Goal: Task Accomplishment & Management: Use online tool/utility

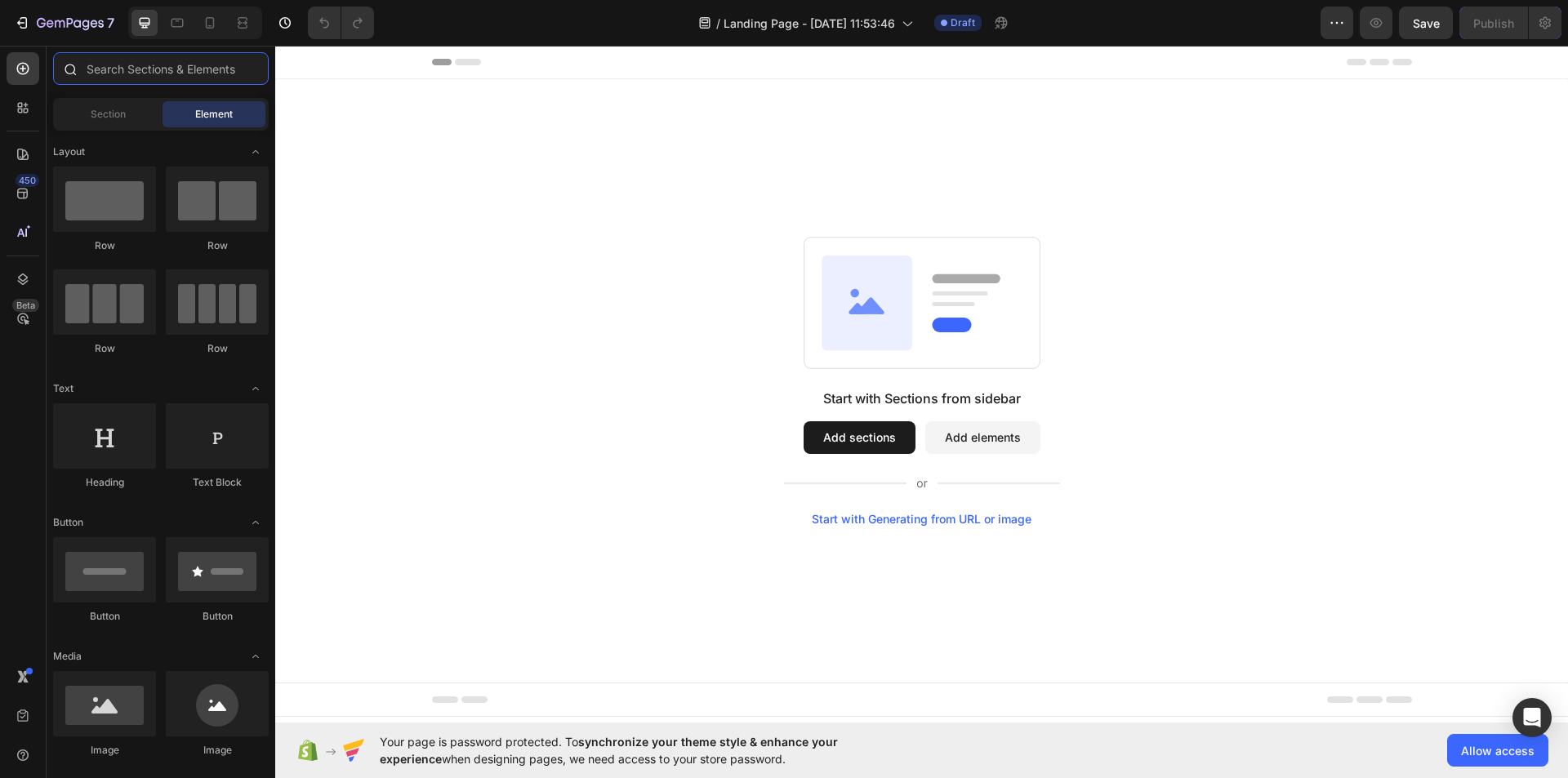
click at [115, 67] on input "text" at bounding box center [161, 68] width 215 height 32
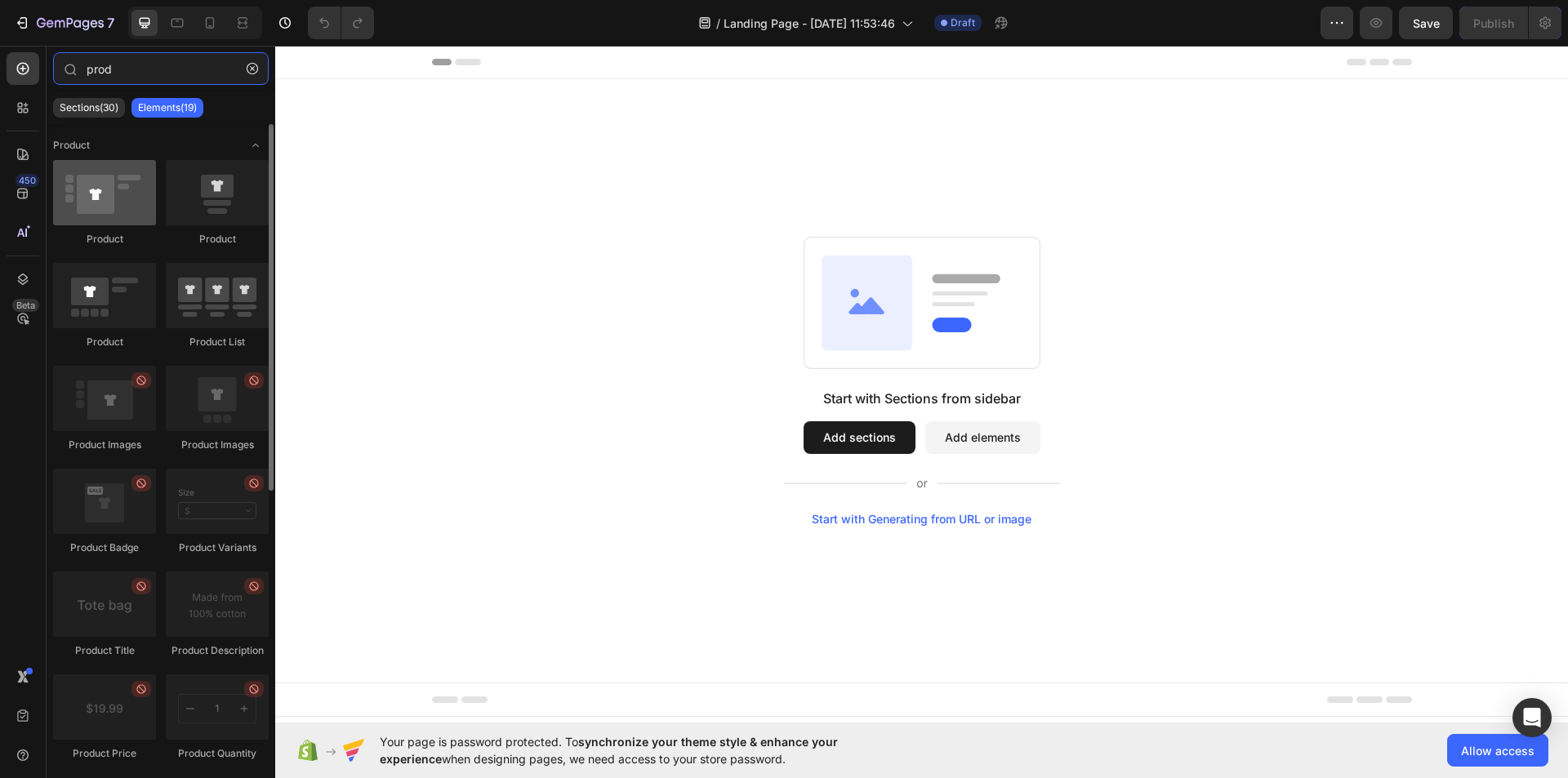
type input "prod"
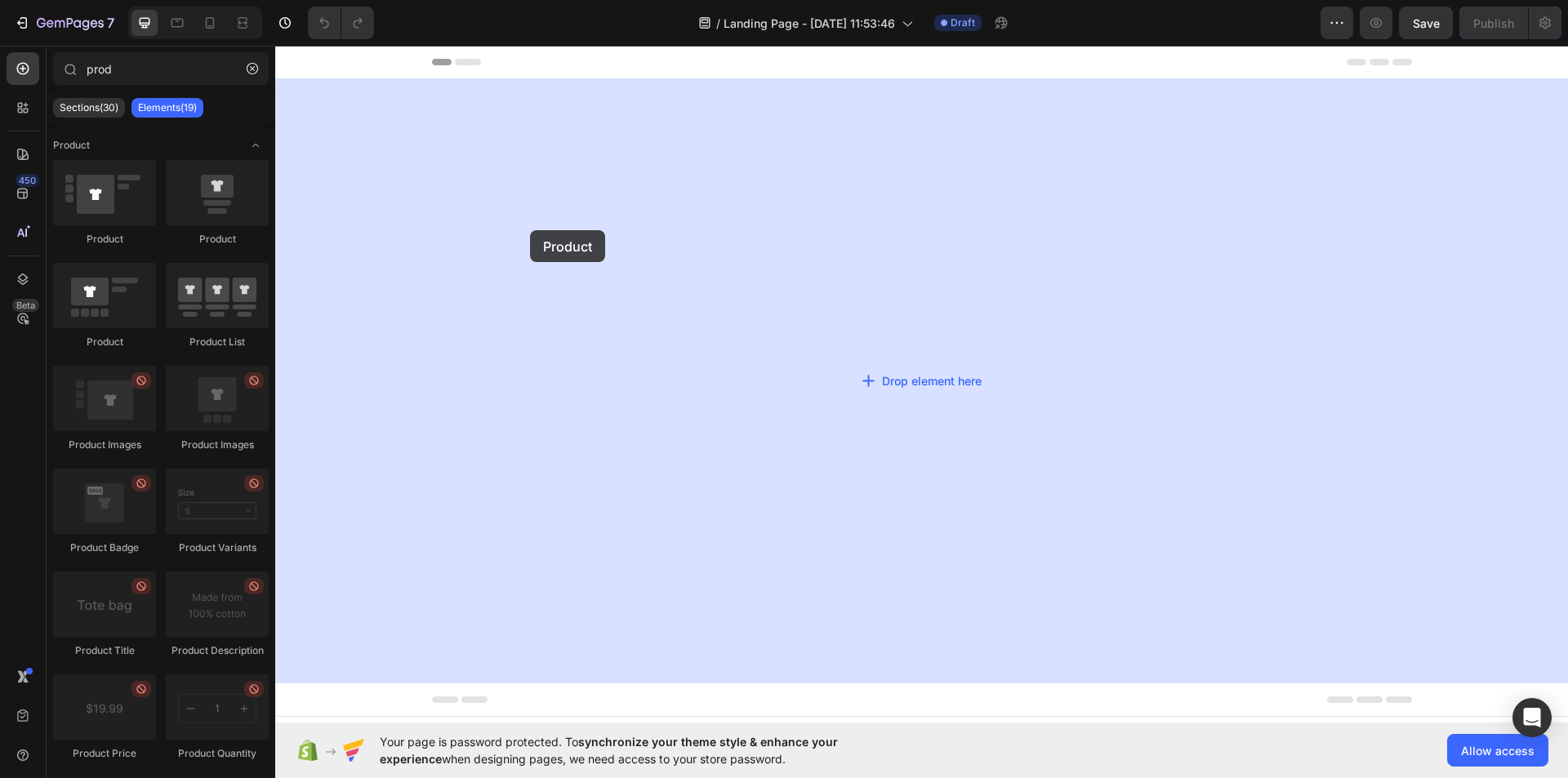
drag, startPoint x: 357, startPoint y: 241, endPoint x: 530, endPoint y: 230, distance: 173.3
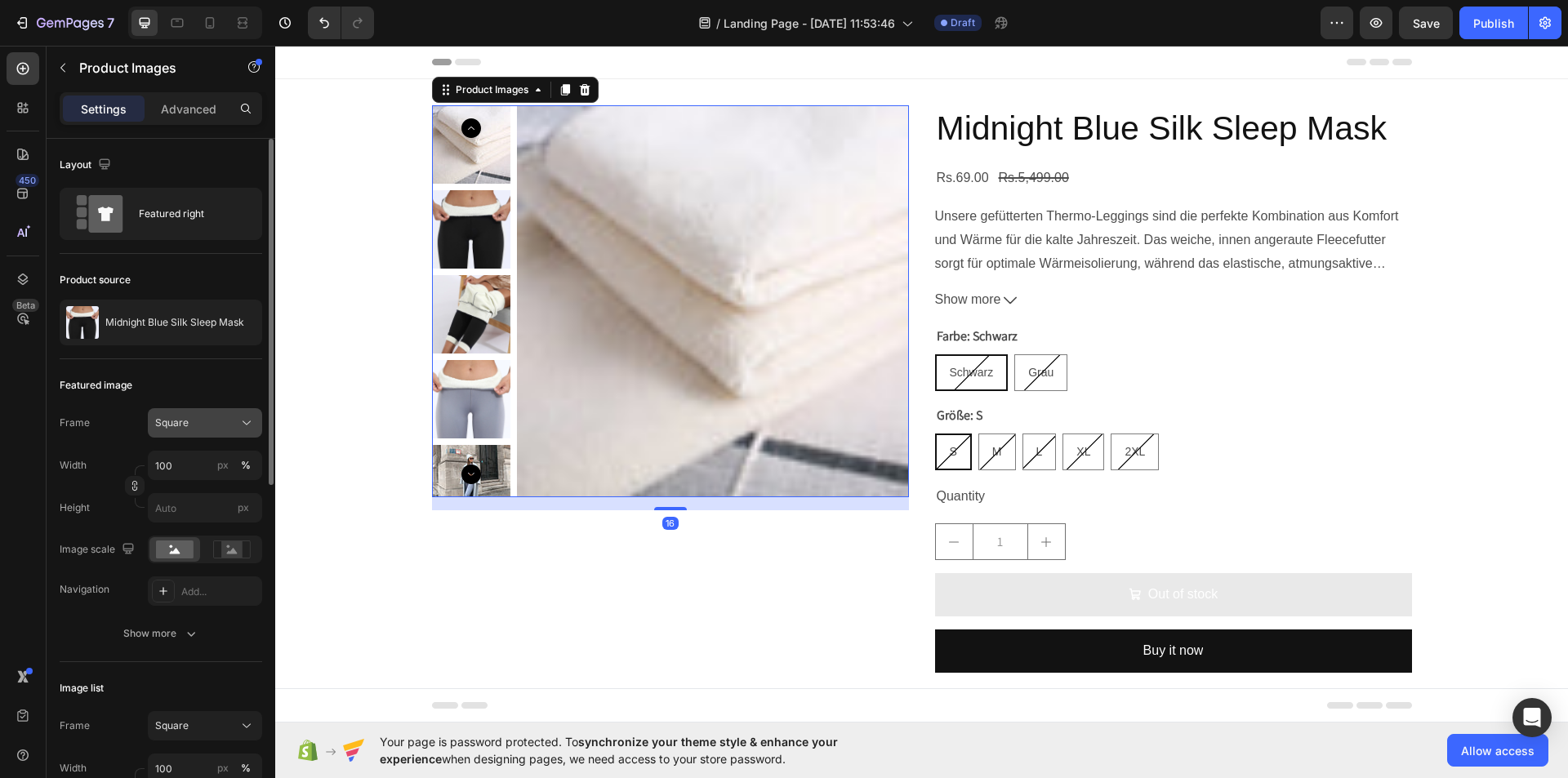
click at [235, 415] on div "Square" at bounding box center [205, 424] width 100 height 17
click at [230, 551] on div "Original" at bounding box center [202, 556] width 95 height 15
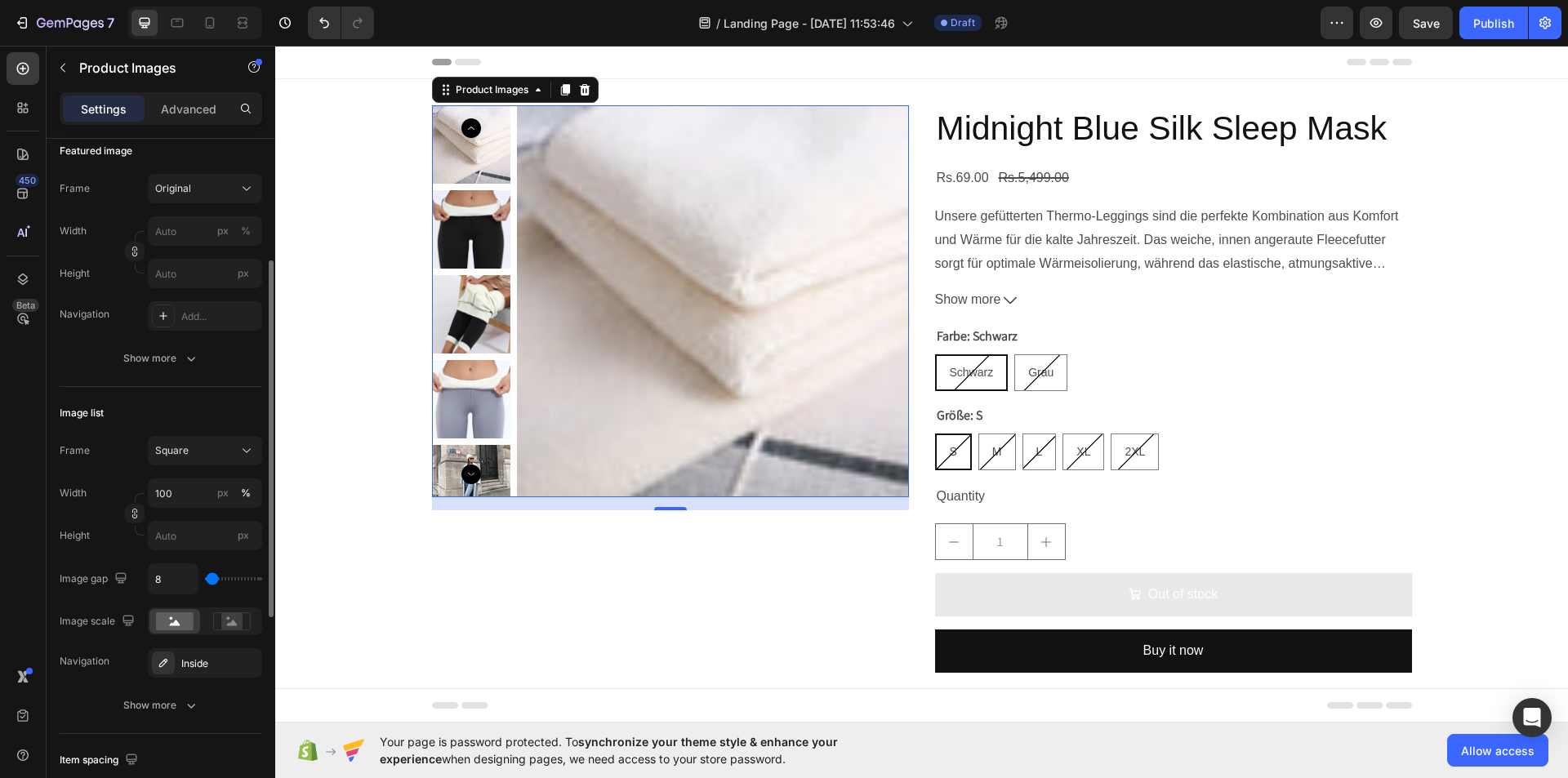
scroll to position [235, 0]
click at [245, 463] on button "Square" at bounding box center [205, 449] width 114 height 29
click at [201, 580] on div "Original" at bounding box center [202, 582] width 95 height 15
type input "37"
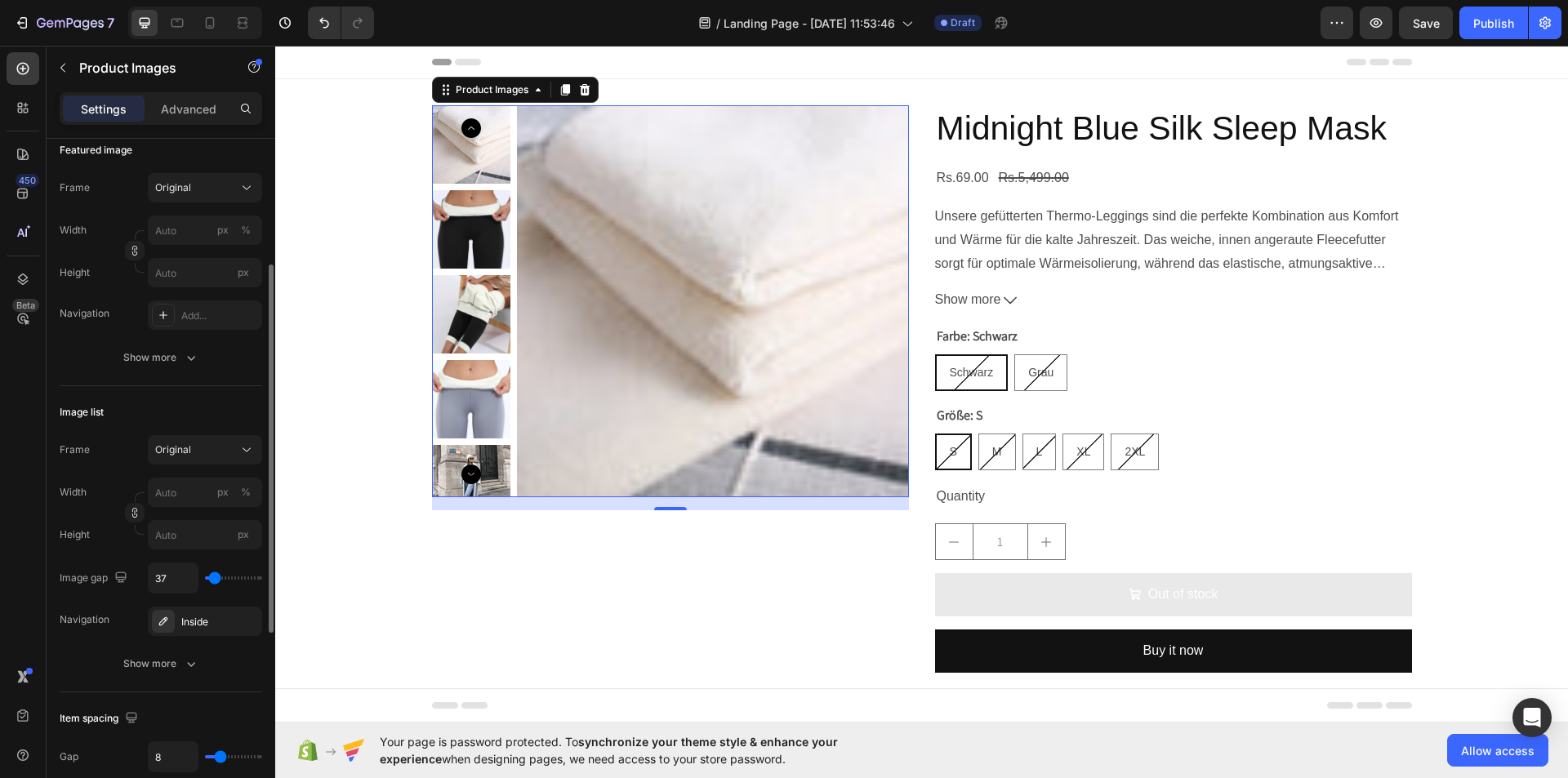
type input "74"
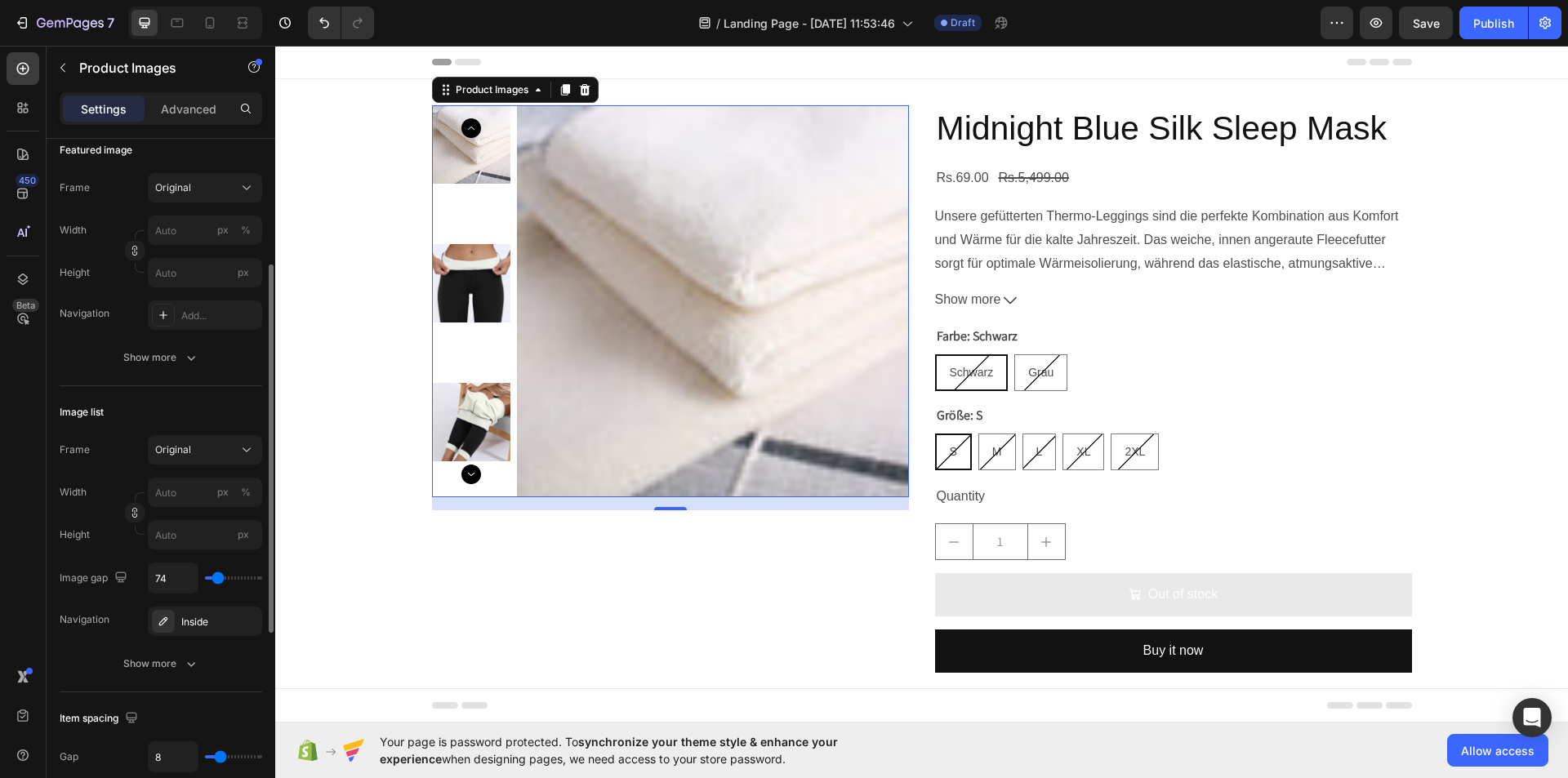
type input "83"
type input "93"
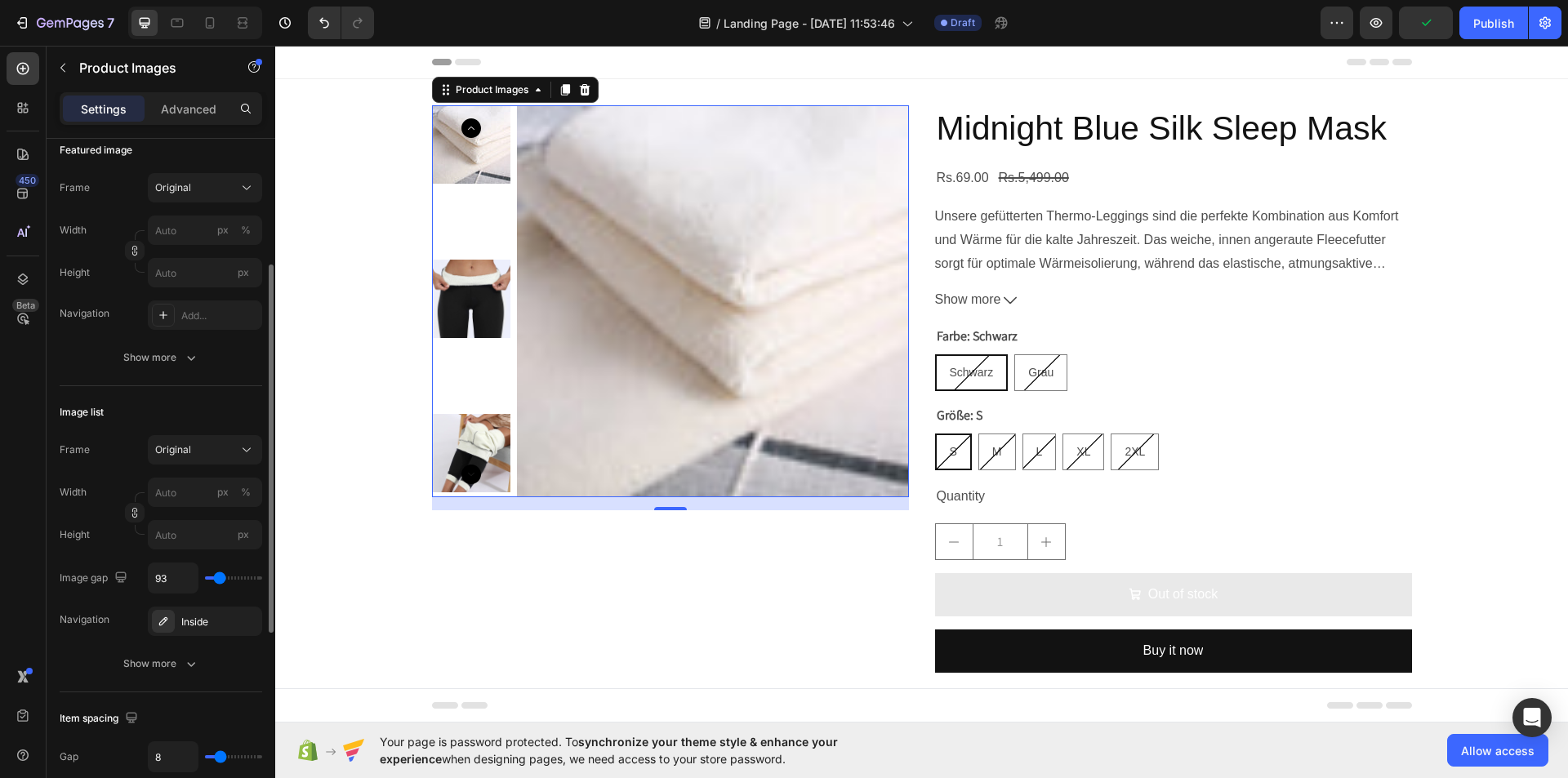
type input "83"
type input "46"
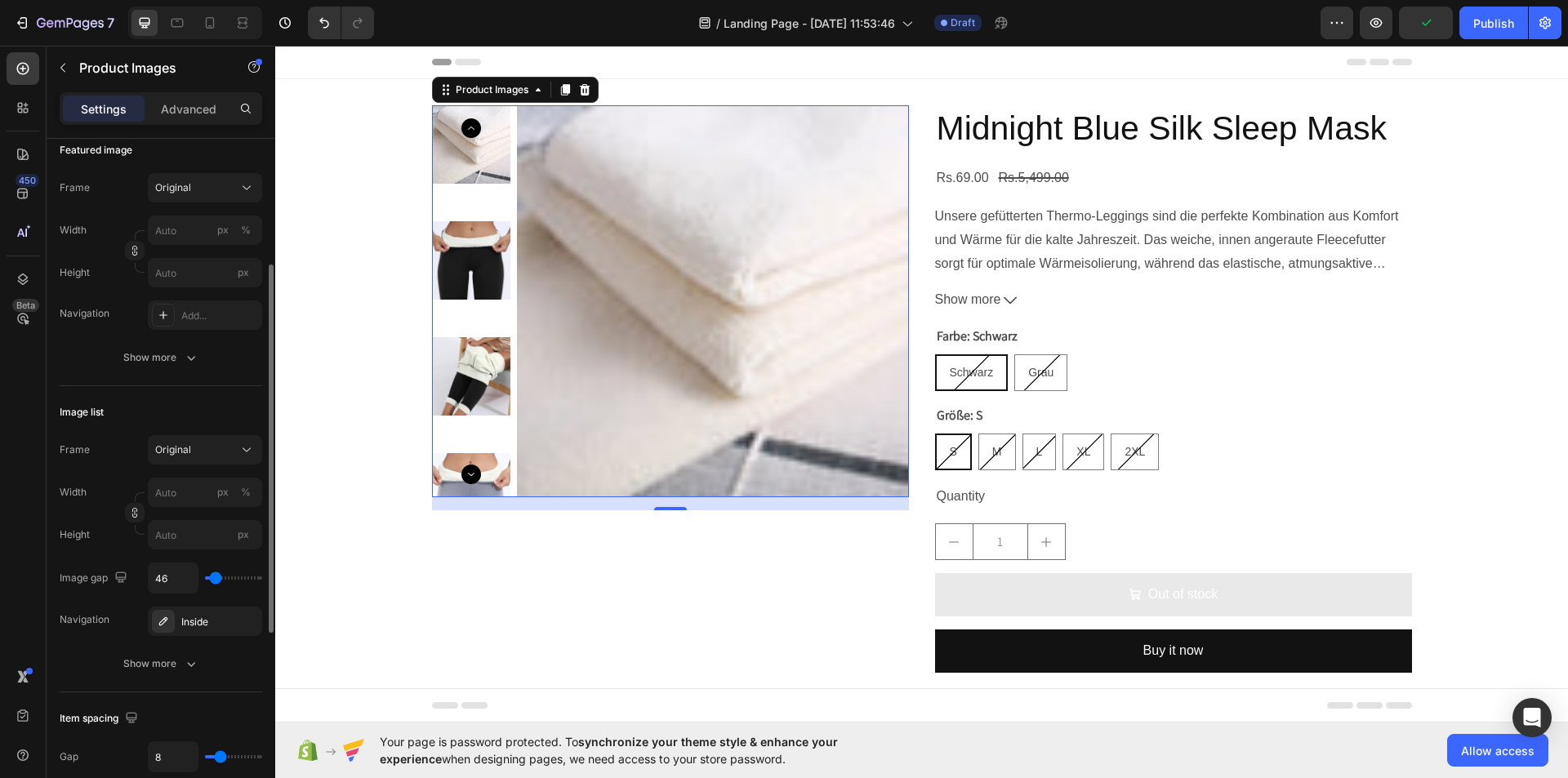
type input "37"
type input "19"
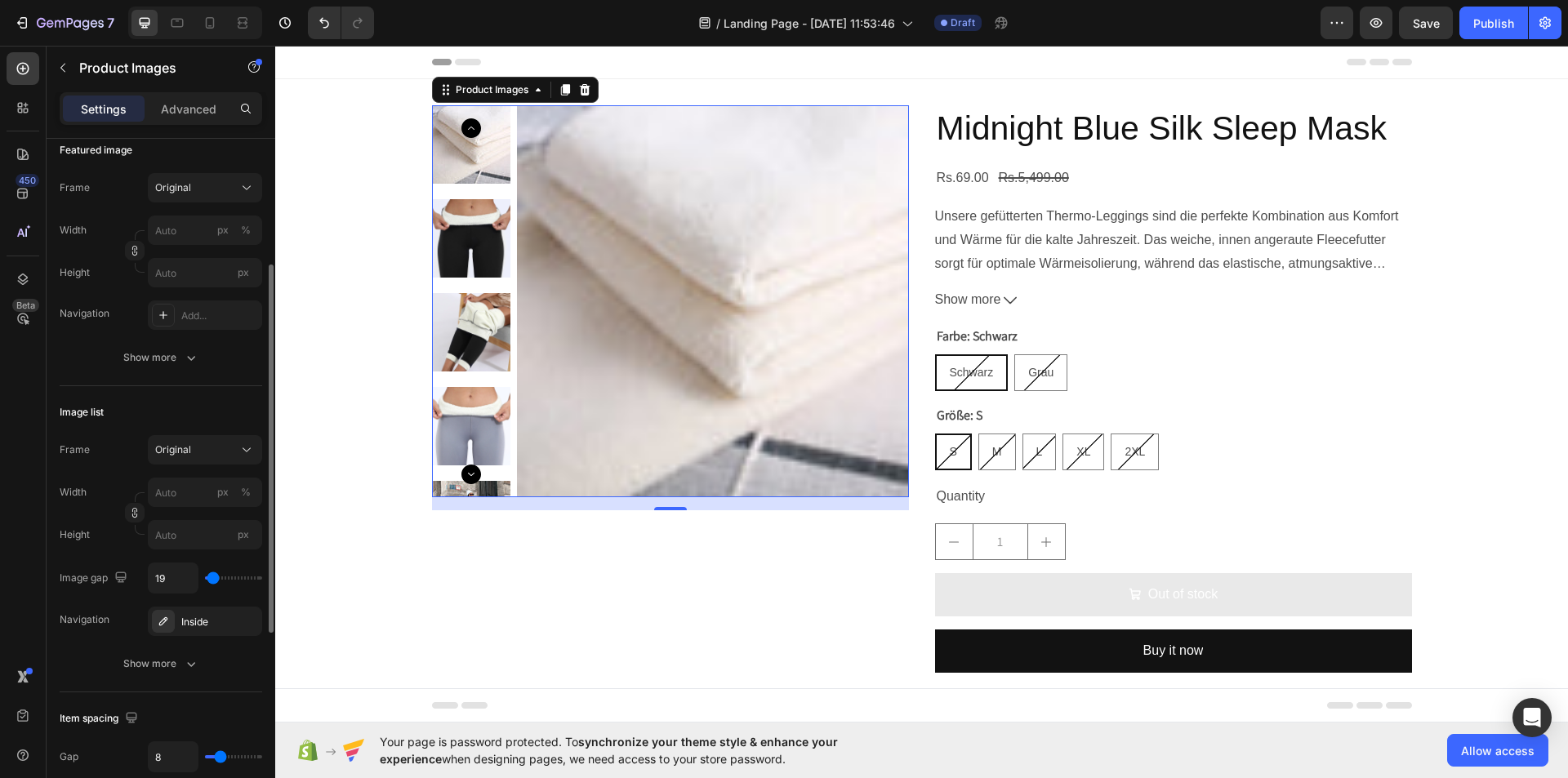
type input "9"
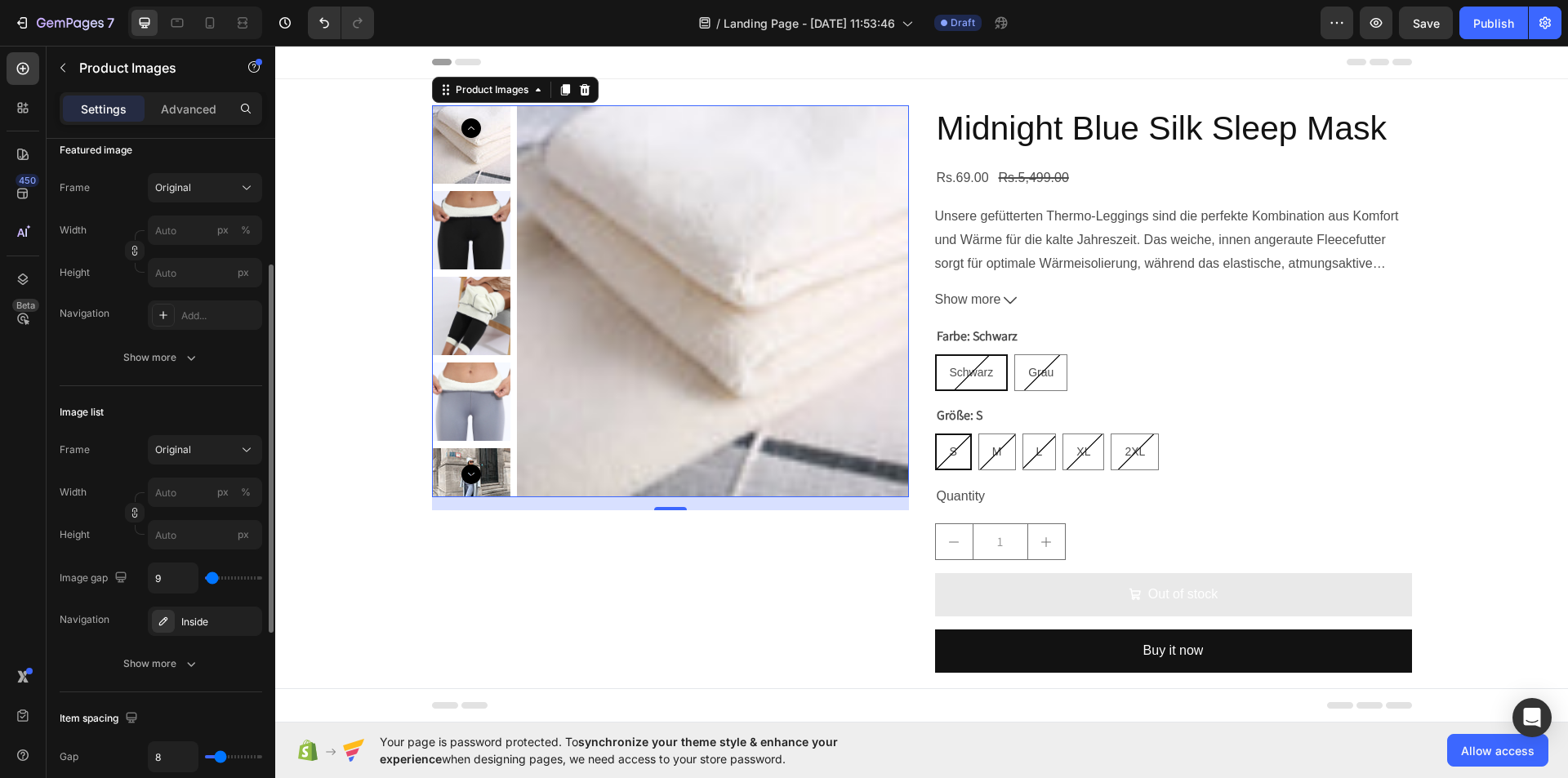
type input "9"
click at [212, 577] on input "range" at bounding box center [233, 578] width 57 height 3
click at [241, 618] on icon "button" at bounding box center [245, 622] width 13 height 13
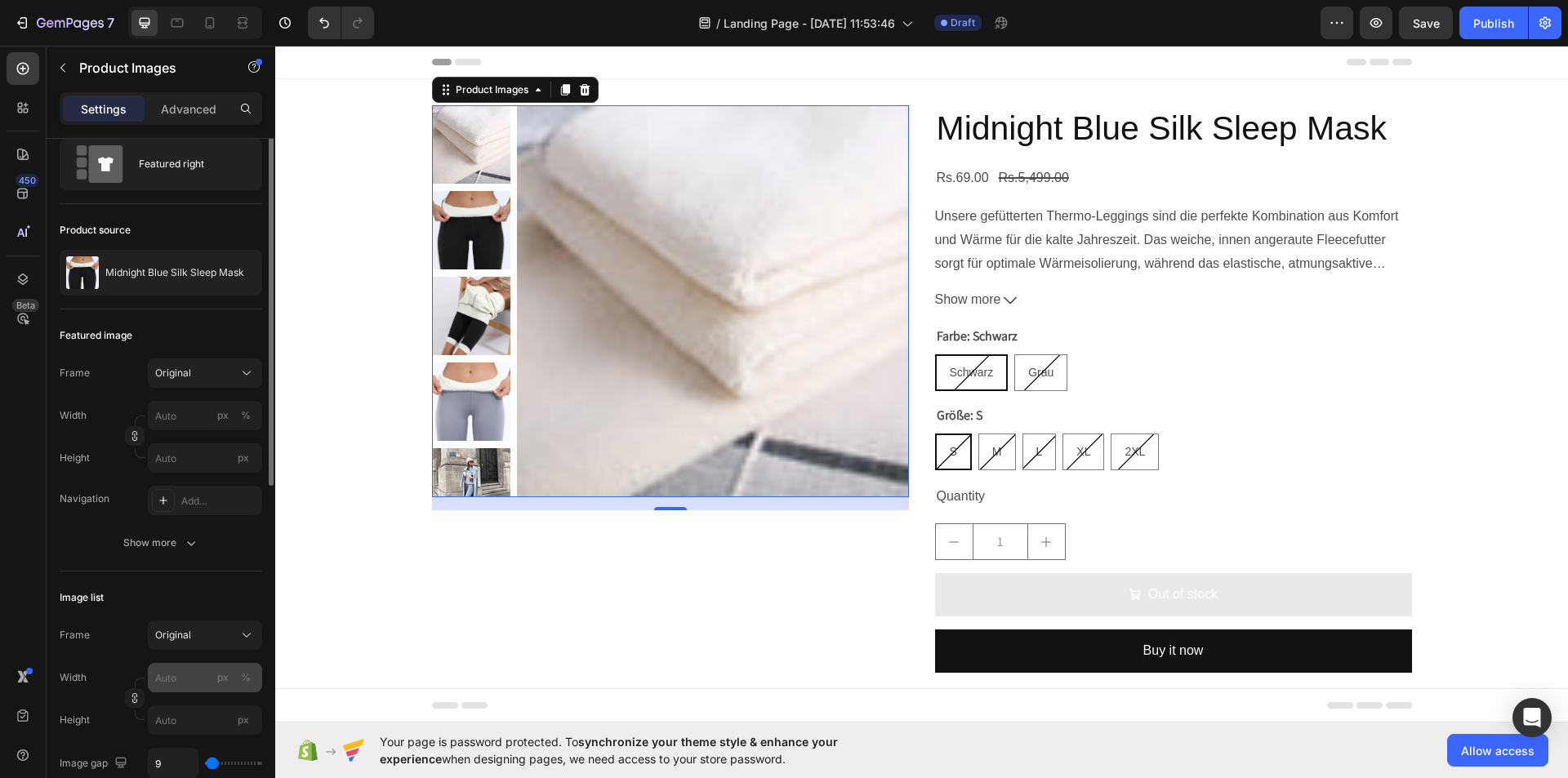
scroll to position [11, 0]
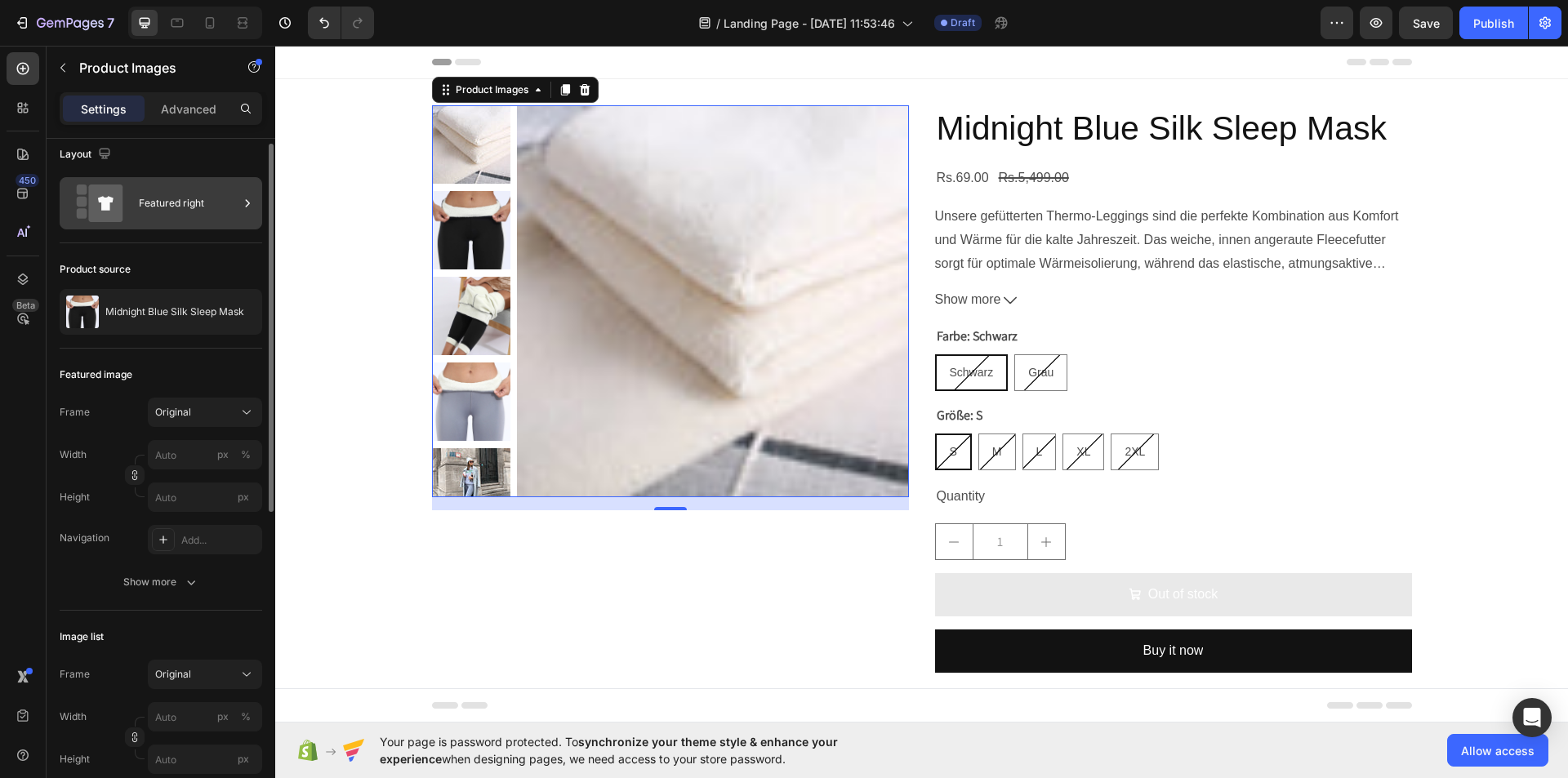
click at [237, 186] on div "Featured right" at bounding box center [189, 203] width 100 height 37
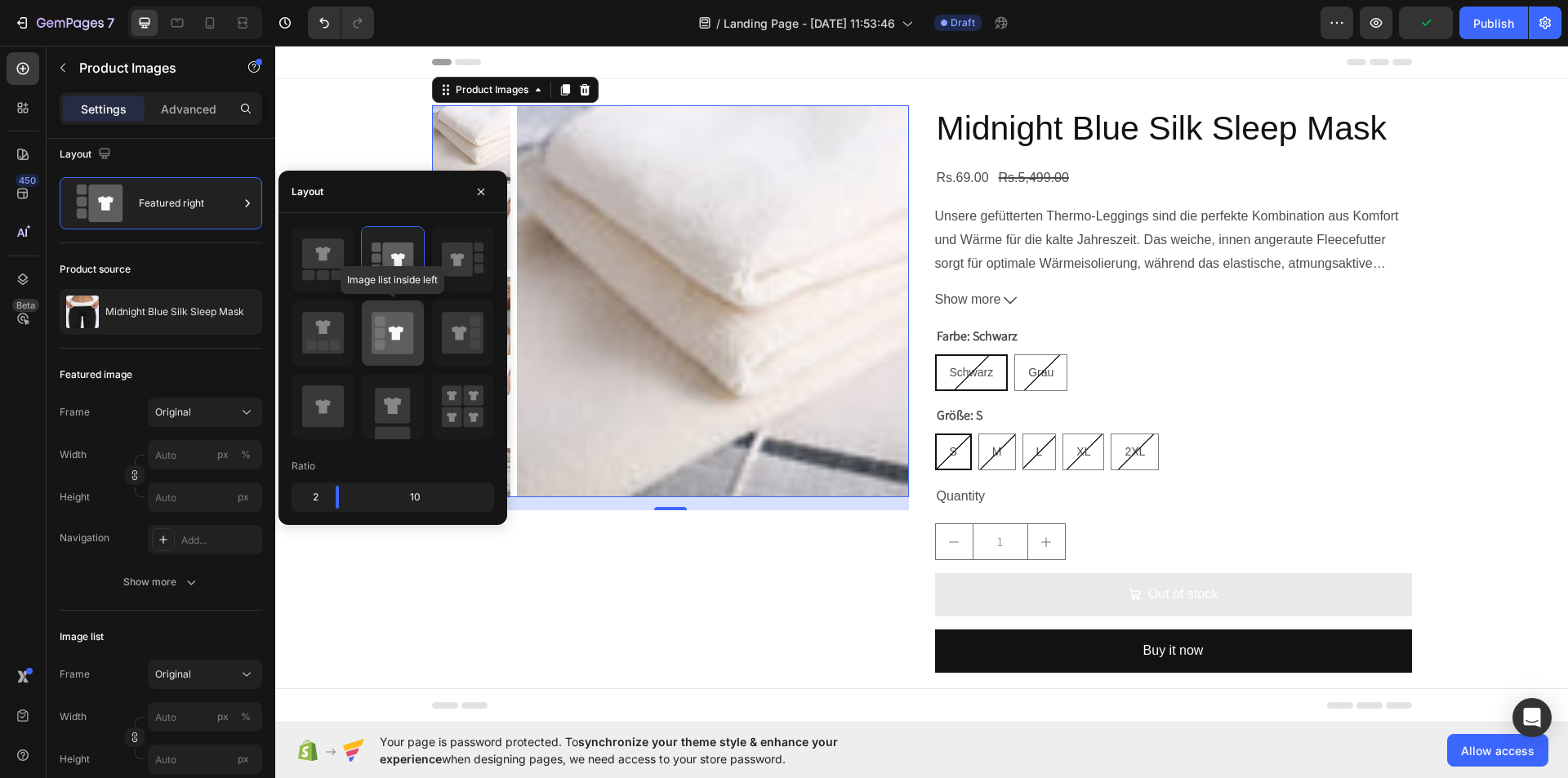
click at [403, 345] on icon at bounding box center [393, 333] width 42 height 42
type input "20"
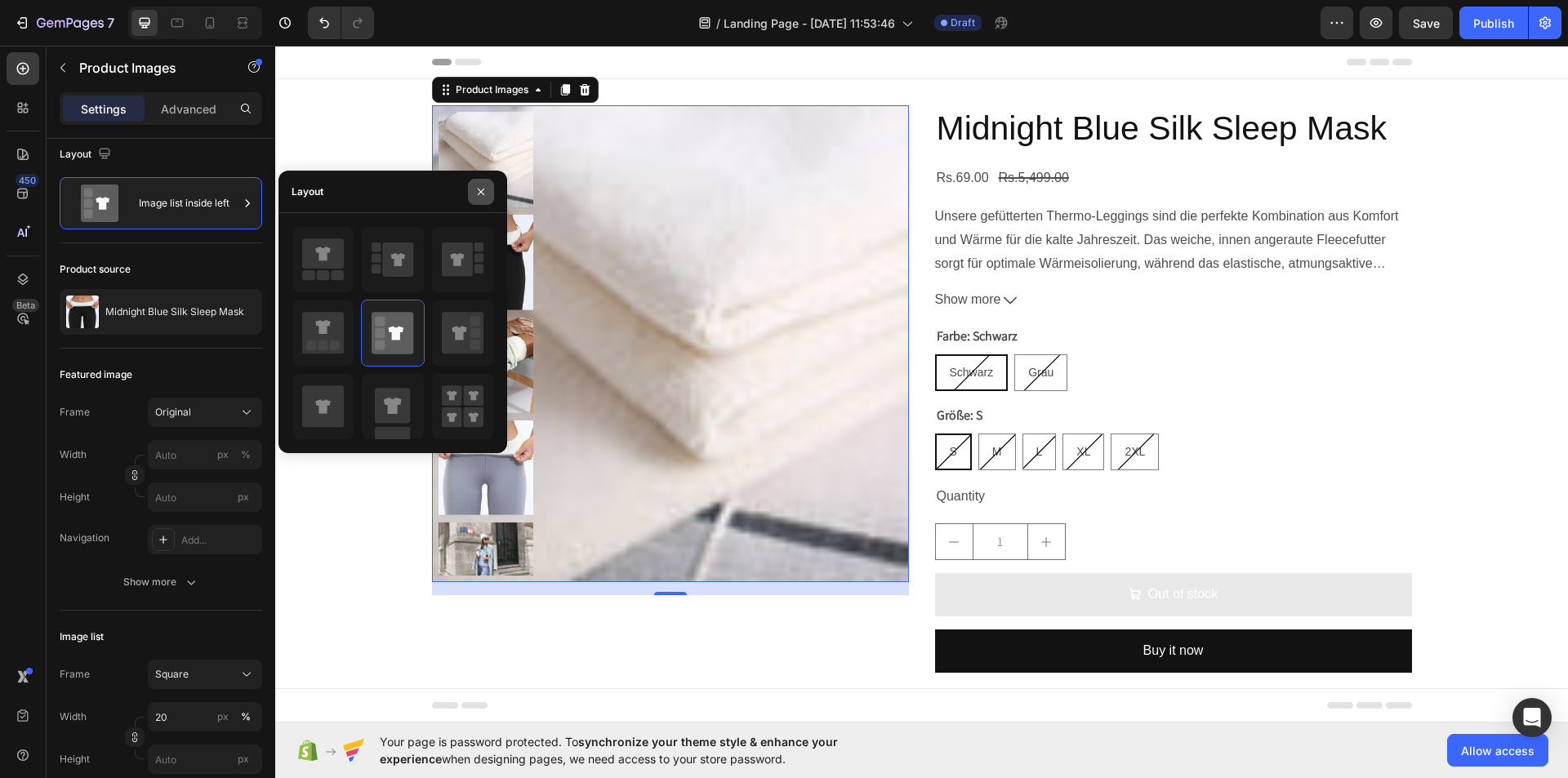
click at [486, 194] on icon "button" at bounding box center [481, 192] width 13 height 13
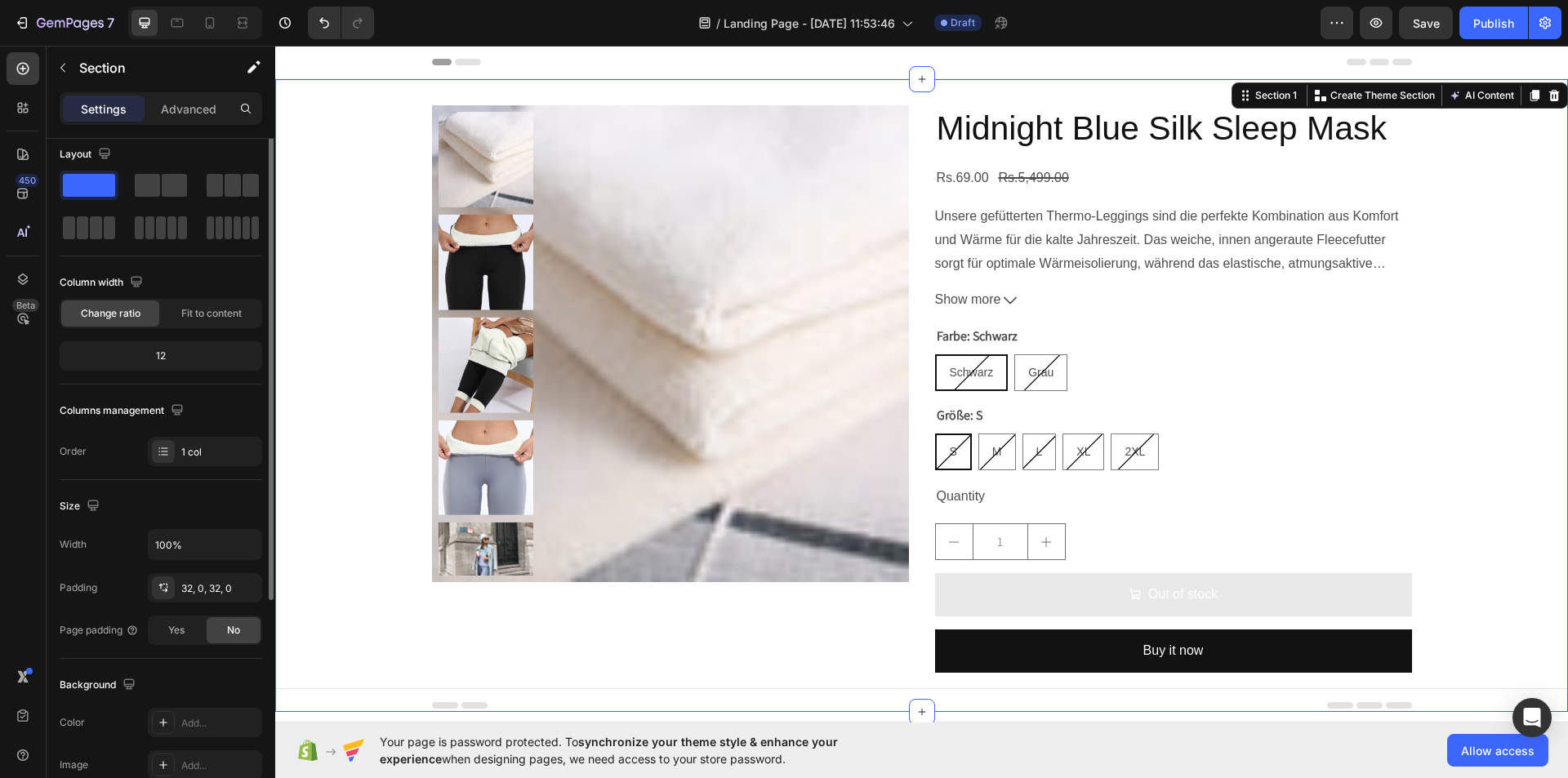
scroll to position [0, 0]
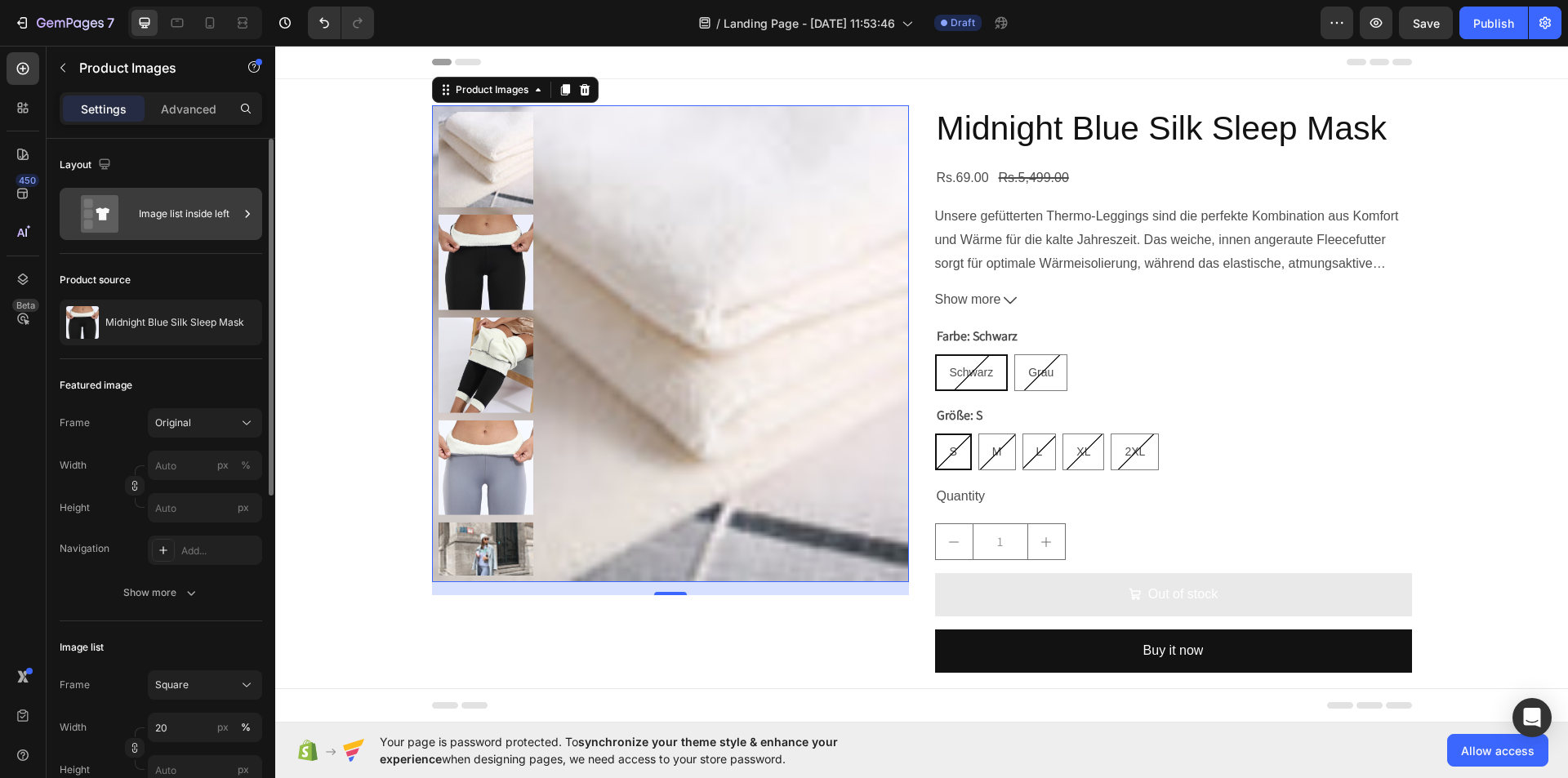
click at [240, 221] on icon at bounding box center [248, 214] width 17 height 17
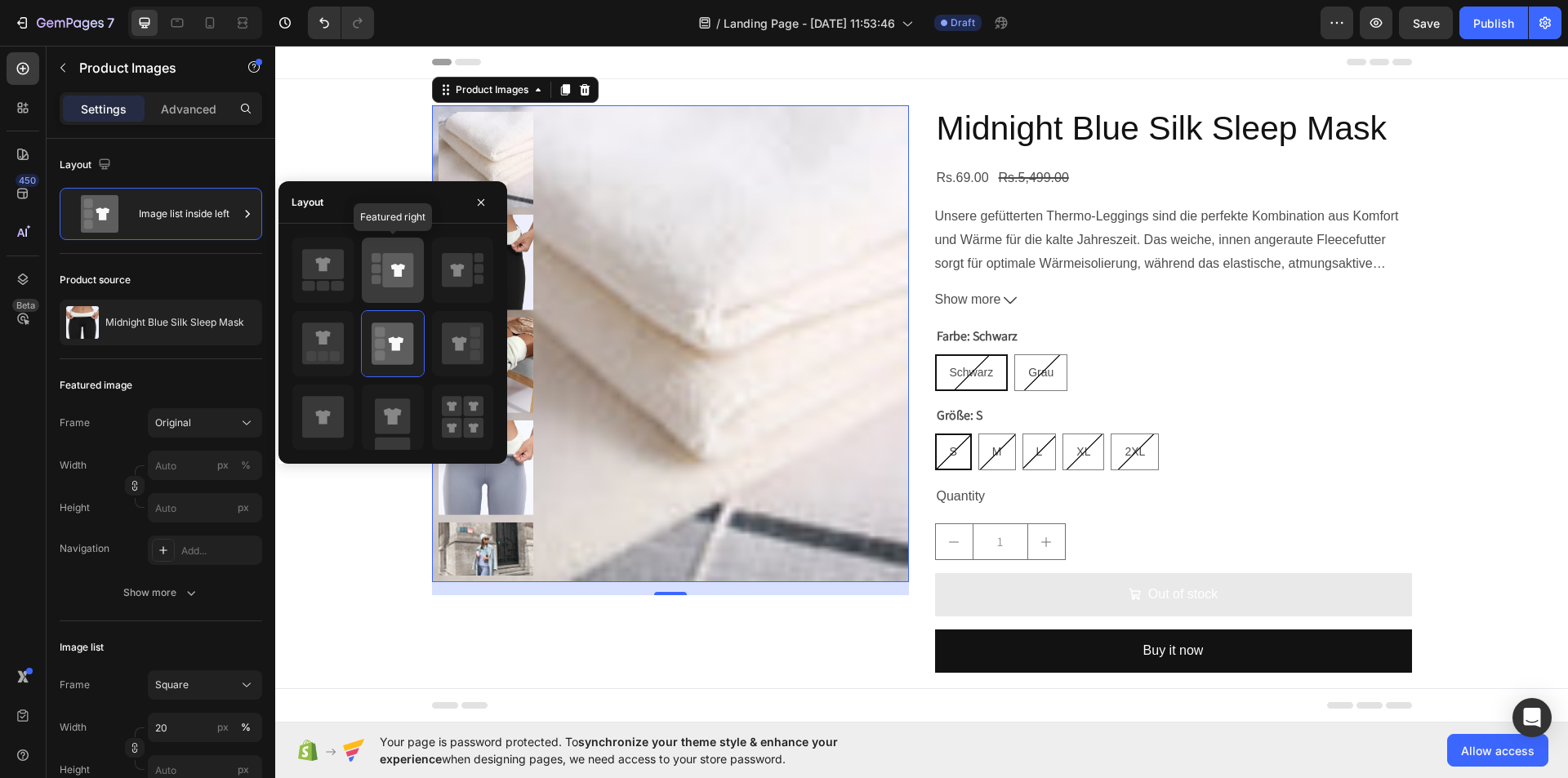
click at [389, 265] on icon at bounding box center [398, 270] width 31 height 34
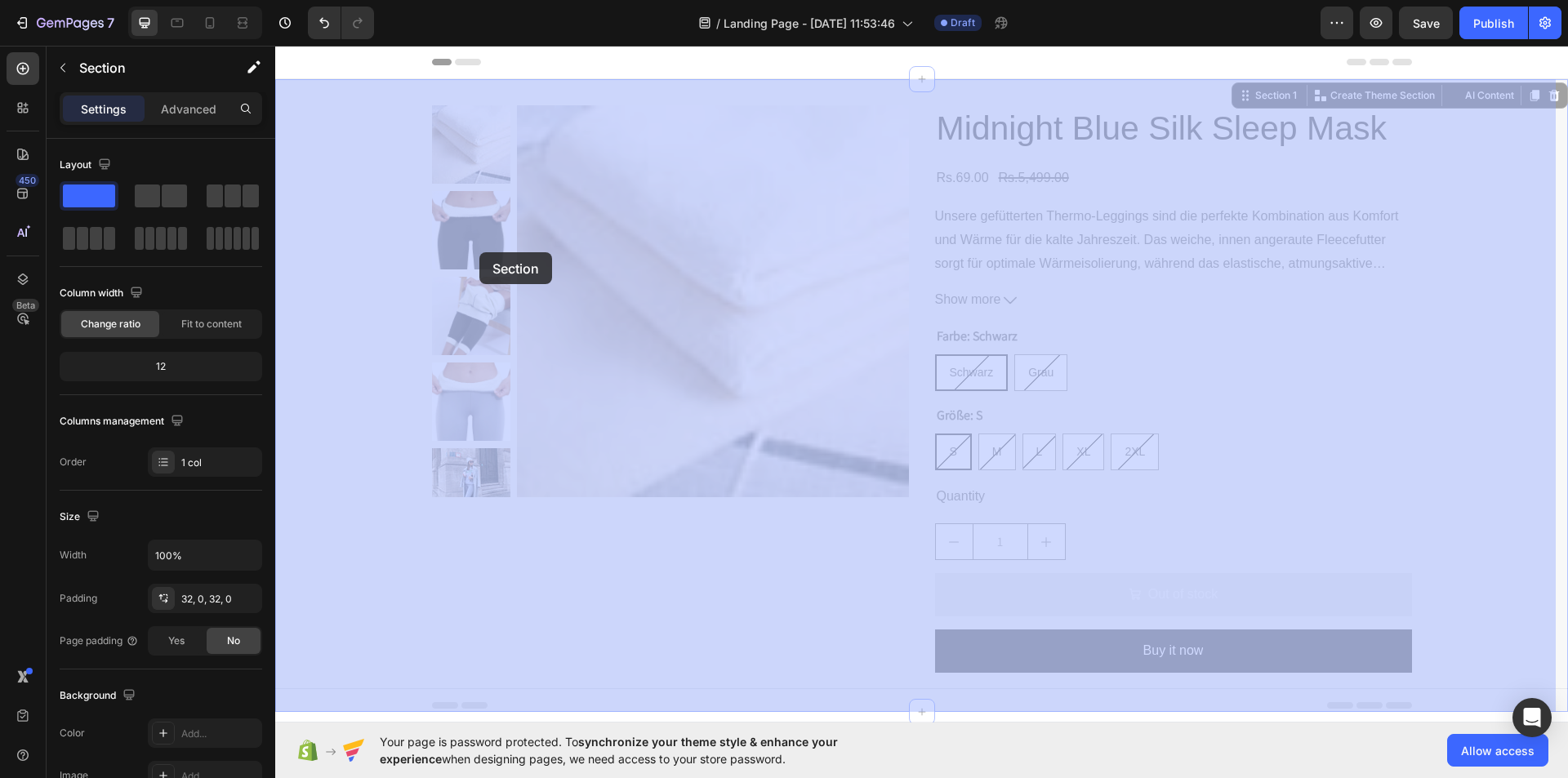
drag, startPoint x: 422, startPoint y: 260, endPoint x: 493, endPoint y: 255, distance: 71.2
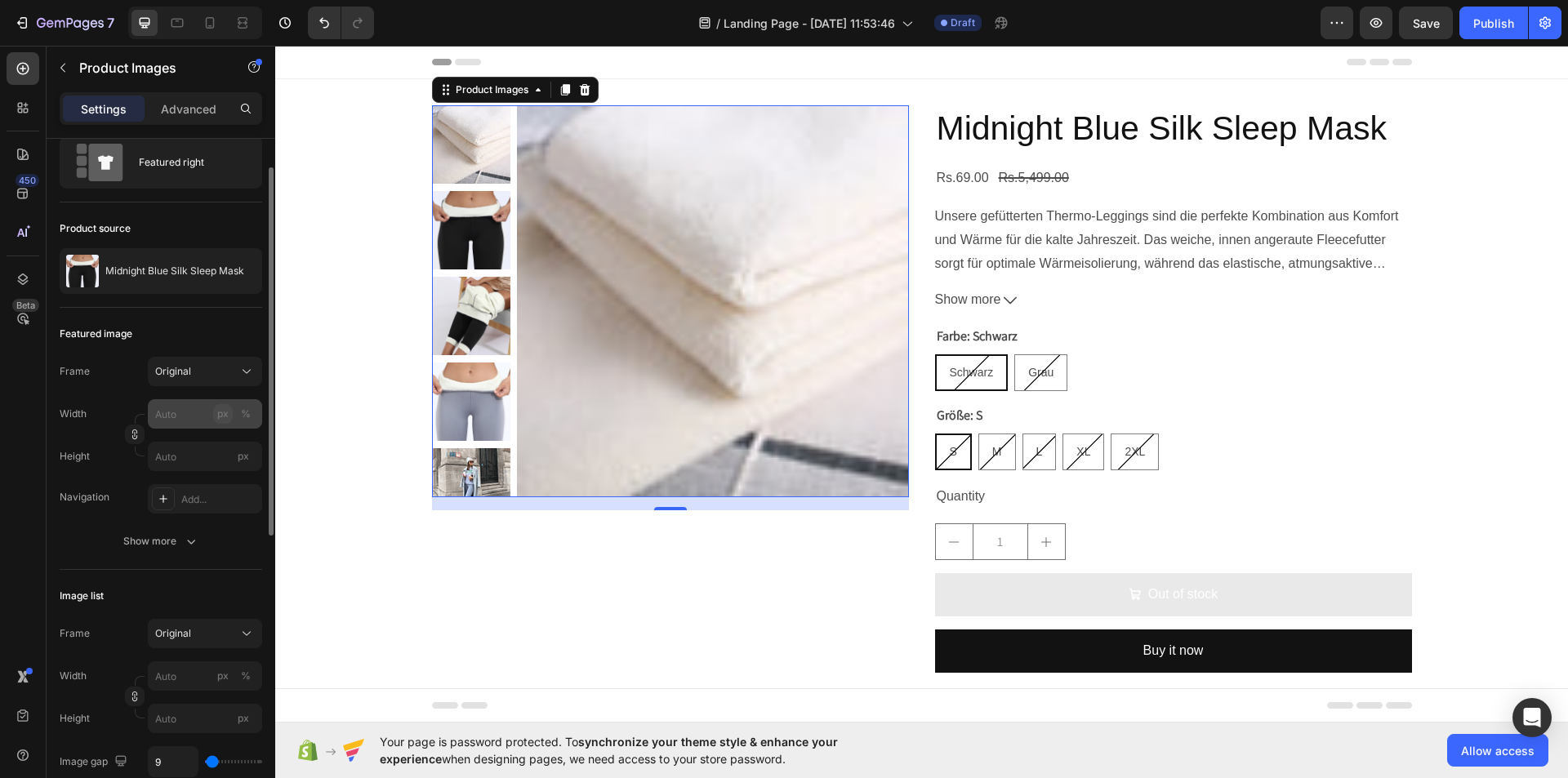
scroll to position [54, 0]
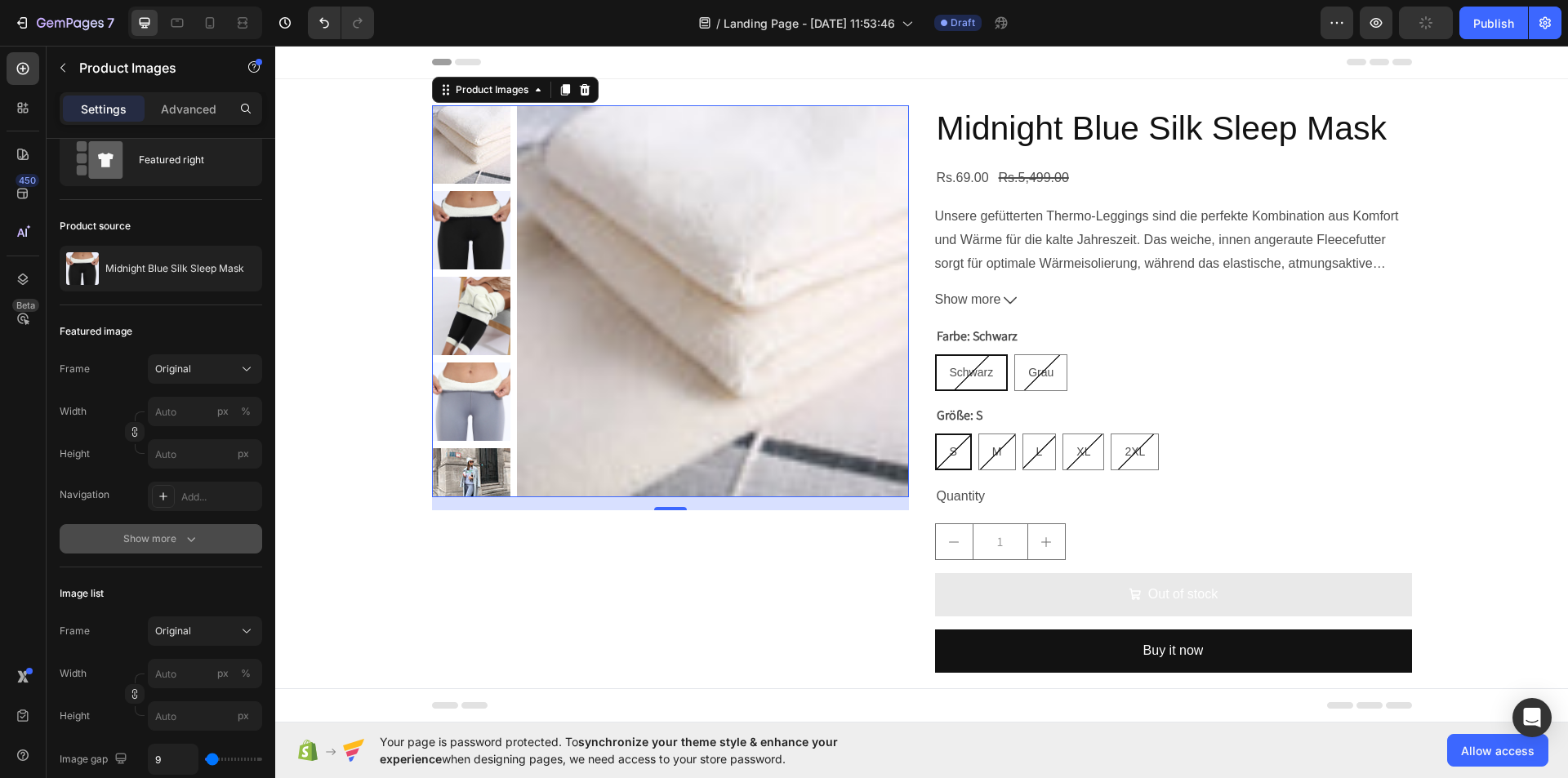
click at [191, 537] on icon "button" at bounding box center [191, 539] width 17 height 17
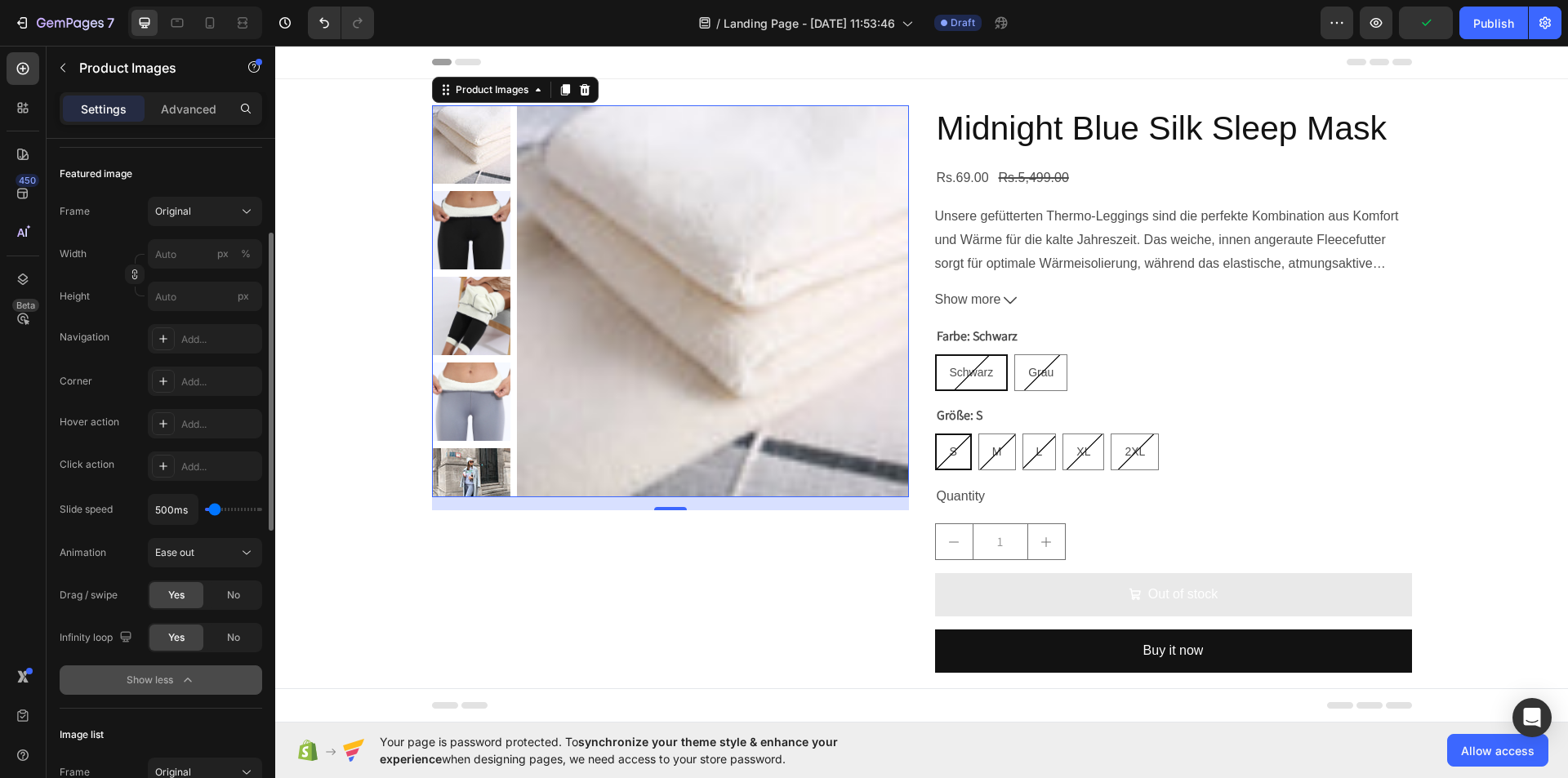
scroll to position [216, 0]
type input "1450ms"
type input "1450"
type input "2100ms"
type input "2100"
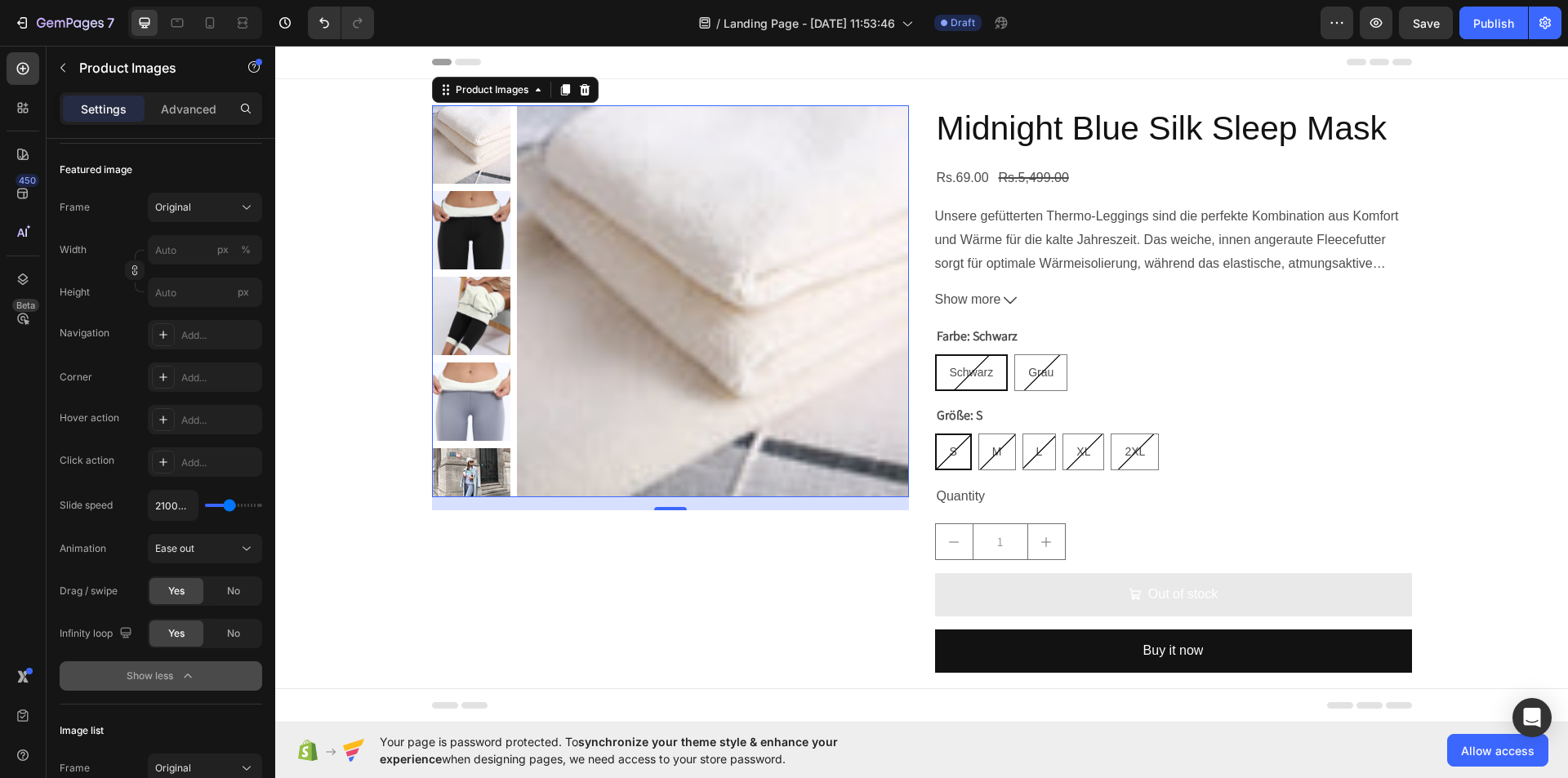
type input "2200ms"
type input "2200"
type input "1000ms"
type input "1000"
type input "850ms"
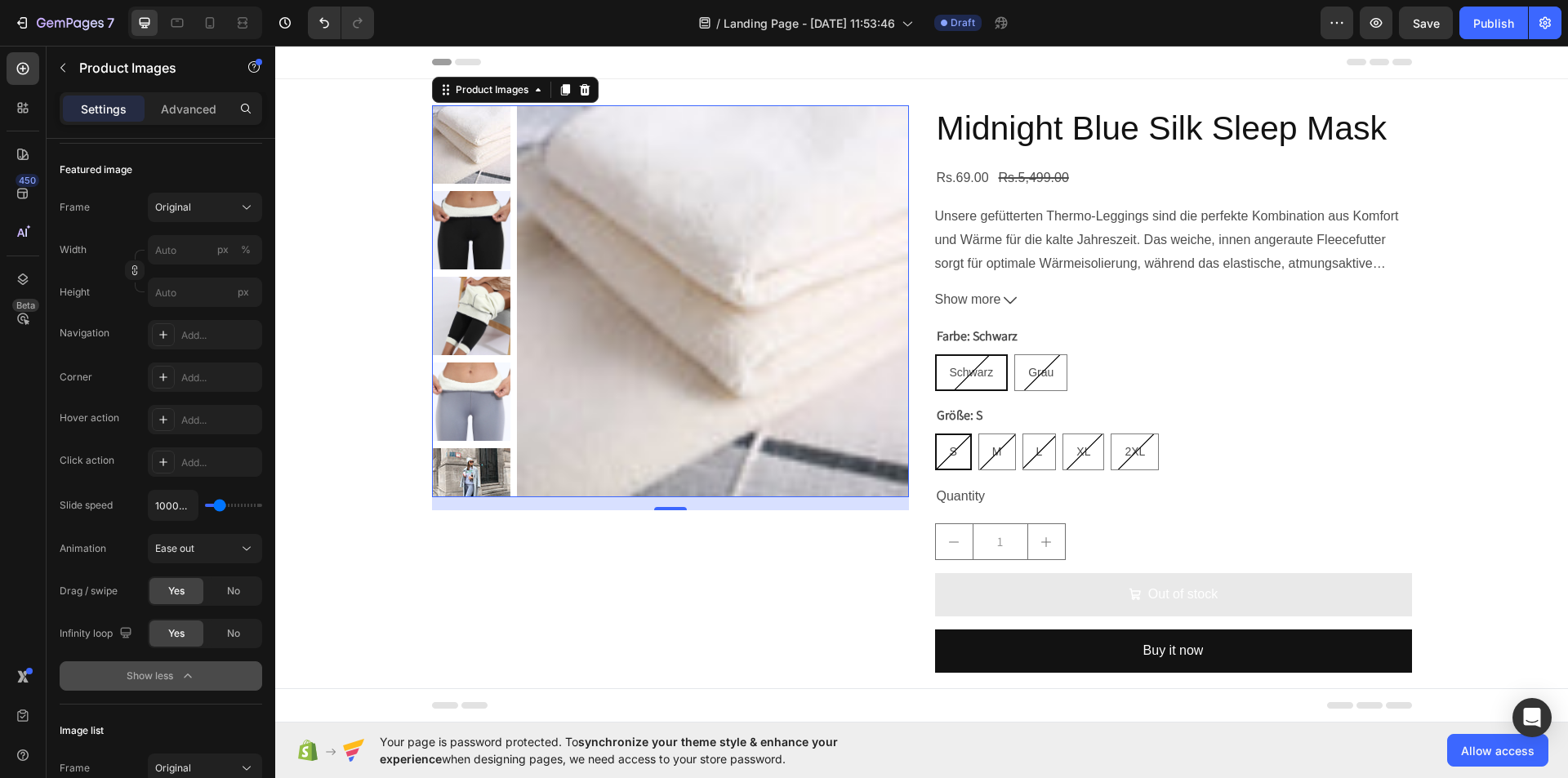
type input "850"
type input "650ms"
type input "650"
type input "550ms"
type input "550"
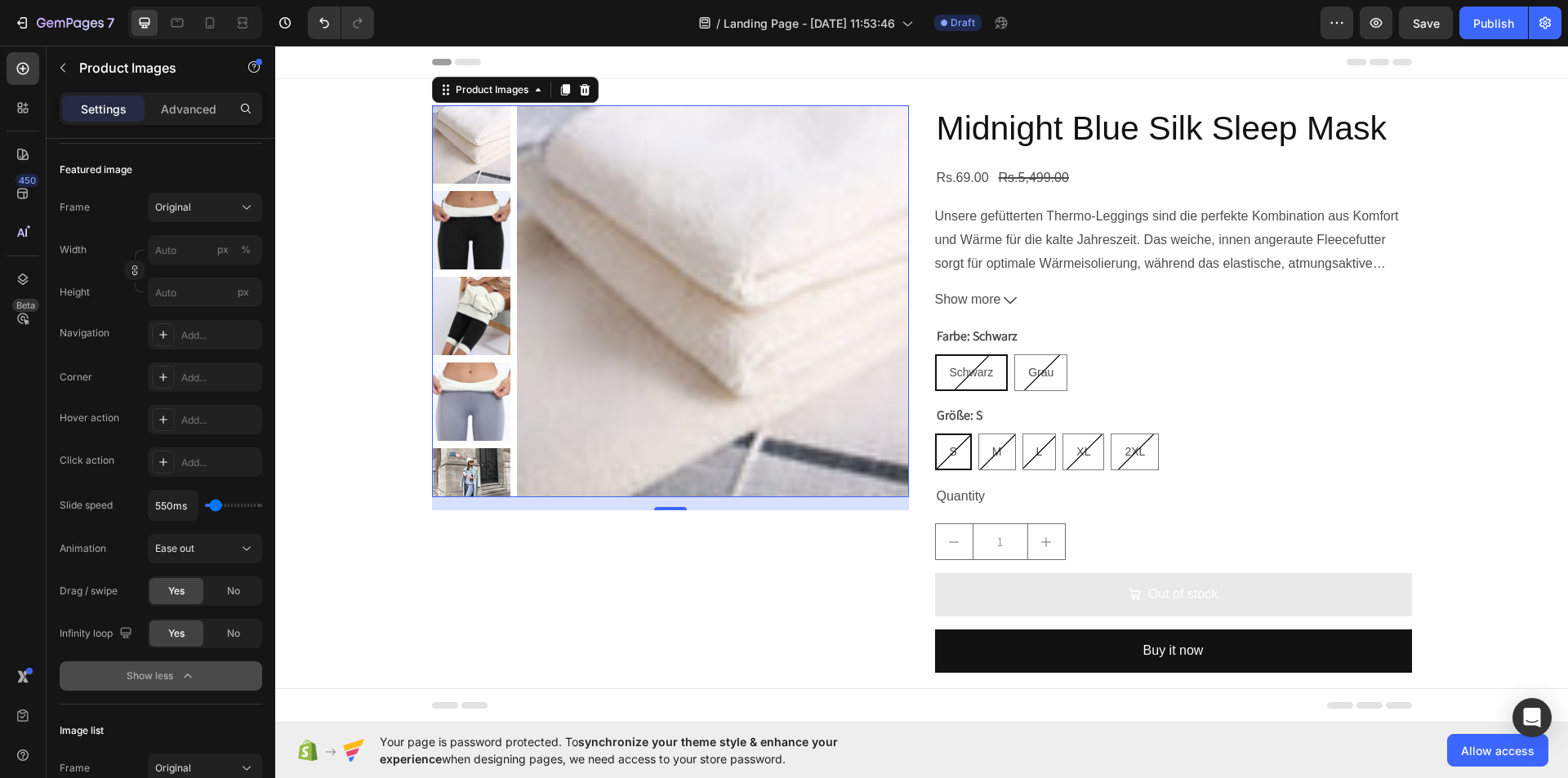
type input "450ms"
type input "450"
type input "200ms"
type input "200"
type input "100ms"
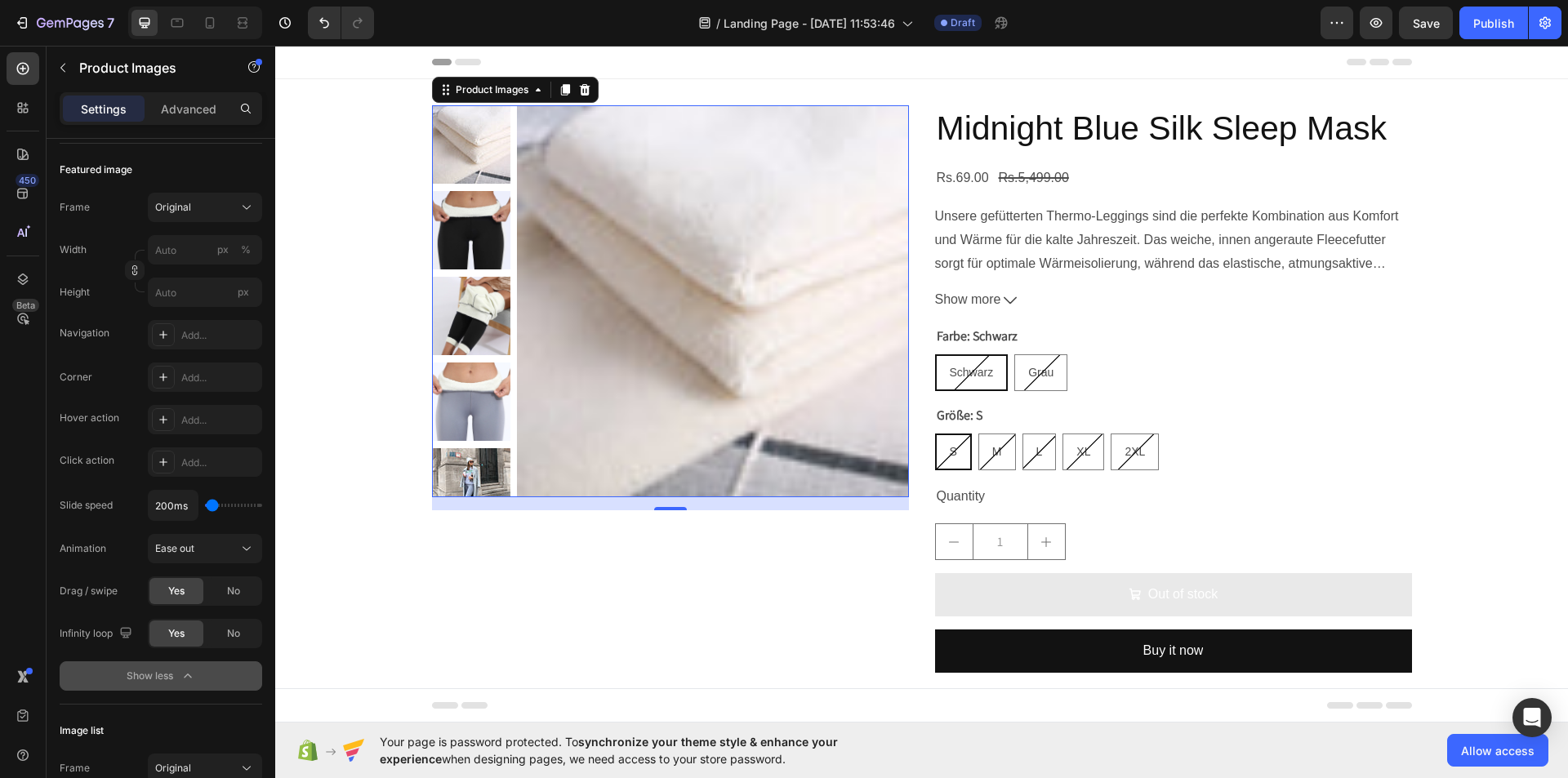
type input "100"
type input "200ms"
type input "200"
click at [212, 504] on input "range" at bounding box center [233, 506] width 57 height 3
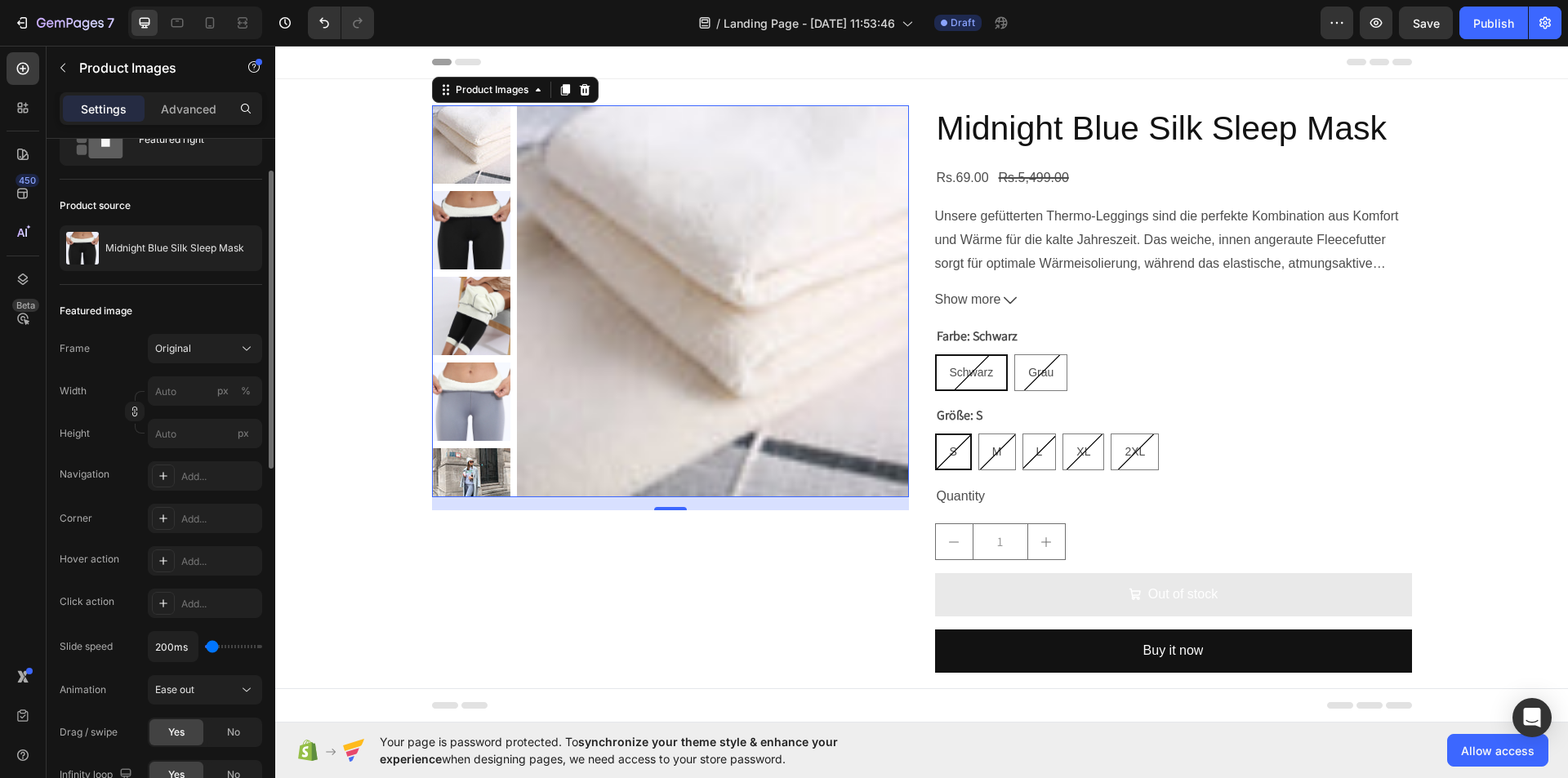
scroll to position [73, 0]
click at [167, 394] on input "px %" at bounding box center [205, 391] width 114 height 29
click at [194, 421] on div "Full 100%" at bounding box center [188, 431] width 134 height 29
type input "100"
click at [194, 434] on input "px" at bounding box center [205, 434] width 114 height 29
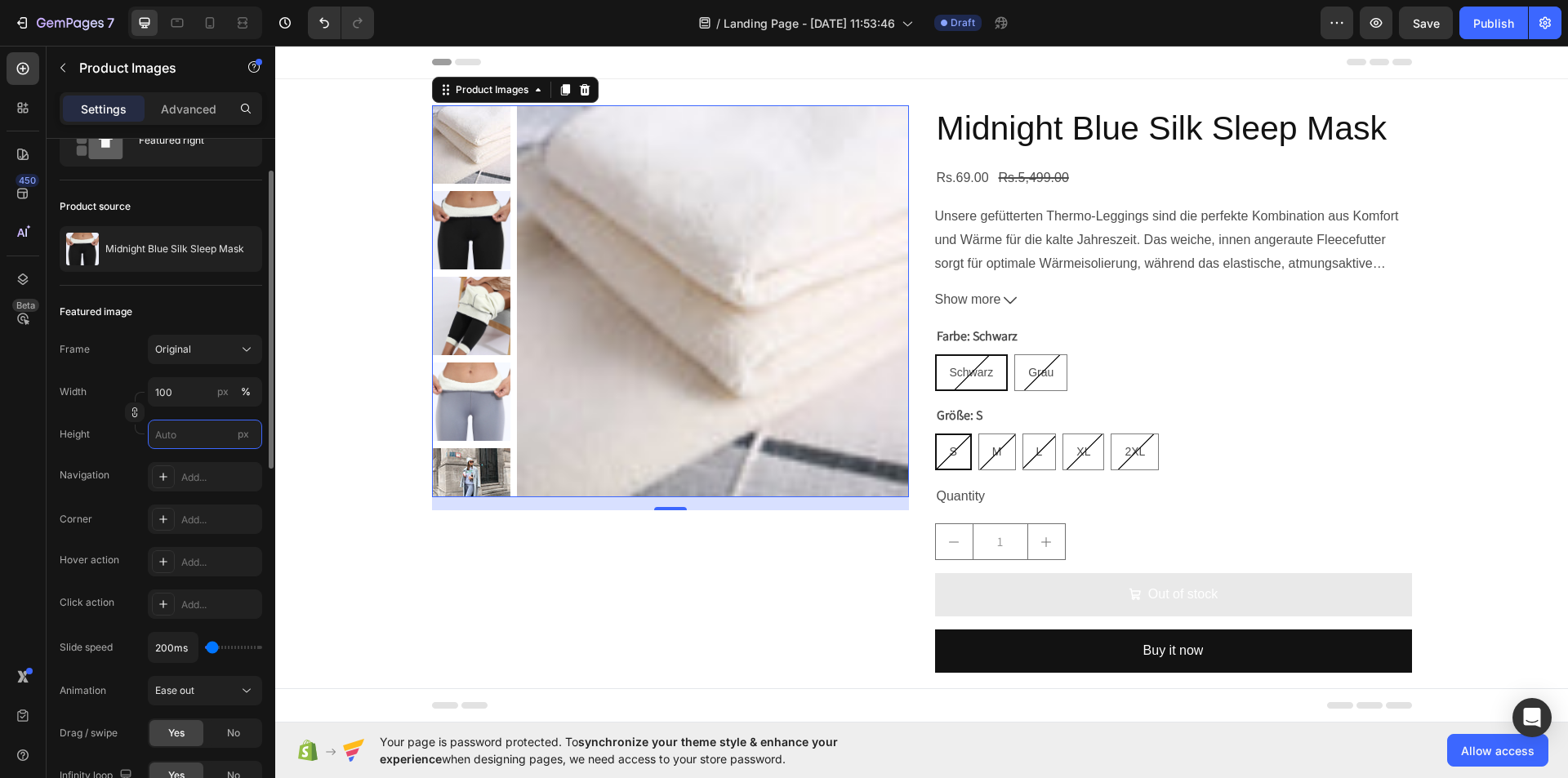
click at [221, 440] on input "px" at bounding box center [205, 434] width 114 height 29
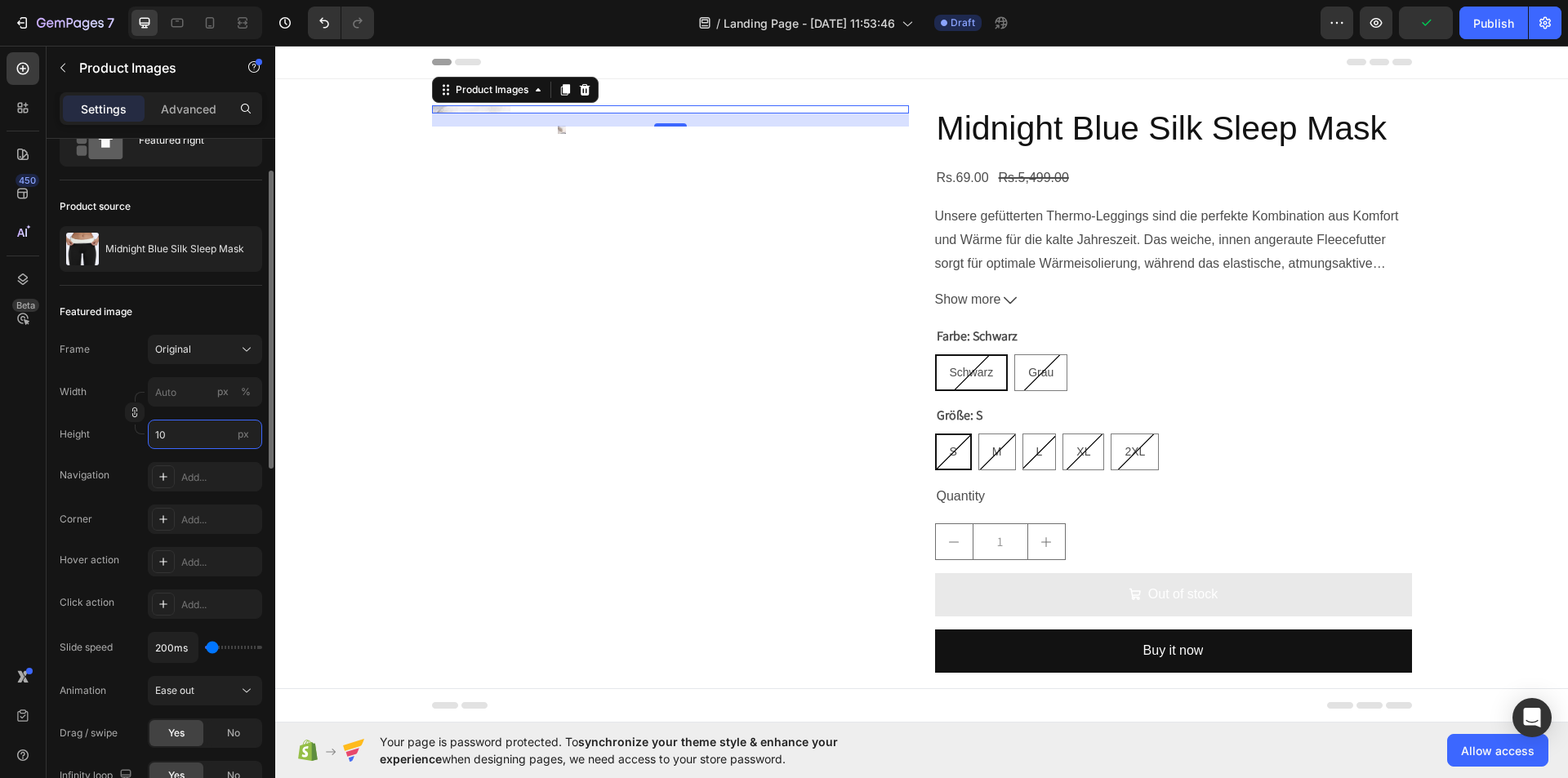
type input "1"
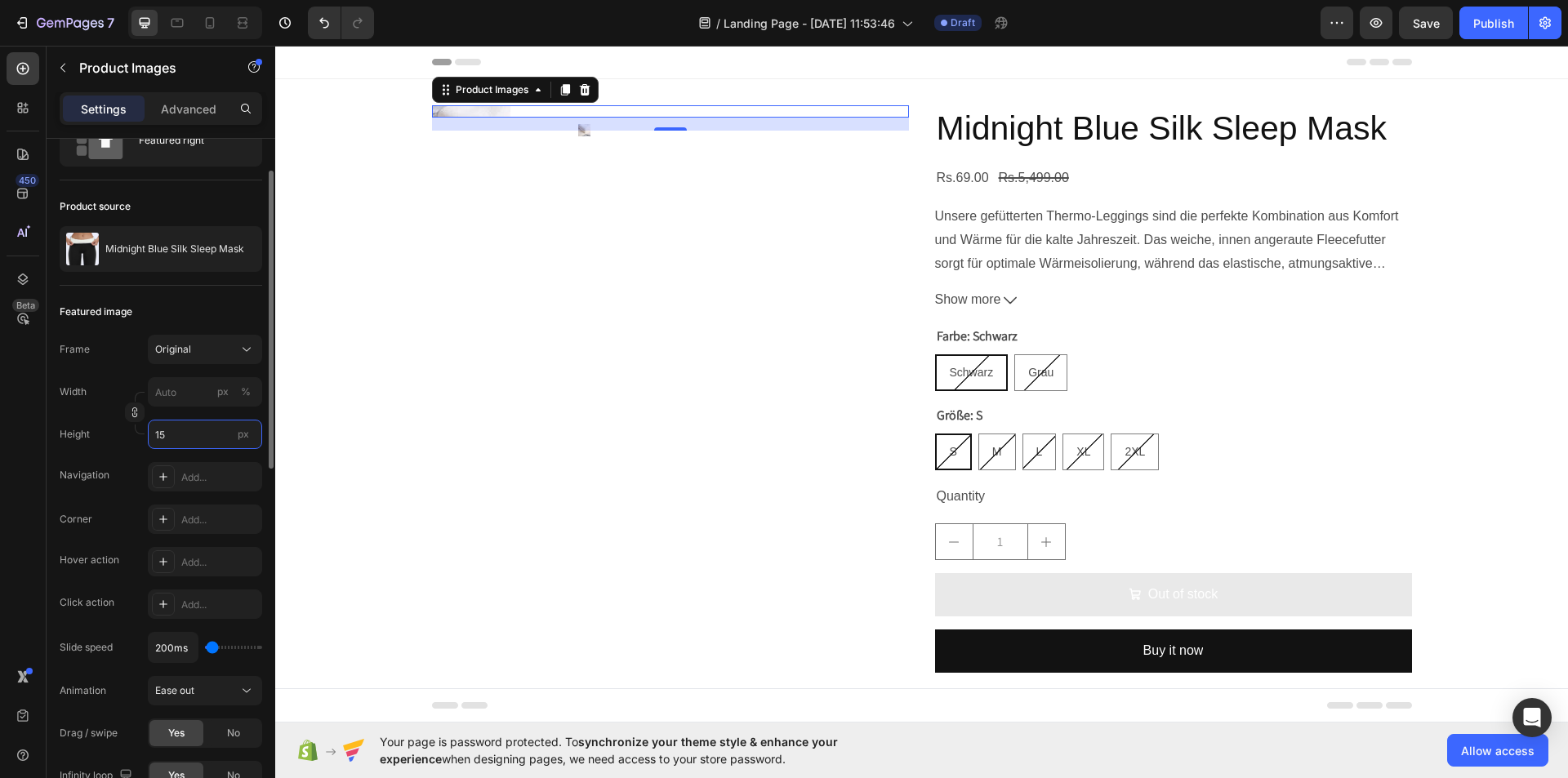
type input "1"
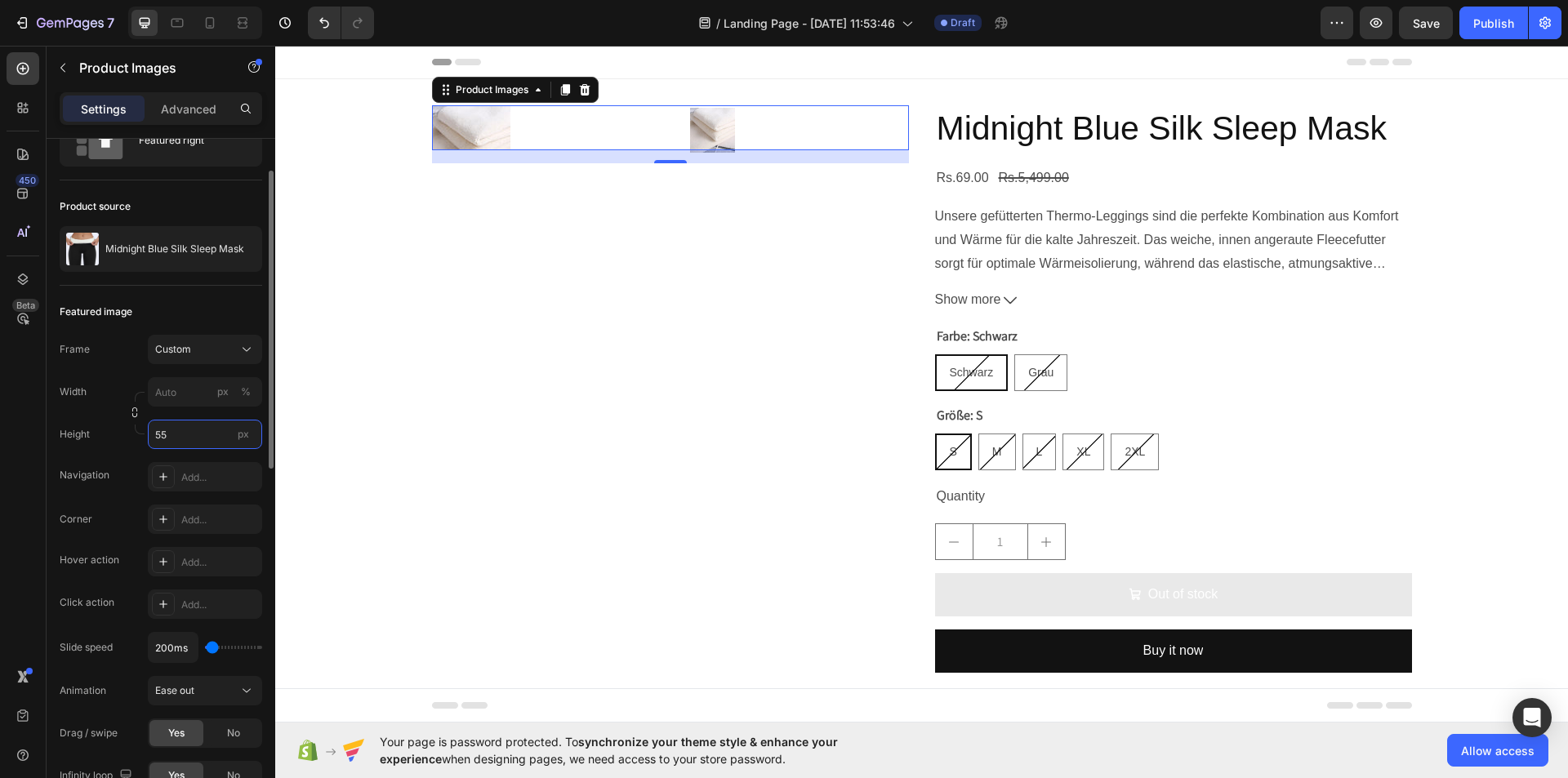
type input "550"
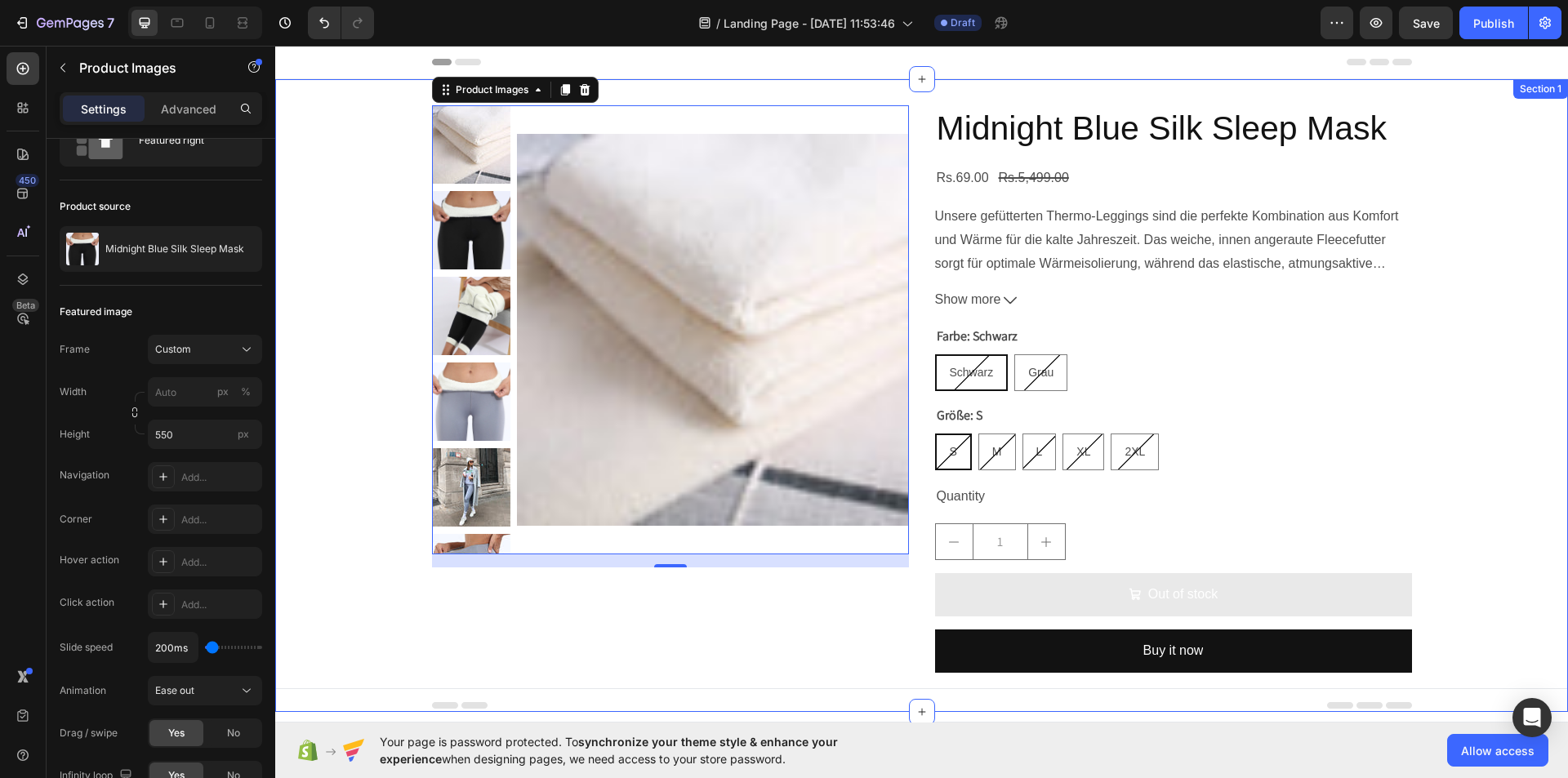
click at [387, 190] on div "Product Images 16 Midnight Blue Silk Sleep Mask Product Title Rs.69.00 Product …" at bounding box center [922, 396] width 1293 height 581
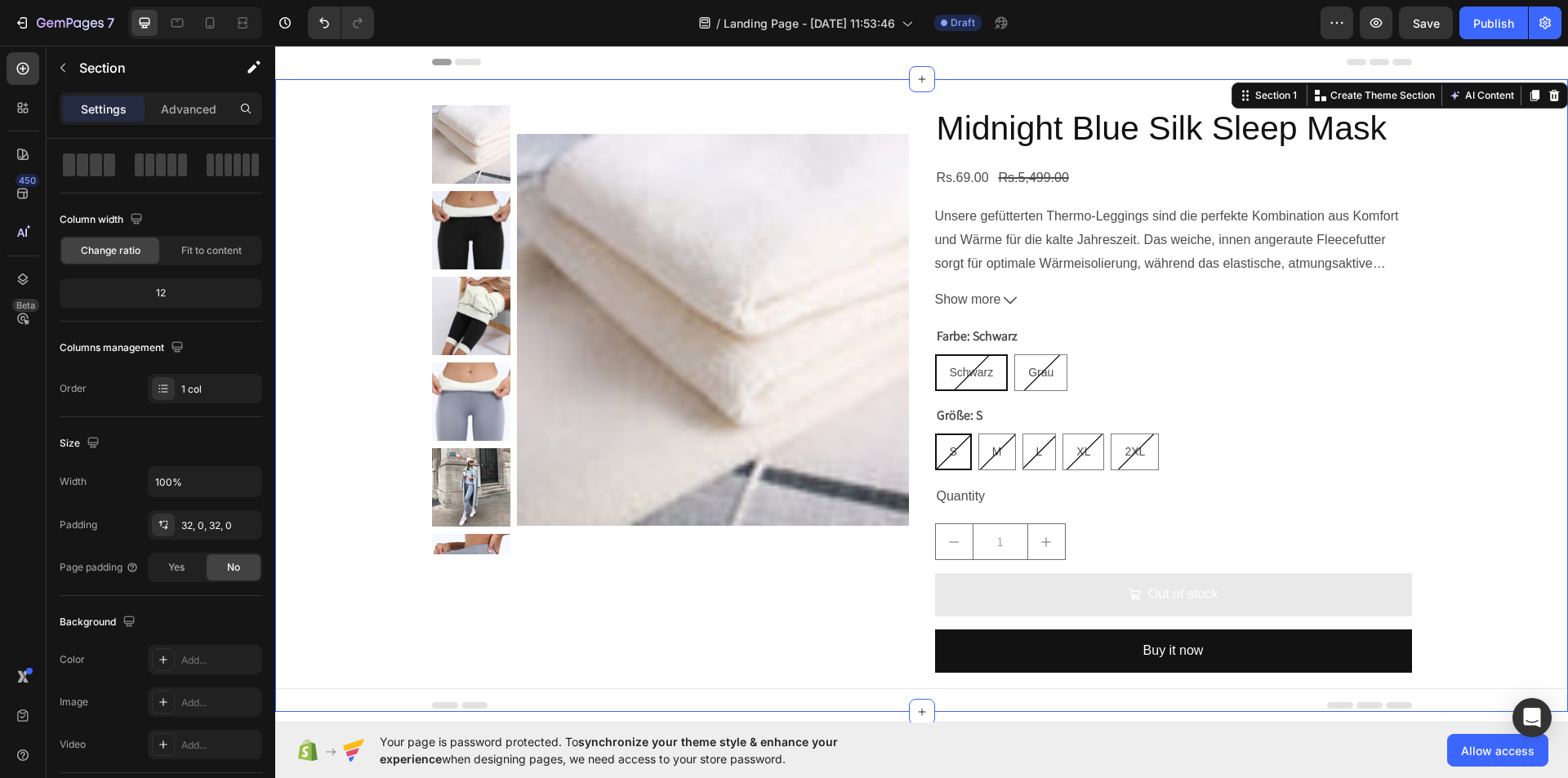
scroll to position [0, 0]
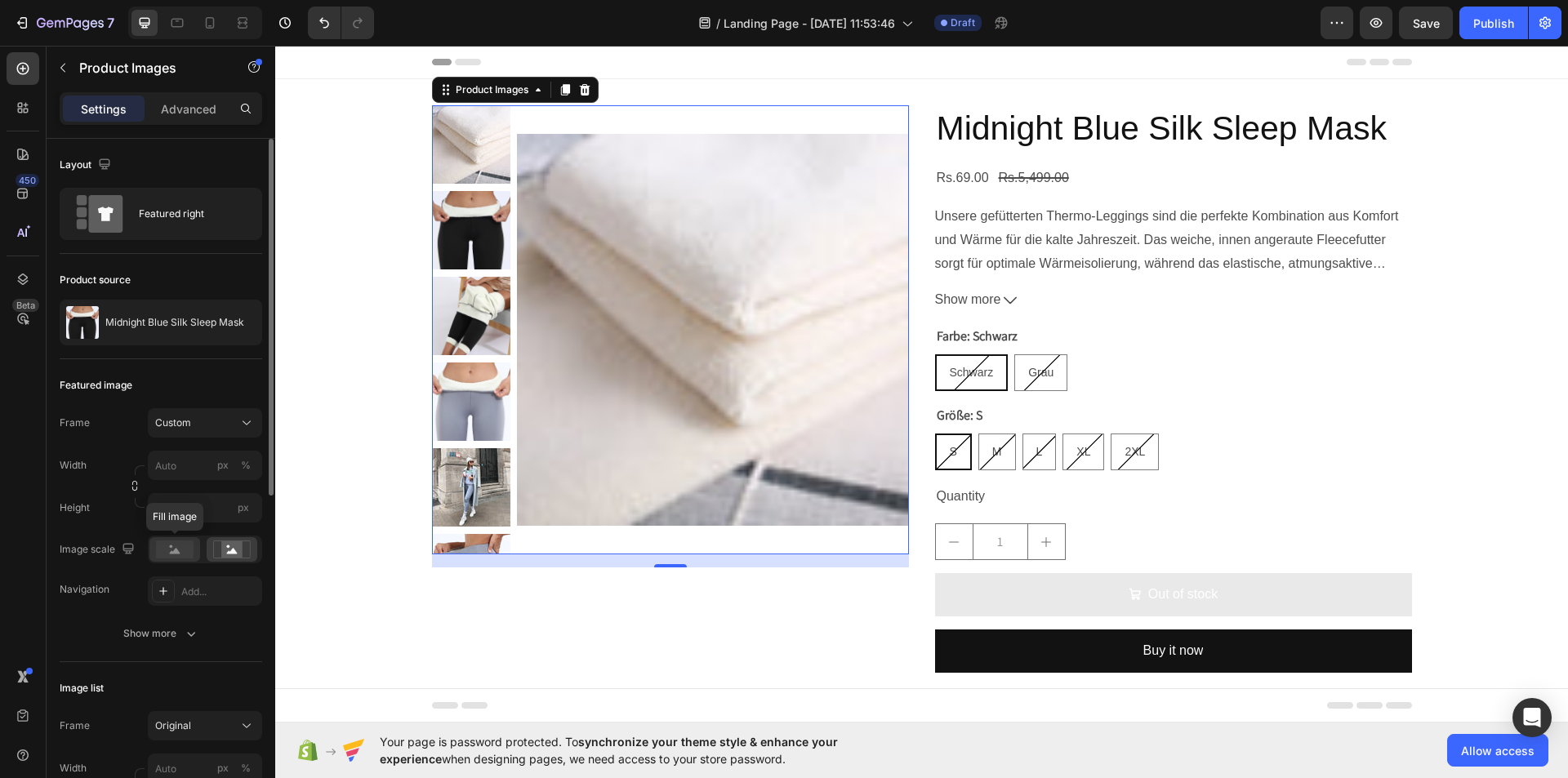
click at [179, 558] on rect at bounding box center [174, 550] width 37 height 18
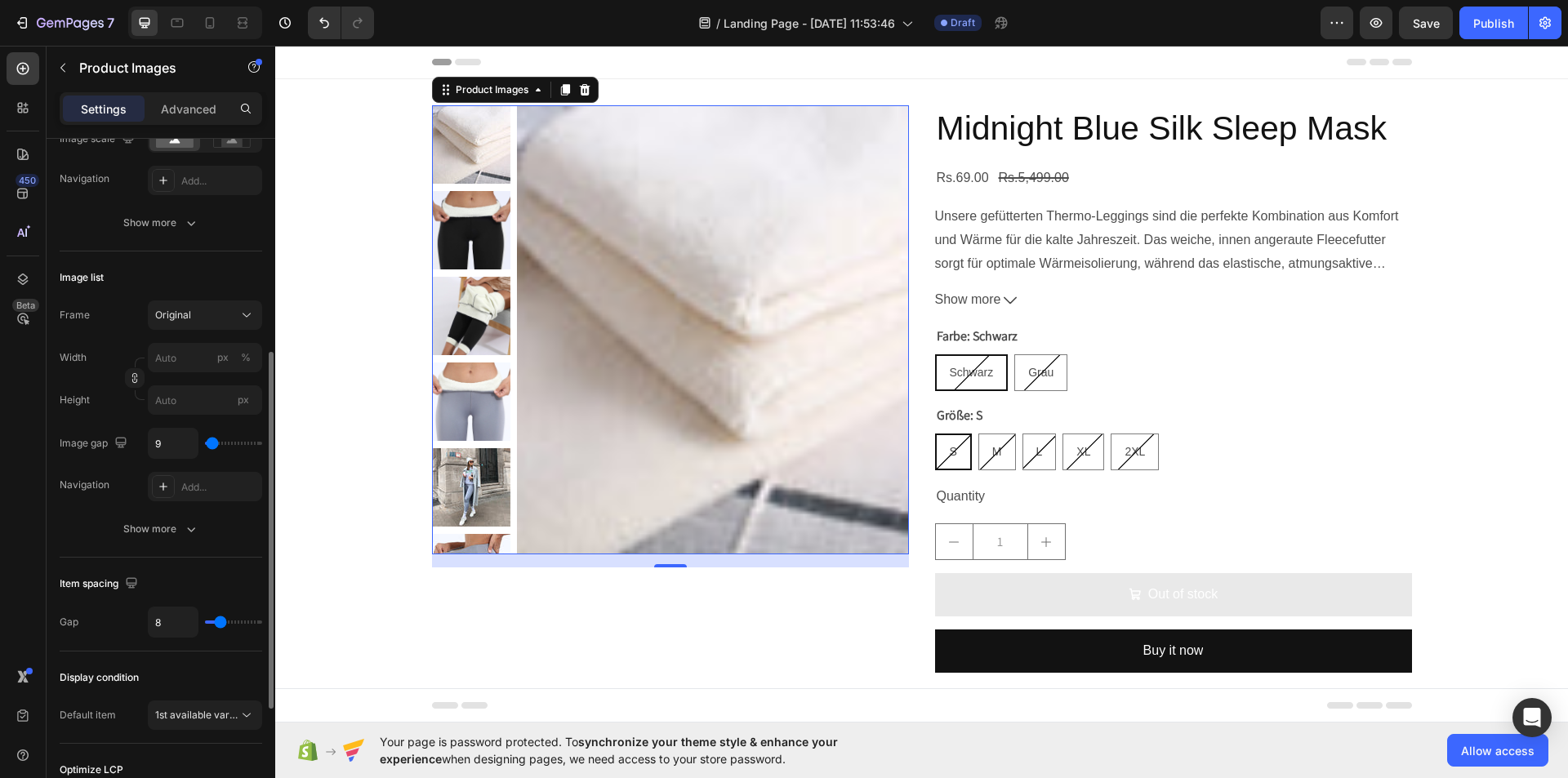
scroll to position [412, 0]
type input "11"
type input "13"
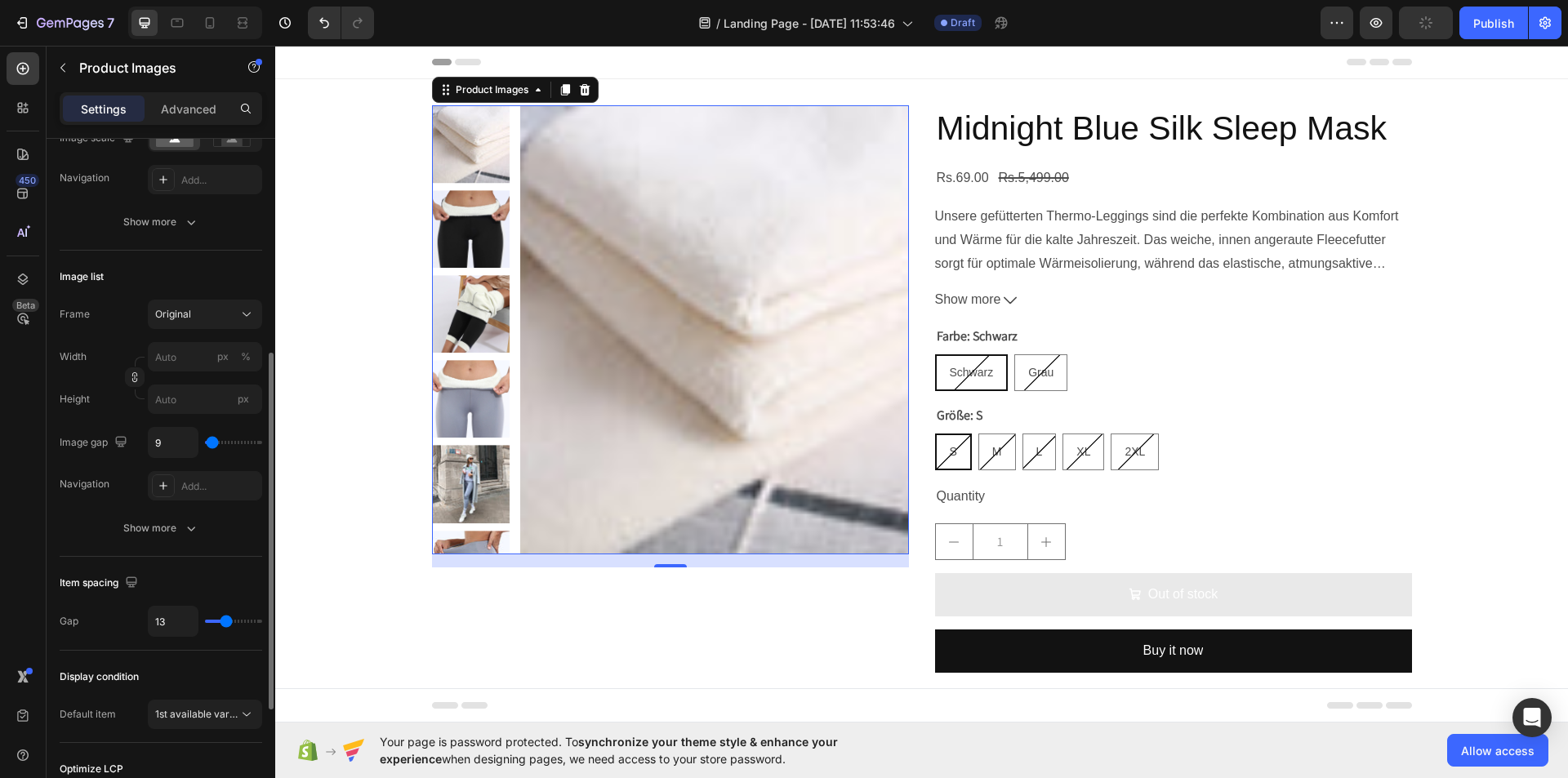
type input "16"
type input "19"
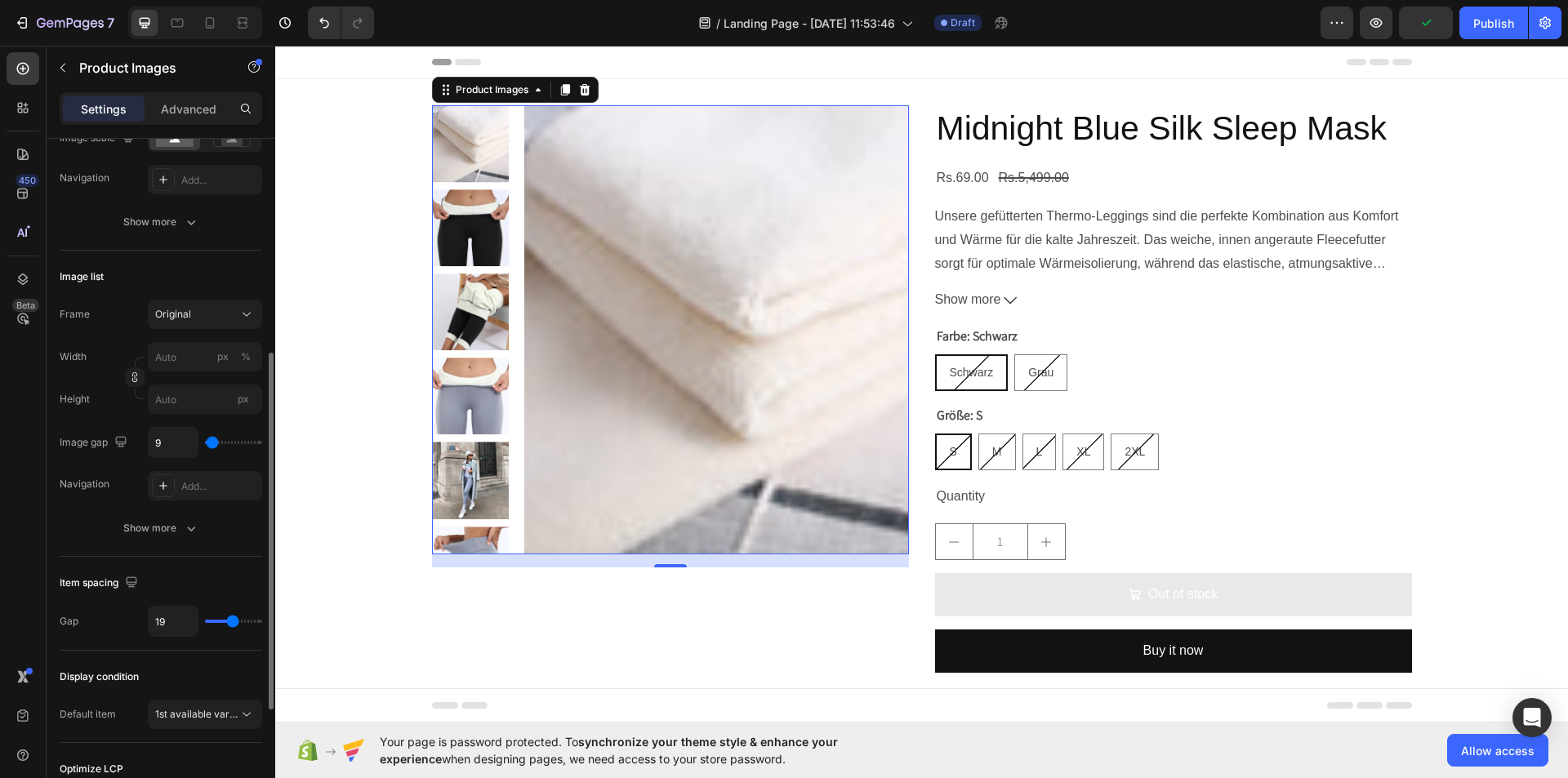
type input "13"
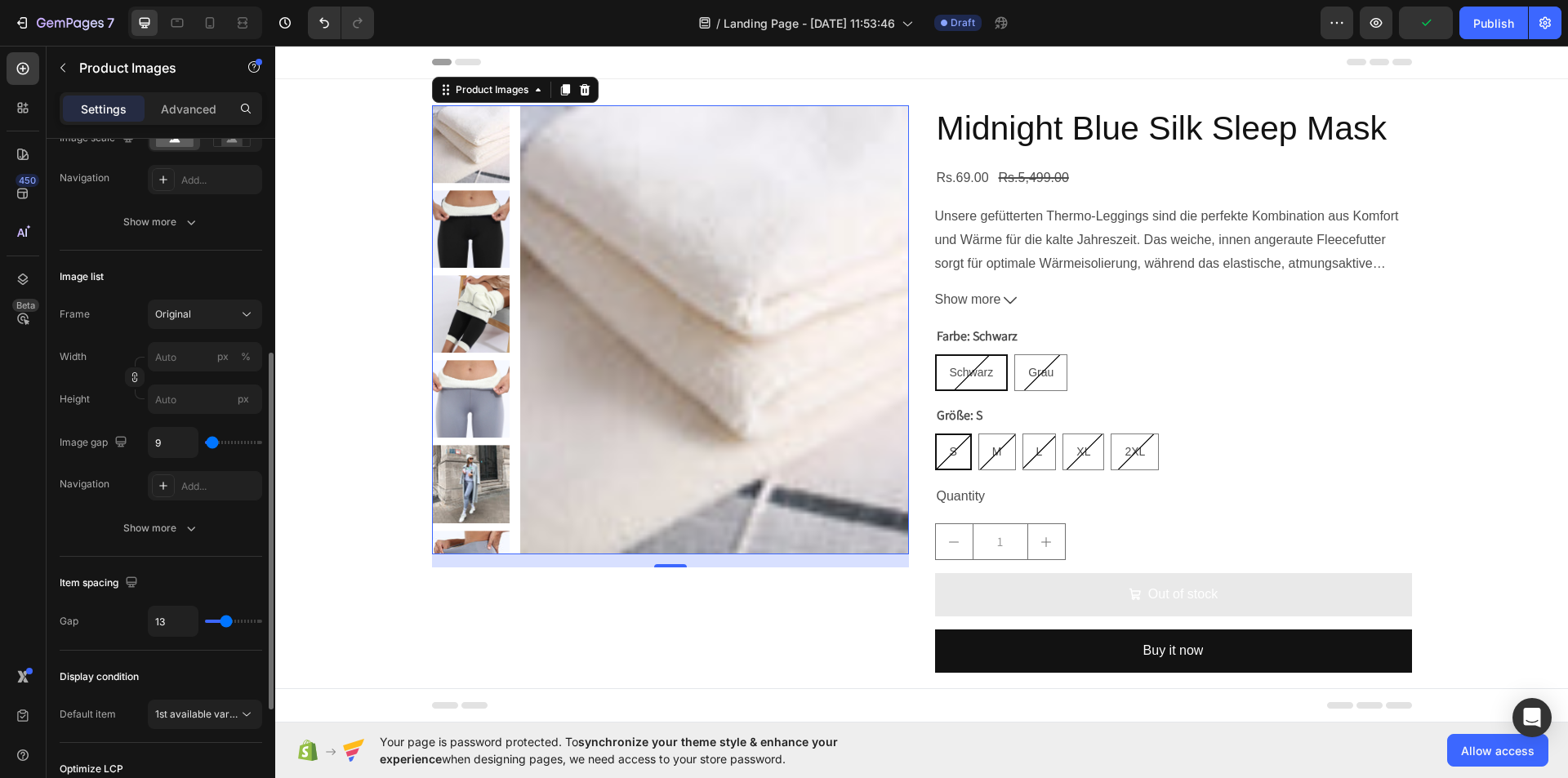
type input "19"
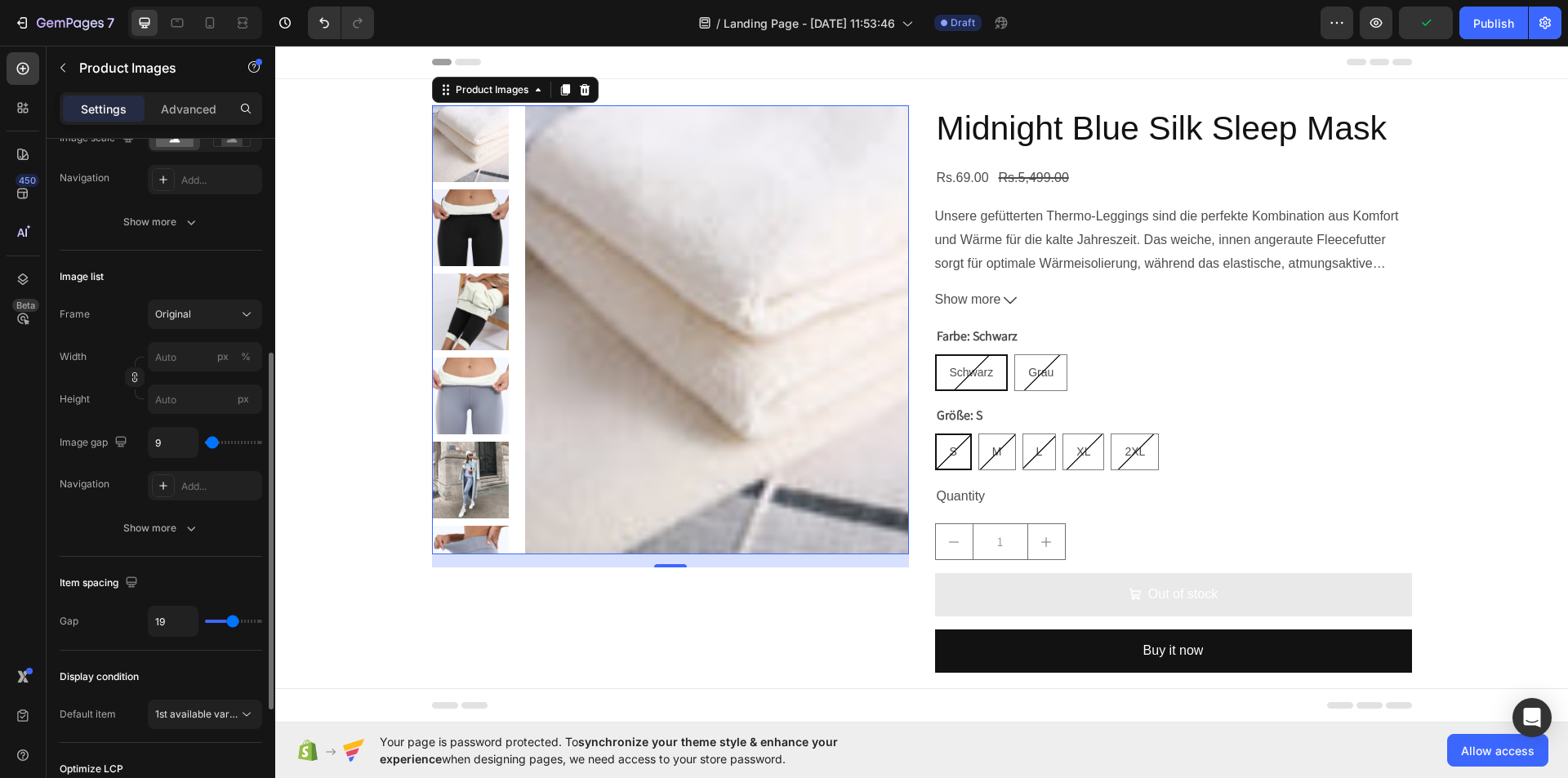
type input "20"
type input "21"
type input "19"
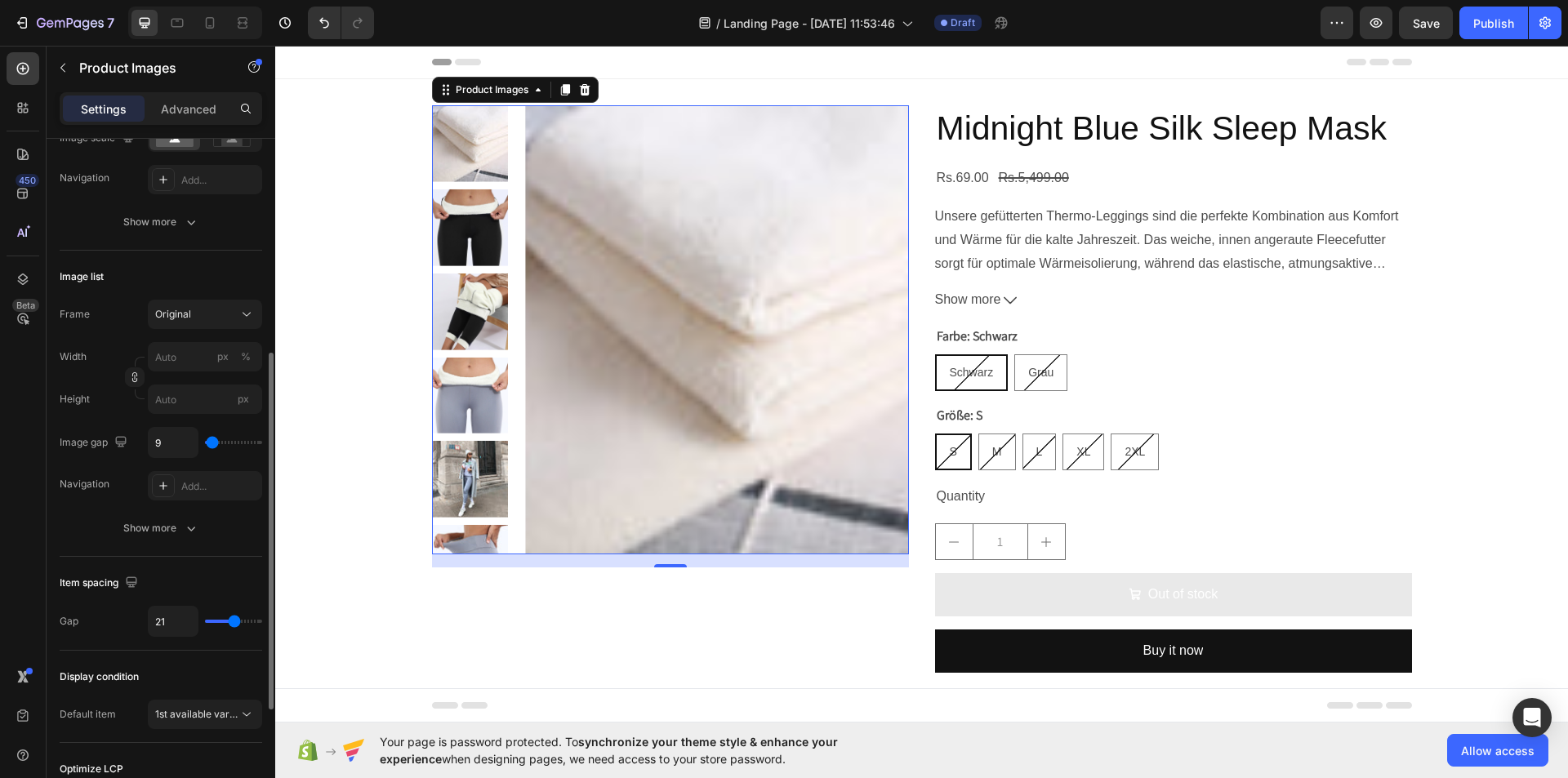
type input "19"
type input "20"
drag, startPoint x: 216, startPoint y: 620, endPoint x: 234, endPoint y: 617, distance: 18.2
type input "20"
click at [234, 620] on input "range" at bounding box center [233, 622] width 57 height 3
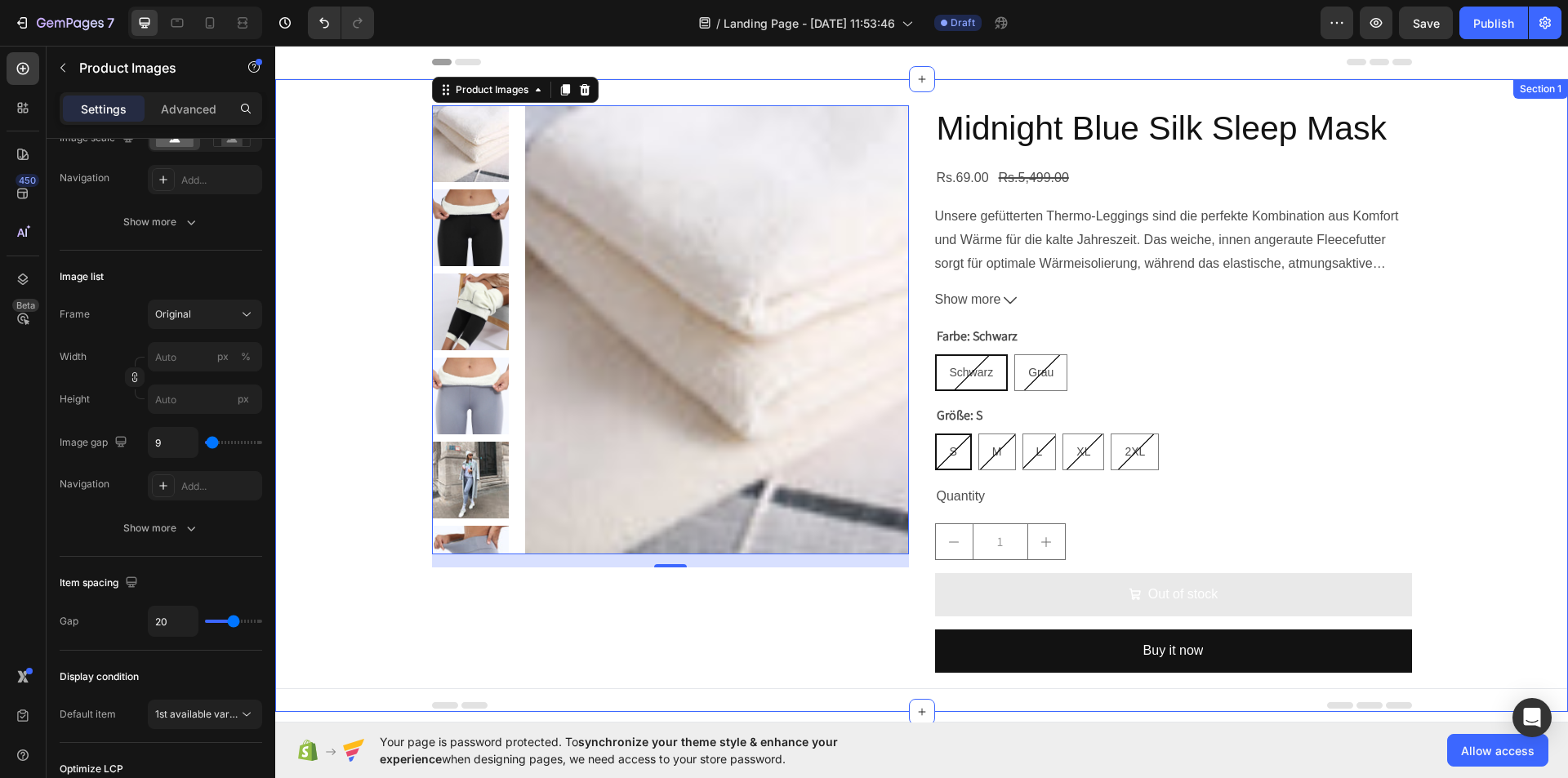
scroll to position [0, 0]
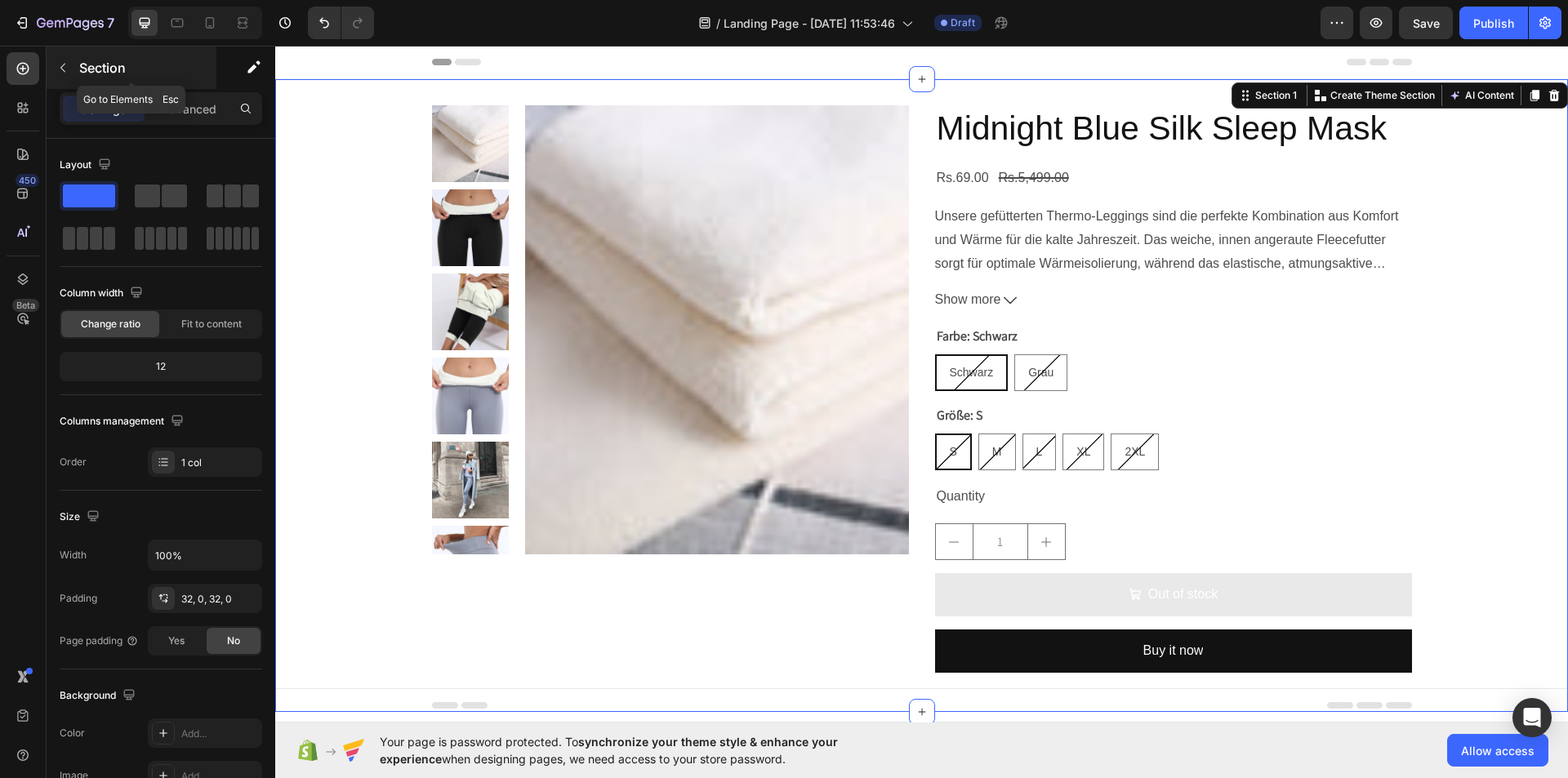
click at [60, 69] on icon "button" at bounding box center [63, 68] width 13 height 13
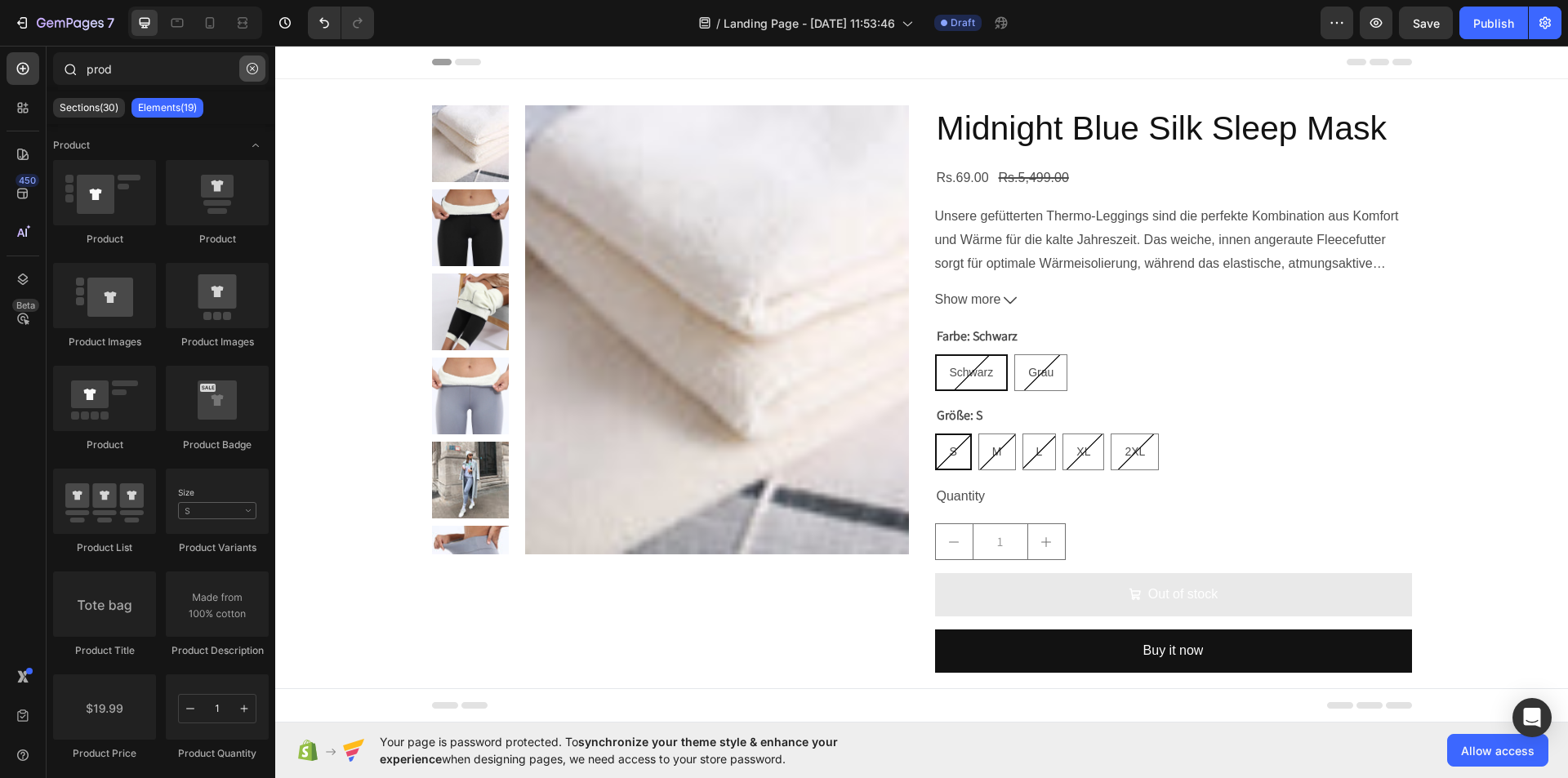
click at [252, 65] on icon "button" at bounding box center [252, 69] width 12 height 12
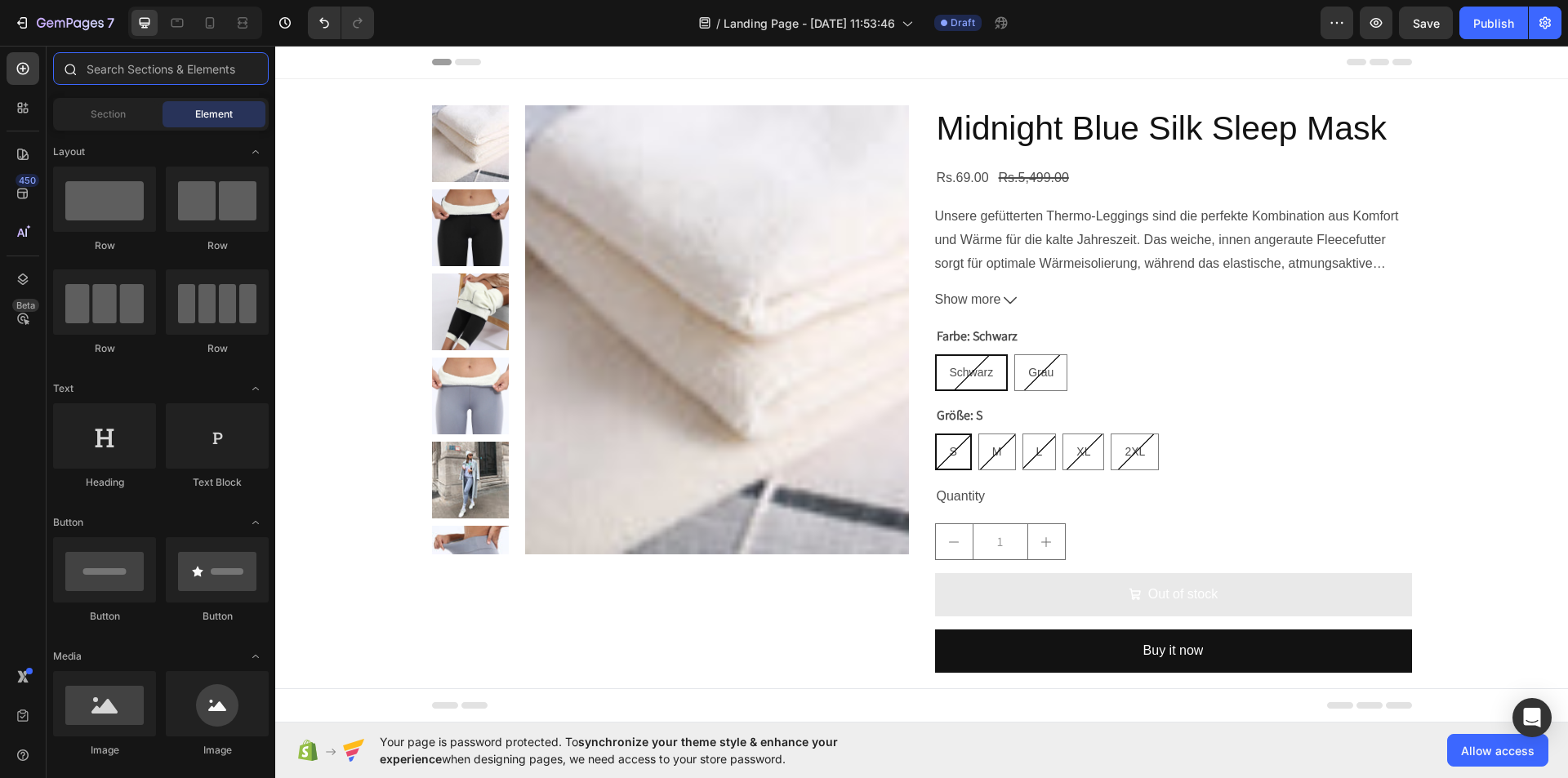
click at [167, 69] on input "text" at bounding box center [161, 68] width 215 height 32
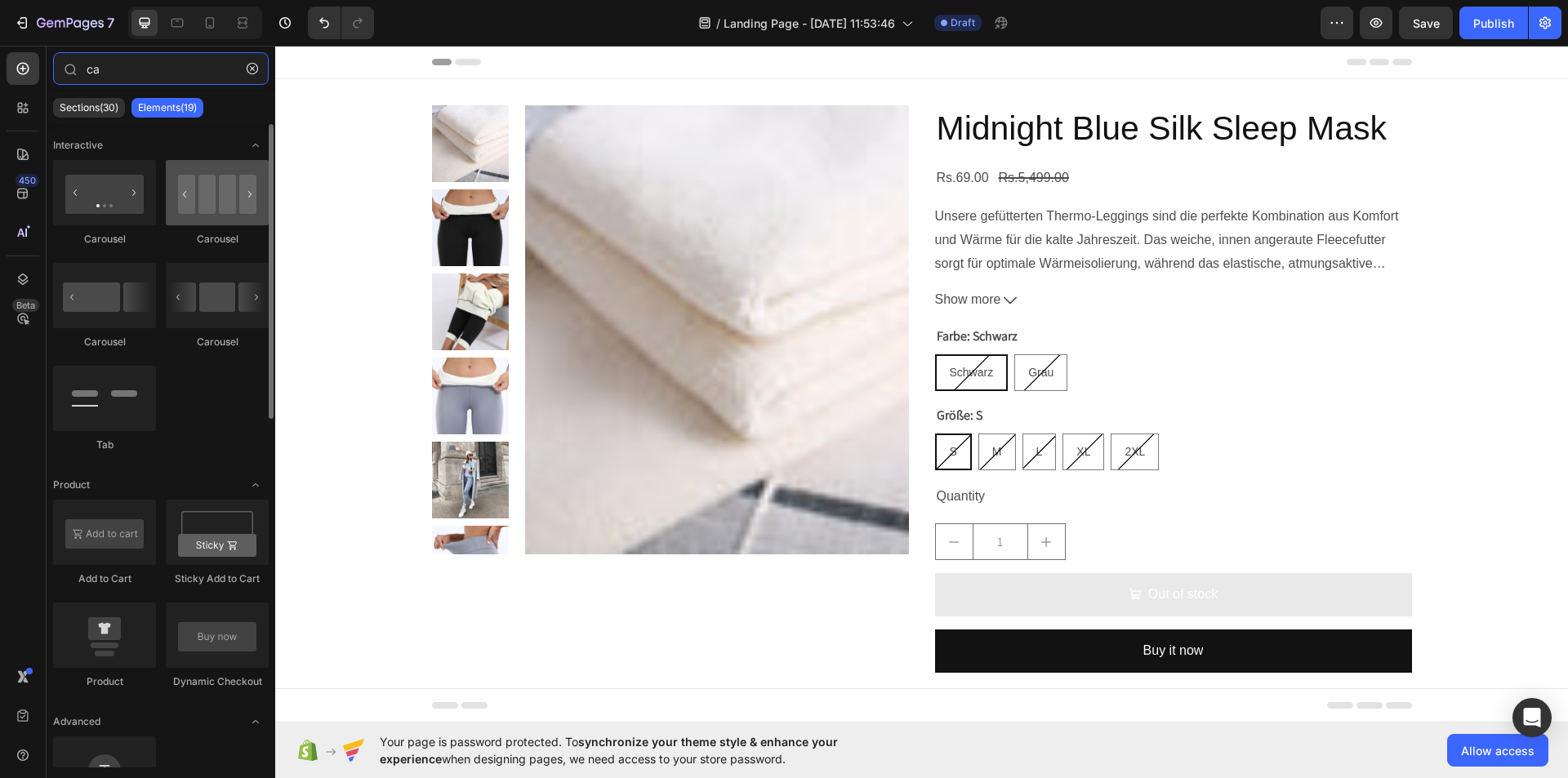
type input "ca"
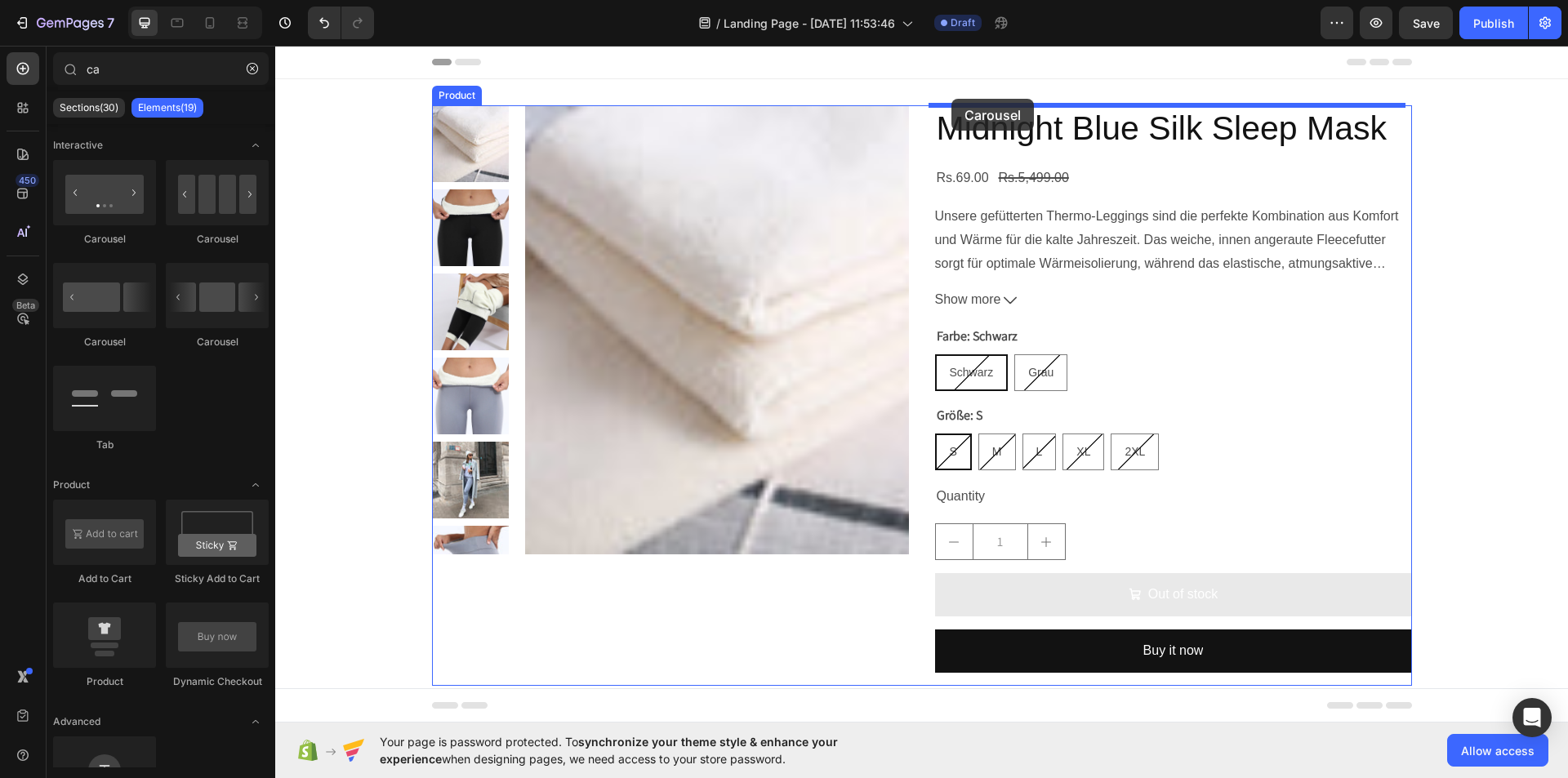
drag, startPoint x: 477, startPoint y: 247, endPoint x: 951, endPoint y: 99, distance: 496.6
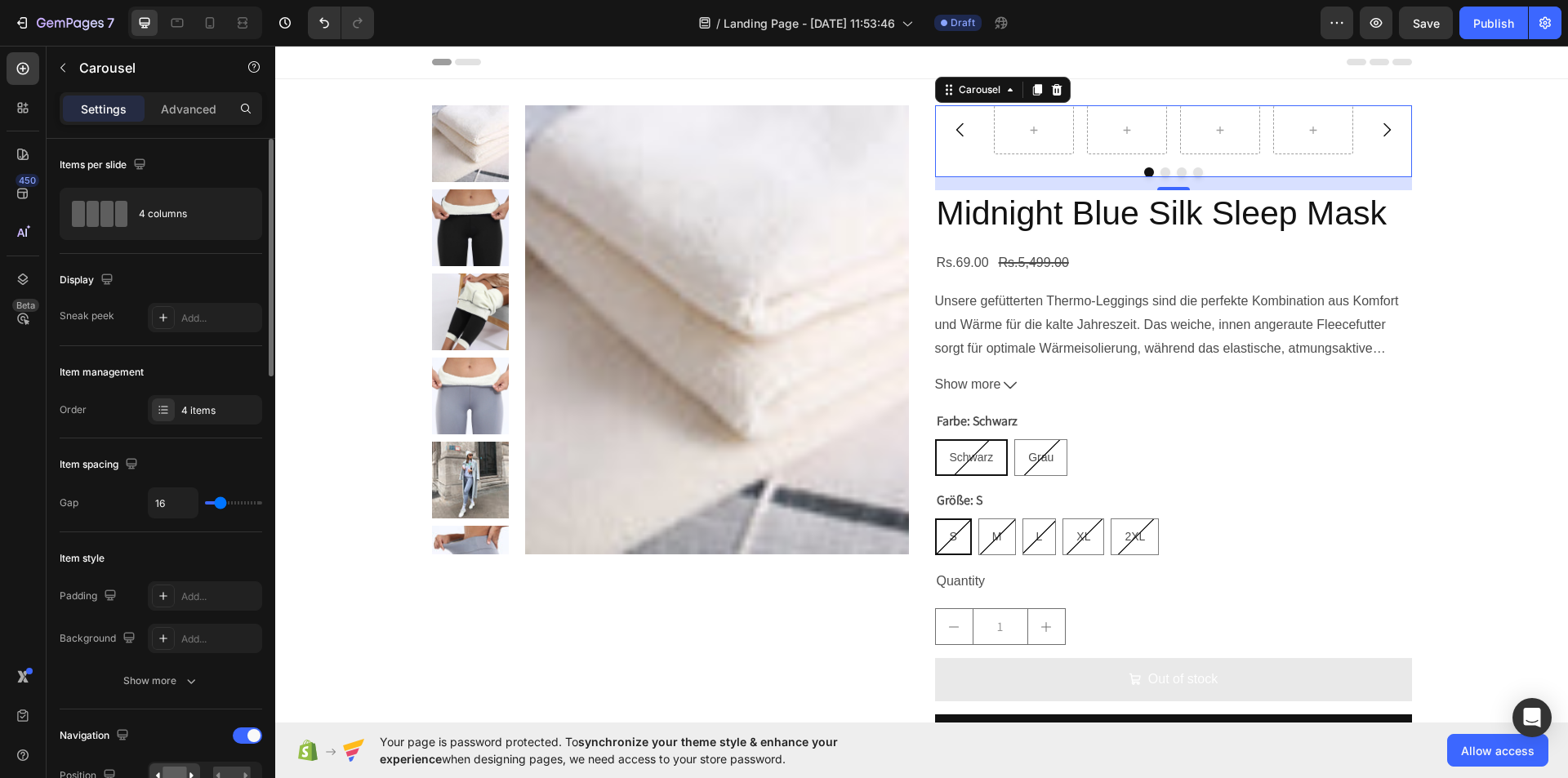
type input "9"
type input "7"
type input "6"
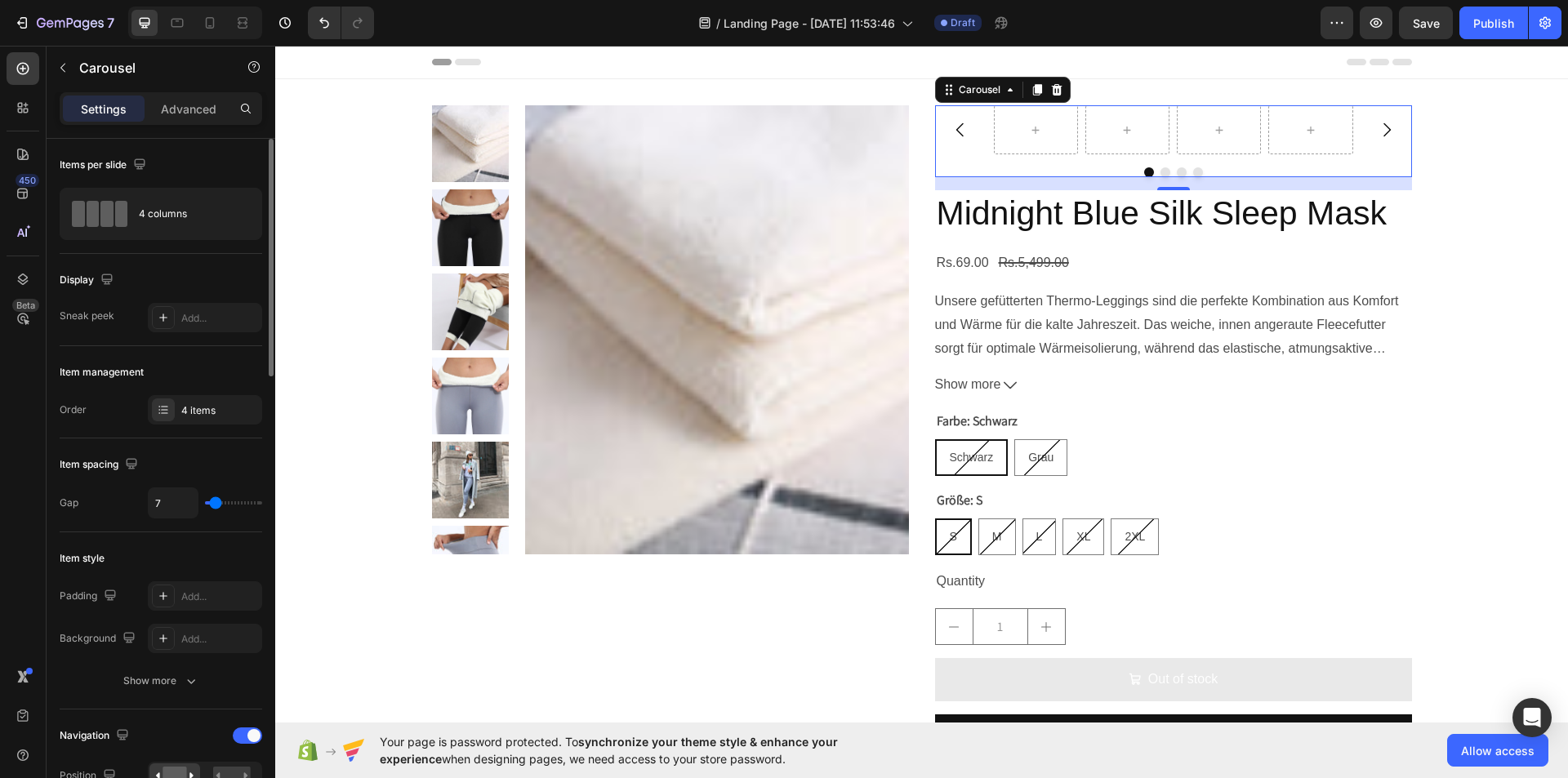
type input "6"
type input "4"
type input "3"
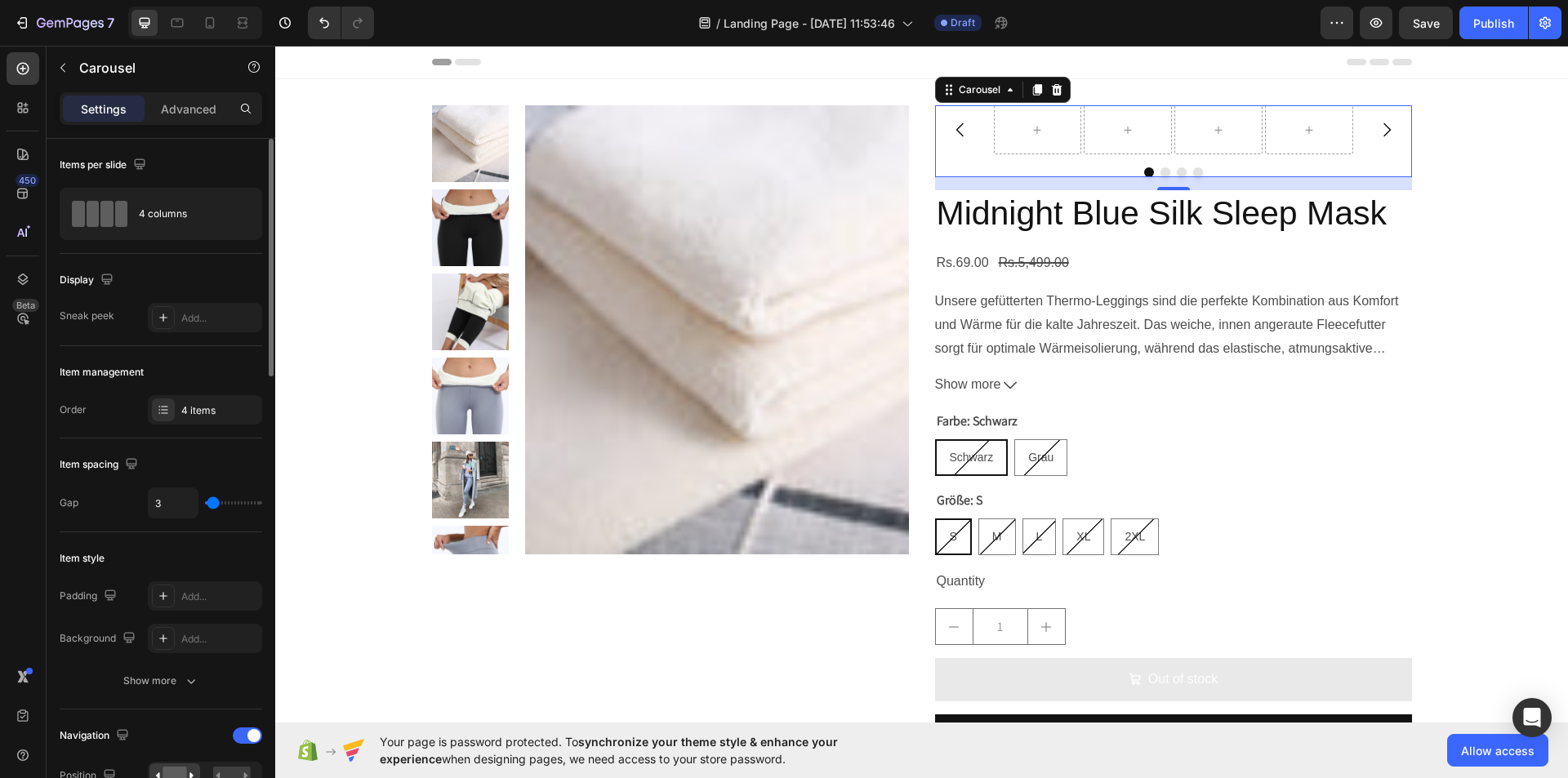
type input "4"
type input "3"
type input "1"
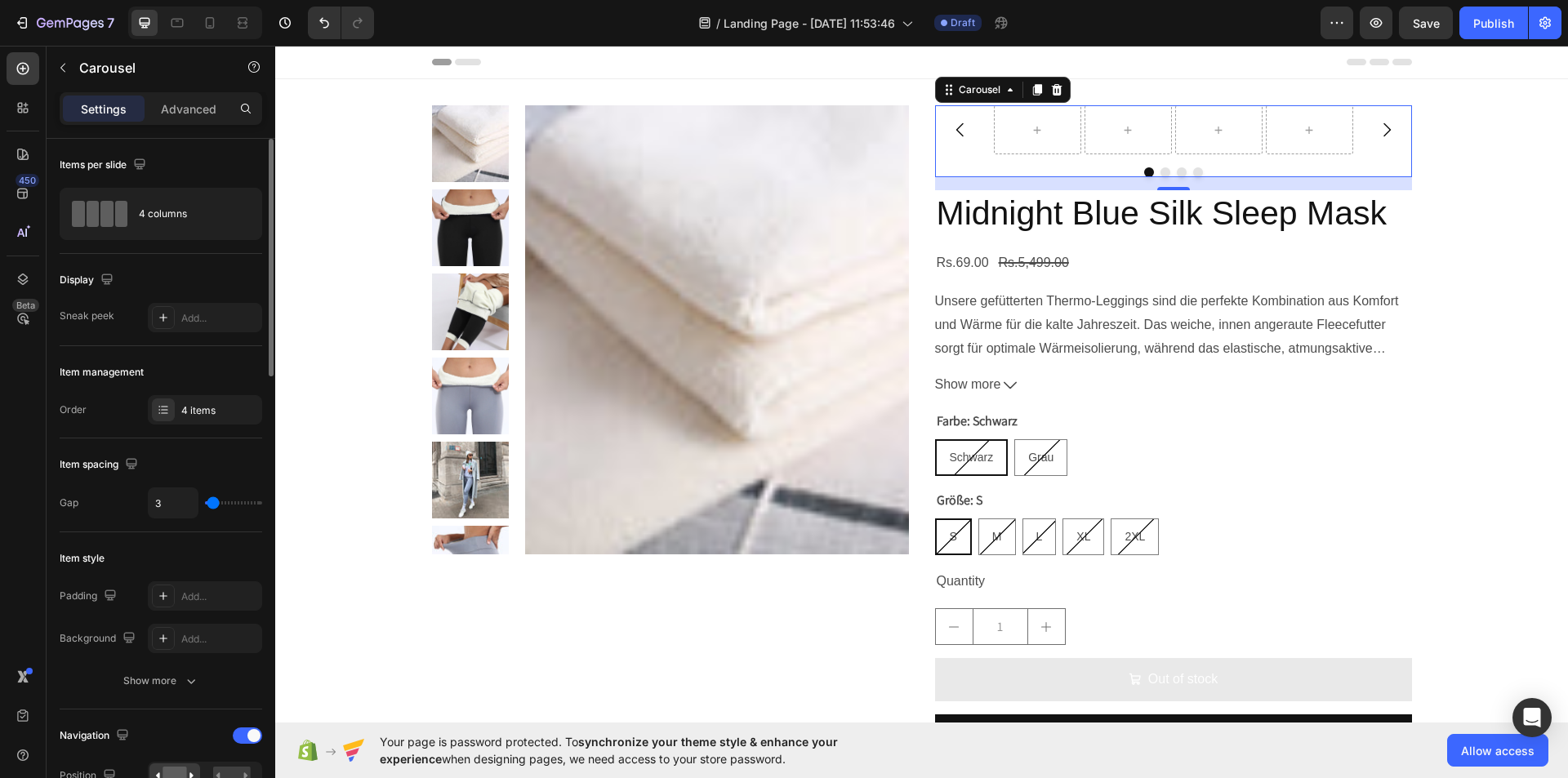
type input "1"
type input "0"
type input "3"
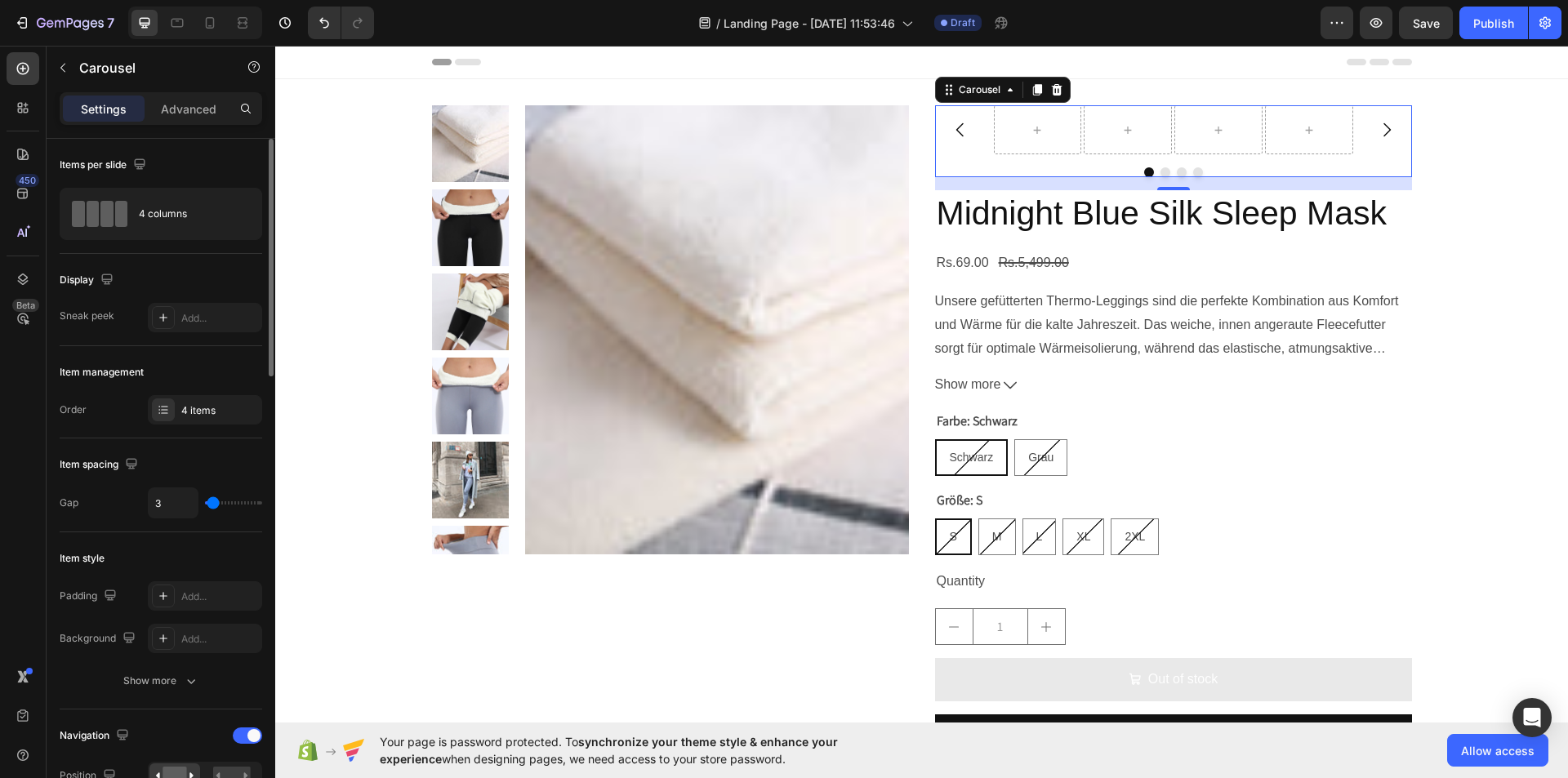
type input "4"
drag, startPoint x: 218, startPoint y: 503, endPoint x: 214, endPoint y: 495, distance: 8.9
type input "4"
click at [214, 502] on input "range" at bounding box center [233, 503] width 57 height 3
click at [64, 72] on icon "button" at bounding box center [63, 68] width 13 height 13
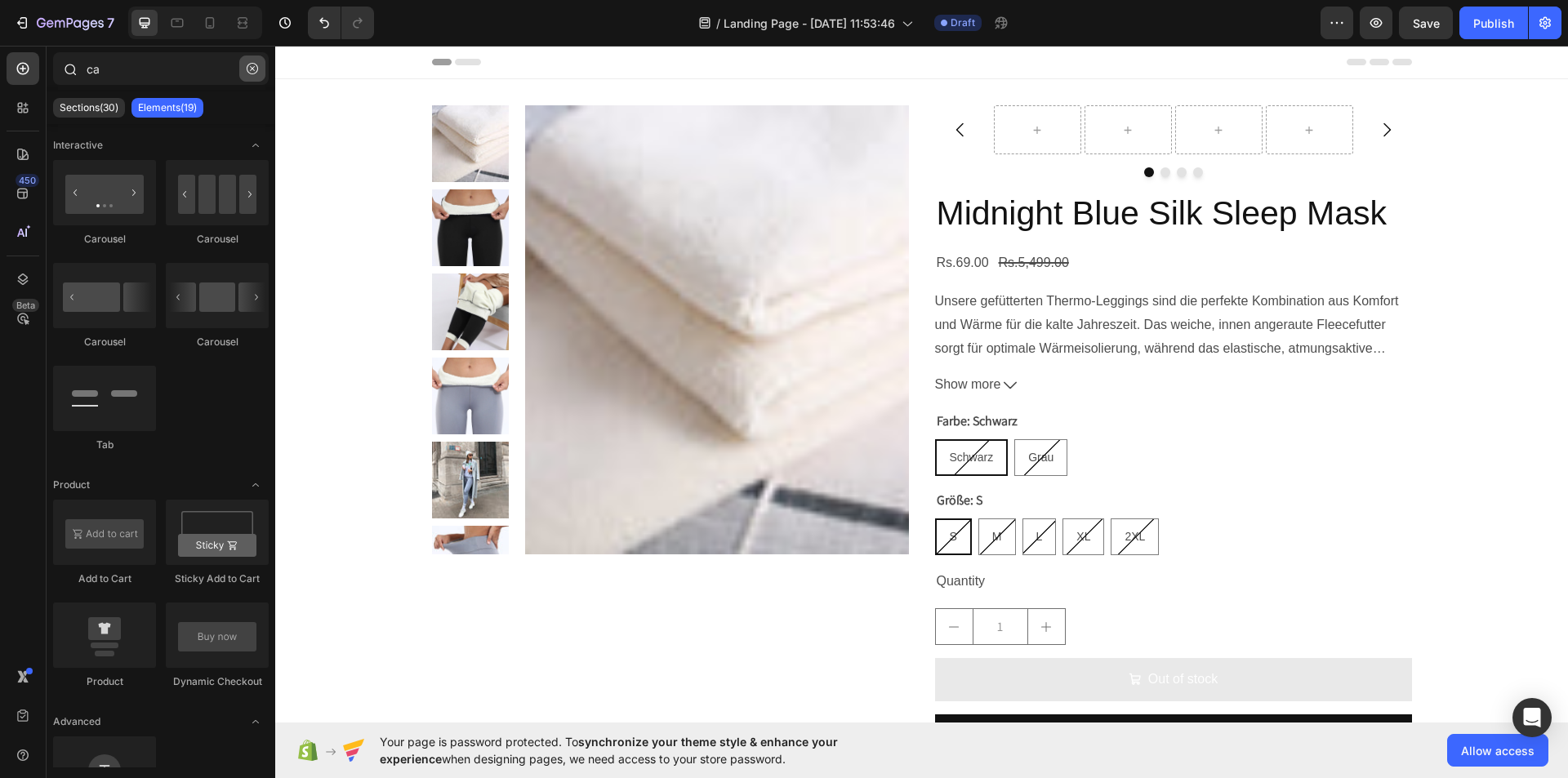
click at [249, 62] on button "button" at bounding box center [252, 68] width 26 height 26
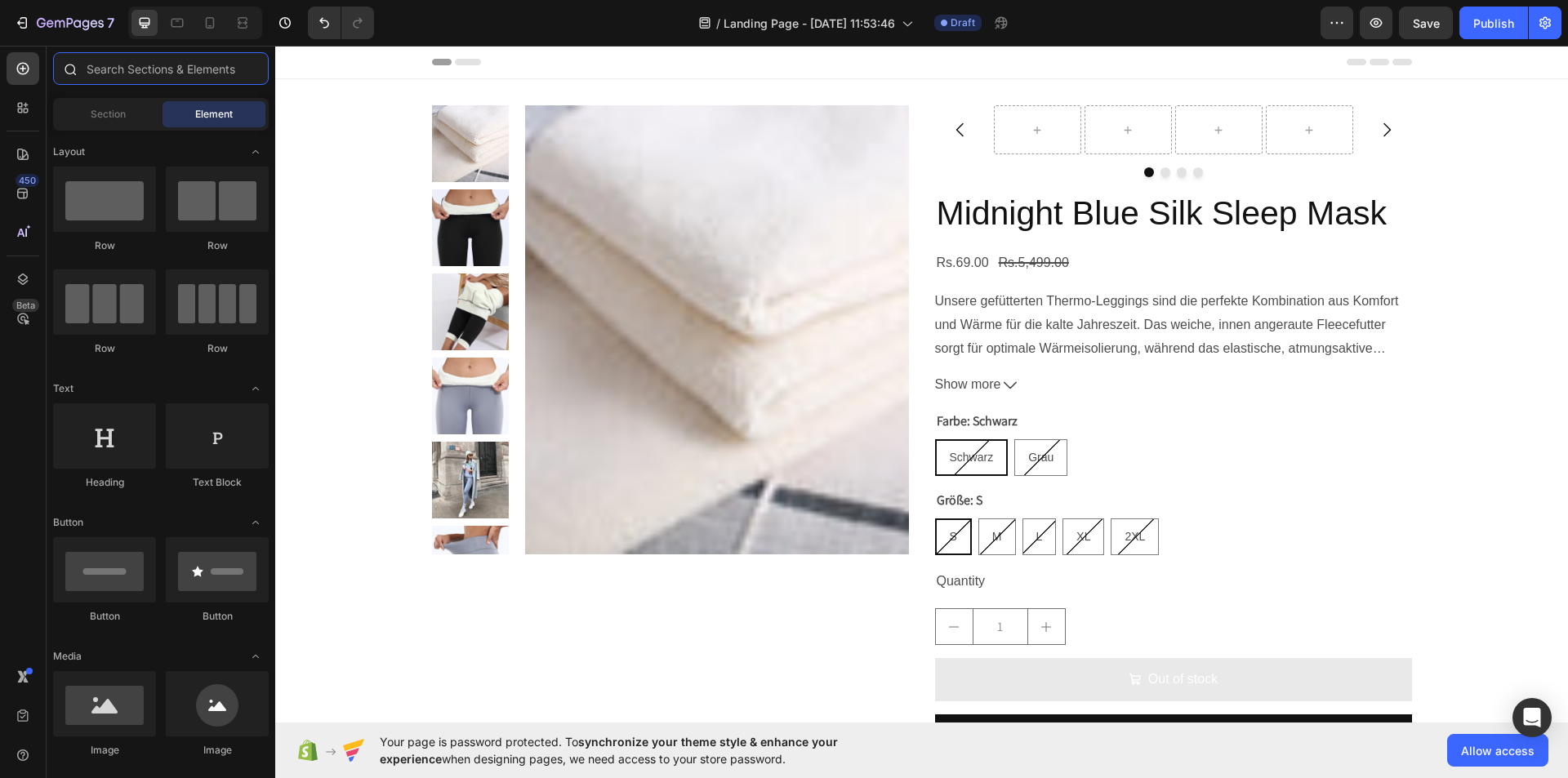
click at [170, 79] on input "text" at bounding box center [161, 68] width 215 height 32
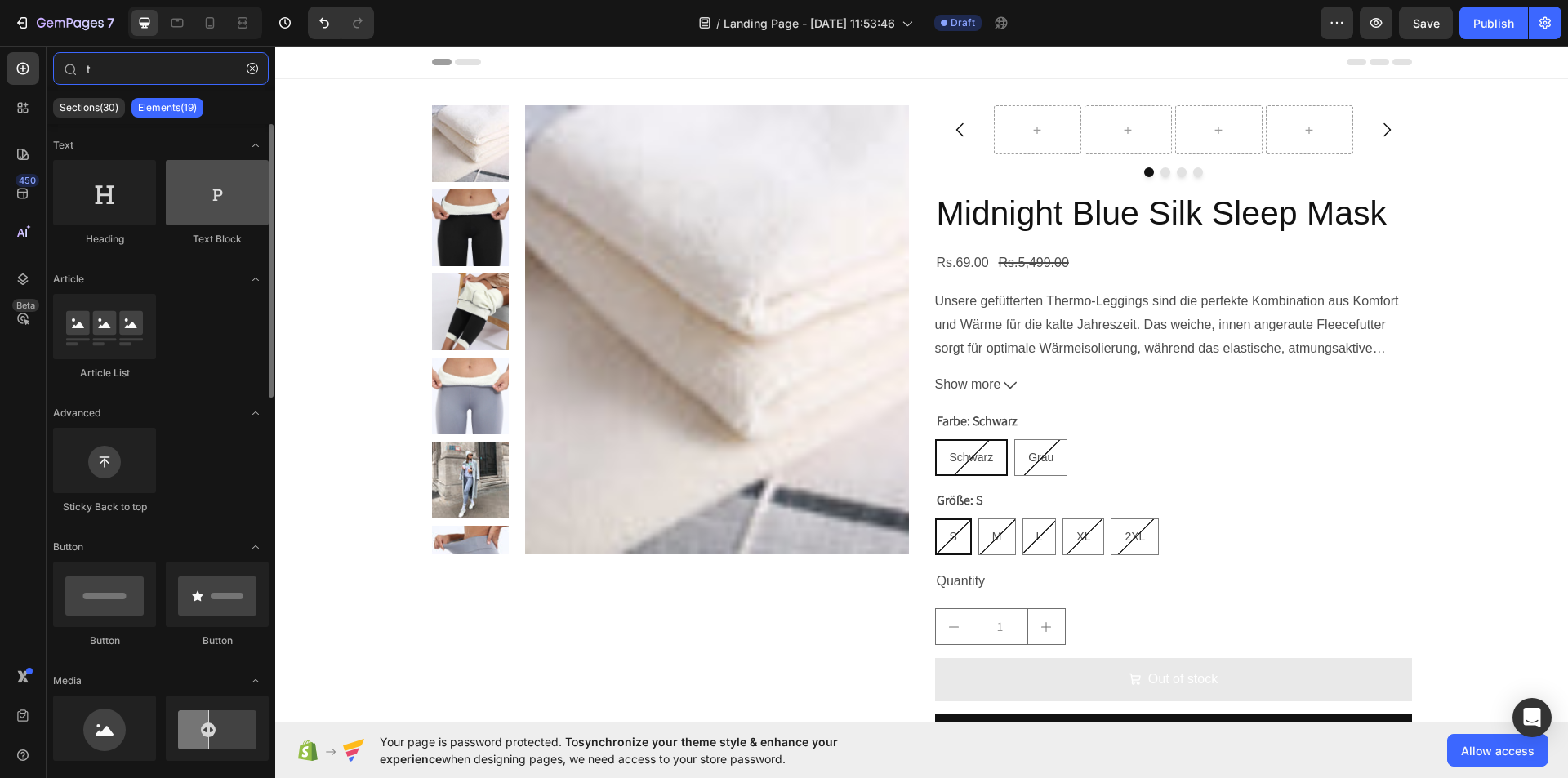
type input "t"
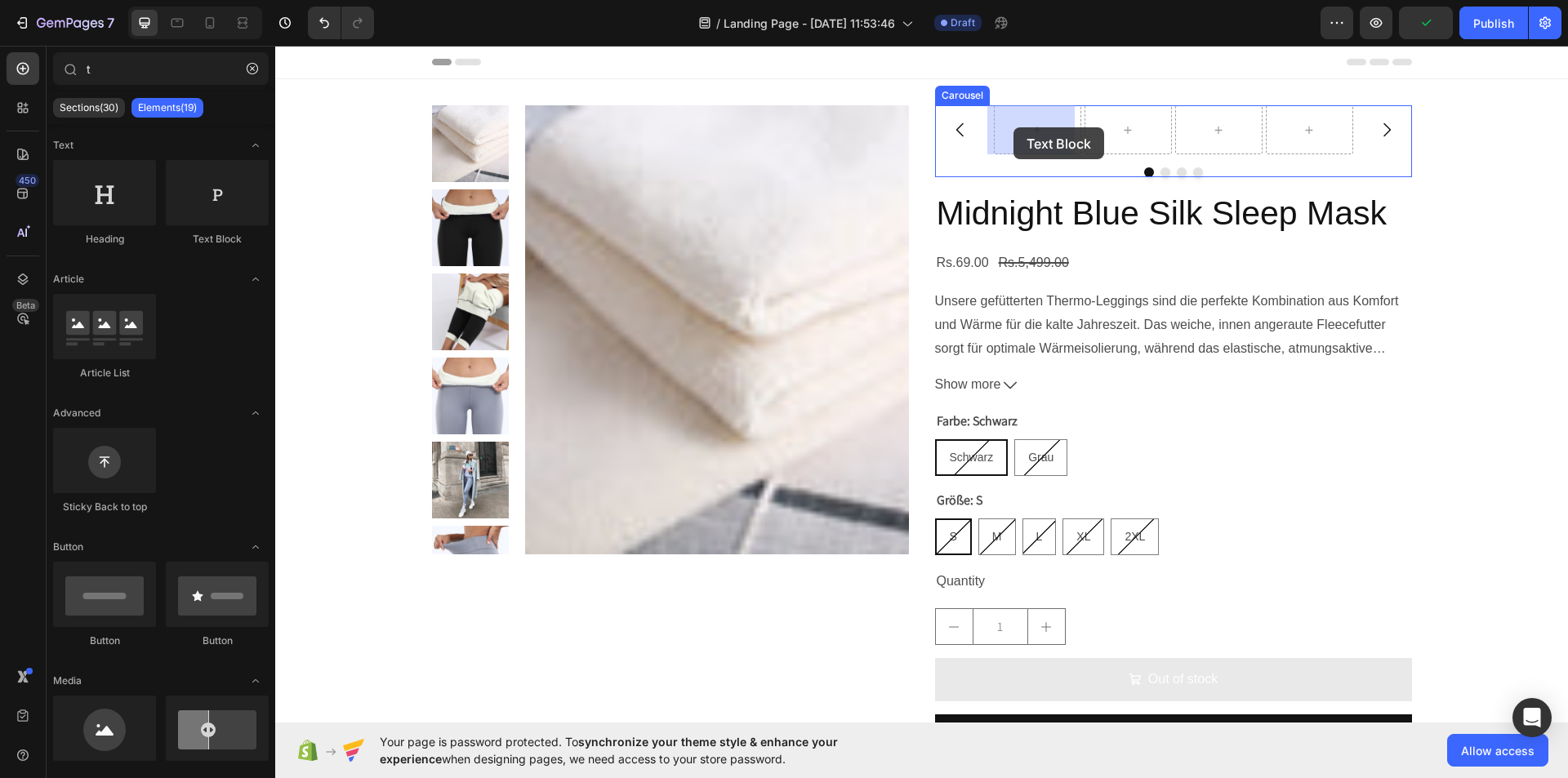
drag, startPoint x: 473, startPoint y: 241, endPoint x: 1013, endPoint y: 127, distance: 551.9
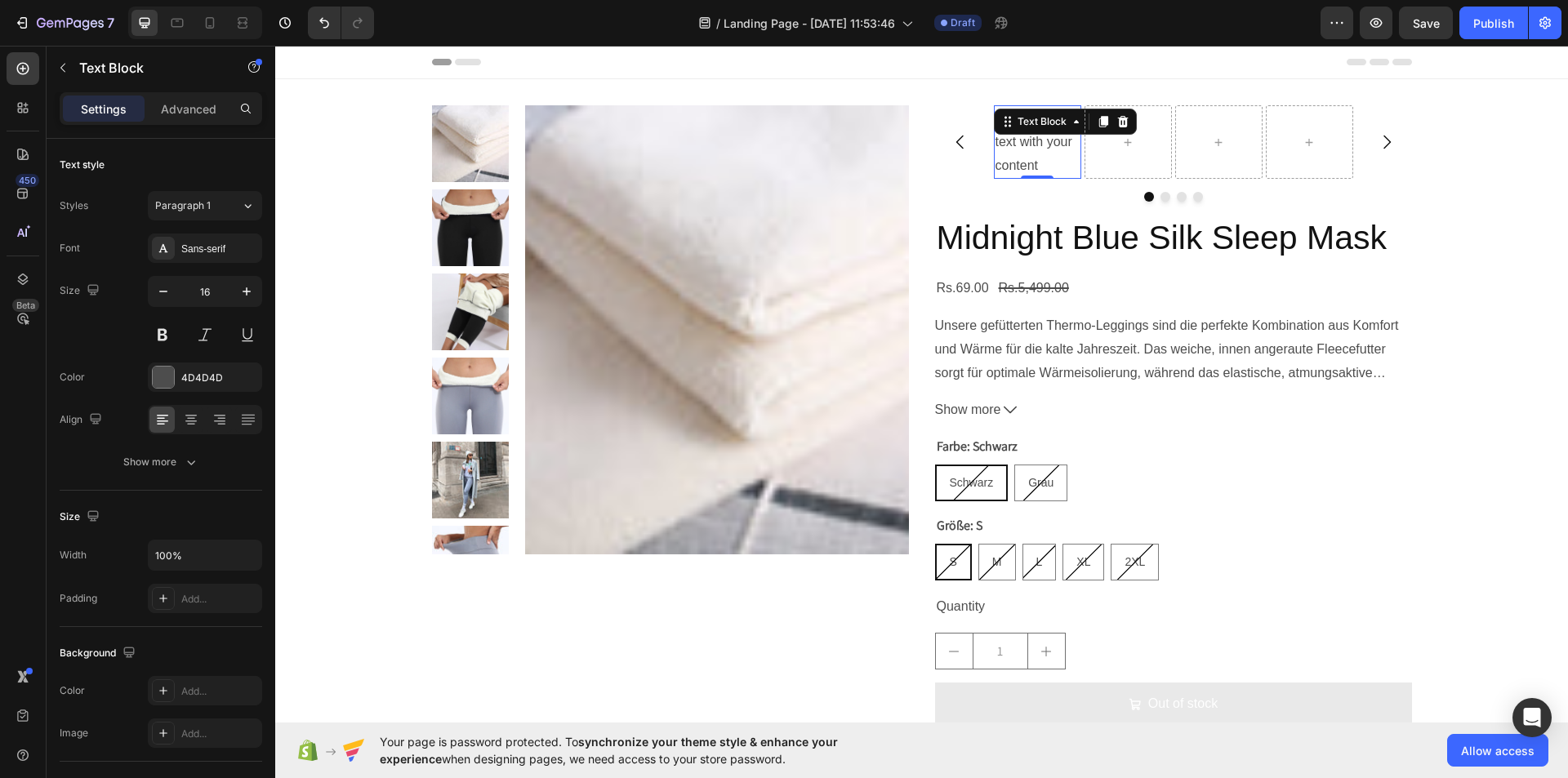
click at [1040, 158] on div "Replace this text with your content" at bounding box center [1037, 142] width 87 height 73
click at [1040, 158] on p "Replace this text with your content" at bounding box center [1036, 142] width 84 height 70
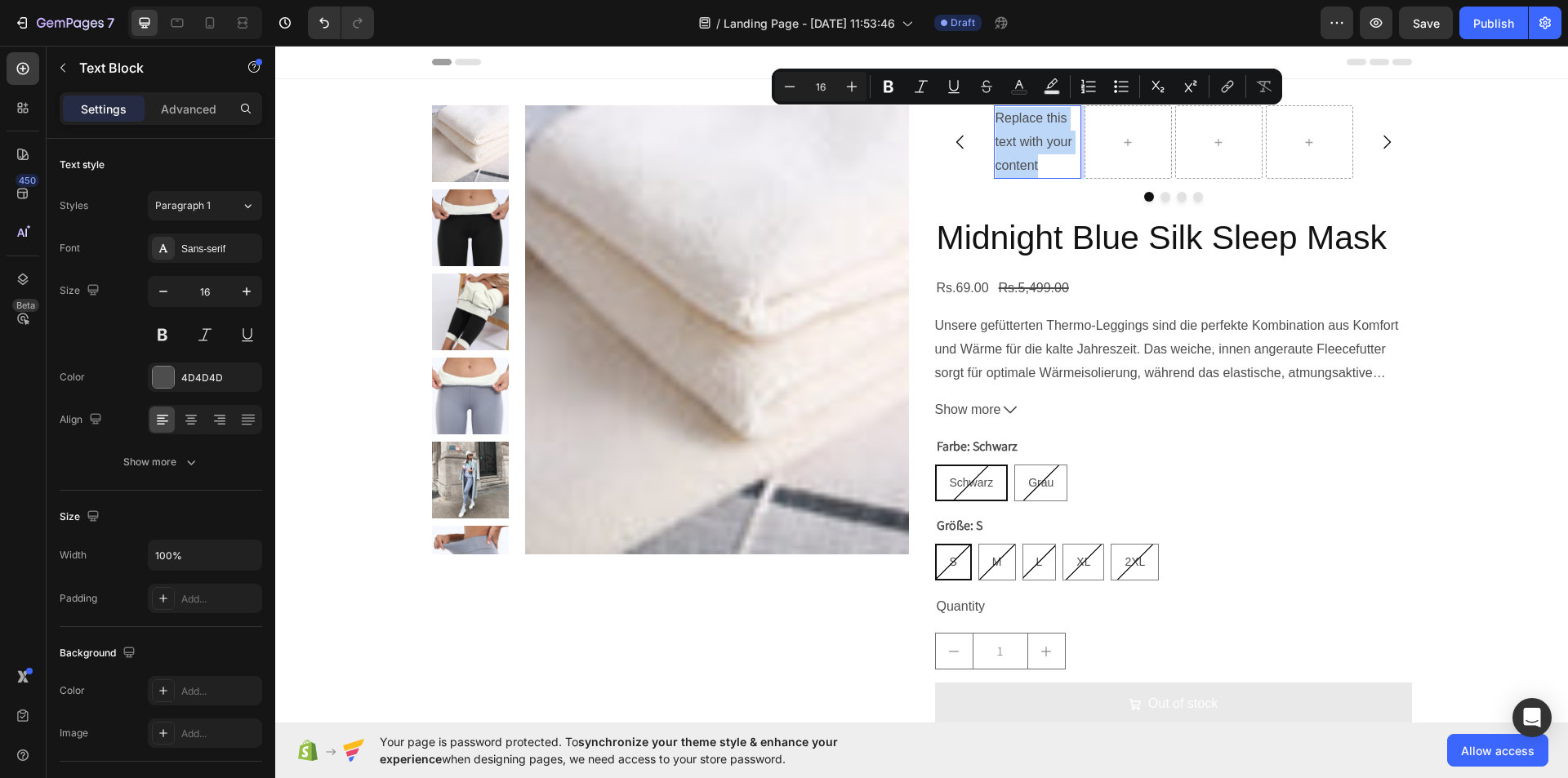
click at [1040, 158] on p "Replace this text with your content" at bounding box center [1036, 142] width 84 height 70
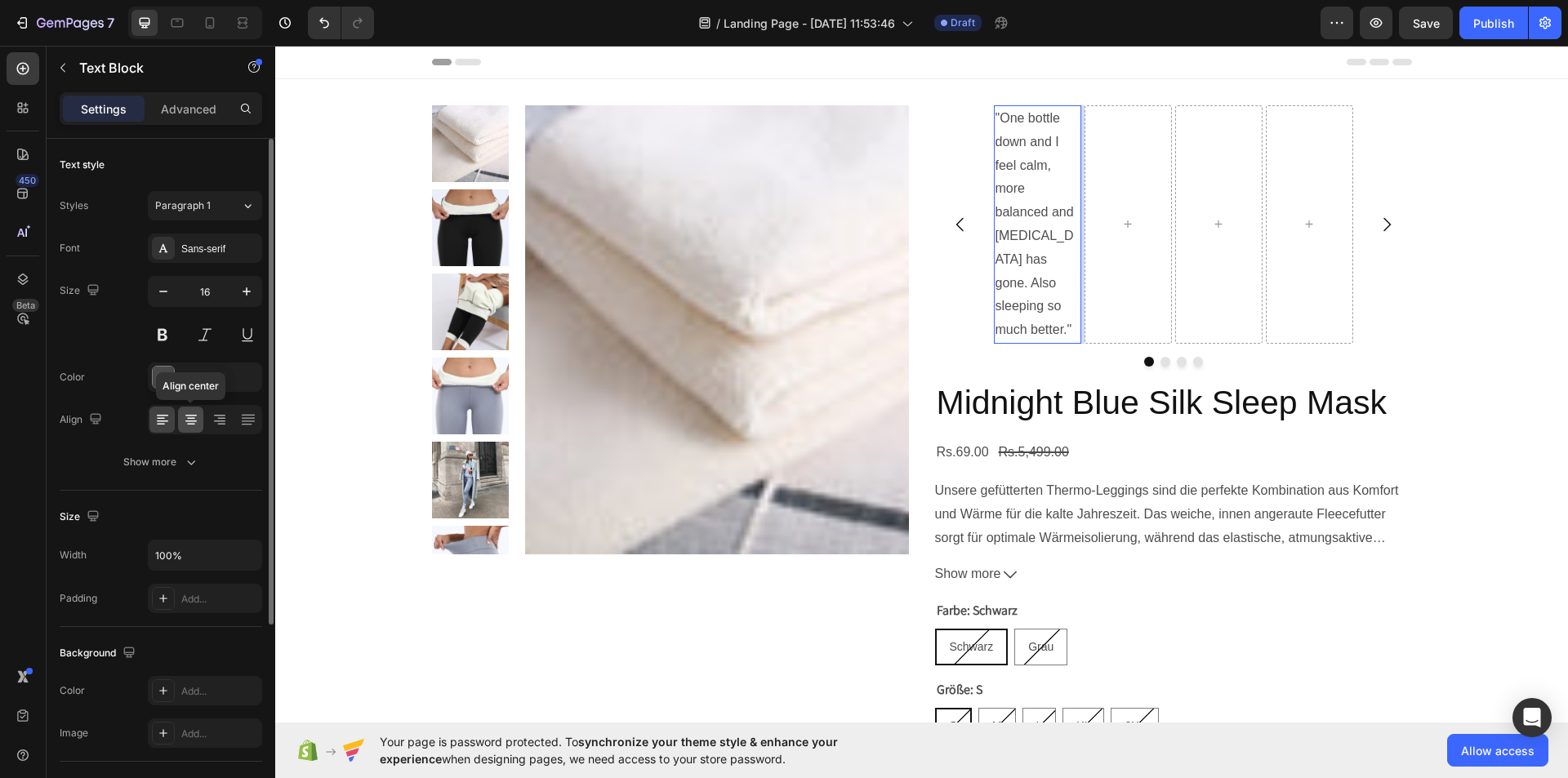
click at [185, 426] on icon at bounding box center [191, 420] width 17 height 17
click at [156, 427] on icon at bounding box center [163, 420] width 17 height 17
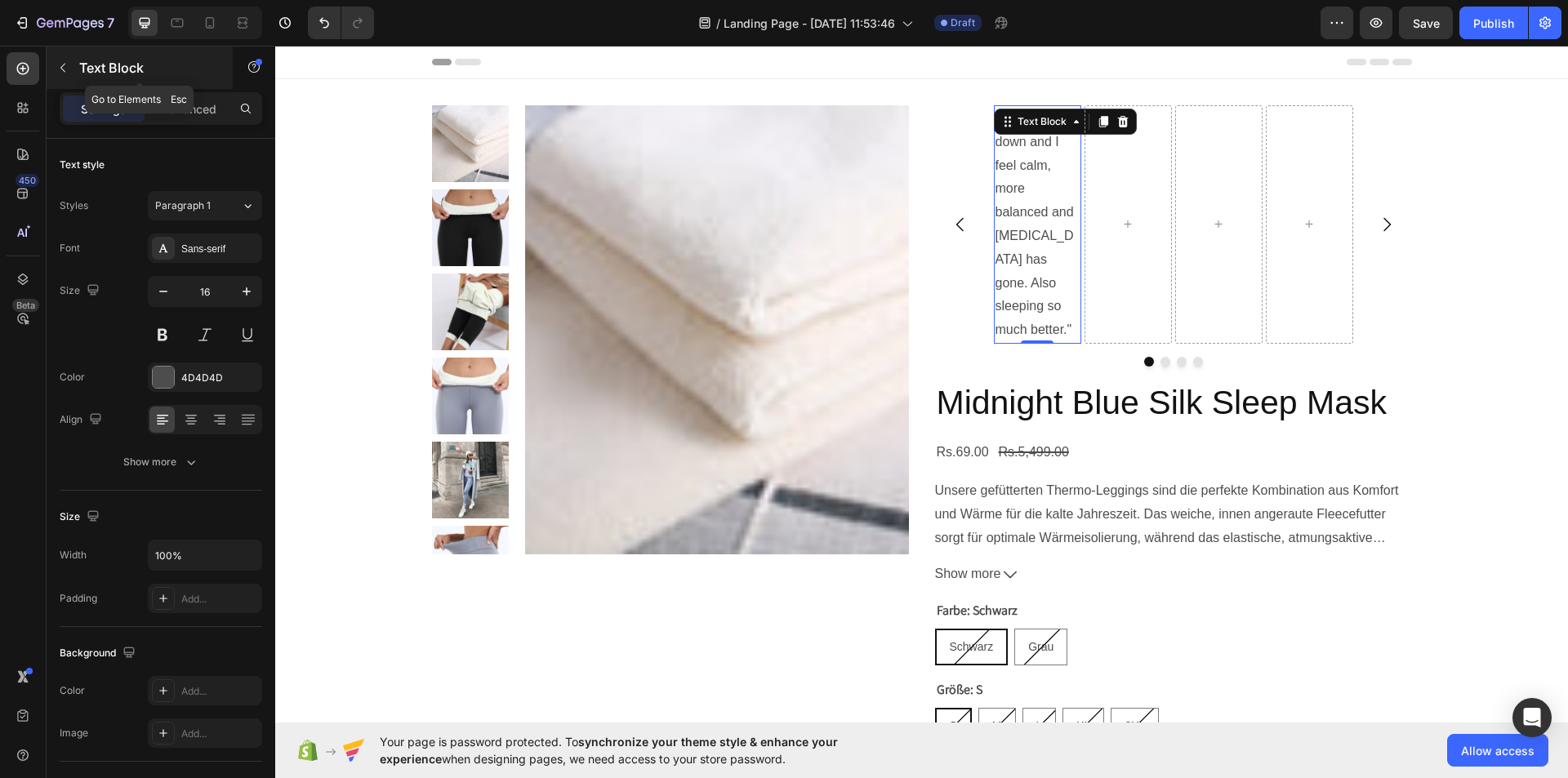
click at [57, 79] on button "button" at bounding box center [62, 67] width 26 height 26
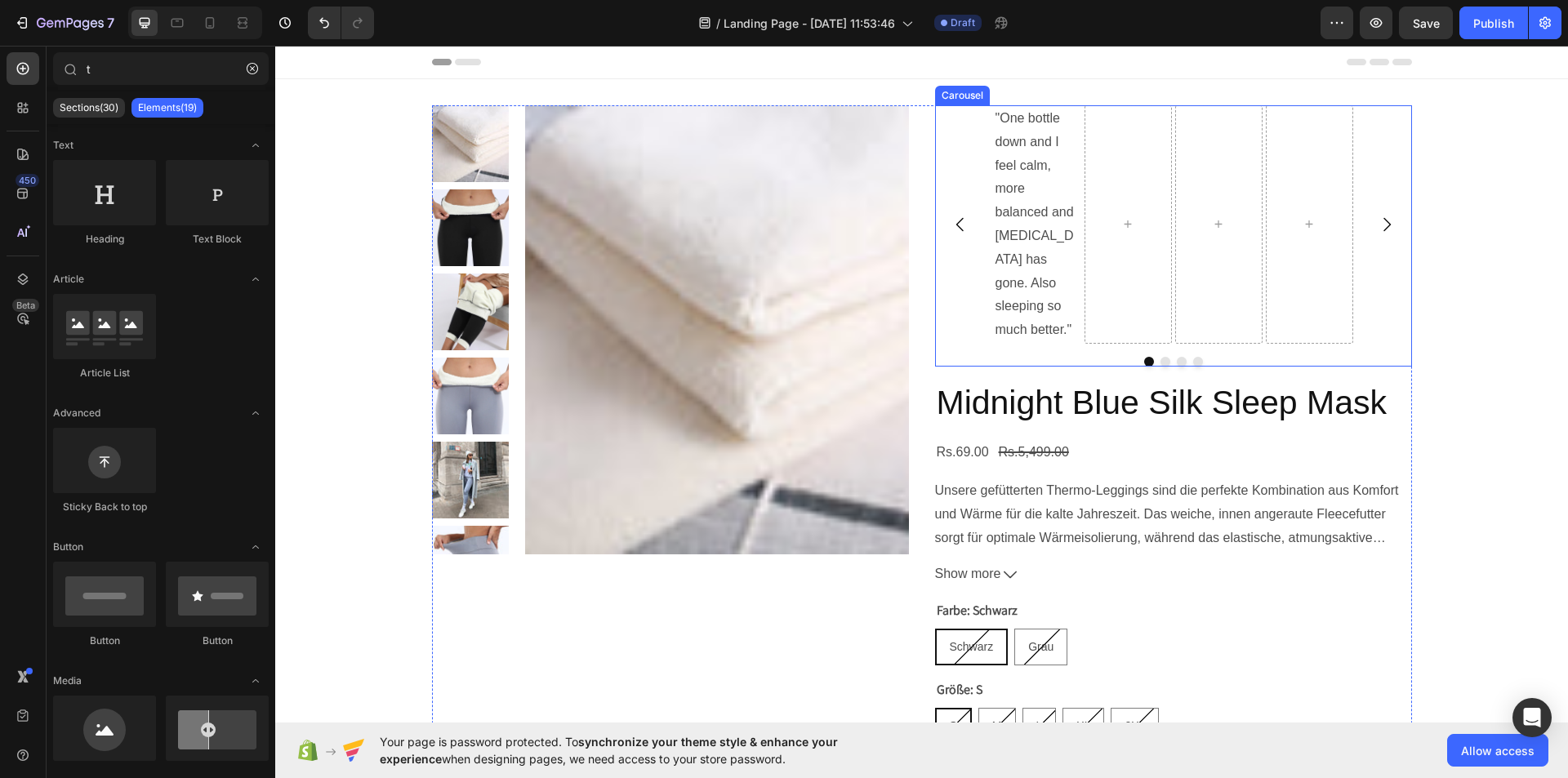
click at [1259, 133] on div ""One bottle down and I feel calm, more balanced and bloating has gone. Also sle…" at bounding box center [1174, 225] width 359 height 239
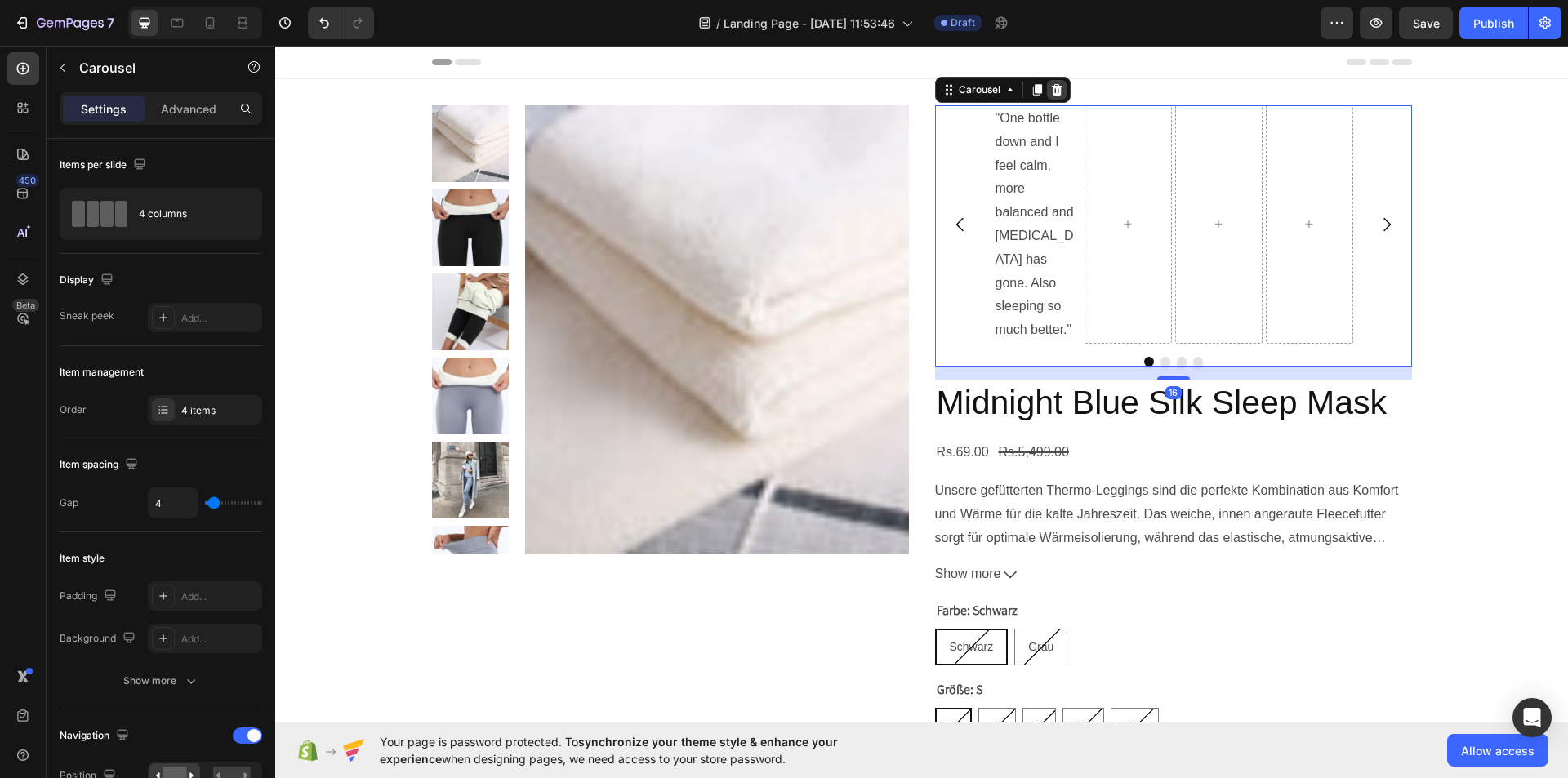
click at [1051, 92] on icon at bounding box center [1056, 90] width 13 height 13
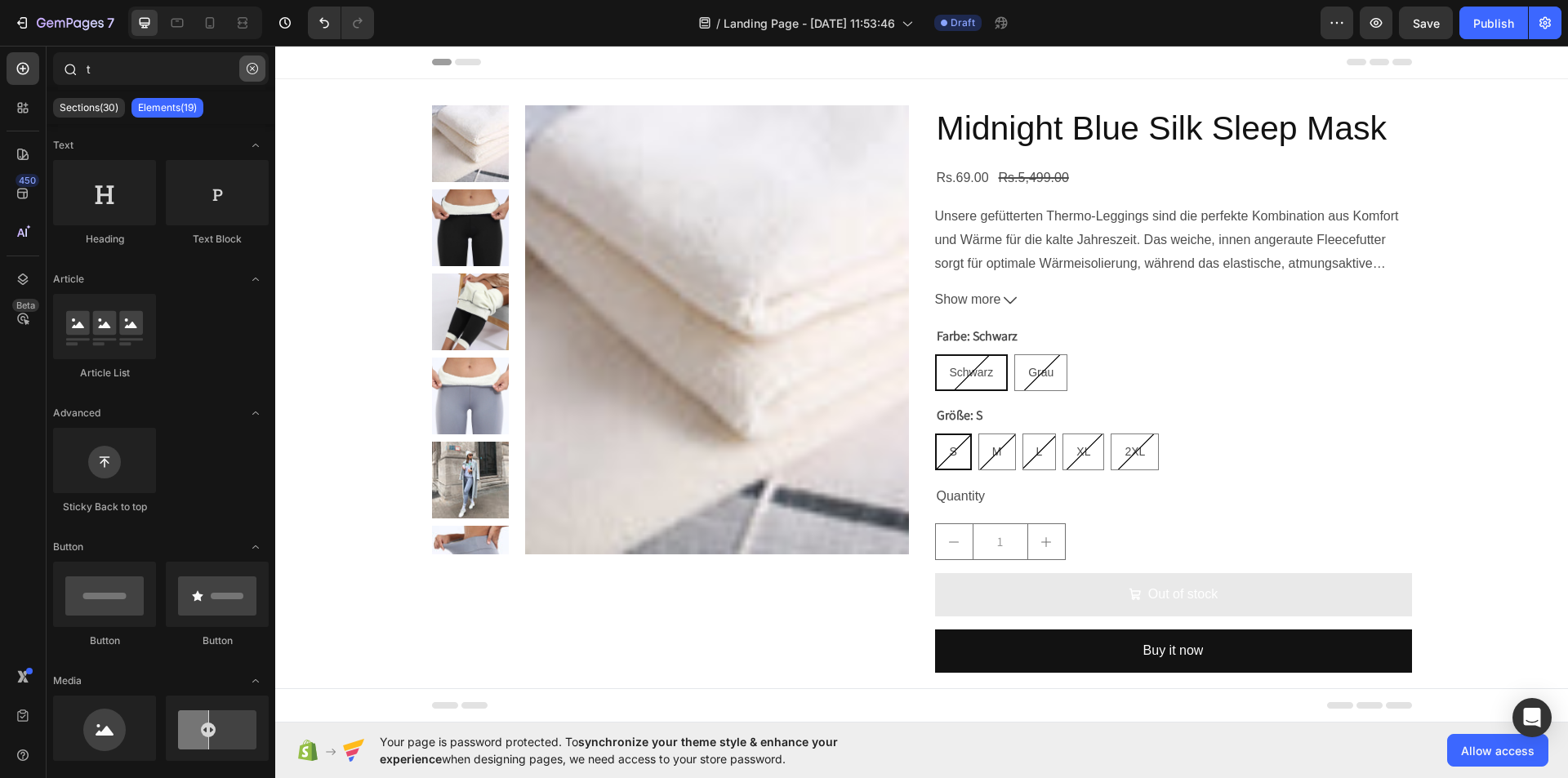
click at [265, 72] on button "button" at bounding box center [252, 68] width 26 height 26
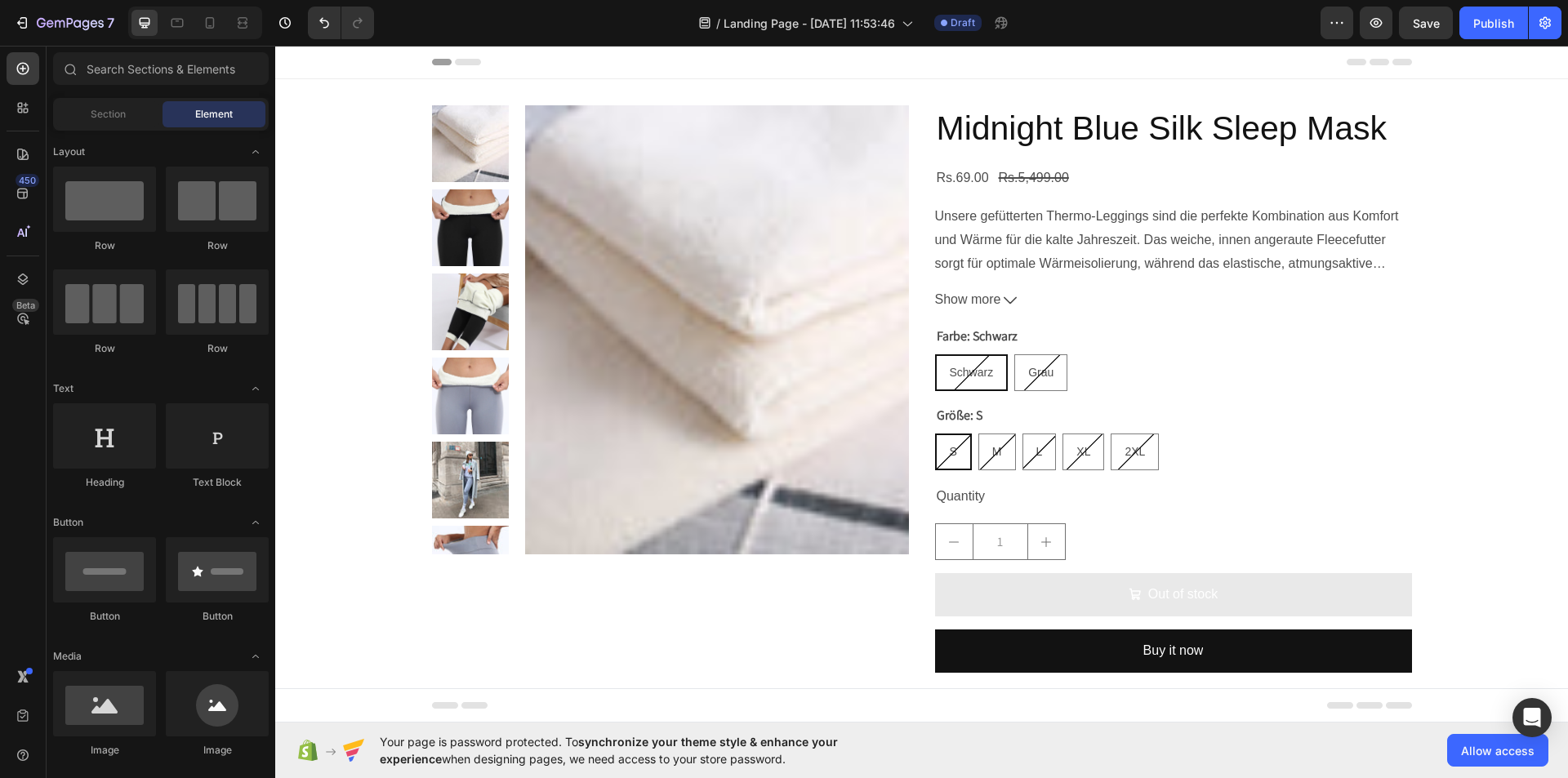
click at [146, 36] on div at bounding box center [195, 22] width 134 height 32
click at [132, 69] on input "text" at bounding box center [161, 68] width 215 height 32
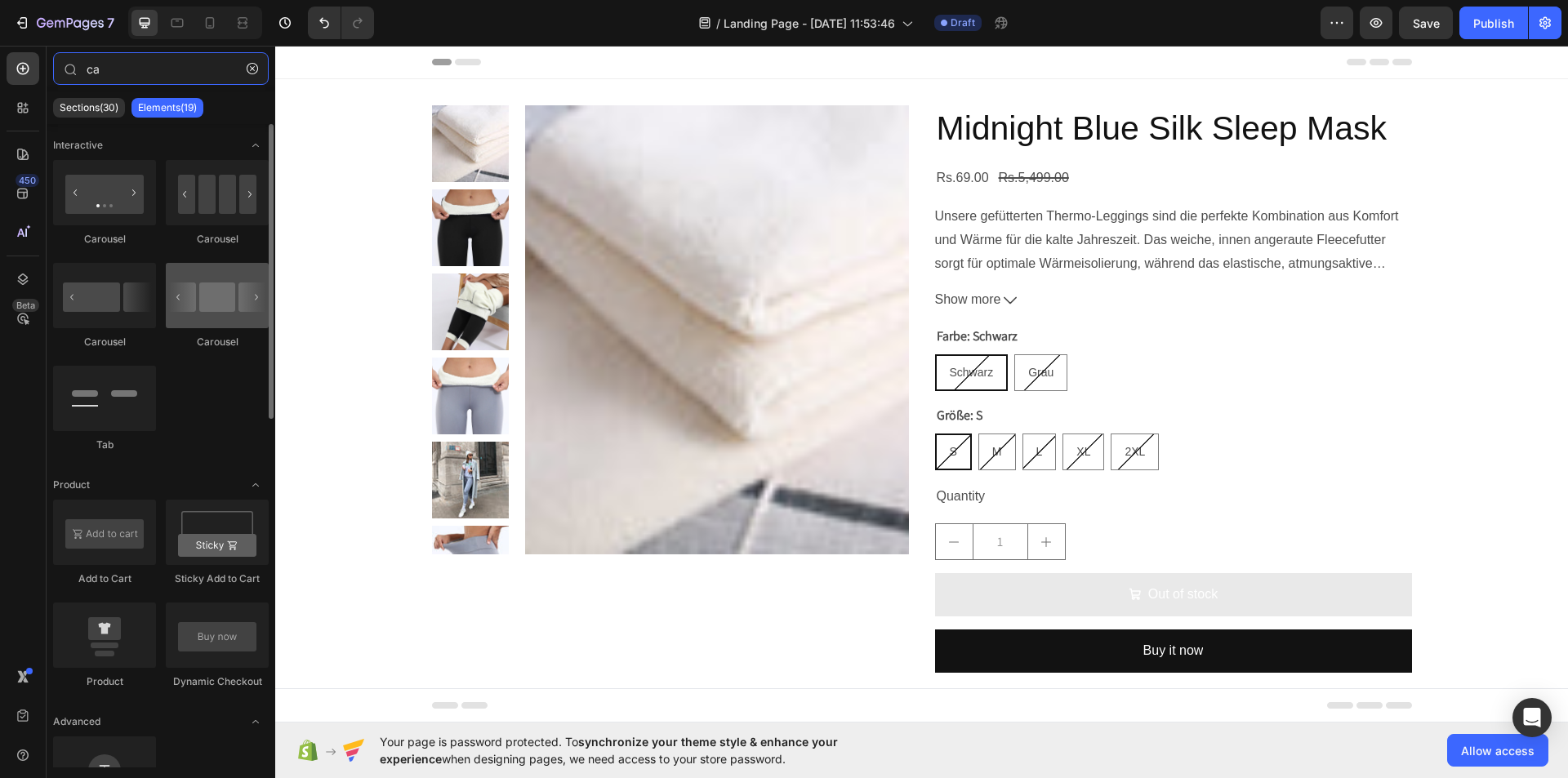
type input "ca"
drag, startPoint x: 198, startPoint y: 305, endPoint x: 166, endPoint y: 296, distance: 33.2
click at [166, 296] on div at bounding box center [217, 295] width 103 height 66
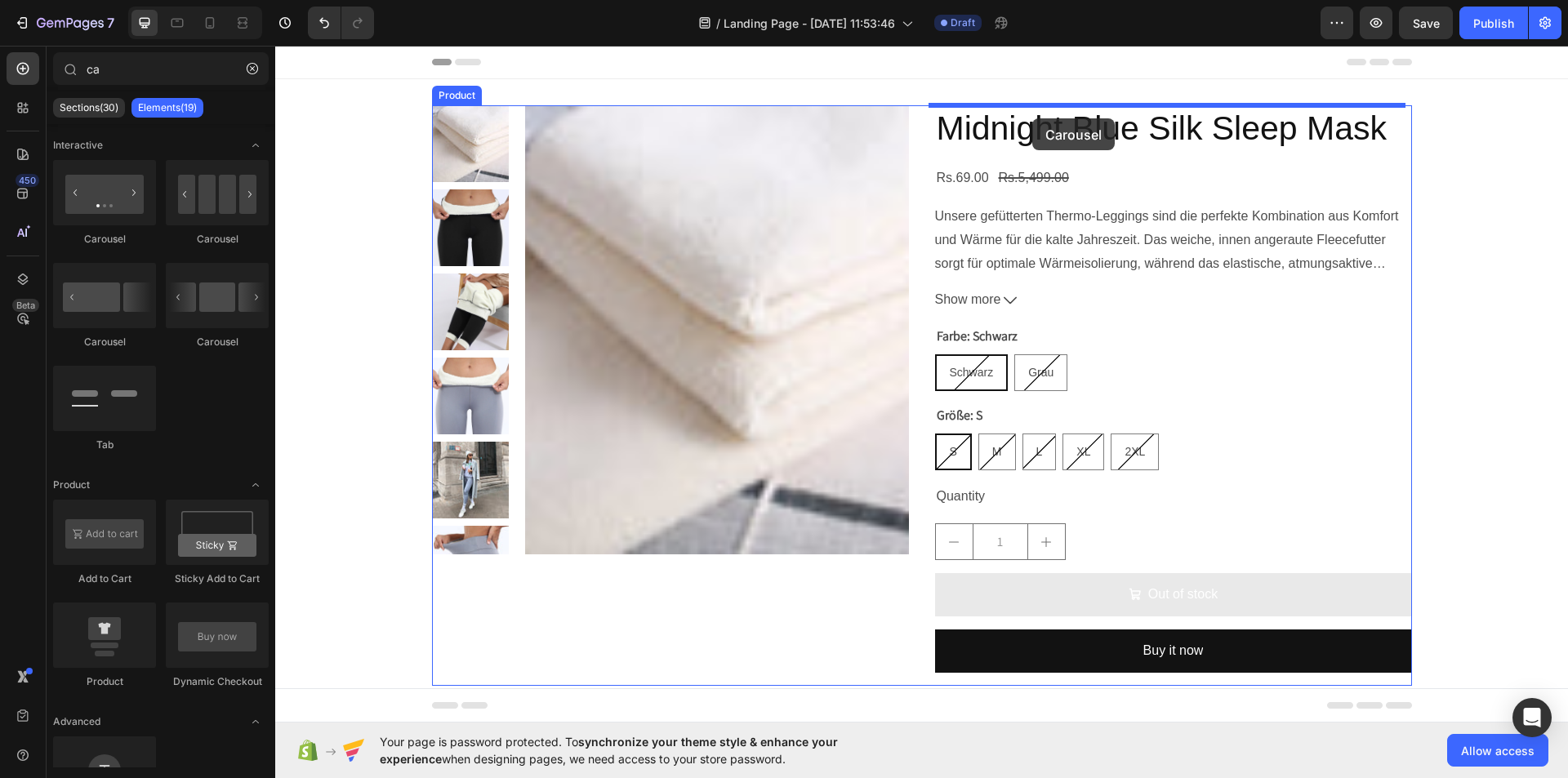
drag, startPoint x: 384, startPoint y: 354, endPoint x: 1053, endPoint y: 117, distance: 709.7
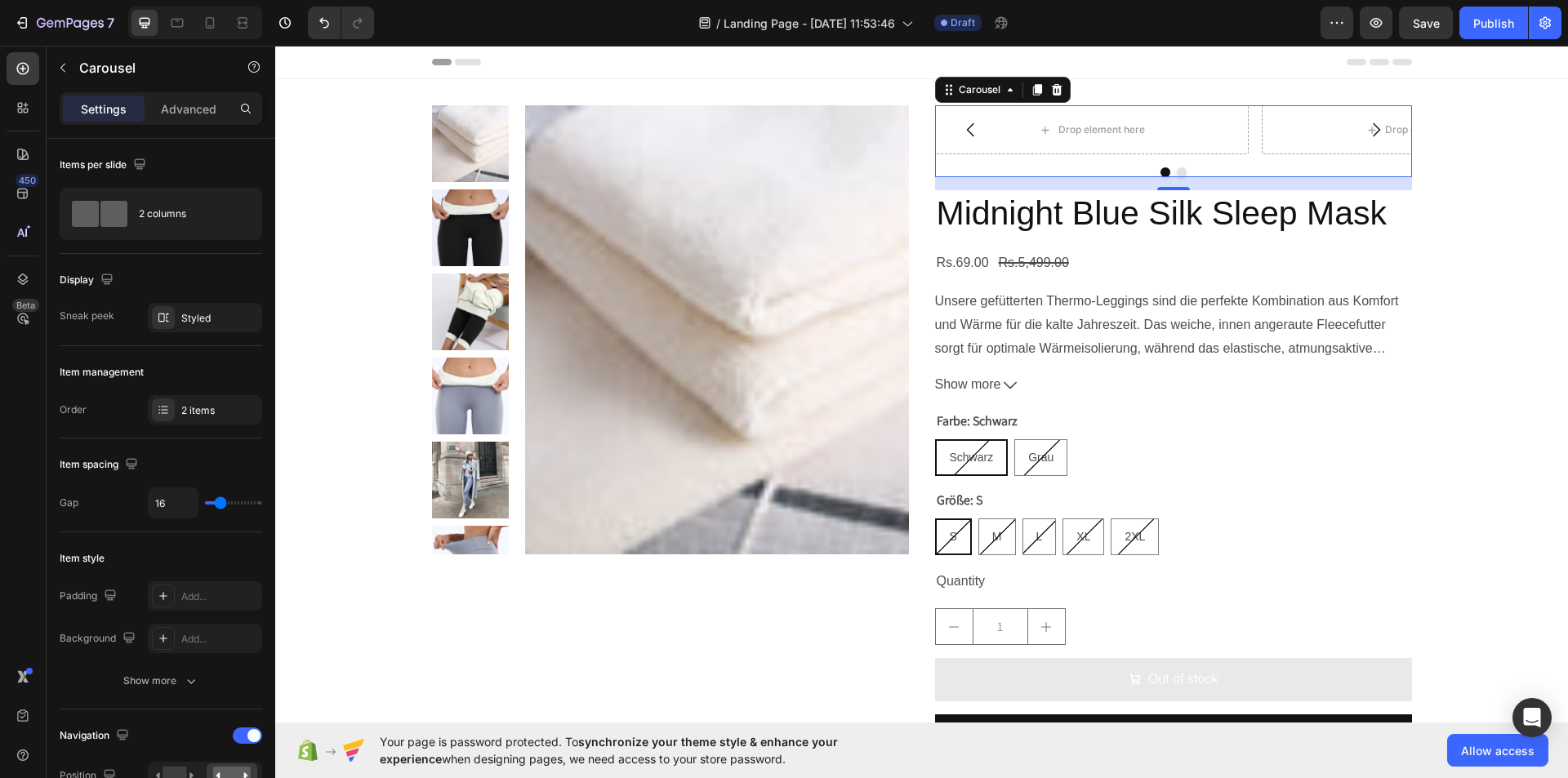
click at [44, 77] on div "450 Beta" at bounding box center [23, 412] width 47 height 732
click at [67, 67] on icon "button" at bounding box center [63, 68] width 13 height 13
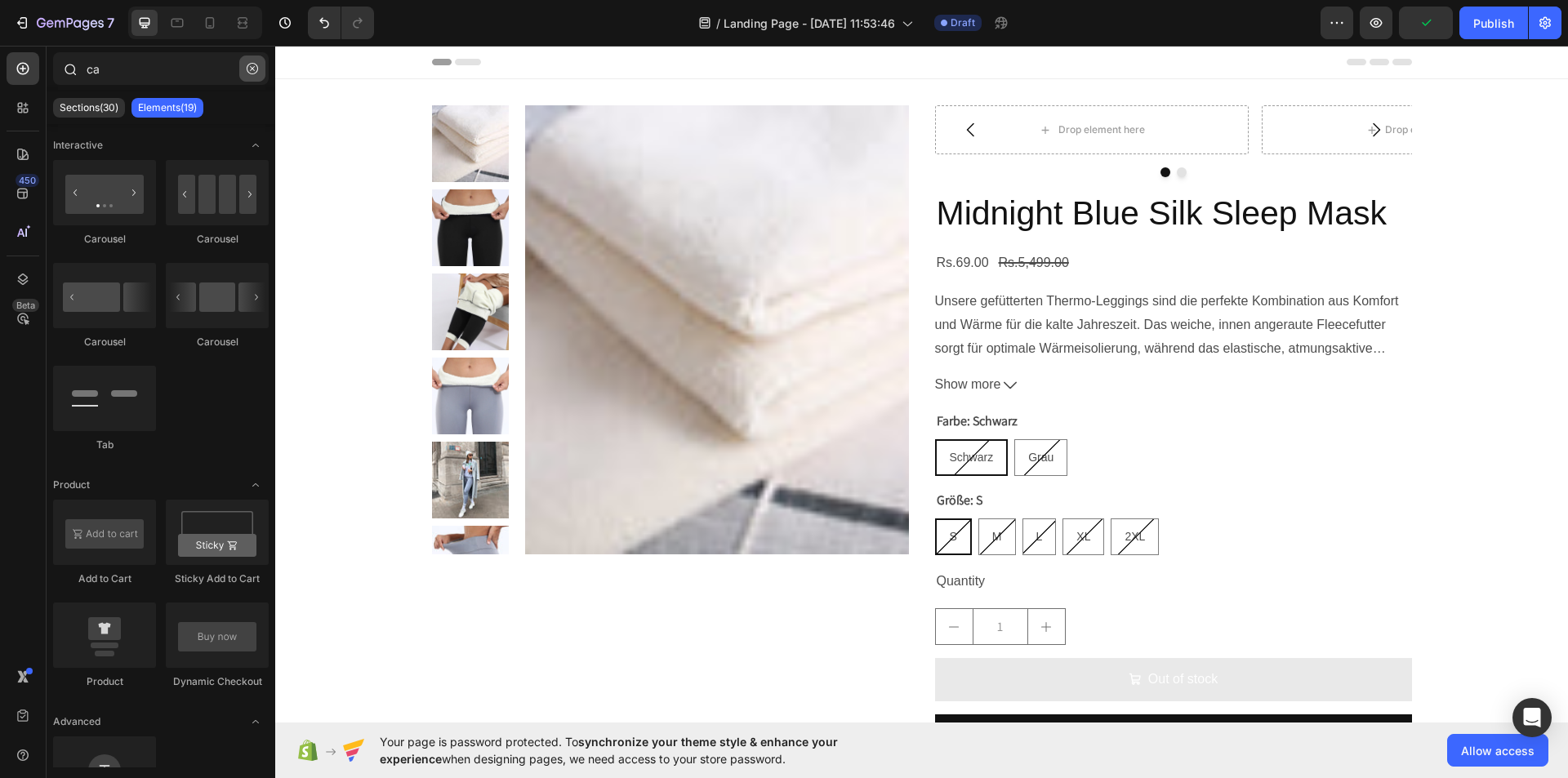
click at [245, 61] on button "button" at bounding box center [252, 68] width 26 height 26
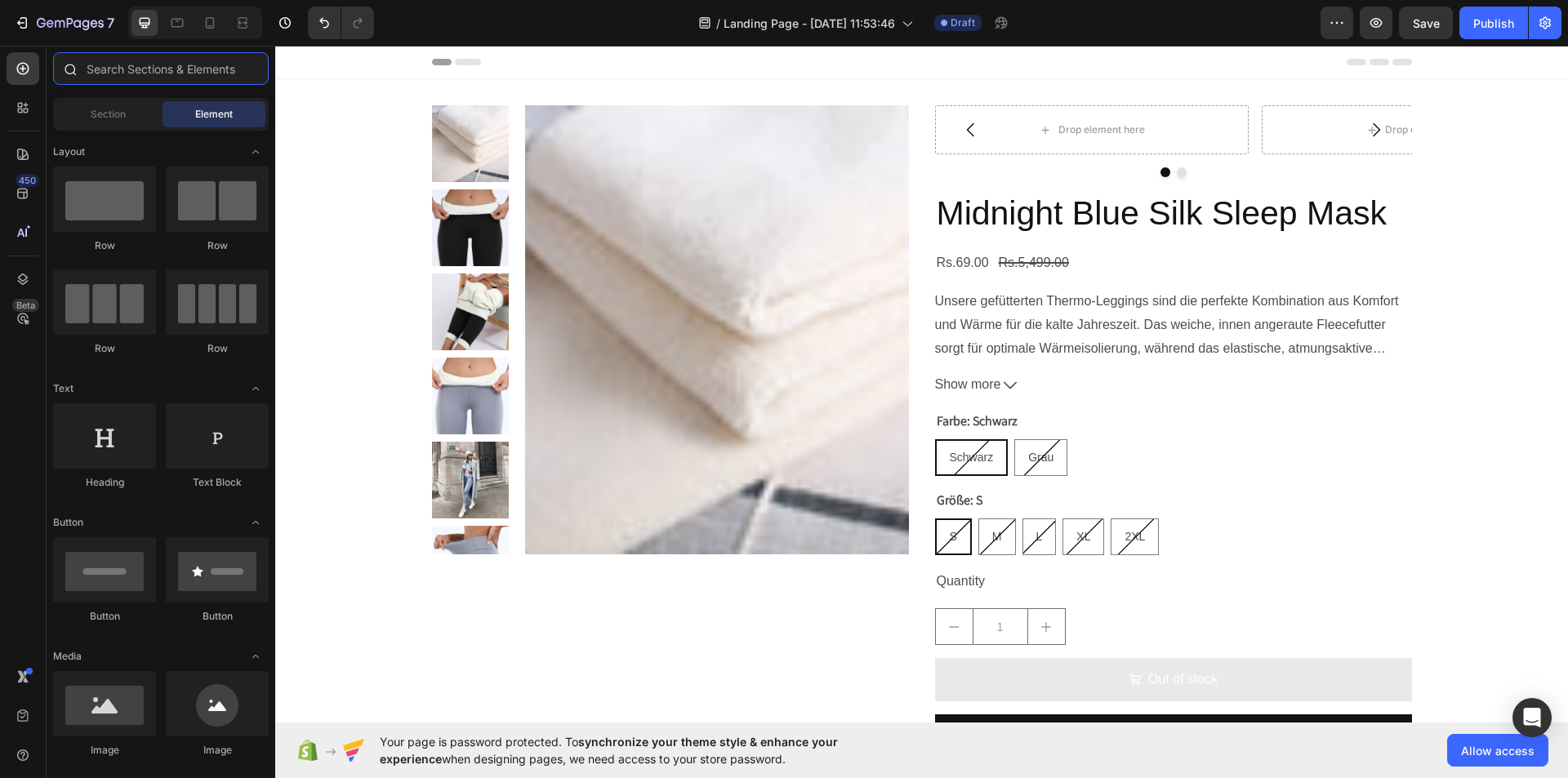
click at [191, 65] on input "text" at bounding box center [161, 68] width 215 height 32
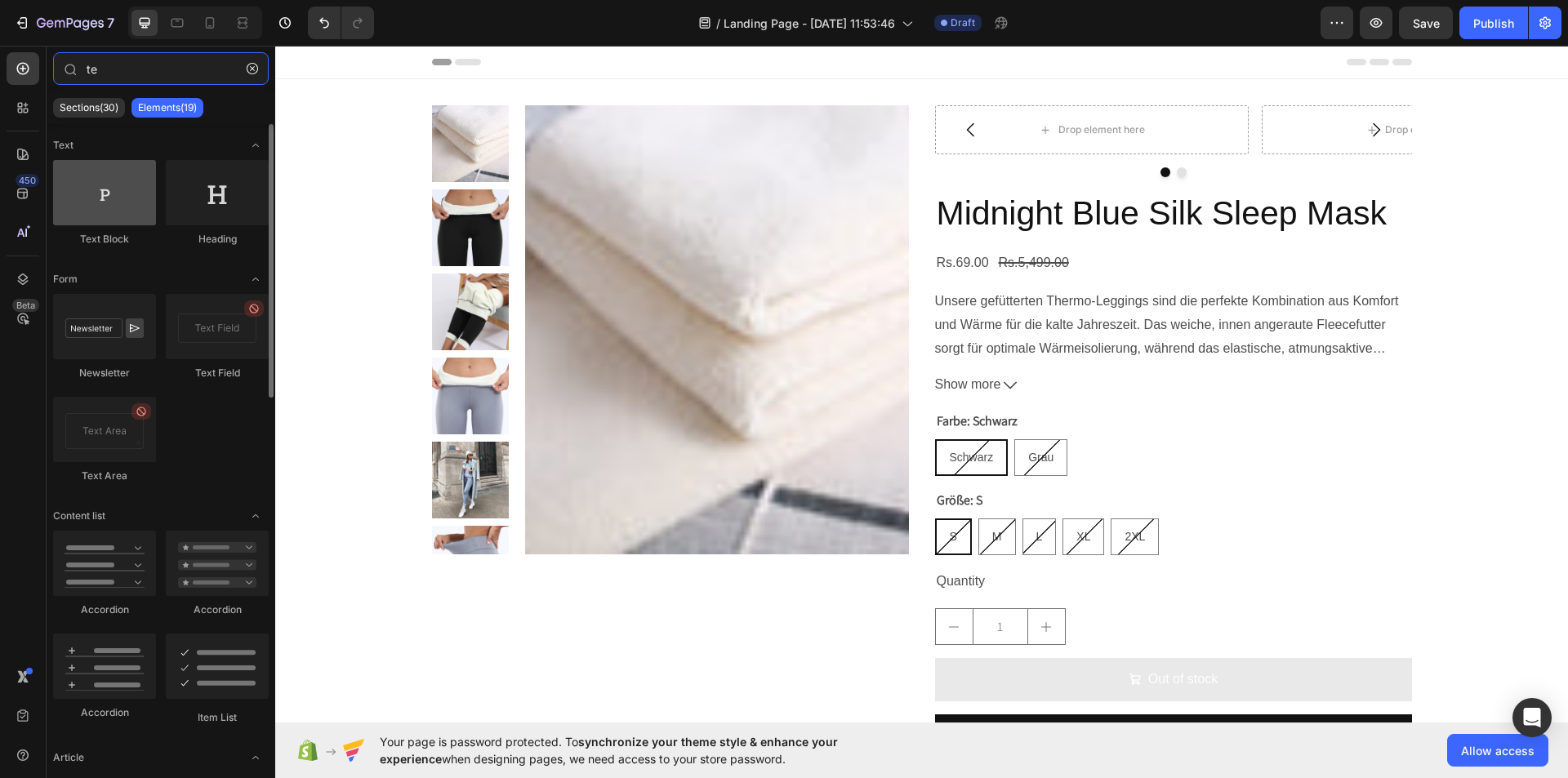
type input "te"
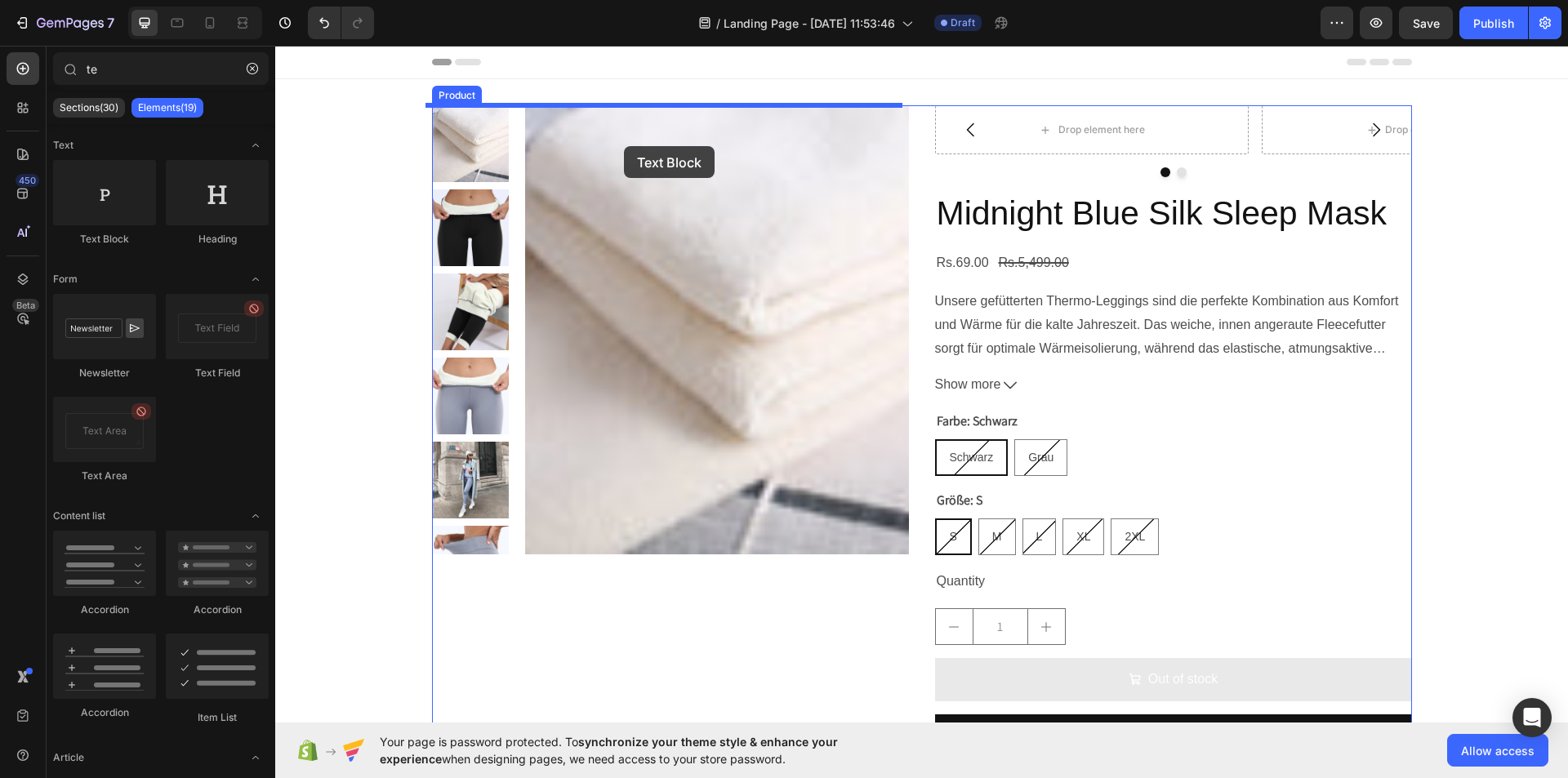
drag, startPoint x: 372, startPoint y: 247, endPoint x: 626, endPoint y: 146, distance: 273.3
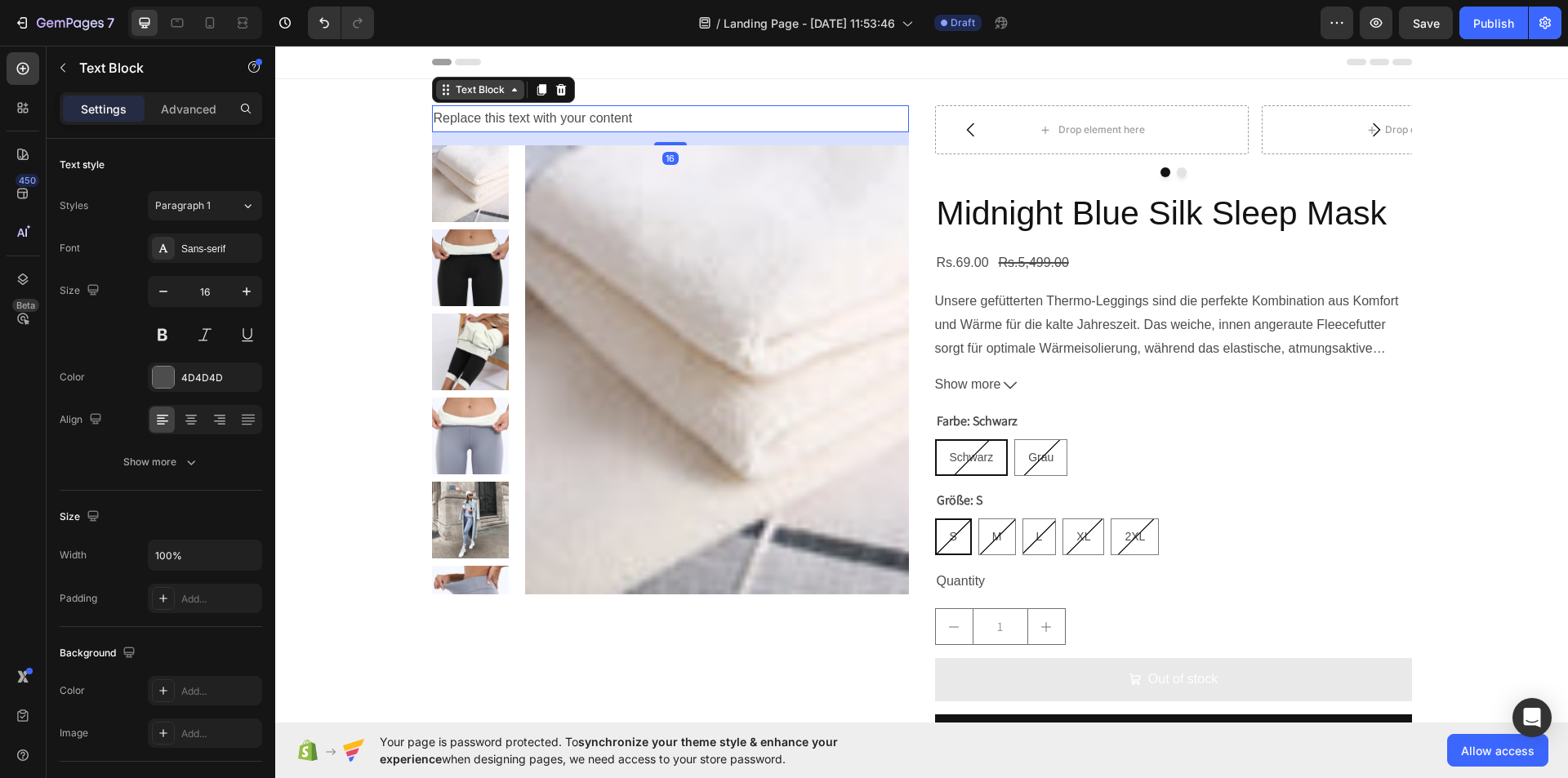
click at [443, 91] on icon at bounding box center [443, 90] width 2 height 2
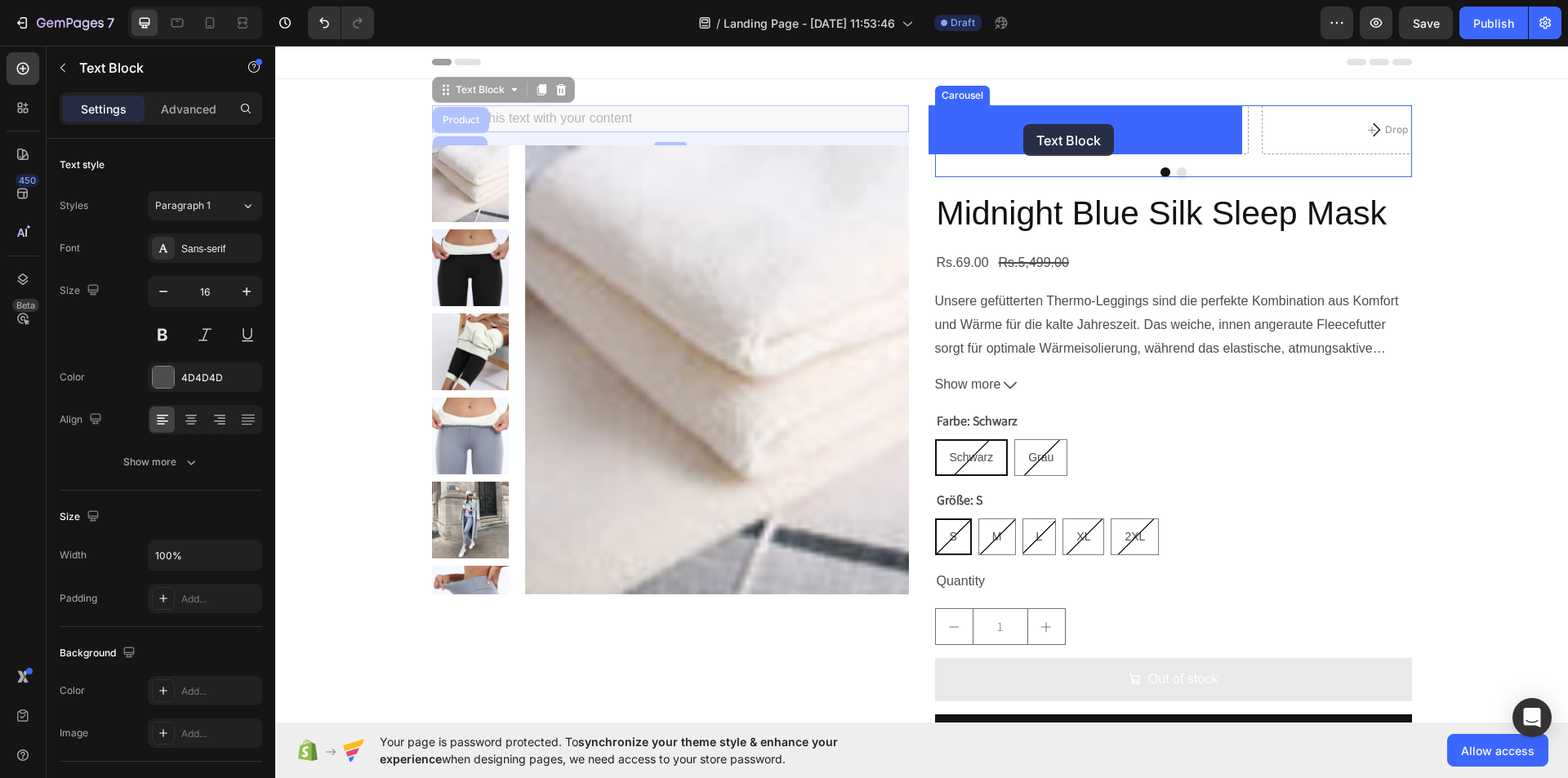
drag, startPoint x: 438, startPoint y: 93, endPoint x: 1038, endPoint y: 119, distance: 600.6
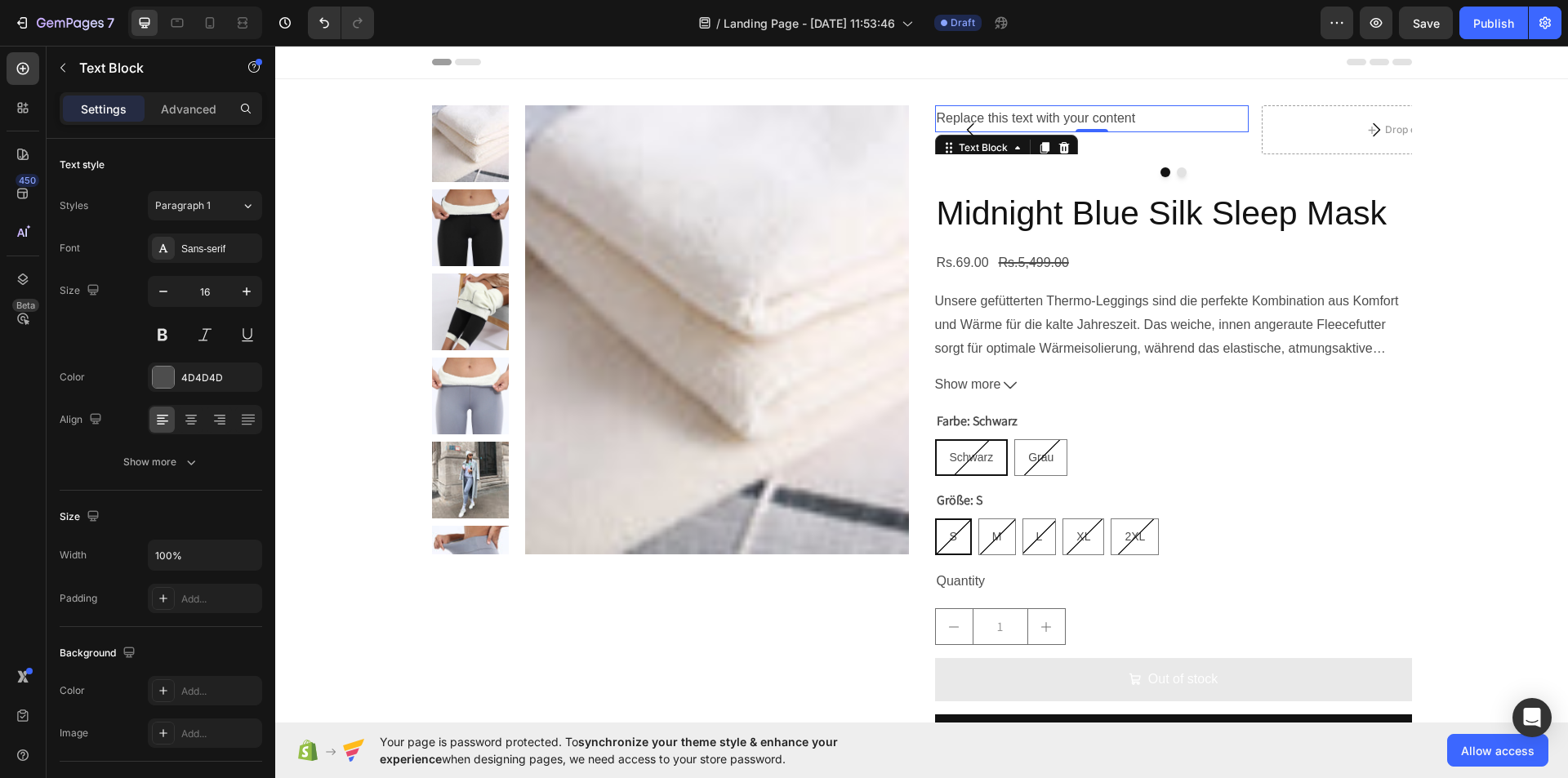
click at [1155, 115] on div "Replace this text with your content" at bounding box center [1091, 119] width 314 height 27
click at [1155, 115] on p "Replace this text with your content" at bounding box center [1091, 119] width 310 height 23
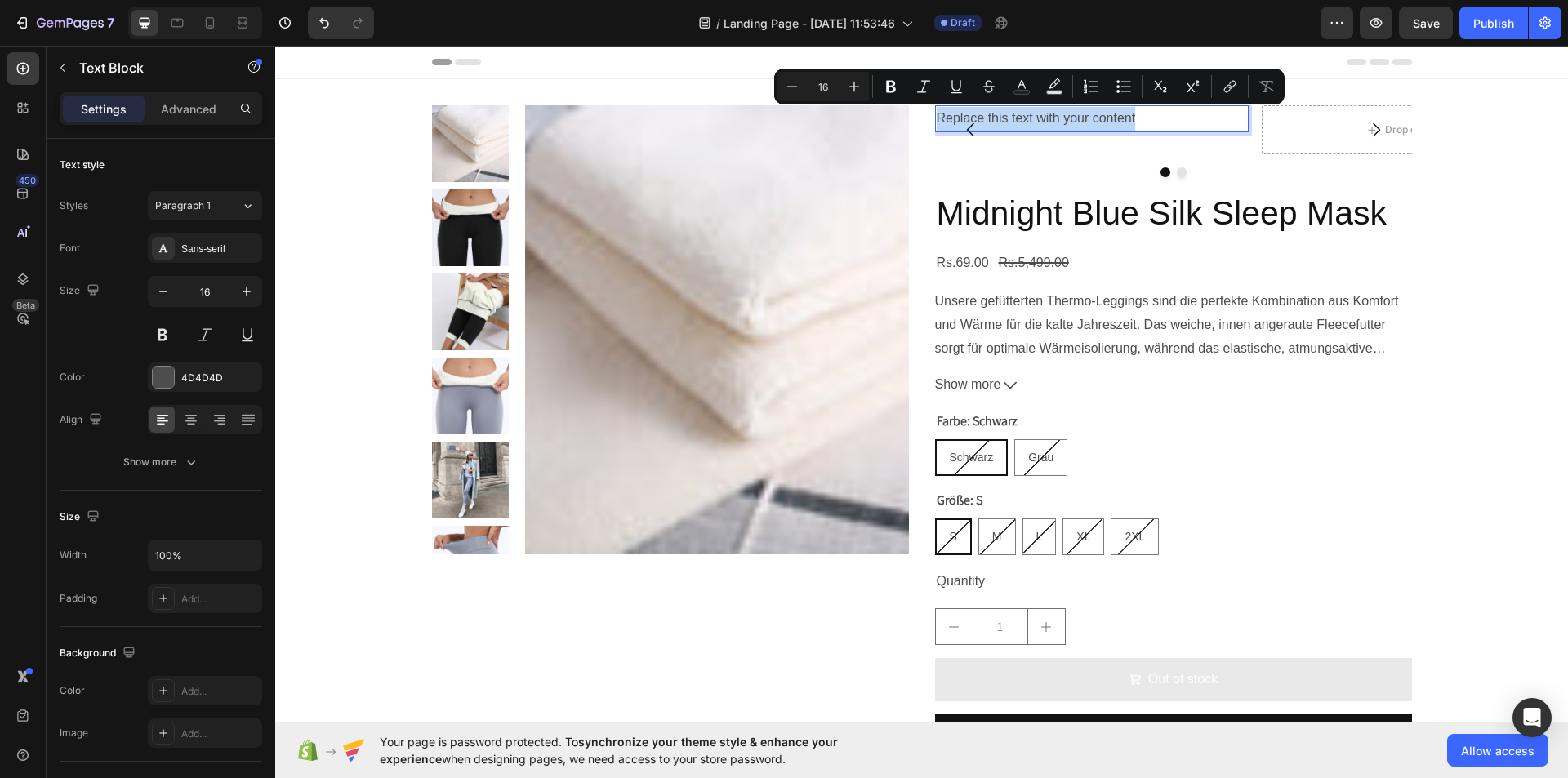
click at [1155, 115] on p "Replace this text with your content" at bounding box center [1091, 119] width 310 height 23
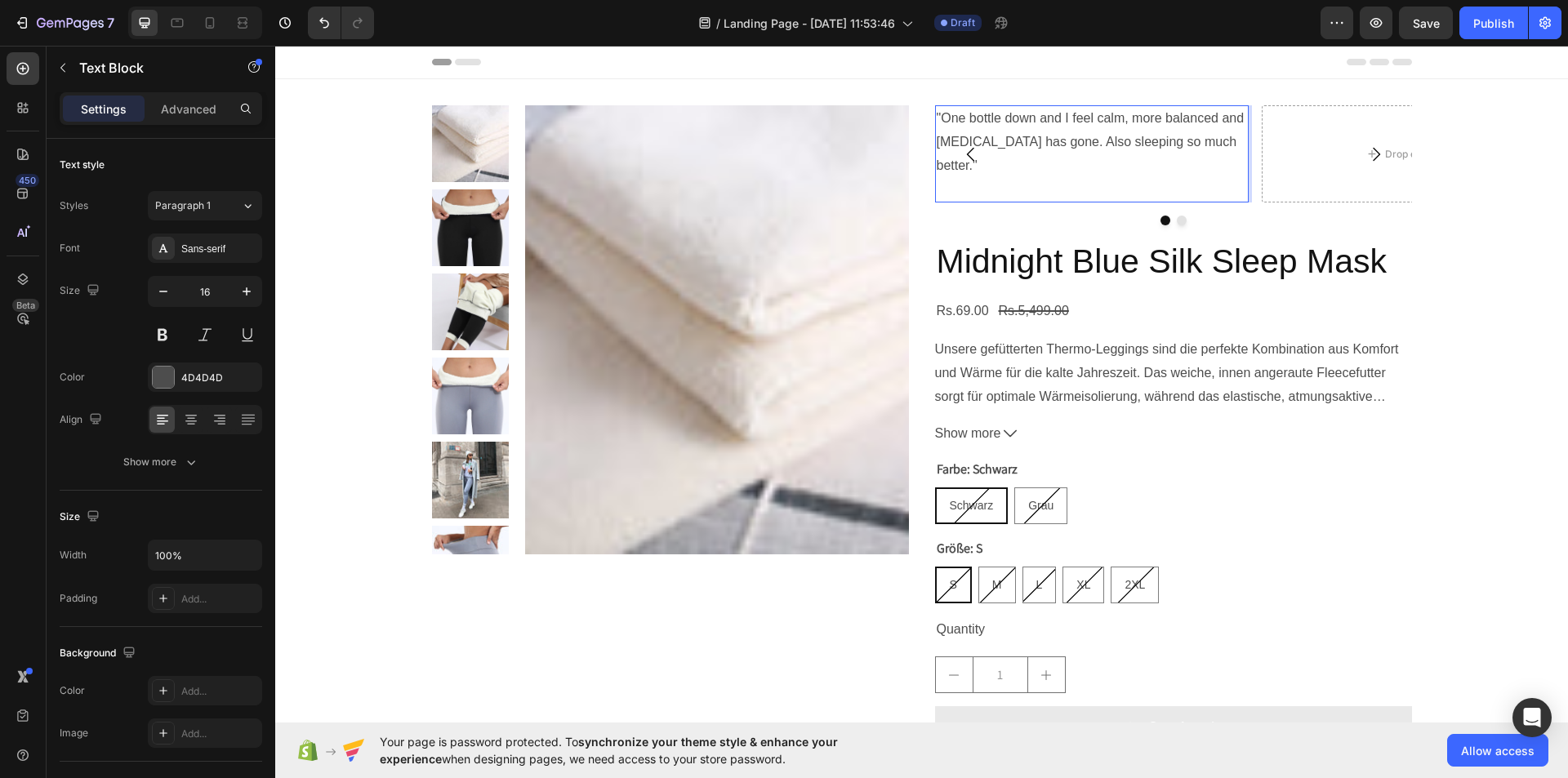
click at [937, 121] on p ""One bottle down and I feel calm, more balanced and bloating has gone. Also sle…" at bounding box center [1091, 142] width 310 height 70
click at [1222, 129] on p ""One bottle down and I feel calm, more balanced and bloating has gone. Also sle…" at bounding box center [1091, 142] width 310 height 70
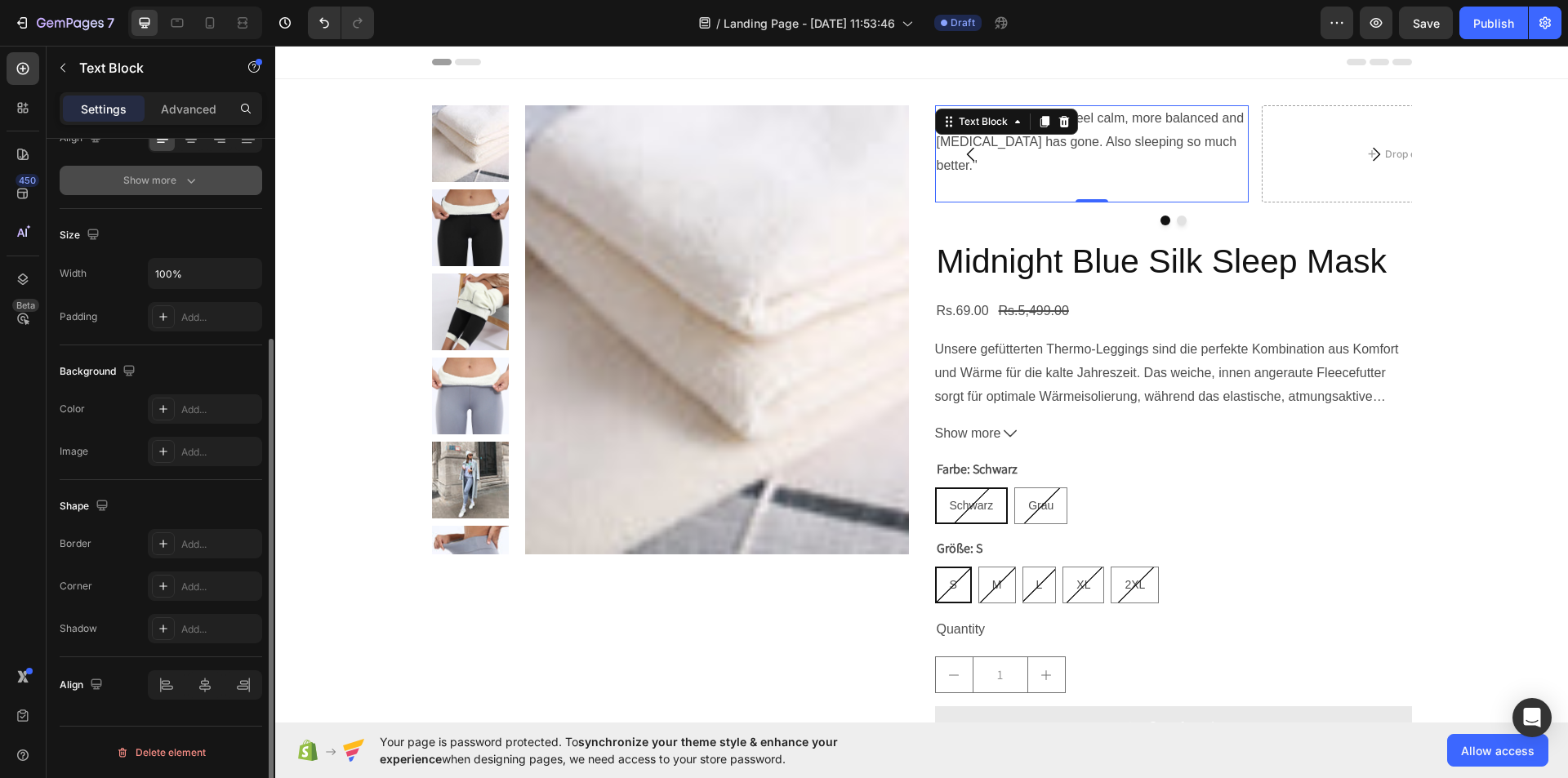
click at [184, 172] on icon "button" at bounding box center [191, 181] width 17 height 17
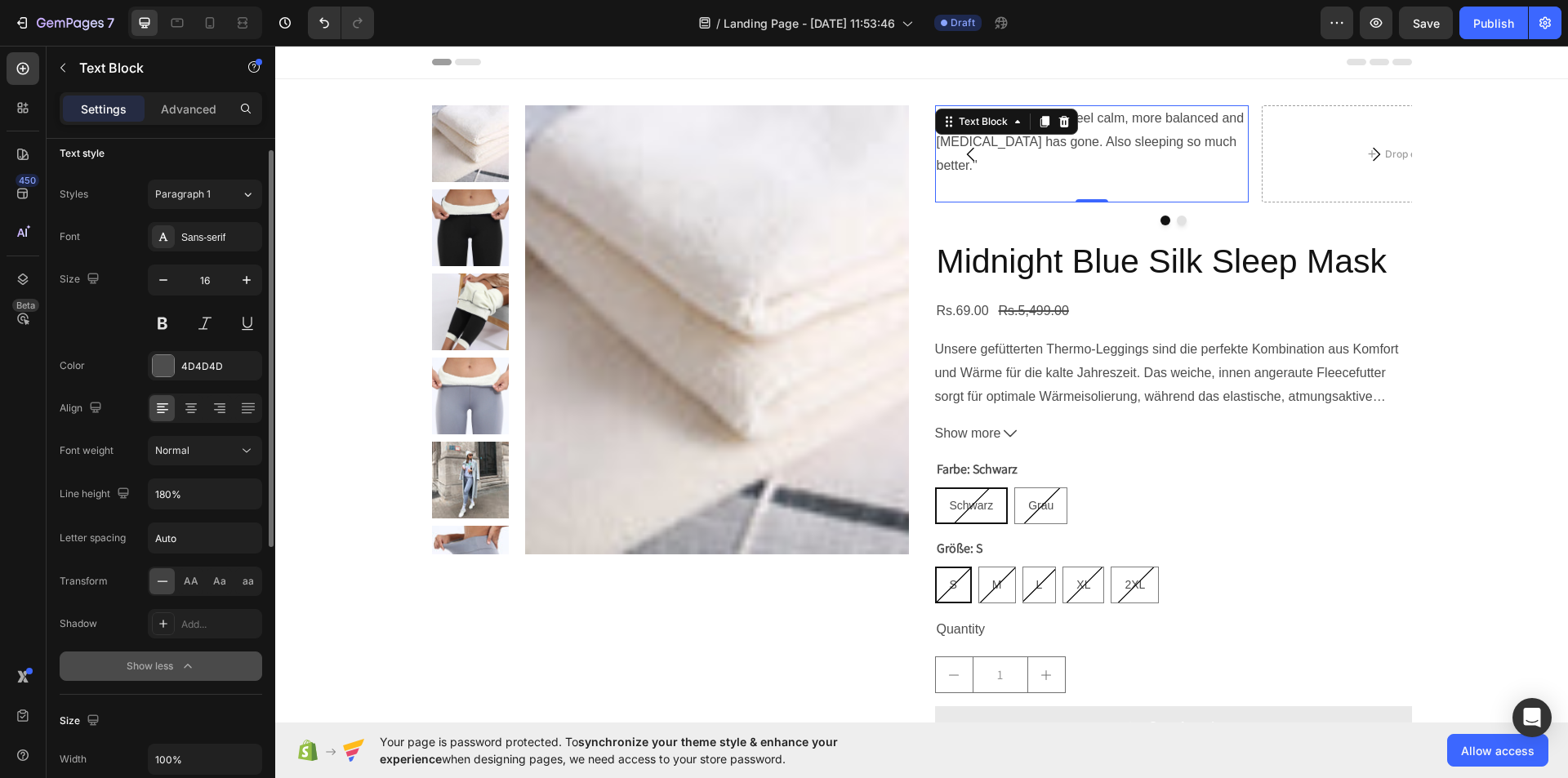
scroll to position [15, 0]
click at [1039, 121] on icon at bounding box center [1043, 121] width 9 height 12
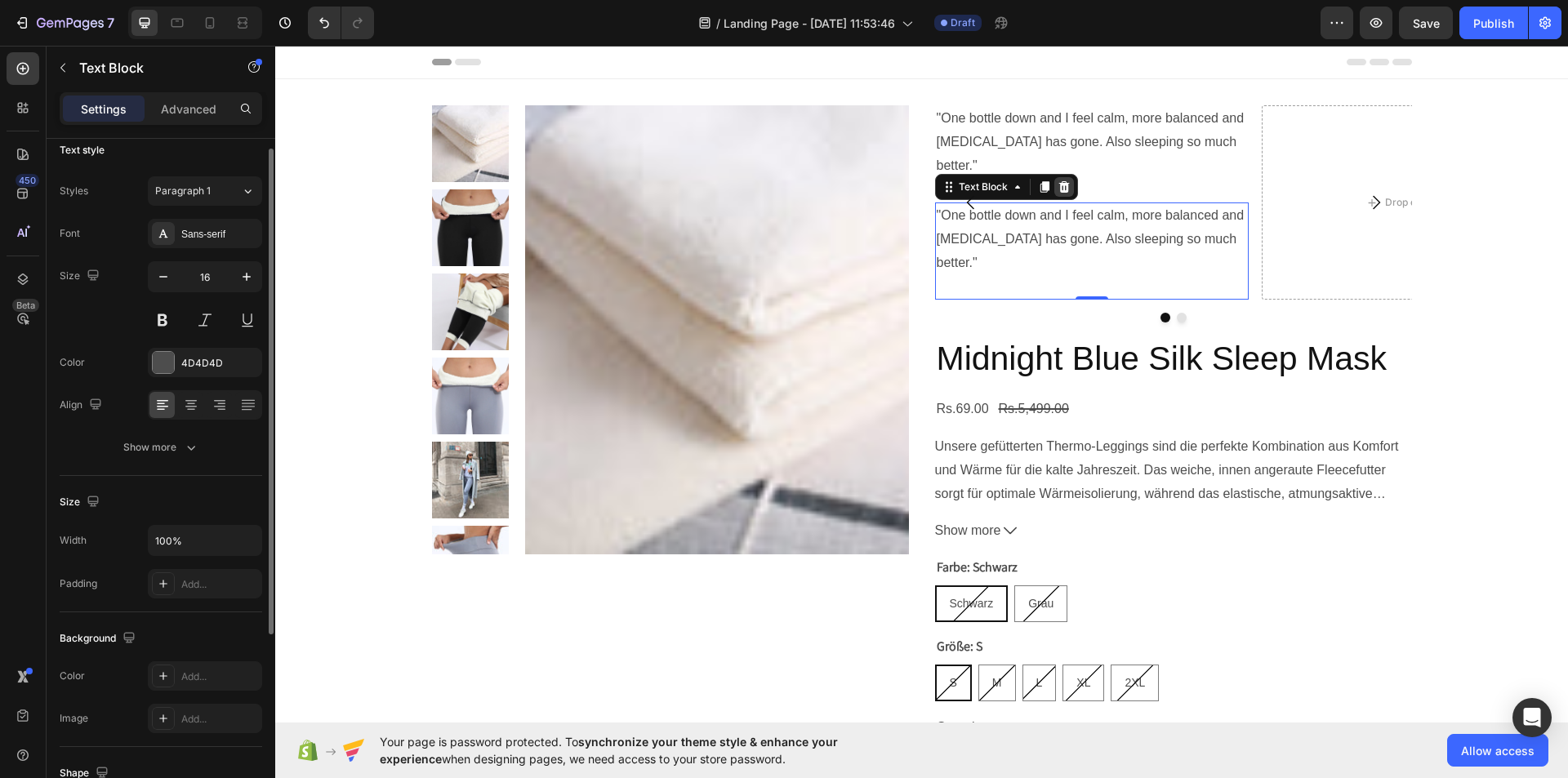
click at [1056, 177] on div at bounding box center [1064, 187] width 20 height 20
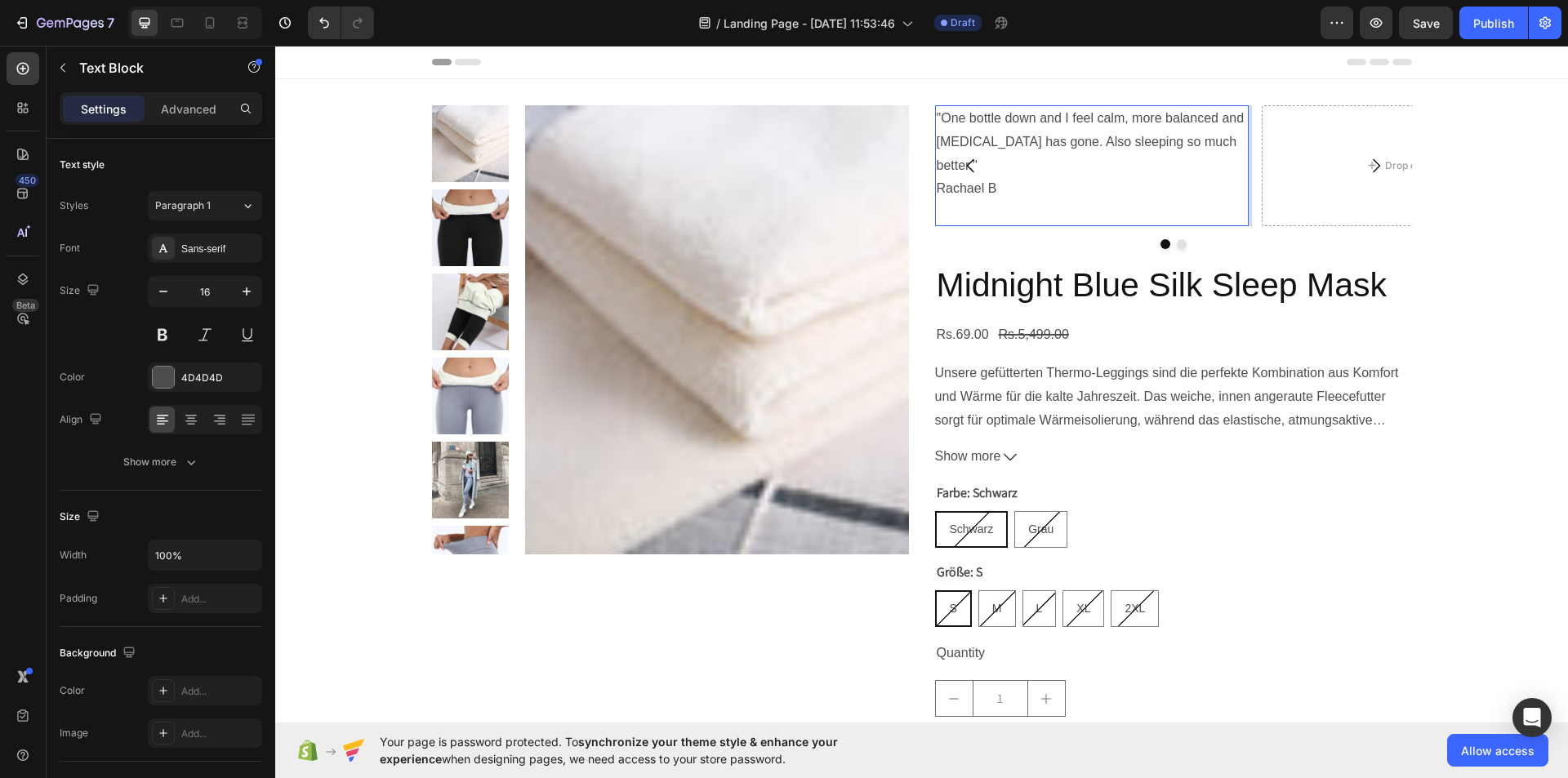
click at [937, 166] on p ""One bottle down and I feel calm, more balanced and bloating has gone. Also sle…" at bounding box center [1091, 154] width 310 height 94
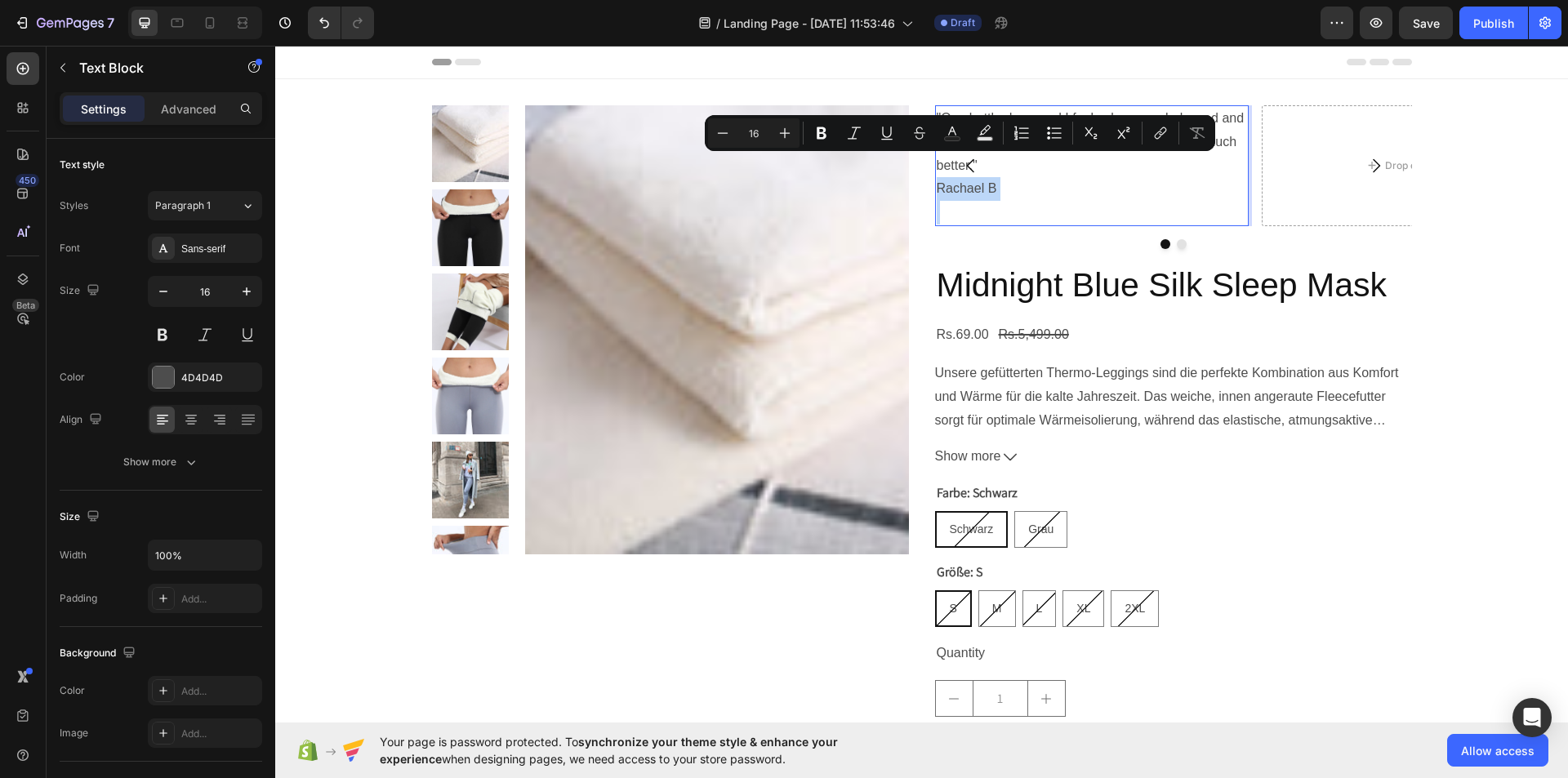
click at [937, 166] on p ""One bottle down and I feel calm, more balanced and bloating has gone. Also sle…" at bounding box center [1091, 154] width 310 height 94
click at [198, 419] on icon at bounding box center [191, 420] width 17 height 17
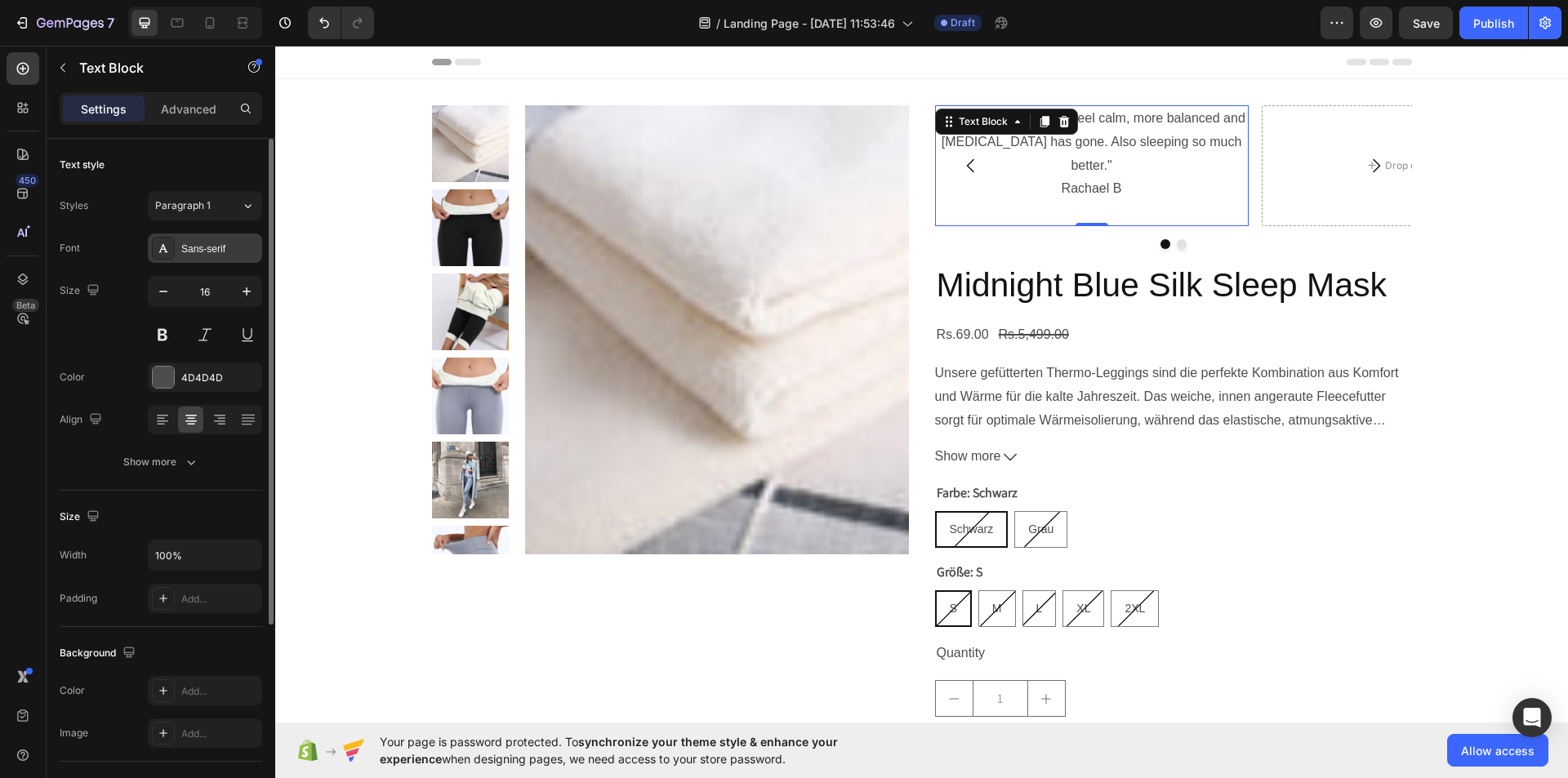
click at [245, 250] on div "Sans-serif" at bounding box center [220, 250] width 77 height 15
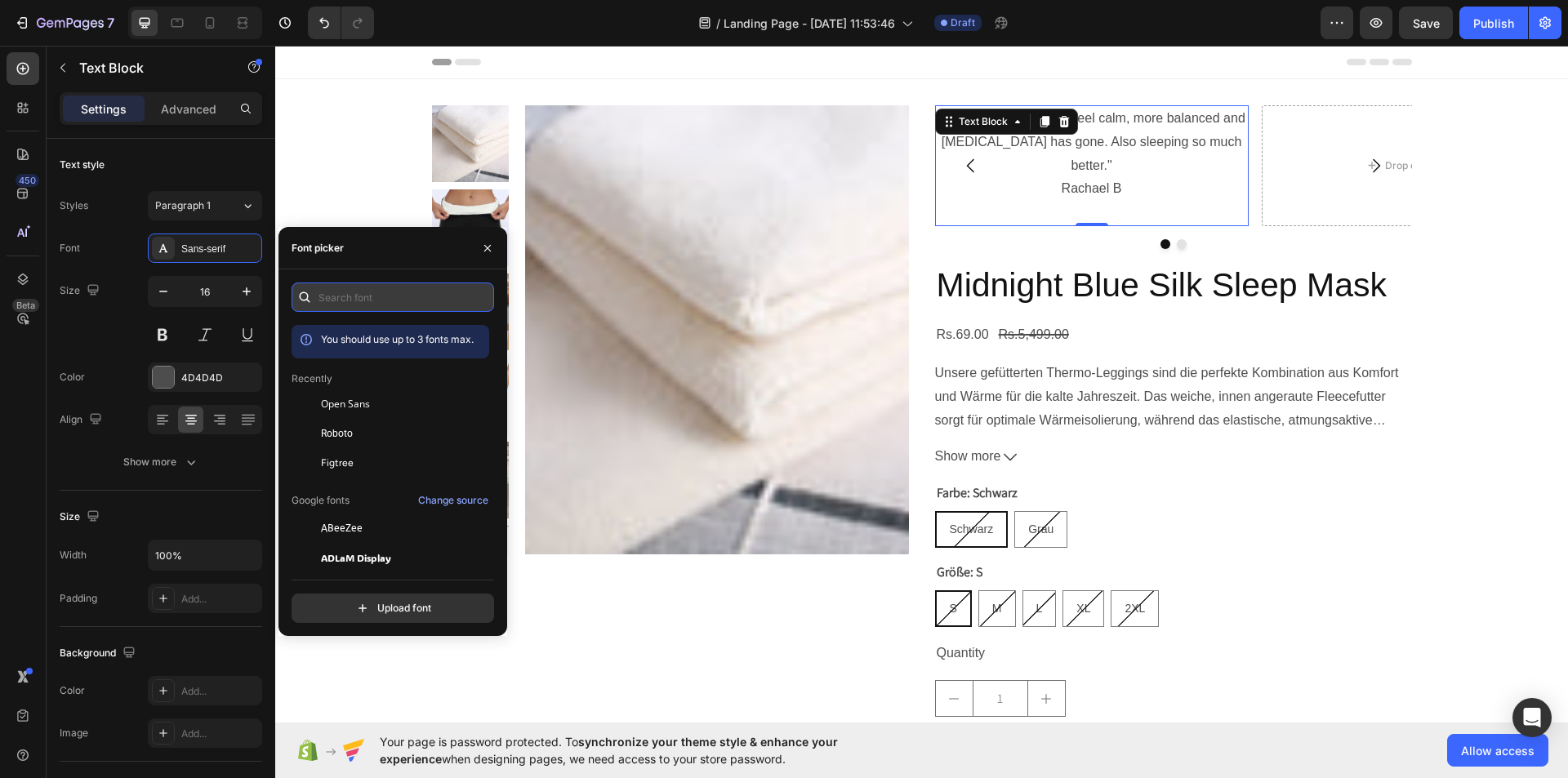
click at [350, 295] on input "text" at bounding box center [392, 297] width 202 height 29
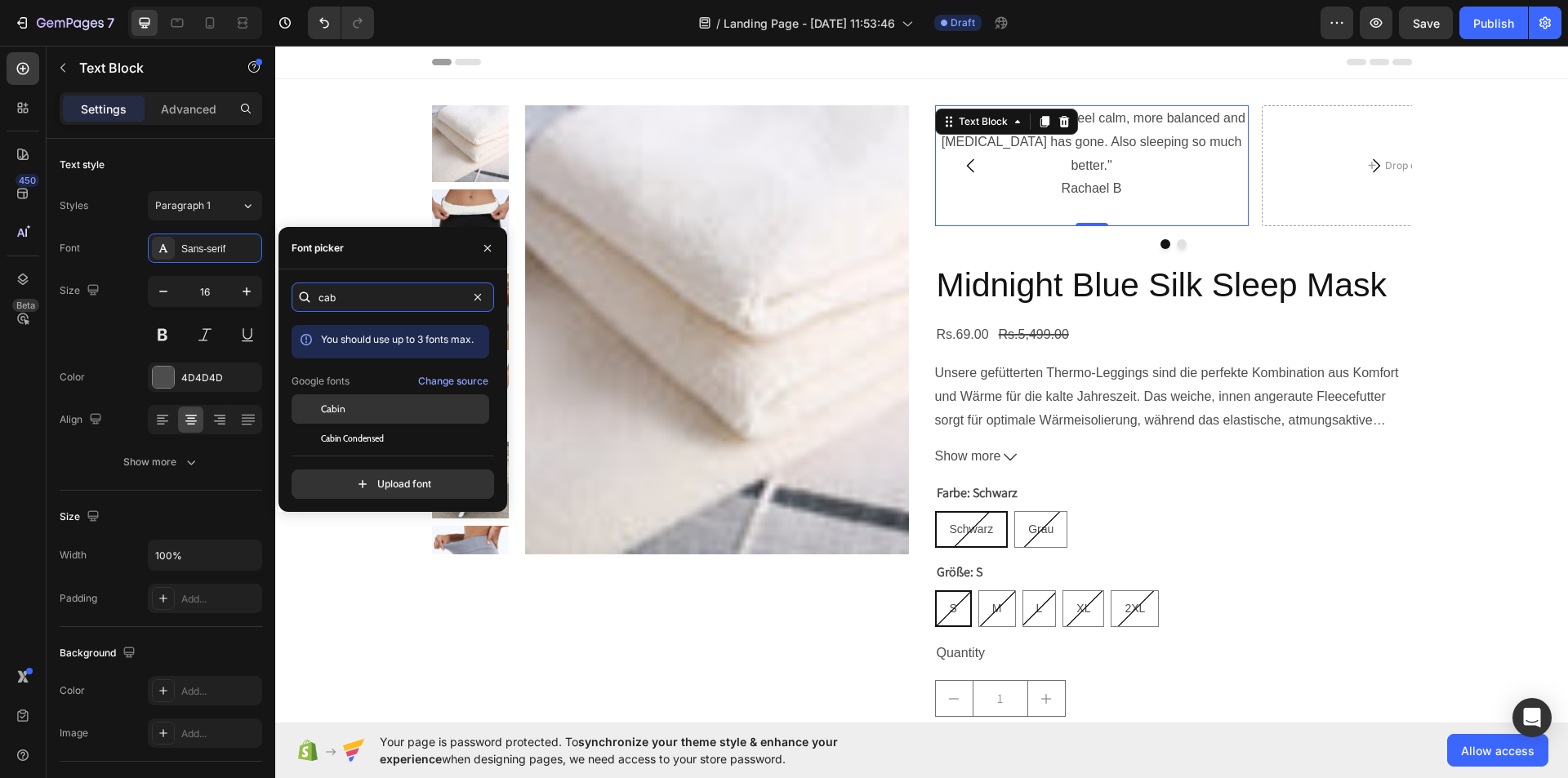
type input "cab"
click at [356, 419] on div "Cabin" at bounding box center [390, 409] width 198 height 29
click at [485, 243] on icon "button" at bounding box center [487, 249] width 13 height 13
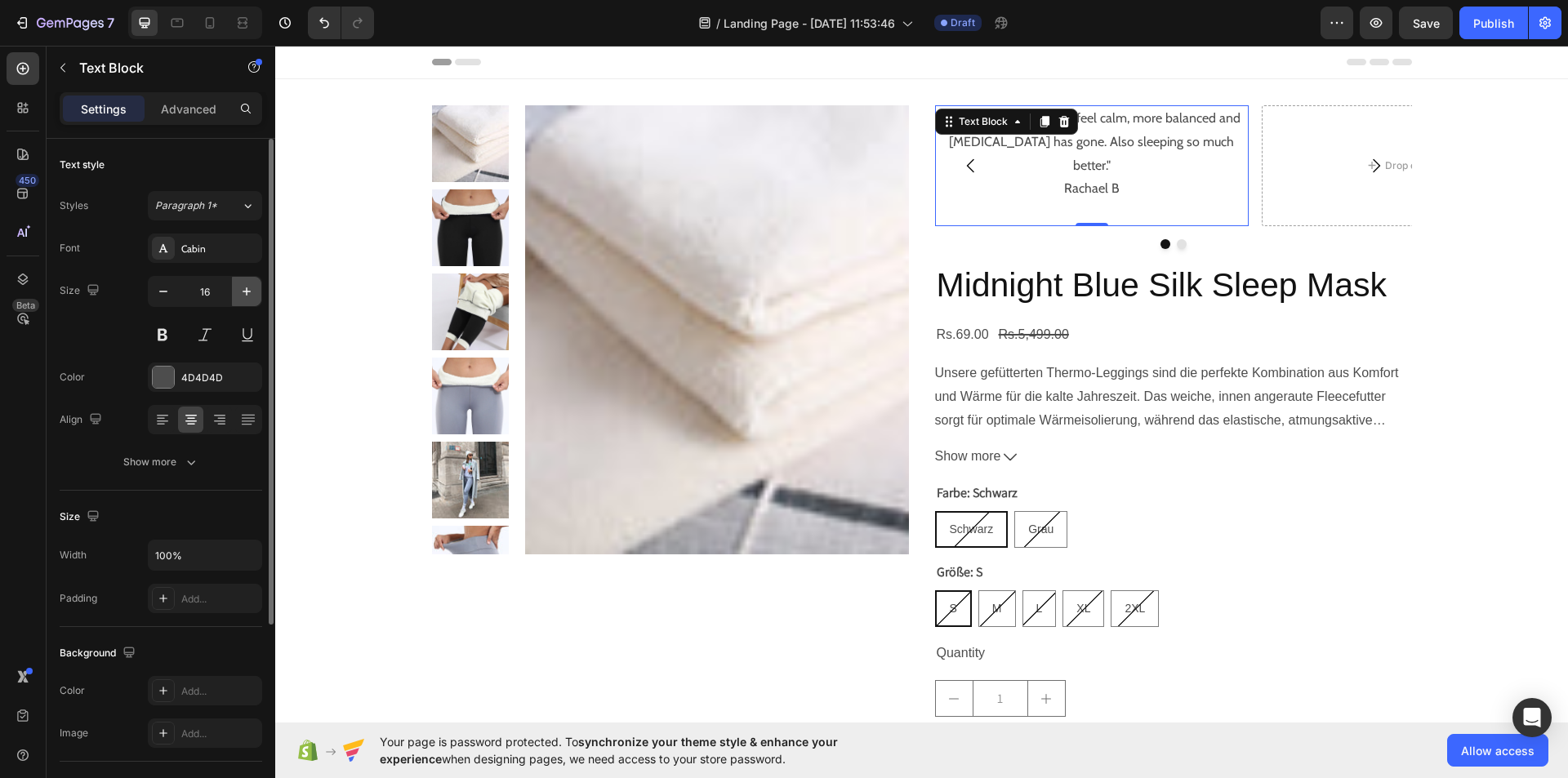
click at [250, 285] on icon "button" at bounding box center [247, 292] width 17 height 17
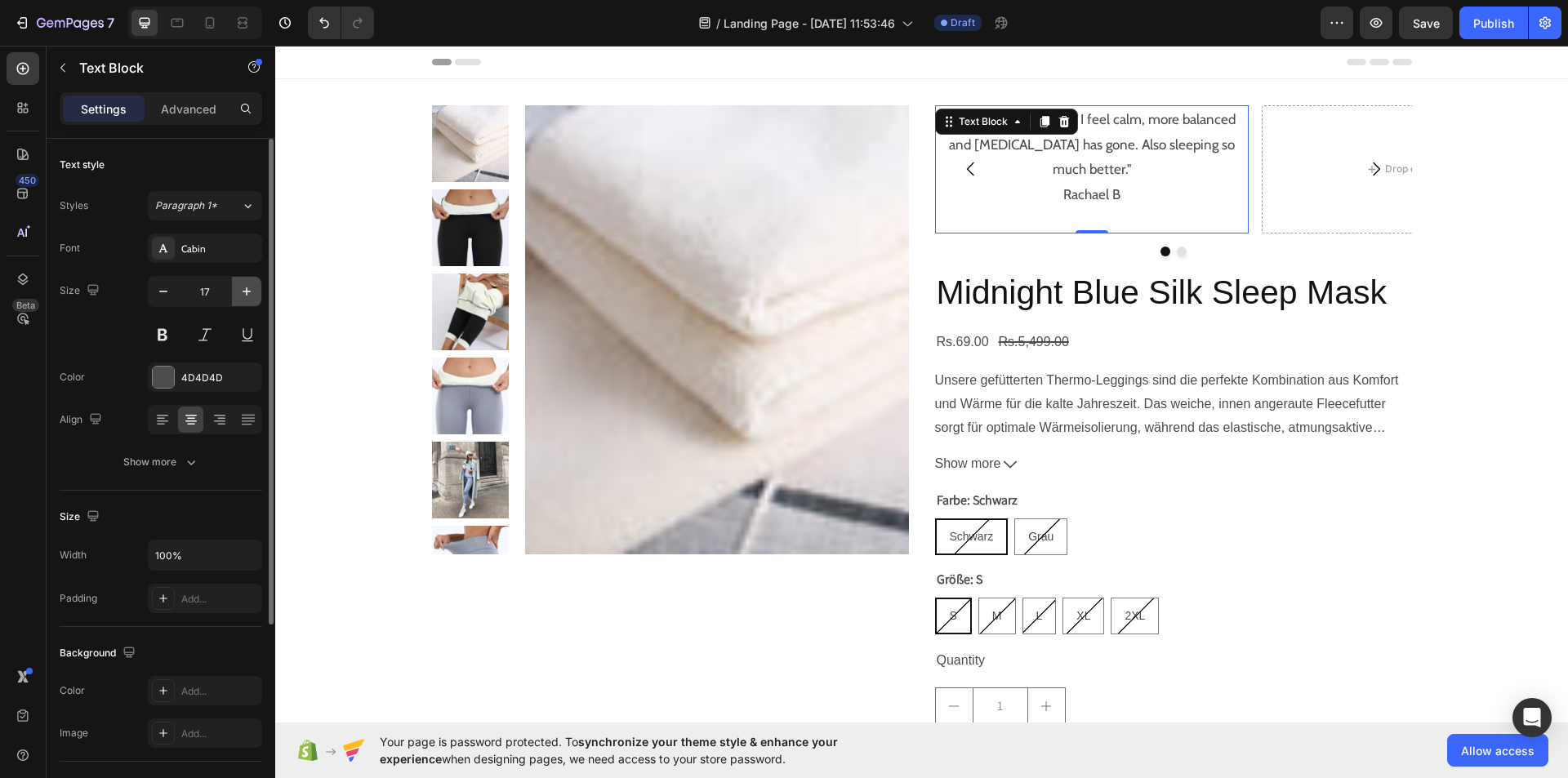
click at [250, 285] on icon "button" at bounding box center [247, 292] width 17 height 17
type input "18"
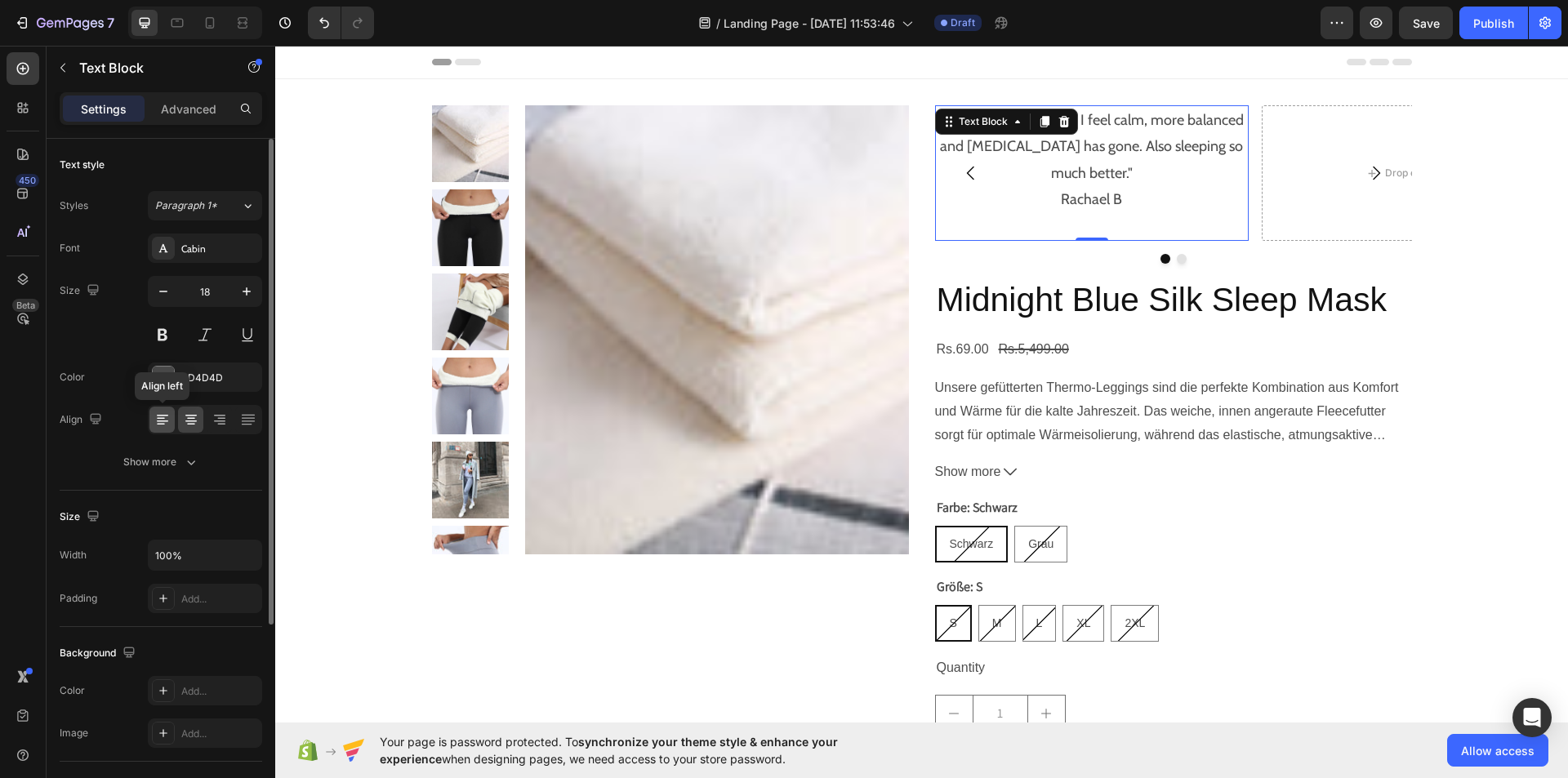
click at [158, 417] on icon at bounding box center [163, 420] width 17 height 17
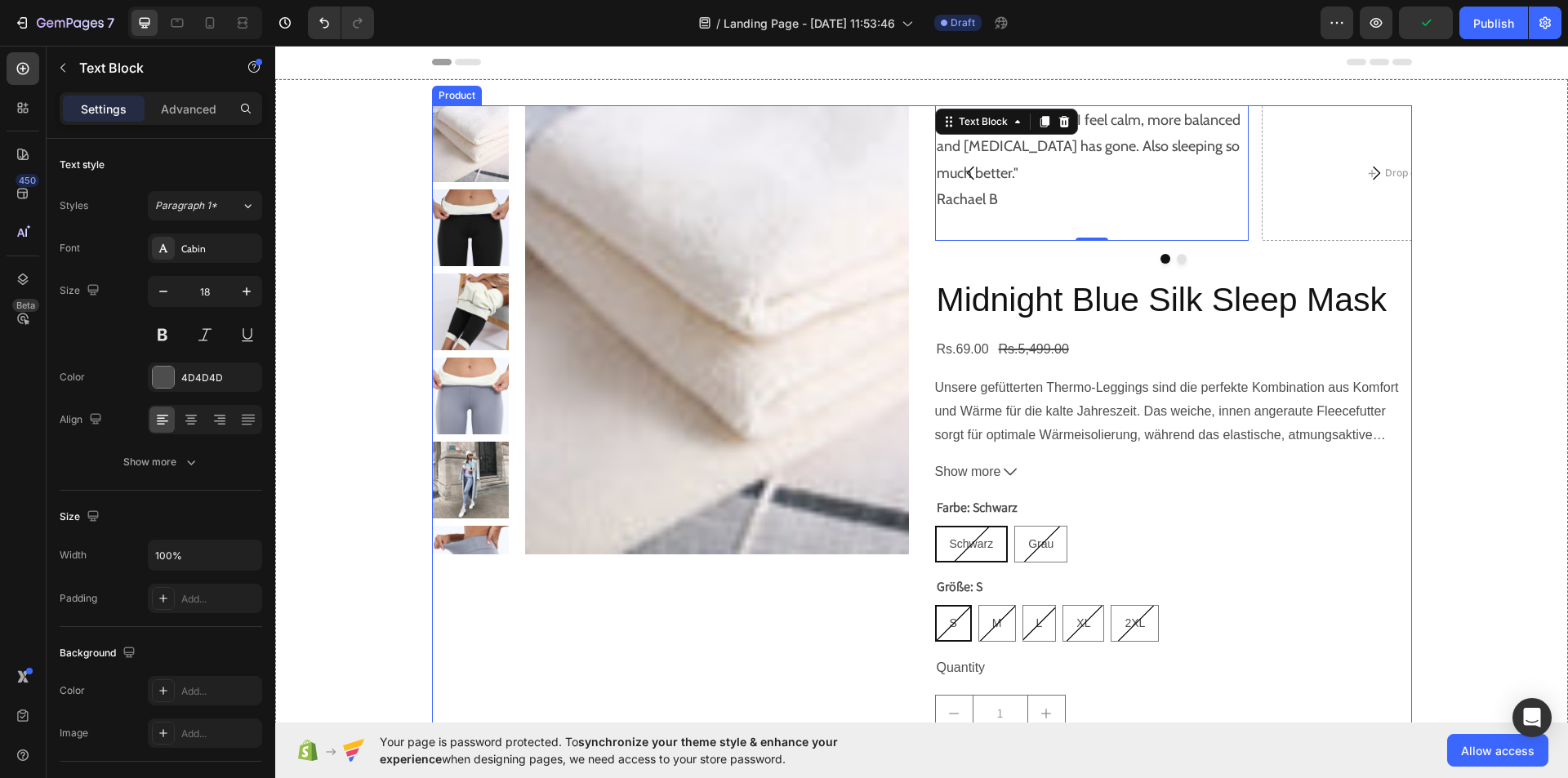
click at [926, 260] on div "Product Images "One bottle down and I feel calm, more balanced and bloating has…" at bounding box center [922, 482] width 980 height 752
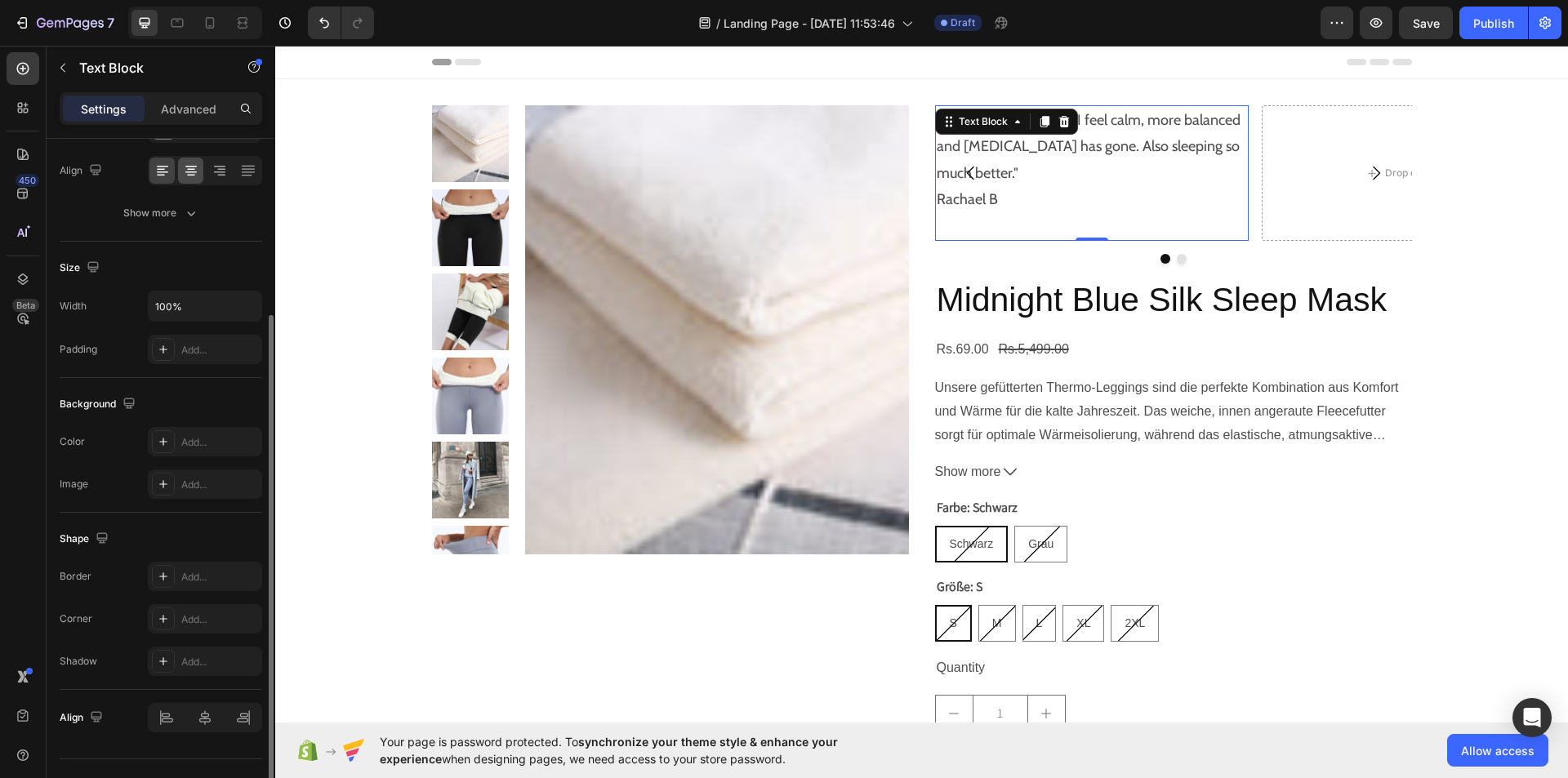
scroll to position [282, 0]
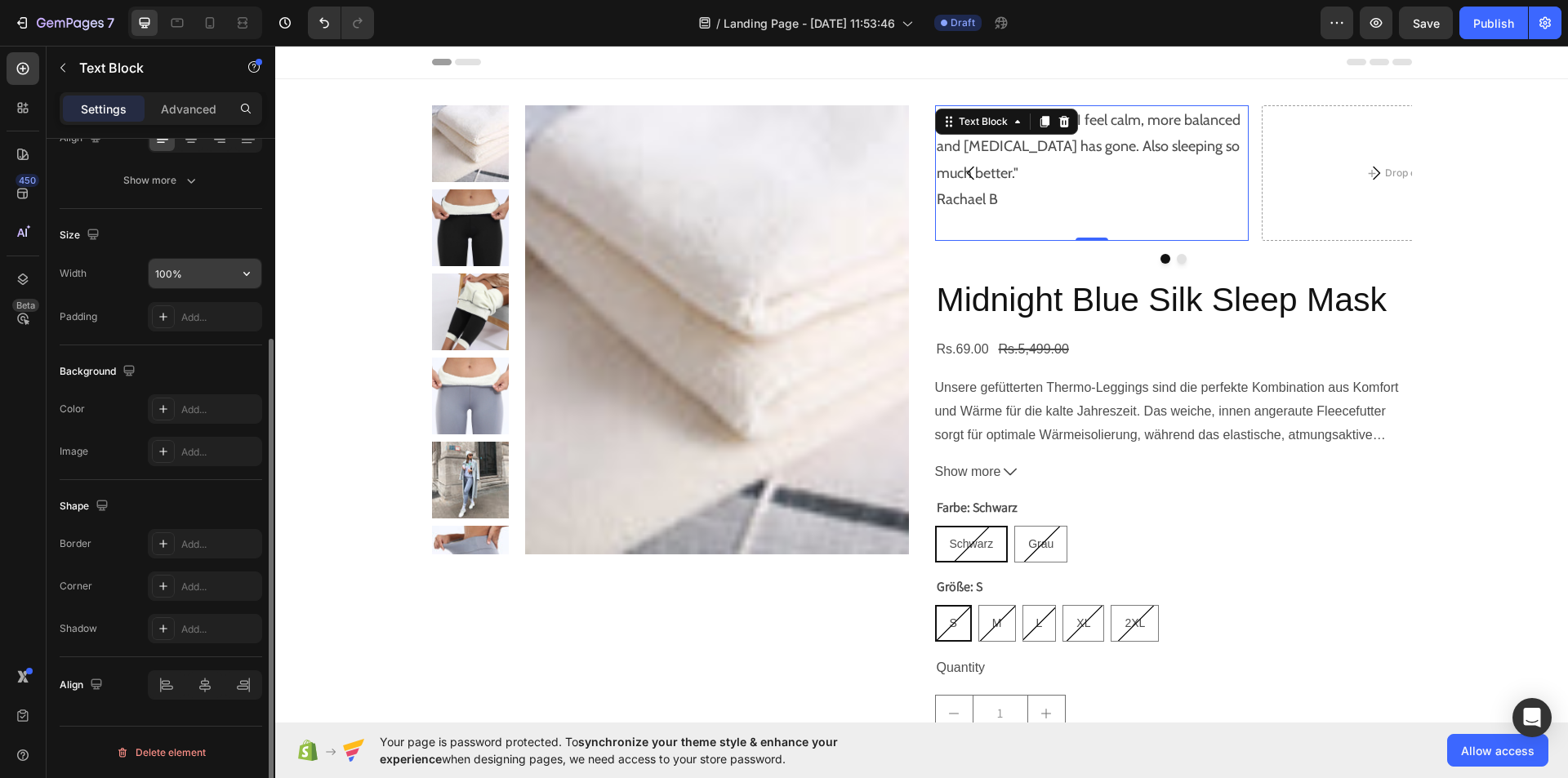
click at [235, 273] on button "button" at bounding box center [246, 273] width 29 height 29
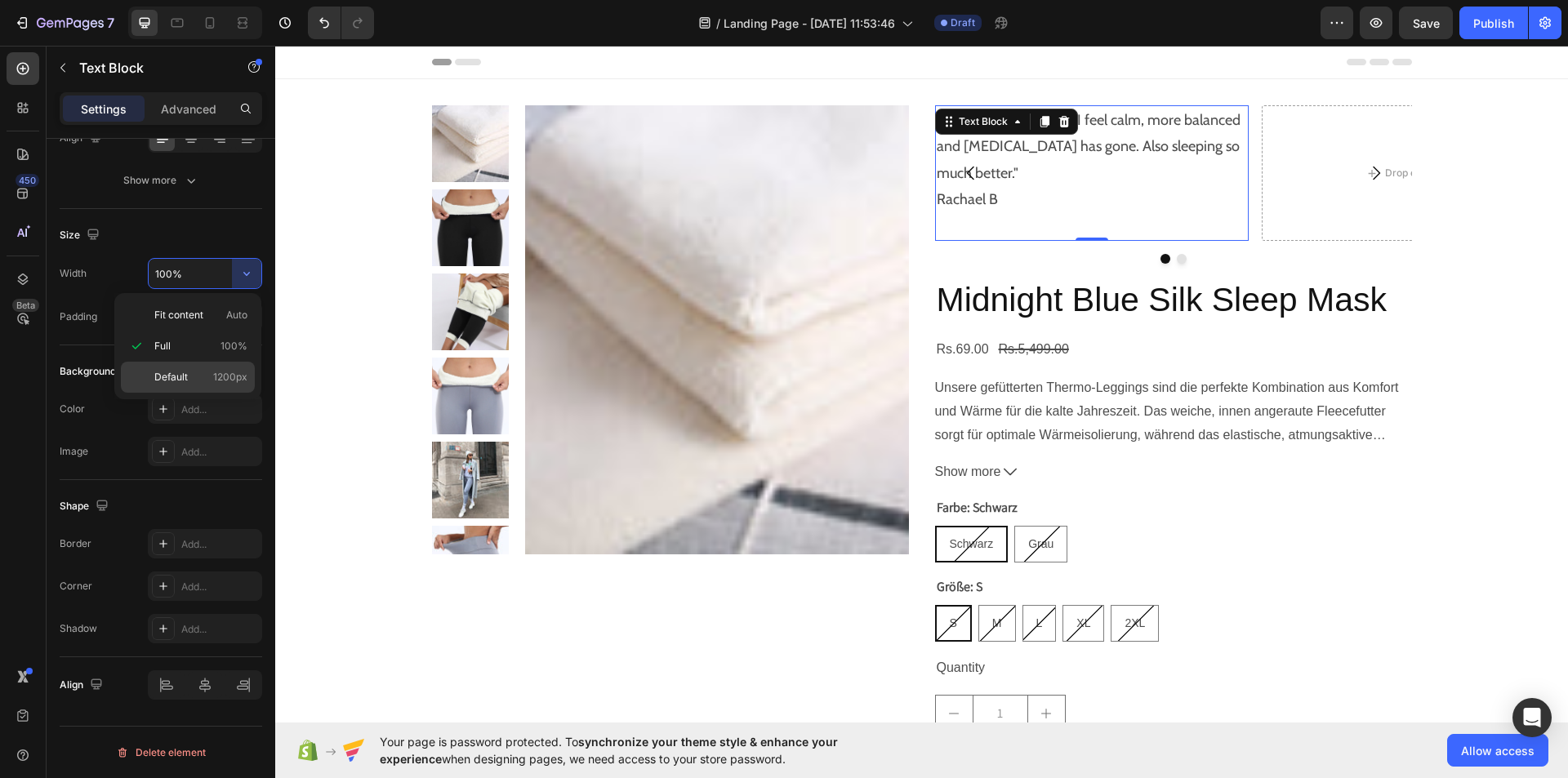
click at [216, 376] on span "1200px" at bounding box center [230, 378] width 34 height 15
type input "1200"
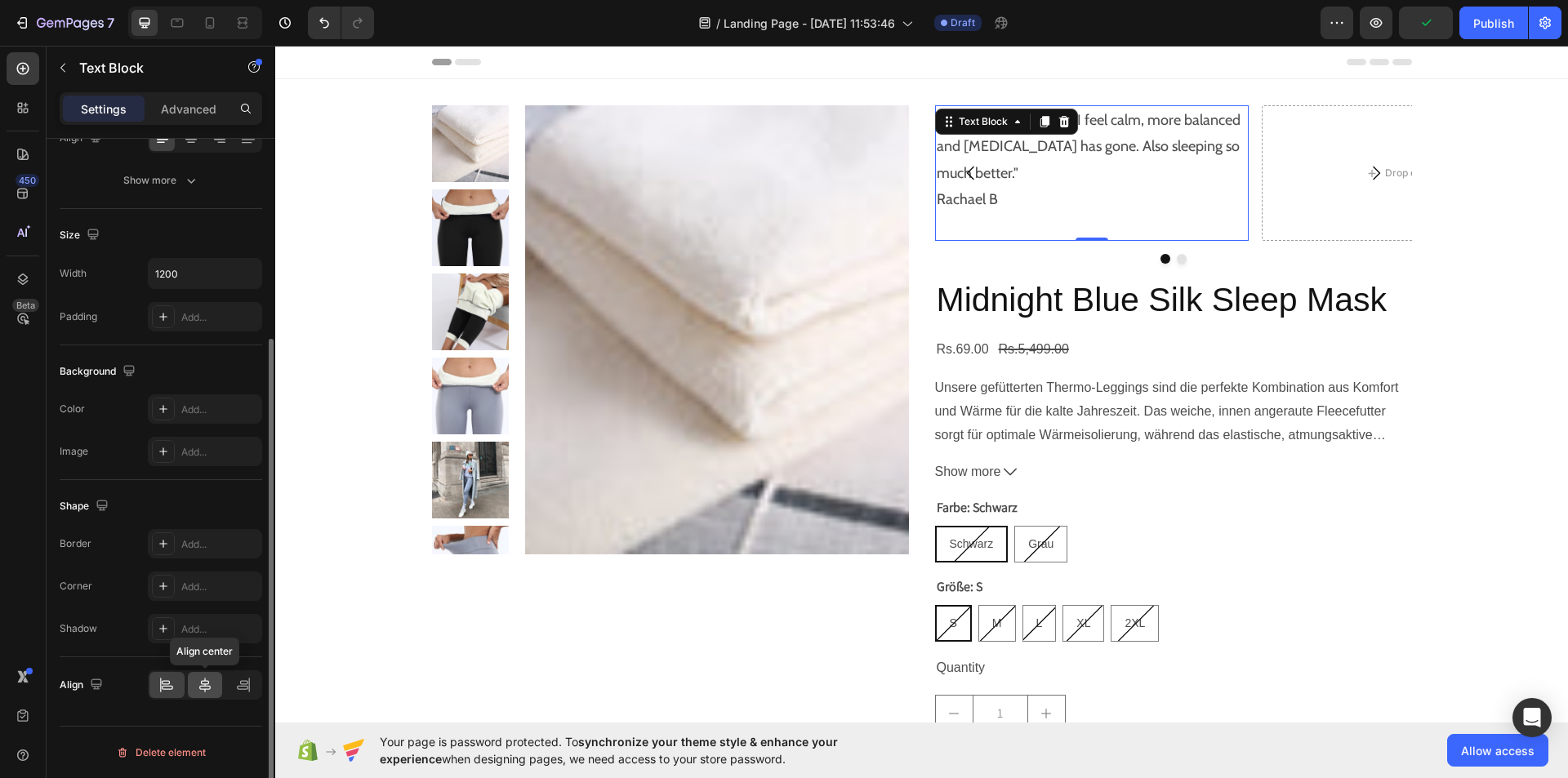
click at [200, 682] on icon at bounding box center [205, 686] width 17 height 17
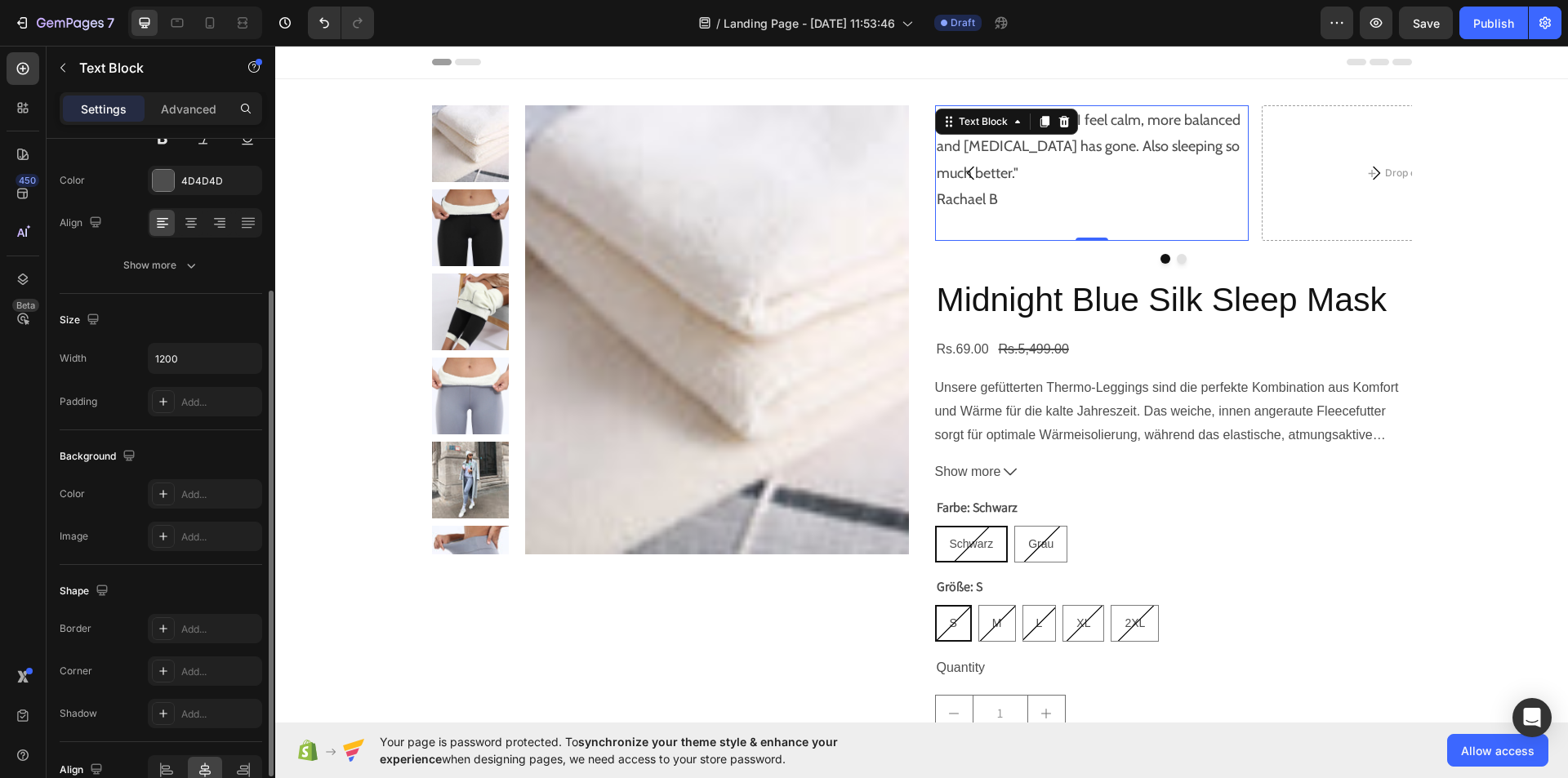
scroll to position [196, 0]
click at [162, 634] on icon at bounding box center [163, 630] width 13 height 13
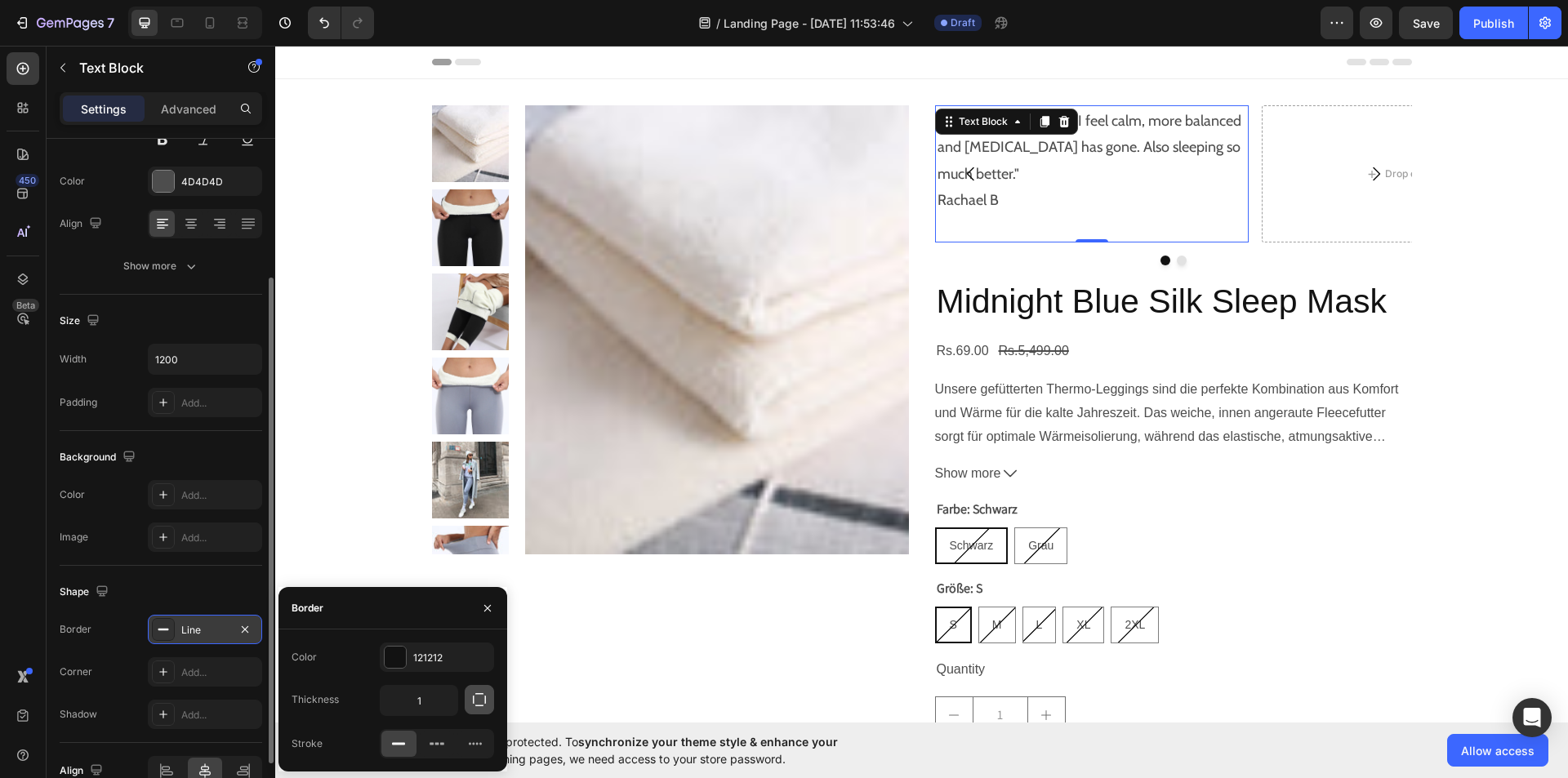
click at [477, 701] on icon "button" at bounding box center [479, 700] width 17 height 17
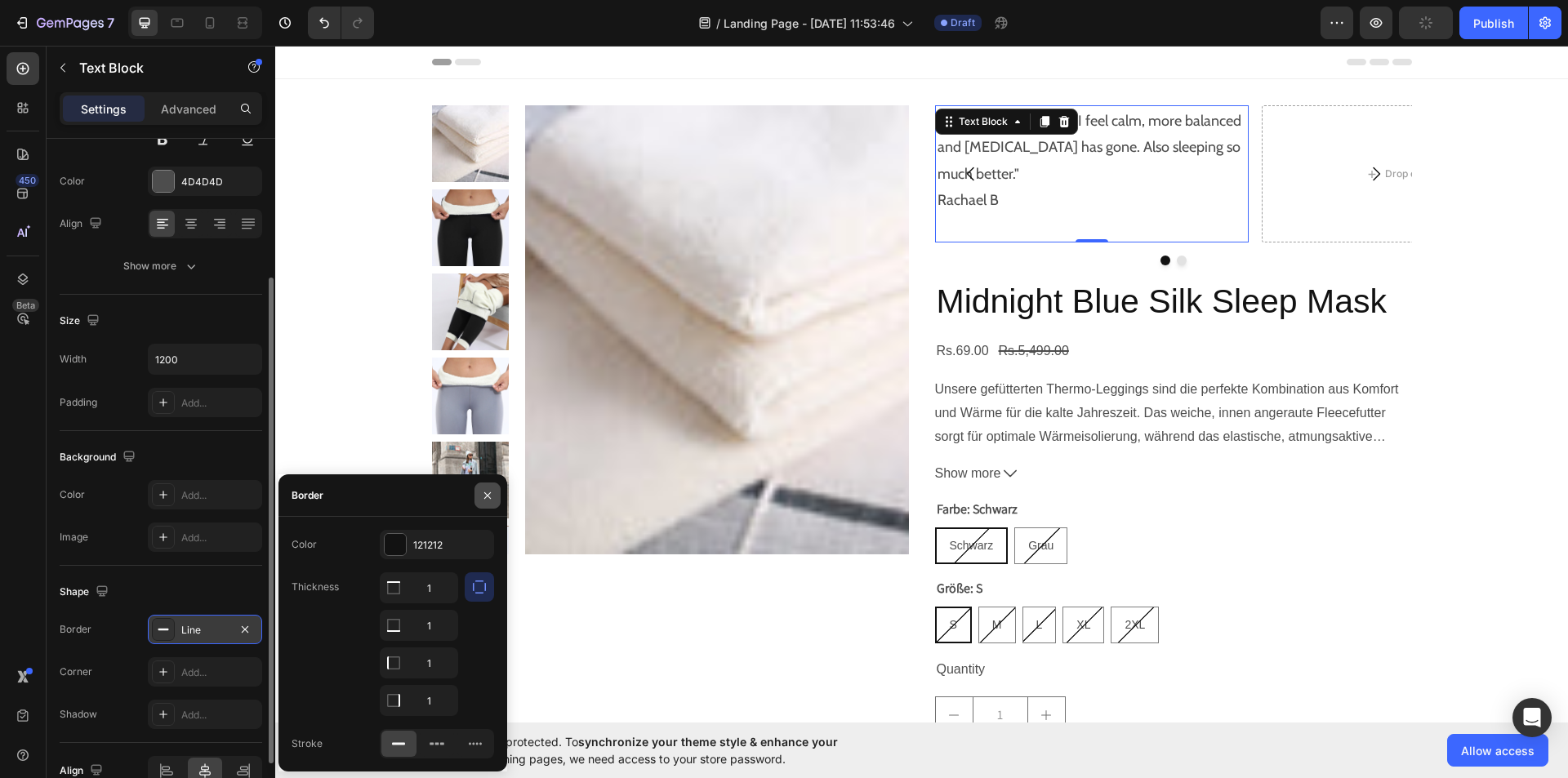
click at [490, 493] on icon "button" at bounding box center [487, 495] width 7 height 7
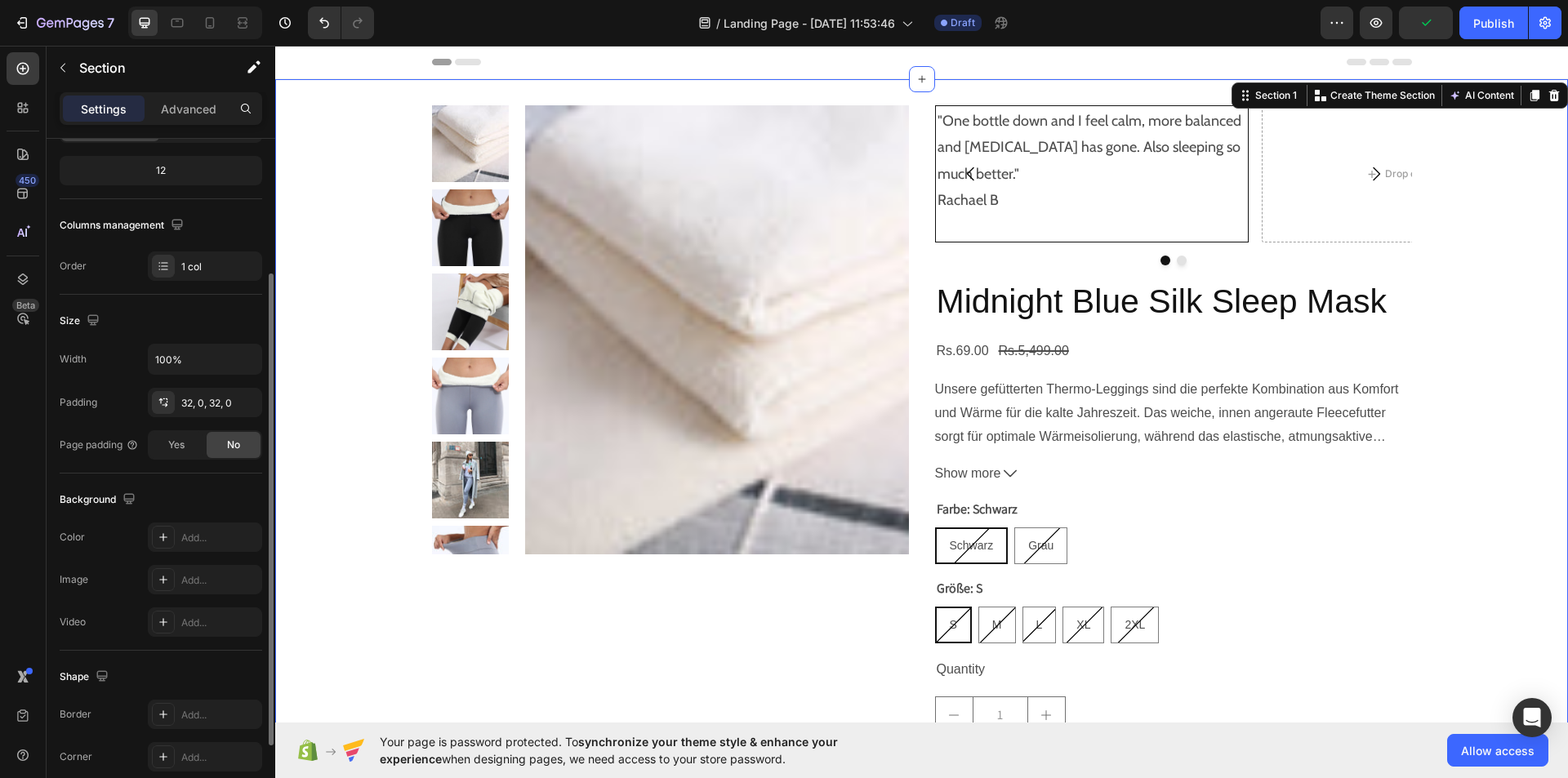
scroll to position [0, 0]
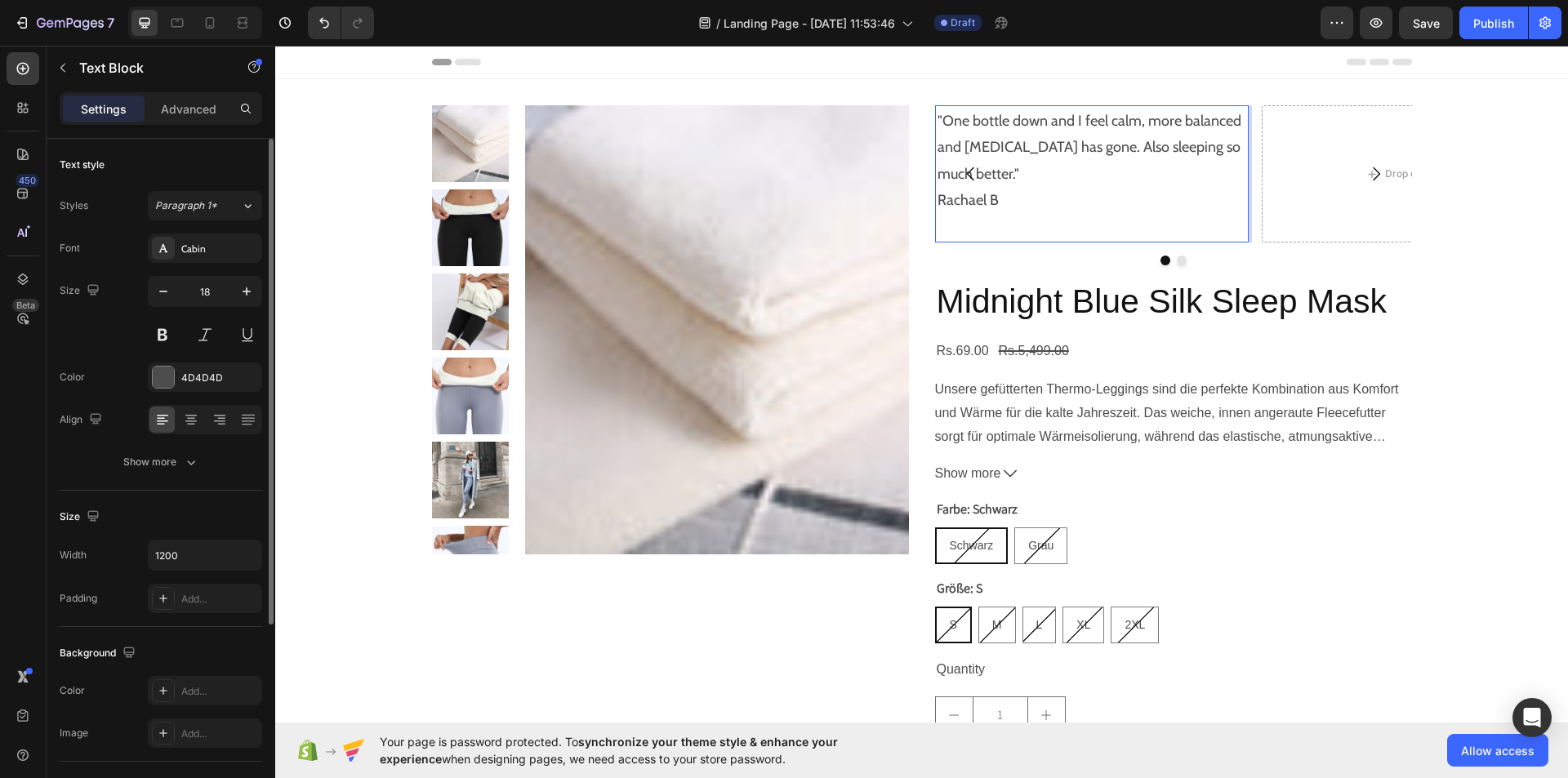
click at [937, 200] on p ""One bottle down and I feel calm, more balanced and bloating has gone. Also sle…" at bounding box center [1091, 161] width 309 height 107
click at [1261, 132] on div "Drop element here" at bounding box center [1417, 174] width 314 height 137
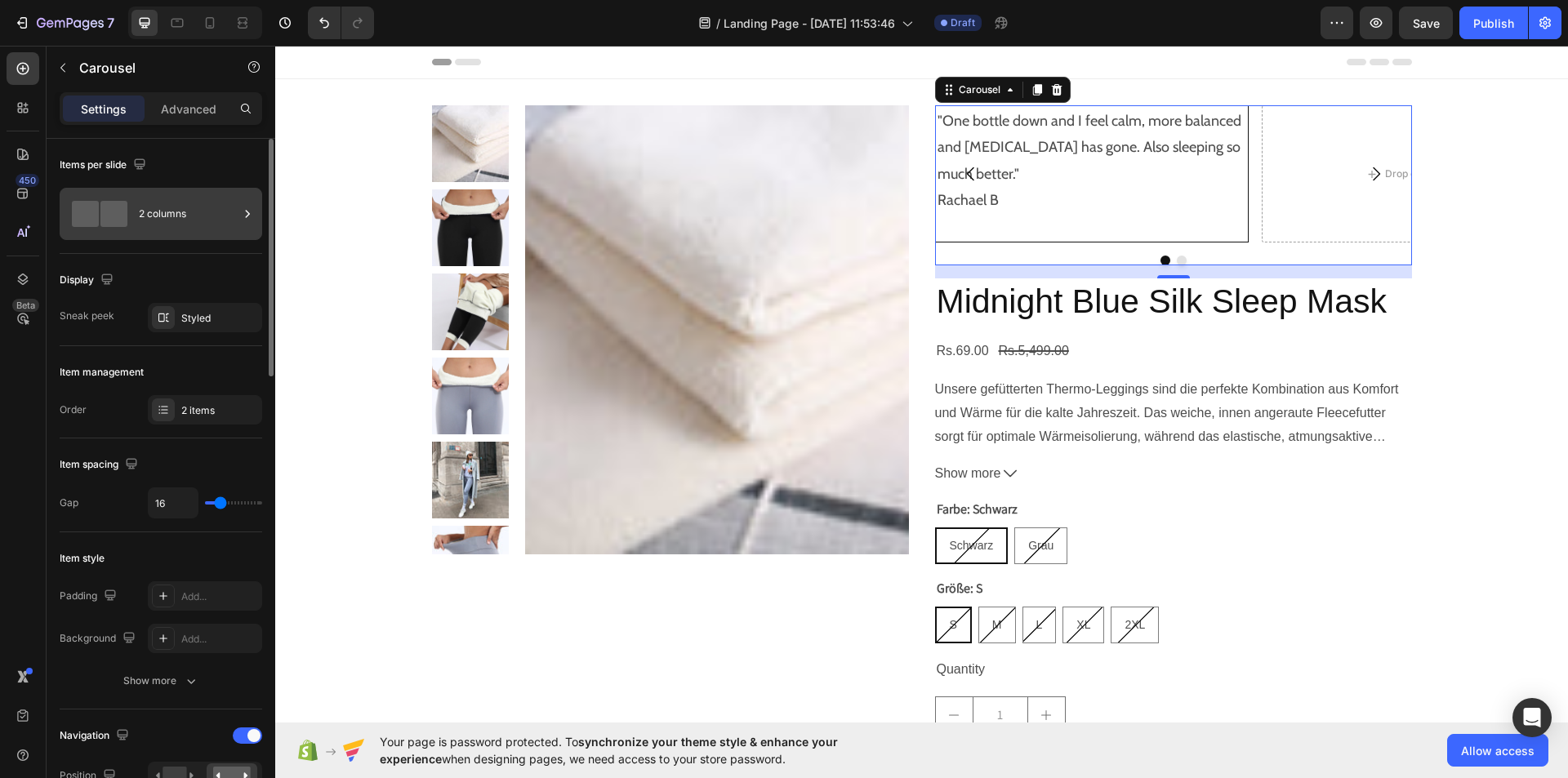
click at [241, 211] on icon at bounding box center [248, 214] width 17 height 17
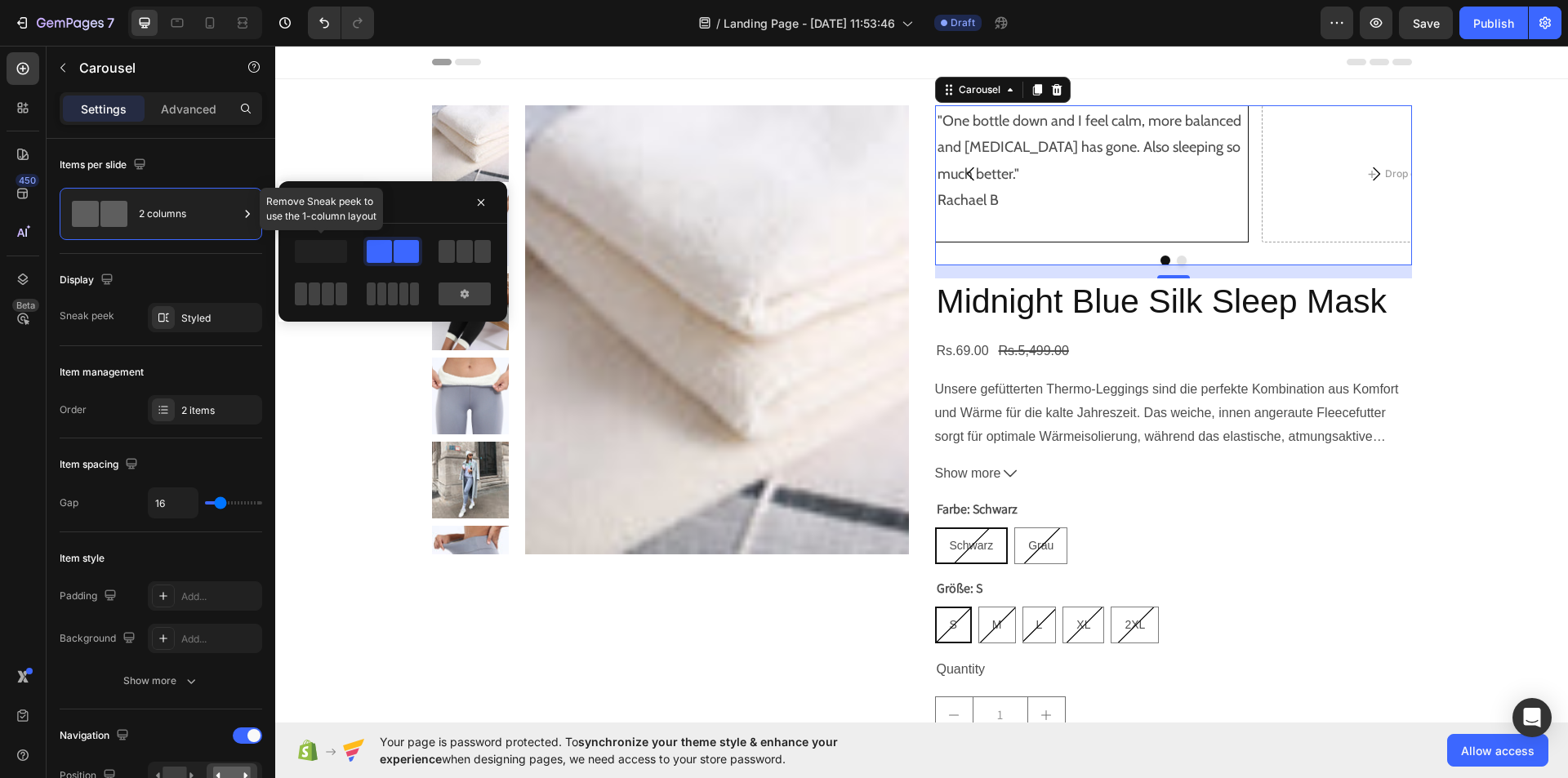
click at [315, 255] on span at bounding box center [320, 251] width 52 height 22
click at [329, 244] on span at bounding box center [320, 251] width 52 height 22
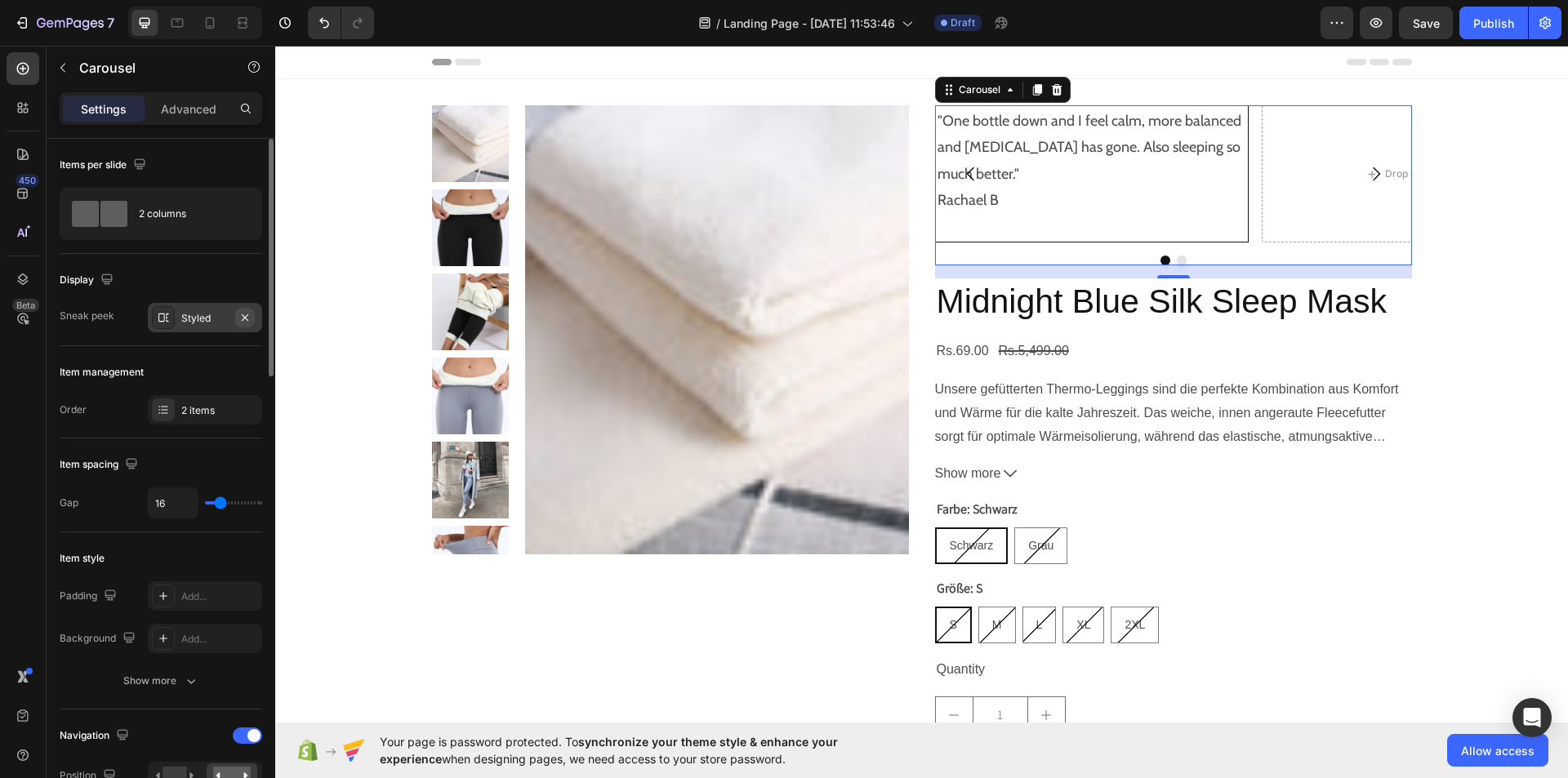
click at [239, 320] on icon "button" at bounding box center [245, 318] width 13 height 13
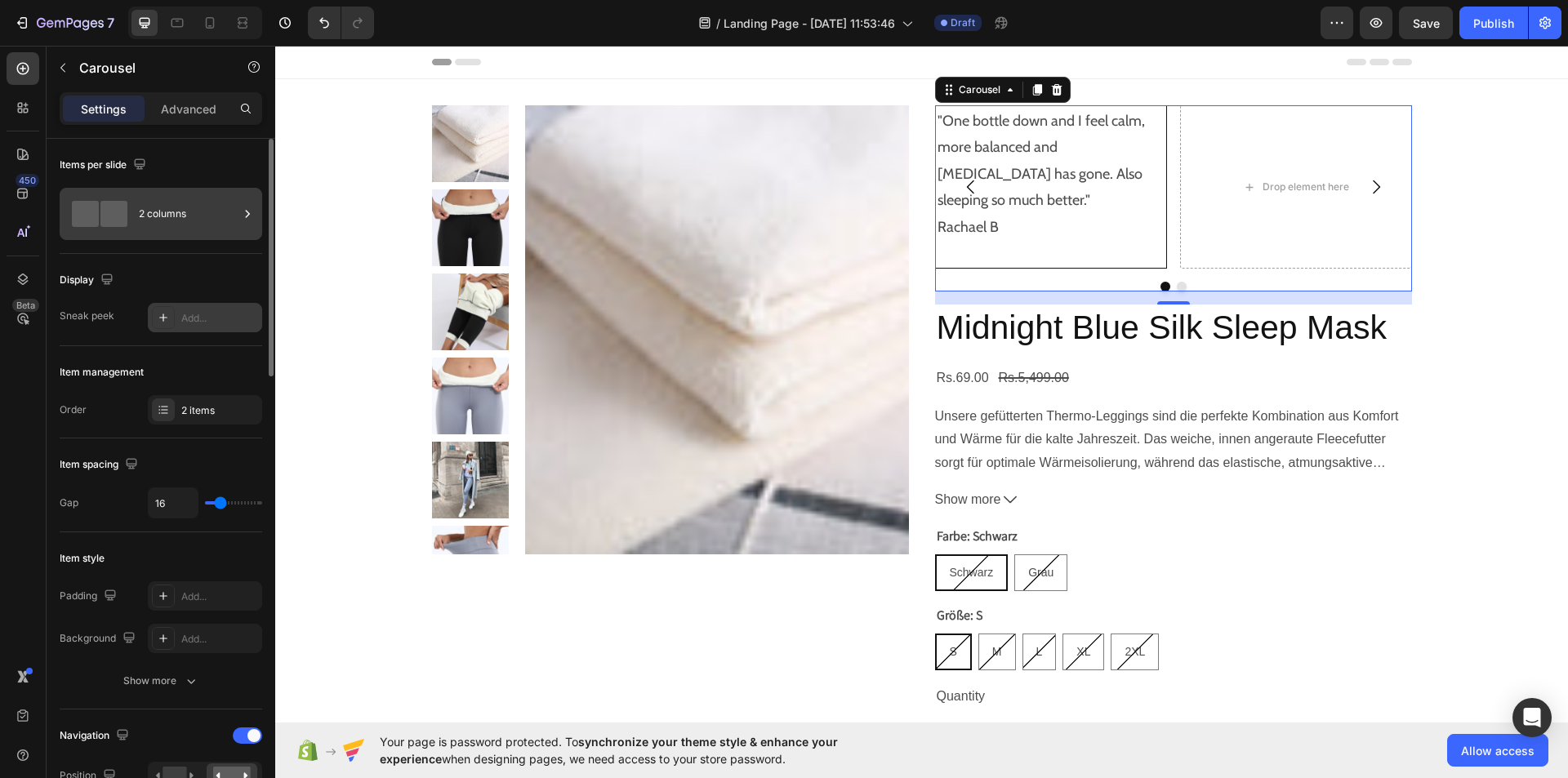
click at [241, 225] on div at bounding box center [248, 214] width 17 height 52
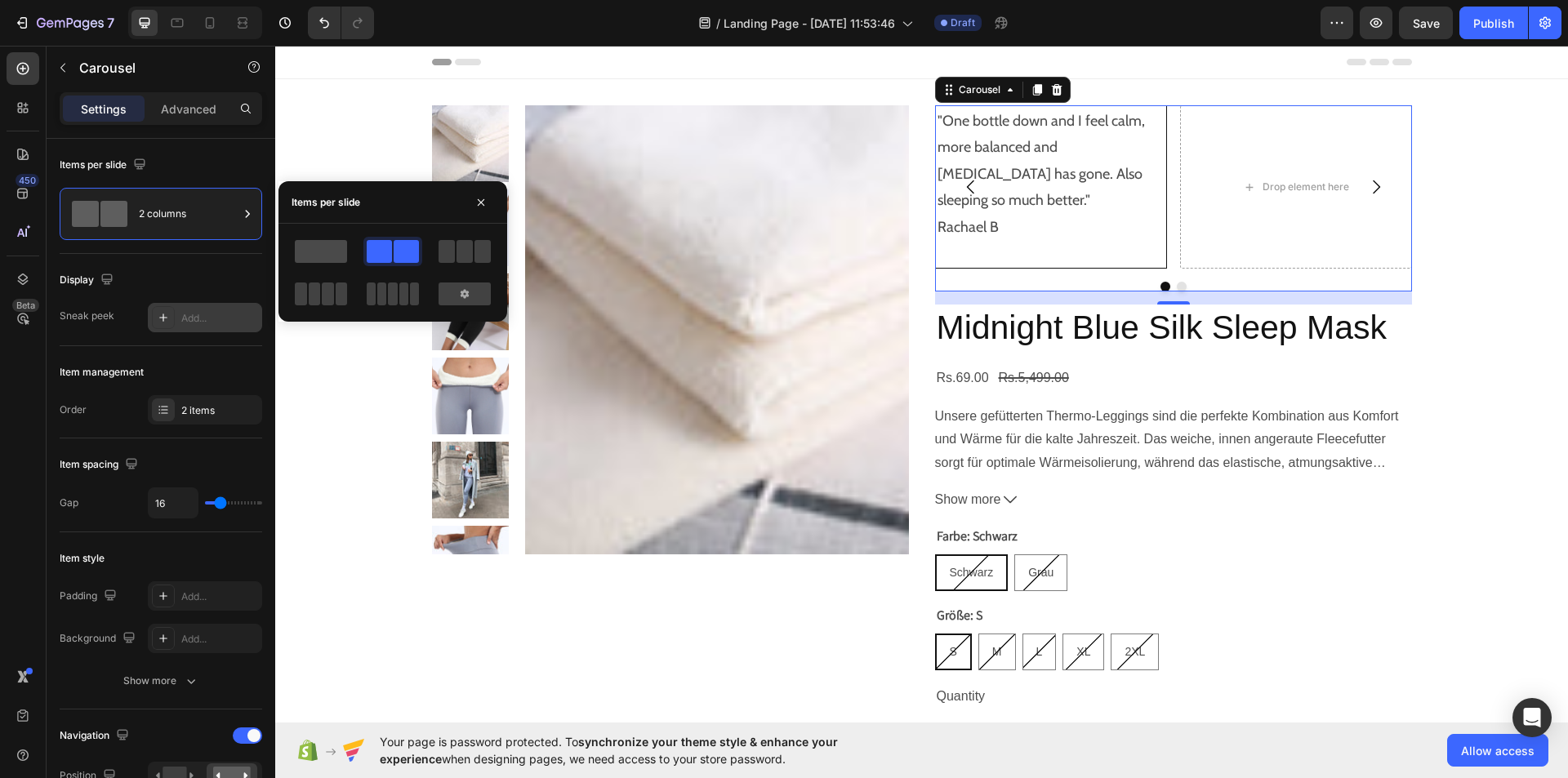
click at [309, 245] on span at bounding box center [320, 251] width 52 height 22
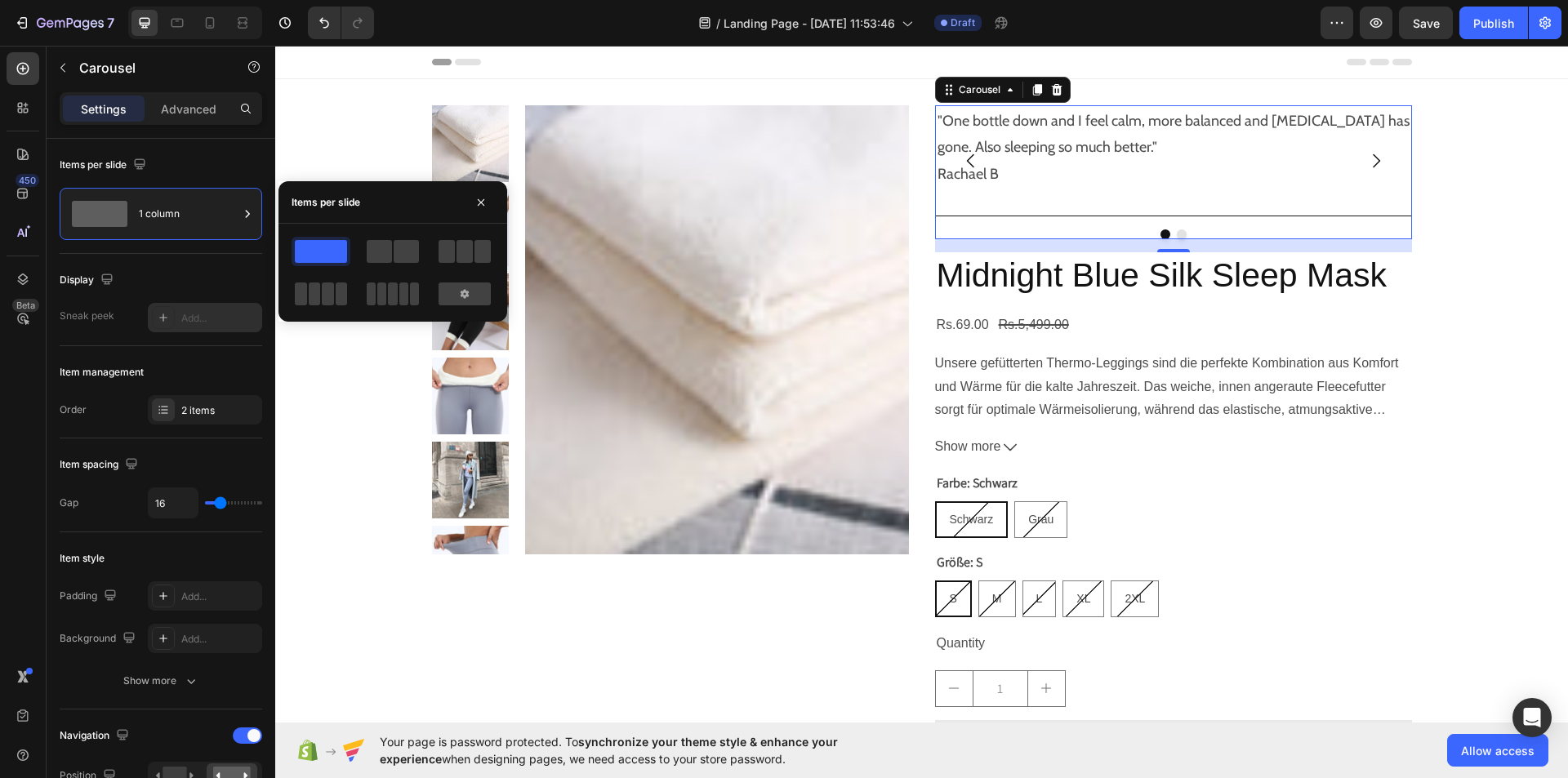
click at [496, 193] on div "Items per slide" at bounding box center [393, 202] width 229 height 42
click at [477, 203] on icon "button" at bounding box center [481, 203] width 13 height 13
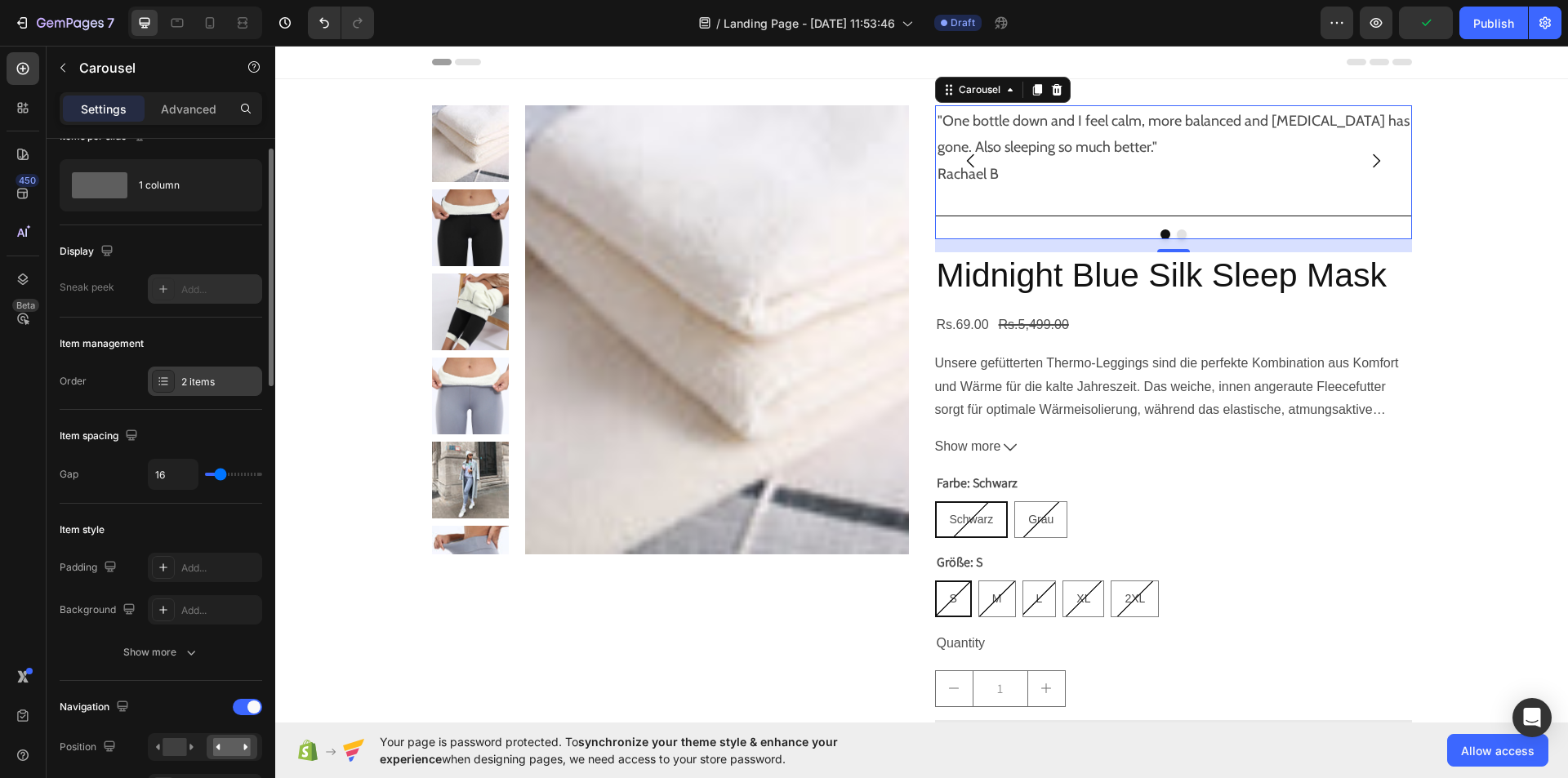
scroll to position [29, 0]
type input "21"
type input "10"
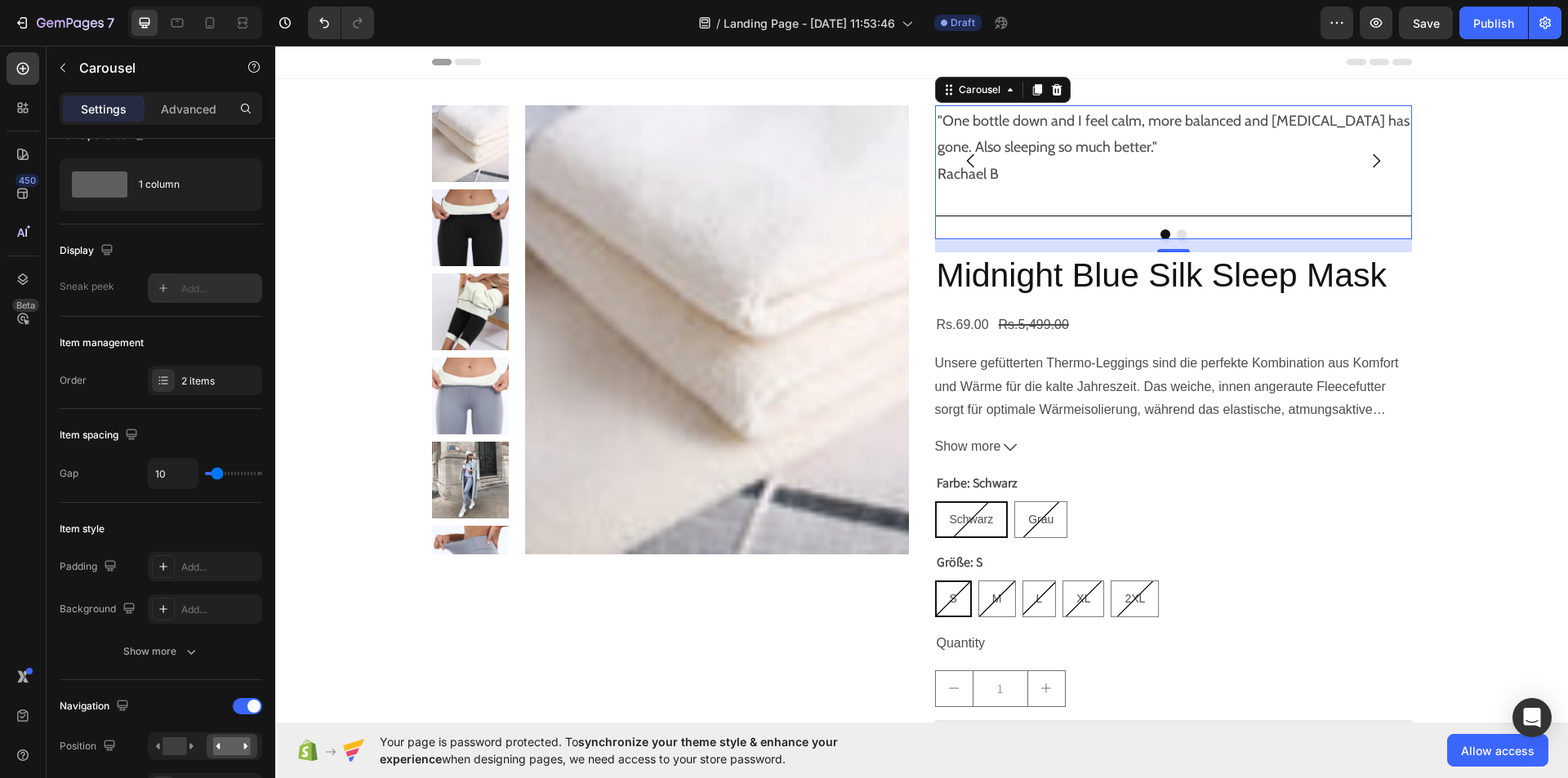
type input "9"
type input "7"
type input "4"
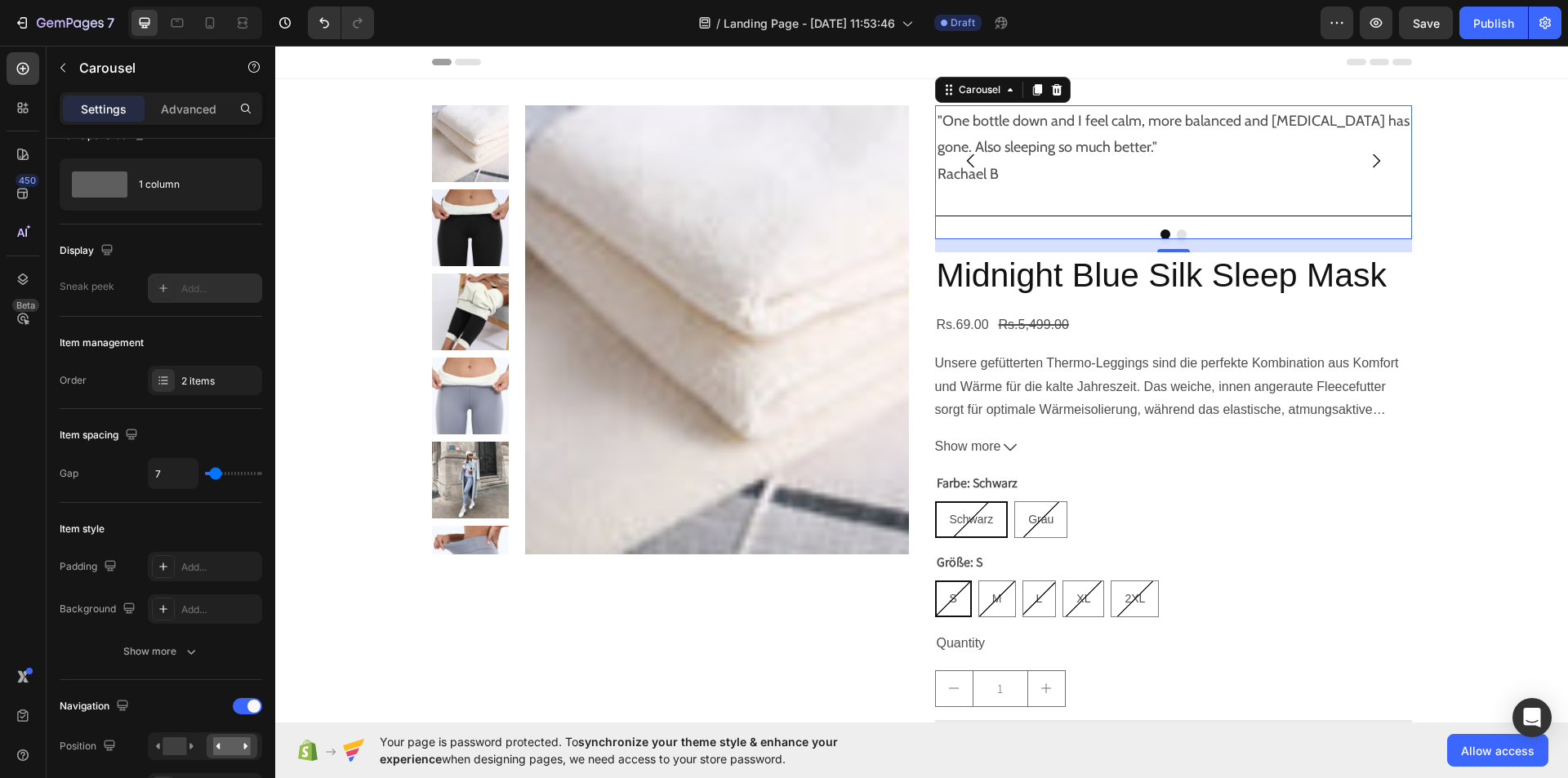
type input "4"
type input "3"
type input "1"
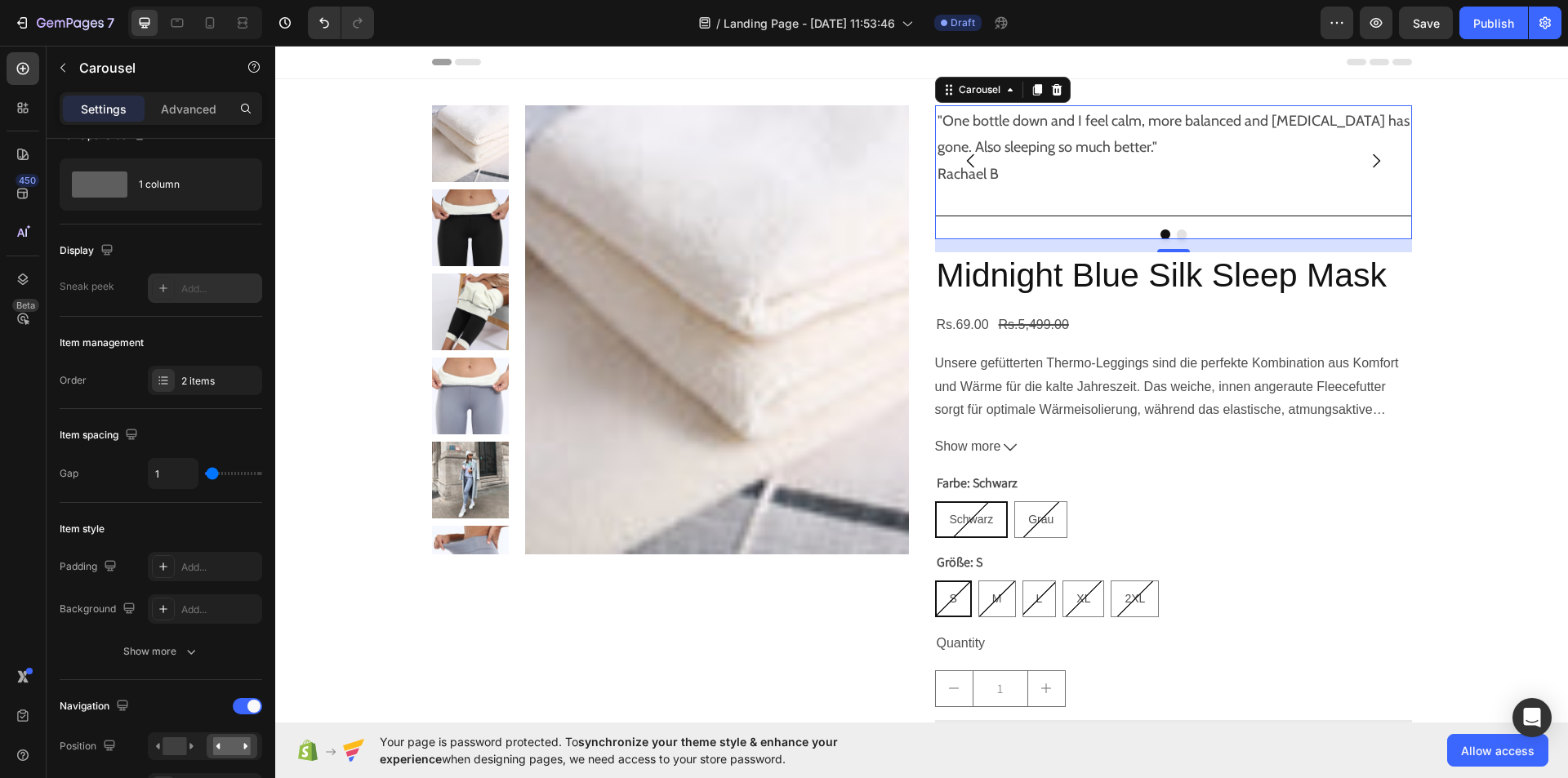
type input "0"
drag, startPoint x: 224, startPoint y: 473, endPoint x: 203, endPoint y: 474, distance: 21.0
type input "0"
click at [205, 474] on input "range" at bounding box center [233, 473] width 57 height 3
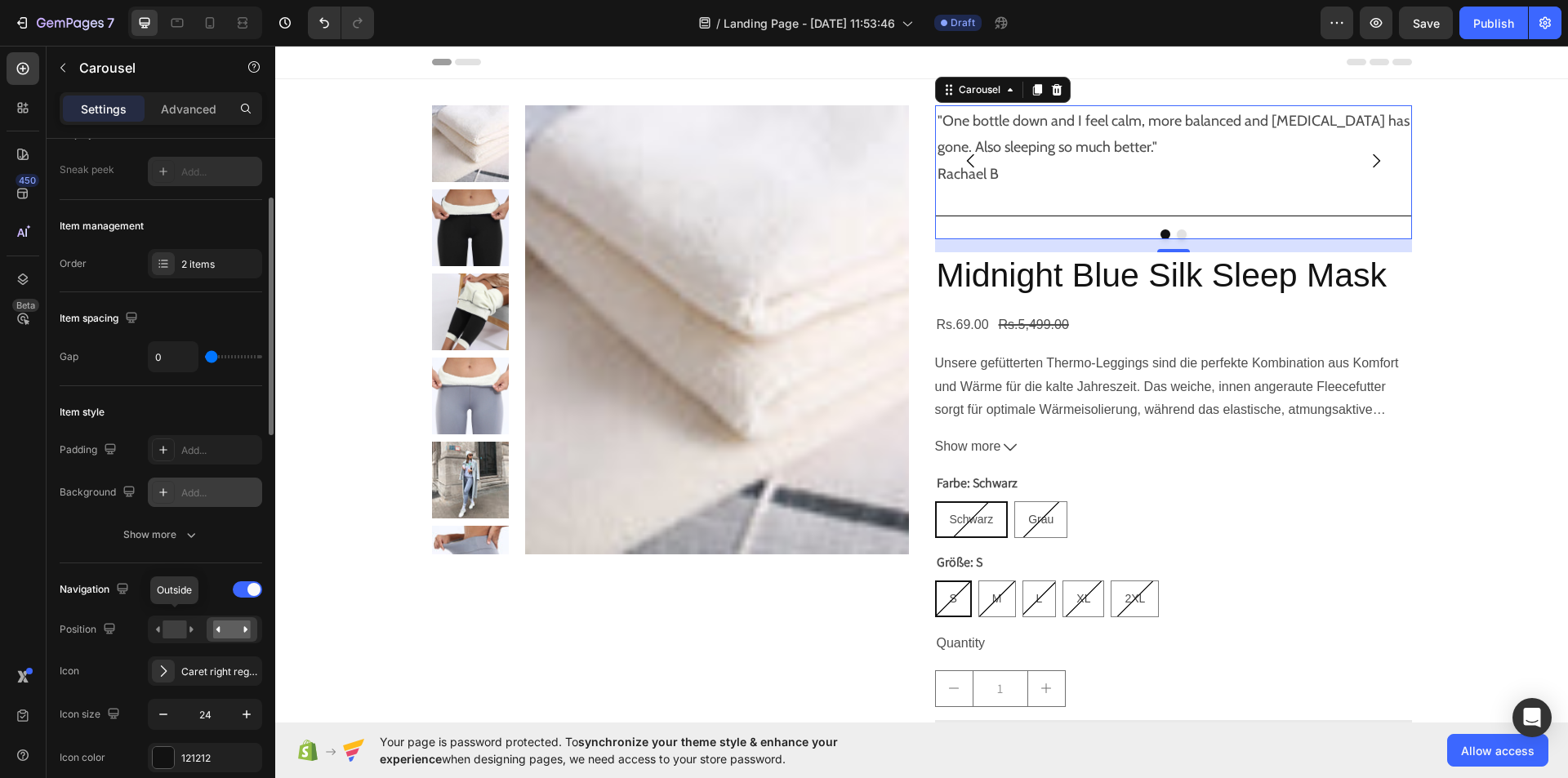
scroll to position [153, 0]
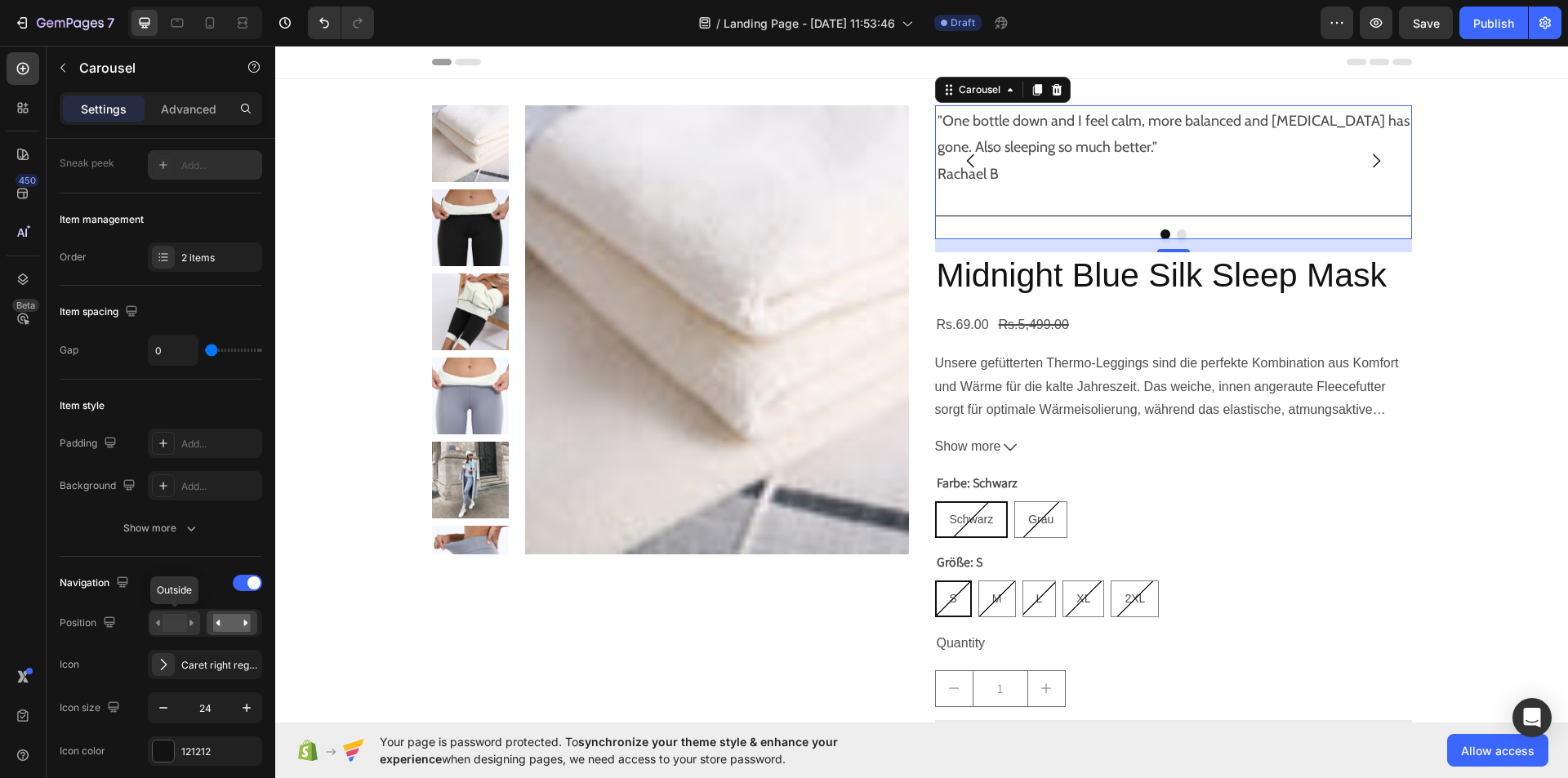
click at [181, 618] on rect at bounding box center [174, 623] width 23 height 18
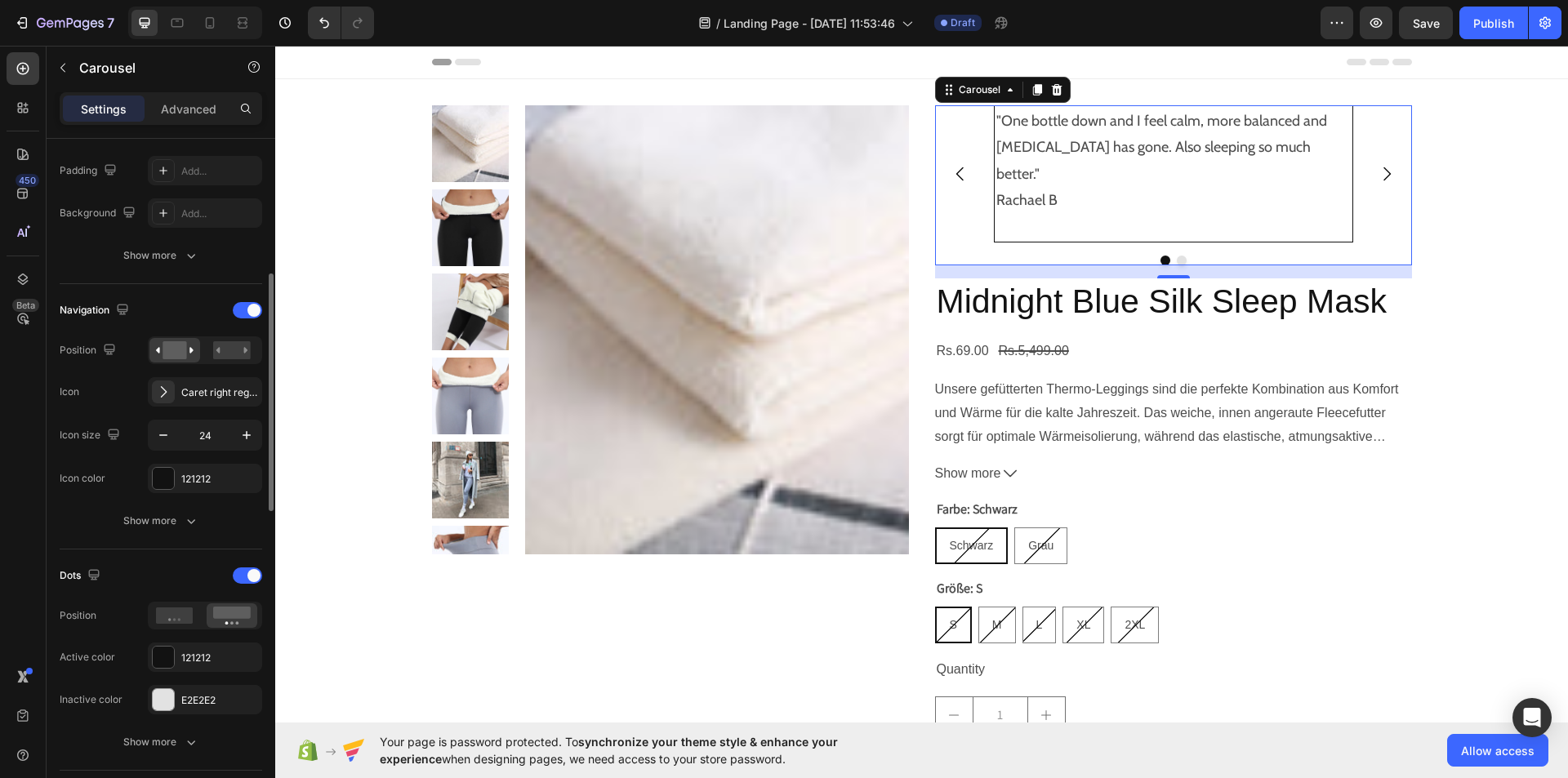
scroll to position [464, 0]
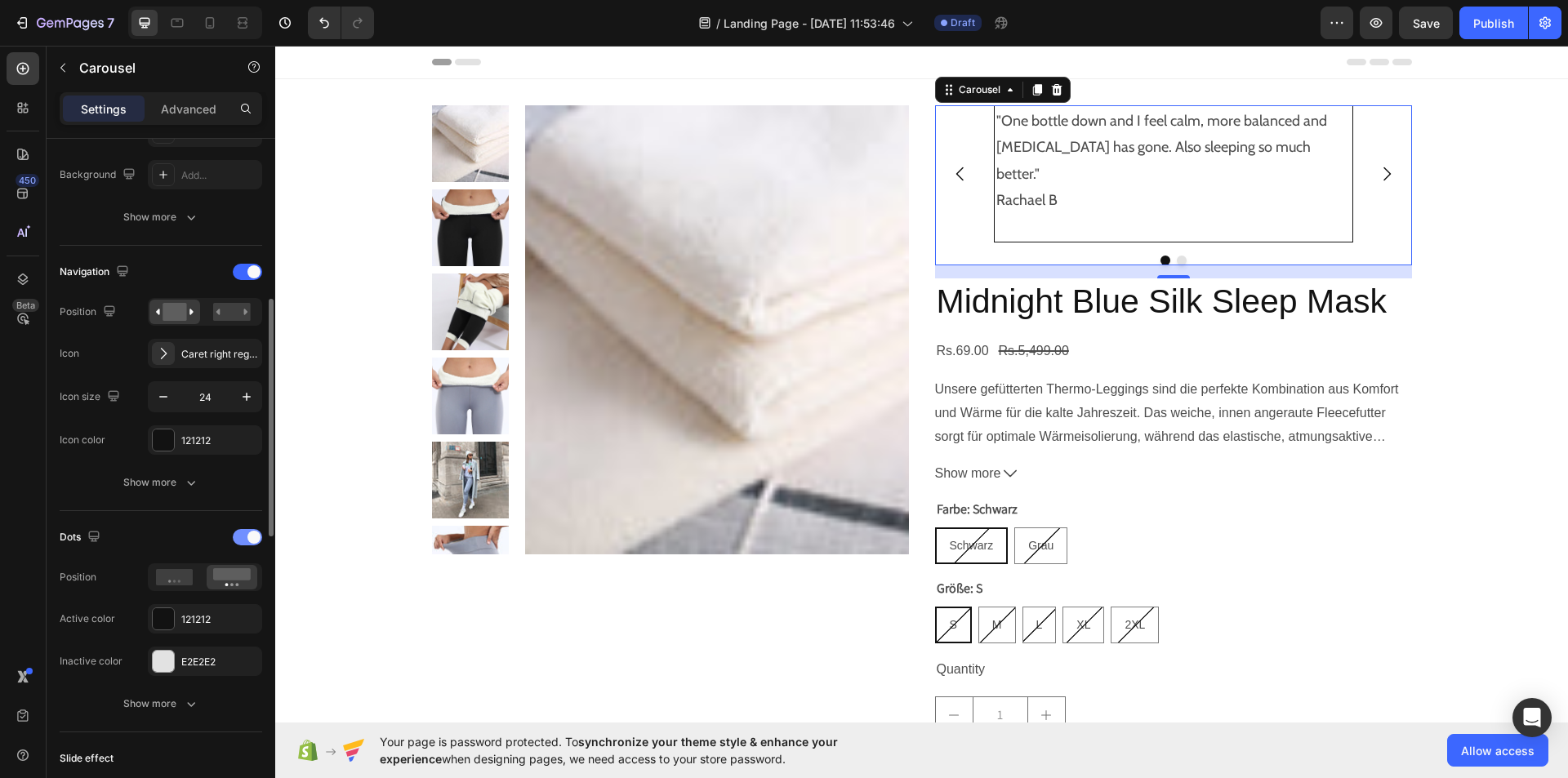
click at [258, 534] on span at bounding box center [254, 538] width 13 height 13
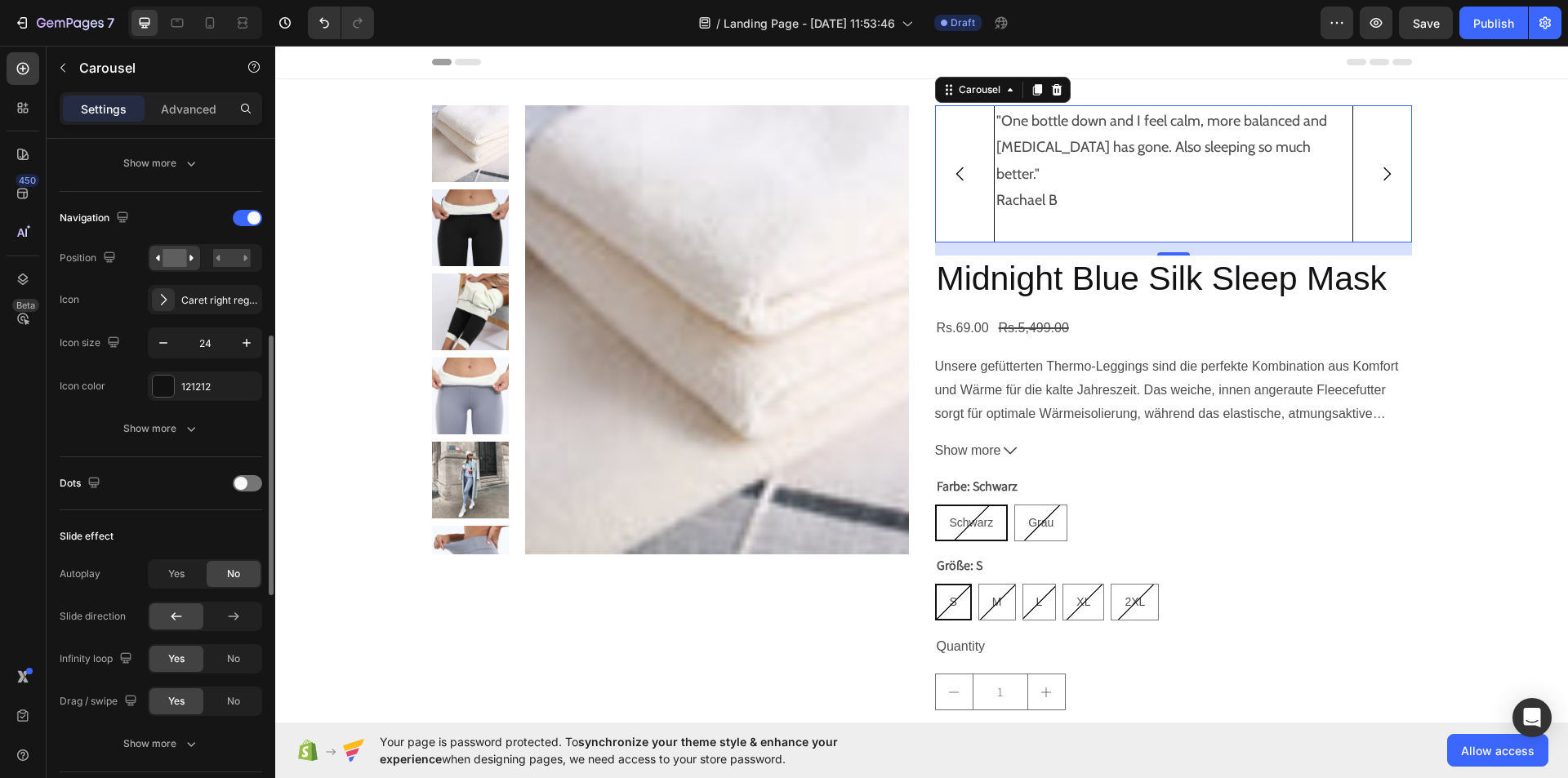
scroll to position [518, 0]
click at [229, 615] on icon at bounding box center [234, 616] width 17 height 17
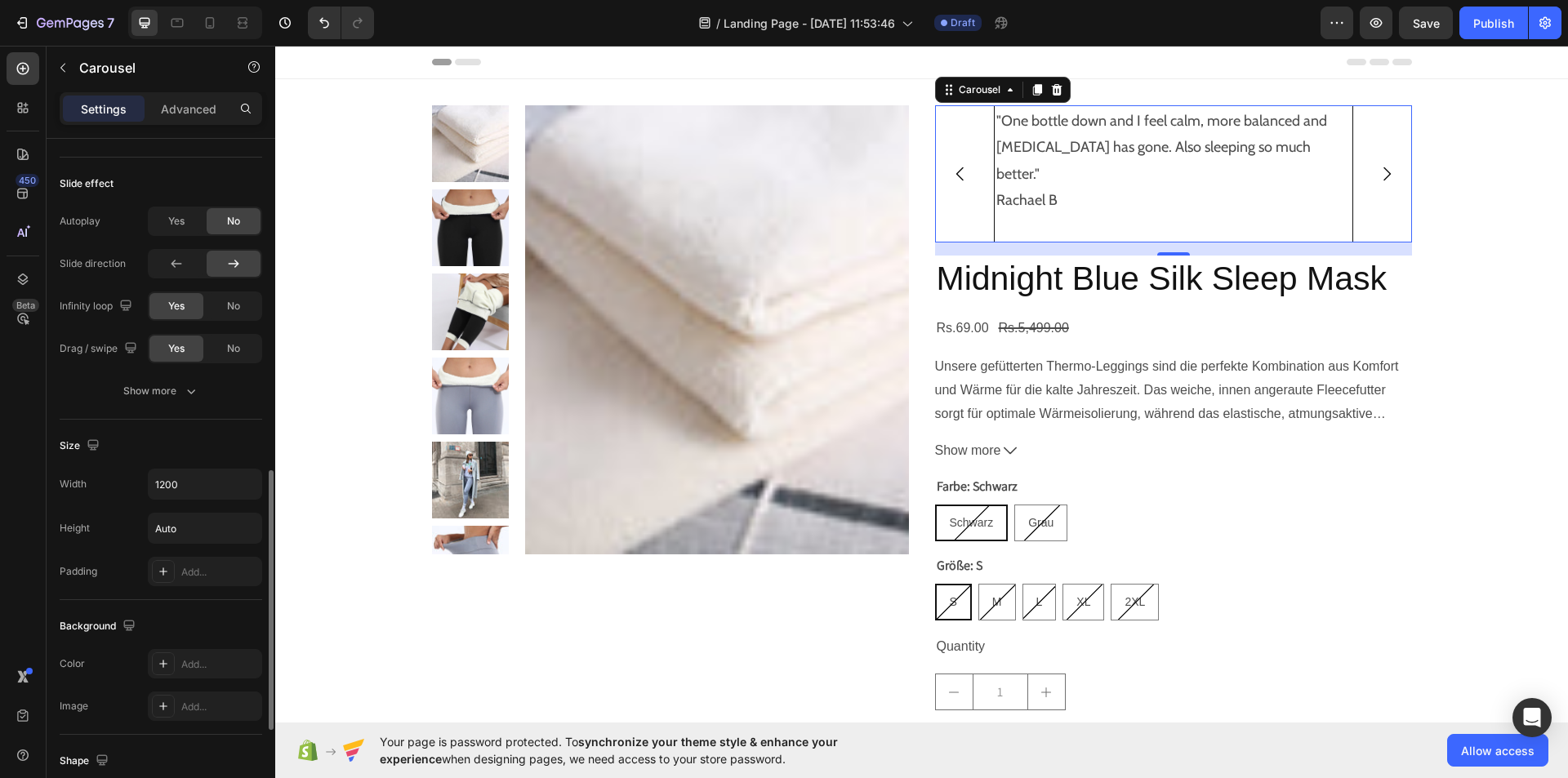
scroll to position [872, 0]
click at [248, 496] on button "button" at bounding box center [246, 482] width 29 height 29
click at [220, 557] on p "Full 100%" at bounding box center [201, 556] width 93 height 15
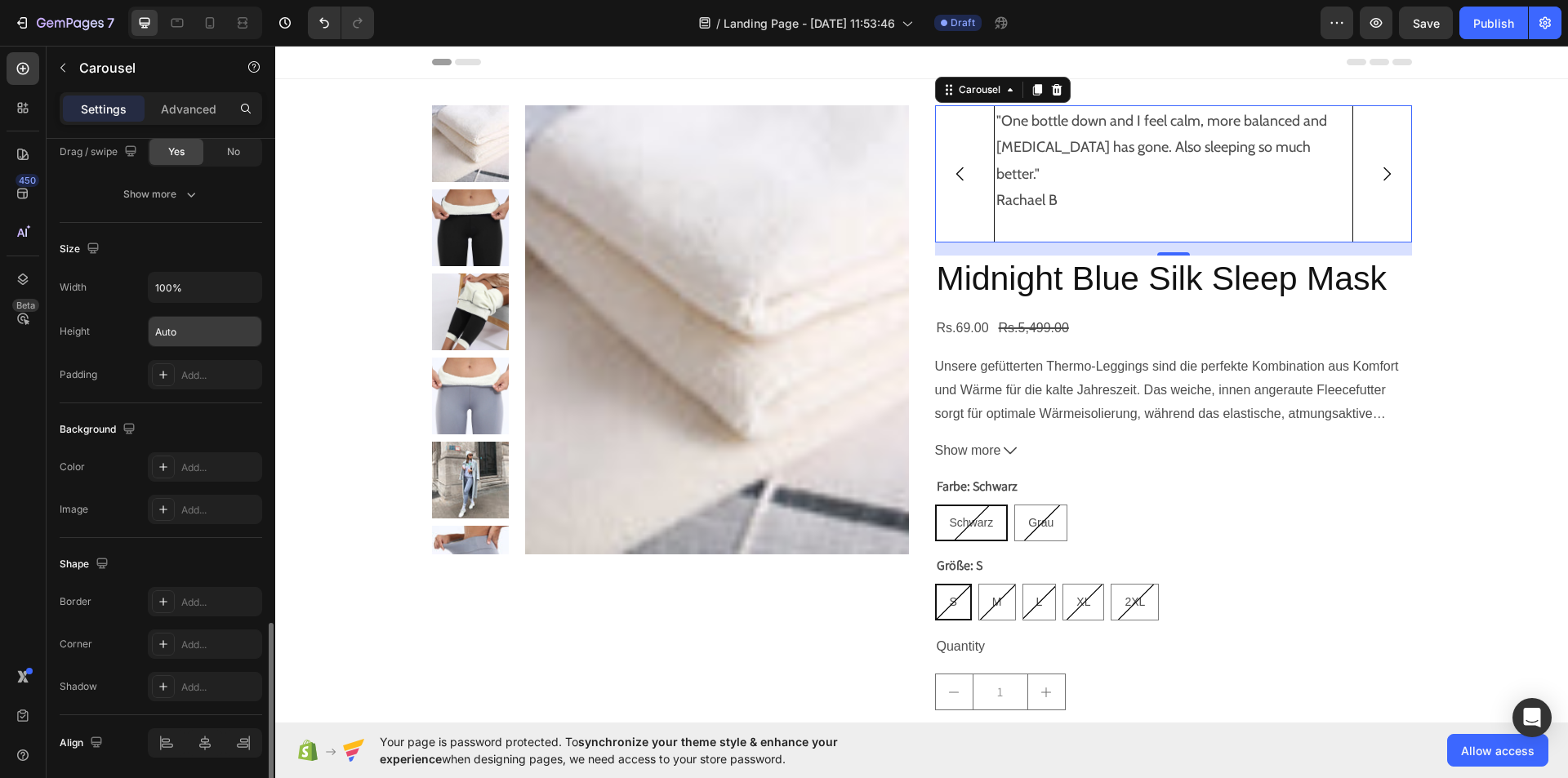
scroll to position [1126, 0]
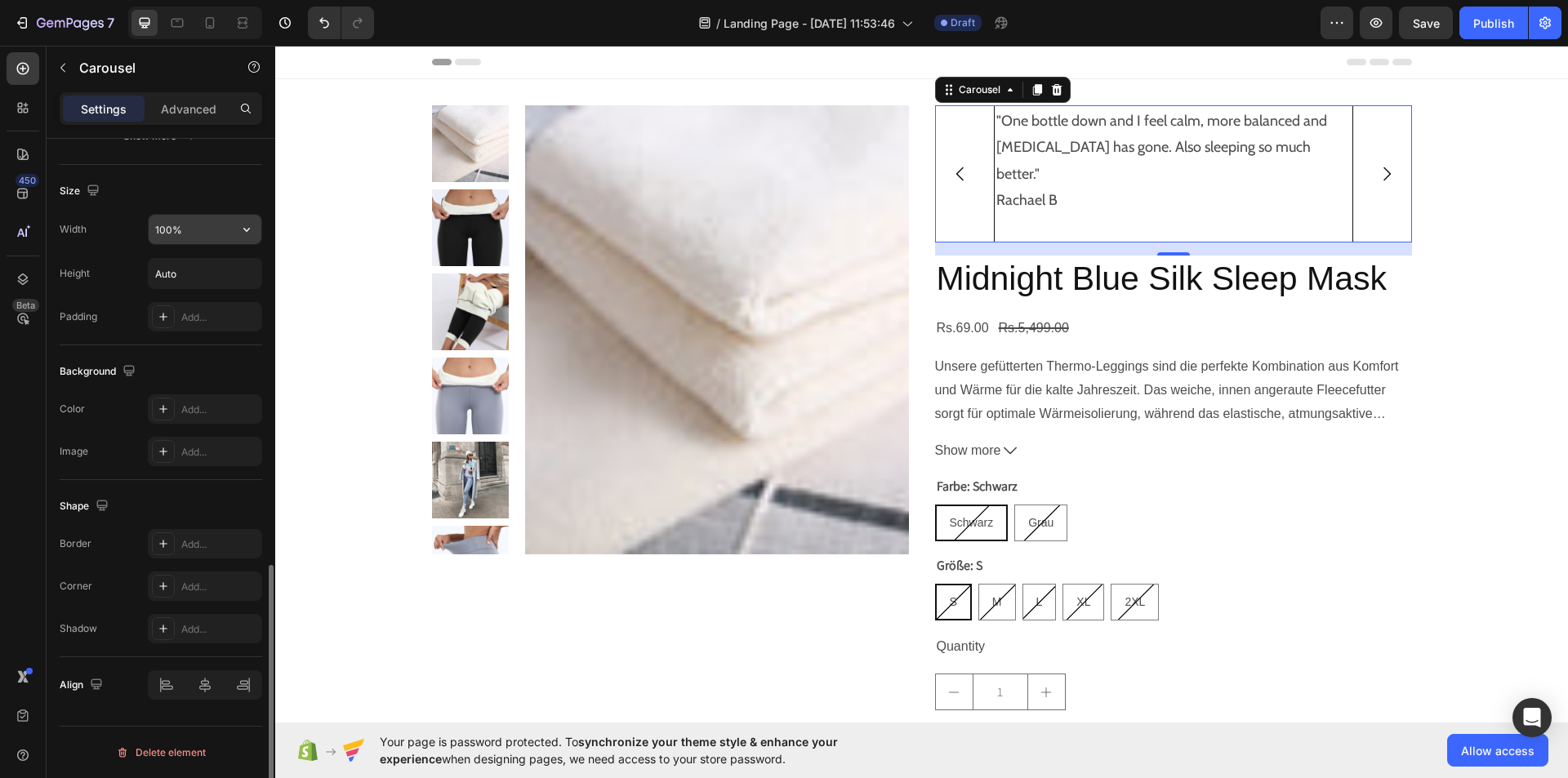
drag, startPoint x: 245, startPoint y: 242, endPoint x: 256, endPoint y: 233, distance: 14.2
click at [257, 225] on button "button" at bounding box center [246, 229] width 29 height 29
click at [235, 270] on span "1200px" at bounding box center [230, 271] width 34 height 15
type input "1200"
click at [193, 686] on div at bounding box center [205, 685] width 35 height 26
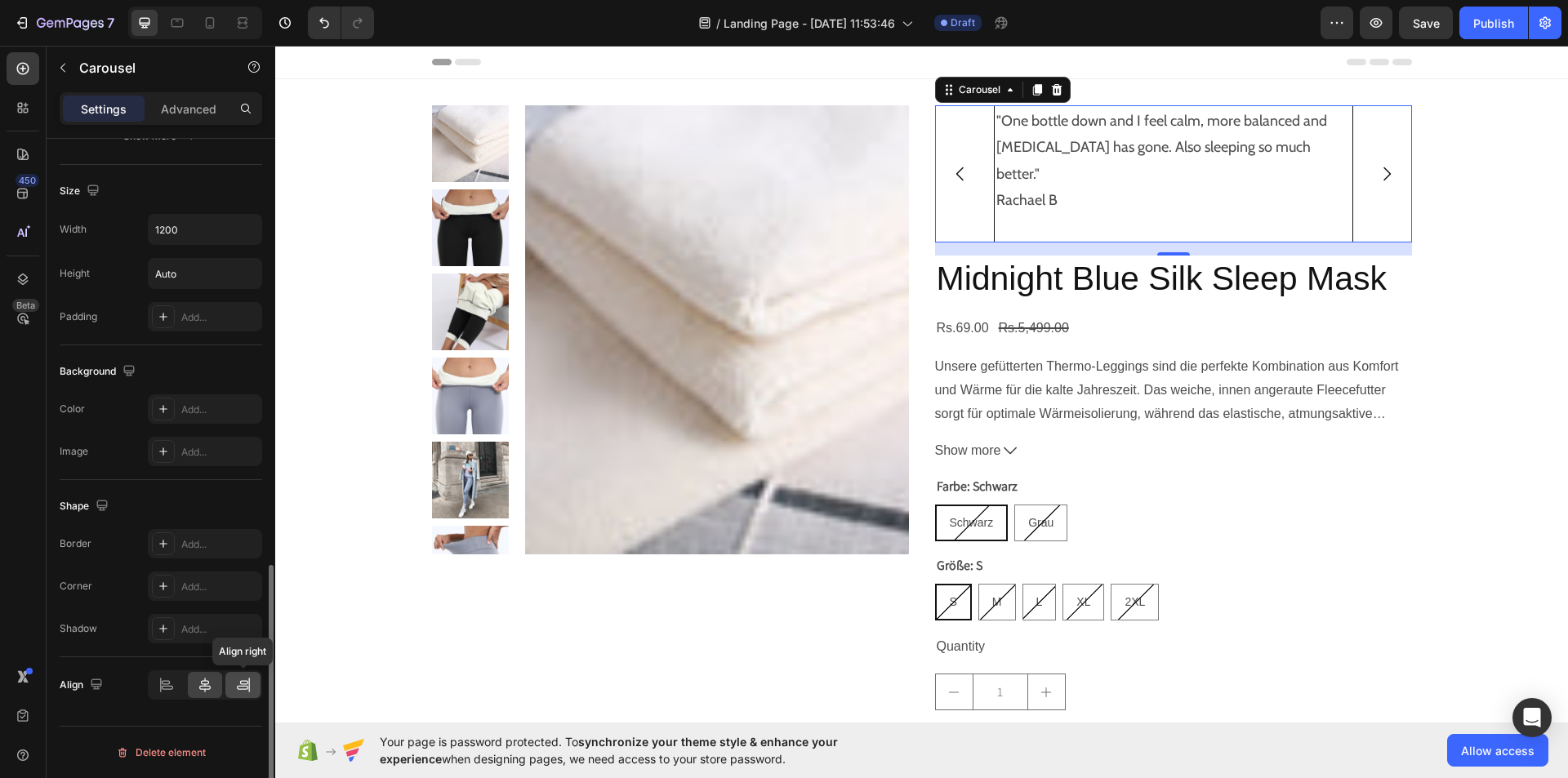
click at [240, 686] on icon at bounding box center [244, 686] width 17 height 17
click at [200, 686] on icon at bounding box center [205, 686] width 17 height 17
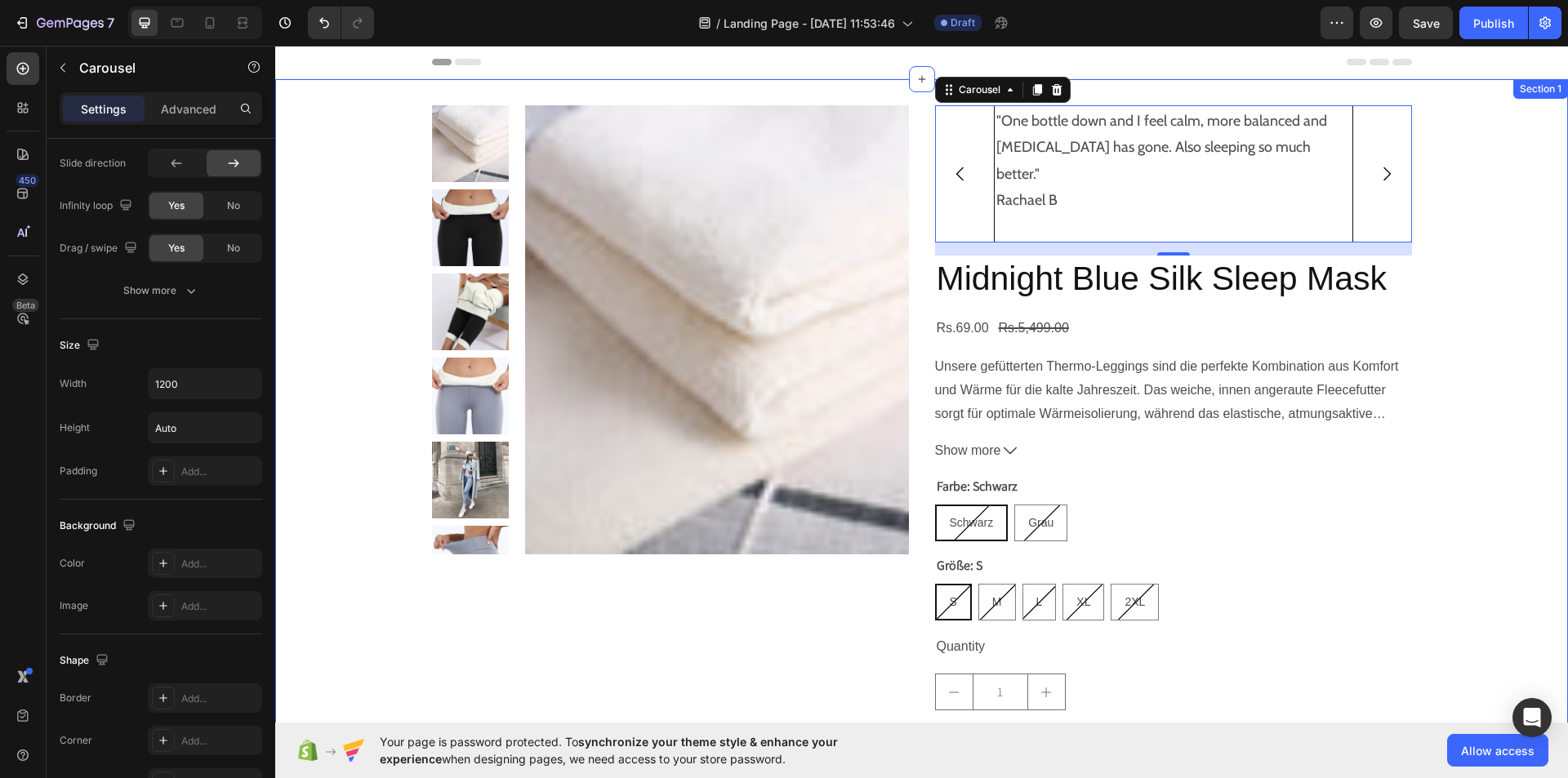
scroll to position [0, 0]
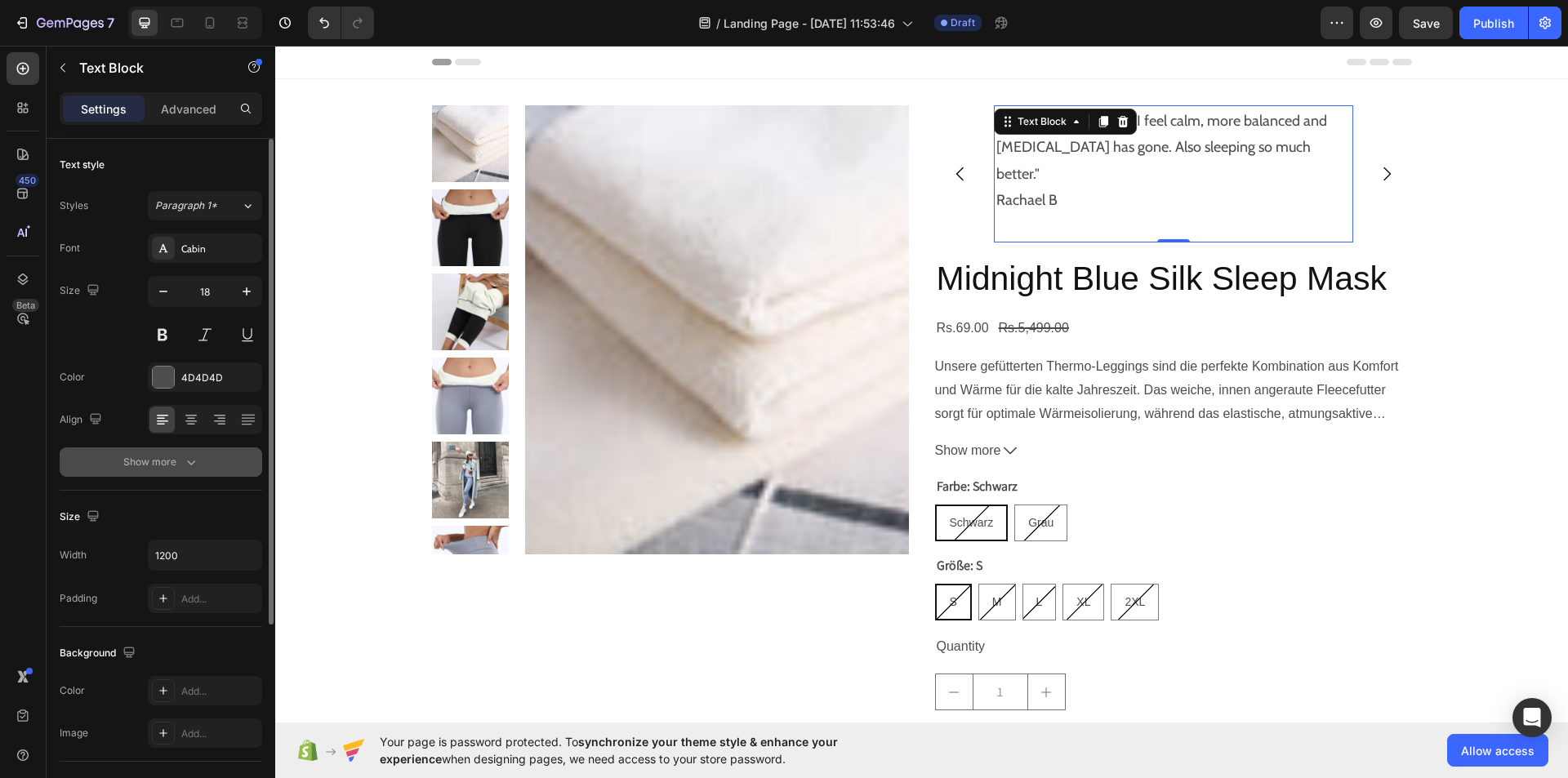
click at [200, 467] on button "Show more" at bounding box center [161, 462] width 202 height 29
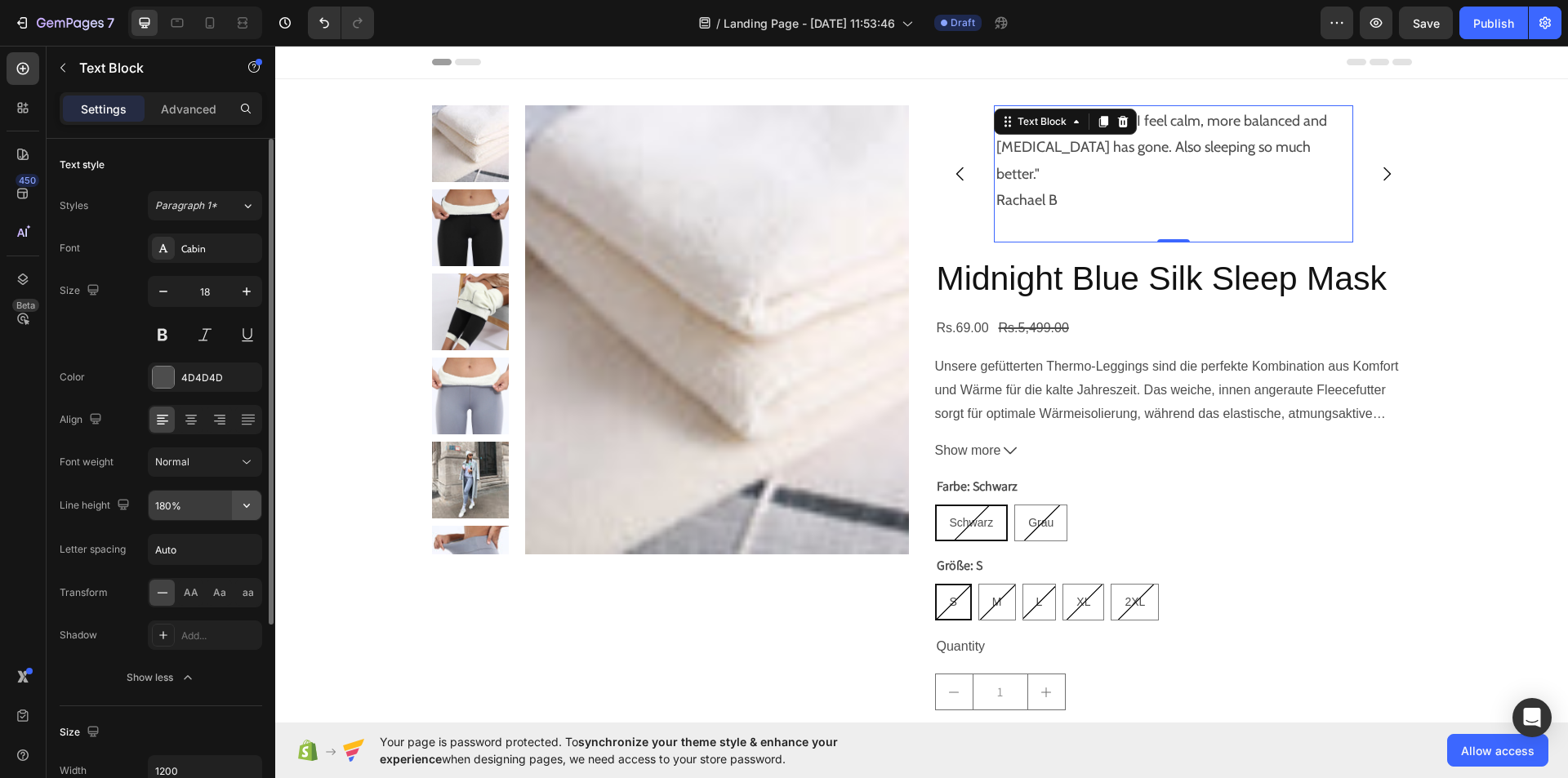
click at [242, 501] on icon "button" at bounding box center [247, 506] width 17 height 17
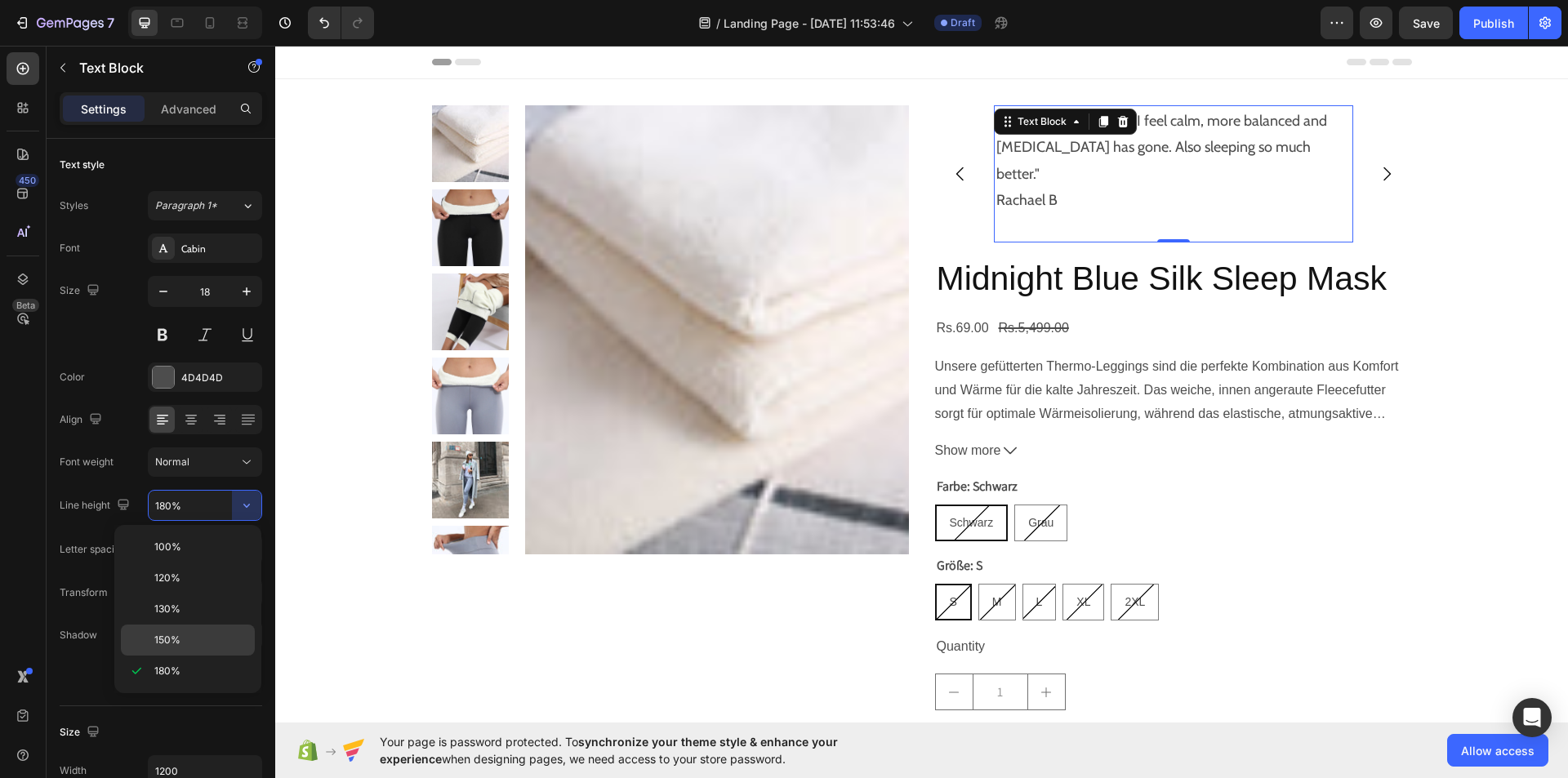
click at [187, 647] on div "150%" at bounding box center [187, 640] width 134 height 31
type input "150%"
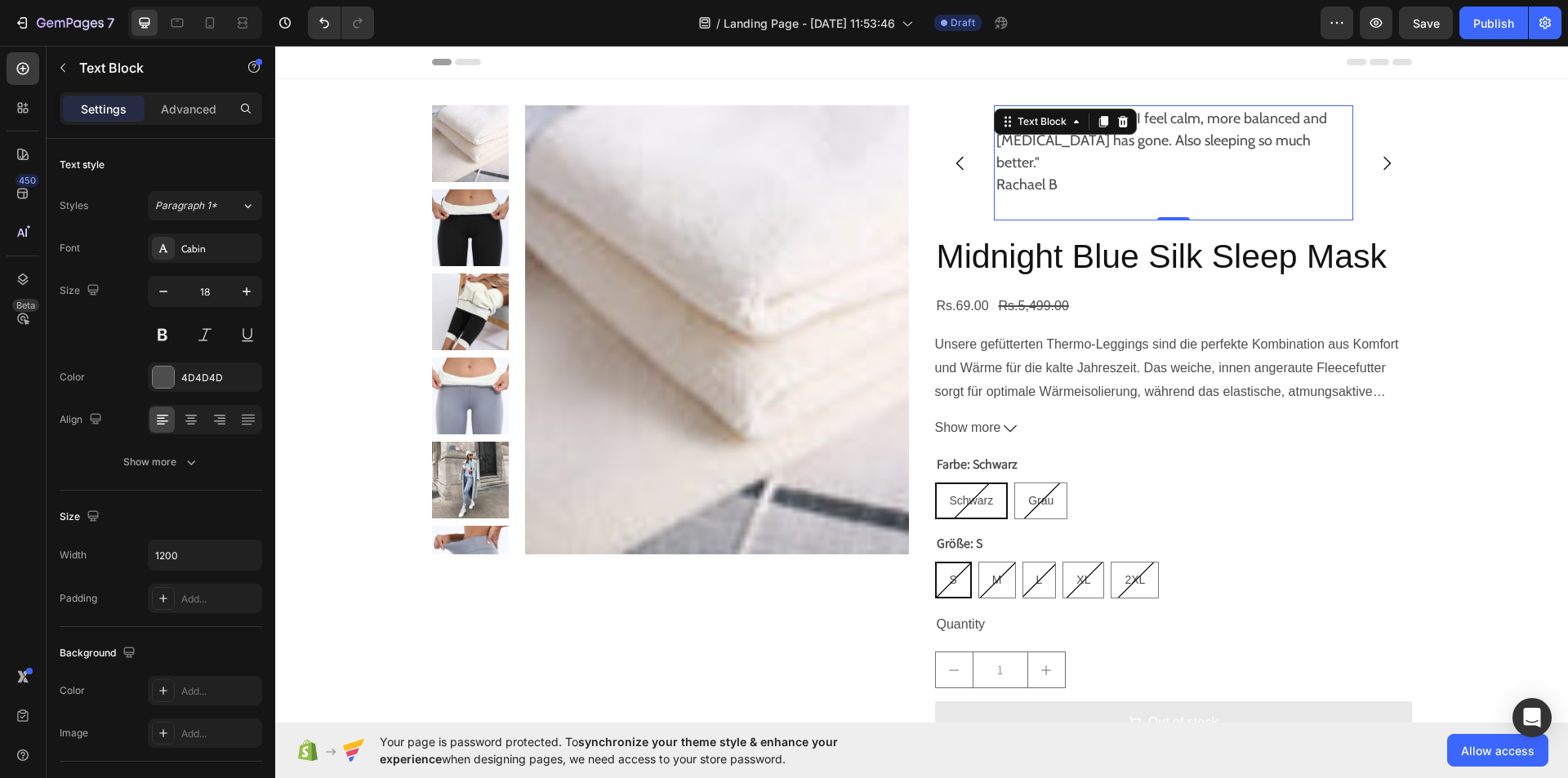
click at [994, 142] on div ""One bottle down and I feel calm, more balanced and bloating has gone. Also sle…" at bounding box center [1174, 163] width 359 height 115
click at [996, 142] on p ""One bottle down and I feel calm, more balanced and bloating has gone. Also sle…" at bounding box center [1173, 152] width 354 height 88
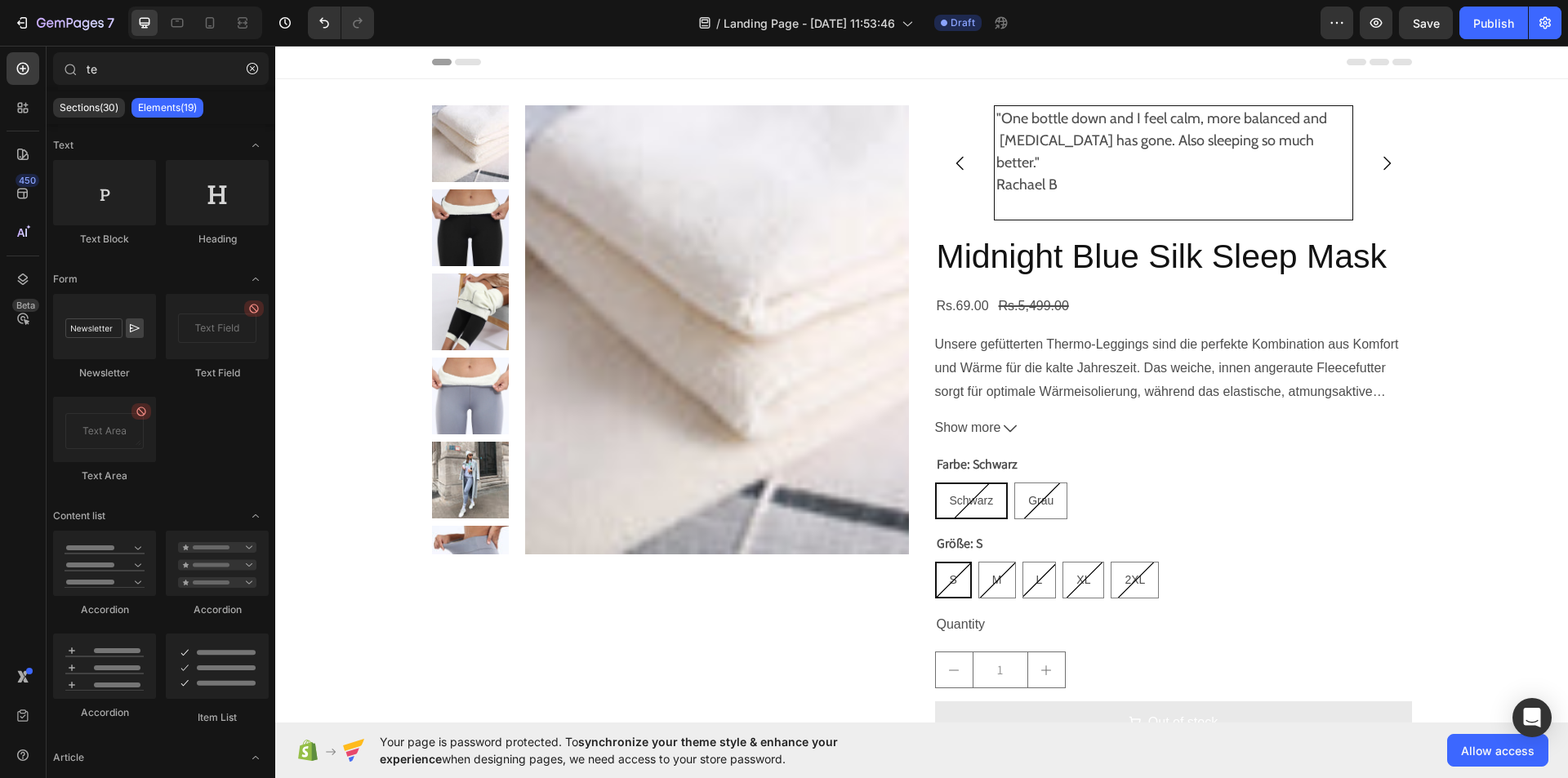
click at [933, 76] on div "Header" at bounding box center [922, 62] width 980 height 32
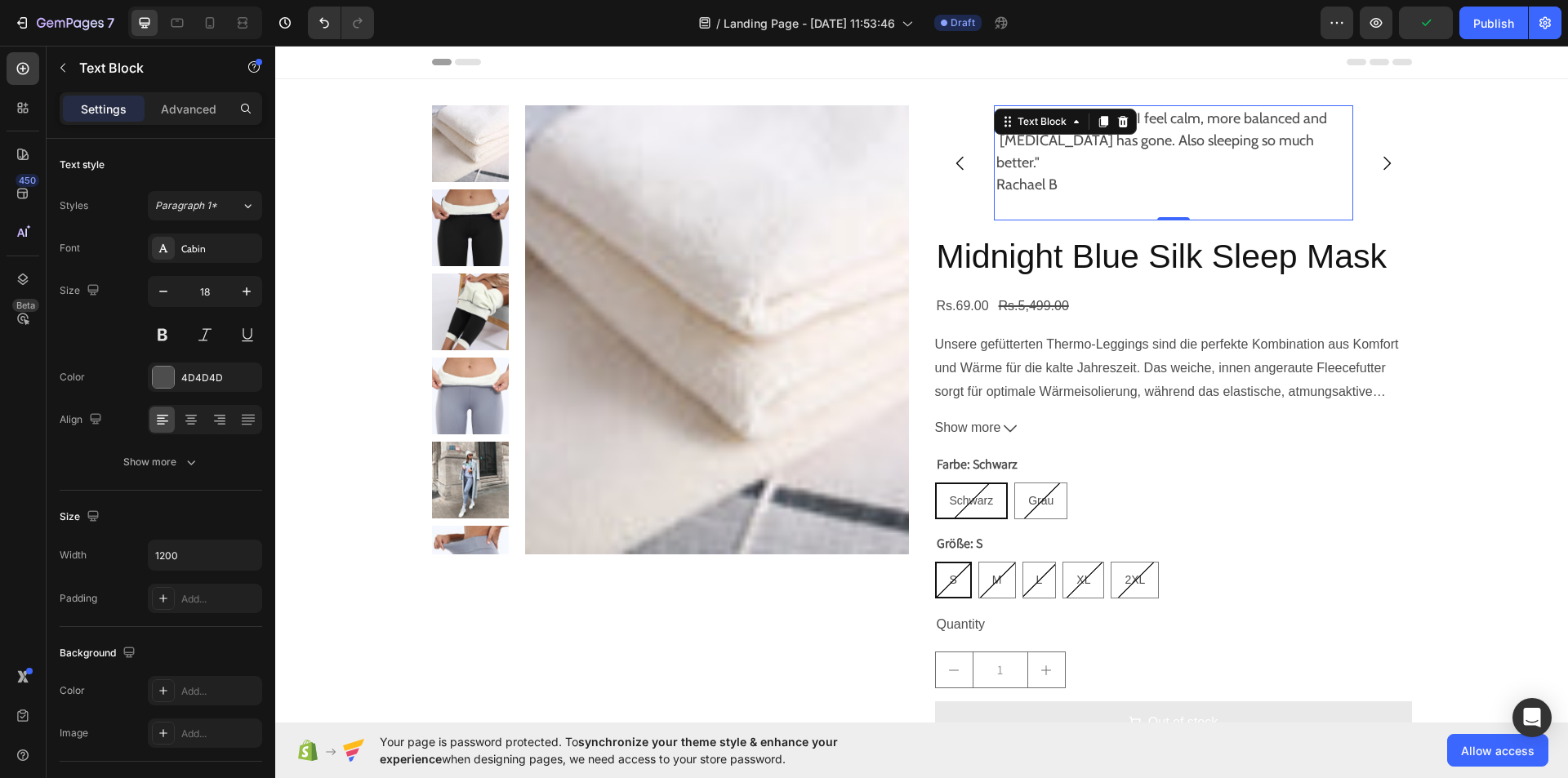
click at [996, 138] on p ""One bottle down and I feel calm, more balanced and bloating has gone. Also sle…" at bounding box center [1173, 152] width 354 height 88
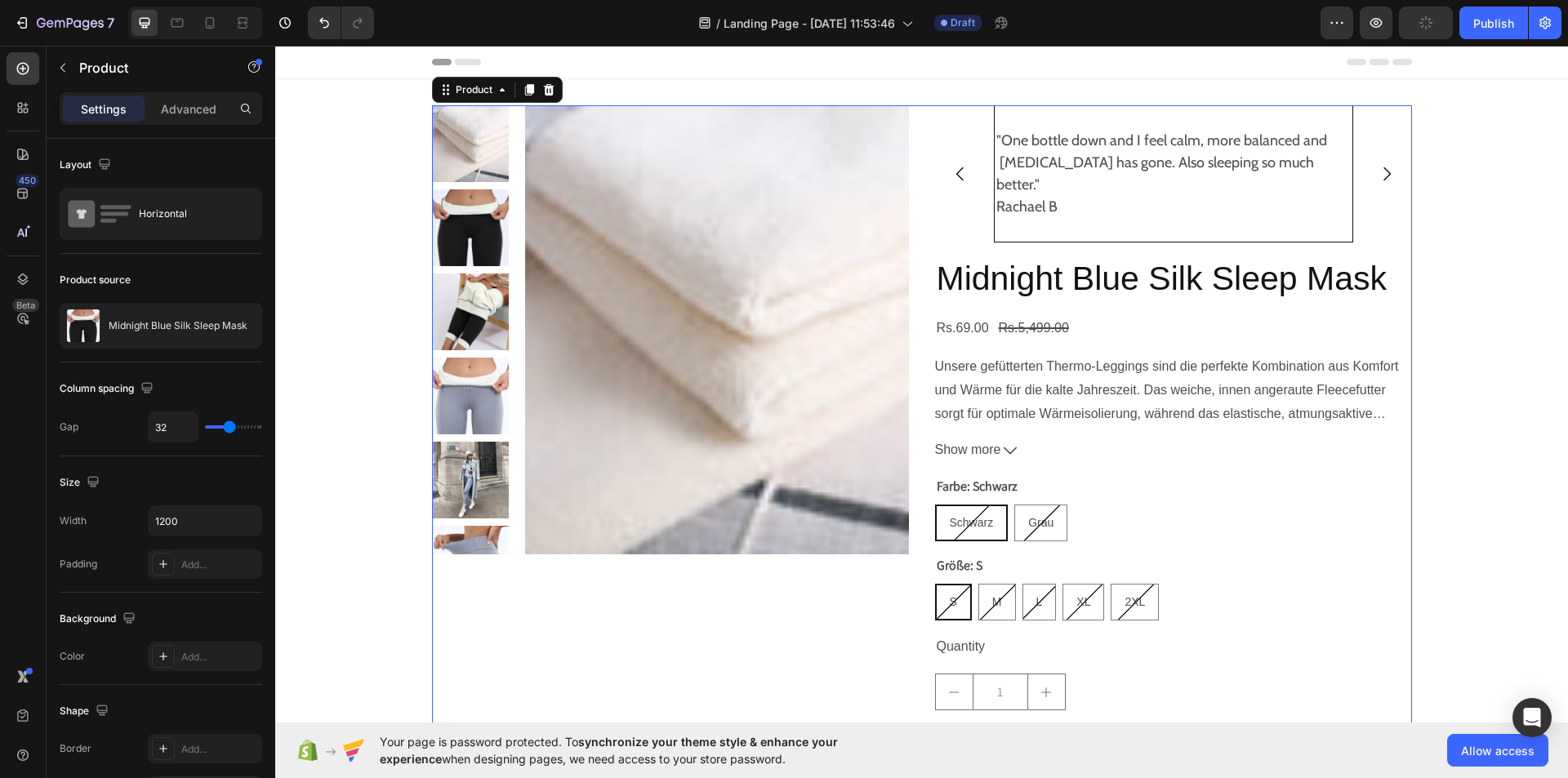
click at [915, 308] on div "Product Images "One bottle down and I feel calm, more balanced and bloating has…" at bounding box center [922, 471] width 980 height 731
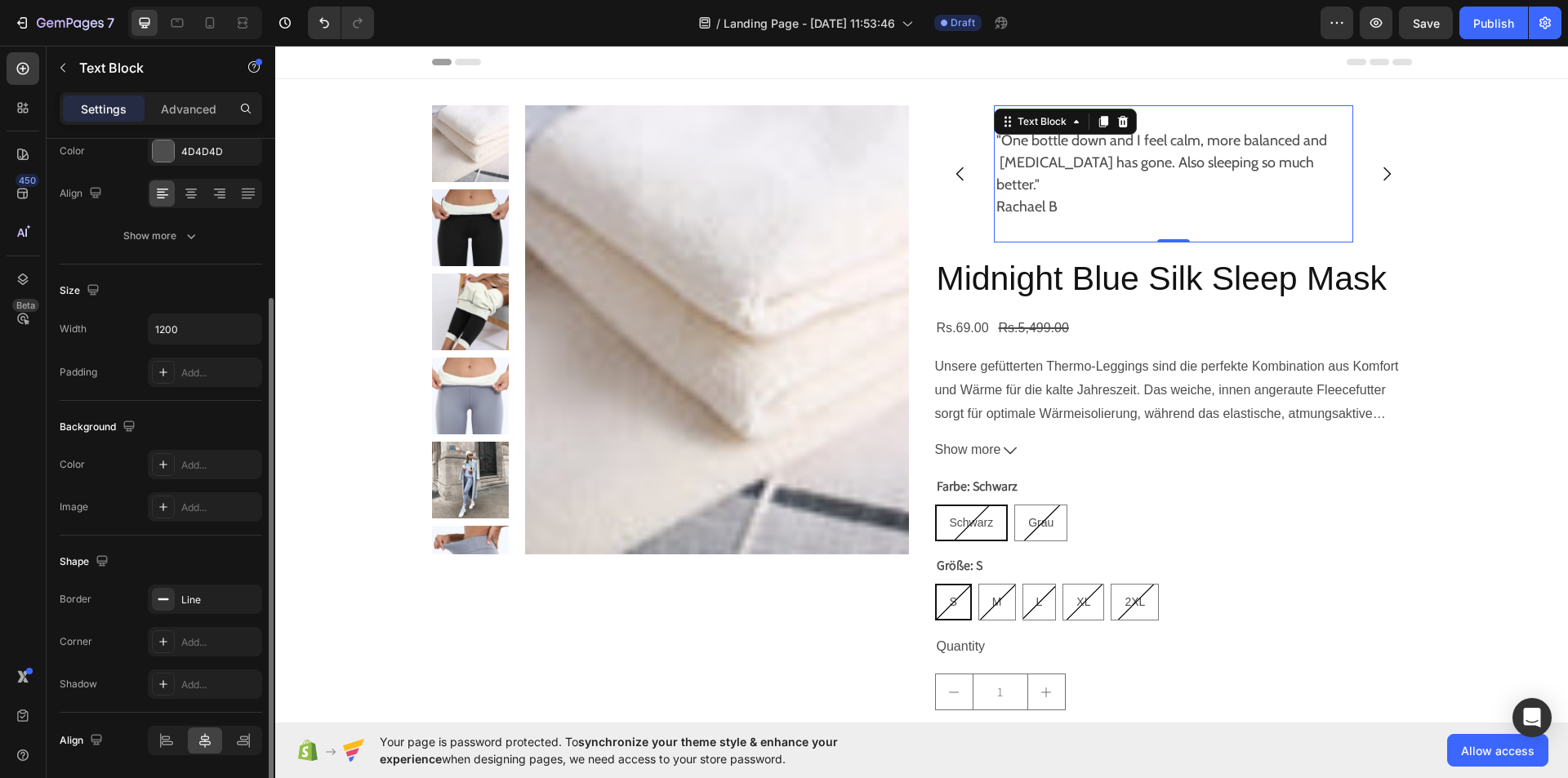
scroll to position [227, 0]
click at [151, 628] on div "Add..." at bounding box center [205, 641] width 114 height 29
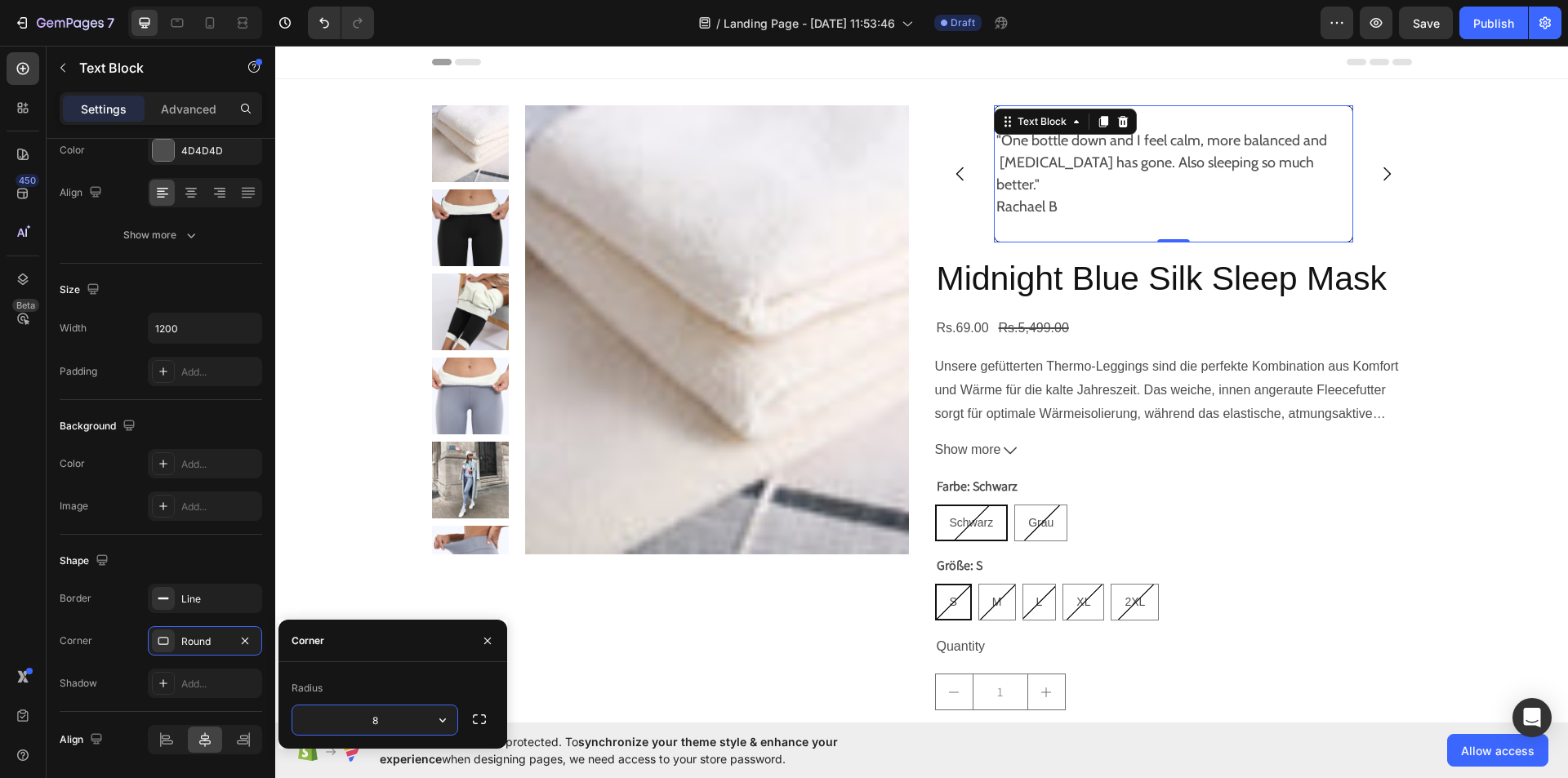
click at [388, 733] on input "8" at bounding box center [374, 720] width 165 height 29
type input "10"
click at [470, 716] on button "button" at bounding box center [478, 719] width 29 height 29
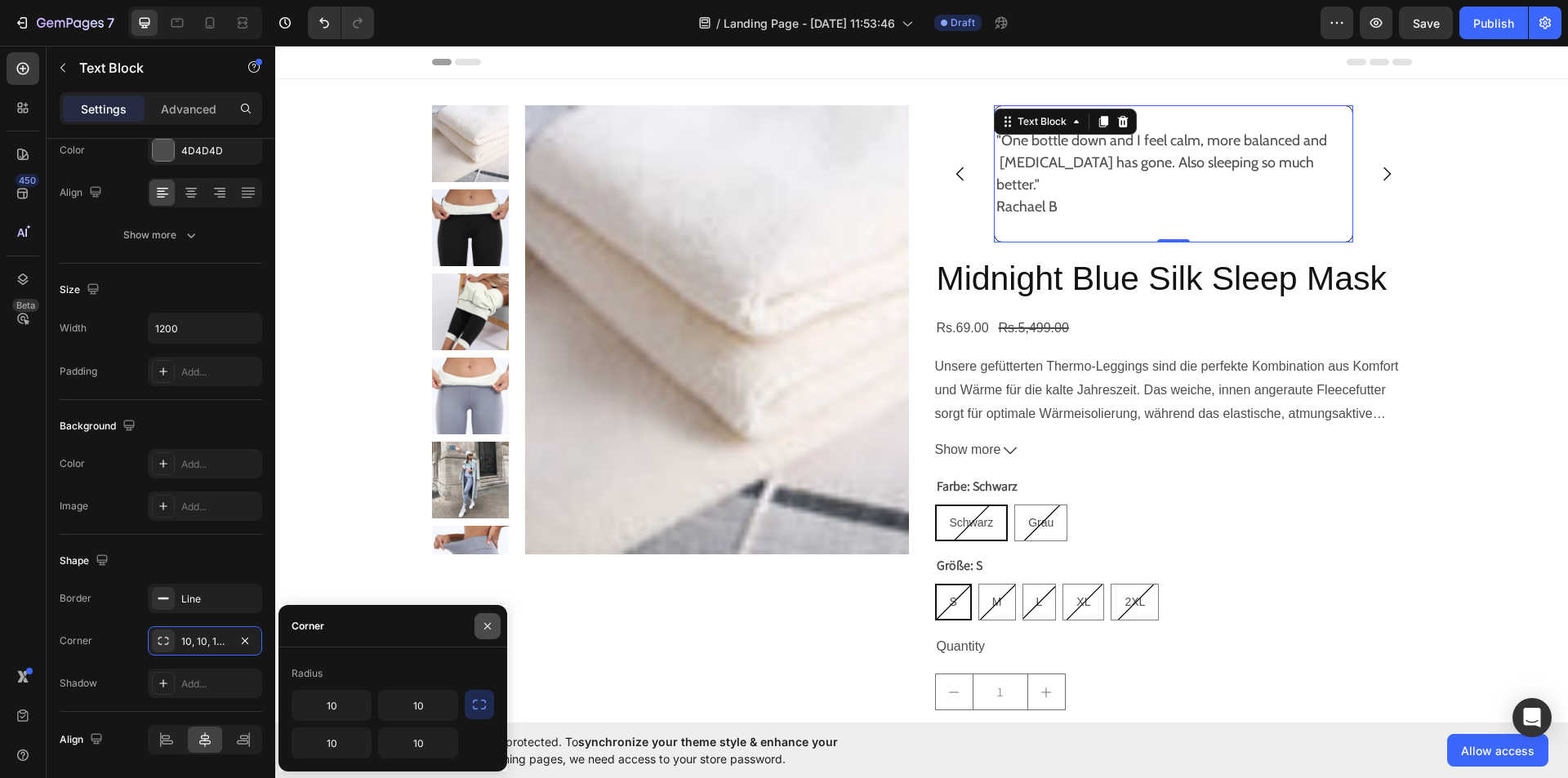
click at [487, 621] on icon "button" at bounding box center [487, 627] width 13 height 13
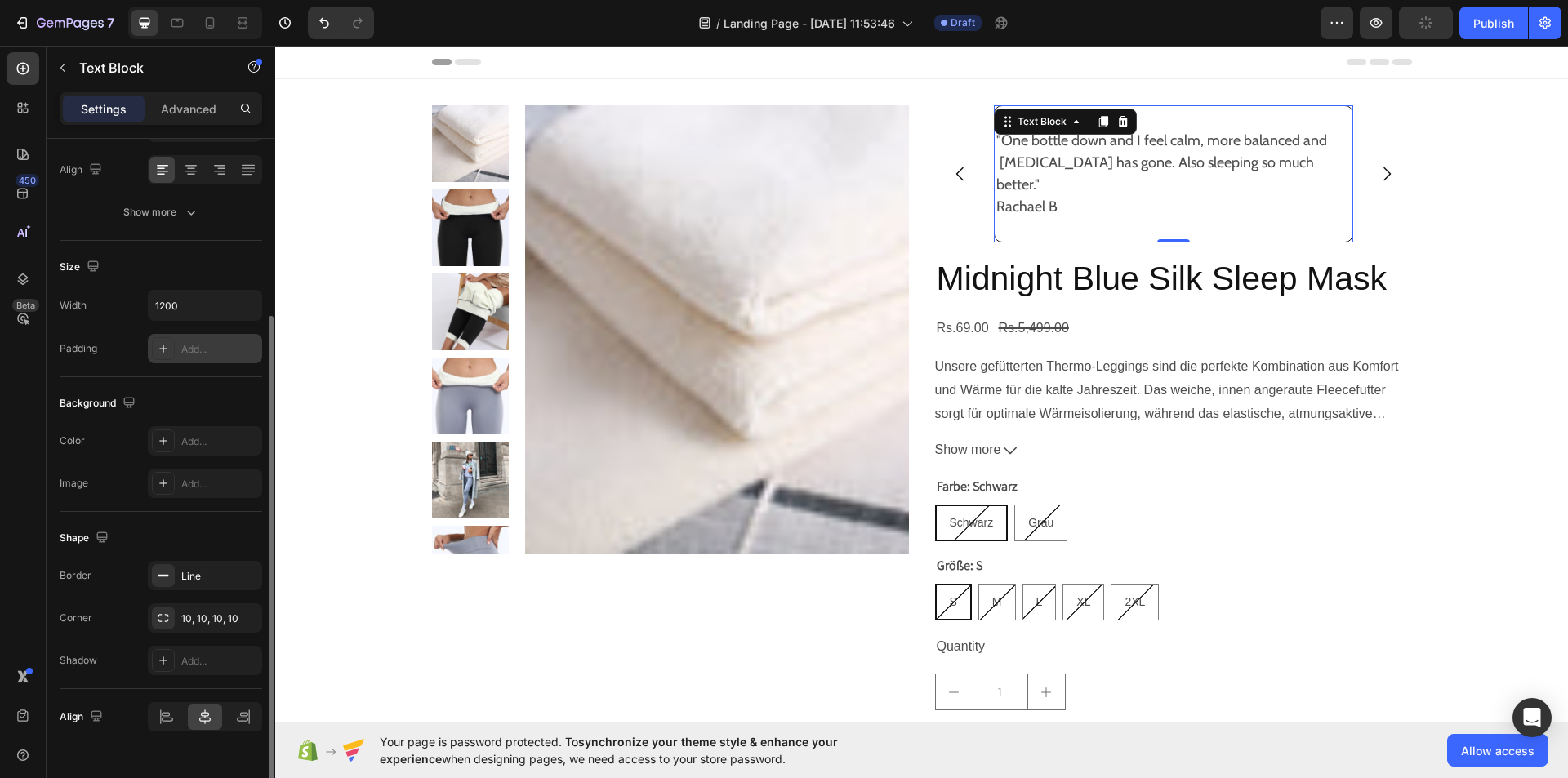
scroll to position [282, 0]
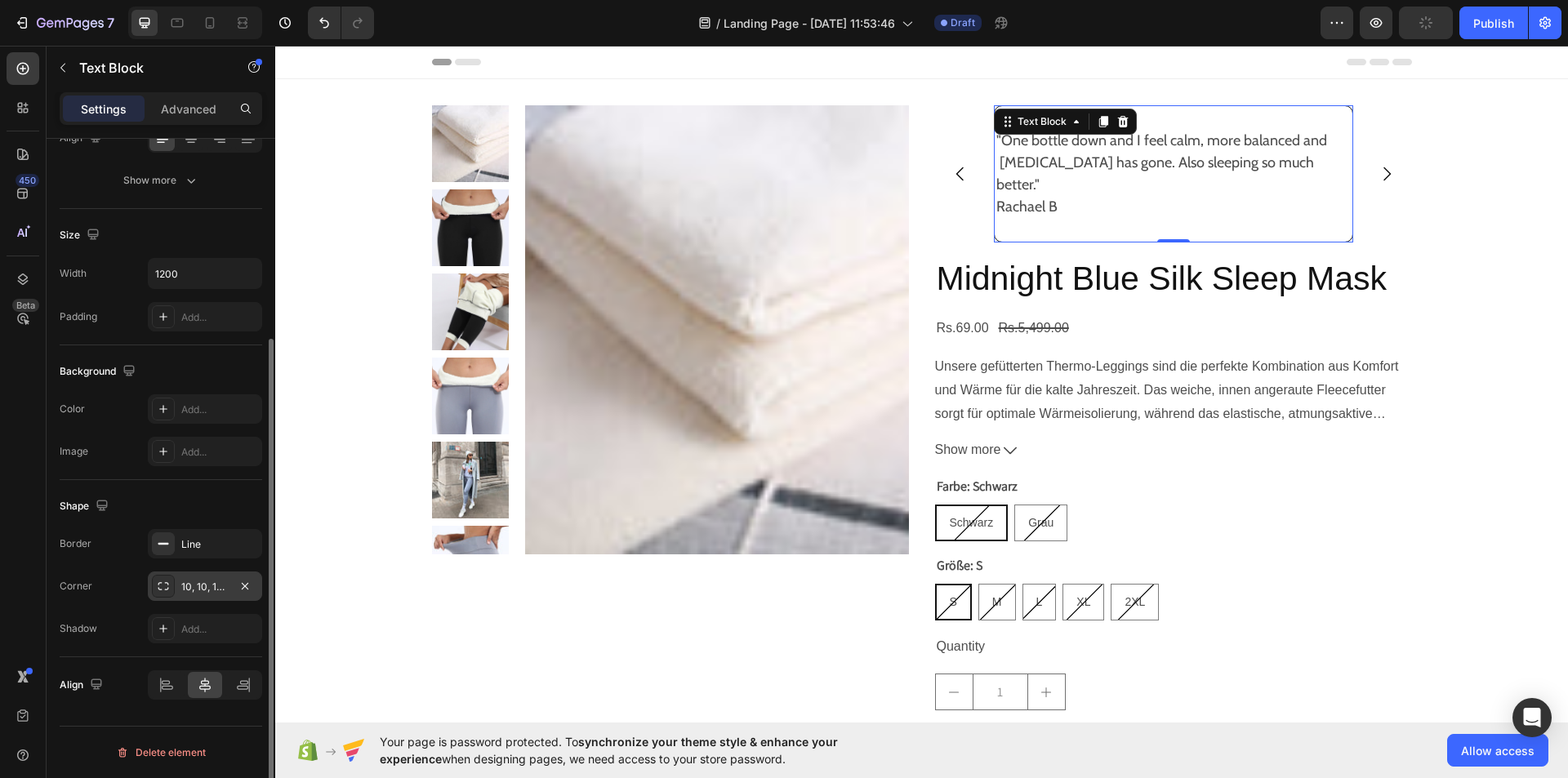
click at [163, 593] on div at bounding box center [163, 586] width 22 height 22
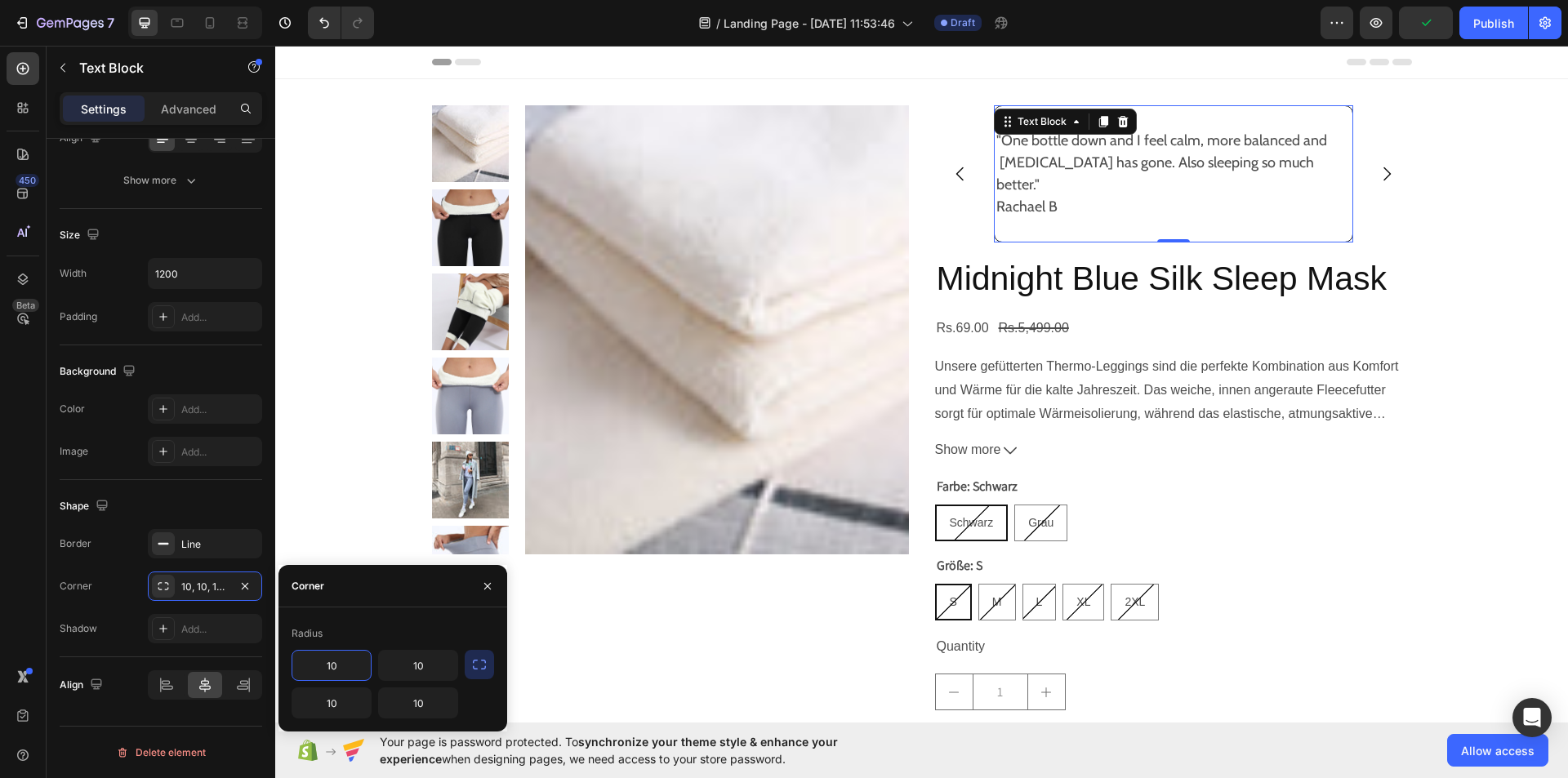
click at [354, 659] on input "10" at bounding box center [331, 665] width 78 height 29
type input "5"
click at [468, 662] on button "button" at bounding box center [478, 664] width 29 height 29
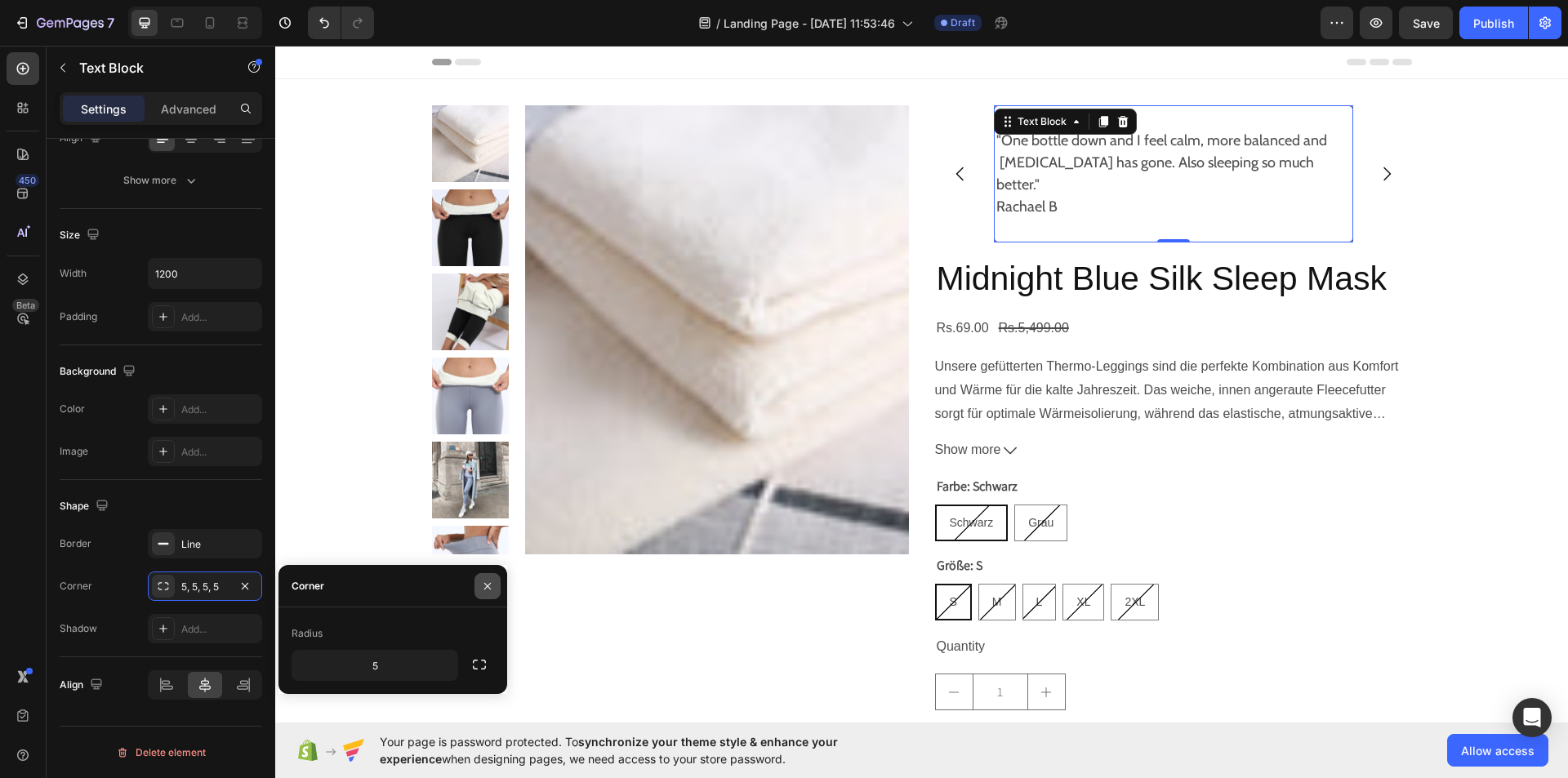
click at [480, 573] on button "button" at bounding box center [487, 586] width 26 height 26
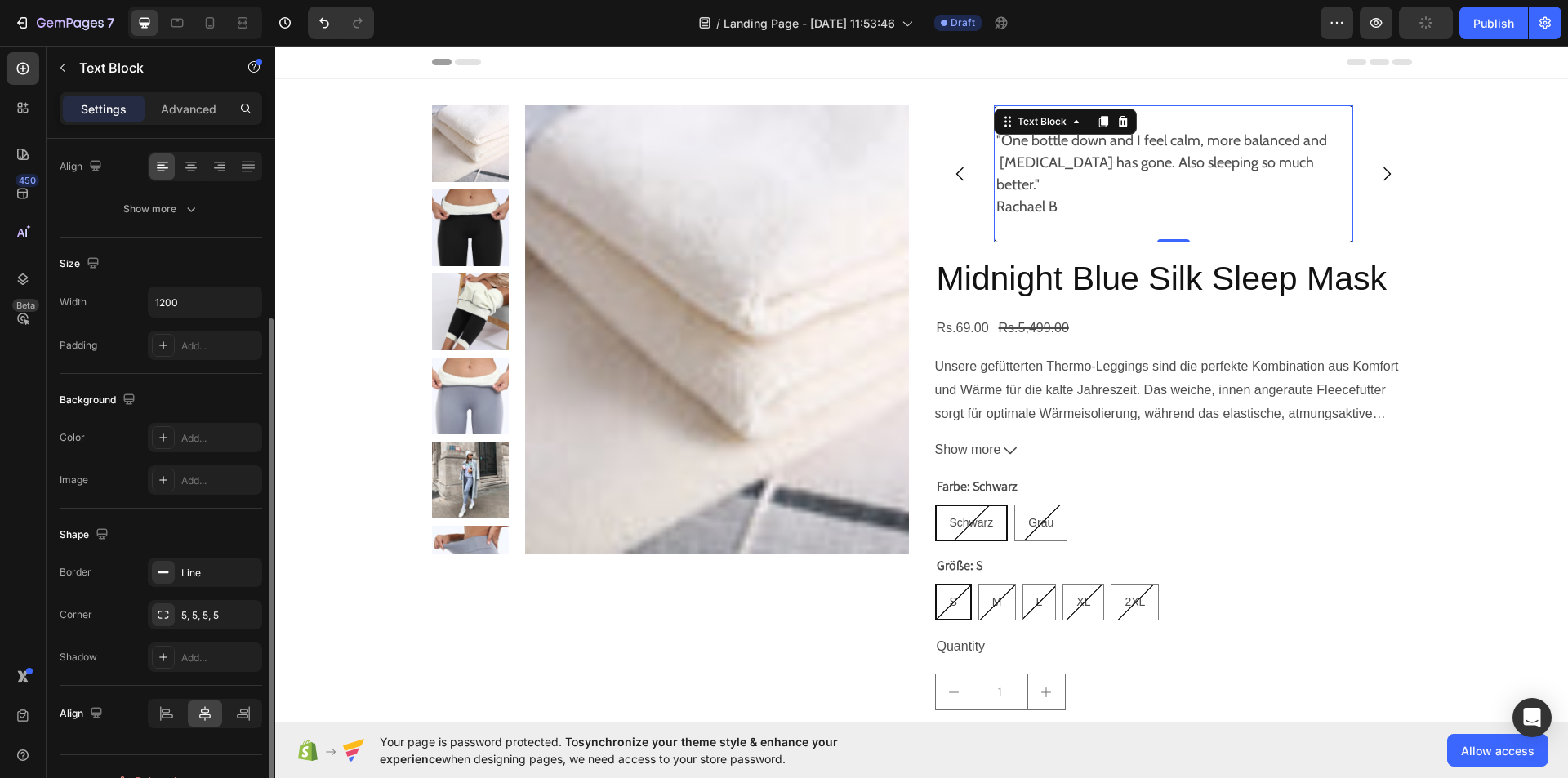
scroll to position [254, 0]
click at [195, 568] on div "Line" at bounding box center [205, 572] width 47 height 15
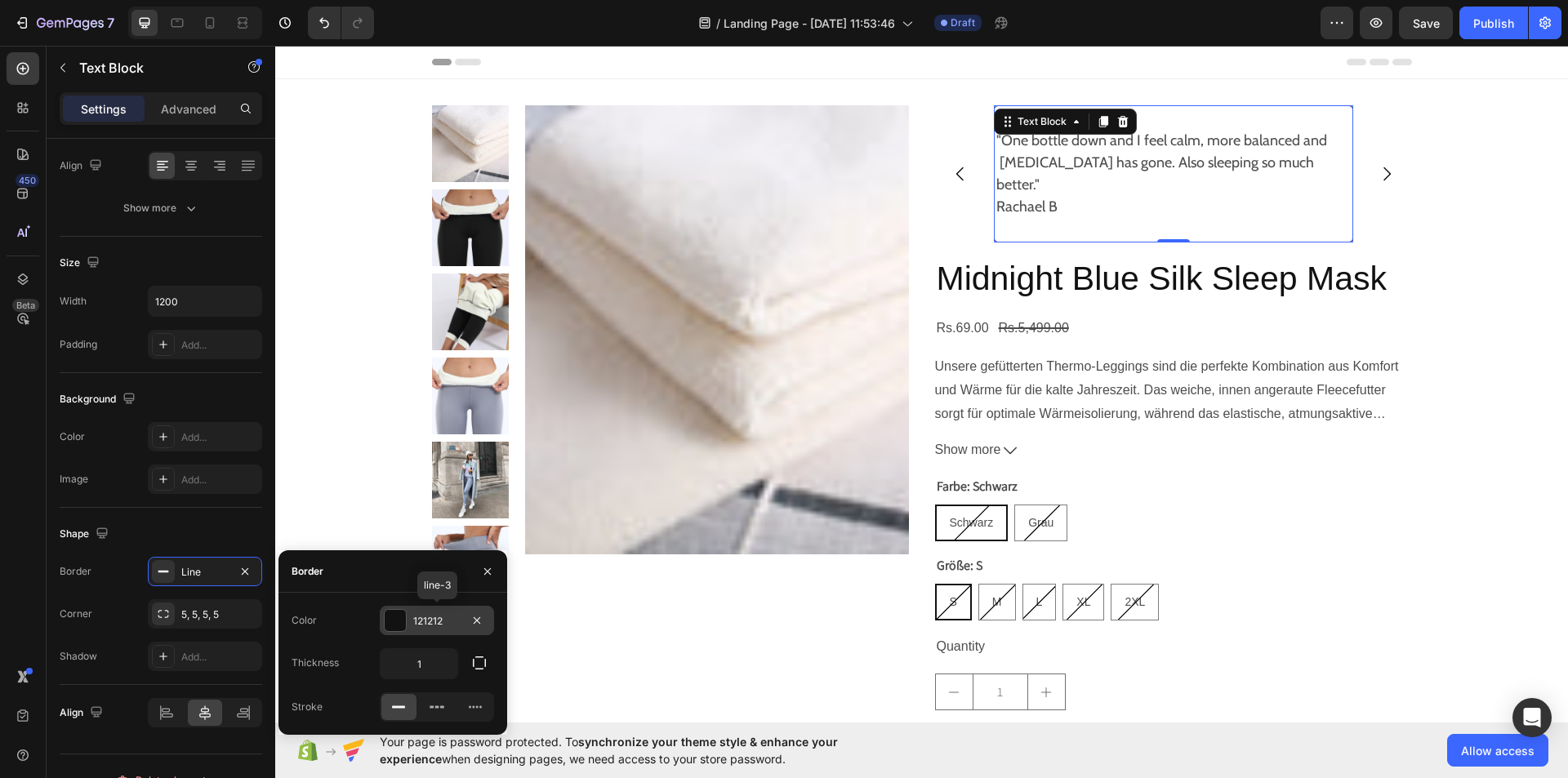
click at [396, 617] on div at bounding box center [395, 621] width 22 height 22
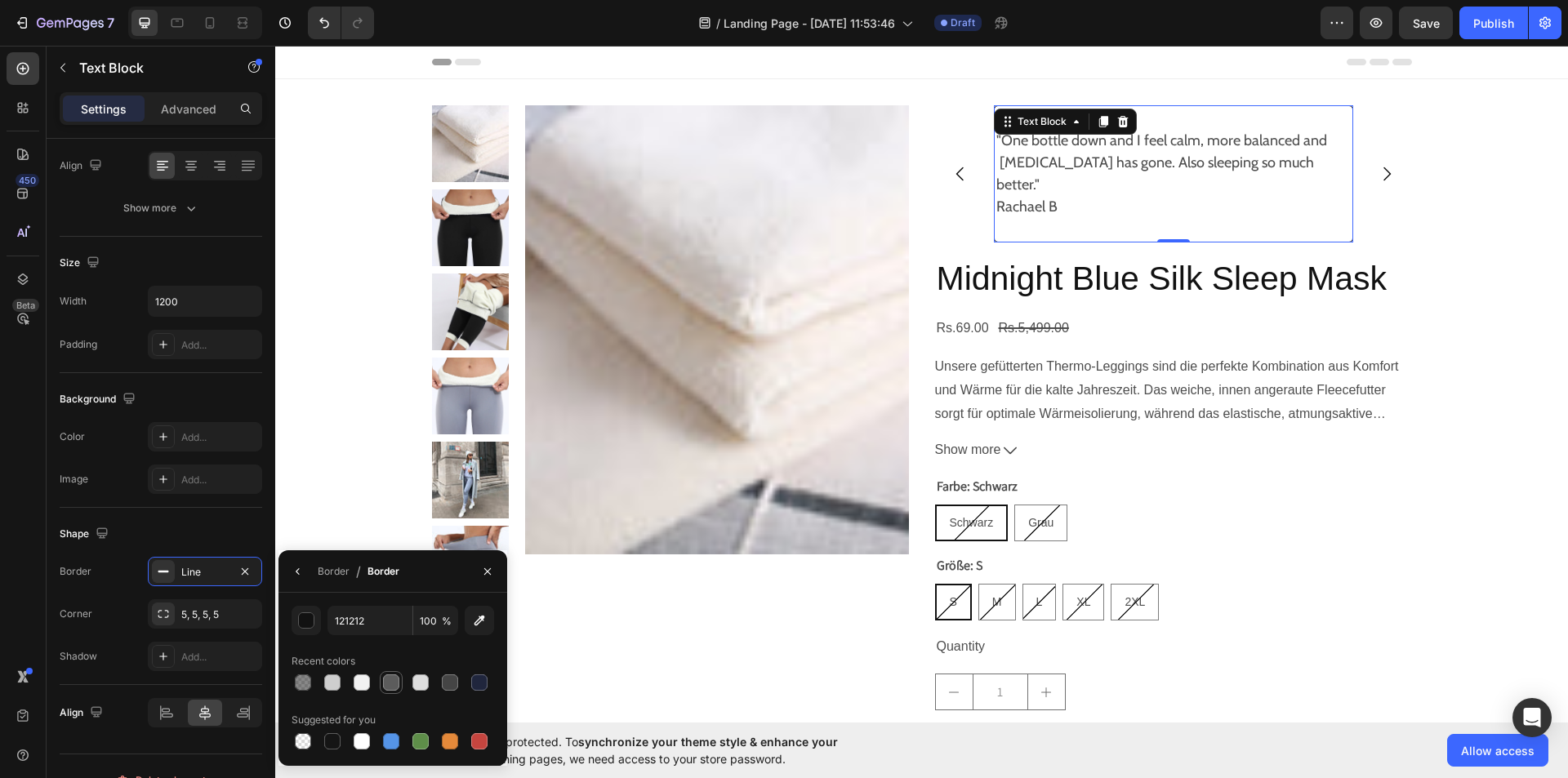
click at [396, 682] on div at bounding box center [391, 683] width 17 height 17
type input "5C5C5C"
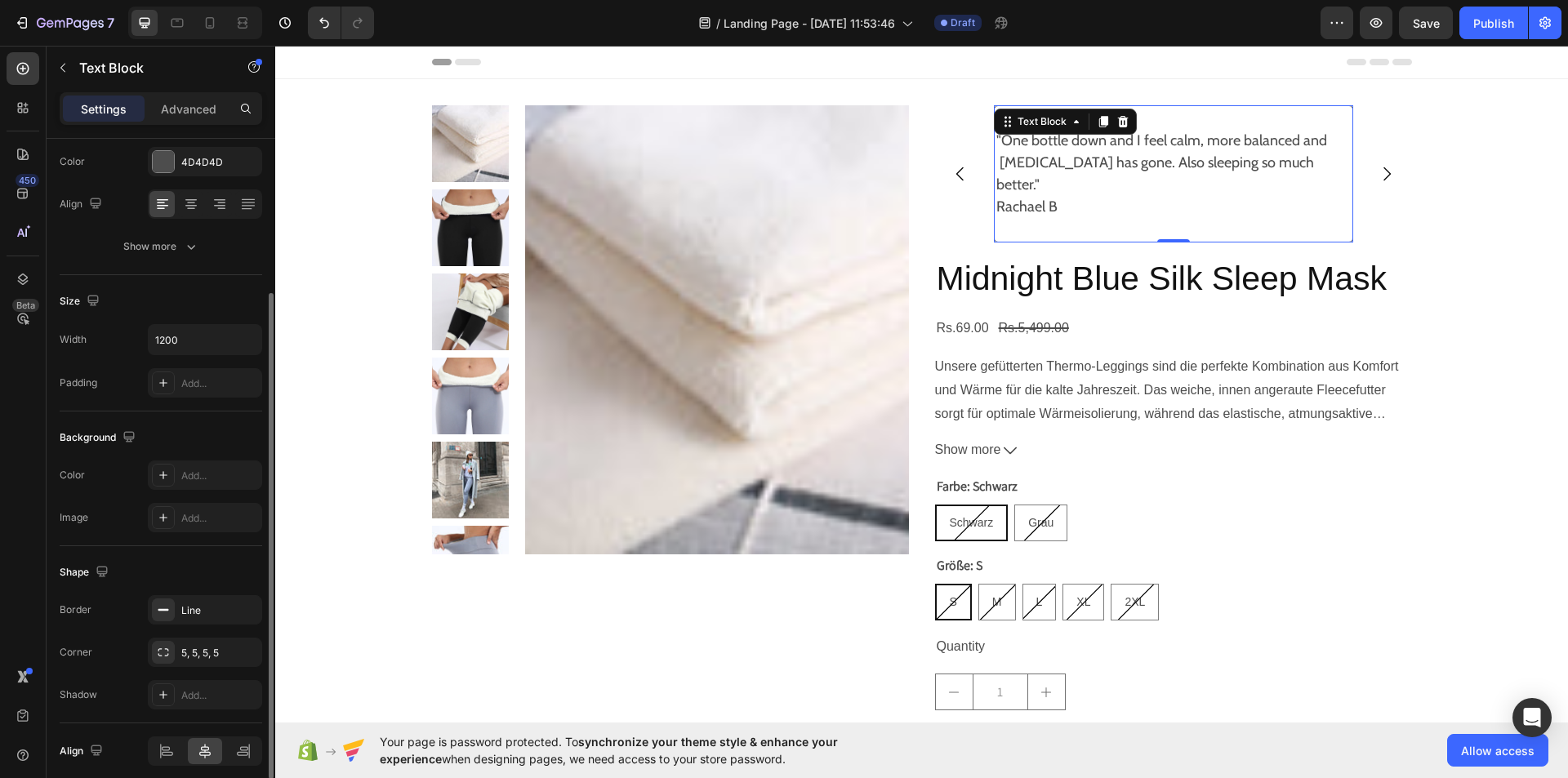
scroll to position [216, 0]
click at [163, 615] on icon at bounding box center [163, 609] width 13 height 13
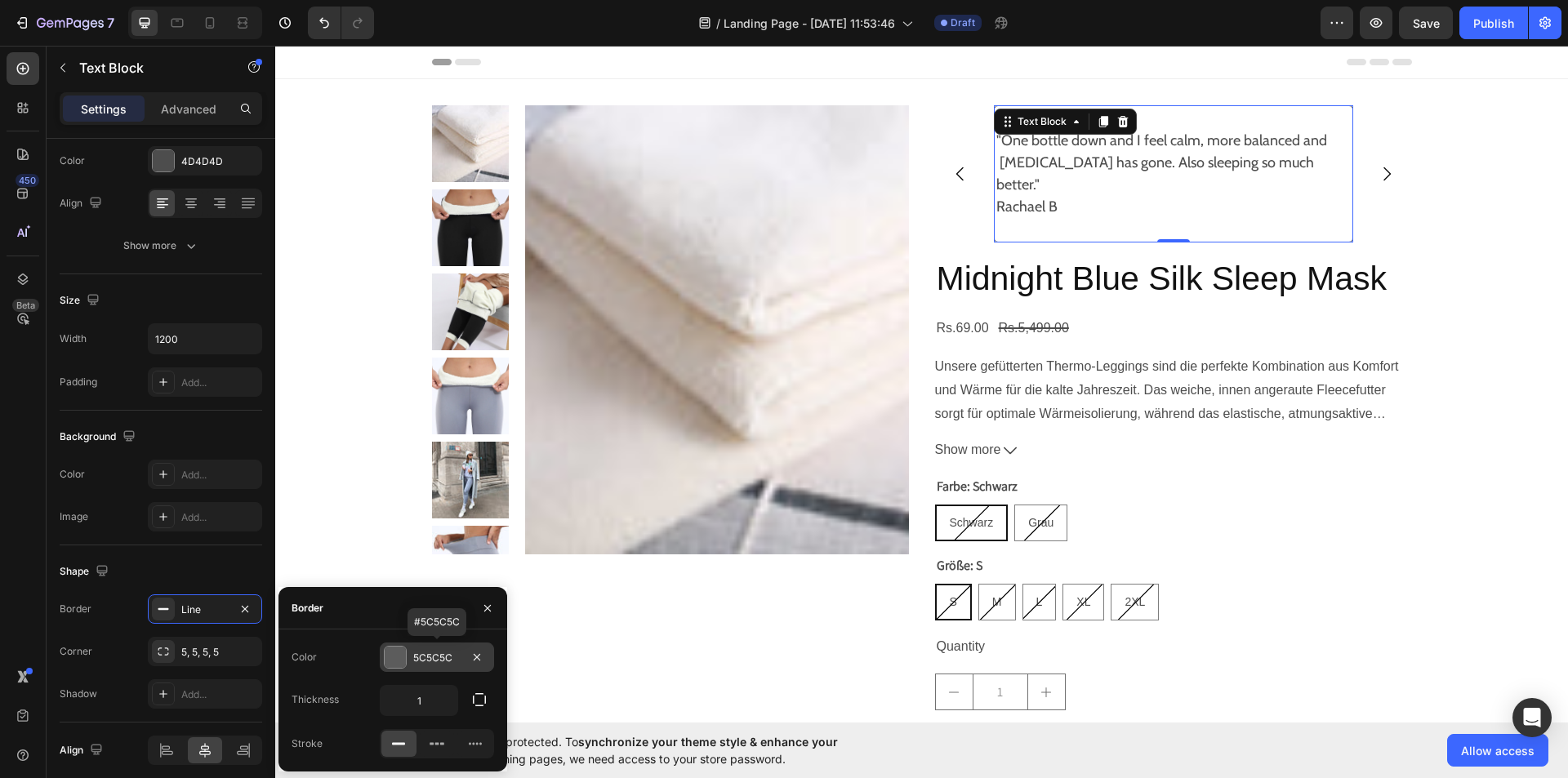
click at [396, 667] on div at bounding box center [395, 657] width 22 height 22
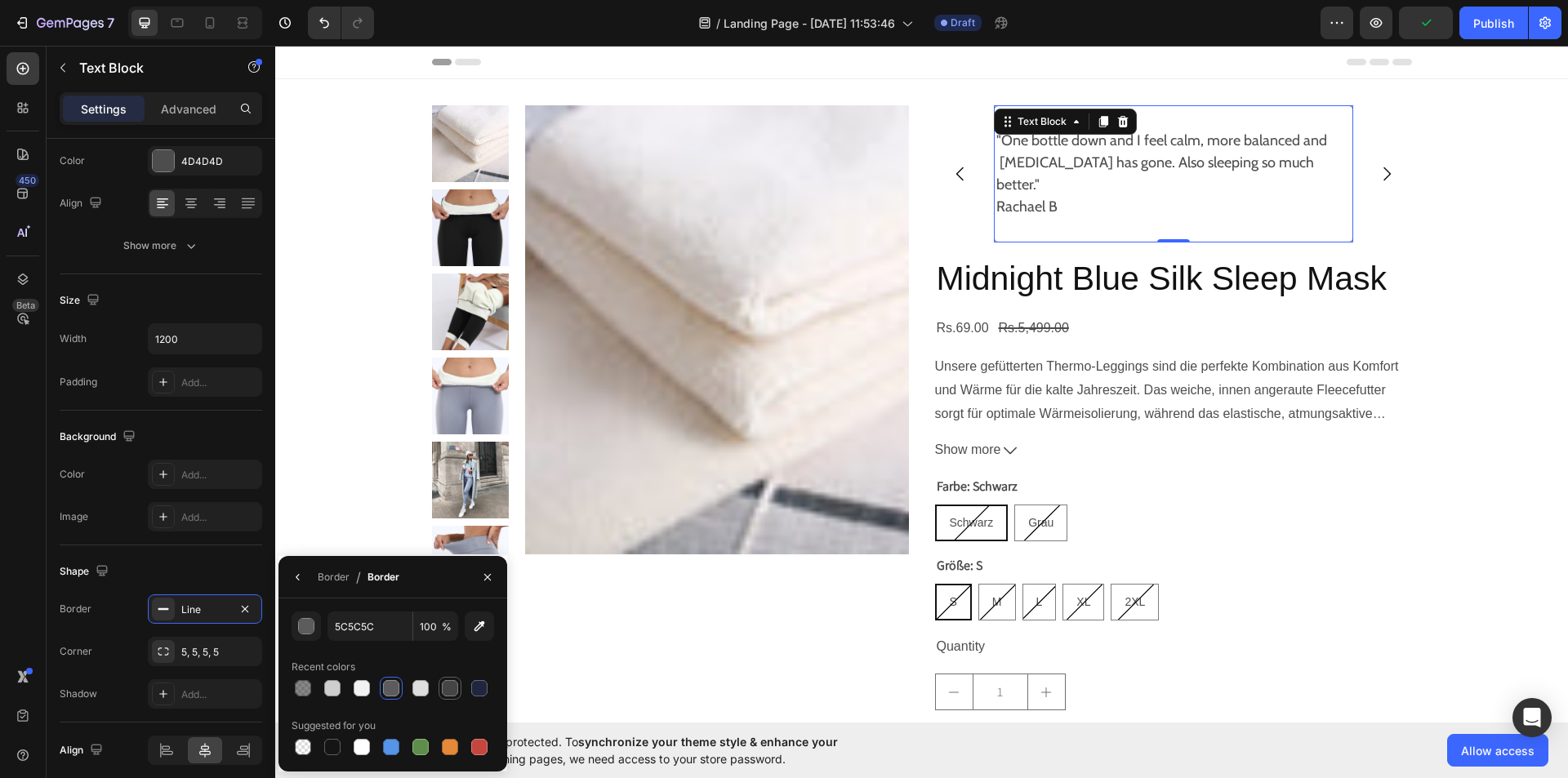
click at [449, 685] on div at bounding box center [450, 689] width 17 height 17
type input "454545"
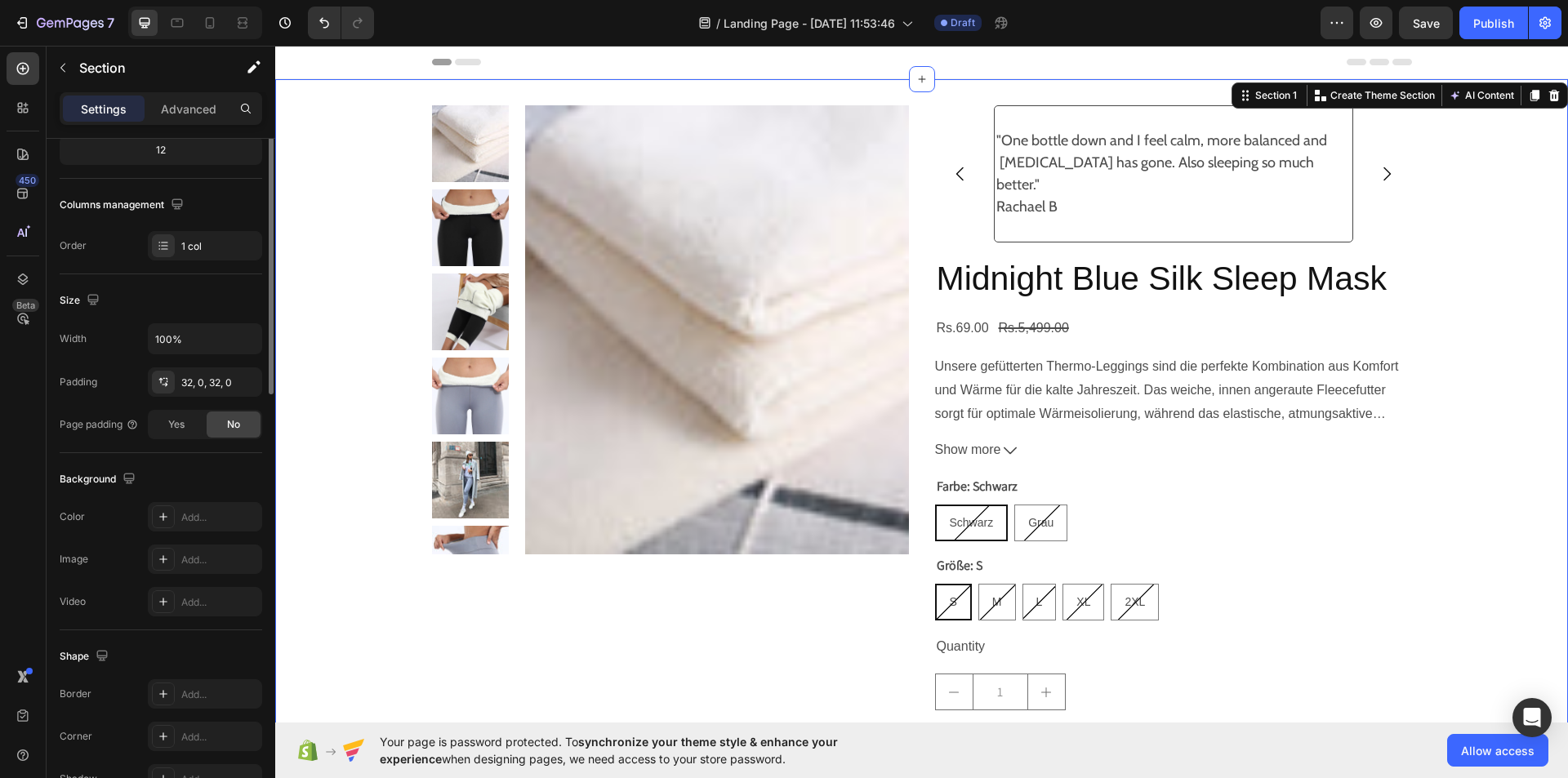
scroll to position [0, 0]
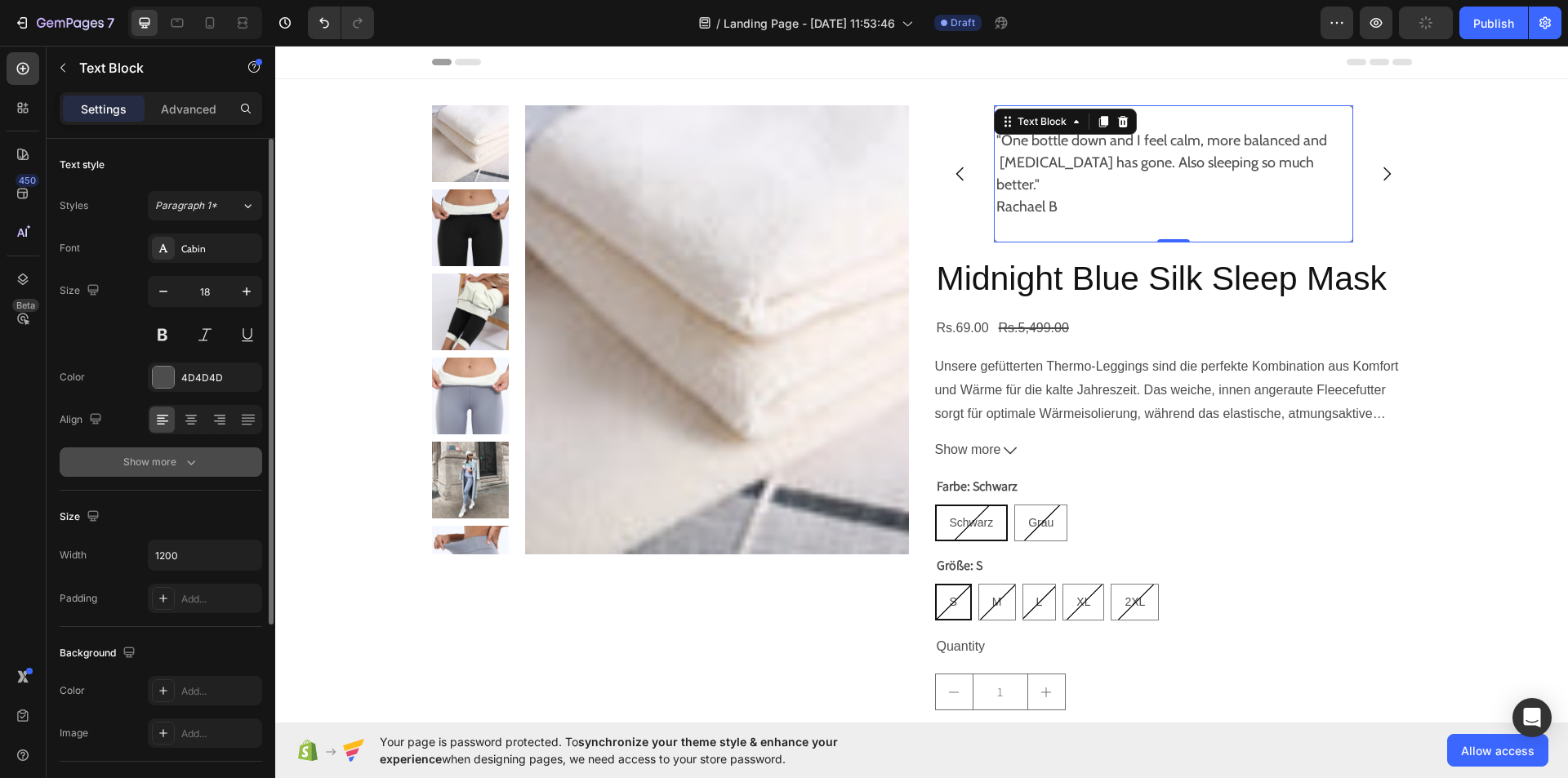
click at [189, 457] on icon "button" at bounding box center [191, 463] width 17 height 17
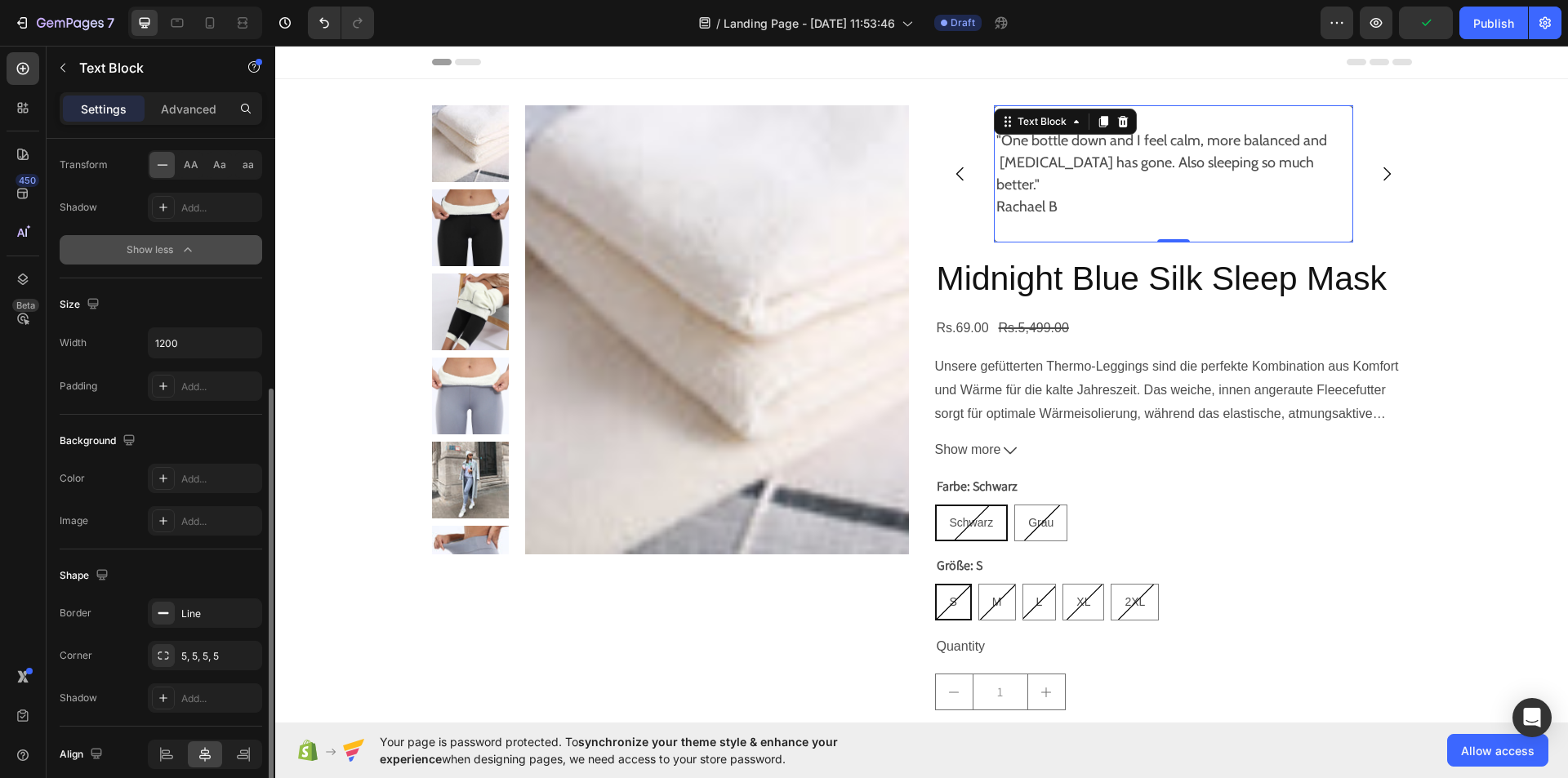
scroll to position [429, 0]
drag, startPoint x: 231, startPoint y: 355, endPoint x: 256, endPoint y: 331, distance: 34.7
click at [256, 331] on button "button" at bounding box center [246, 342] width 29 height 29
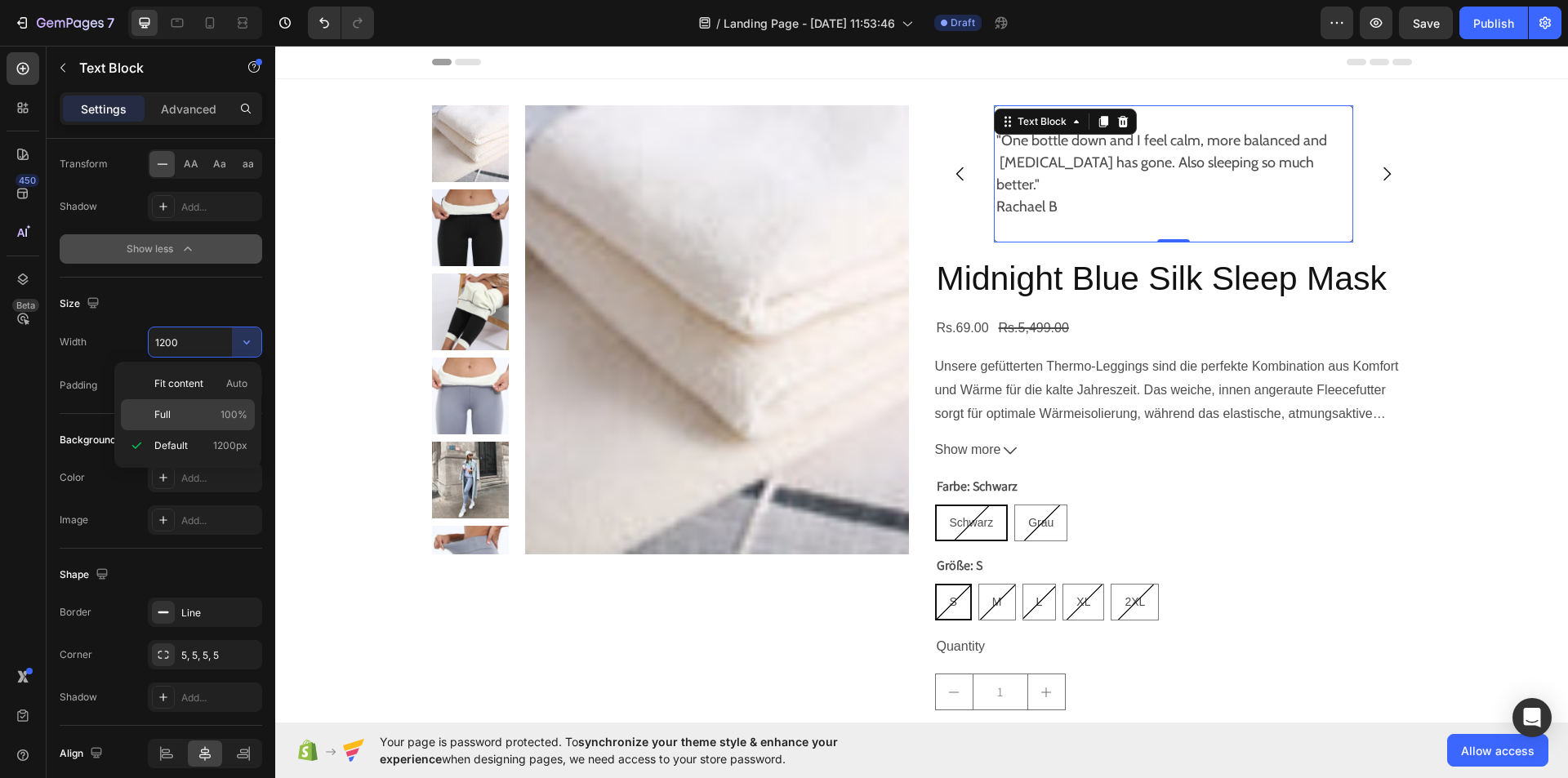
click at [205, 414] on p "Full 100%" at bounding box center [201, 415] width 93 height 15
type input "100%"
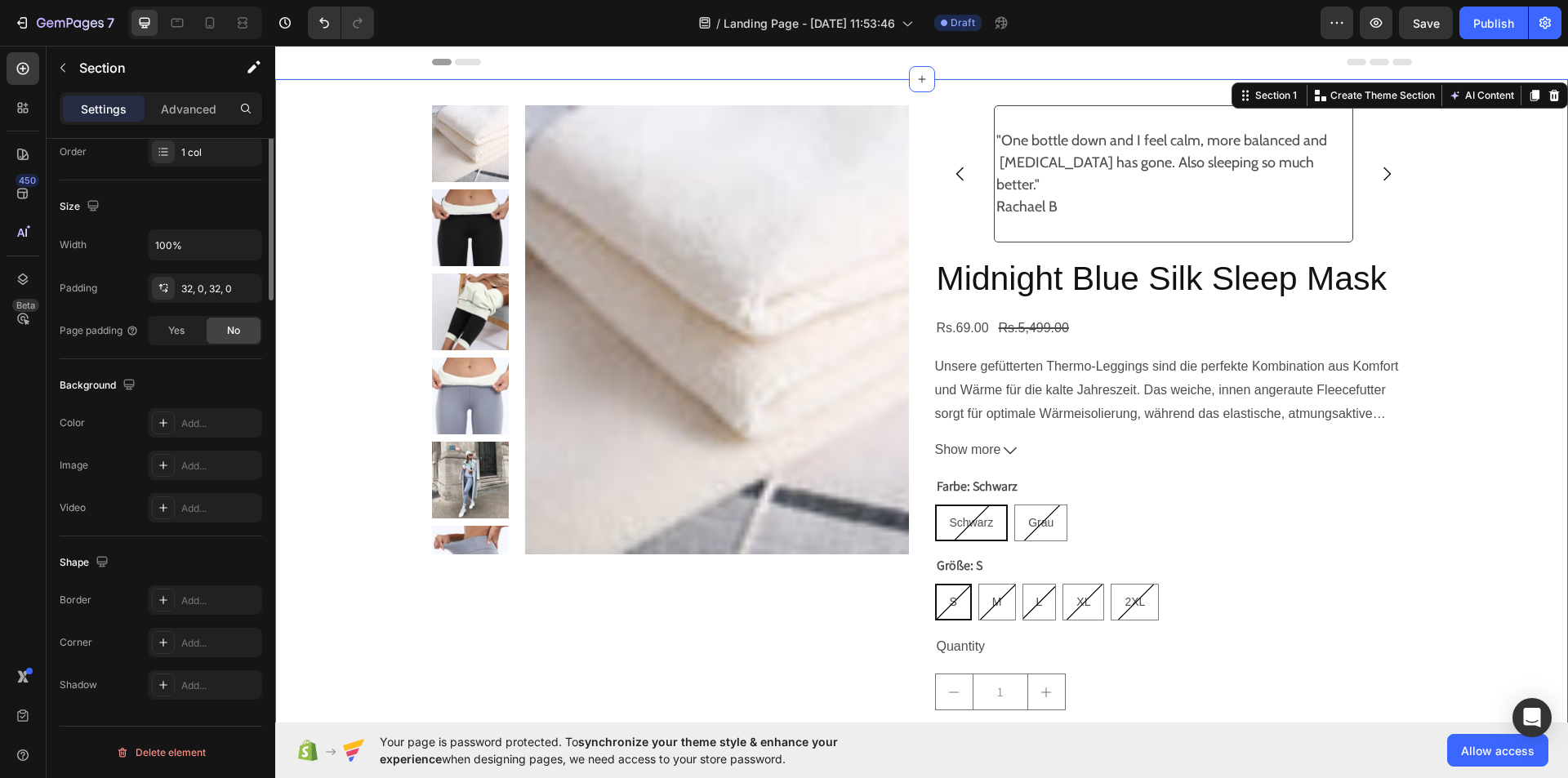
scroll to position [0, 0]
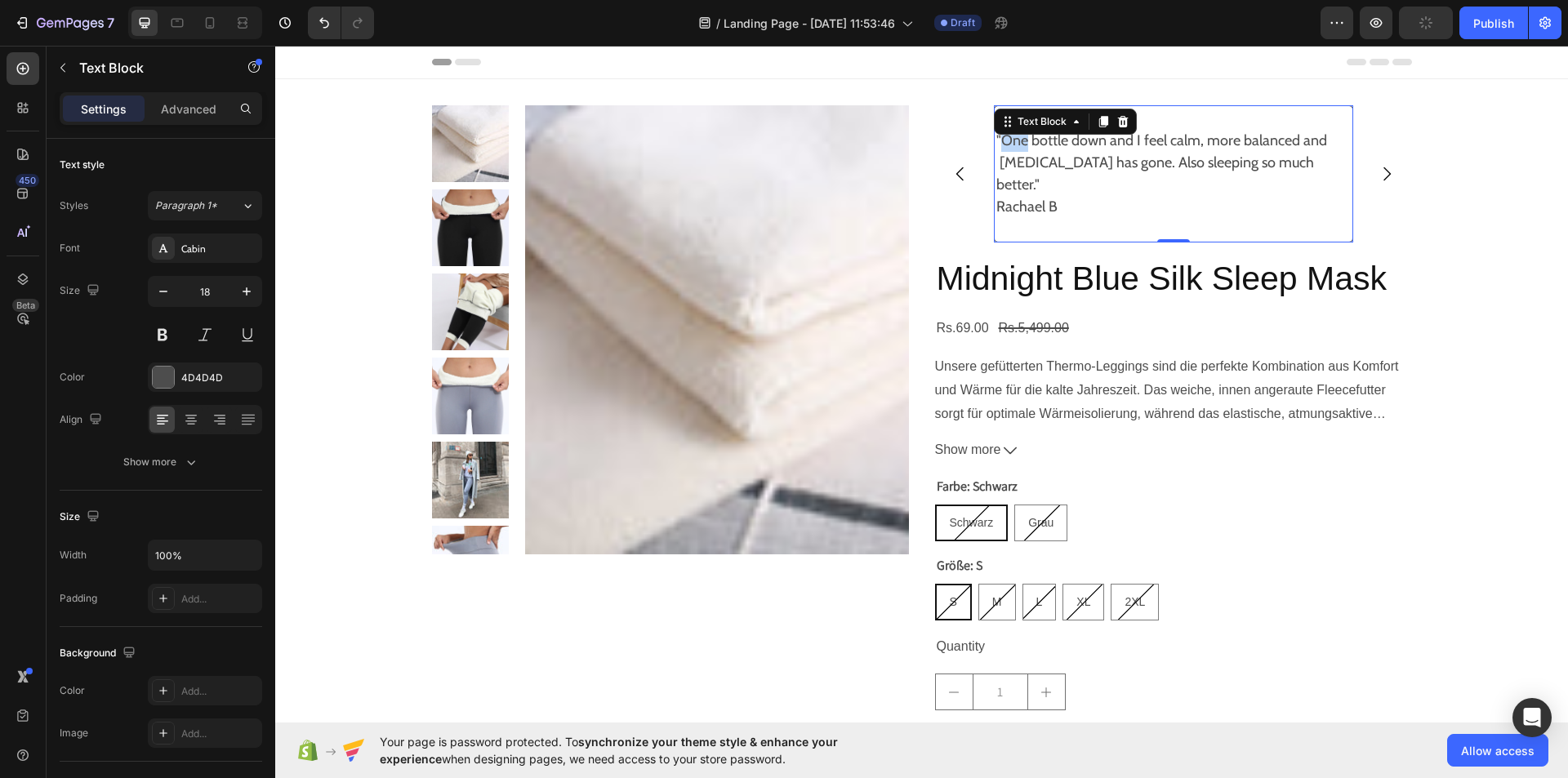
click at [1007, 149] on p ""One bottle down and I feel calm, more balanced and bloating has gone. Also sle…" at bounding box center [1173, 174] width 354 height 88
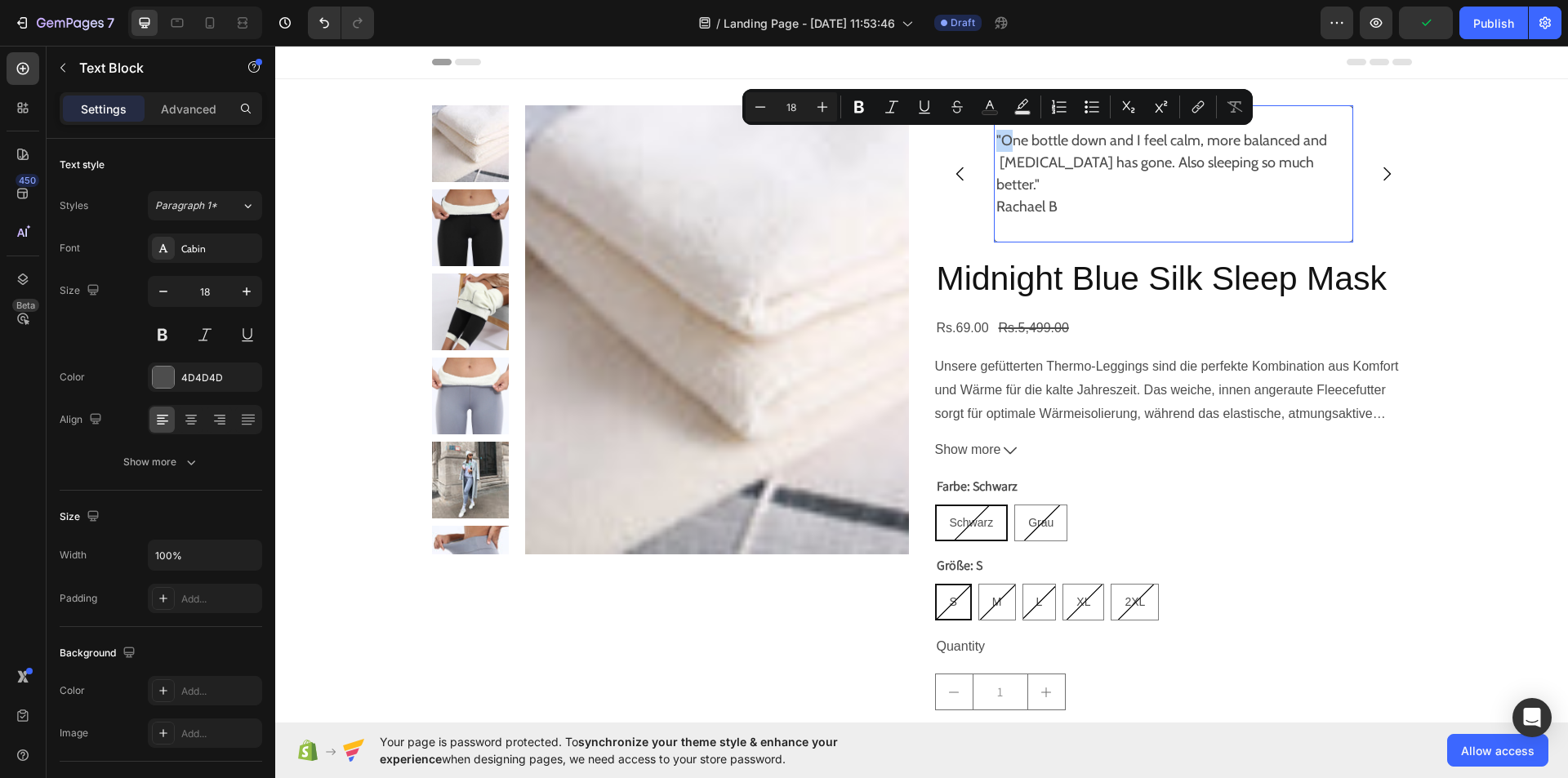
click at [1007, 149] on p ""One bottle down and I feel calm, more balanced and bloating has gone. Also sle…" at bounding box center [1173, 174] width 354 height 88
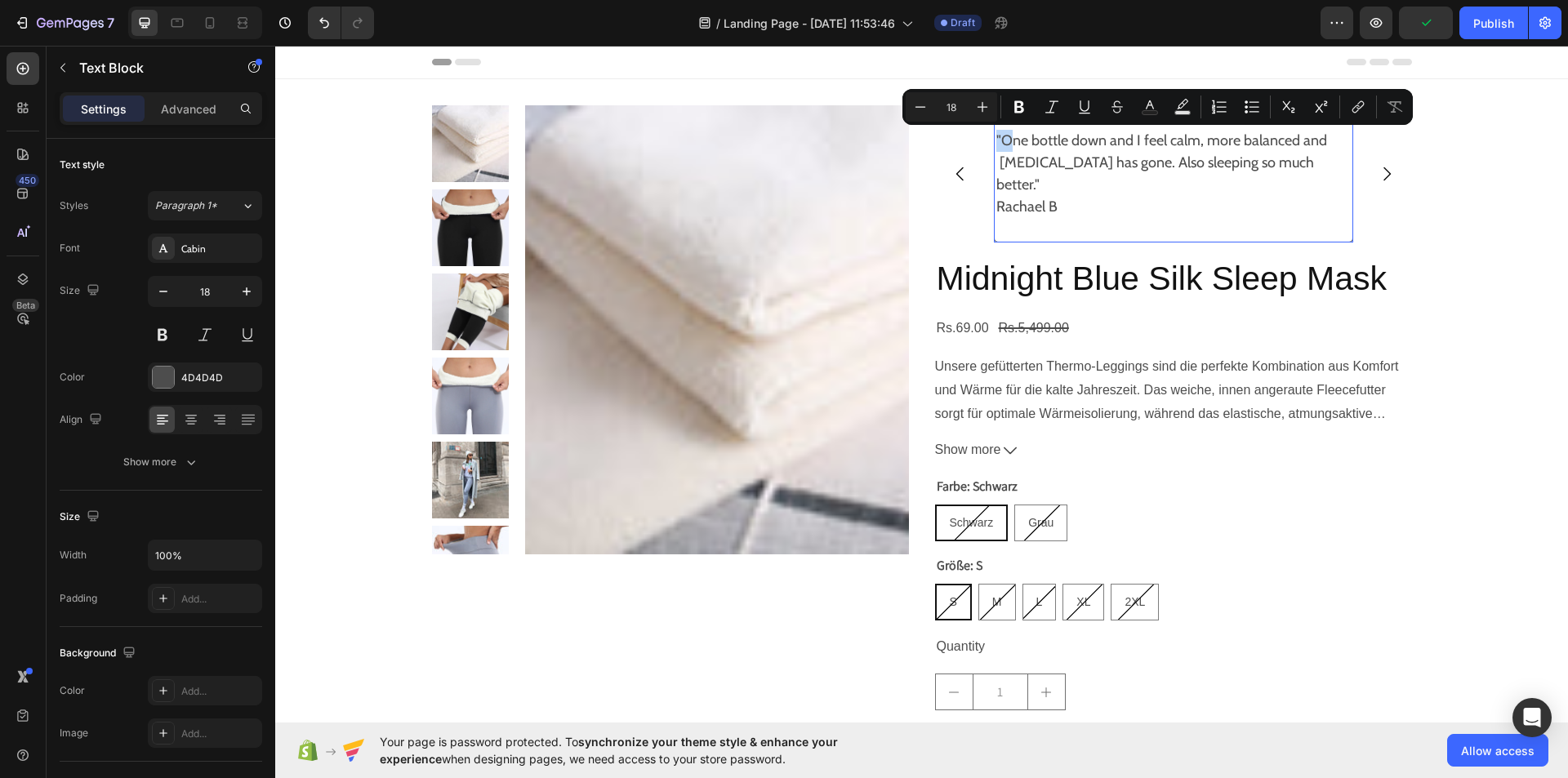
drag, startPoint x: 1007, startPoint y: 149, endPoint x: 1117, endPoint y: 186, distance: 116.1
click at [1117, 186] on p ""One bottle down and I feel calm, more balanced and bloating has gone. Also sle…" at bounding box center [1173, 174] width 354 height 88
click at [1050, 103] on icon "Editor contextual toolbar" at bounding box center [1051, 107] width 17 height 17
click at [922, 176] on div "Product Images "One bottle down and I feel calm, more balanced and bloating has…" at bounding box center [922, 471] width 980 height 731
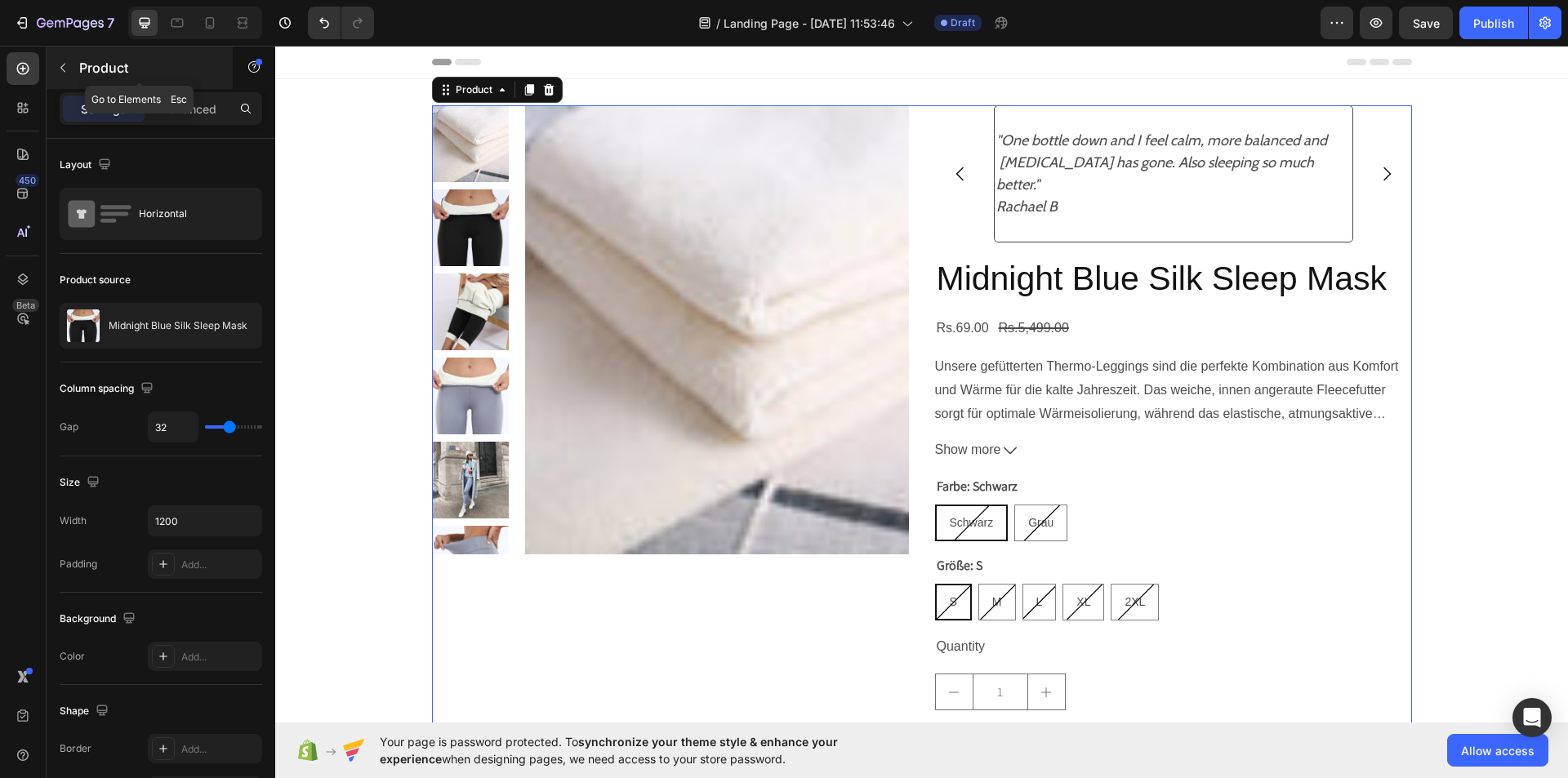
click at [63, 74] on button "button" at bounding box center [62, 67] width 26 height 26
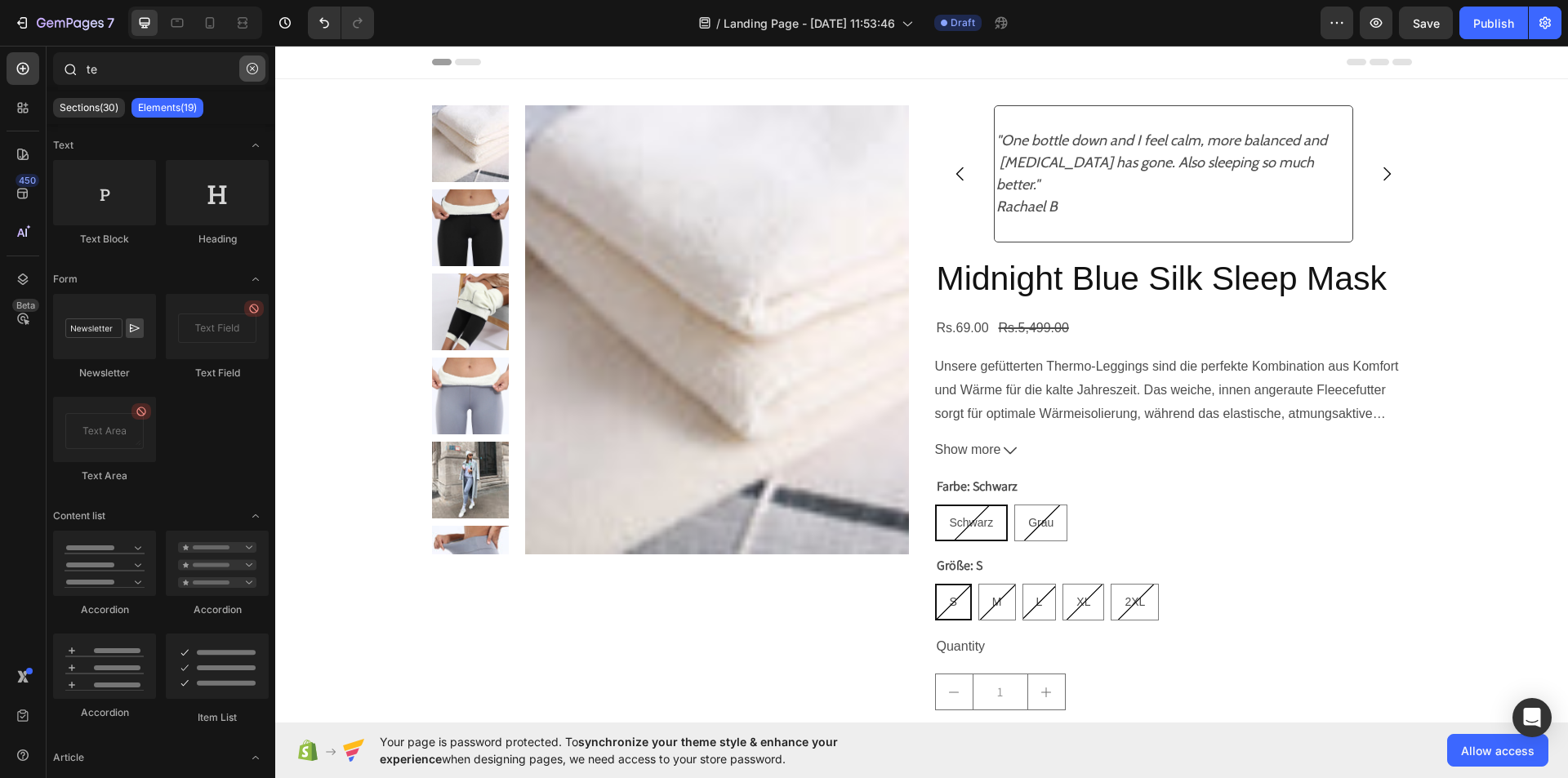
click at [260, 62] on button "button" at bounding box center [252, 68] width 26 height 26
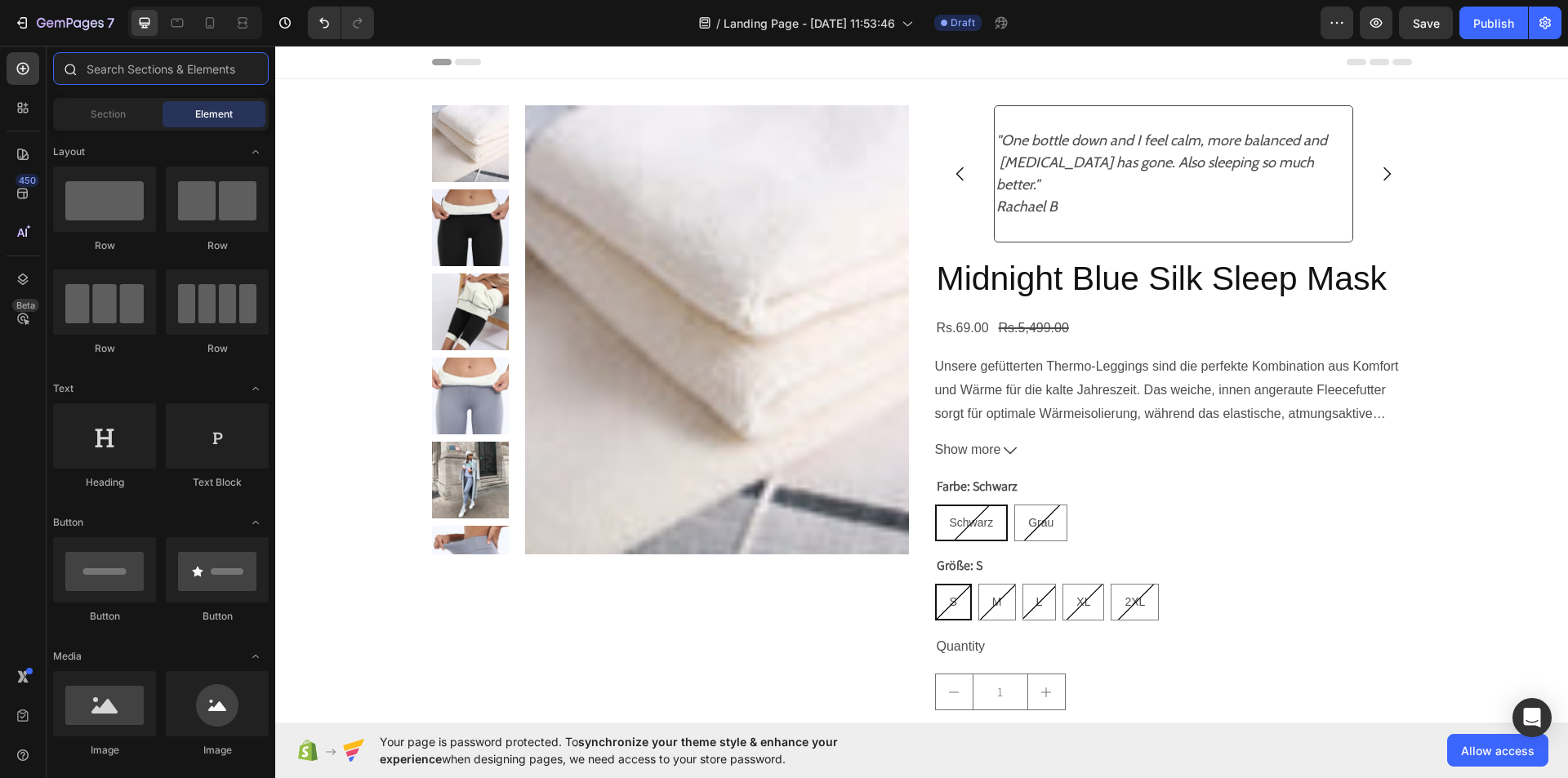
click at [181, 65] on input "text" at bounding box center [161, 68] width 215 height 32
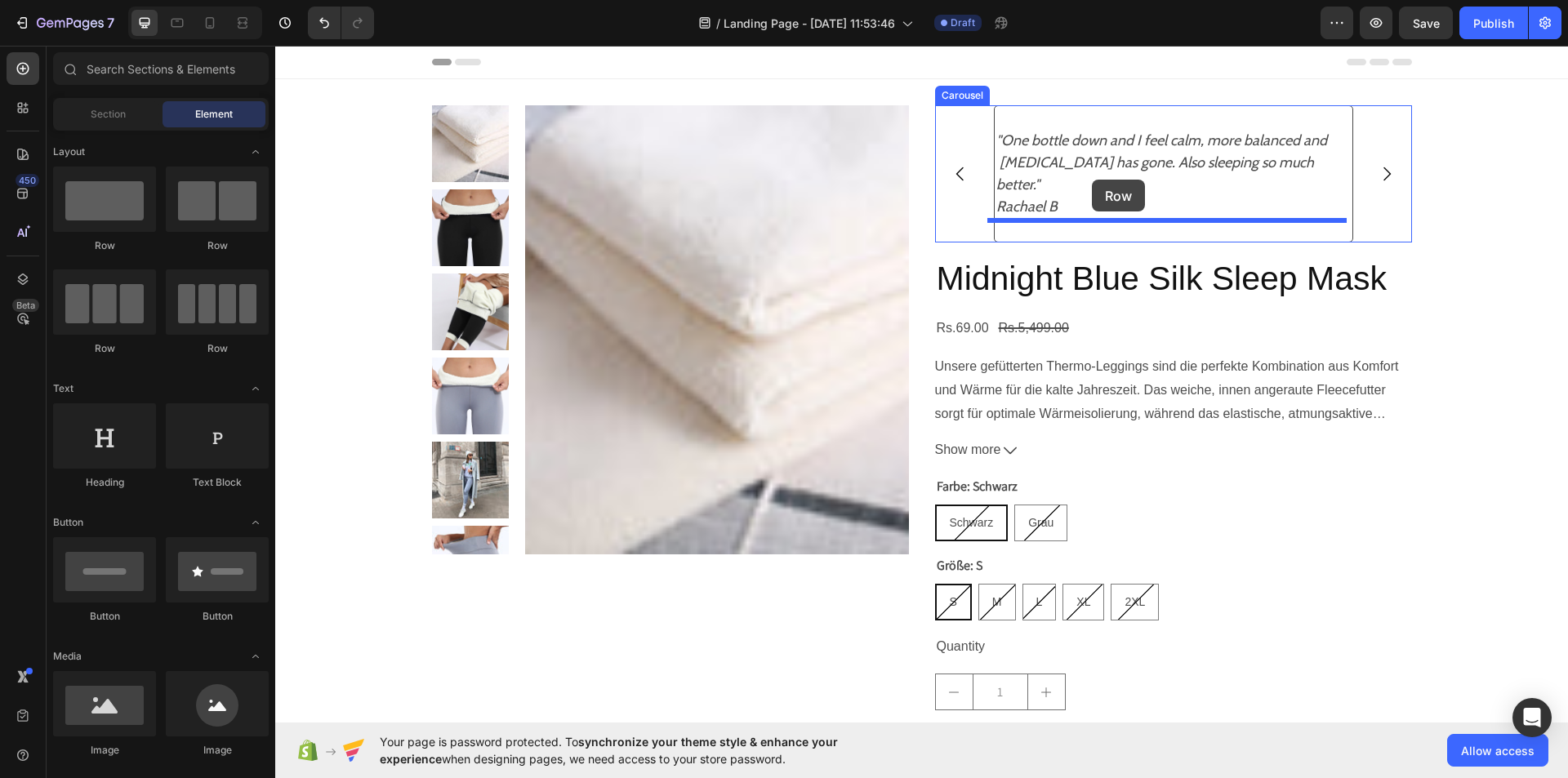
drag, startPoint x: 348, startPoint y: 268, endPoint x: 1091, endPoint y: 180, distance: 748.2
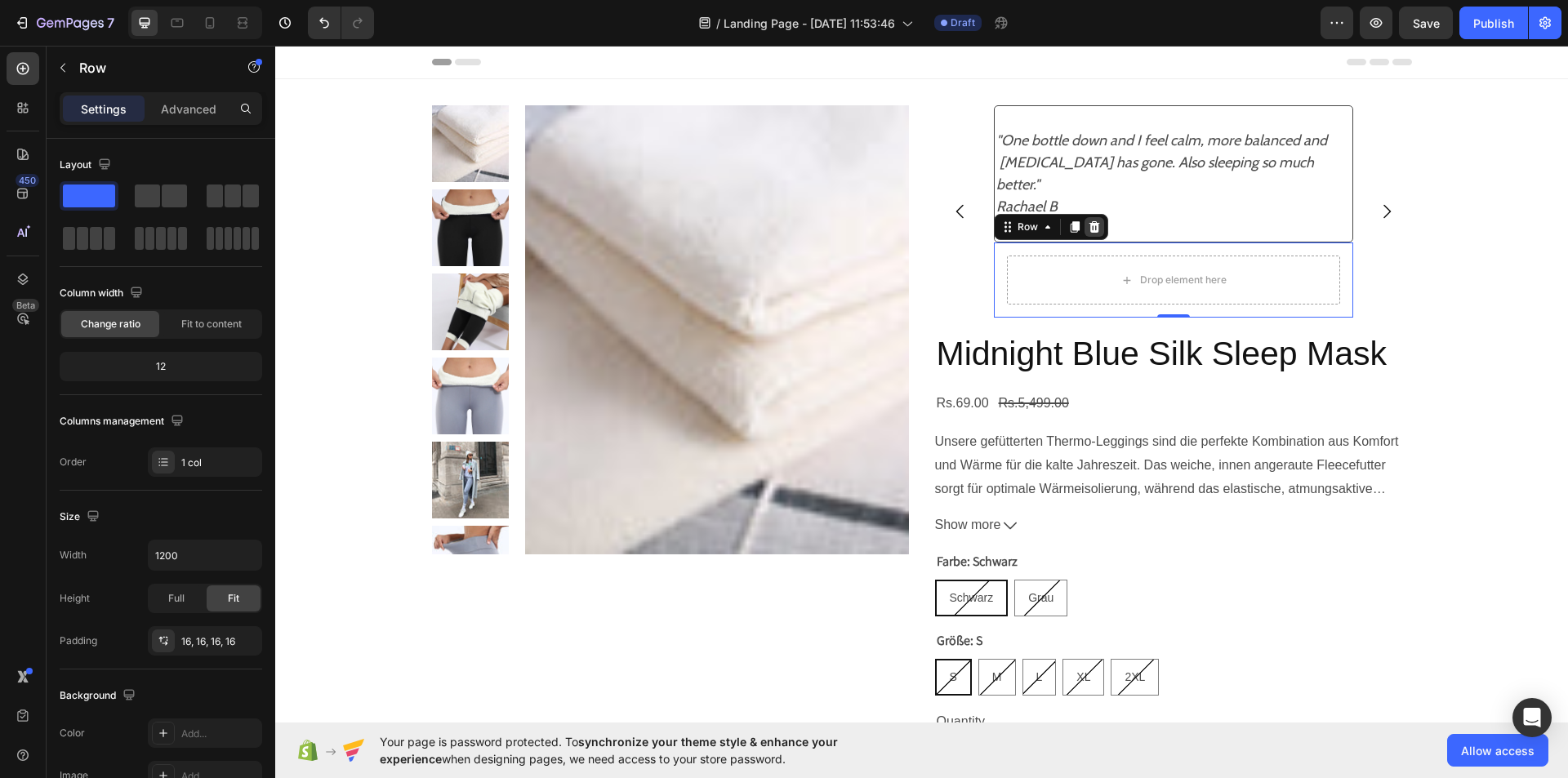
click at [1086, 217] on div at bounding box center [1094, 227] width 20 height 20
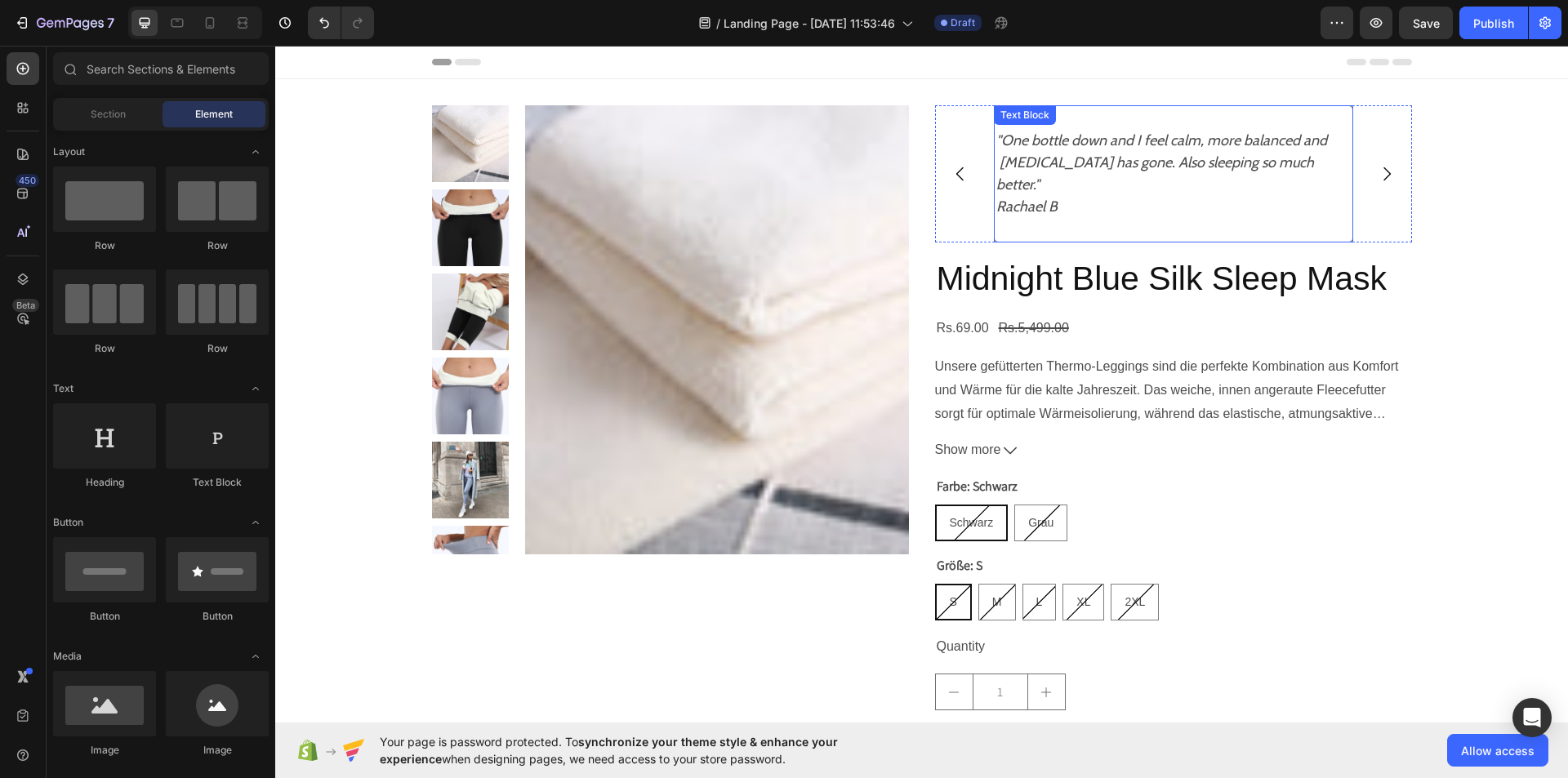
click at [1057, 198] on icon "Rachael B" at bounding box center [1026, 207] width 62 height 18
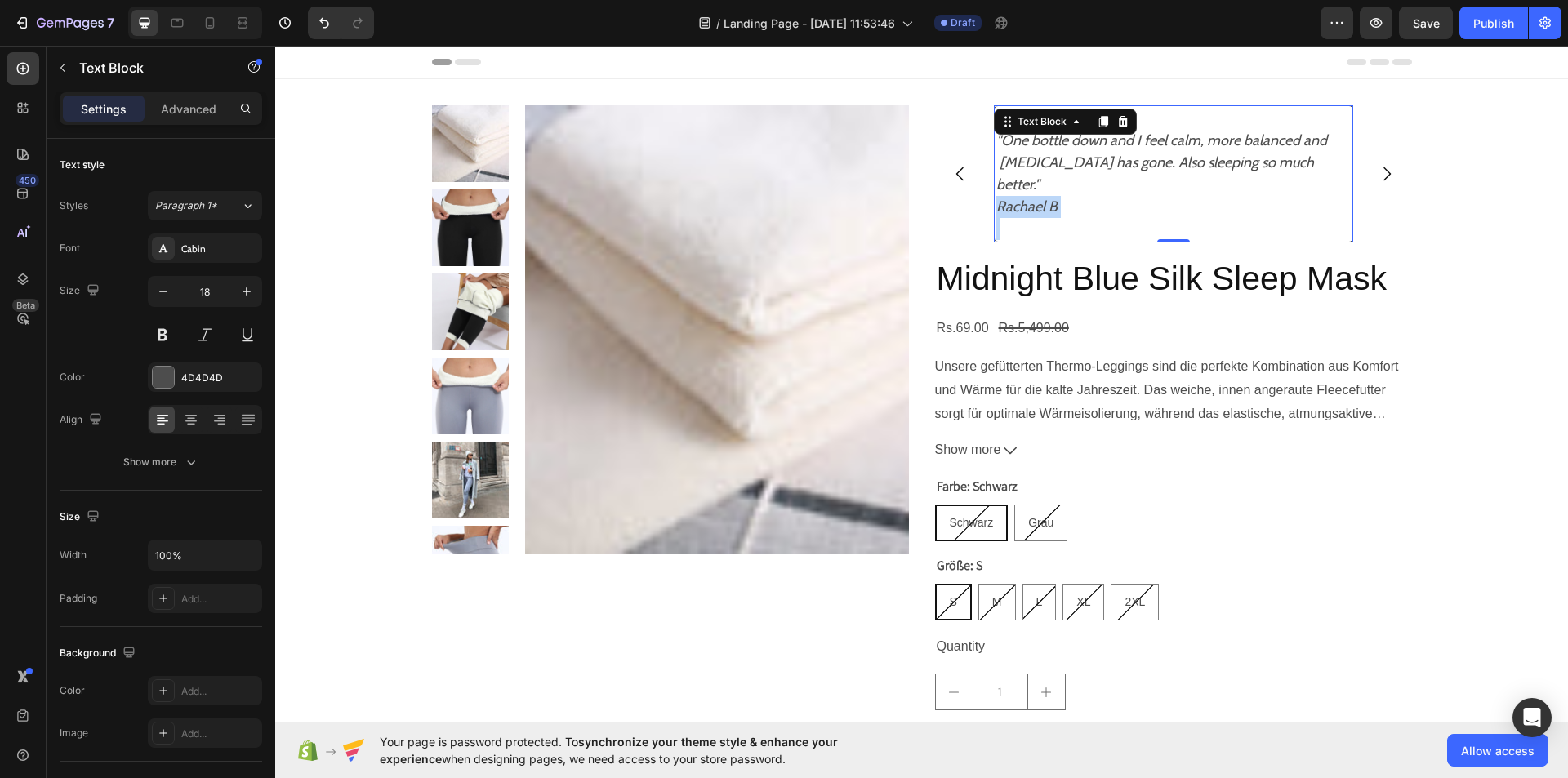
click at [1057, 198] on icon "Rachael B" at bounding box center [1026, 207] width 62 height 18
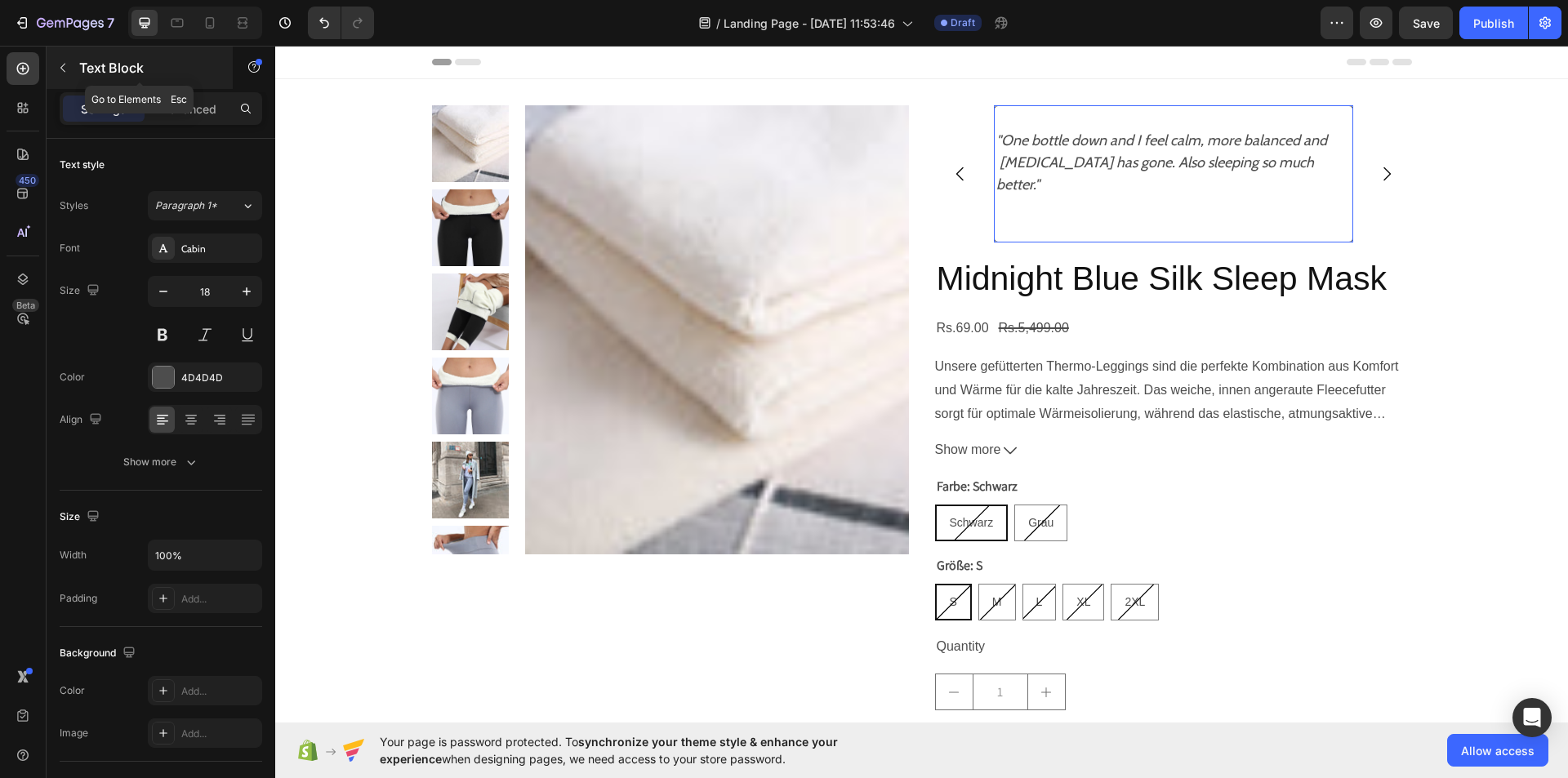
click at [59, 62] on icon "button" at bounding box center [63, 68] width 13 height 13
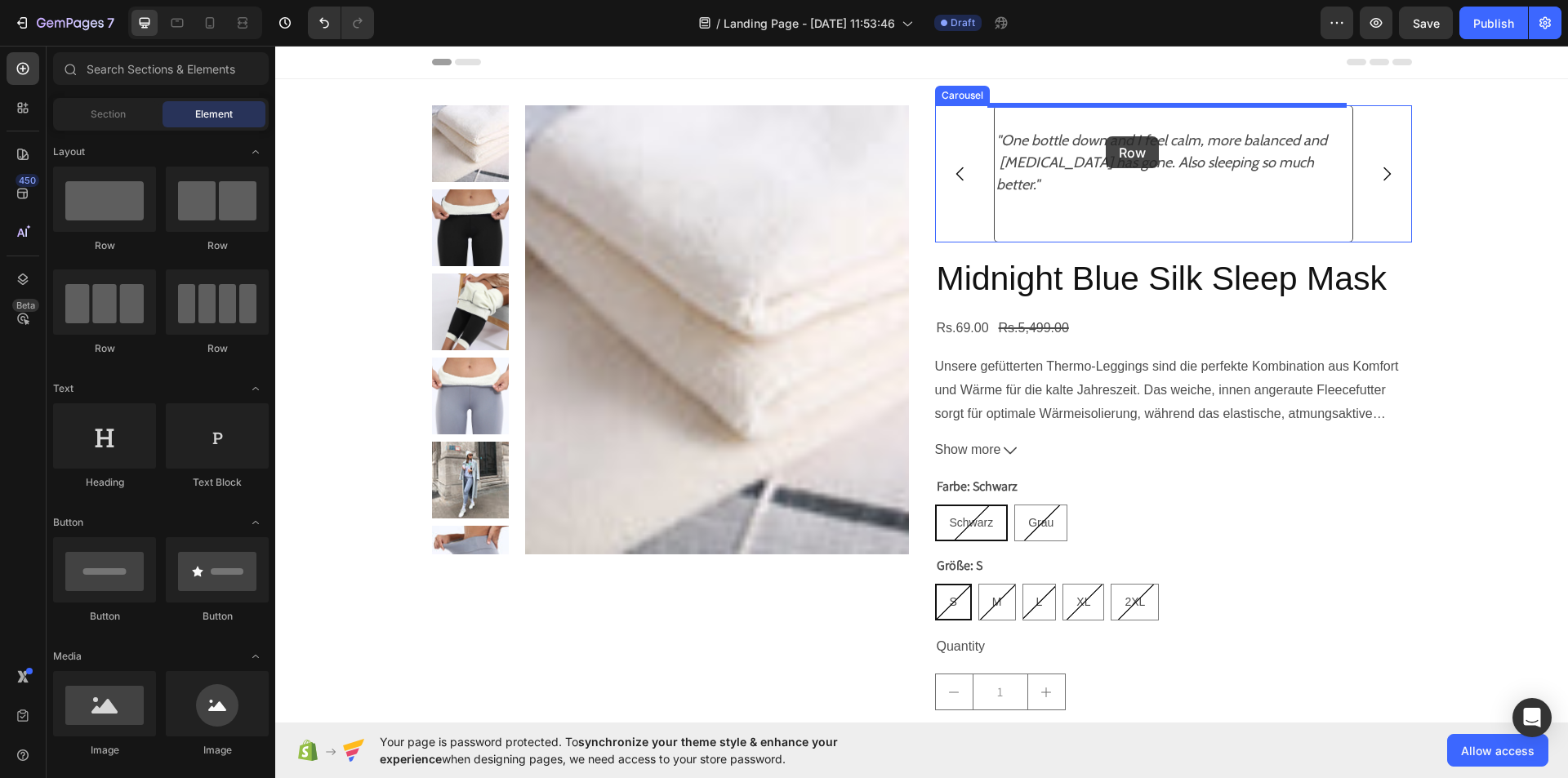
drag, startPoint x: 473, startPoint y: 243, endPoint x: 1191, endPoint y: 128, distance: 727.2
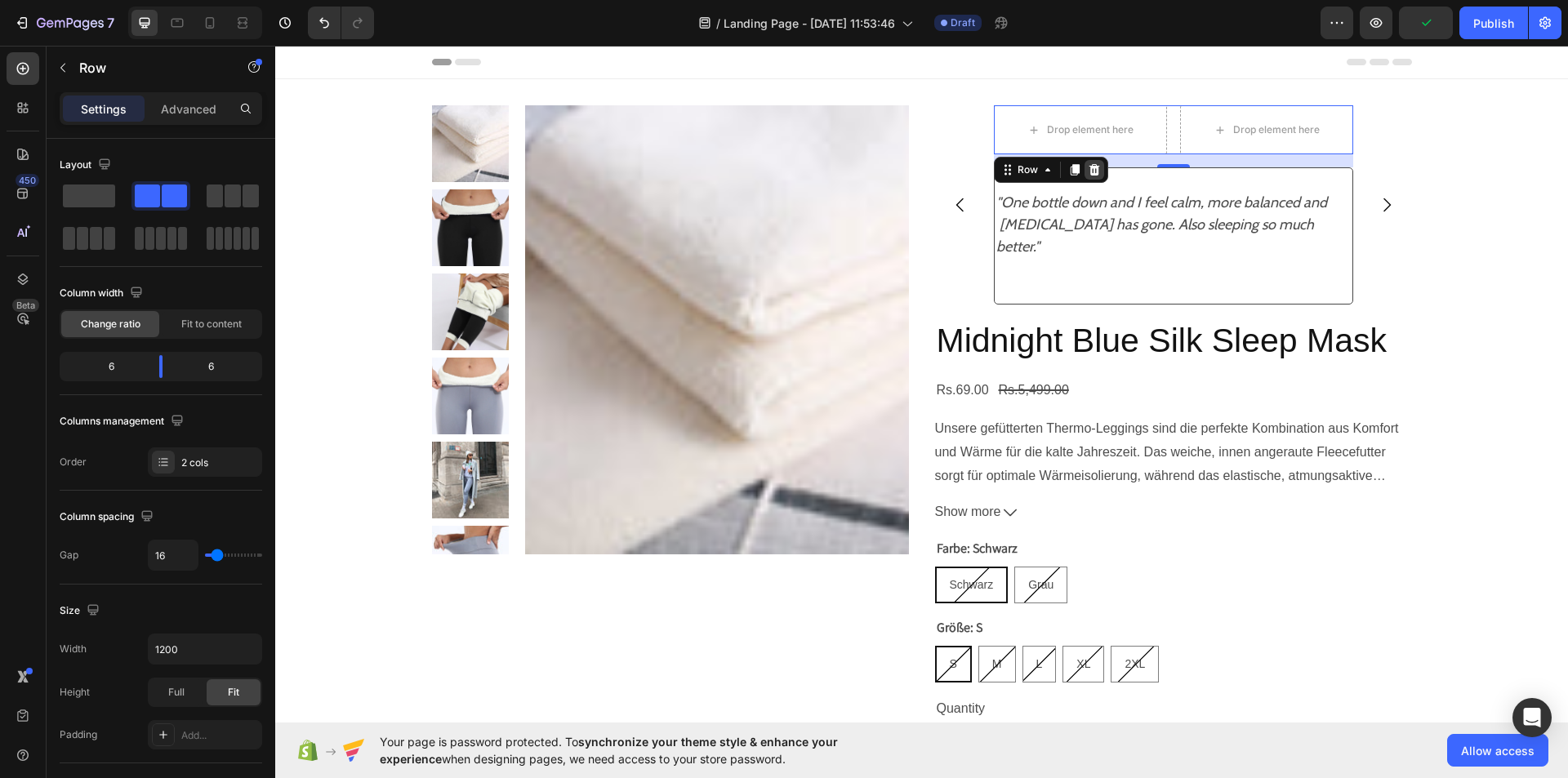
click at [1086, 160] on div at bounding box center [1094, 170] width 20 height 20
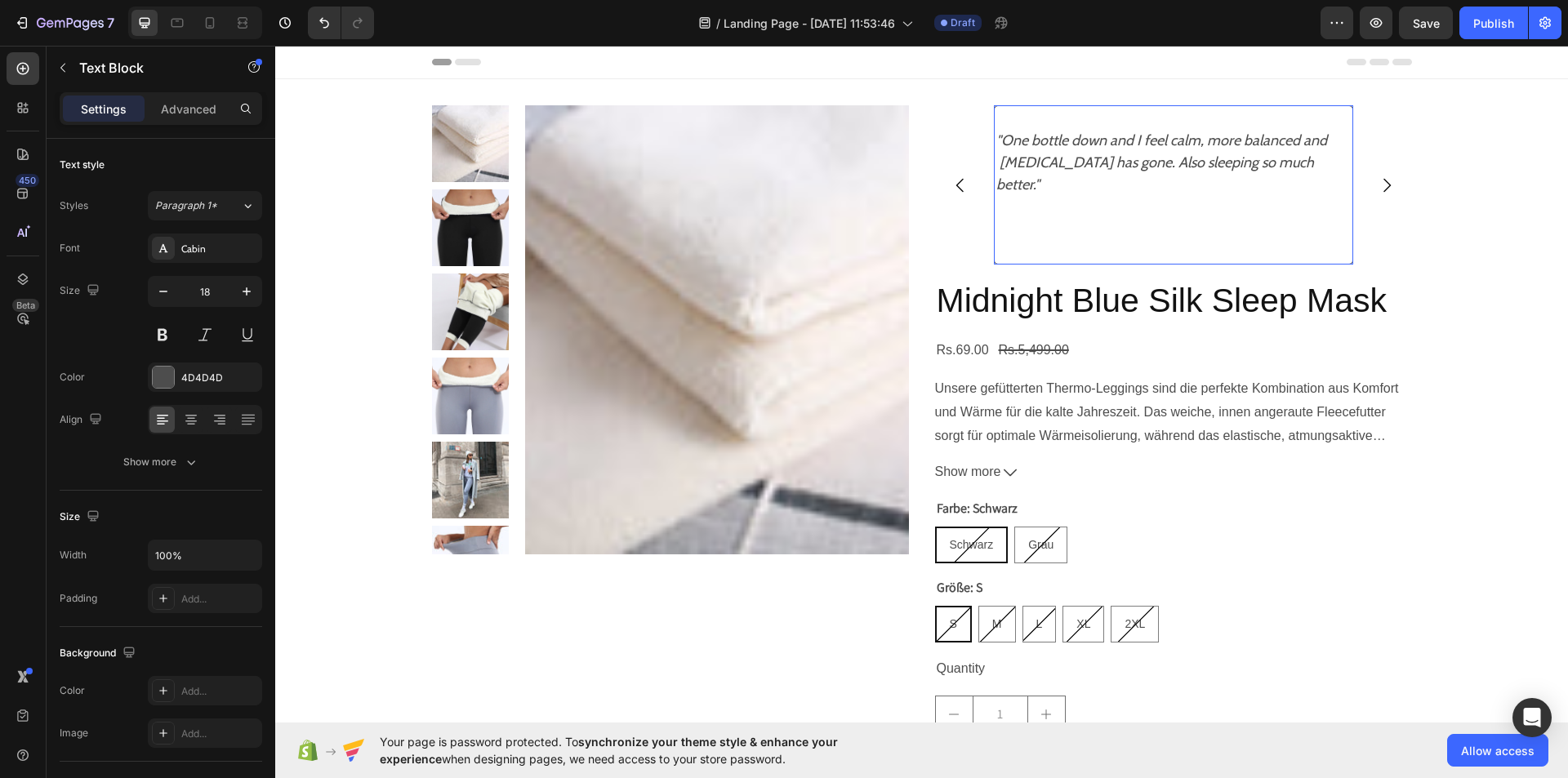
click at [996, 144] on icon ""One bottle down and I feel calm, more balanced and [MEDICAL_DATA] has gone. Al…" at bounding box center [1164, 162] width 337 height 62
click at [190, 102] on p "Advanced" at bounding box center [188, 109] width 56 height 17
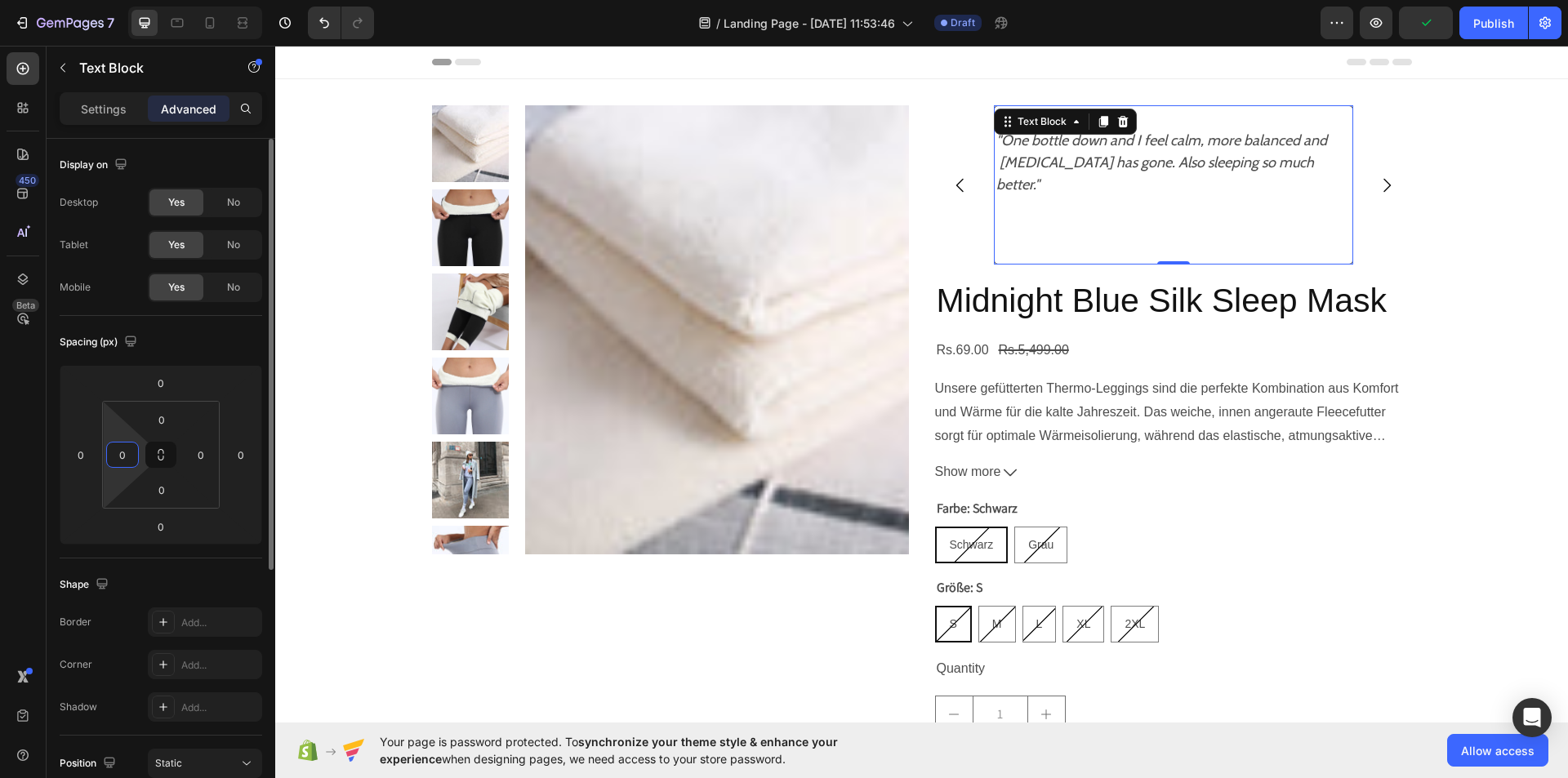
click at [128, 456] on input "0" at bounding box center [122, 454] width 24 height 24
type input "5"
click at [211, 453] on input "0" at bounding box center [200, 454] width 24 height 24
type input "5"
click at [87, 449] on input "0" at bounding box center [80, 454] width 24 height 24
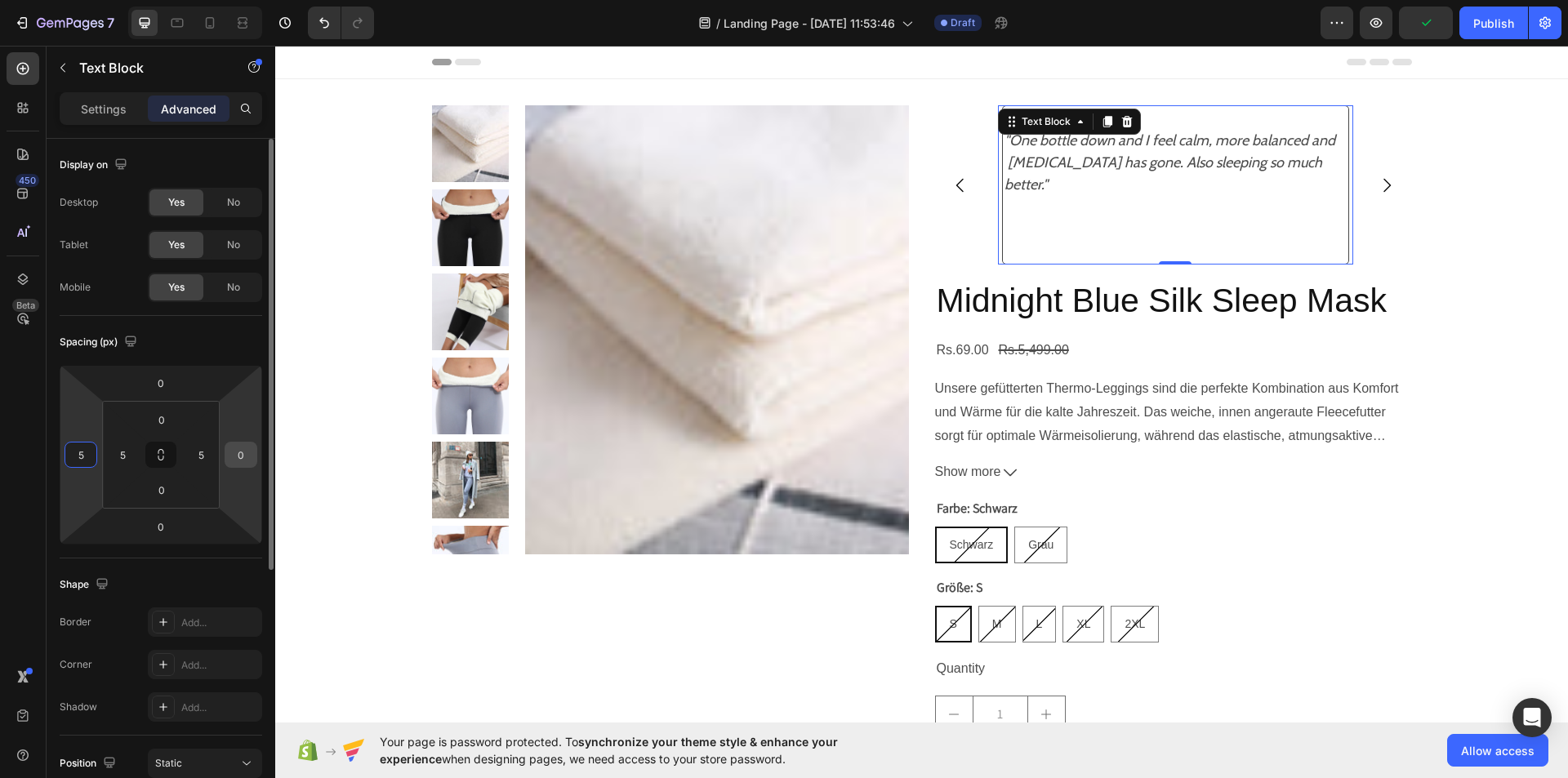
type input "5"
click at [247, 456] on input "0" at bounding box center [240, 454] width 24 height 24
type input "5"
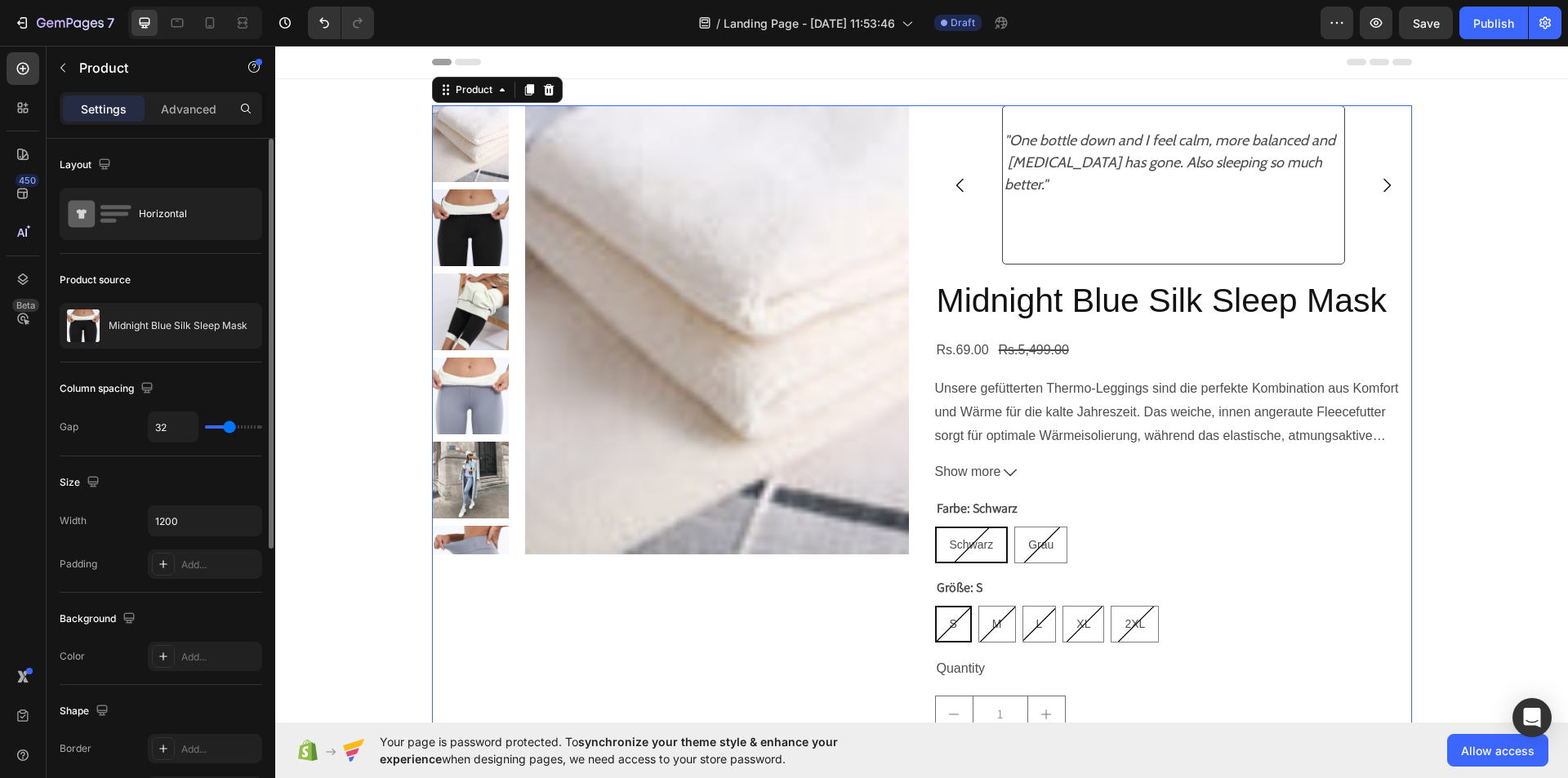
click at [918, 196] on div "Product Images "One bottle down and I feel calm, more balanced and bloating has…" at bounding box center [922, 482] width 980 height 753
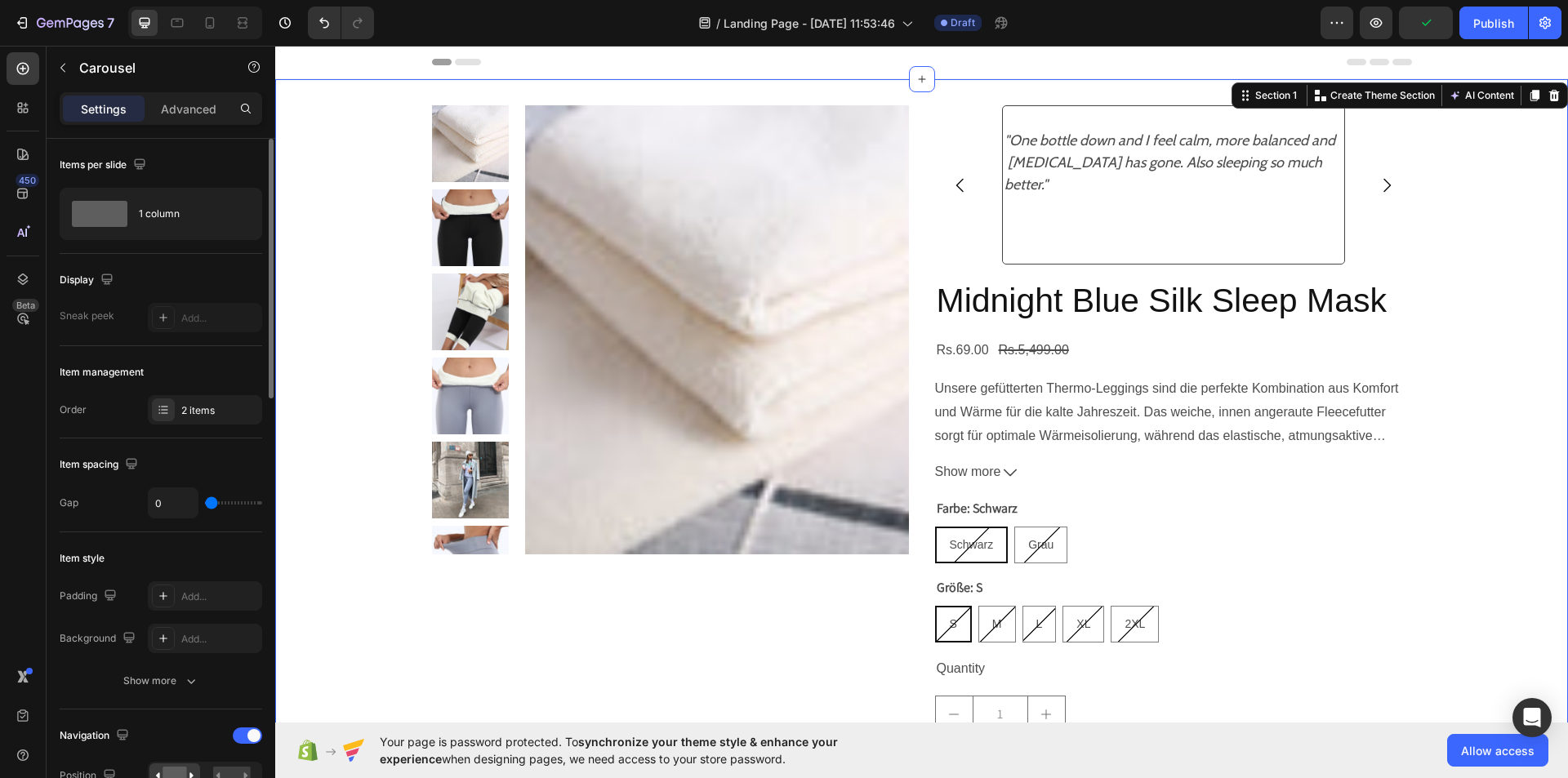
click at [1422, 265] on div "Product Images "One bottle down and I feel calm, more balanced and bloating has…" at bounding box center [922, 482] width 1293 height 753
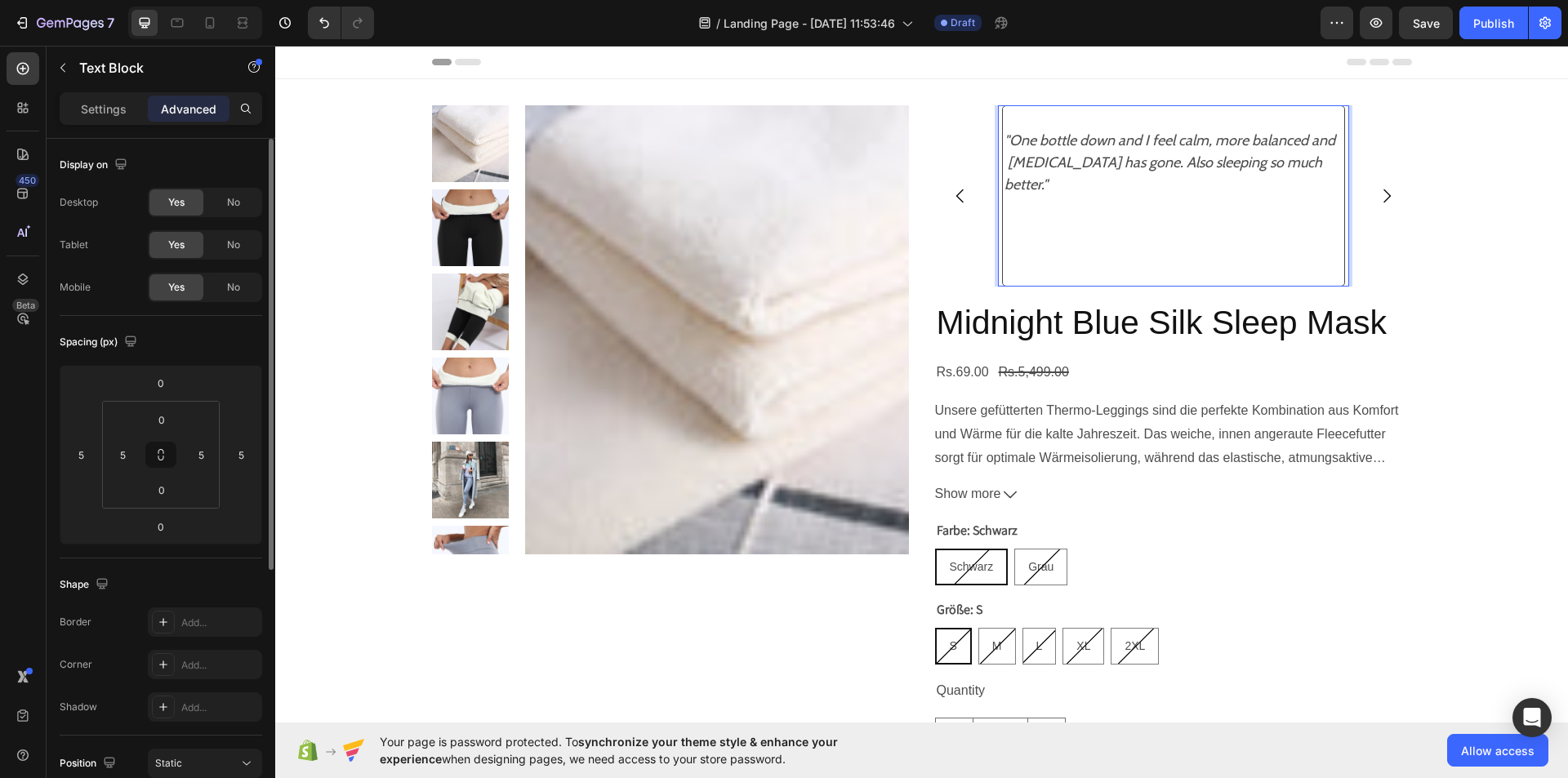
click at [1308, 166] on p ""One bottle down and I feel calm, more balanced and [MEDICAL_DATA] has gone. Al…" at bounding box center [1173, 196] width 338 height 132
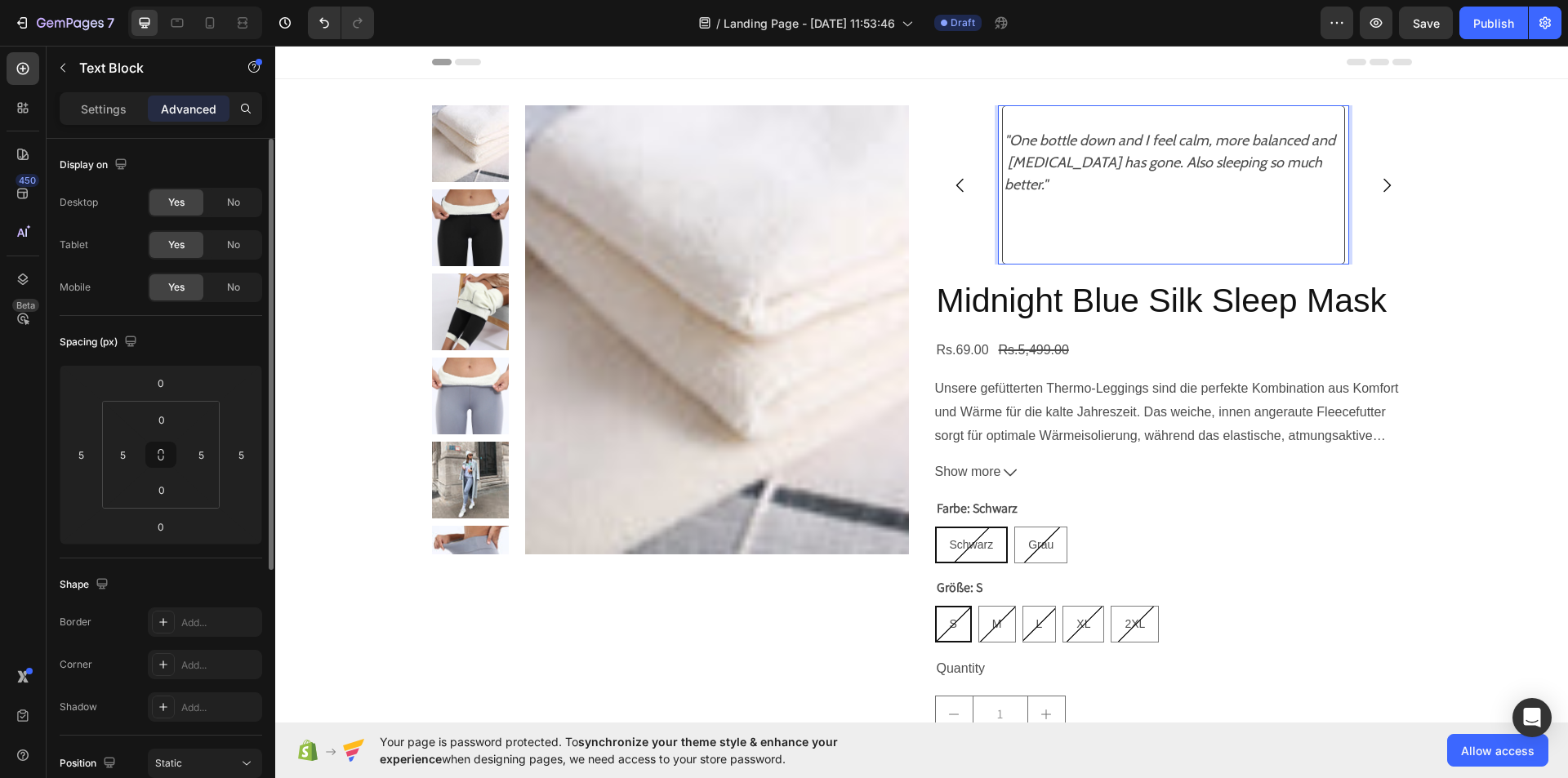
click at [1307, 165] on p ""One bottle down and I feel calm, more balanced and [MEDICAL_DATA] has gone. Al…" at bounding box center [1173, 185] width 338 height 111
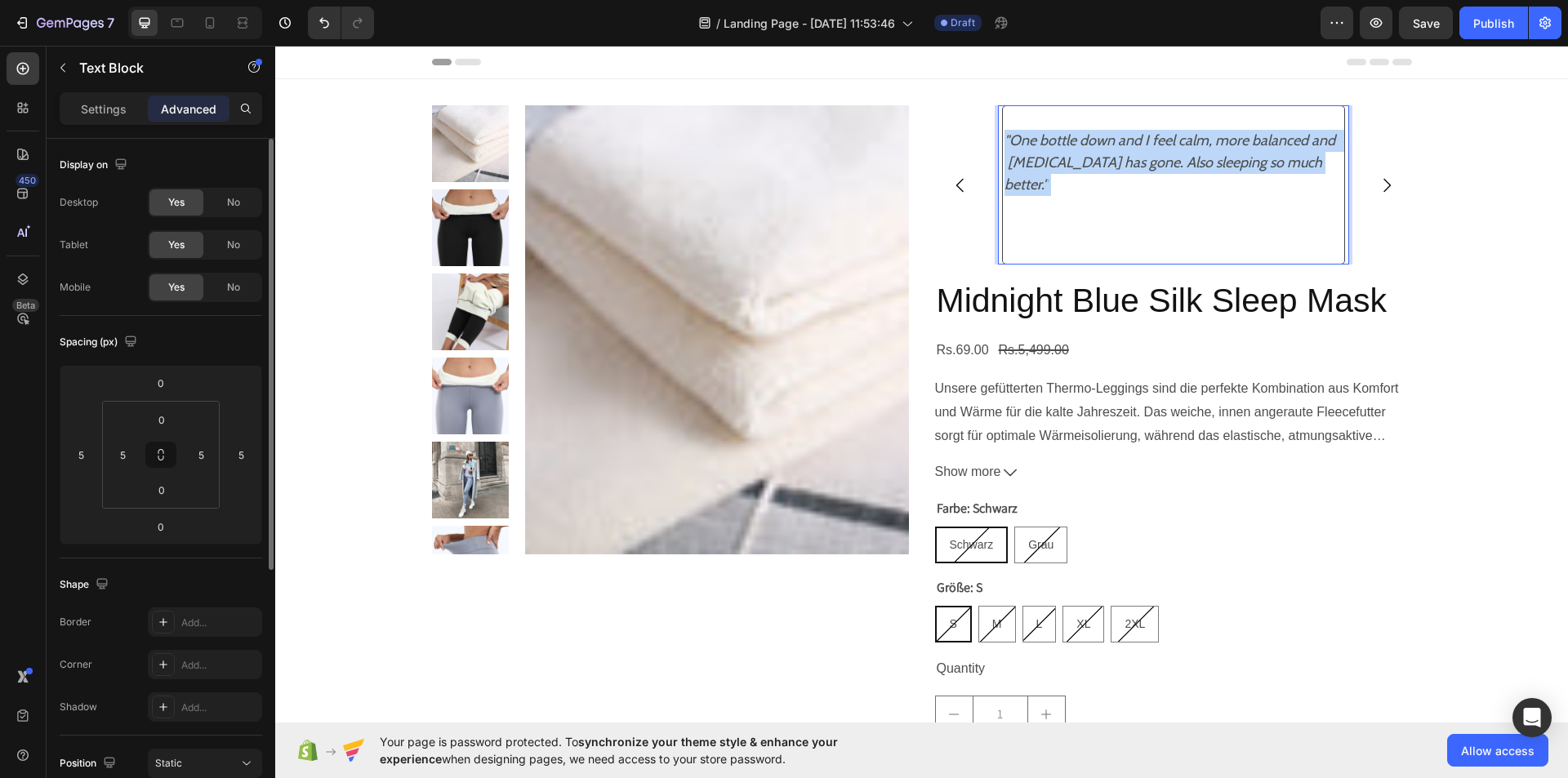
click at [1307, 165] on p ""One bottle down and I feel calm, more balanced and [MEDICAL_DATA] has gone. Al…" at bounding box center [1173, 185] width 338 height 111
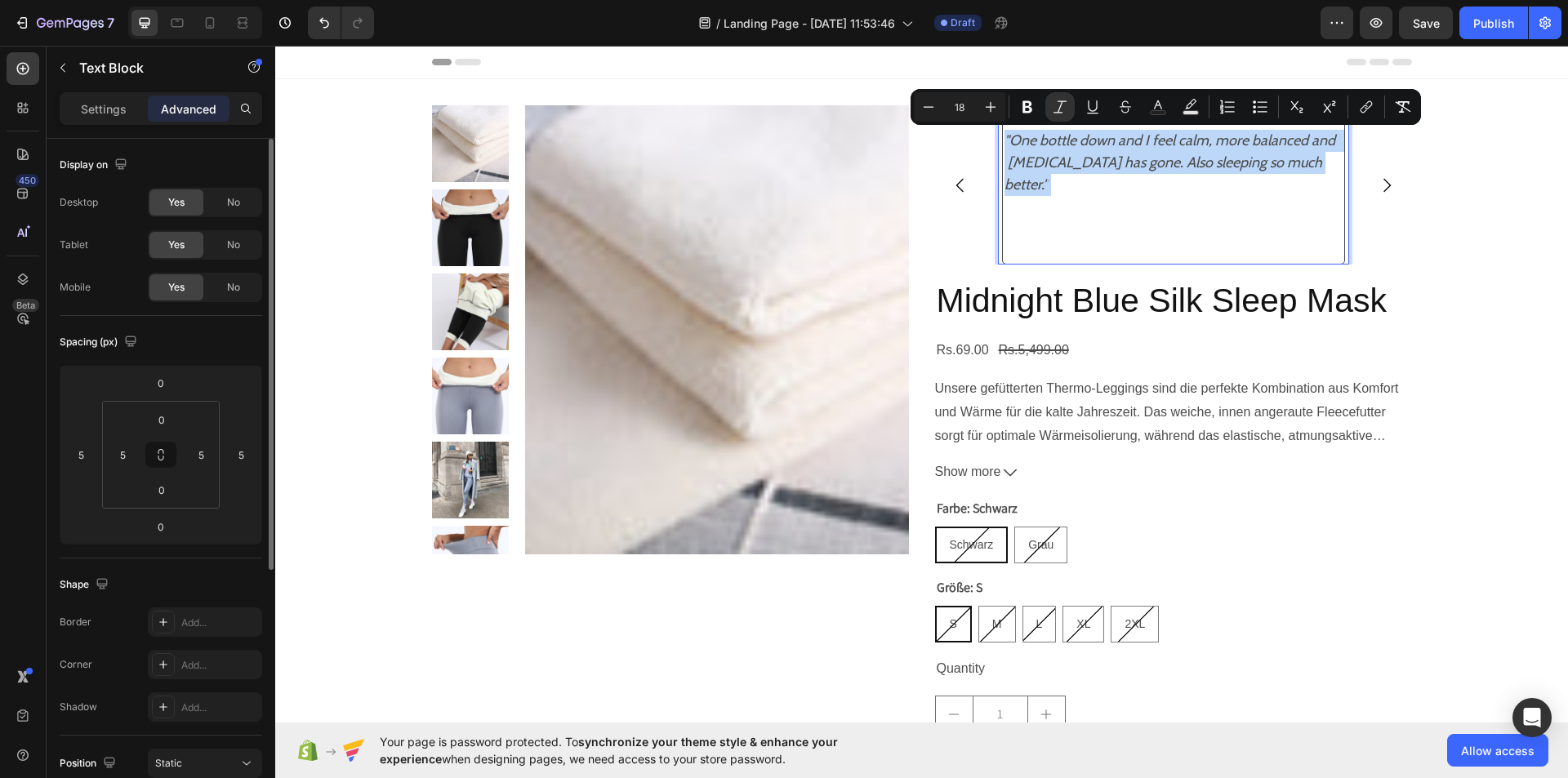
click at [1307, 165] on p ""One bottle down and I feel calm, more balanced and [MEDICAL_DATA] has gone. Al…" at bounding box center [1173, 185] width 338 height 111
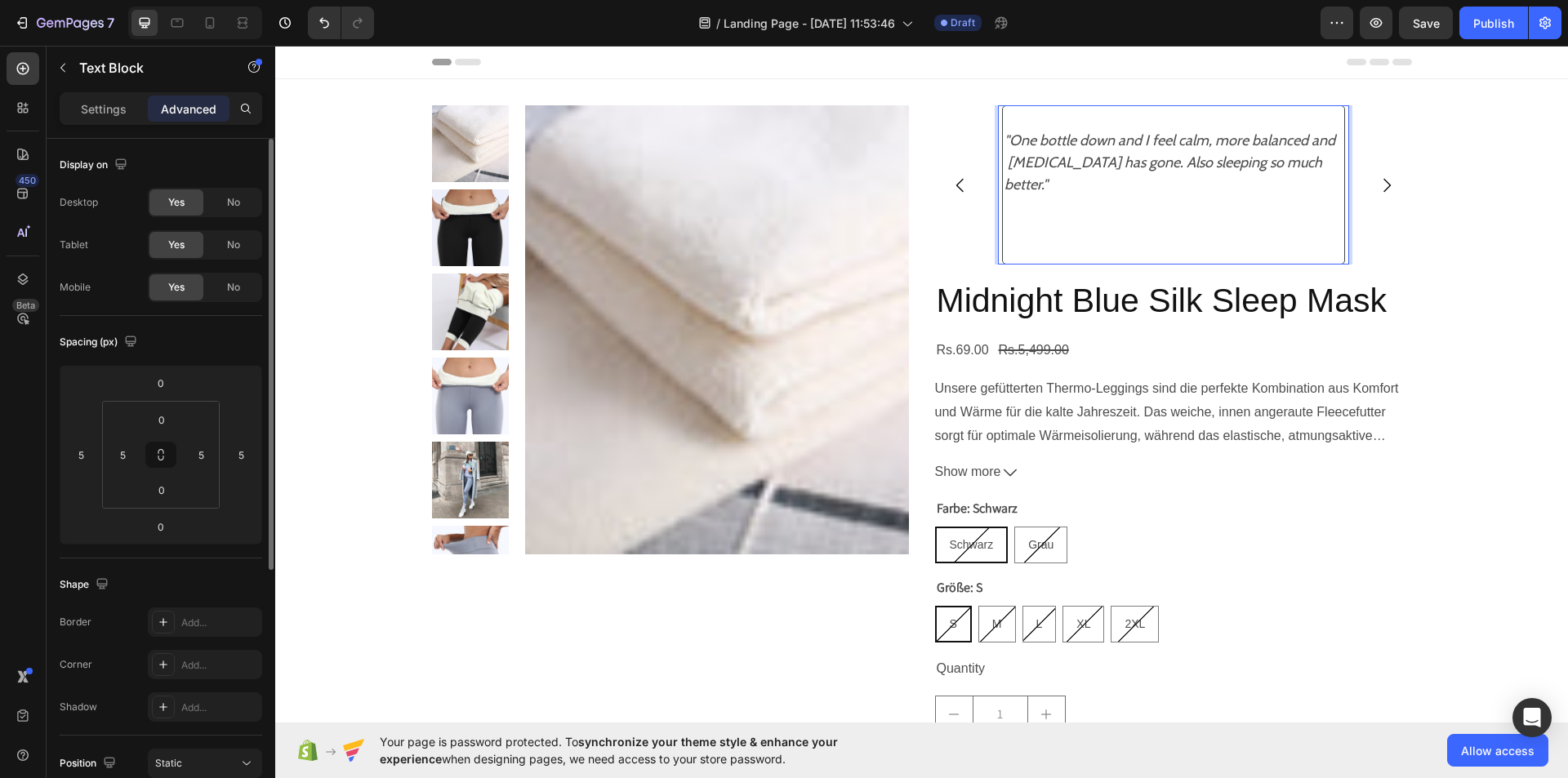
click at [1307, 165] on p ""One bottle down and I feel calm, more balanced and [MEDICAL_DATA] has gone. Al…" at bounding box center [1173, 185] width 338 height 111
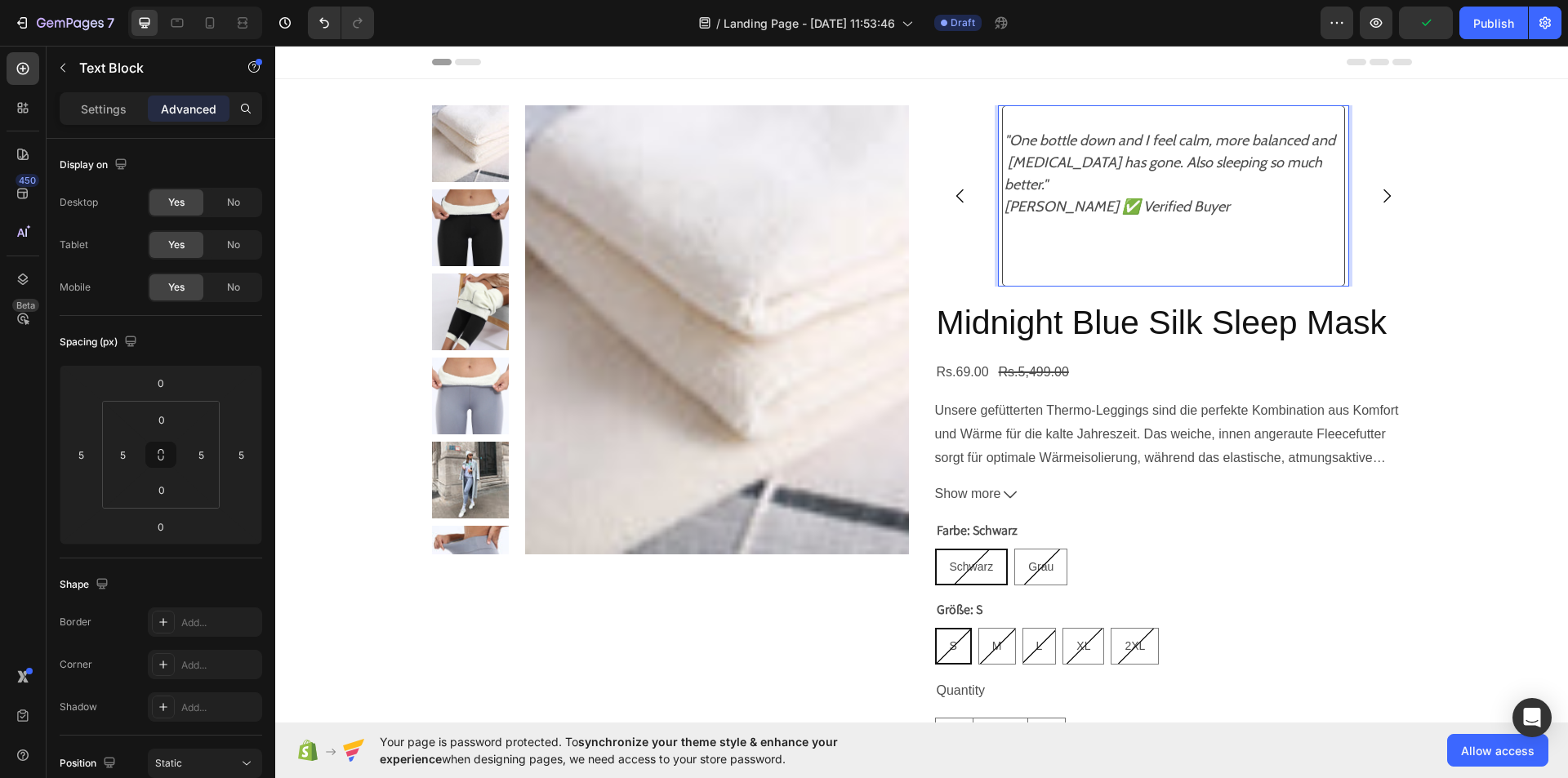
click at [1007, 262] on p "Rich Text Editor. Editing area: main" at bounding box center [1173, 273] width 338 height 22
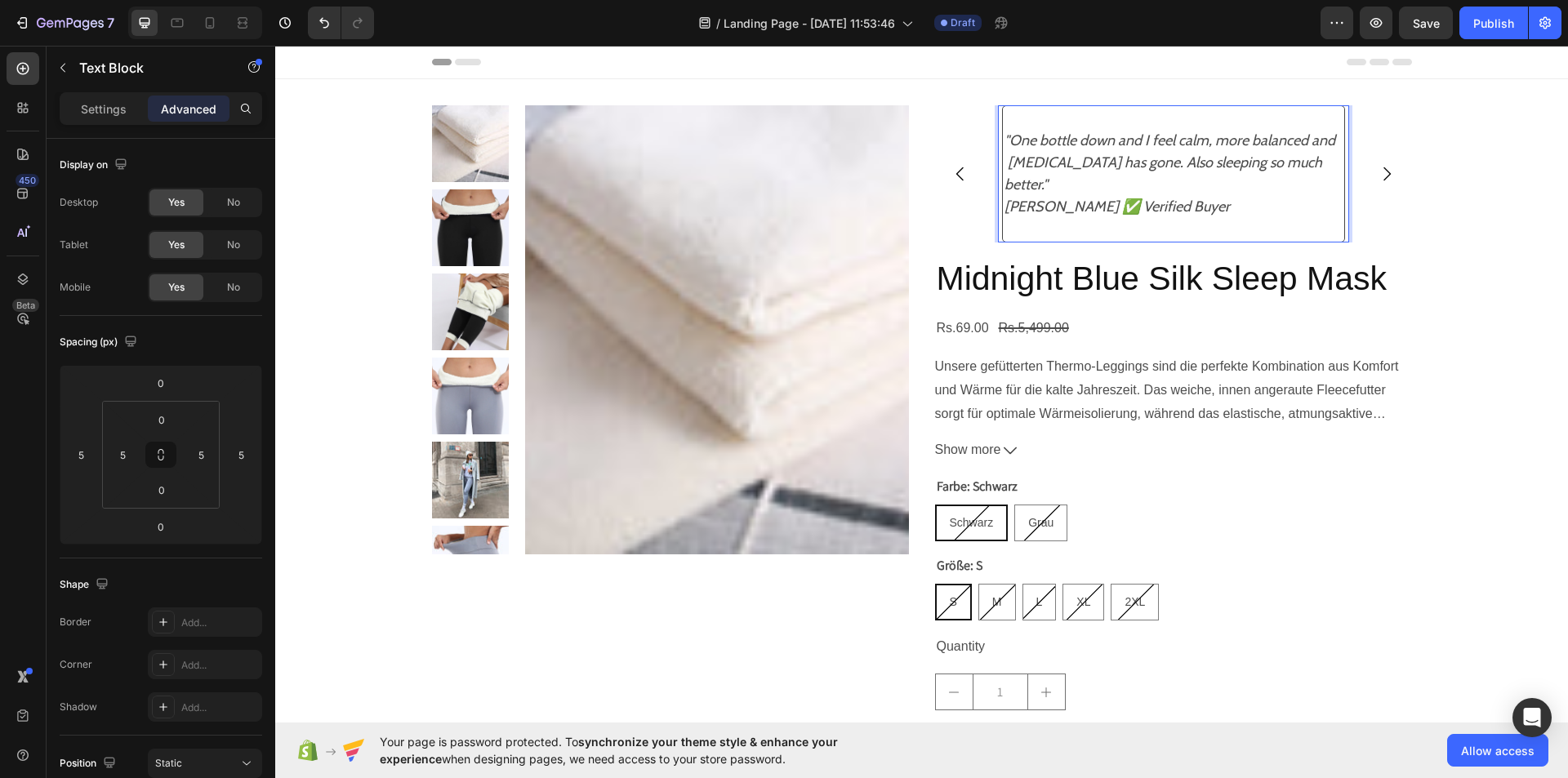
click at [1006, 174] on p ""One bottle down and I feel calm, more balanced and [MEDICAL_DATA] has gone. Al…" at bounding box center [1173, 185] width 338 height 111
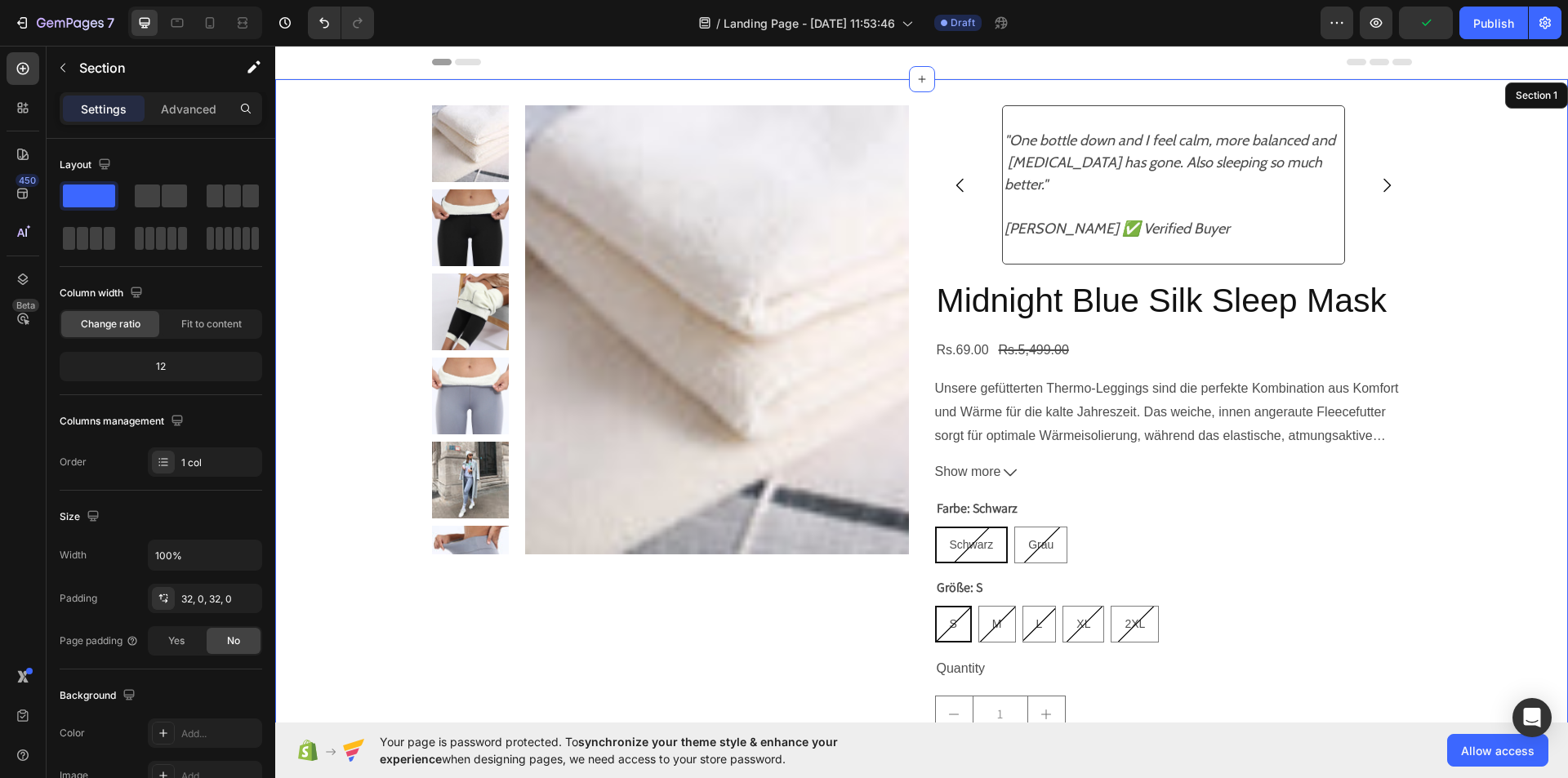
click at [1500, 248] on div "Product Images "One bottle down and I feel calm, more balanced and [MEDICAL_DAT…" at bounding box center [922, 482] width 1293 height 753
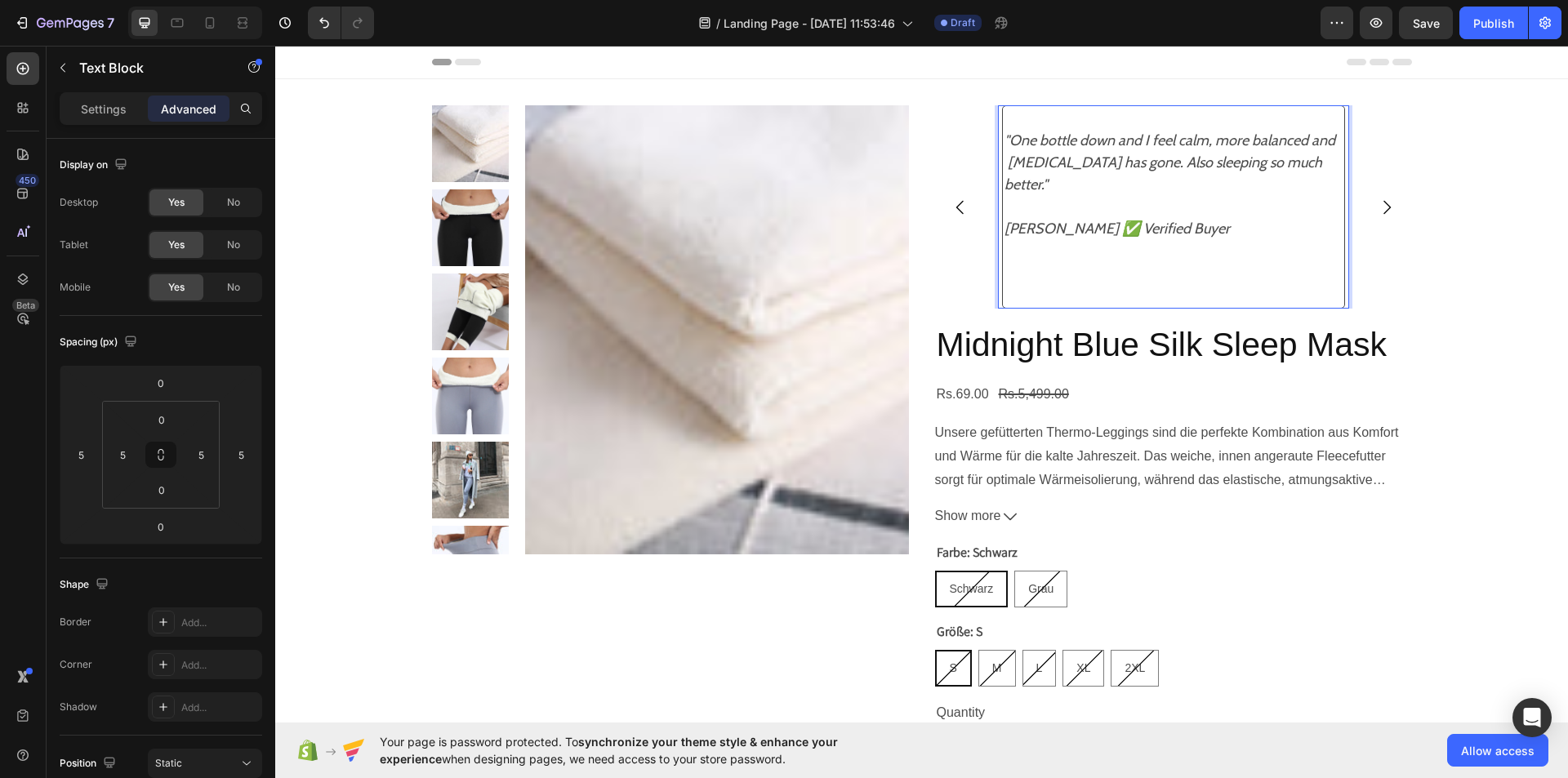
click at [1011, 220] on icon "[PERSON_NAME] ✅ Verified Buyer" at bounding box center [1116, 229] width 225 height 18
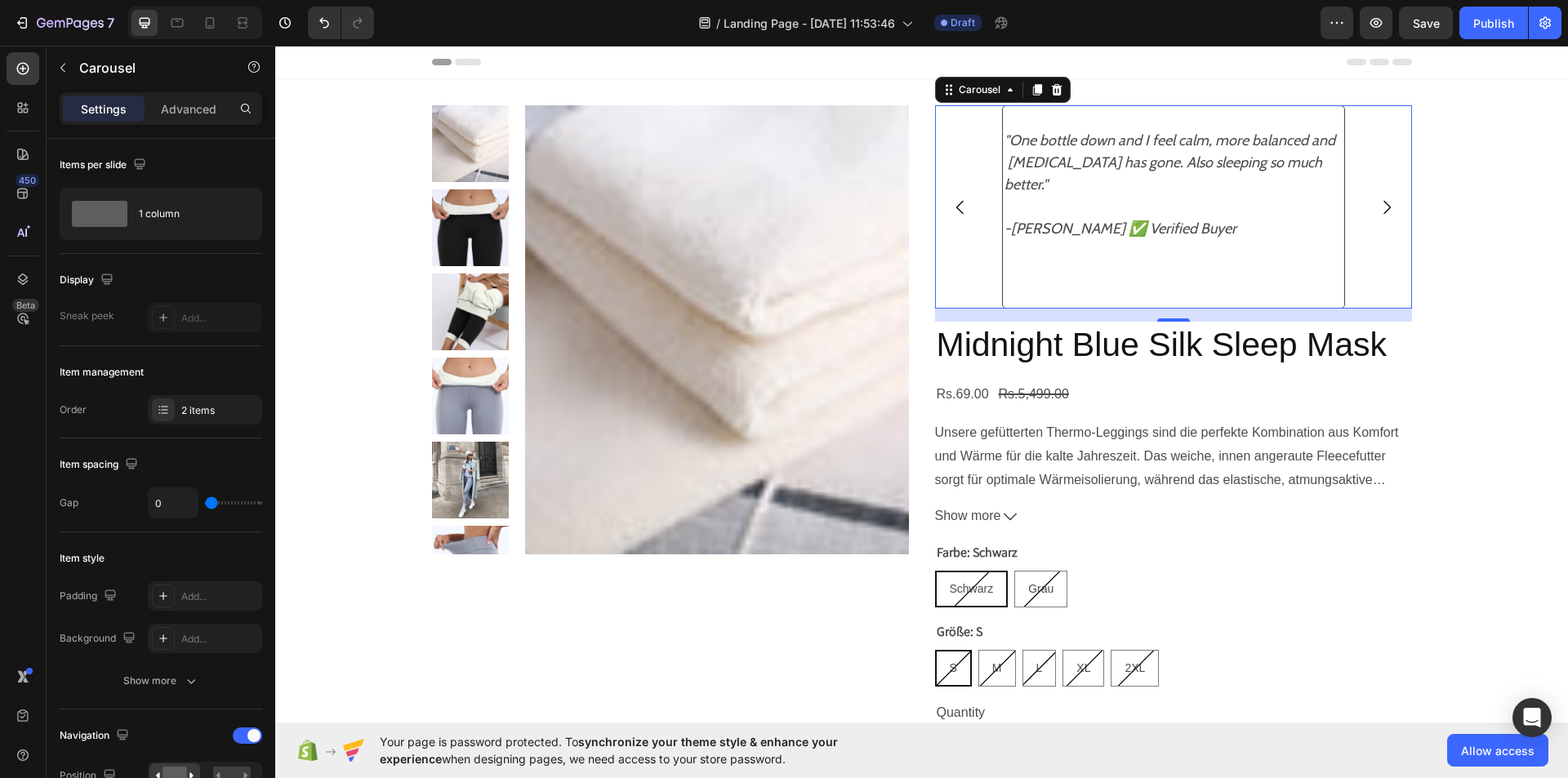
click at [1380, 201] on icon "Carousel Next Arrow" at bounding box center [1387, 208] width 20 height 20
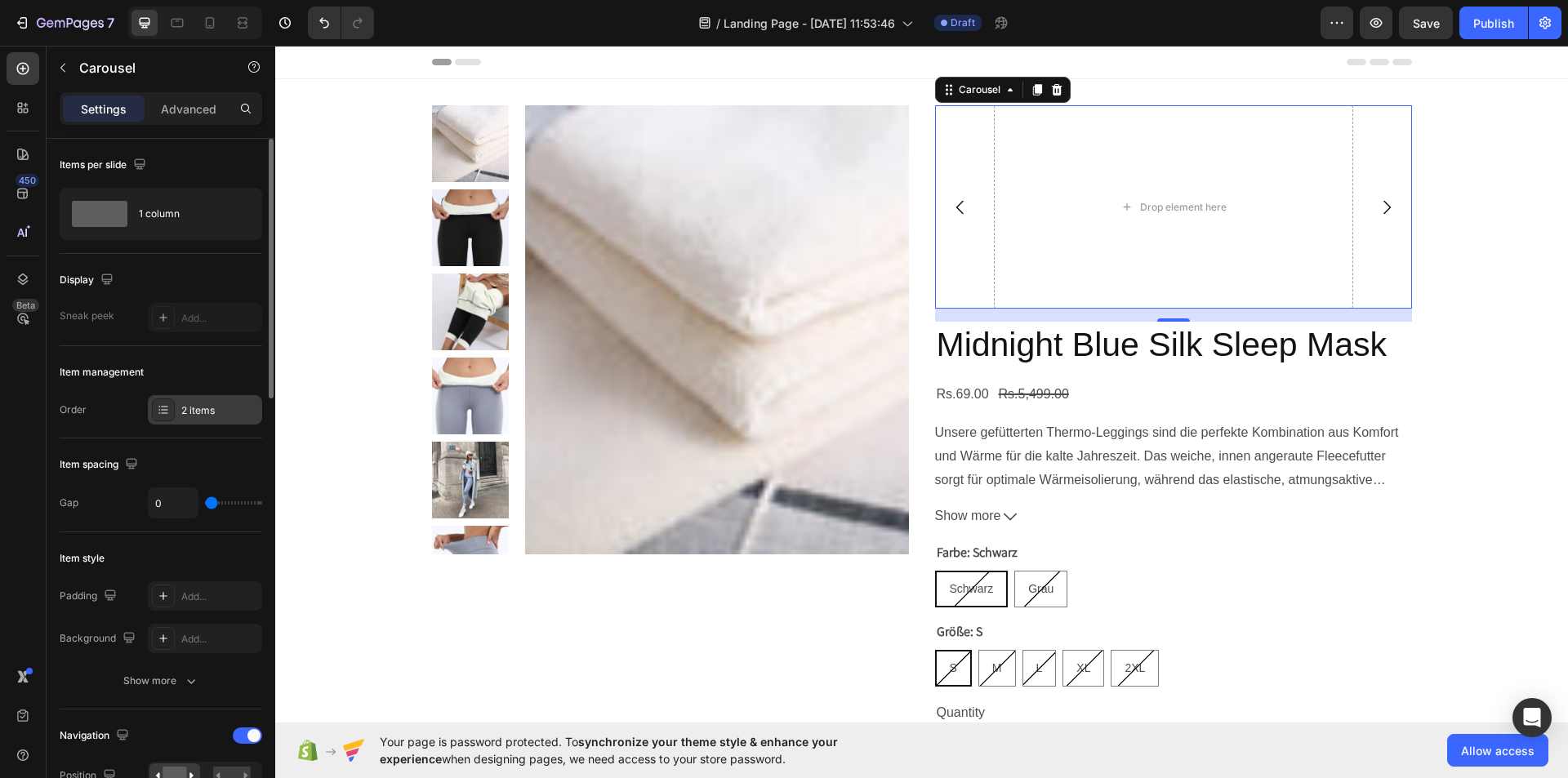
click at [238, 420] on div "2 items" at bounding box center [205, 409] width 114 height 29
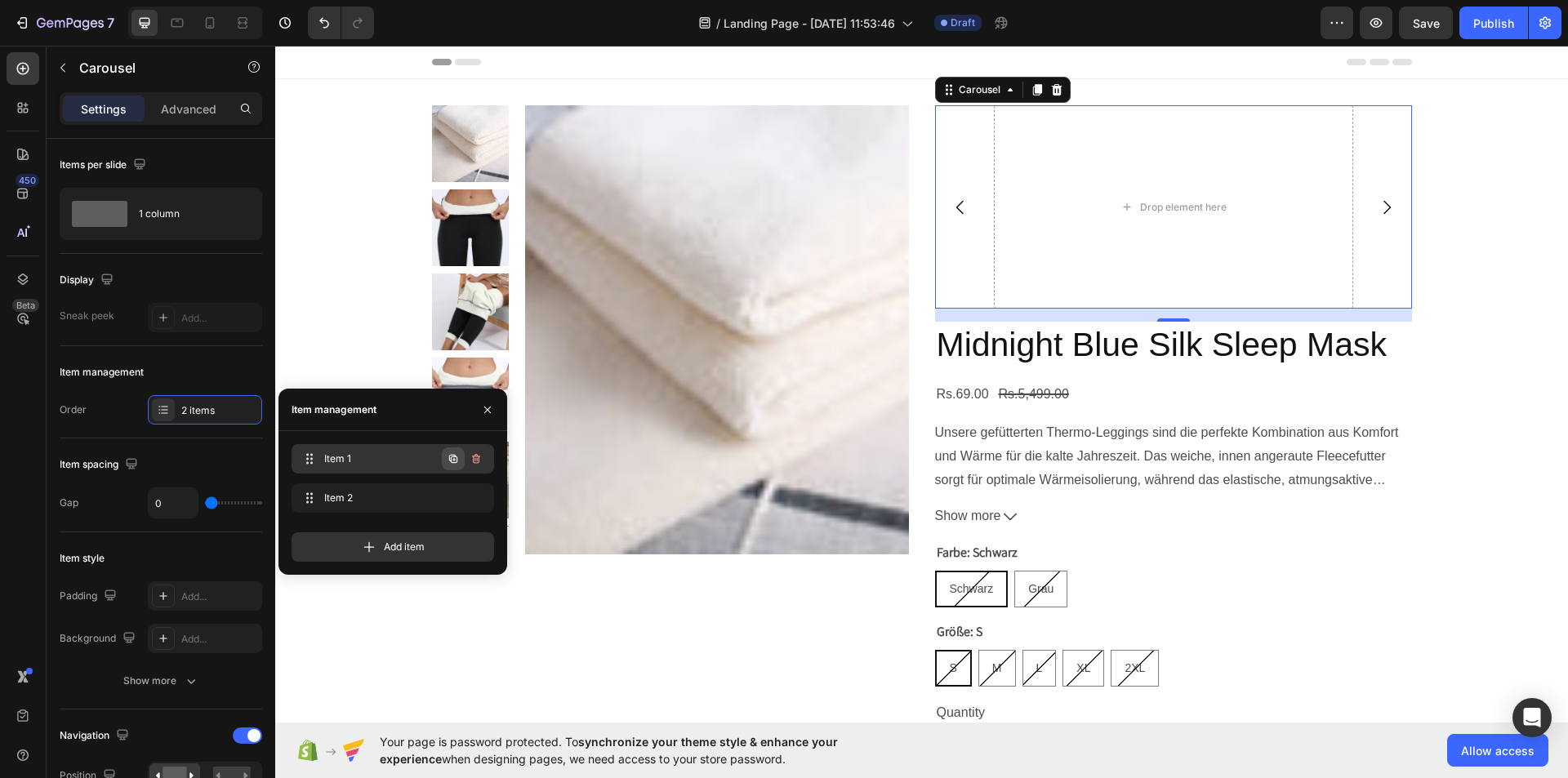
click at [457, 461] on icon "button" at bounding box center [453, 459] width 8 height 8
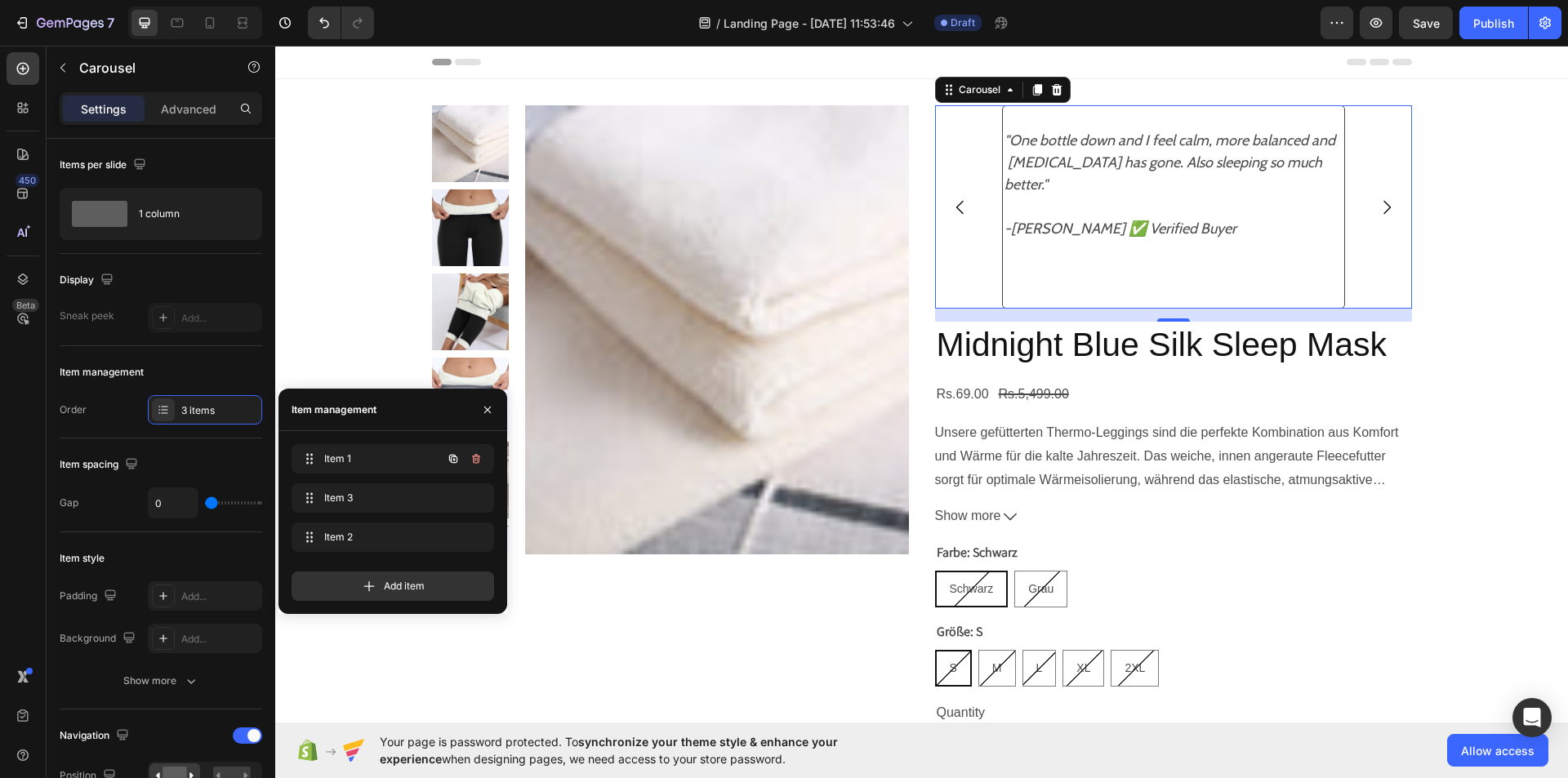
click at [457, 461] on icon "button" at bounding box center [453, 459] width 8 height 8
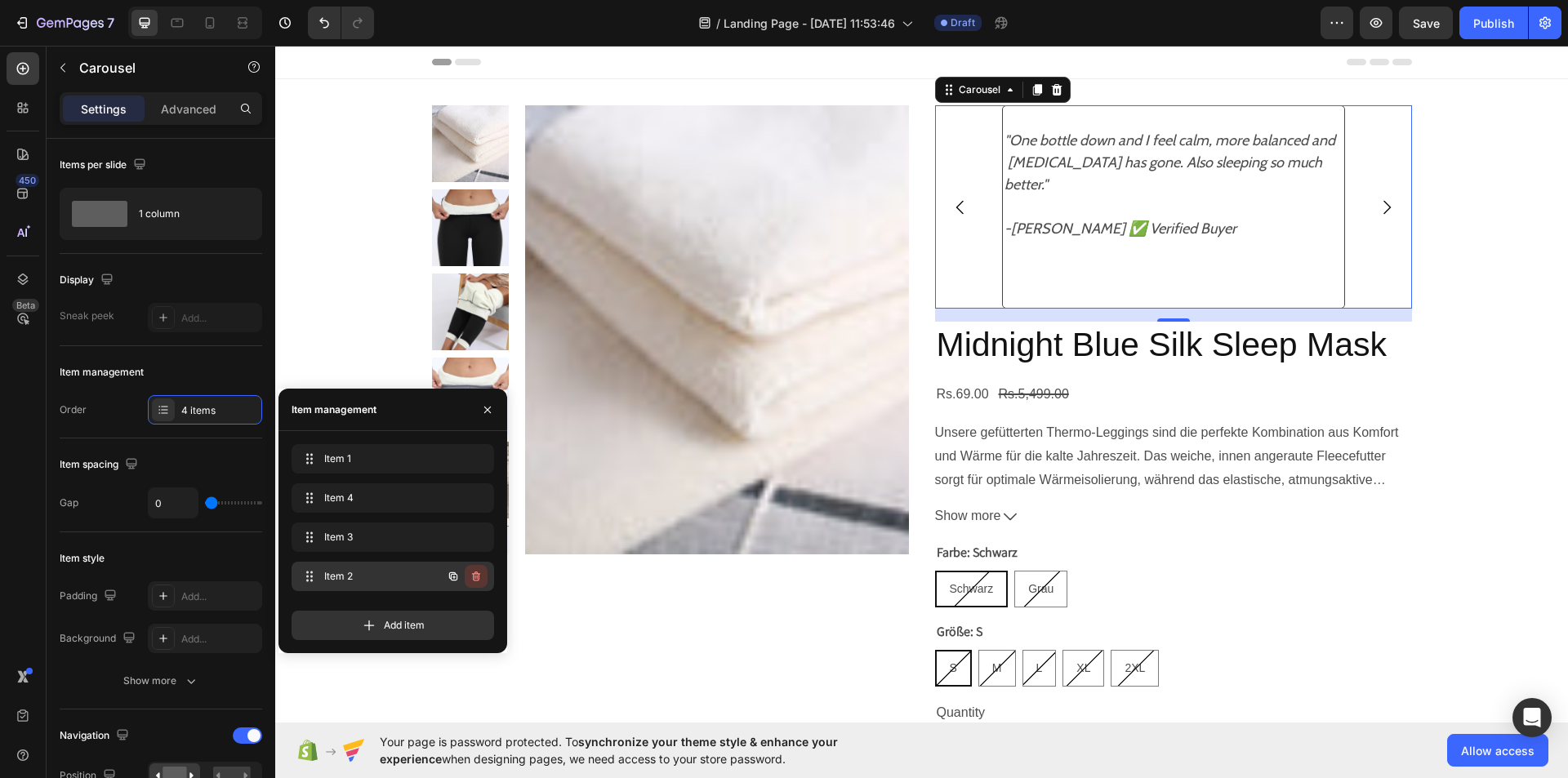
click at [477, 578] on icon "button" at bounding box center [476, 577] width 13 height 13
click at [477, 578] on div "Delete" at bounding box center [465, 577] width 30 height 15
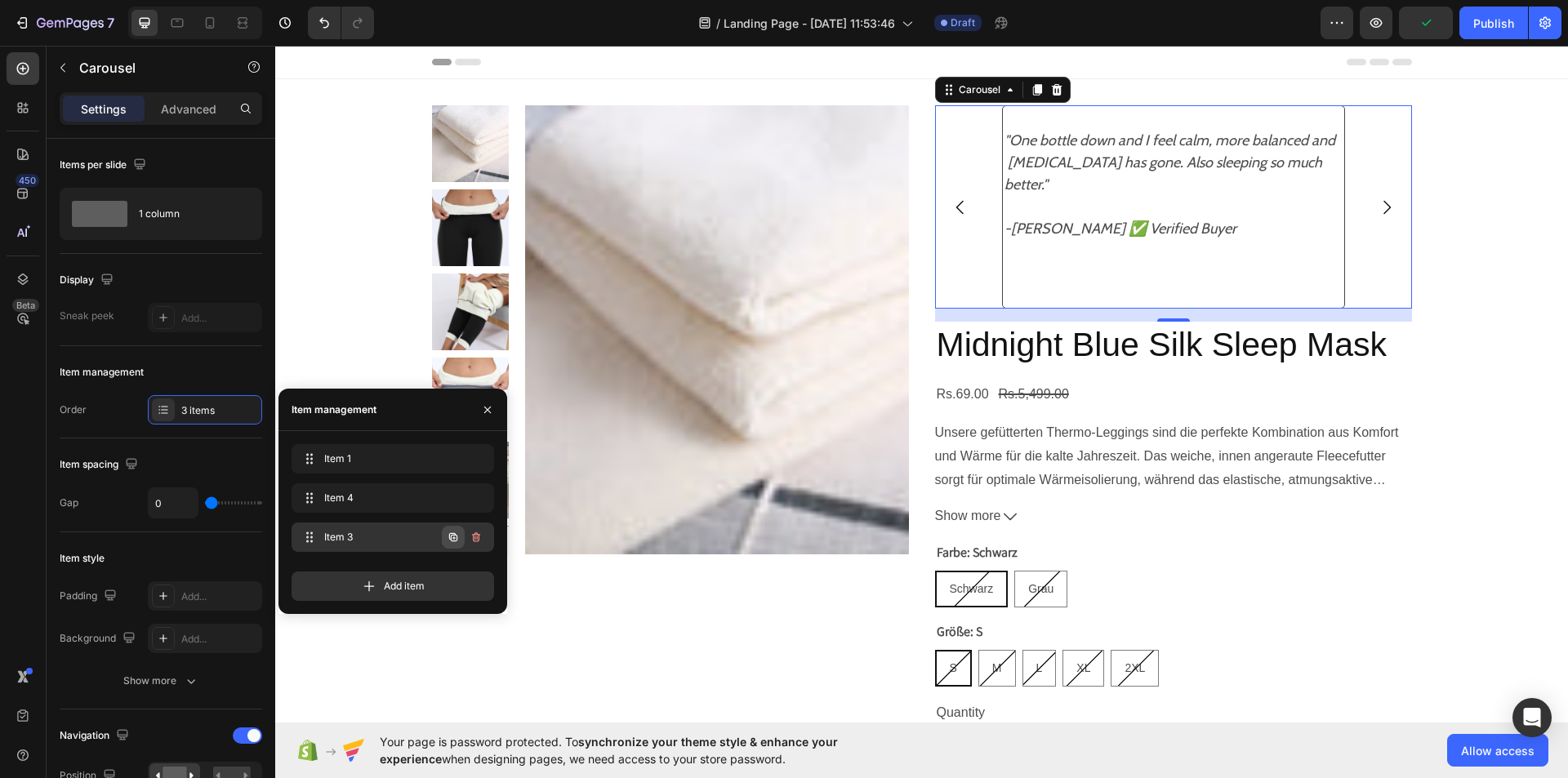
click at [447, 540] on icon "button" at bounding box center [453, 538] width 13 height 13
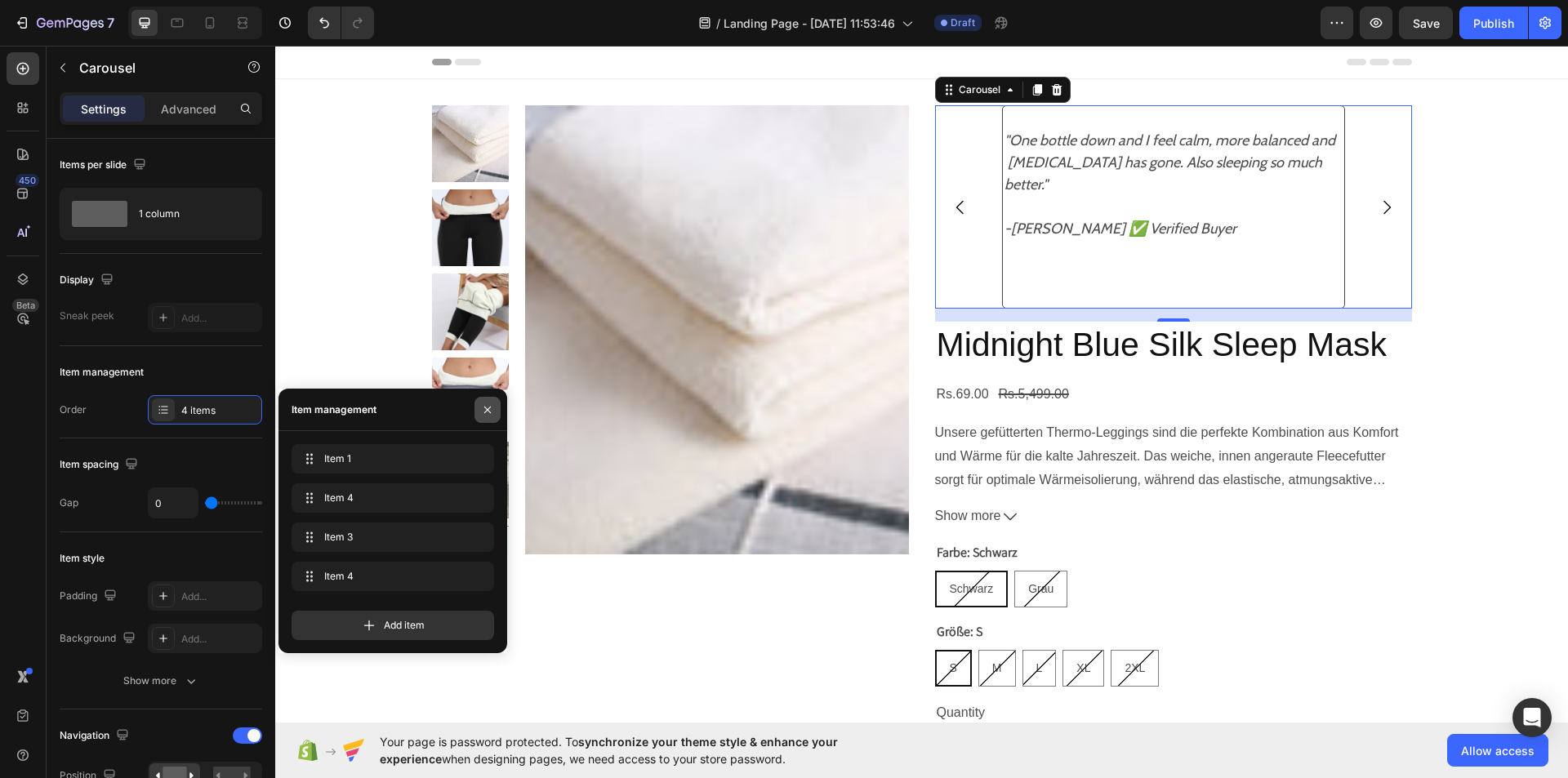
click at [486, 416] on icon "button" at bounding box center [487, 410] width 13 height 13
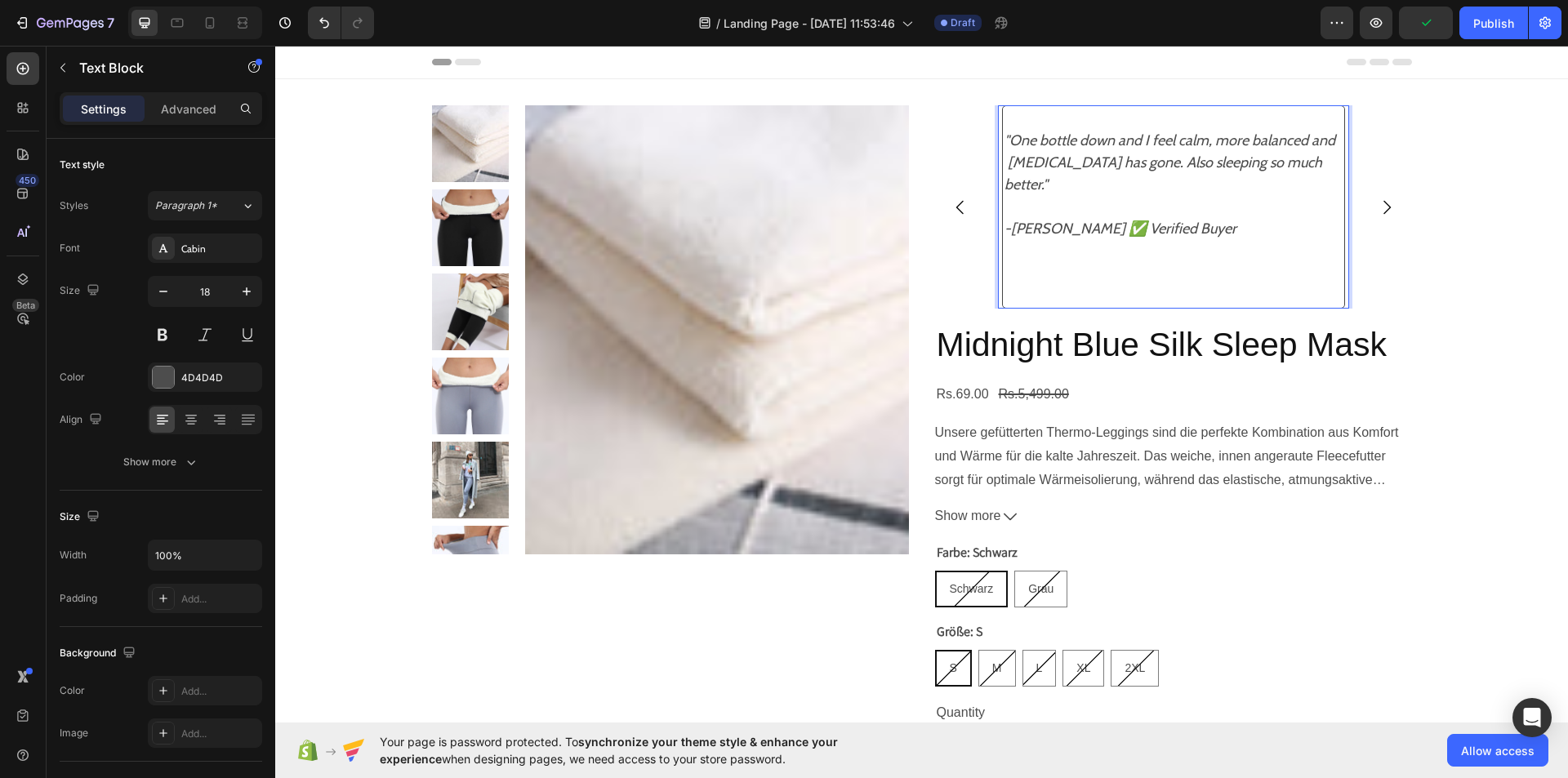
click at [1004, 276] on p ""One bottle down and I feel calm, more balanced and [MEDICAL_DATA] has gone. Al…" at bounding box center [1173, 218] width 338 height 176
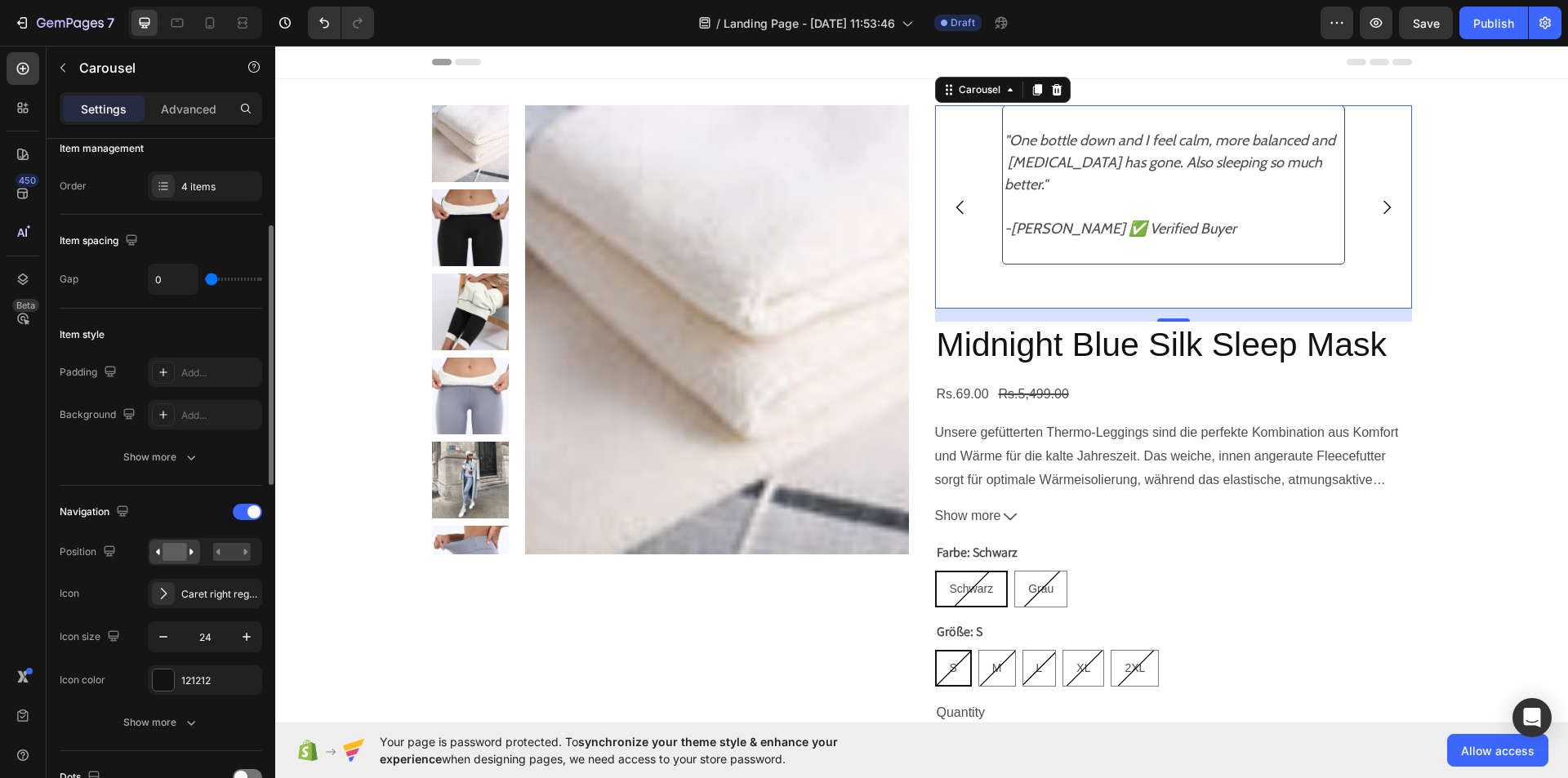
scroll to position [225, 0]
click at [230, 561] on div at bounding box center [231, 550] width 51 height 24
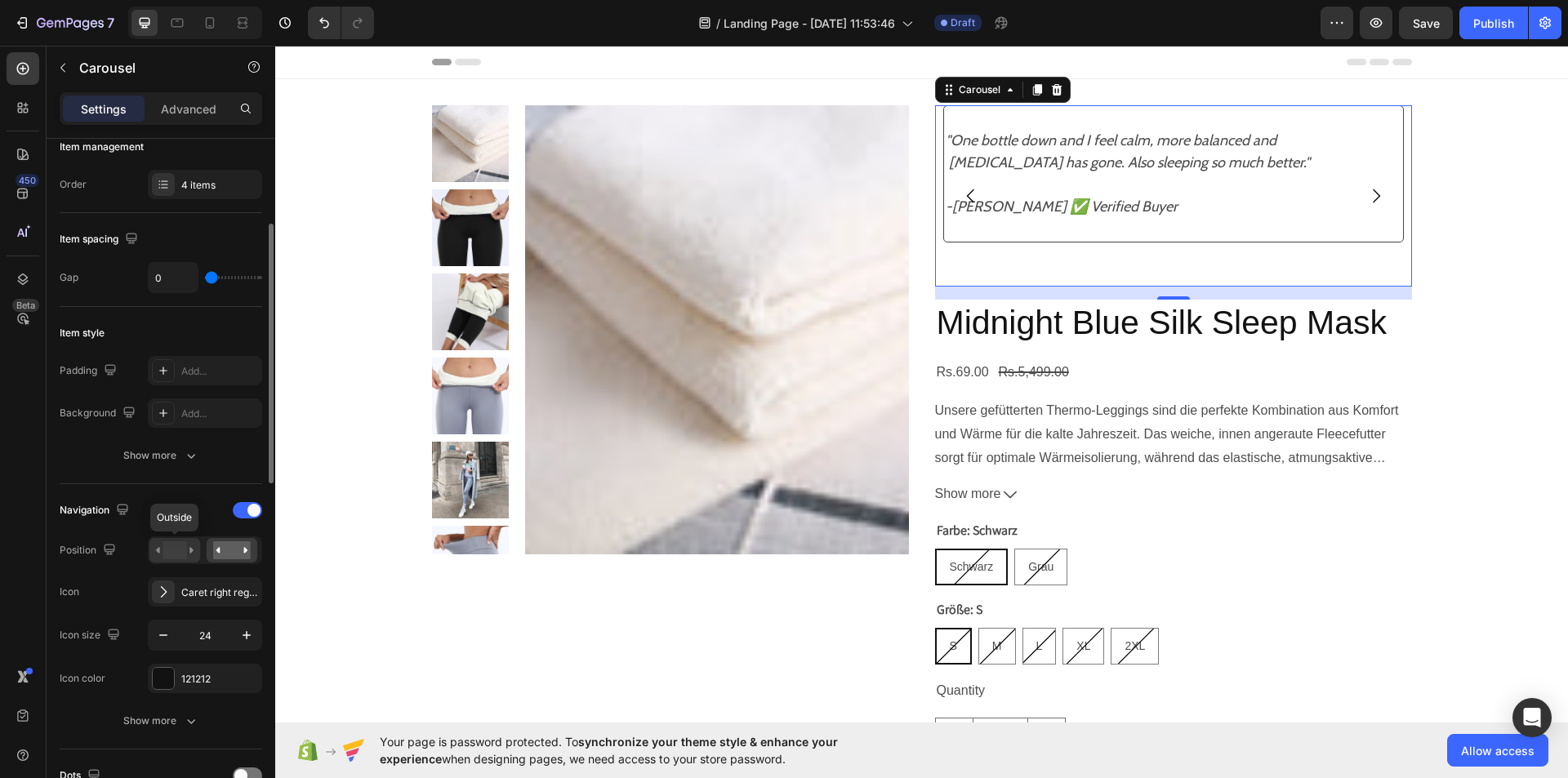
click at [177, 547] on rect at bounding box center [174, 551] width 23 height 18
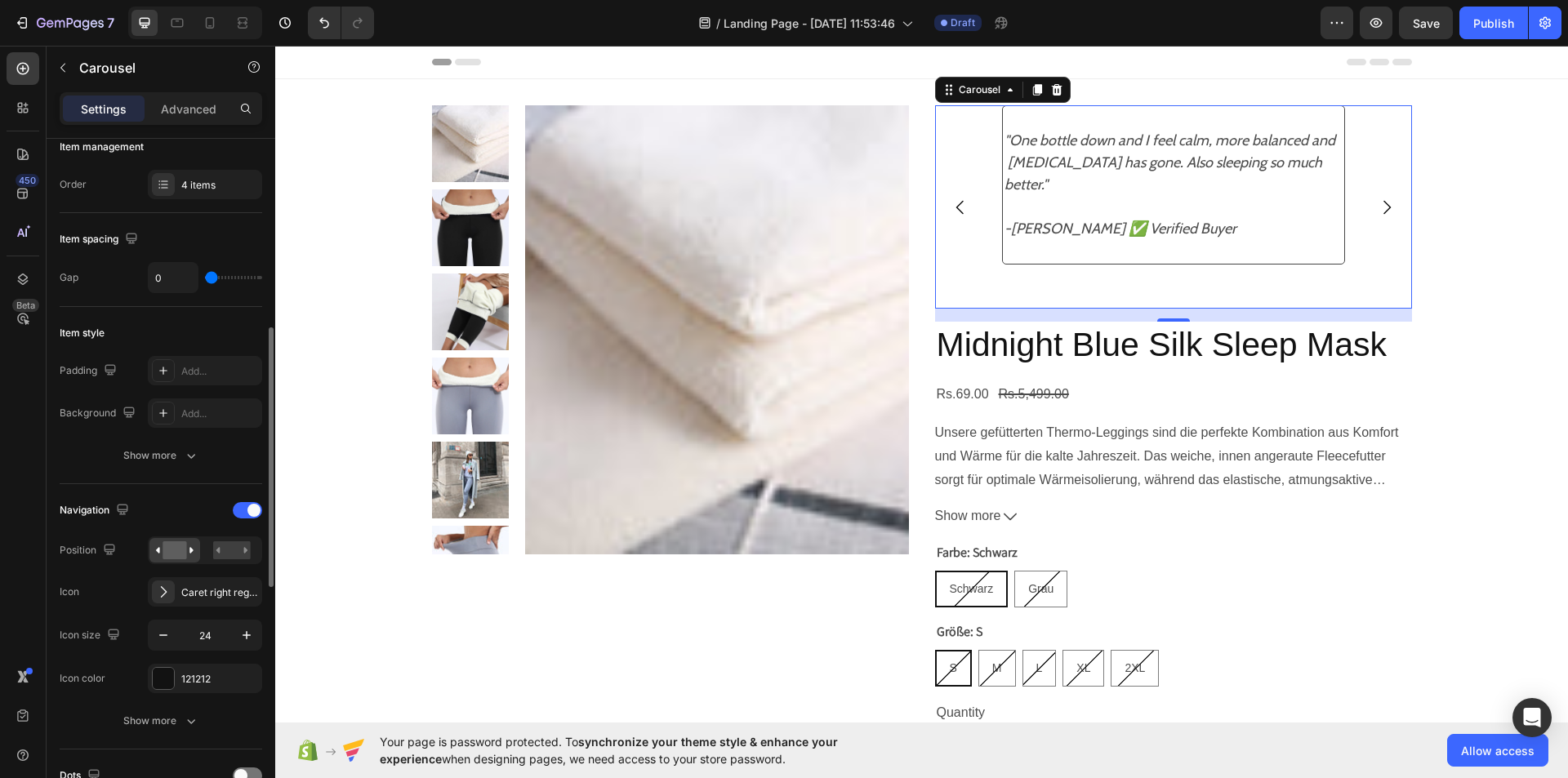
scroll to position [313, 0]
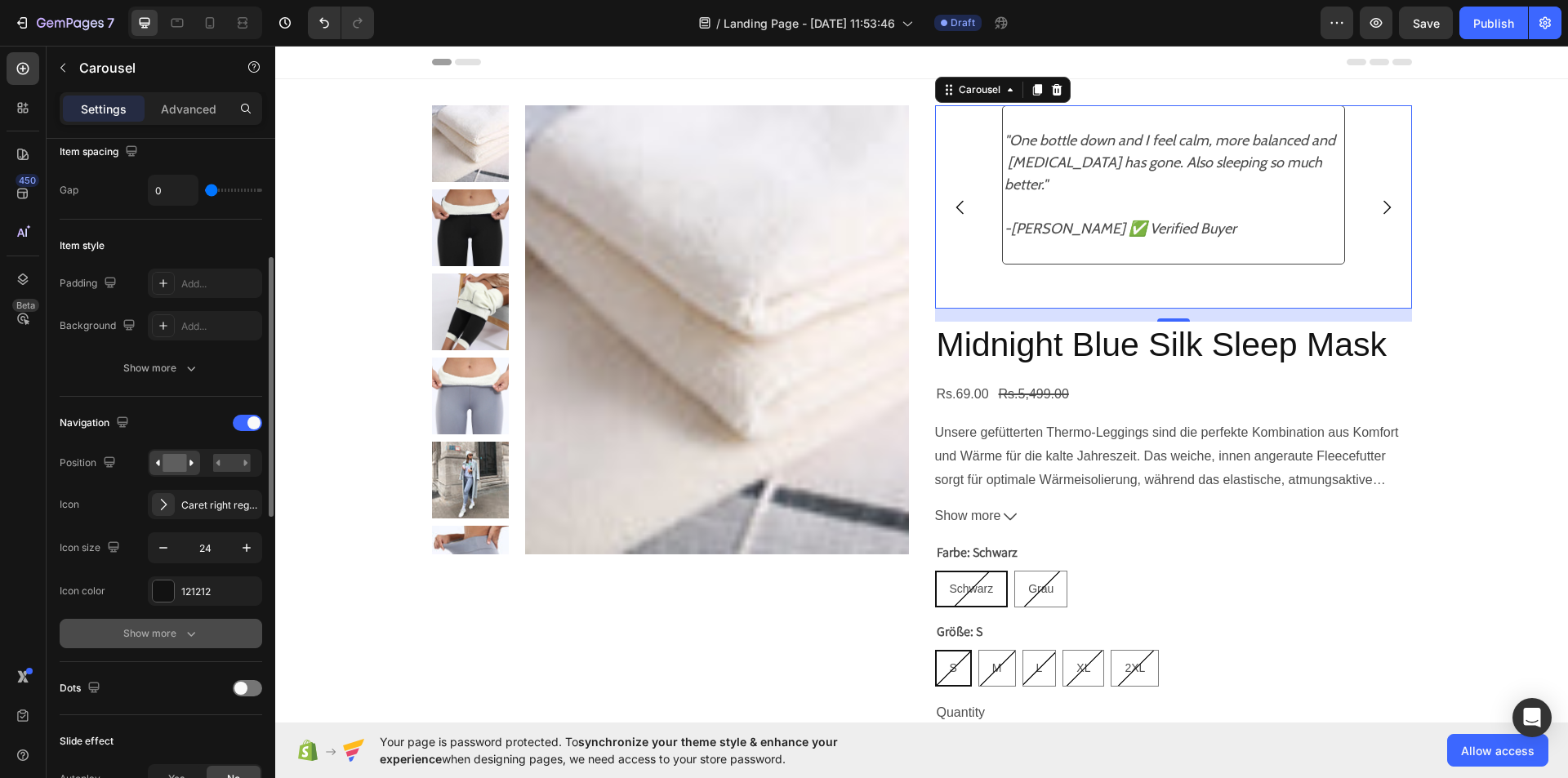
click at [193, 627] on icon "button" at bounding box center [191, 634] width 17 height 17
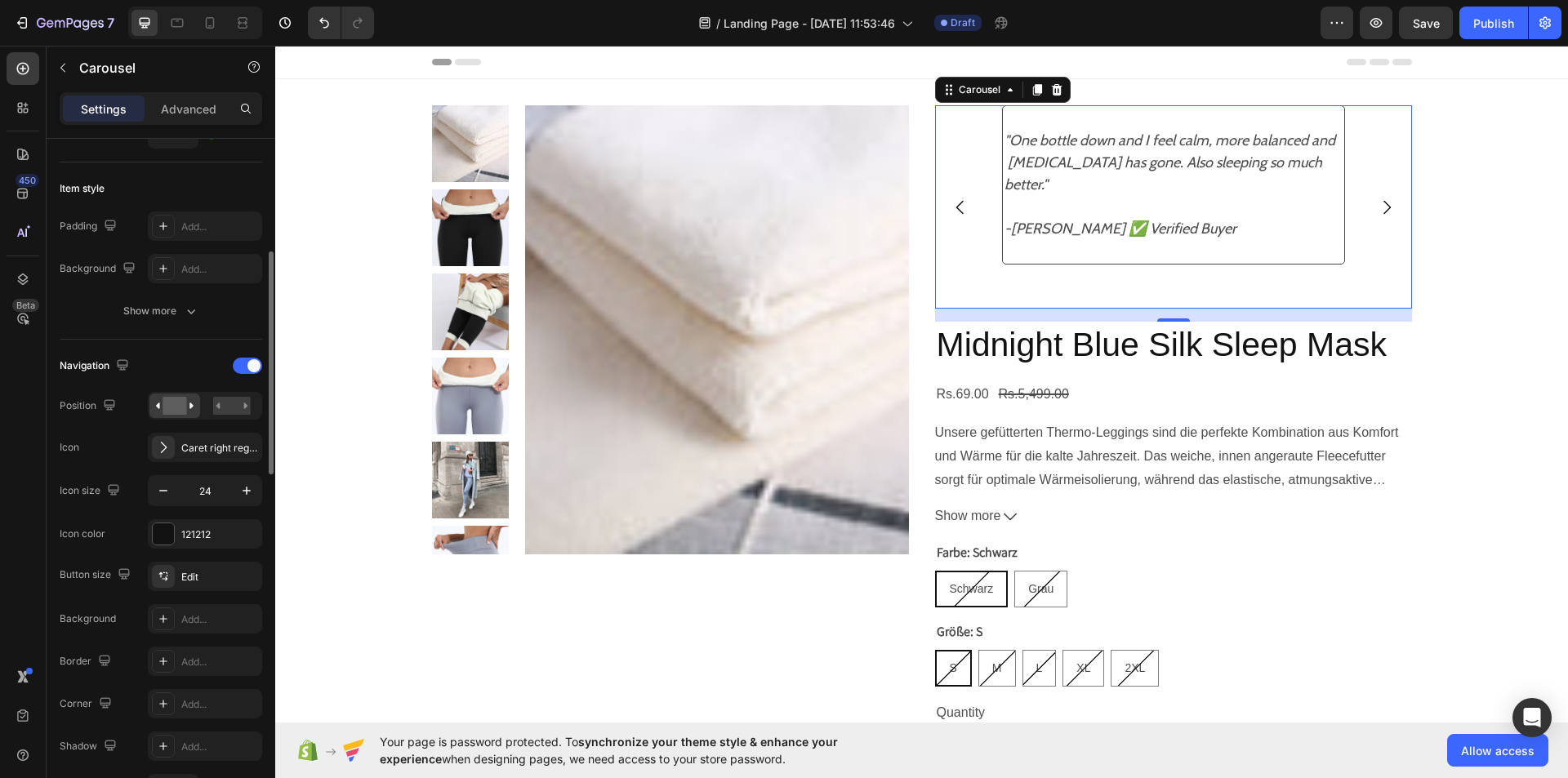
scroll to position [374, 0]
click at [219, 564] on div "Edit" at bounding box center [205, 572] width 114 height 29
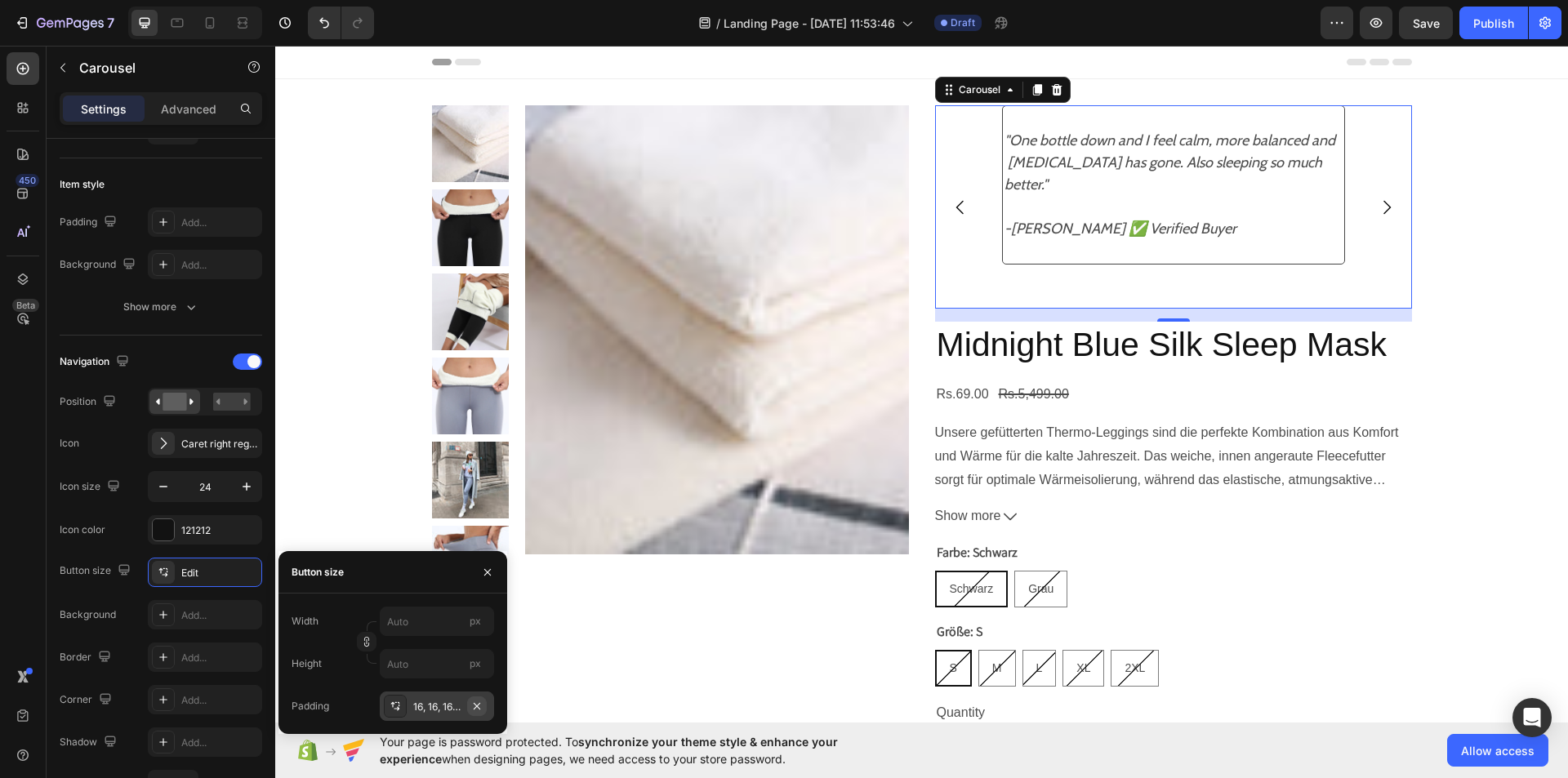
click at [475, 710] on icon "button" at bounding box center [477, 706] width 13 height 13
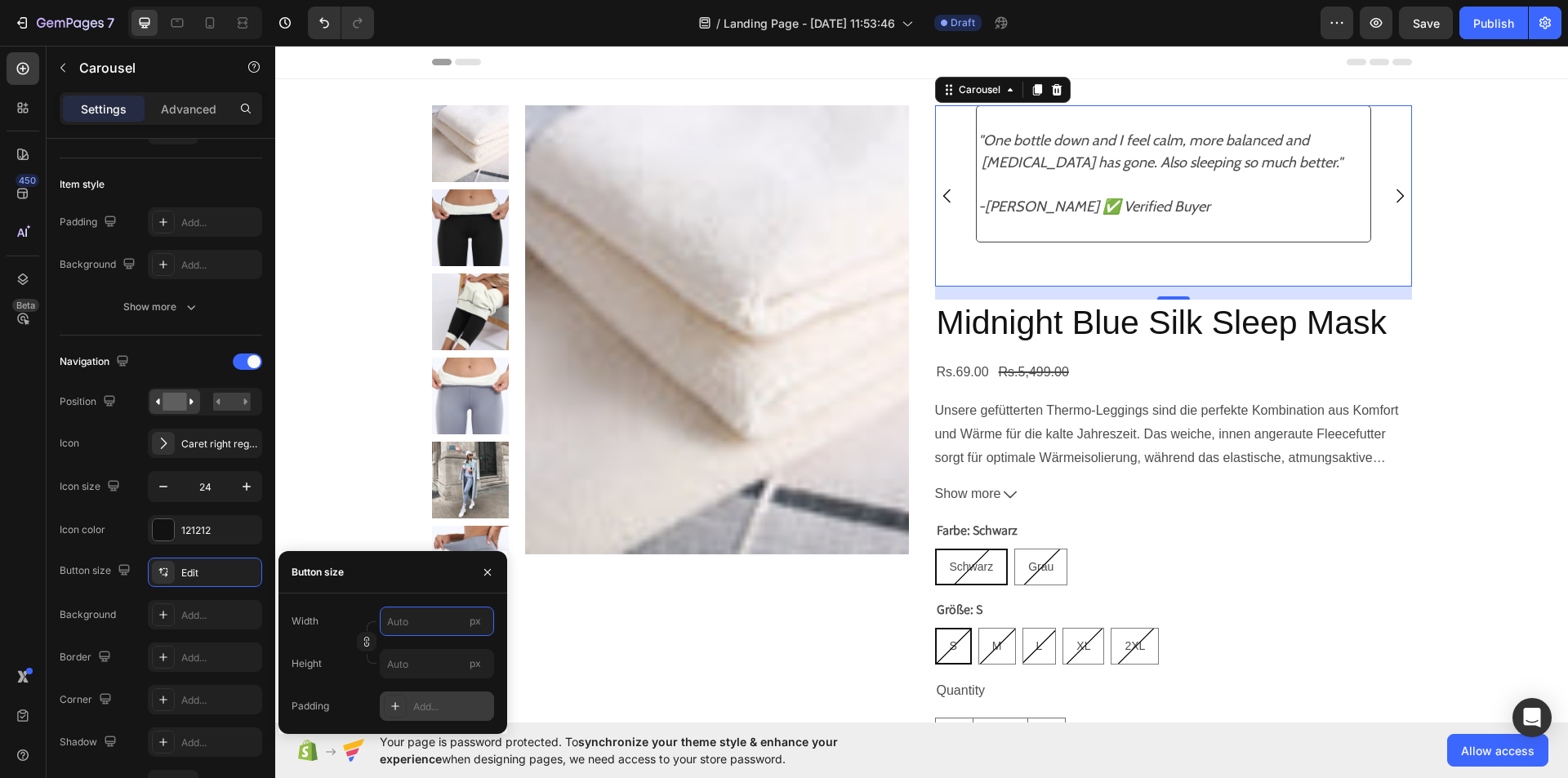
click at [430, 627] on input "px" at bounding box center [436, 621] width 114 height 29
click at [421, 686] on span "Medium" at bounding box center [404, 691] width 37 height 15
type input "32"
click at [391, 700] on icon at bounding box center [395, 706] width 13 height 13
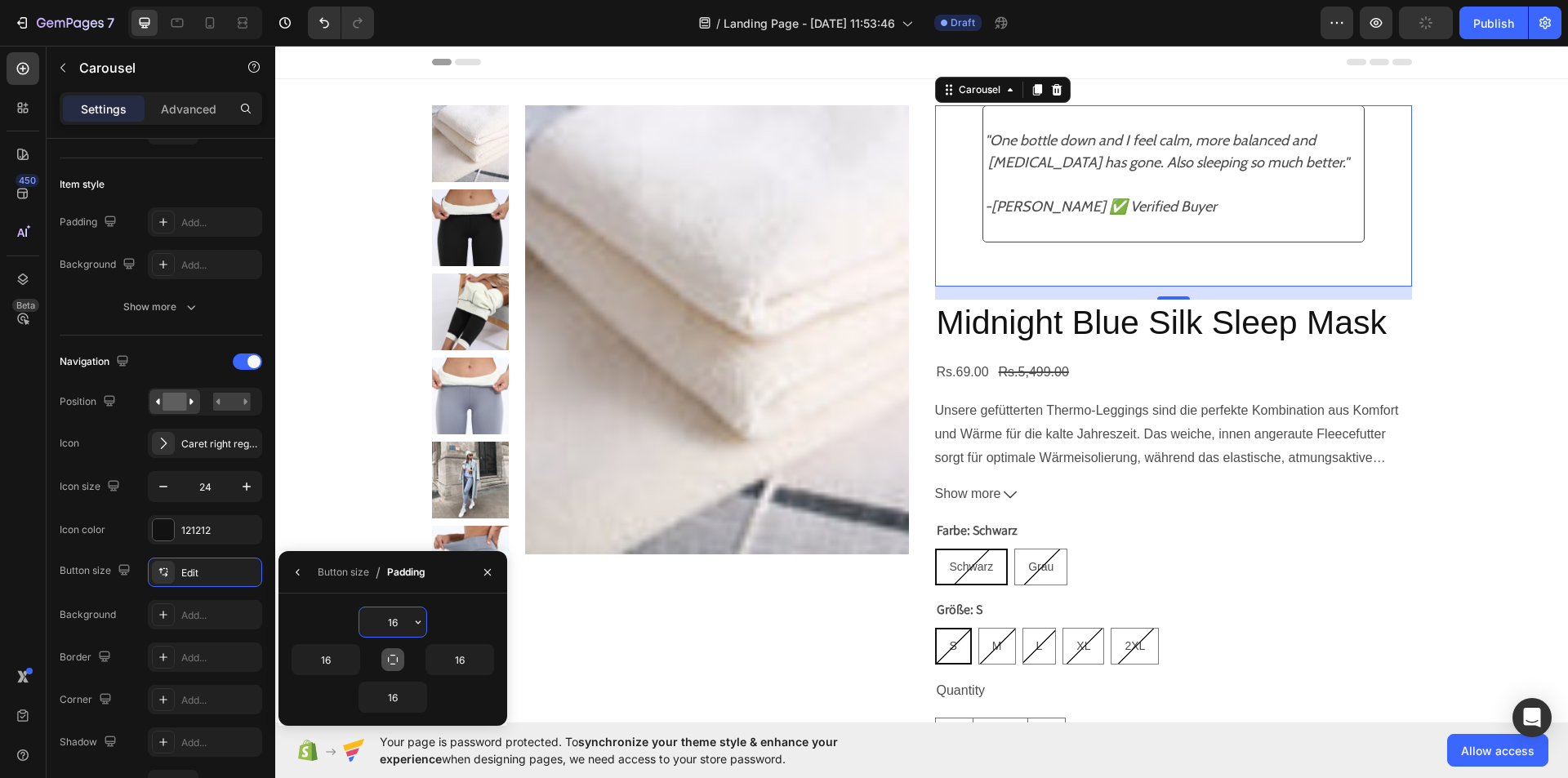
click at [396, 658] on icon "button" at bounding box center [393, 660] width 13 height 13
click at [481, 569] on icon "button" at bounding box center [487, 572] width 13 height 13
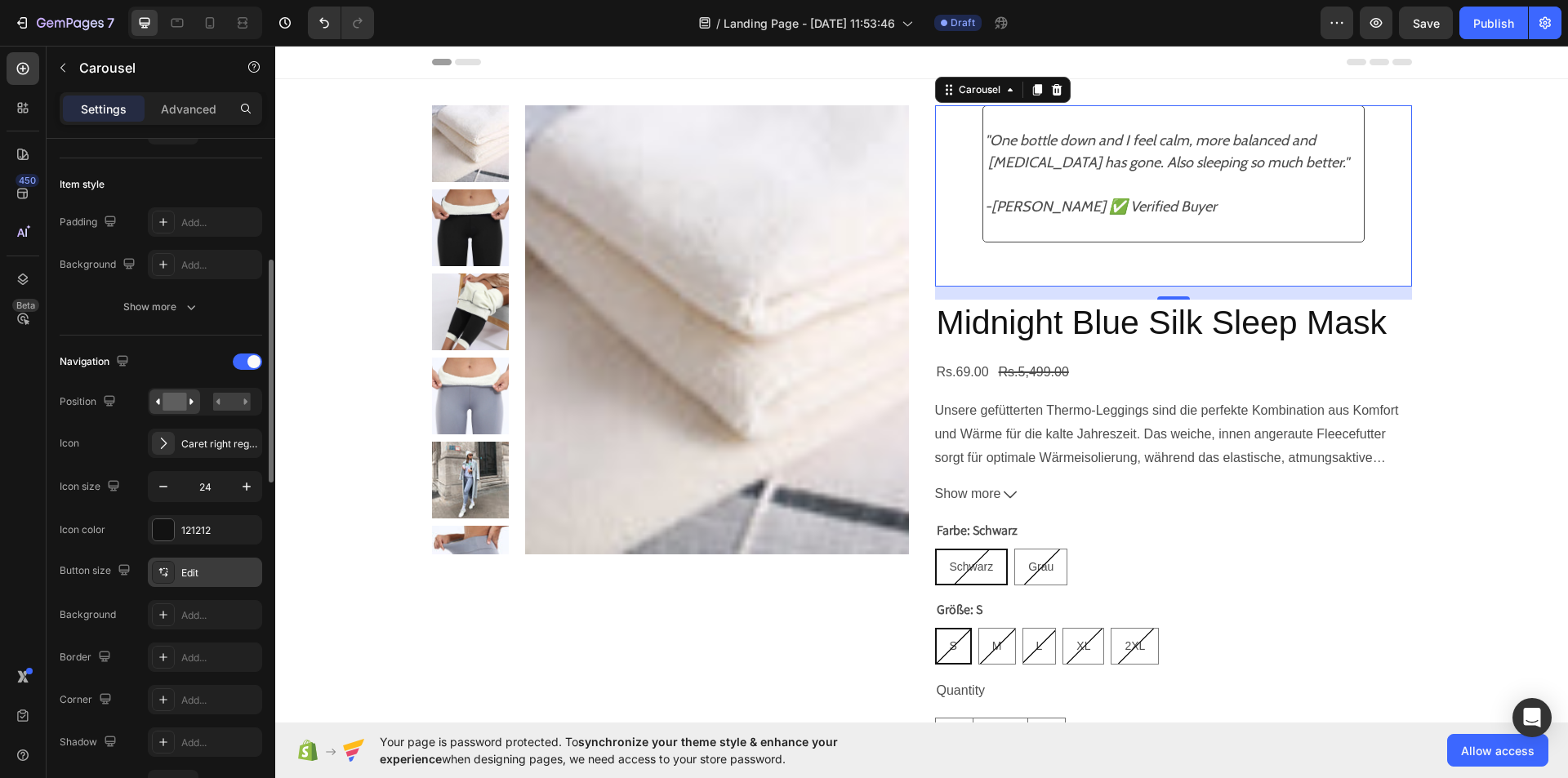
click at [218, 559] on div "Edit" at bounding box center [205, 572] width 114 height 29
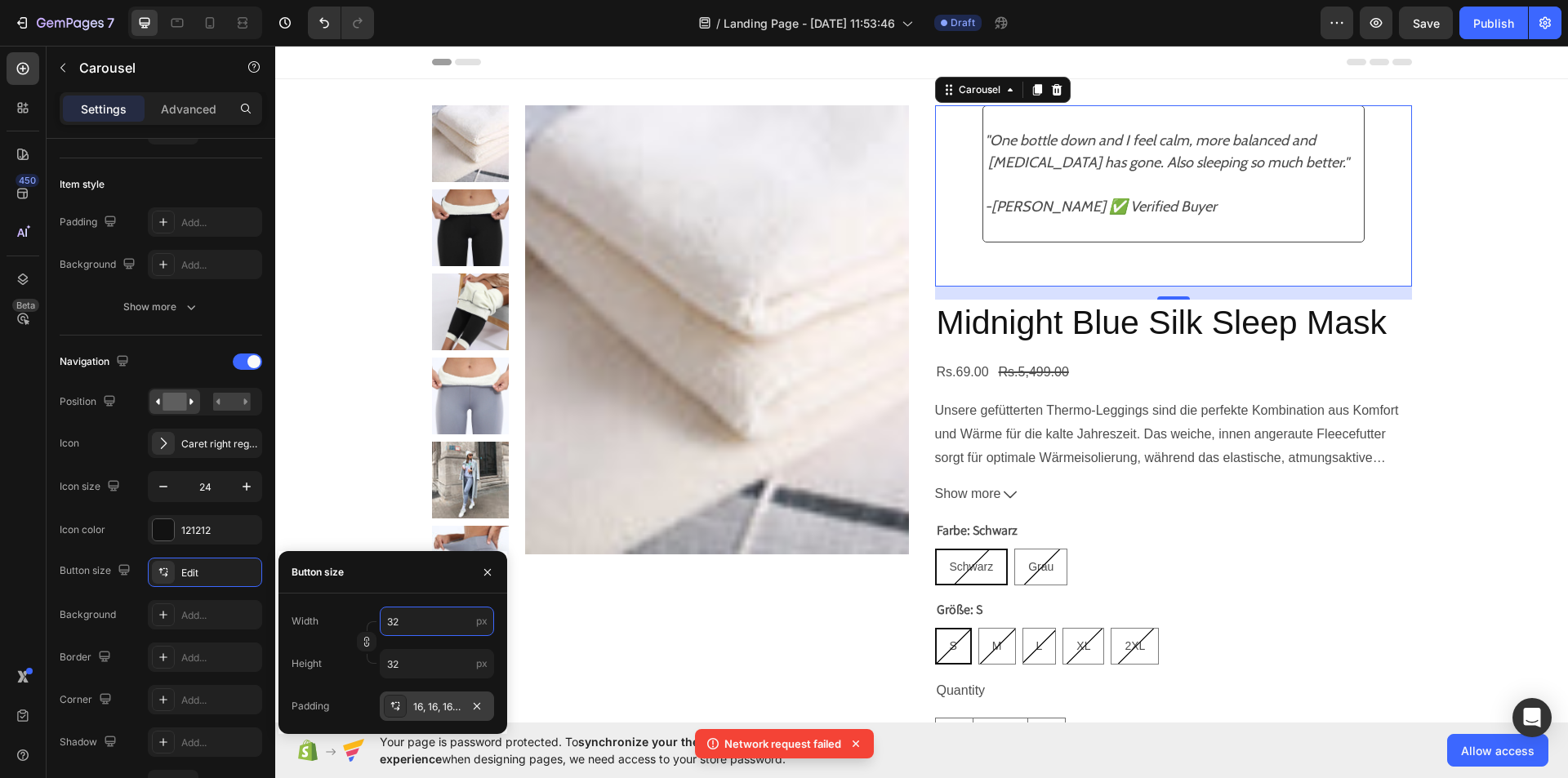
click at [438, 624] on input "32" at bounding box center [436, 621] width 114 height 29
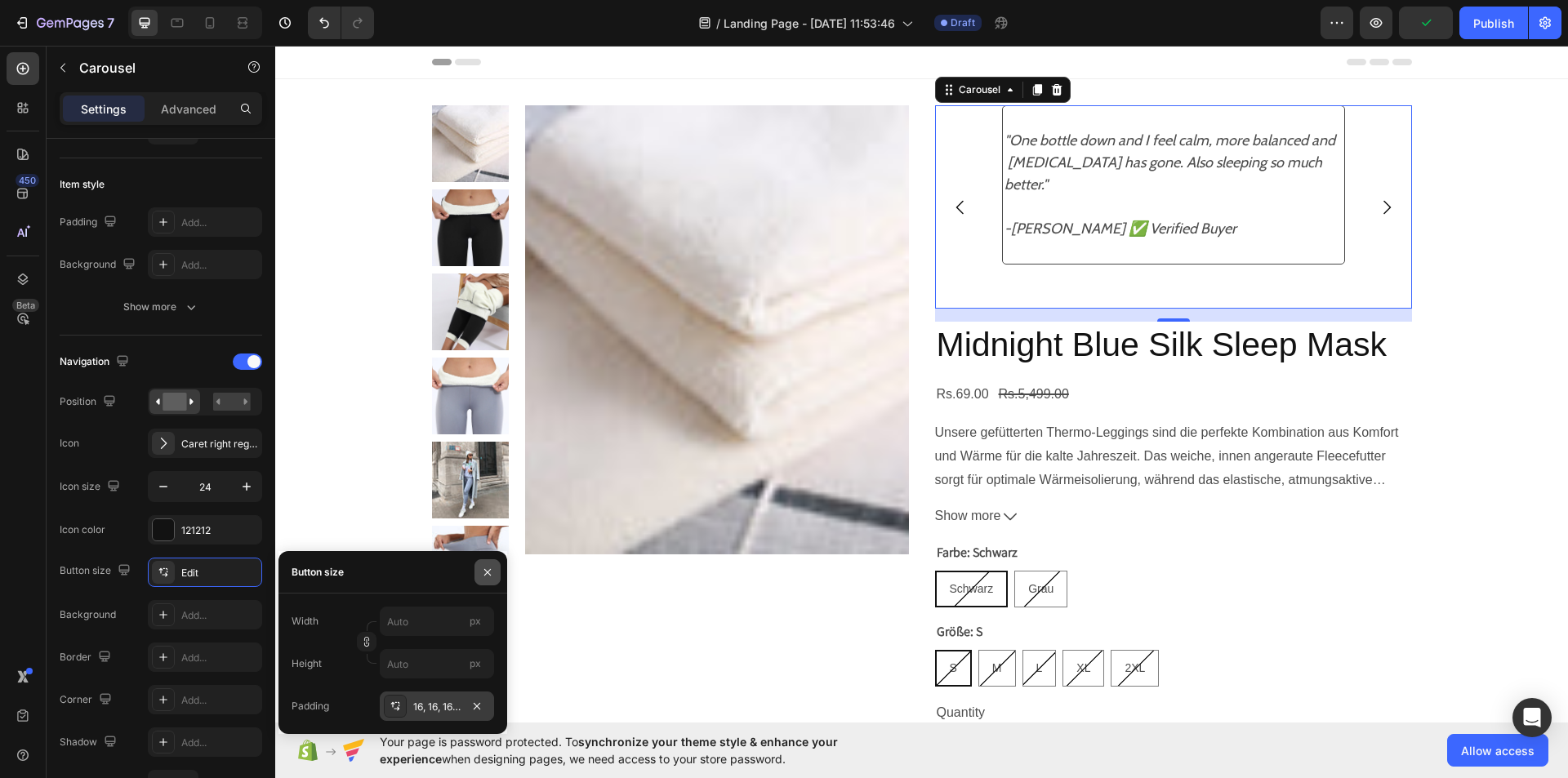
click at [480, 577] on button "button" at bounding box center [487, 572] width 26 height 26
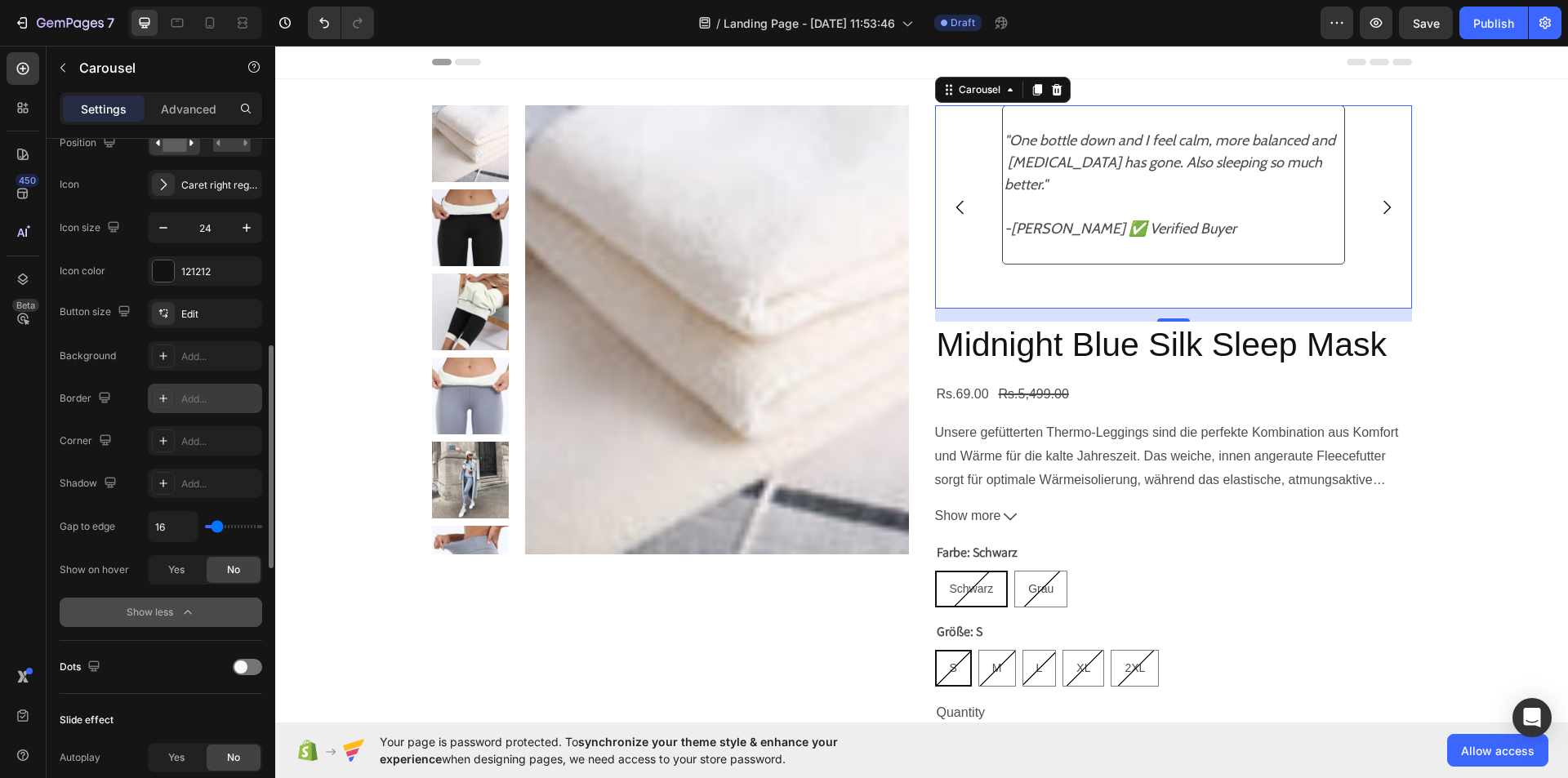
scroll to position [634, 0]
type input "0"
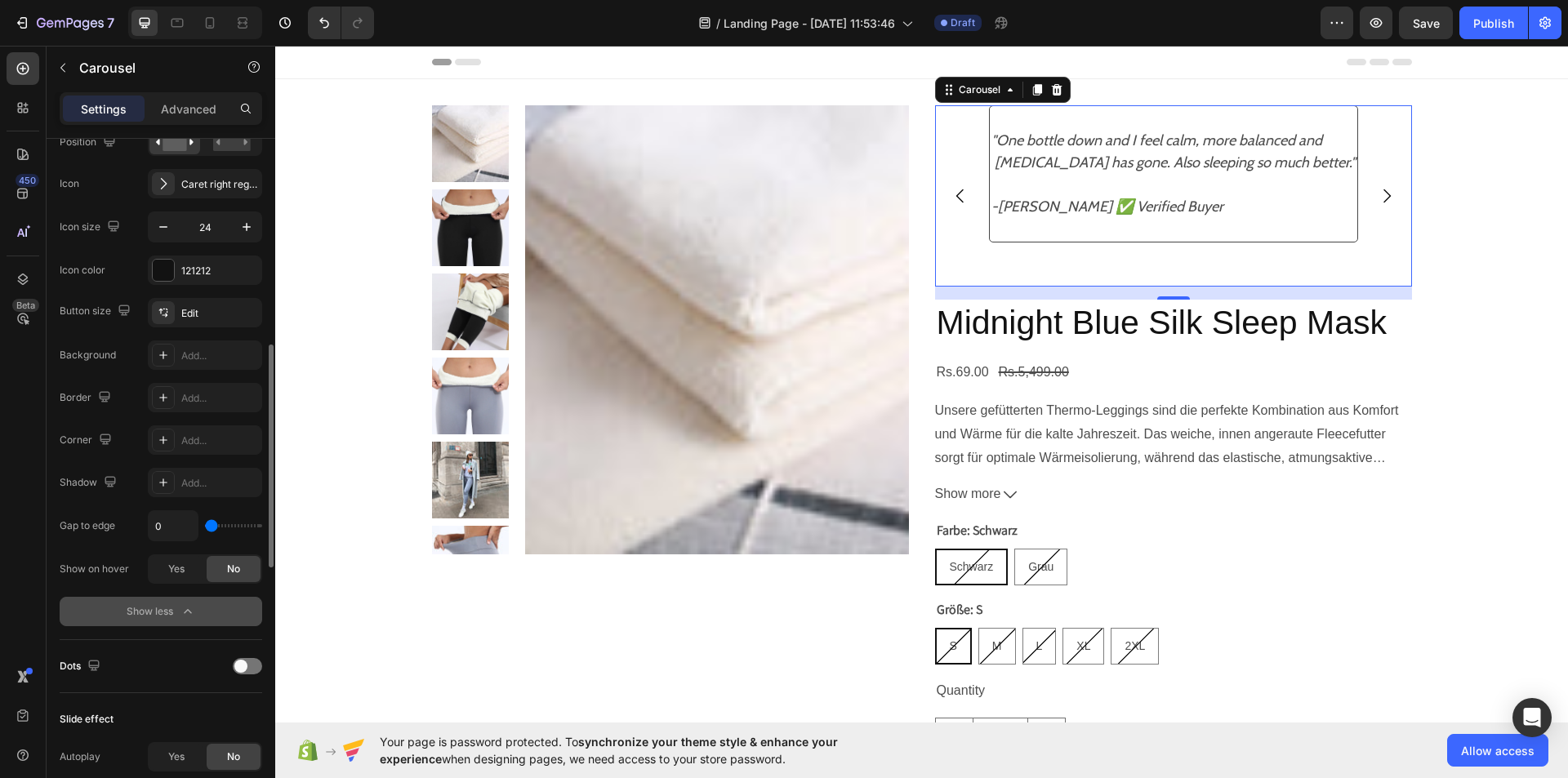
type input "2"
type input "4"
type input "7"
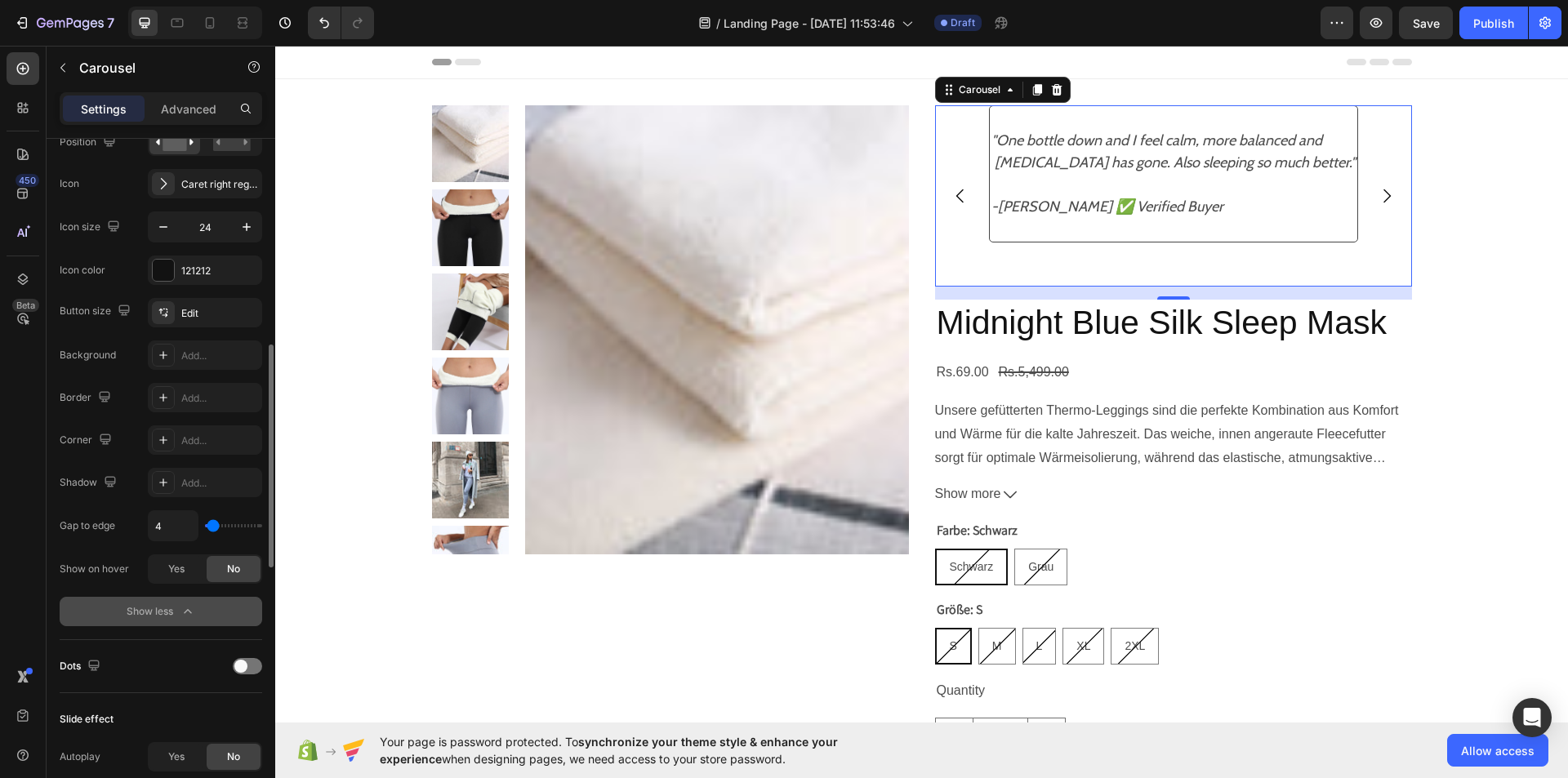
type input "7"
type input "9"
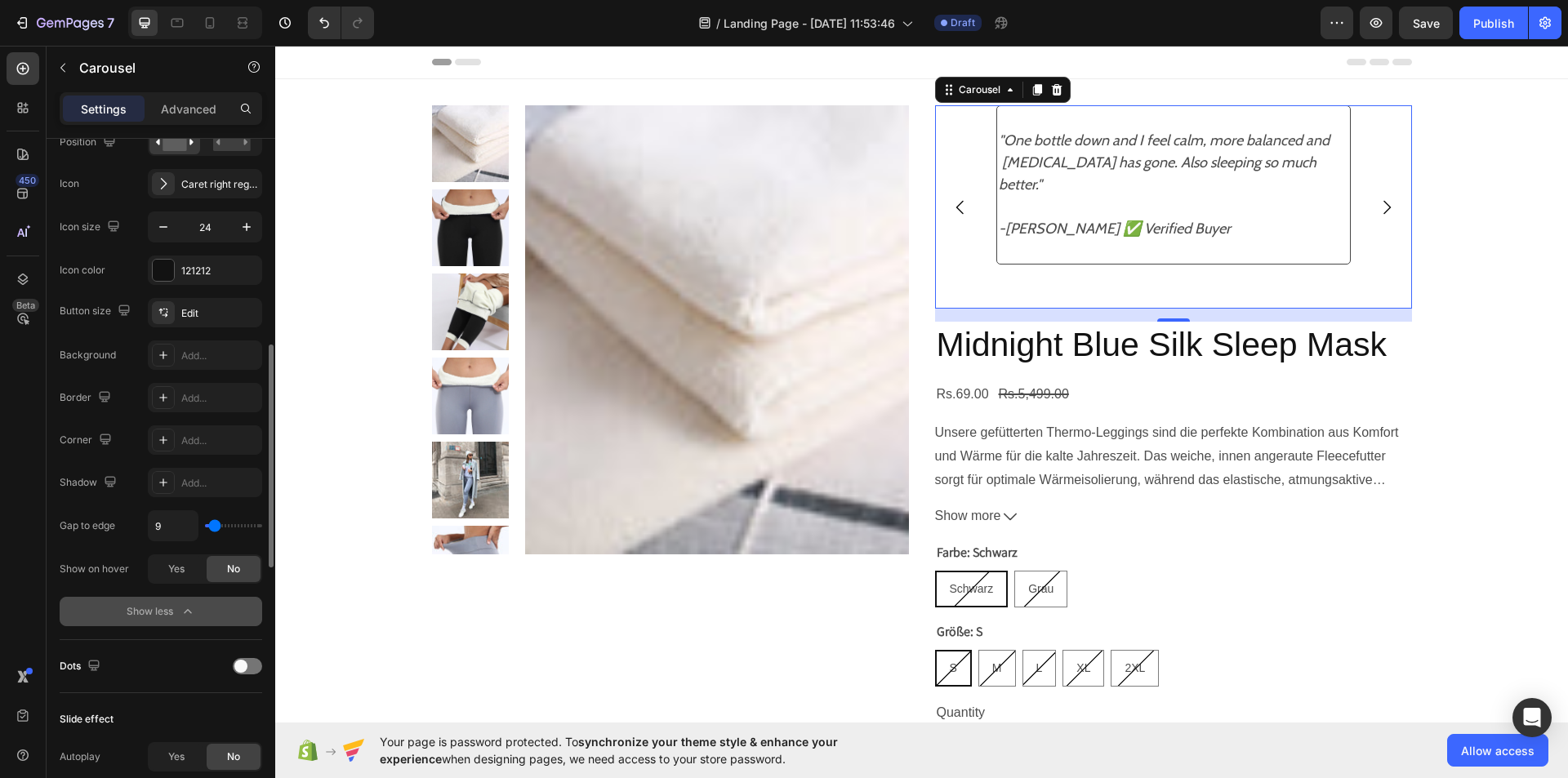
type input "11"
type input "13"
type input "20"
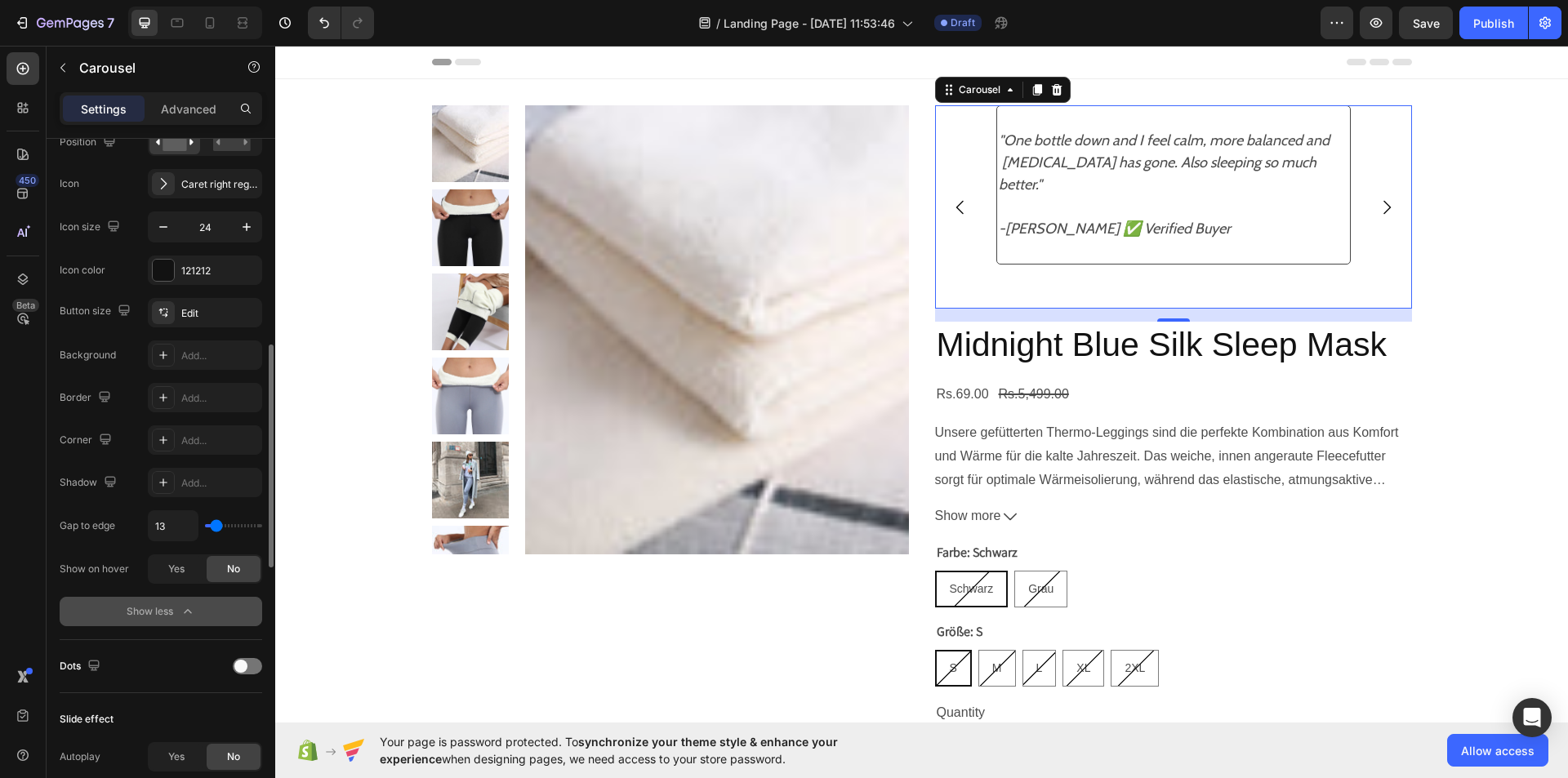
type input "20"
type input "18"
click at [218, 524] on input "range" at bounding box center [233, 526] width 57 height 3
type input "24"
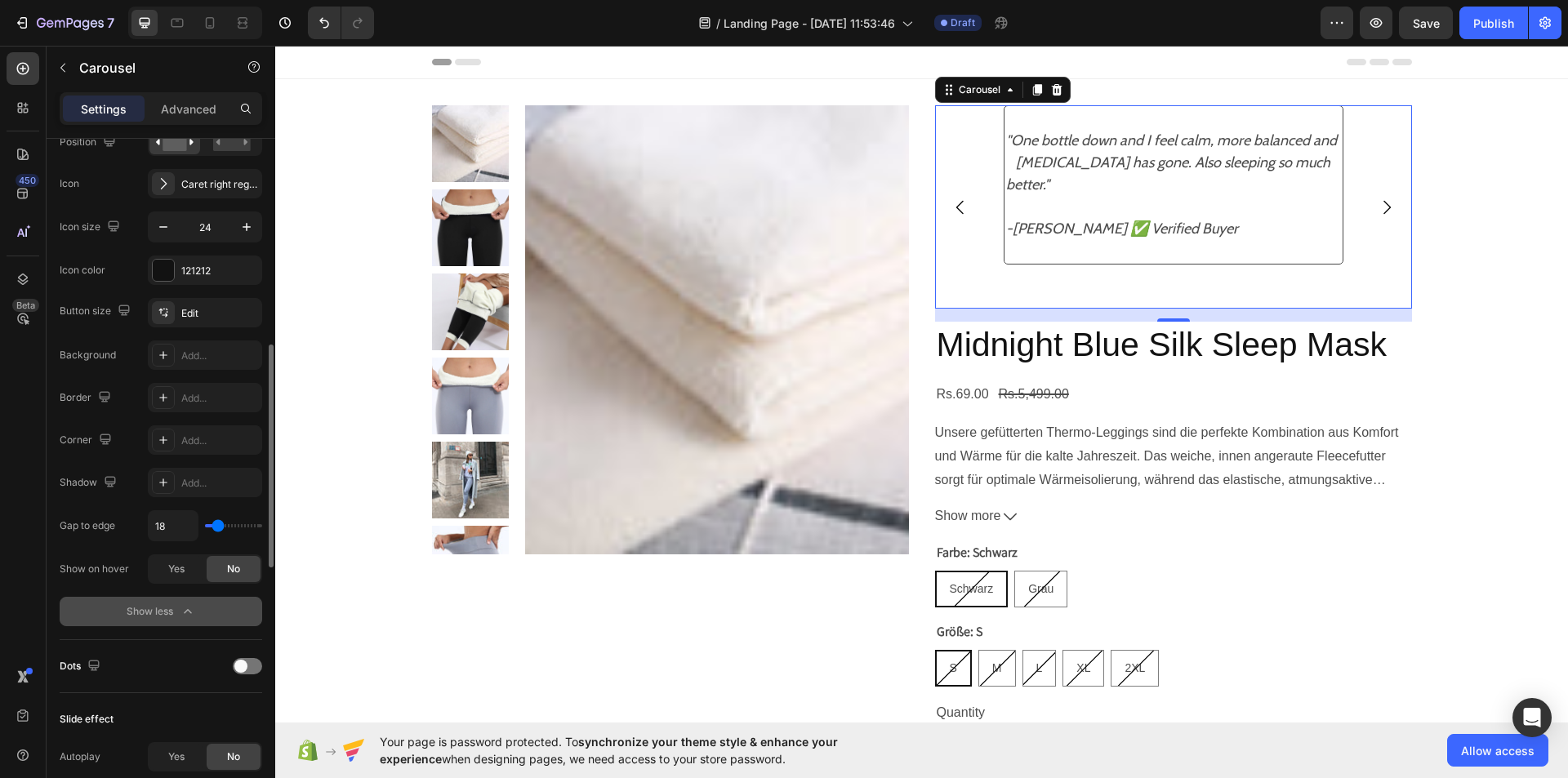
type input "24"
type input "22"
type input "20"
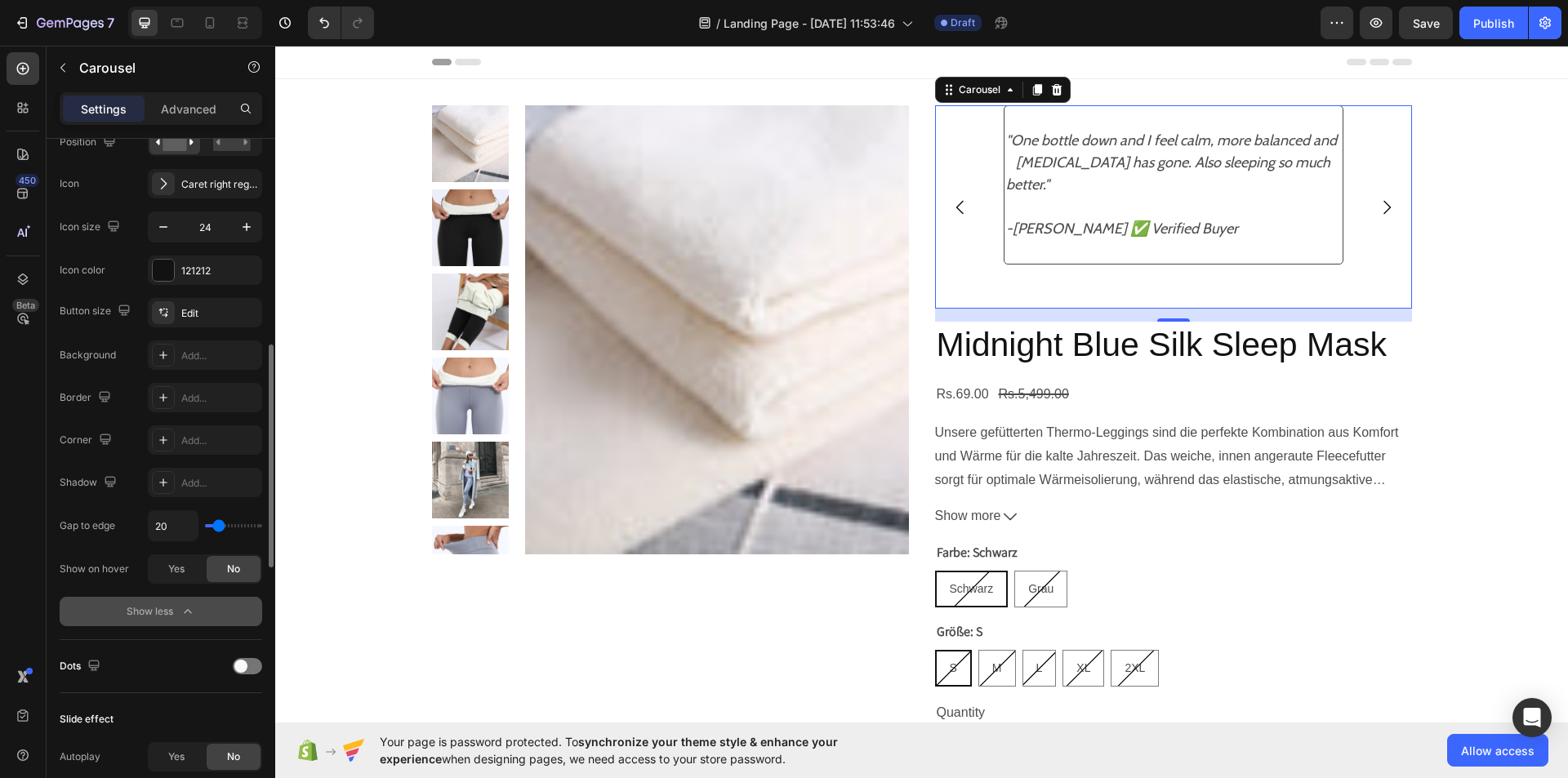
type input "18"
type input "11"
click at [215, 525] on input "range" at bounding box center [233, 526] width 57 height 3
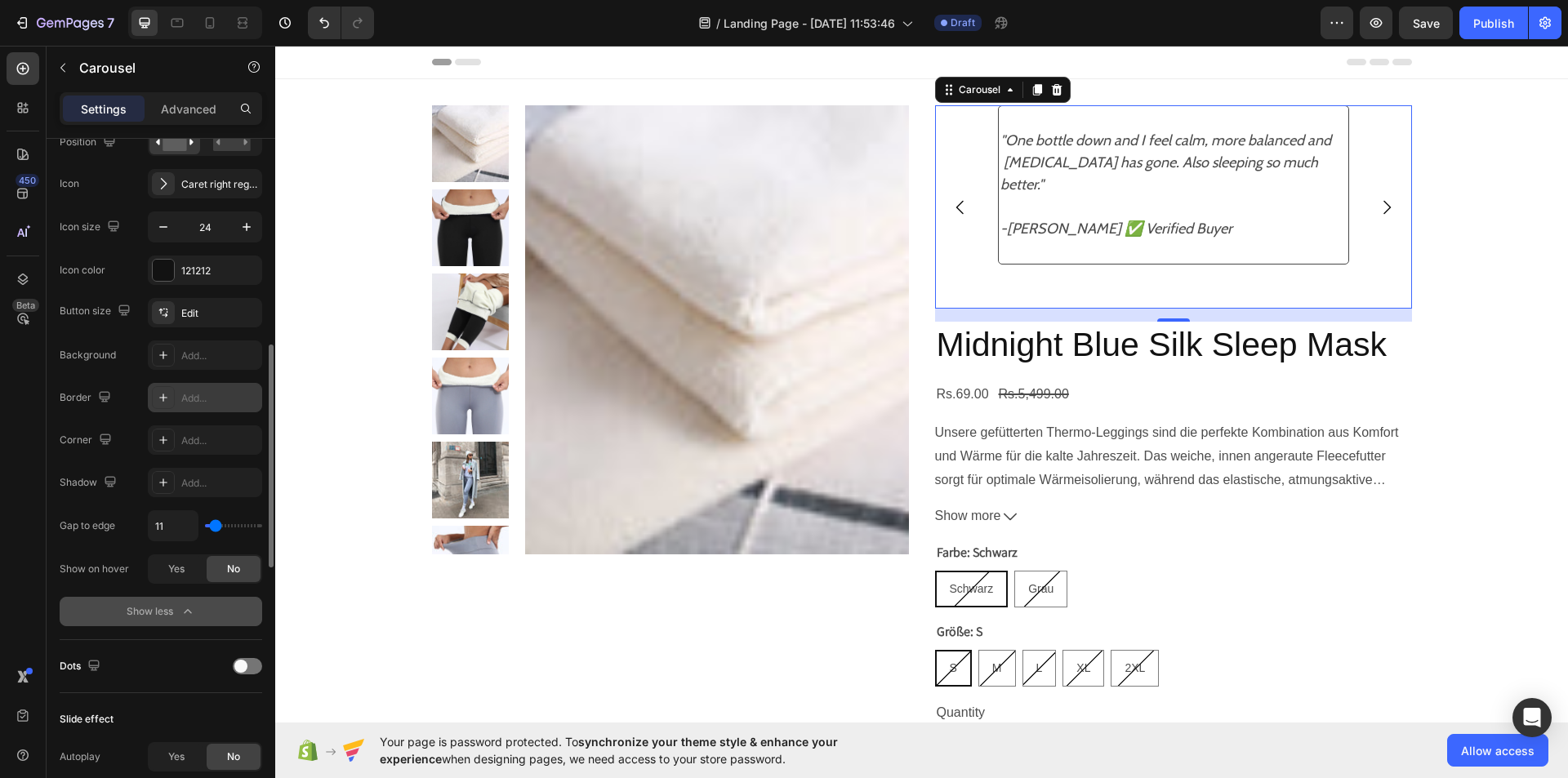
click at [166, 394] on icon at bounding box center [163, 398] width 13 height 13
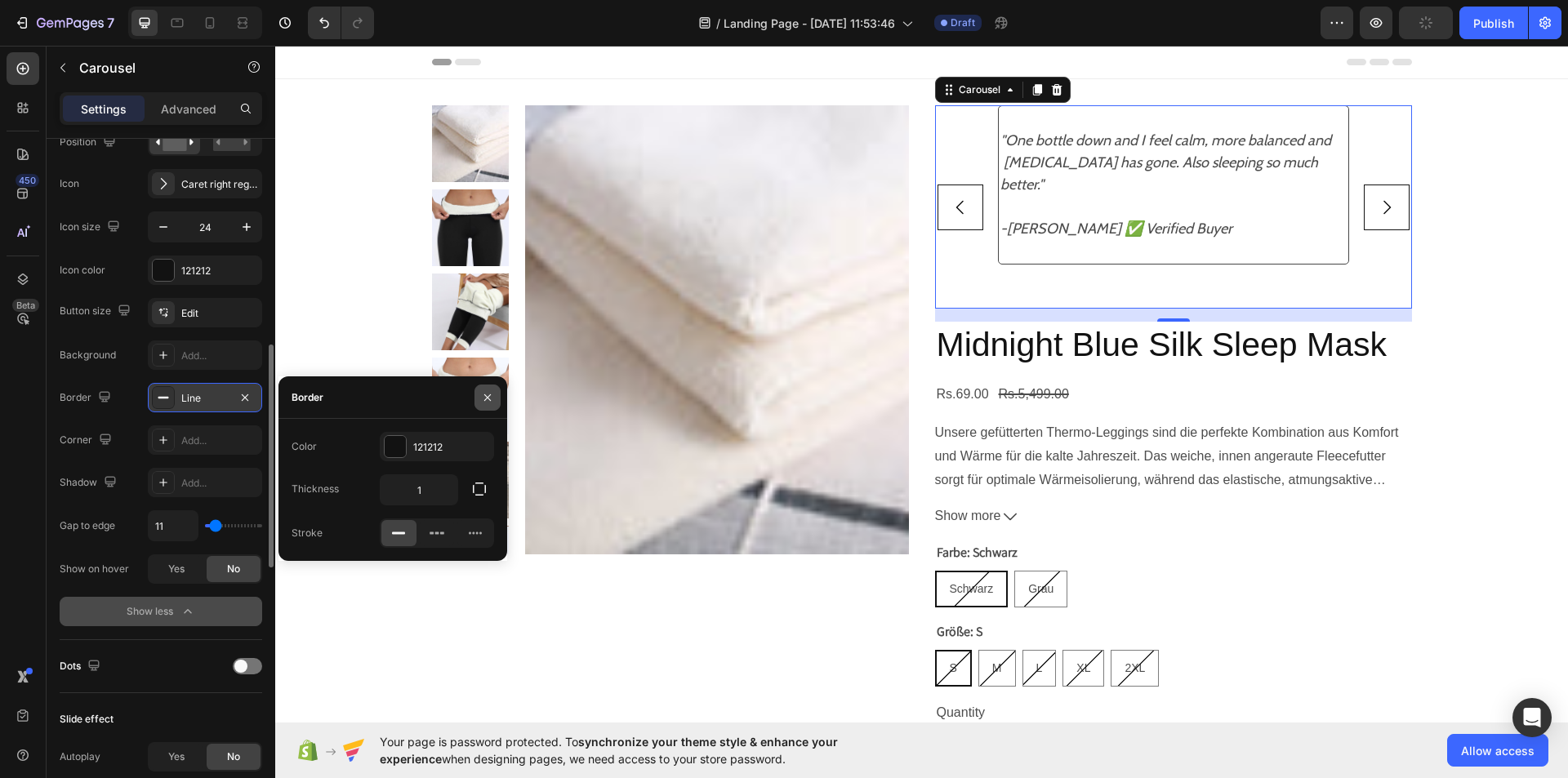
click at [487, 393] on icon "button" at bounding box center [487, 398] width 13 height 13
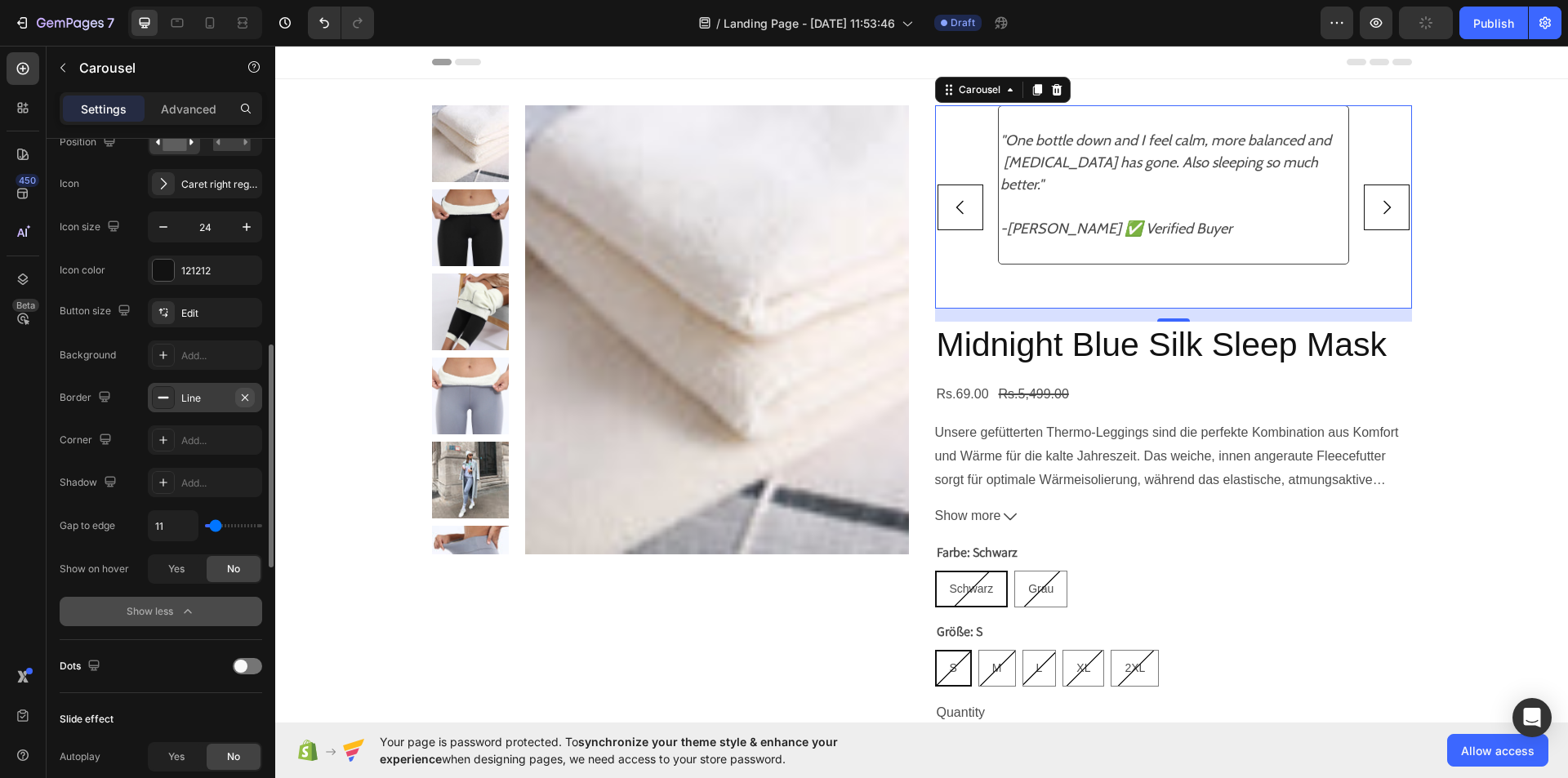
click at [254, 397] on button "button" at bounding box center [245, 398] width 20 height 20
click at [156, 351] on icon at bounding box center [163, 355] width 13 height 13
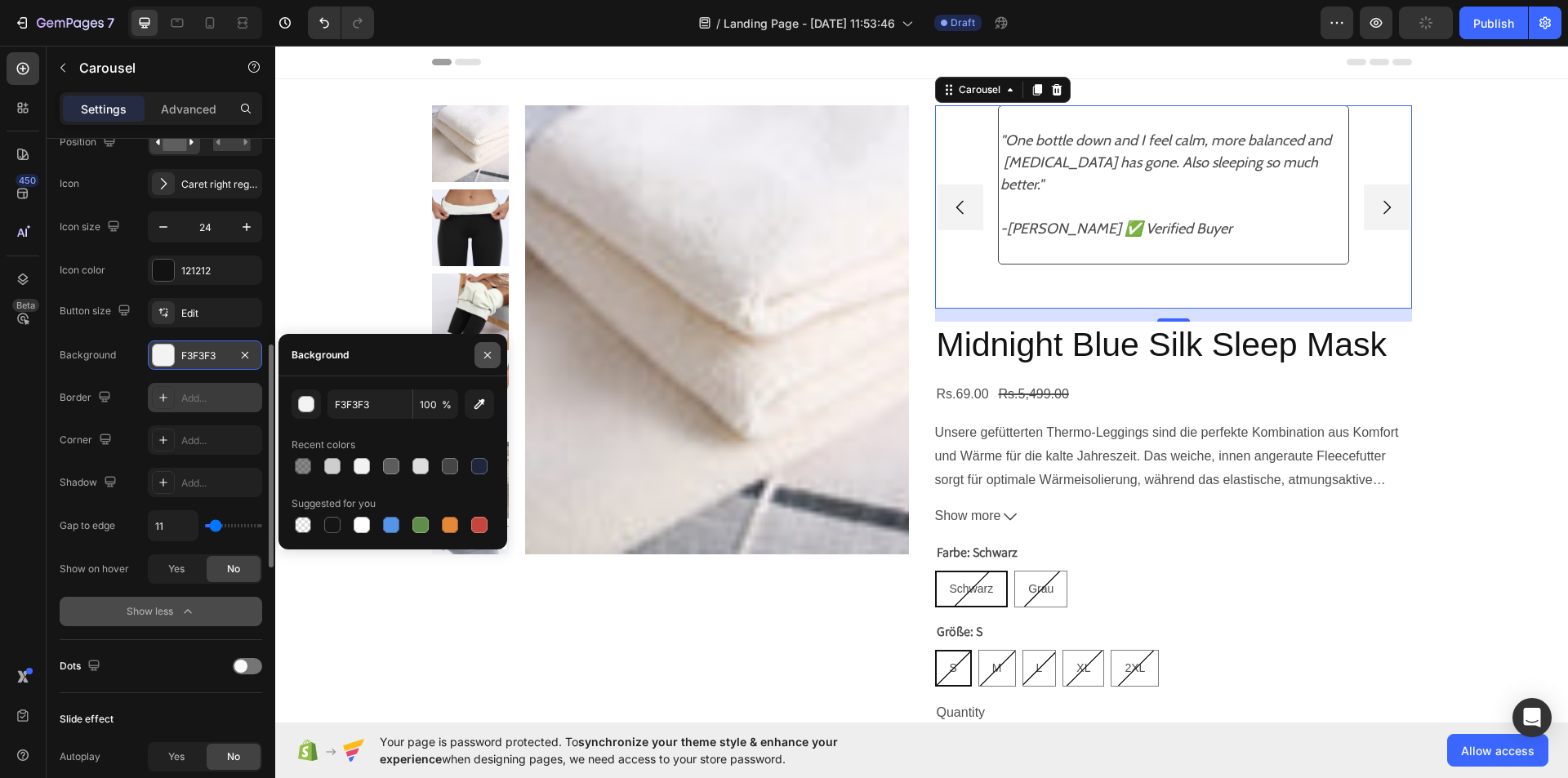
click at [482, 356] on icon "button" at bounding box center [487, 355] width 13 height 13
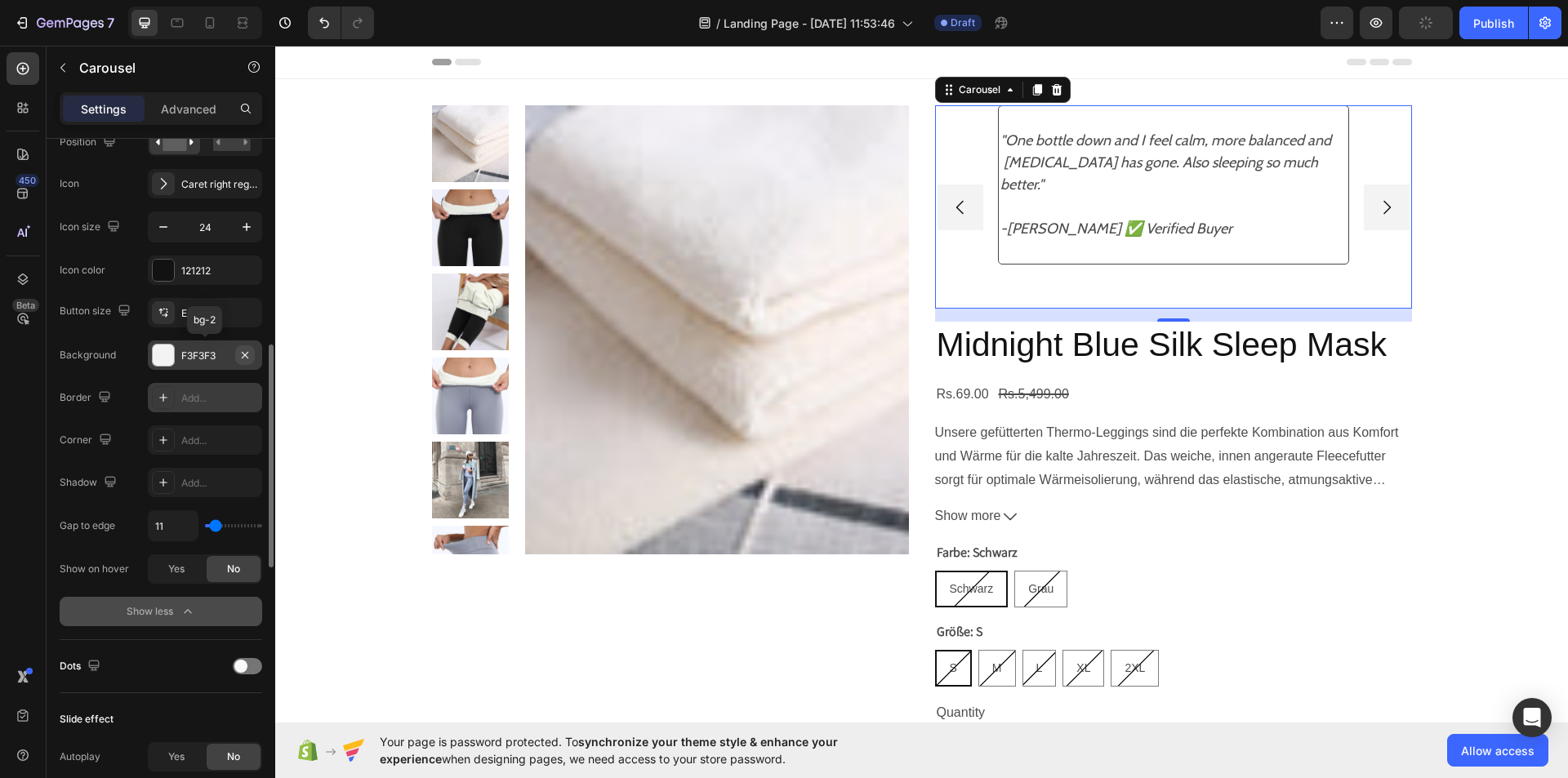
click at [245, 362] on button "button" at bounding box center [245, 355] width 20 height 20
click at [161, 567] on div "Yes" at bounding box center [176, 568] width 54 height 26
click at [230, 571] on span "No" at bounding box center [234, 569] width 13 height 15
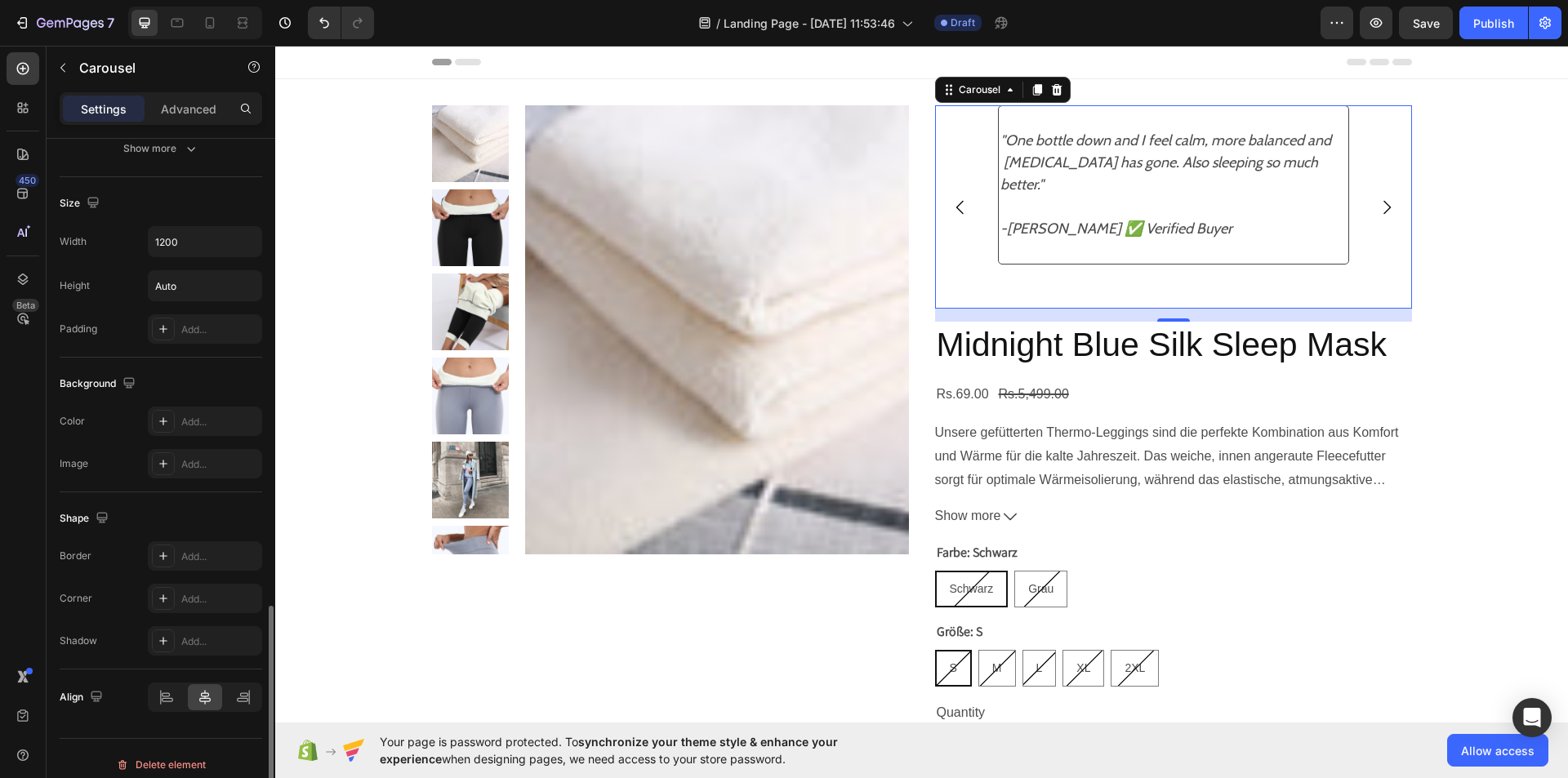
scroll to position [1425, 0]
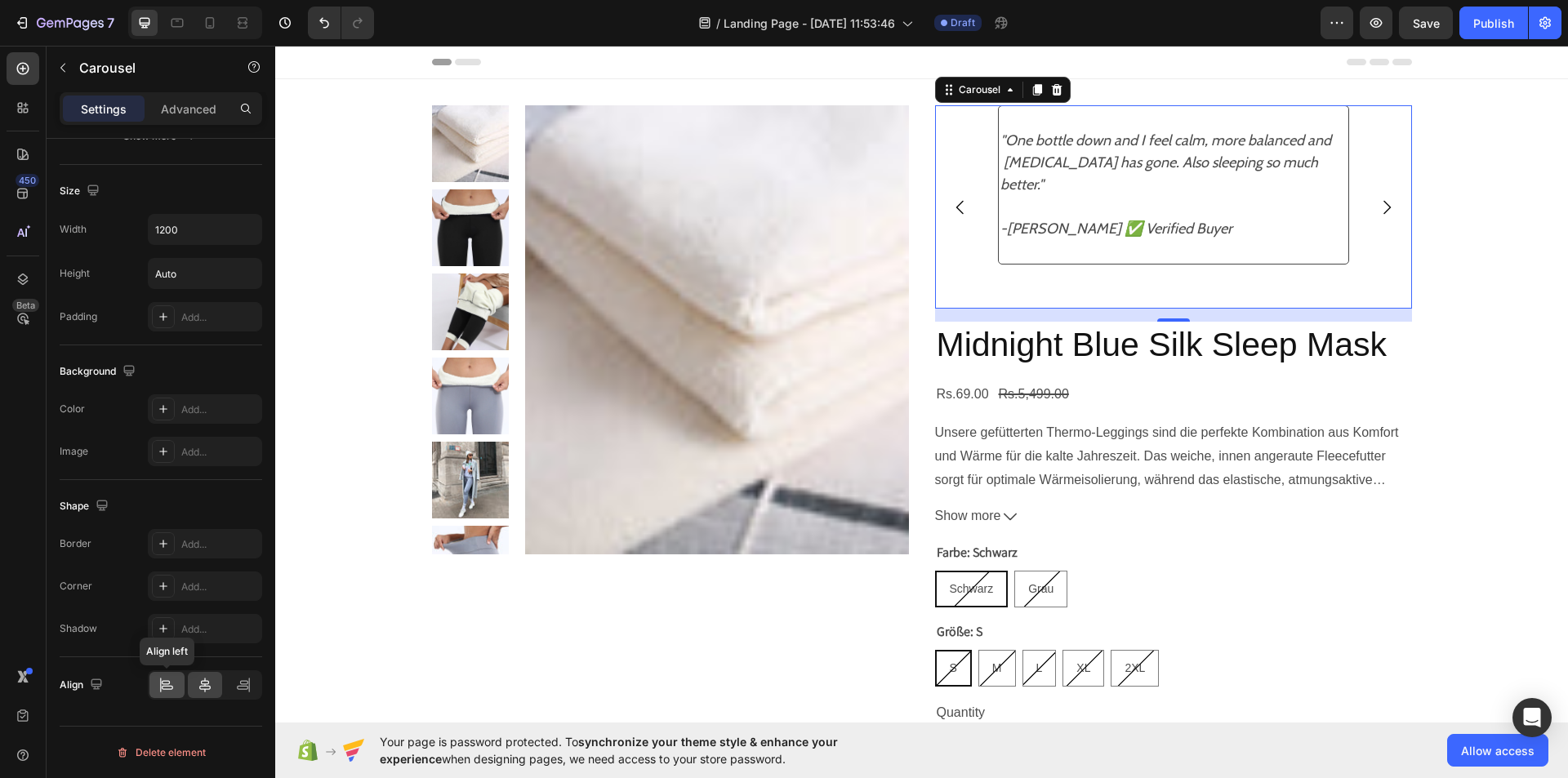
click at [164, 676] on div at bounding box center [167, 685] width 35 height 26
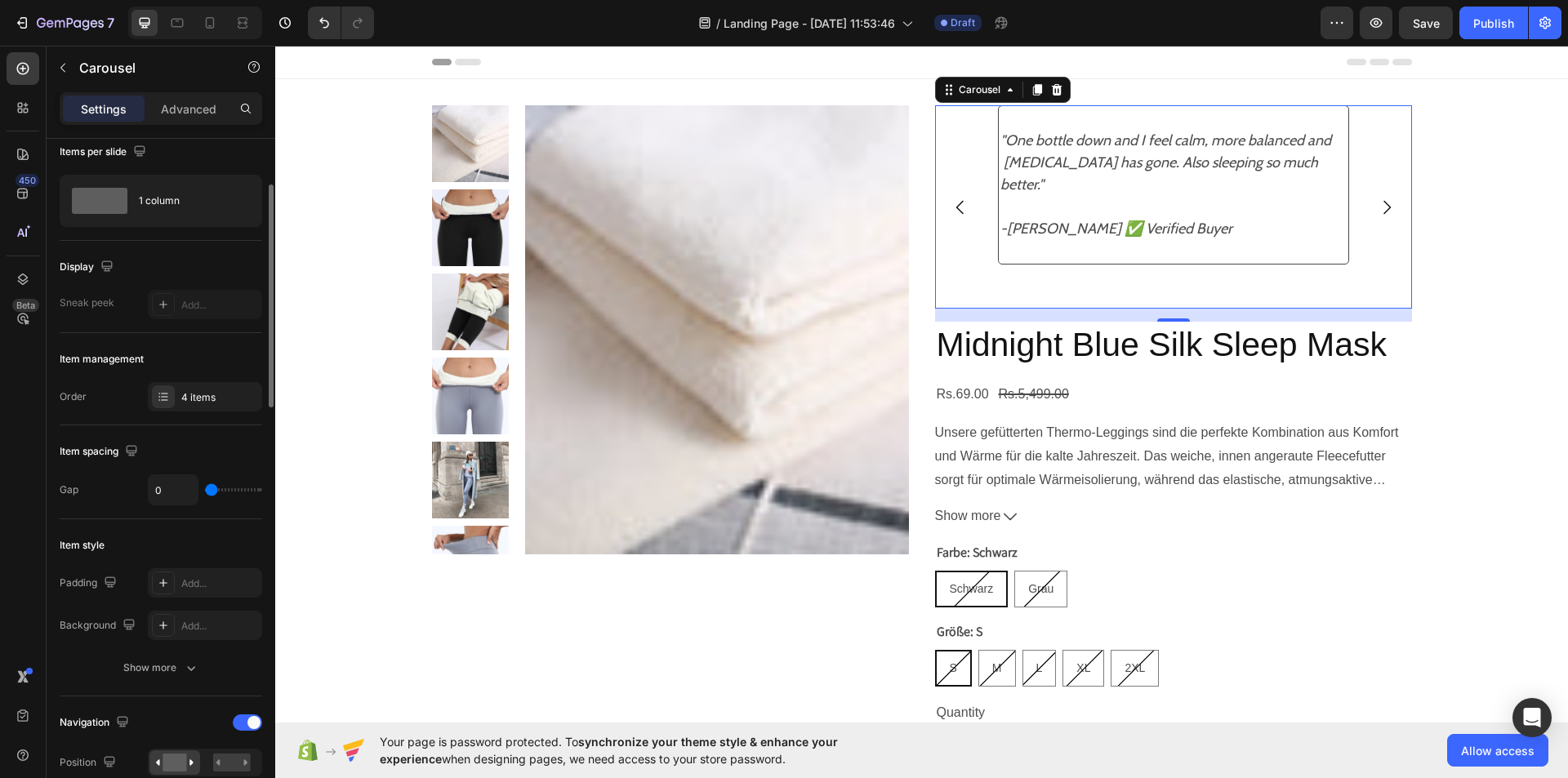
scroll to position [0, 0]
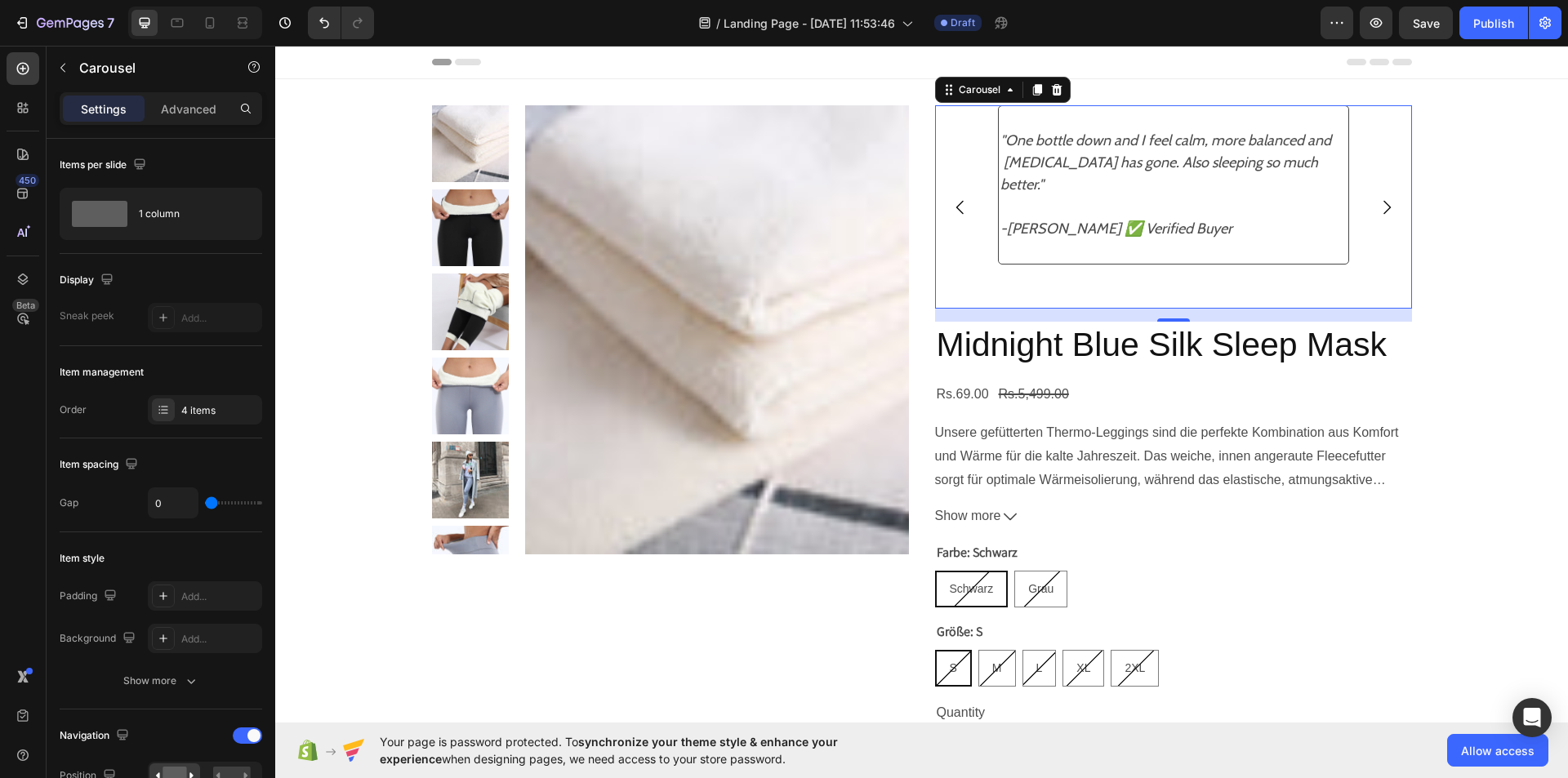
click at [1383, 201] on icon "Carousel Next Arrow" at bounding box center [1387, 206] width 7 height 14
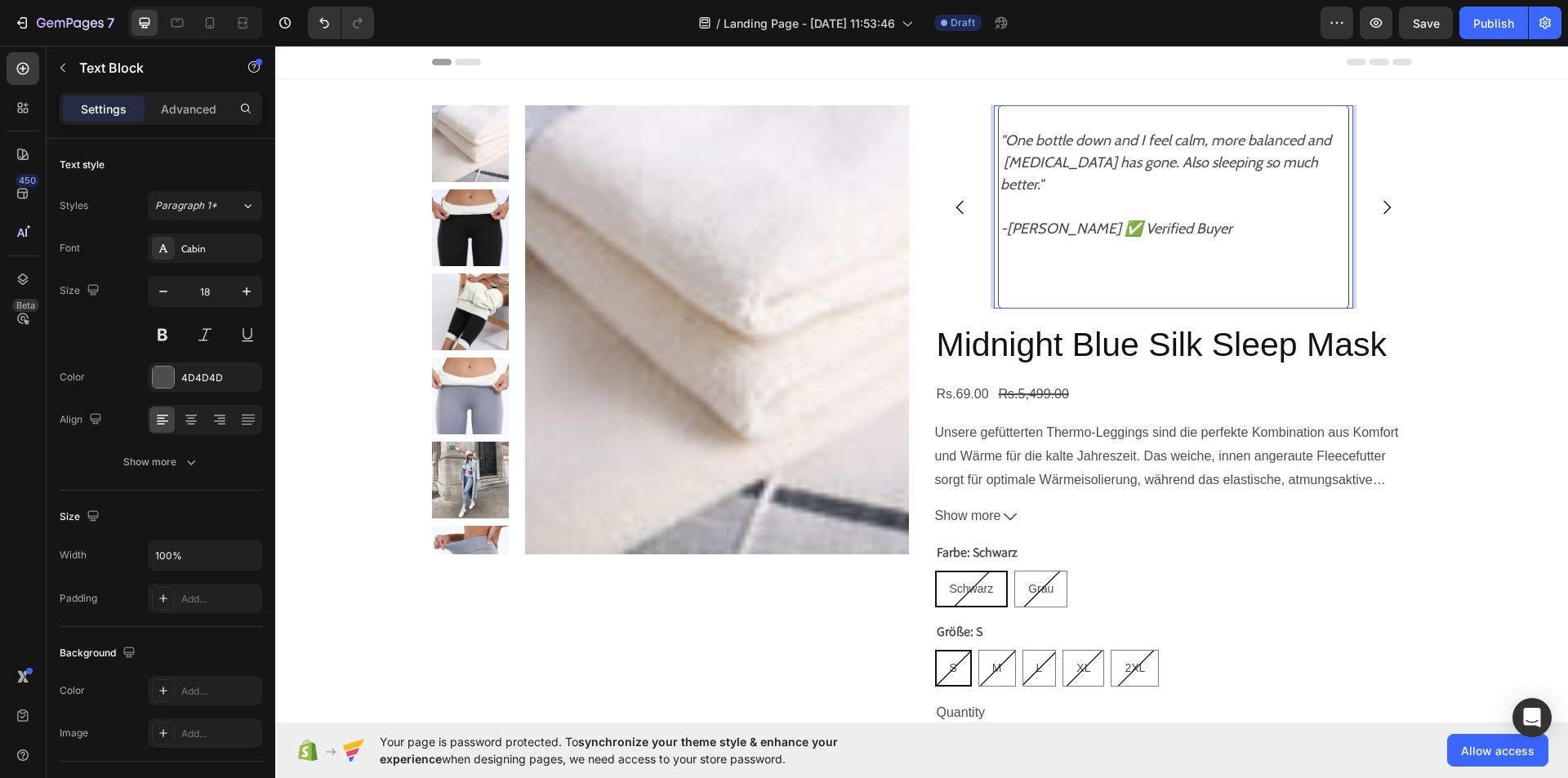
click at [1000, 279] on p ""One bottle down and I feel calm, more balanced and [MEDICAL_DATA] has gone. Al…" at bounding box center [1173, 218] width 346 height 176
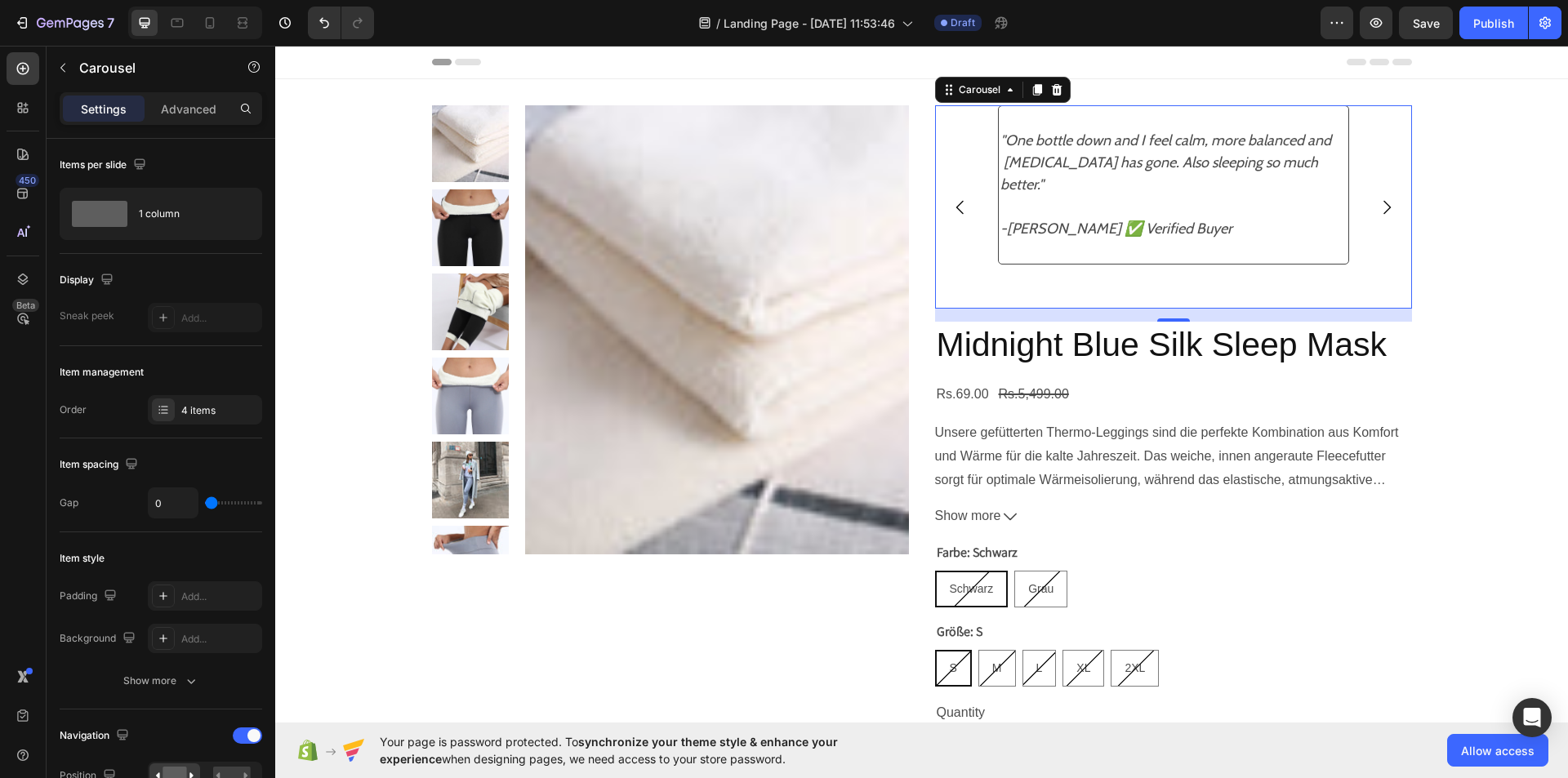
click at [950, 199] on icon "Carousel Back Arrow" at bounding box center [960, 208] width 20 height 20
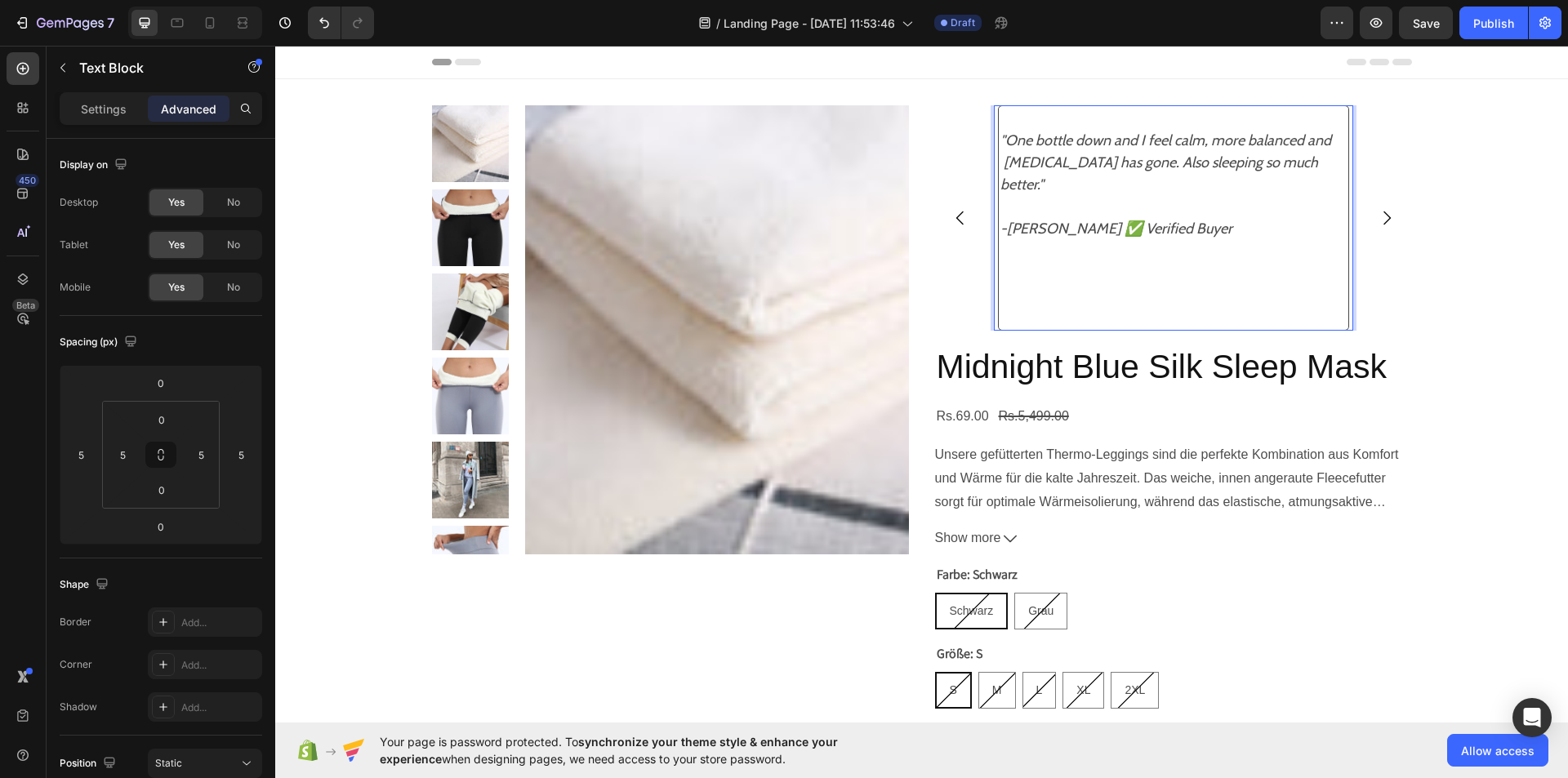
click at [1000, 295] on p ""One bottle down and I feel calm, more balanced and [MEDICAL_DATA] has gone. Al…" at bounding box center [1173, 229] width 346 height 199
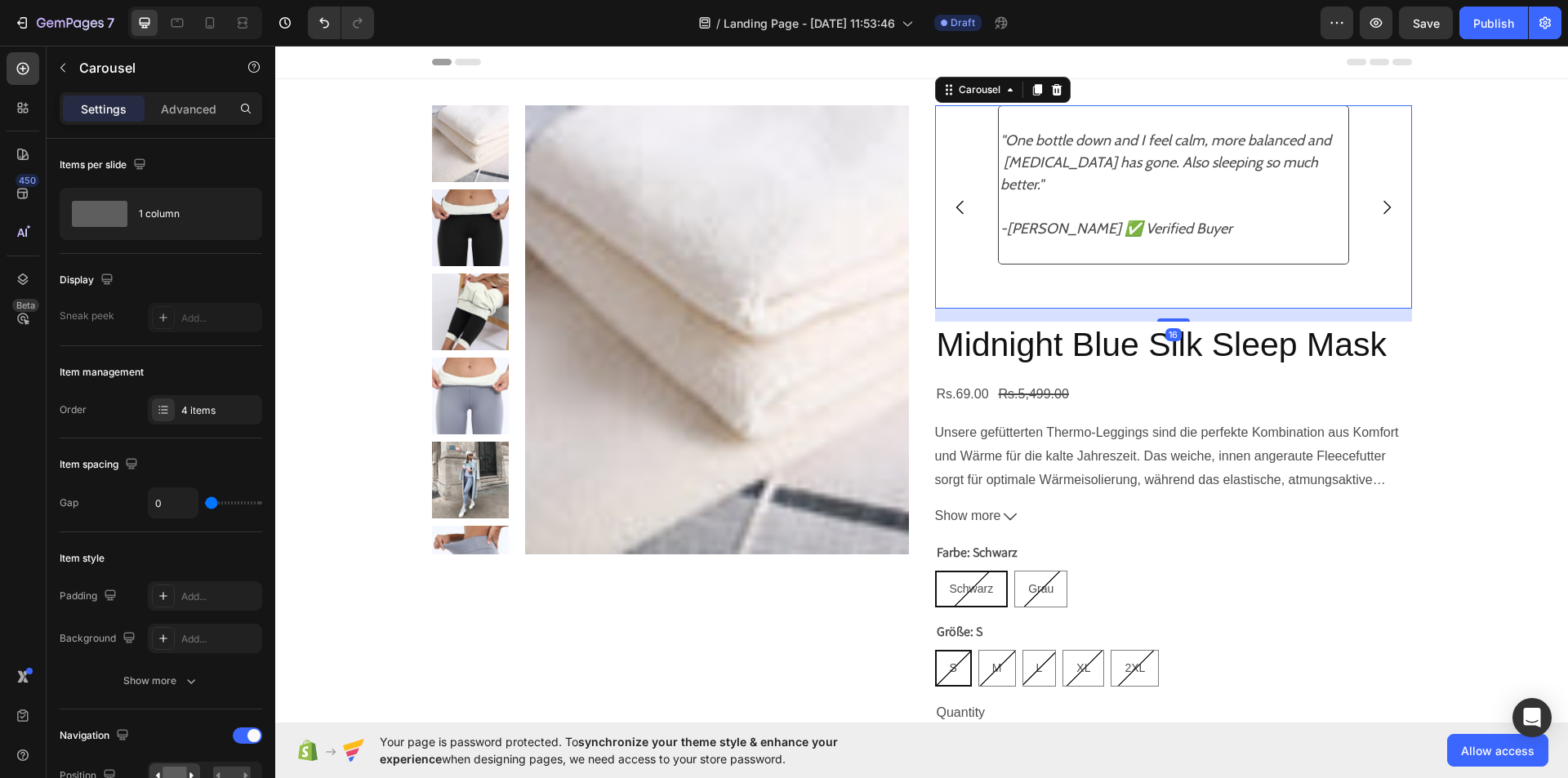
click at [955, 198] on icon "Carousel Back Arrow" at bounding box center [960, 208] width 20 height 20
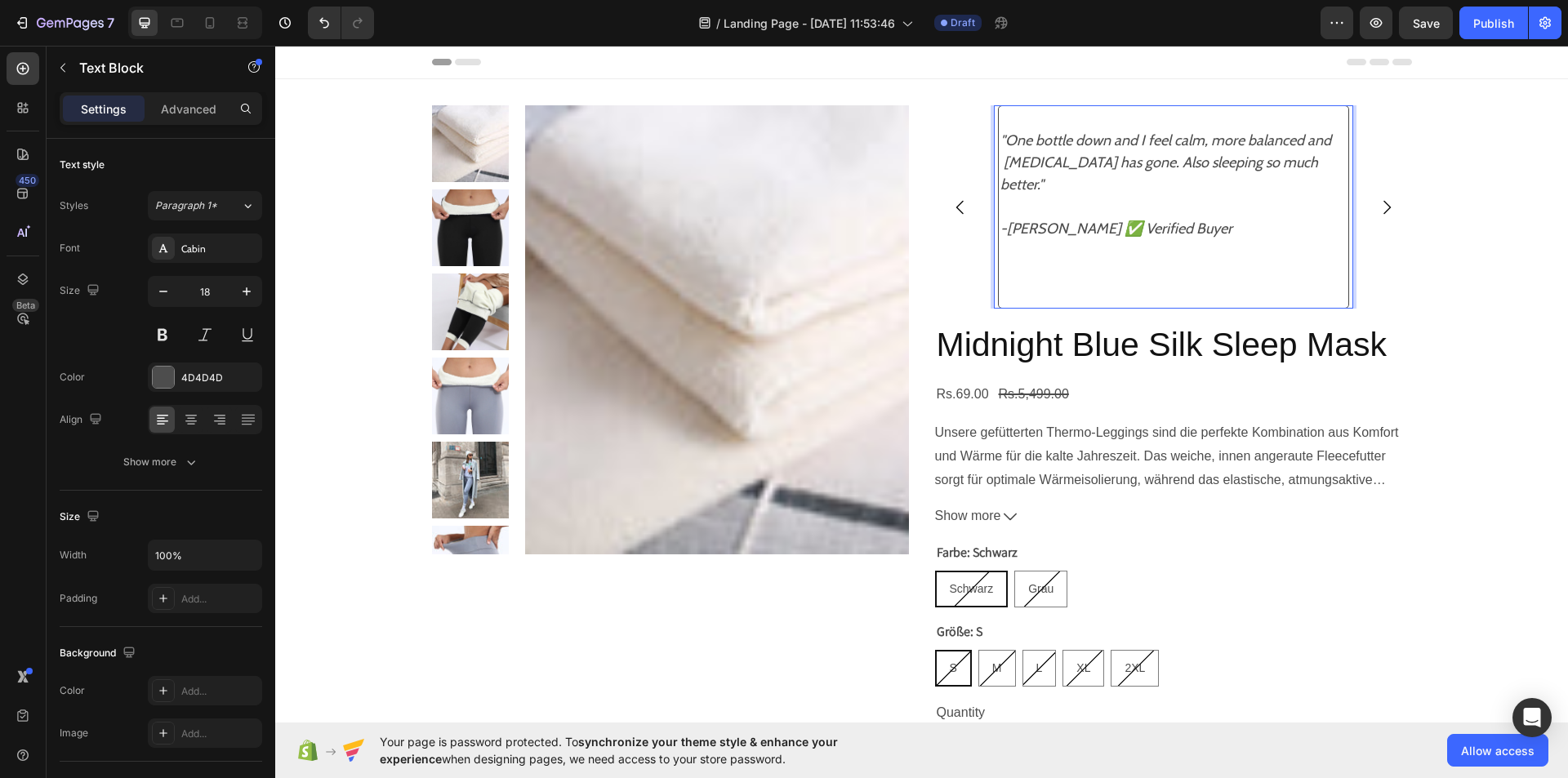
click at [1000, 279] on p ""One bottle down and I feel calm, more balanced and [MEDICAL_DATA] has gone. Al…" at bounding box center [1173, 218] width 346 height 176
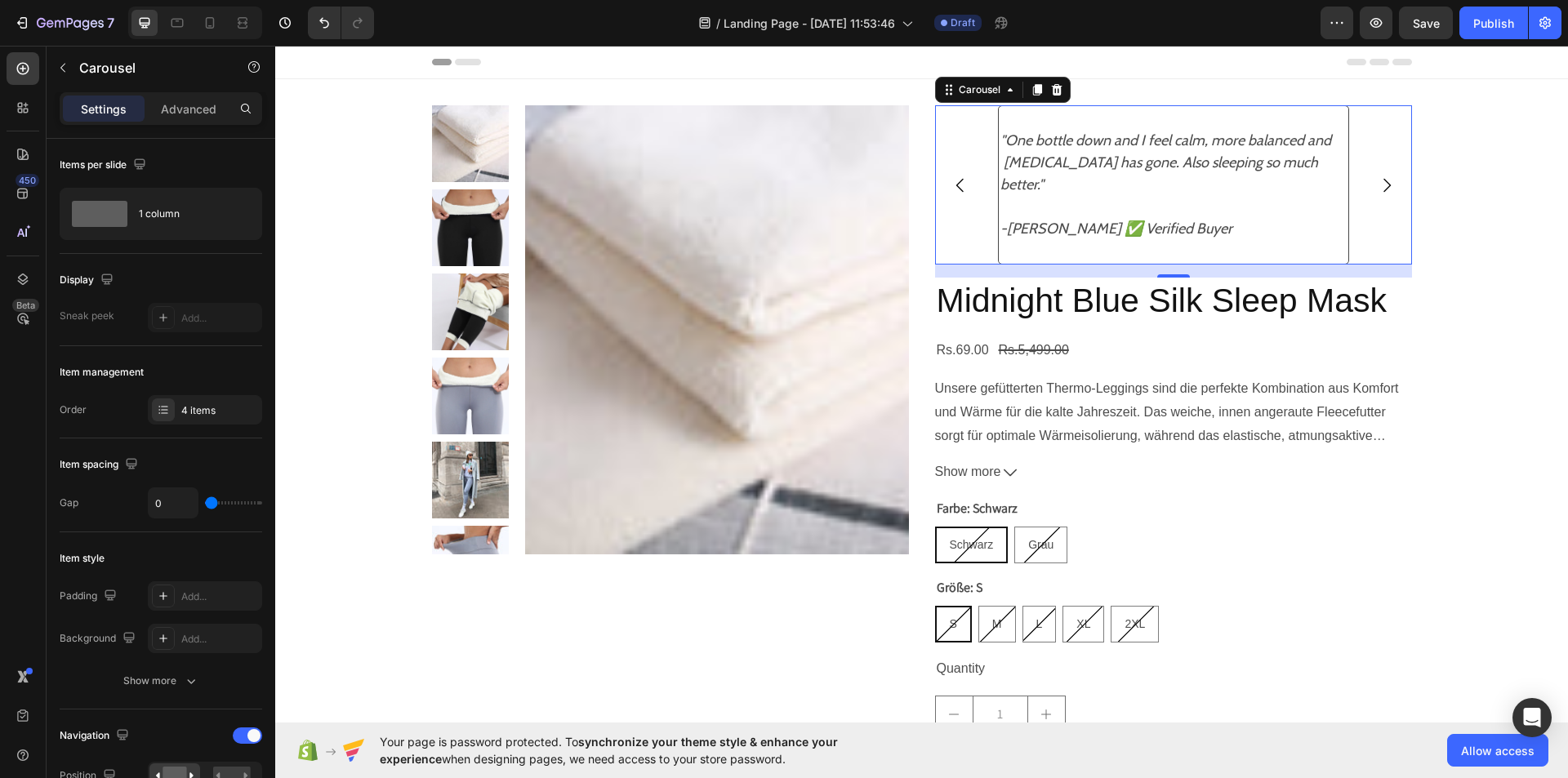
click at [954, 177] on icon "Carousel Back Arrow" at bounding box center [960, 186] width 20 height 20
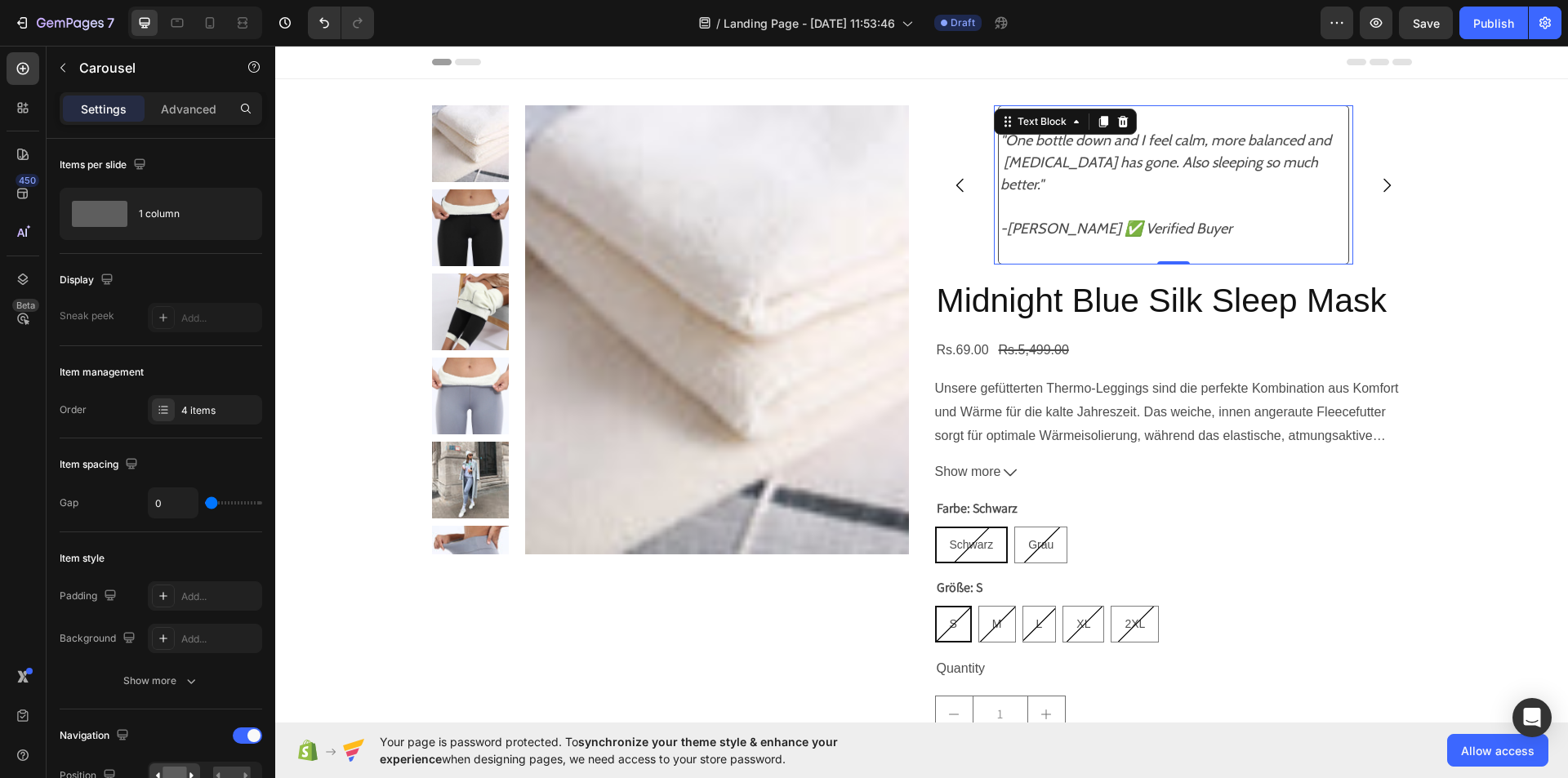
click at [1042, 136] on icon ""One bottle down and I feel calm, more balanced and [MEDICAL_DATA] has gone. Al…" at bounding box center [1168, 162] width 337 height 62
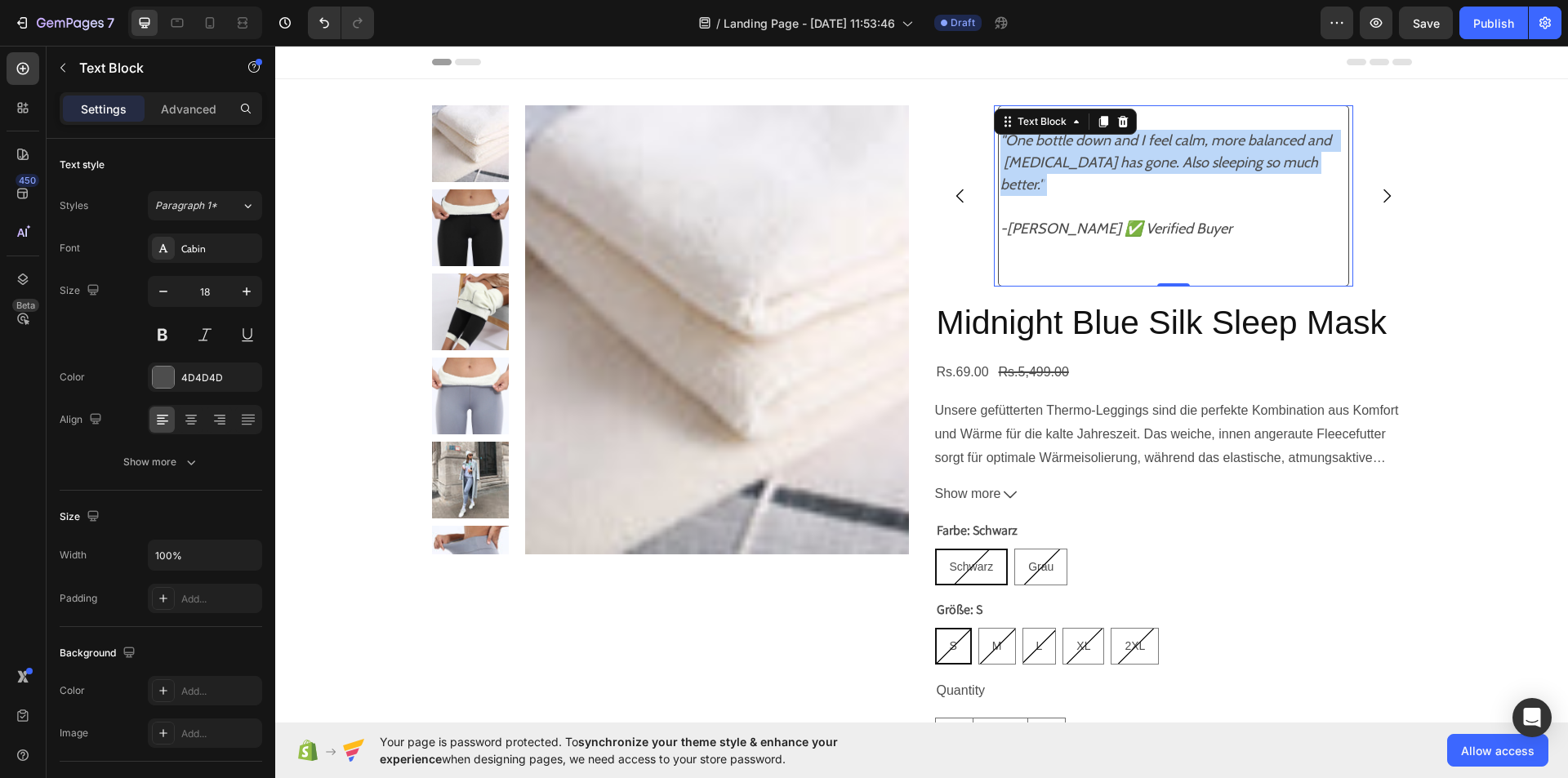
click at [1042, 136] on icon ""One bottle down and I feel calm, more balanced and [MEDICAL_DATA] has gone. Al…" at bounding box center [1168, 162] width 337 height 62
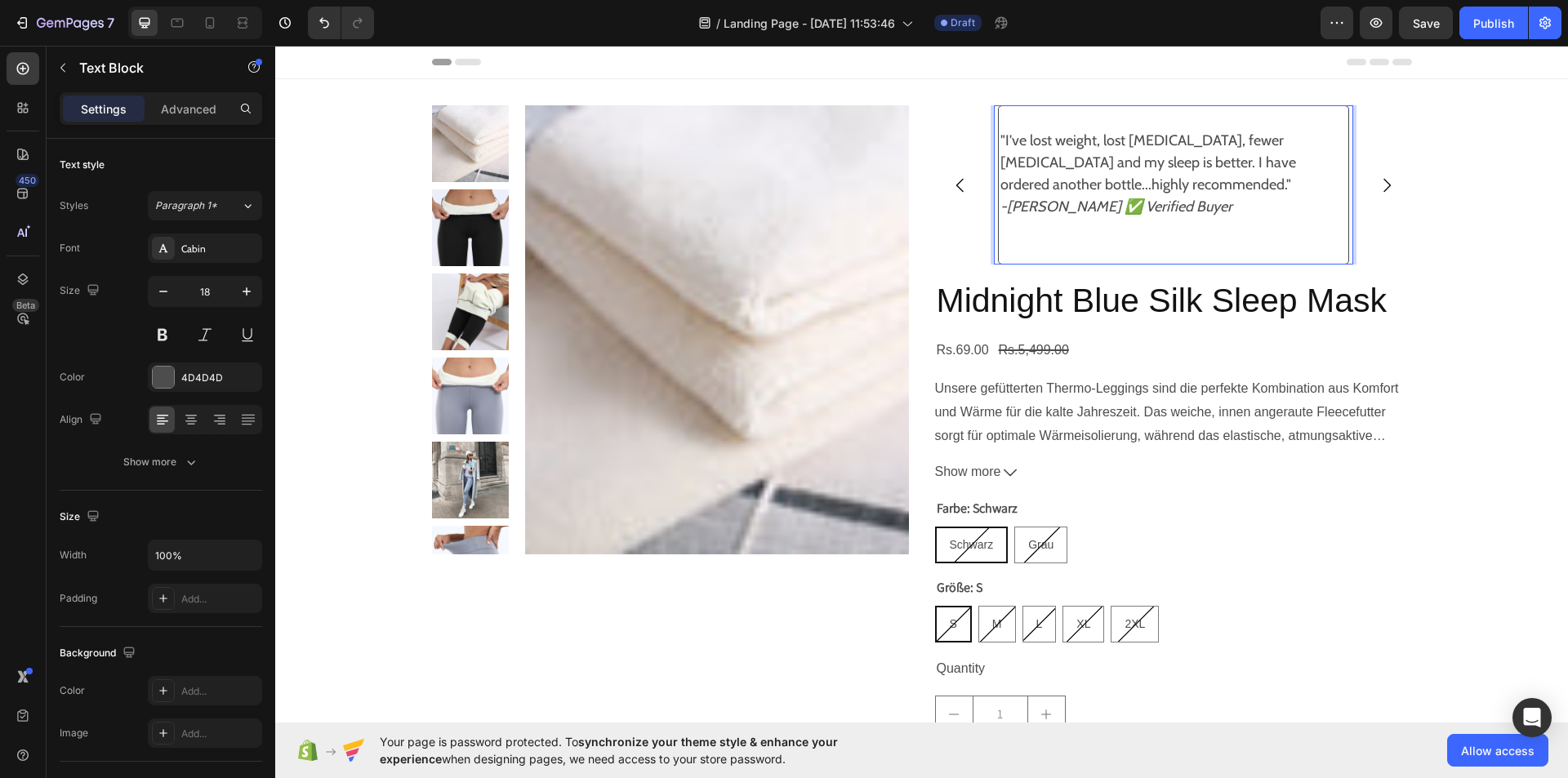
click at [1189, 207] on icon "-[PERSON_NAME] ✅ Verified Buyer" at bounding box center [1115, 207] width 232 height 18
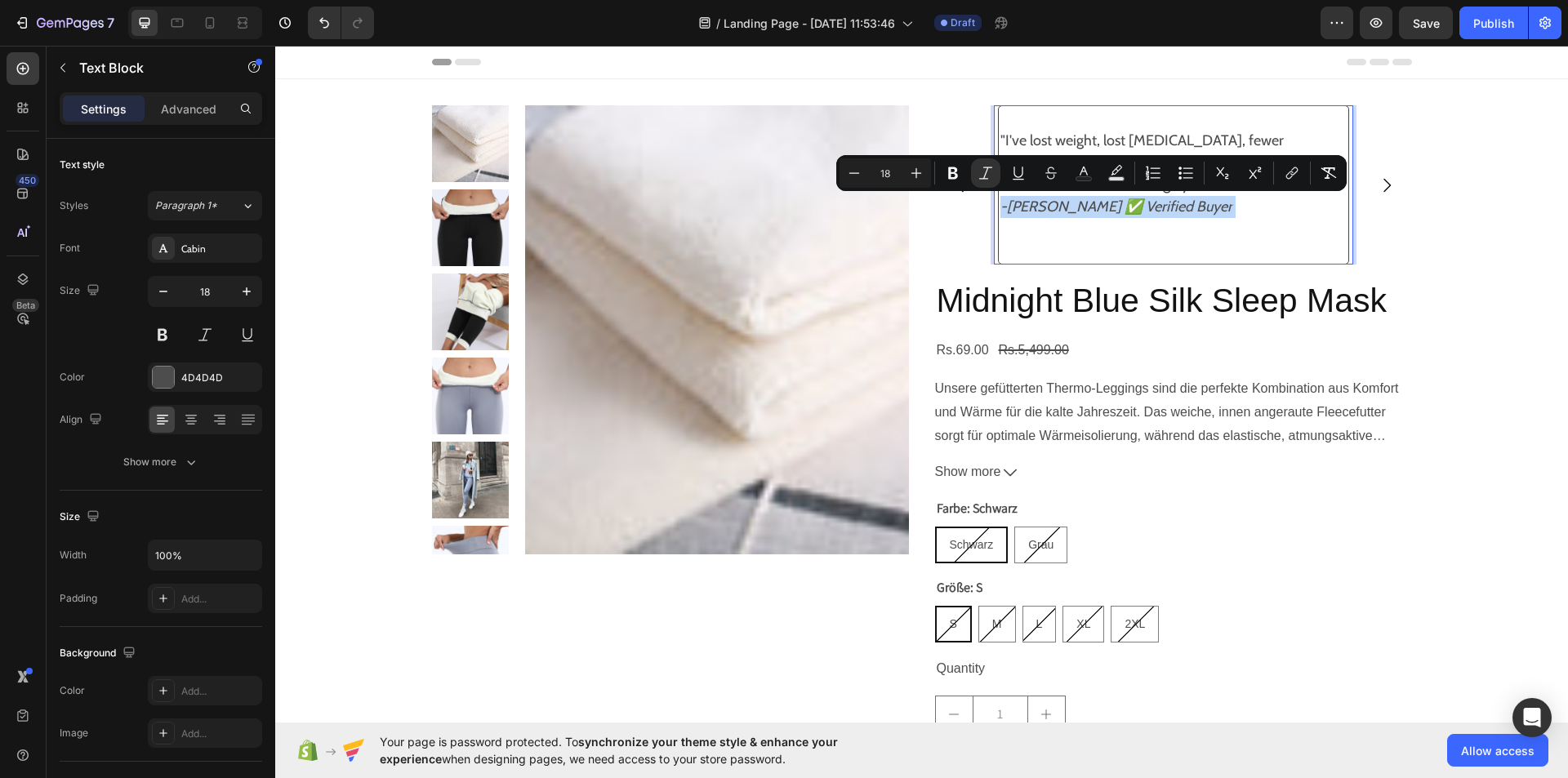
click at [1189, 207] on icon "-[PERSON_NAME] ✅ Verified Buyer" at bounding box center [1115, 207] width 232 height 18
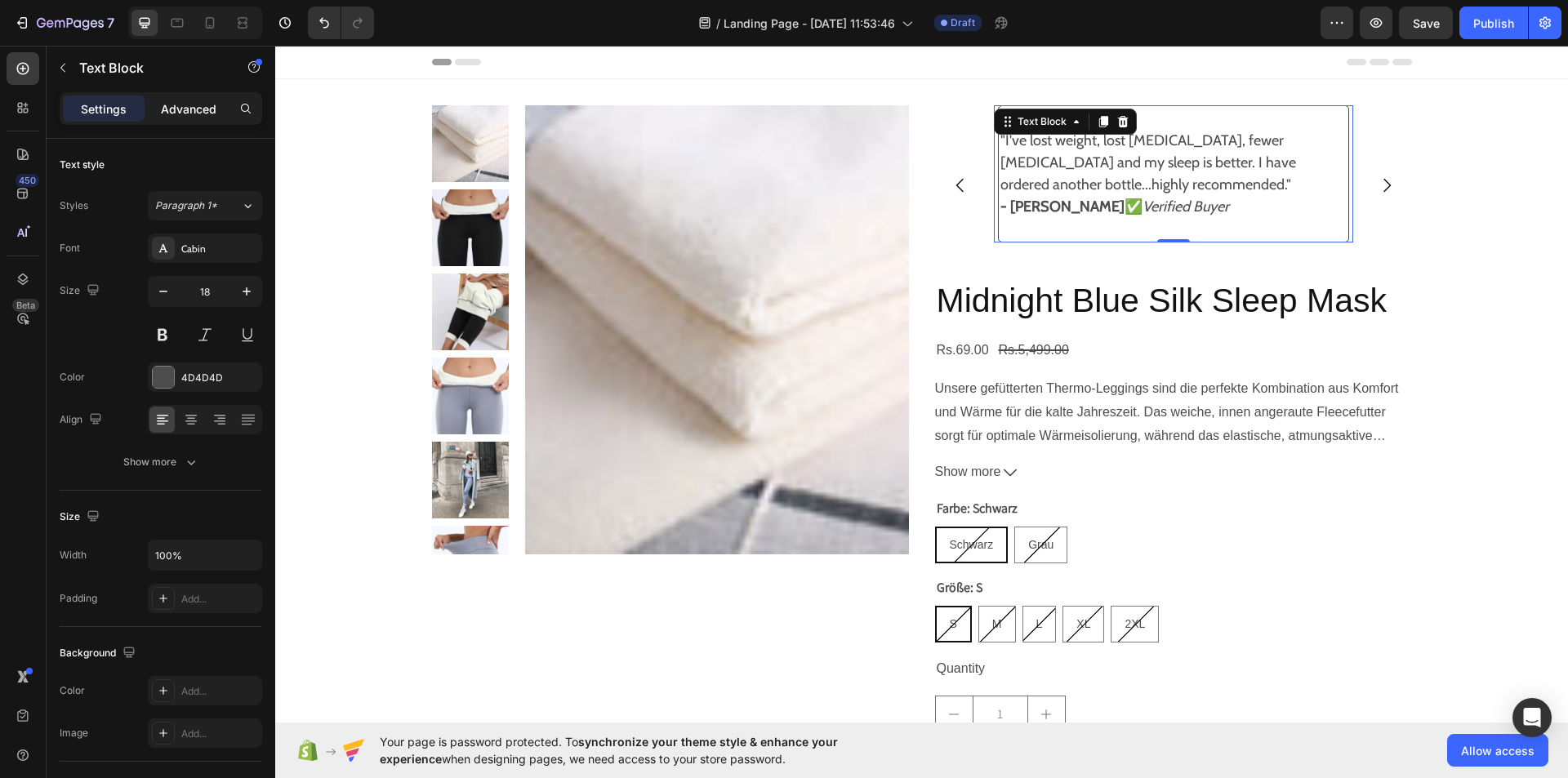
click at [176, 119] on div "Advanced" at bounding box center [189, 108] width 82 height 26
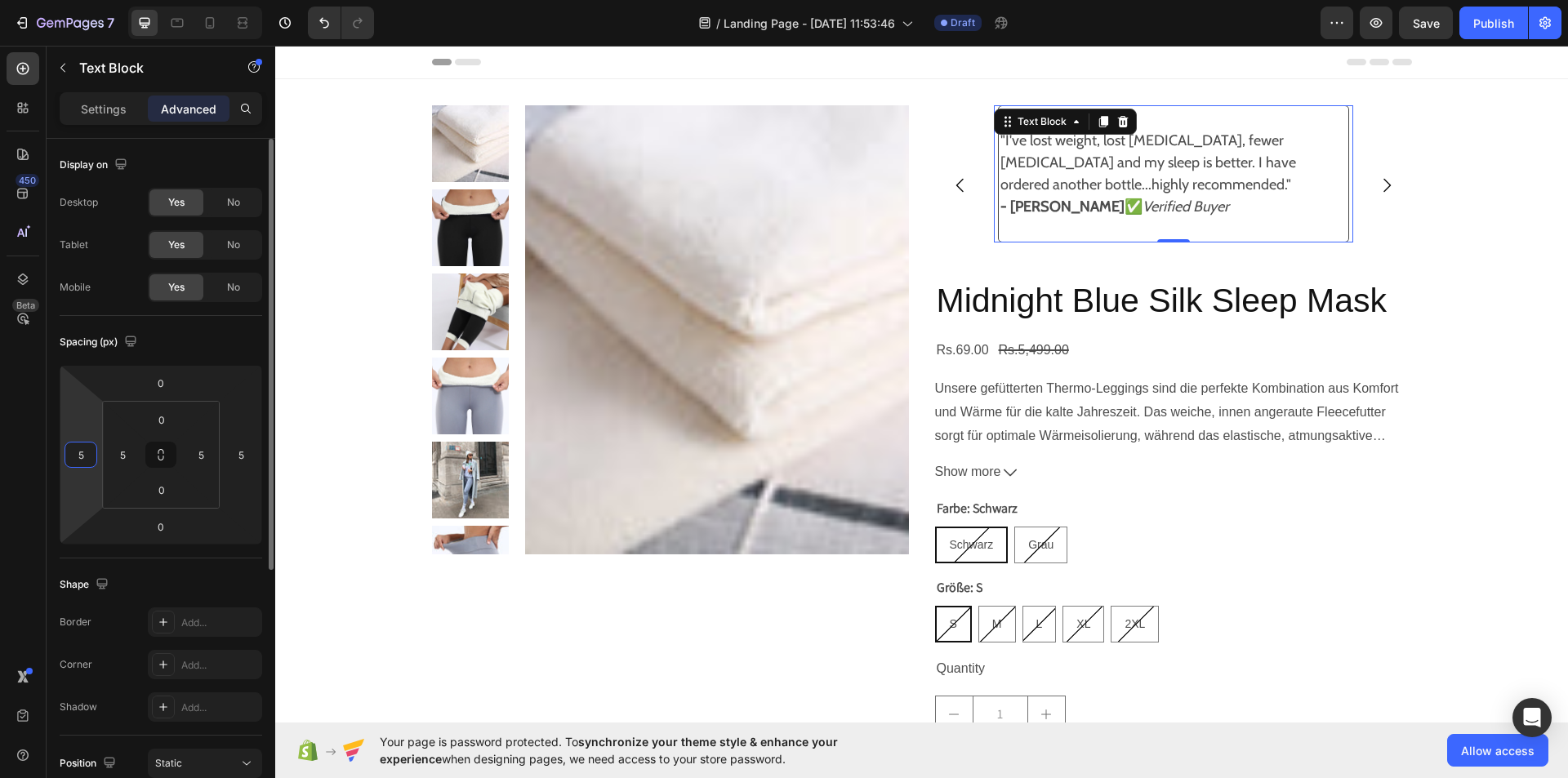
click at [82, 462] on input "5" at bounding box center [80, 454] width 24 height 24
type input "0"
click at [245, 453] on input "5" at bounding box center [240, 454] width 24 height 24
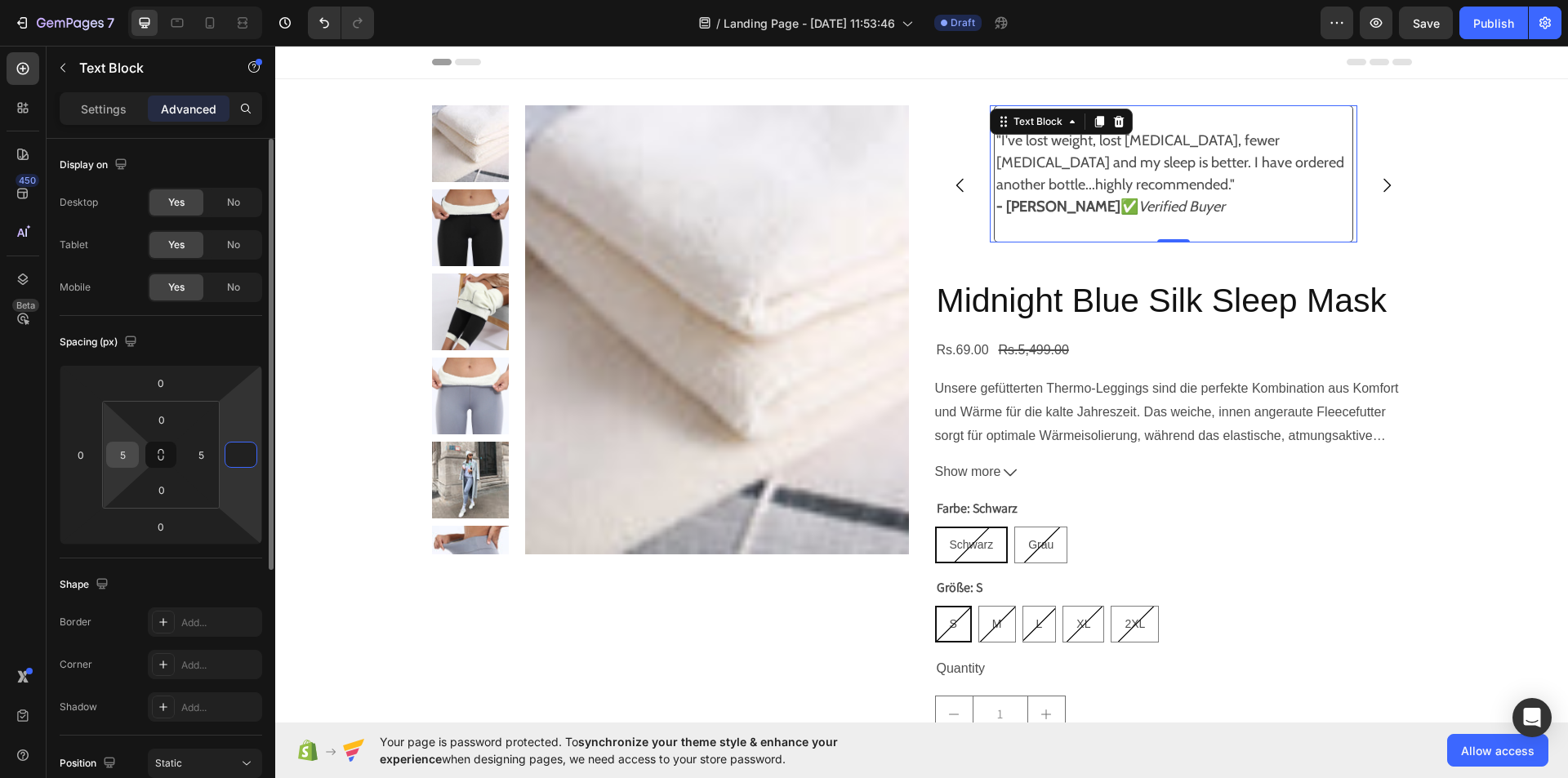
type input "0"
click at [129, 460] on input "5" at bounding box center [122, 454] width 24 height 24
type input "\"
click at [204, 459] on input "5" at bounding box center [200, 454] width 24 height 24
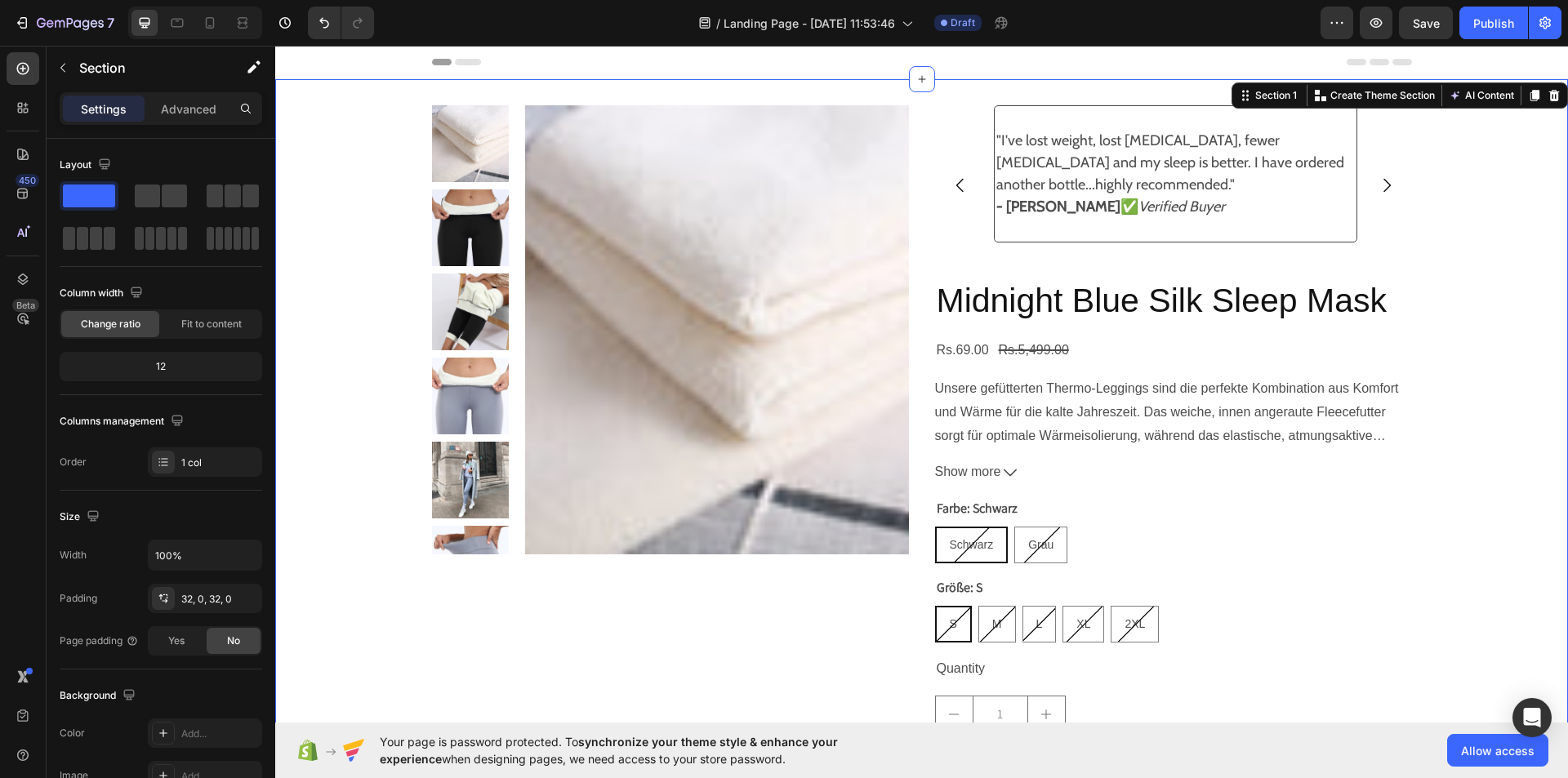
click at [1429, 130] on div "Product Images "One bottle down and I feel calm, more balanced and [MEDICAL_DAT…" at bounding box center [922, 482] width 1293 height 753
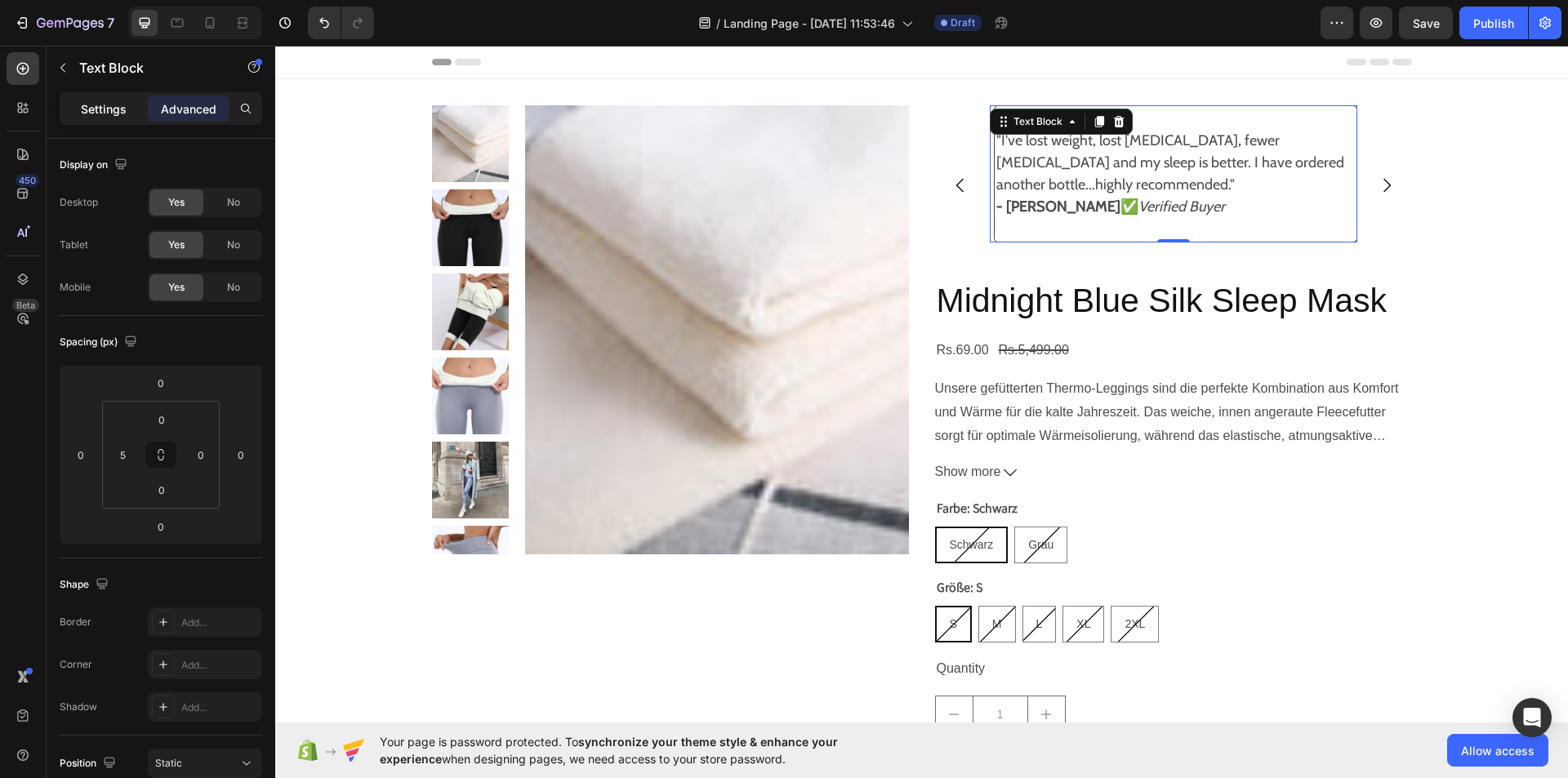
click at [107, 115] on p "Settings" at bounding box center [103, 109] width 46 height 17
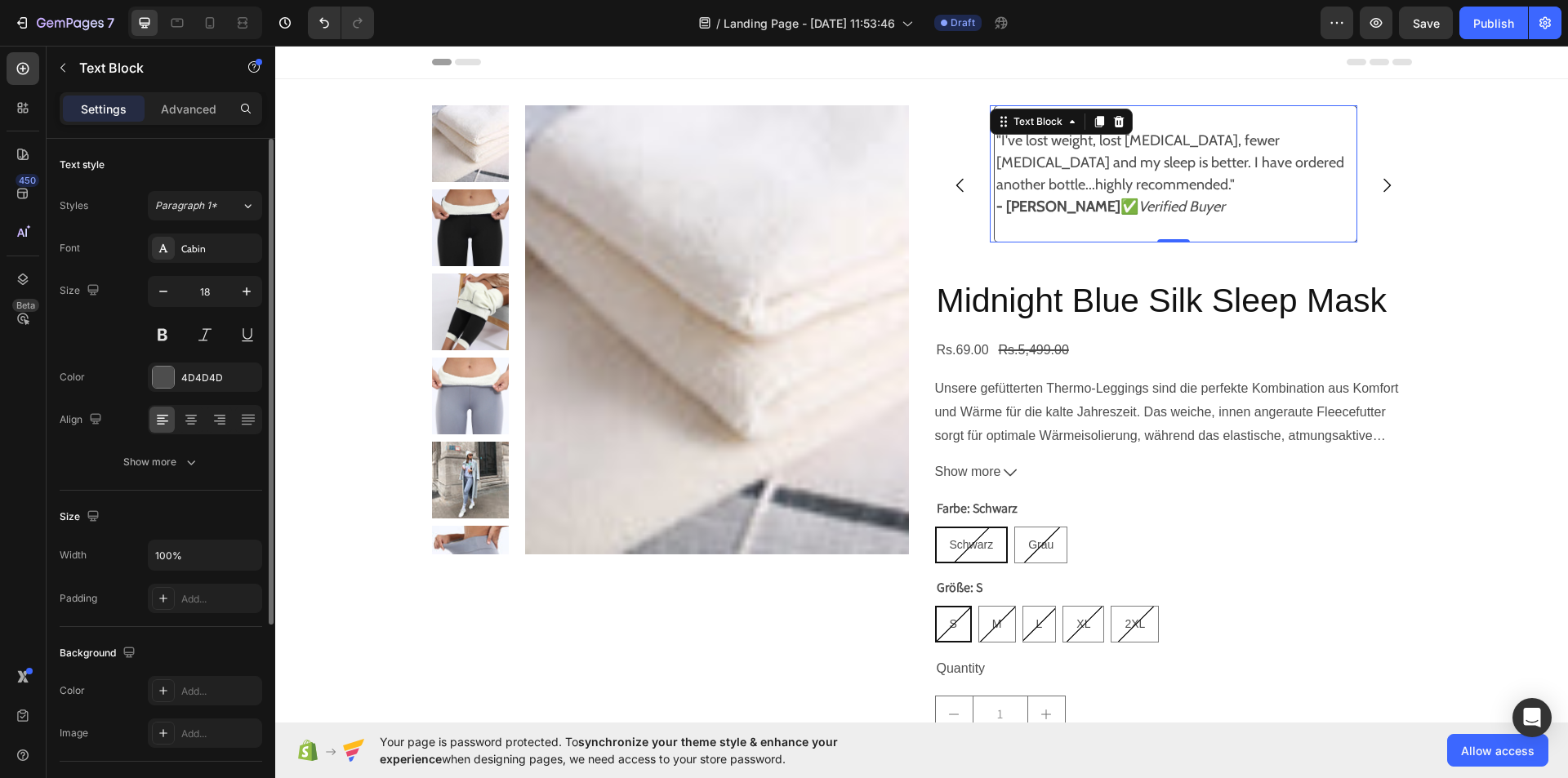
scroll to position [185, 0]
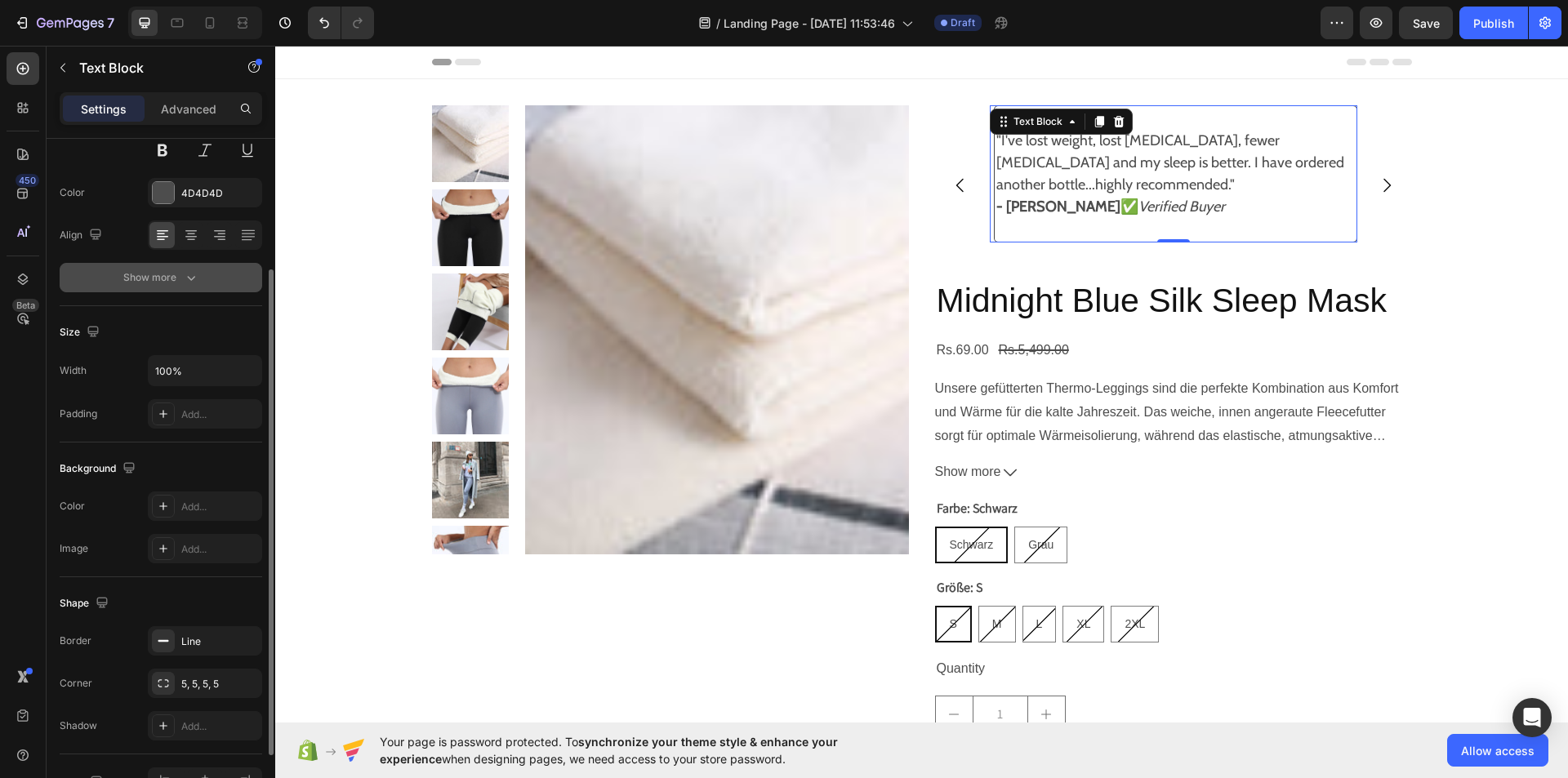
click at [186, 280] on icon "button" at bounding box center [191, 278] width 17 height 17
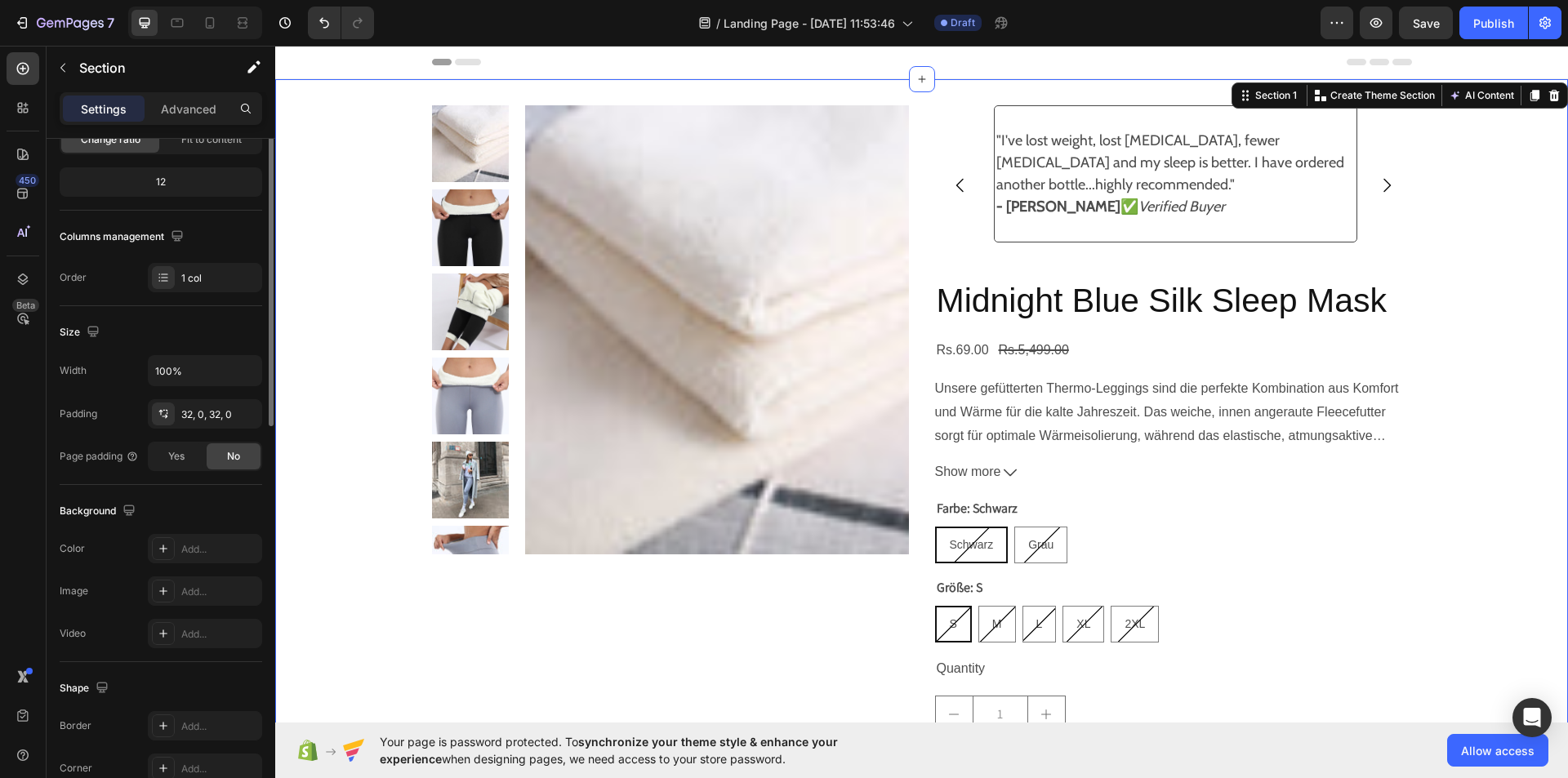
scroll to position [0, 0]
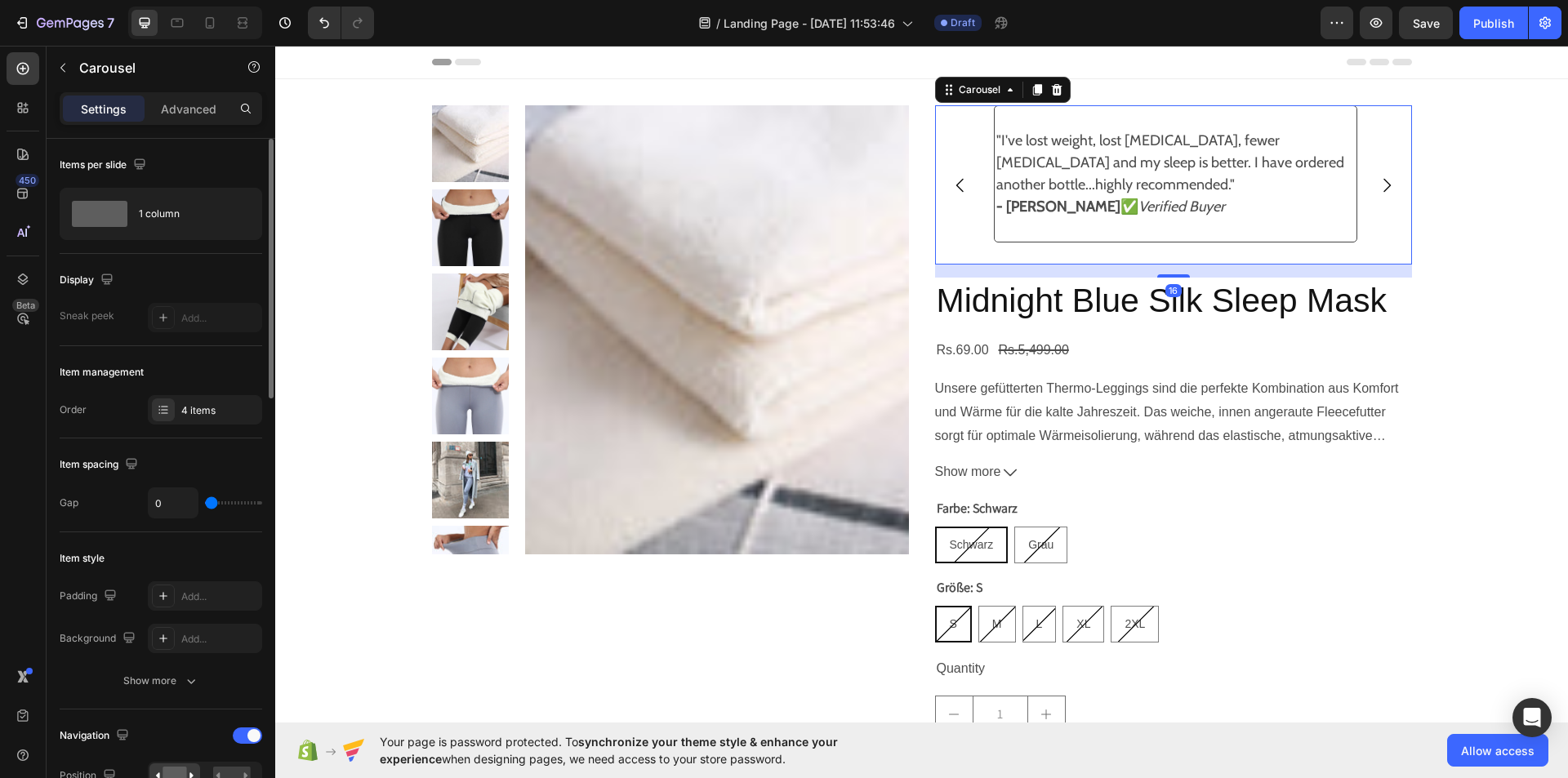
click at [942, 176] on button "Carousel Back Arrow" at bounding box center [960, 185] width 46 height 46
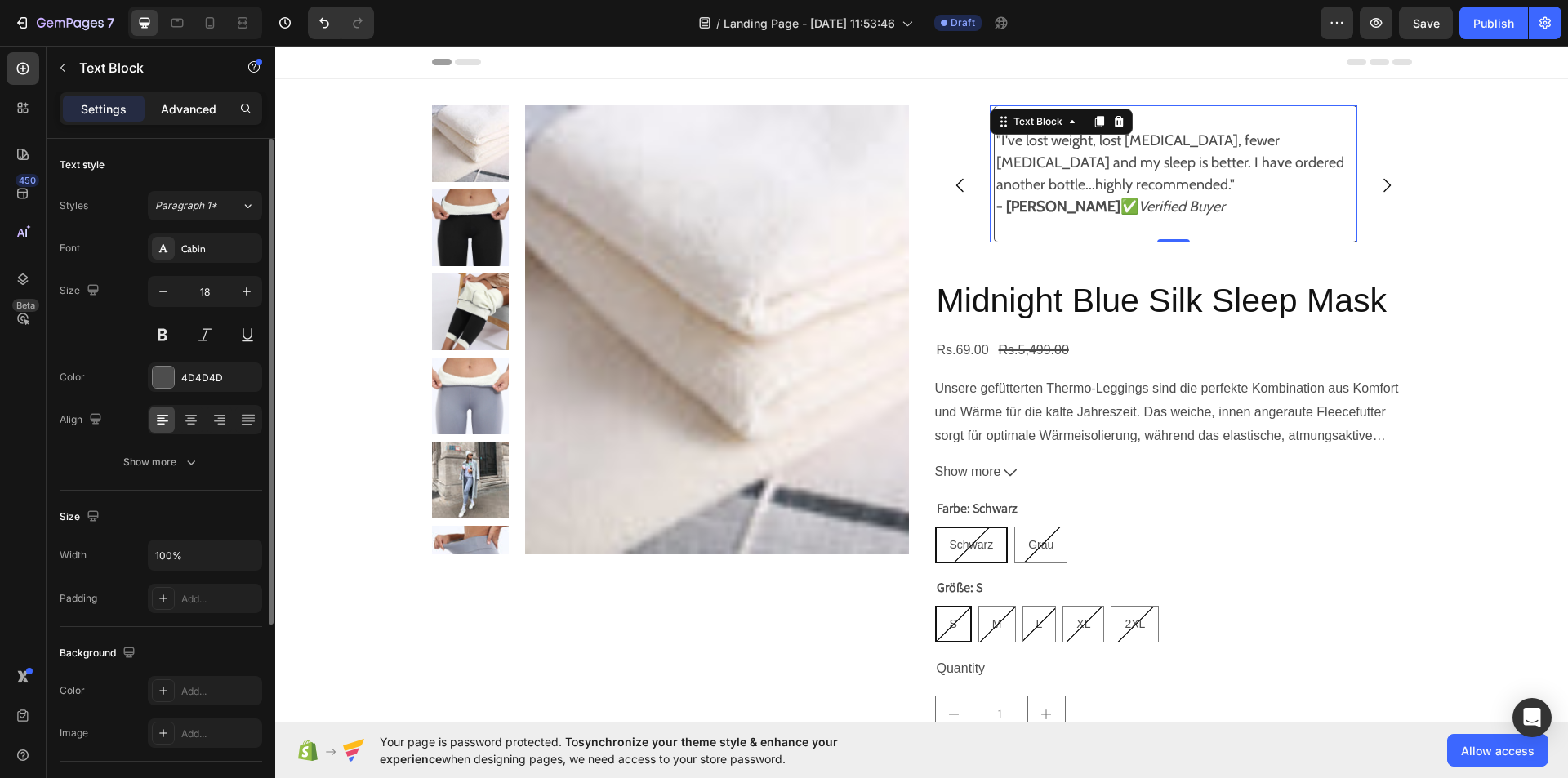
click at [215, 107] on p "Advanced" at bounding box center [188, 109] width 56 height 17
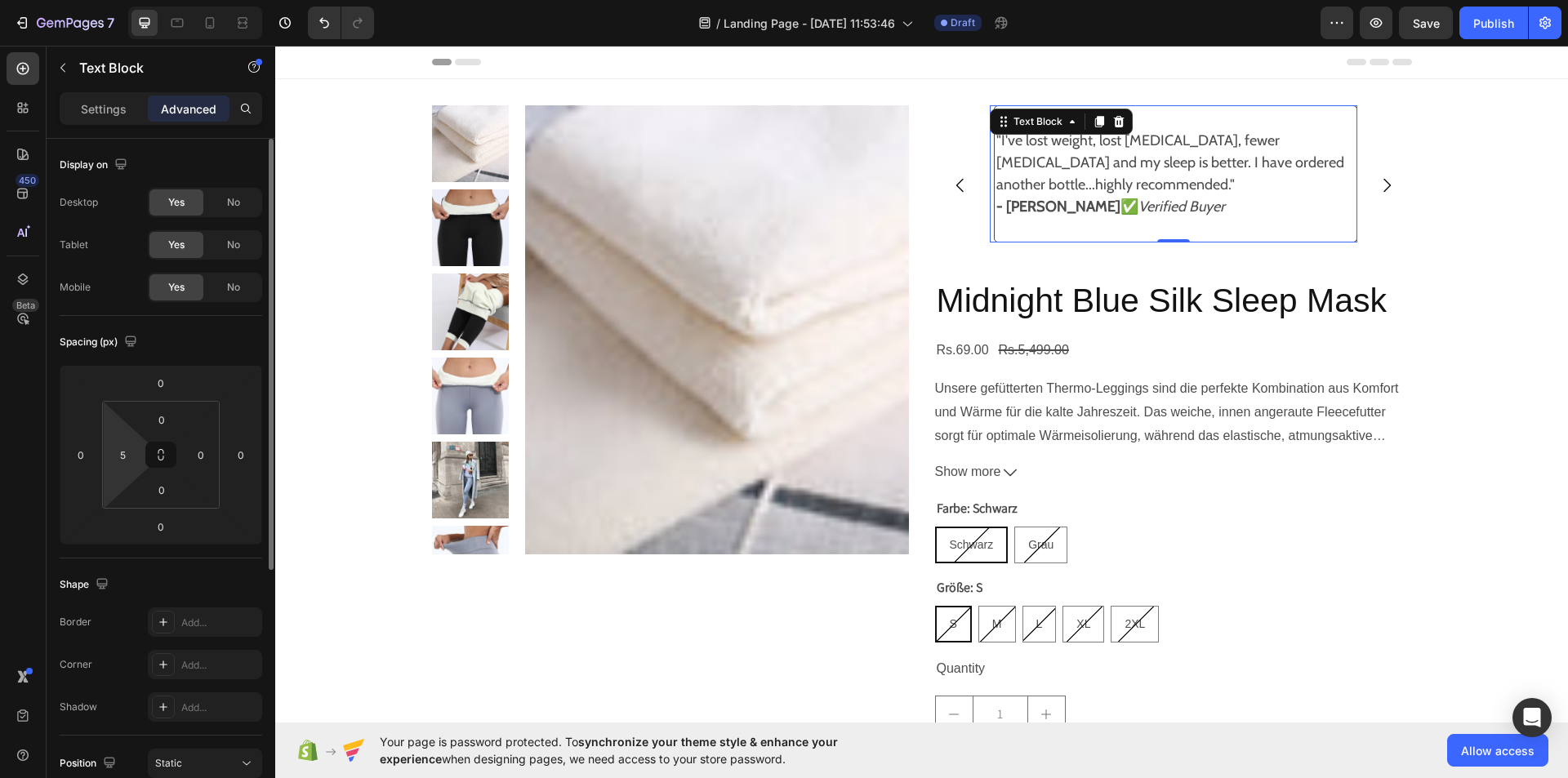
click at [139, 0] on html "7 Version history / Landing Page - [DATE] 11:53:46 Draft Preview Save Publish 4…" at bounding box center [784, 0] width 1568 height 0
type input "1"
type input "5"
click at [213, 456] on div "0" at bounding box center [200, 454] width 32 height 26
click at [211, 456] on input "0" at bounding box center [200, 454] width 24 height 24
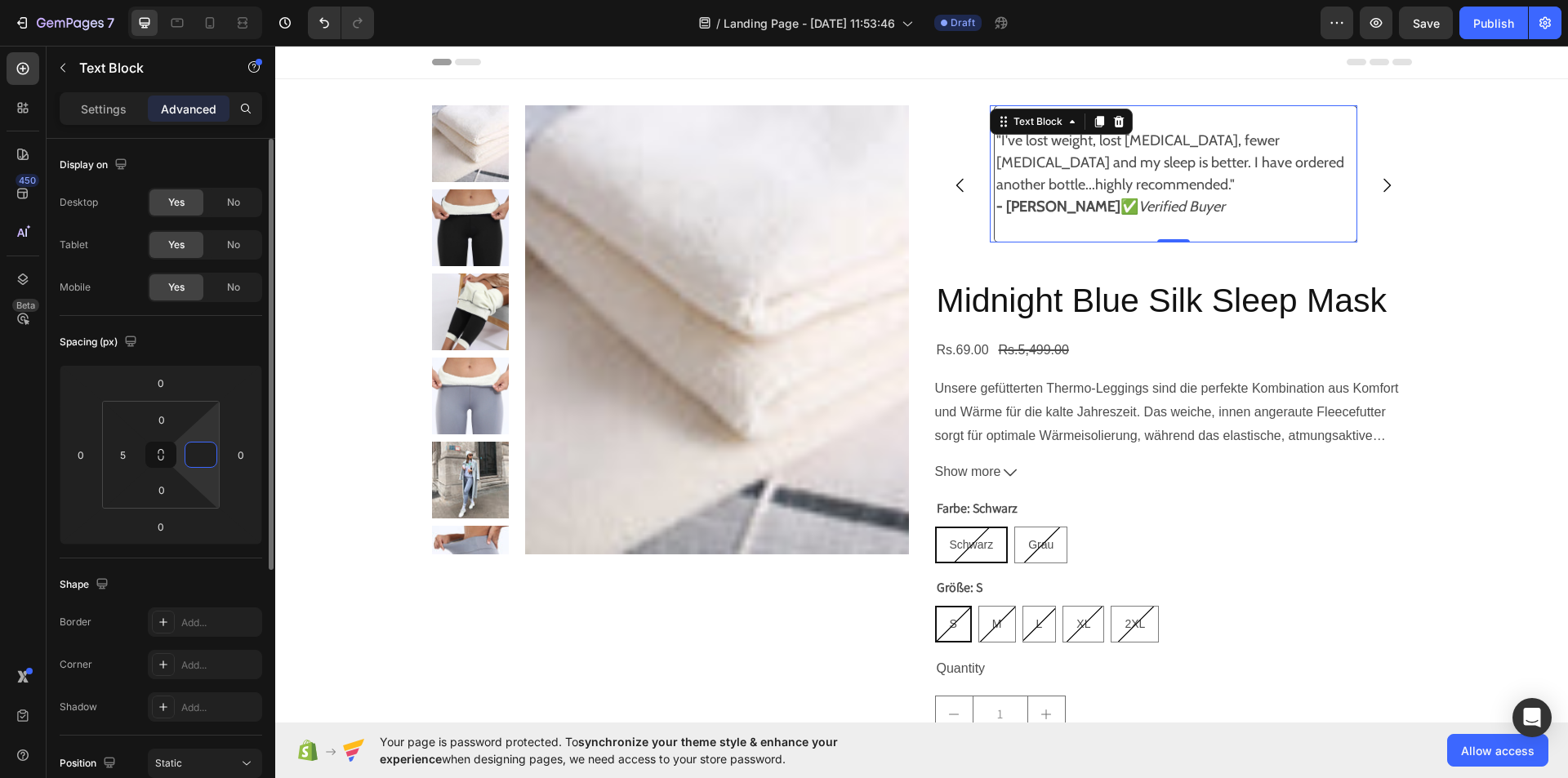
type input "5"
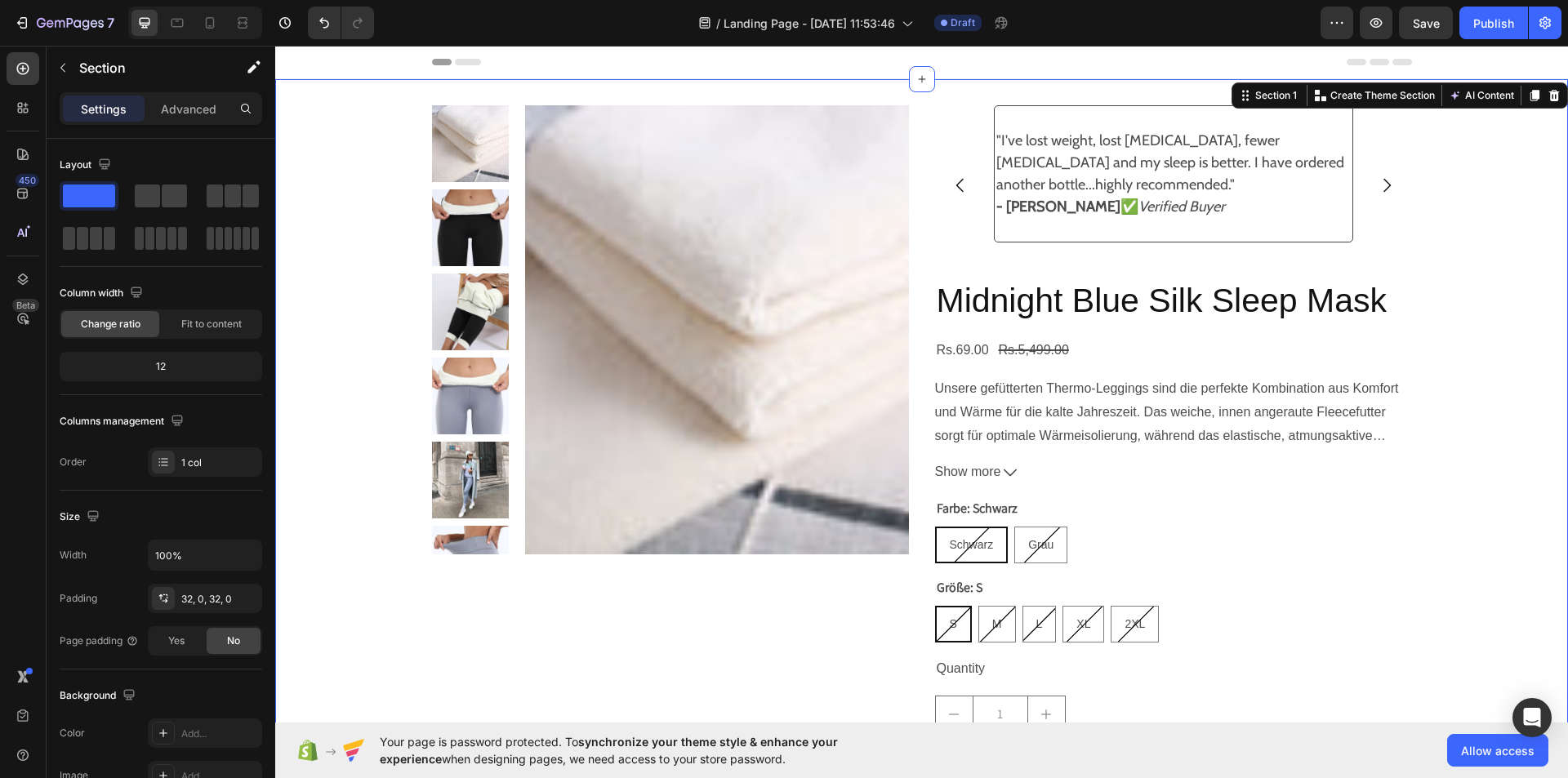
click at [1489, 278] on div "Product Images "One bottle down and I feel calm, more balanced and [MEDICAL_DAT…" at bounding box center [922, 482] width 1293 height 753
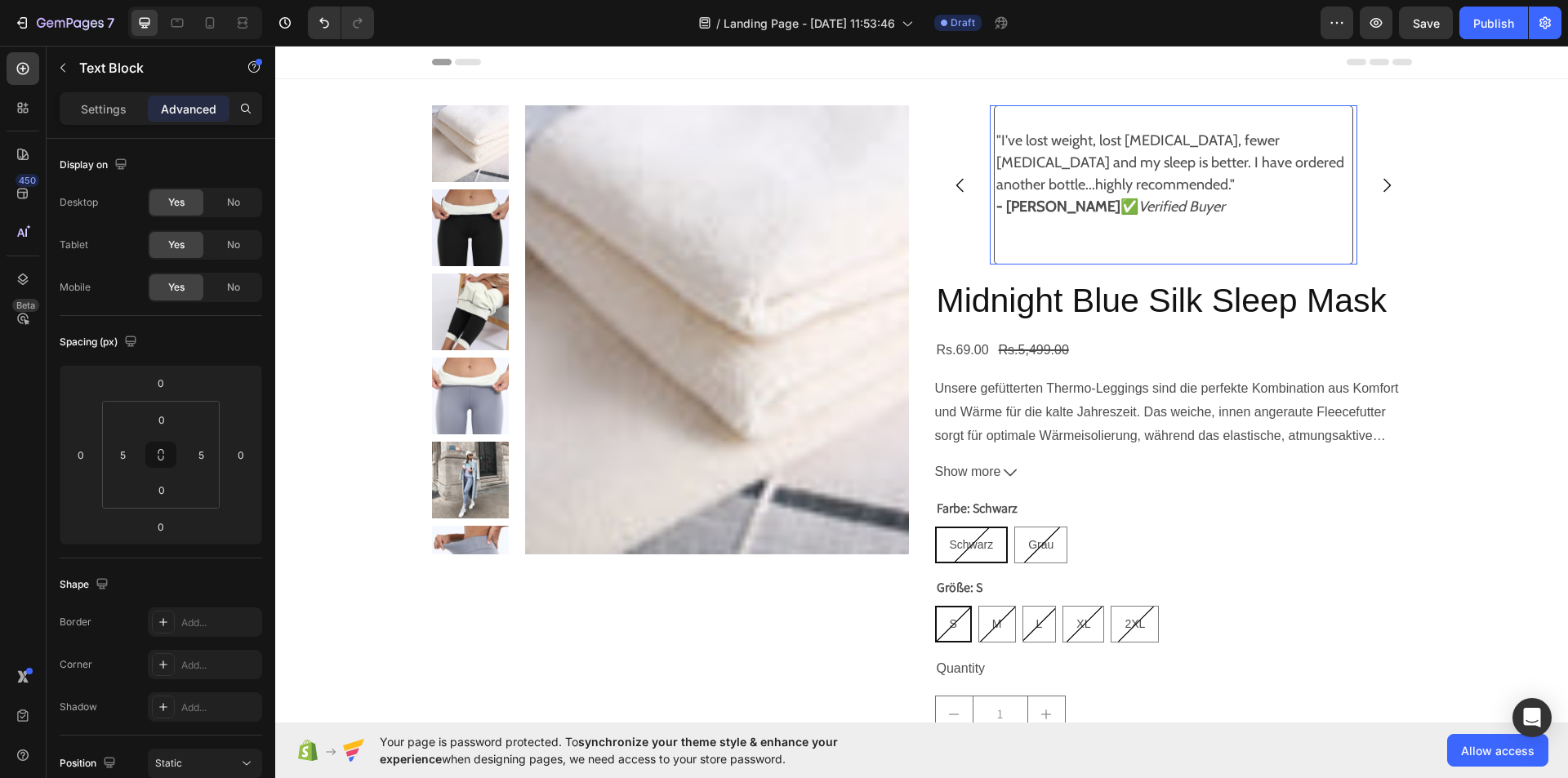
click at [996, 206] on strong "- [PERSON_NAME]" at bounding box center [1057, 207] width 124 height 18
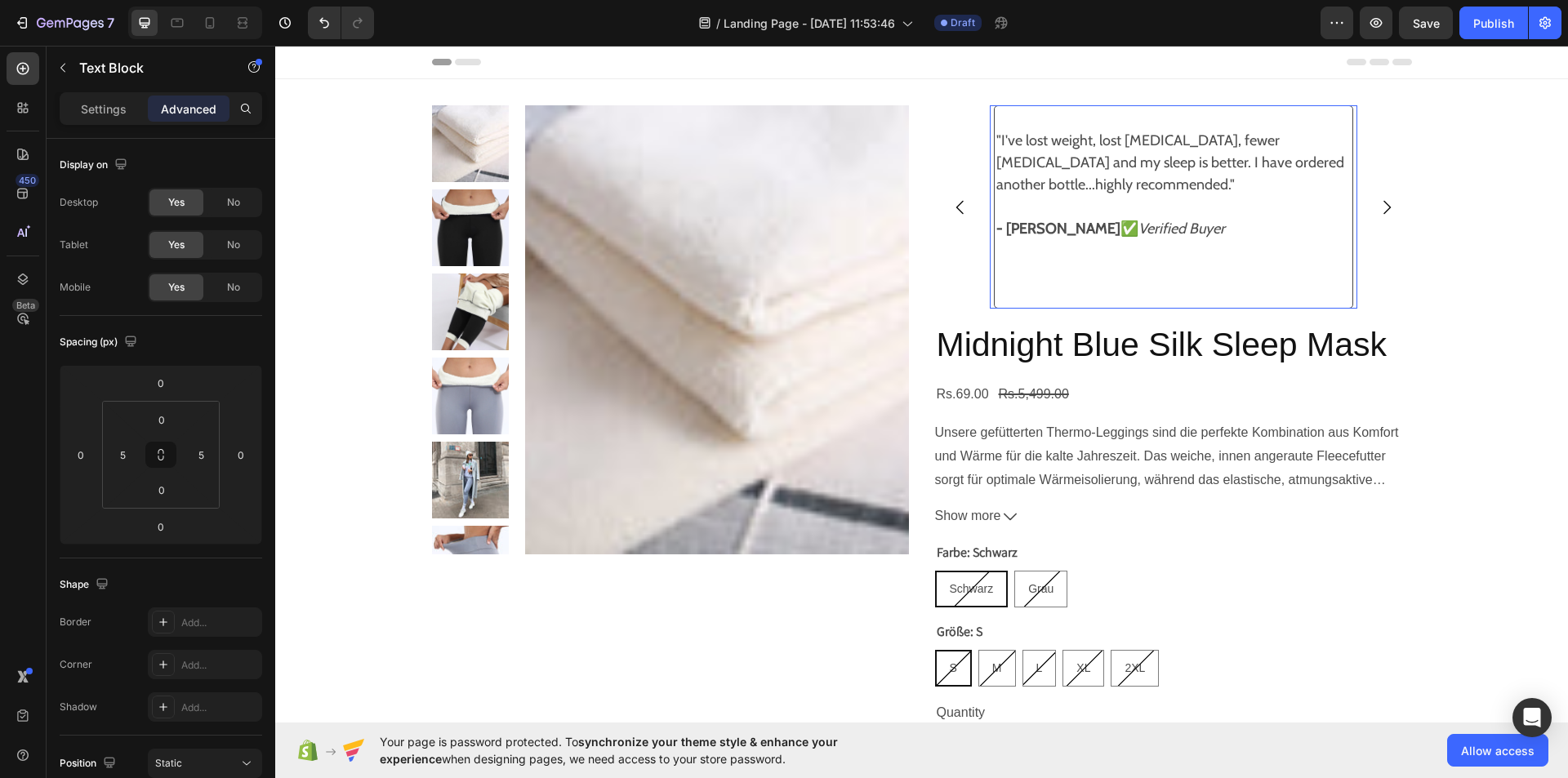
click at [996, 299] on p "- [PERSON_NAME] ✅ Verified Buyer ⁠⁠⁠⁠⁠⁠⁠" at bounding box center [1173, 262] width 354 height 88
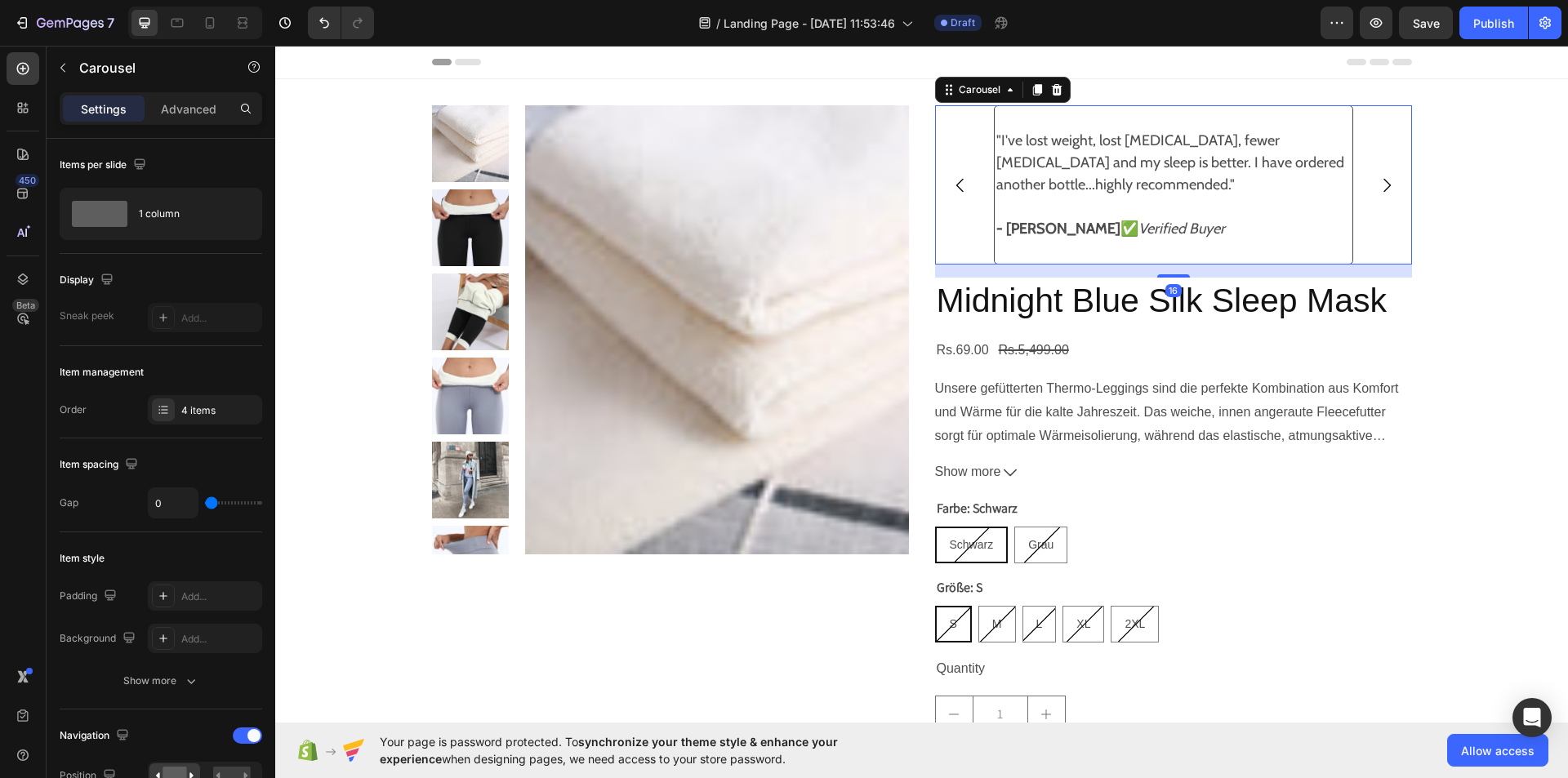
click at [950, 178] on icon "Carousel Back Arrow" at bounding box center [960, 186] width 20 height 20
click at [955, 183] on icon "Carousel Back Arrow" at bounding box center [958, 185] width 7 height 14
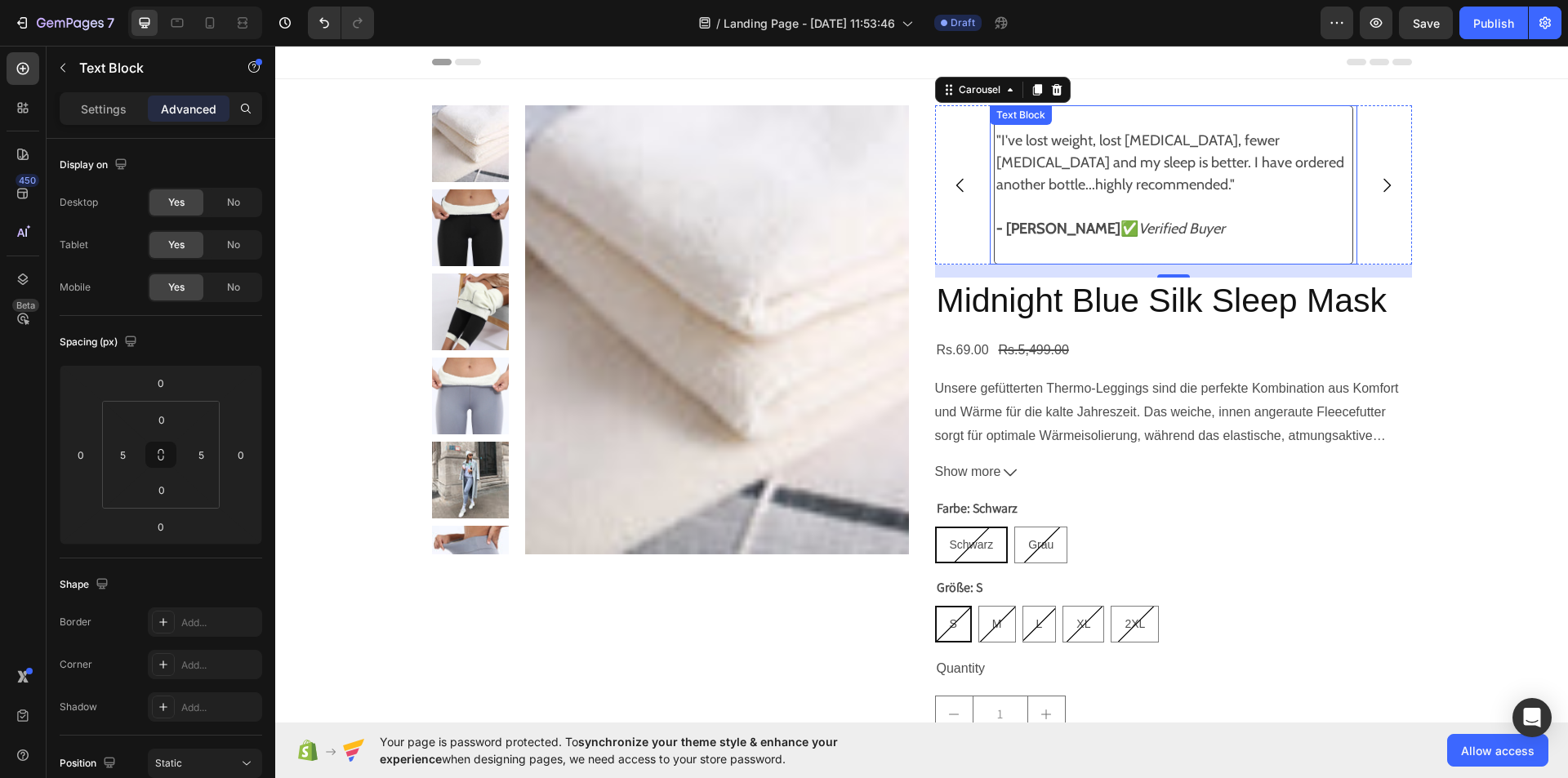
click at [997, 133] on div ""I've lost weight, lost [MEDICAL_DATA], fewer [MEDICAL_DATA] and my sleep is be…" at bounding box center [1174, 185] width 368 height 159
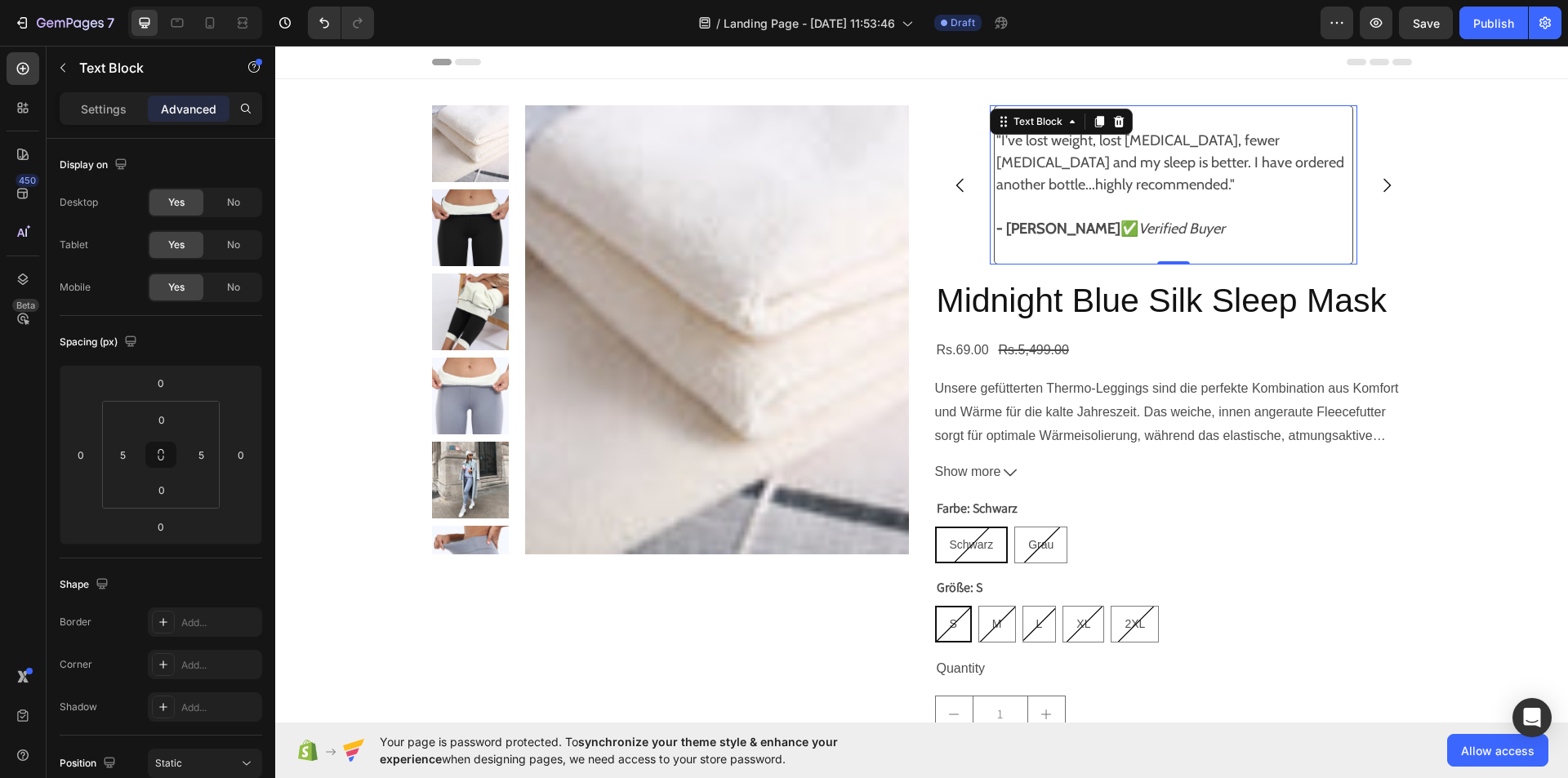
click at [997, 133] on div "Text Block" at bounding box center [1061, 121] width 143 height 26
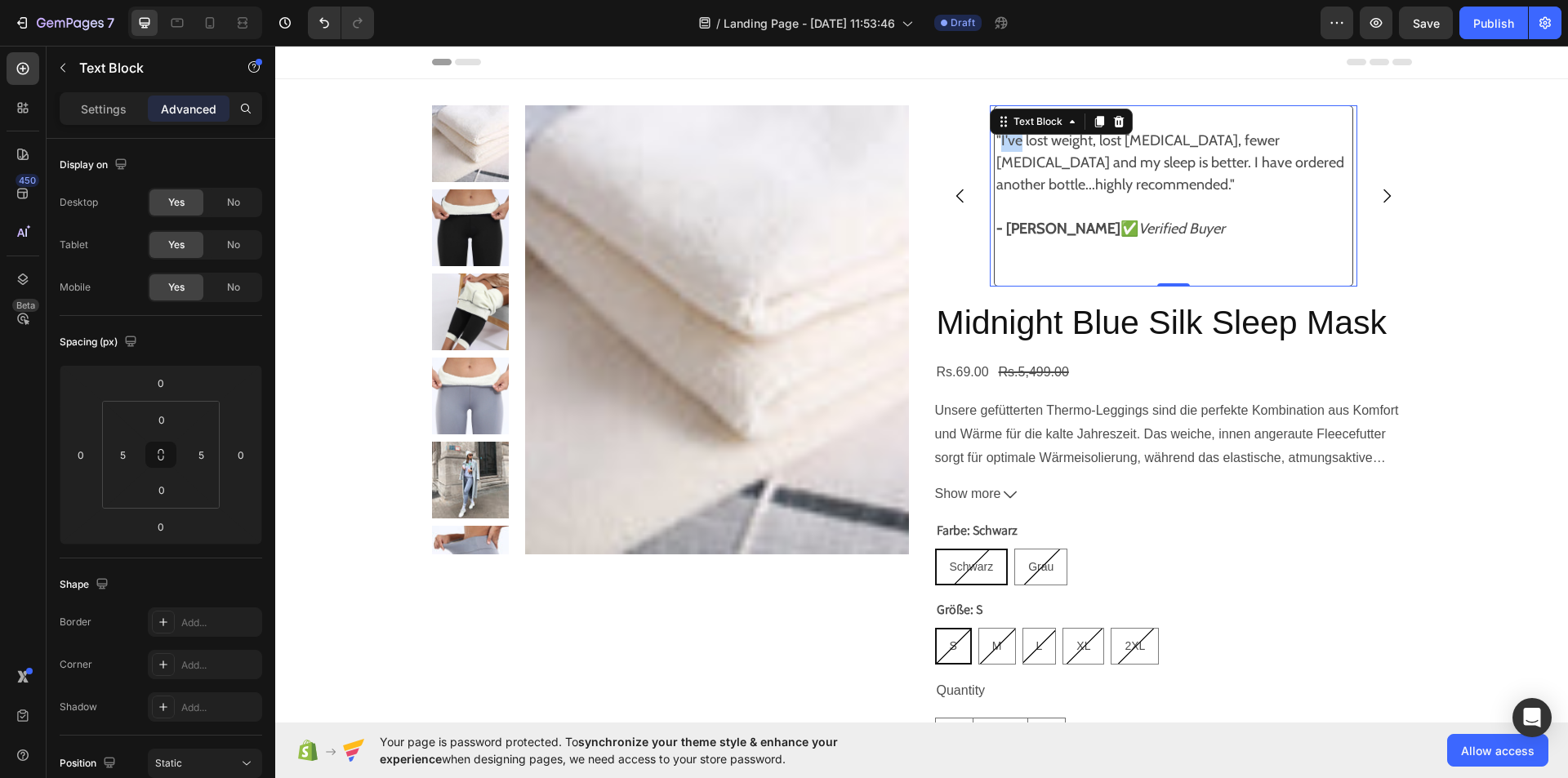
click at [1004, 144] on p ""I've lost weight, lost [MEDICAL_DATA], fewer [MEDICAL_DATA] and my sleep is be…" at bounding box center [1173, 174] width 354 height 88
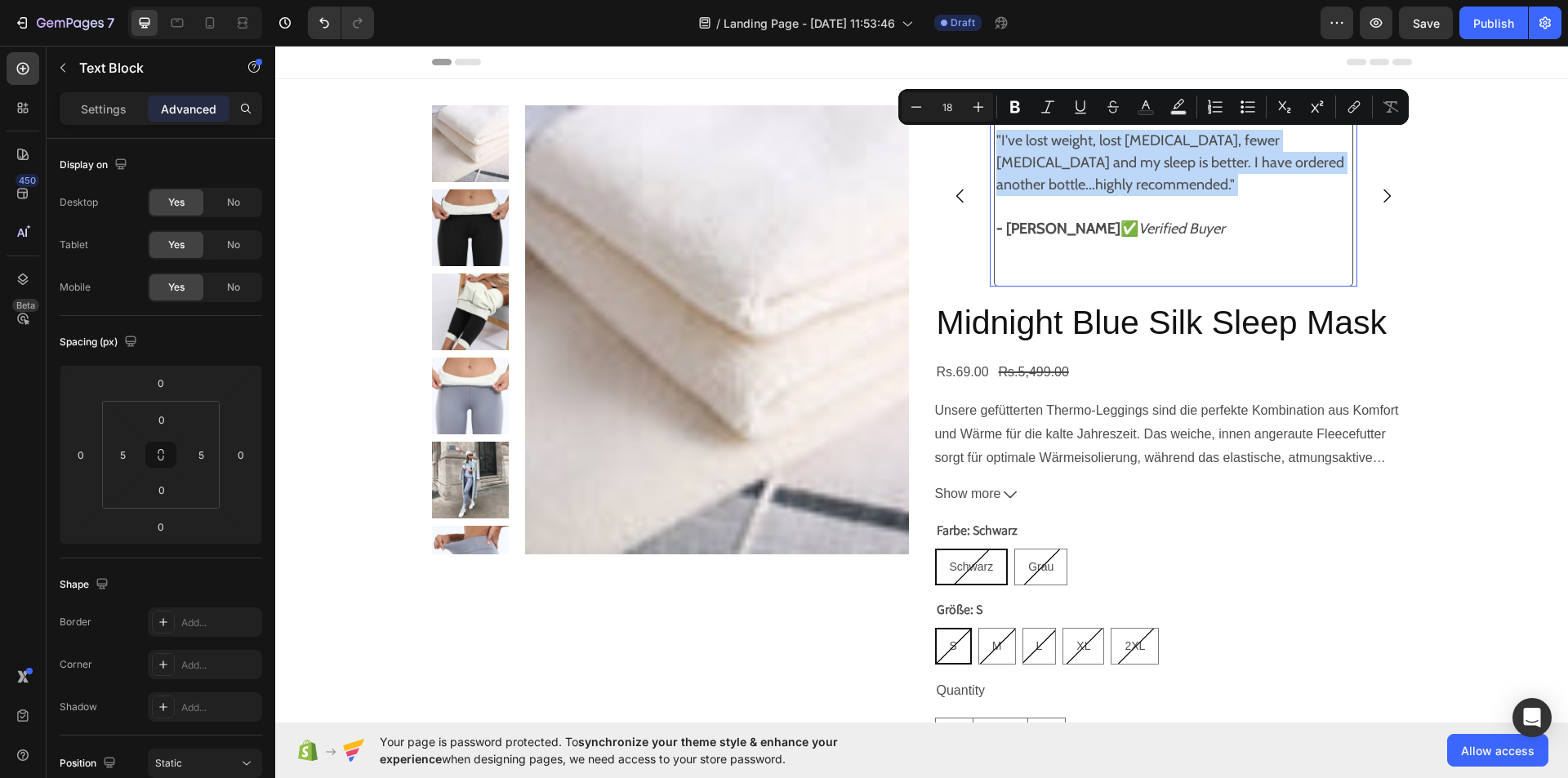
drag, startPoint x: 1004, startPoint y: 144, endPoint x: 1045, endPoint y: 168, distance: 47.5
click at [1045, 168] on p ""I've lost weight, lost [MEDICAL_DATA], fewer [MEDICAL_DATA] and my sleep is be…" at bounding box center [1173, 174] width 354 height 88
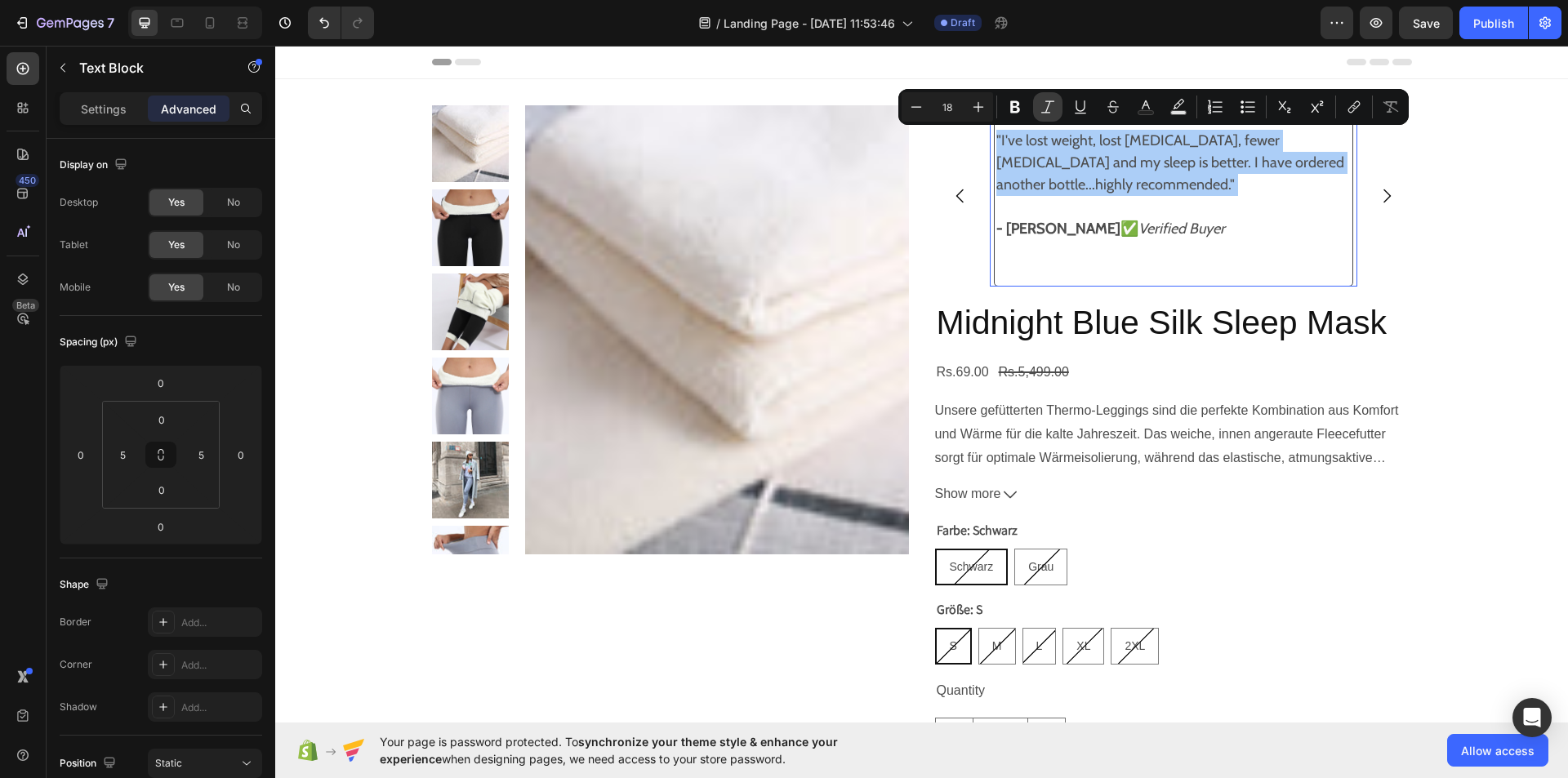
click at [1051, 93] on button "Italic" at bounding box center [1047, 107] width 29 height 29
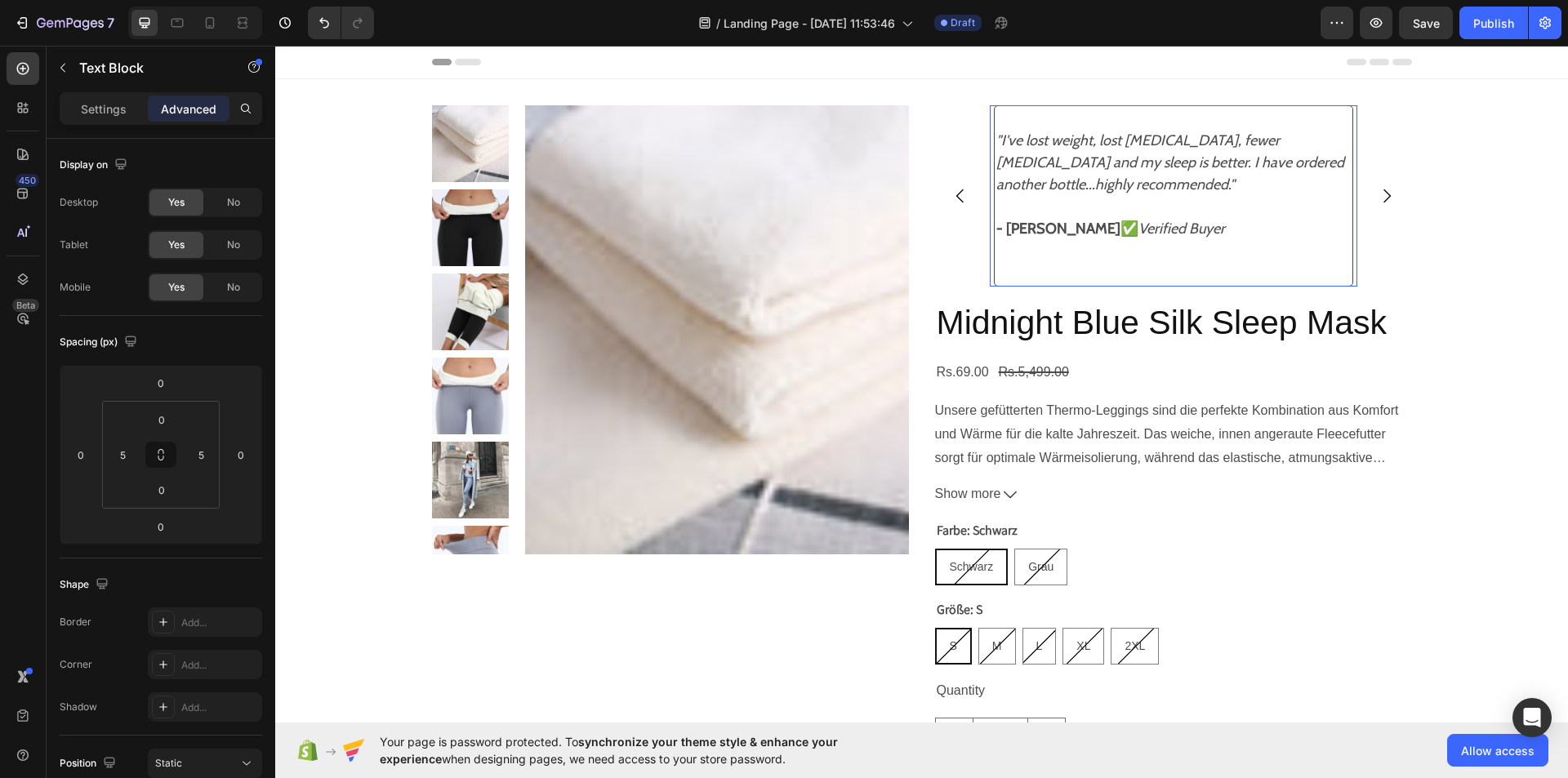
click at [997, 227] on strong "- [PERSON_NAME]" at bounding box center [1057, 229] width 124 height 18
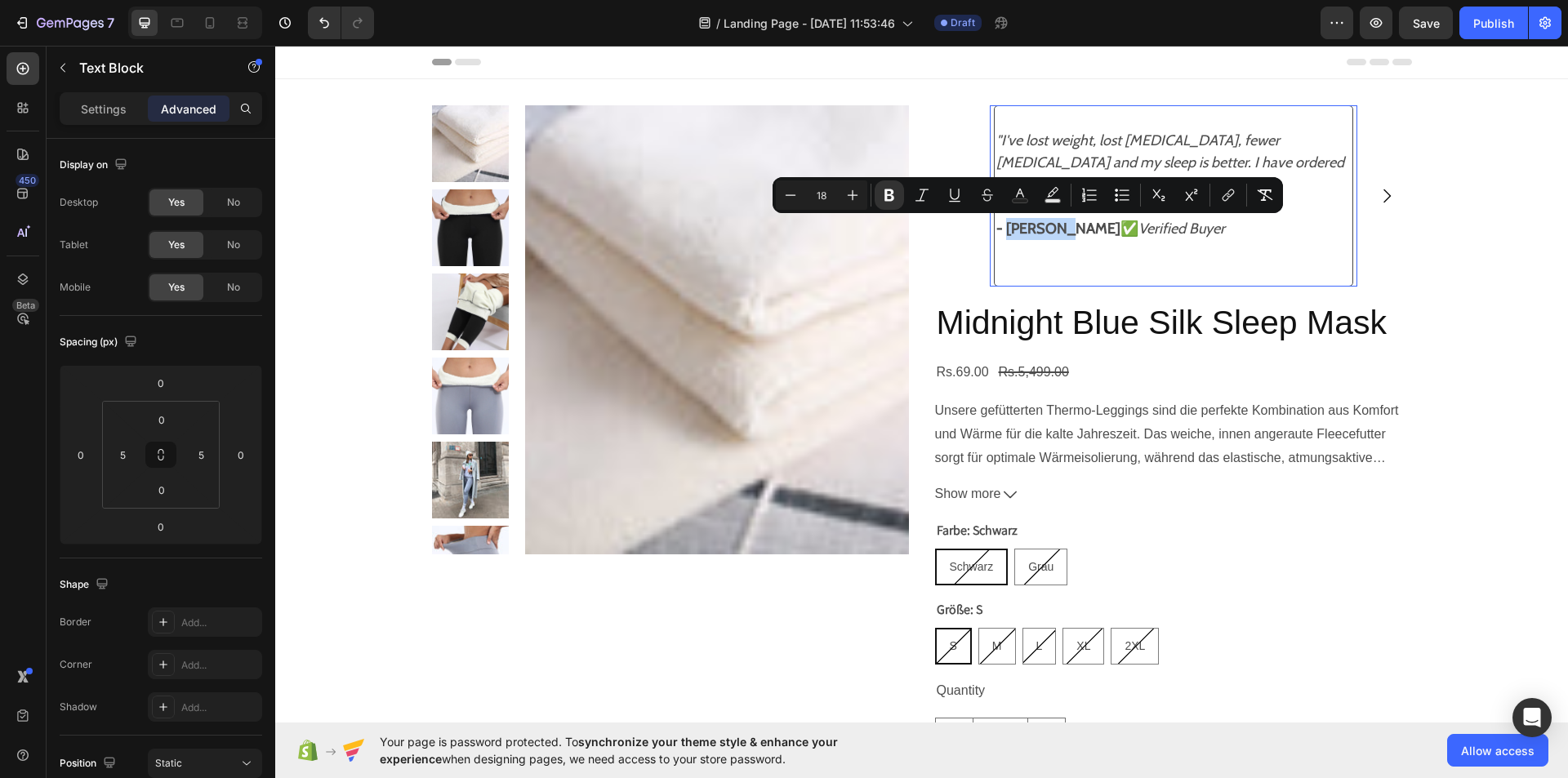
drag, startPoint x: 997, startPoint y: 227, endPoint x: 1051, endPoint y: 229, distance: 54.0
click at [1051, 229] on strong "- [PERSON_NAME]" at bounding box center [1057, 229] width 124 height 18
click at [917, 187] on icon "Editor contextual toolbar" at bounding box center [922, 196] width 17 height 17
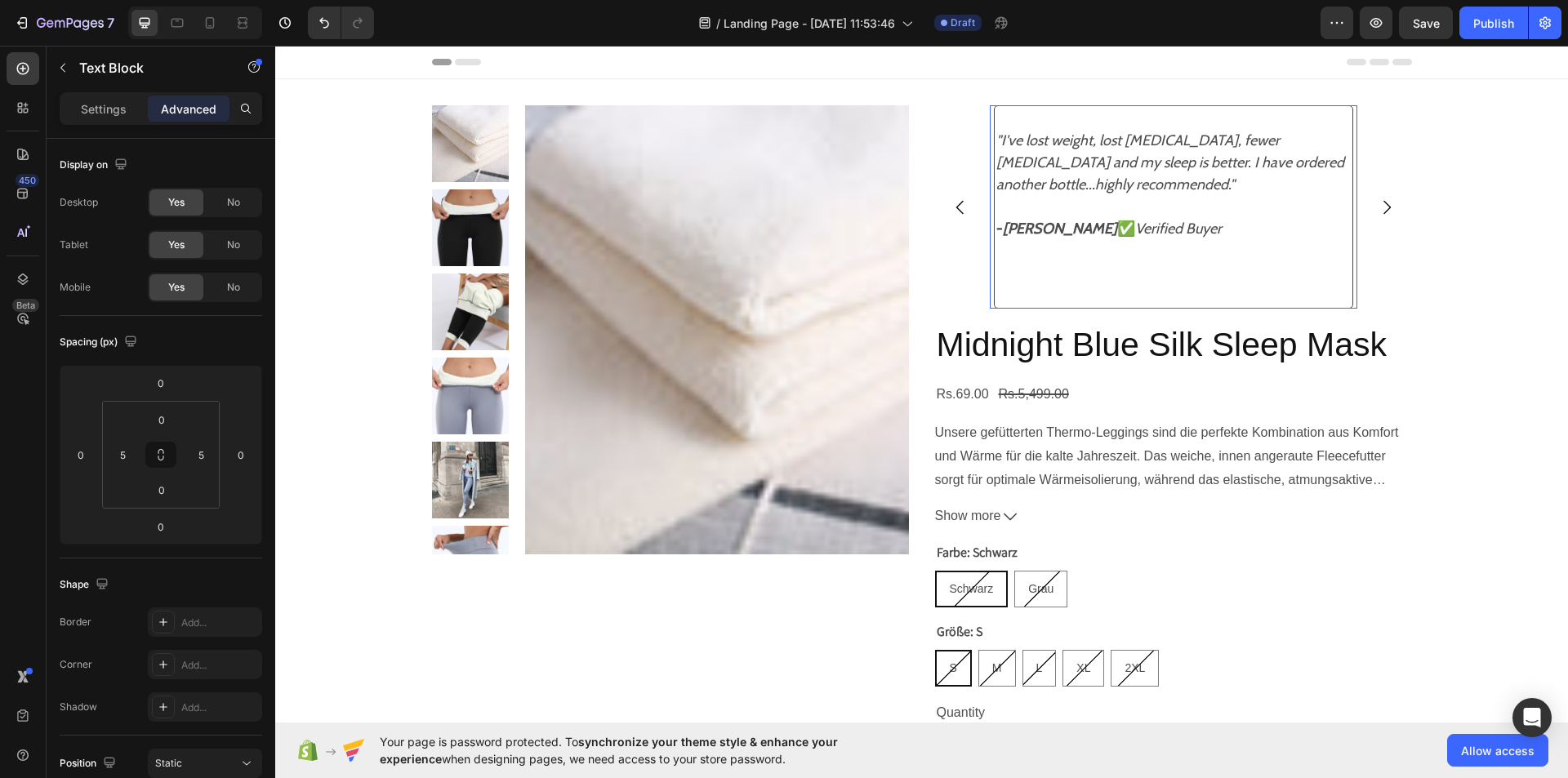
click at [996, 299] on p "- [PERSON_NAME] ✅ Verified Buyer ⁠⁠⁠⁠⁠⁠⁠" at bounding box center [1173, 262] width 354 height 88
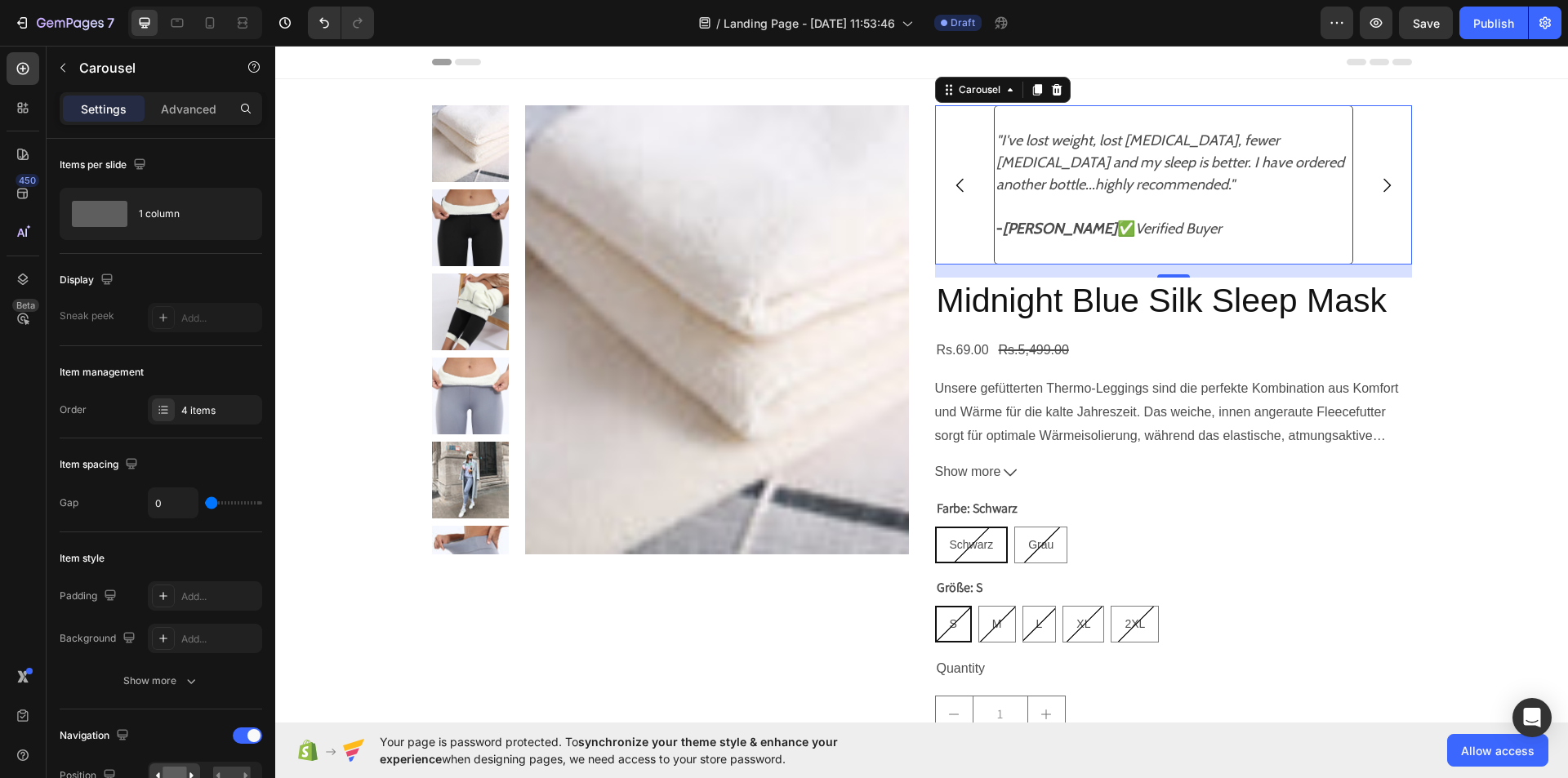
click at [1381, 186] on icon "Carousel Next Arrow" at bounding box center [1387, 186] width 20 height 20
click at [1383, 190] on icon "Carousel Next Arrow" at bounding box center [1387, 185] width 7 height 14
click at [955, 183] on icon "Carousel Back Arrow" at bounding box center [960, 186] width 20 height 20
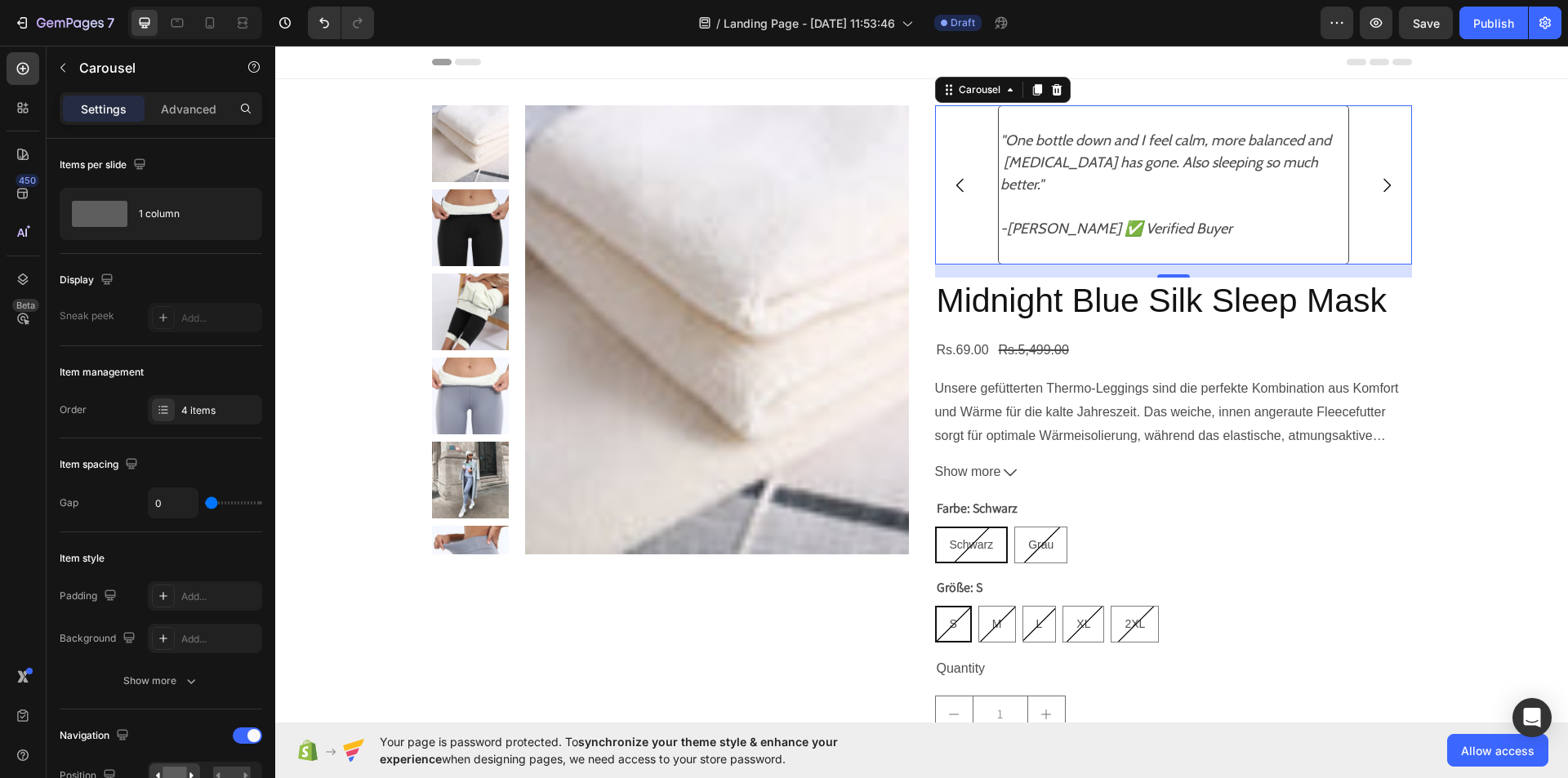
click at [955, 183] on icon "Carousel Back Arrow" at bounding box center [960, 186] width 20 height 20
click at [1026, 149] on icon ""One bottle down and I feel calm, more balanced and [MEDICAL_DATA] has gone. Al…" at bounding box center [1168, 162] width 337 height 62
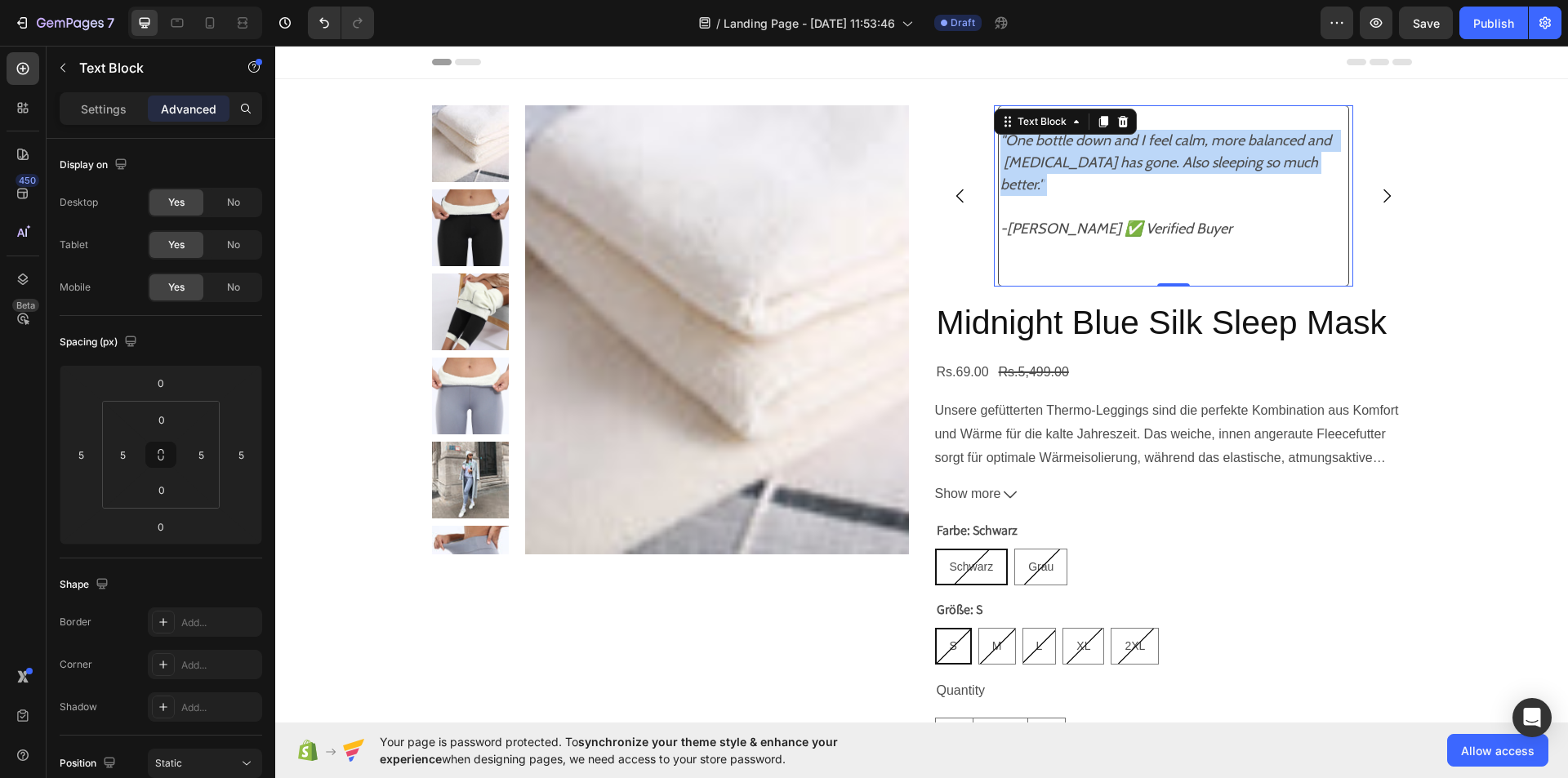
click at [1026, 149] on icon ""One bottle down and I feel calm, more balanced and [MEDICAL_DATA] has gone. Al…" at bounding box center [1168, 162] width 337 height 62
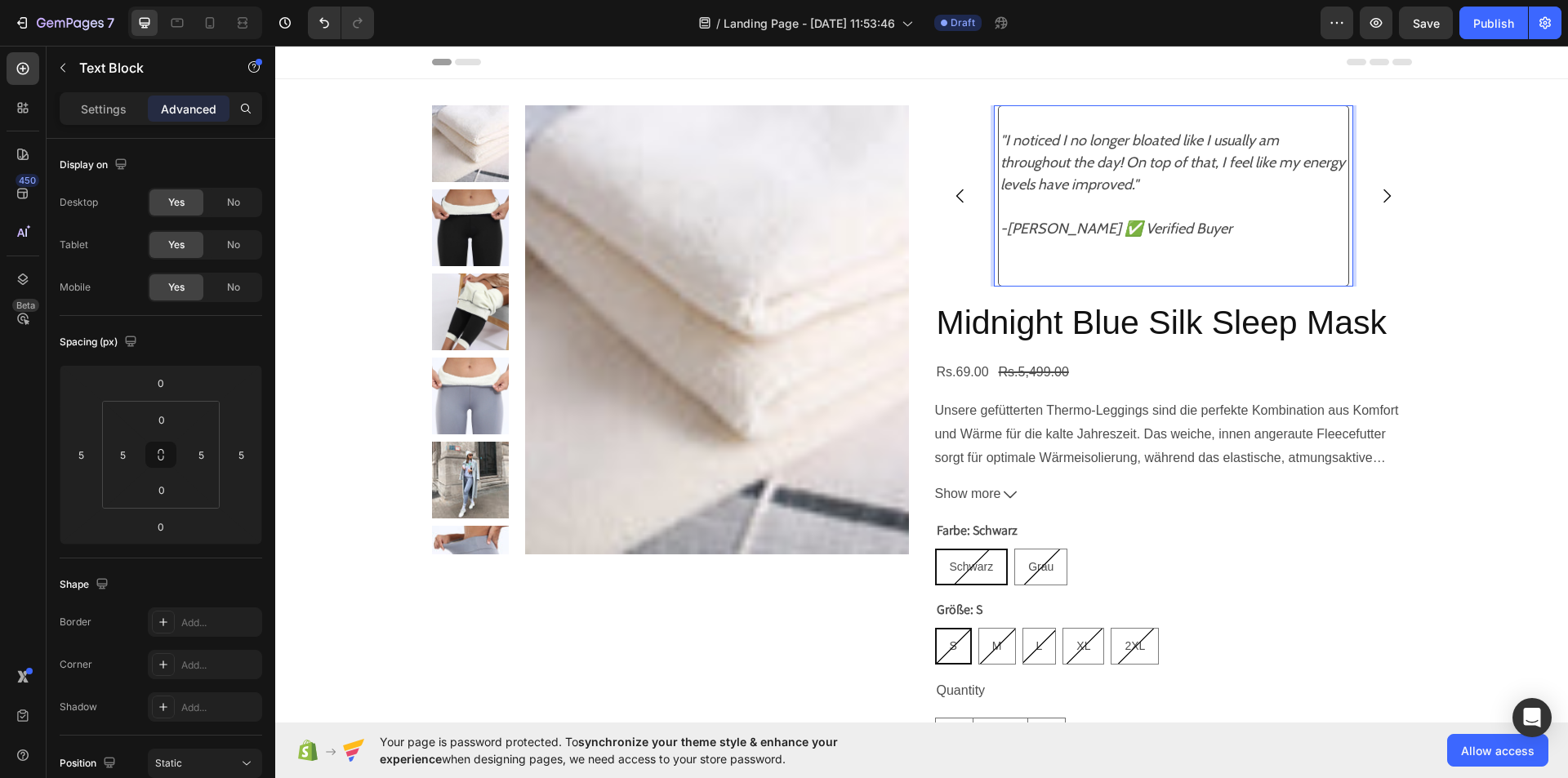
click at [997, 137] on div ""I noticed I no longer bloated like I usually am throughout the day! On top of …" at bounding box center [1173, 196] width 351 height 181
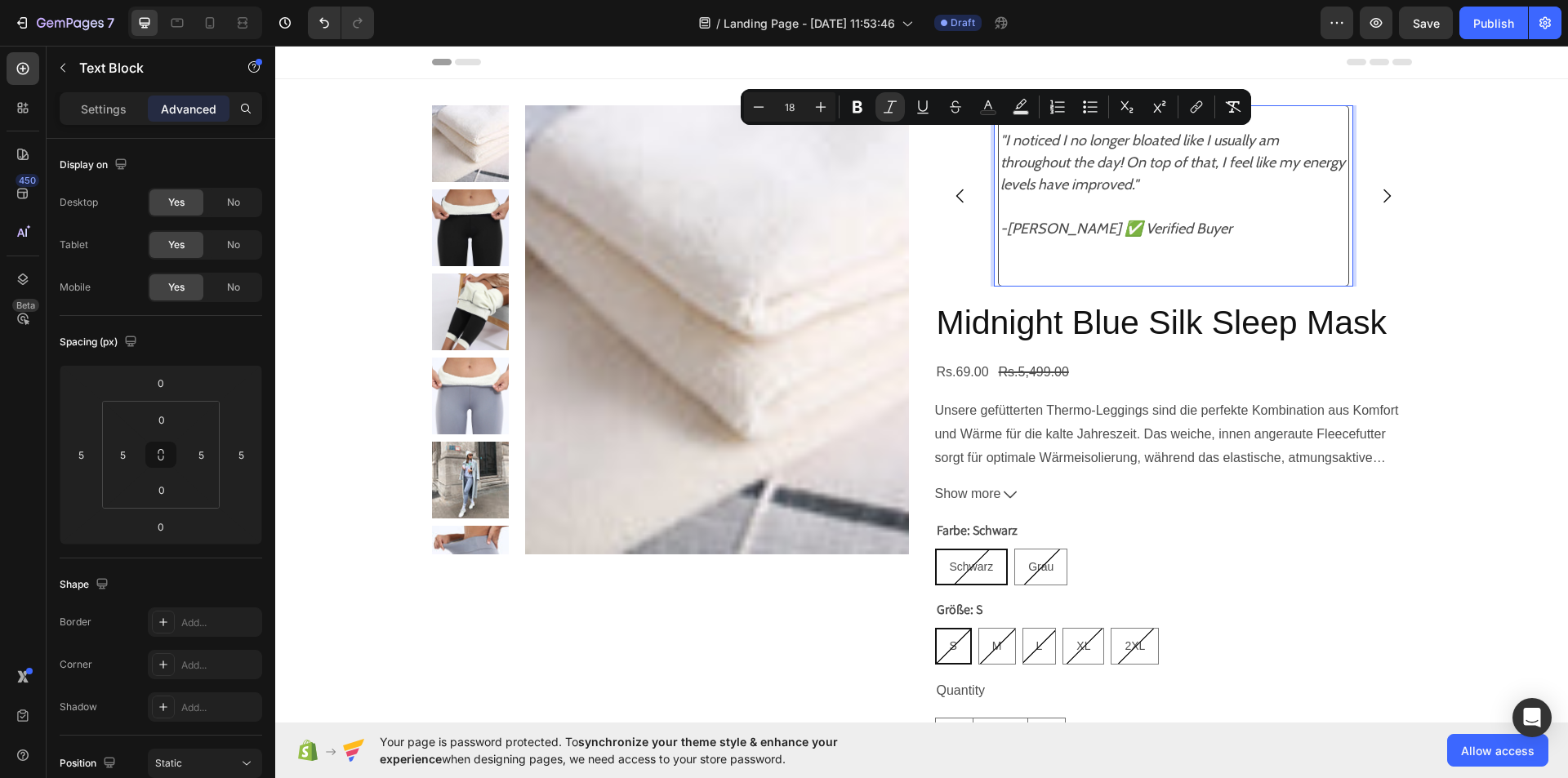
click at [997, 137] on div ""I noticed I no longer bloated like I usually am throughout the day! On top of …" at bounding box center [1173, 196] width 351 height 181
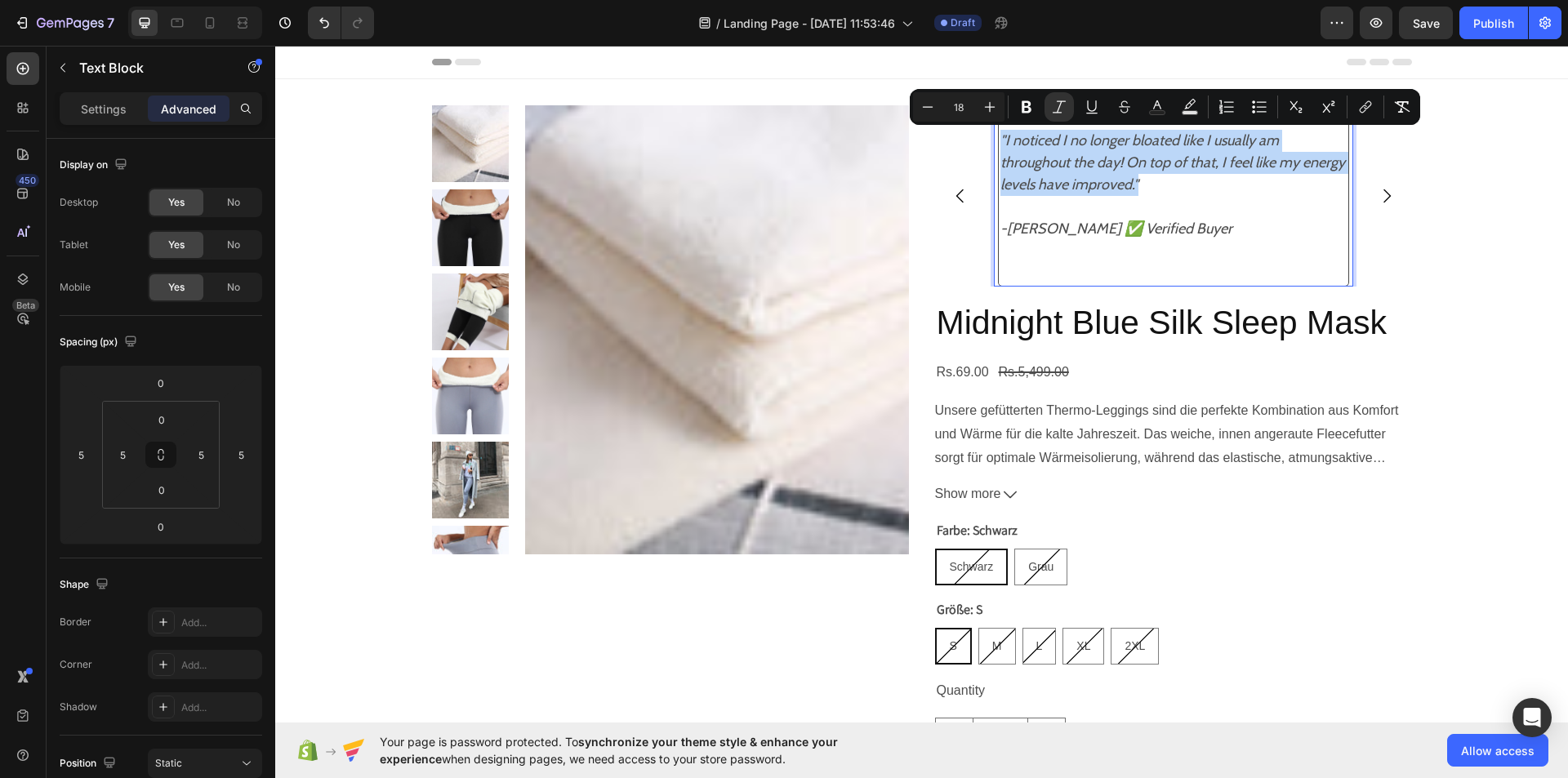
drag, startPoint x: 993, startPoint y: 137, endPoint x: 1146, endPoint y: 187, distance: 161.0
click at [1146, 187] on div ""I noticed I no longer bloated like I usually am throughout the day! On top of …" at bounding box center [1173, 196] width 351 height 181
click at [1146, 187] on p ""I noticed I no longer bloated like I usually am throughout the day! On top of …" at bounding box center [1173, 163] width 346 height 67
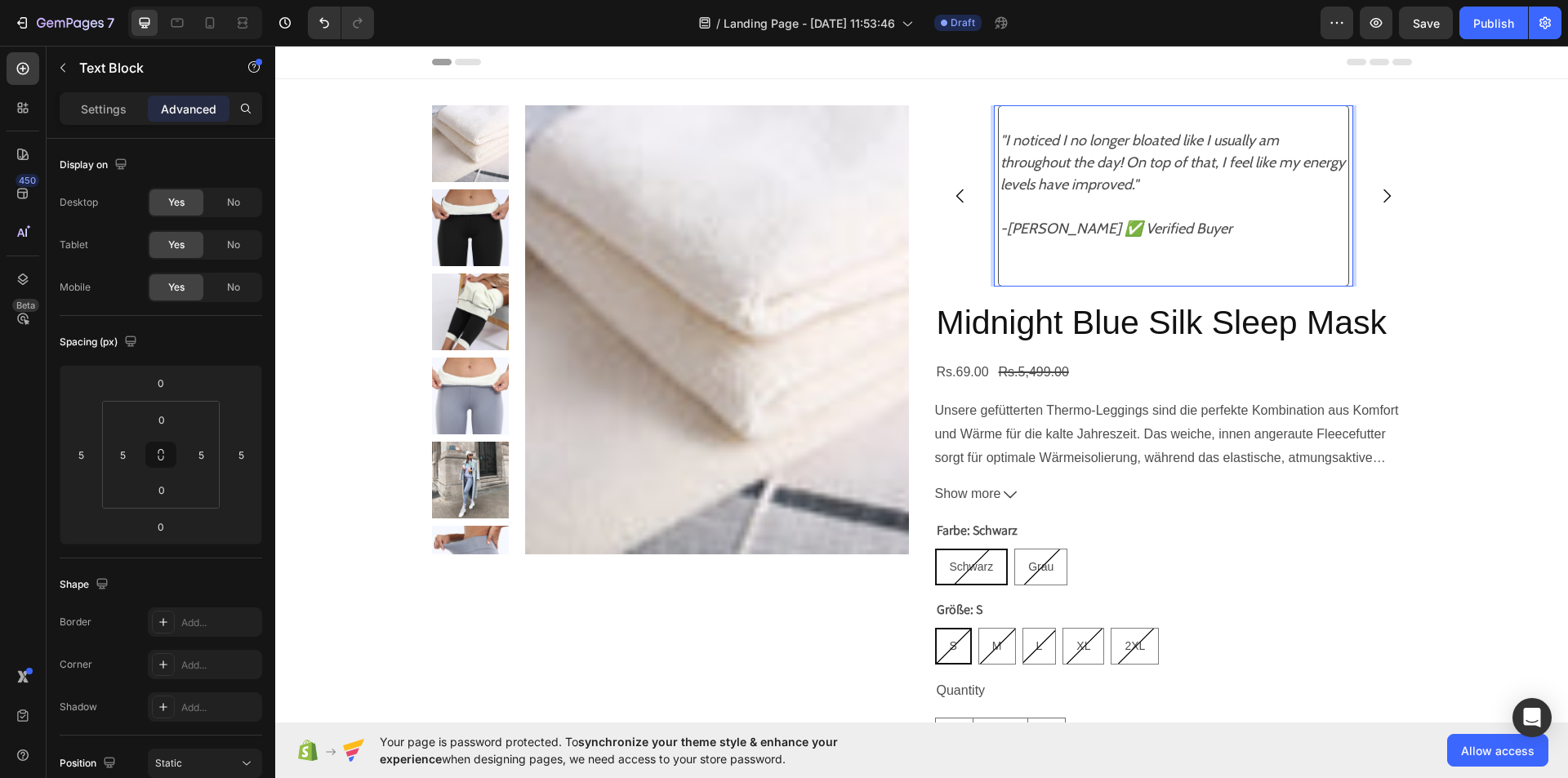
click at [1076, 226] on icon "-[PERSON_NAME] ✅ Verified Buyer" at bounding box center [1115, 229] width 232 height 18
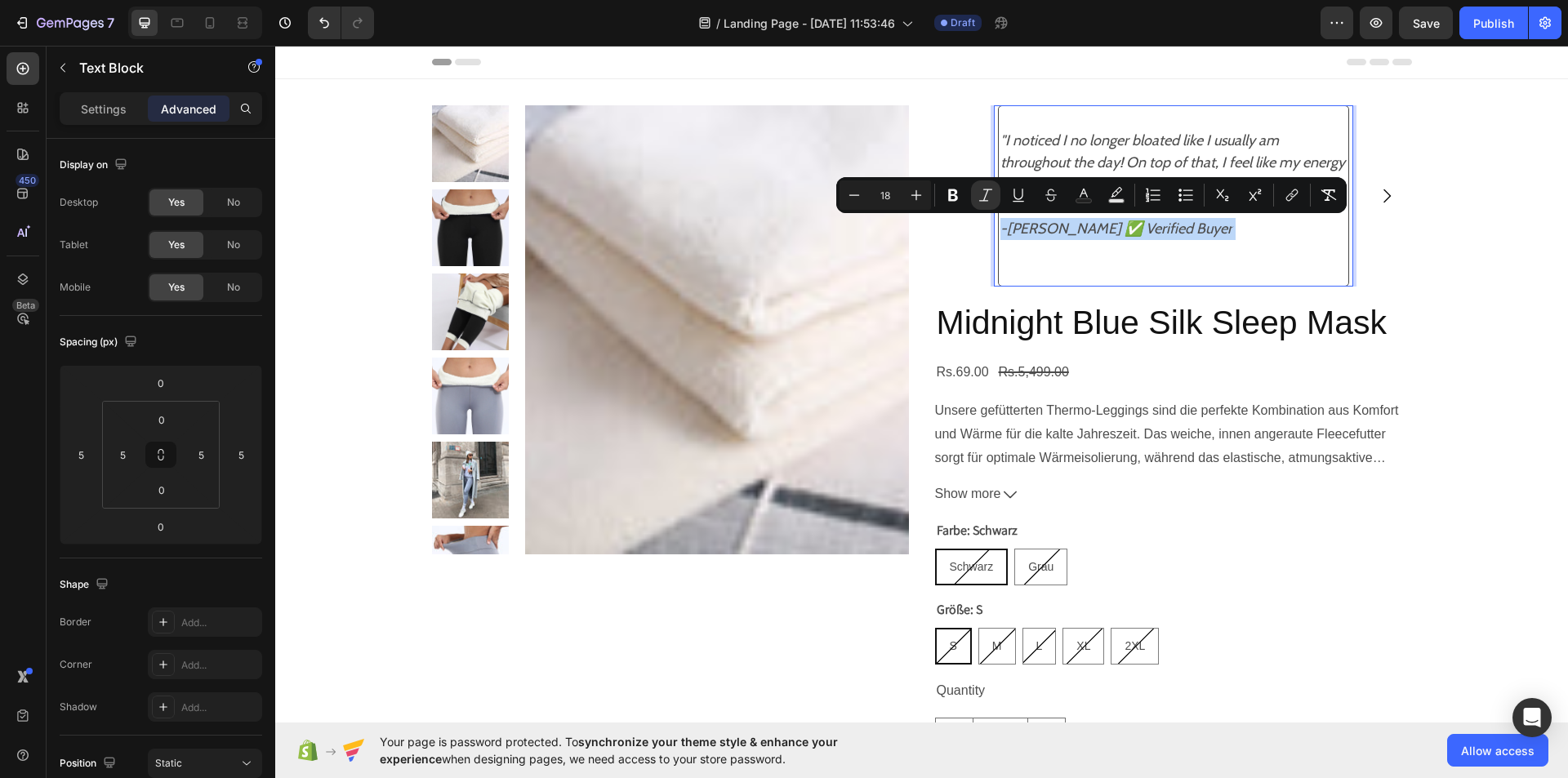
click at [1076, 226] on icon "-[PERSON_NAME] ✅ Verified Buyer" at bounding box center [1115, 229] width 232 height 18
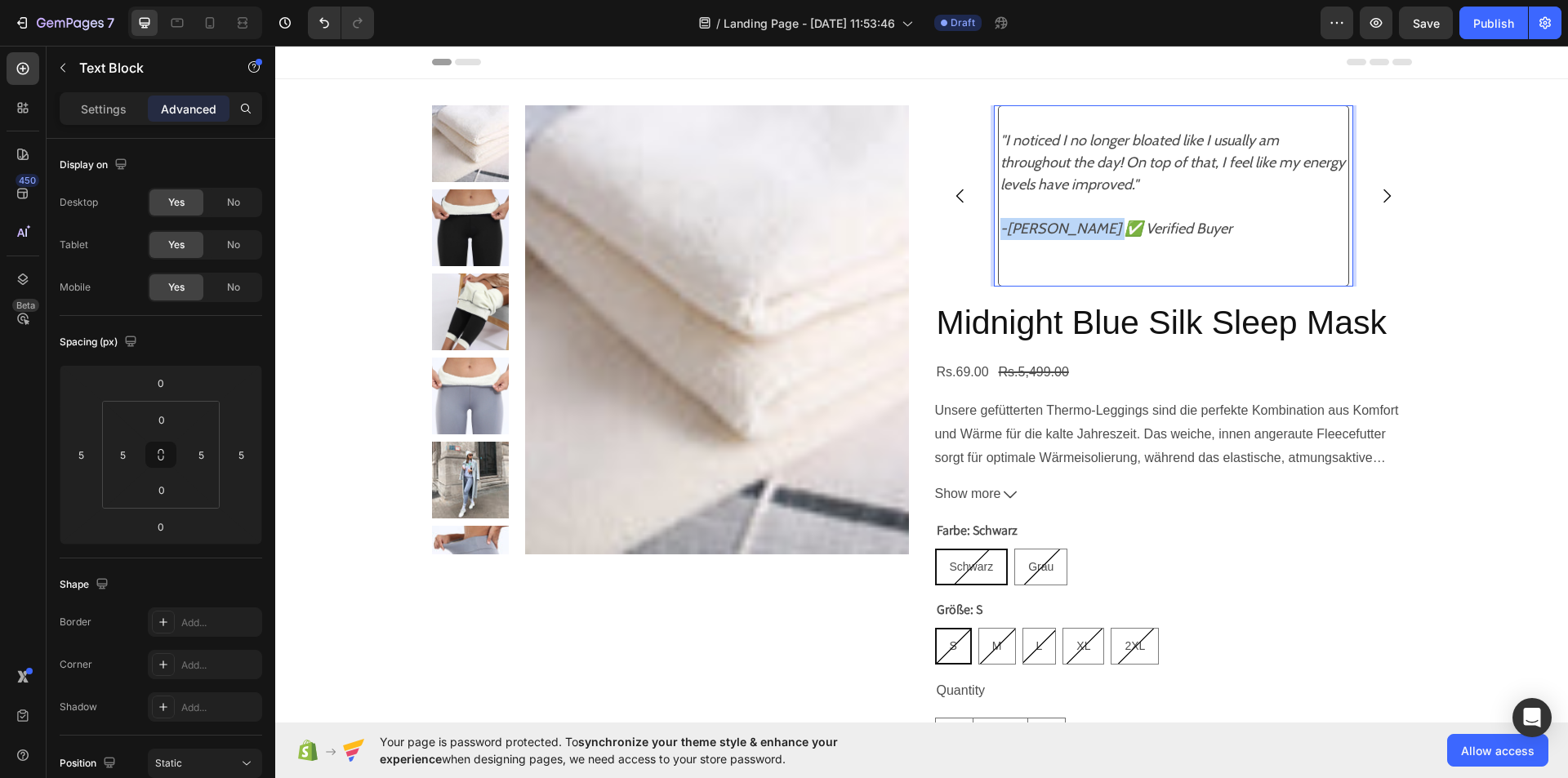
click at [1076, 226] on icon "-[PERSON_NAME] ✅ Verified Buyer" at bounding box center [1115, 229] width 232 height 18
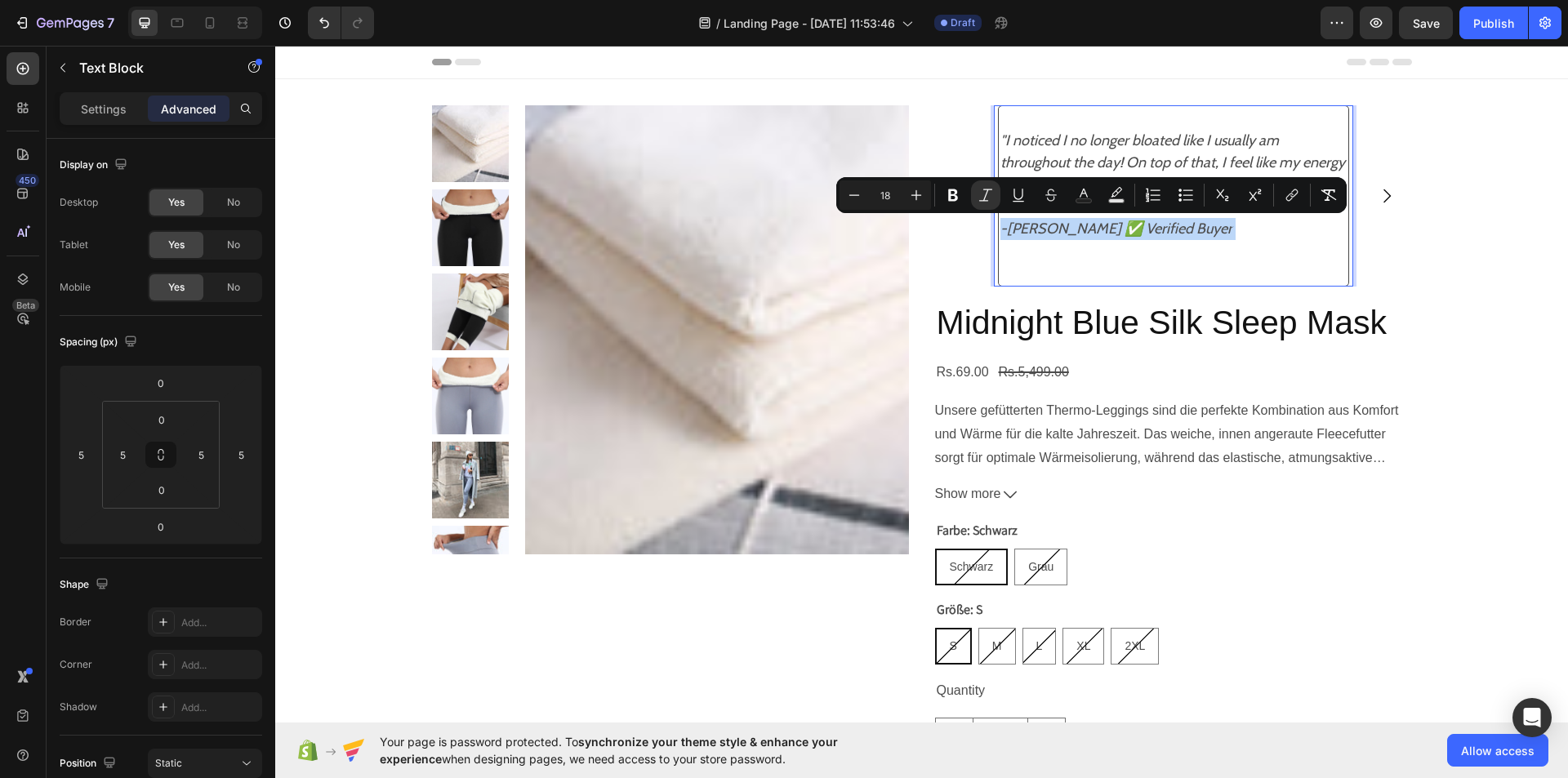
click at [1076, 226] on icon "-[PERSON_NAME] ✅ Verified Buyer" at bounding box center [1115, 229] width 232 height 18
click at [1070, 250] on p "-[PERSON_NAME] ✅ Verified Buyer" at bounding box center [1173, 240] width 346 height 88
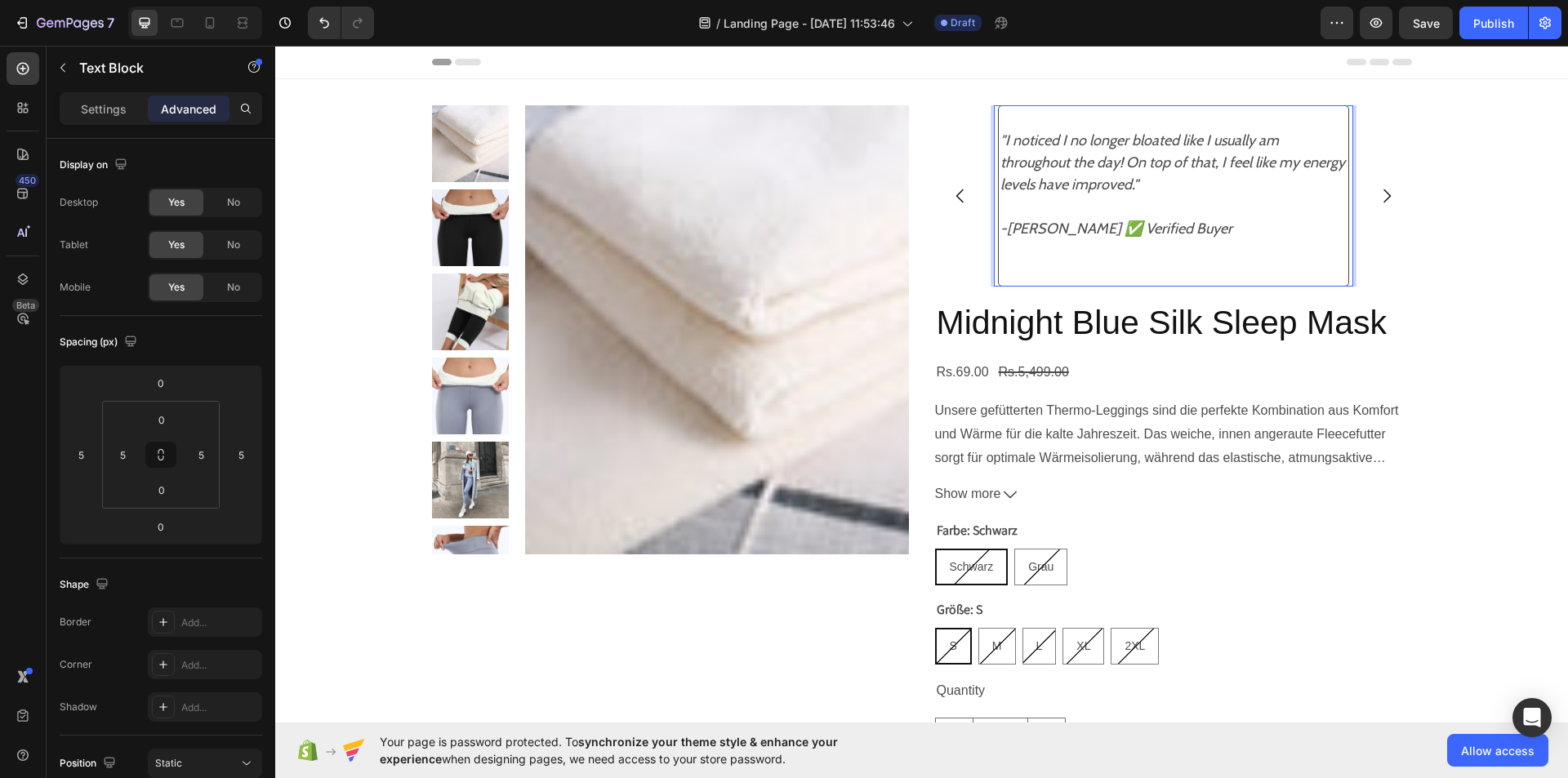
click at [1076, 228] on icon "-[PERSON_NAME] ✅ Verified Buyer" at bounding box center [1115, 229] width 232 height 18
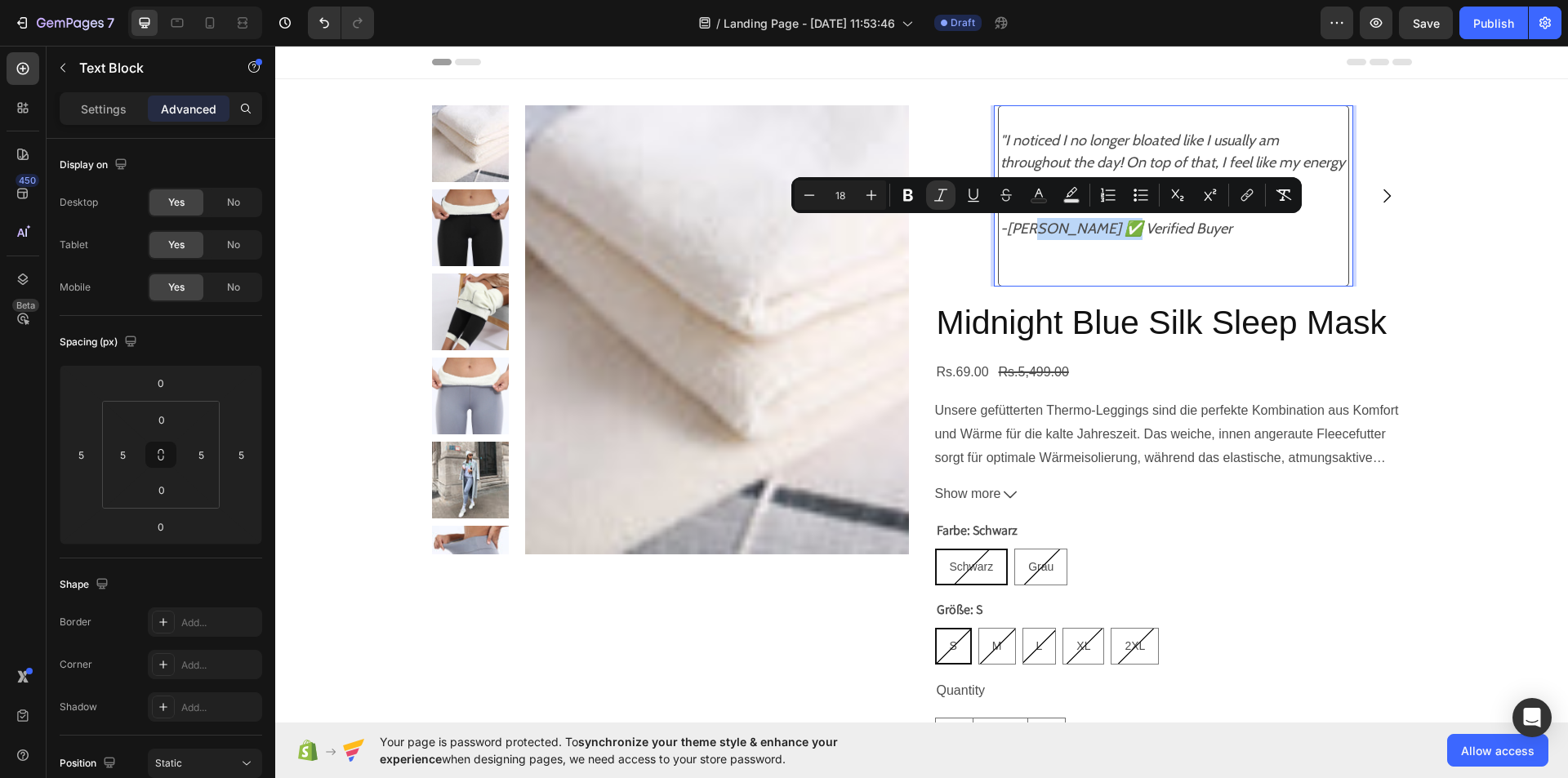
drag, startPoint x: 1076, startPoint y: 228, endPoint x: 1021, endPoint y: 231, distance: 55.1
click at [1021, 231] on icon "-[PERSON_NAME] ✅ Verified Buyer" at bounding box center [1115, 229] width 232 height 18
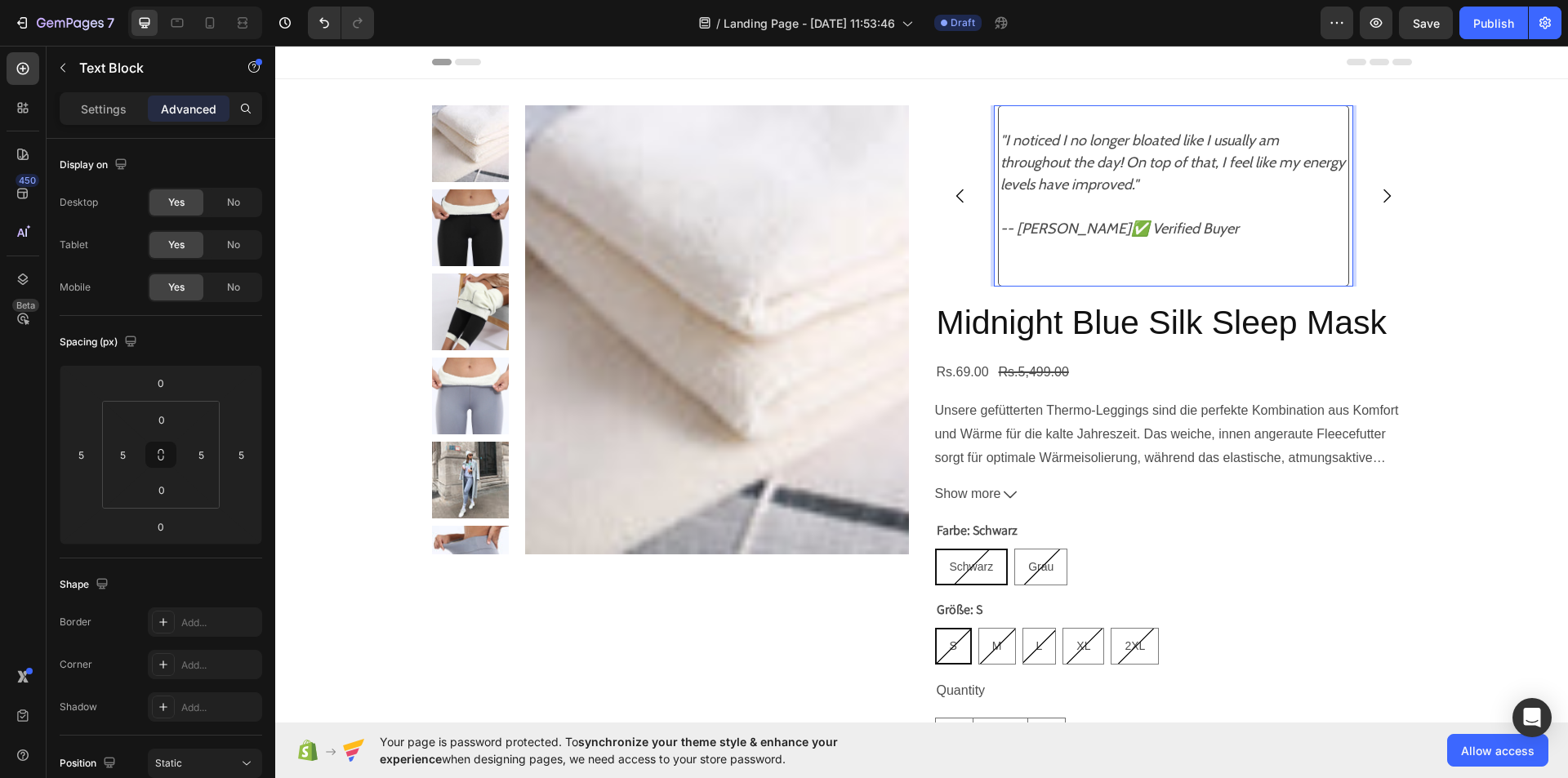
click at [1018, 226] on icon "-- [PERSON_NAME]✅ Verified Buyer" at bounding box center [1119, 229] width 239 height 18
click at [1010, 280] on p "- [PERSON_NAME]✅ Verified Buyer" at bounding box center [1173, 240] width 346 height 88
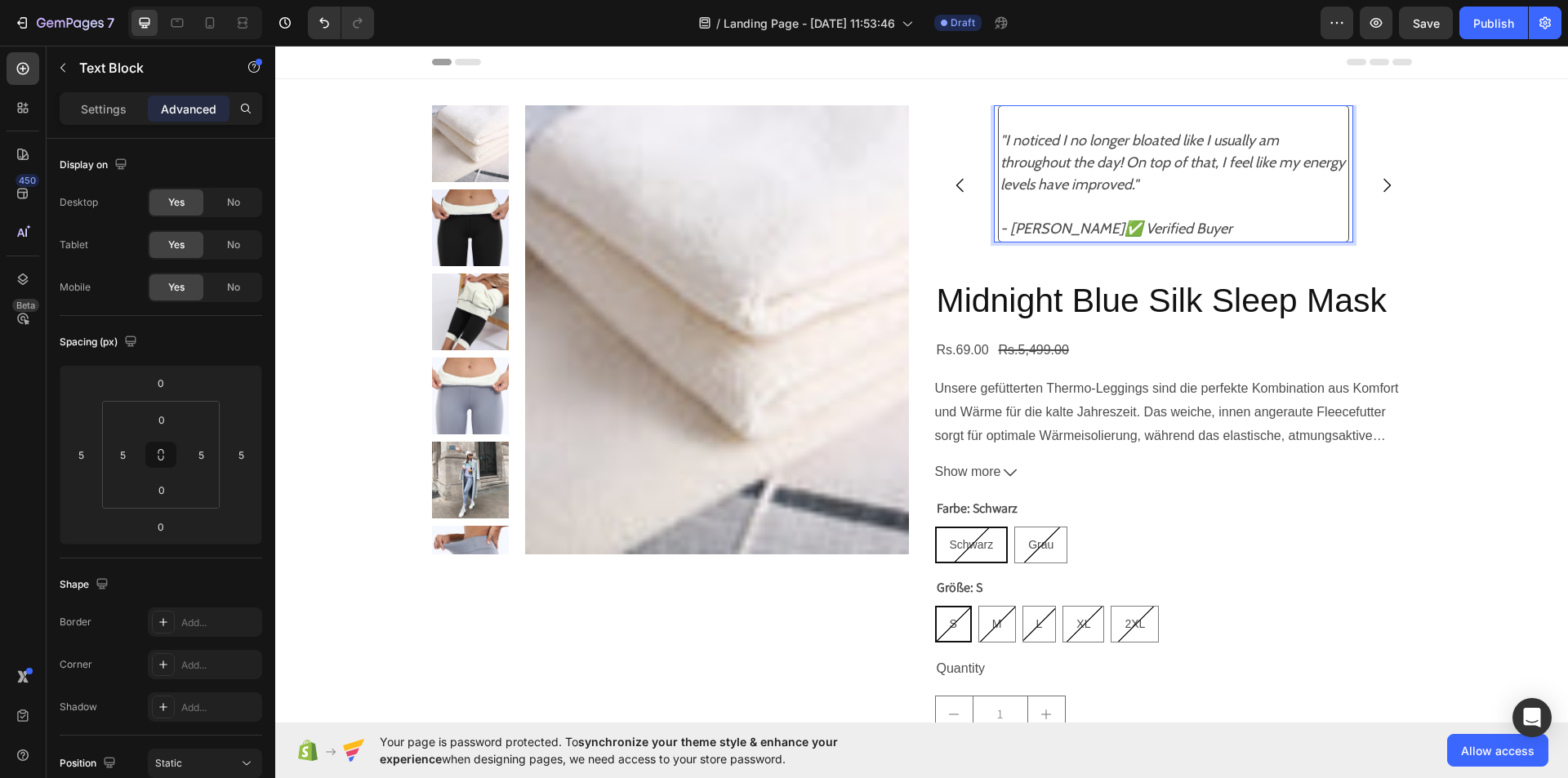
click at [1148, 187] on p ""I noticed I no longer bloated like I usually am throughout the day! On top of …" at bounding box center [1173, 163] width 346 height 67
click at [1000, 244] on icon "- [PERSON_NAME]✅ Verified Buyer" at bounding box center [1115, 251] width 232 height 18
click at [95, 107] on p "Settings" at bounding box center [103, 109] width 46 height 17
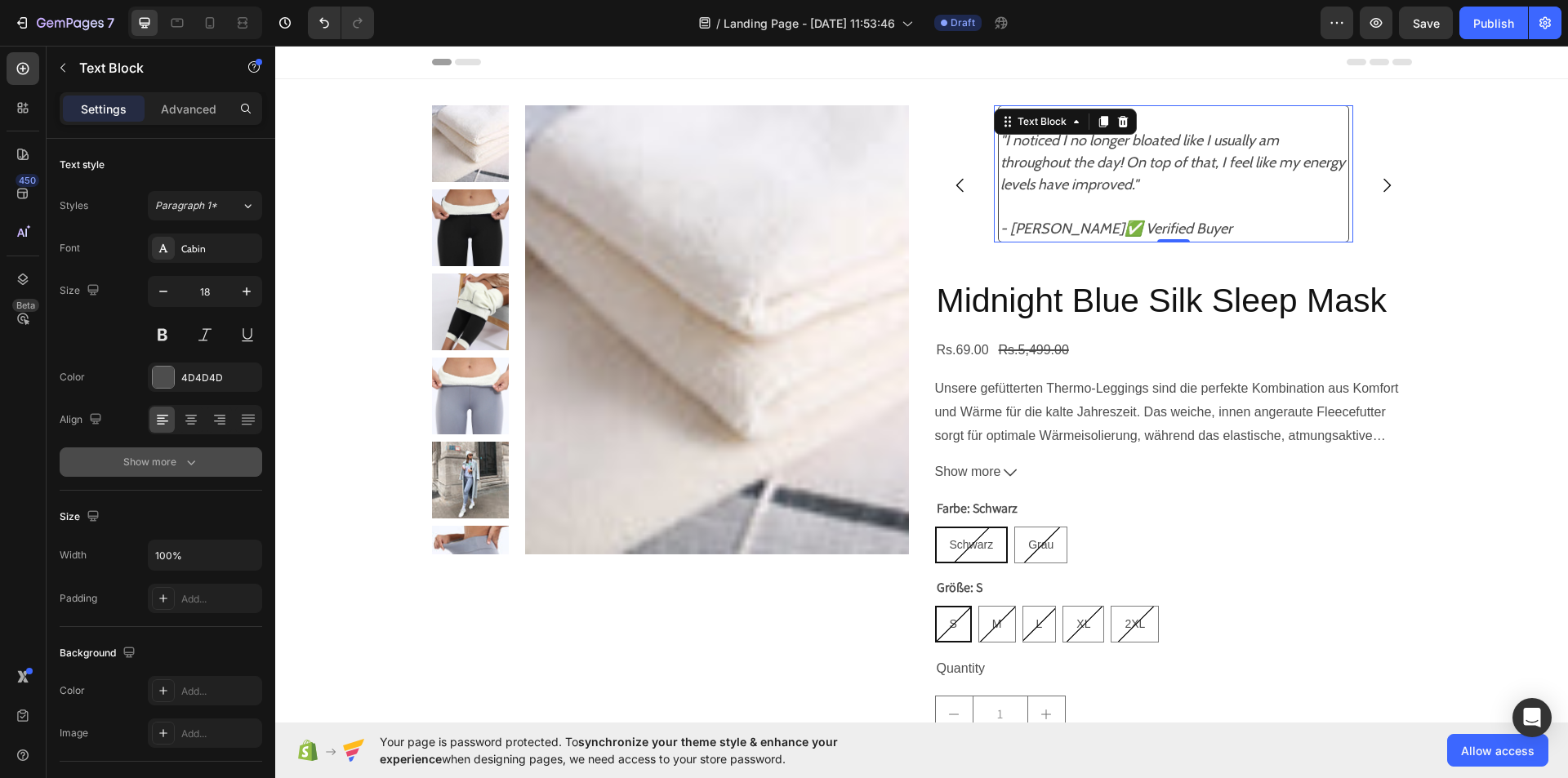
click at [193, 458] on icon "button" at bounding box center [191, 463] width 17 height 17
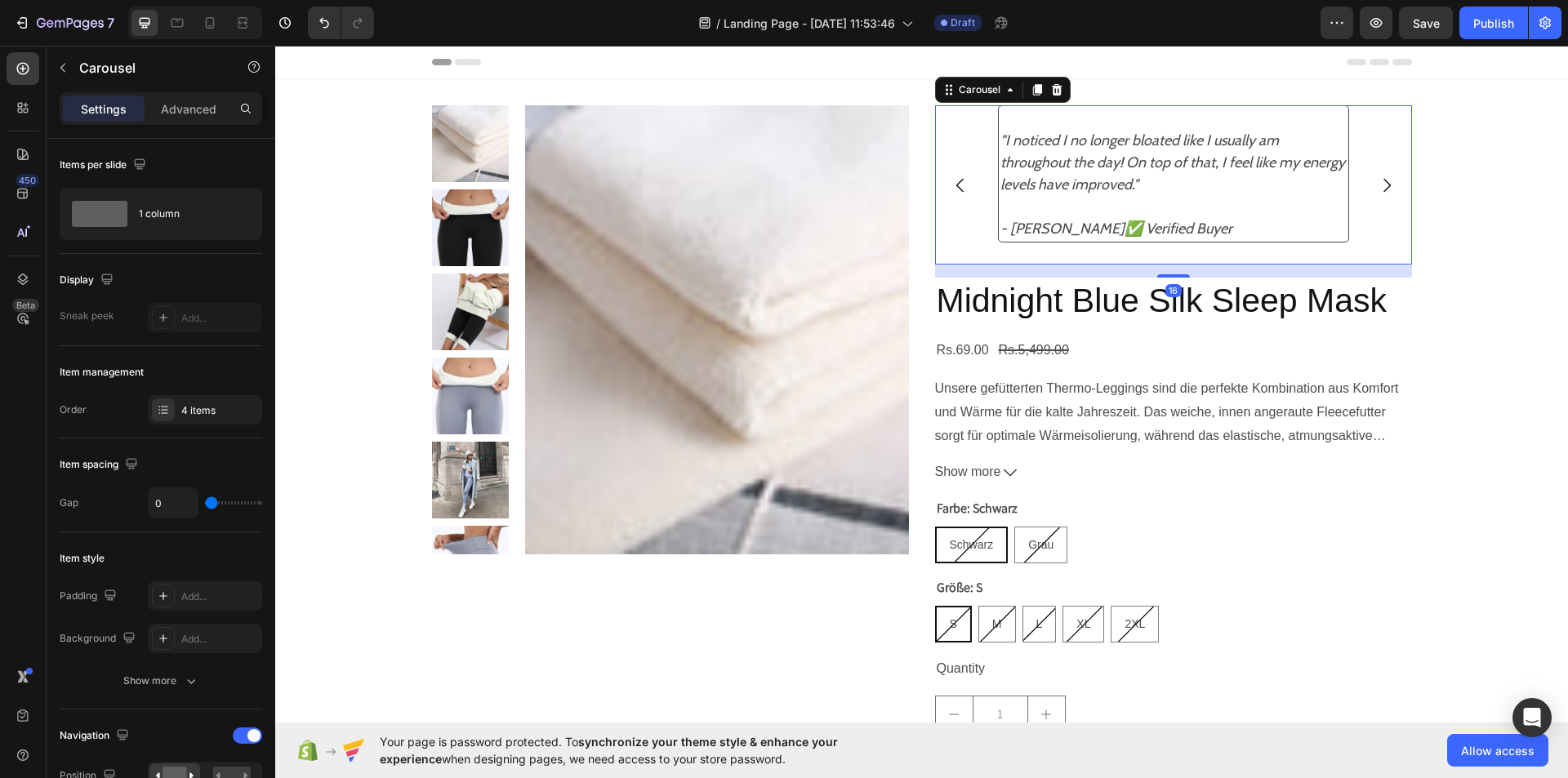
click at [957, 182] on icon "Carousel Back Arrow" at bounding box center [960, 186] width 20 height 20
click at [225, 414] on div "4 items" at bounding box center [220, 411] width 77 height 15
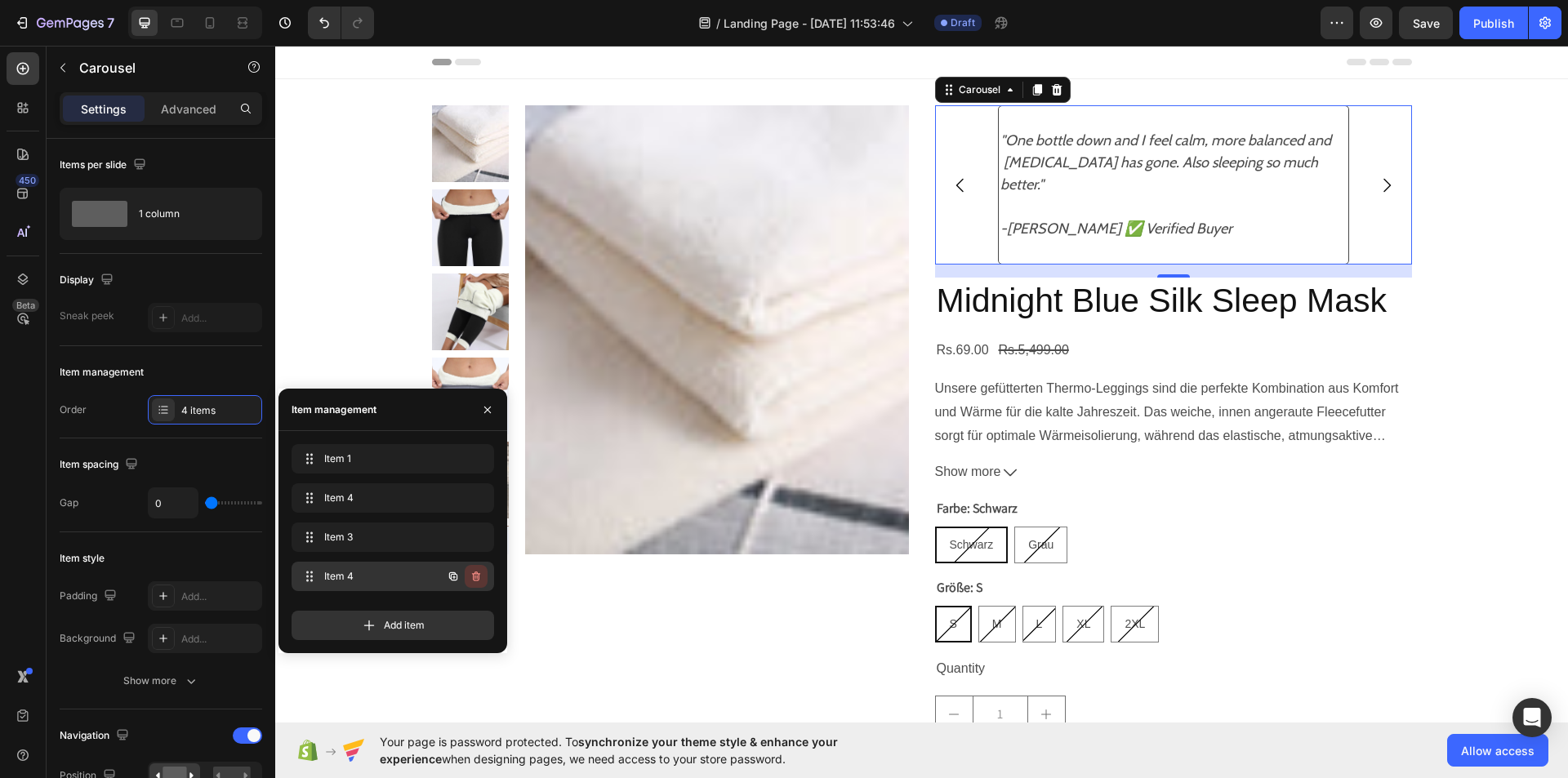
click at [472, 574] on icon "button" at bounding box center [476, 577] width 8 height 10
click at [472, 574] on div "Delete" at bounding box center [465, 577] width 30 height 15
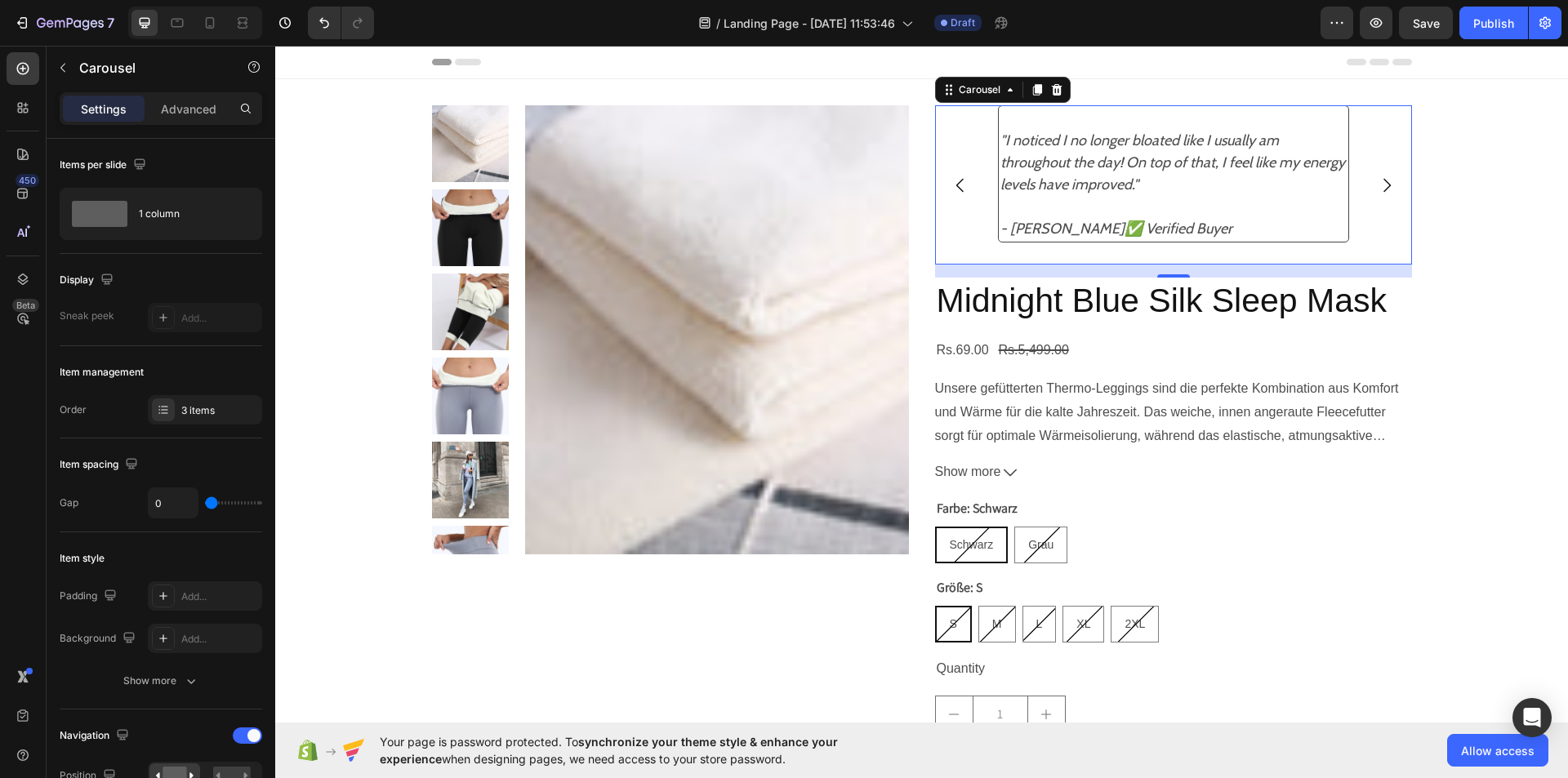
click at [952, 185] on icon "Carousel Back Arrow" at bounding box center [960, 186] width 20 height 20
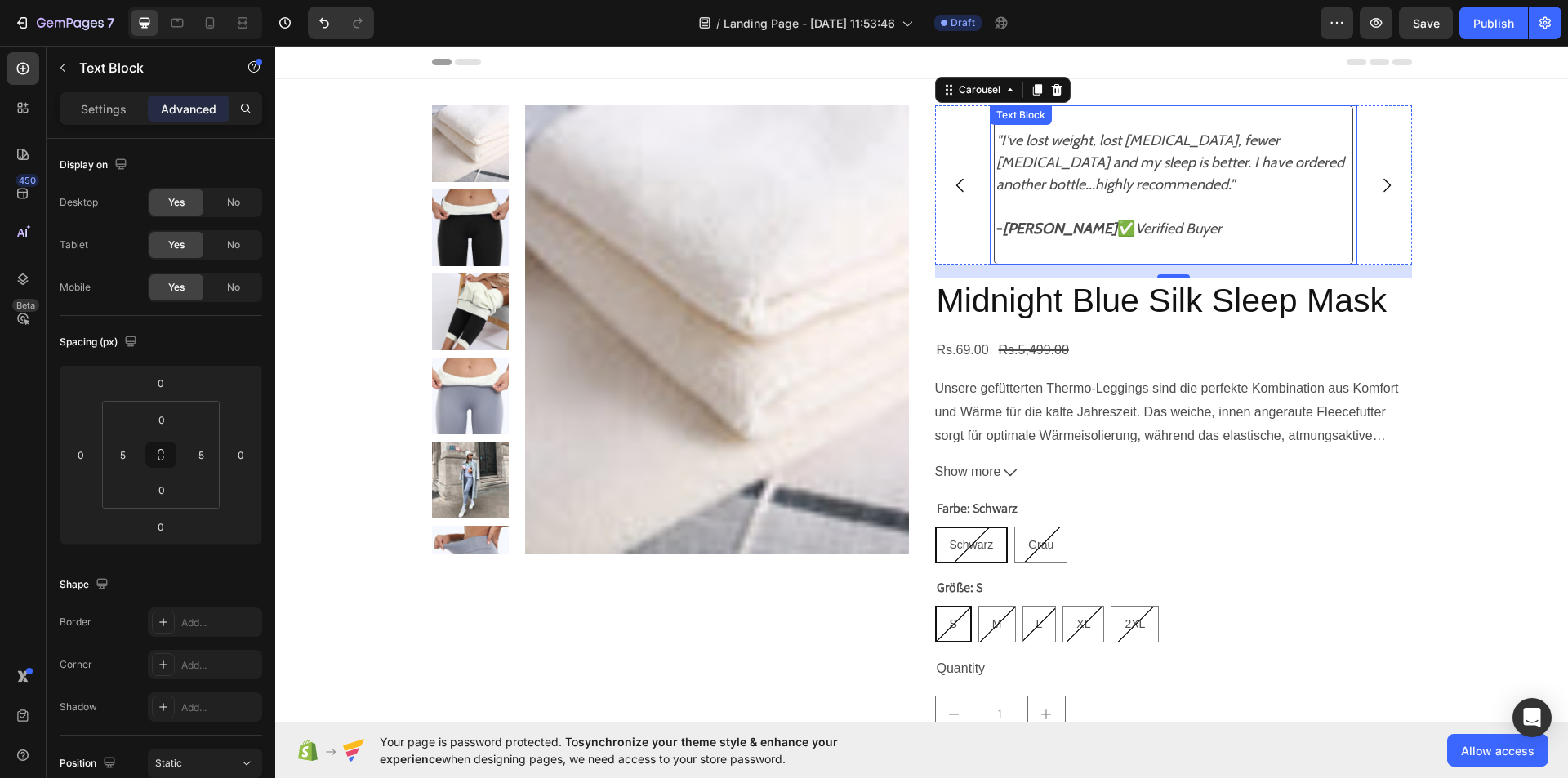
click at [1275, 139] on icon ""I've lost weight, lost [MEDICAL_DATA], fewer [MEDICAL_DATA] and my sleep is be…" at bounding box center [1170, 162] width 348 height 62
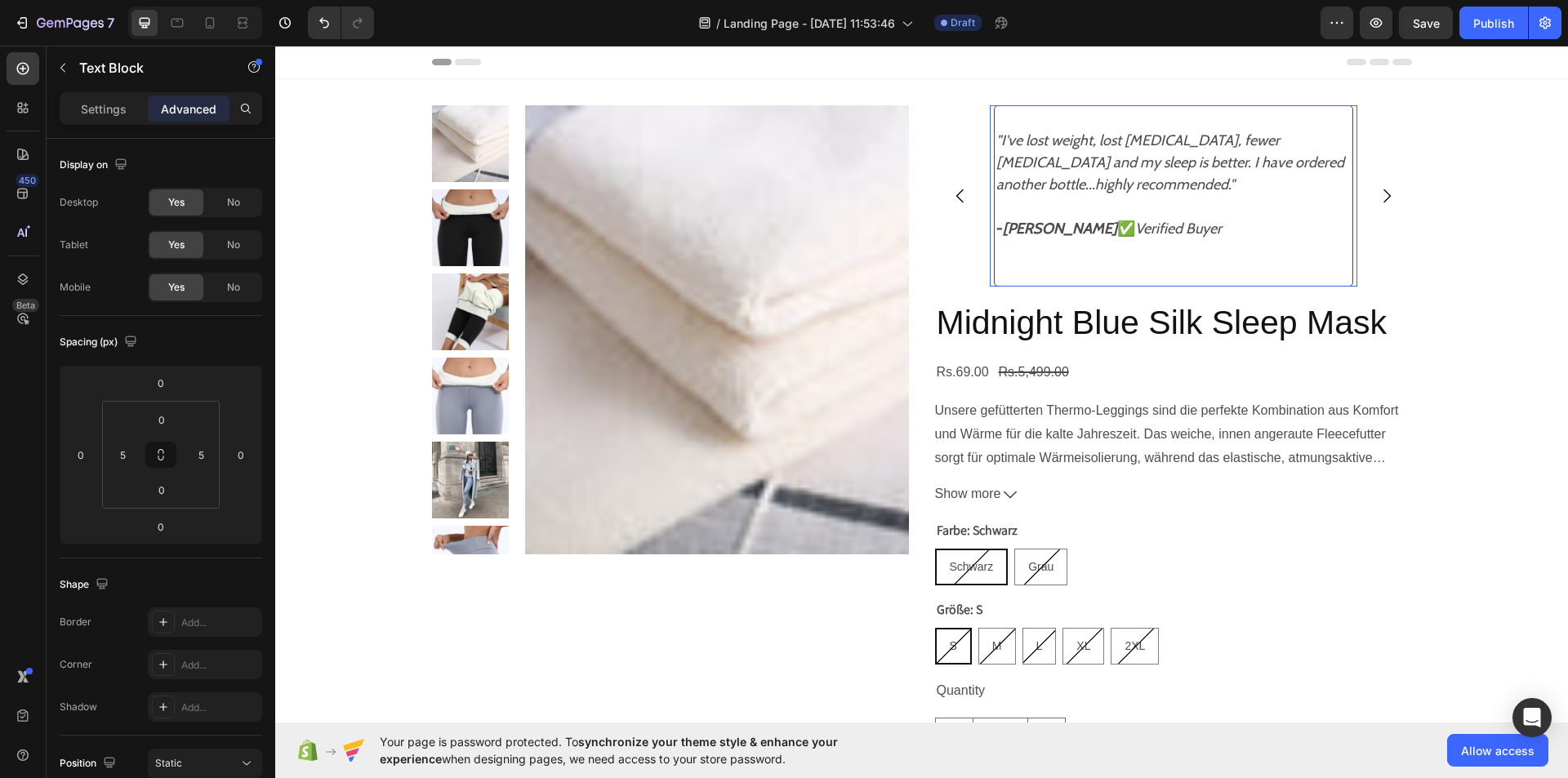
click at [1274, 142] on icon ""I've lost weight, lost [MEDICAL_DATA], fewer [MEDICAL_DATA] and my sleep is be…" at bounding box center [1170, 162] width 348 height 62
click at [1269, 164] on icon "flashes and my sleep is better. I have ordered another bottle...highly recommen…" at bounding box center [1160, 174] width 329 height 40
click at [999, 272] on p "Rich Text Editor. Editing area: main" at bounding box center [1173, 262] width 354 height 44
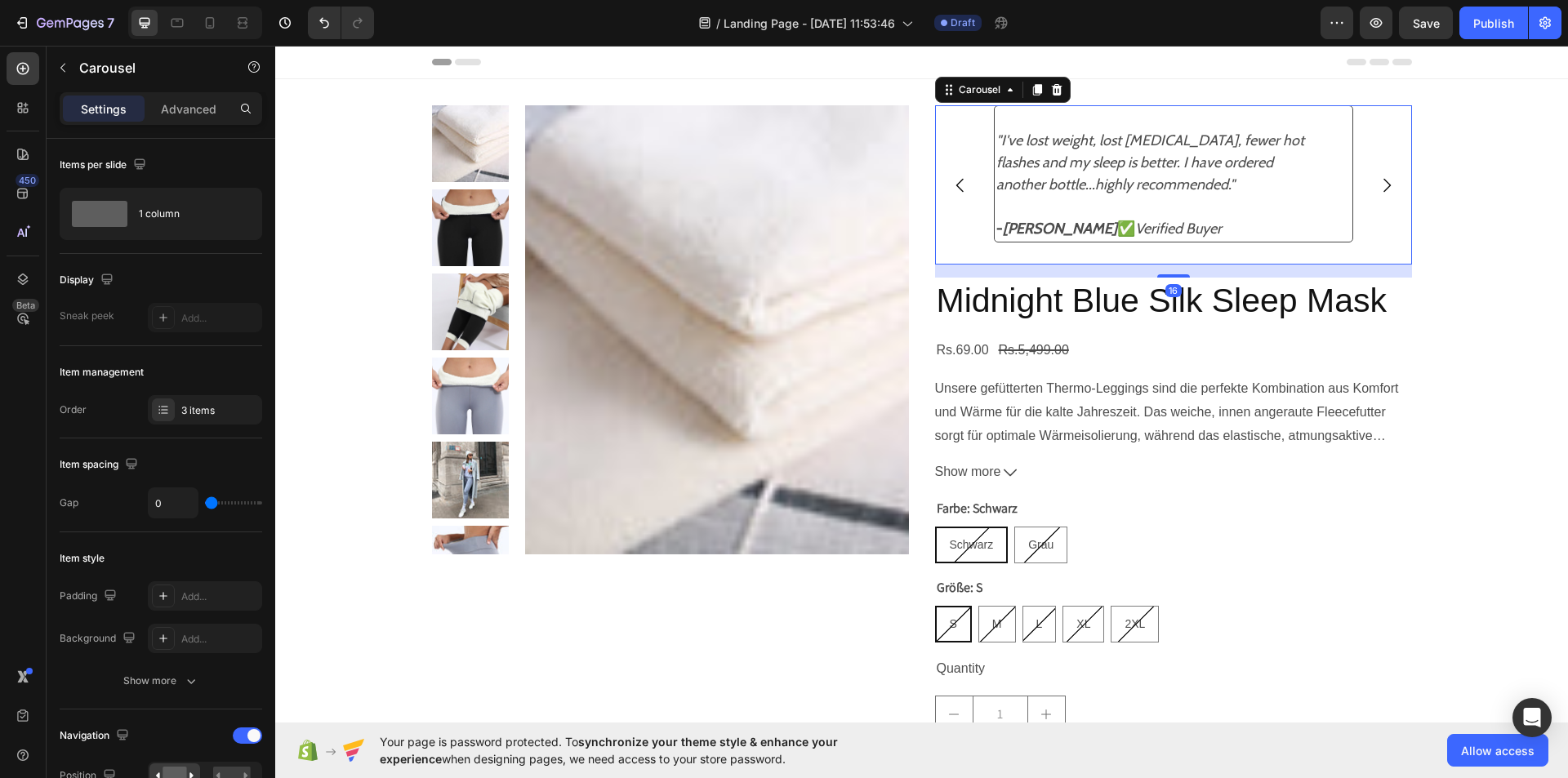
click at [1378, 183] on icon "Carousel Next Arrow" at bounding box center [1387, 186] width 20 height 20
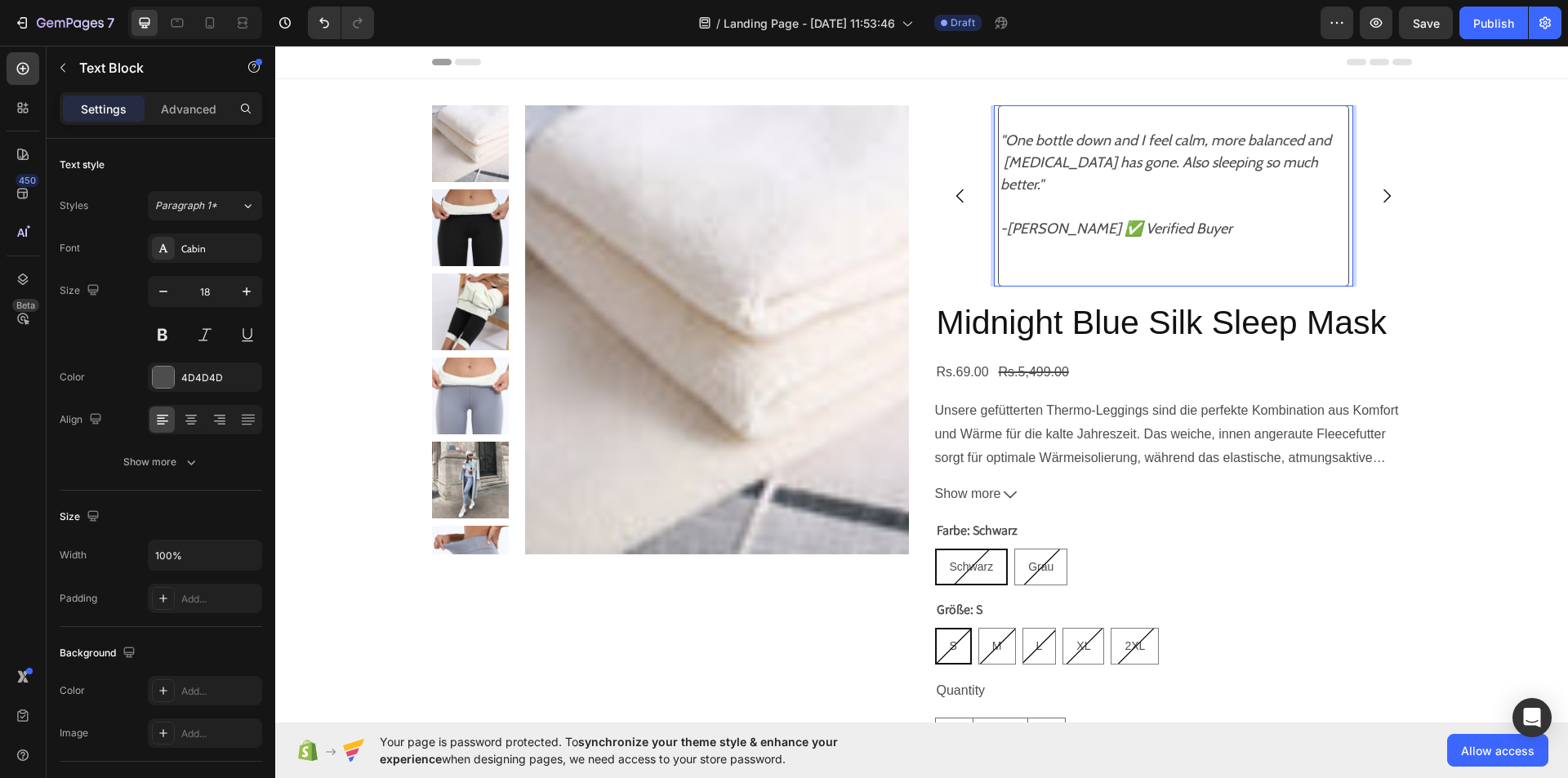
click at [1298, 142] on icon ""One bottle down and I feel calm, more balanced and [MEDICAL_DATA] has gone. Al…" at bounding box center [1168, 162] width 337 height 62
click at [1290, 163] on icon "and [MEDICAL_DATA] has gone. Also sleeping so much better."" at bounding box center [1156, 174] width 313 height 40
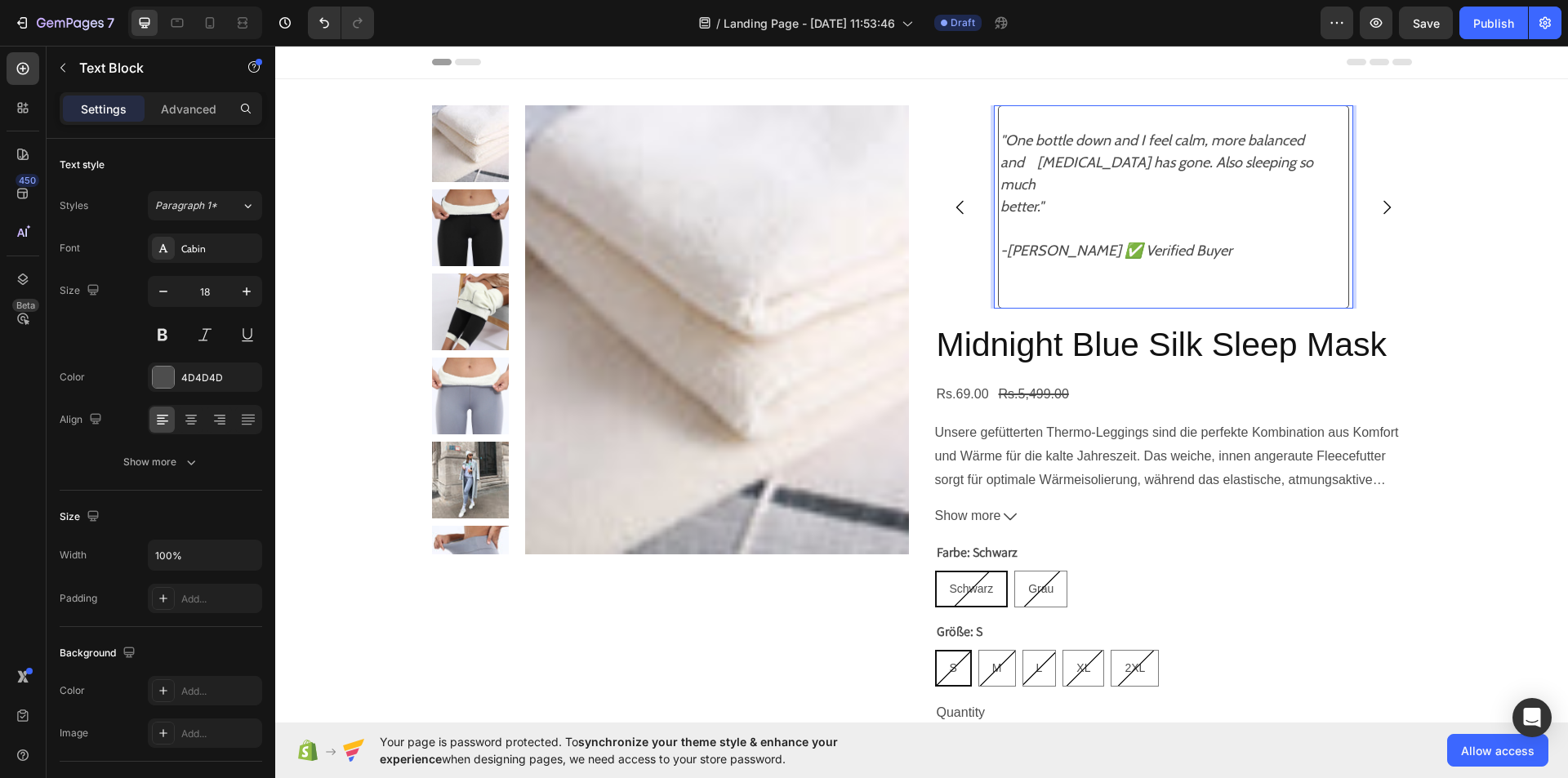
click at [1012, 276] on p ""One bottle down and I feel calm, more balanced and [MEDICAL_DATA] has gone. Al…" at bounding box center [1173, 218] width 346 height 176
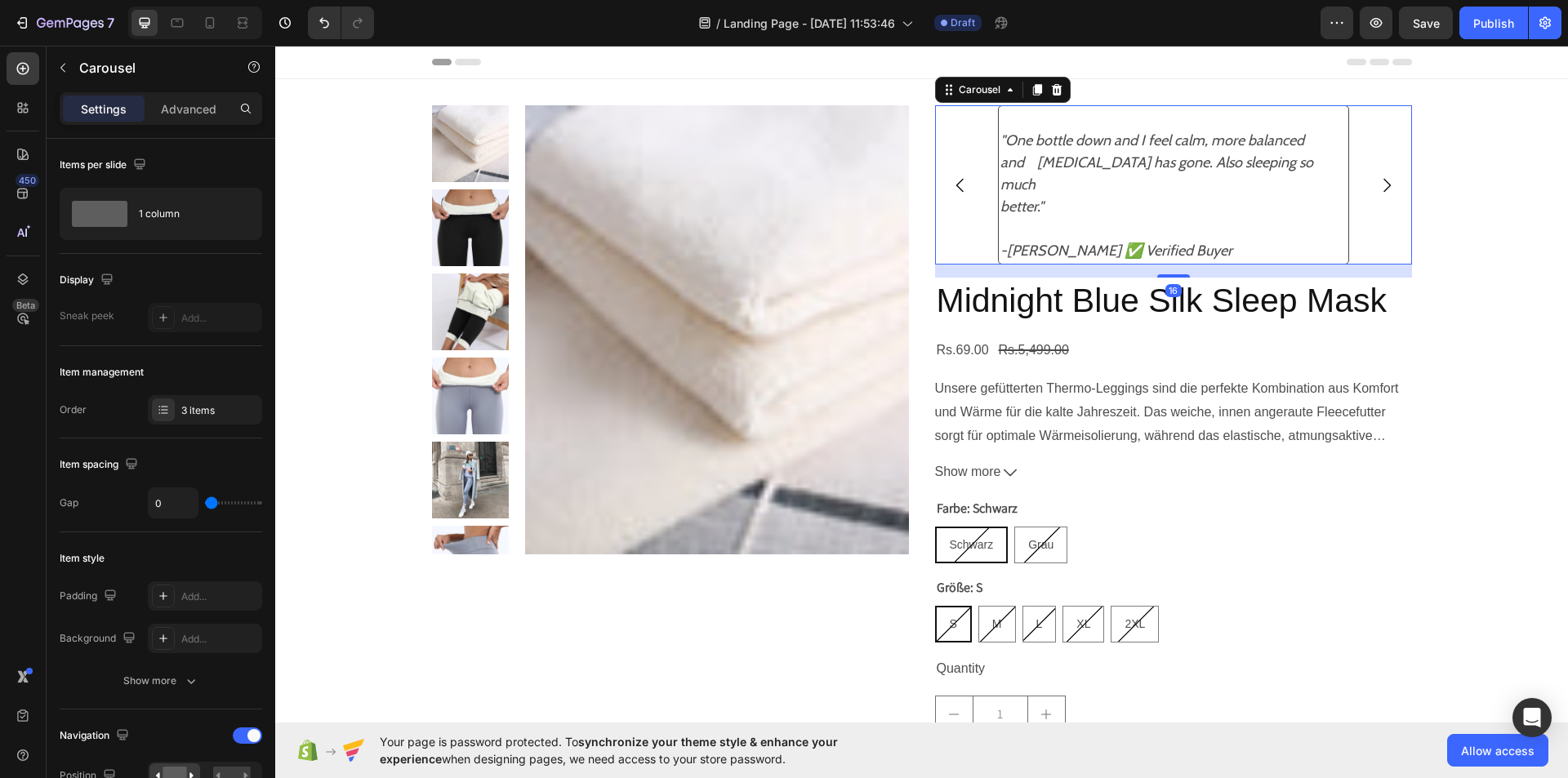
click at [1383, 178] on icon "Carousel Next Arrow" at bounding box center [1387, 185] width 7 height 14
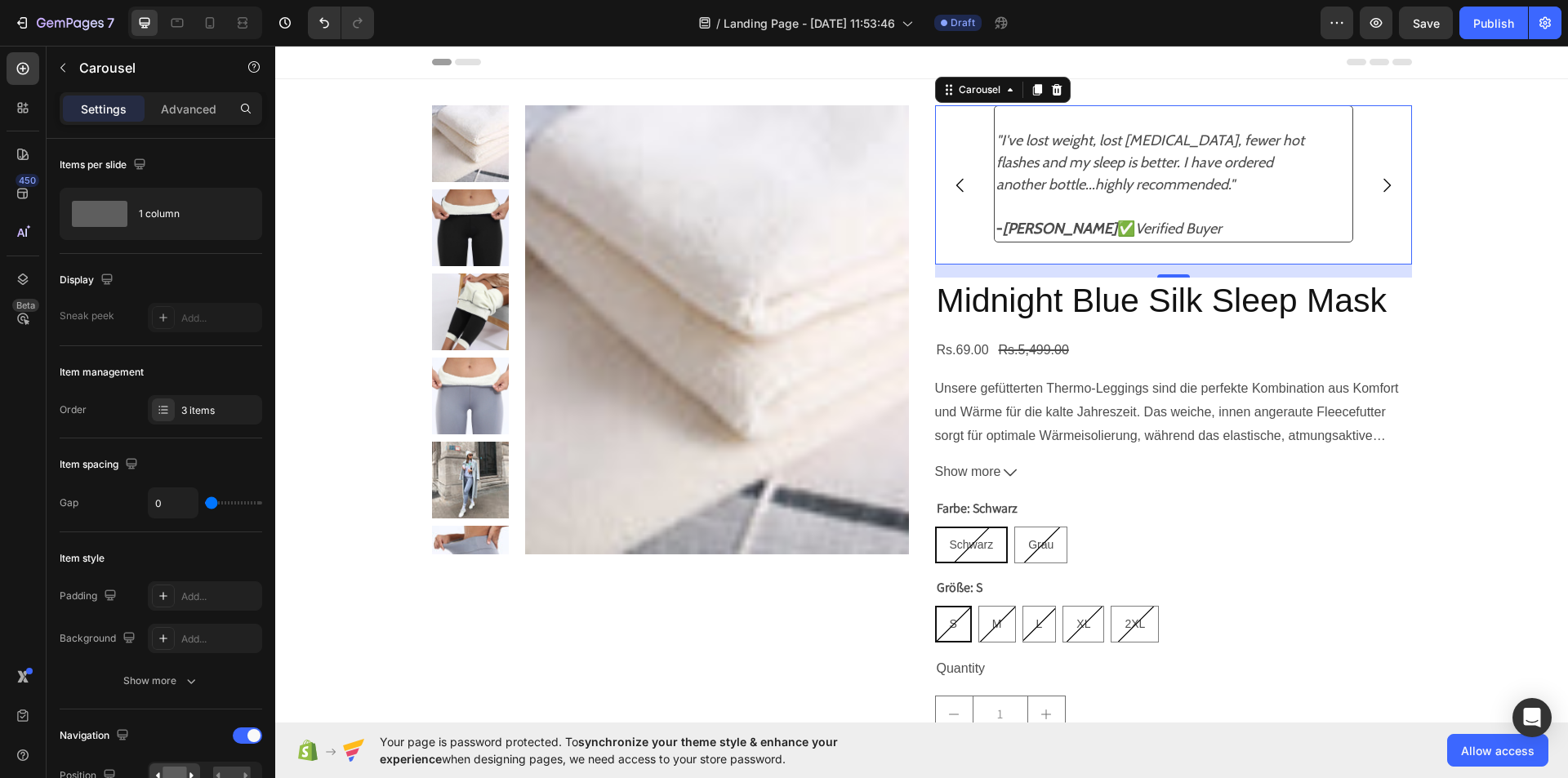
click at [1383, 178] on icon "Carousel Next Arrow" at bounding box center [1387, 185] width 7 height 14
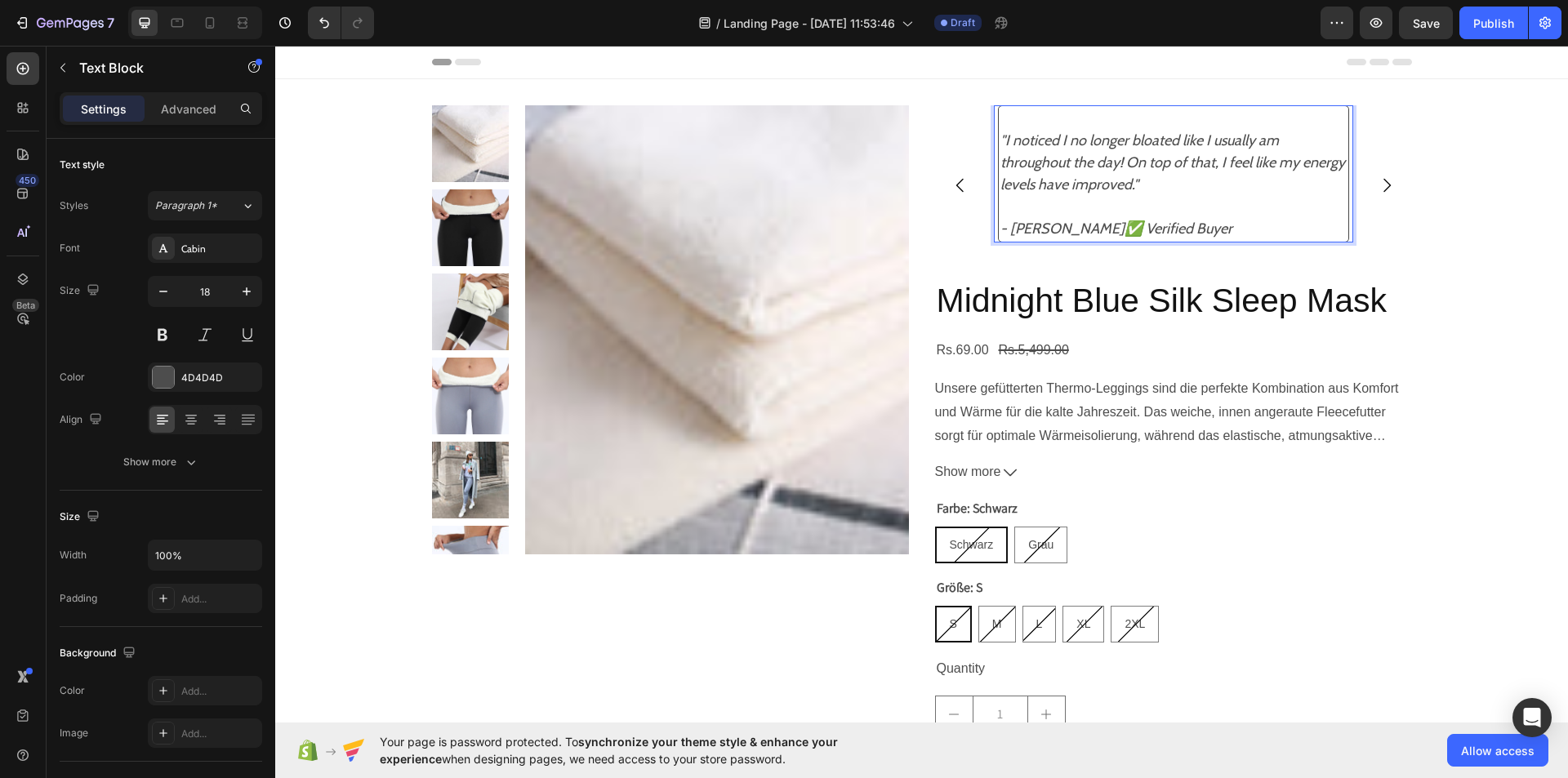
click at [1292, 166] on icon ""I noticed I no longer bloated like I usually am throughout the day! On top of …" at bounding box center [1172, 162] width 344 height 62
click at [997, 163] on div ""I noticed I no longer bloated like I usually am throughout the day! On top of …" at bounding box center [1173, 174] width 351 height 137
click at [1000, 187] on icon "energy levels have improved."" at bounding box center [1091, 185] width 184 height 18
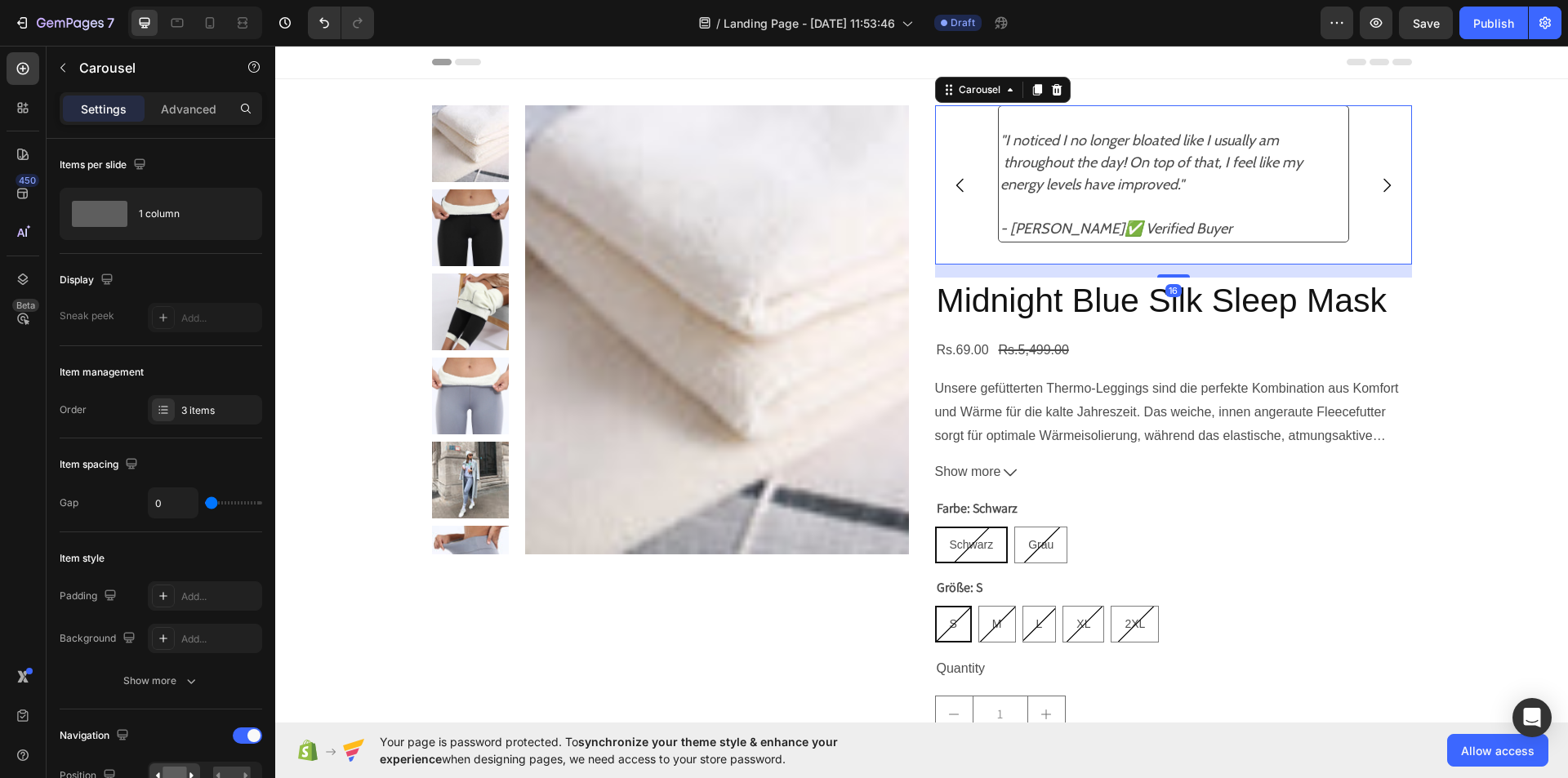
click at [1388, 177] on icon "Carousel Next Arrow" at bounding box center [1387, 186] width 20 height 20
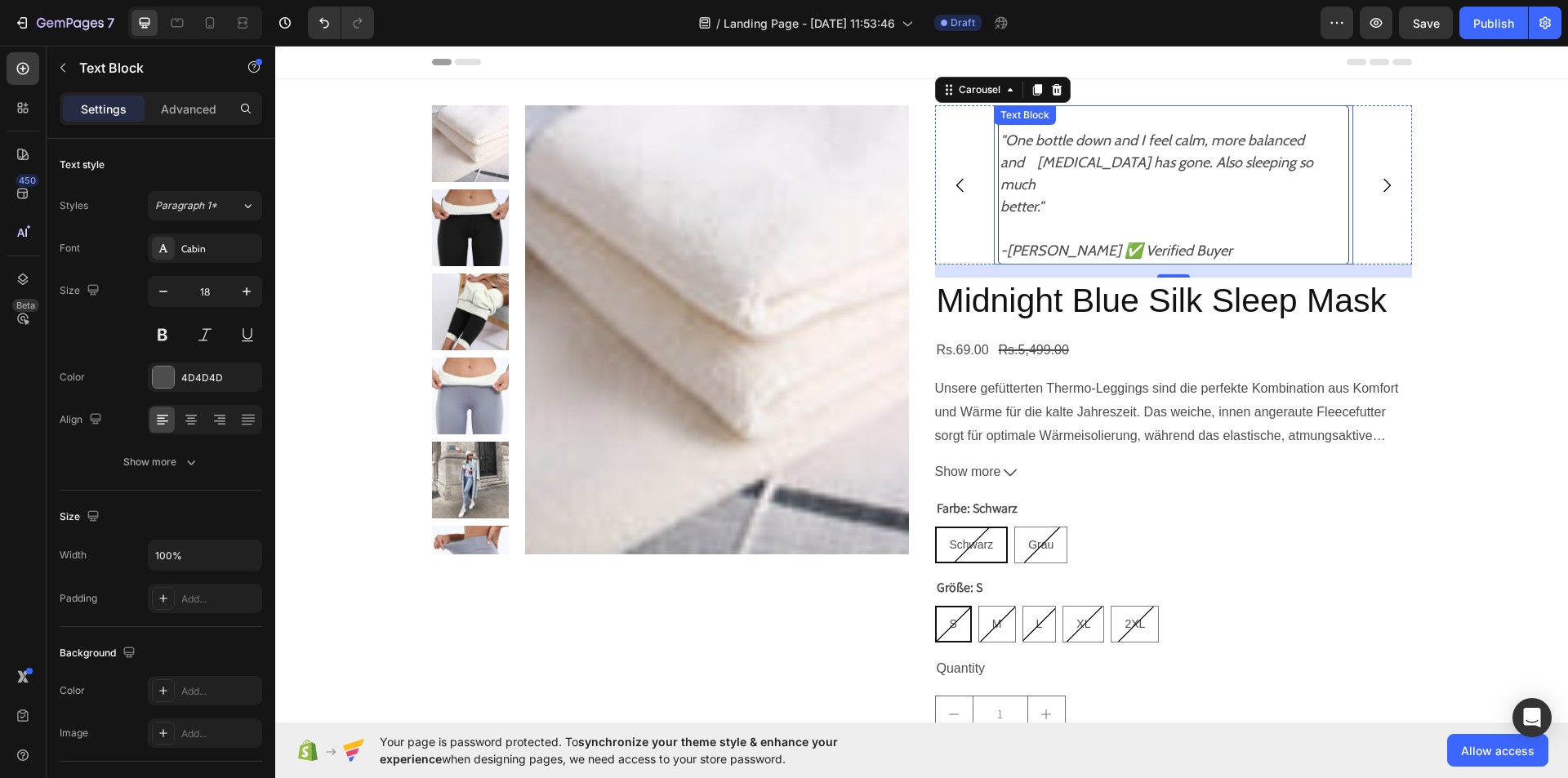
click at [1000, 166] on icon "and [MEDICAL_DATA] has gone. Also sleeping so much" at bounding box center [1156, 174] width 313 height 40
click at [1000, 198] on icon "better."" at bounding box center [1021, 207] width 43 height 18
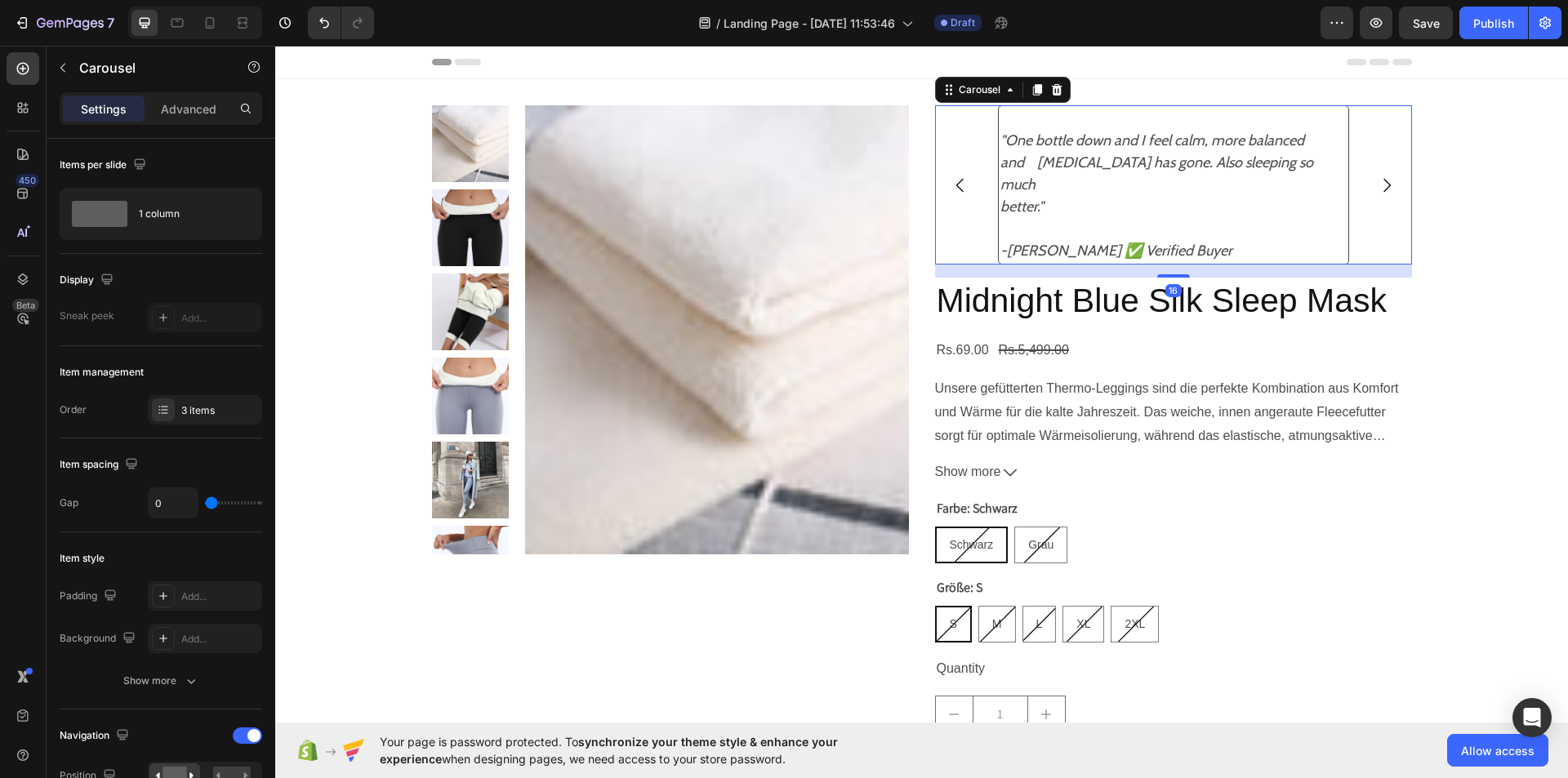
click at [952, 176] on icon "Carousel Back Arrow" at bounding box center [960, 186] width 20 height 20
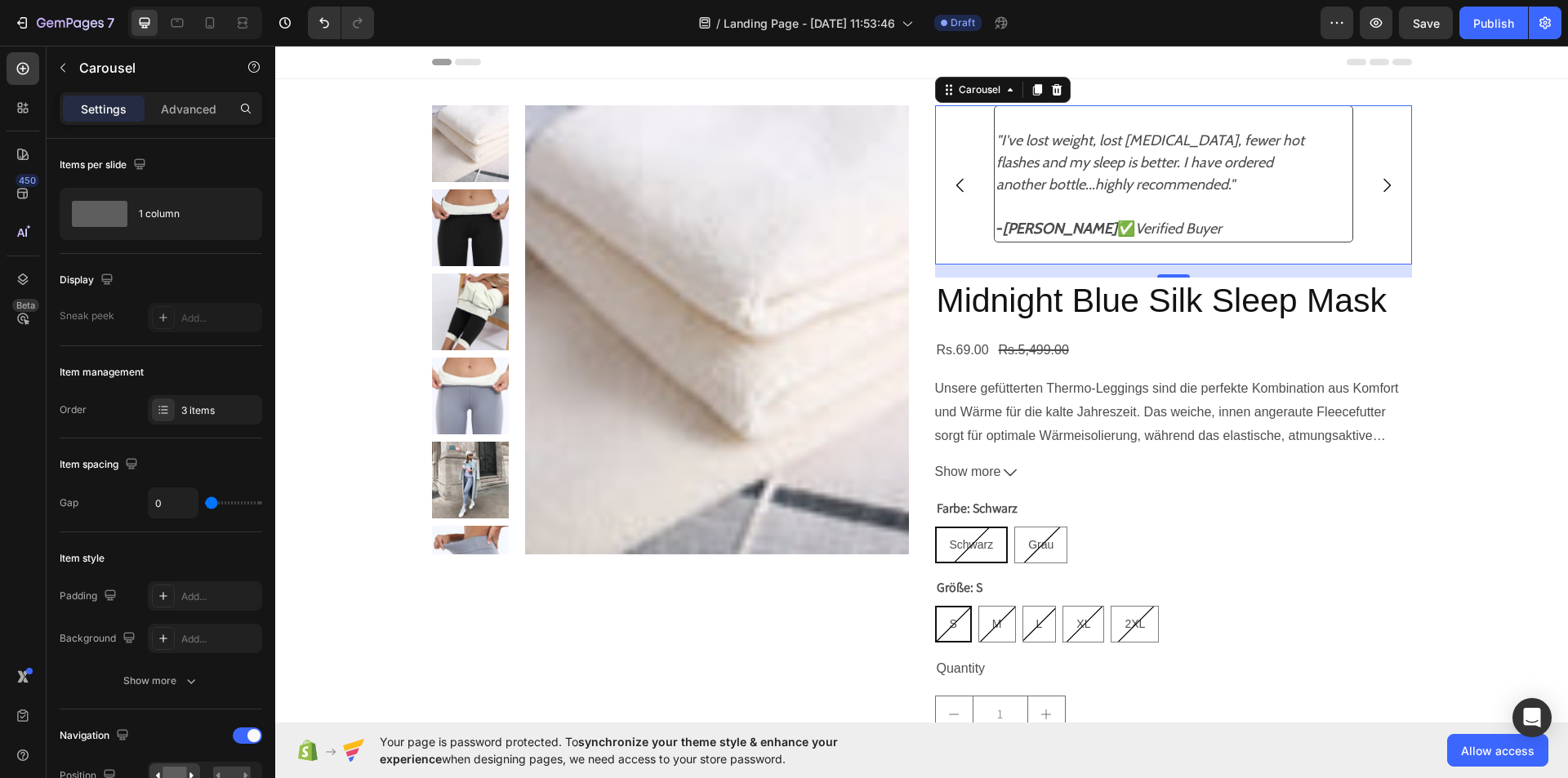
click at [952, 176] on icon "Carousel Back Arrow" at bounding box center [960, 186] width 20 height 20
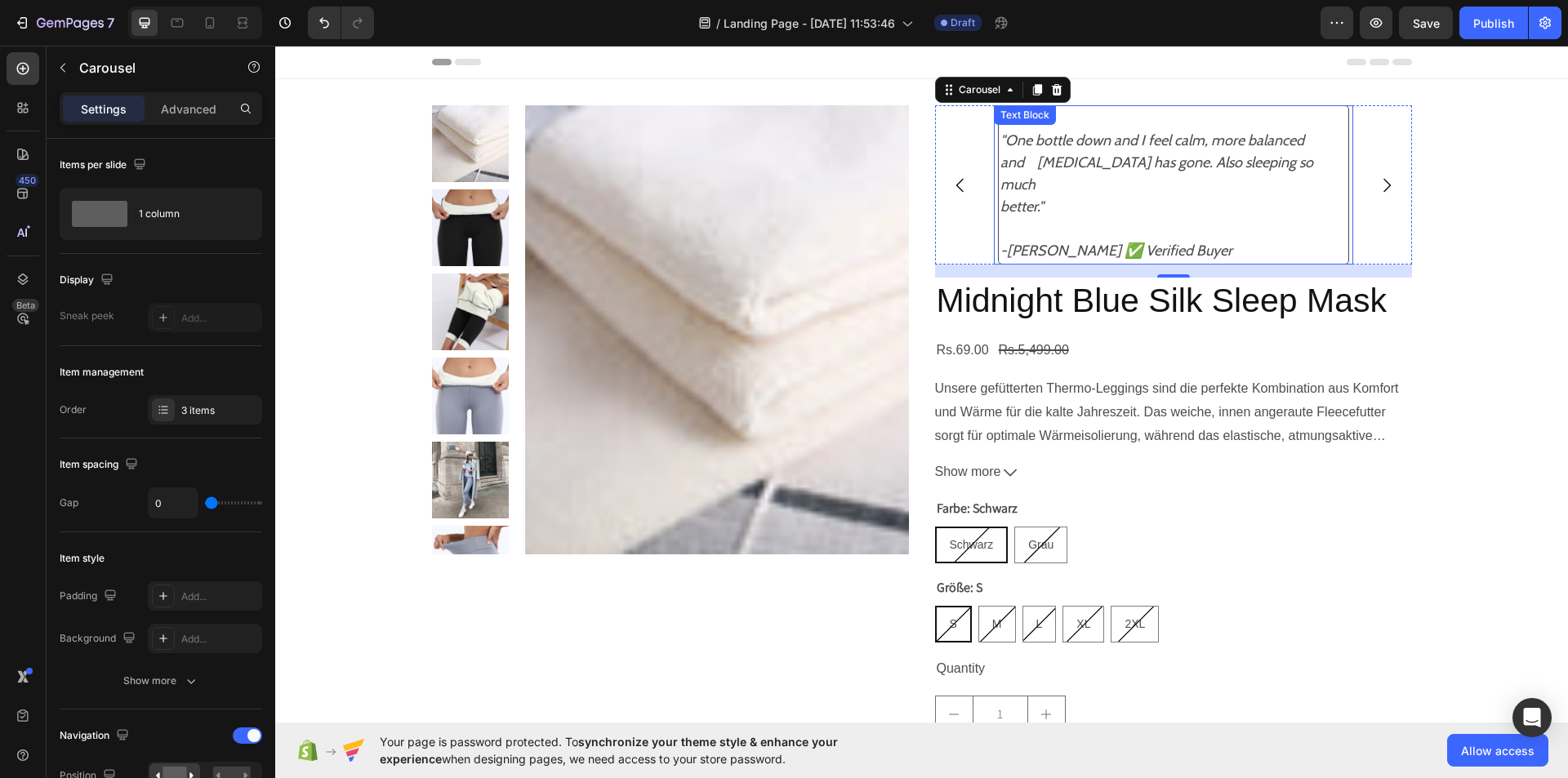
click at [1012, 242] on icon "-[PERSON_NAME] ✅ Verified Buyer" at bounding box center [1115, 251] width 232 height 18
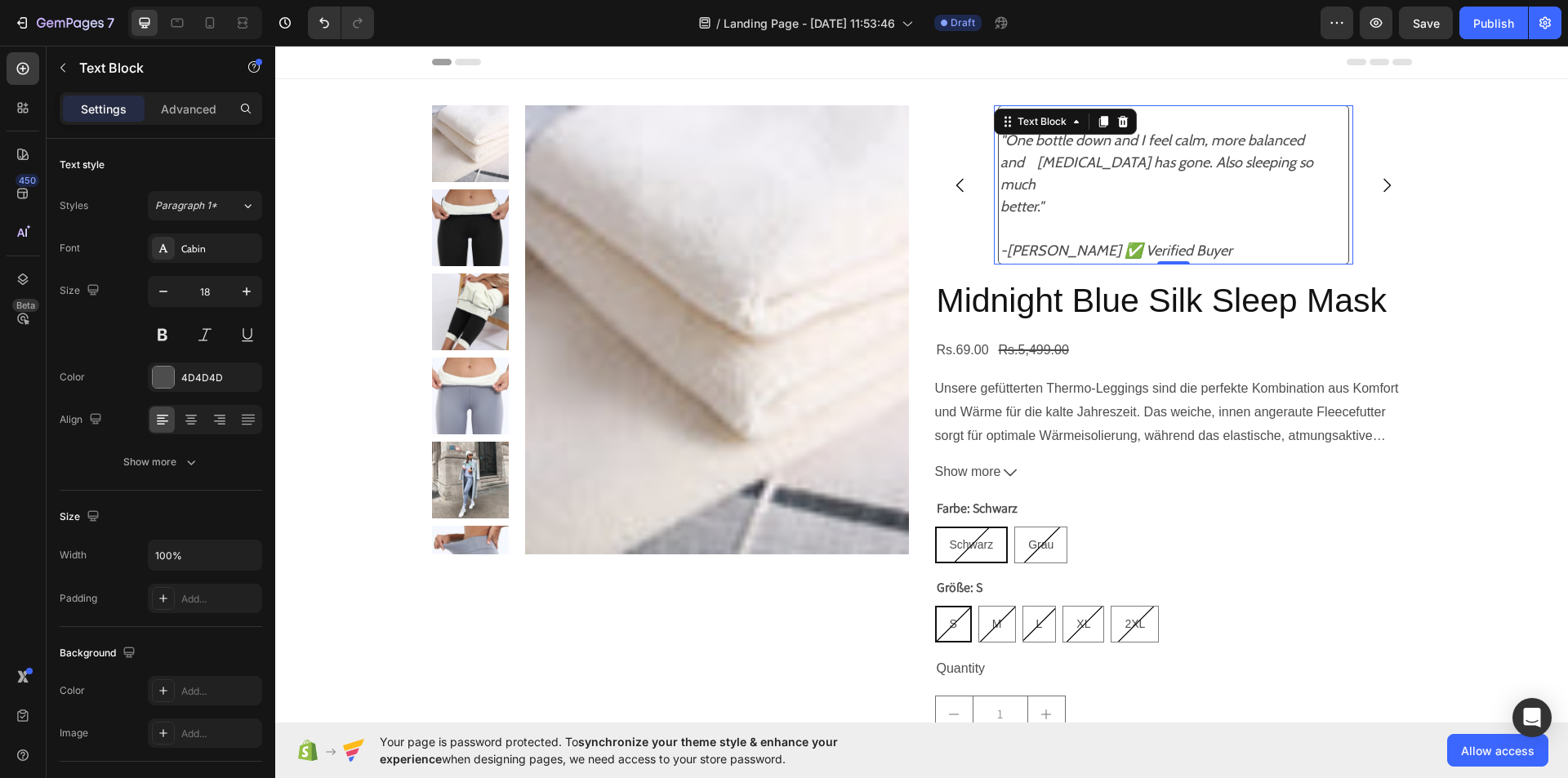
click at [1012, 242] on icon "-[PERSON_NAME] ✅ Verified Buyer" at bounding box center [1115, 251] width 232 height 18
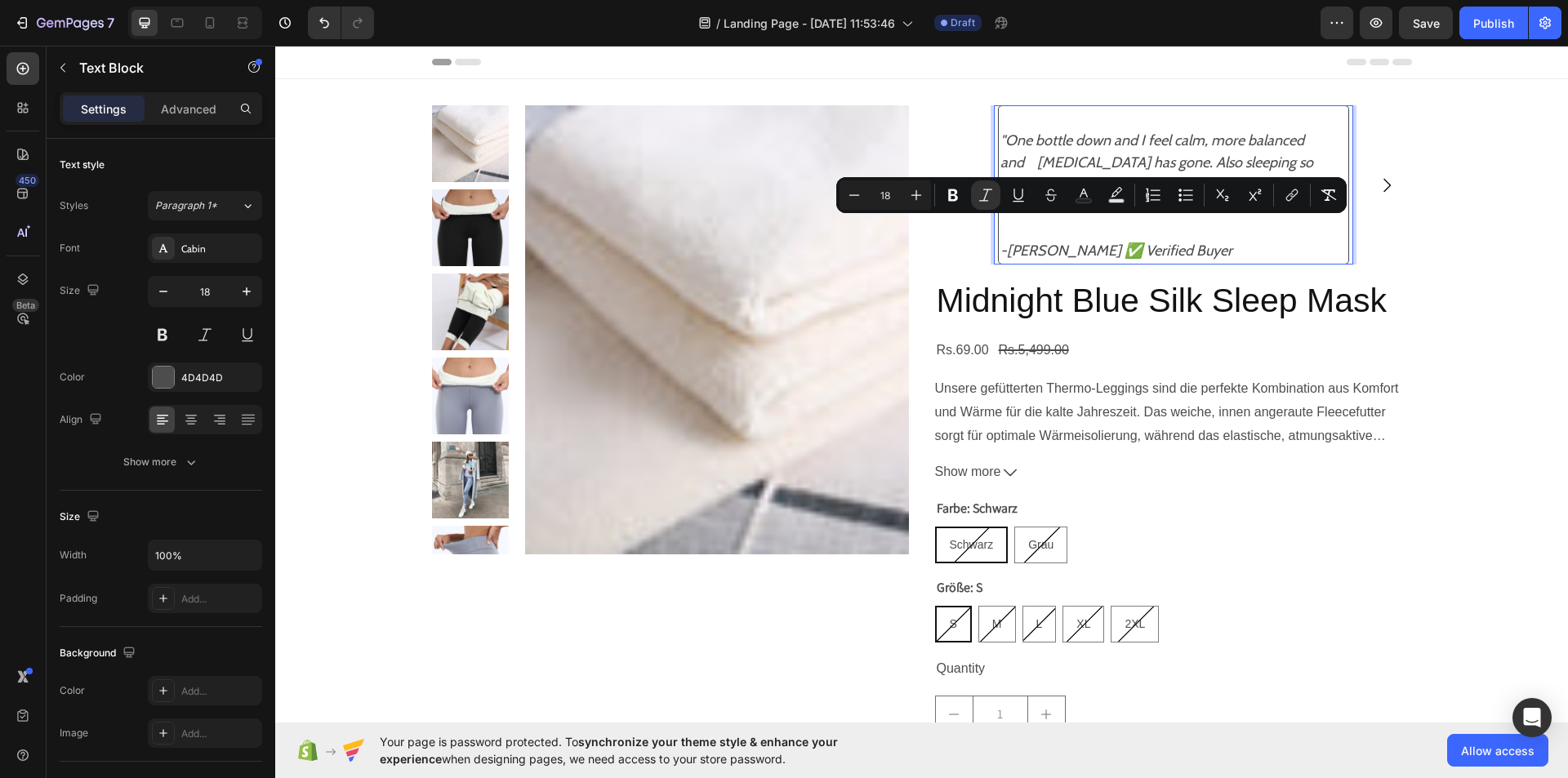
click at [1012, 242] on icon "-[PERSON_NAME] ✅ Verified Buyer" at bounding box center [1115, 251] width 232 height 18
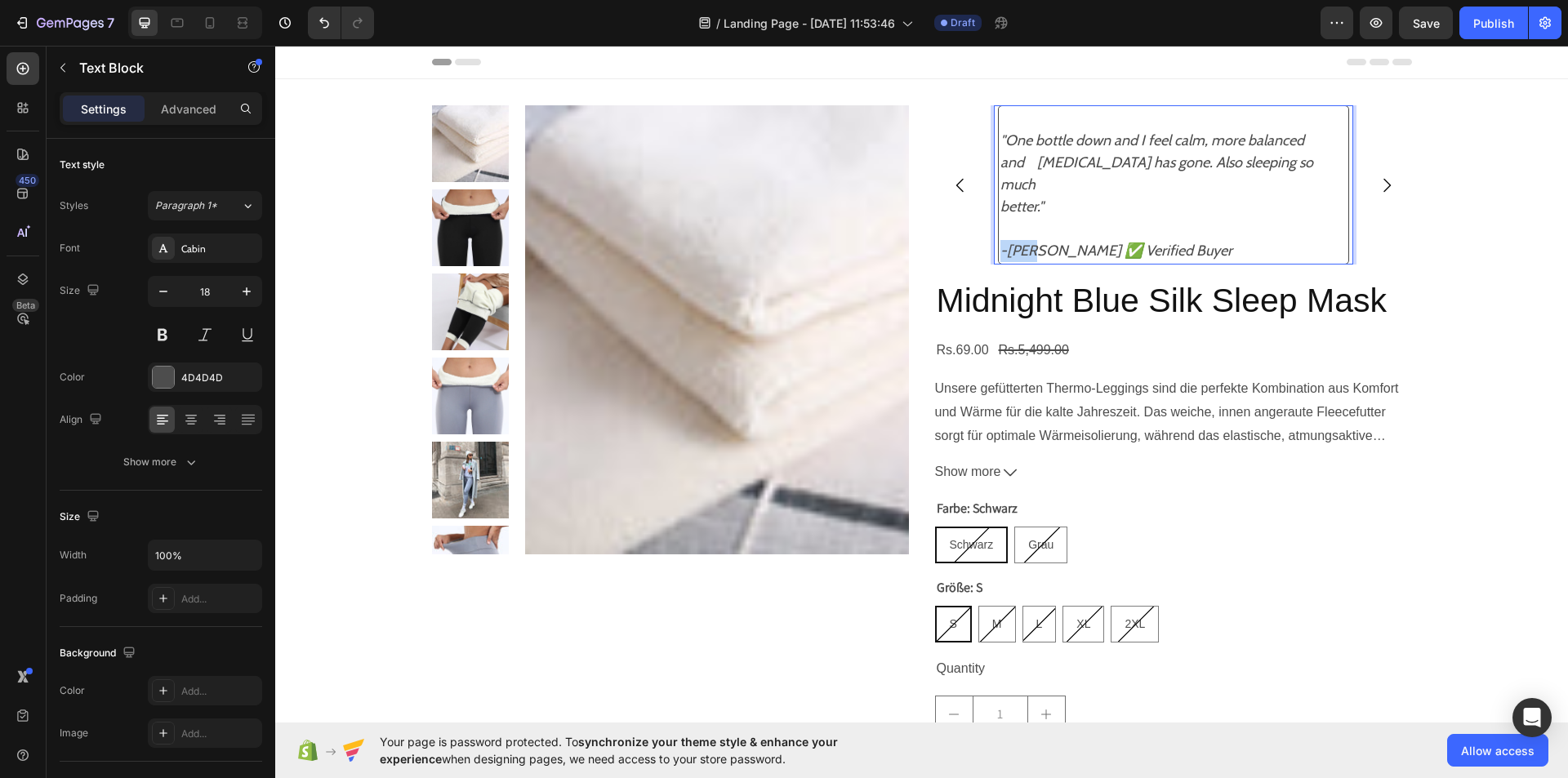
click at [1012, 242] on icon "-[PERSON_NAME] ✅ Verified Buyer" at bounding box center [1115, 251] width 232 height 18
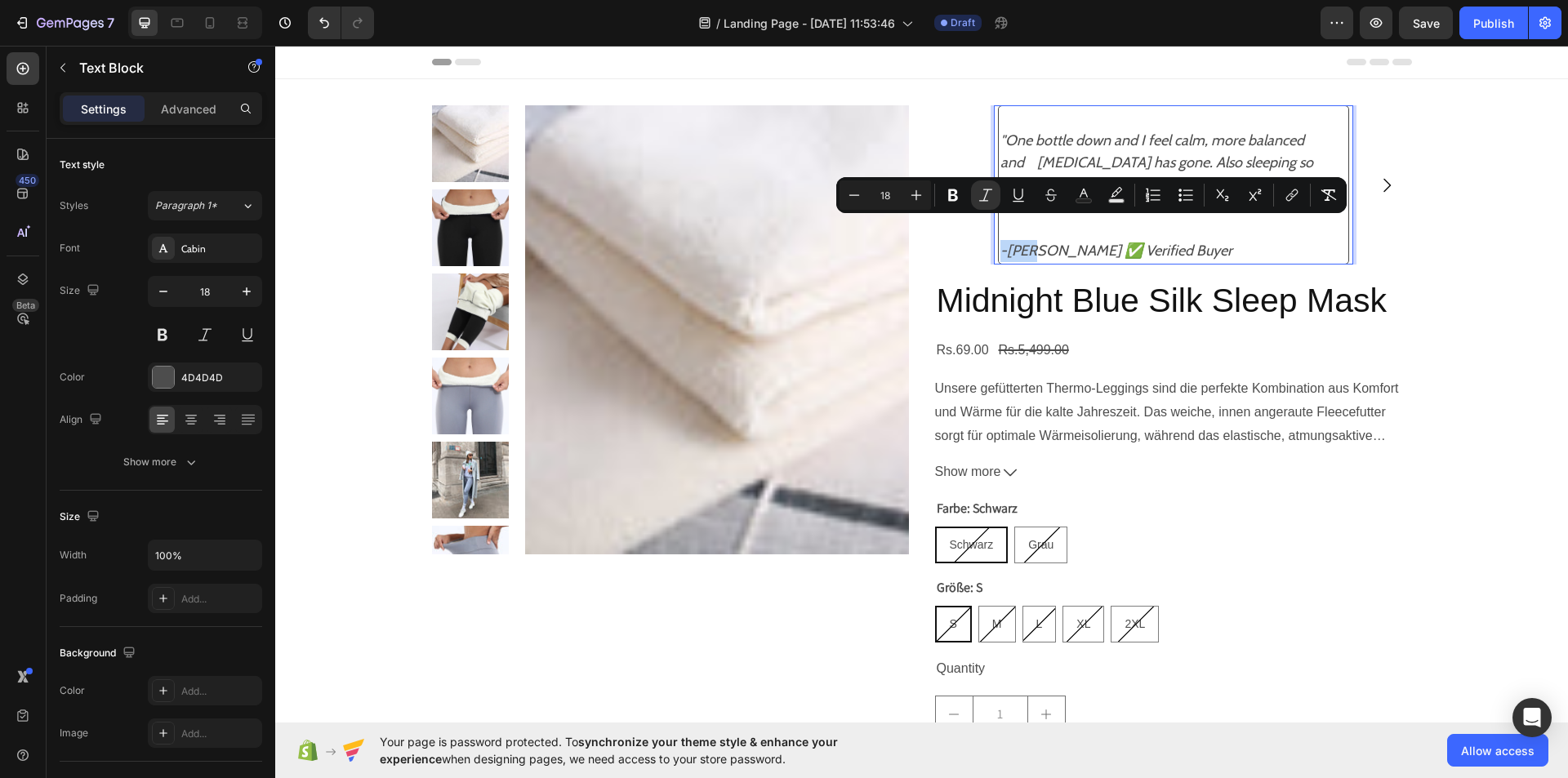
click at [1073, 242] on icon "-[PERSON_NAME] ✅ Verified Buyer" at bounding box center [1115, 251] width 232 height 18
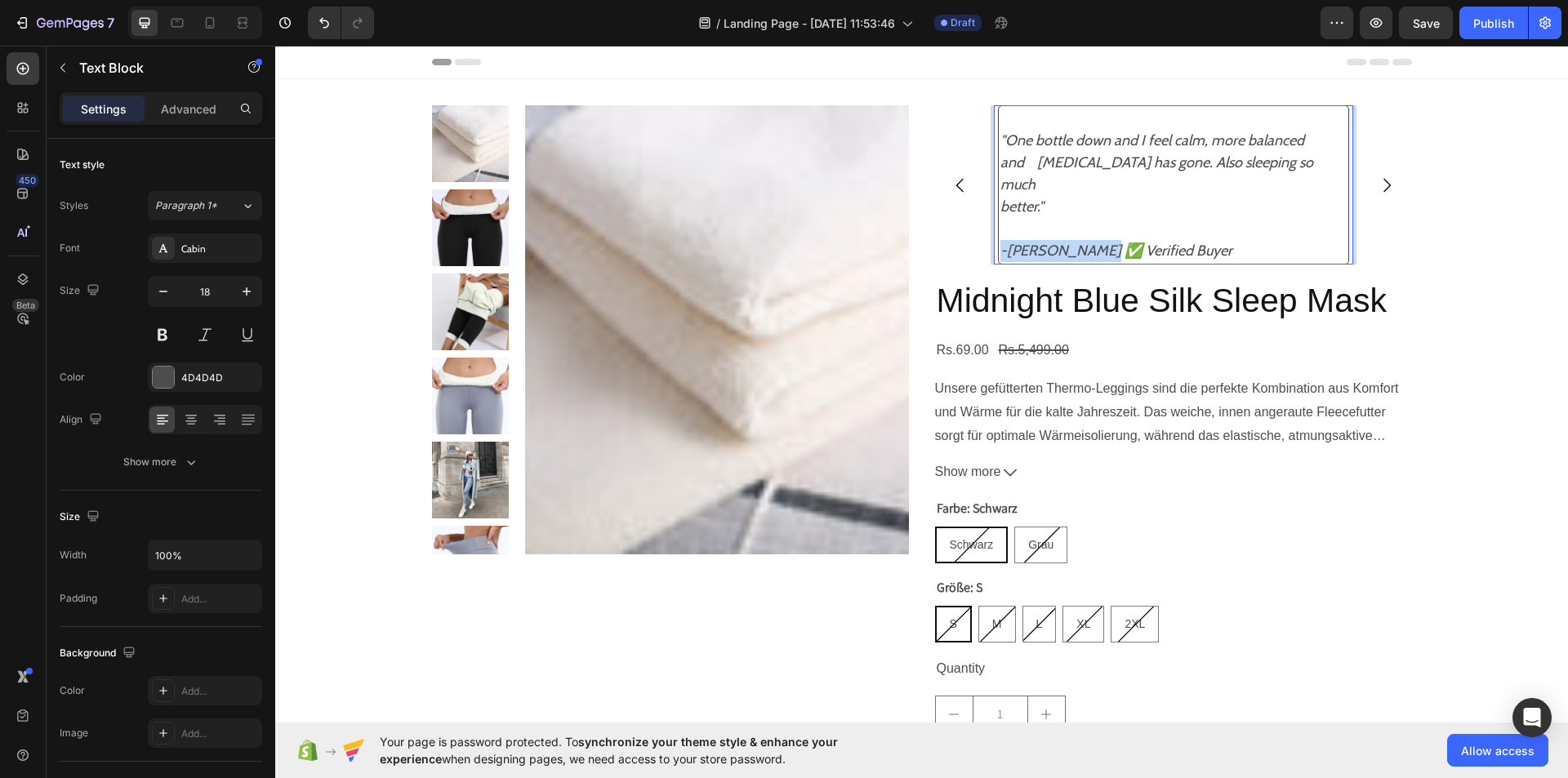
click at [1073, 242] on icon "-[PERSON_NAME] ✅ Verified Buyer" at bounding box center [1115, 251] width 232 height 18
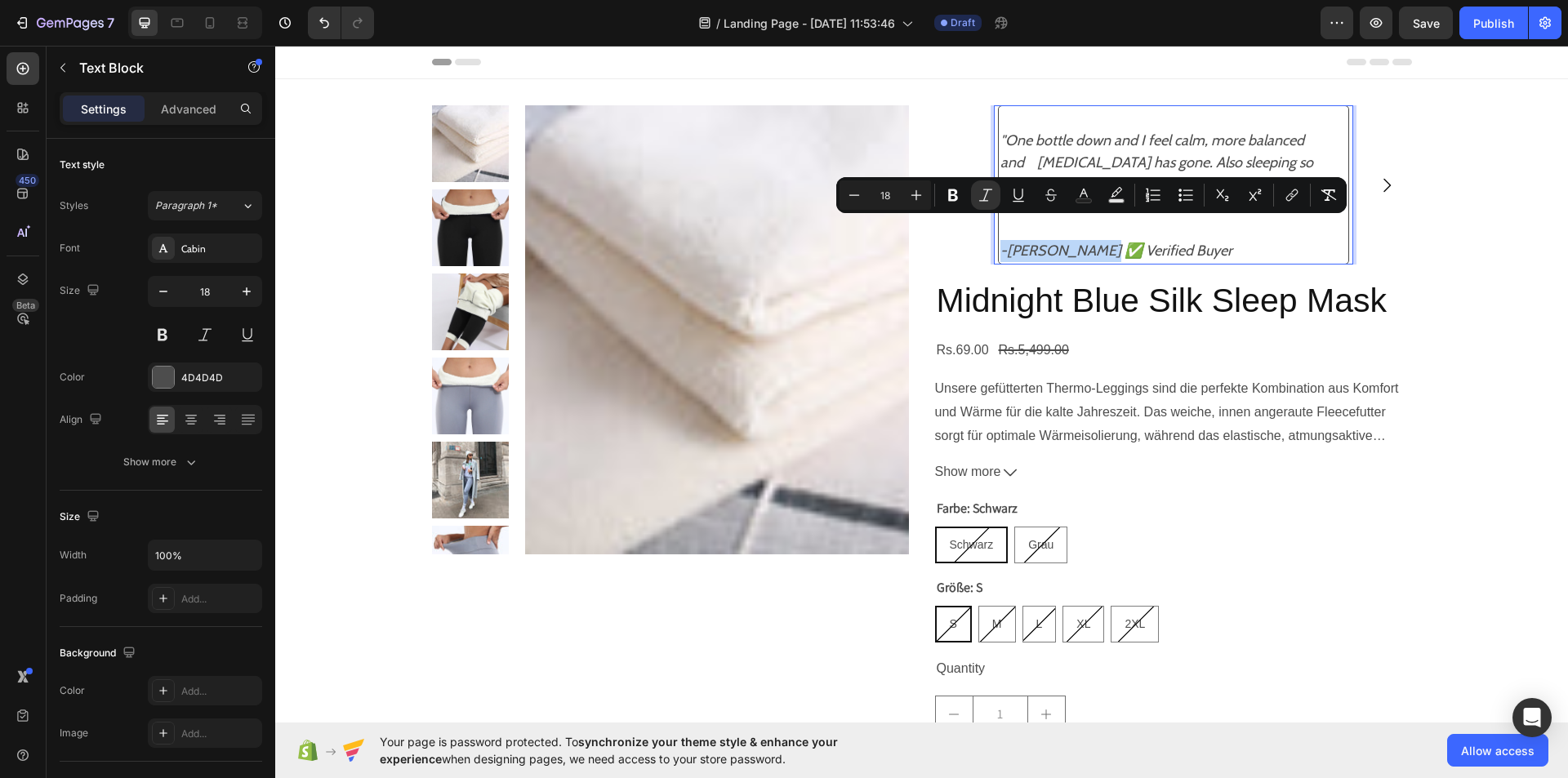
click at [1073, 242] on icon "-[PERSON_NAME] ✅ Verified Buyer" at bounding box center [1115, 251] width 232 height 18
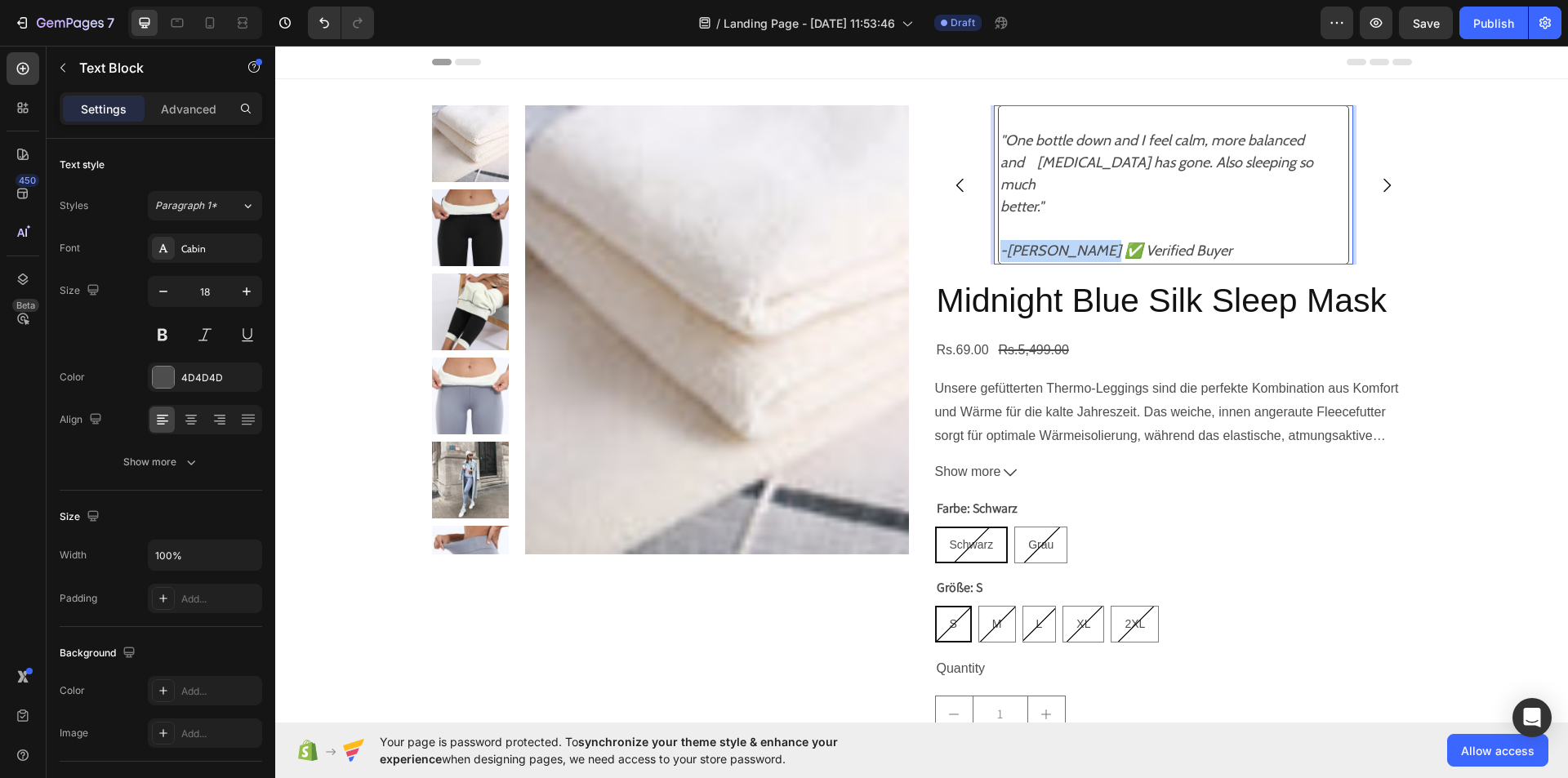
click at [1073, 242] on icon "-[PERSON_NAME] ✅ Verified Buyer" at bounding box center [1115, 251] width 232 height 18
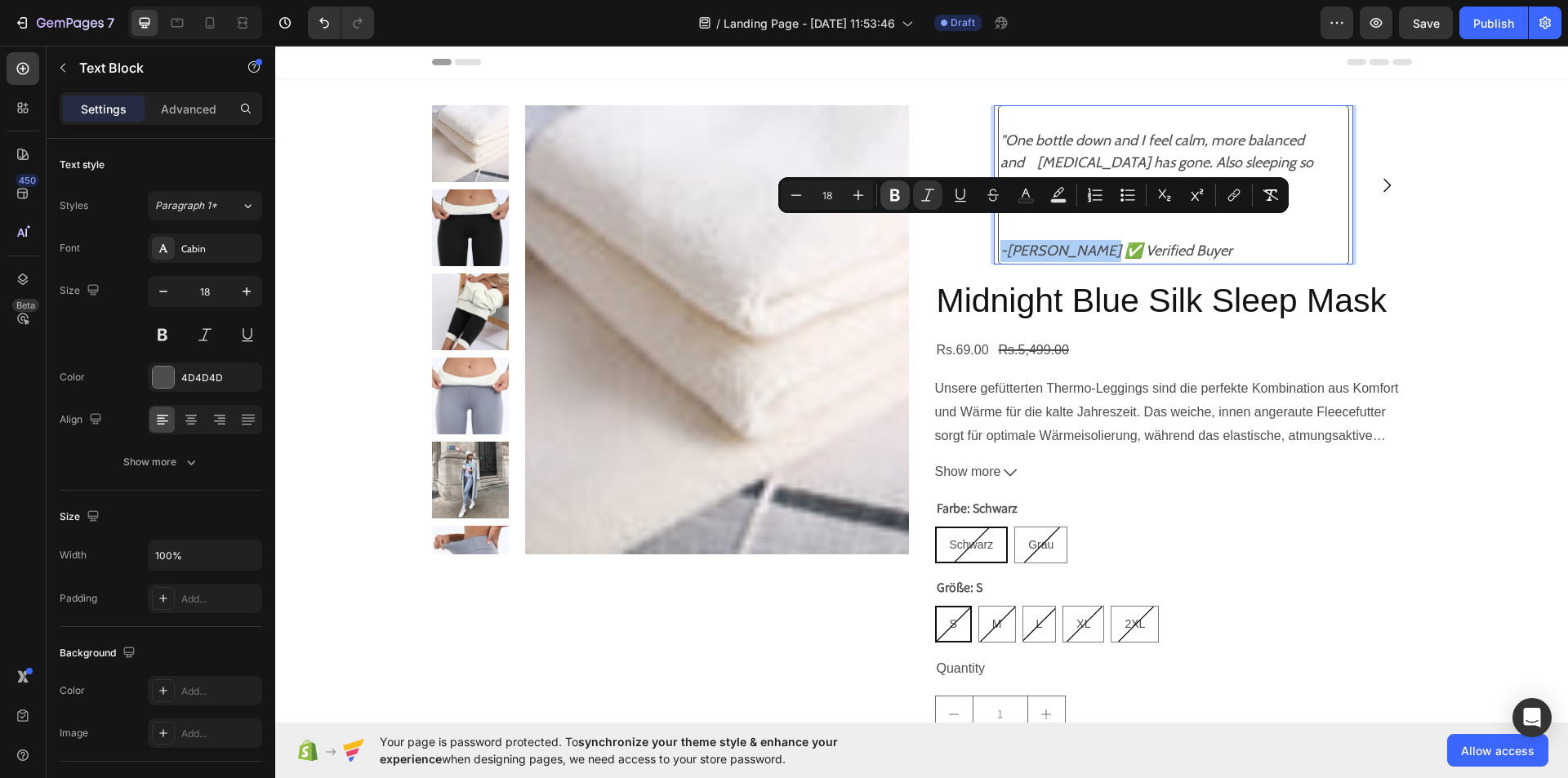
click at [893, 201] on icon "Editor contextual toolbar" at bounding box center [895, 196] width 17 height 17
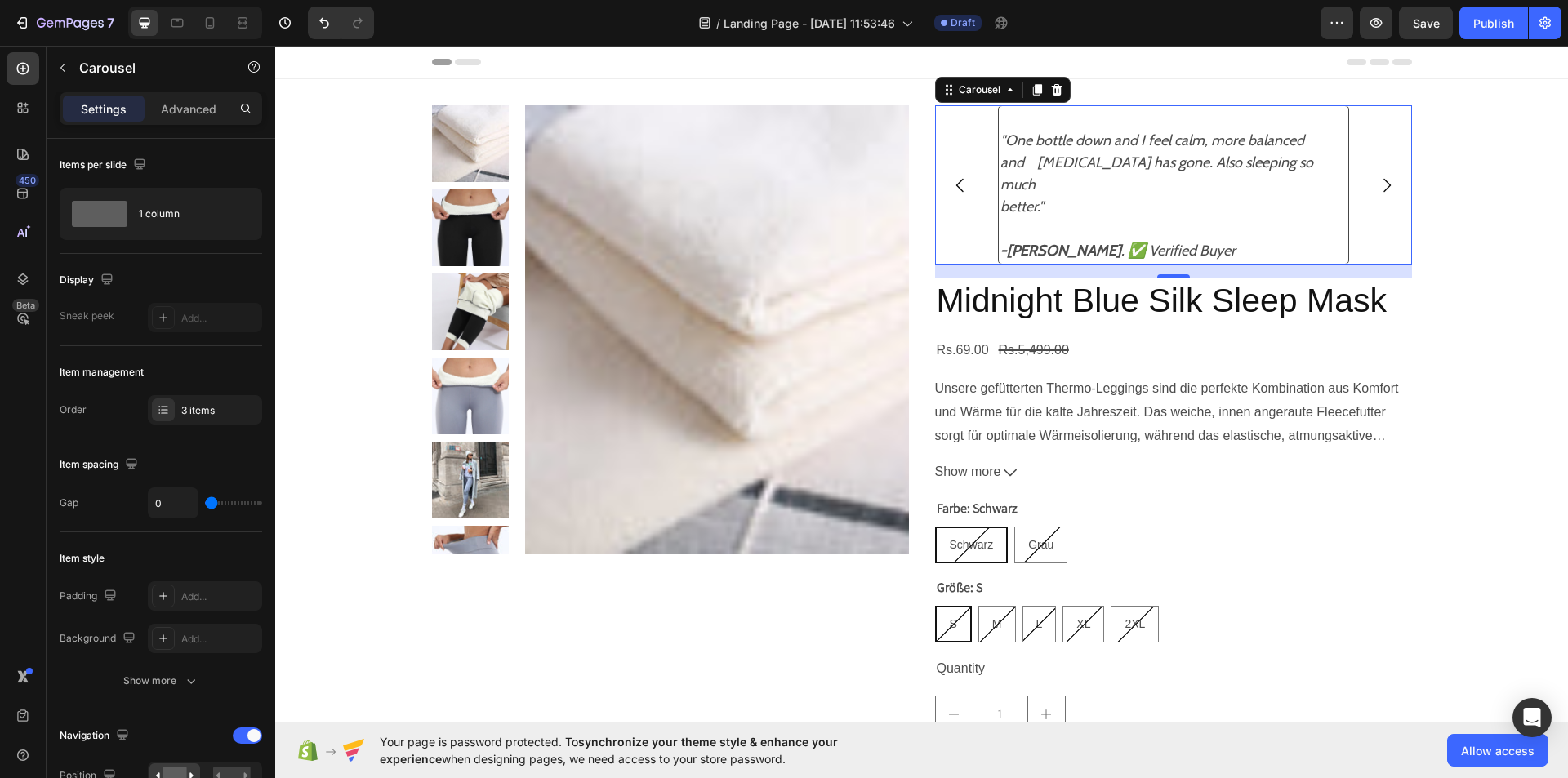
click at [950, 176] on icon "Carousel Back Arrow" at bounding box center [960, 186] width 20 height 20
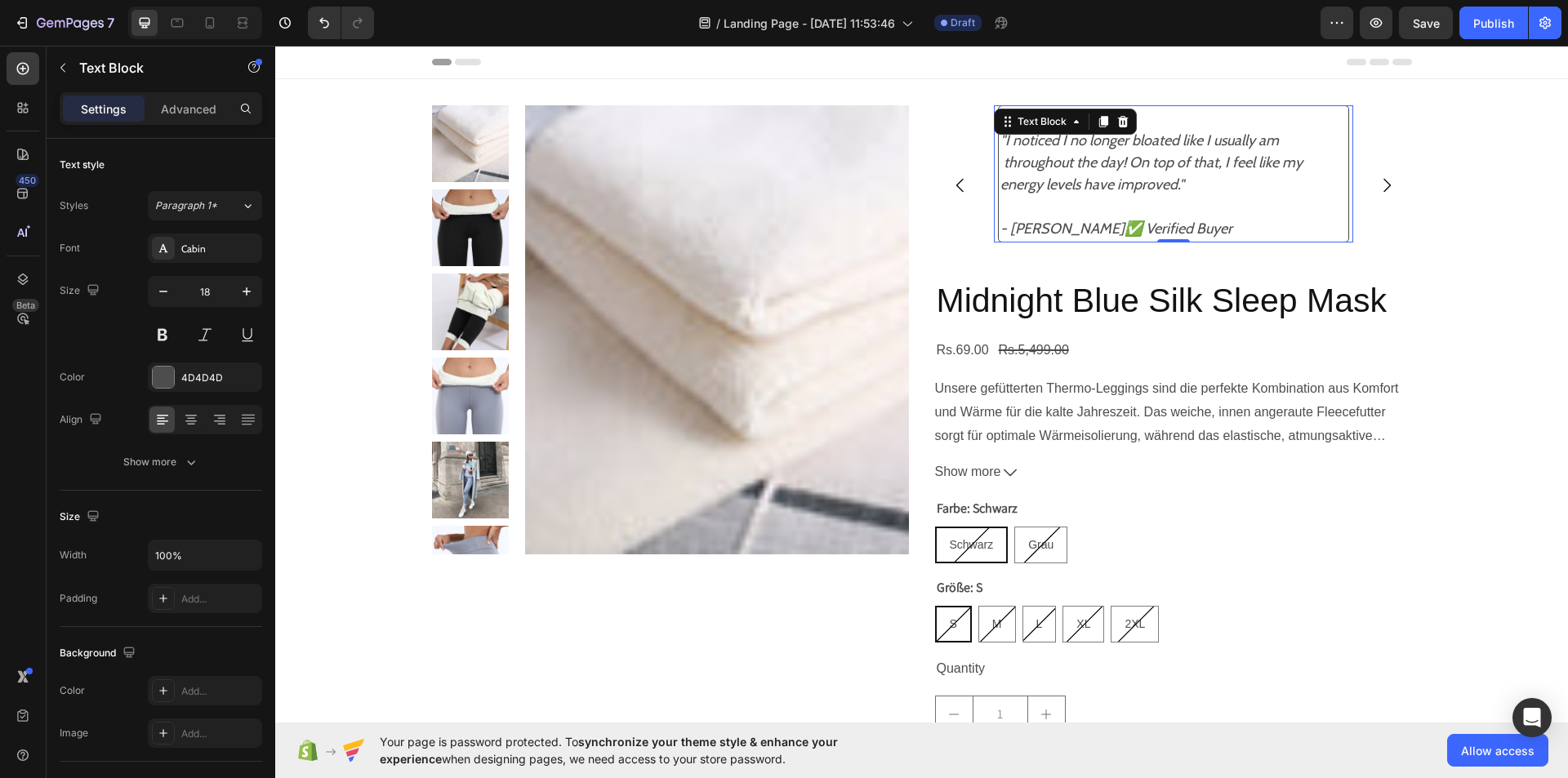
click at [1084, 227] on icon "- [PERSON_NAME]✅ Verified Buyer" at bounding box center [1115, 229] width 232 height 18
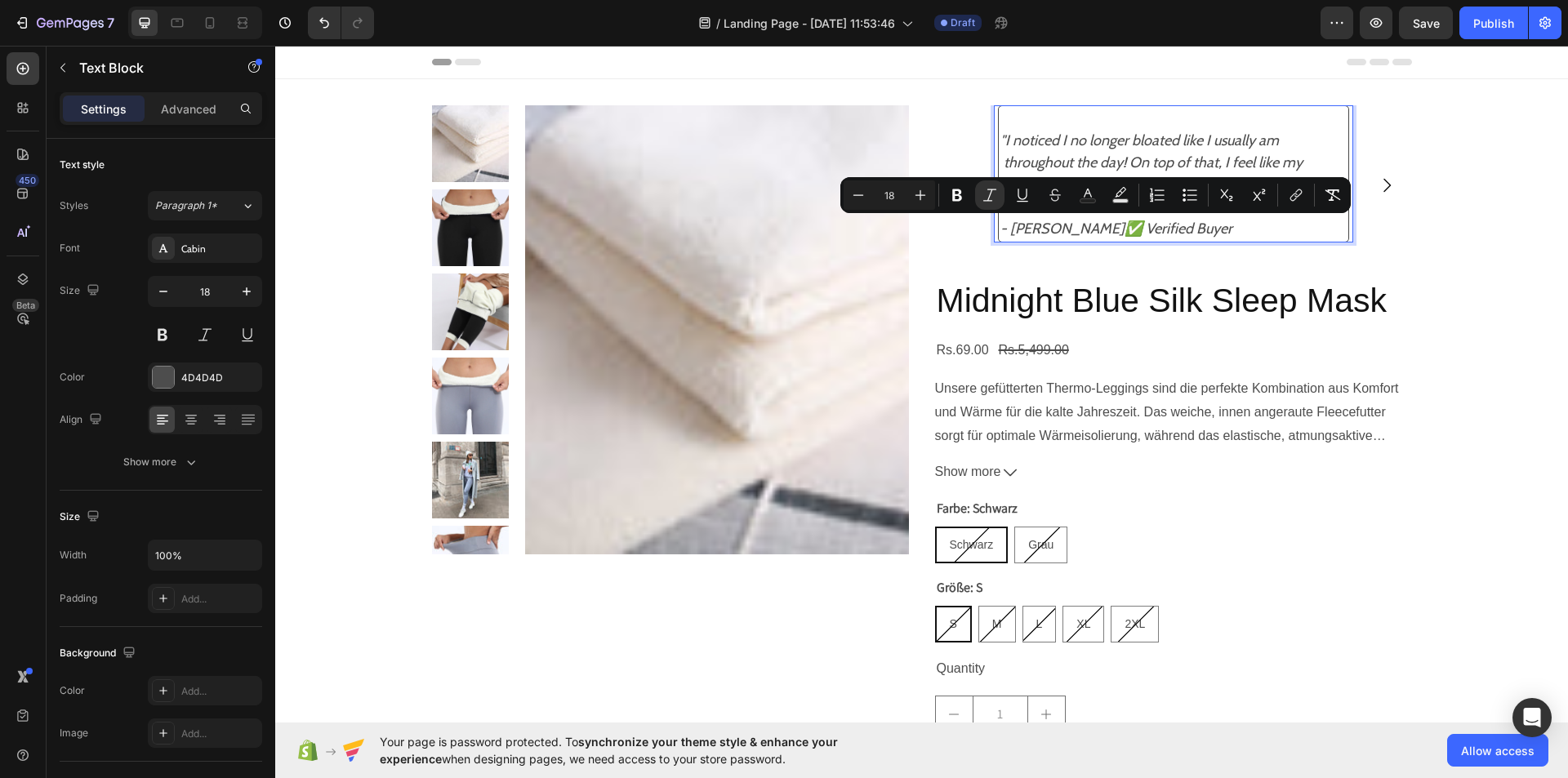
click at [1084, 227] on icon "- [PERSON_NAME]✅ Verified Buyer" at bounding box center [1115, 229] width 232 height 18
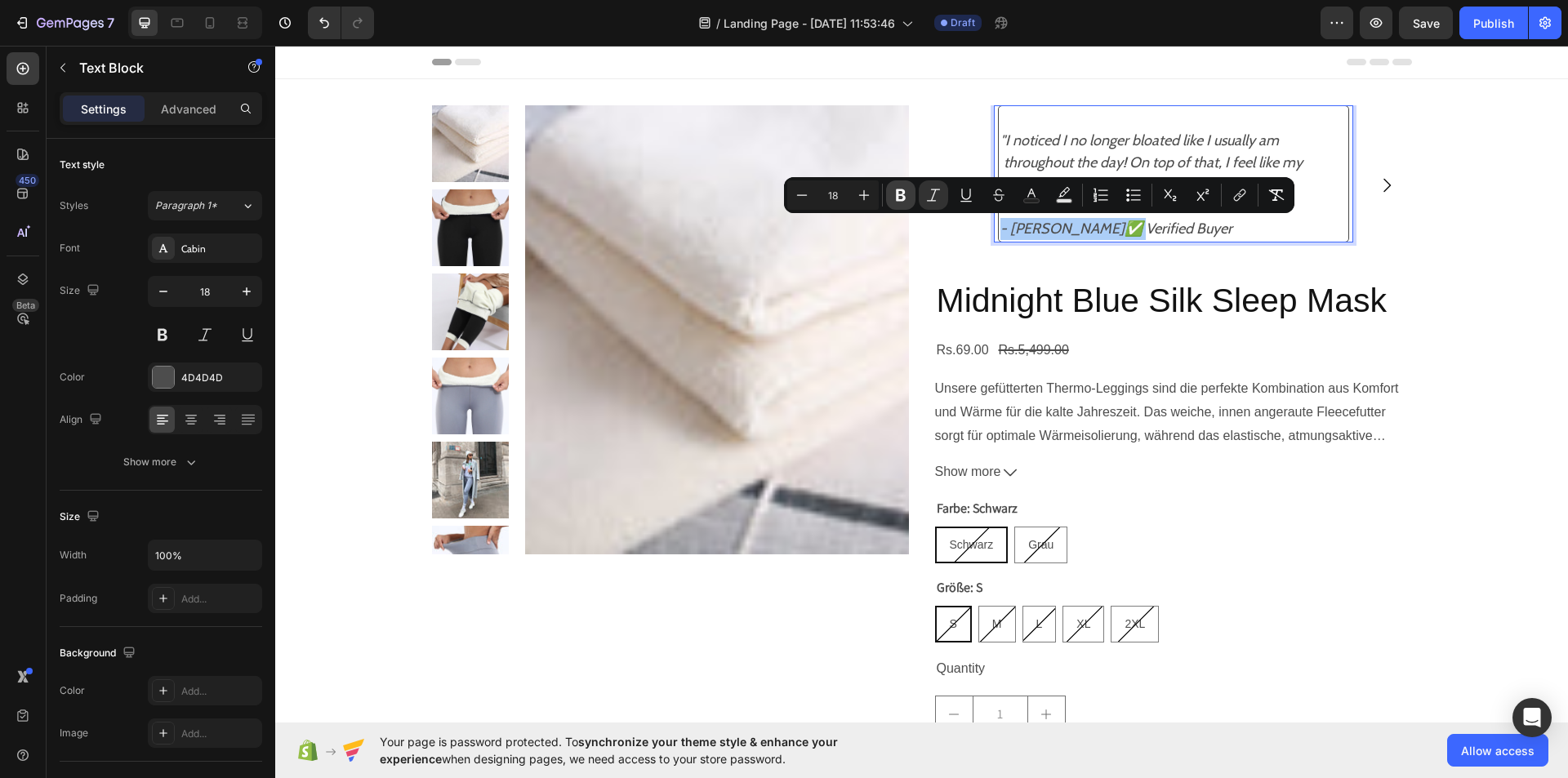
click at [901, 191] on icon "Editor contextual toolbar" at bounding box center [901, 196] width 10 height 12
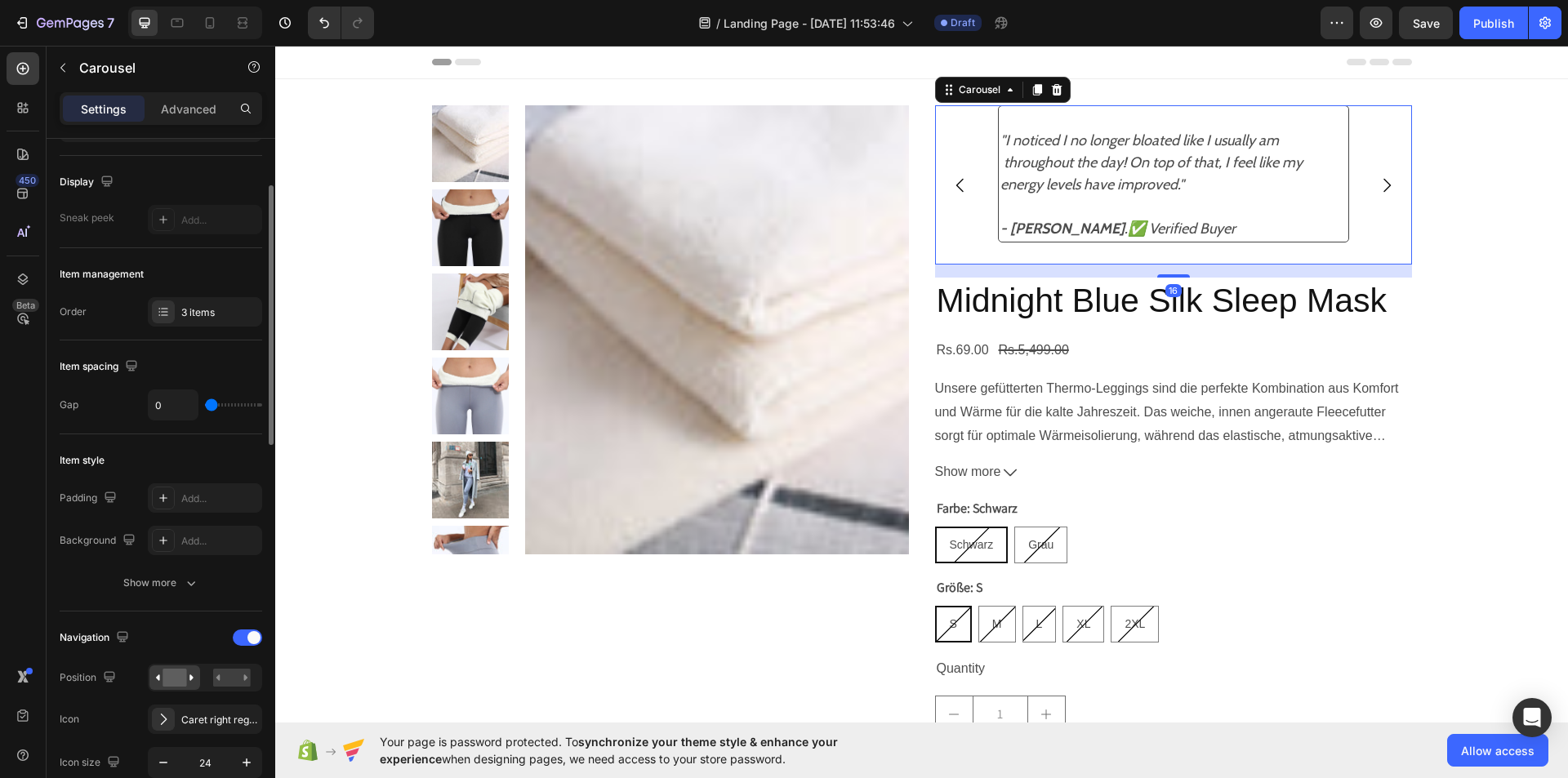
scroll to position [106, 0]
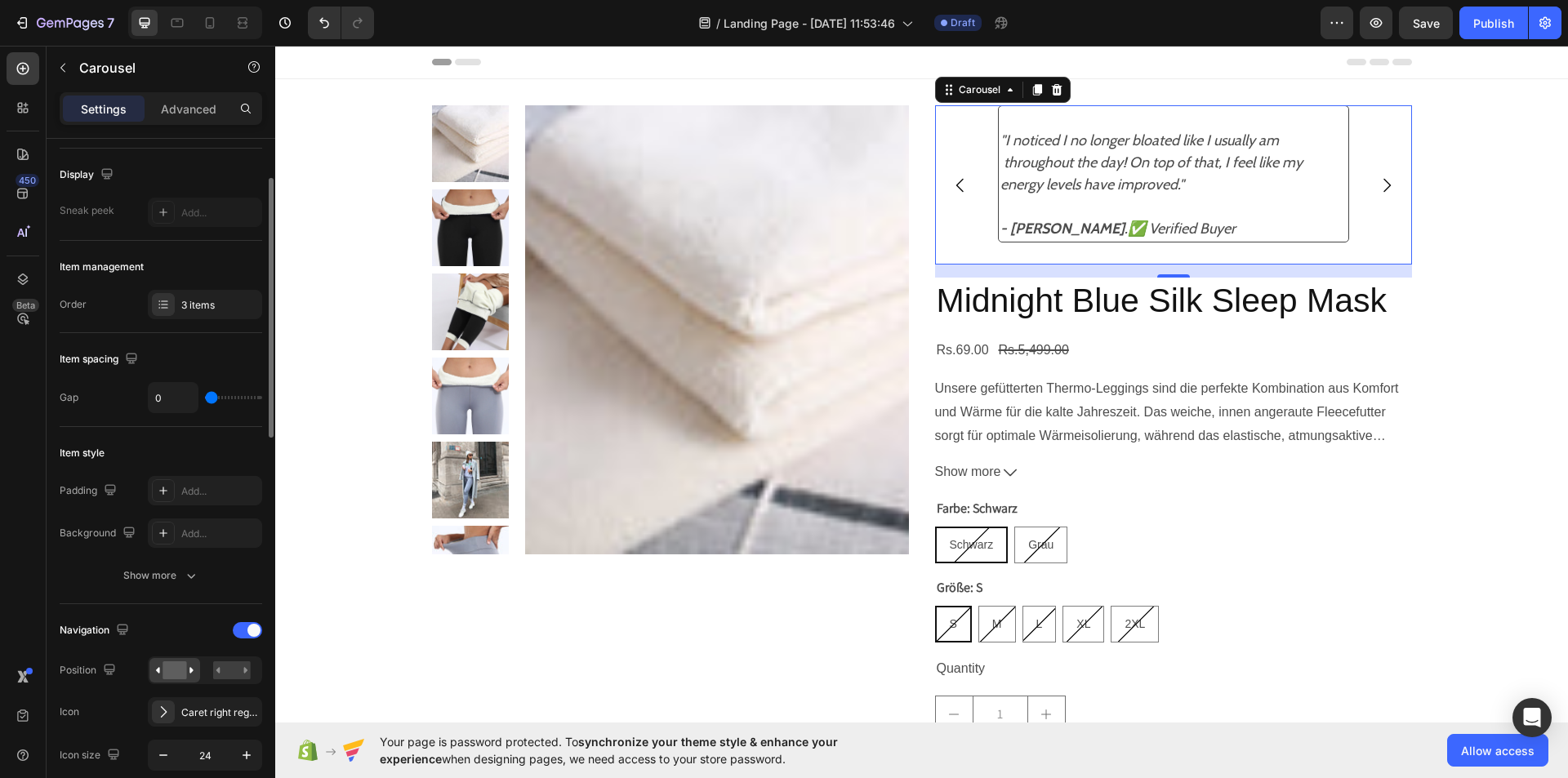
type input "4"
type input "10"
type input "13"
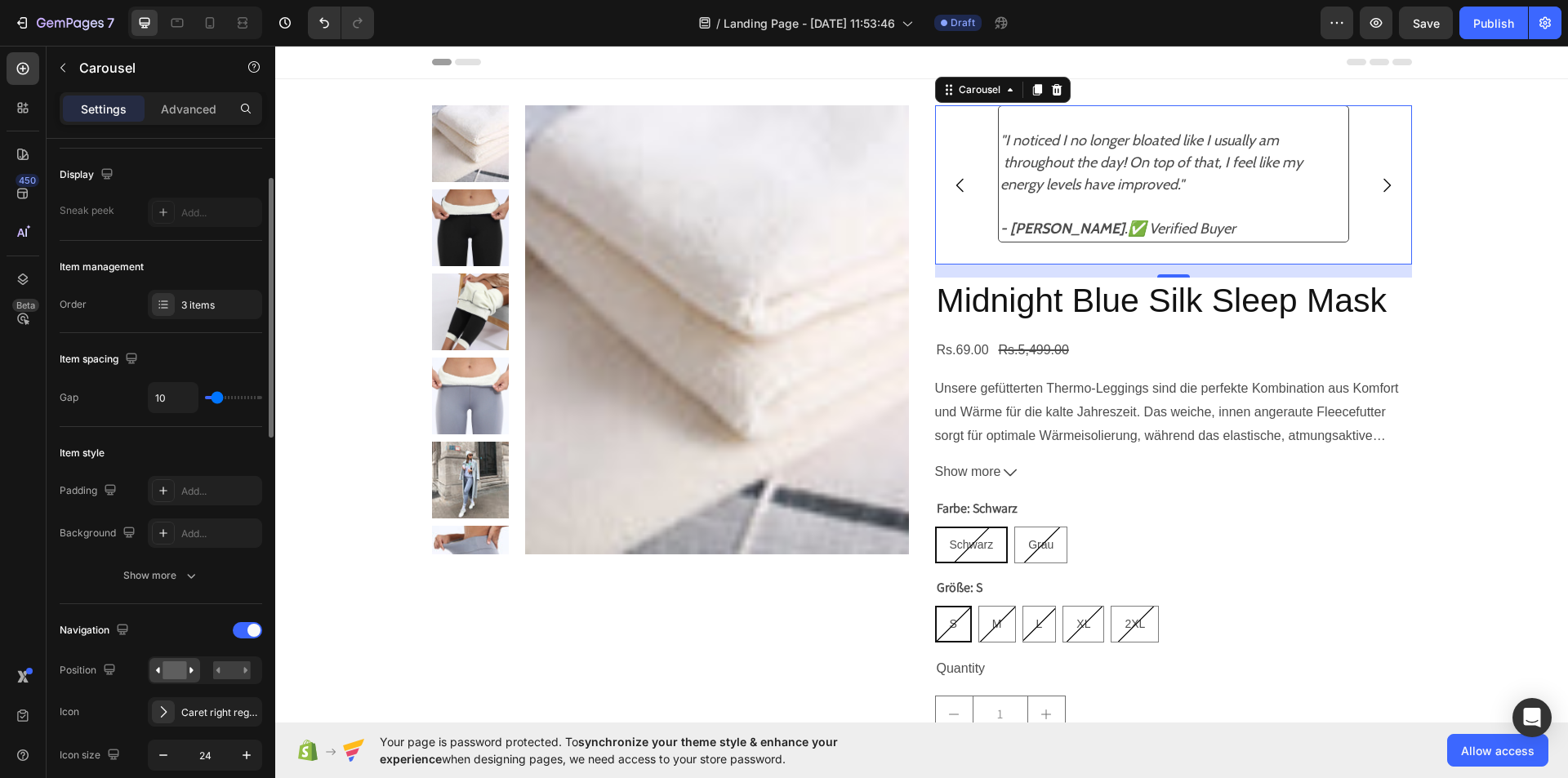
type input "13"
type input "15"
type input "16"
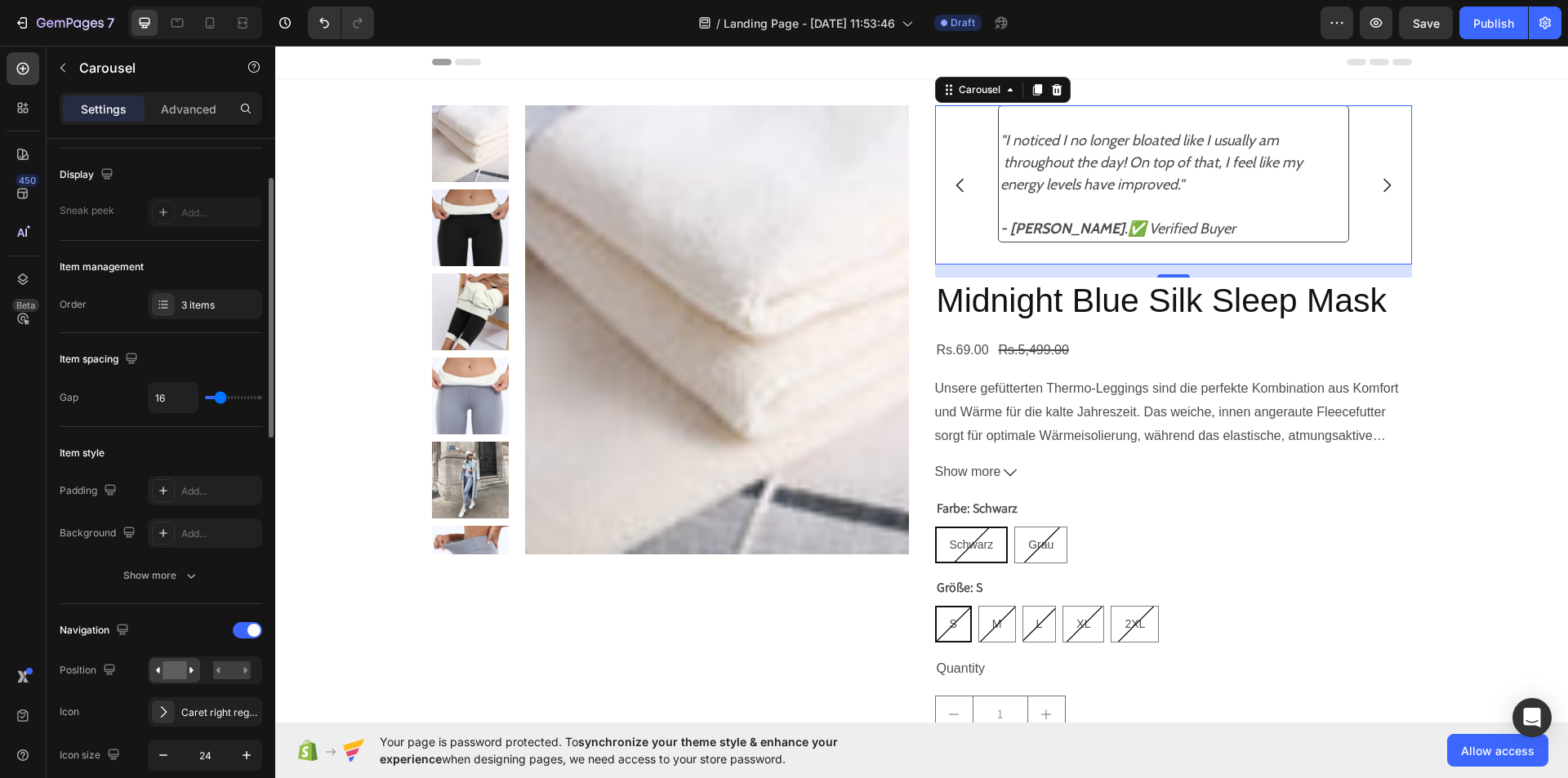
type input "18"
type input "19"
type input "21"
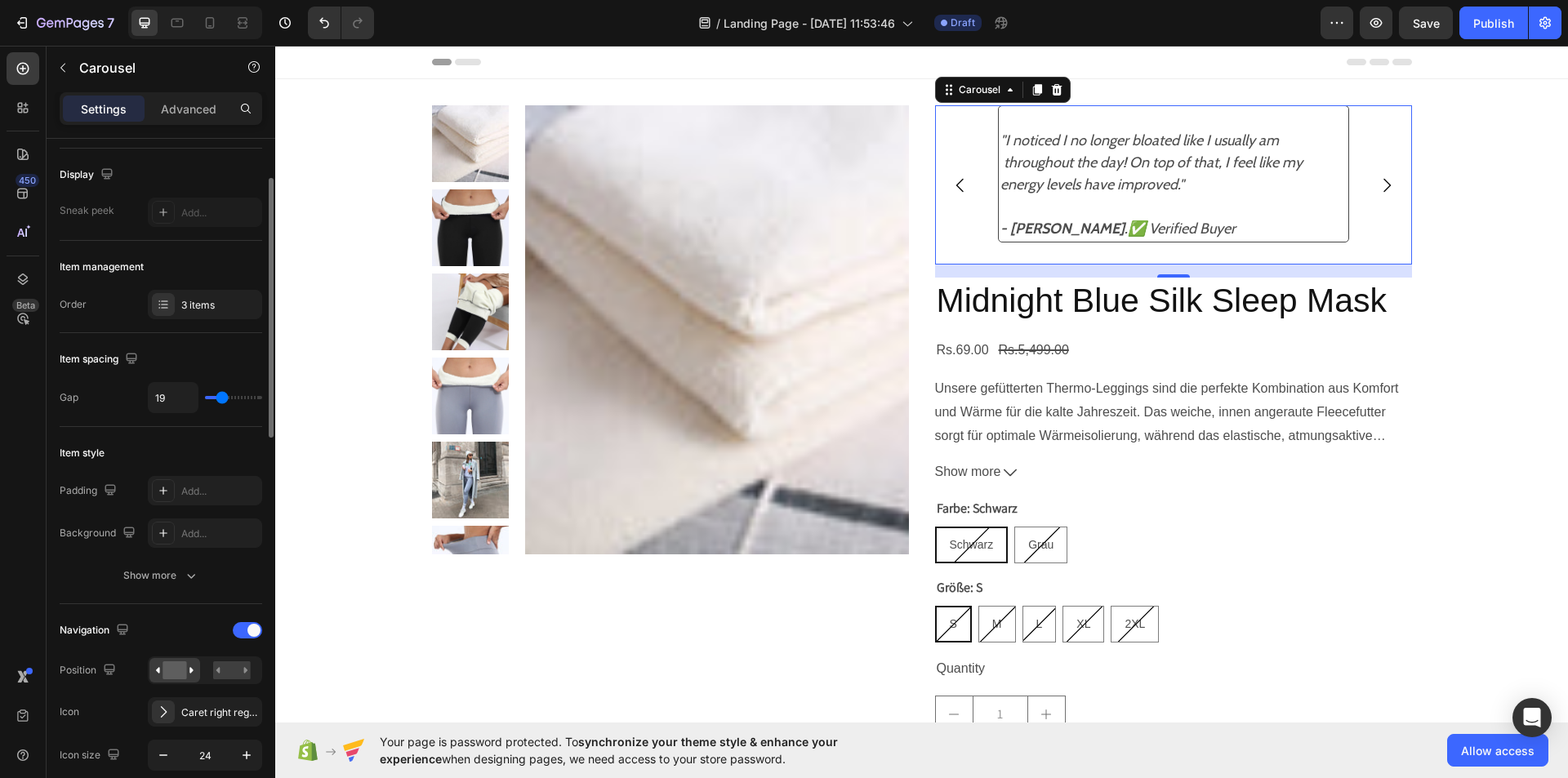
type input "21"
type input "22"
type input "27"
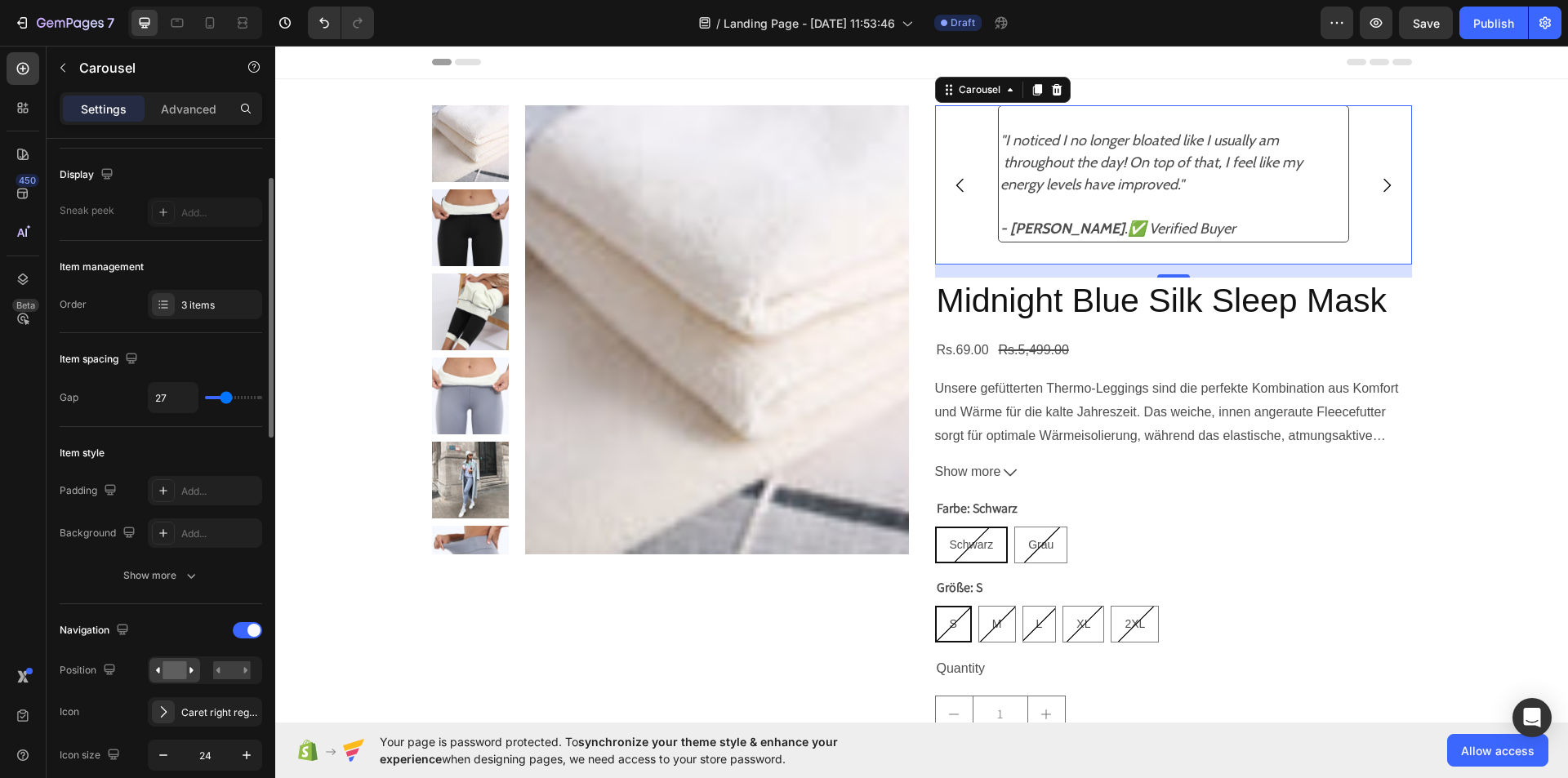
type input "28"
type input "33"
type input "36"
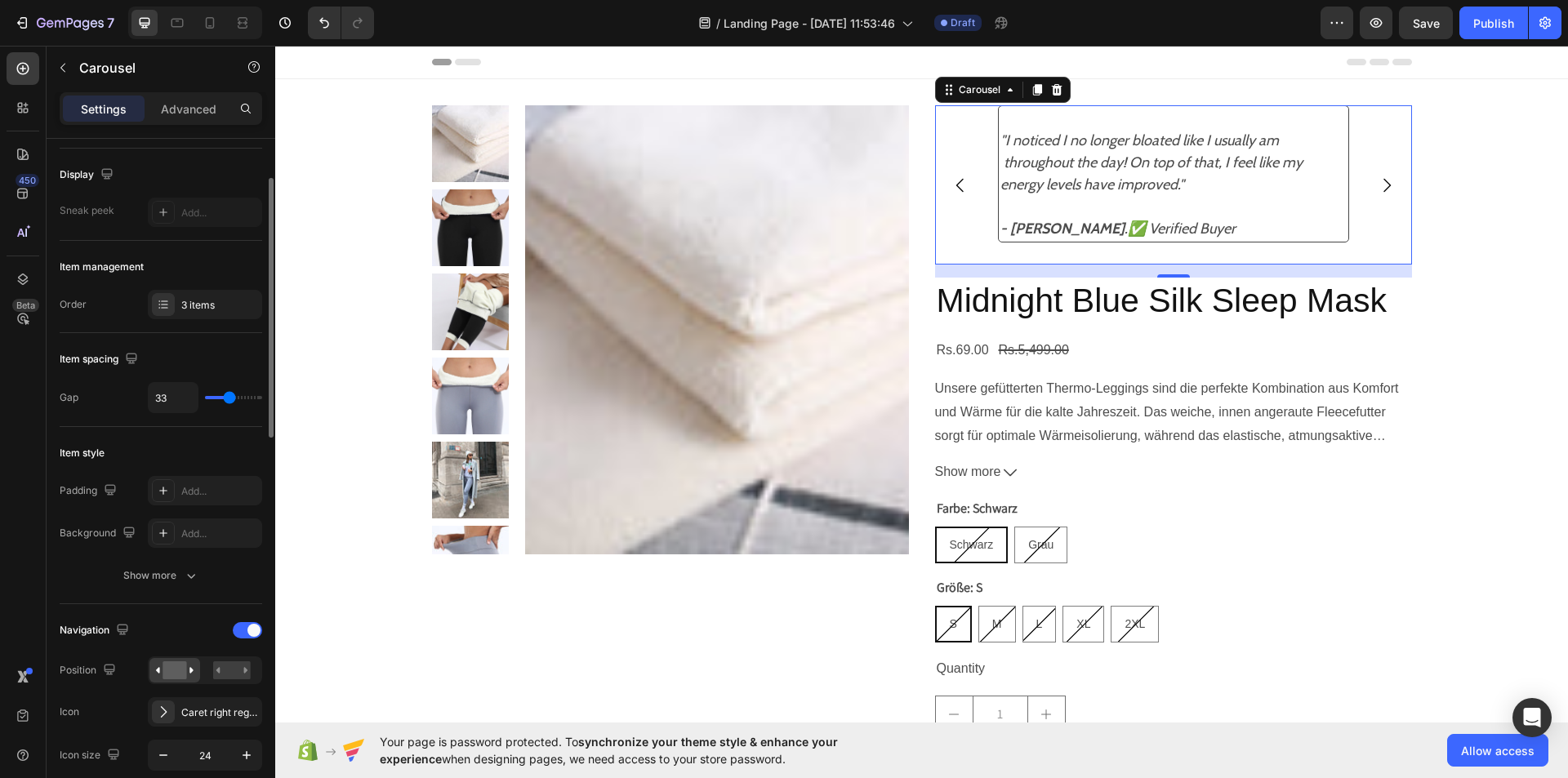
type input "36"
type input "37"
type input "39"
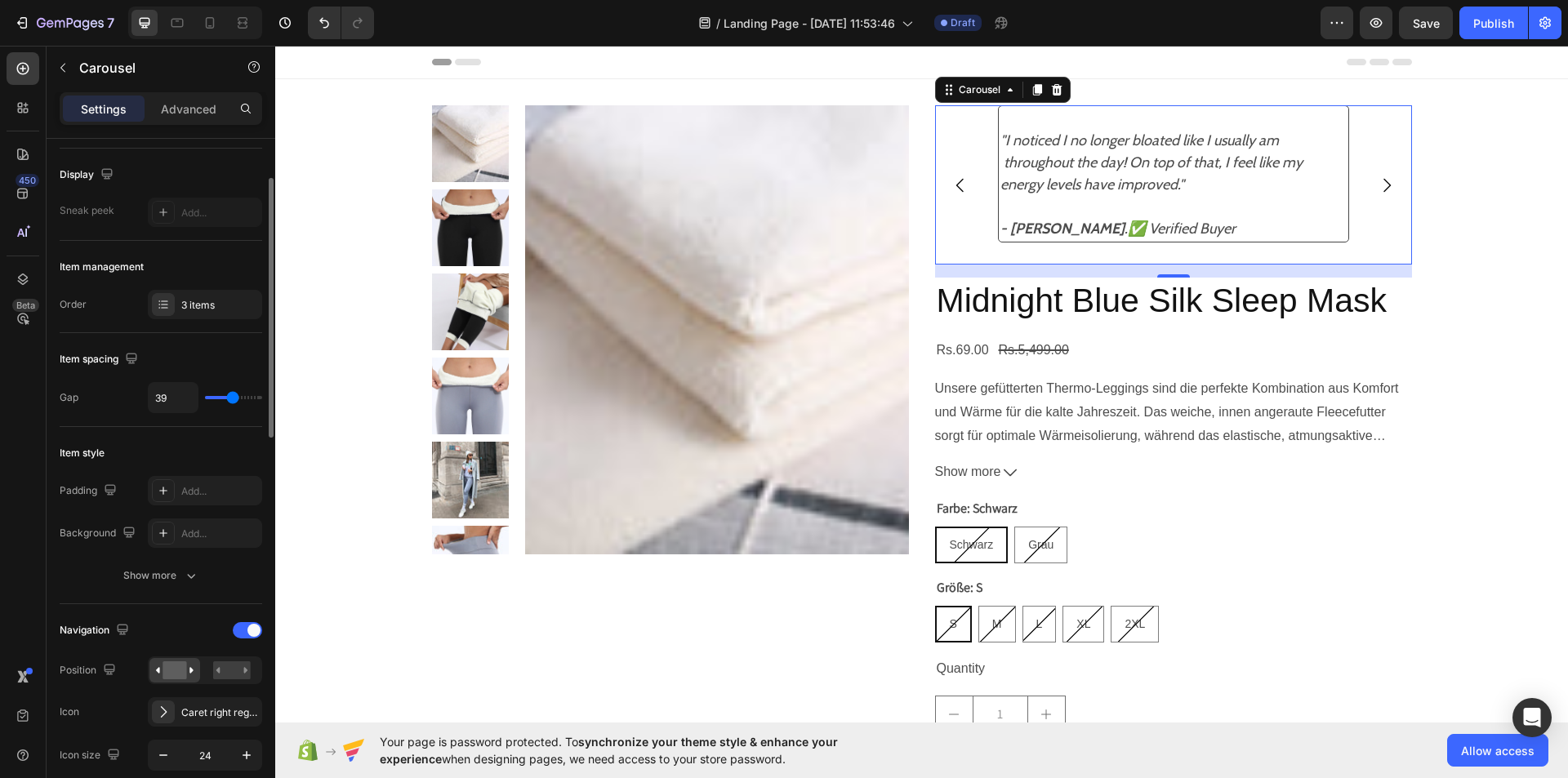
type input "40"
type input "41"
type input "43"
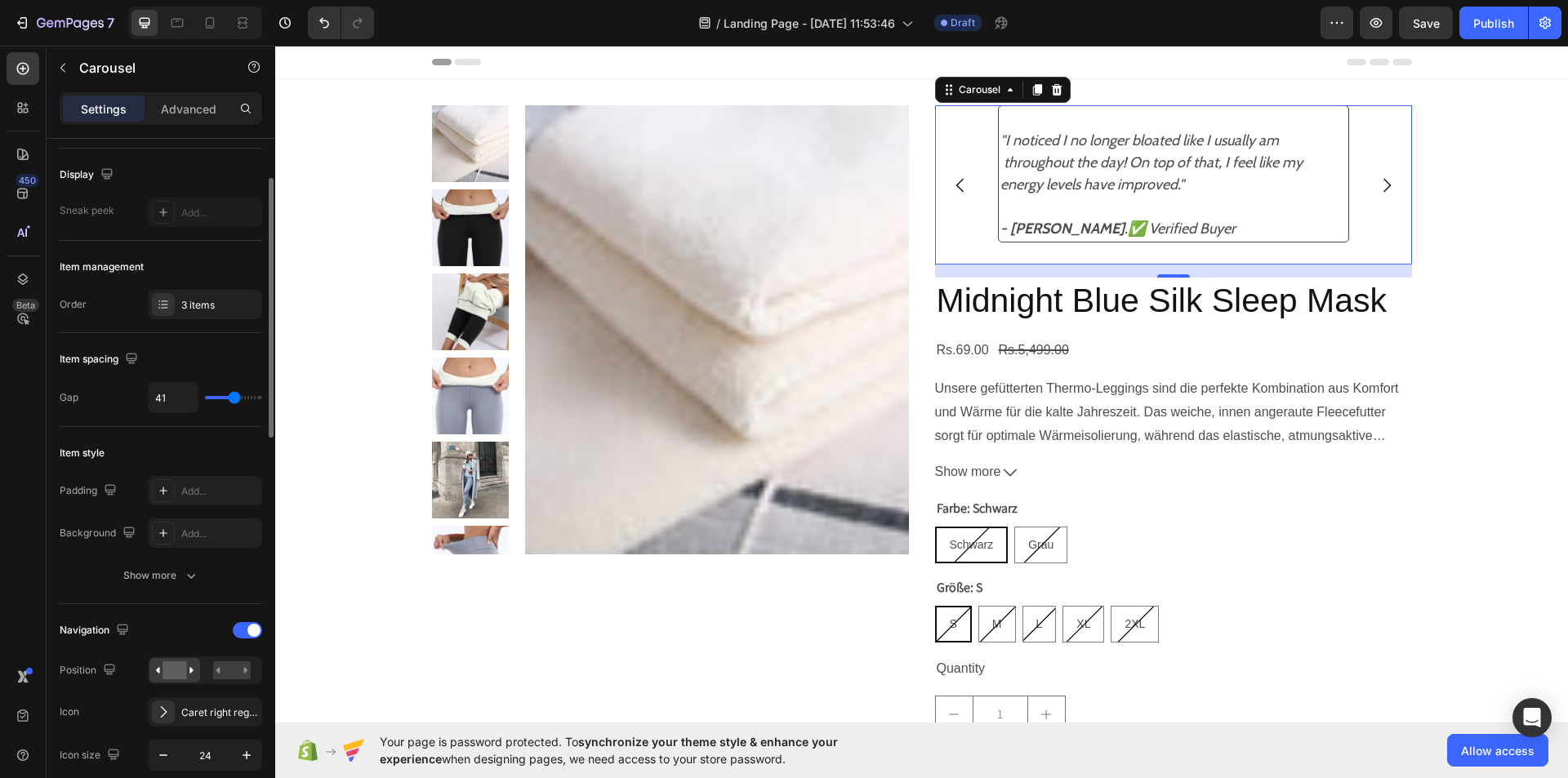
type input "43"
type input "0"
drag, startPoint x: 211, startPoint y: 399, endPoint x: 181, endPoint y: 386, distance: 32.7
click at [205, 396] on input "range" at bounding box center [233, 398] width 57 height 3
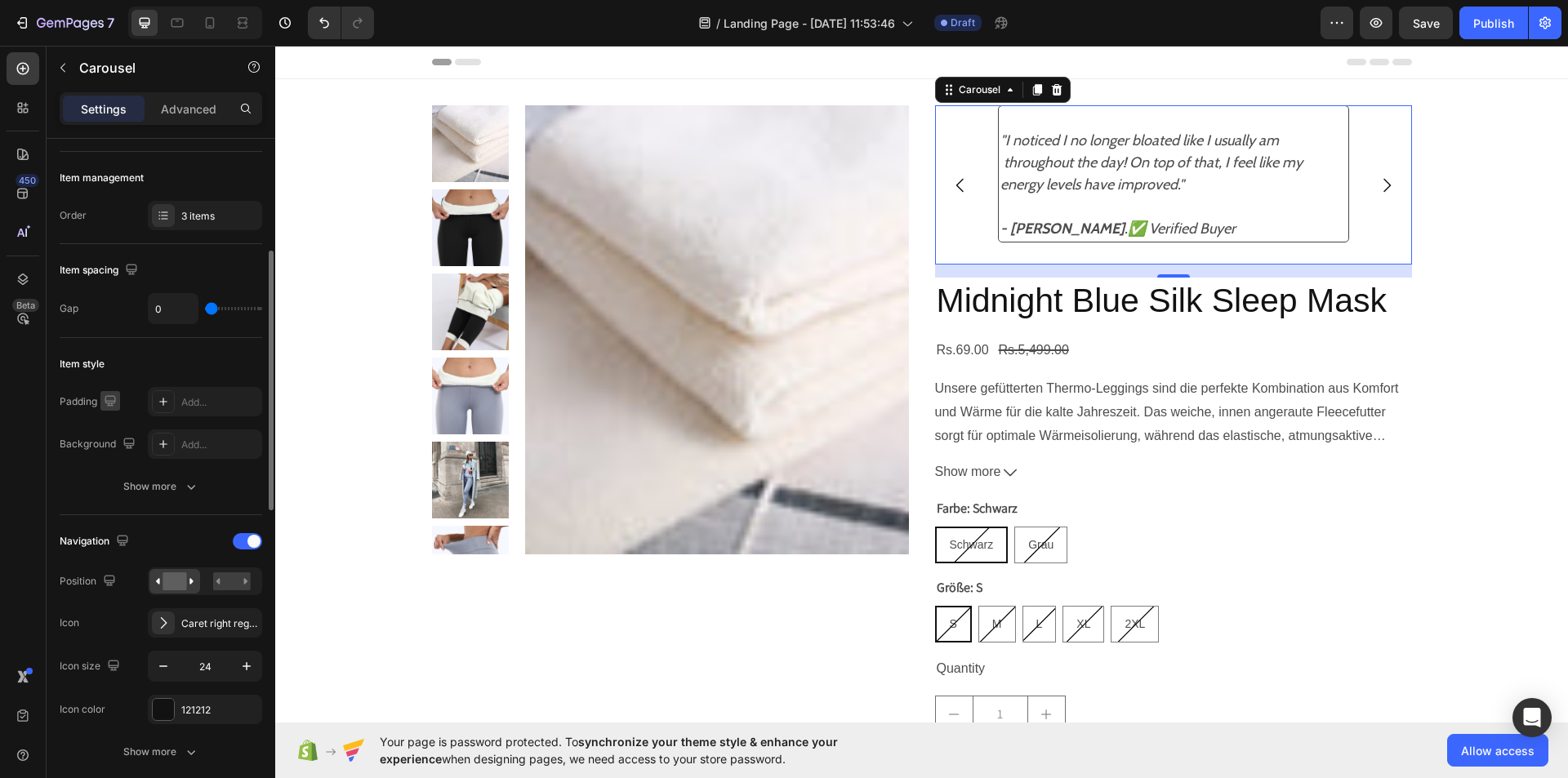
scroll to position [225, 0]
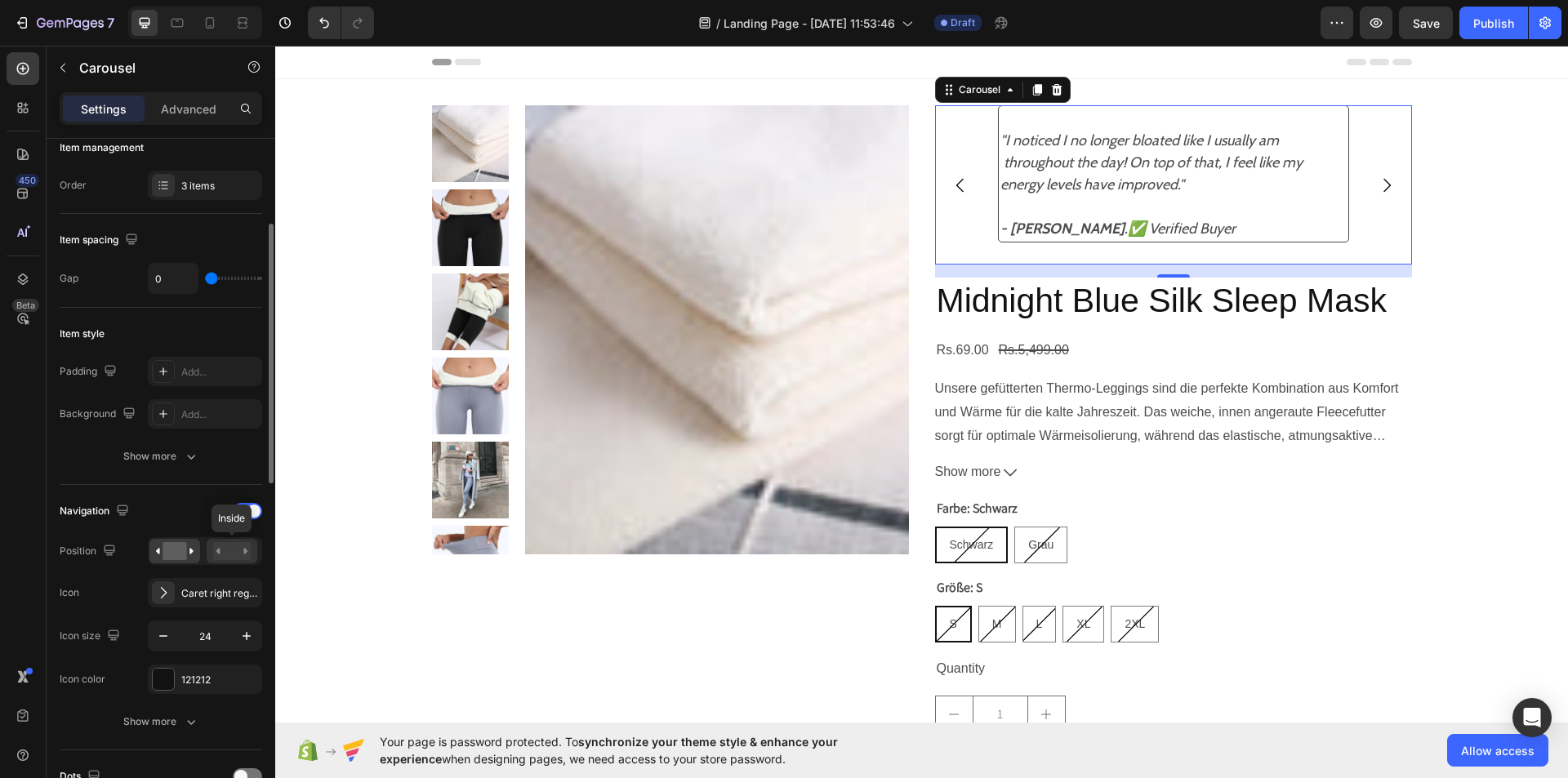
click at [221, 557] on rect at bounding box center [231, 552] width 37 height 18
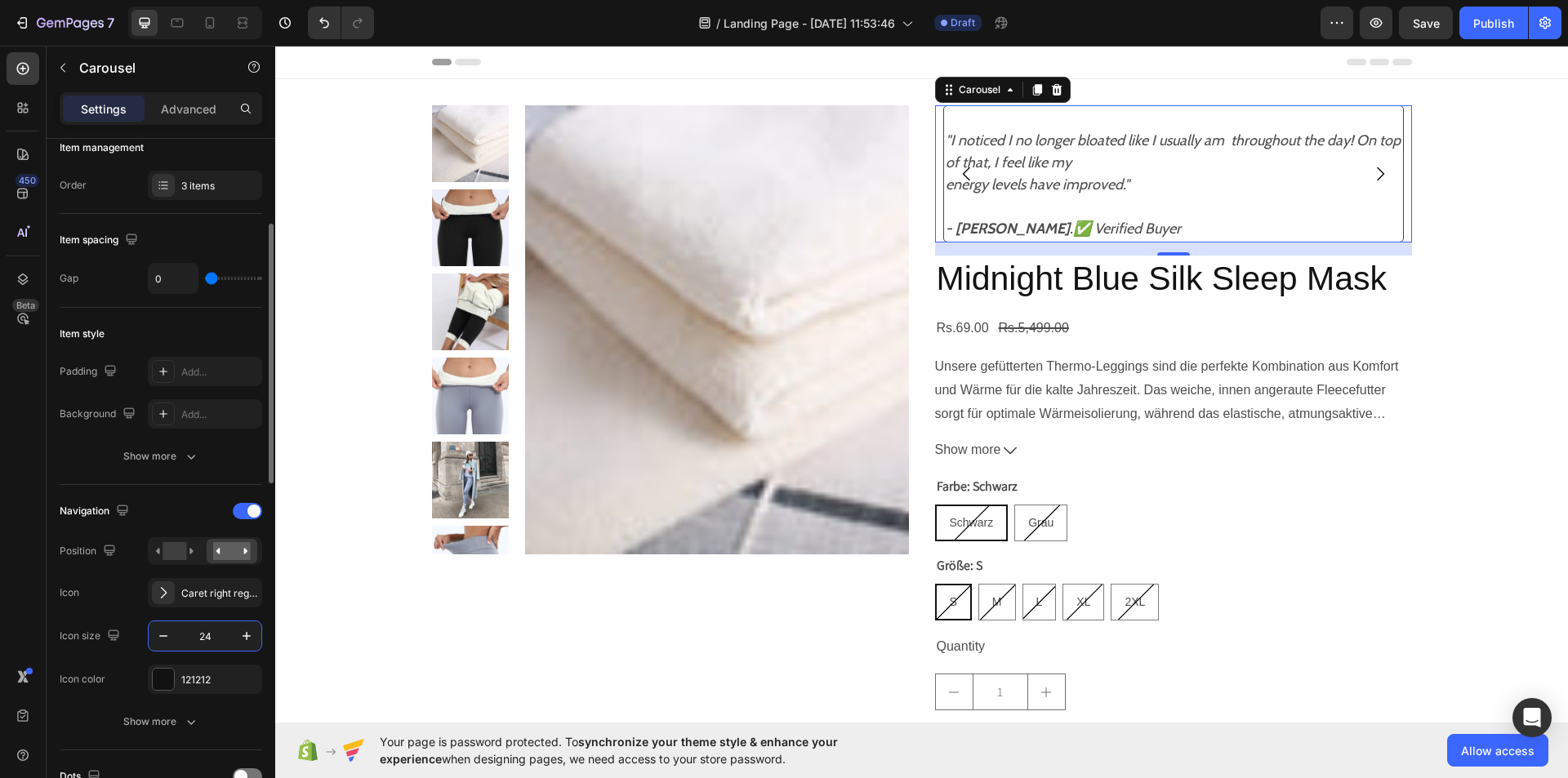
click at [213, 627] on input "24" at bounding box center [205, 636] width 54 height 29
type input "20"
click at [176, 548] on rect at bounding box center [174, 552] width 23 height 18
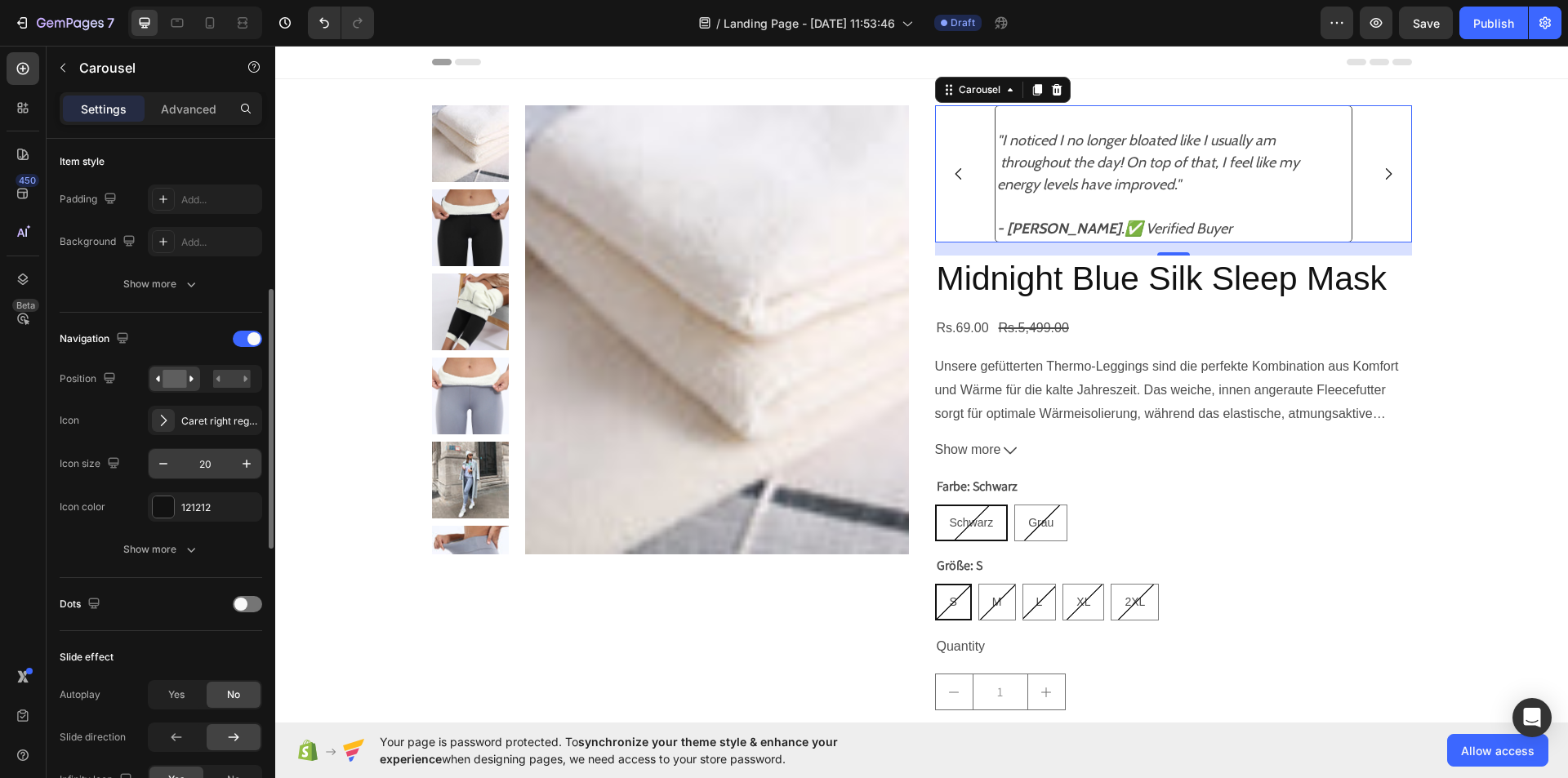
scroll to position [414, 0]
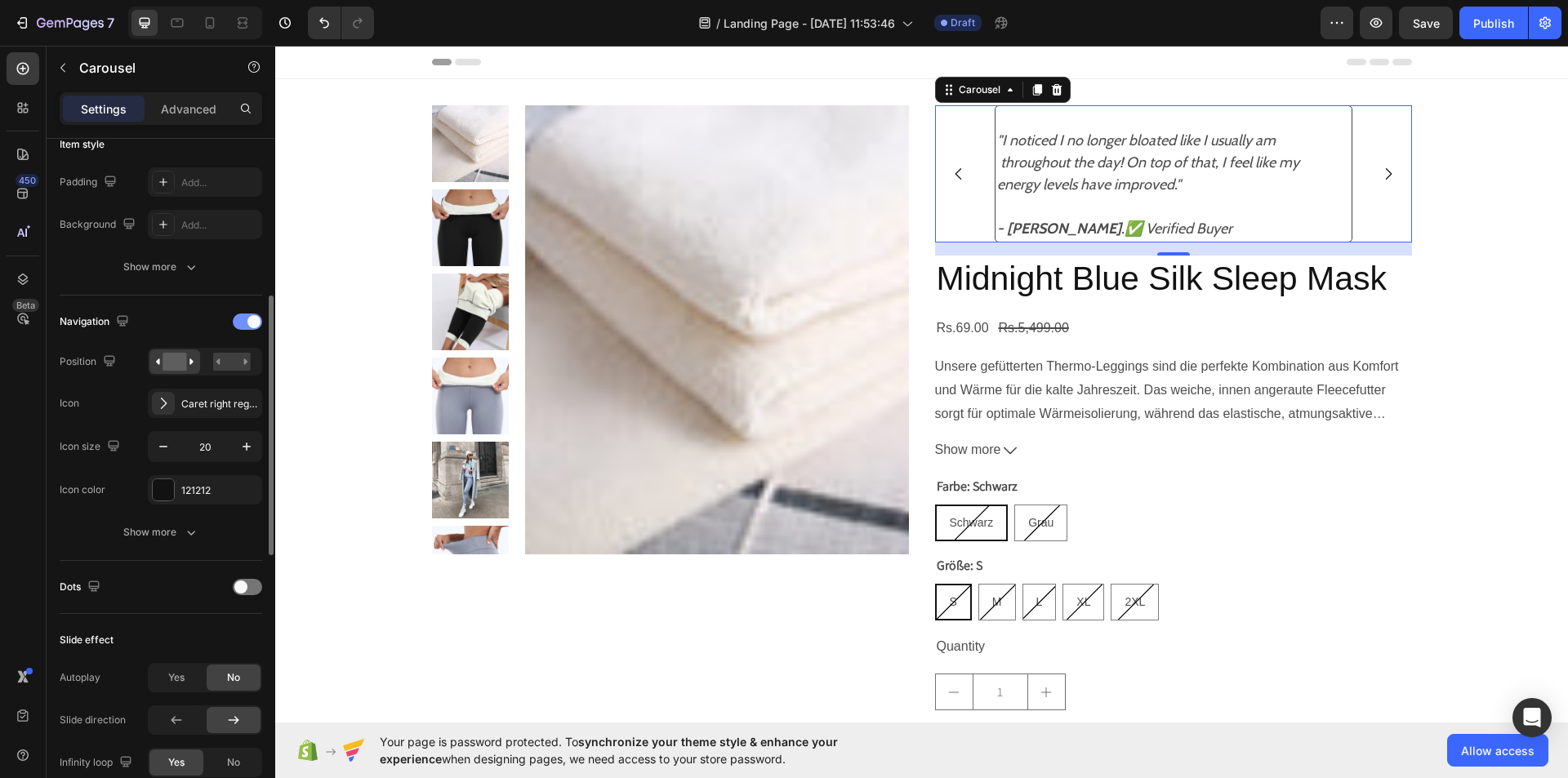
click at [253, 315] on div at bounding box center [247, 322] width 29 height 17
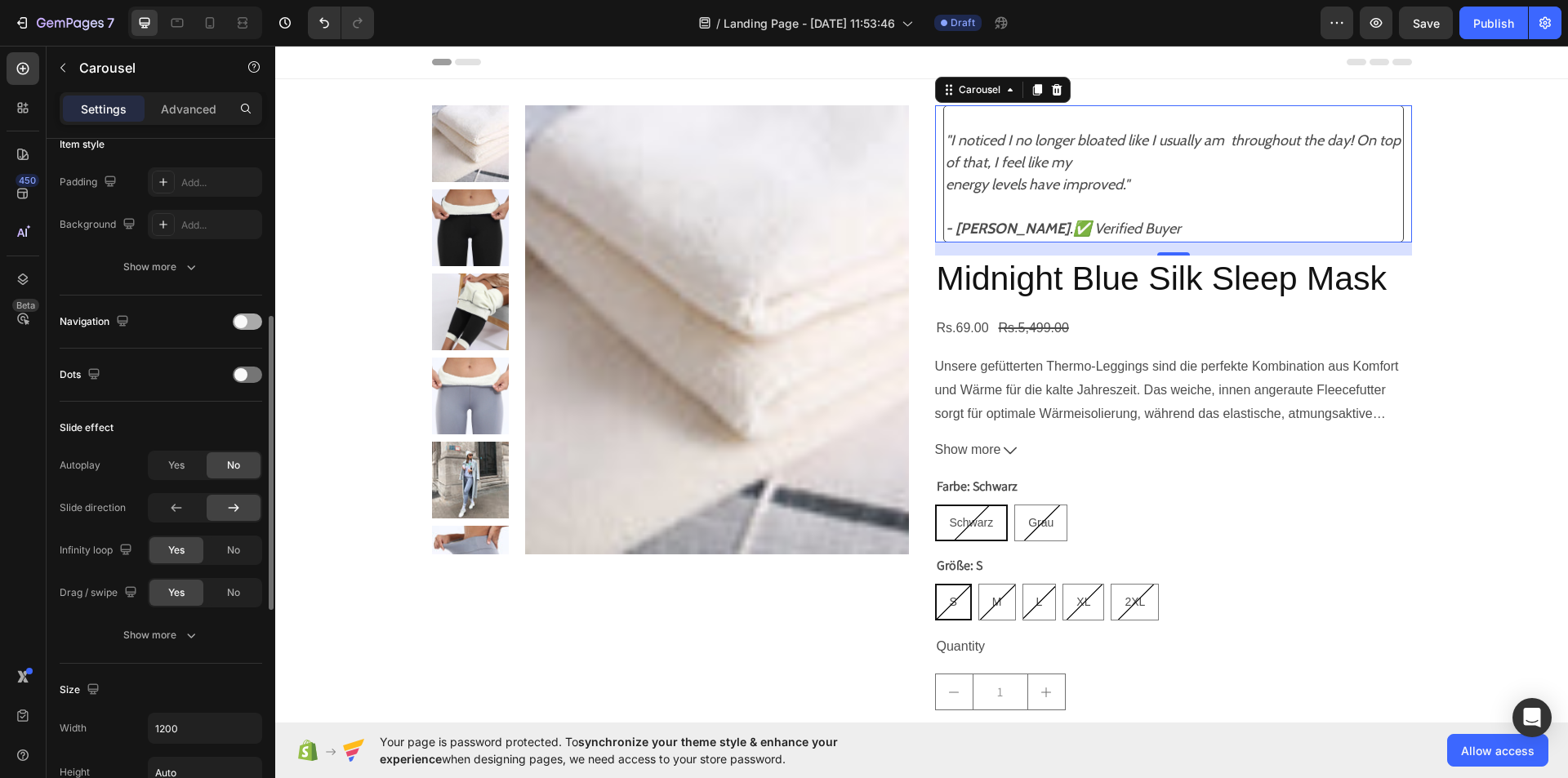
click at [237, 323] on span at bounding box center [241, 322] width 13 height 13
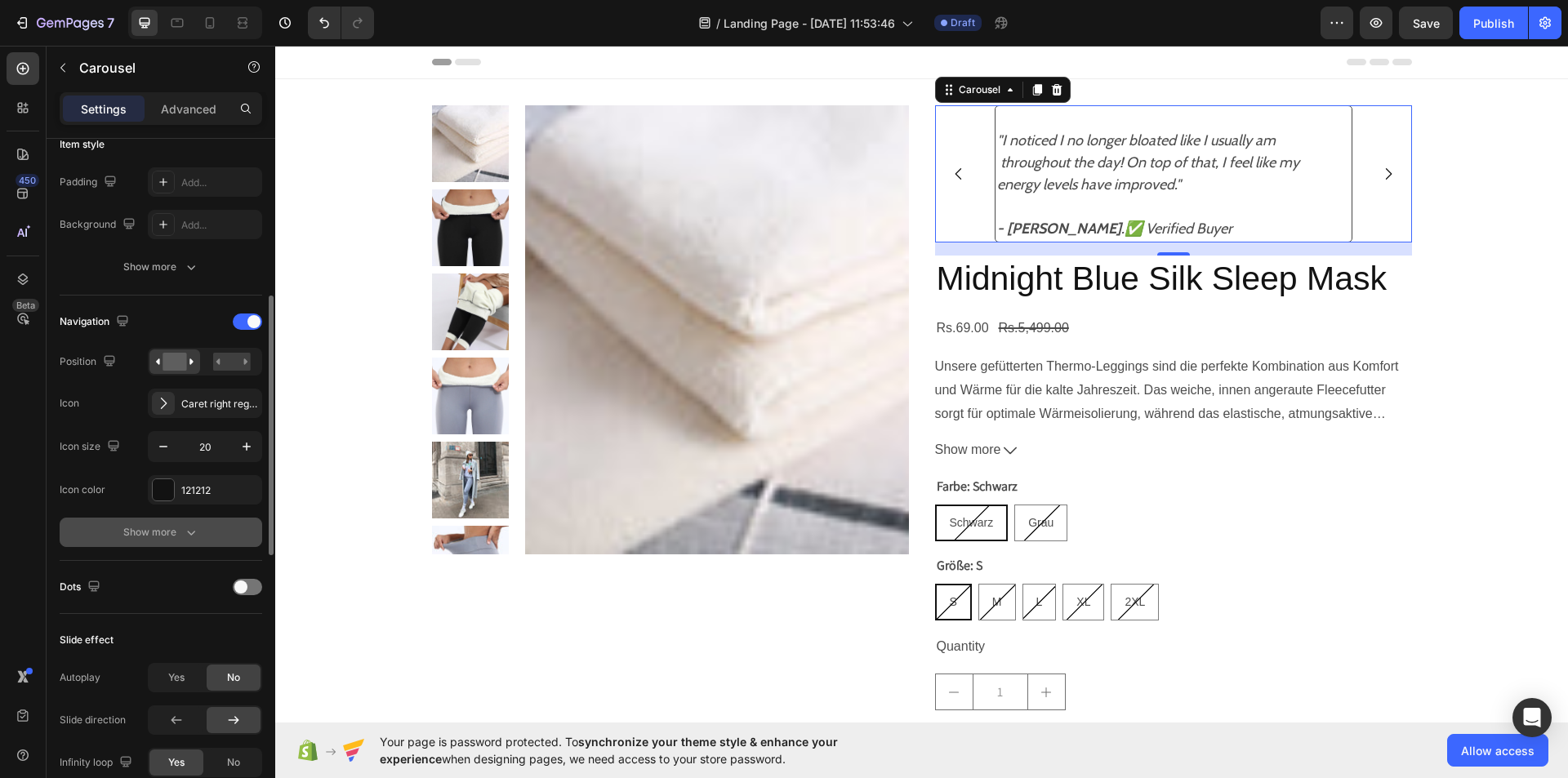
click at [190, 521] on button "Show more" at bounding box center [161, 532] width 202 height 29
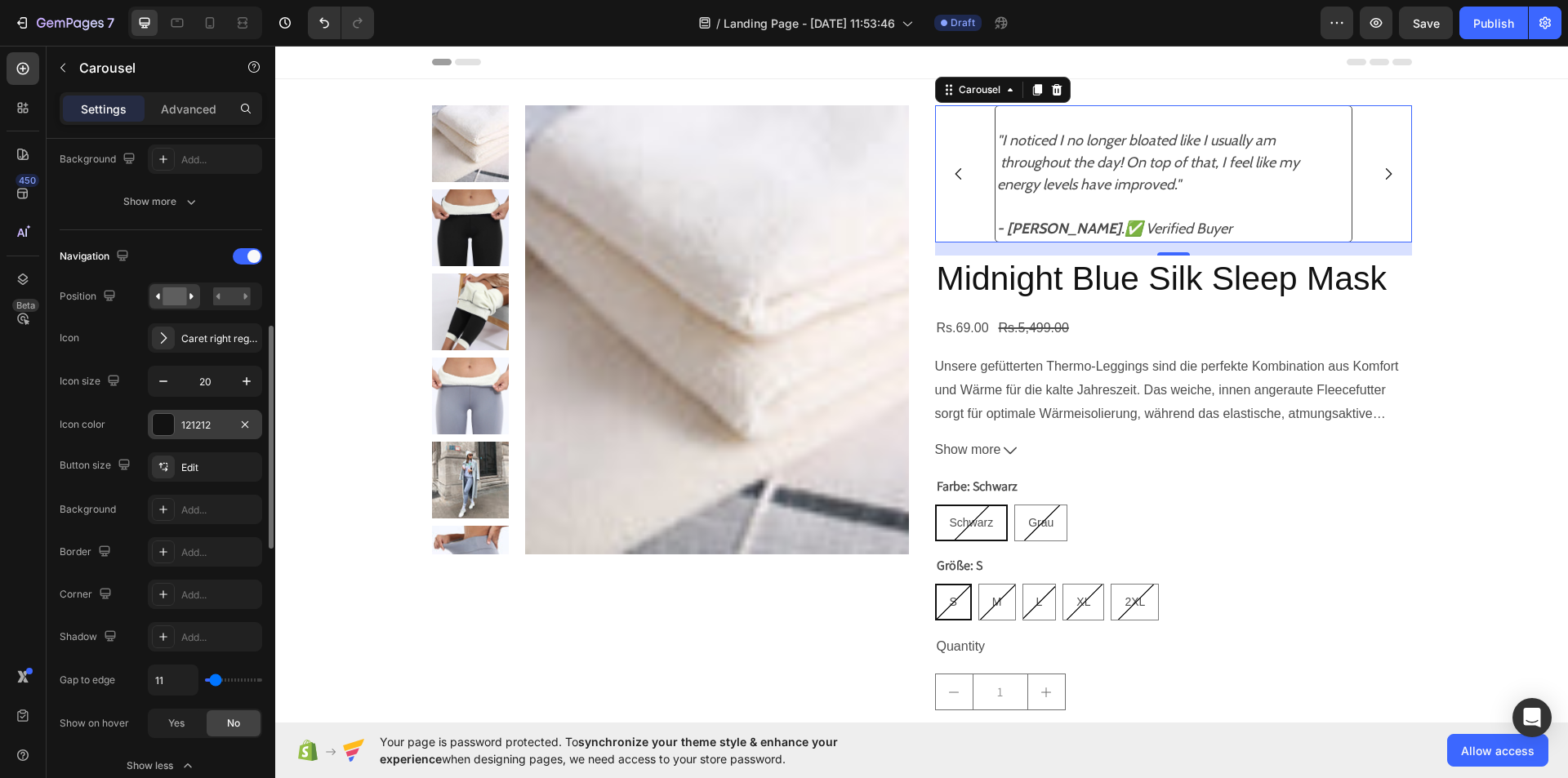
scroll to position [478, 0]
click at [248, 254] on span at bounding box center [254, 258] width 13 height 13
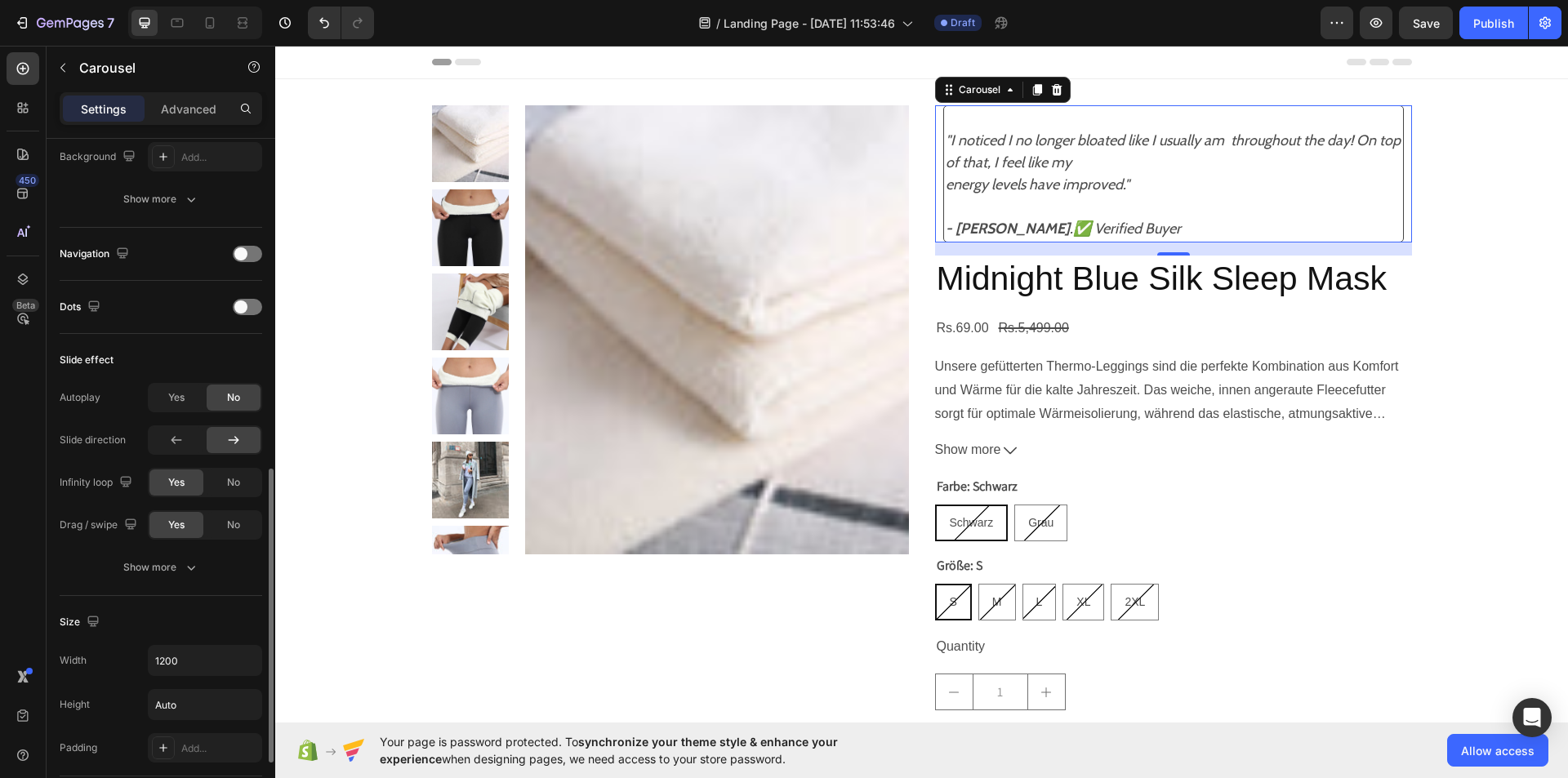
scroll to position [477, 0]
click at [258, 256] on div at bounding box center [247, 259] width 29 height 17
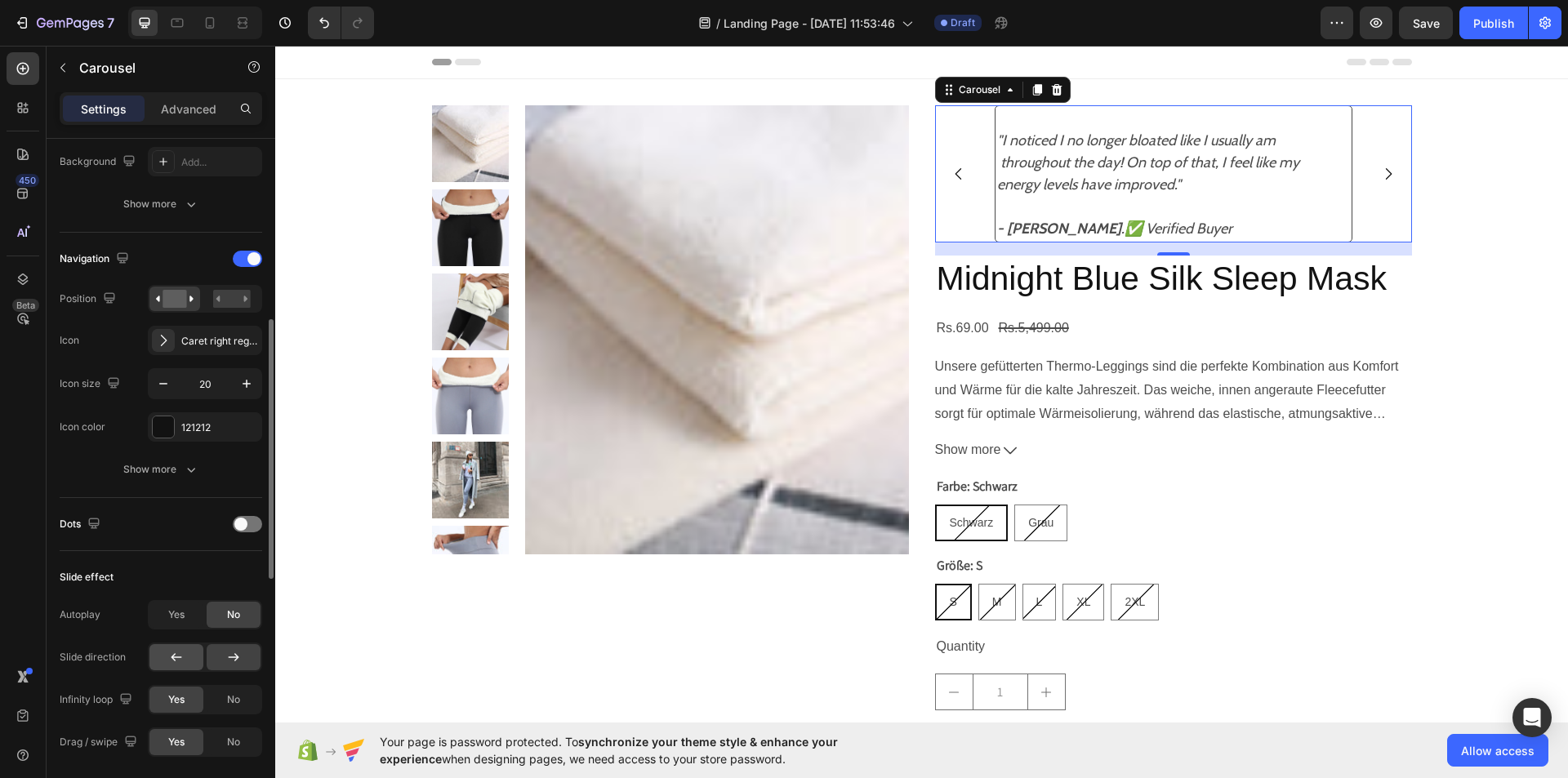
click at [175, 656] on icon at bounding box center [176, 657] width 17 height 17
click at [1385, 169] on icon "Carousel Next Arrow" at bounding box center [1388, 174] width 7 height 12
click at [950, 178] on icon "Carousel Back Arrow" at bounding box center [958, 174] width 17 height 17
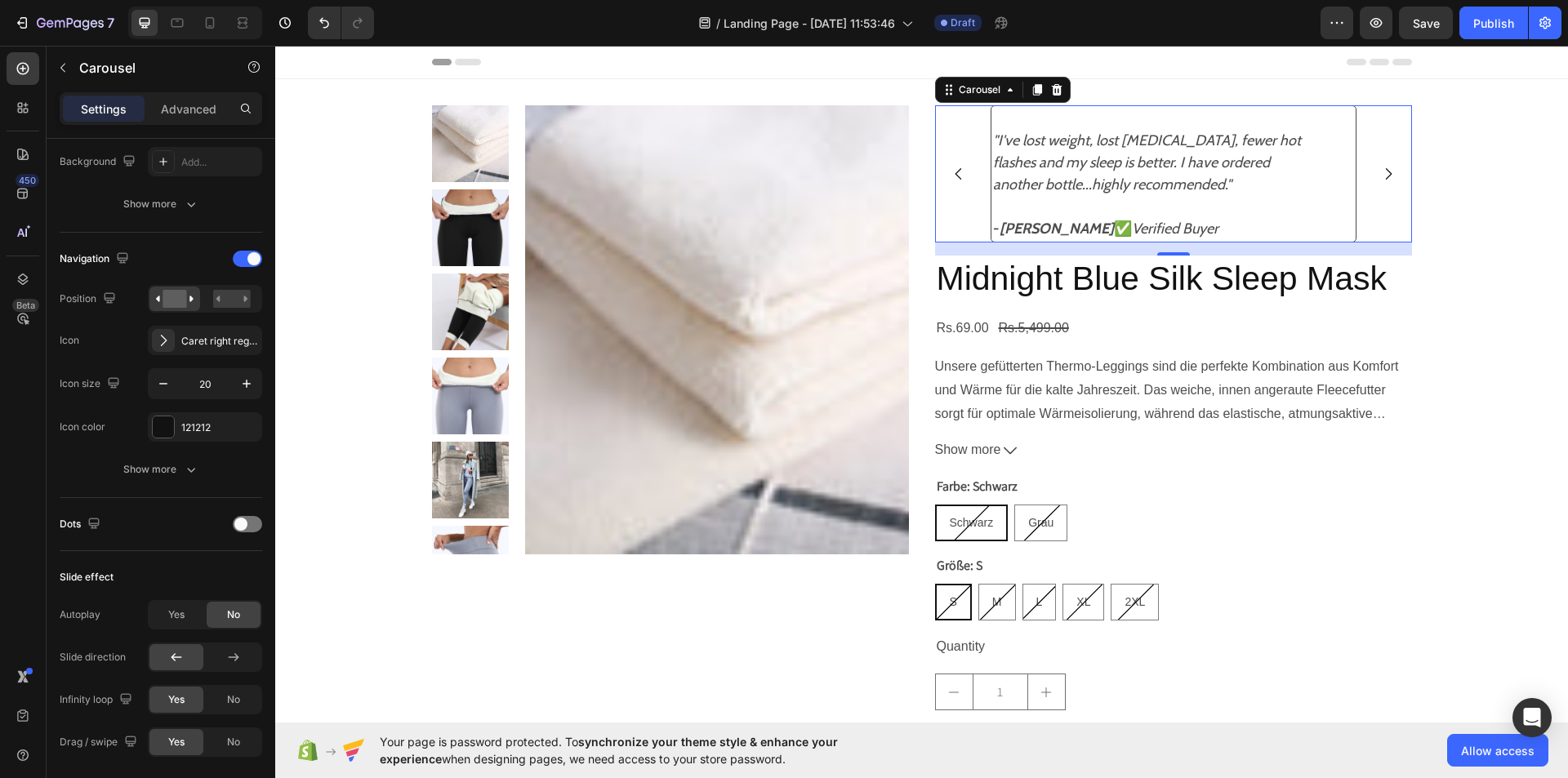
click at [950, 178] on icon "Carousel Back Arrow" at bounding box center [958, 174] width 17 height 17
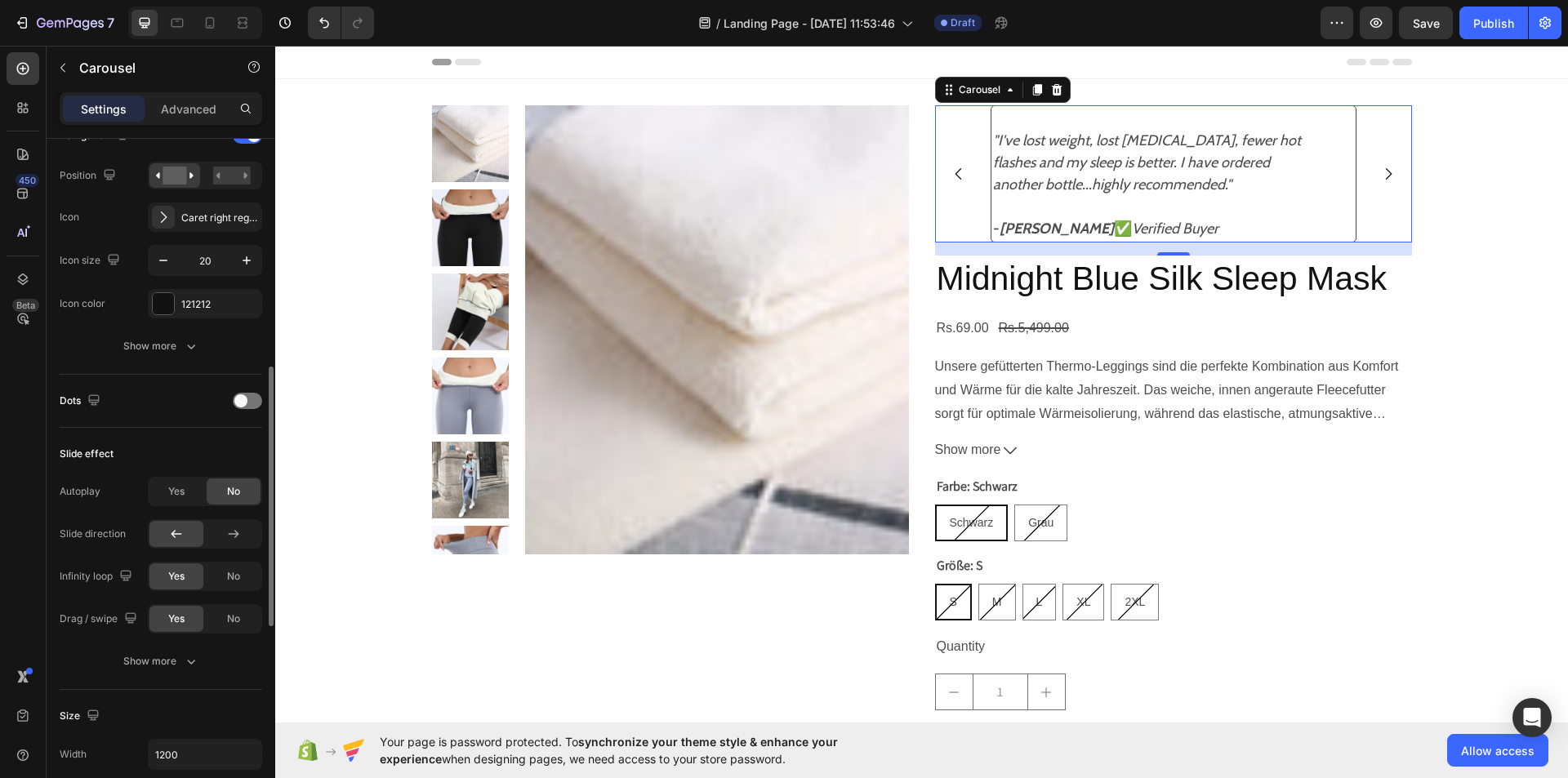
scroll to position [601, 0]
click at [209, 255] on input "20" at bounding box center [205, 259] width 54 height 29
type input "18"
click at [199, 351] on icon "button" at bounding box center [191, 345] width 17 height 17
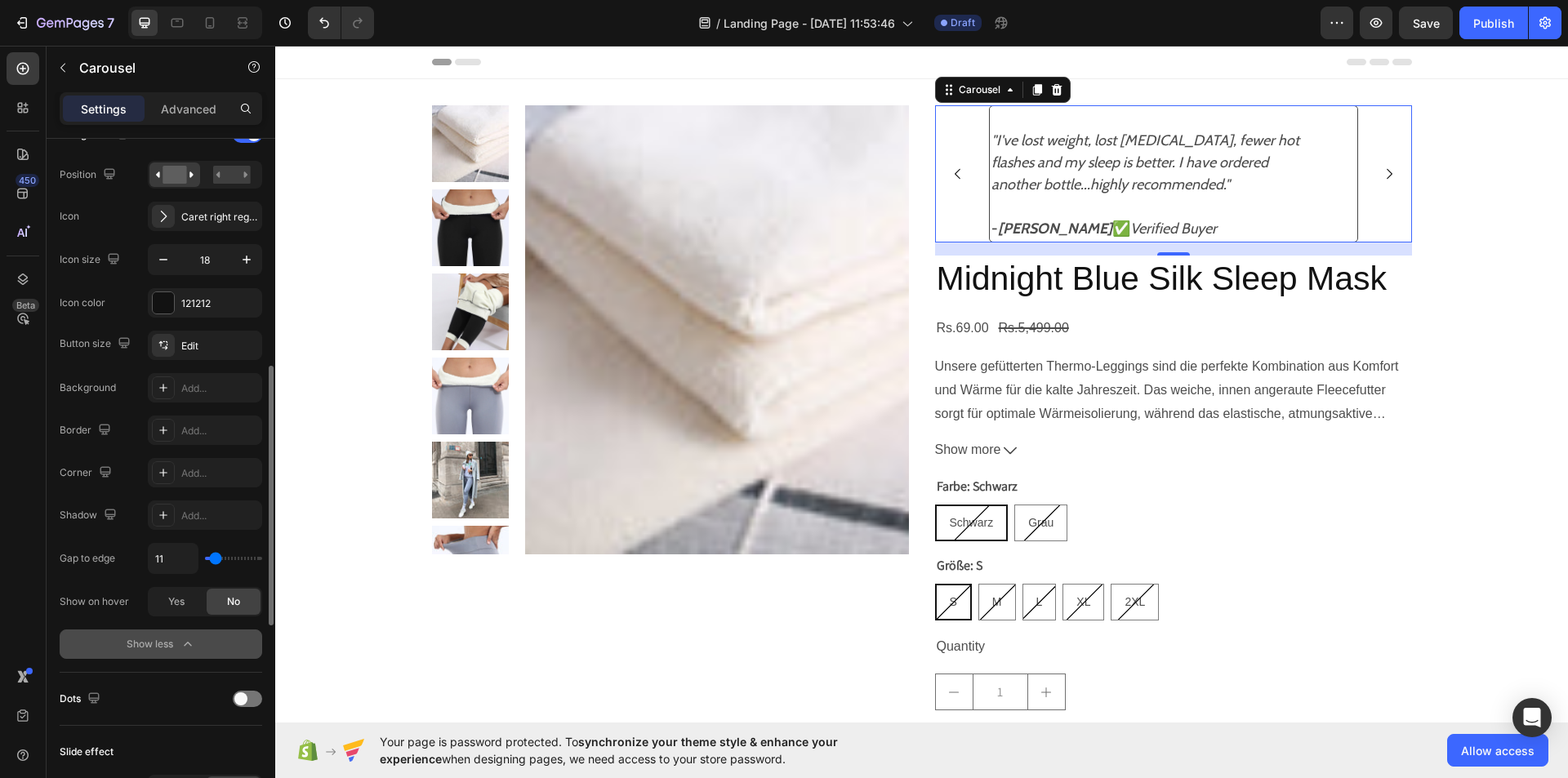
type input "18"
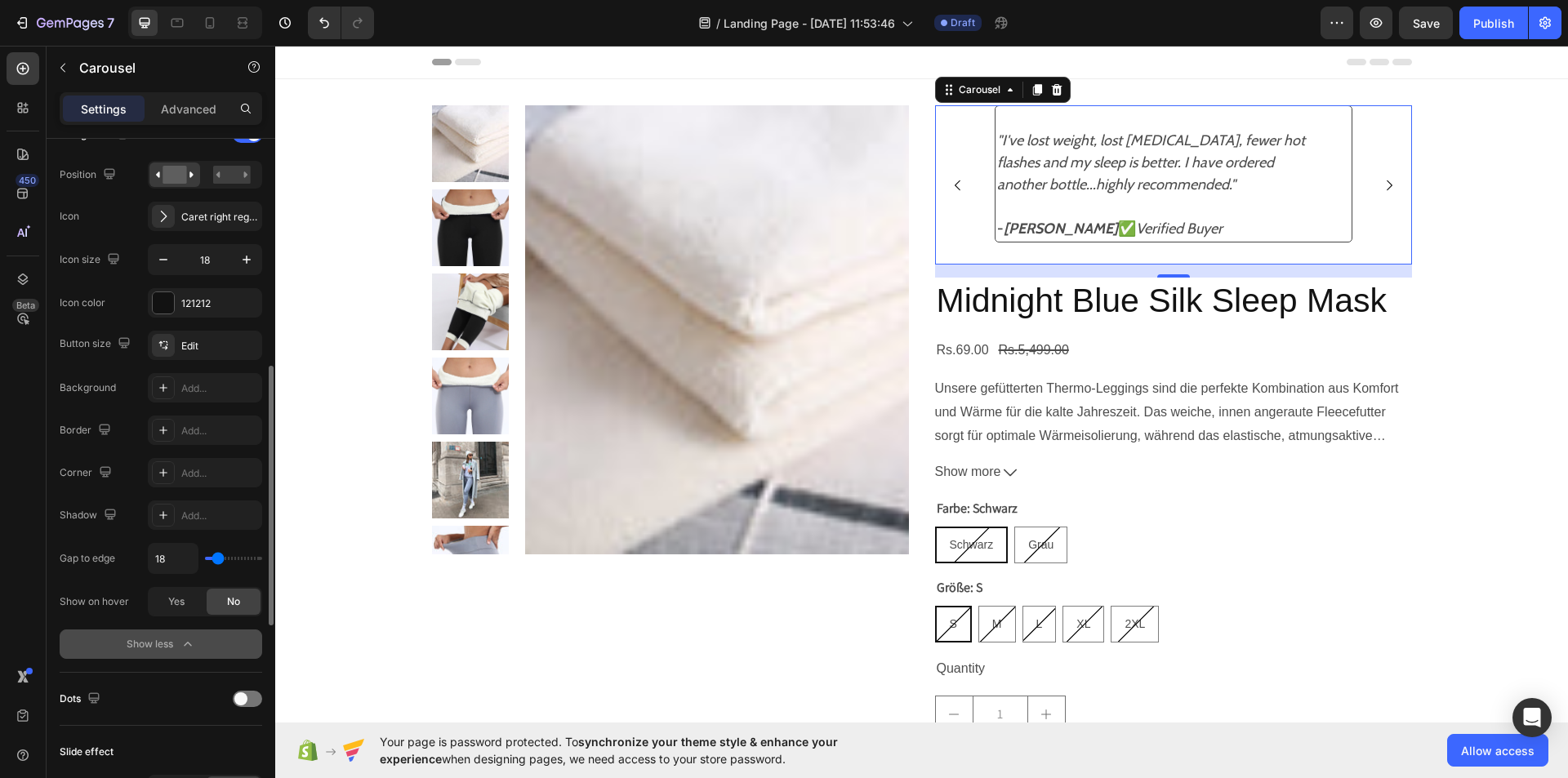
type input "16"
type input "9"
type input "7"
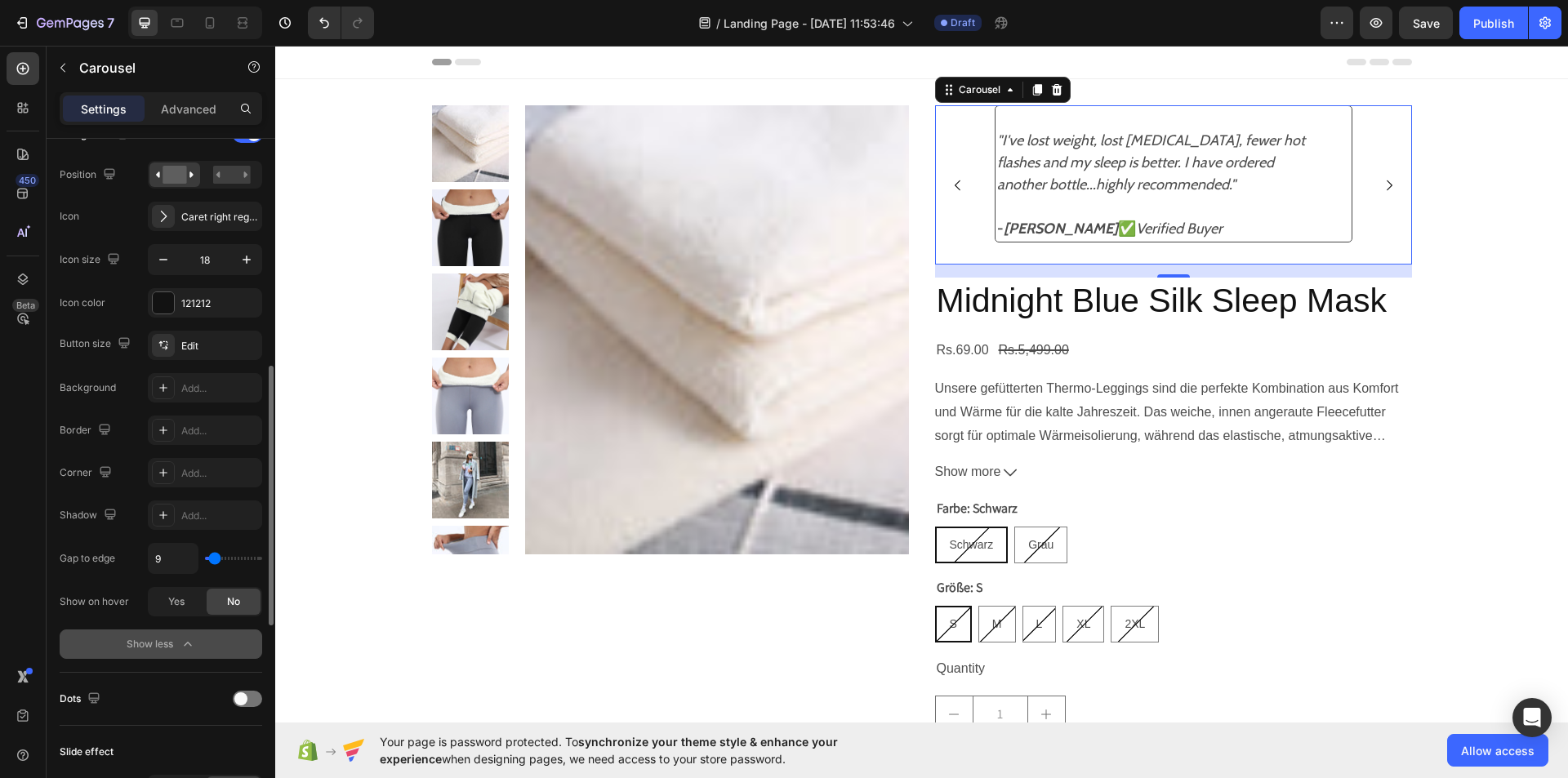
type input "7"
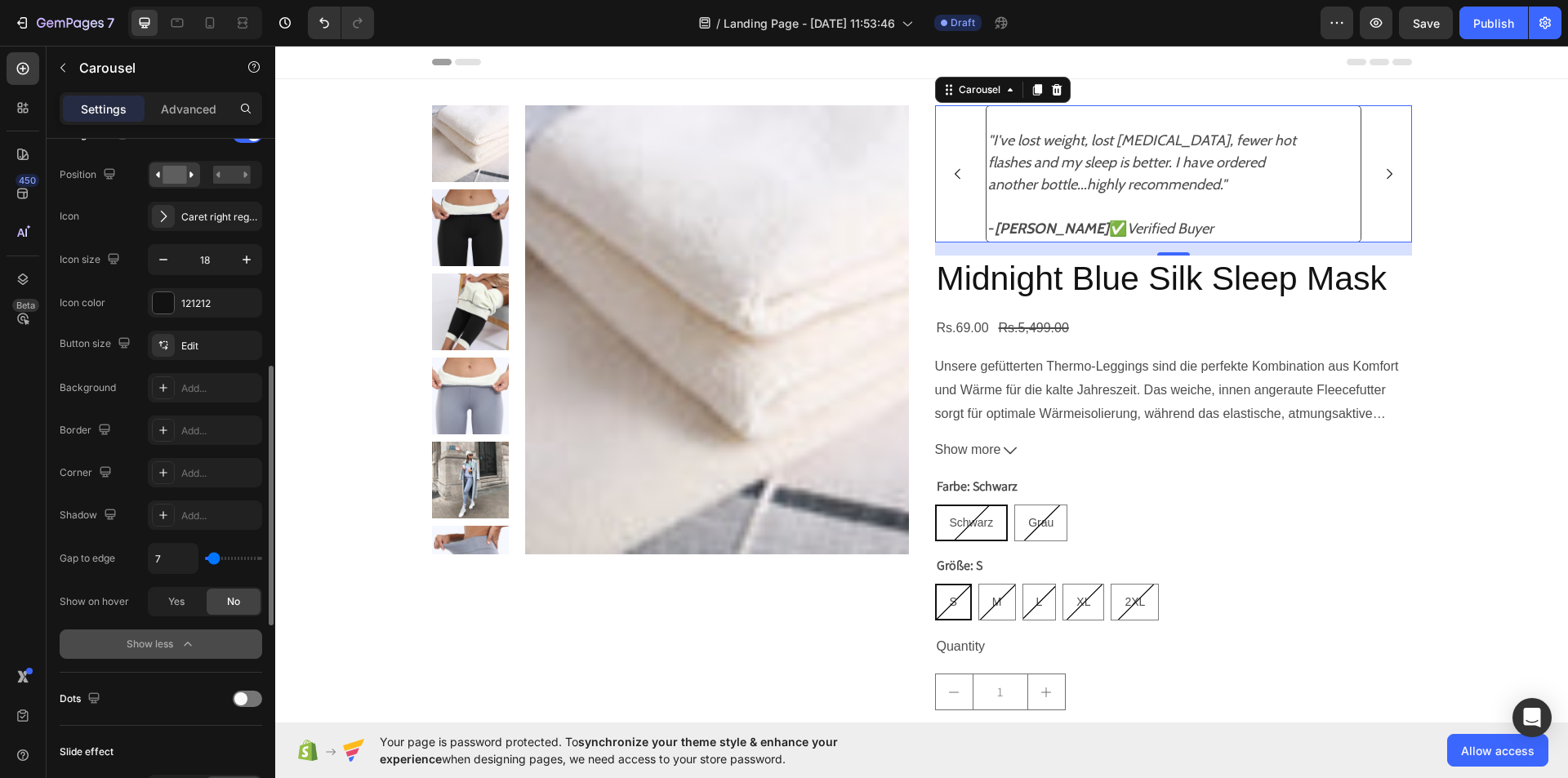
type input "4"
type input "2"
type input "4"
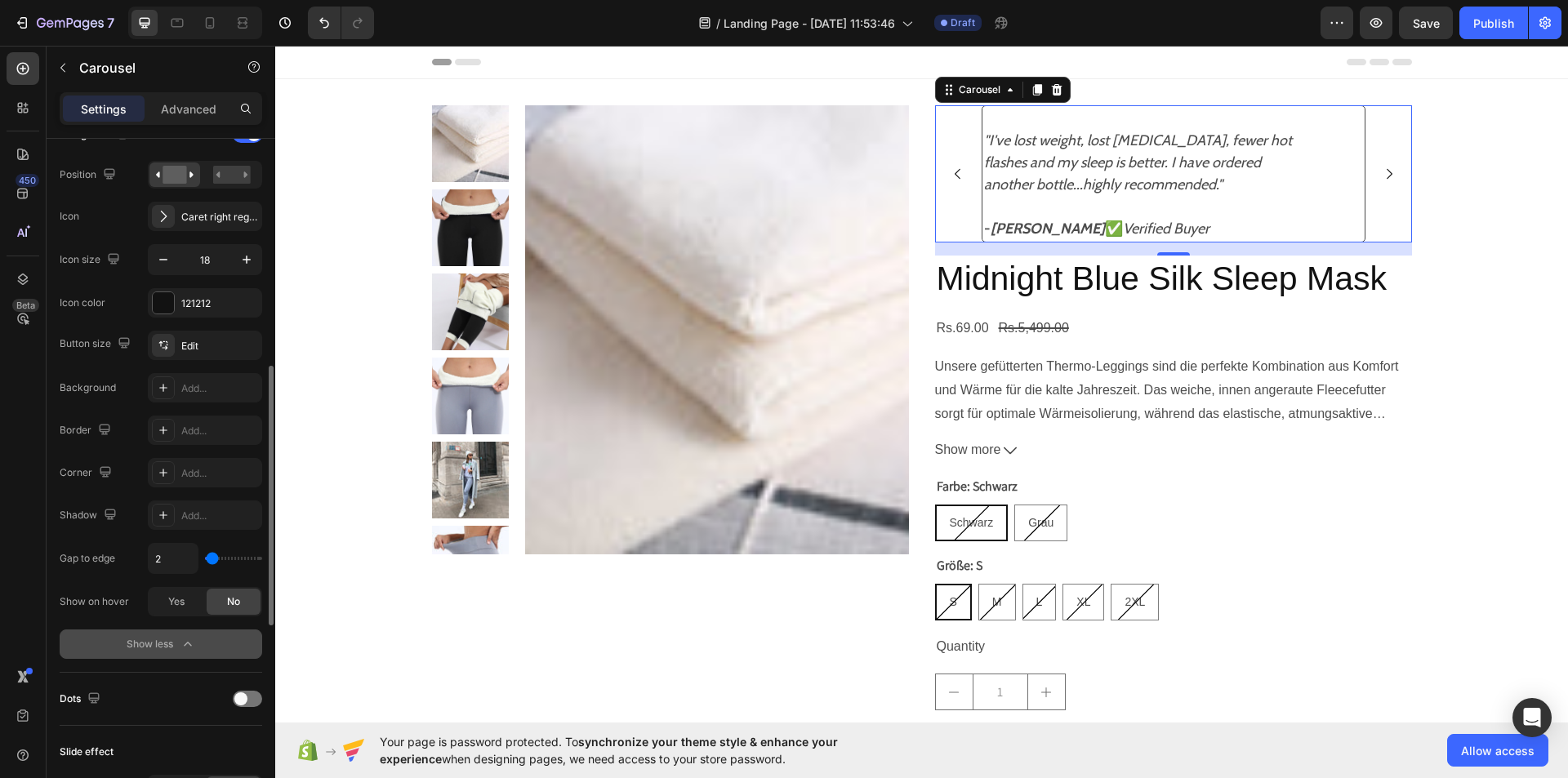
type input "4"
type input "9"
type input "11"
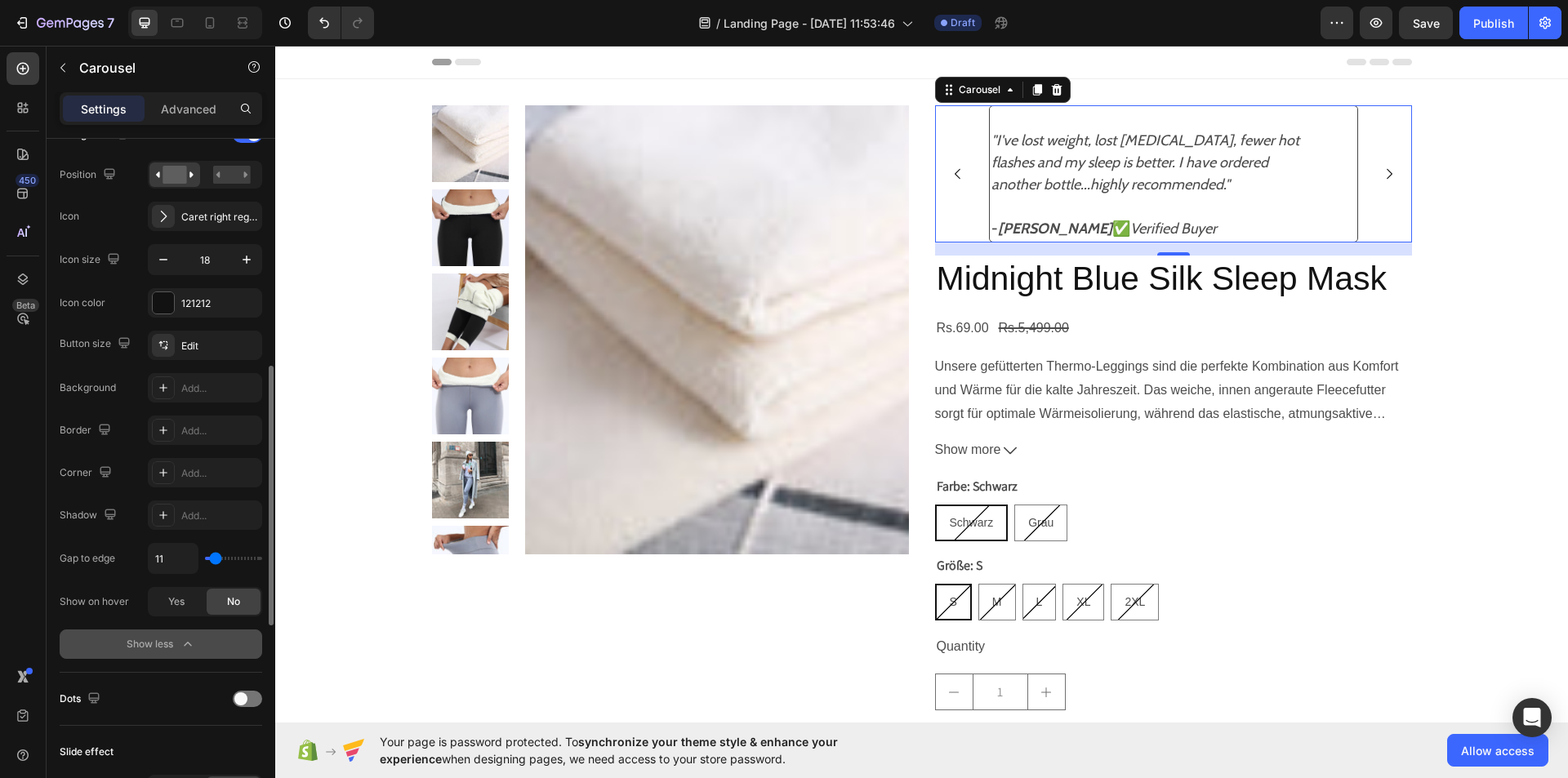
click at [215, 557] on input "range" at bounding box center [233, 558] width 57 height 3
click at [185, 597] on span "Yes" at bounding box center [176, 602] width 17 height 15
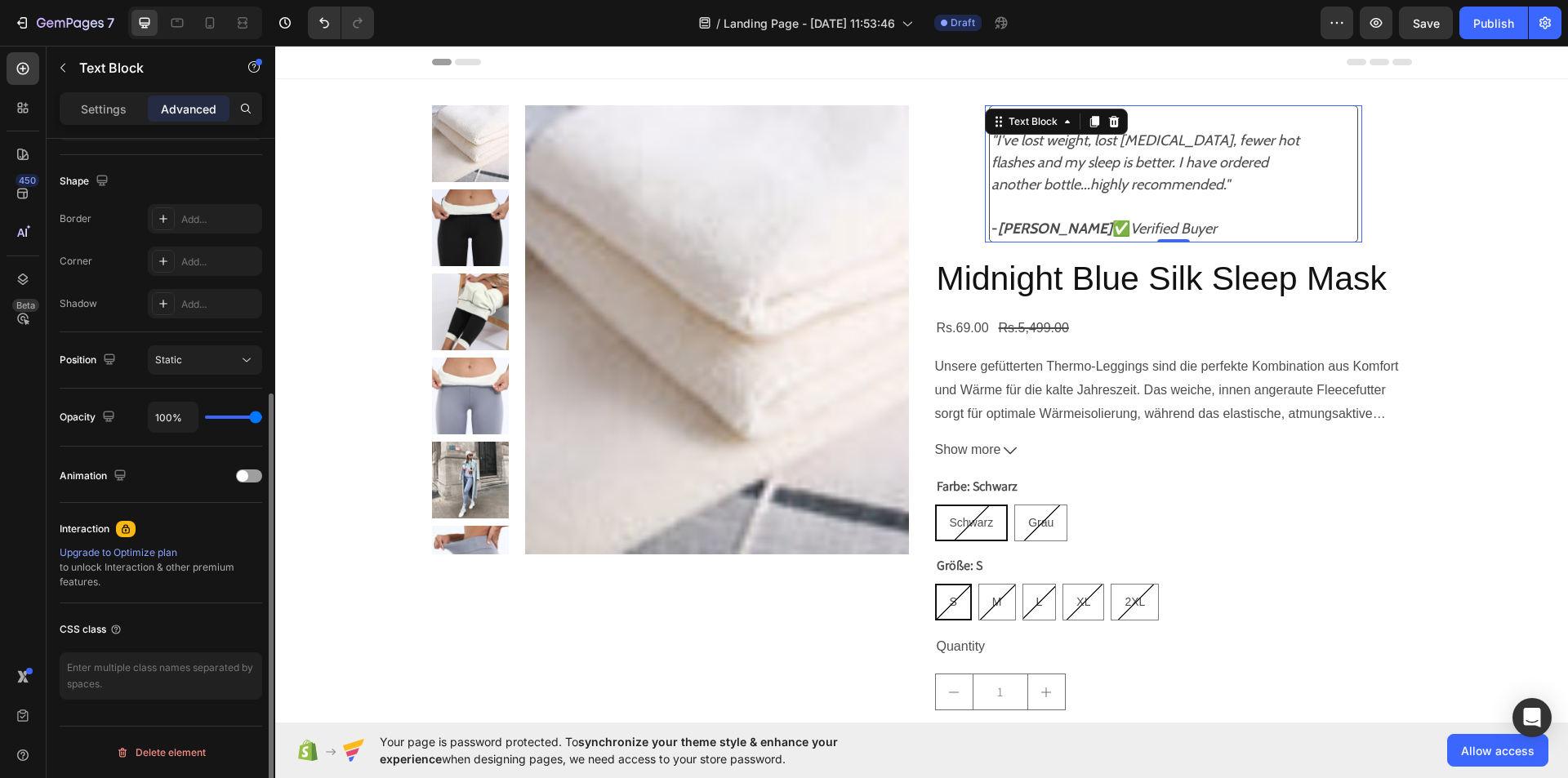
click at [1323, 180] on p "another bottle...highly recommended."" at bounding box center [1174, 196] width 364 height 44
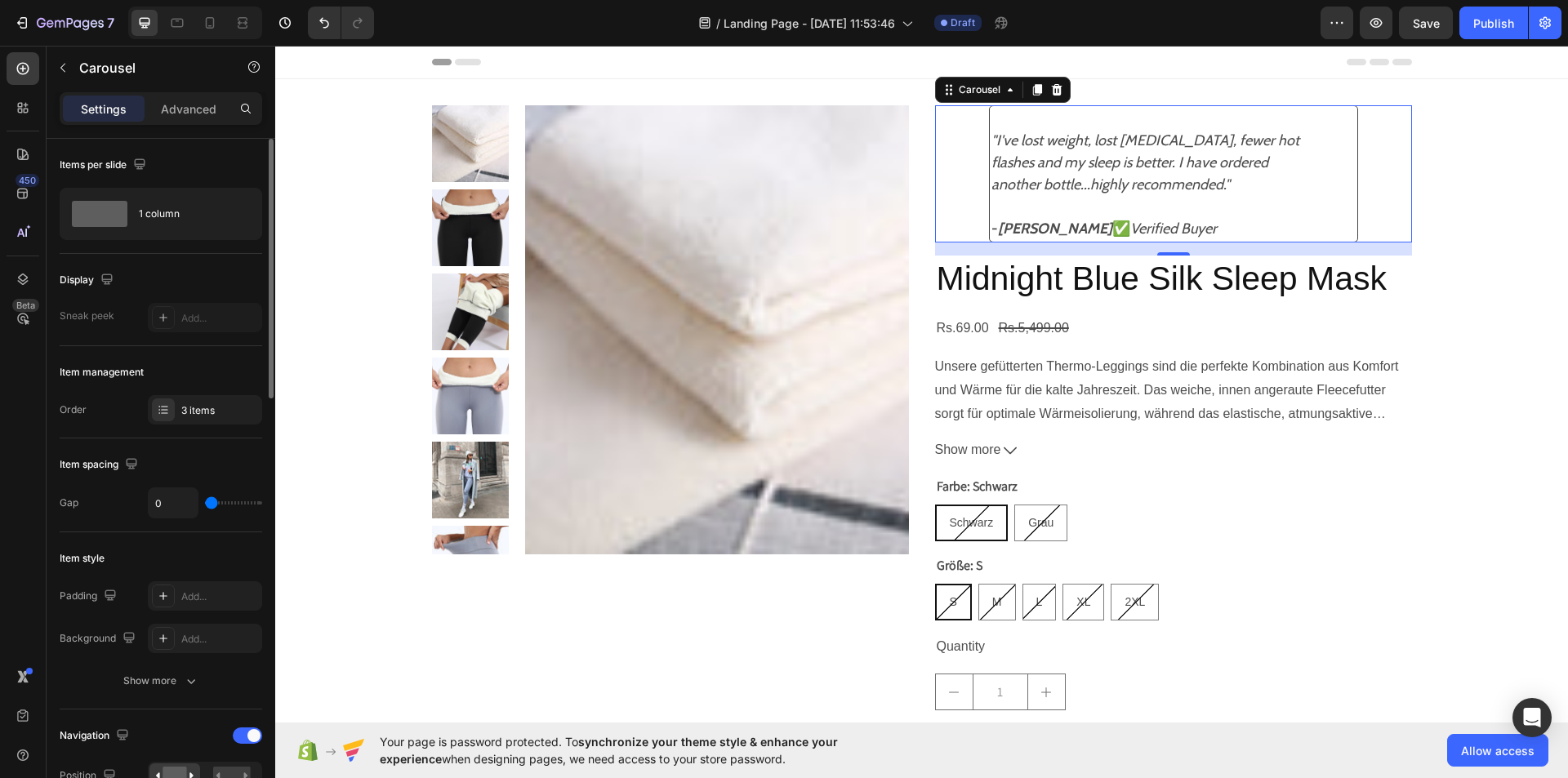
click at [1383, 177] on icon "Carousel Next Arrow" at bounding box center [1389, 174] width 15 height 15
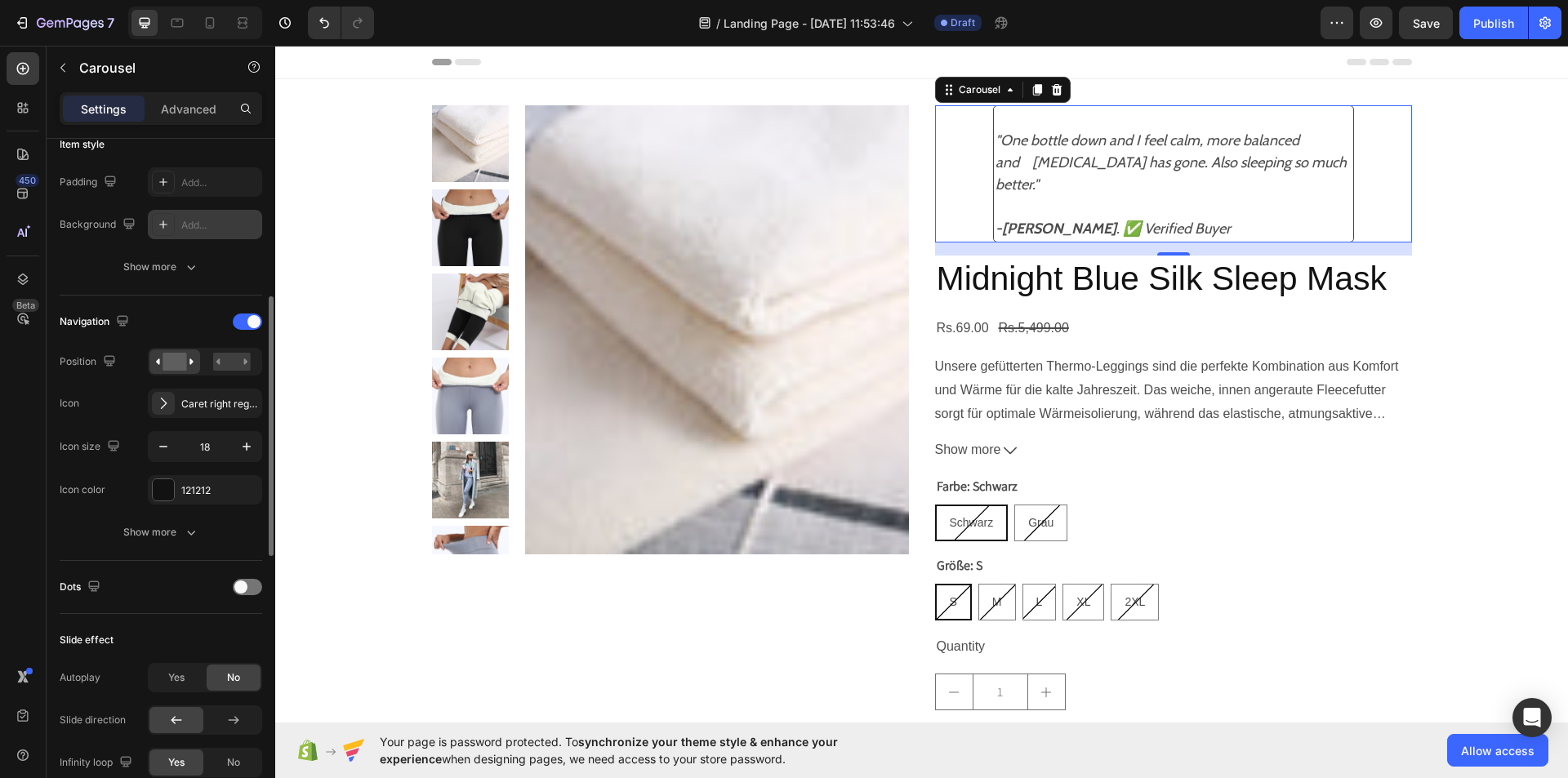
scroll to position [415, 0]
click at [237, 756] on span "No" at bounding box center [234, 762] width 13 height 15
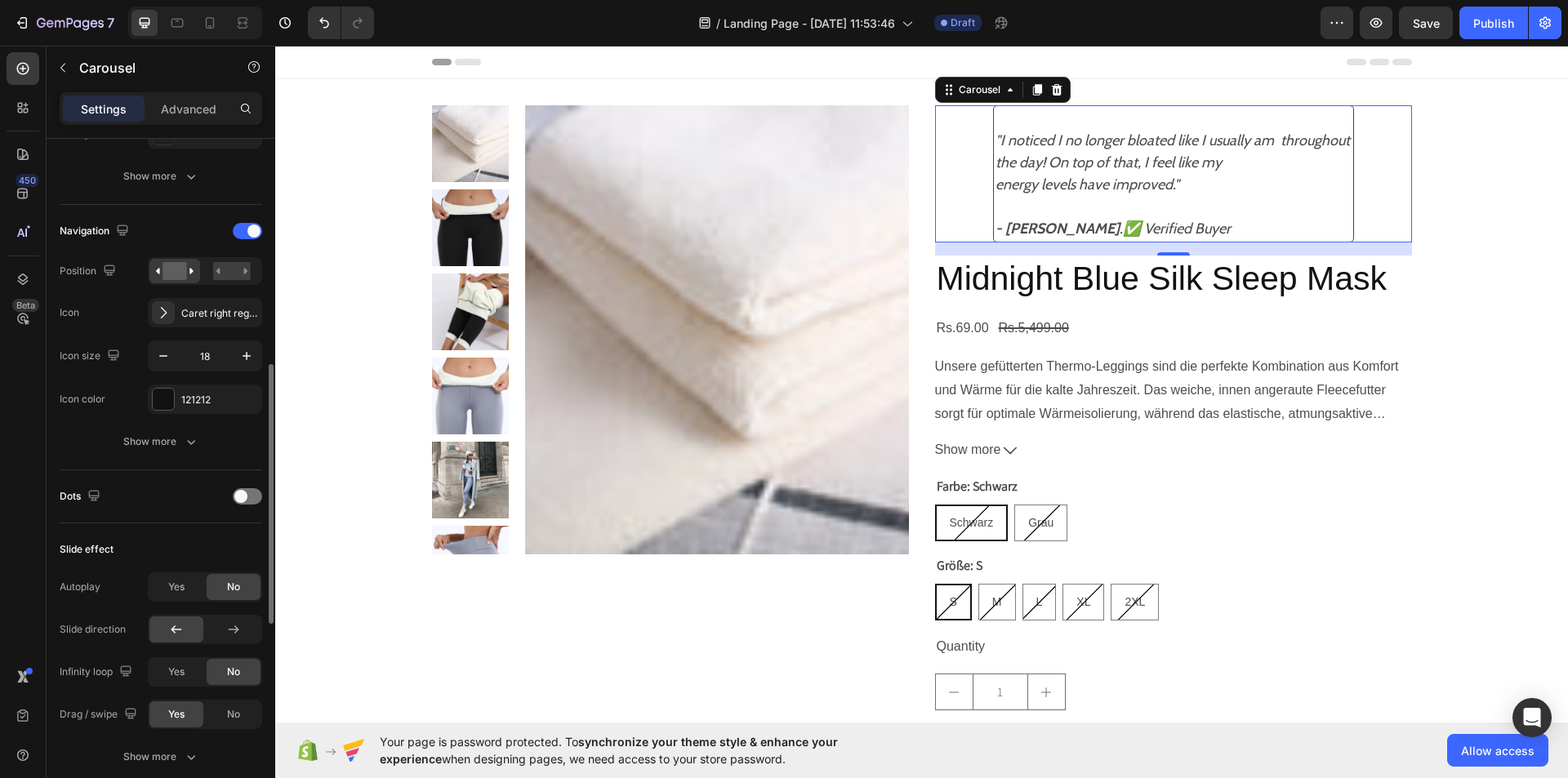
scroll to position [531, 0]
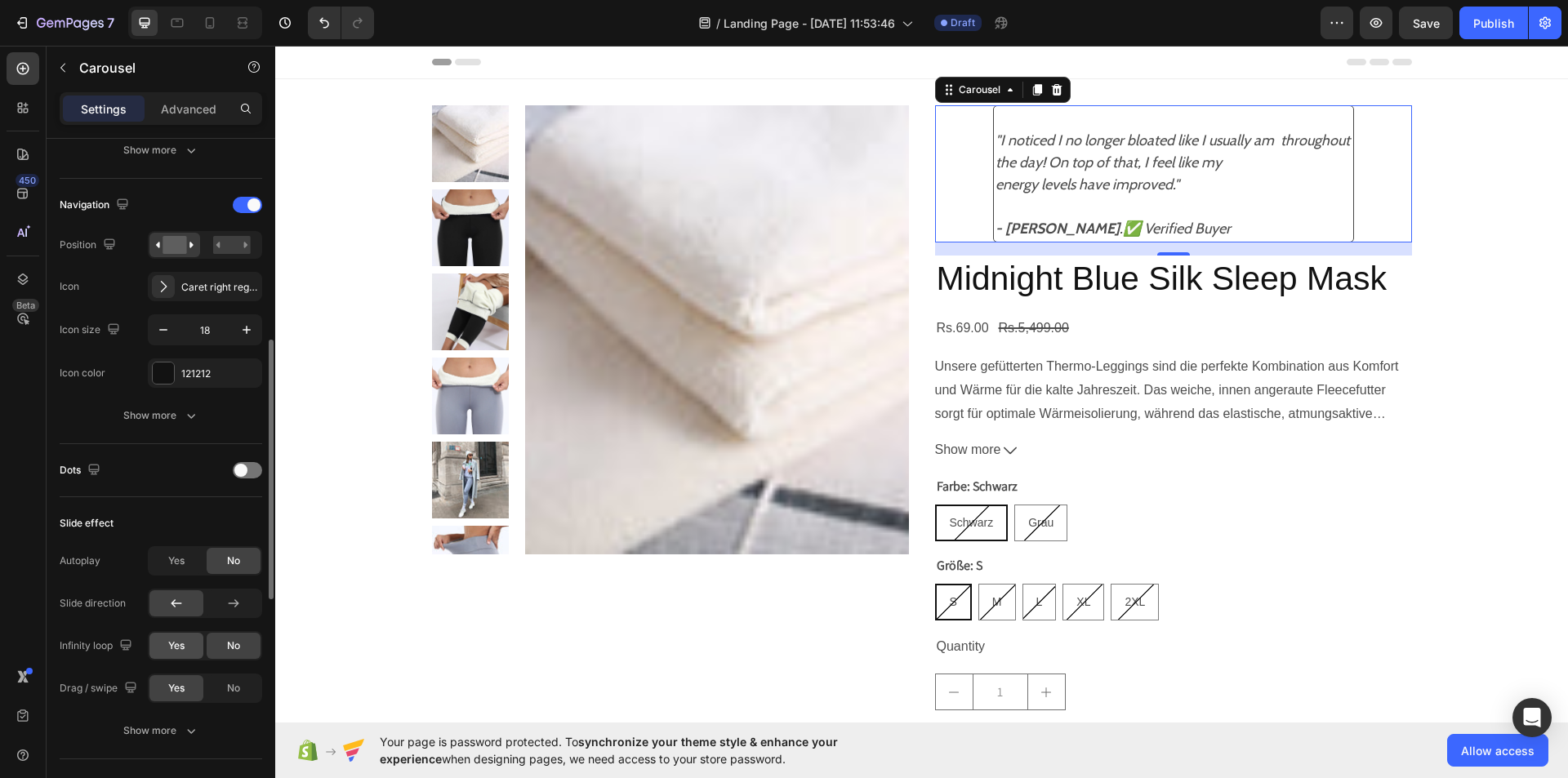
click at [161, 643] on div "Yes" at bounding box center [176, 646] width 54 height 26
click at [238, 685] on span "No" at bounding box center [234, 689] width 13 height 15
click at [244, 638] on div "No" at bounding box center [233, 646] width 54 height 26
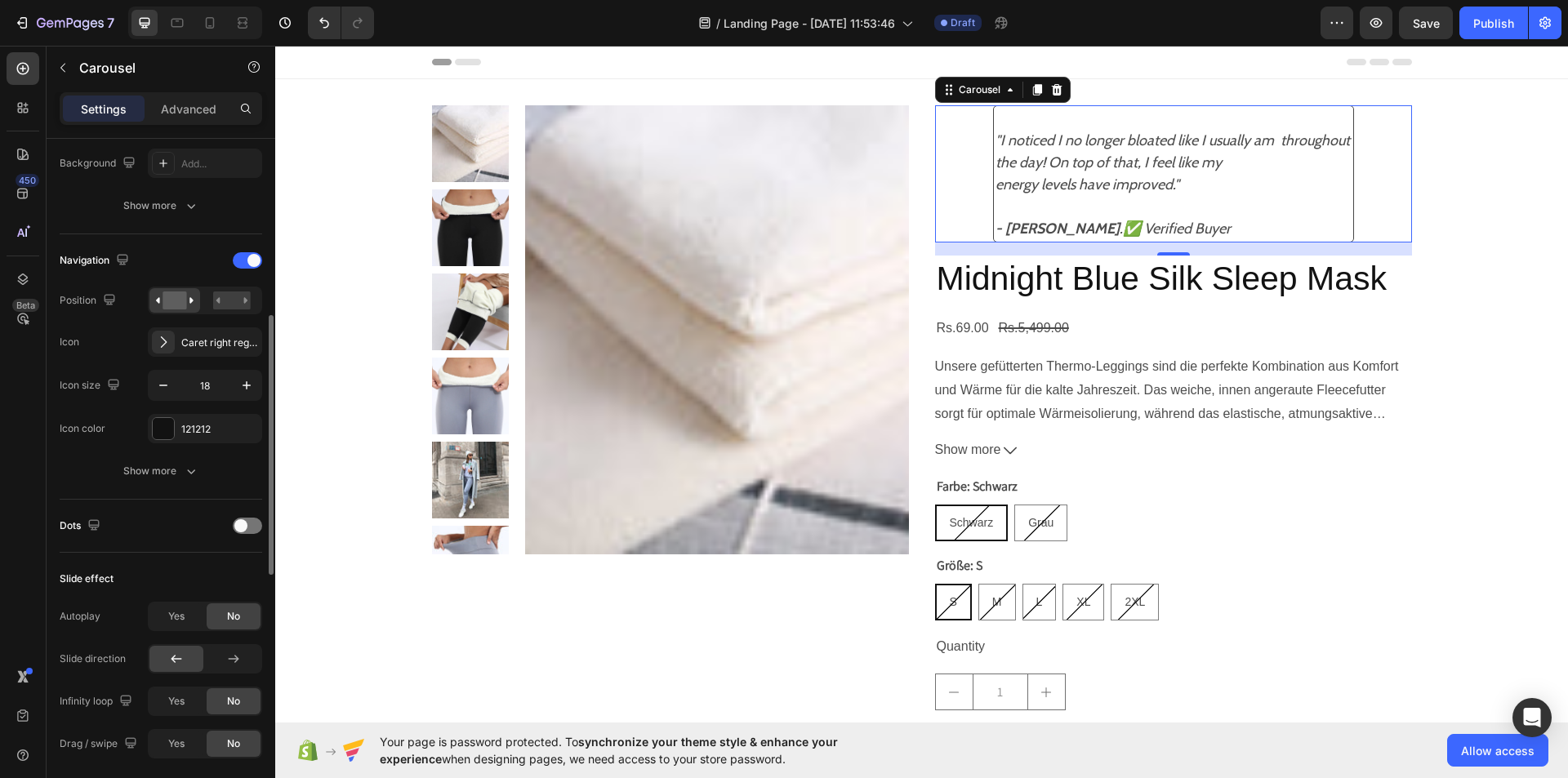
scroll to position [476, 0]
click at [171, 695] on span "Yes" at bounding box center [176, 701] width 17 height 15
click at [177, 742] on span "Yes" at bounding box center [176, 743] width 17 height 15
click at [245, 701] on div "No" at bounding box center [233, 700] width 54 height 26
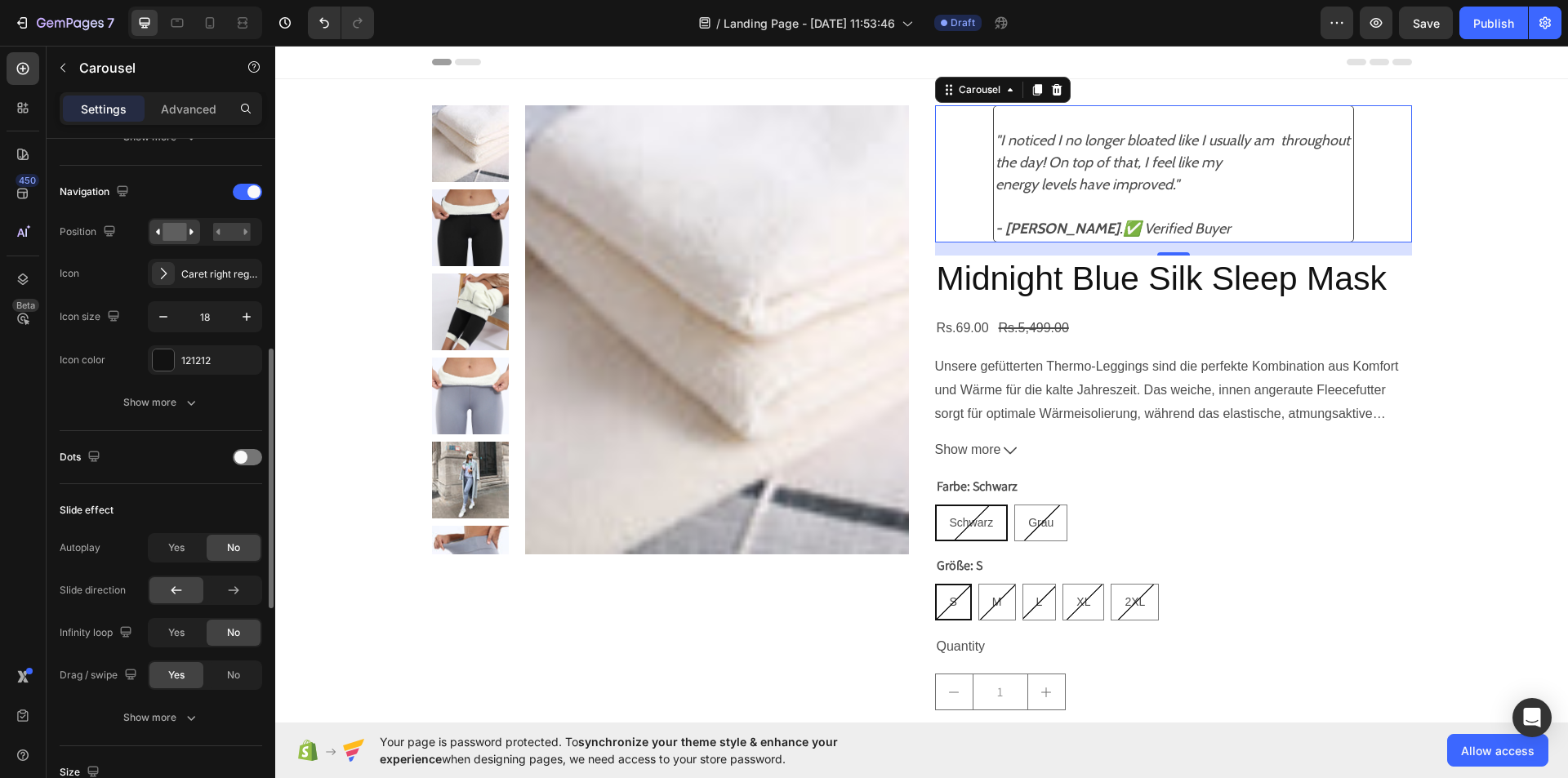
scroll to position [548, 0]
click at [190, 710] on icon "button" at bounding box center [191, 715] width 17 height 17
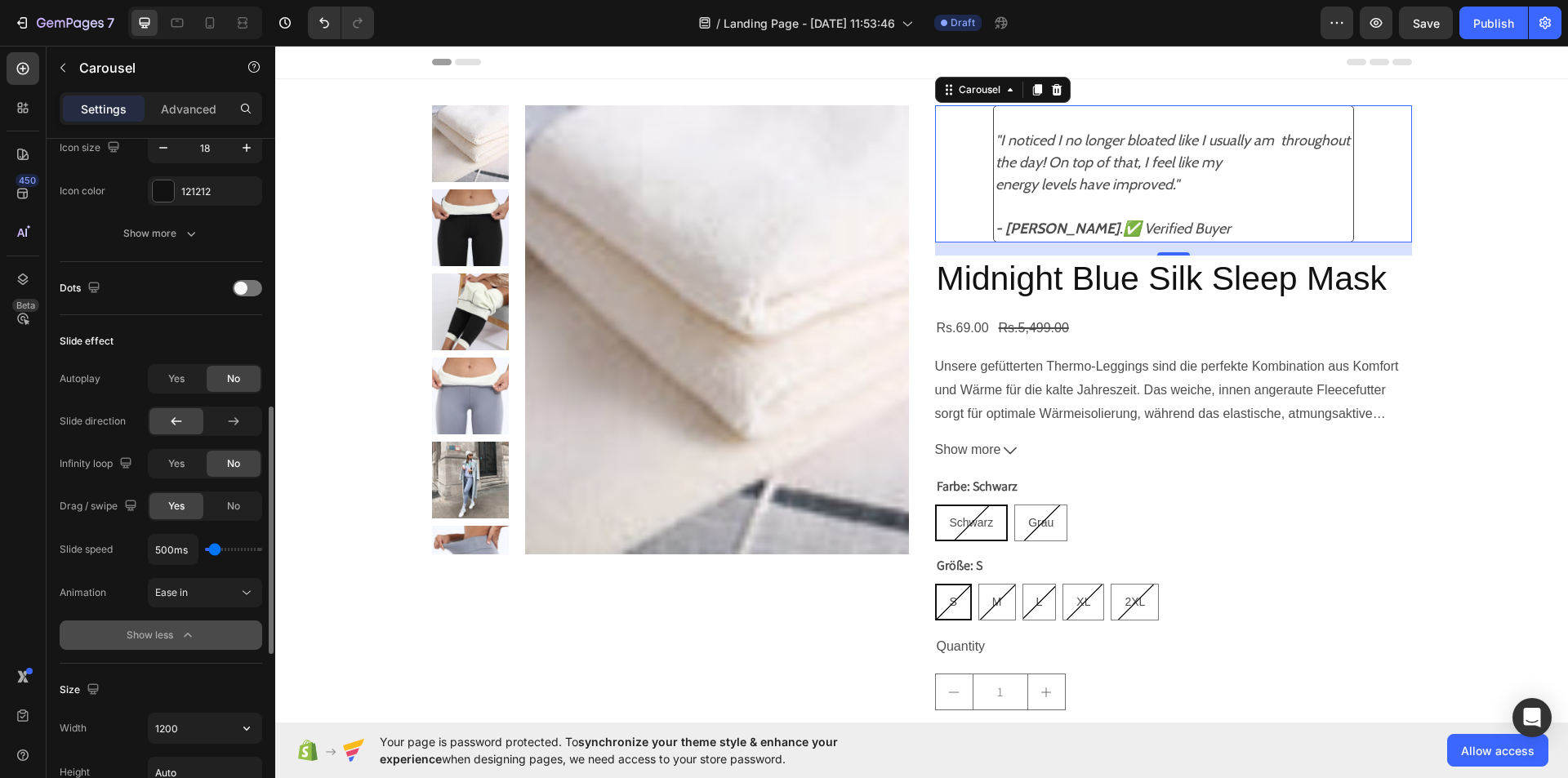
scroll to position [729, 0]
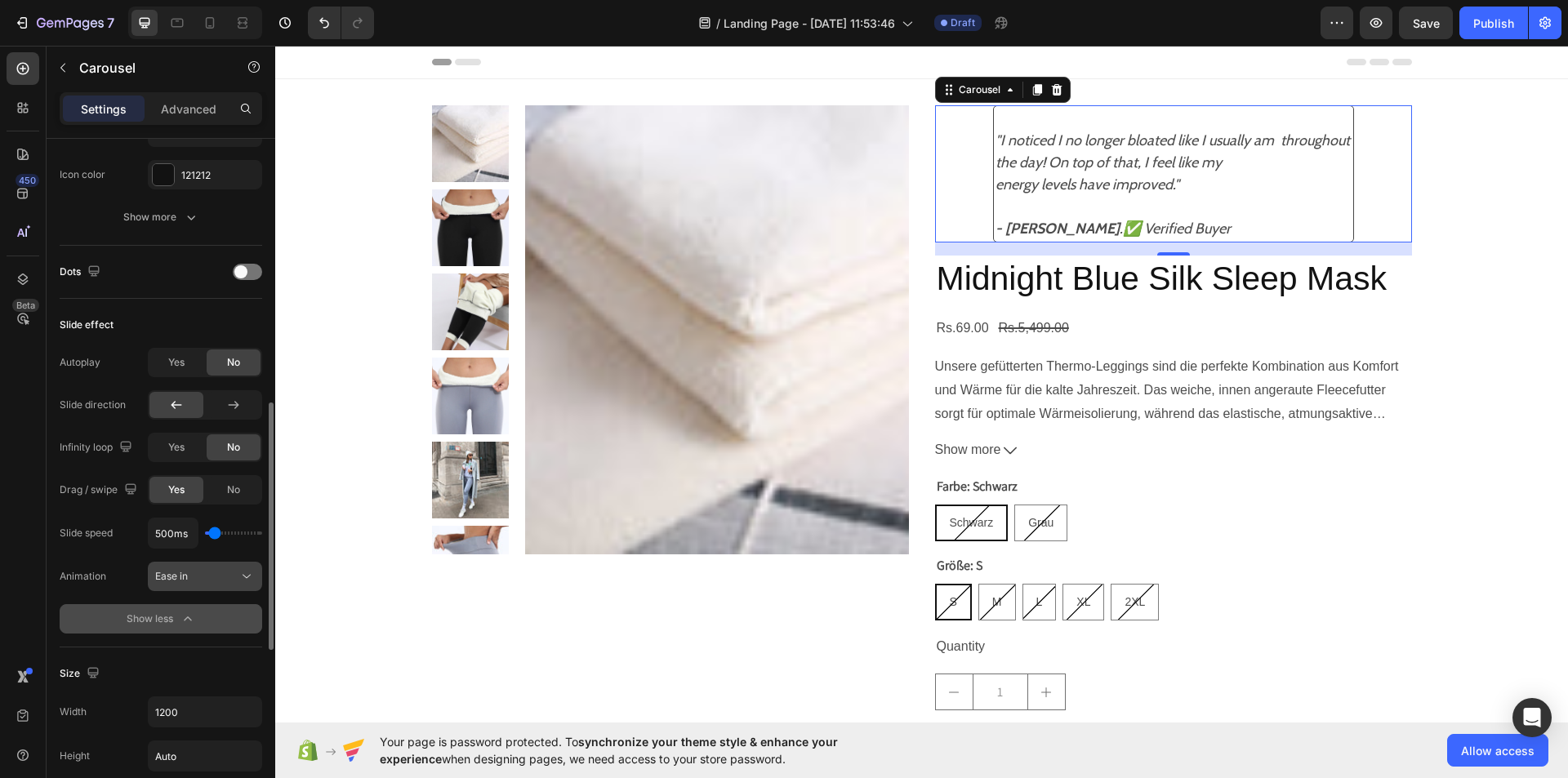
click at [250, 569] on icon at bounding box center [247, 577] width 17 height 17
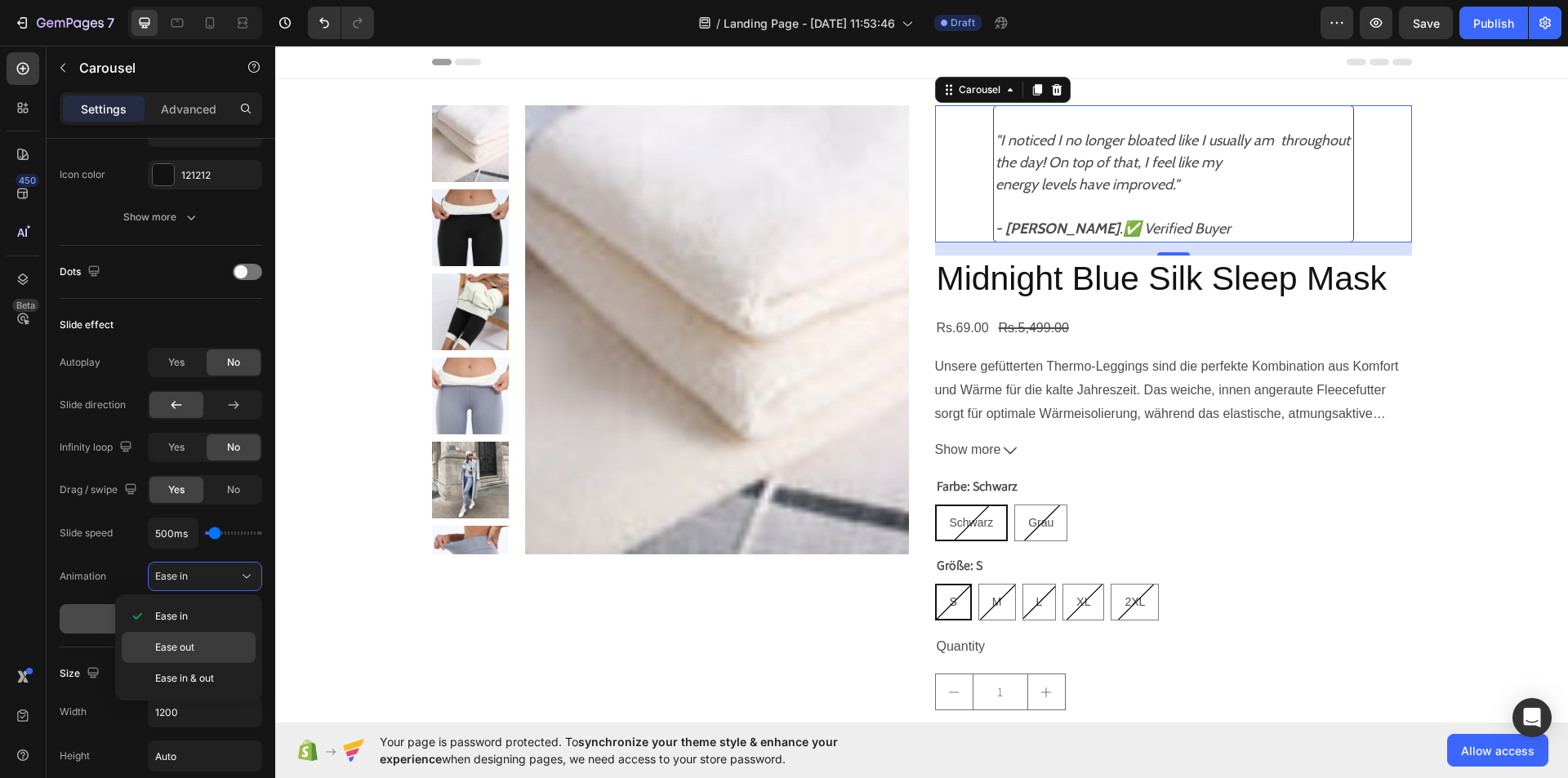
click at [209, 642] on p "Ease out" at bounding box center [201, 648] width 93 height 15
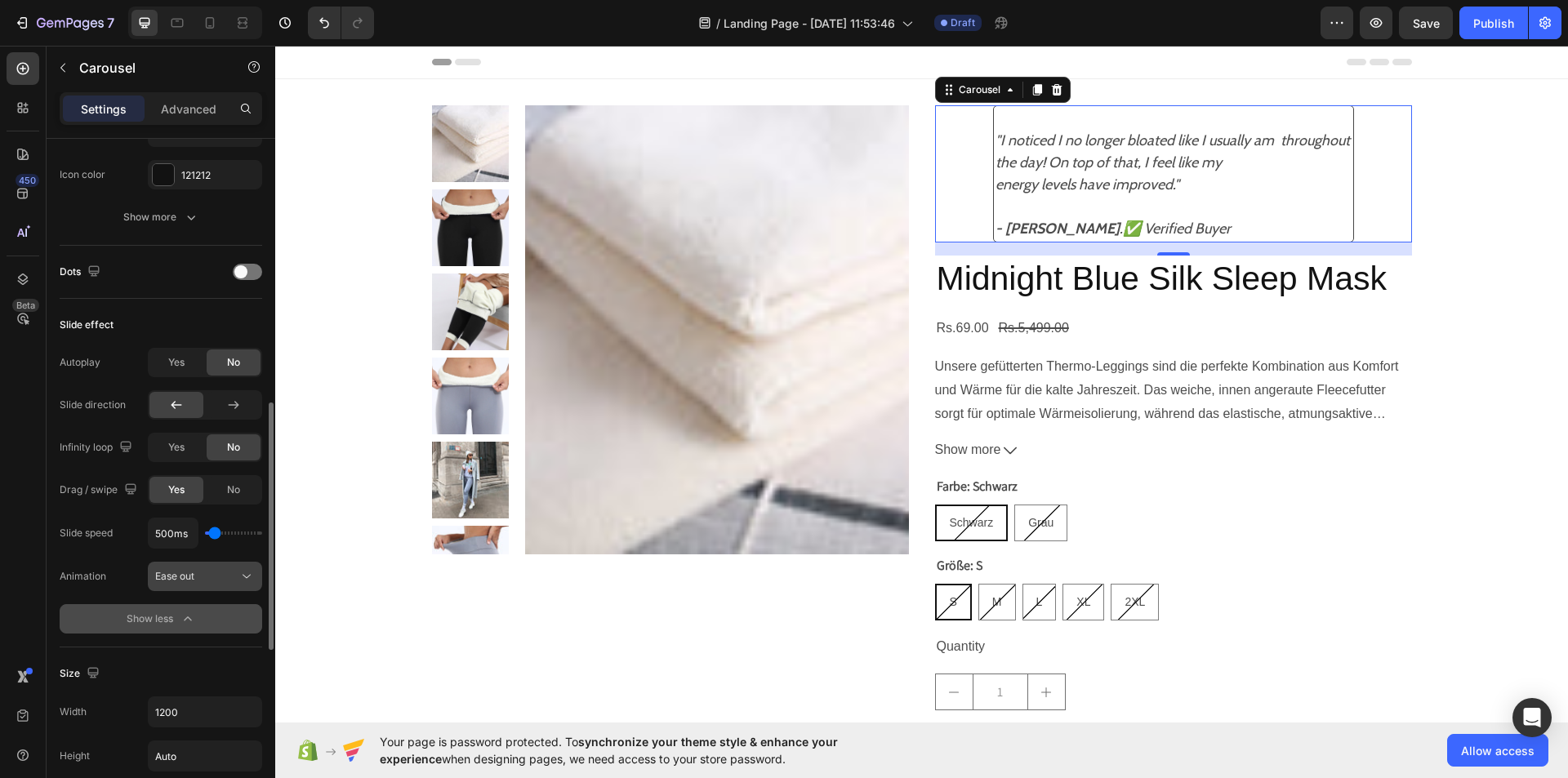
click at [257, 580] on button "Ease out" at bounding box center [205, 576] width 114 height 29
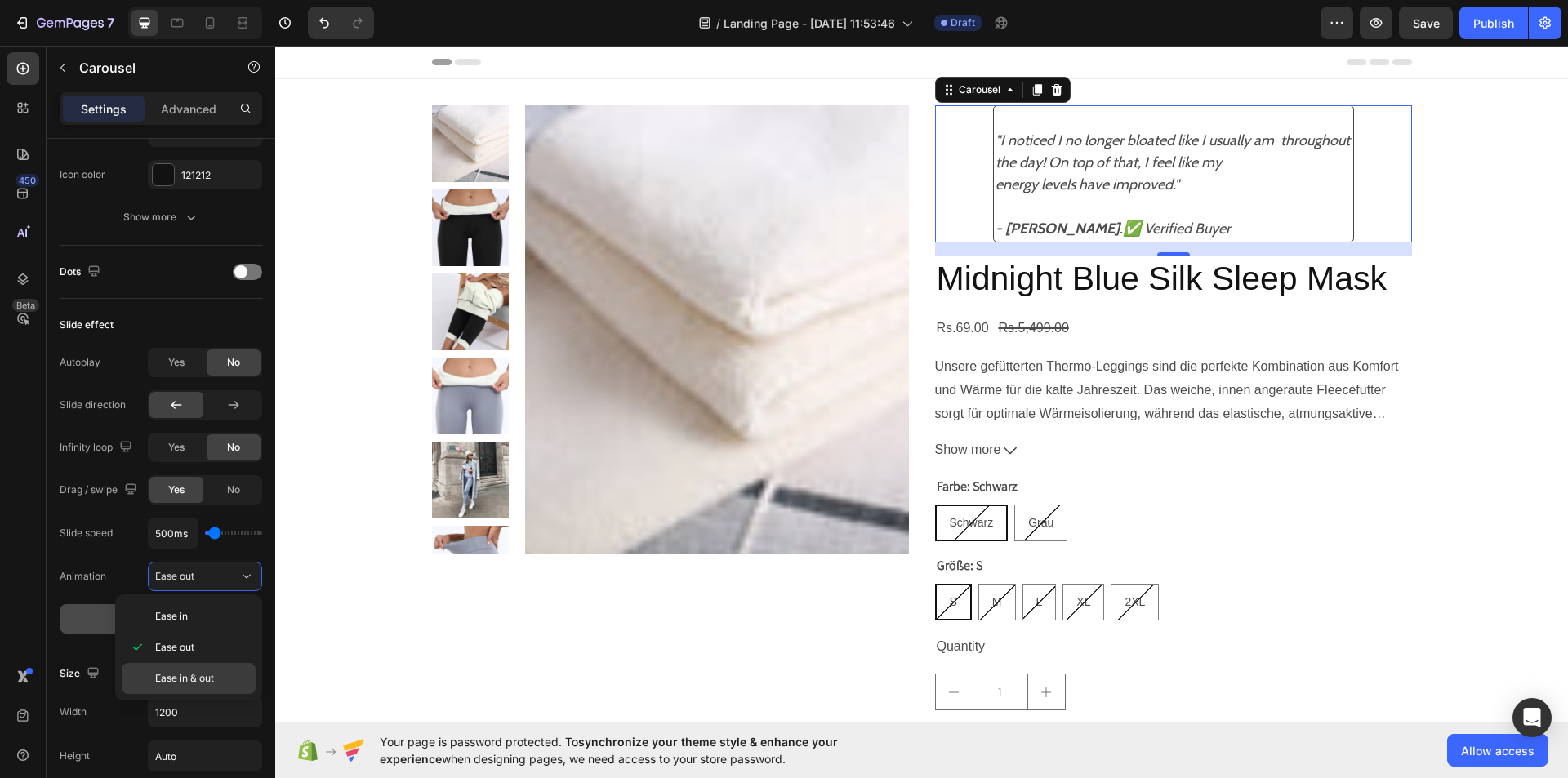
click at [205, 684] on span "Ease in & out" at bounding box center [184, 679] width 59 height 15
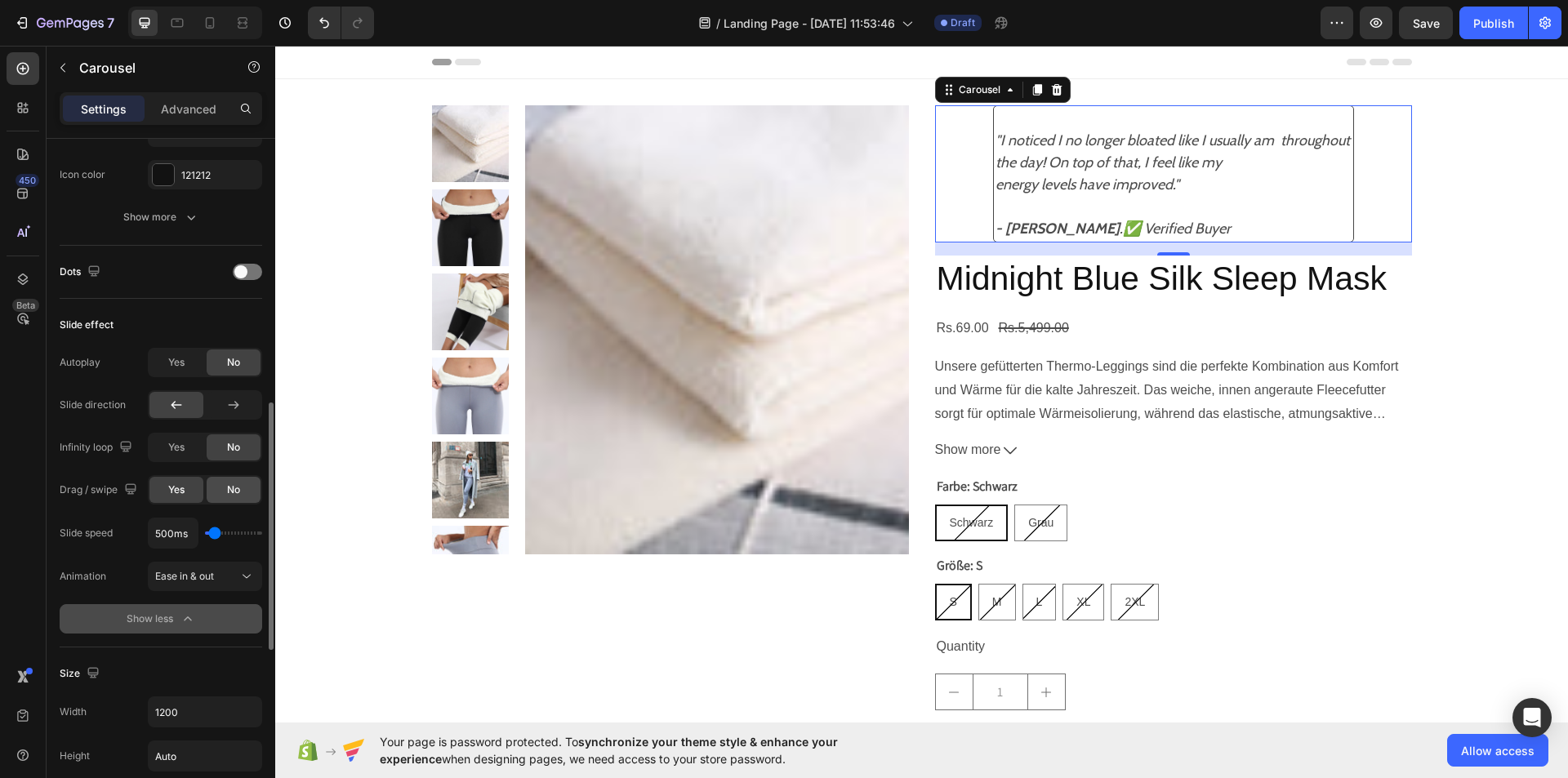
click at [221, 488] on div "No" at bounding box center [233, 489] width 54 height 26
click at [160, 450] on div "Yes" at bounding box center [176, 447] width 54 height 26
click at [180, 363] on span "Yes" at bounding box center [176, 363] width 17 height 15
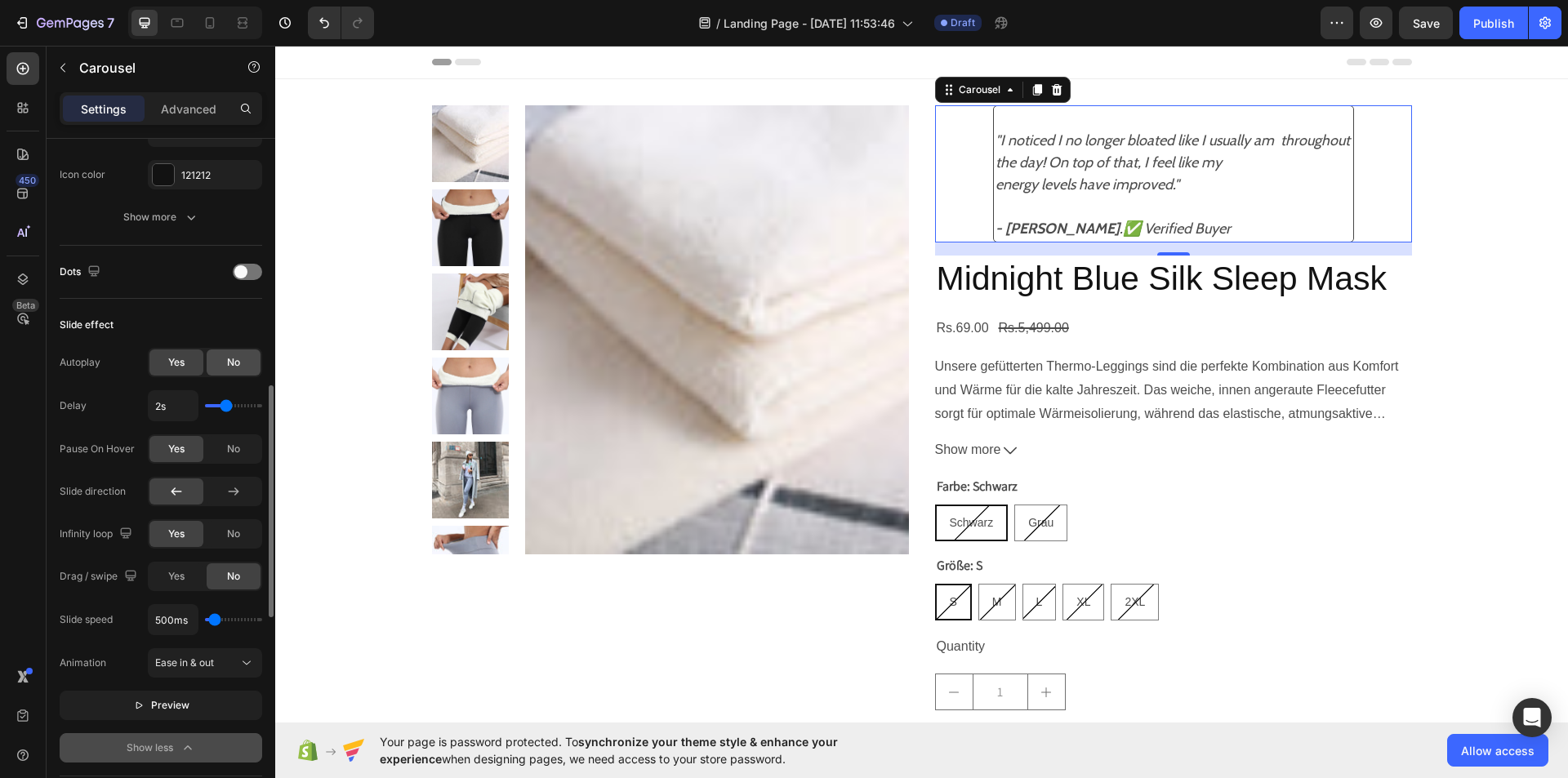
click at [225, 363] on div "No" at bounding box center [233, 362] width 54 height 26
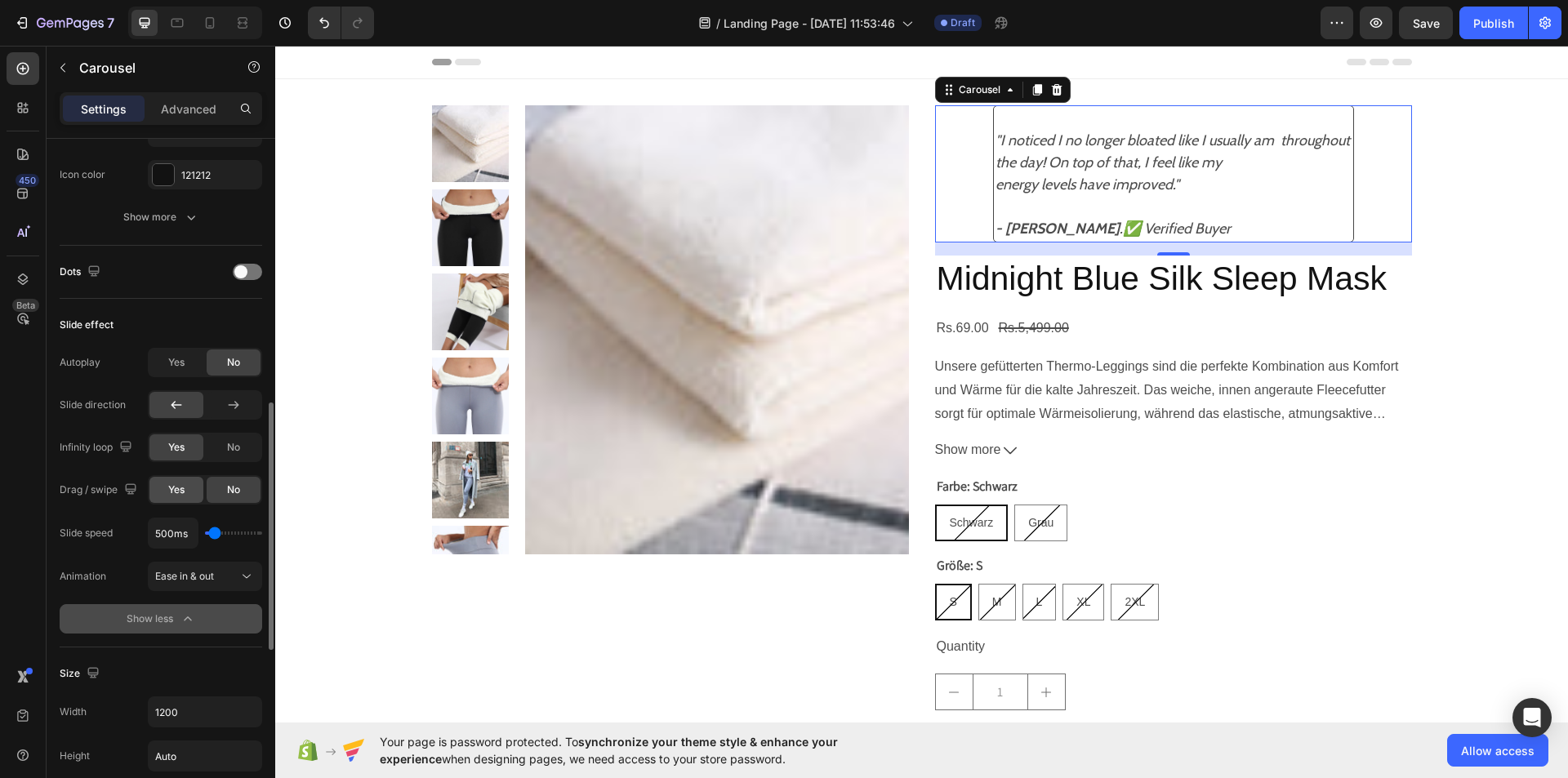
click at [189, 493] on div "Yes" at bounding box center [176, 489] width 54 height 26
click at [243, 577] on icon at bounding box center [247, 577] width 17 height 17
click at [209, 711] on input "1200" at bounding box center [205, 711] width 112 height 29
click at [258, 586] on button "Ease in & out" at bounding box center [205, 576] width 114 height 29
click at [1382, 167] on icon "Carousel Next Arrow" at bounding box center [1389, 174] width 15 height 15
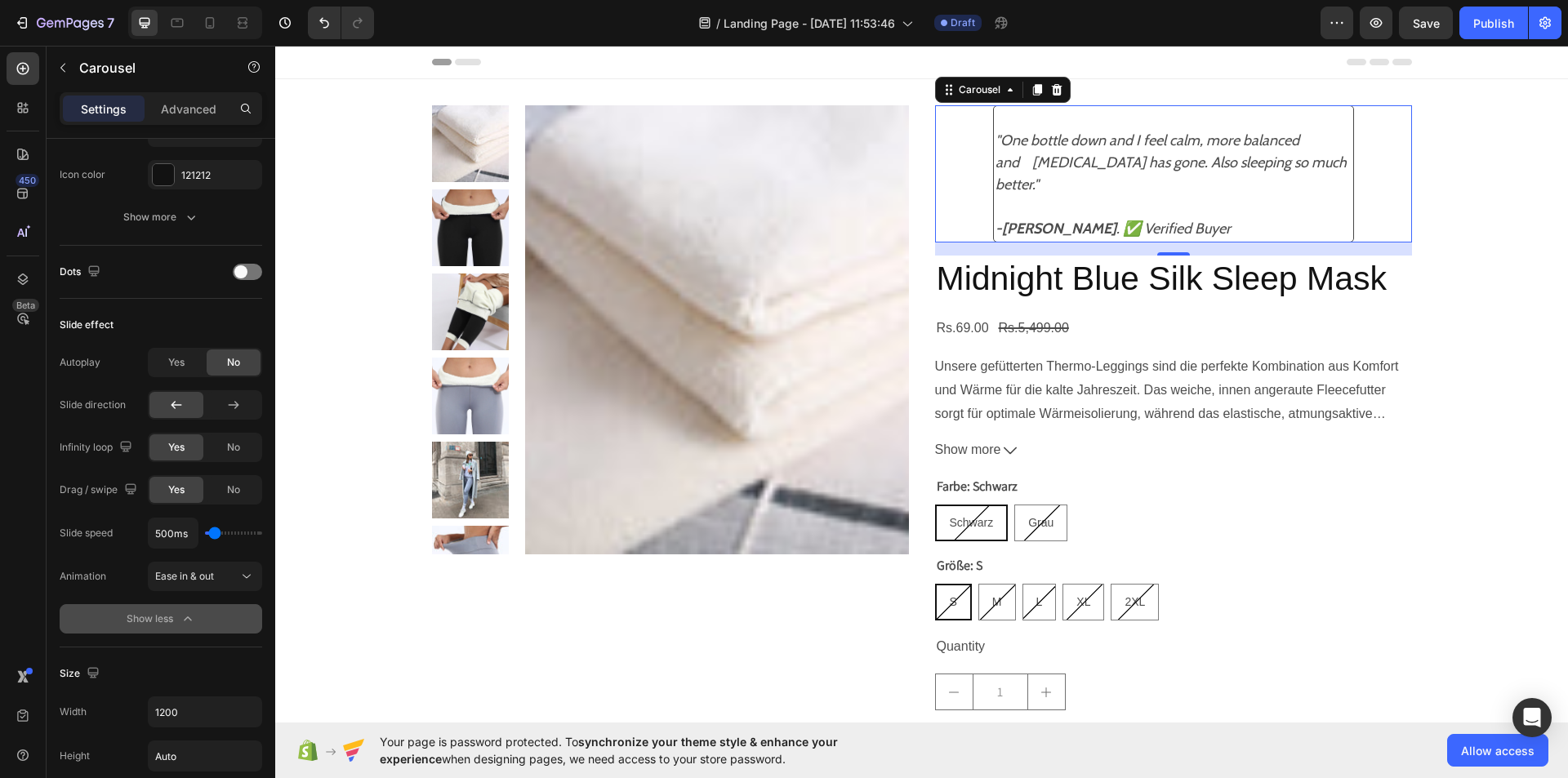
click at [1382, 167] on icon "Carousel Next Arrow" at bounding box center [1389, 174] width 15 height 15
click at [244, 571] on icon at bounding box center [247, 577] width 17 height 17
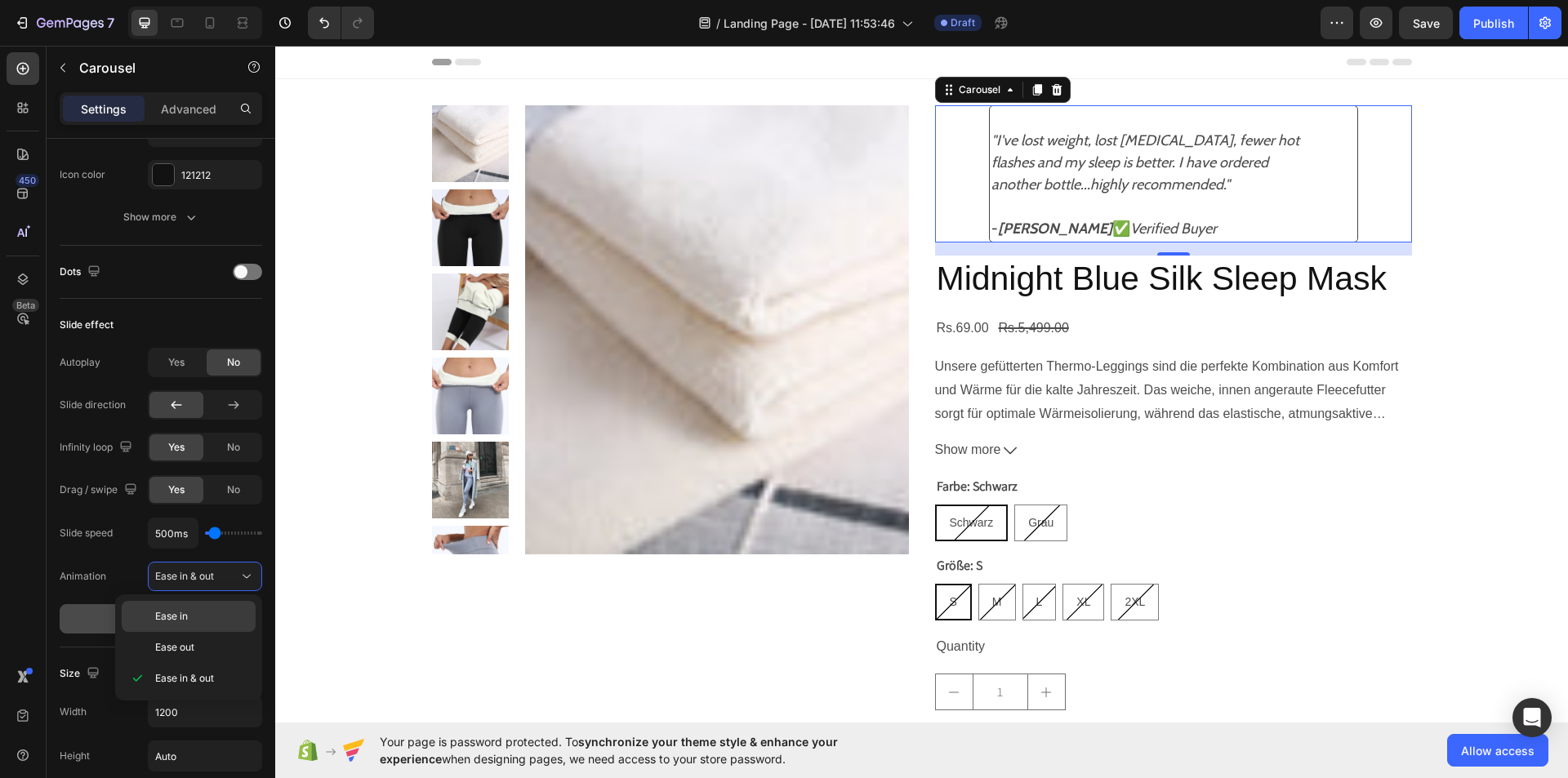
click at [231, 615] on p "Ease in" at bounding box center [201, 617] width 93 height 15
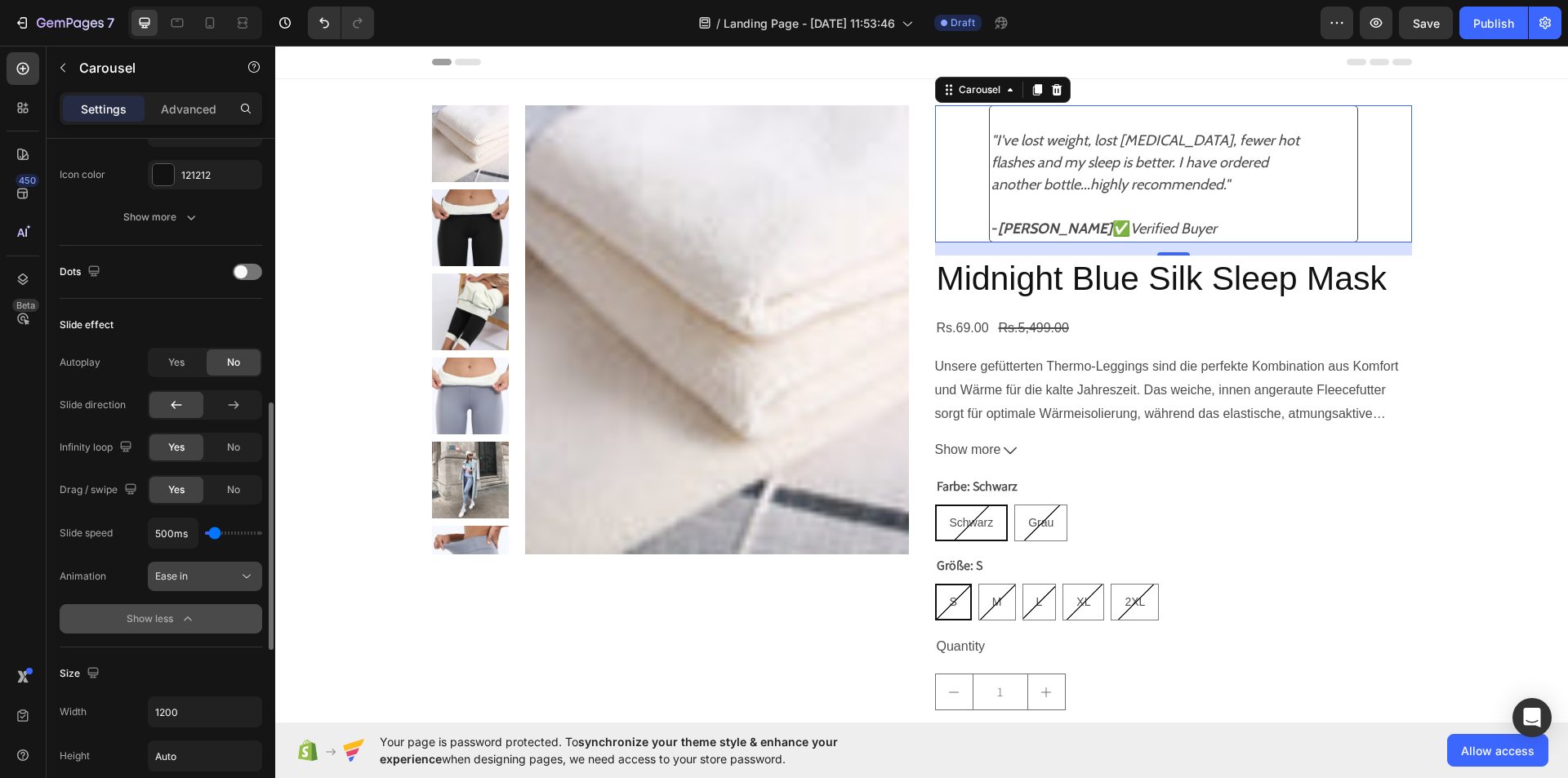
click at [251, 577] on icon at bounding box center [247, 577] width 17 height 17
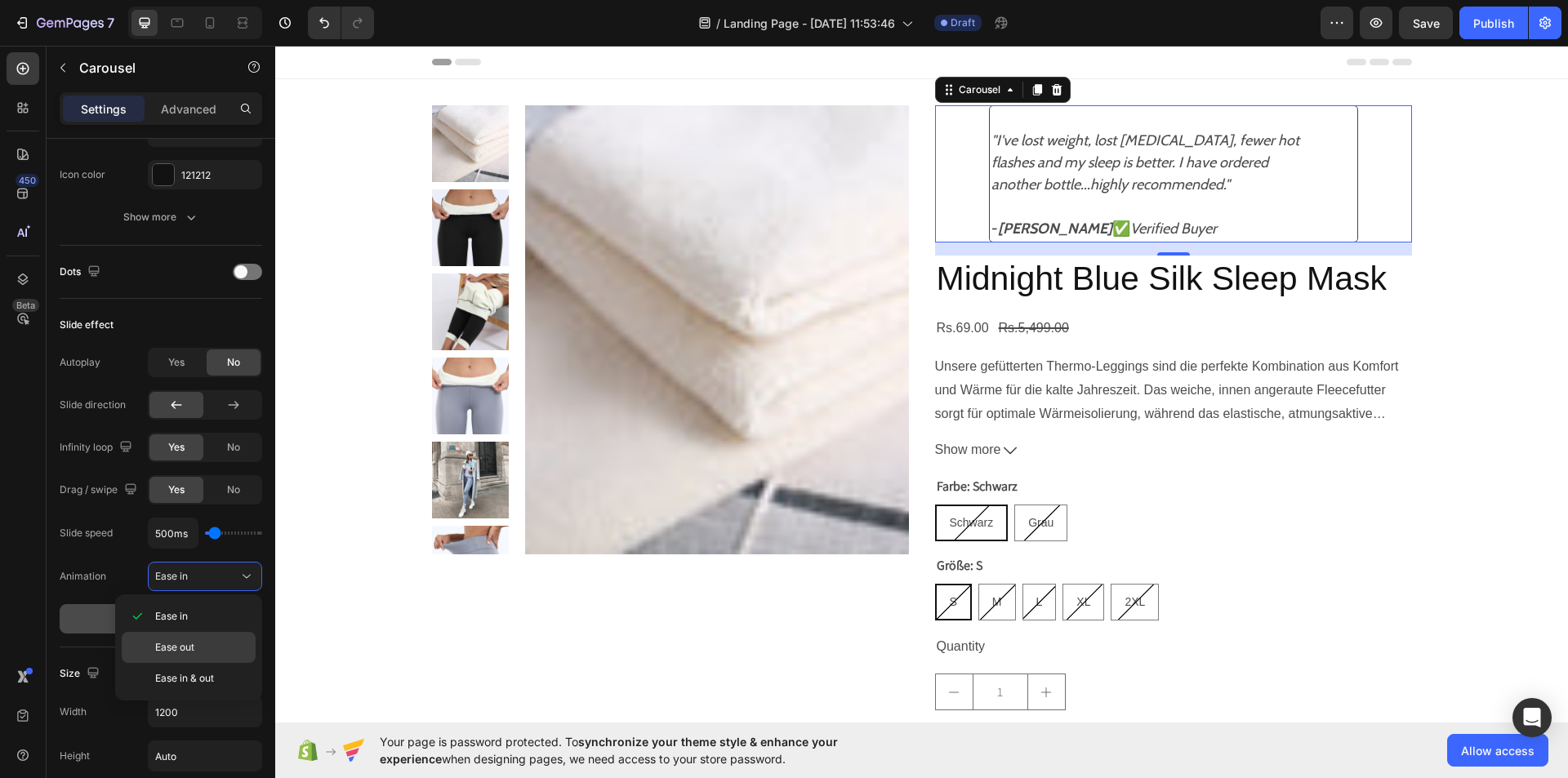
click at [219, 655] on p "Ease out" at bounding box center [201, 648] width 93 height 15
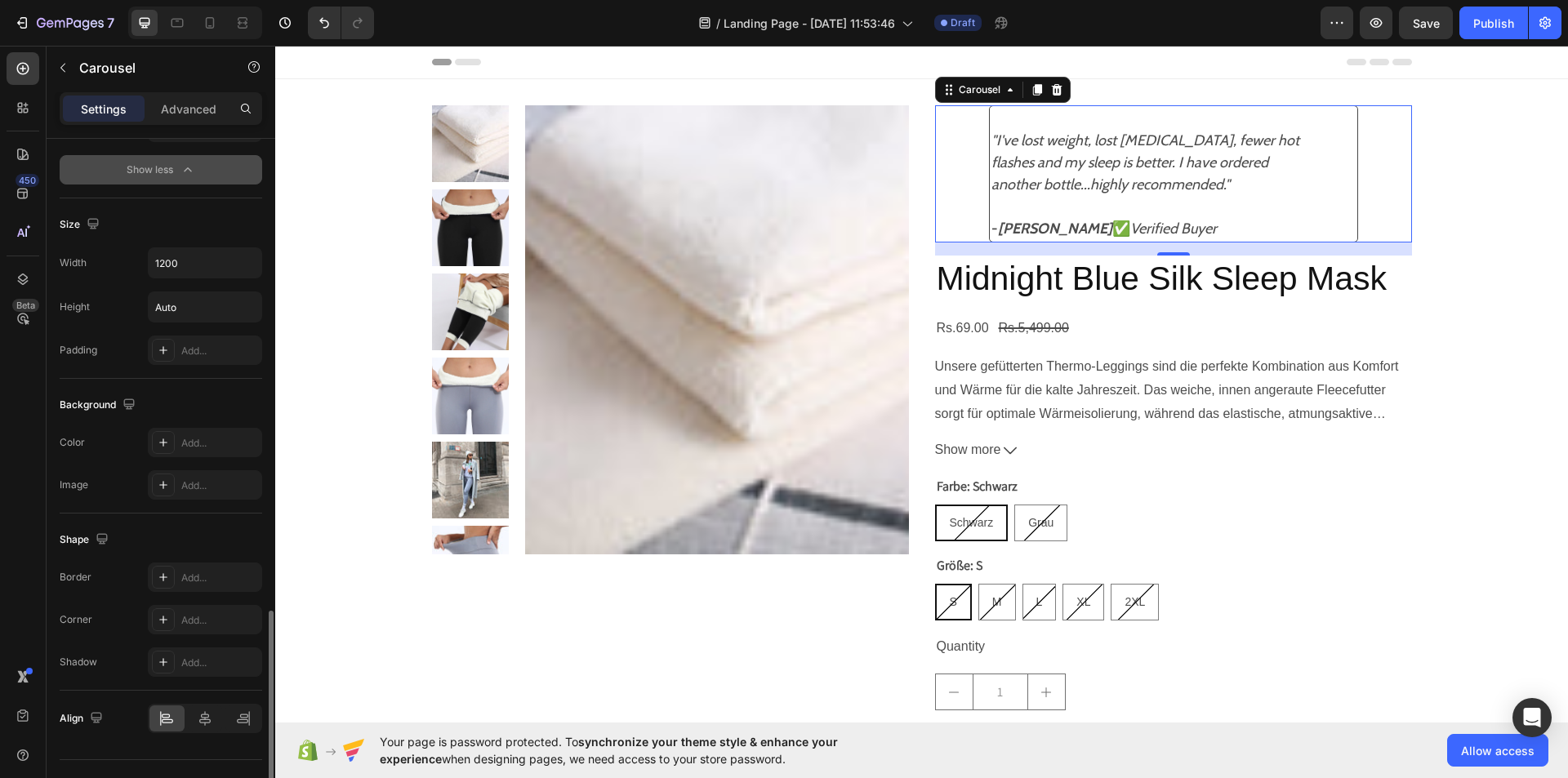
scroll to position [1212, 0]
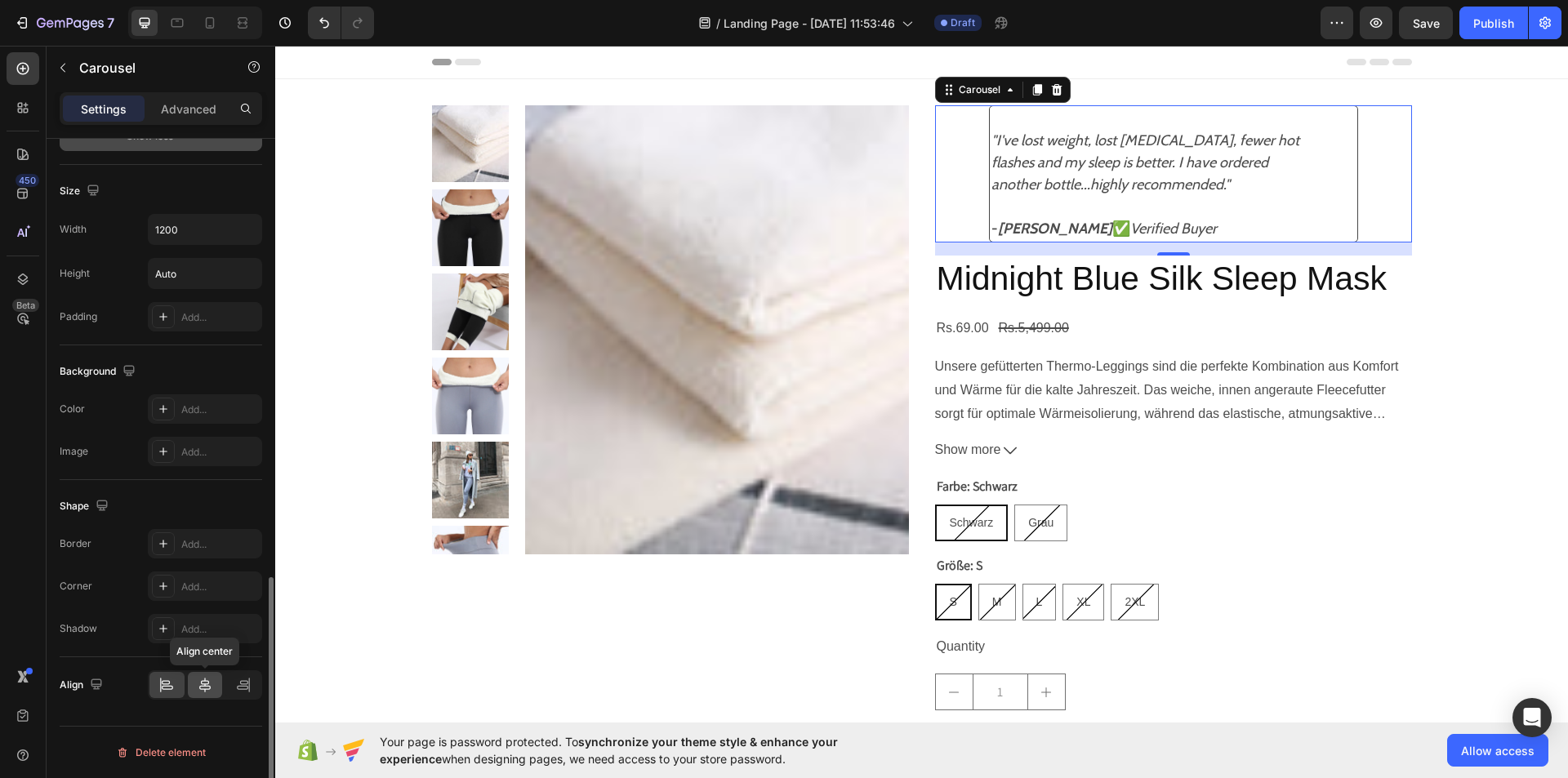
click at [203, 689] on icon at bounding box center [205, 686] width 12 height 15
click at [1383, 173] on icon "Carousel Next Arrow" at bounding box center [1389, 174] width 15 height 15
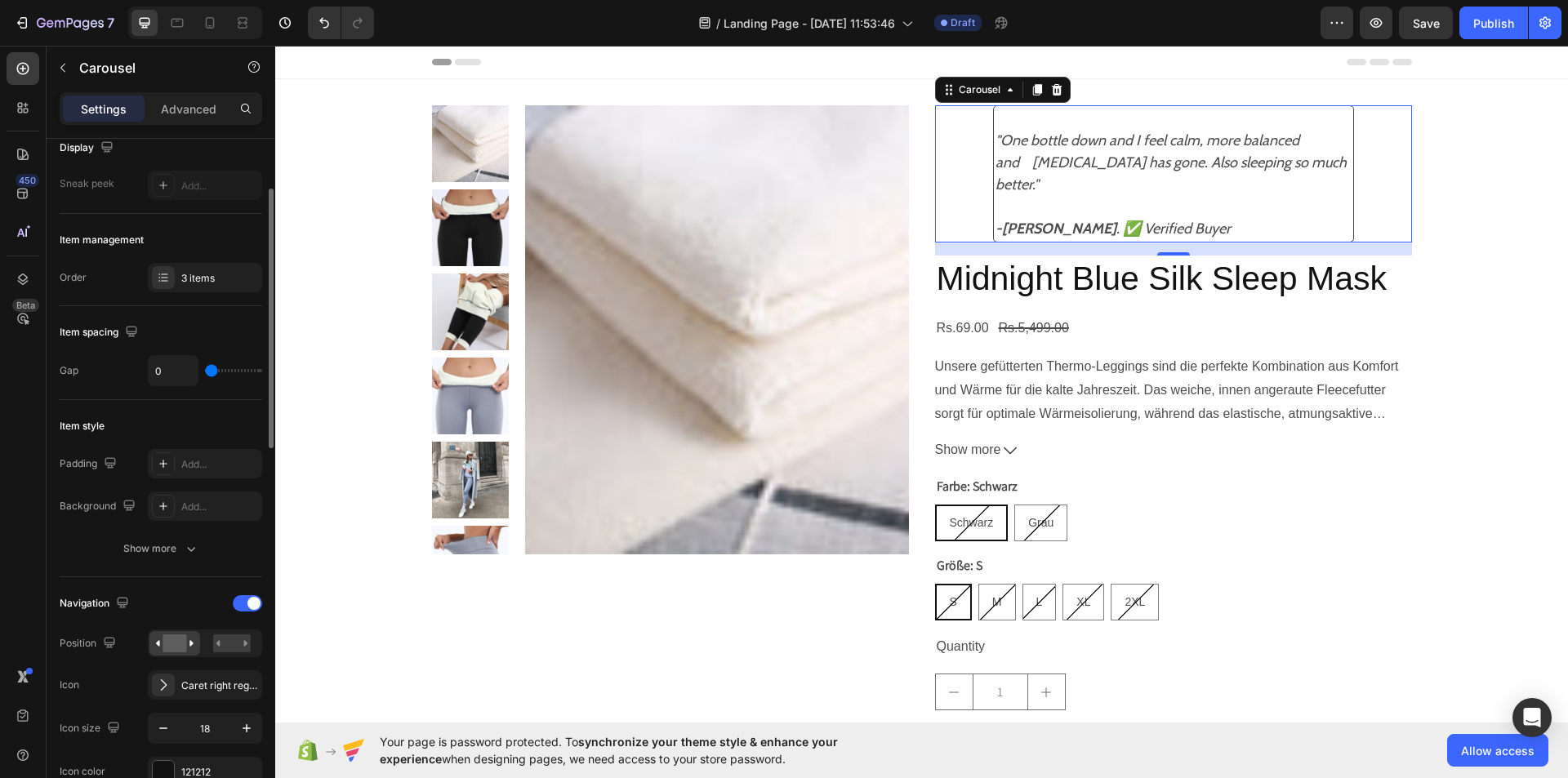
scroll to position [158, 0]
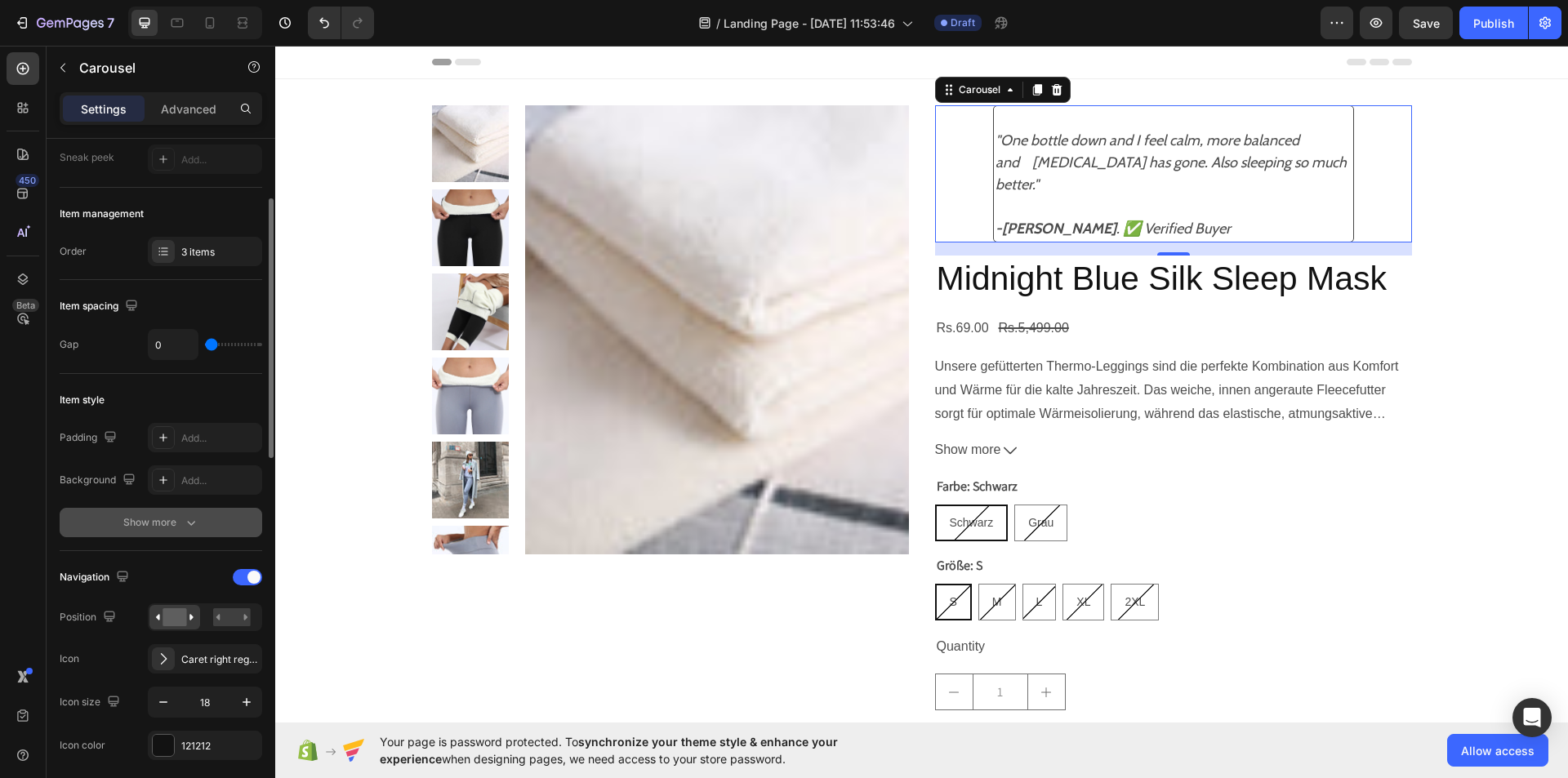
click at [199, 515] on icon "button" at bounding box center [191, 523] width 17 height 17
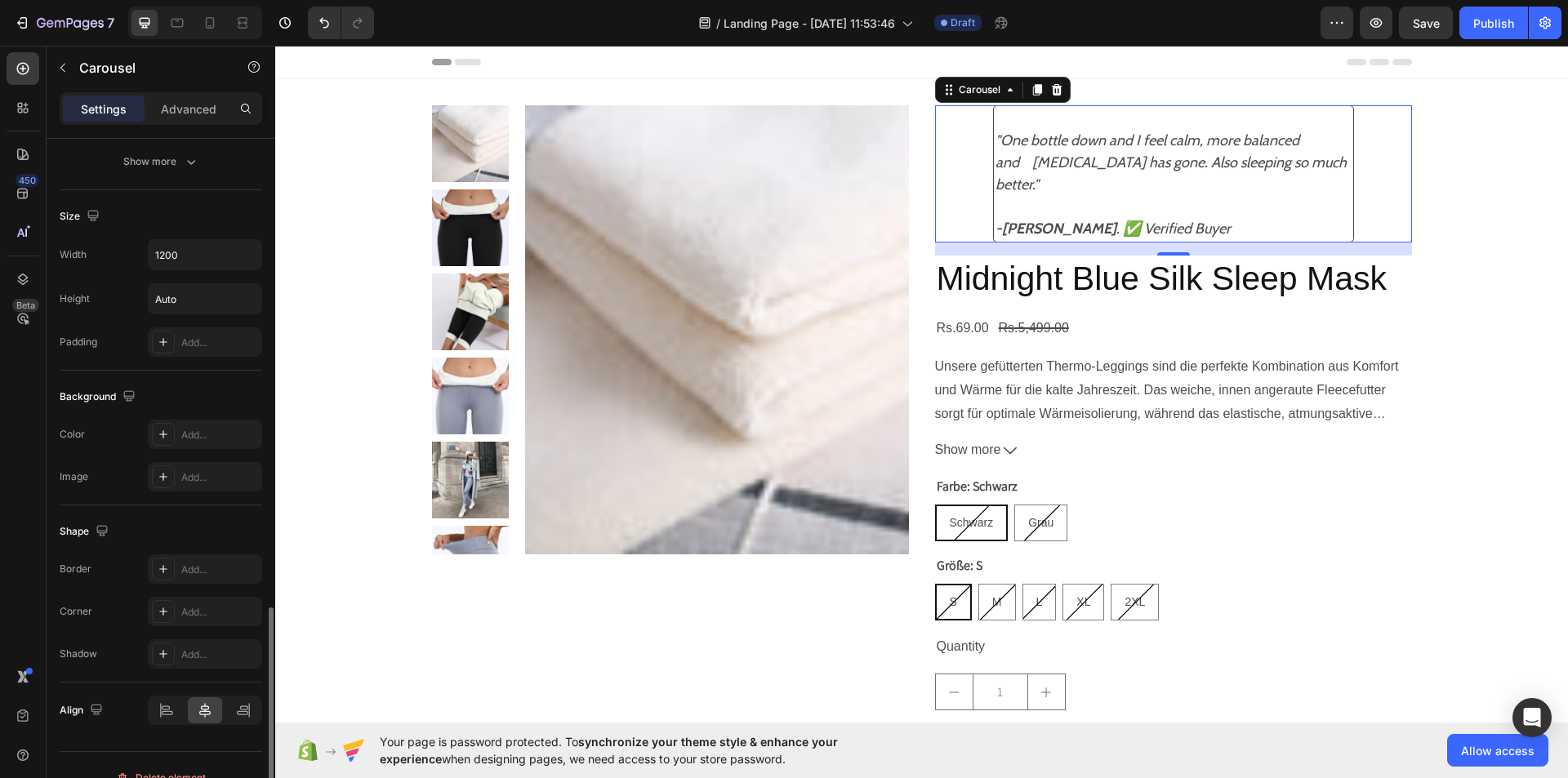
scroll to position [1253, 0]
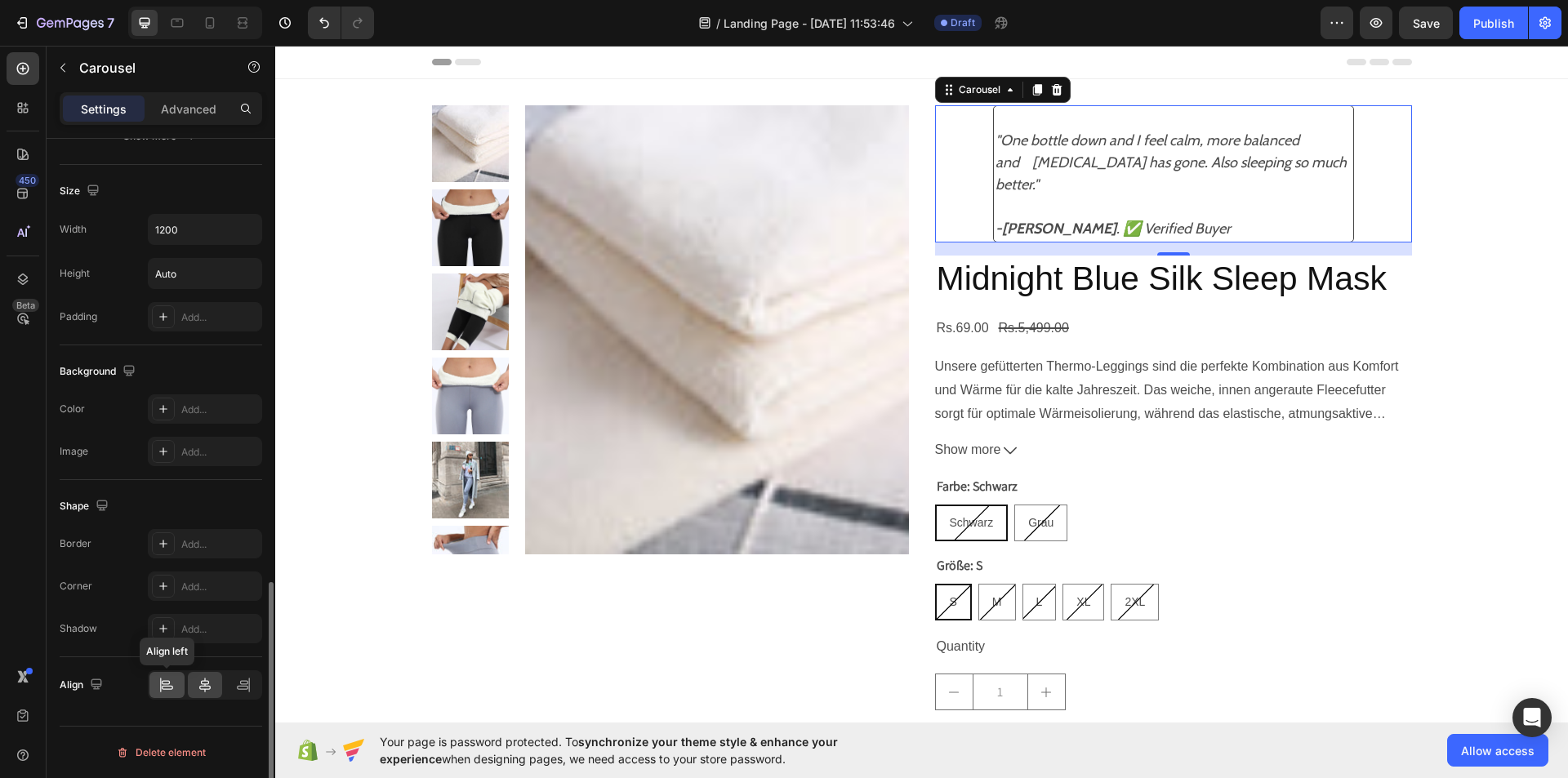
click at [168, 693] on icon at bounding box center [166, 686] width 17 height 17
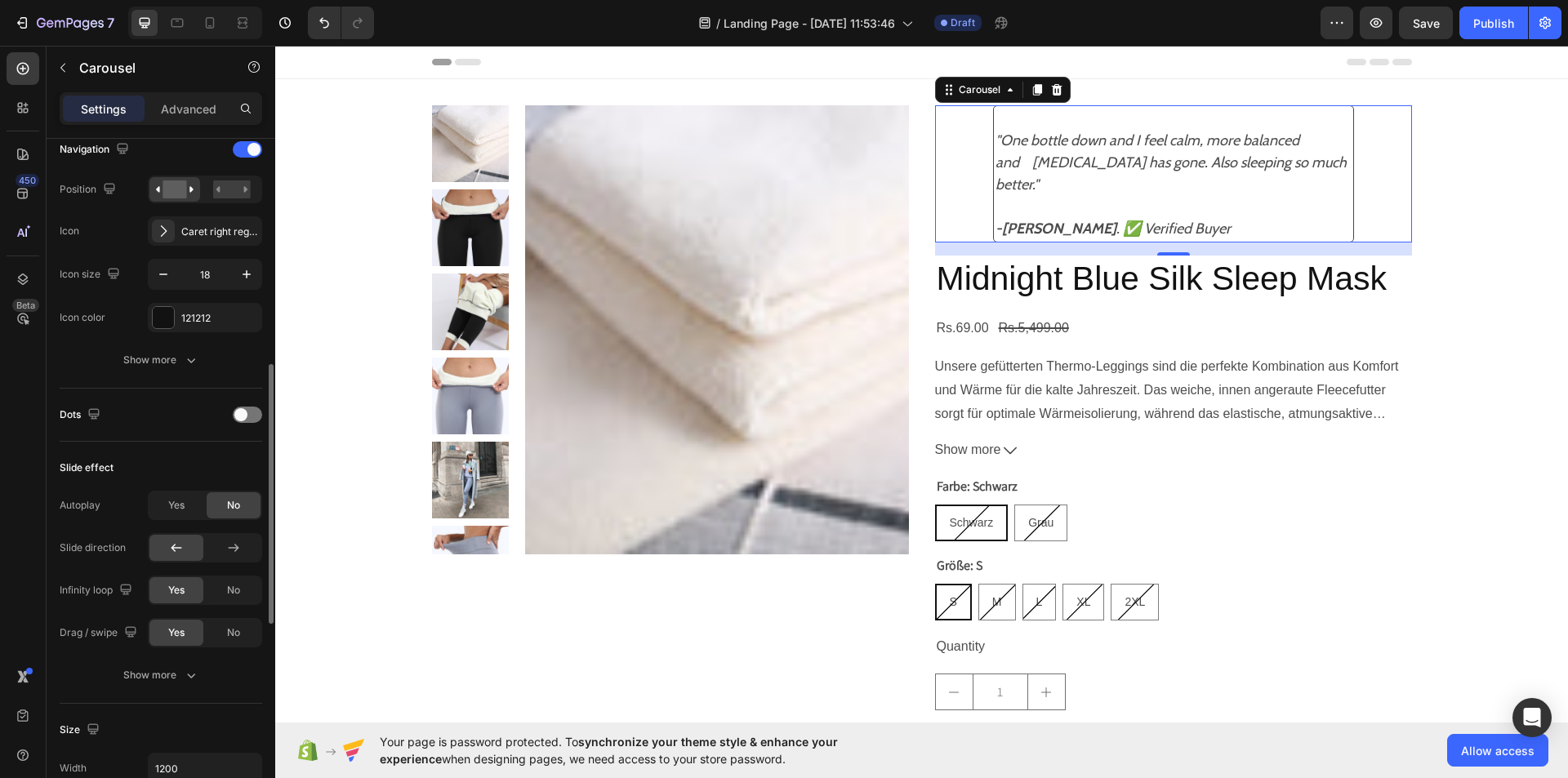
scroll to position [590, 0]
click at [201, 364] on button "Show more" at bounding box center [161, 356] width 202 height 29
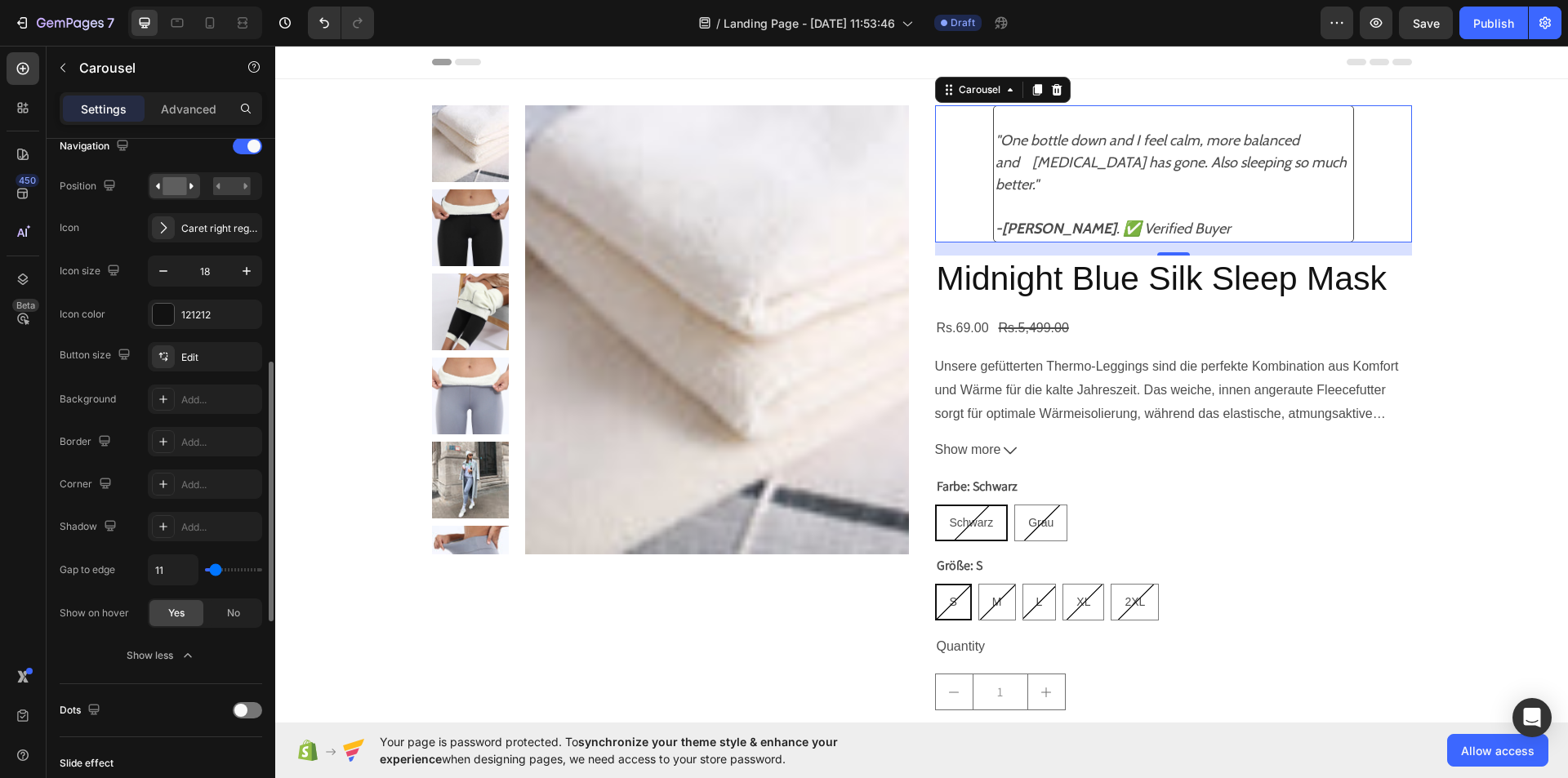
type input "16"
type input "22"
type input "24"
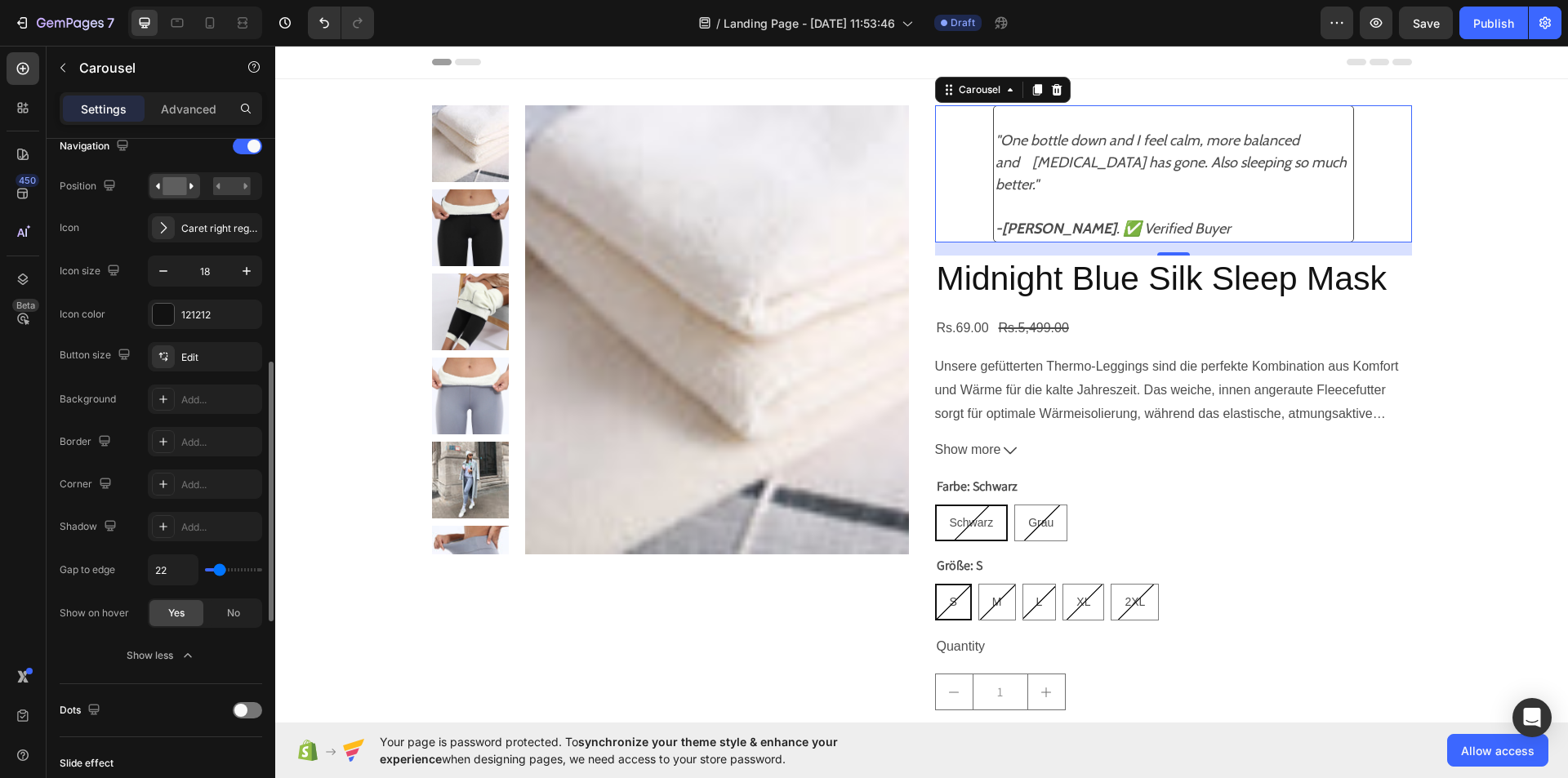
type input "24"
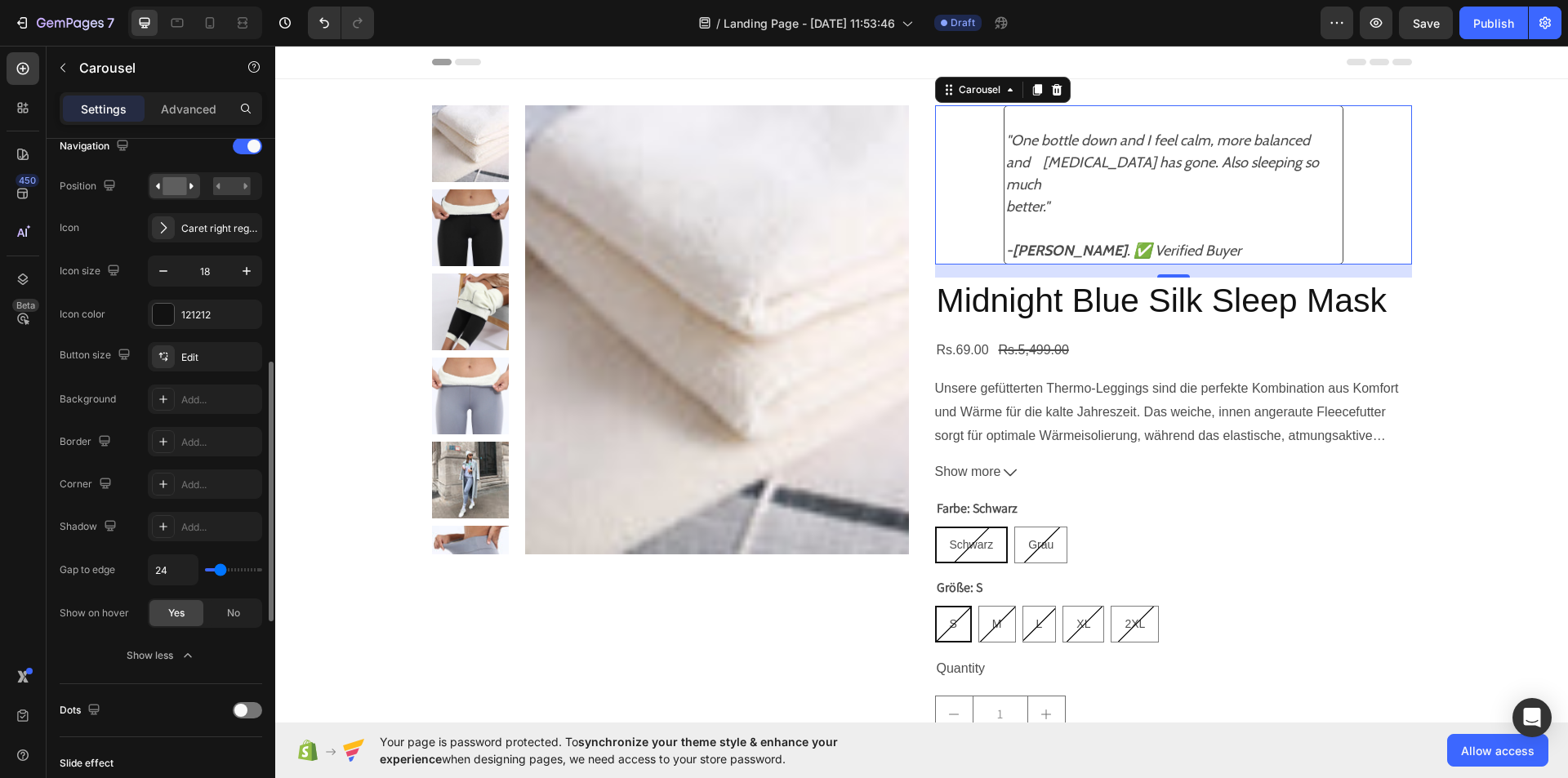
type input "29"
type input "36"
type input "38"
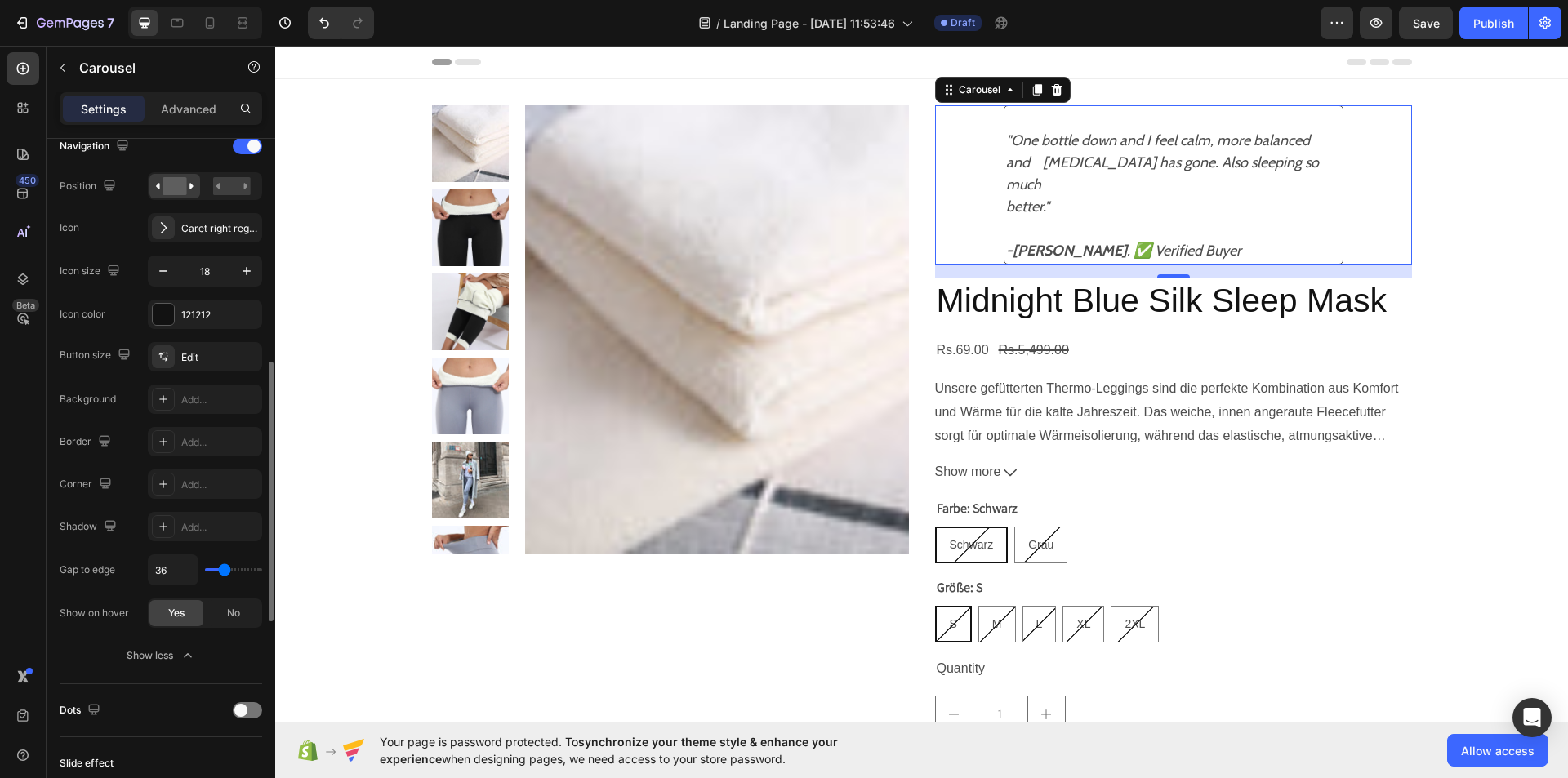
type input "38"
type input "27"
type input "24"
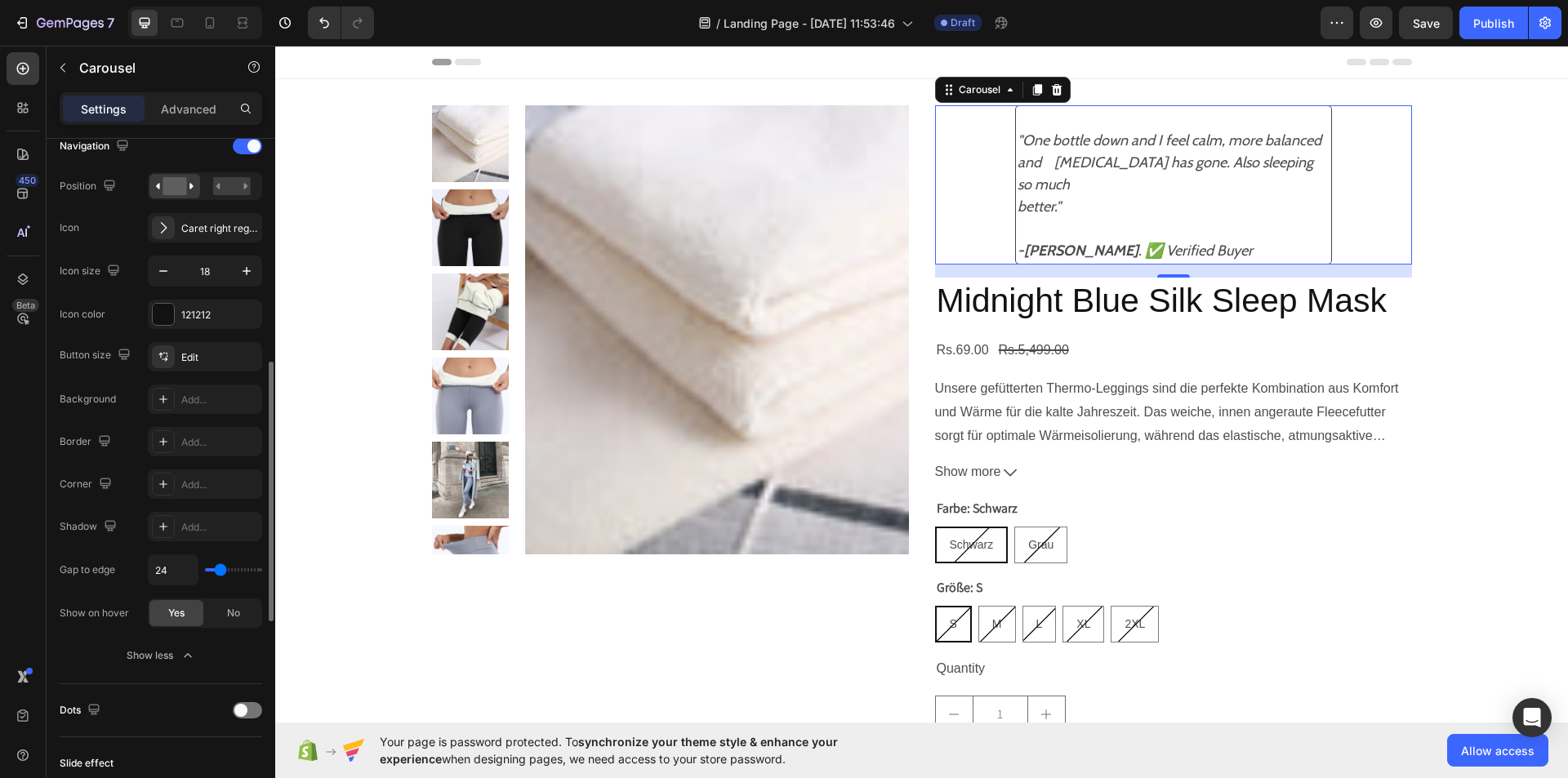
type input "20"
type input "18"
type input "16"
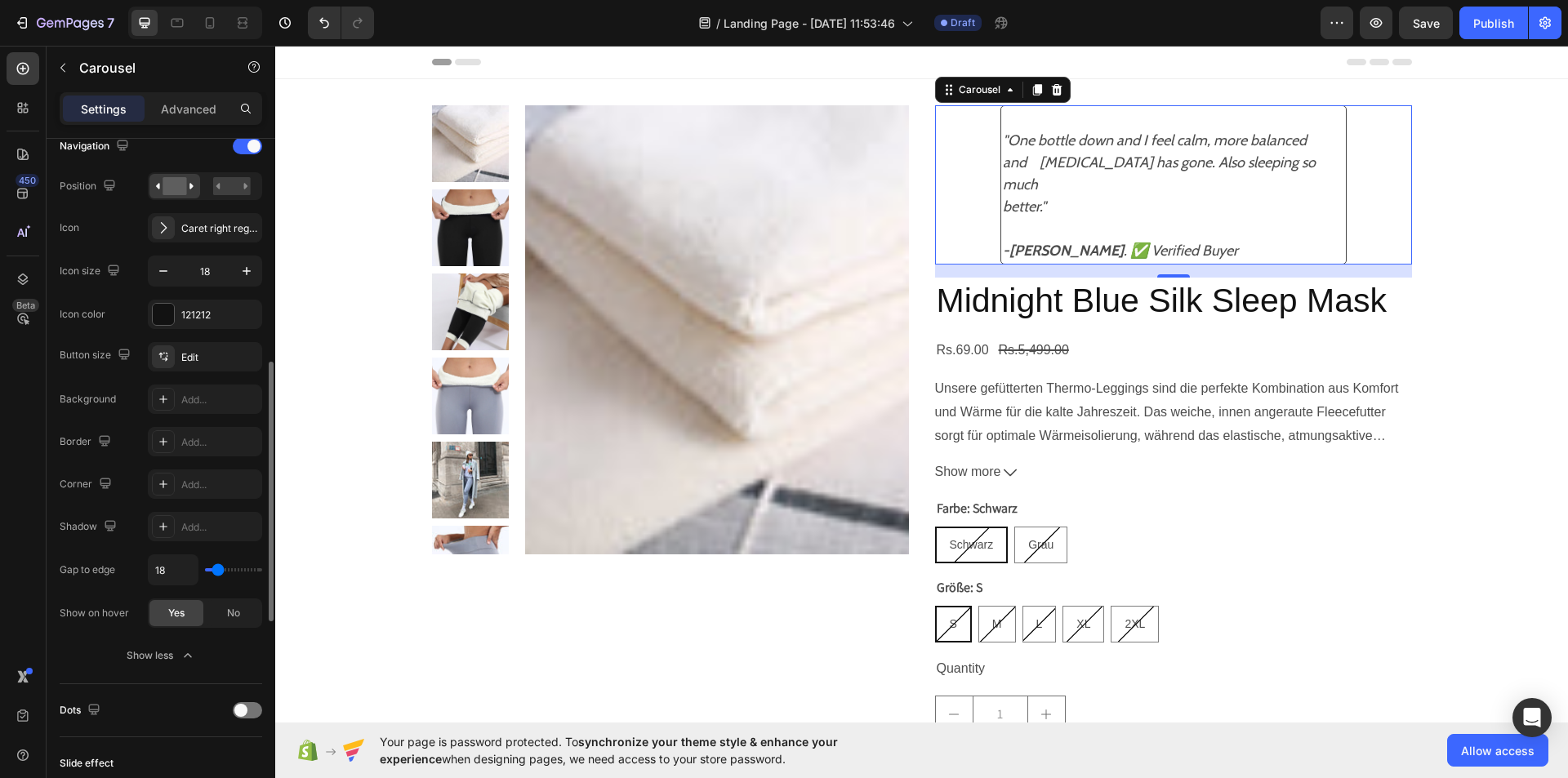
type input "16"
type input "13"
type input "11"
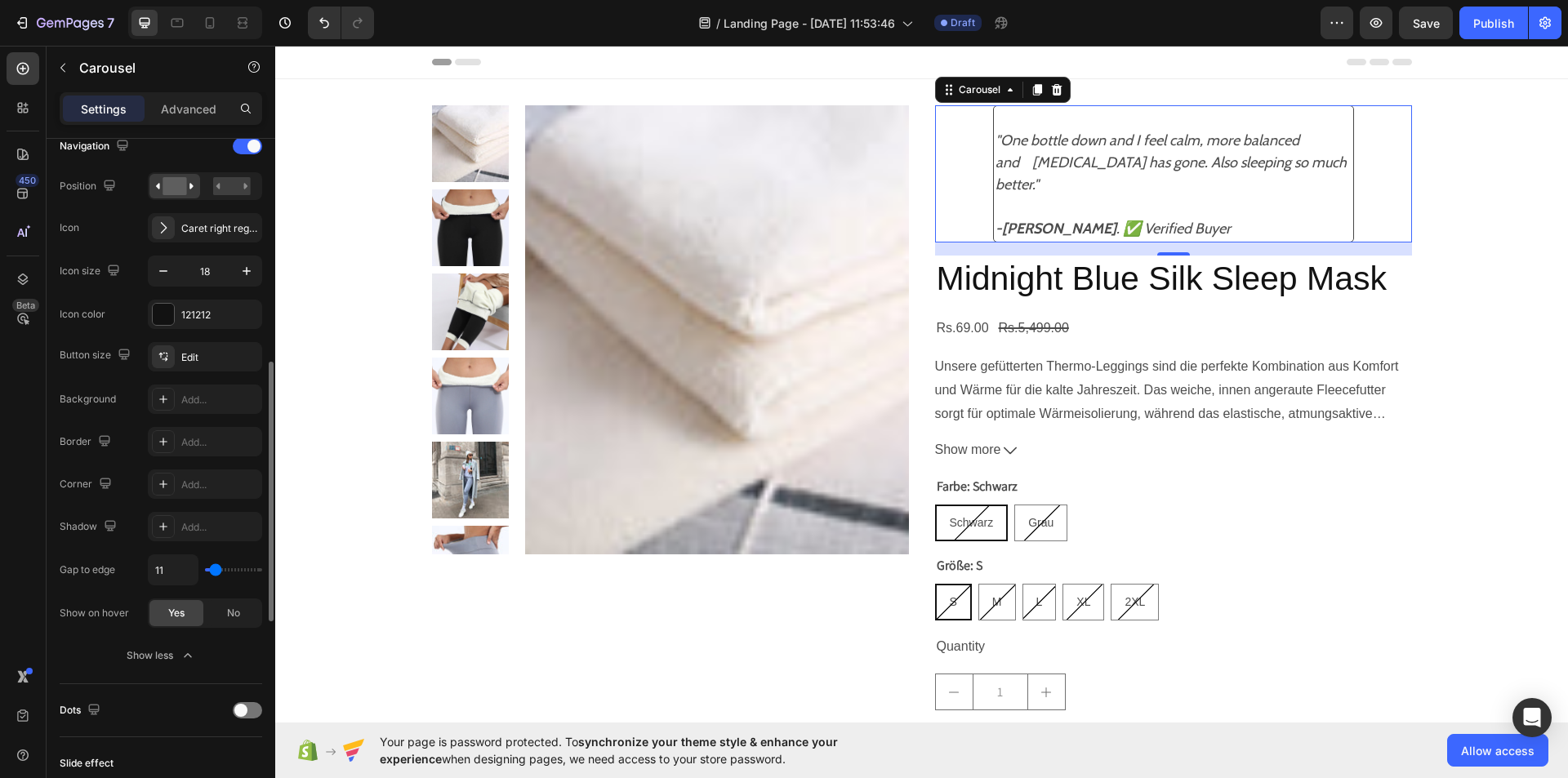
type input "9"
type input "7"
type input "4"
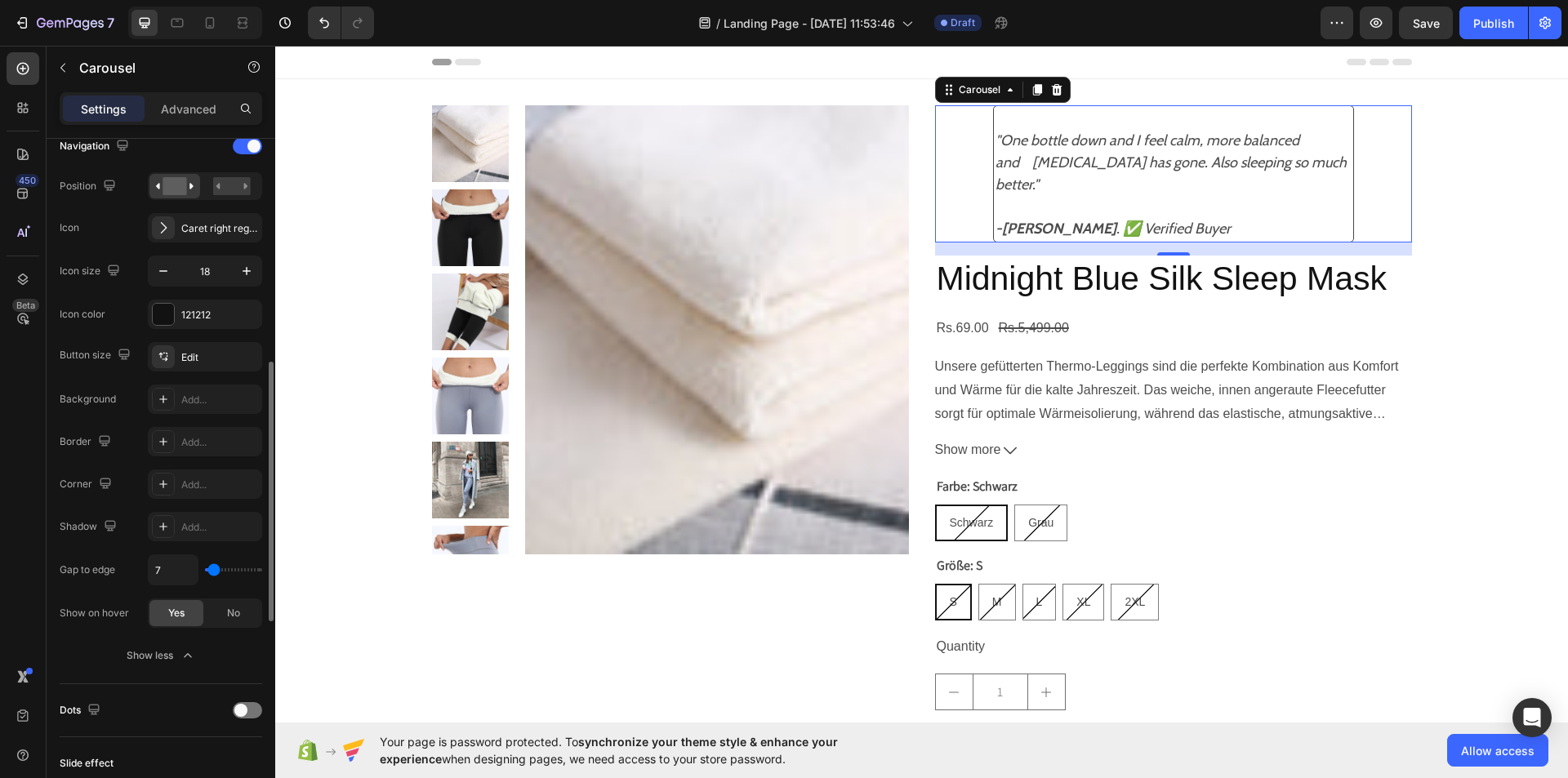
type input "4"
type input "2"
type input "0"
drag, startPoint x: 214, startPoint y: 567, endPoint x: 207, endPoint y: 561, distance: 9.2
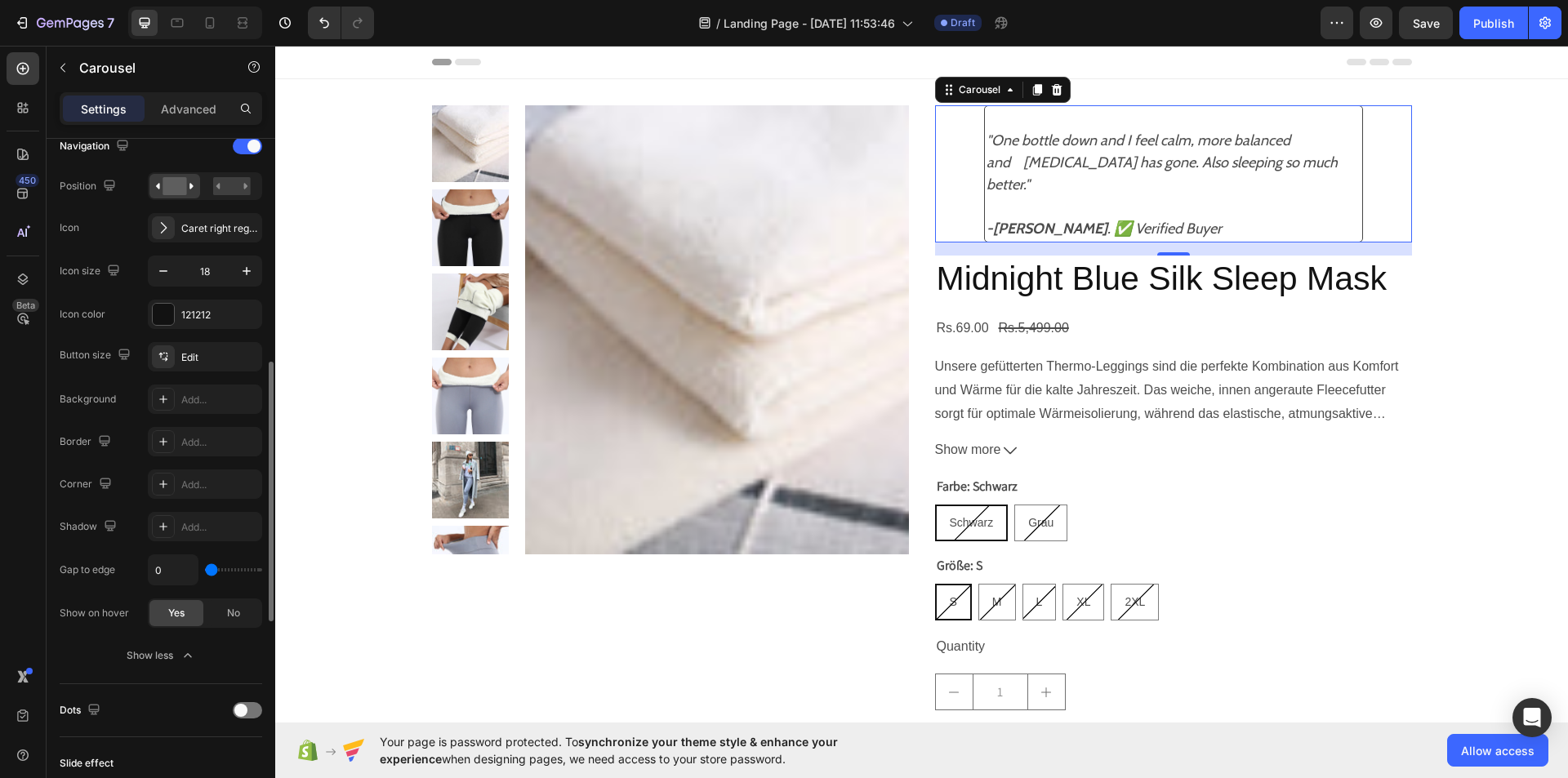
type input "0"
click at [207, 568] on input "range" at bounding box center [233, 570] width 57 height 3
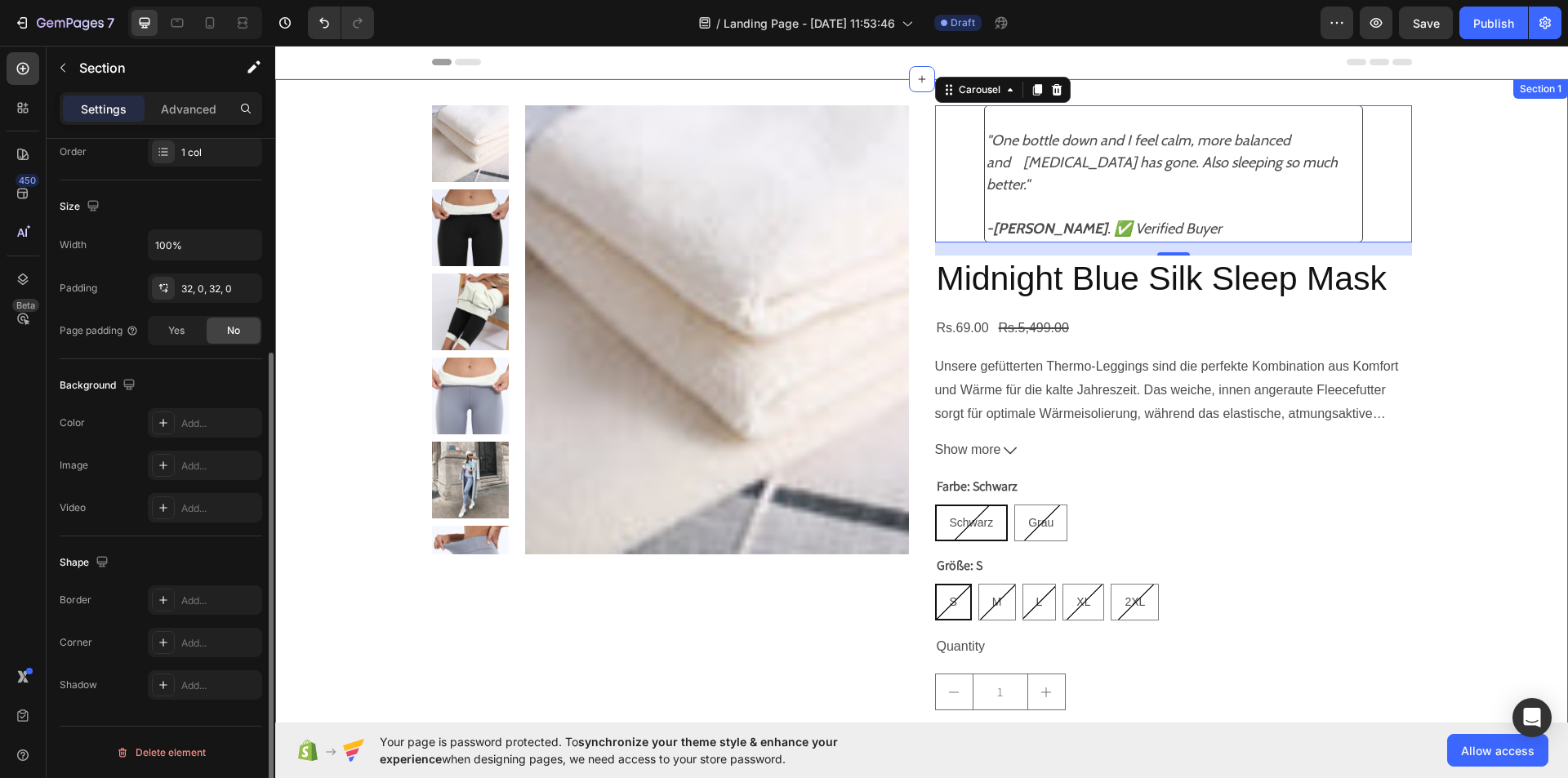
scroll to position [0, 0]
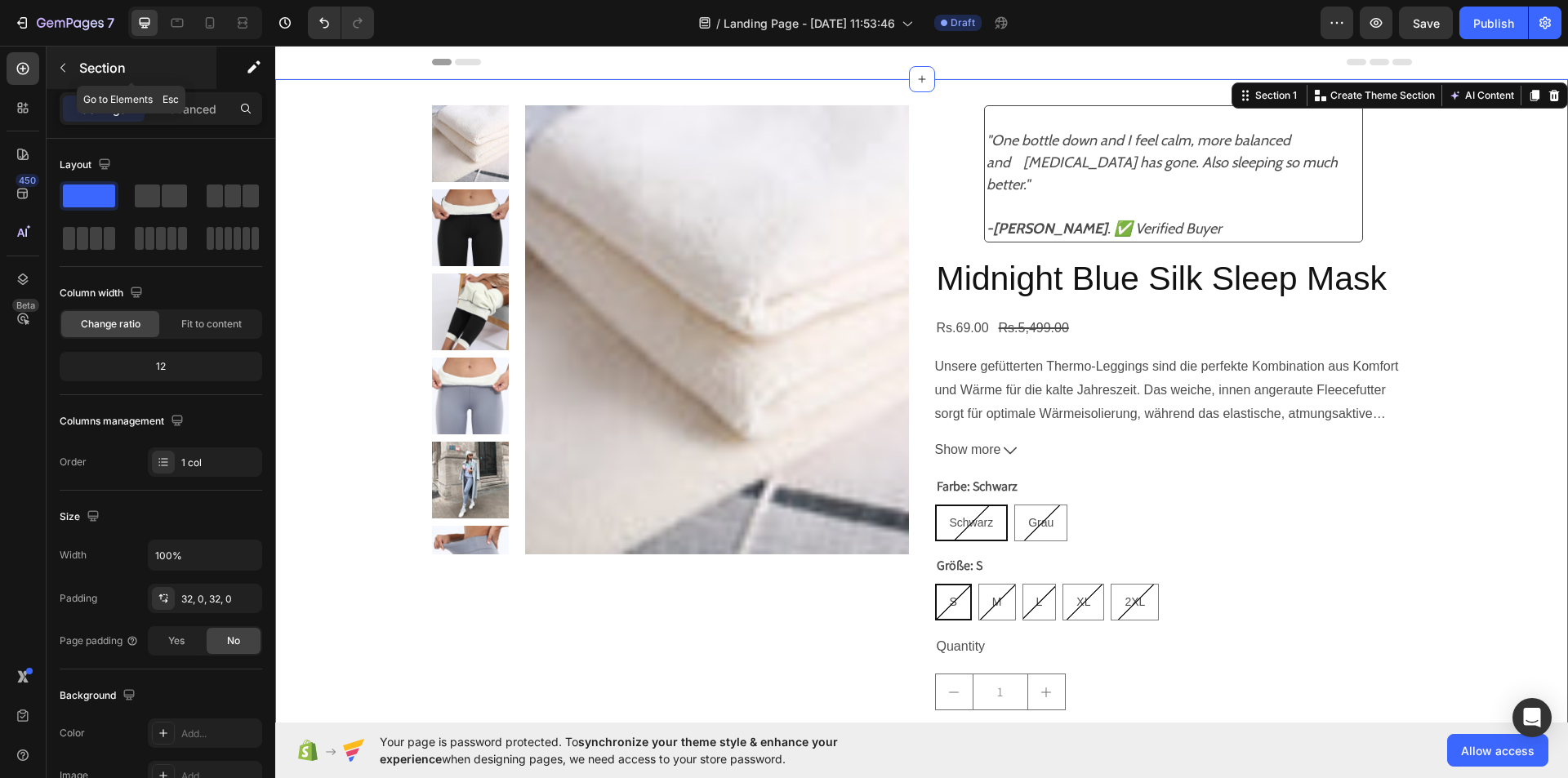
click at [52, 58] on button "button" at bounding box center [62, 67] width 26 height 26
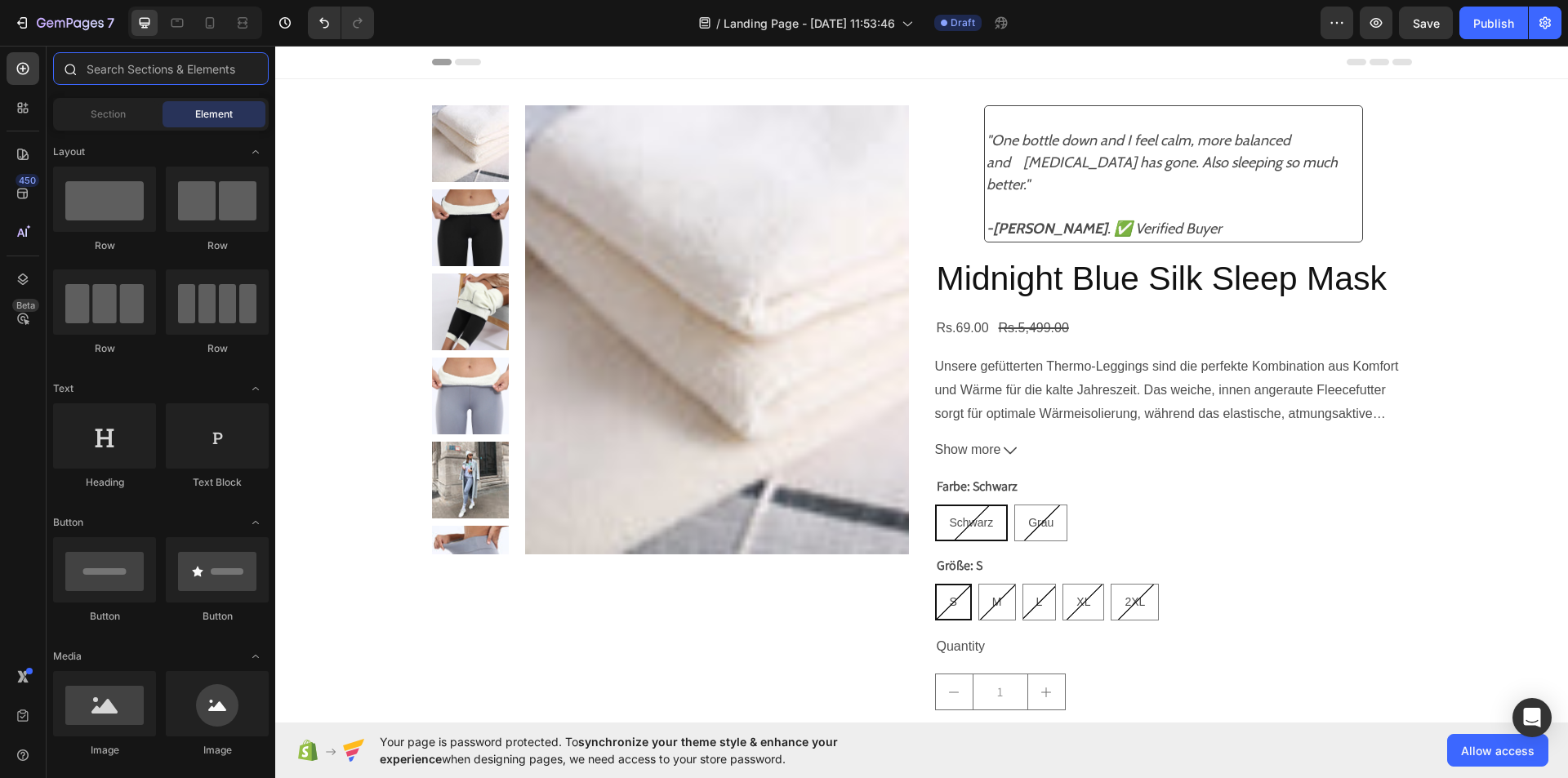
click at [99, 59] on input "text" at bounding box center [161, 68] width 215 height 32
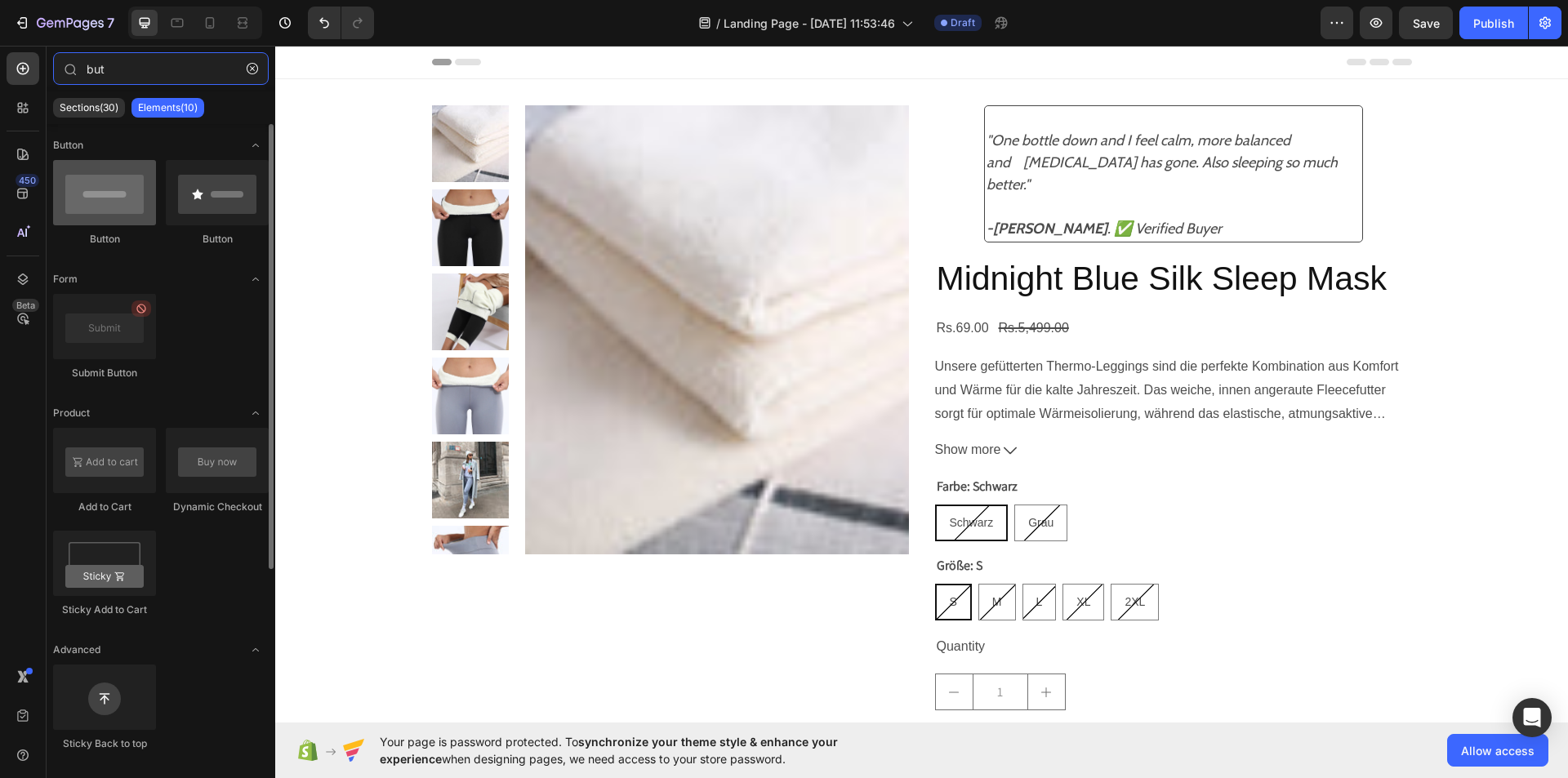
type input "but"
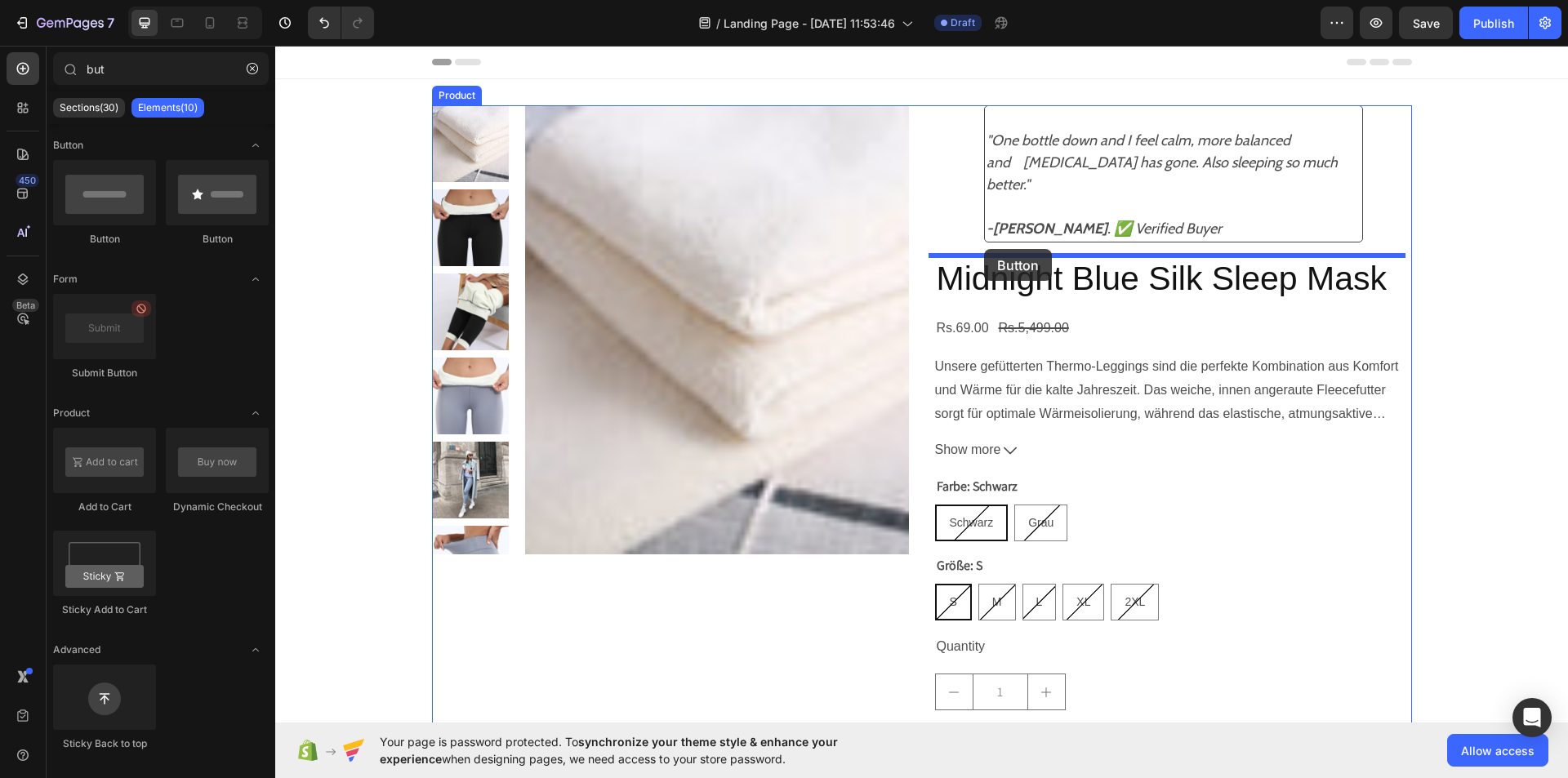
drag, startPoint x: 367, startPoint y: 253, endPoint x: 984, endPoint y: 249, distance: 617.0
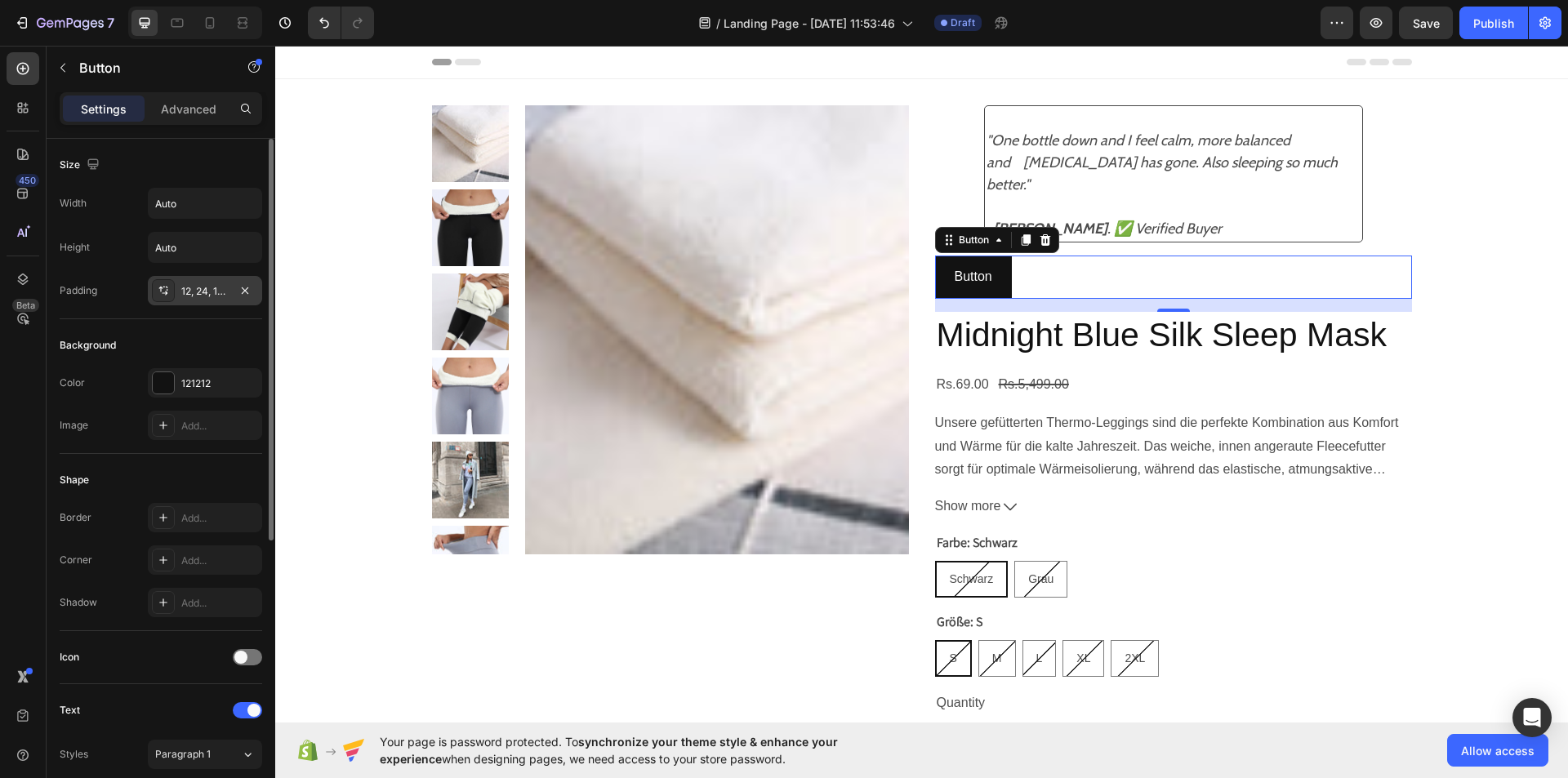
click at [155, 292] on div at bounding box center [163, 290] width 22 height 22
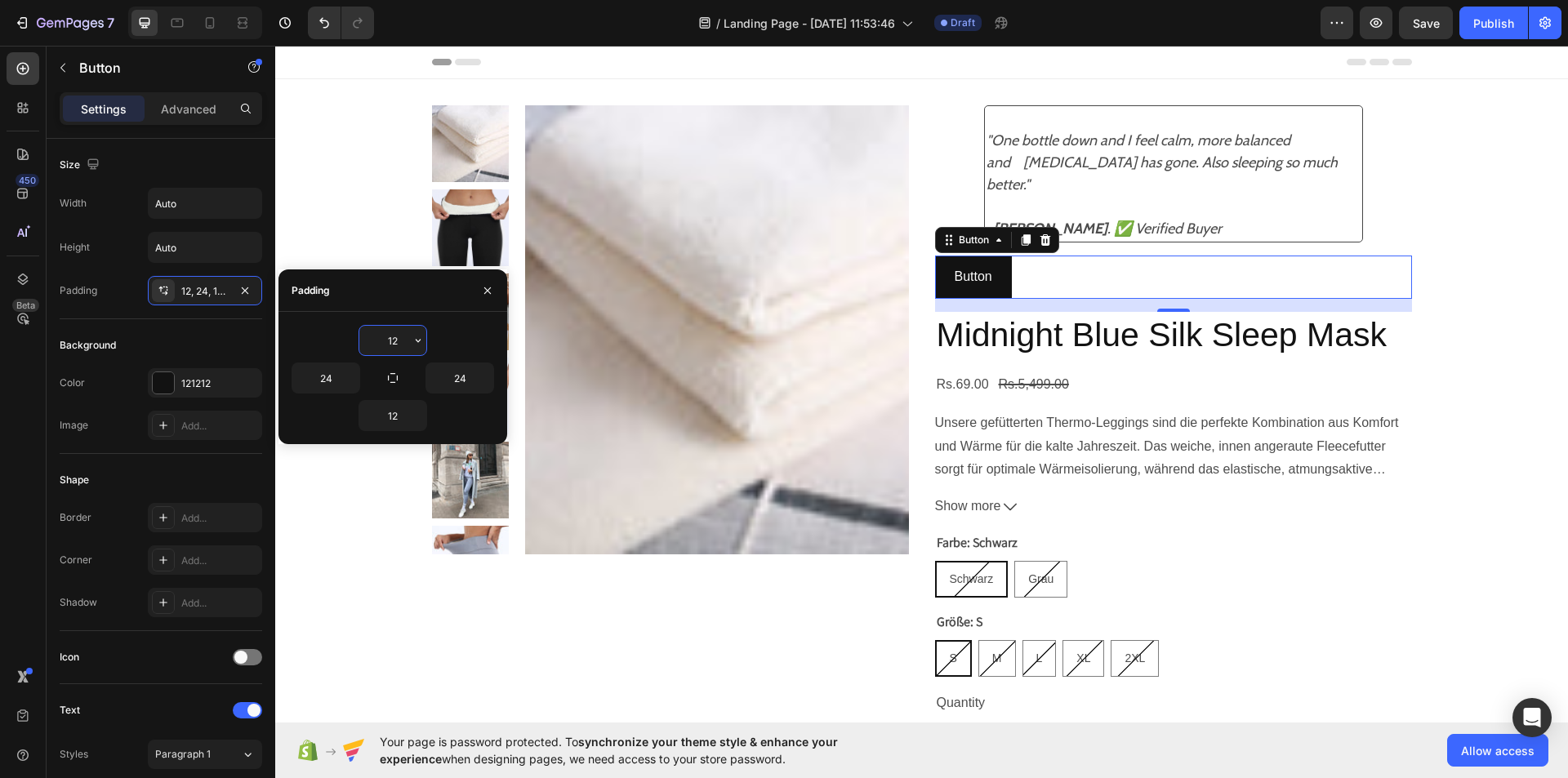
click at [403, 340] on input "12" at bounding box center [393, 340] width 67 height 29
click at [417, 340] on icon "button" at bounding box center [418, 340] width 5 height 3
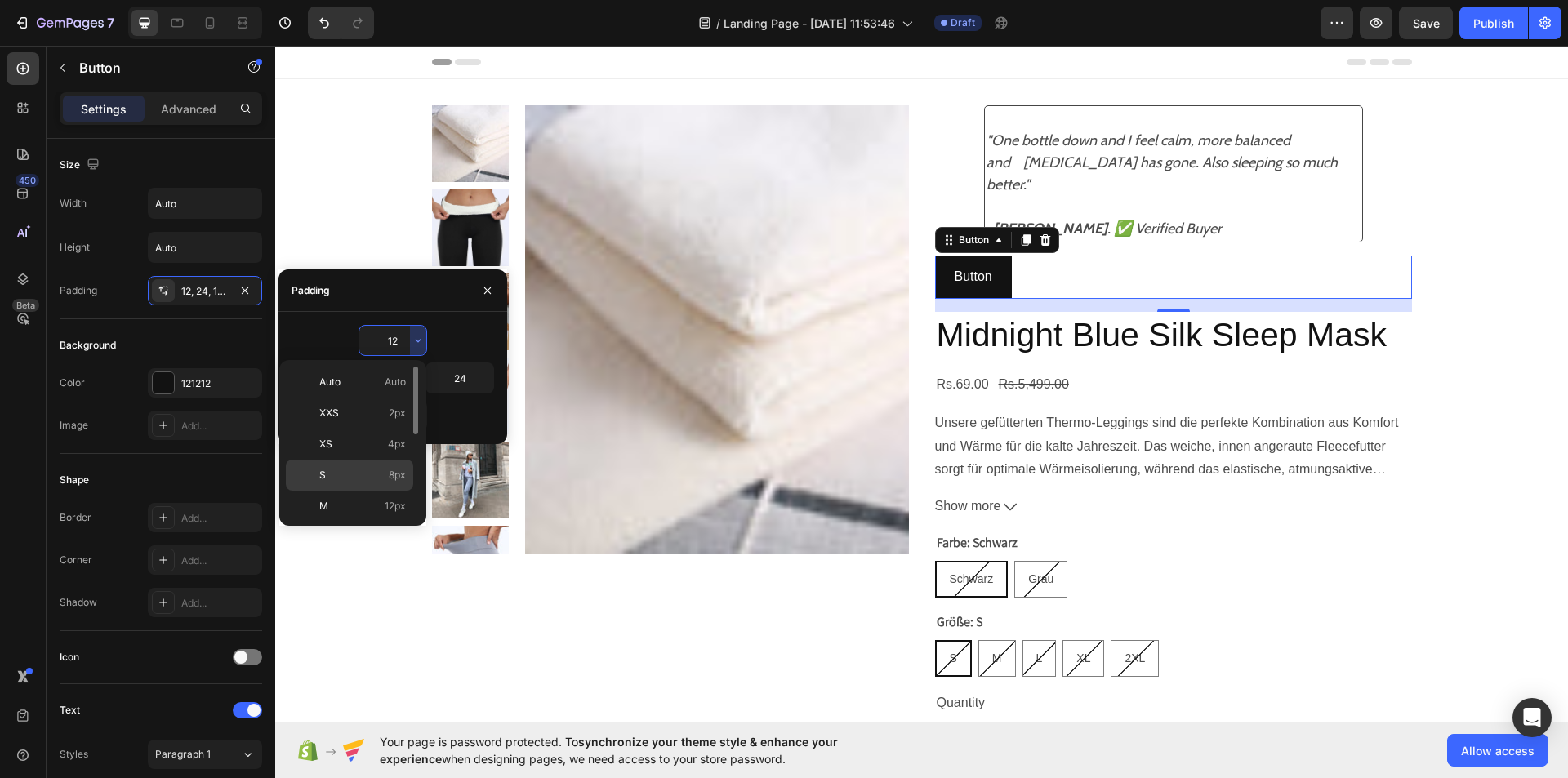
click at [390, 468] on span "8px" at bounding box center [397, 475] width 17 height 15
type input "8"
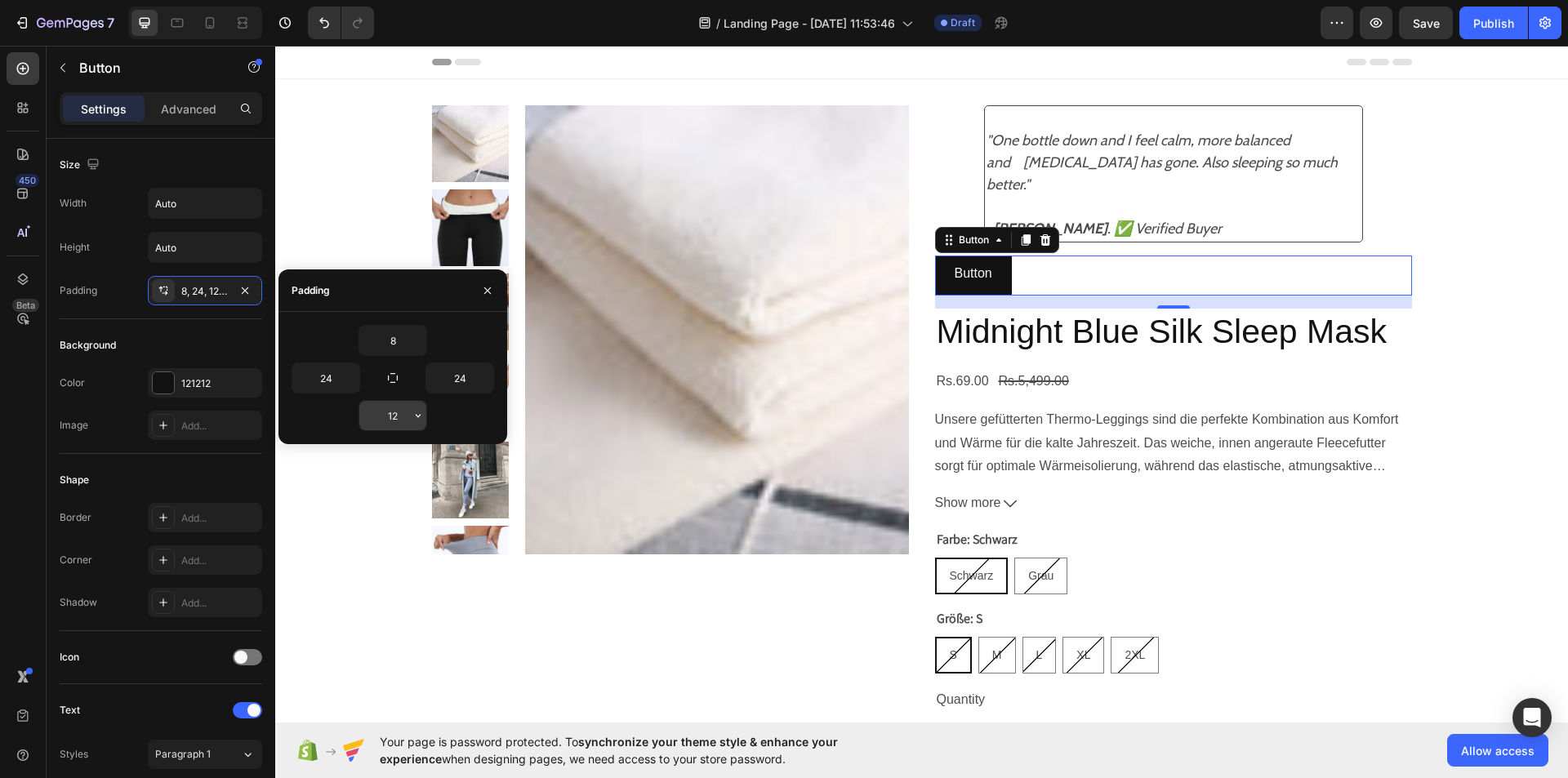
click at [414, 424] on button "button" at bounding box center [418, 415] width 17 height 29
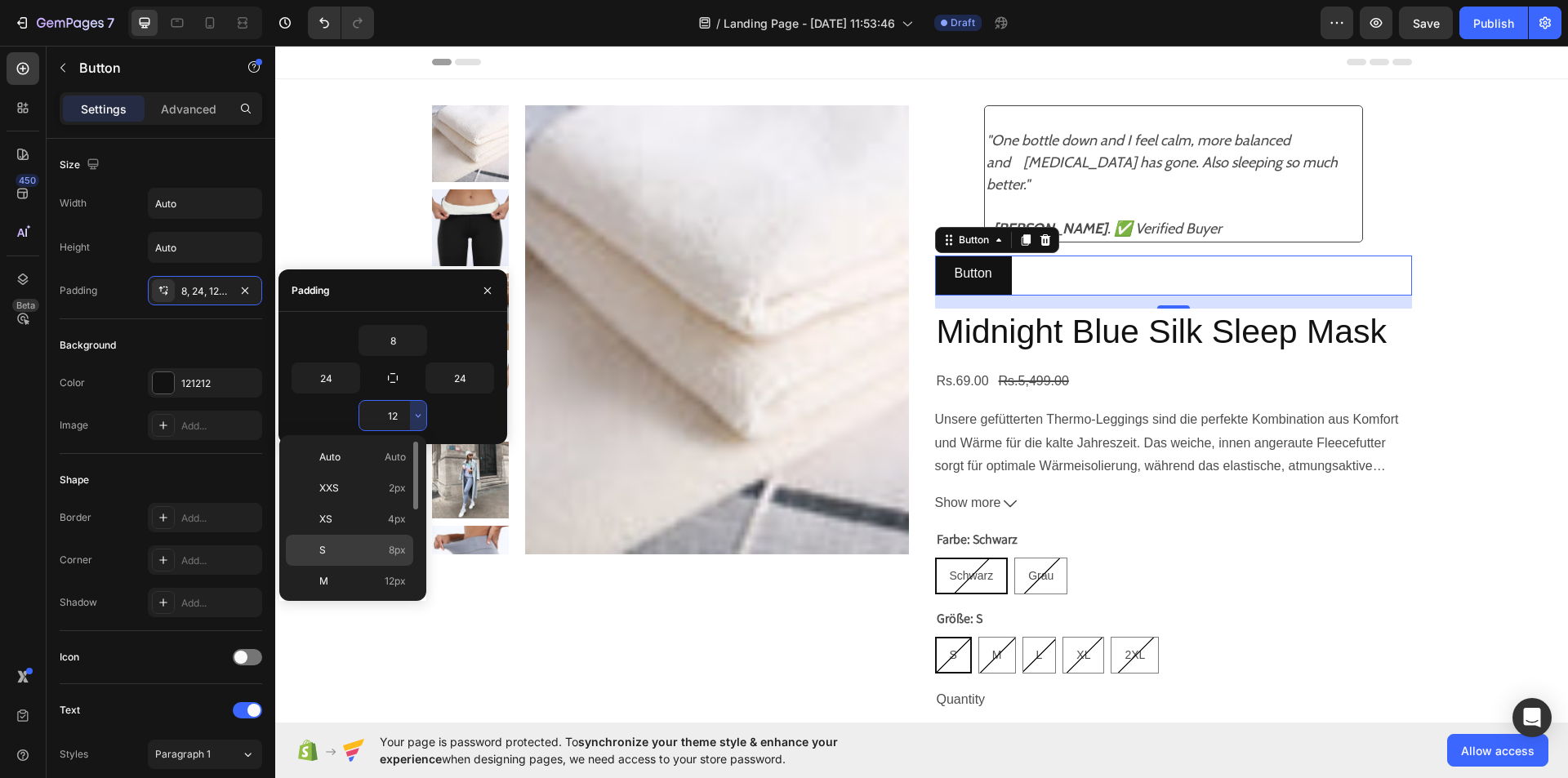
click at [394, 566] on div "S 8px" at bounding box center [349, 581] width 127 height 31
type input "8"
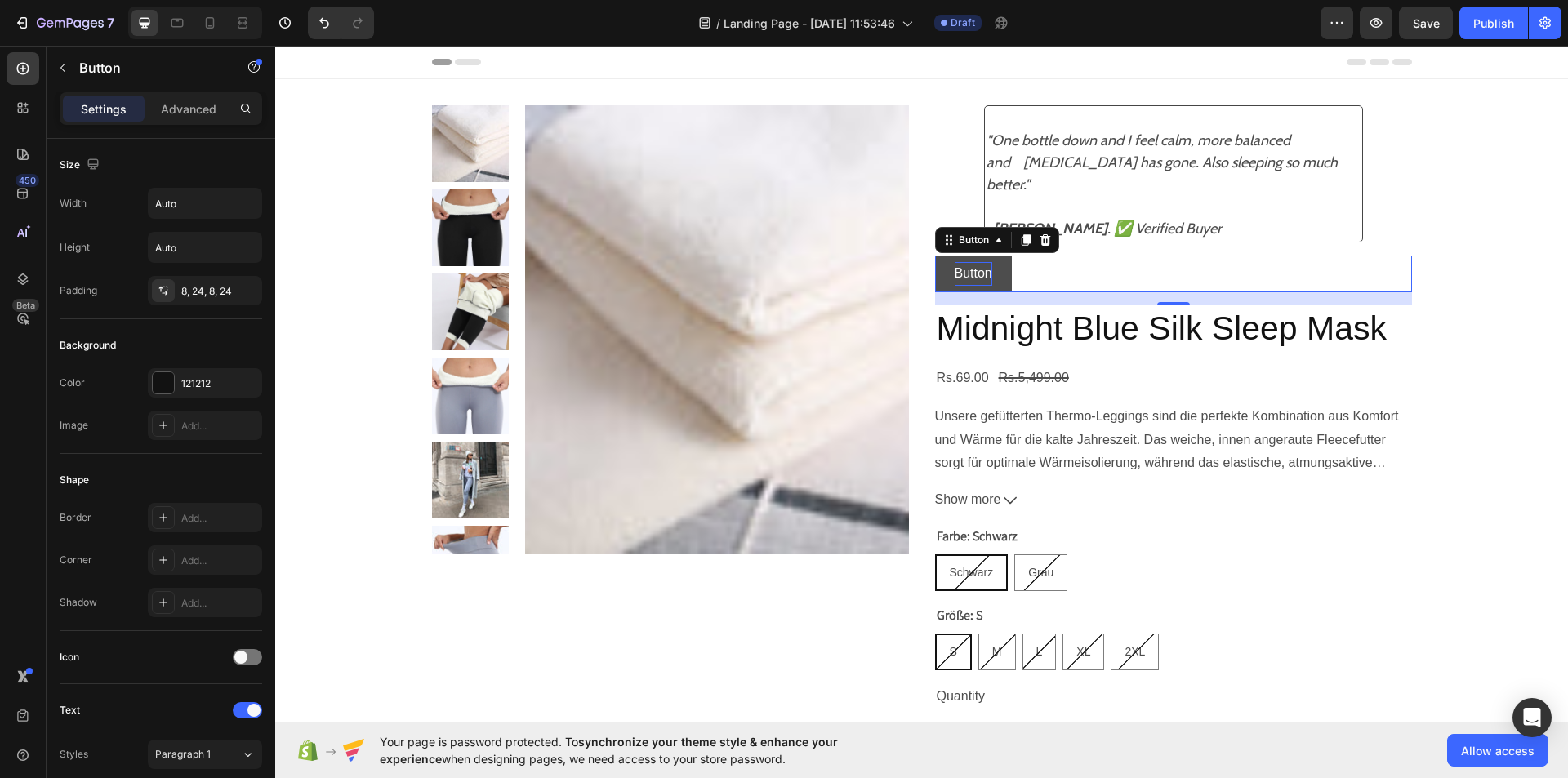
click at [978, 272] on p "Button" at bounding box center [972, 274] width 37 height 23
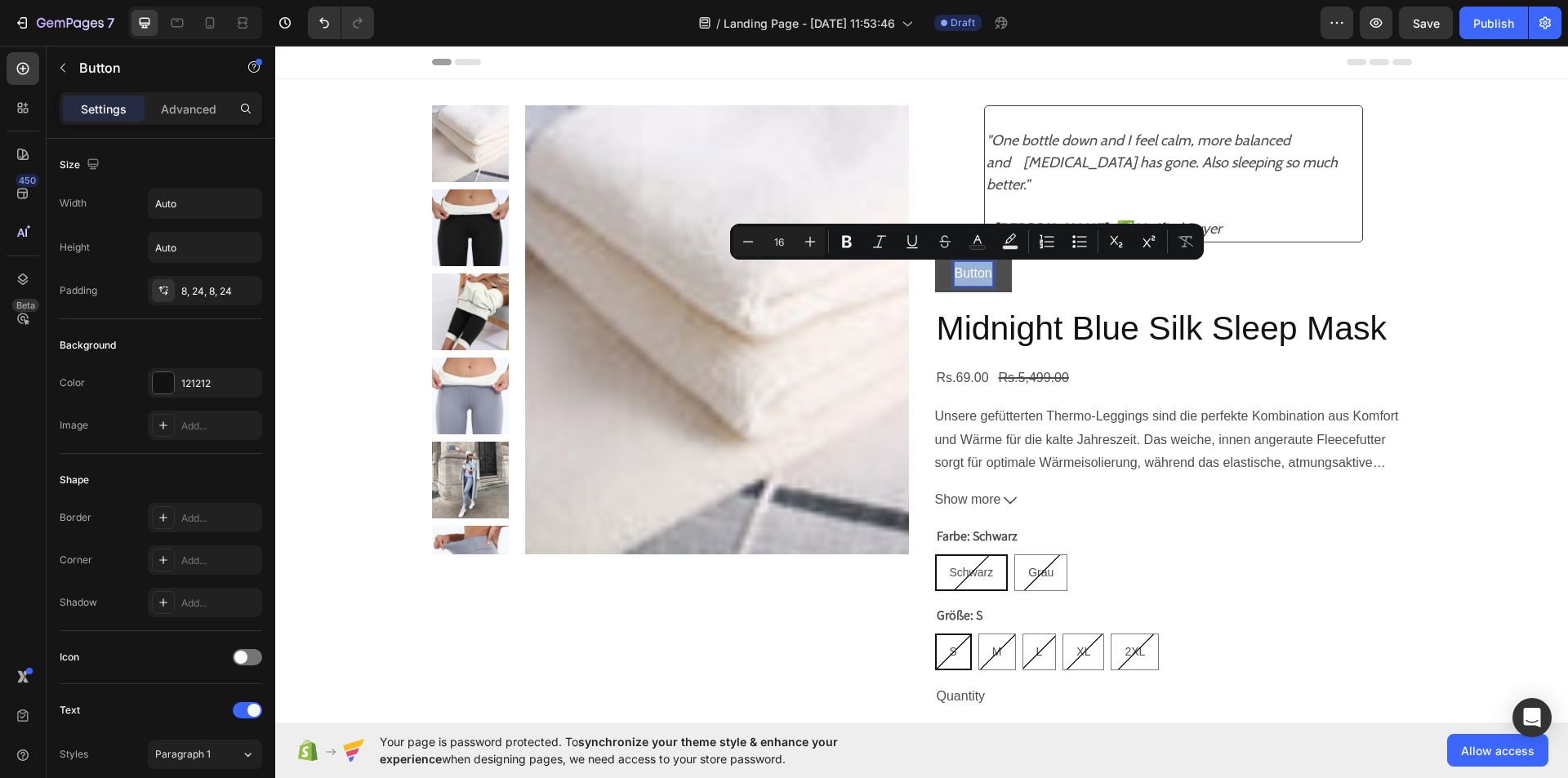
click at [978, 272] on p "Button" at bounding box center [972, 274] width 37 height 23
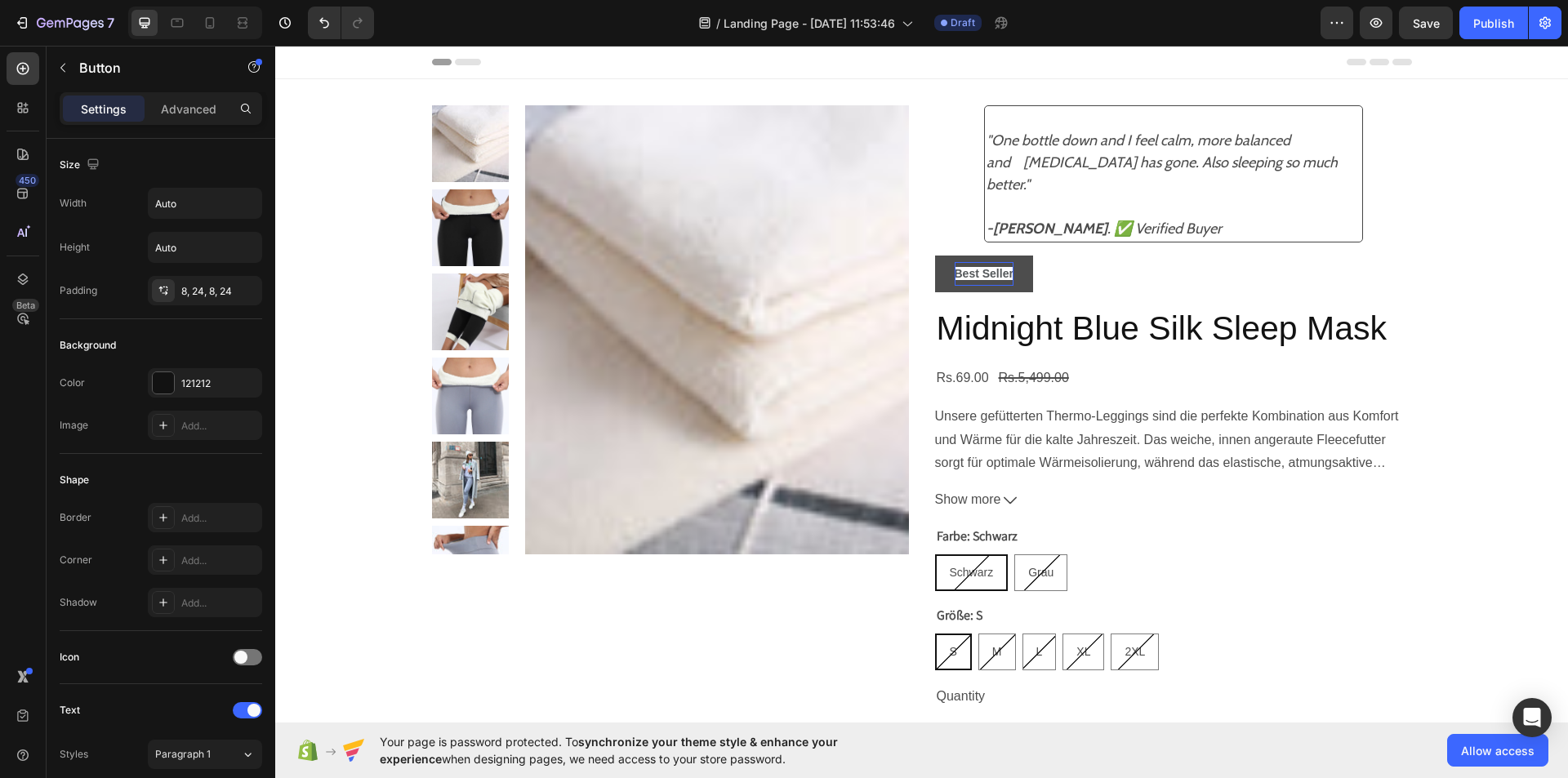
click at [1054, 265] on div "Best Seller Button 16" at bounding box center [1173, 274] width 477 height 37
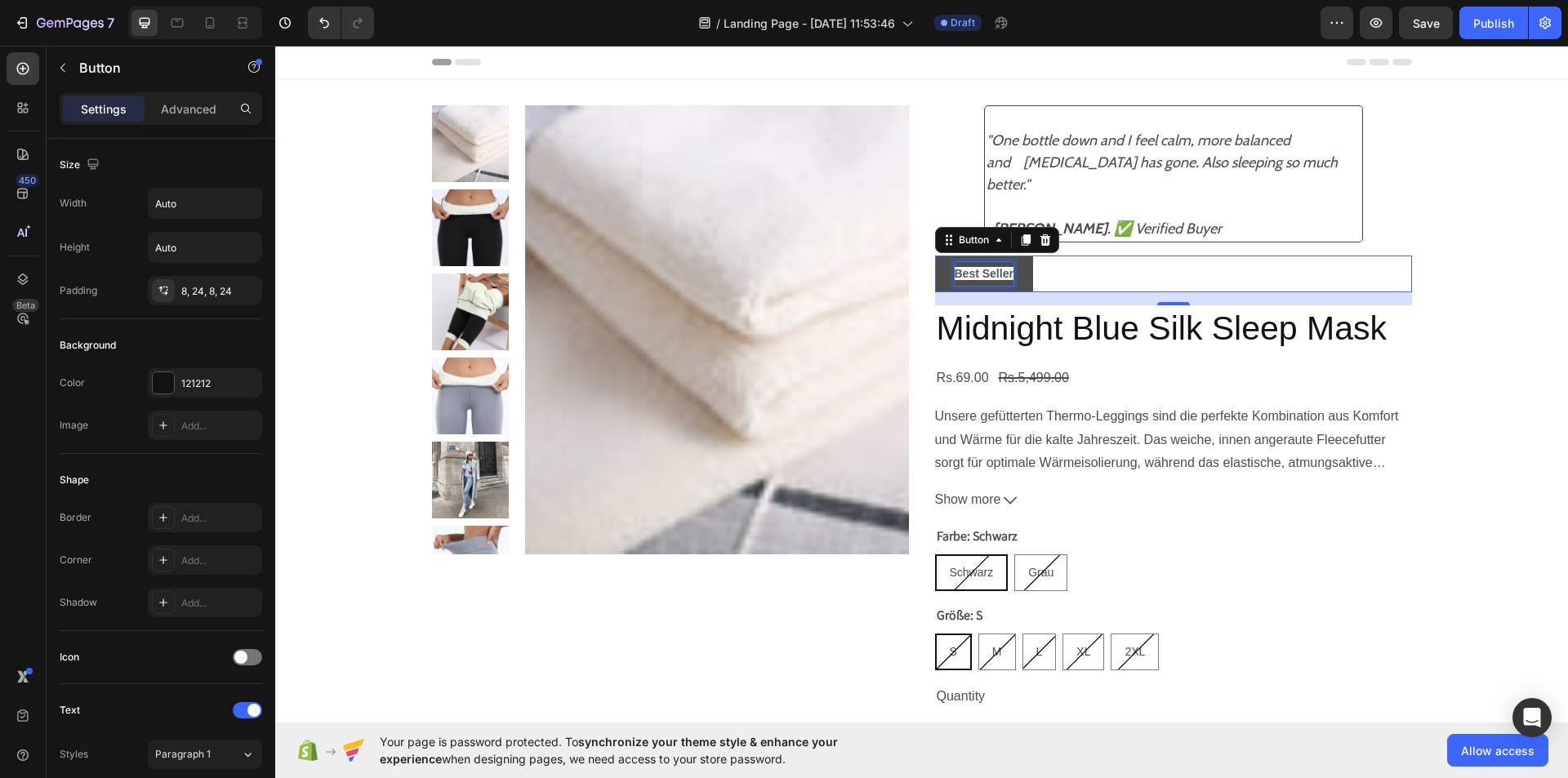
click at [1000, 270] on strong "Best Seller" at bounding box center [983, 274] width 59 height 13
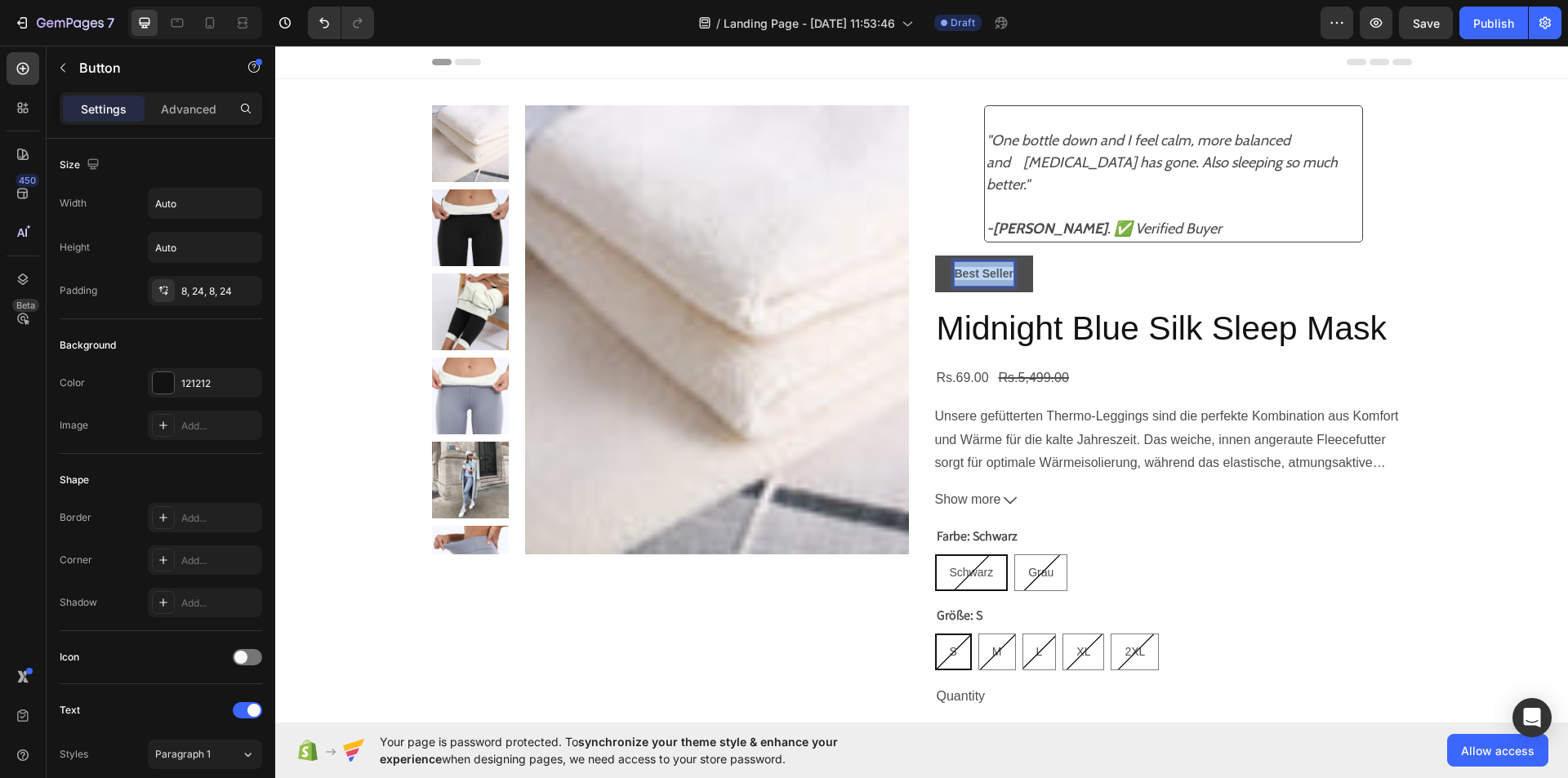
click at [1000, 270] on strong "Best Seller" at bounding box center [983, 274] width 59 height 13
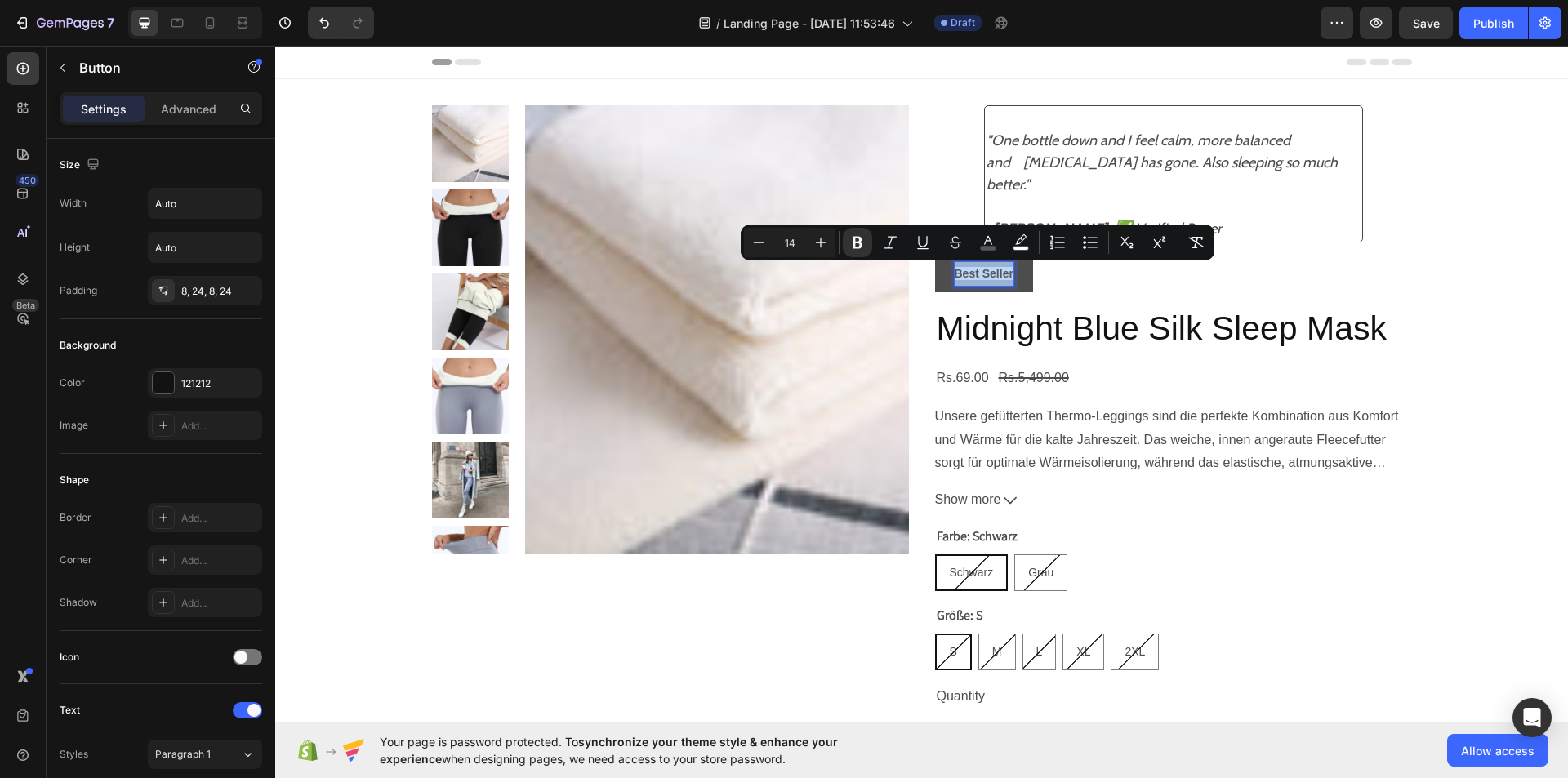
copy strong "Best Seller"
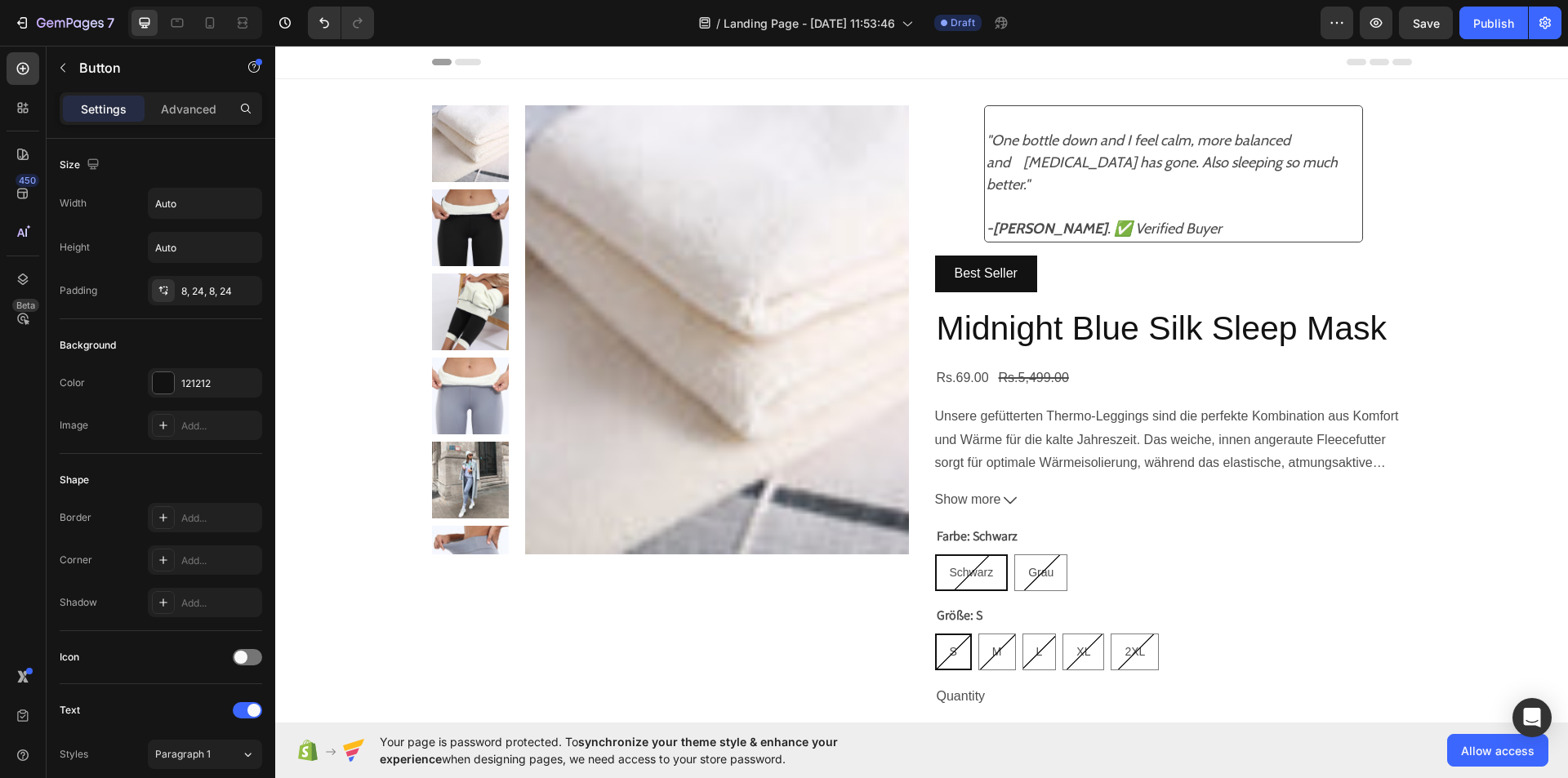
click at [1120, 285] on div "Best Seller Button 16" at bounding box center [1173, 274] width 477 height 37
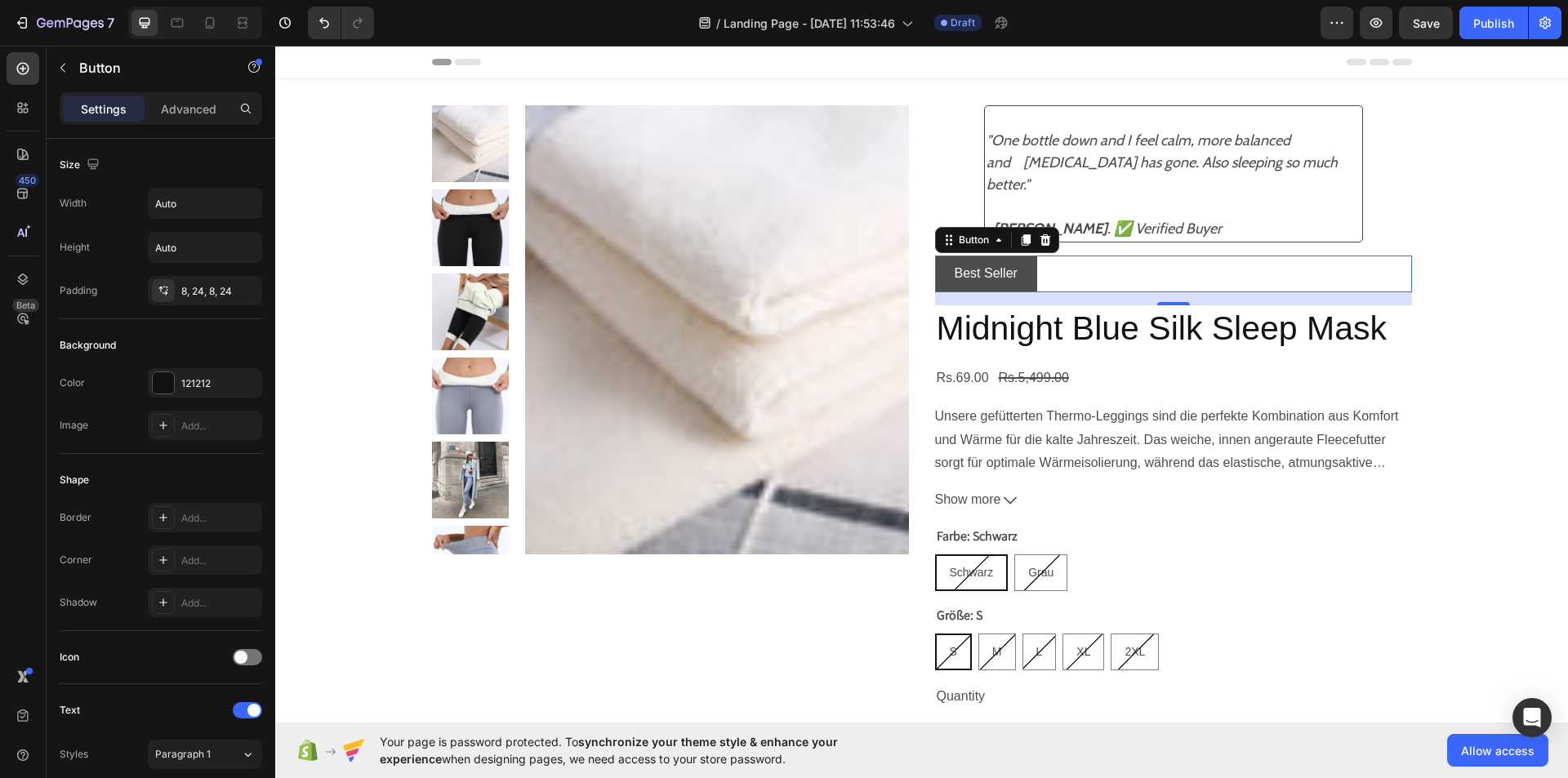
click at [1026, 274] on button "Best Seller" at bounding box center [986, 274] width 102 height 37
click at [935, 280] on button "Best Seller" at bounding box center [986, 274] width 102 height 37
click at [159, 379] on div at bounding box center [164, 384] width 22 height 22
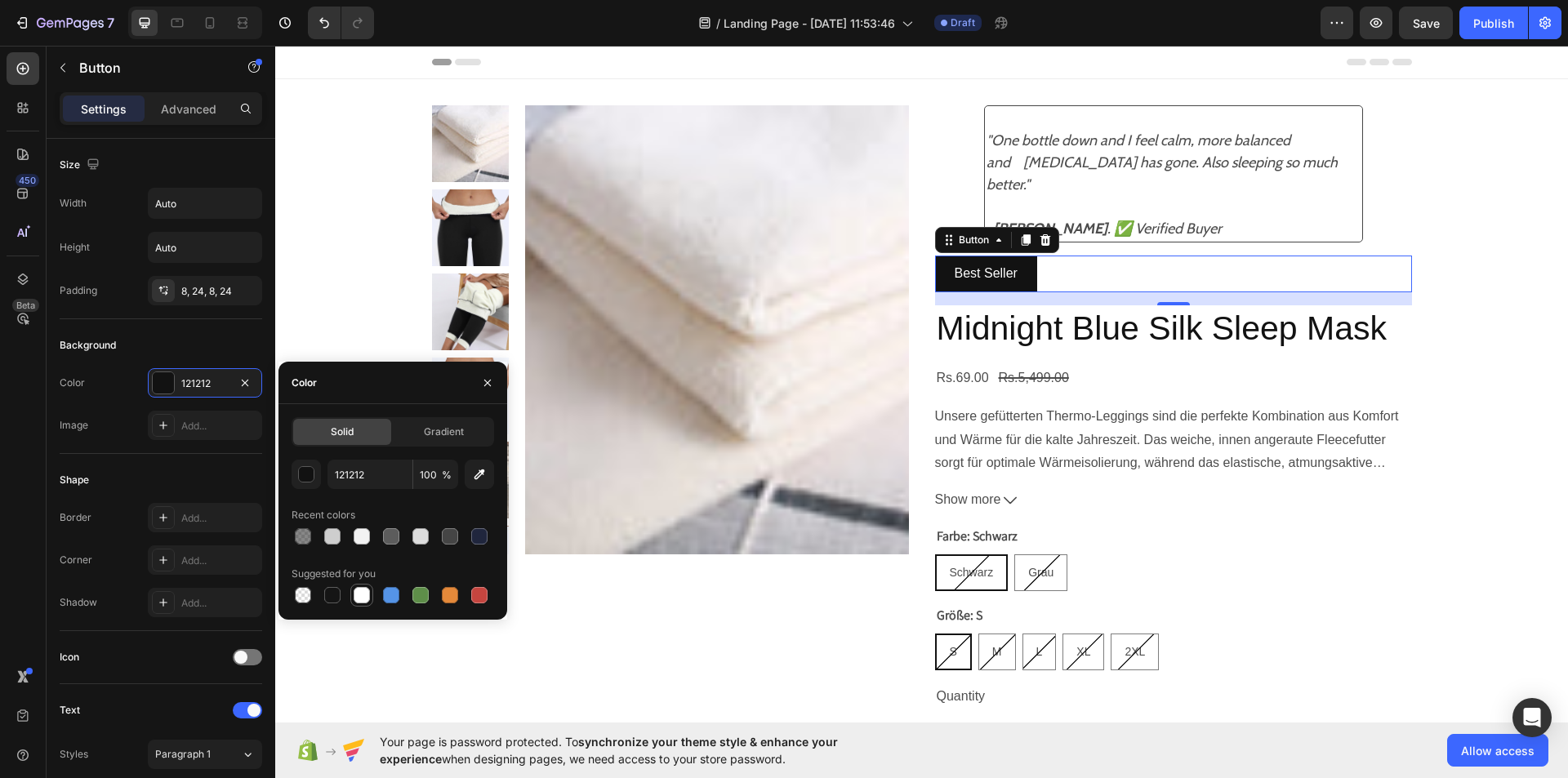
click at [356, 586] on div at bounding box center [362, 596] width 20 height 20
click at [364, 533] on div at bounding box center [362, 537] width 17 height 17
click at [413, 590] on div at bounding box center [421, 596] width 17 height 17
type input "5E8E49"
click at [475, 381] on button "button" at bounding box center [487, 383] width 26 height 26
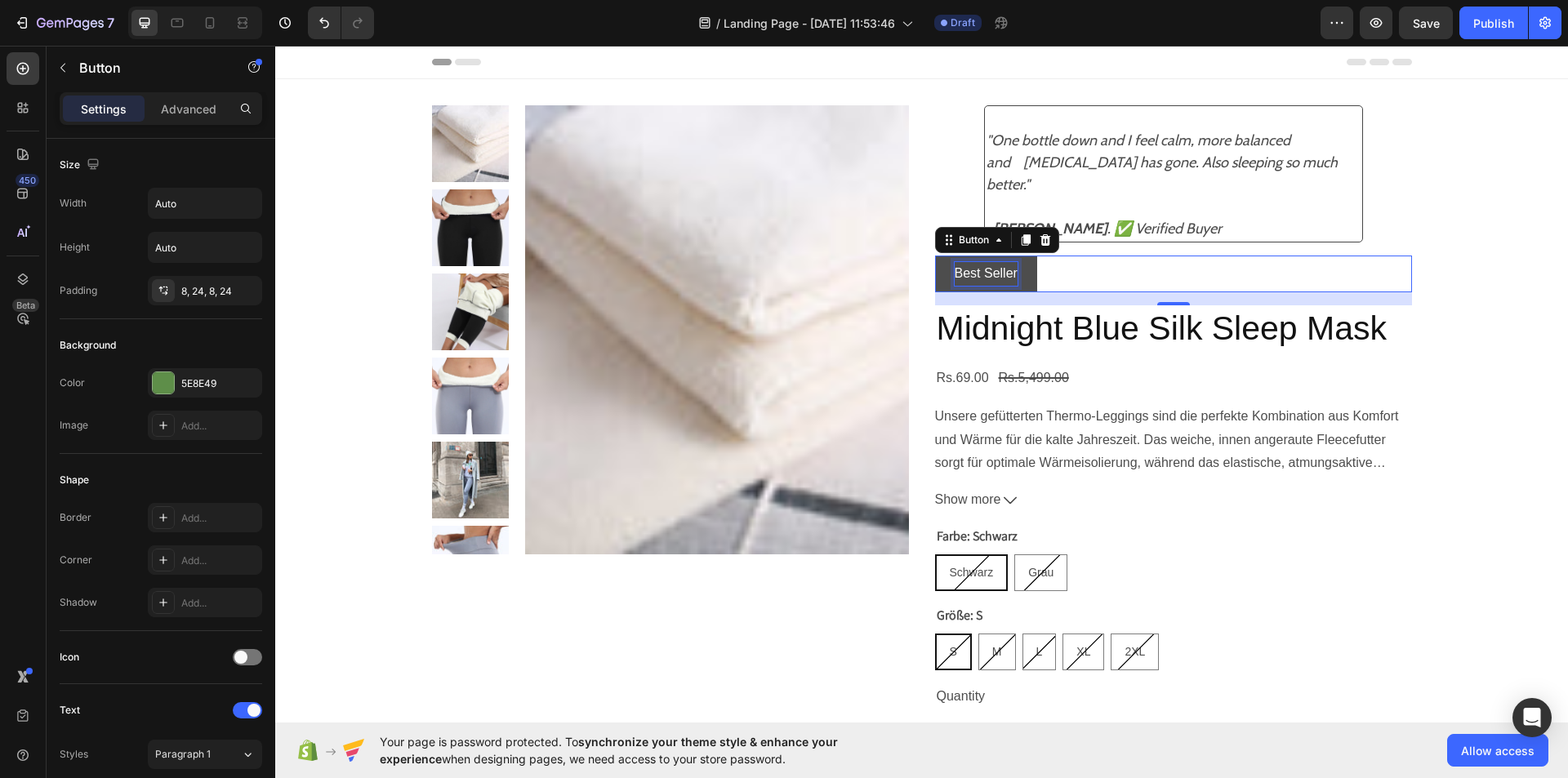
click at [1003, 265] on p "Best Seller" at bounding box center [986, 274] width 63 height 23
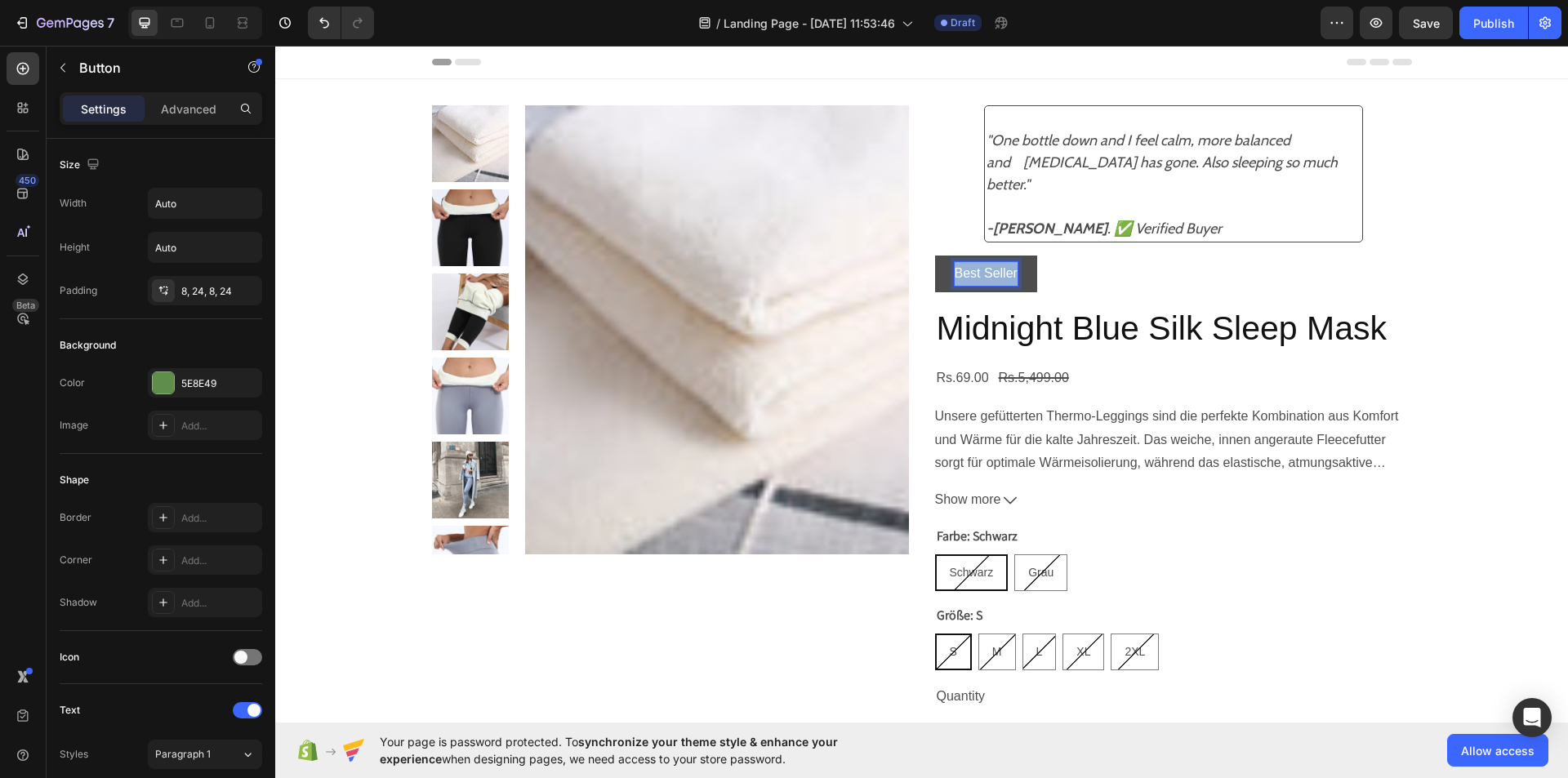
click at [1003, 265] on p "Best Seller" at bounding box center [986, 274] width 63 height 23
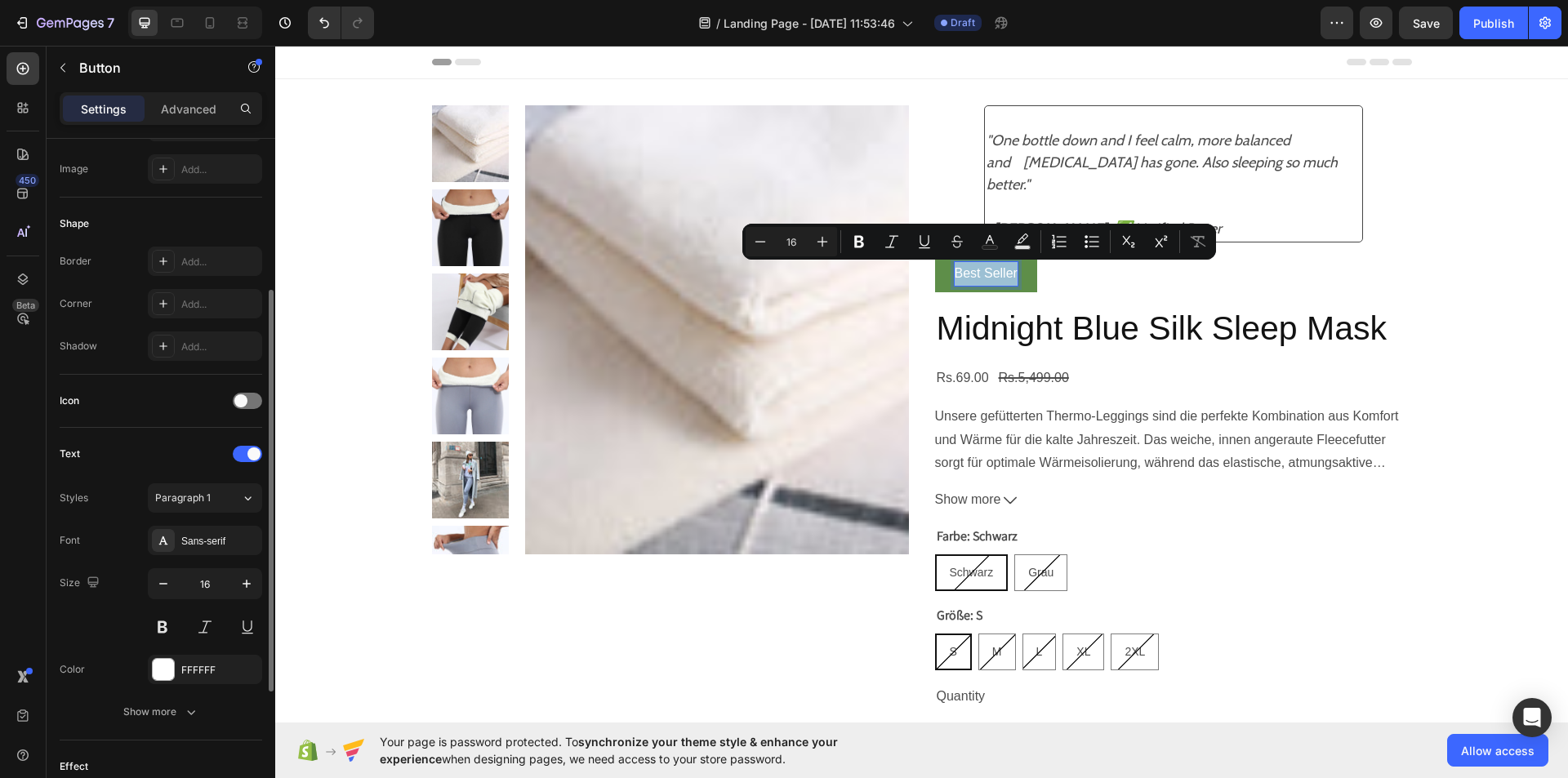
scroll to position [257, 0]
click at [161, 667] on div at bounding box center [164, 669] width 22 height 22
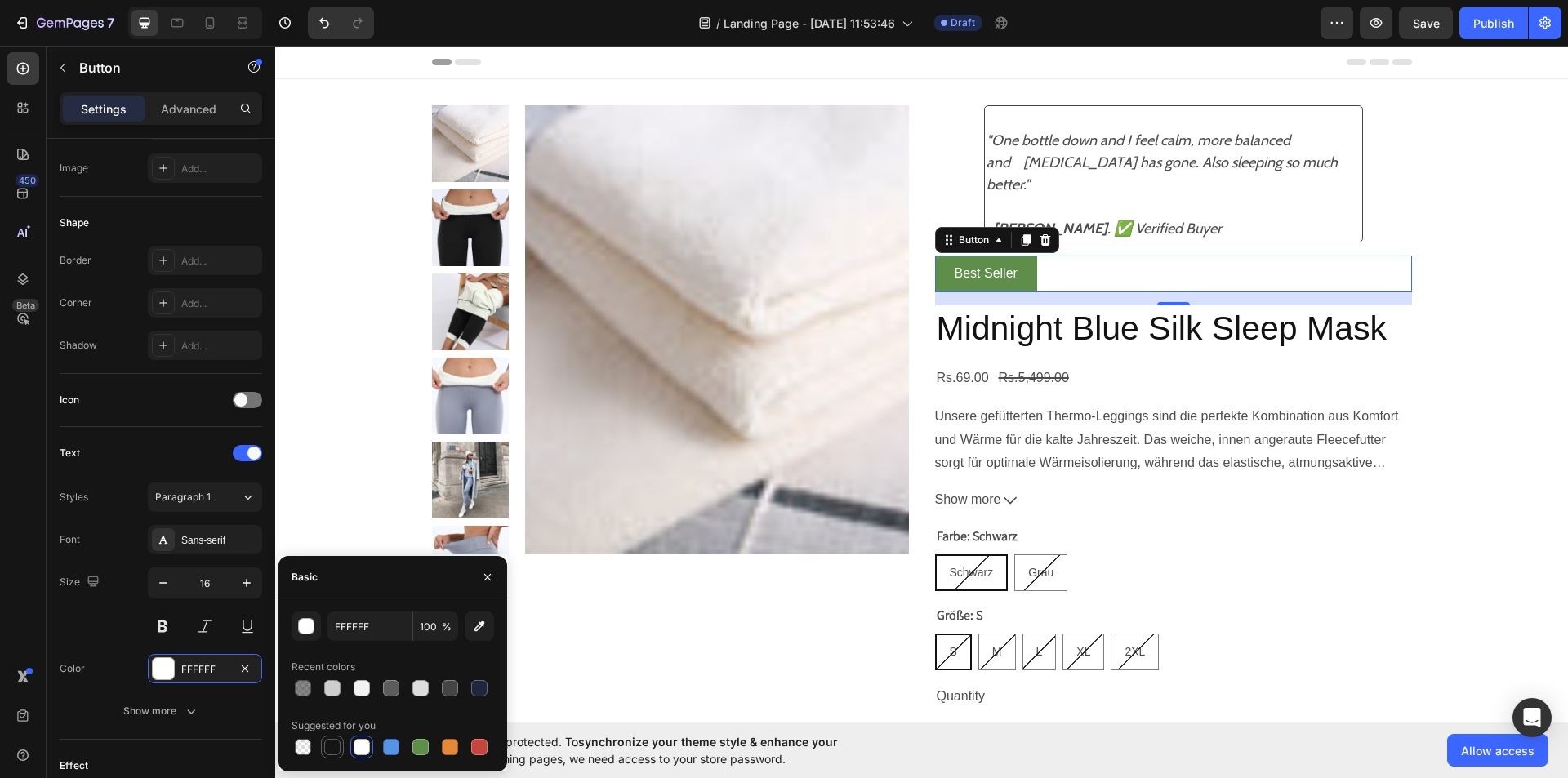
click at [330, 746] on div at bounding box center [333, 747] width 17 height 17
type input "151515"
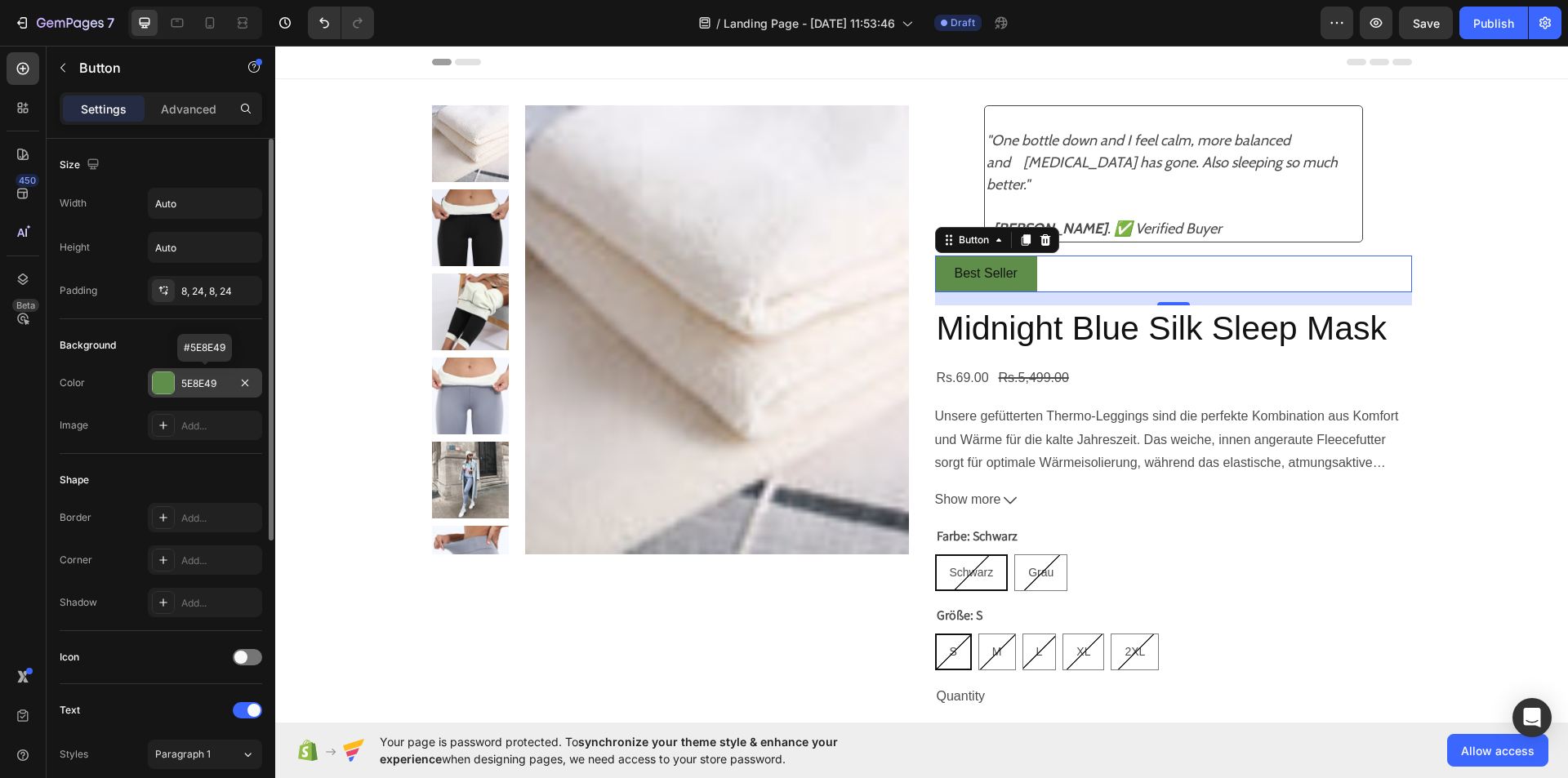
click at [166, 384] on div at bounding box center [164, 384] width 22 height 22
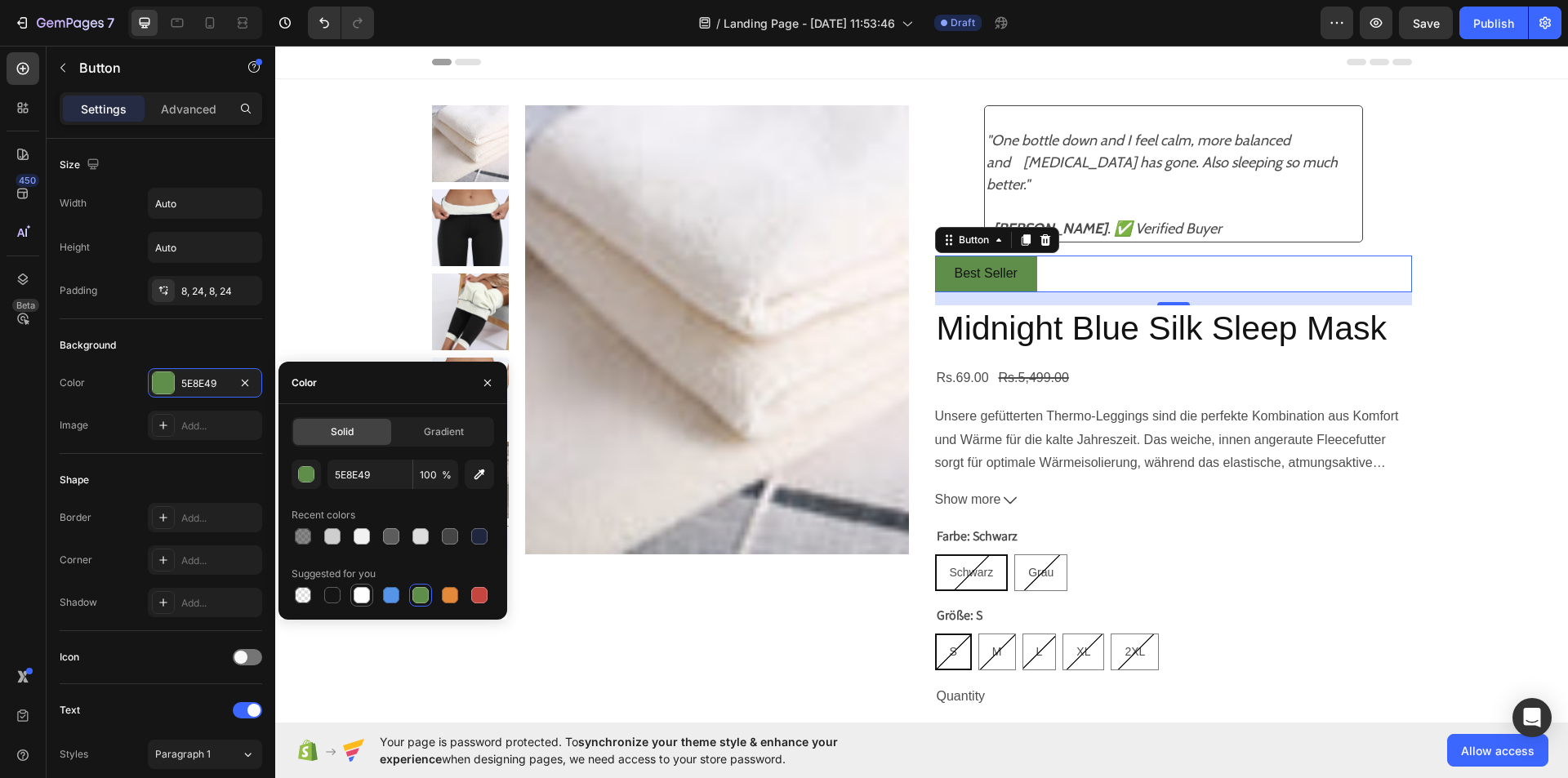
click at [360, 604] on div at bounding box center [362, 596] width 20 height 20
type input "FFFFFF"
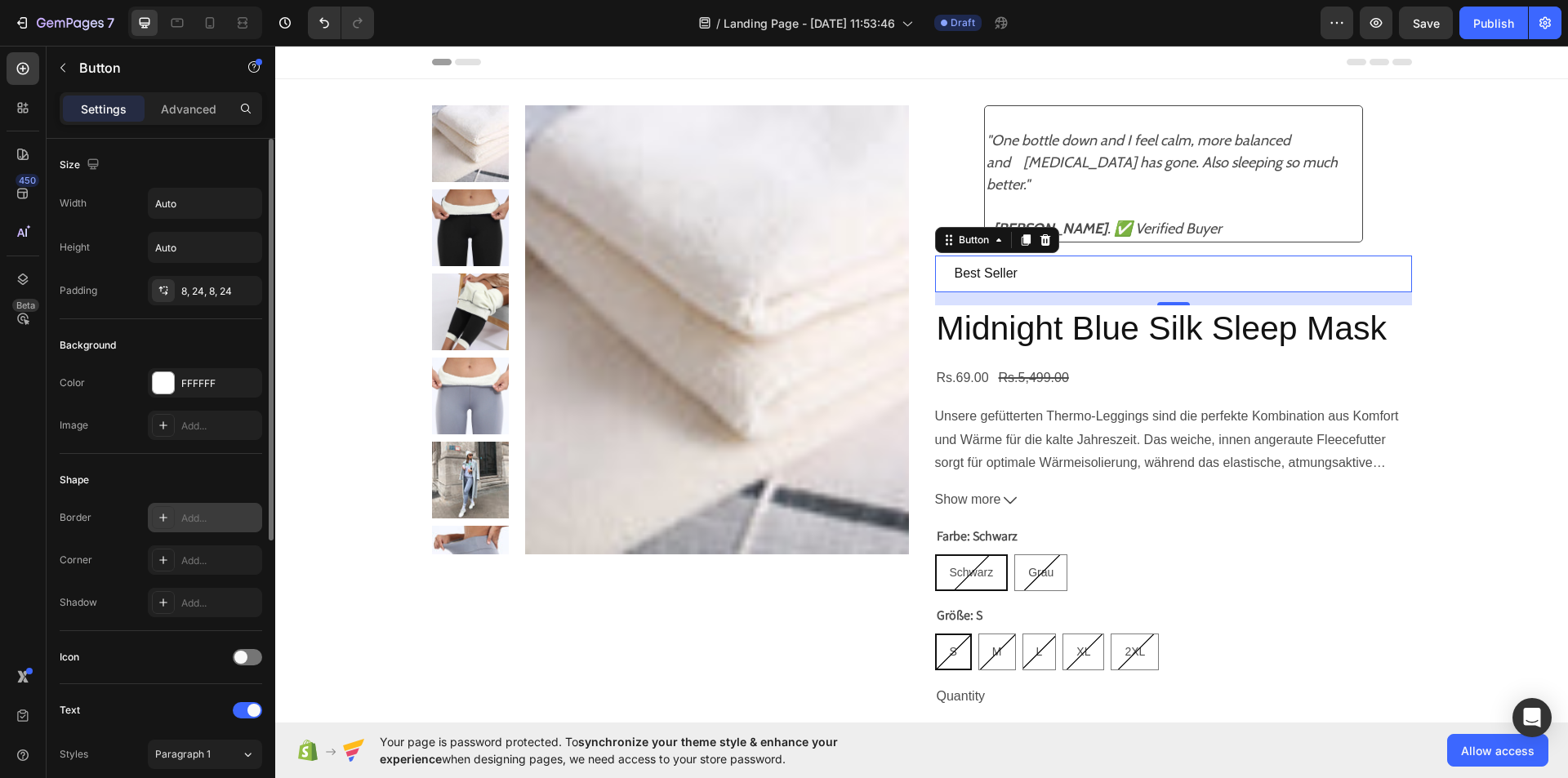
click at [156, 512] on icon at bounding box center [163, 518] width 13 height 13
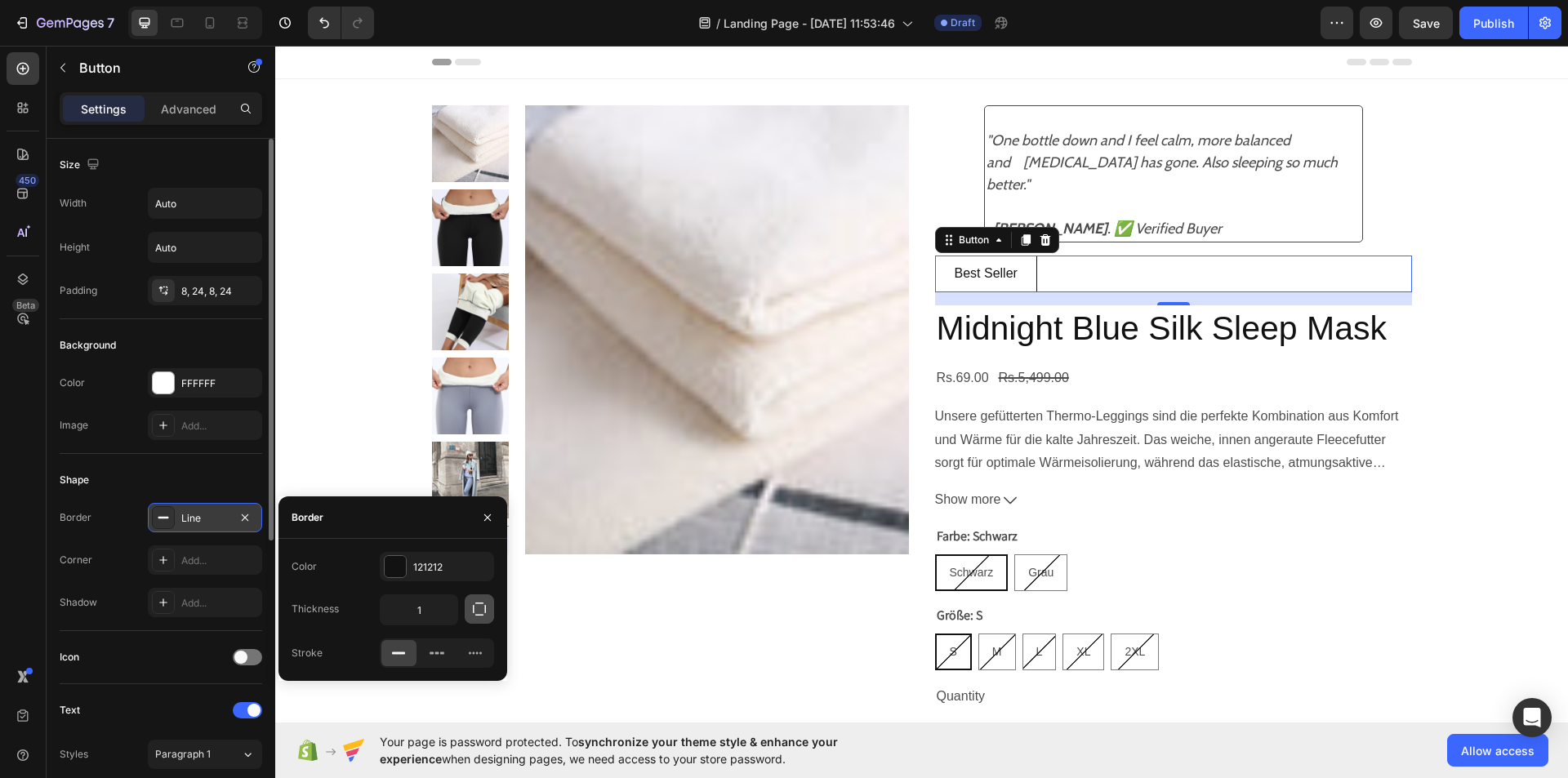
click at [485, 601] on icon "button" at bounding box center [479, 609] width 17 height 17
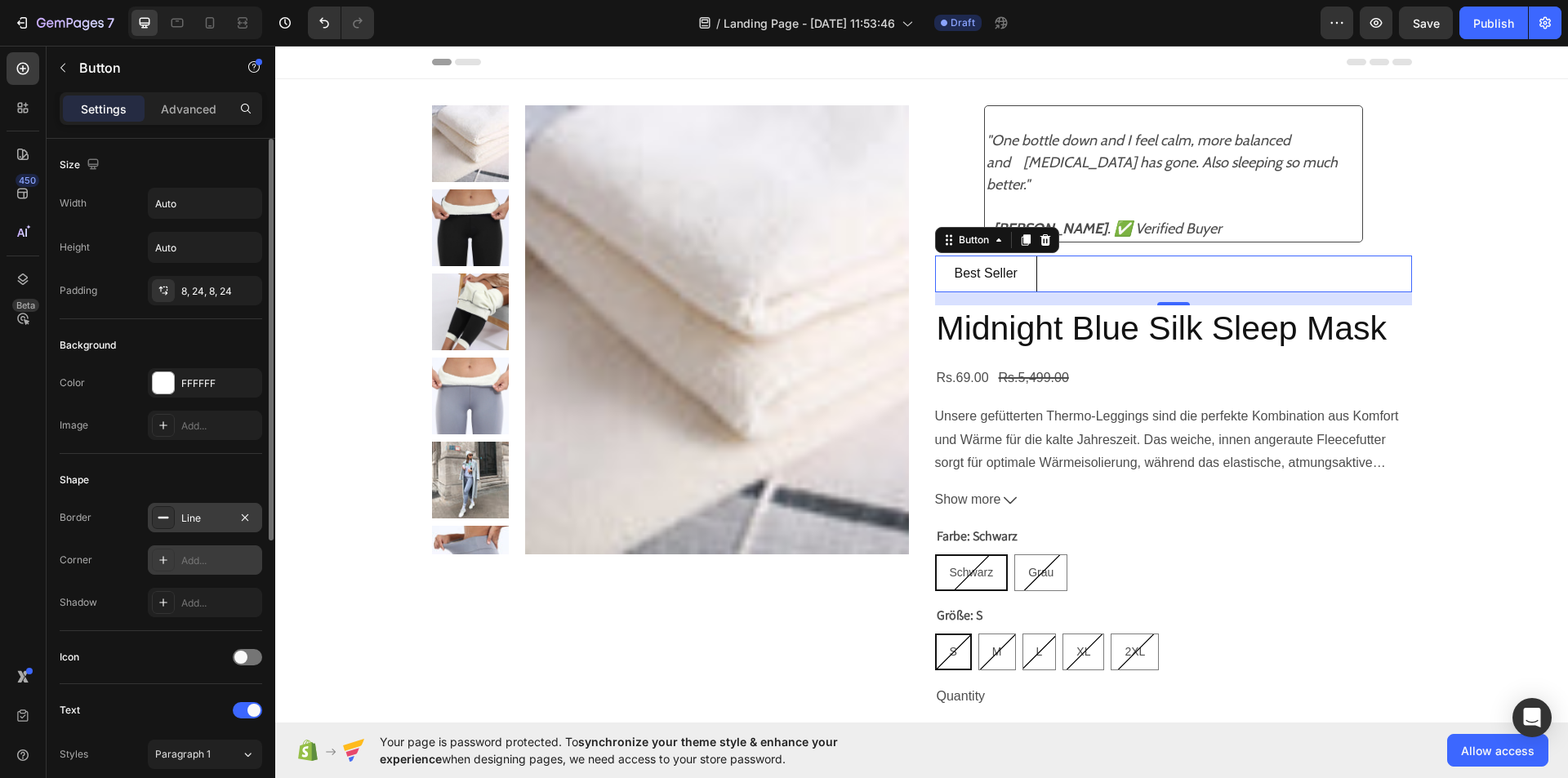
click at [165, 559] on icon at bounding box center [163, 560] width 13 height 13
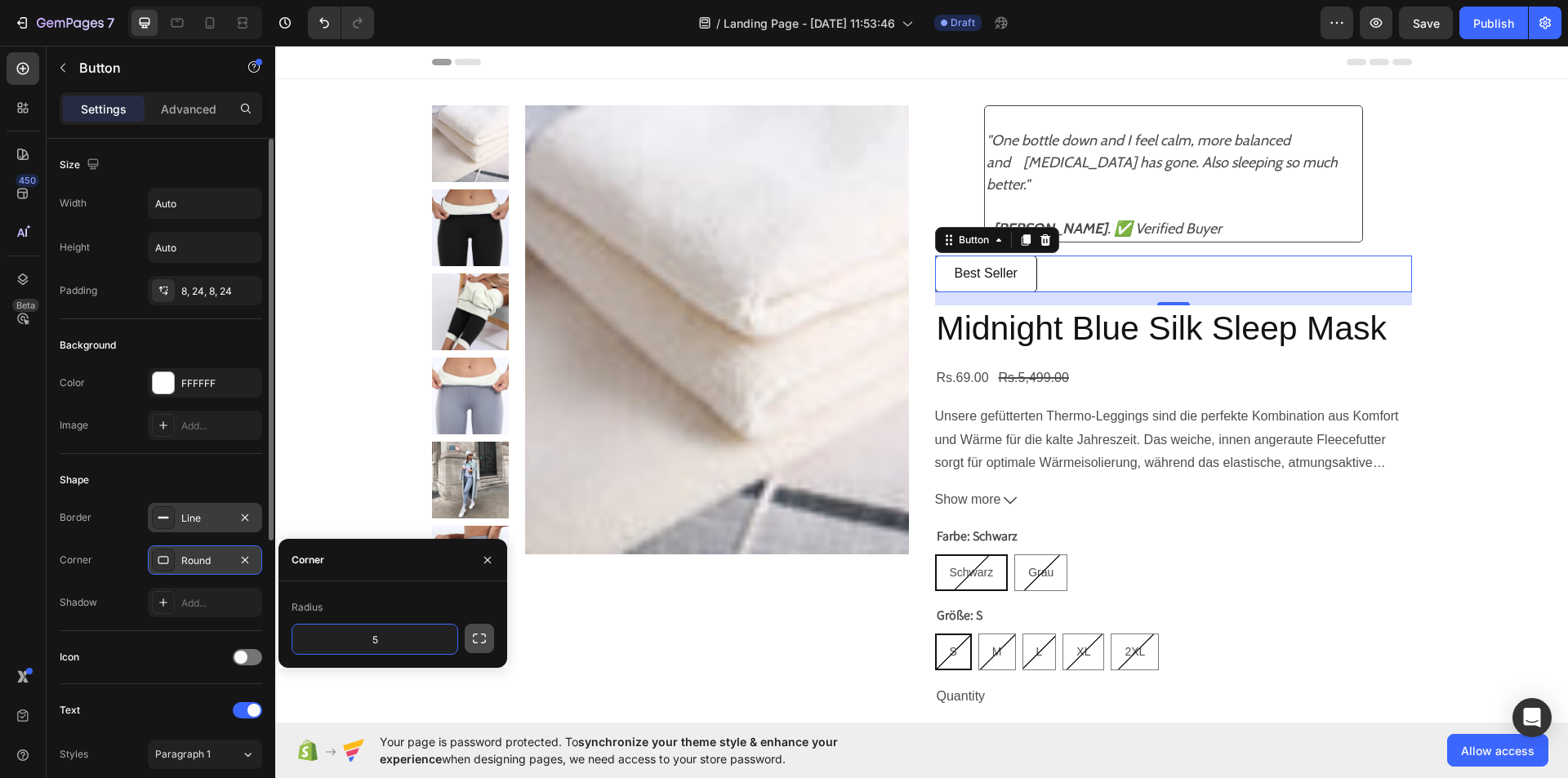
type input "5"
click at [492, 637] on button "button" at bounding box center [478, 638] width 29 height 29
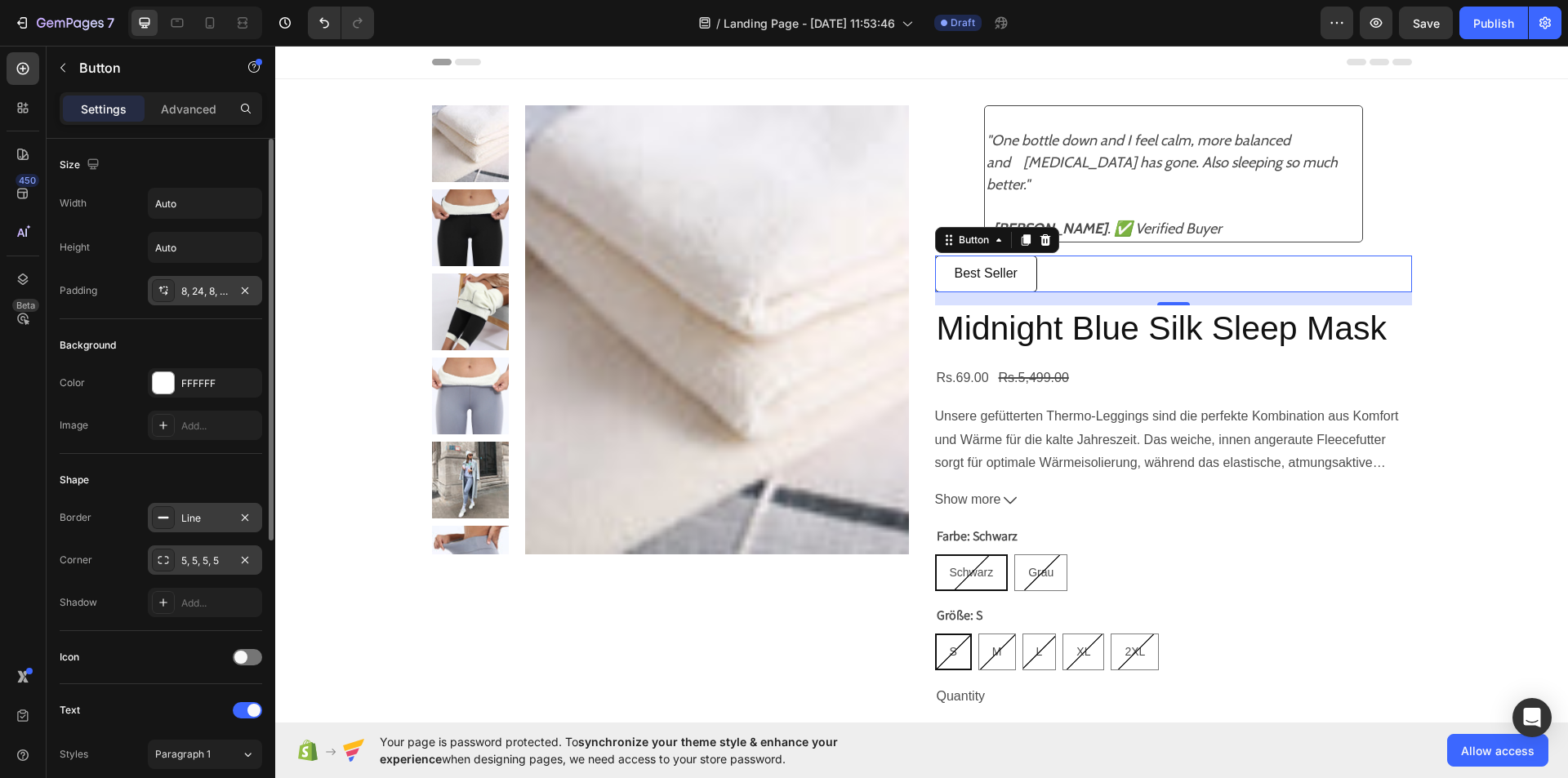
click at [151, 287] on div "8, 24, 8, 24" at bounding box center [205, 290] width 114 height 29
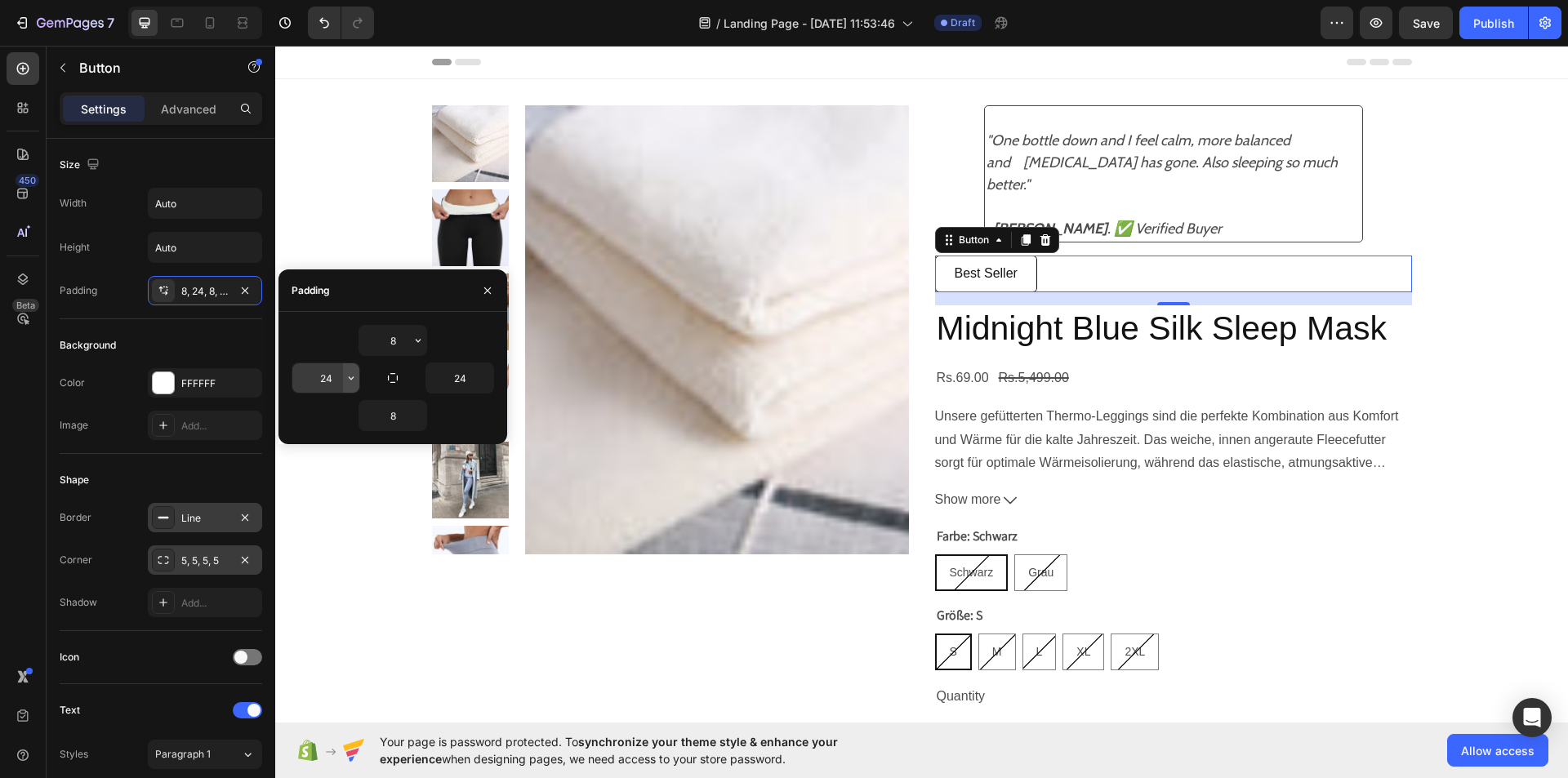
click at [355, 379] on icon "button" at bounding box center [351, 379] width 13 height 13
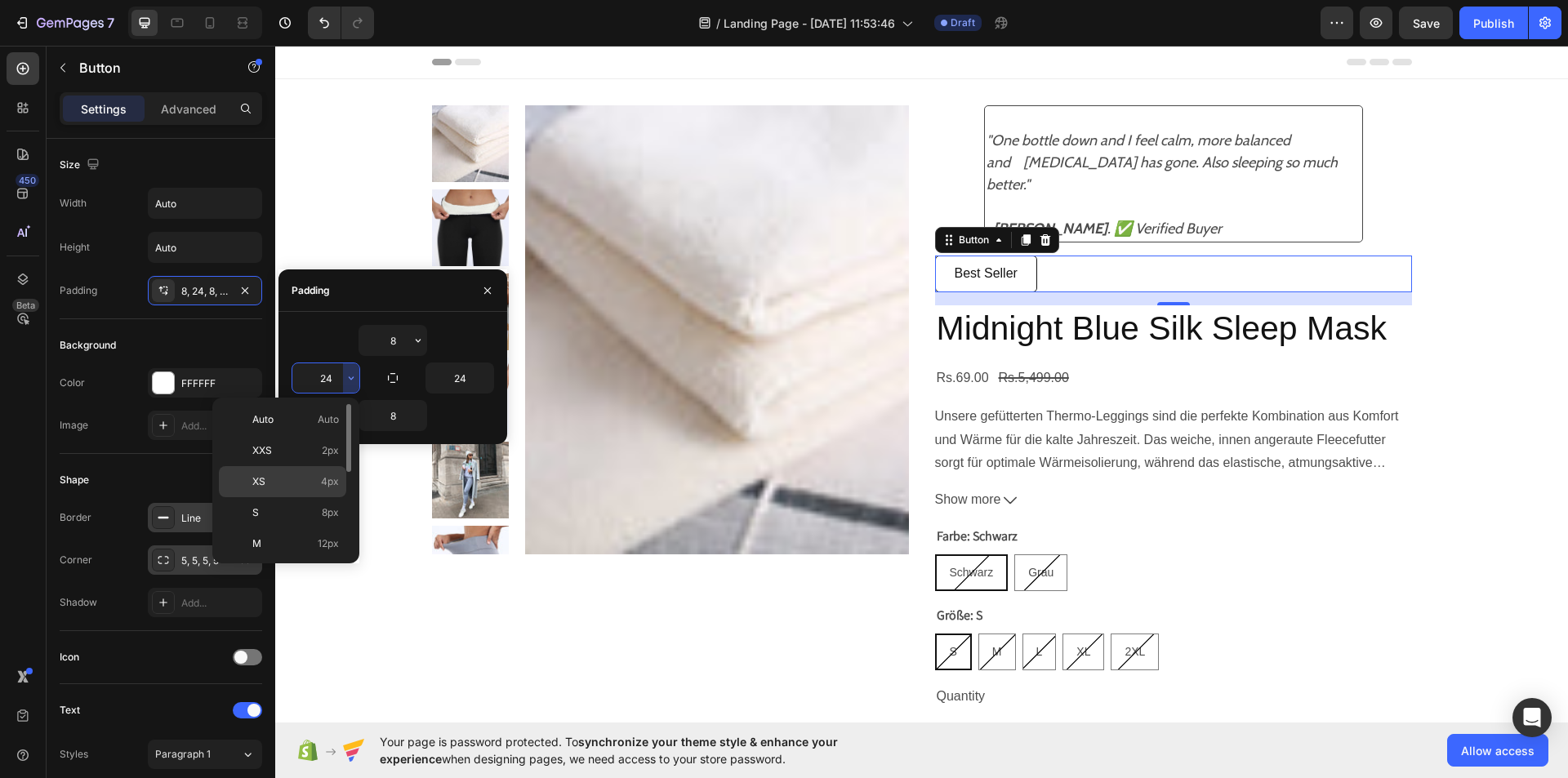
click at [330, 488] on span "4px" at bounding box center [330, 482] width 18 height 15
type input "4"
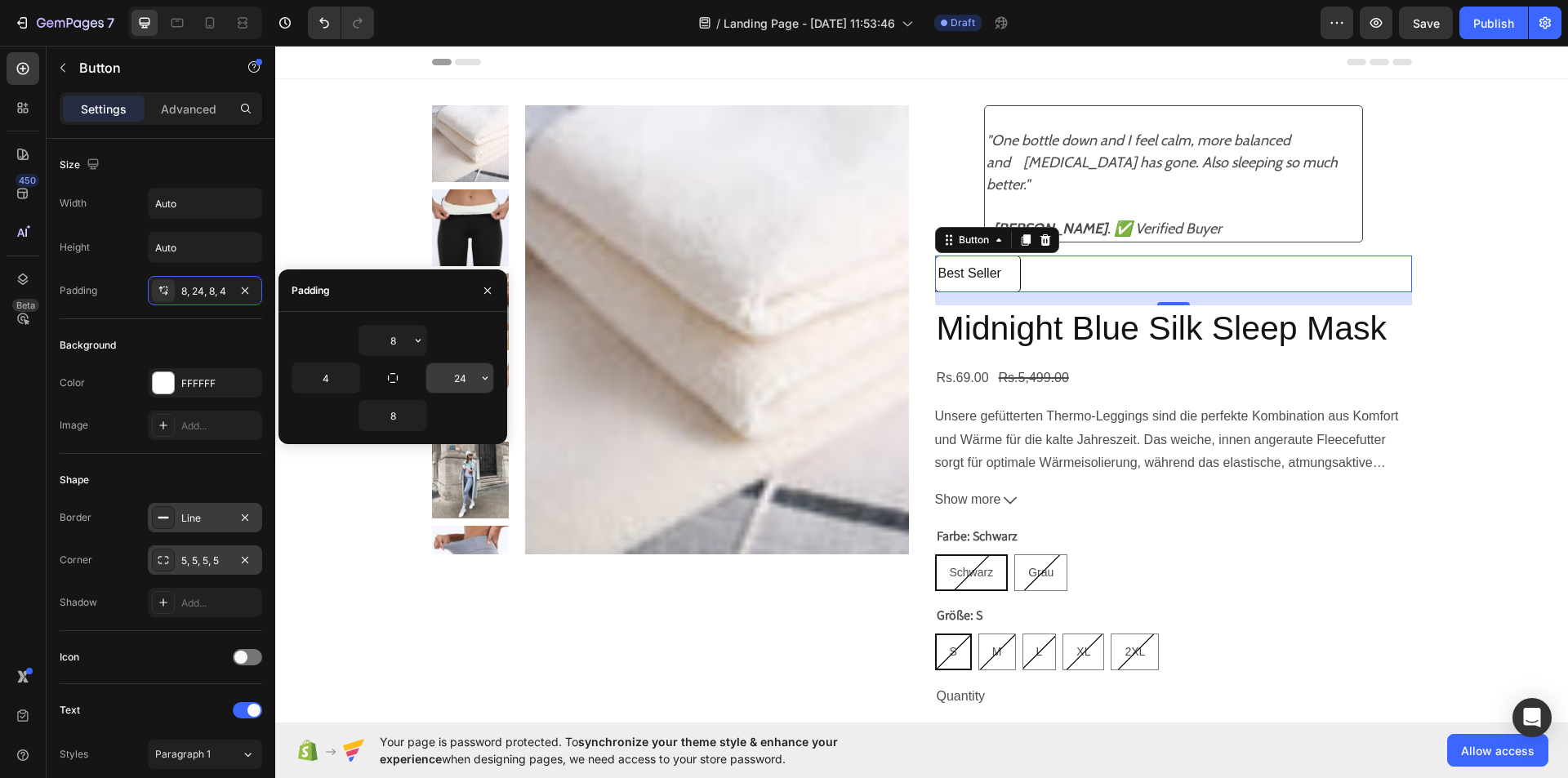
click at [483, 385] on button "button" at bounding box center [485, 378] width 17 height 29
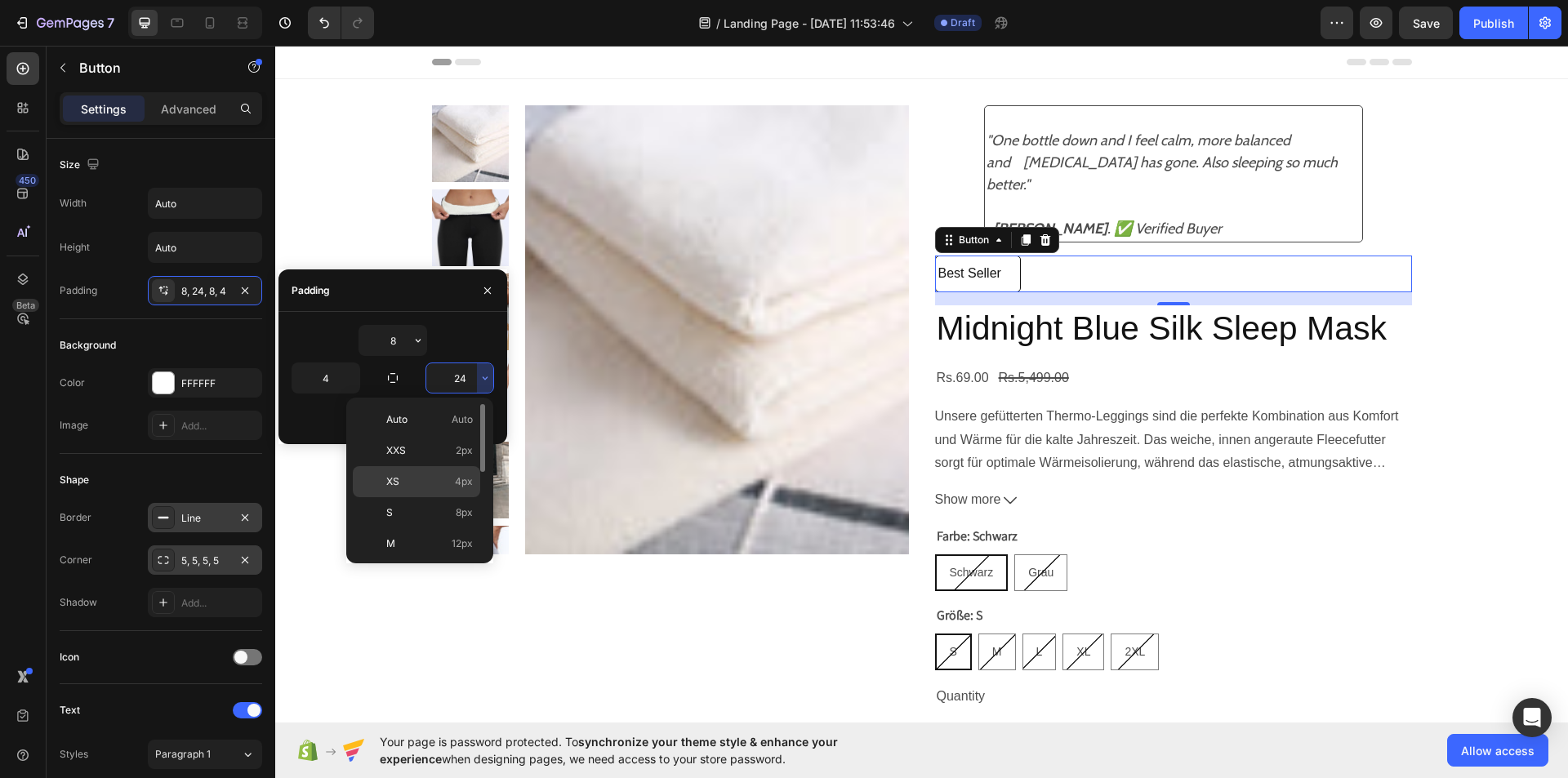
click at [464, 484] on span "4px" at bounding box center [464, 482] width 18 height 15
type input "4"
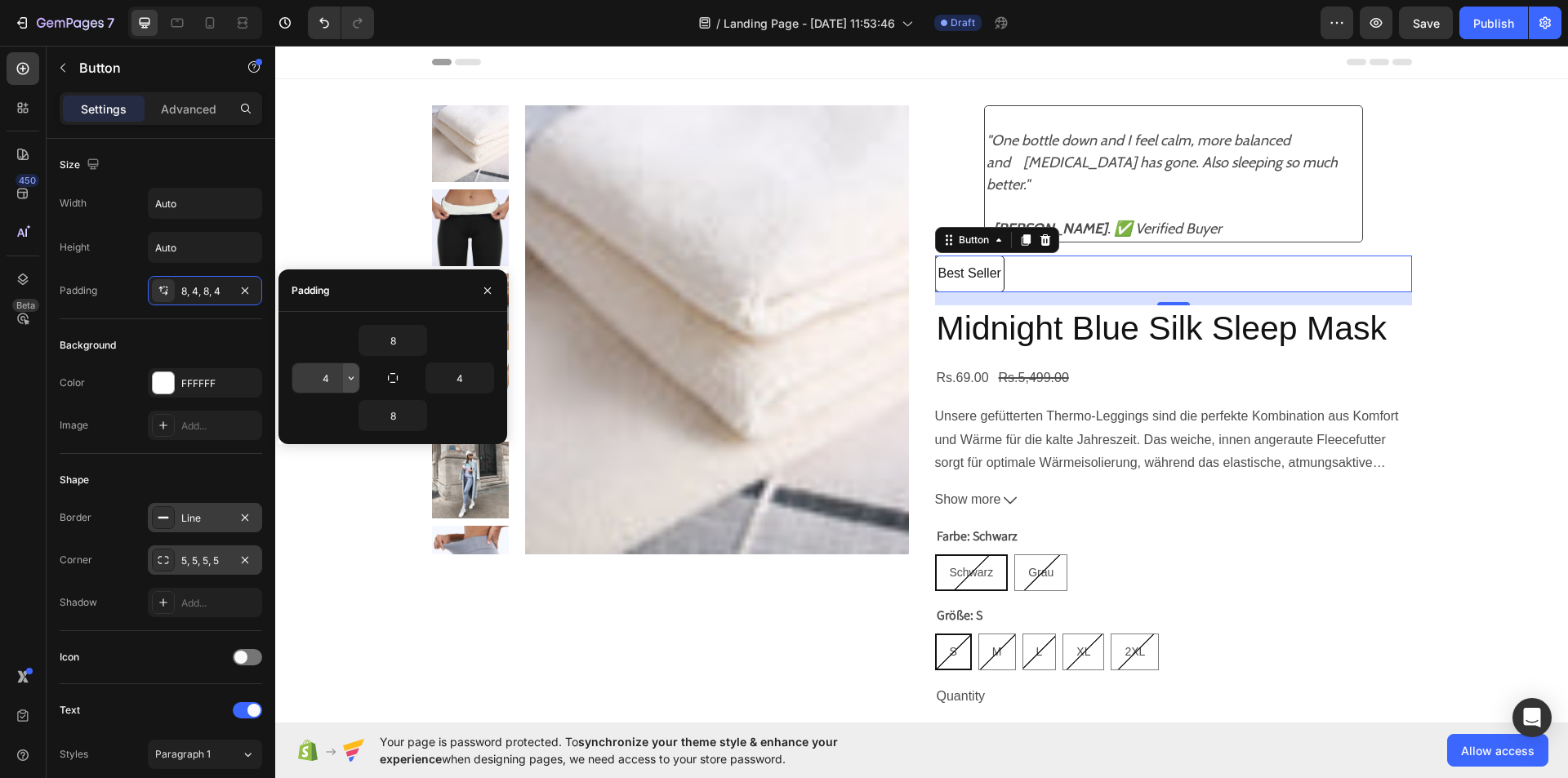
click at [349, 386] on button "button" at bounding box center [351, 378] width 17 height 29
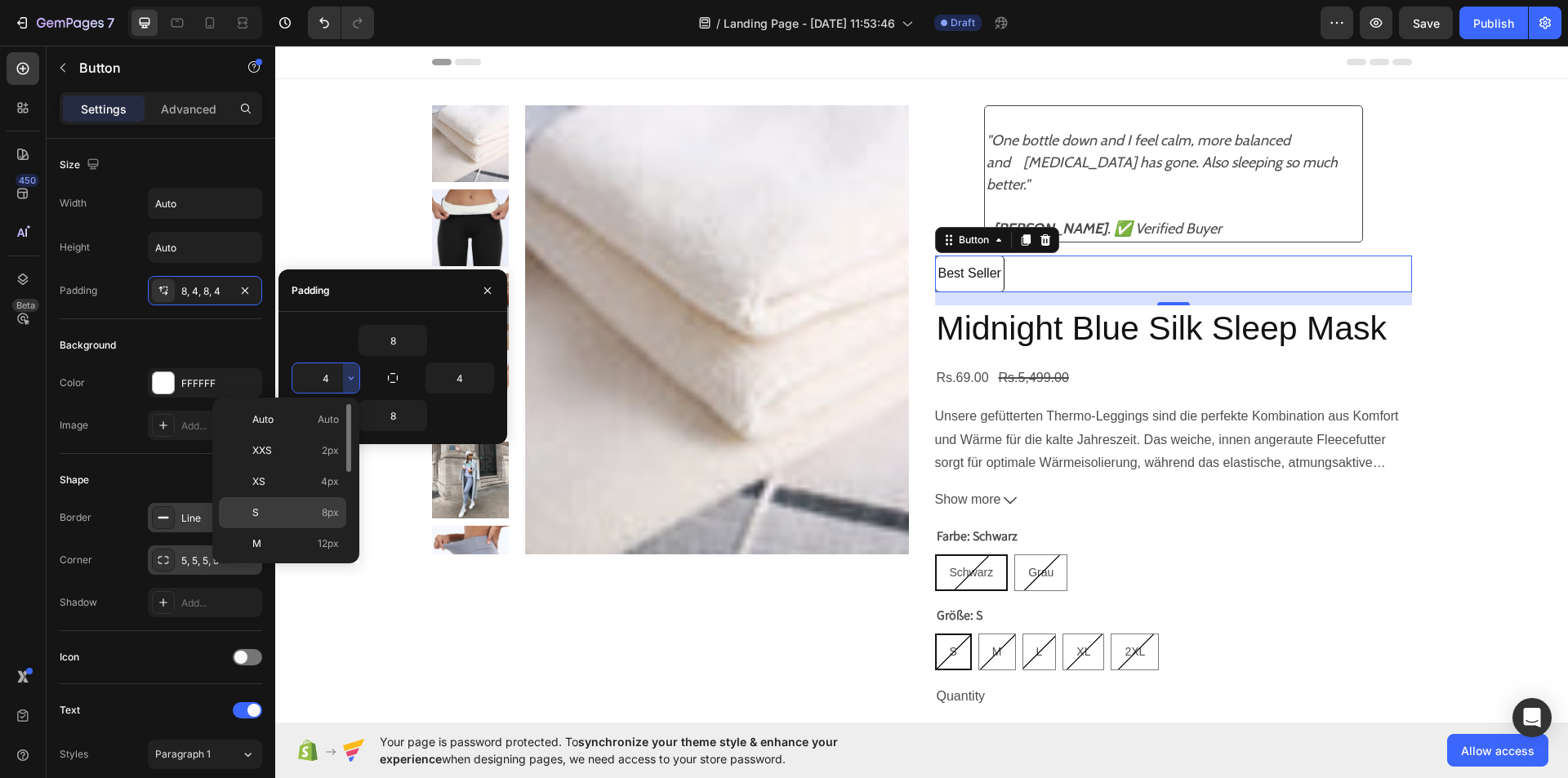
click at [309, 518] on p "S 8px" at bounding box center [295, 513] width 87 height 15
type input "8"
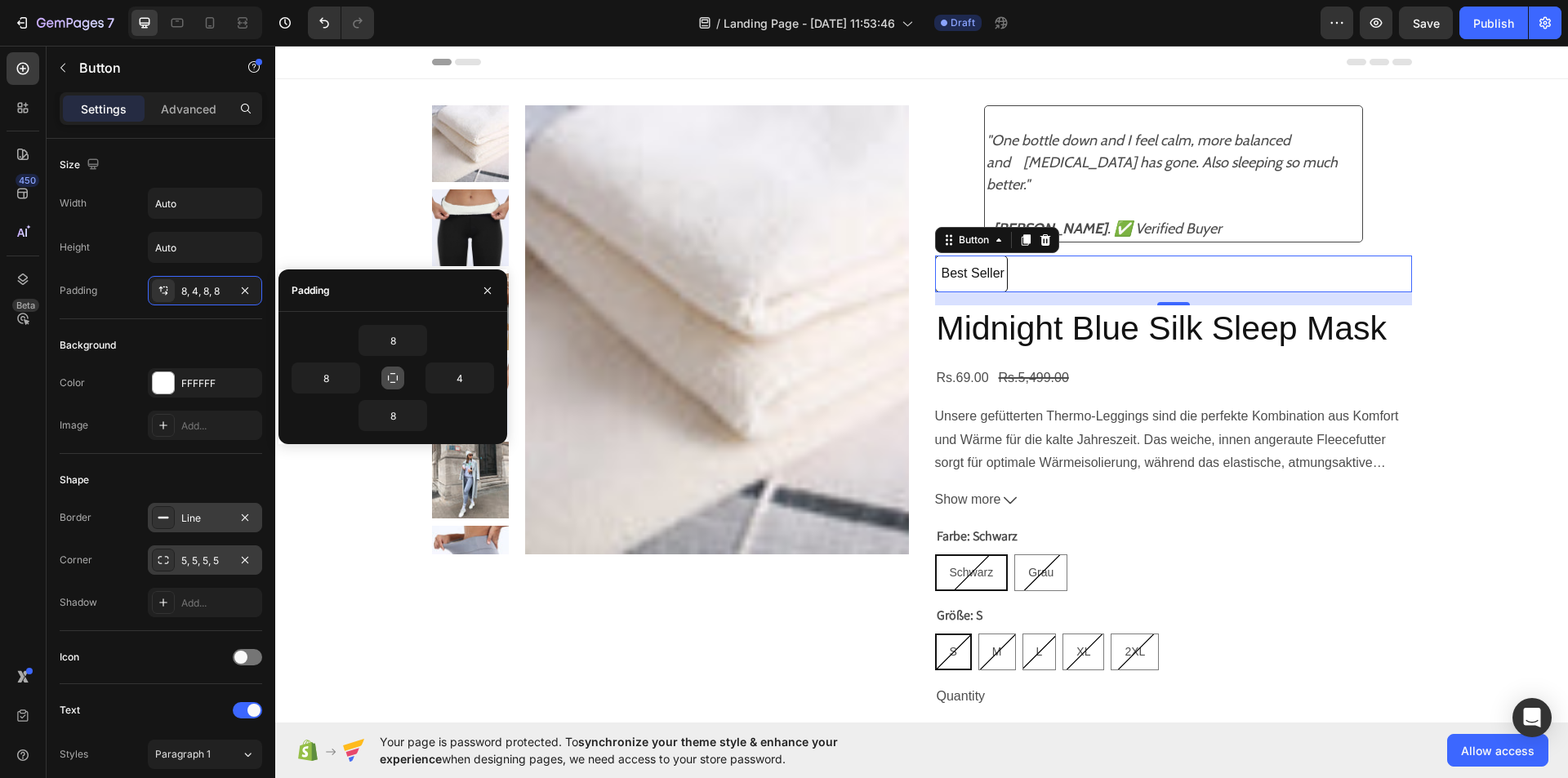
drag, startPoint x: 474, startPoint y: 388, endPoint x: 391, endPoint y: 381, distance: 83.3
click at [391, 381] on icon "button" at bounding box center [393, 379] width 13 height 13
type input "8"
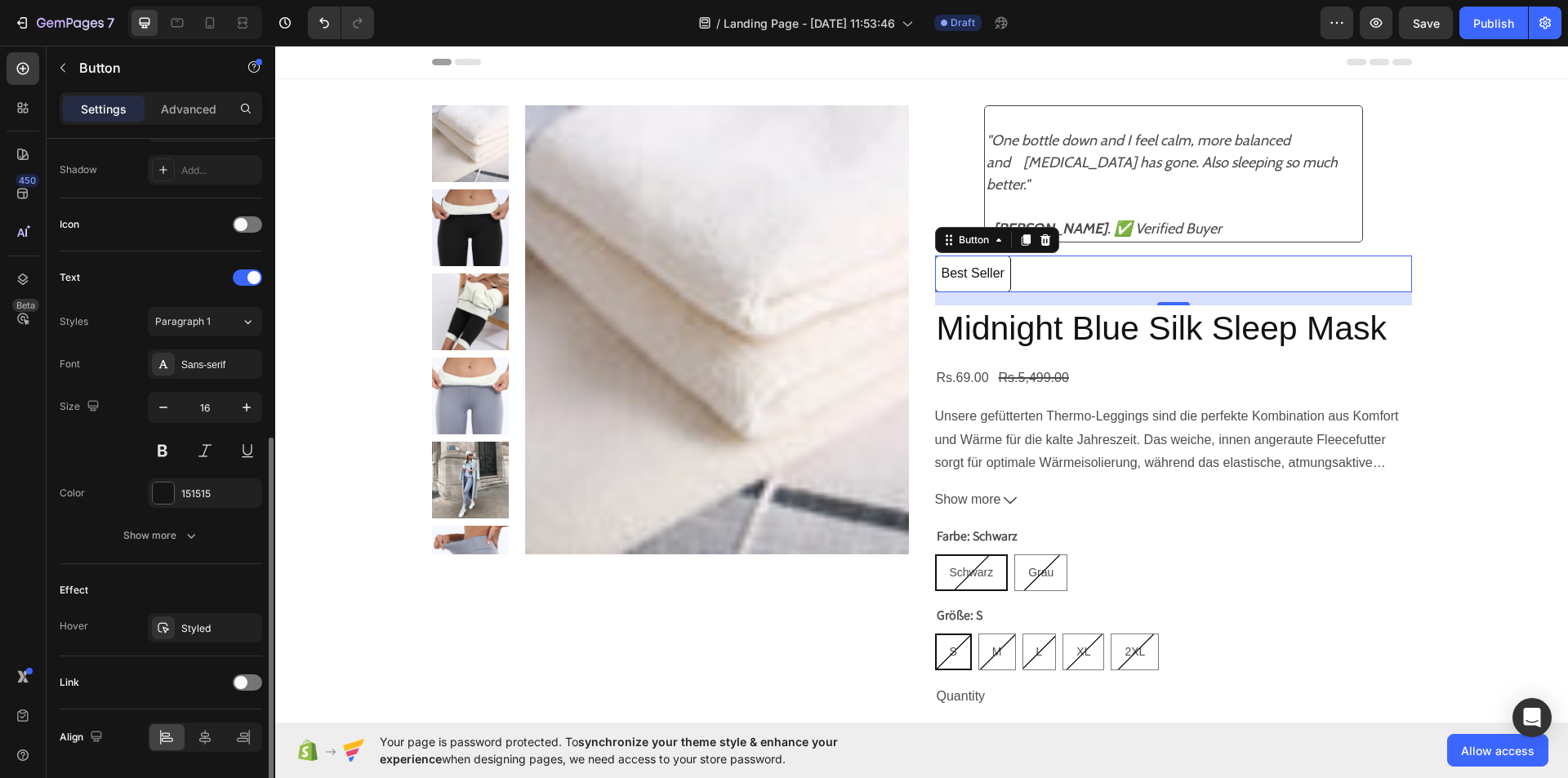
scroll to position [485, 0]
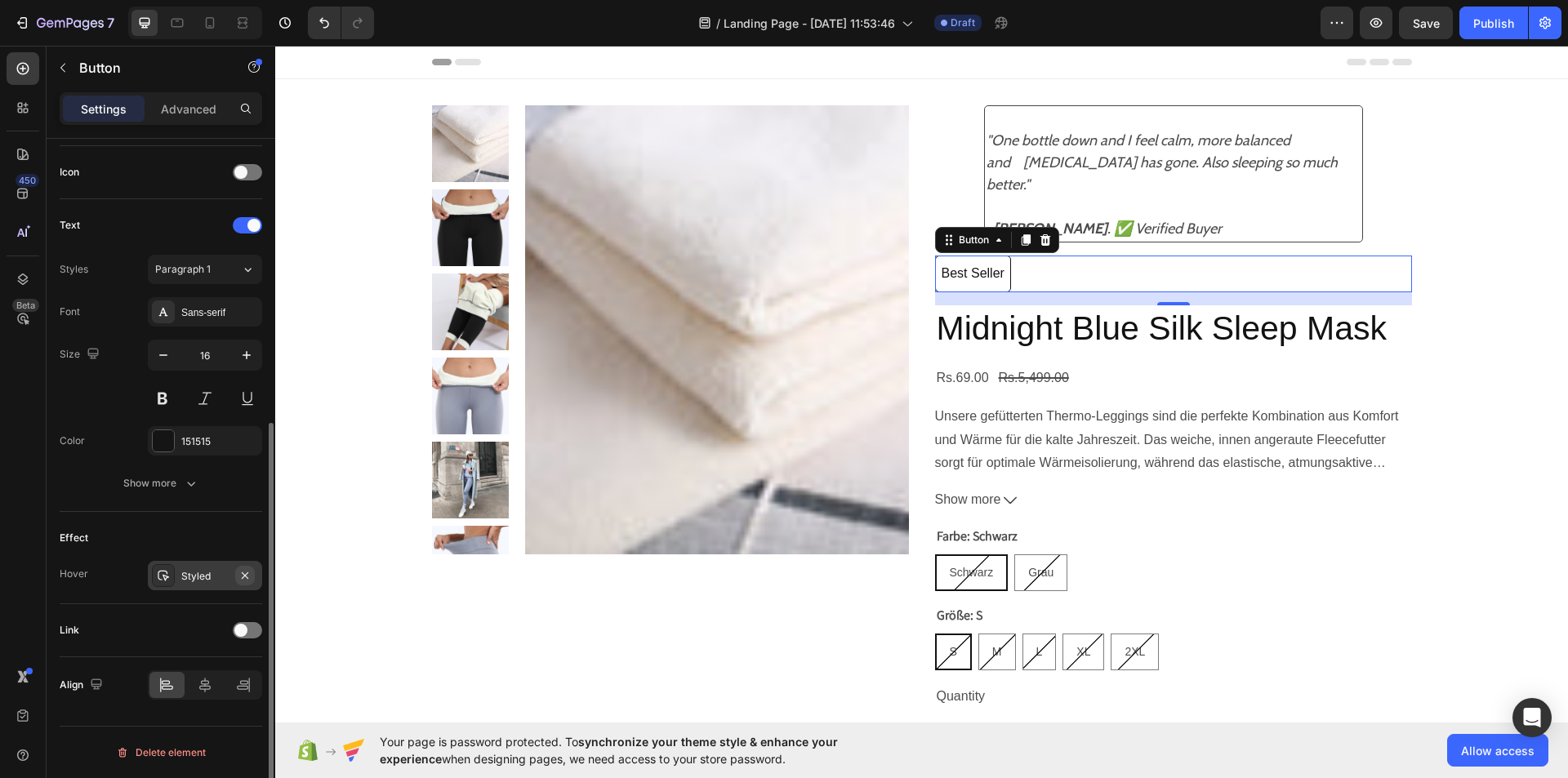
click at [237, 572] on button "button" at bounding box center [245, 576] width 20 height 20
click at [224, 305] on div "Sans-serif" at bounding box center [220, 313] width 77 height 15
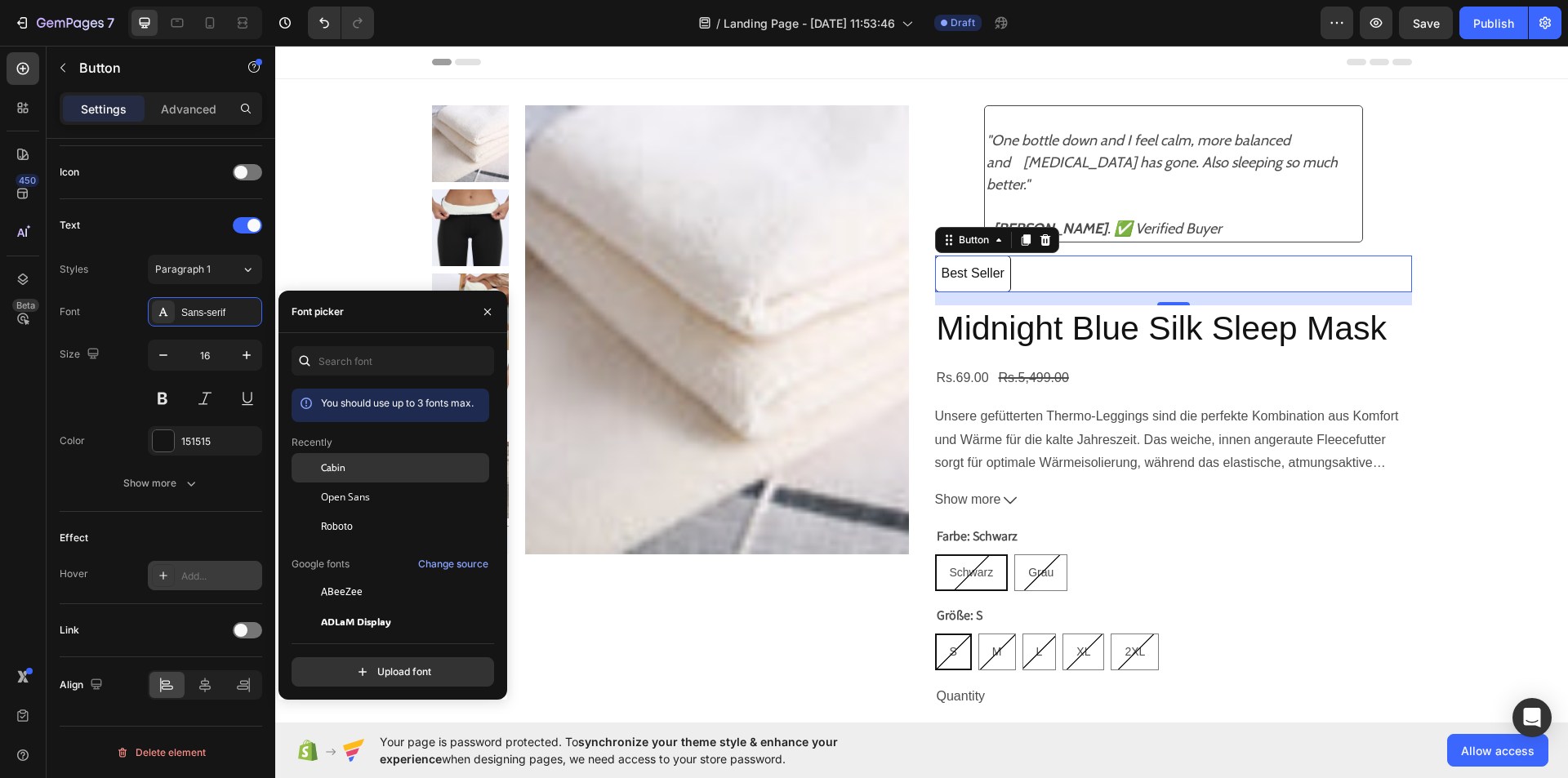
click at [391, 464] on div "Cabin" at bounding box center [403, 468] width 165 height 15
click at [497, 305] on button "button" at bounding box center [487, 311] width 26 height 26
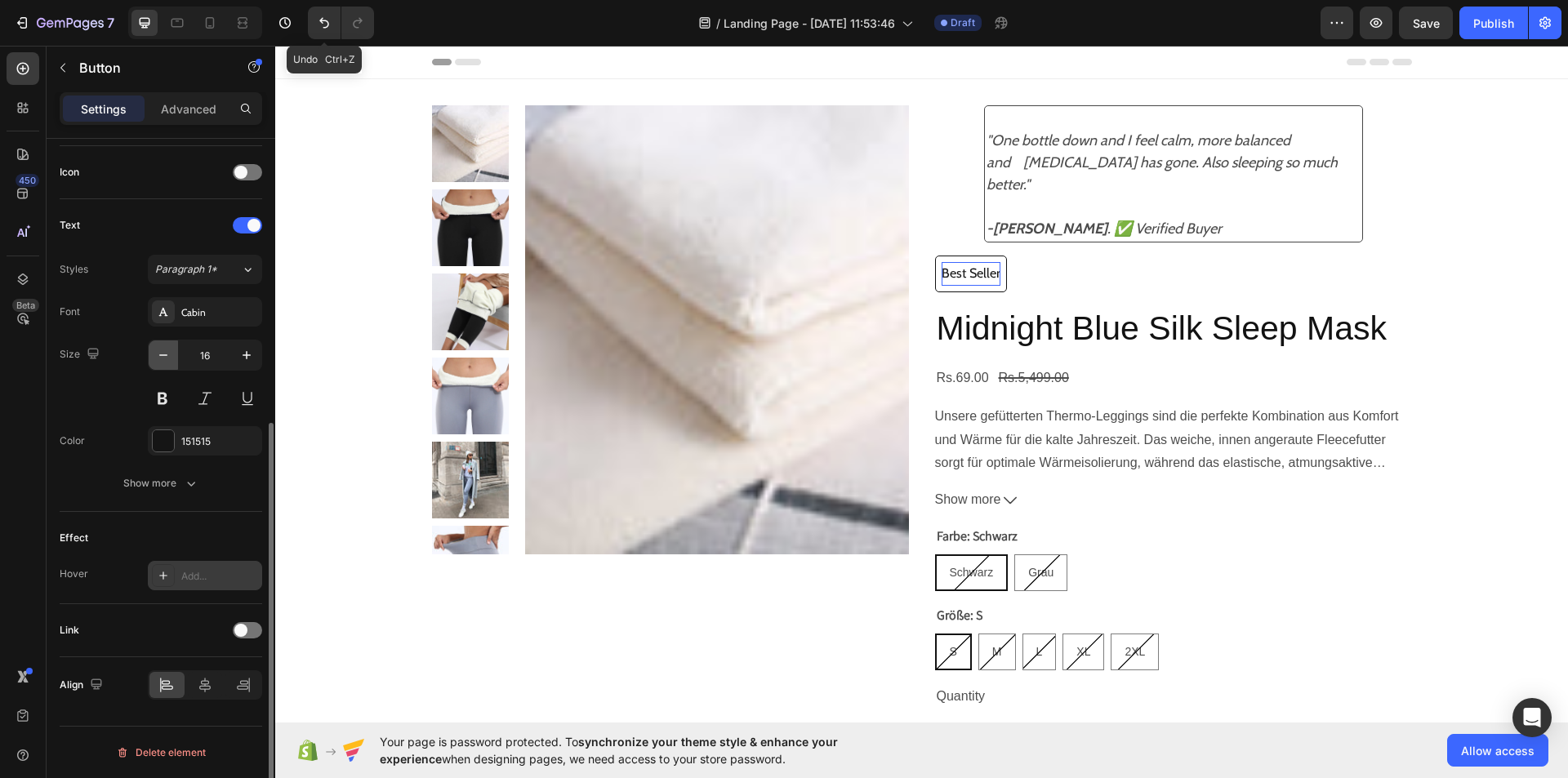
click at [165, 356] on icon "button" at bounding box center [163, 355] width 17 height 17
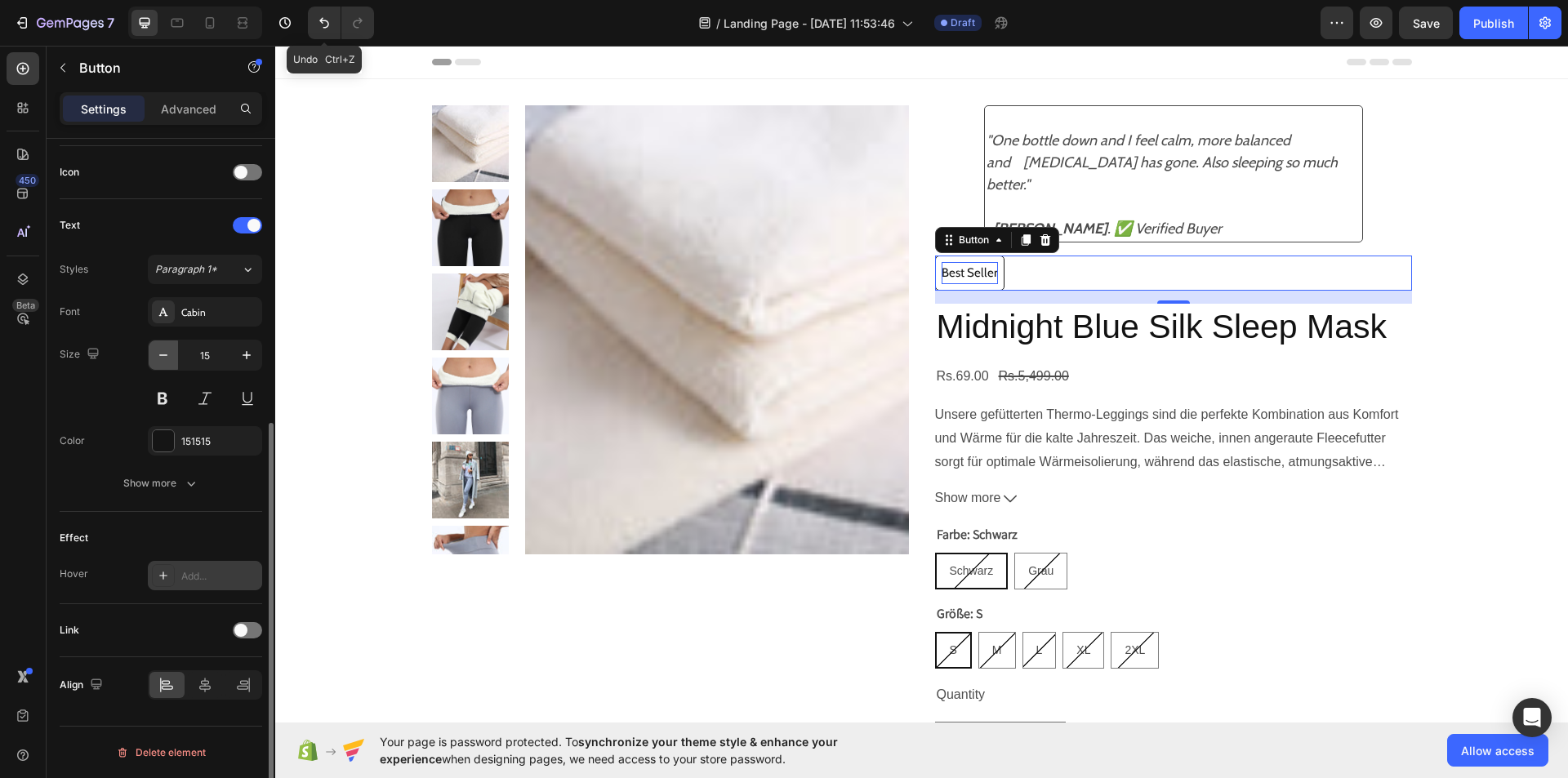
click at [165, 356] on icon "button" at bounding box center [163, 355] width 17 height 17
type input "14"
click at [202, 478] on button "Show more" at bounding box center [161, 483] width 202 height 29
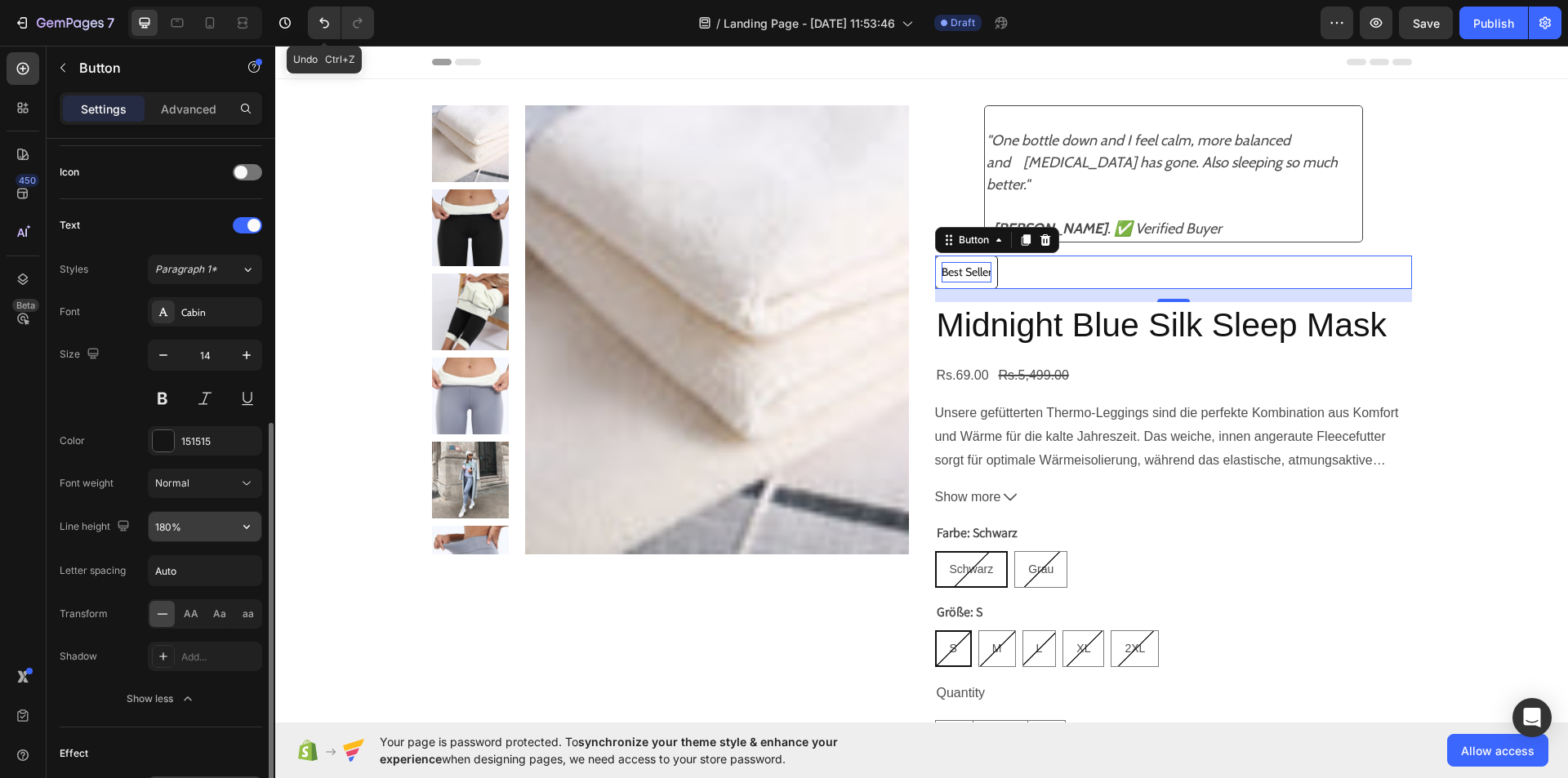
click at [205, 542] on div "180%" at bounding box center [205, 526] width 114 height 31
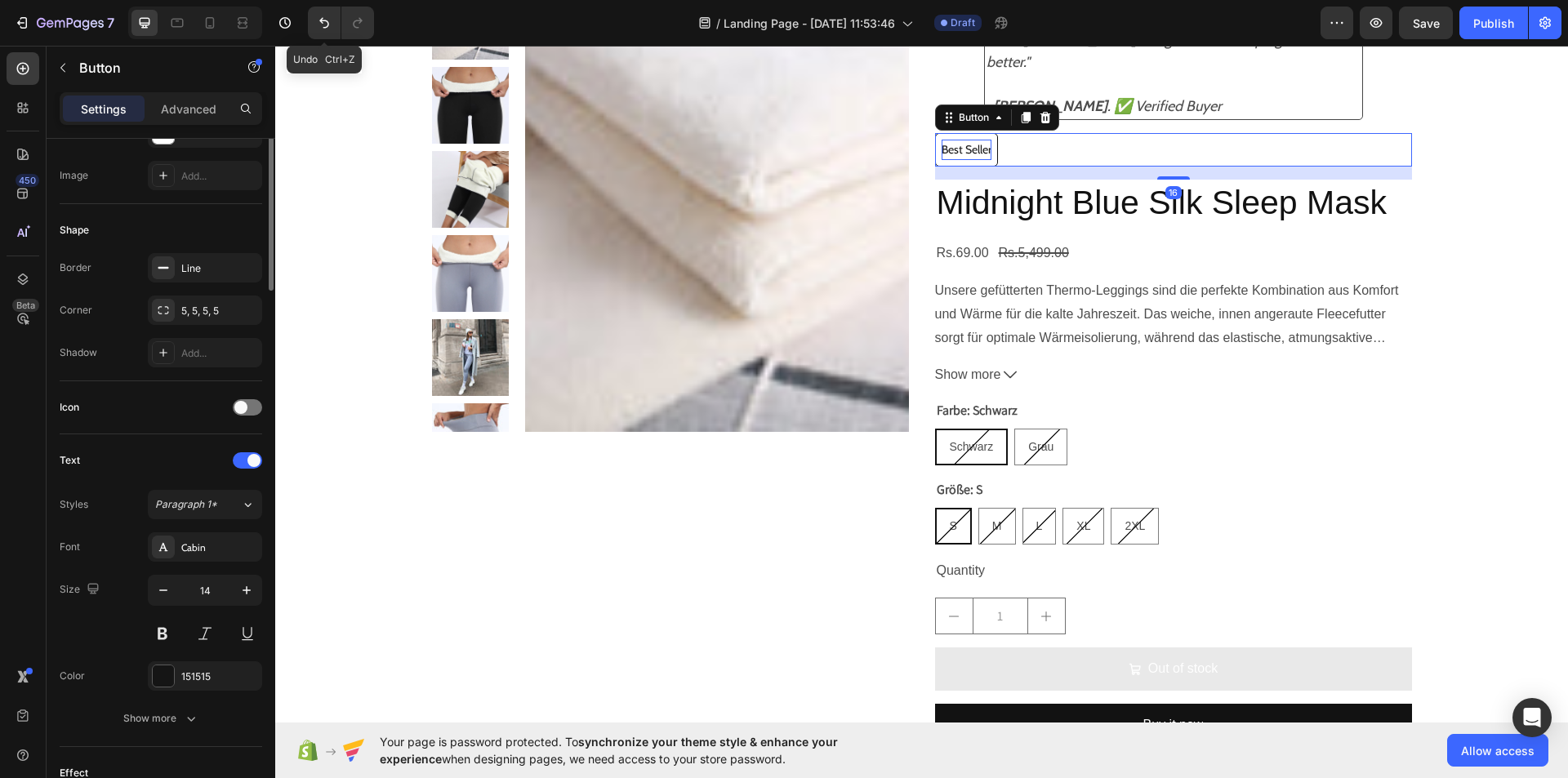
scroll to position [0, 0]
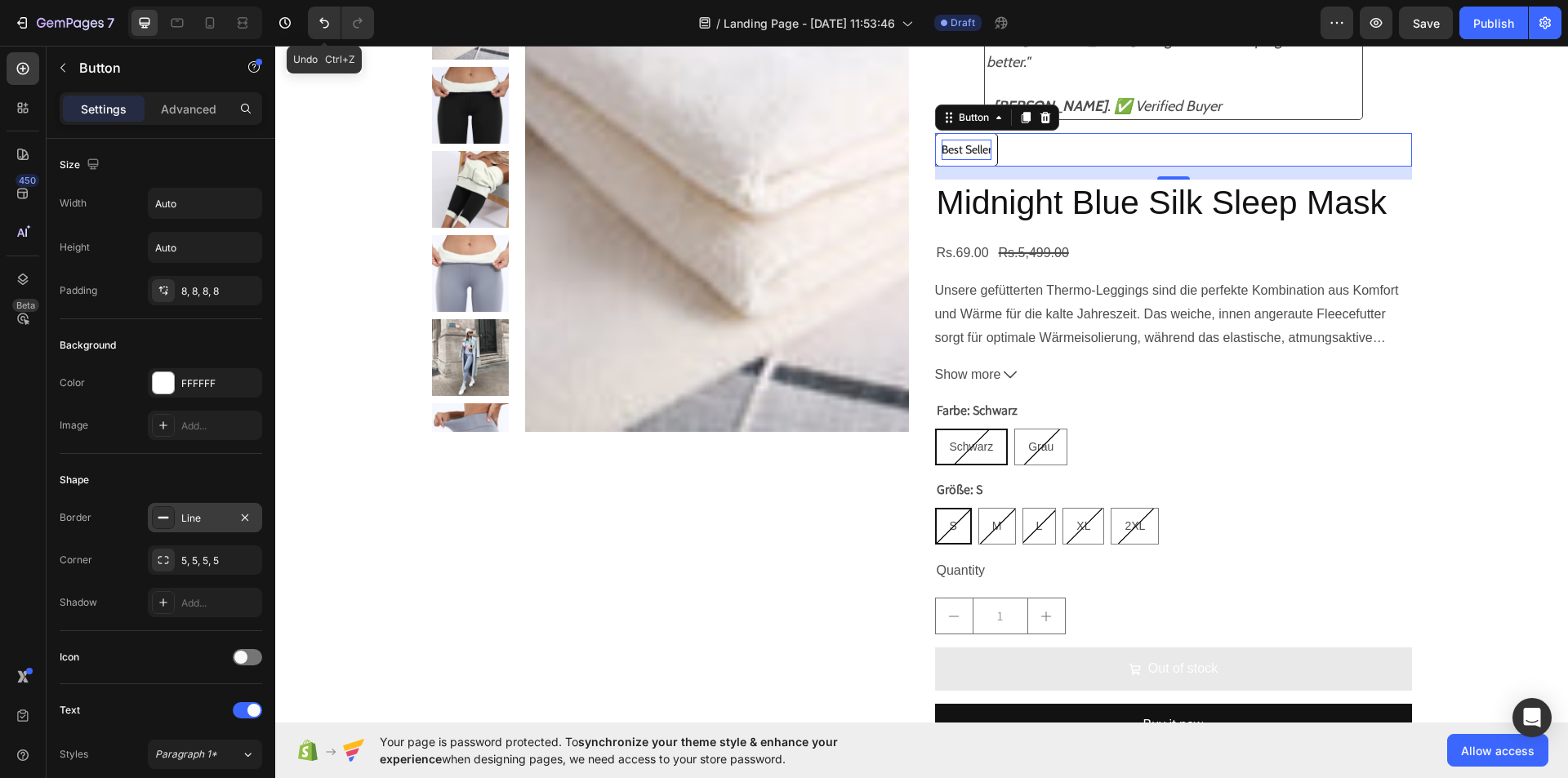
click at [160, 517] on rect at bounding box center [163, 518] width 11 height 2
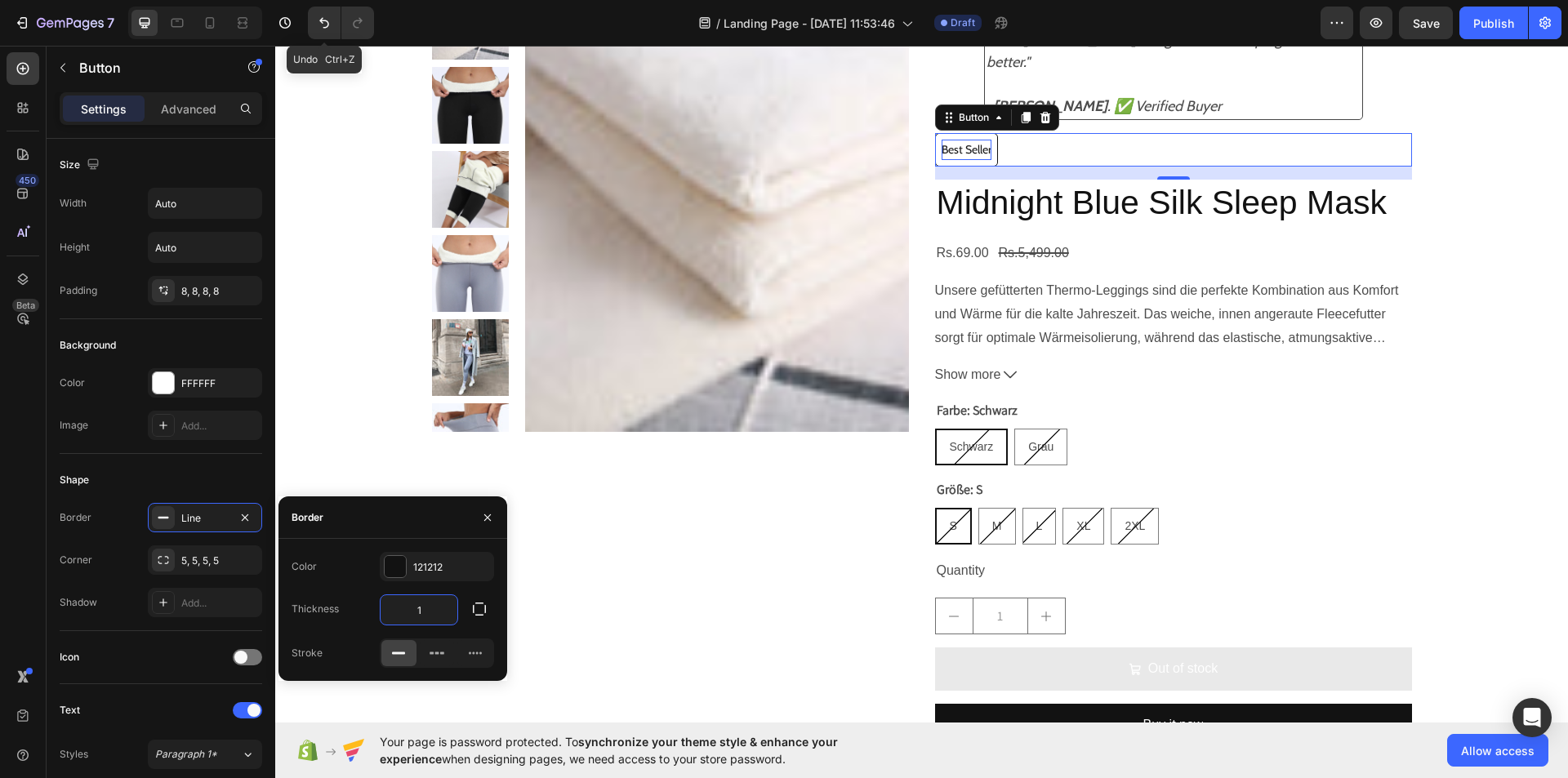
click at [438, 597] on input "1" at bounding box center [418, 610] width 77 height 29
type input "2"
click at [483, 607] on icon "button" at bounding box center [479, 609] width 17 height 17
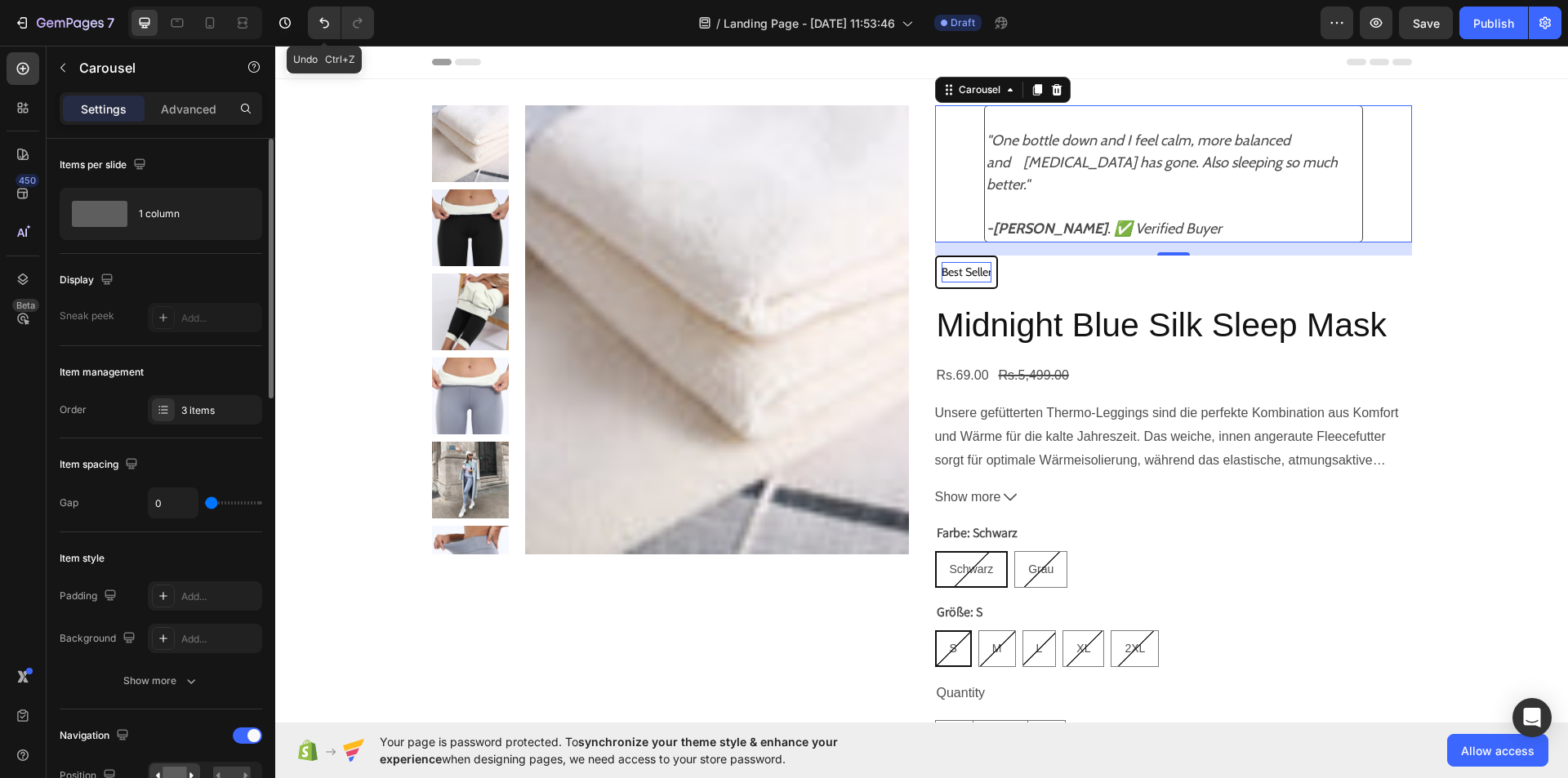
type input "24"
type input "25"
type input "27"
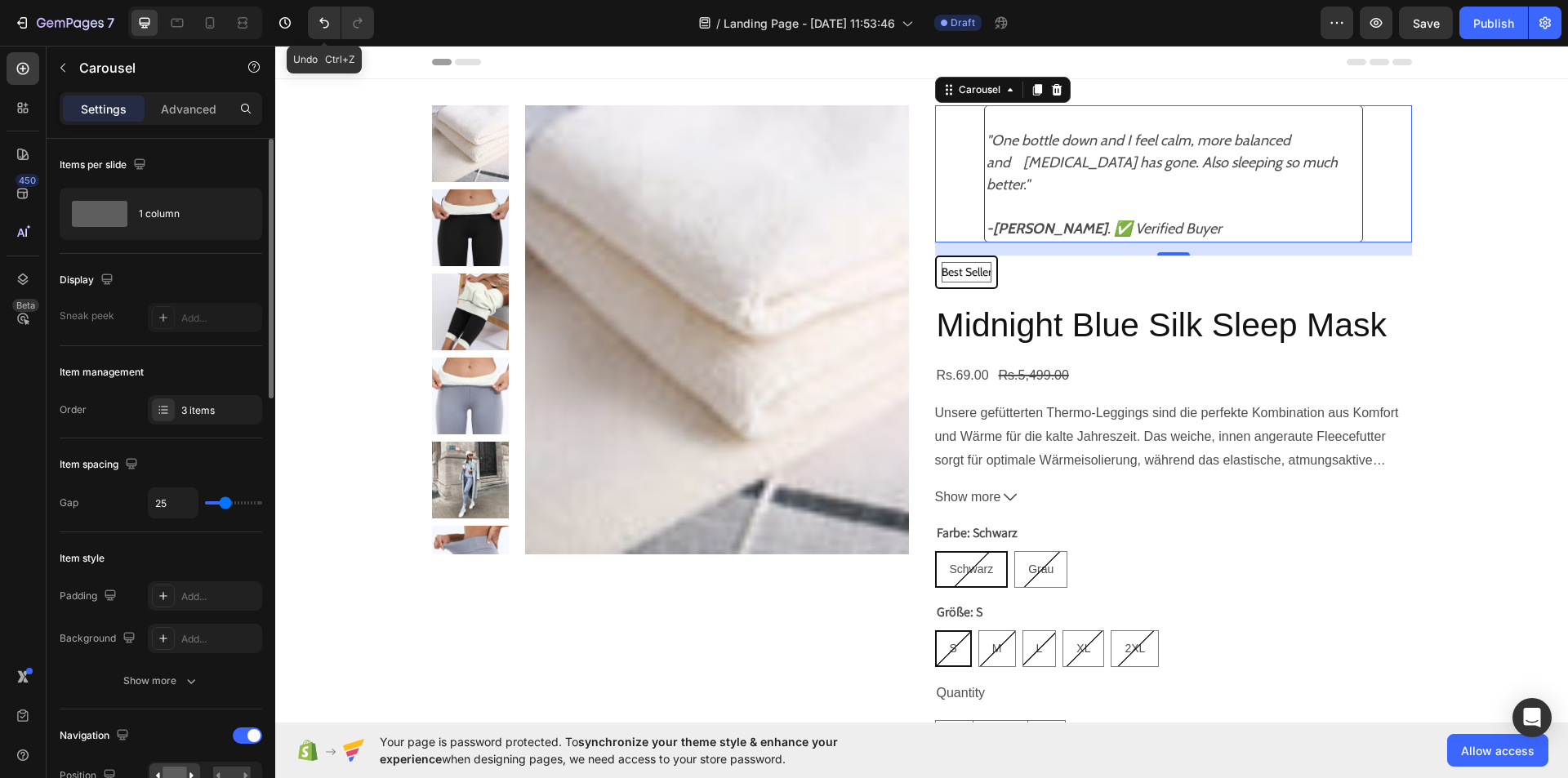
type input "27"
type input "28"
type input "34"
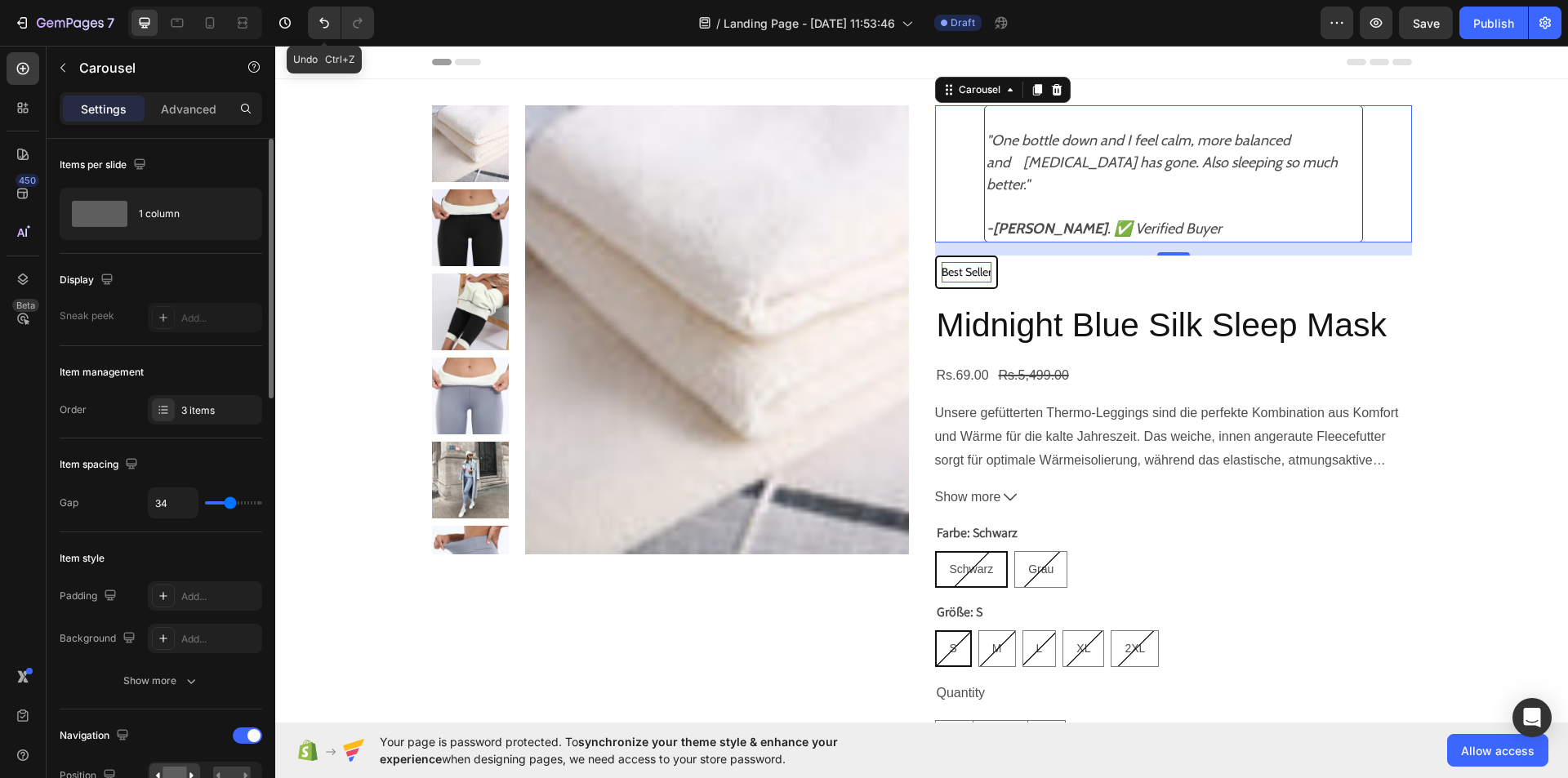
type input "36"
drag, startPoint x: 206, startPoint y: 500, endPoint x: 230, endPoint y: 489, distance: 26.4
type input "33"
click at [230, 502] on input "range" at bounding box center [233, 503] width 57 height 3
type input "30"
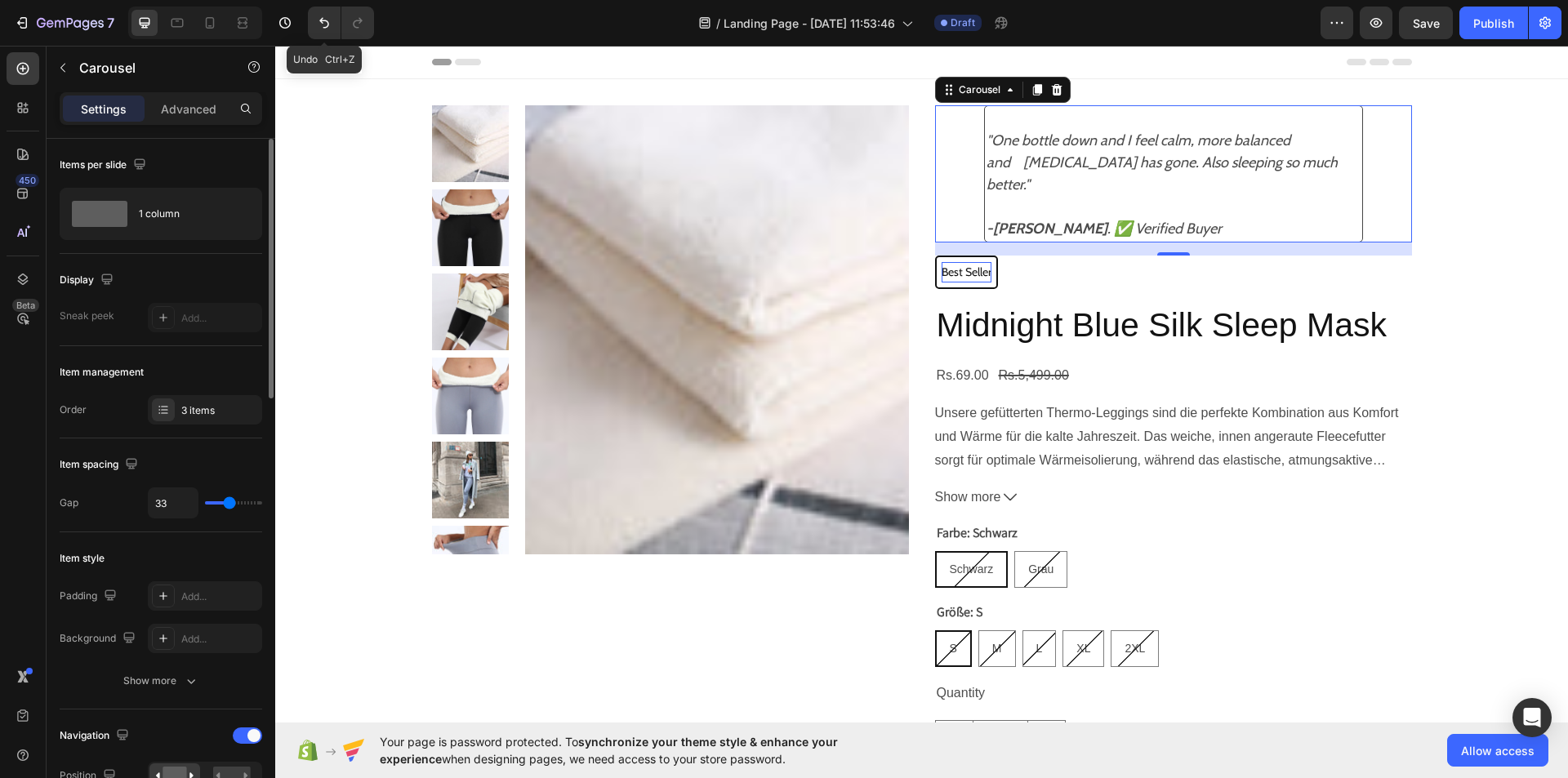
type input "30"
type input "27"
type input "25"
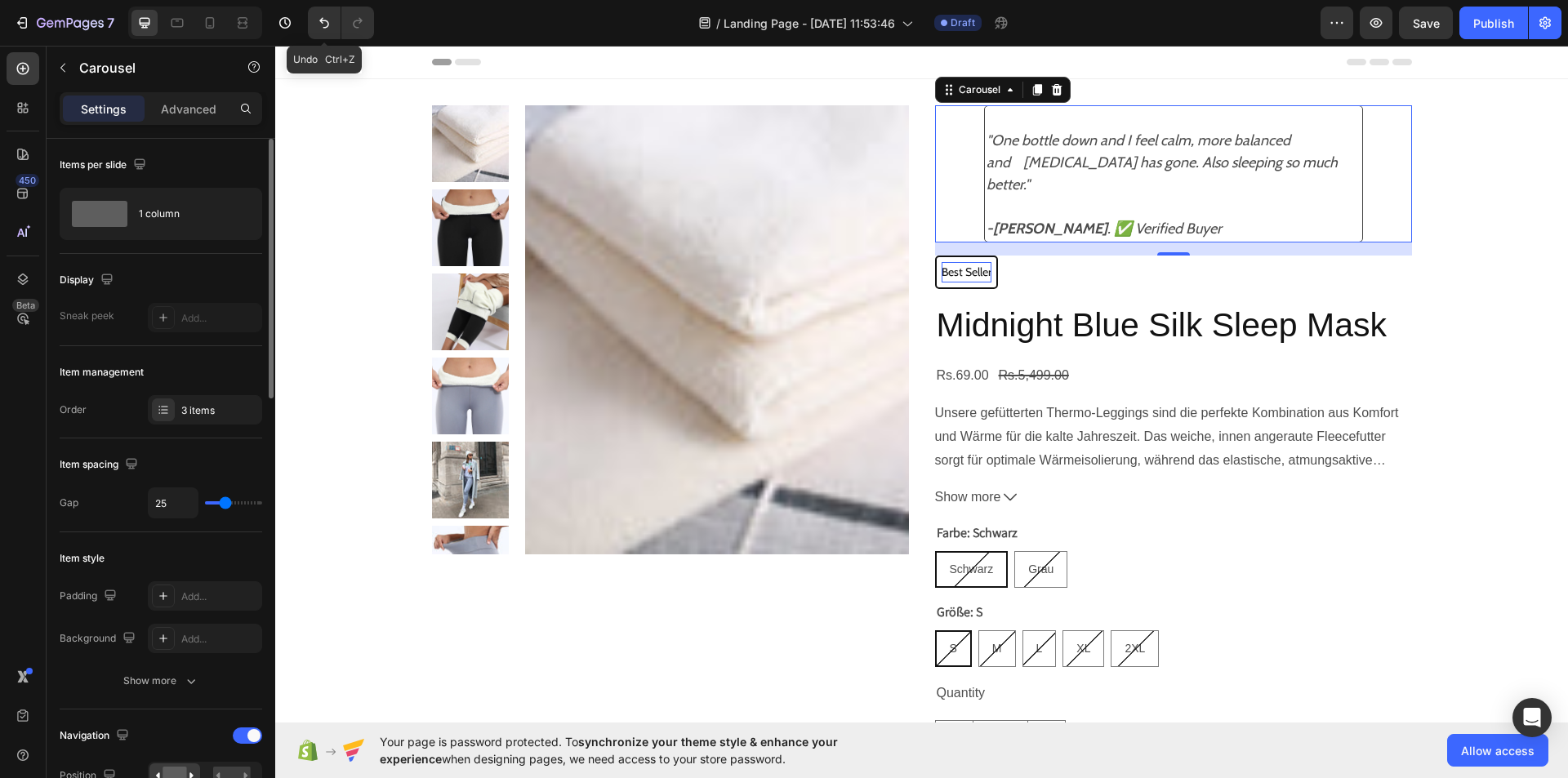
type input "24"
type input "21"
type input "19"
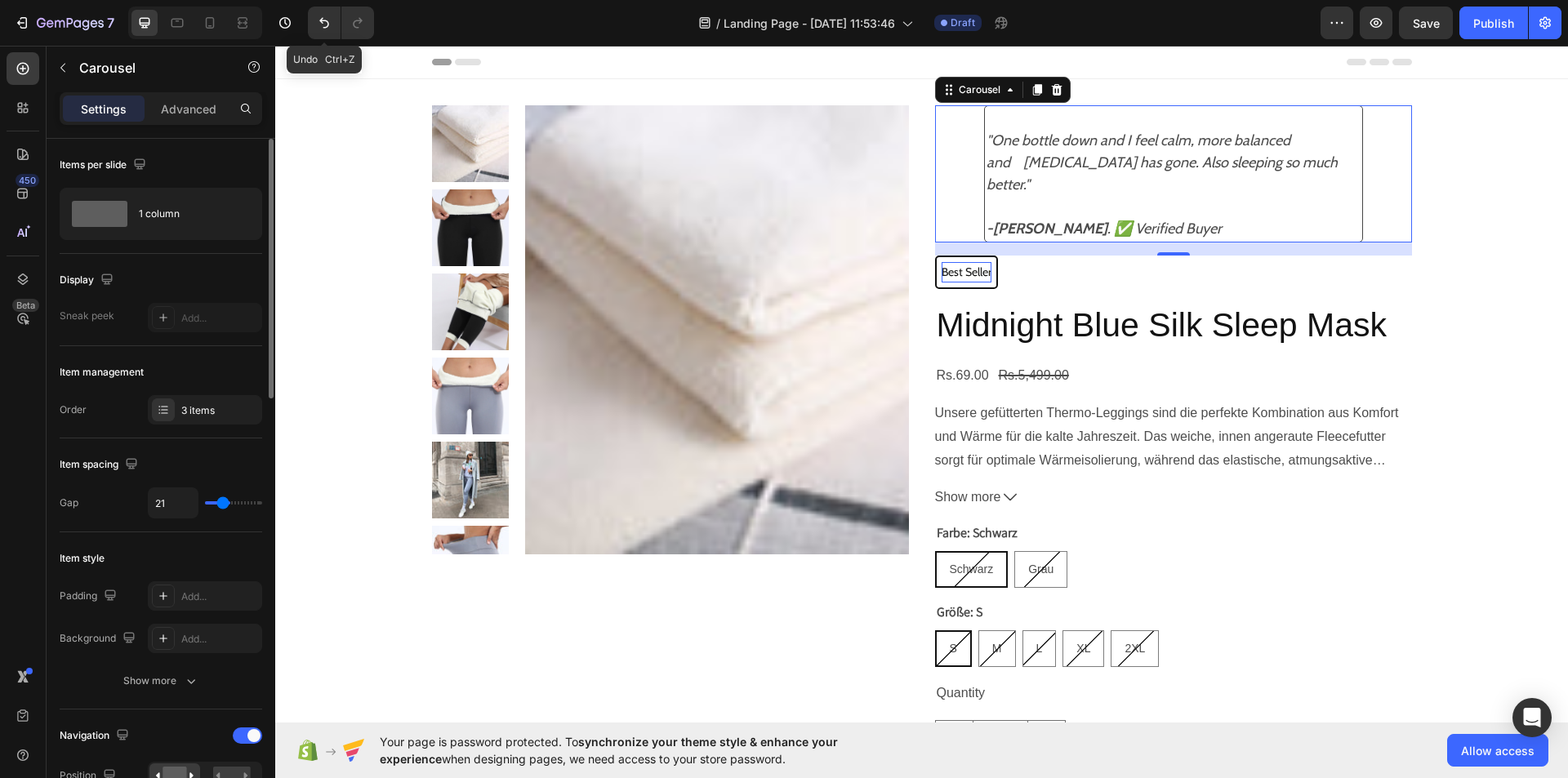
type input "19"
type input "18"
type input "15"
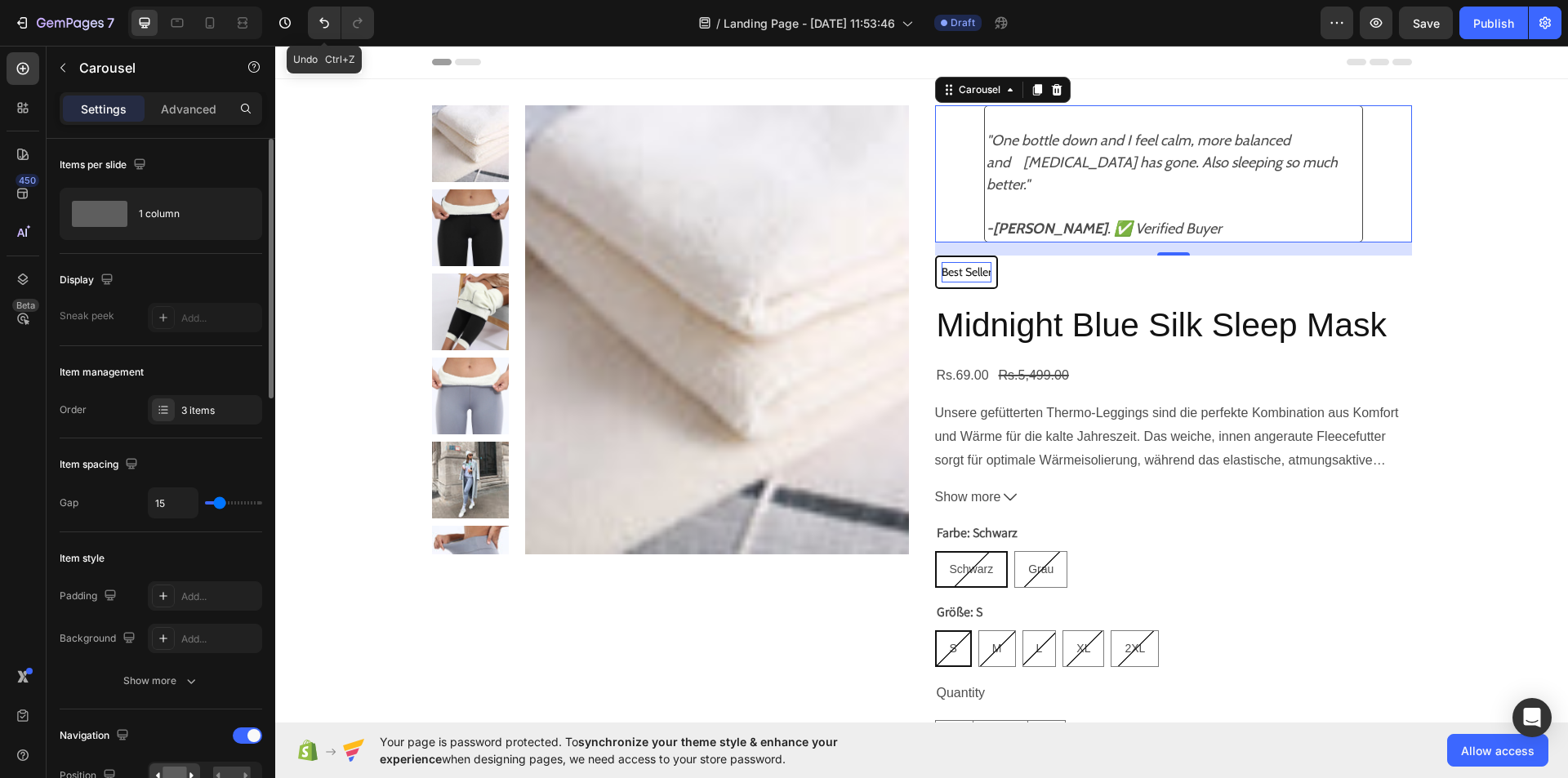
type input "10"
type input "9"
type input "7"
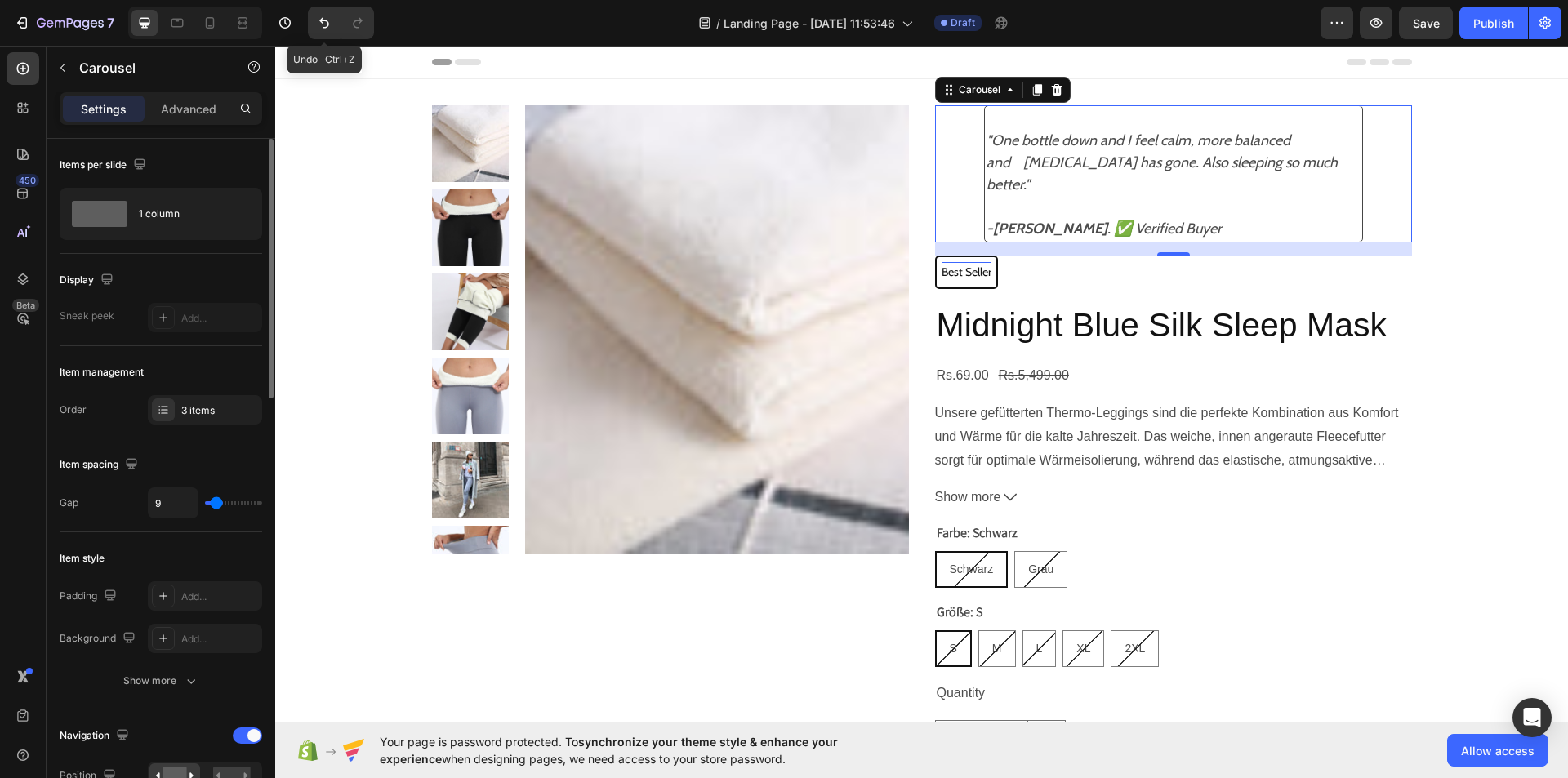
type input "7"
type input "3"
type input "0"
drag, startPoint x: 232, startPoint y: 498, endPoint x: 210, endPoint y: 503, distance: 22.6
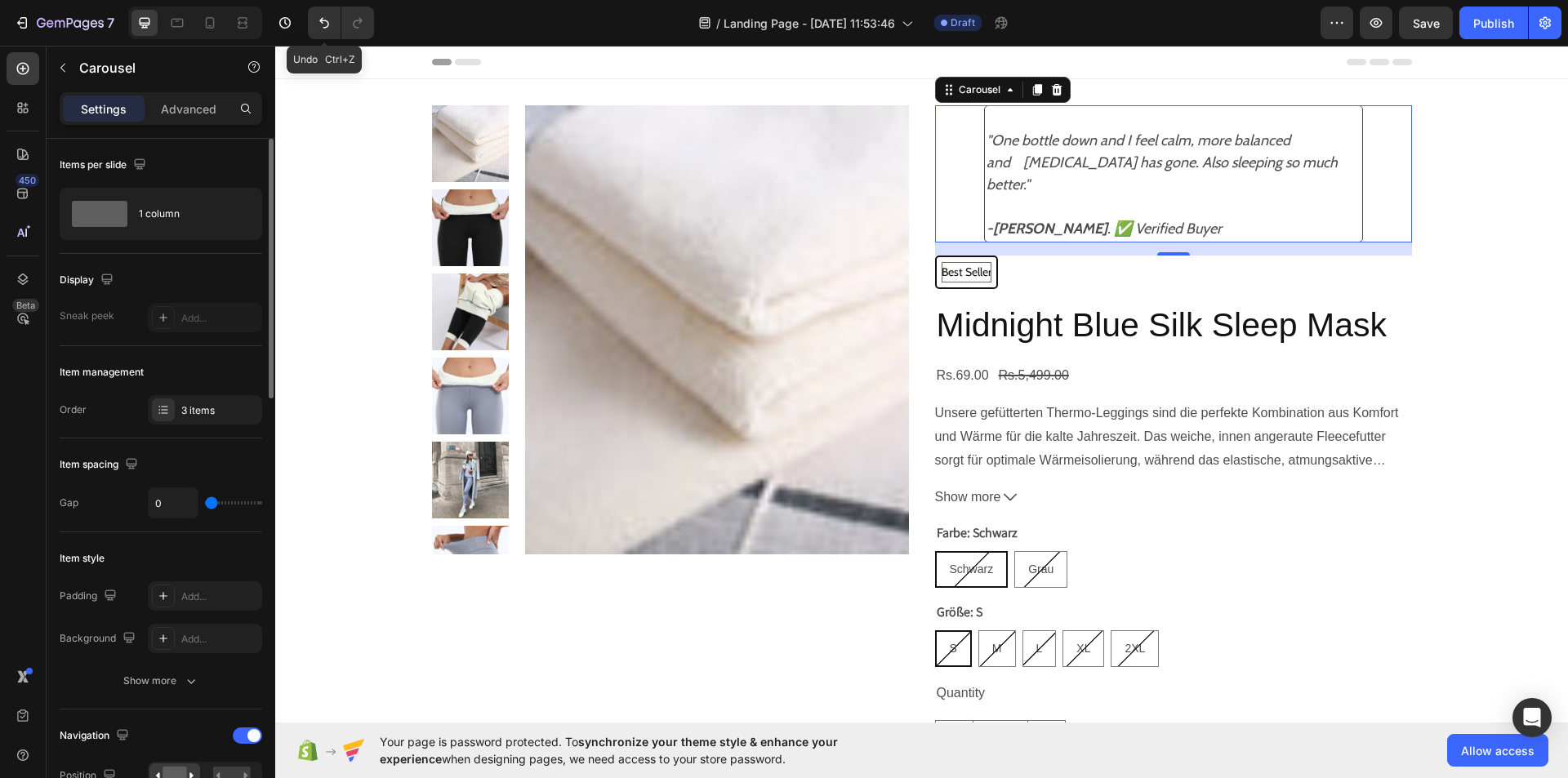
type input "0"
click at [210, 503] on input "range" at bounding box center [233, 503] width 57 height 3
click at [185, 681] on icon "button" at bounding box center [191, 681] width 17 height 17
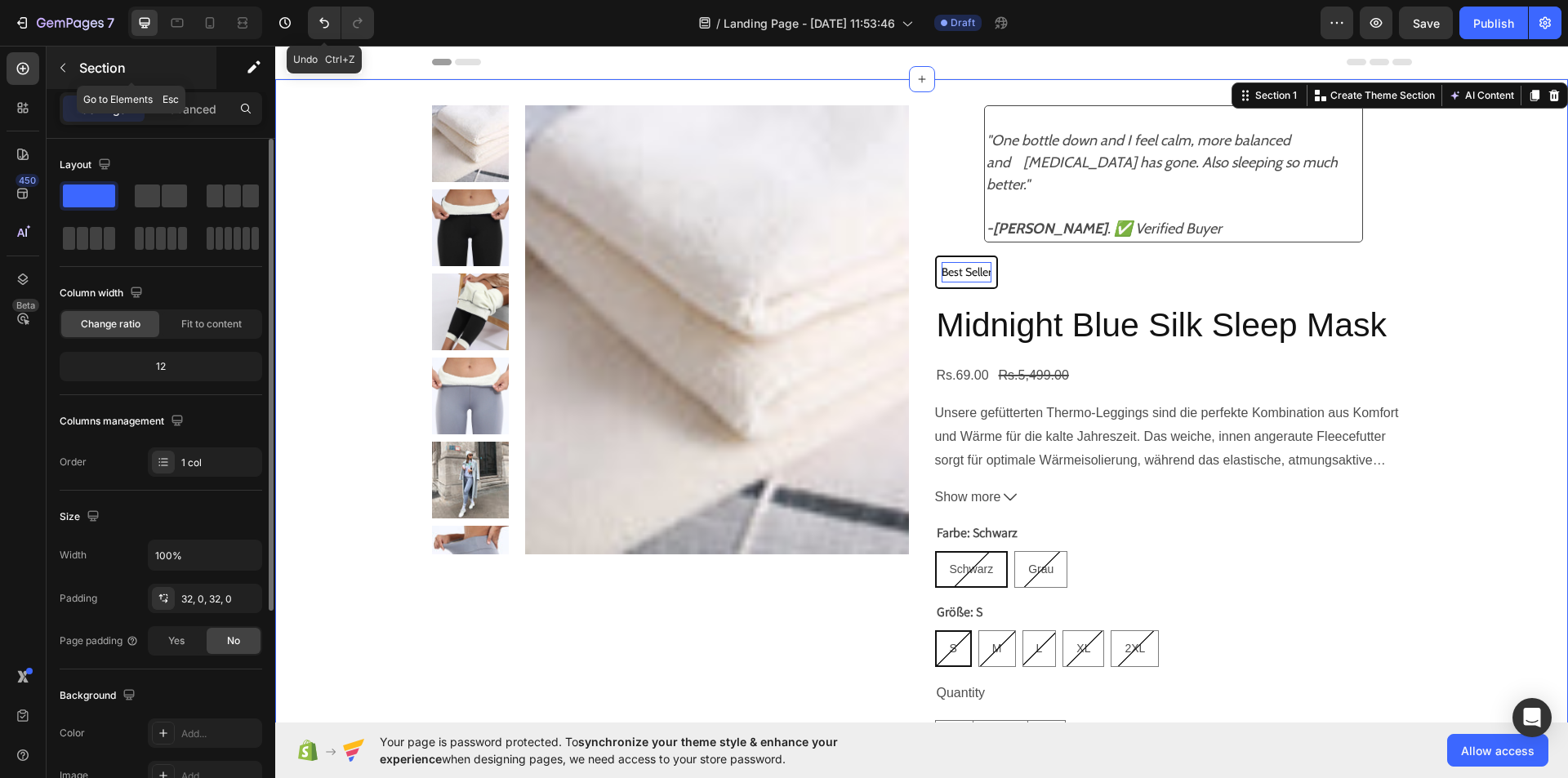
click at [63, 69] on icon "button" at bounding box center [63, 68] width 5 height 9
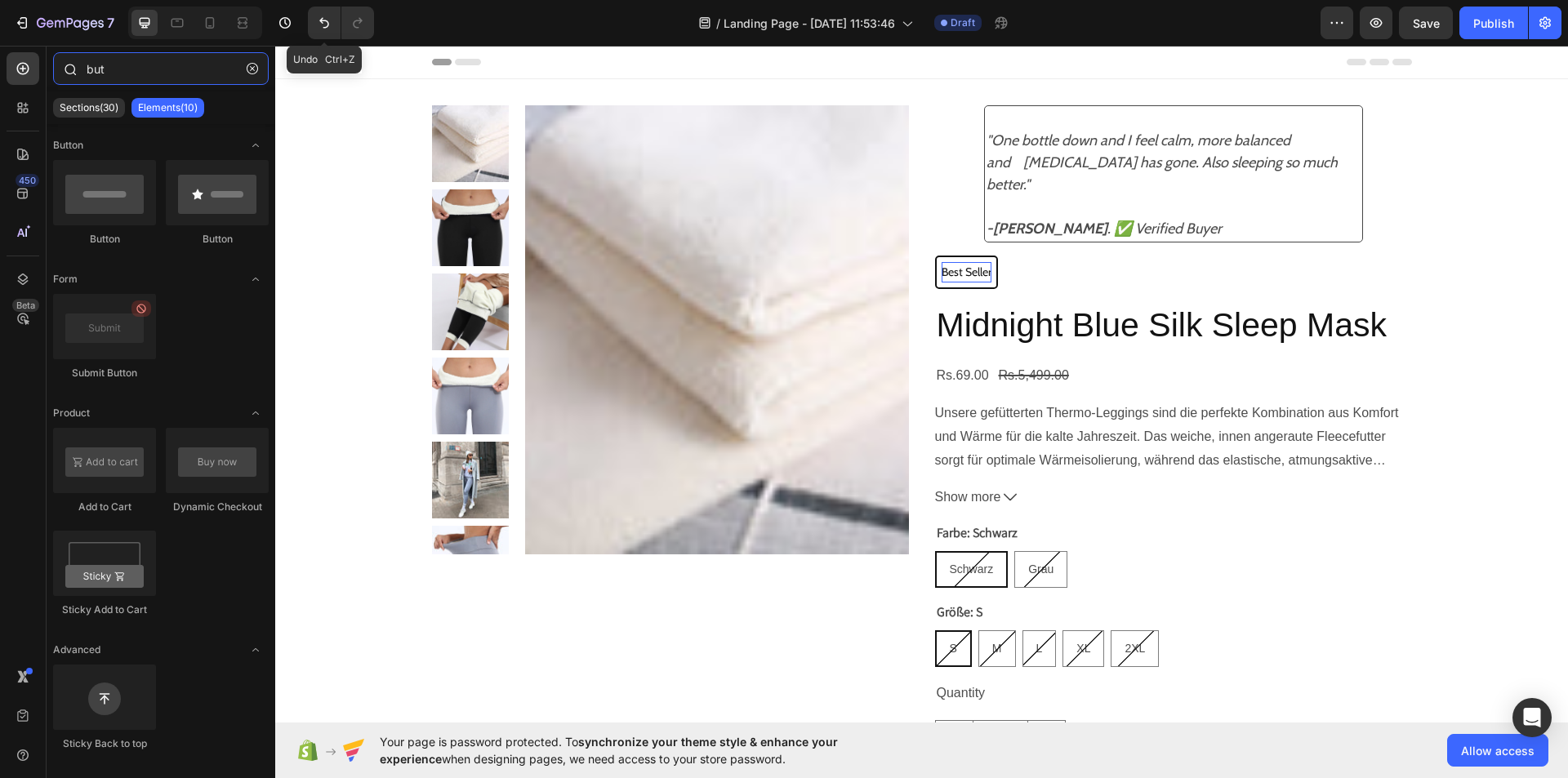
click at [116, 58] on input "but" at bounding box center [161, 68] width 215 height 32
type input "b"
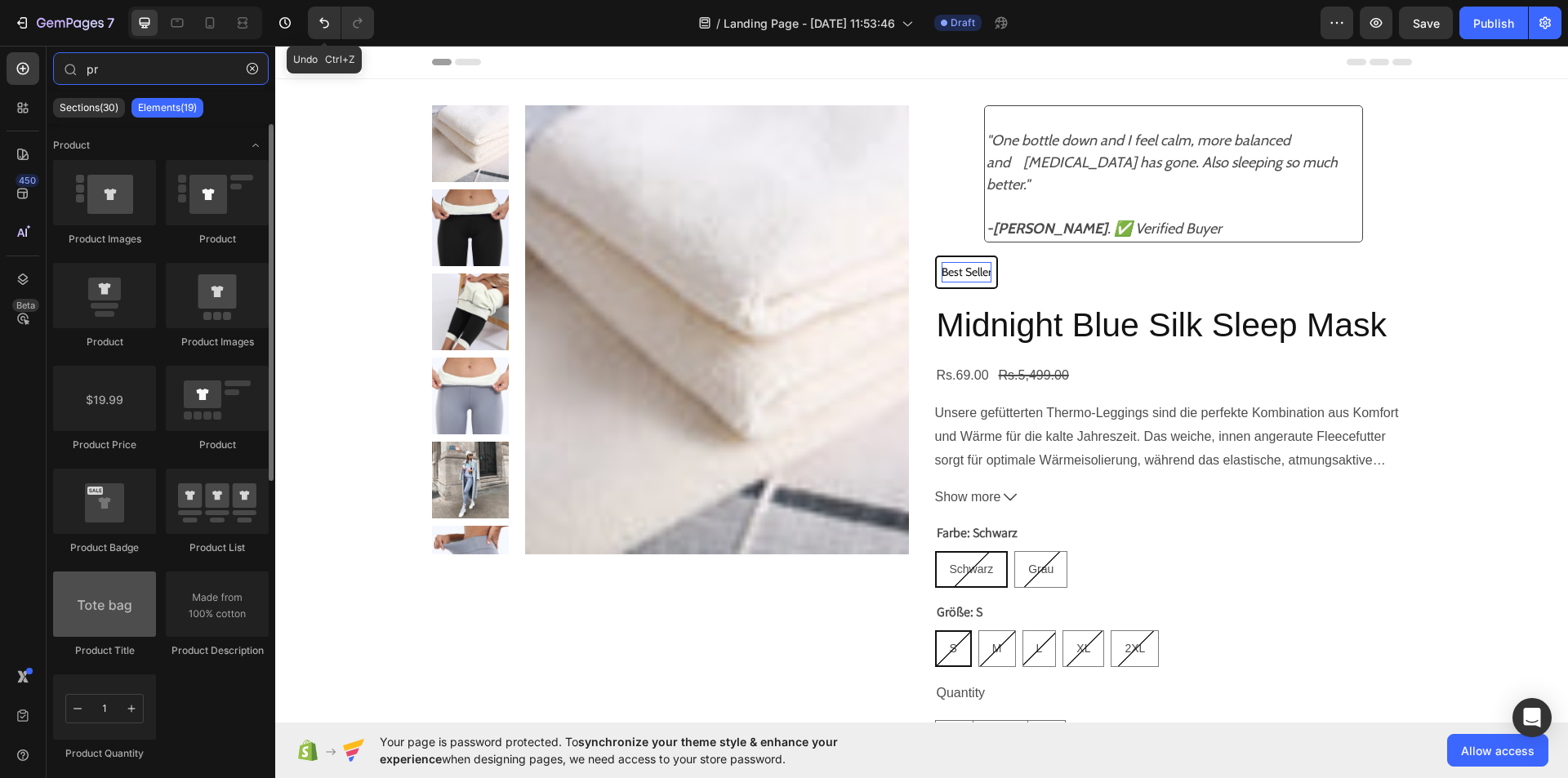
type input "pr"
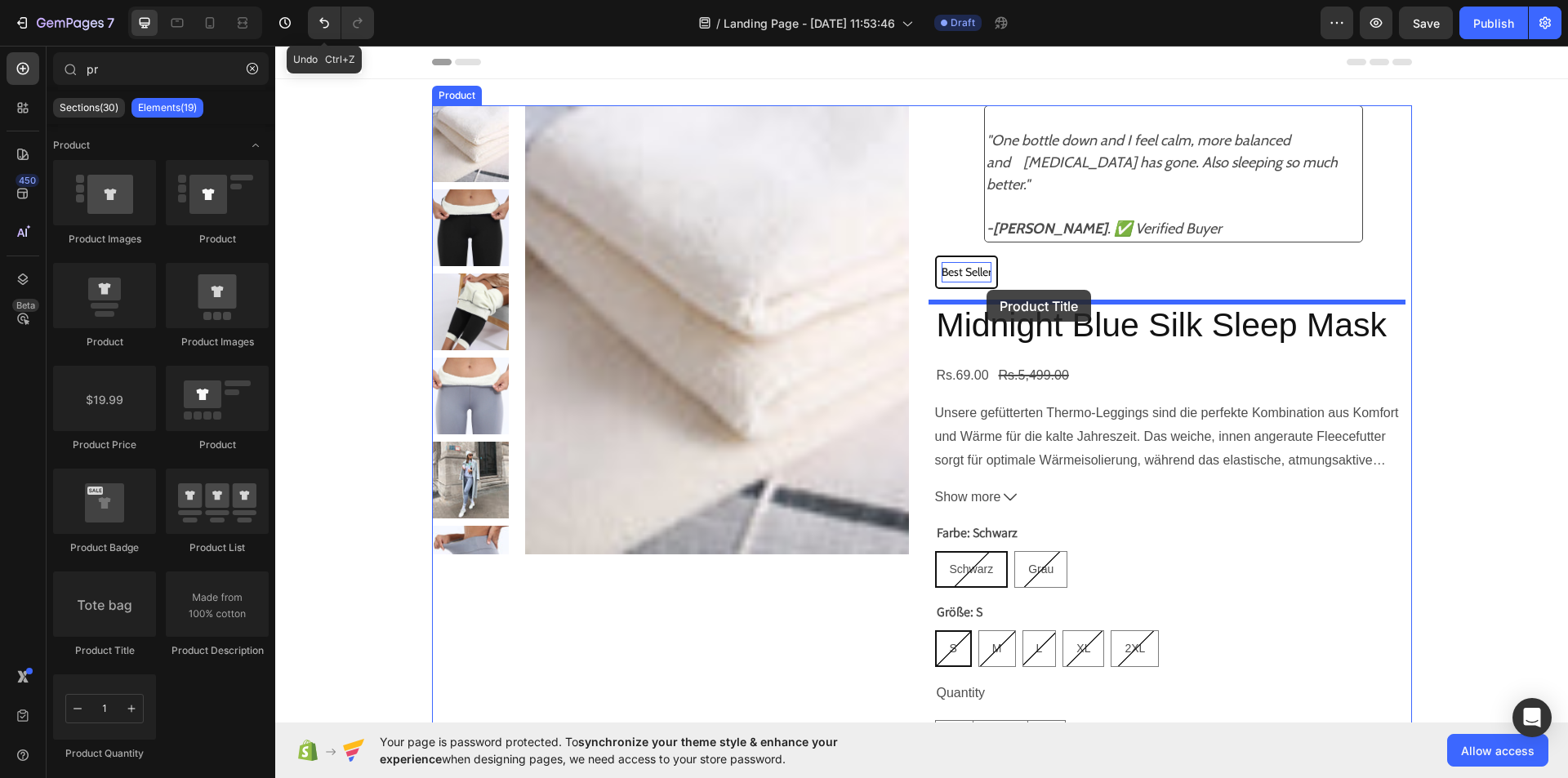
drag, startPoint x: 344, startPoint y: 666, endPoint x: 987, endPoint y: 290, distance: 744.9
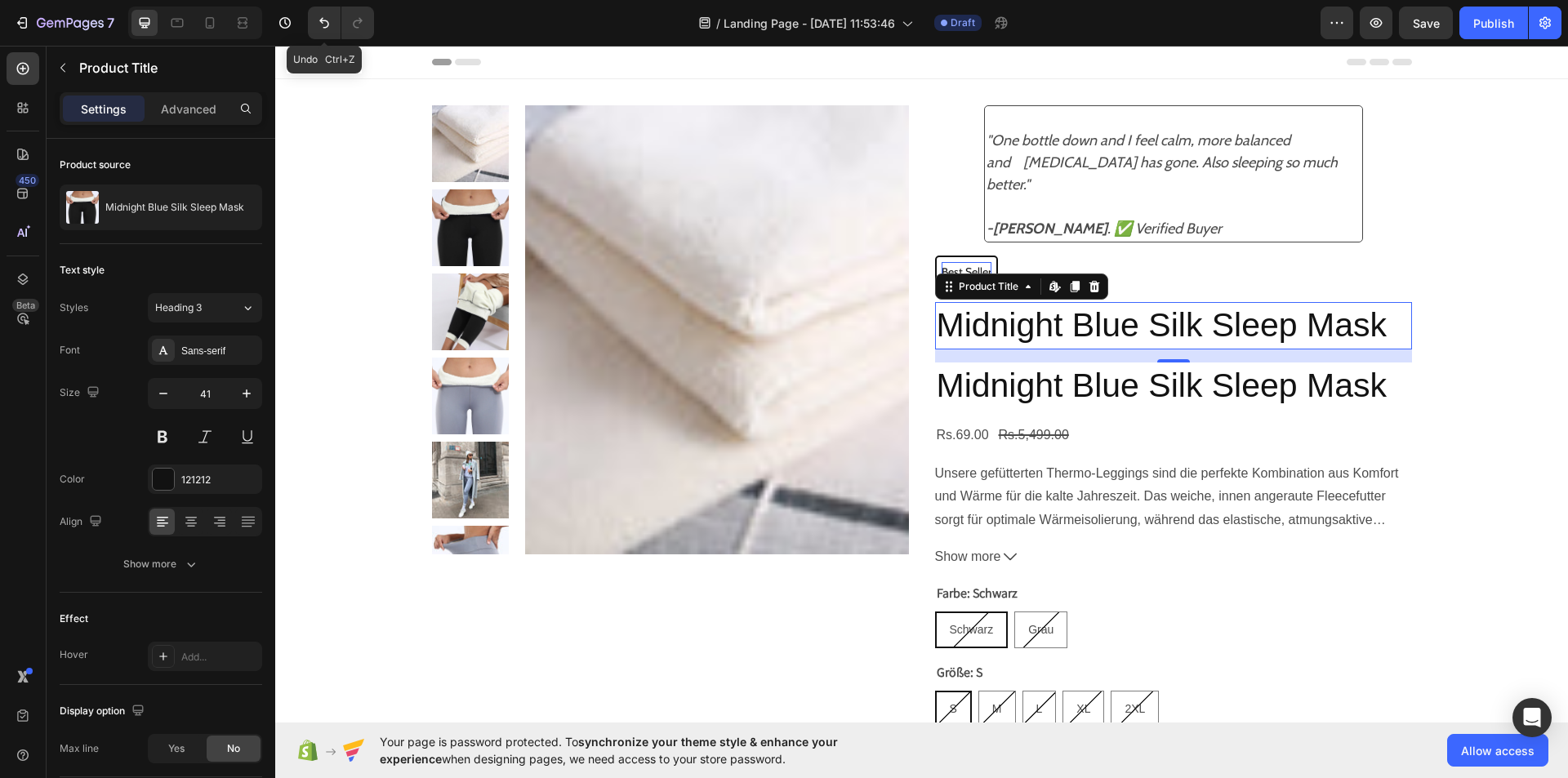
click at [1212, 329] on h2 "Midnight Blue Silk Sleep Mask" at bounding box center [1173, 325] width 477 height 47
click at [1374, 324] on h2 "Midnight Blue Silk Sleep Mask" at bounding box center [1173, 325] width 477 height 47
click at [991, 291] on div "Product Title" at bounding box center [988, 287] width 67 height 15
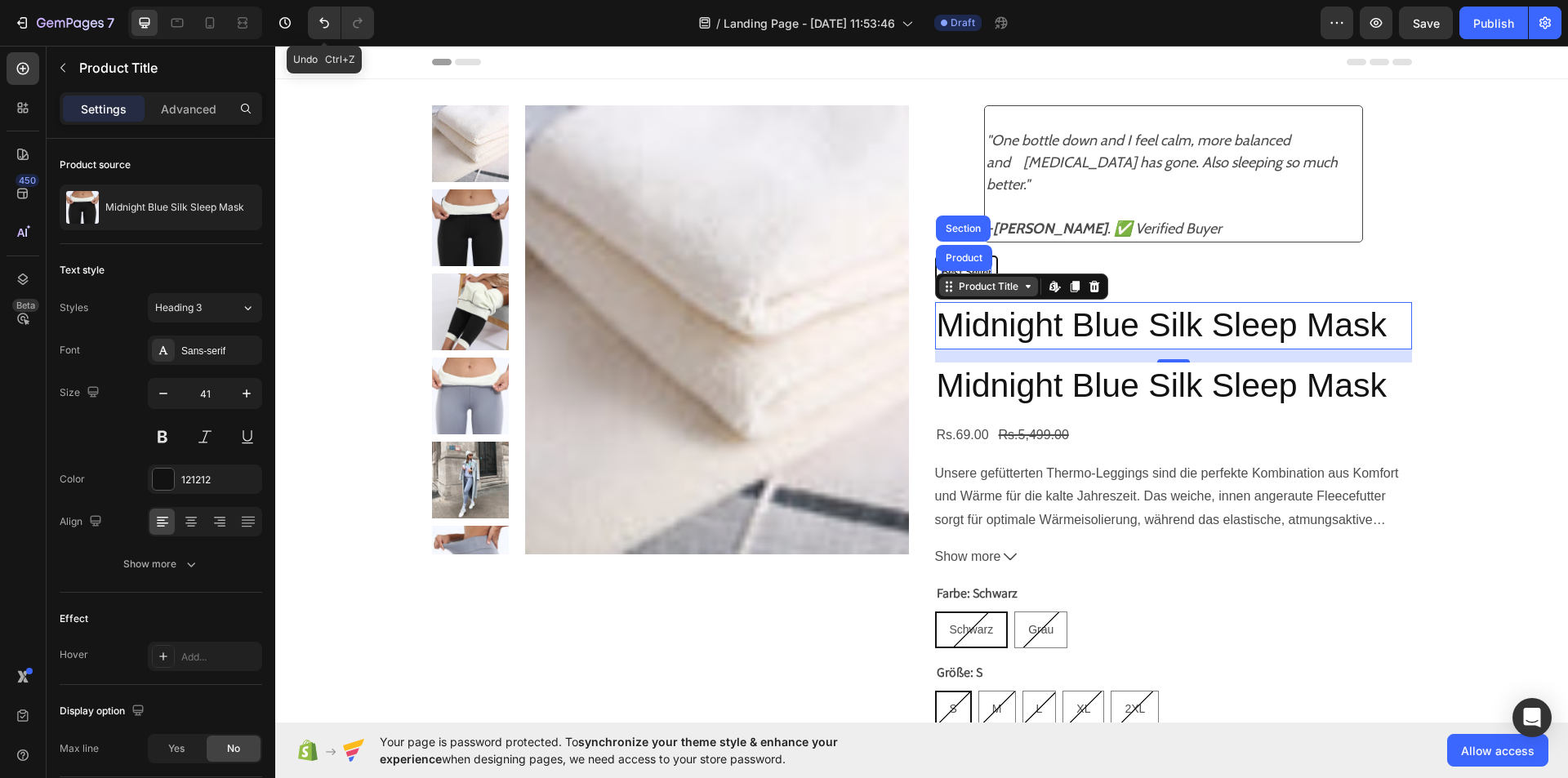
click at [991, 291] on div "Product Title" at bounding box center [988, 287] width 67 height 15
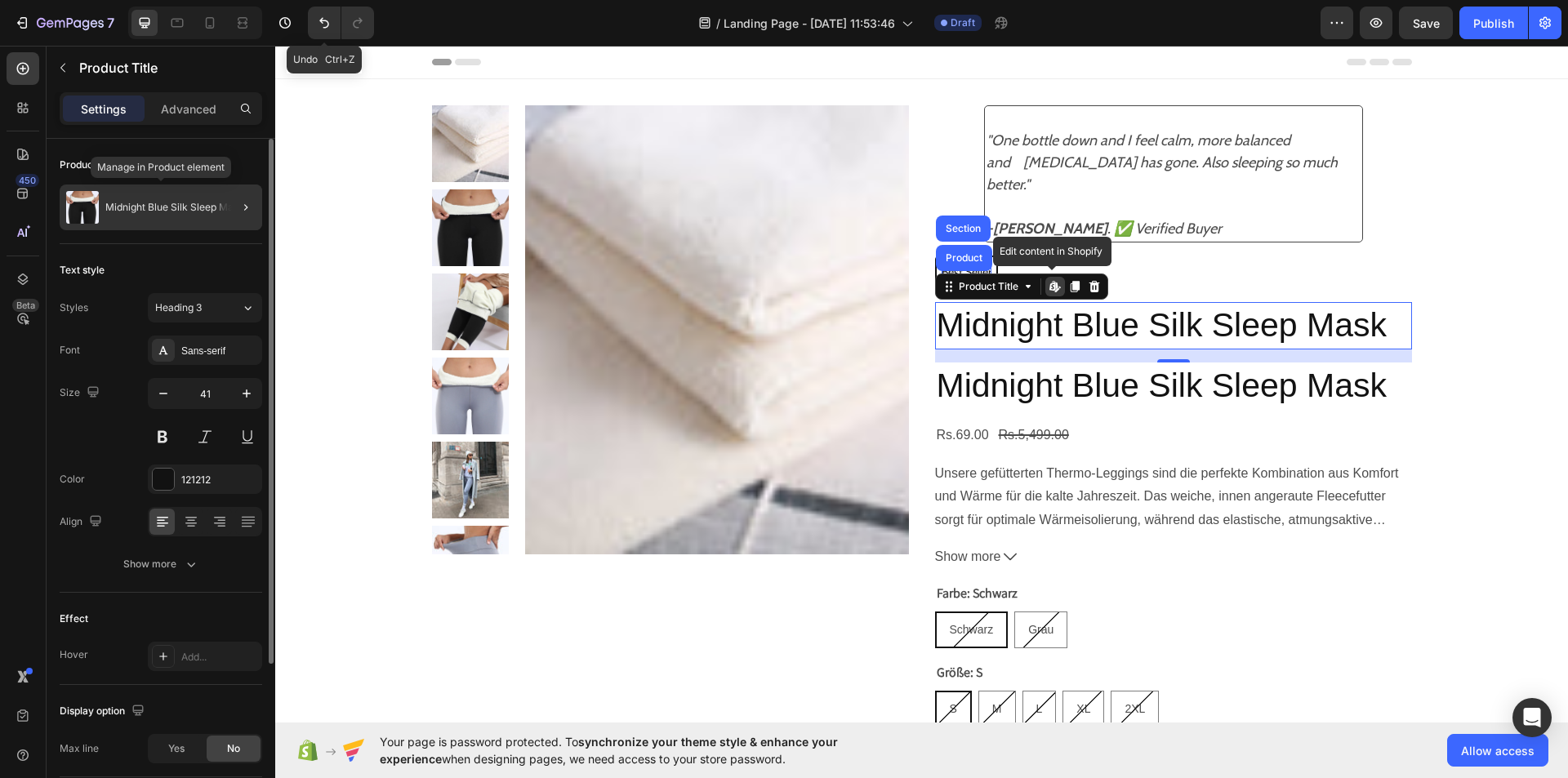
click at [138, 215] on div "Midnight Blue Silk Sleep Mask" at bounding box center [161, 207] width 202 height 46
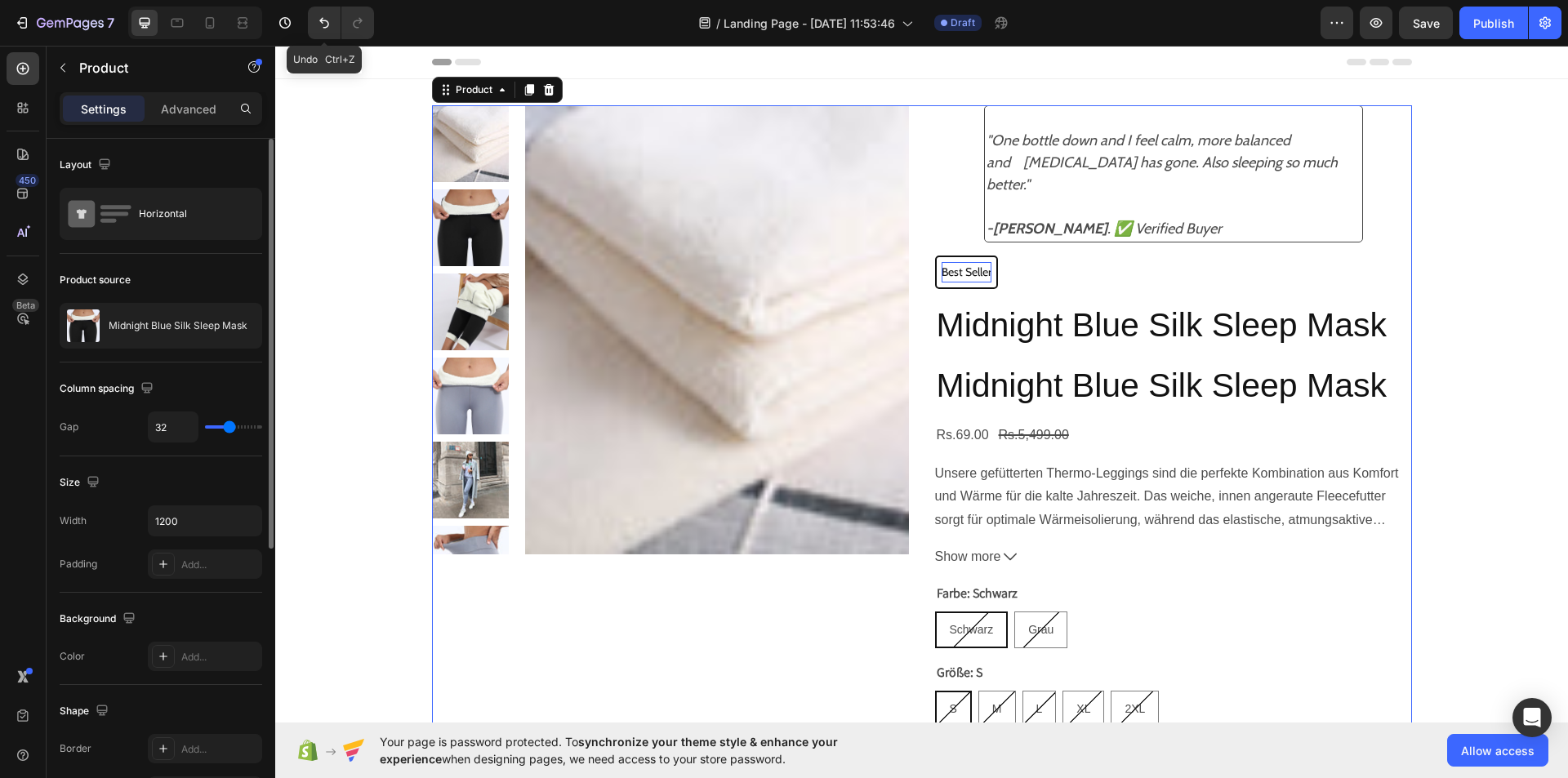
click at [138, 215] on div "Horizontal" at bounding box center [161, 214] width 202 height 52
click at [141, 316] on div "Midnight Blue Silk Sleep Mask" at bounding box center [161, 325] width 202 height 46
click at [247, 331] on icon "button" at bounding box center [245, 326] width 13 height 13
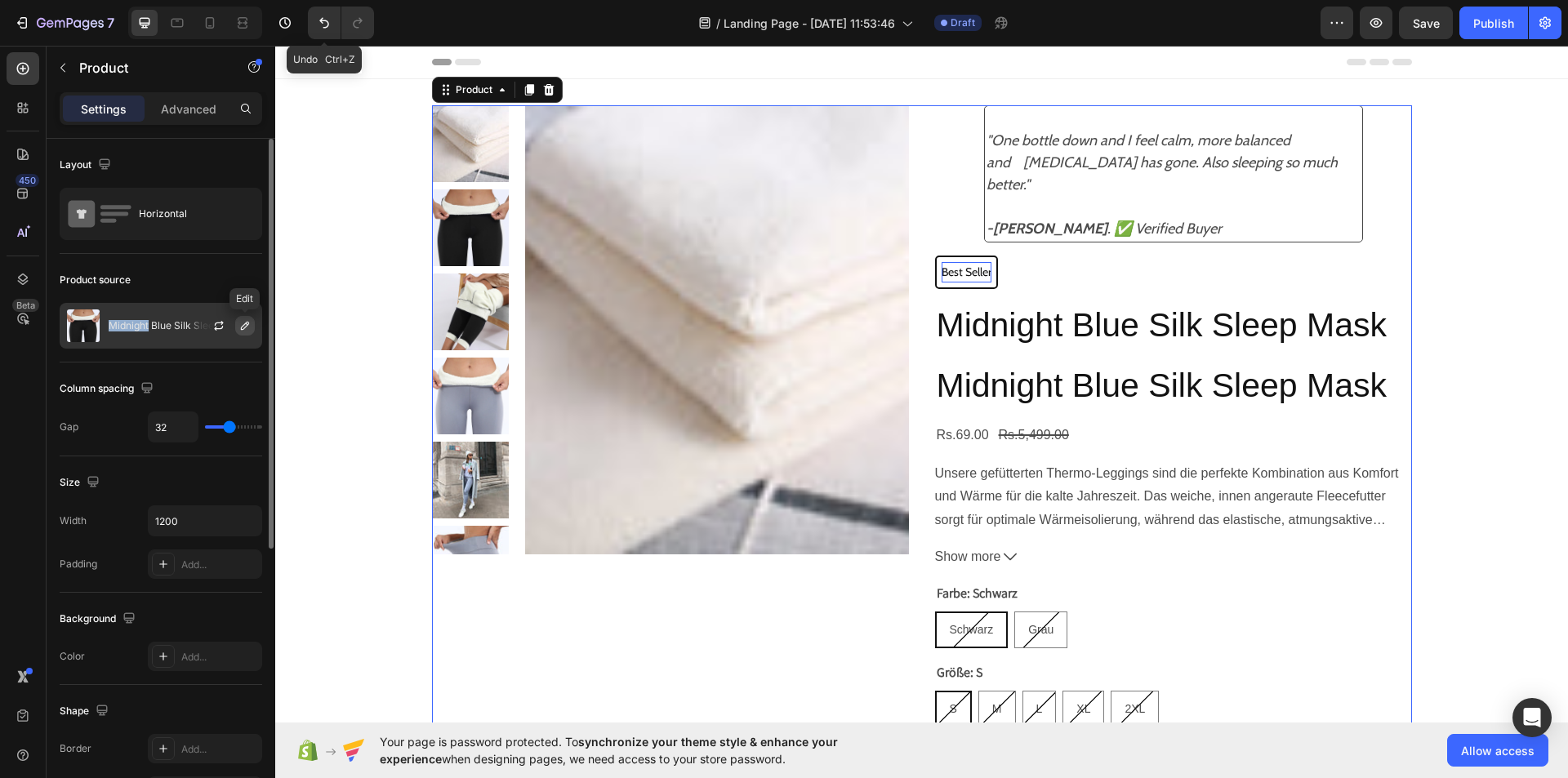
click at [247, 331] on icon "button" at bounding box center [245, 326] width 13 height 13
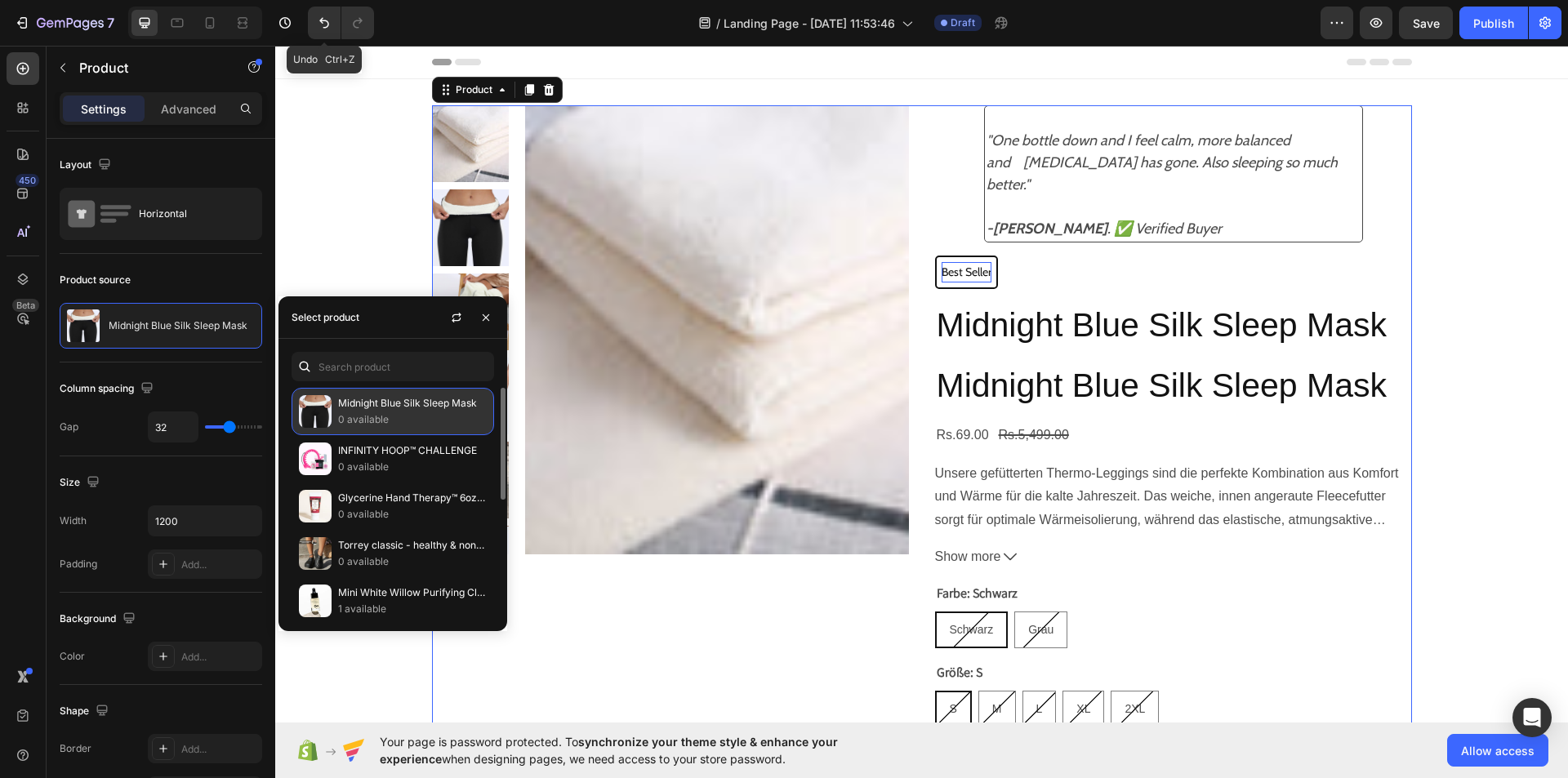
click at [416, 423] on p "0 available" at bounding box center [412, 420] width 149 height 17
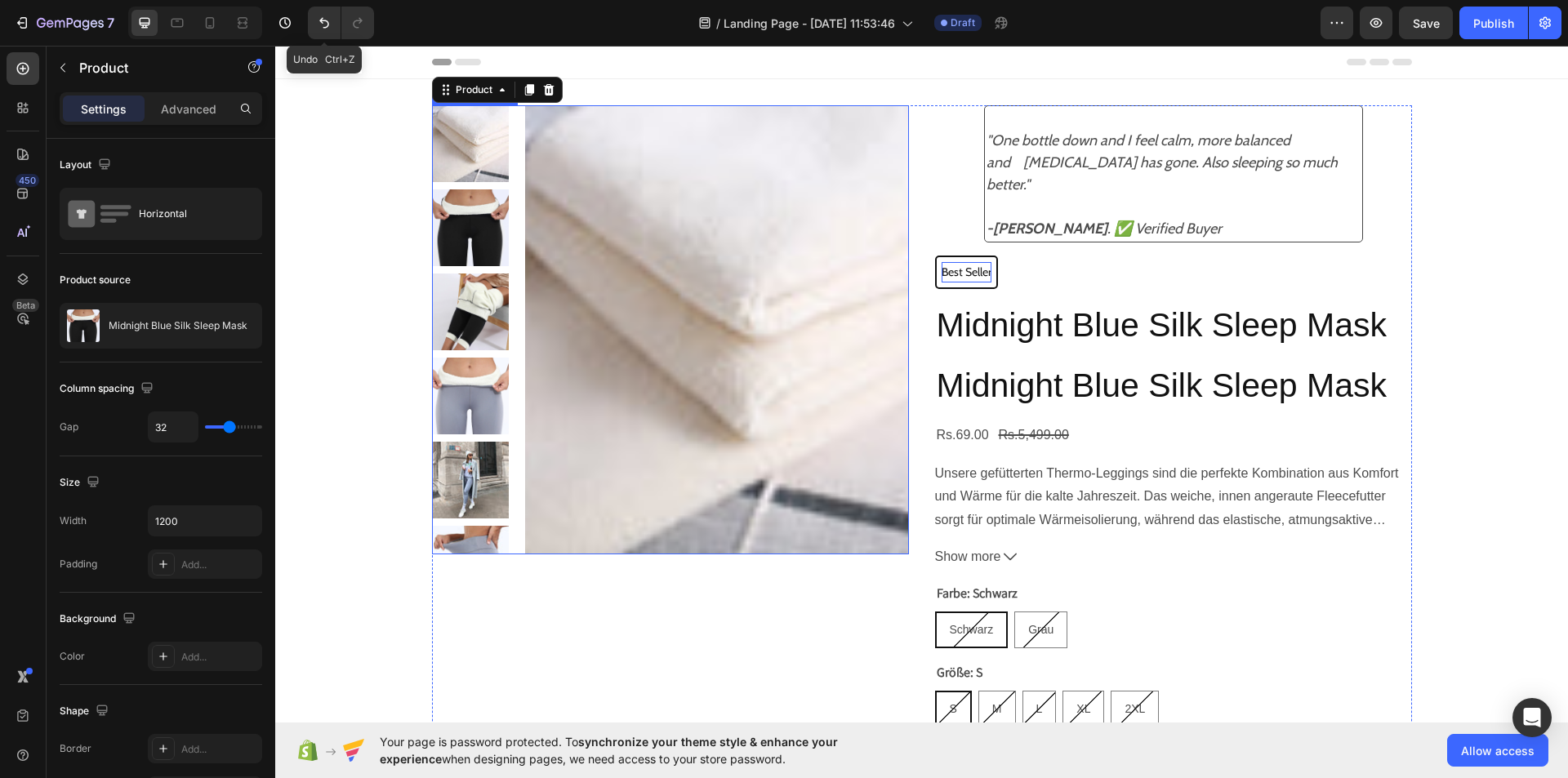
click at [535, 216] on img at bounding box center [716, 330] width 383 height 449
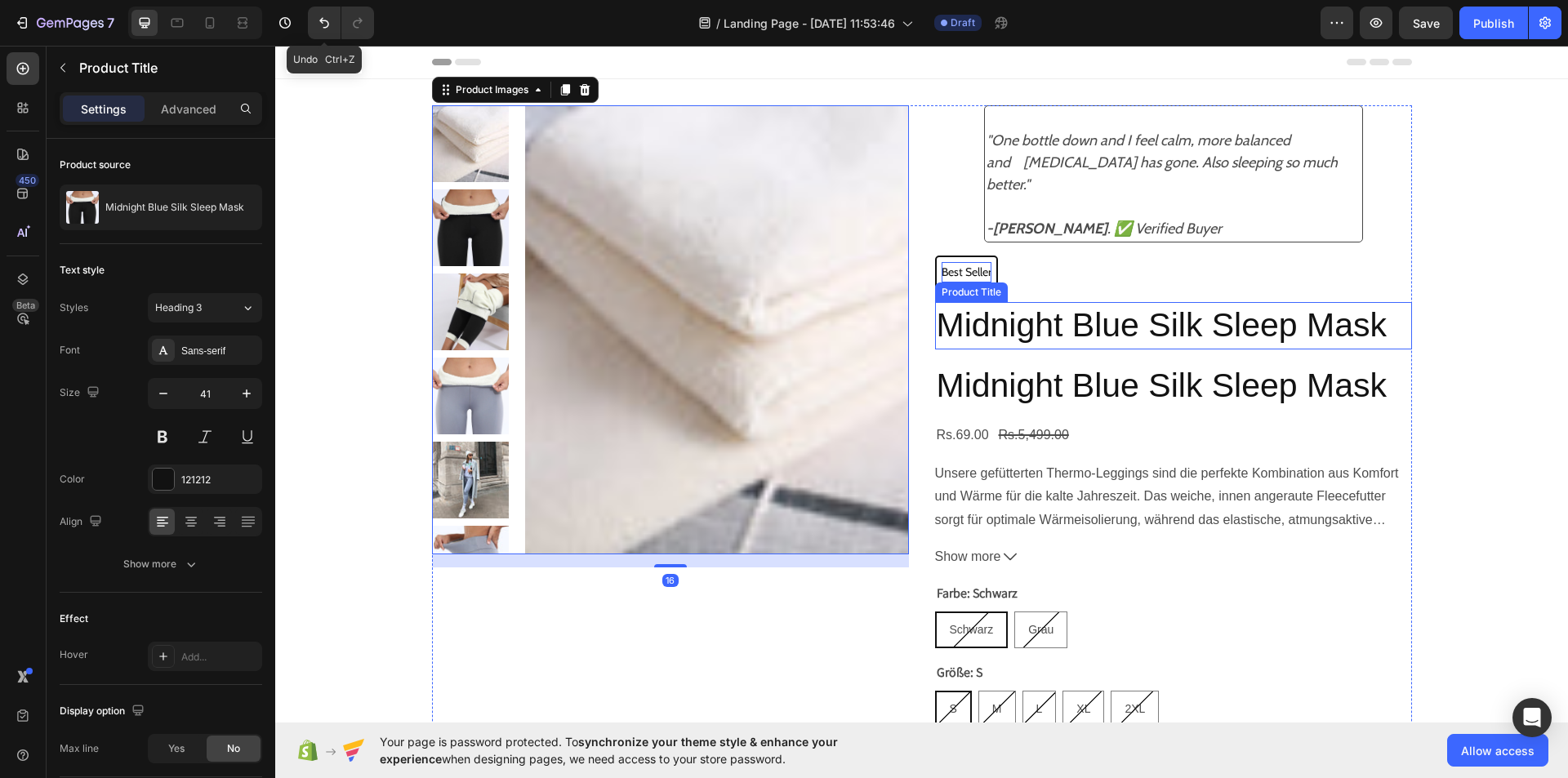
click at [962, 315] on h2 "Midnight Blue Silk Sleep Mask" at bounding box center [1173, 325] width 477 height 47
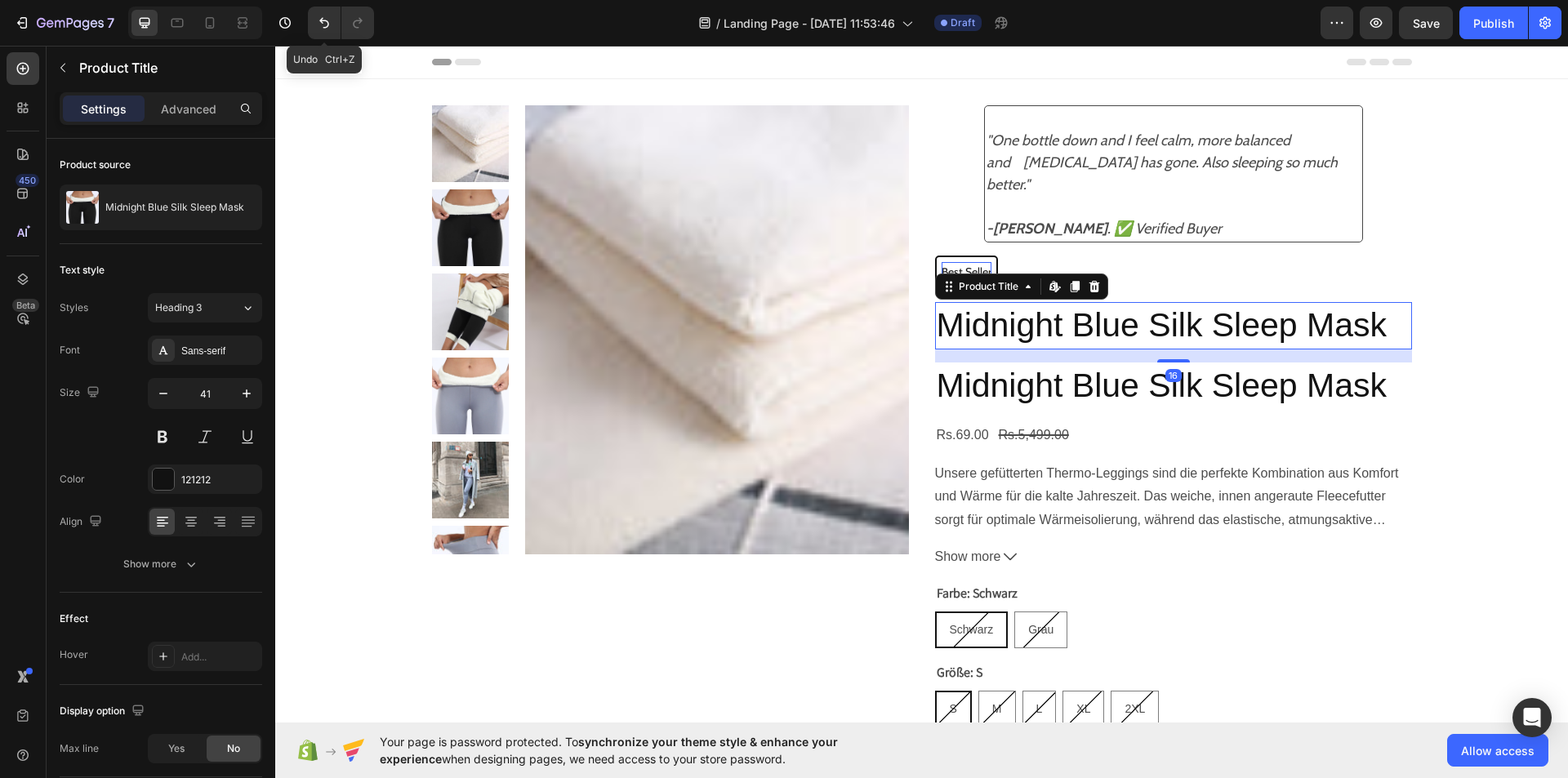
click at [962, 315] on h2 "Midnight Blue Silk Sleep Mask" at bounding box center [1173, 325] width 477 height 47
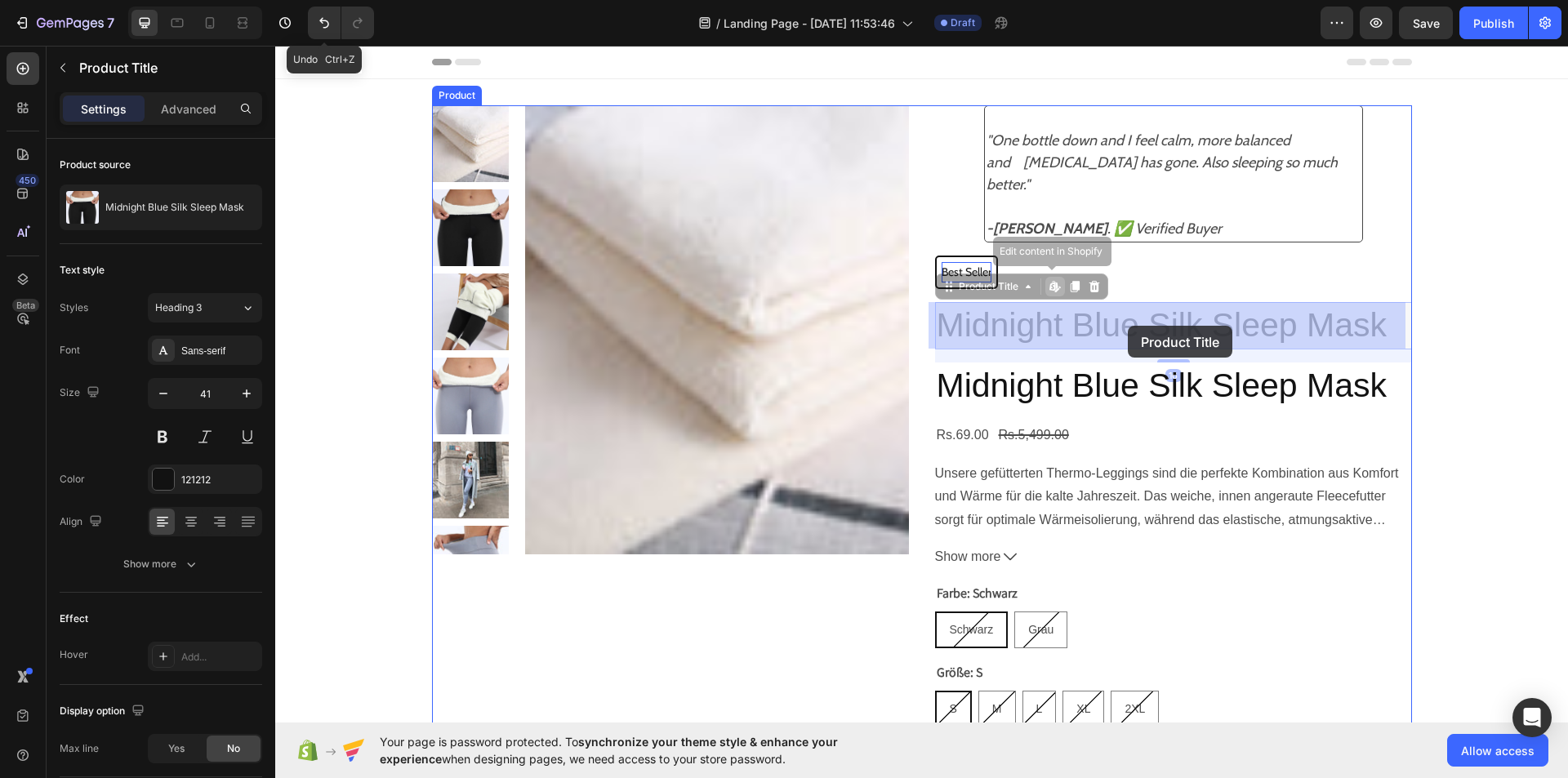
drag, startPoint x: 962, startPoint y: 315, endPoint x: 1129, endPoint y: 326, distance: 167.4
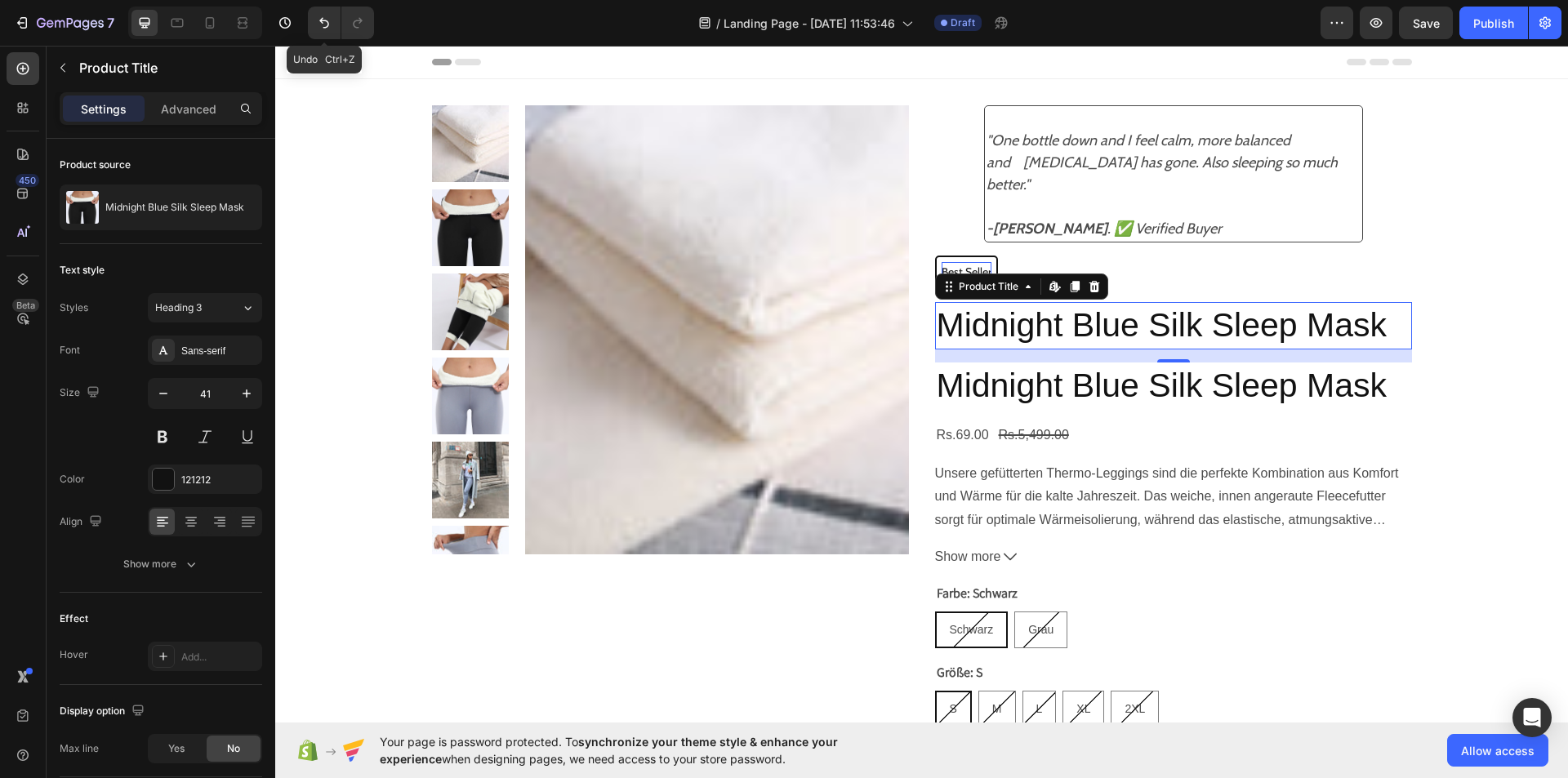
click at [1373, 316] on h2 "Midnight Blue Silk Sleep Mask" at bounding box center [1173, 325] width 477 height 47
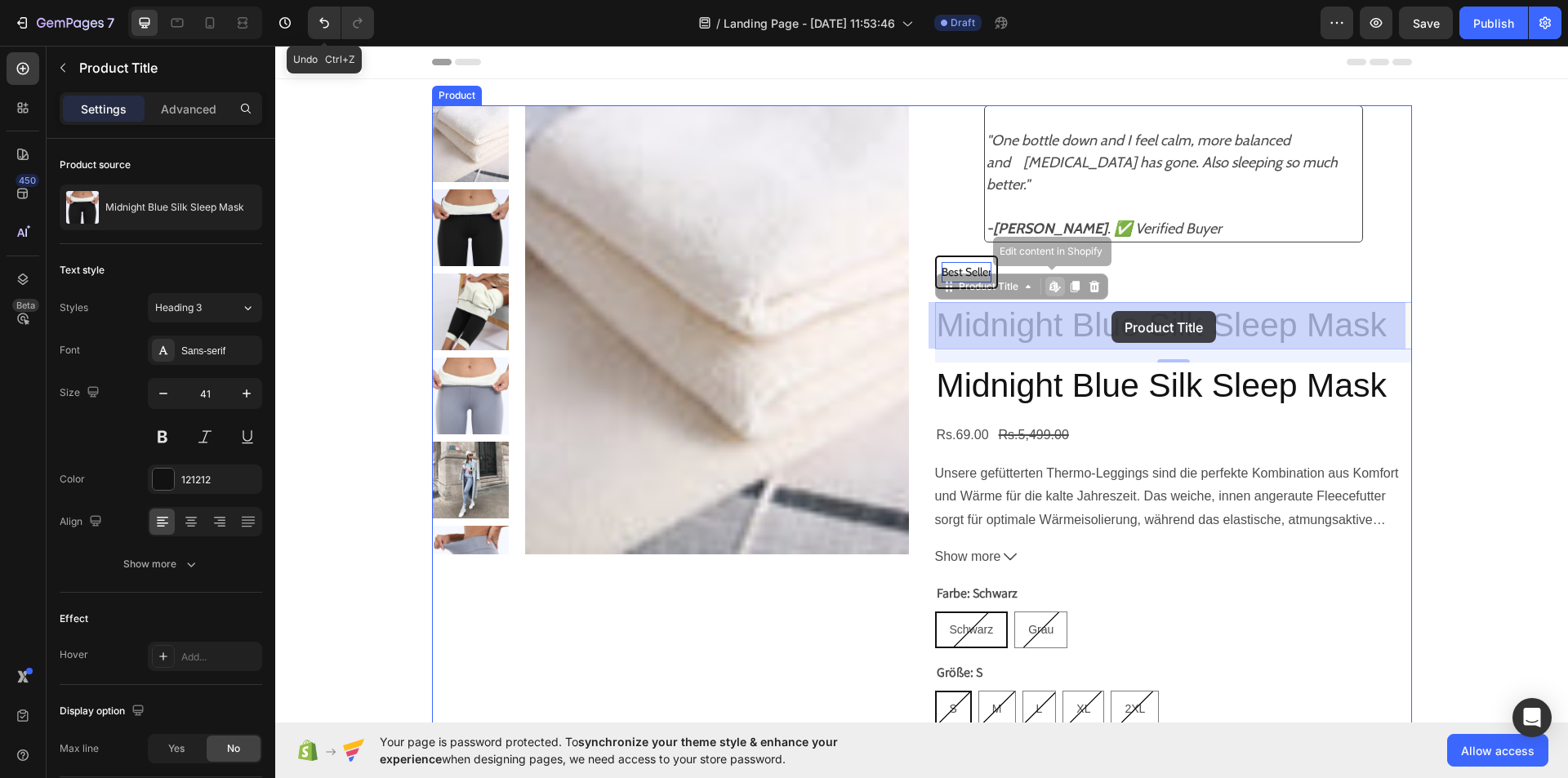
drag, startPoint x: 1373, startPoint y: 316, endPoint x: 1110, endPoint y: 311, distance: 263.0
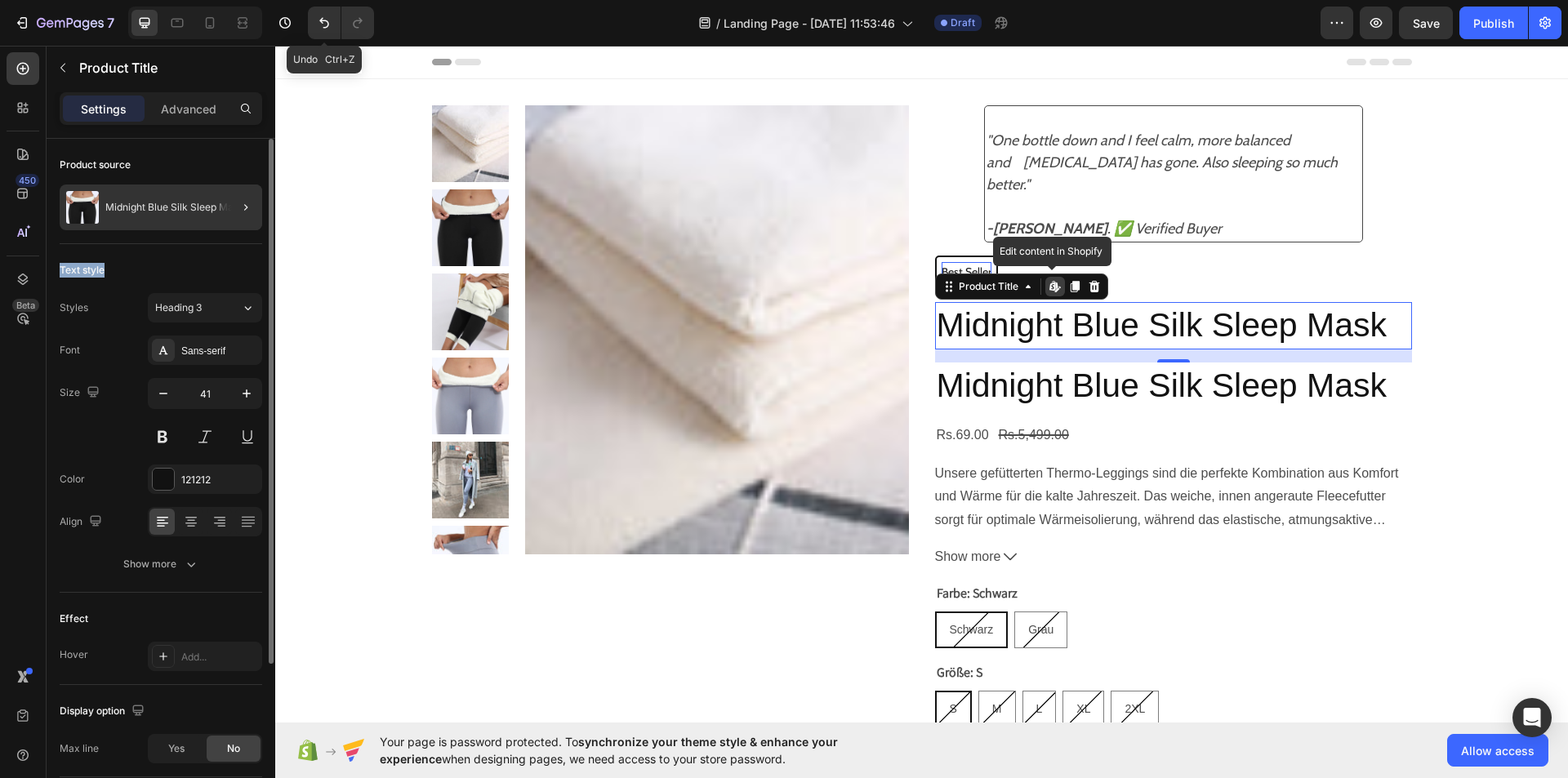
drag, startPoint x: 206, startPoint y: 250, endPoint x: 230, endPoint y: 211, distance: 45.8
click at [230, 211] on div "Product source Midnight Blue Silk Sleep Mask Text style Styles Heading 3 Font S…" at bounding box center [161, 530] width 202 height 783
click at [230, 211] on div at bounding box center [239, 207] width 46 height 46
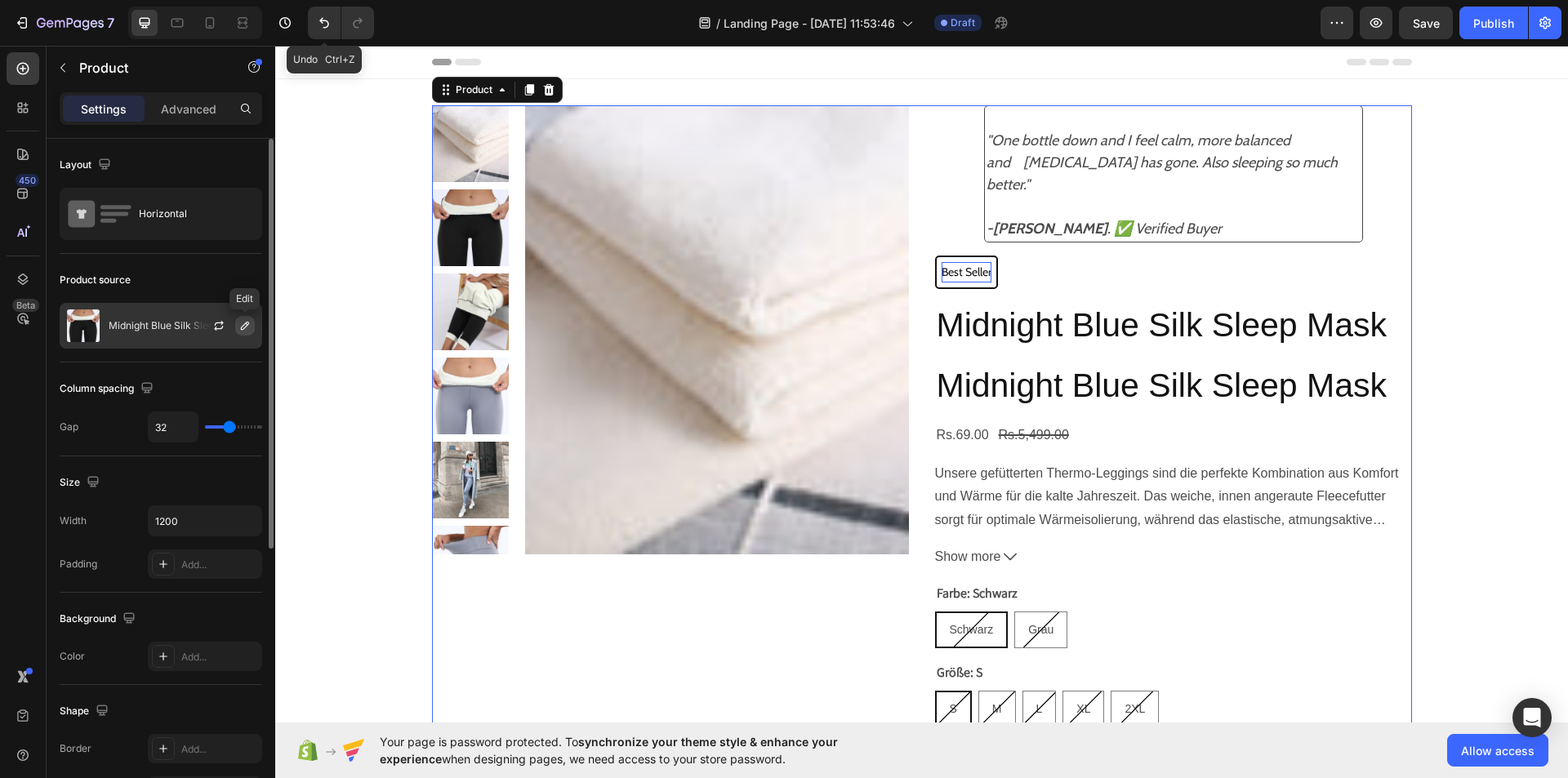
click at [240, 331] on icon "button" at bounding box center [245, 326] width 13 height 13
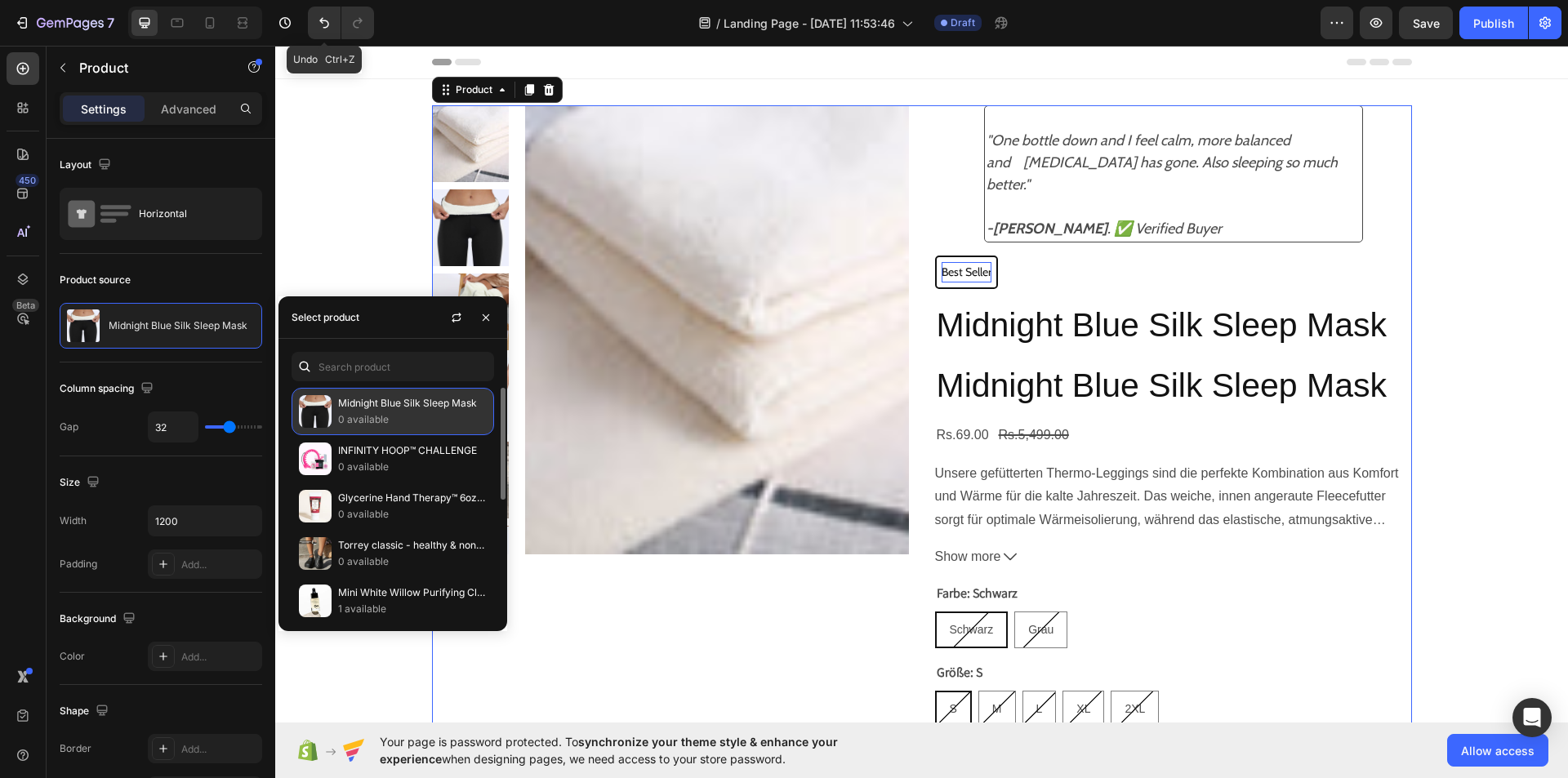
click at [360, 404] on p "Midnight Blue Silk Sleep Mask" at bounding box center [412, 404] width 149 height 17
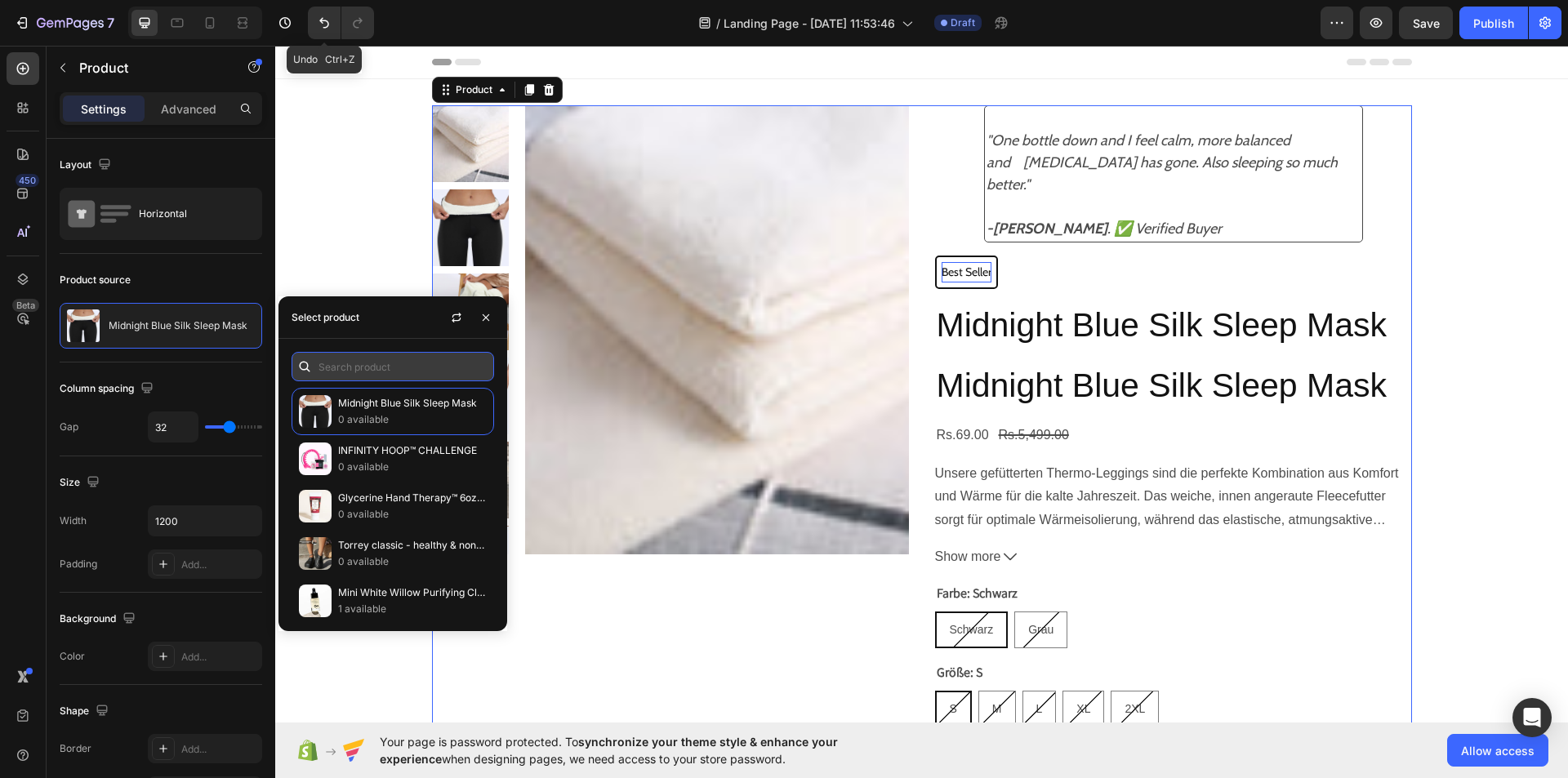
click at [398, 355] on input "text" at bounding box center [392, 366] width 202 height 29
click at [490, 312] on icon "button" at bounding box center [486, 318] width 13 height 13
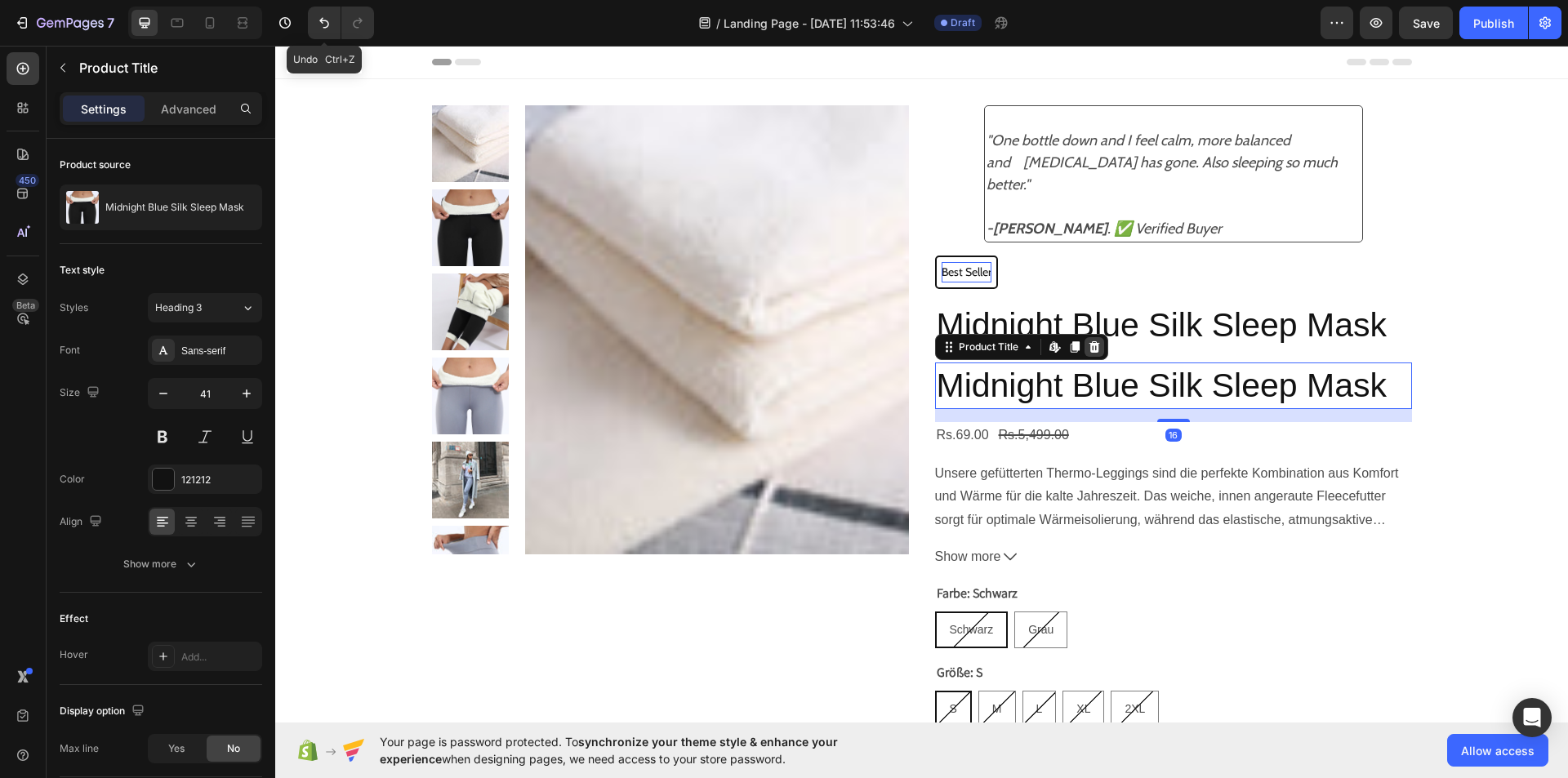
click at [1090, 340] on icon at bounding box center [1094, 347] width 13 height 13
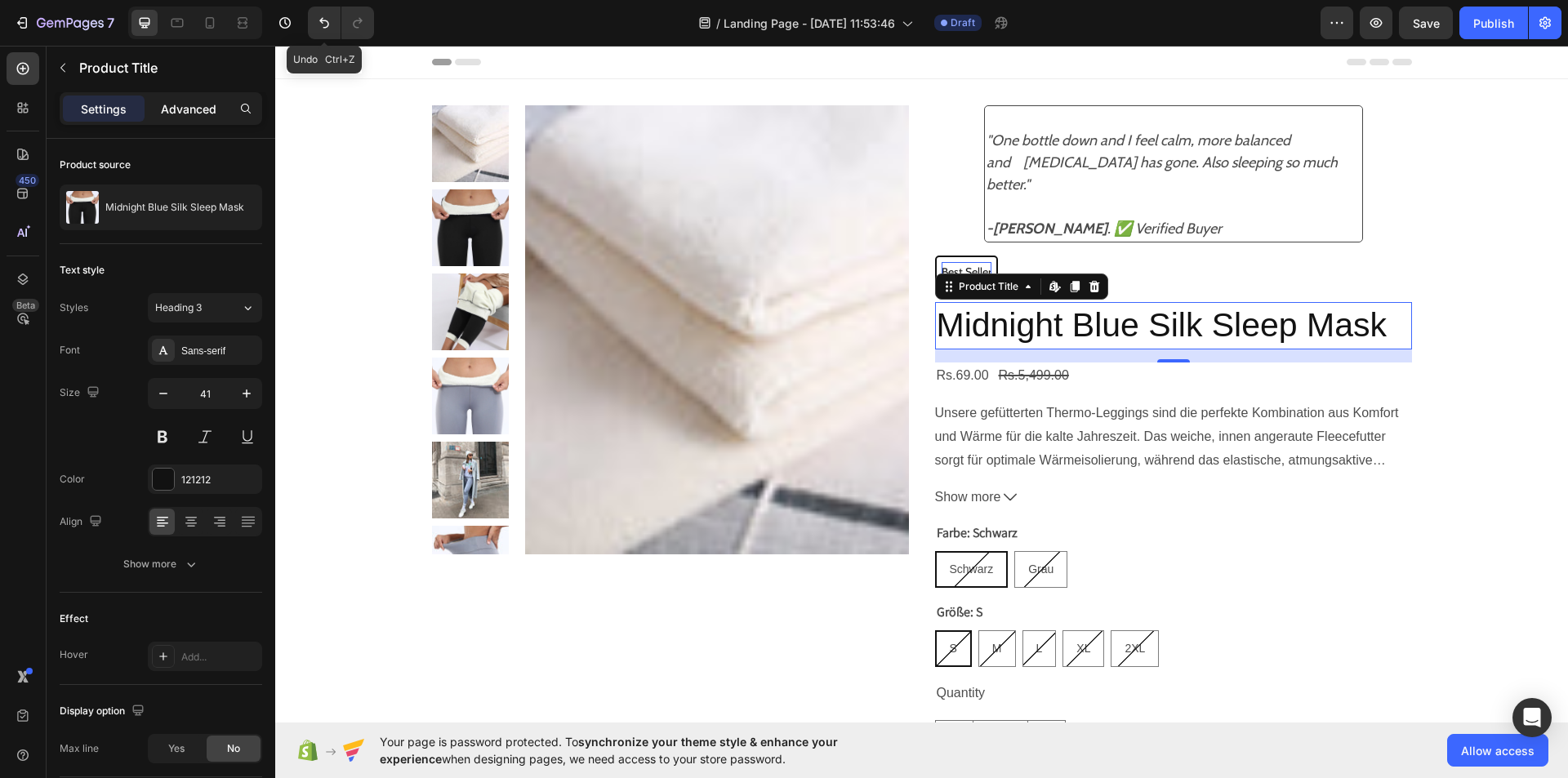
click at [197, 104] on p "Advanced" at bounding box center [188, 109] width 56 height 17
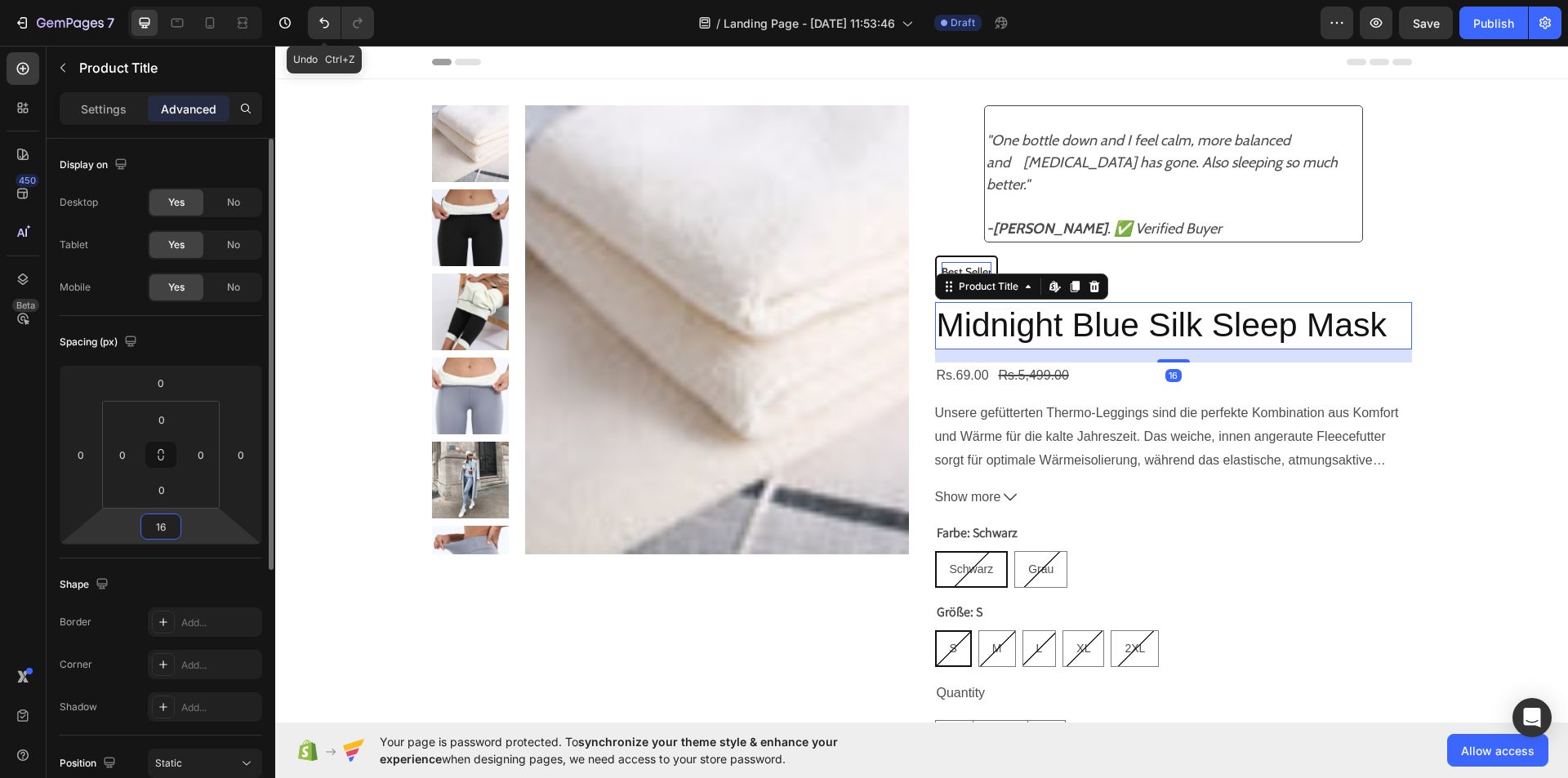
click at [176, 521] on input "16" at bounding box center [161, 526] width 32 height 24
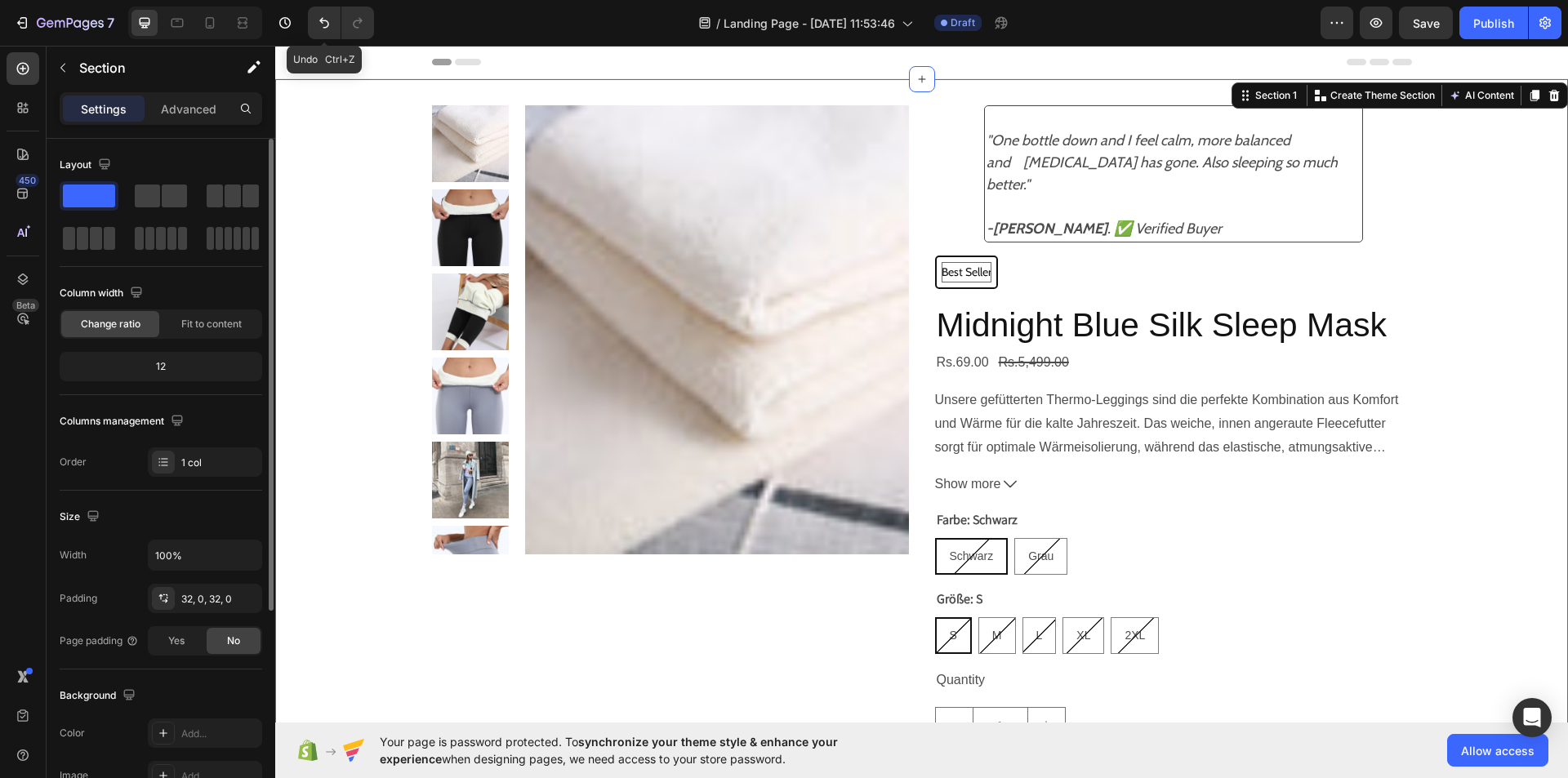
click at [329, 420] on div "Product Images "I noticed I no longer bloated like I usually am throughout the …" at bounding box center [922, 488] width 1293 height 765
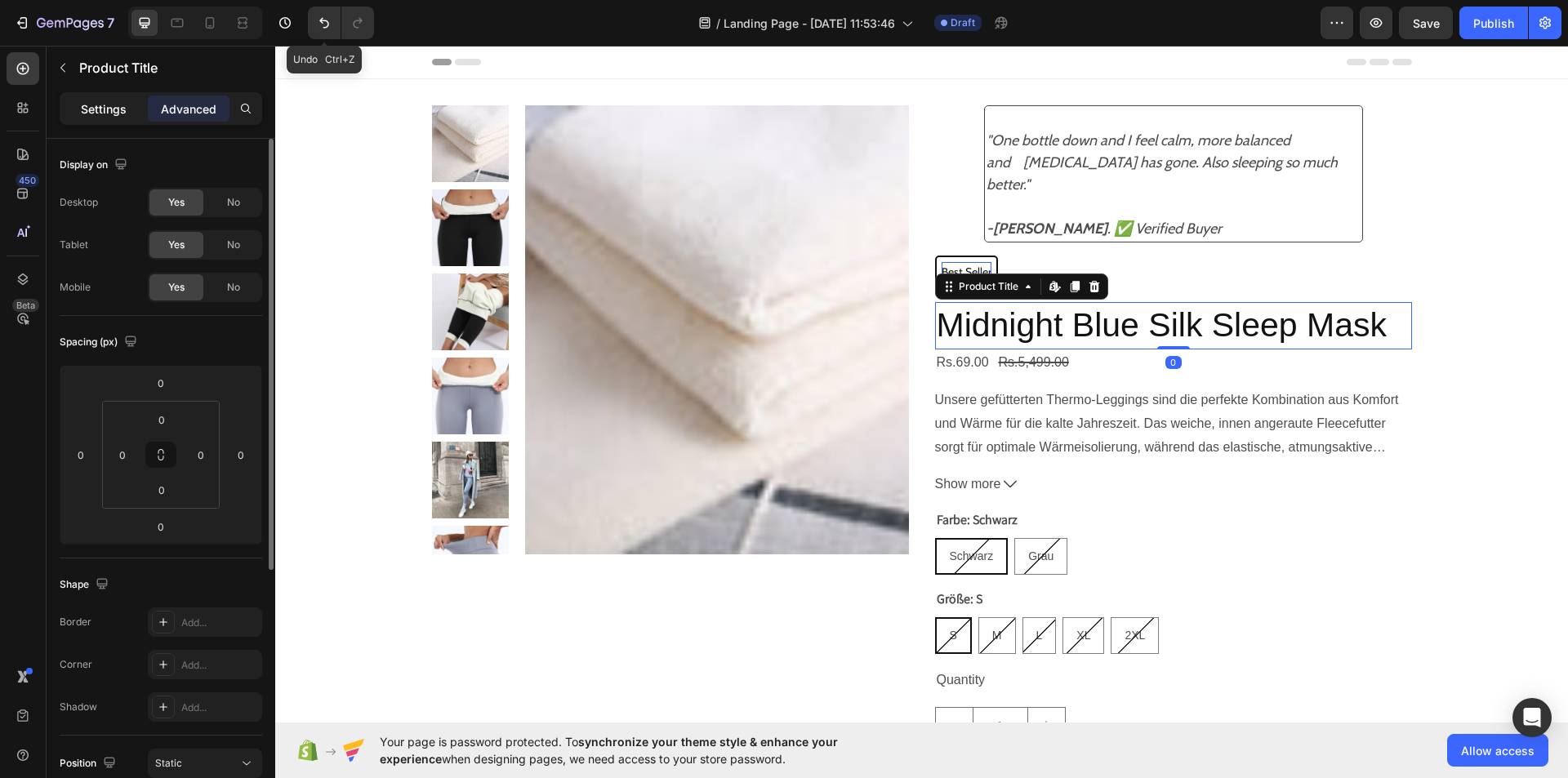
click at [96, 111] on p "Settings" at bounding box center [103, 109] width 46 height 17
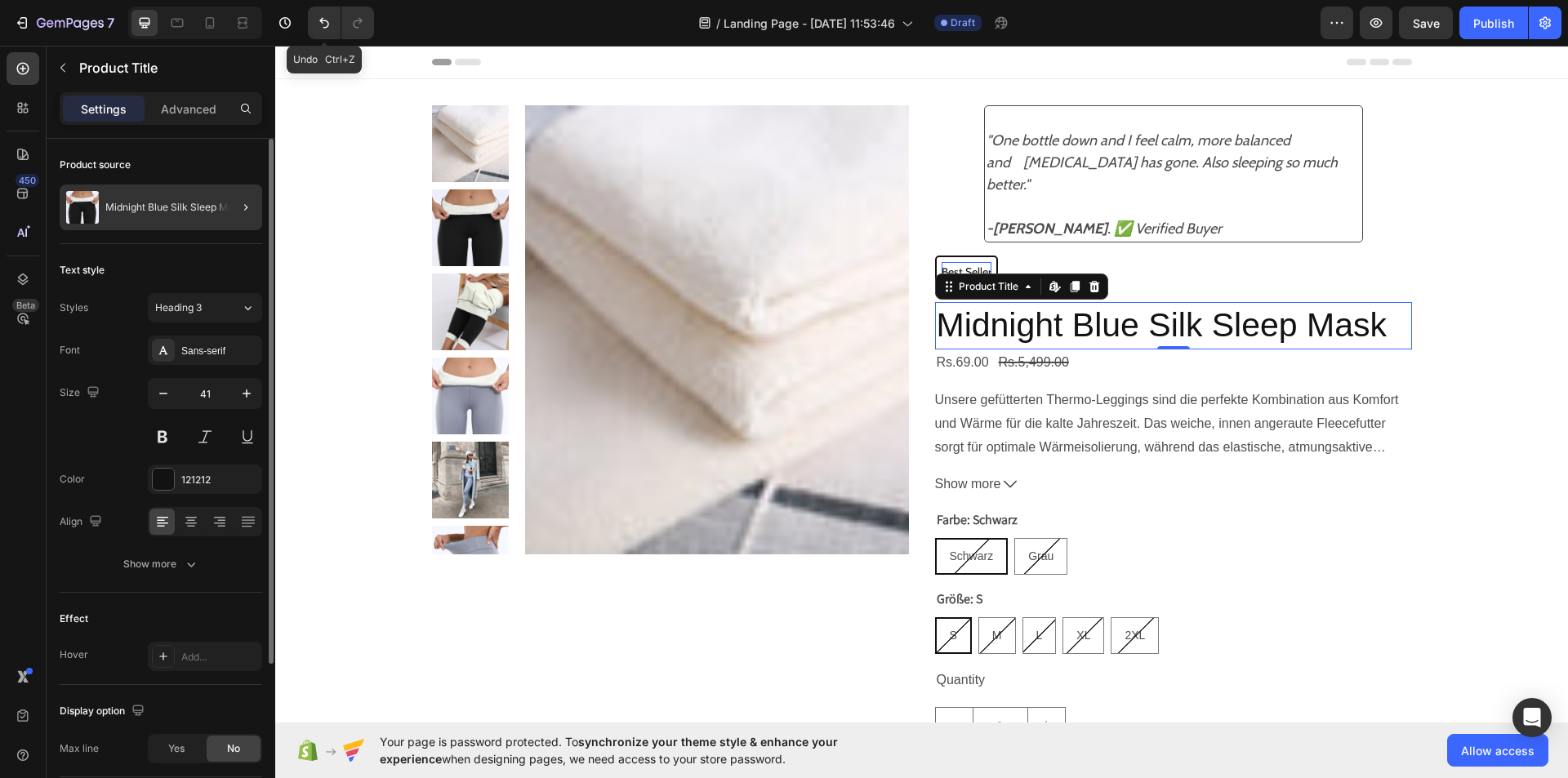
click at [230, 211] on div at bounding box center [239, 207] width 46 height 46
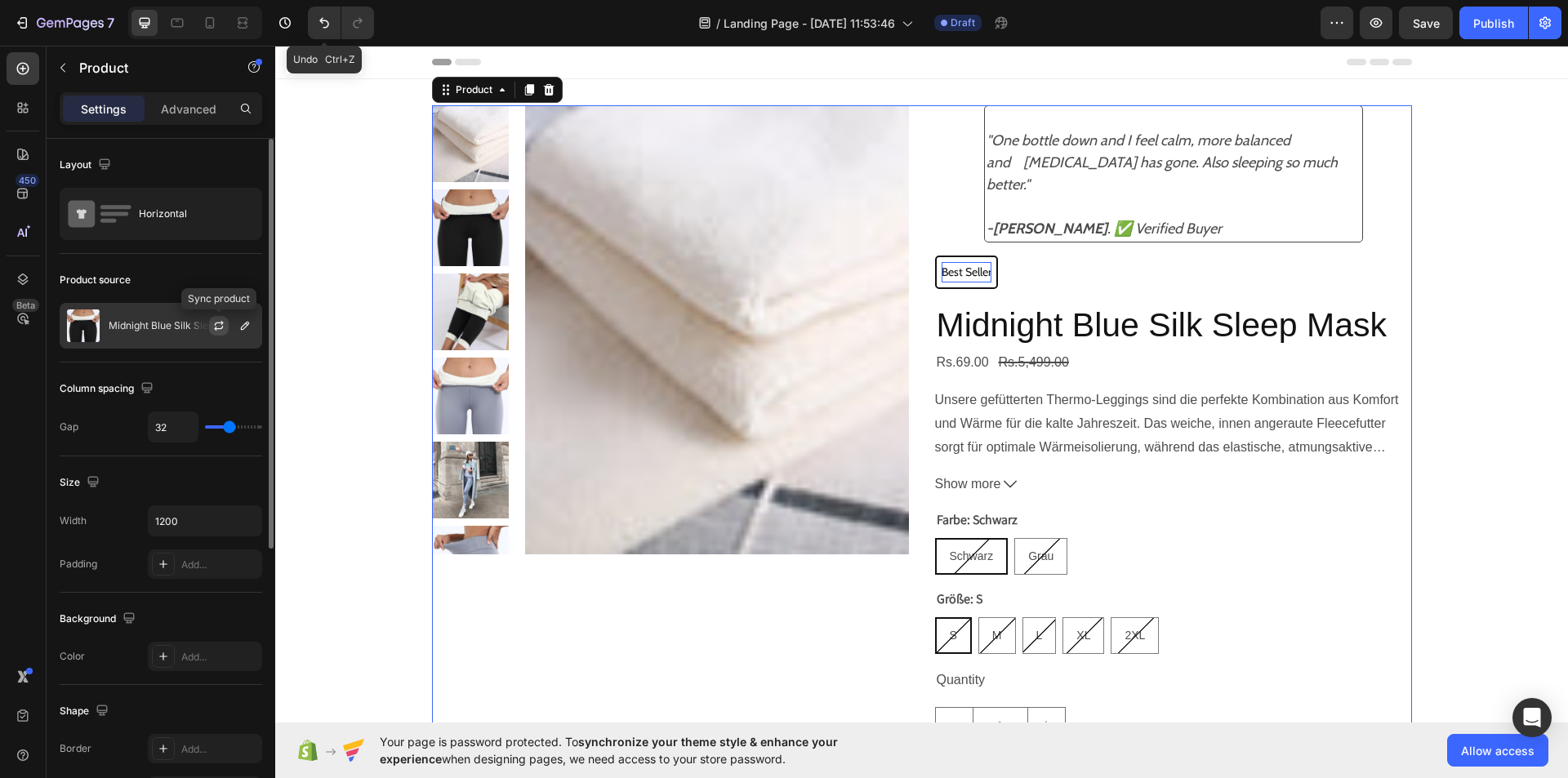
click at [219, 328] on icon "button" at bounding box center [219, 326] width 13 height 13
type input "36"
type input "34"
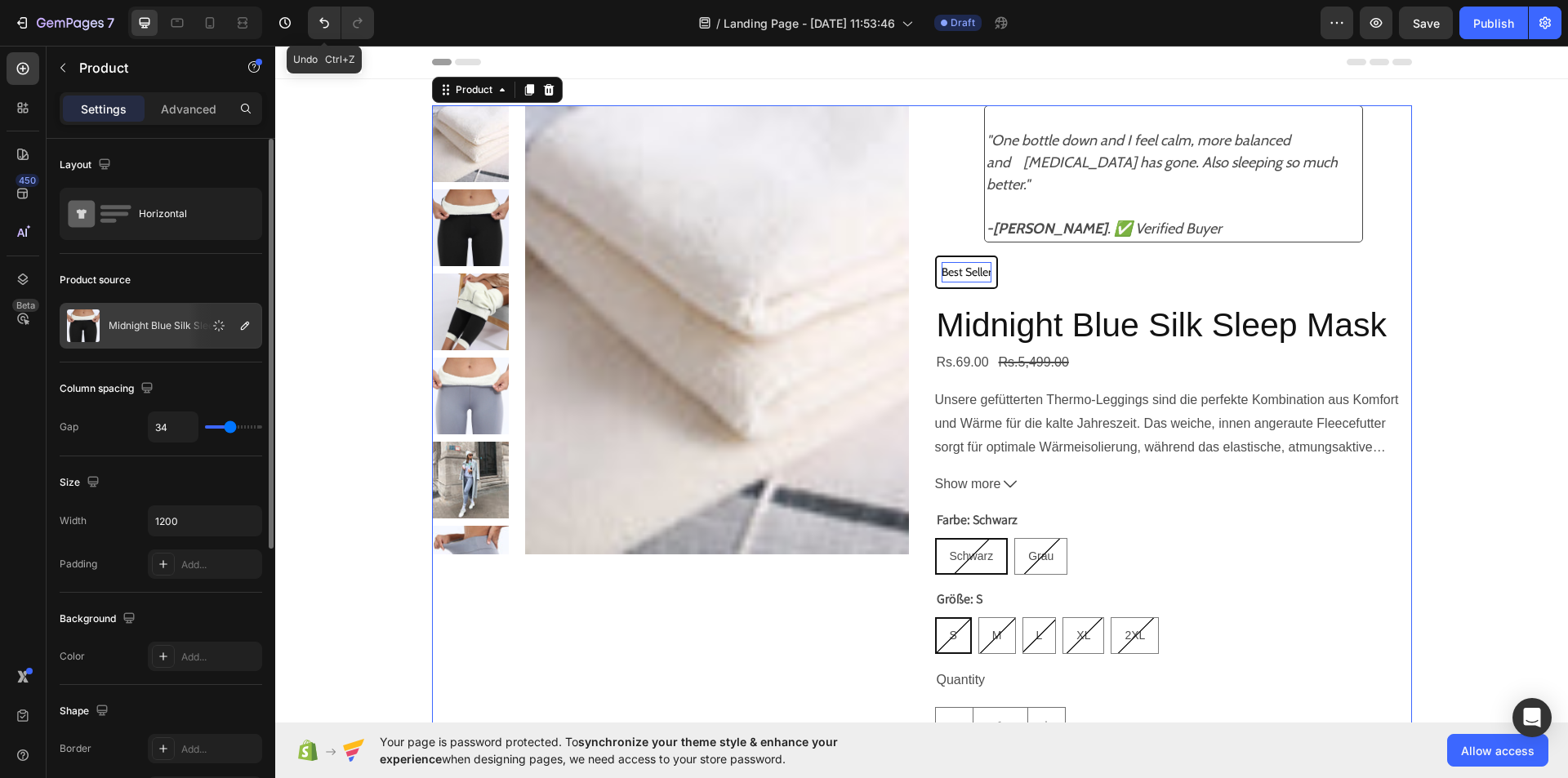
type input "31"
type input "30"
type input "28"
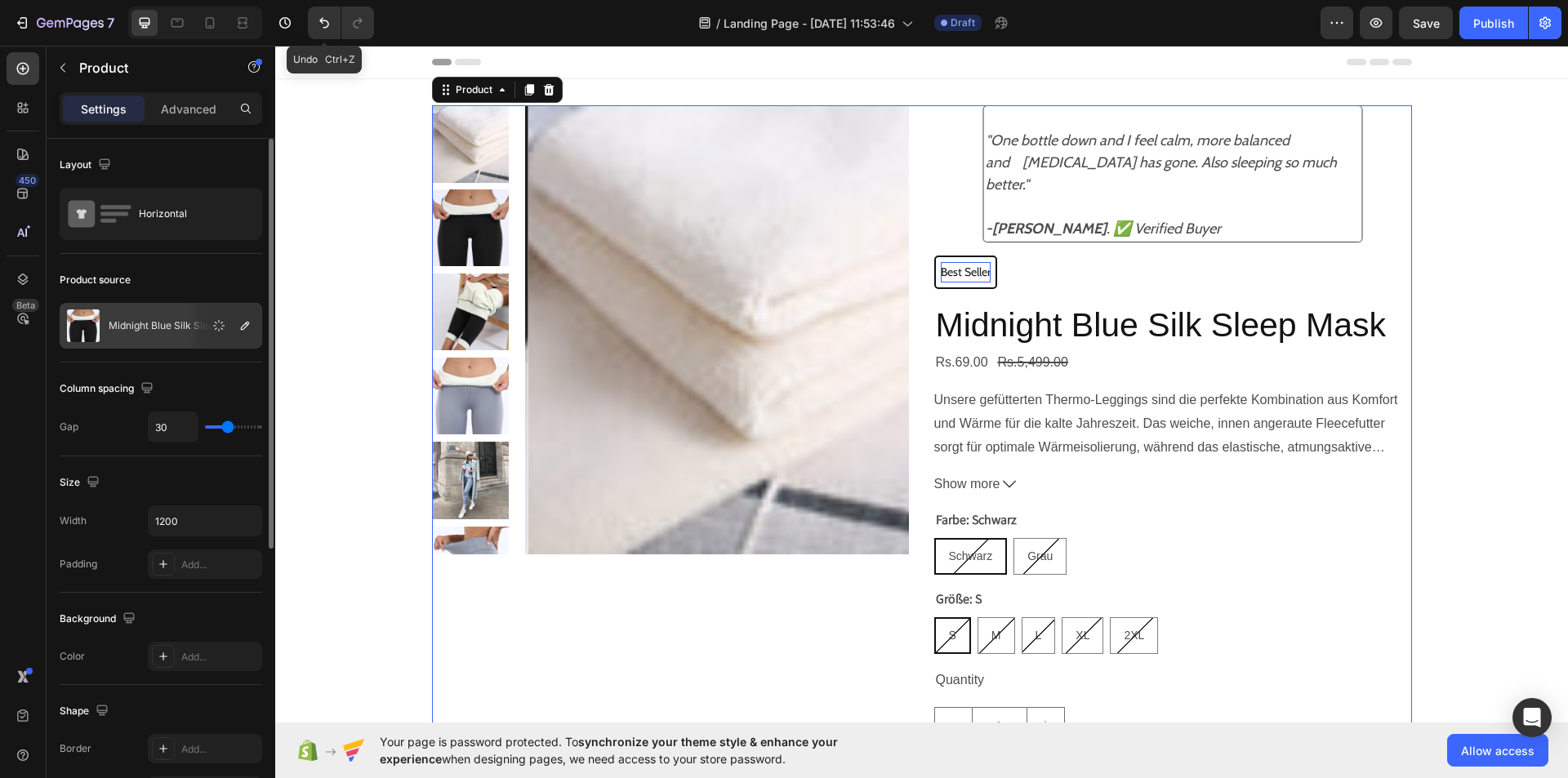
type input "28"
type input "27"
type input "25"
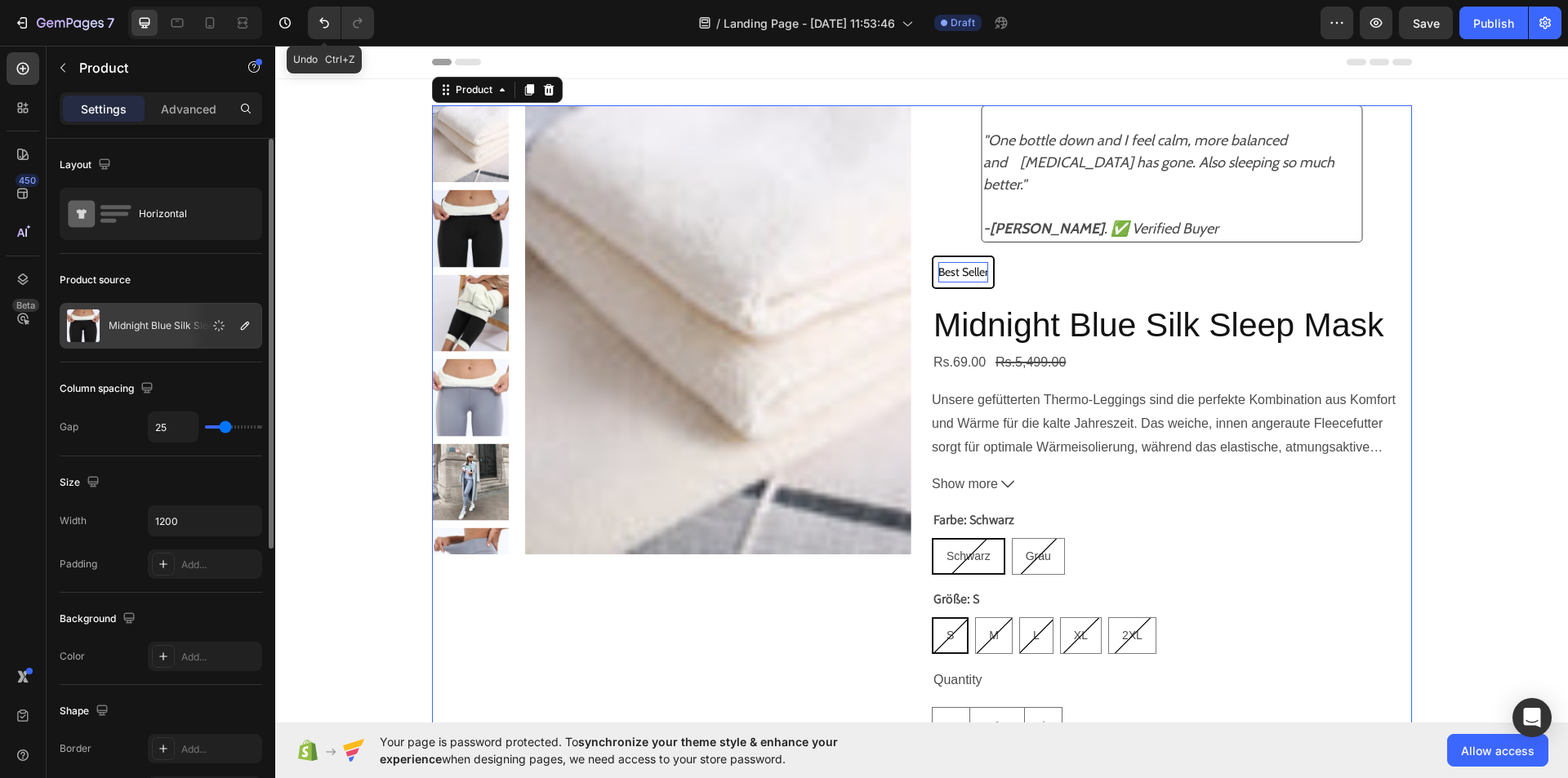
type input "22"
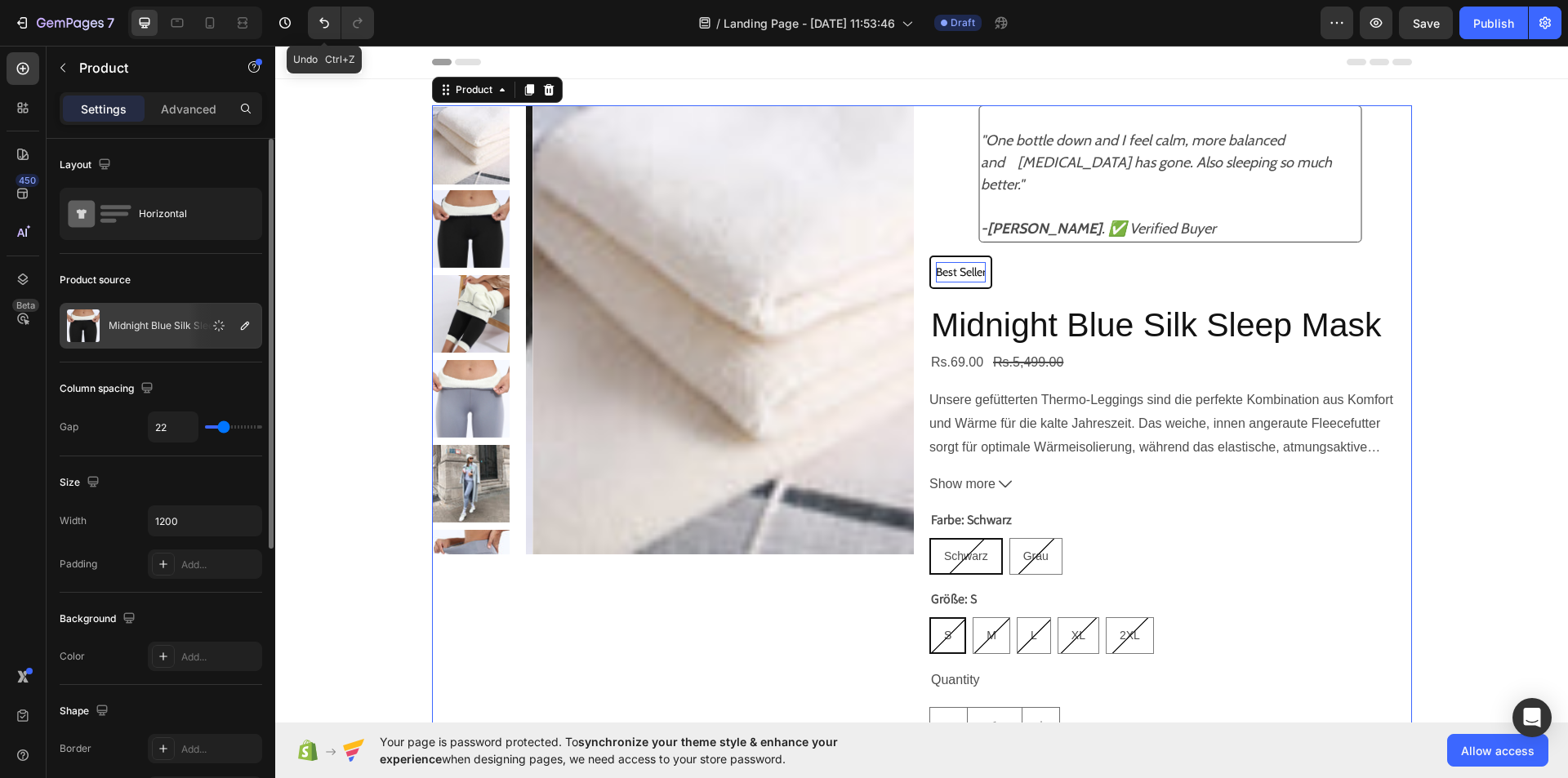
type input "19"
type input "18"
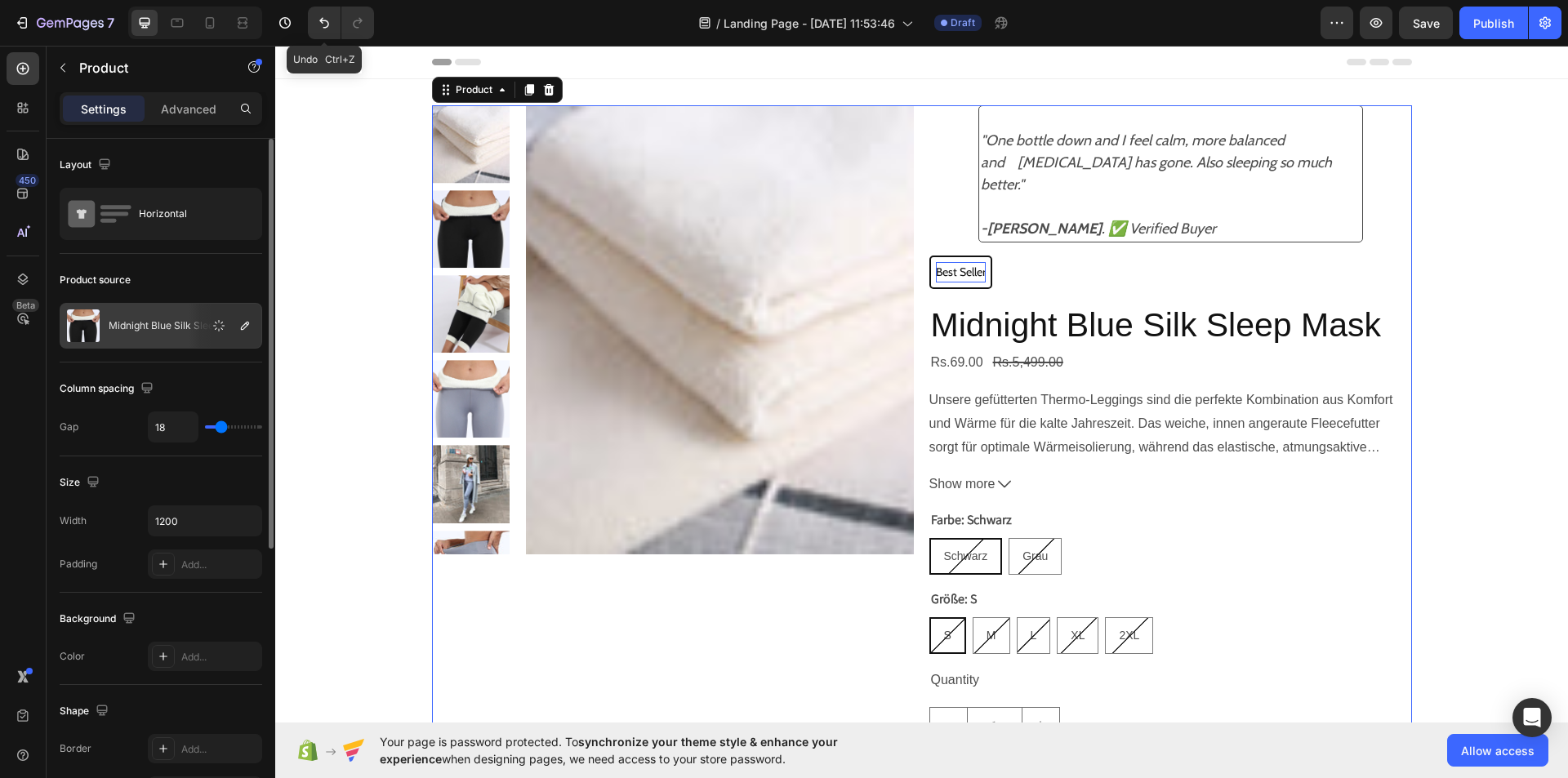
type input "16"
type input "15"
drag, startPoint x: 232, startPoint y: 423, endPoint x: 220, endPoint y: 428, distance: 13.0
type input "15"
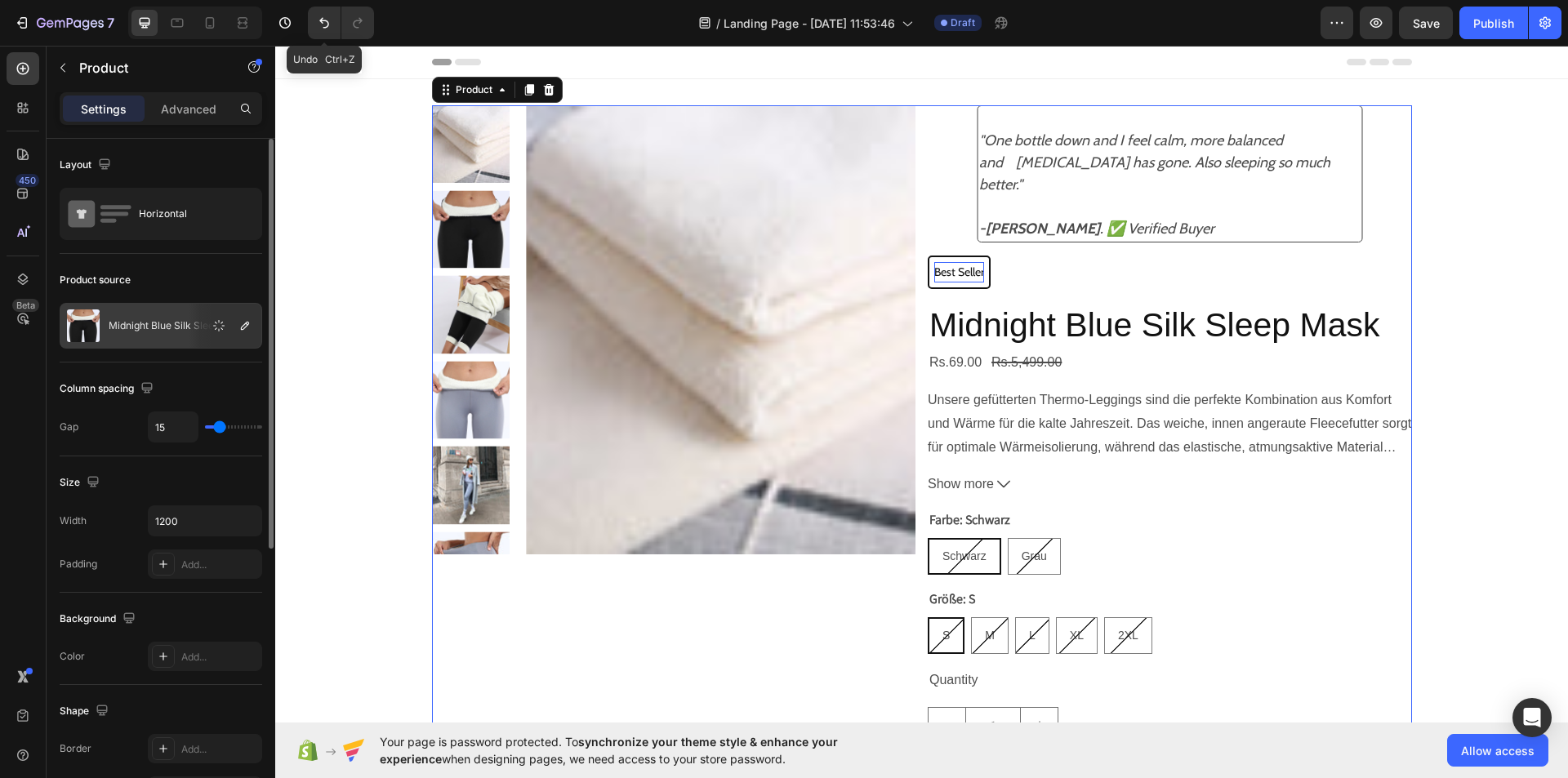
click at [220, 428] on input "range" at bounding box center [233, 427] width 57 height 3
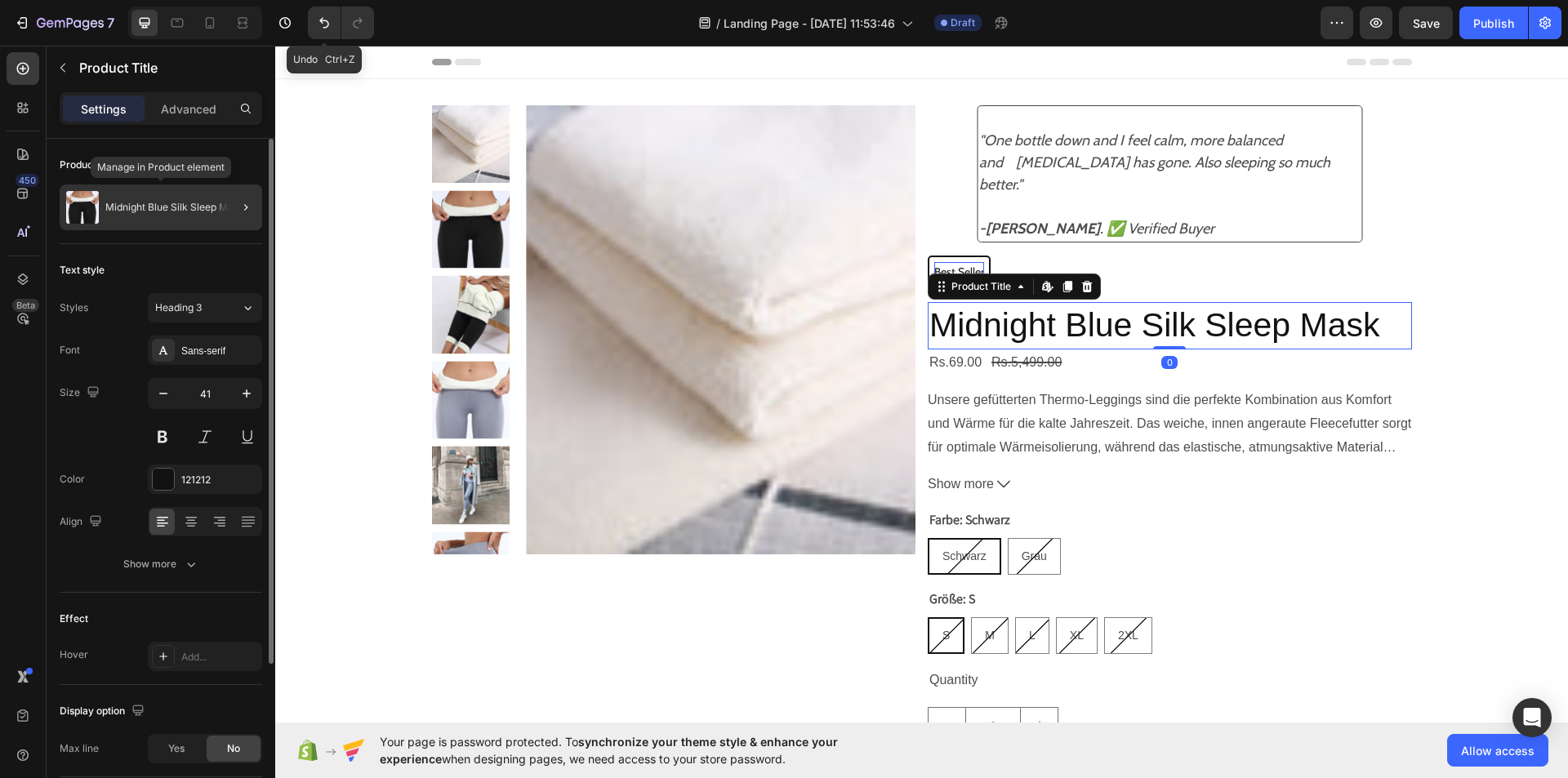
click at [192, 211] on p "Midnight Blue Silk Sleep Mask" at bounding box center [175, 207] width 139 height 12
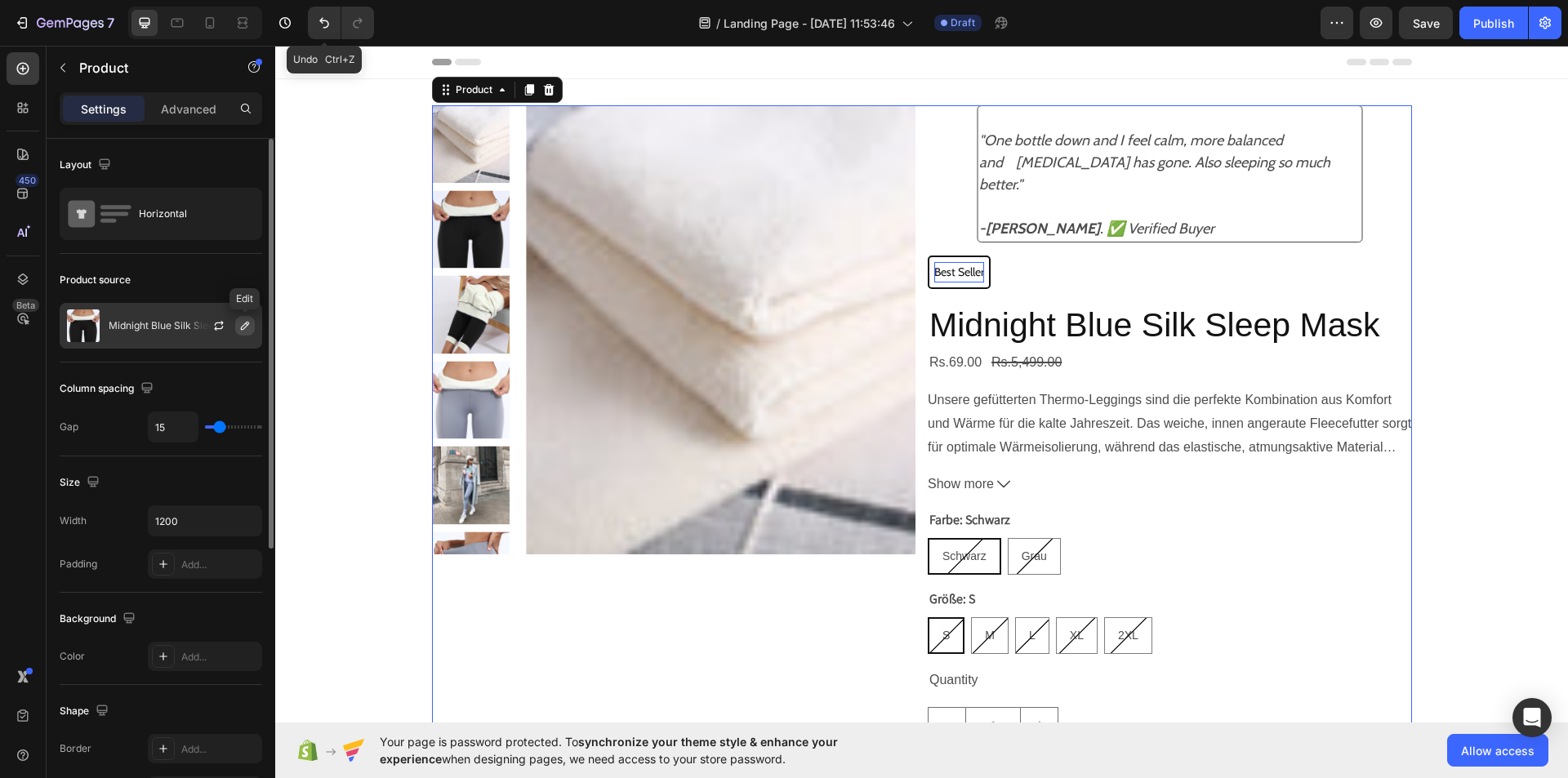
click at [237, 323] on button "button" at bounding box center [245, 326] width 20 height 20
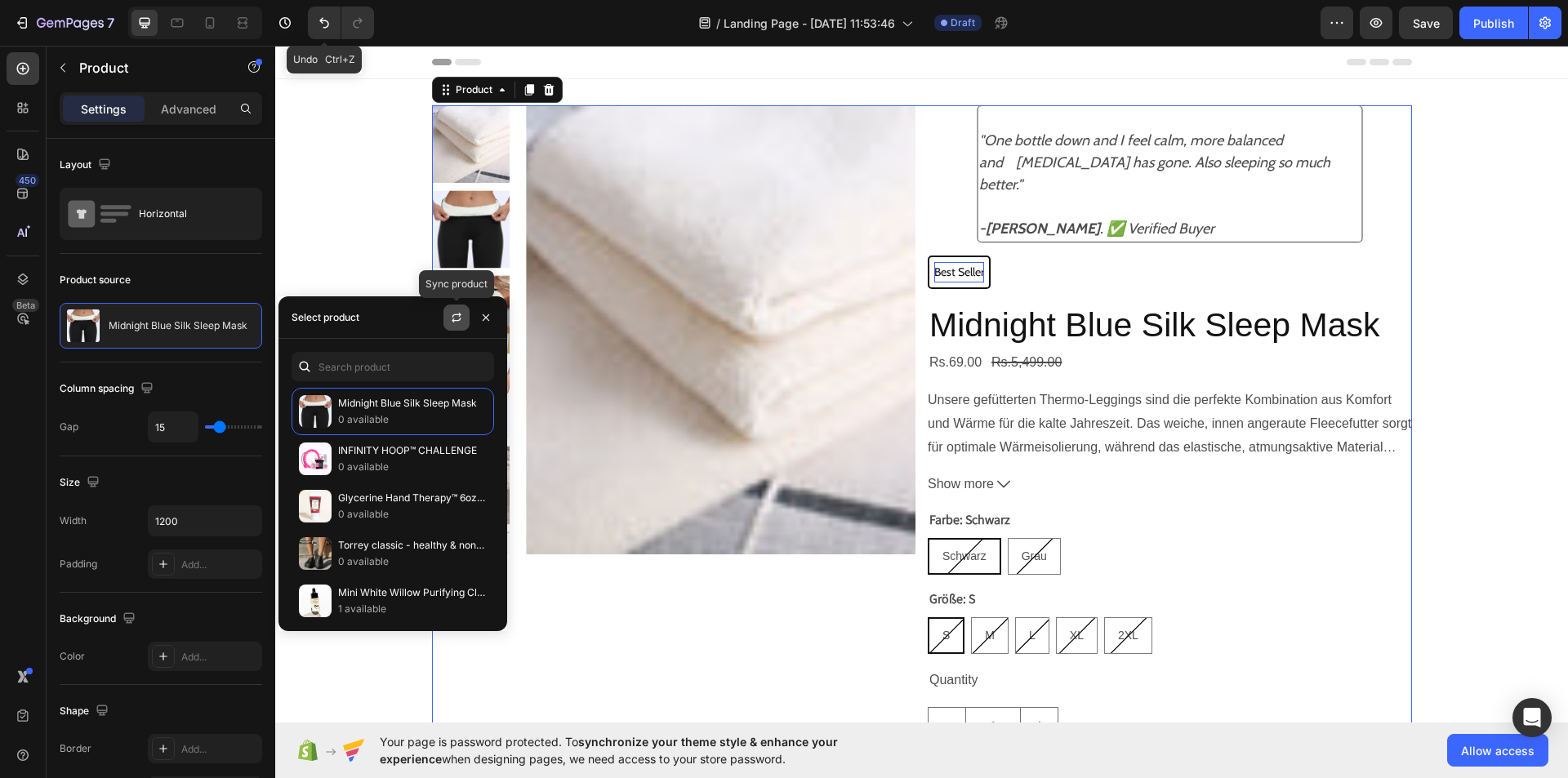
click at [458, 311] on icon "button" at bounding box center [457, 318] width 13 height 13
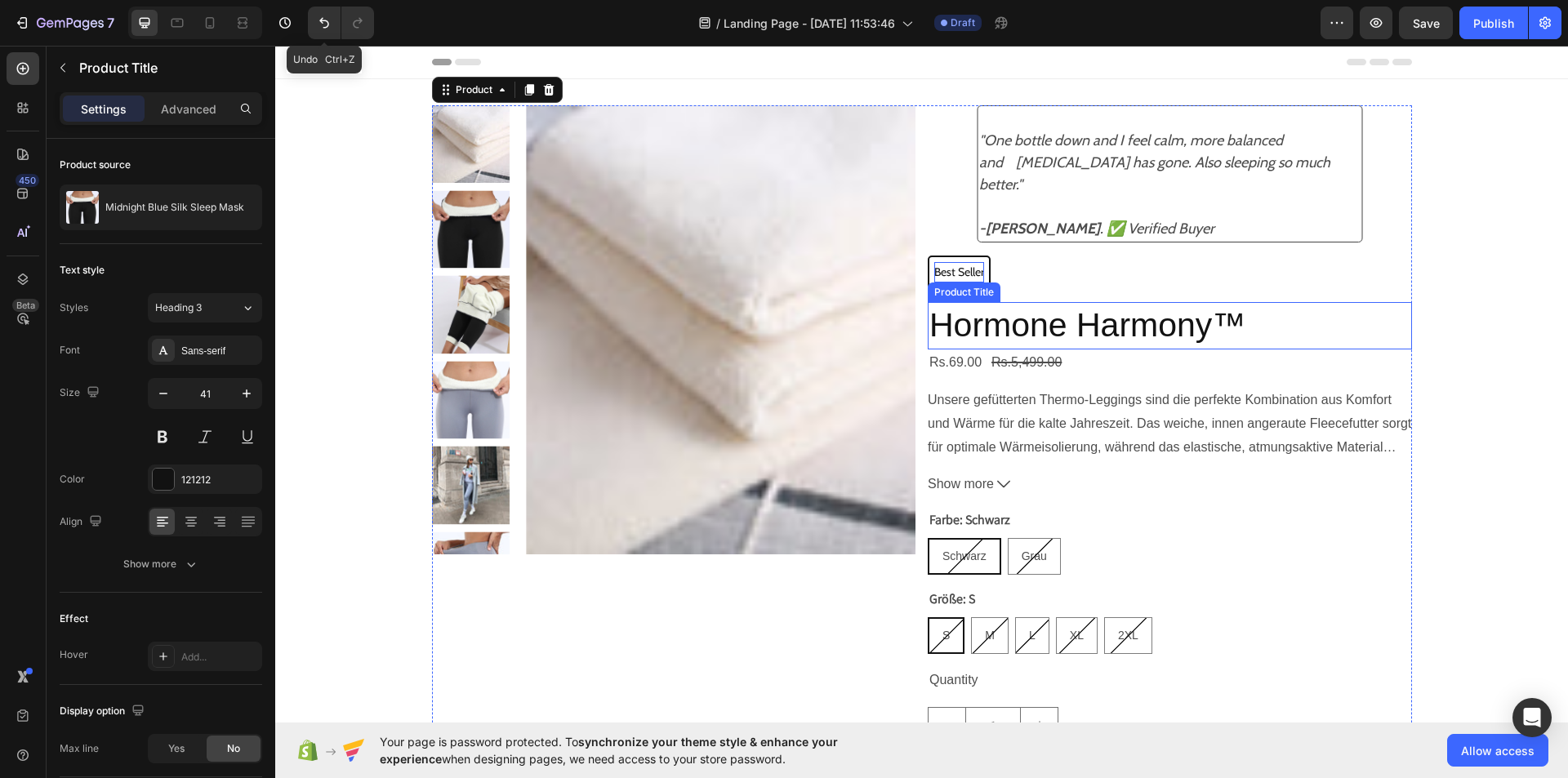
click at [936, 315] on h2 "Hormone Harmony™" at bounding box center [1170, 325] width 484 height 47
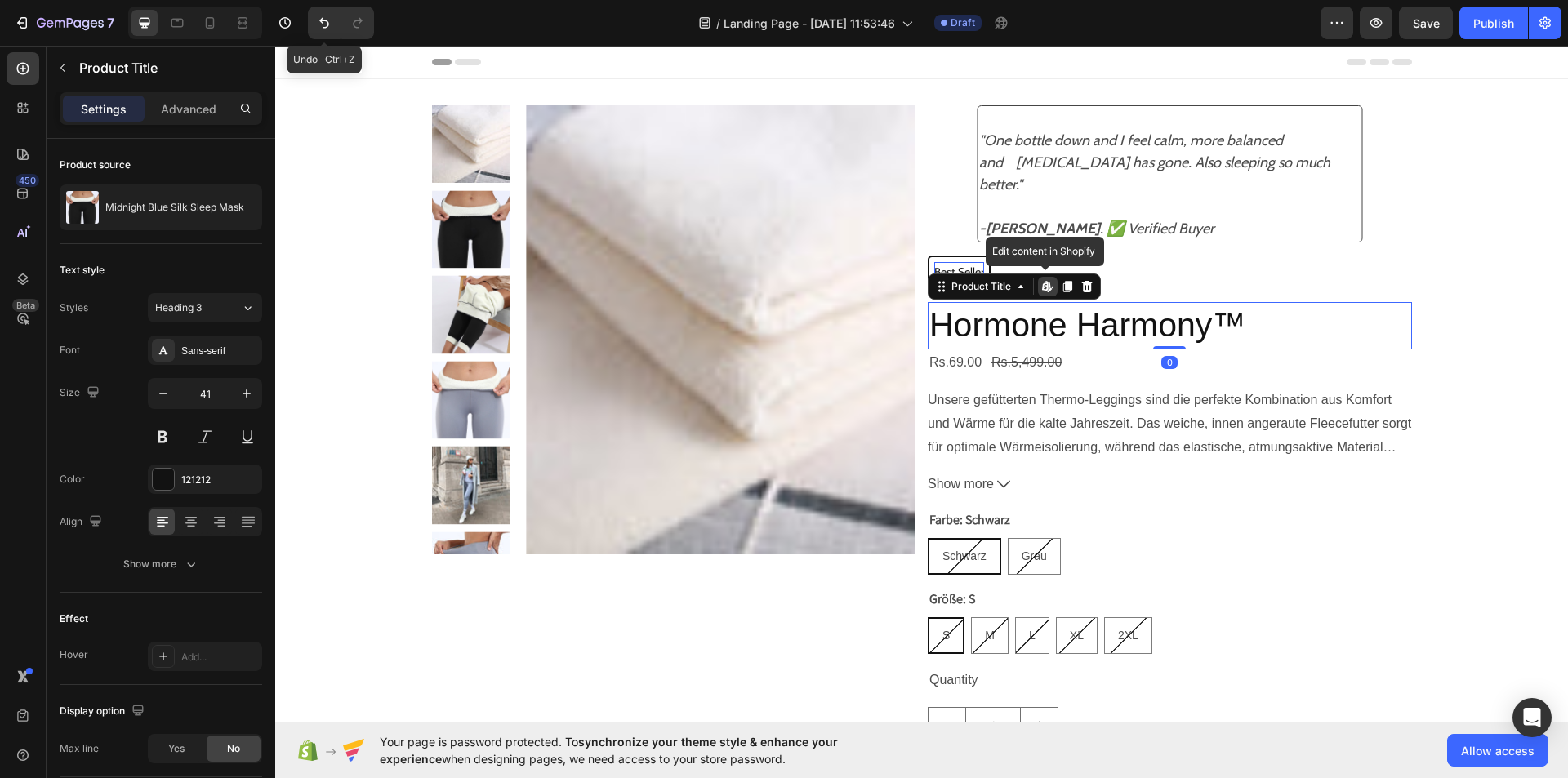
click at [936, 315] on h2 "Hormone Harmony™" at bounding box center [1170, 325] width 484 height 47
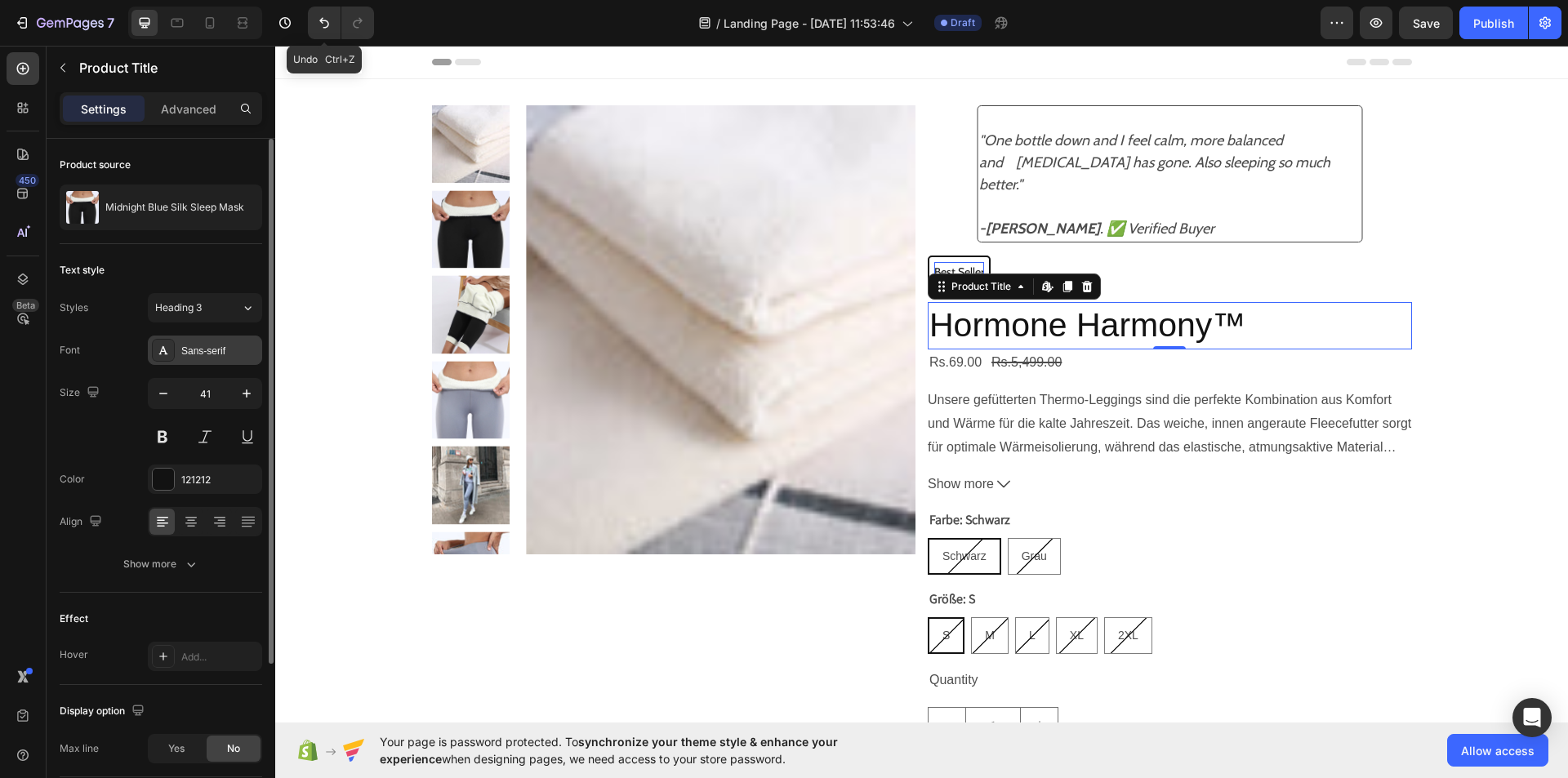
click at [239, 344] on div "Sans-serif" at bounding box center [220, 351] width 77 height 15
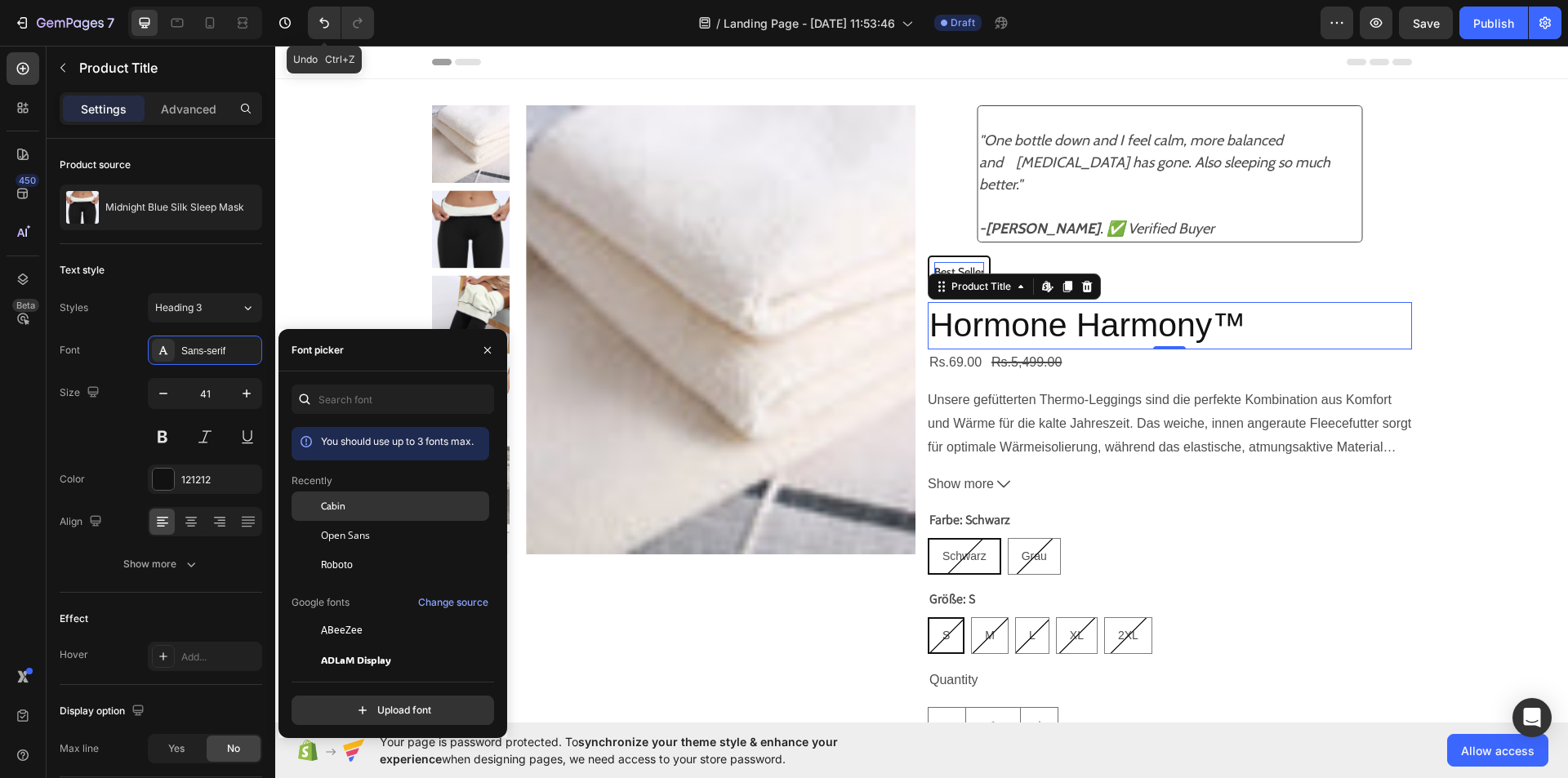
click at [376, 616] on div "Cabin" at bounding box center [390, 630] width 198 height 29
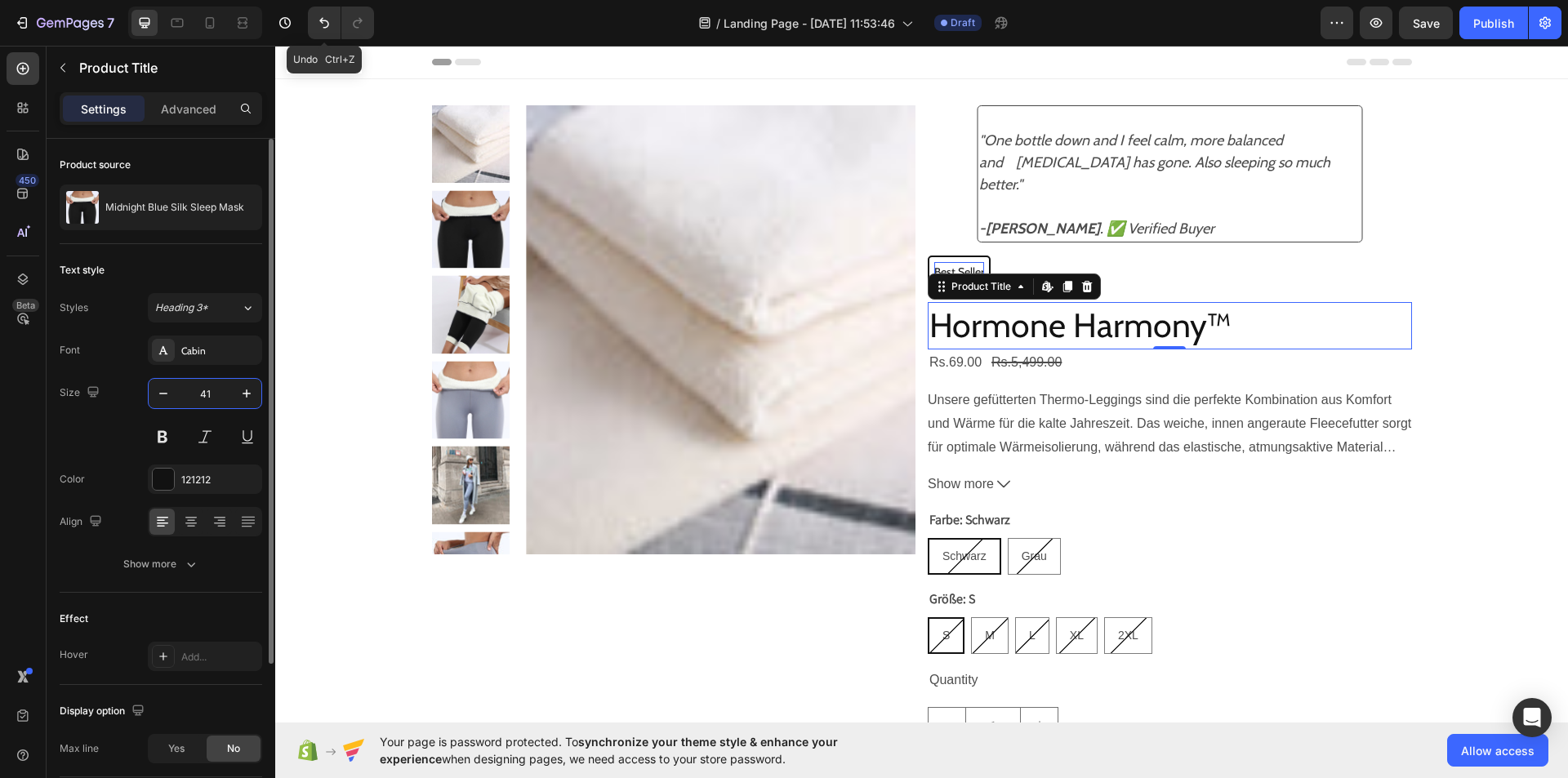
click at [215, 395] on input "41" at bounding box center [205, 393] width 54 height 29
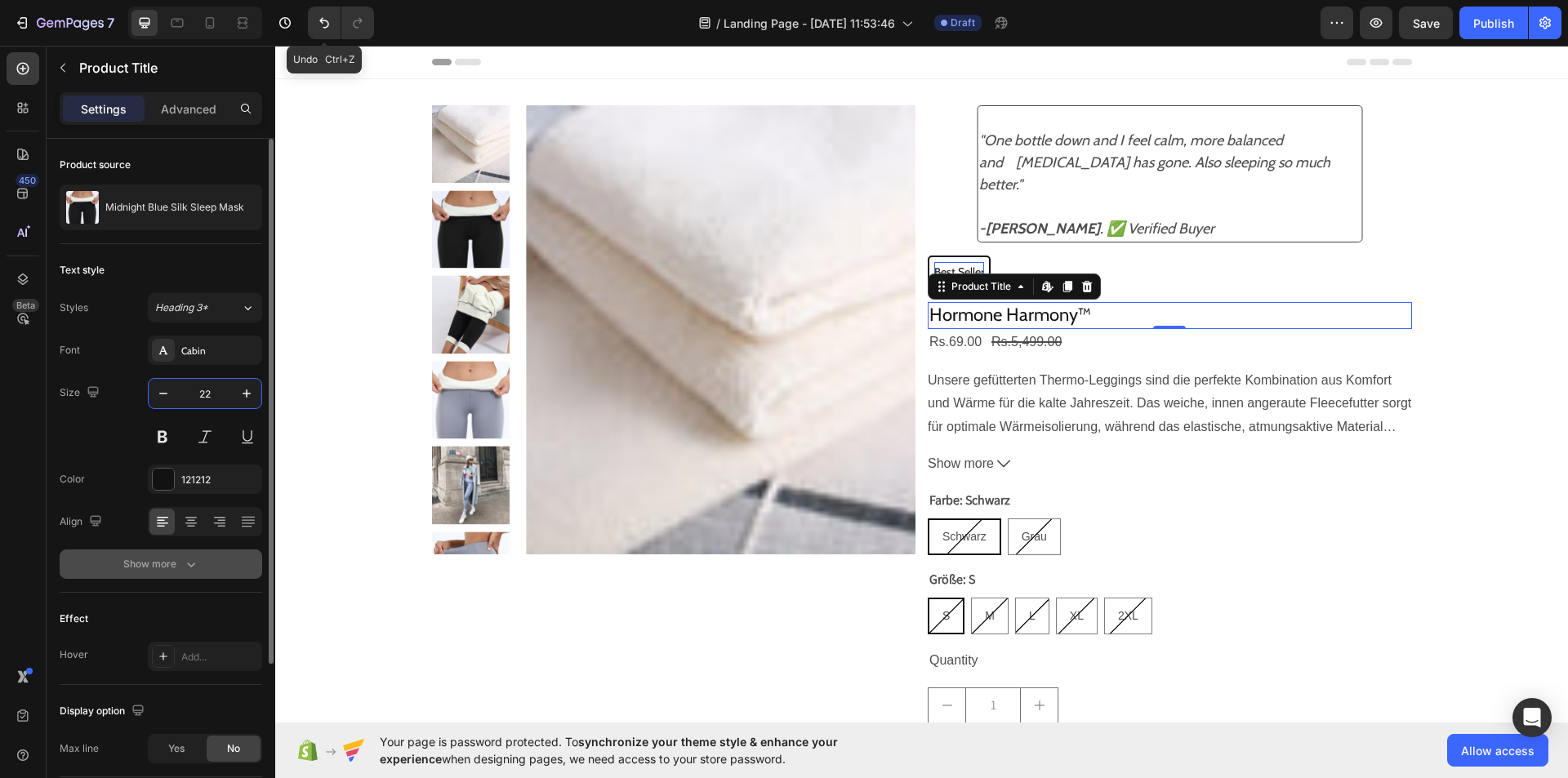
type input "22"
click at [194, 555] on button "Show more" at bounding box center [161, 564] width 202 height 29
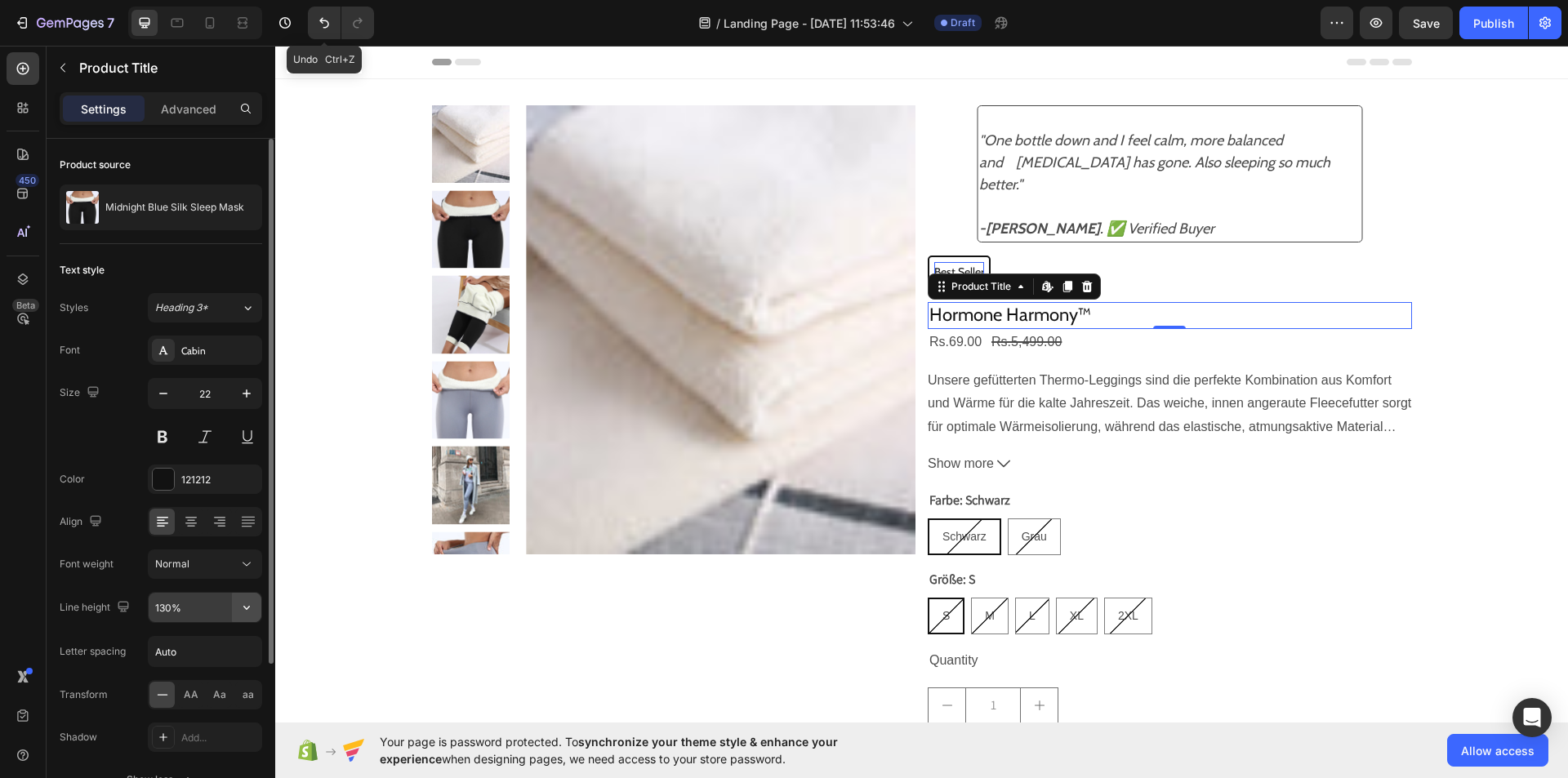
click at [255, 612] on button "button" at bounding box center [246, 607] width 29 height 29
click at [205, 610] on input "130%" at bounding box center [205, 607] width 112 height 29
type input "36px"
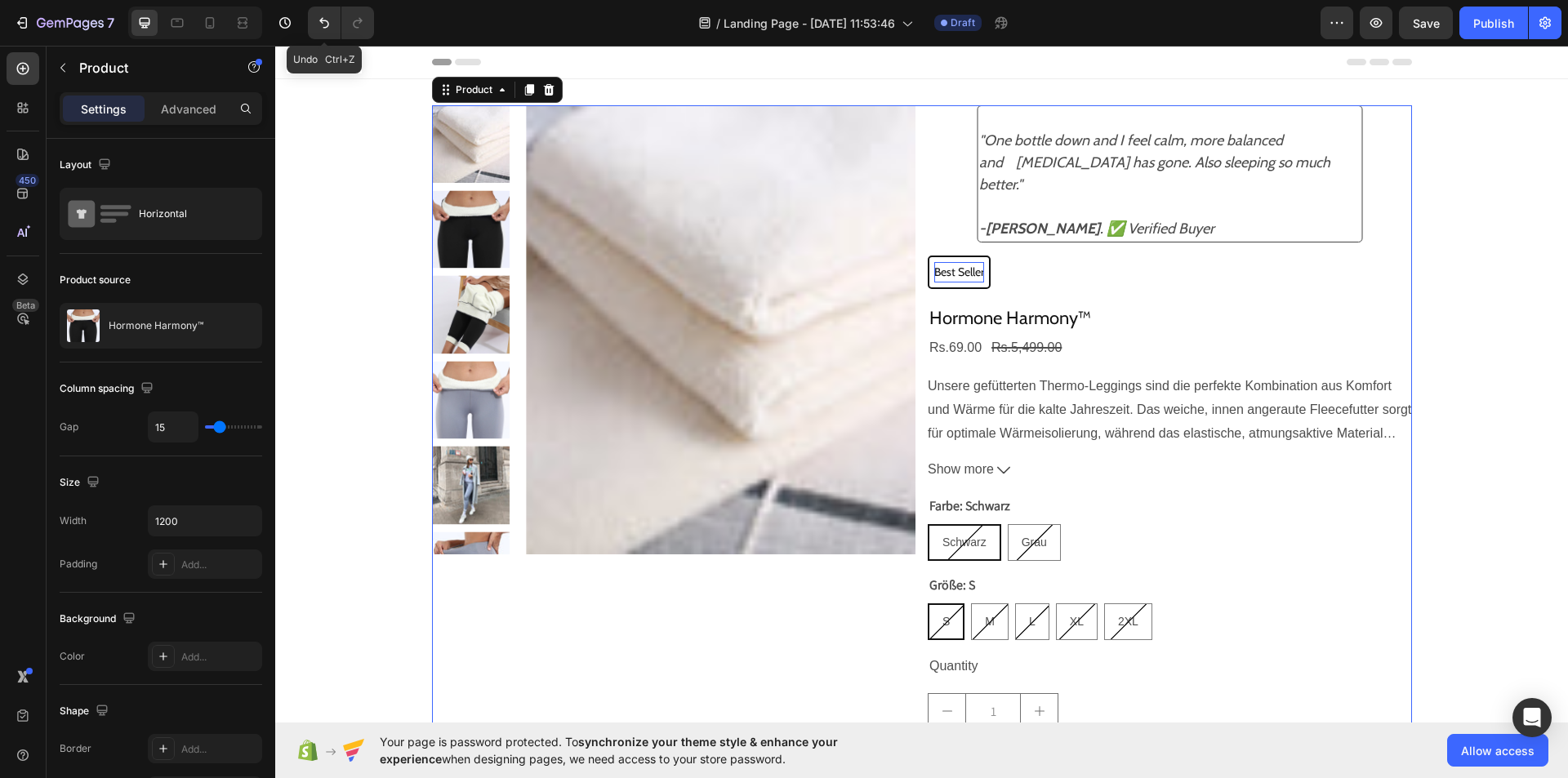
click at [654, 602] on div "Product Images" at bounding box center [674, 481] width 484 height 751
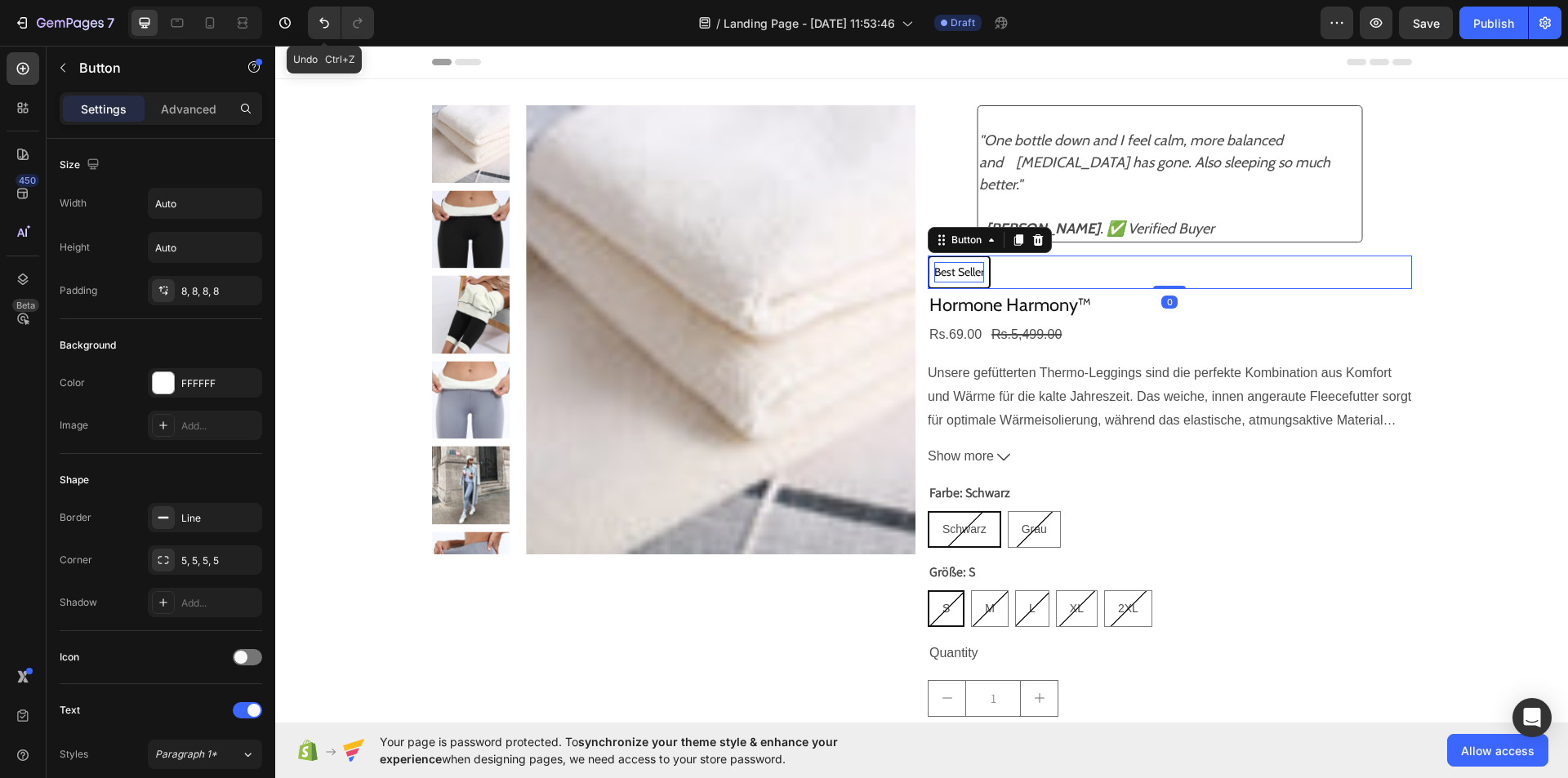
drag, startPoint x: 1160, startPoint y: 299, endPoint x: 1163, endPoint y: 281, distance: 18.2
click at [1163, 281] on div "Best Seller Button 0" at bounding box center [1170, 272] width 484 height 33
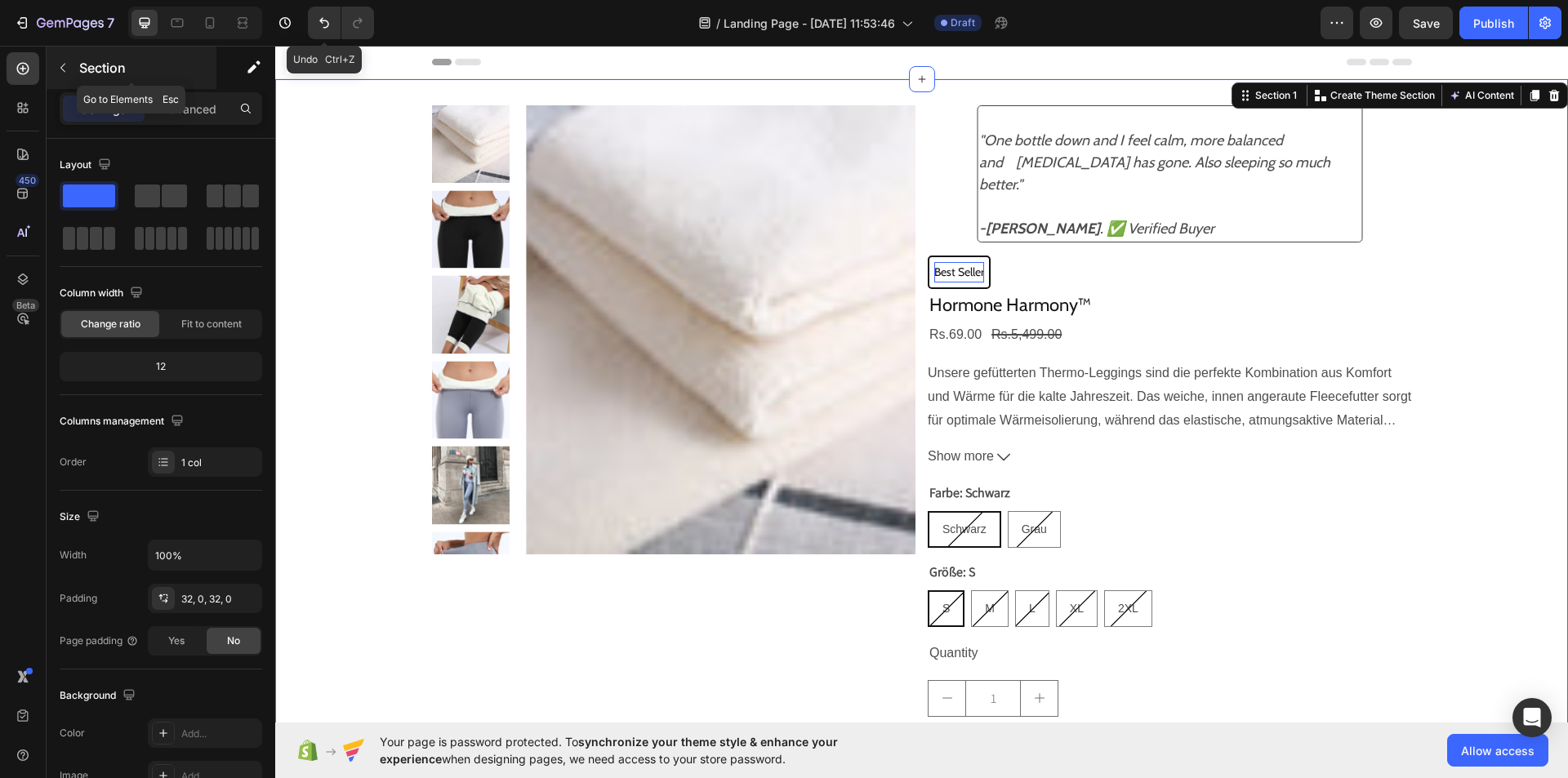
click at [67, 64] on icon "button" at bounding box center [63, 68] width 13 height 13
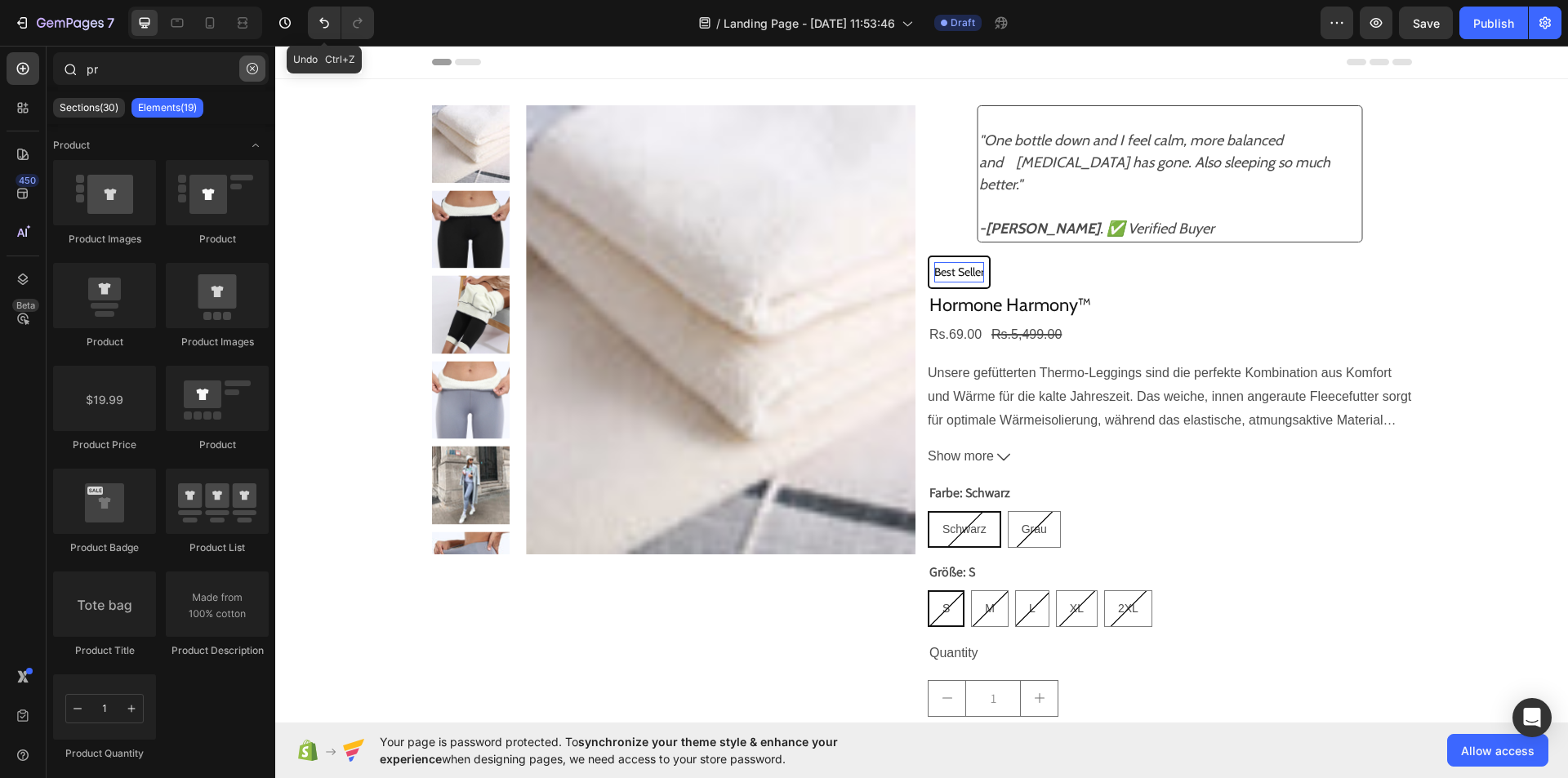
click at [251, 58] on button "button" at bounding box center [252, 68] width 26 height 26
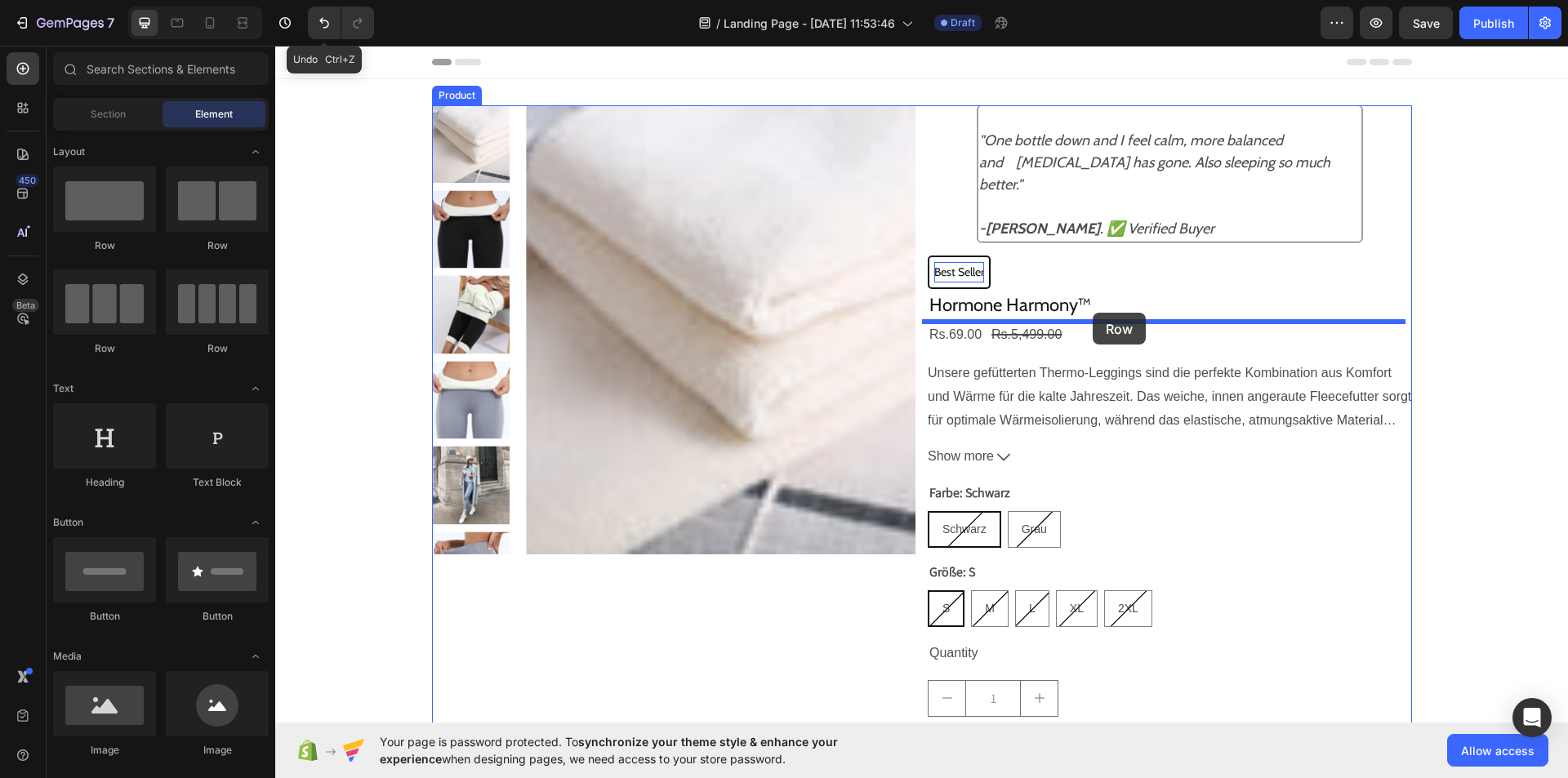
drag, startPoint x: 475, startPoint y: 240, endPoint x: 1120, endPoint y: 313, distance: 649.1
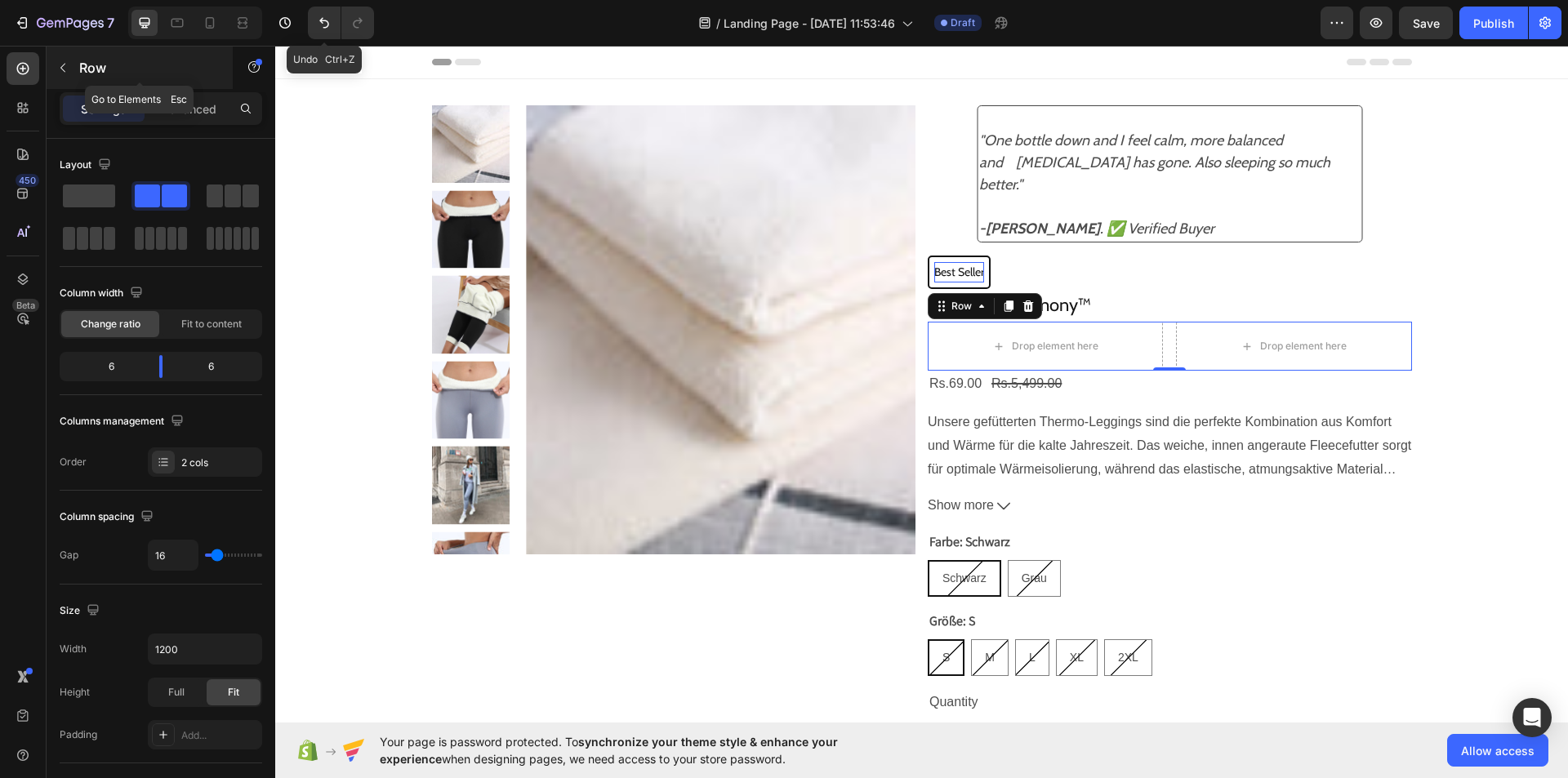
click at [67, 66] on icon "button" at bounding box center [63, 68] width 13 height 13
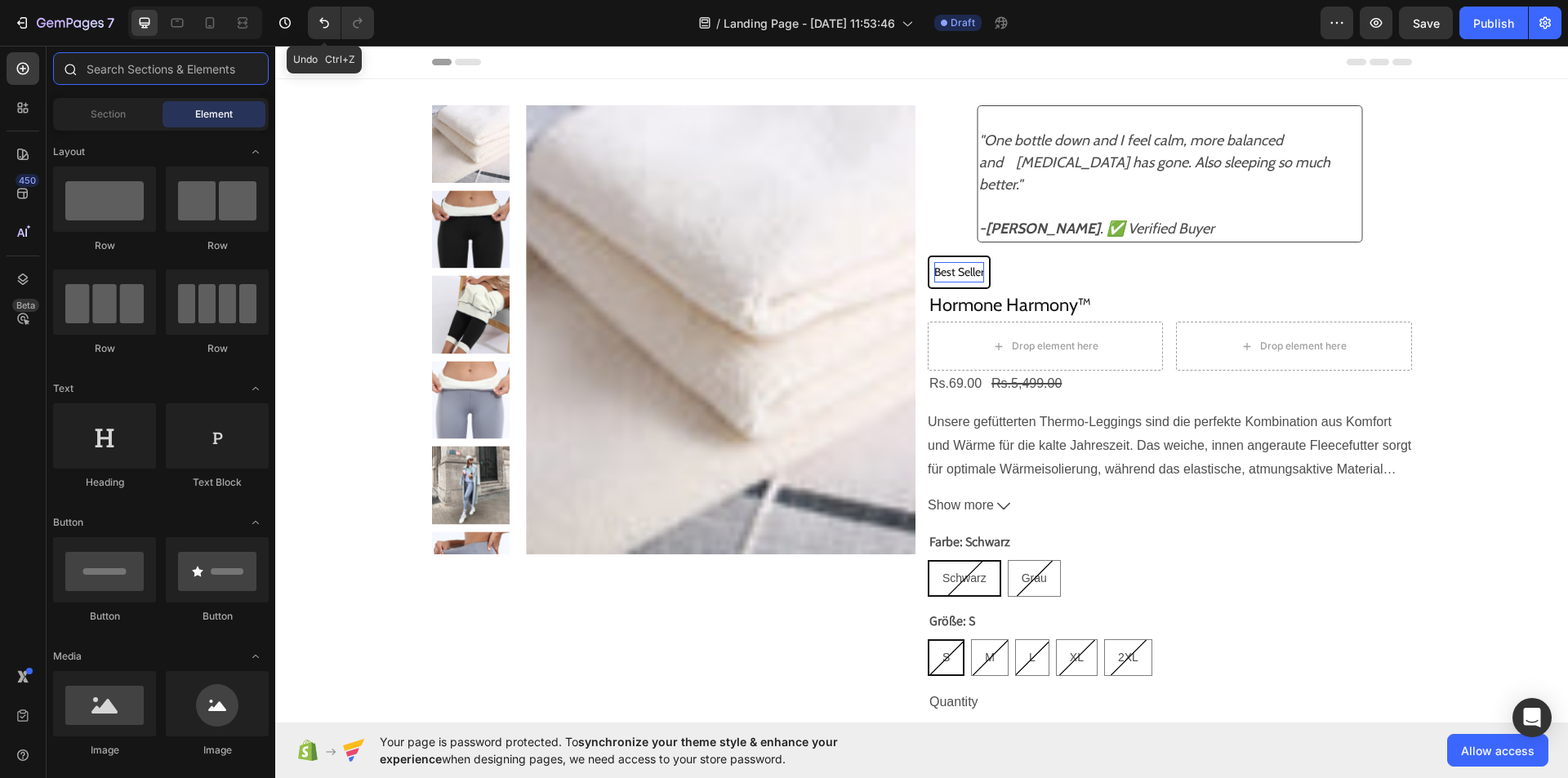
click at [106, 57] on input "text" at bounding box center [161, 68] width 215 height 32
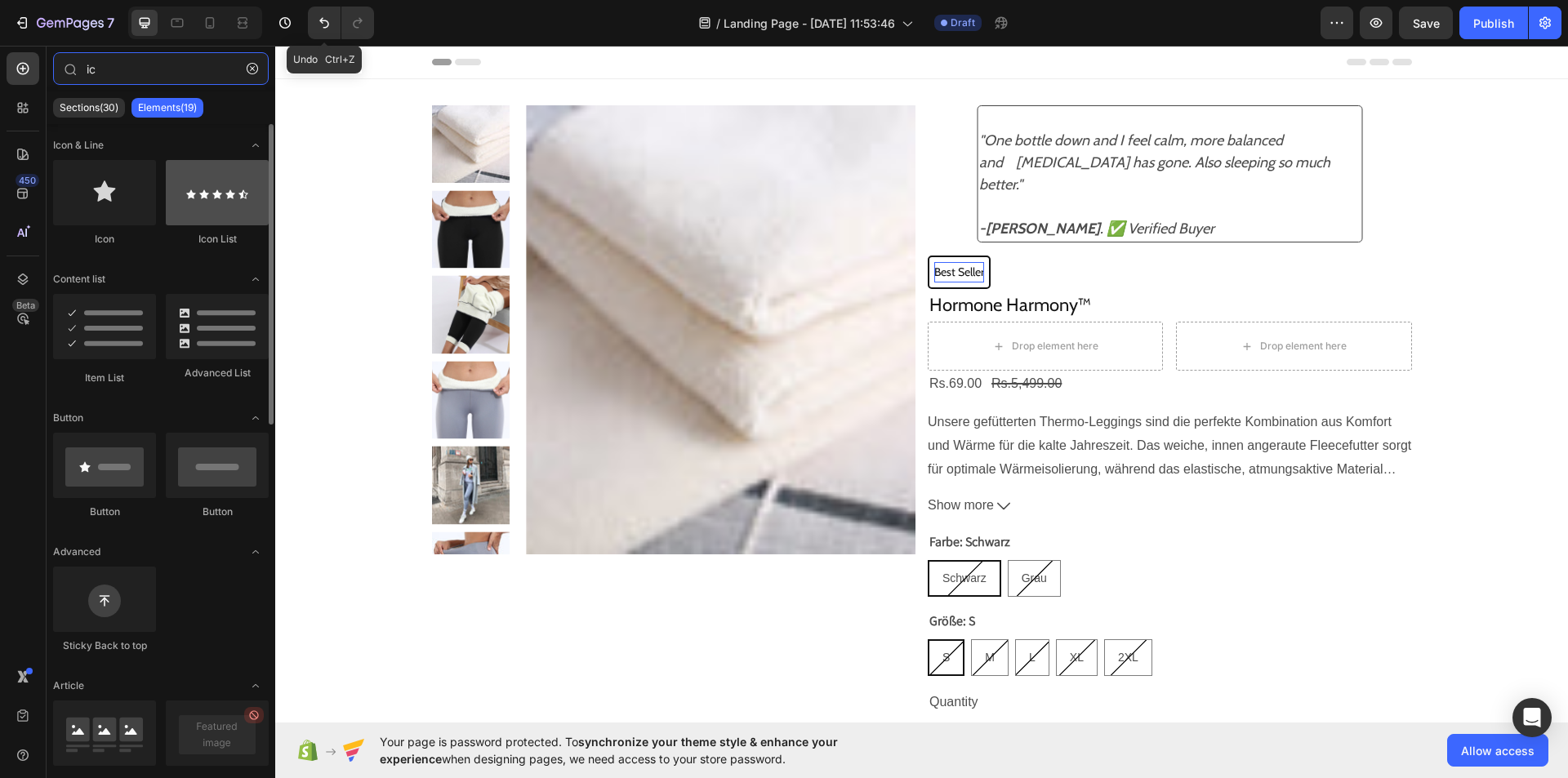
type input "ic"
click at [199, 182] on div at bounding box center [217, 192] width 103 height 66
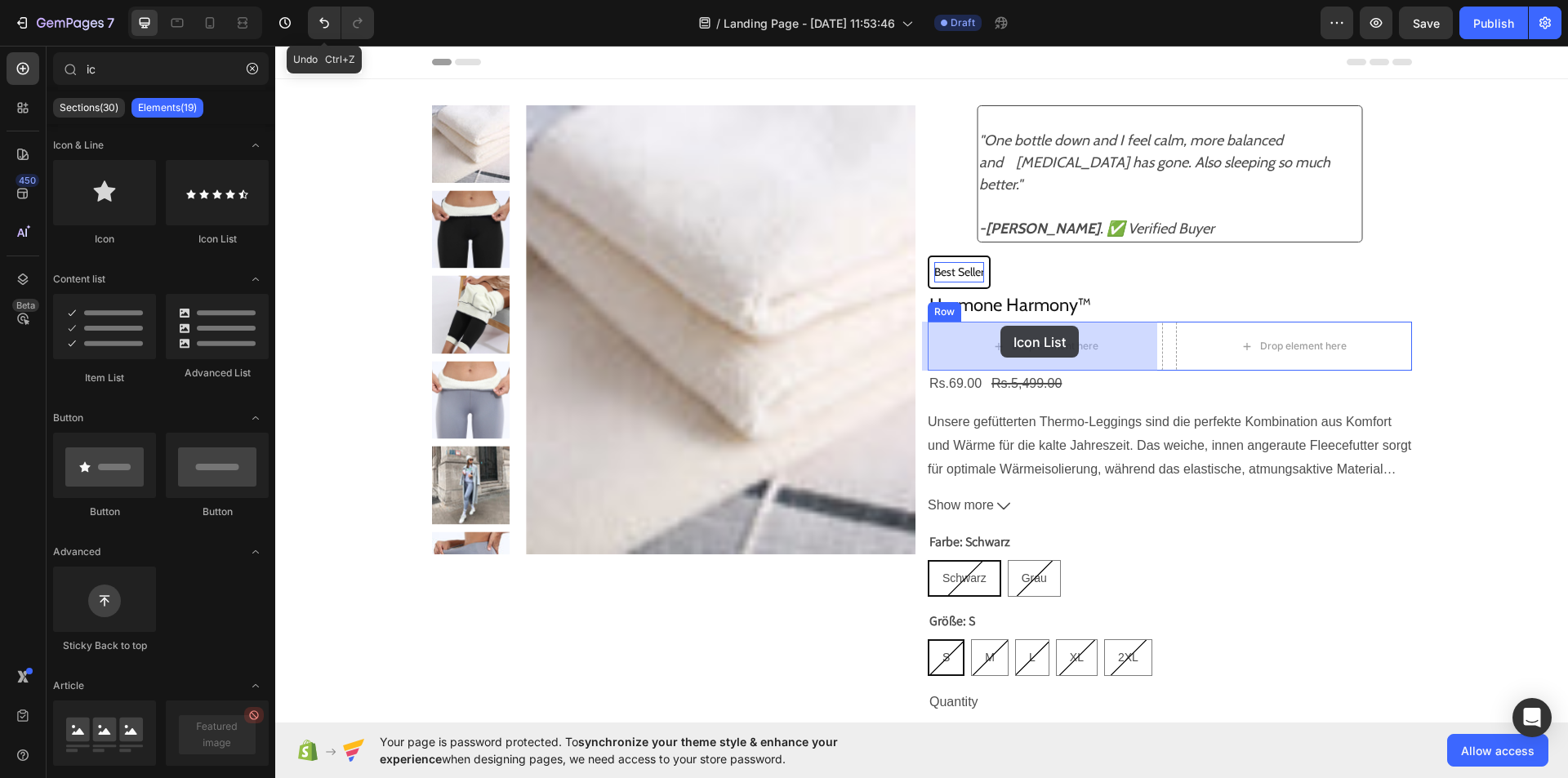
drag, startPoint x: 462, startPoint y: 240, endPoint x: 1031, endPoint y: 326, distance: 575.5
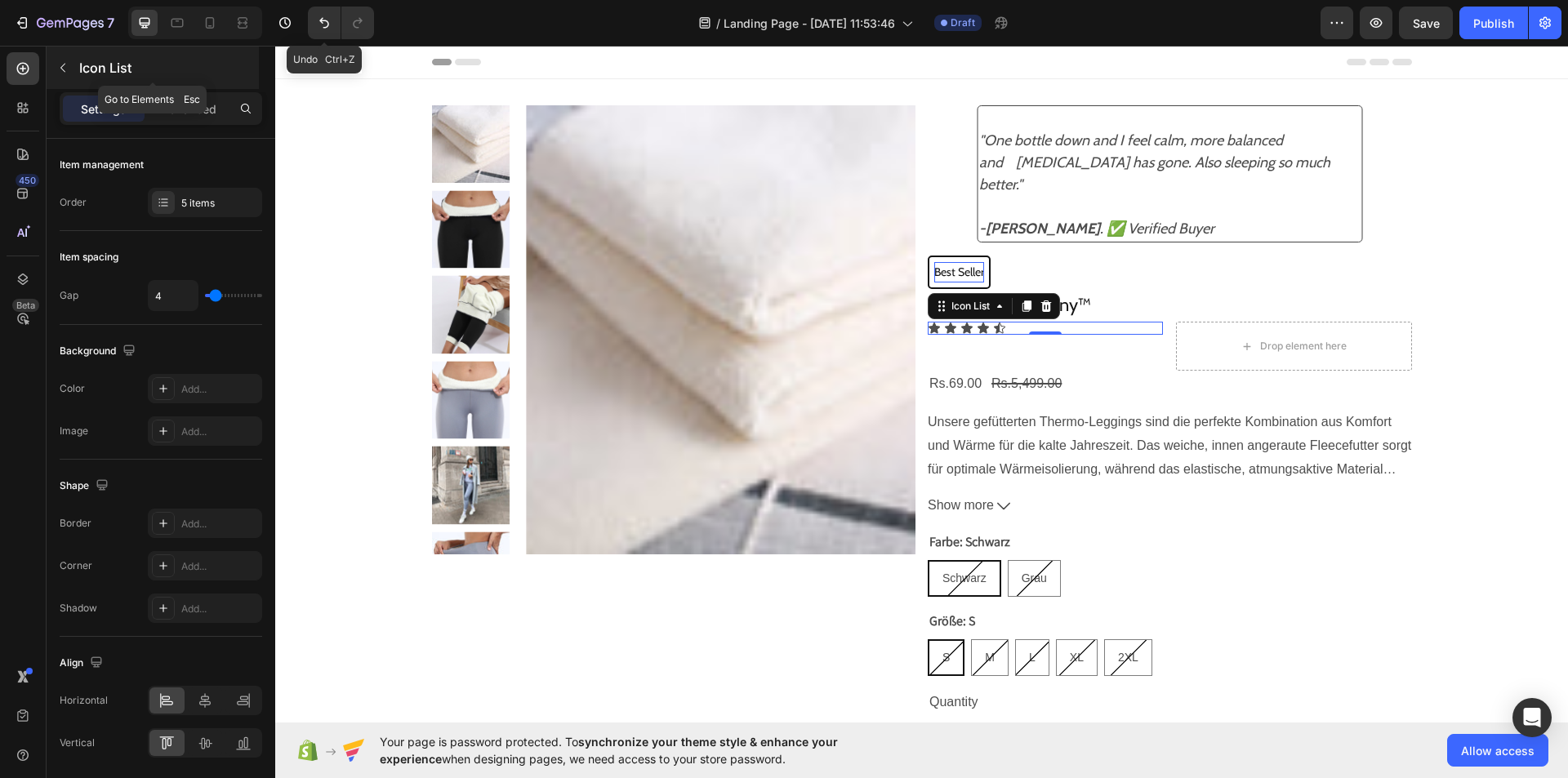
click at [63, 63] on icon "button" at bounding box center [63, 68] width 13 height 13
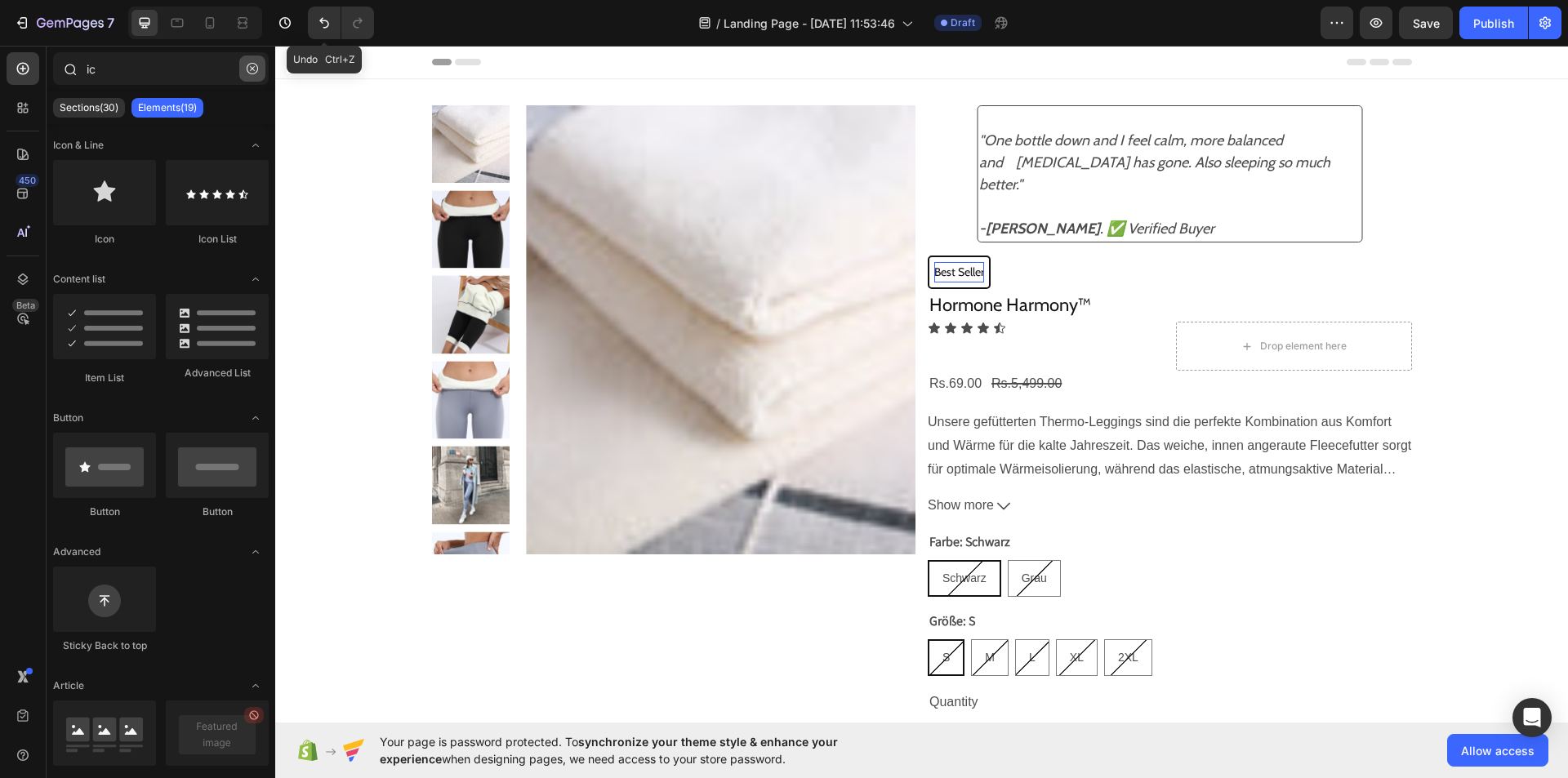
click at [248, 62] on button "button" at bounding box center [252, 68] width 26 height 26
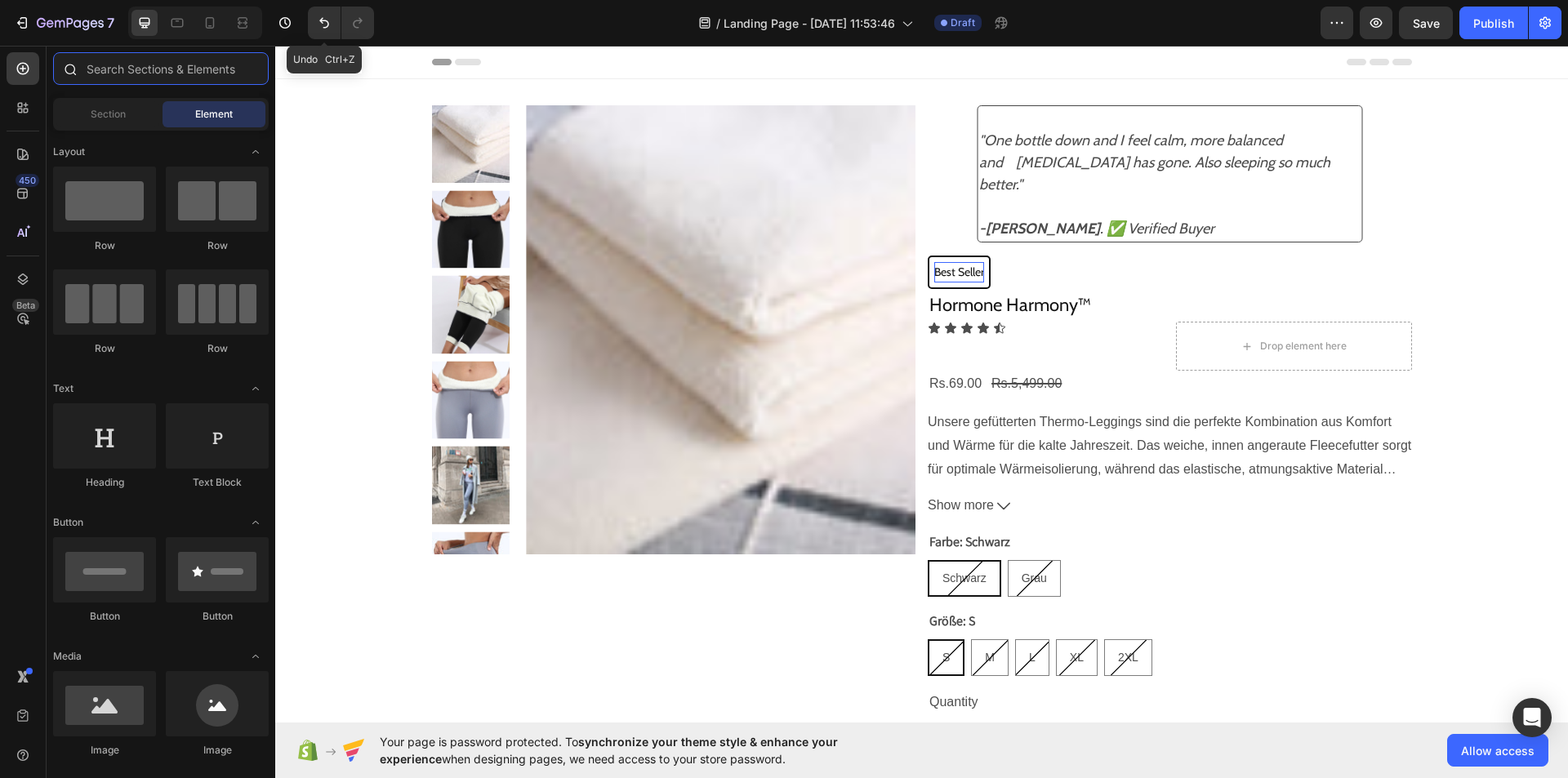
click at [185, 76] on input "text" at bounding box center [161, 68] width 215 height 32
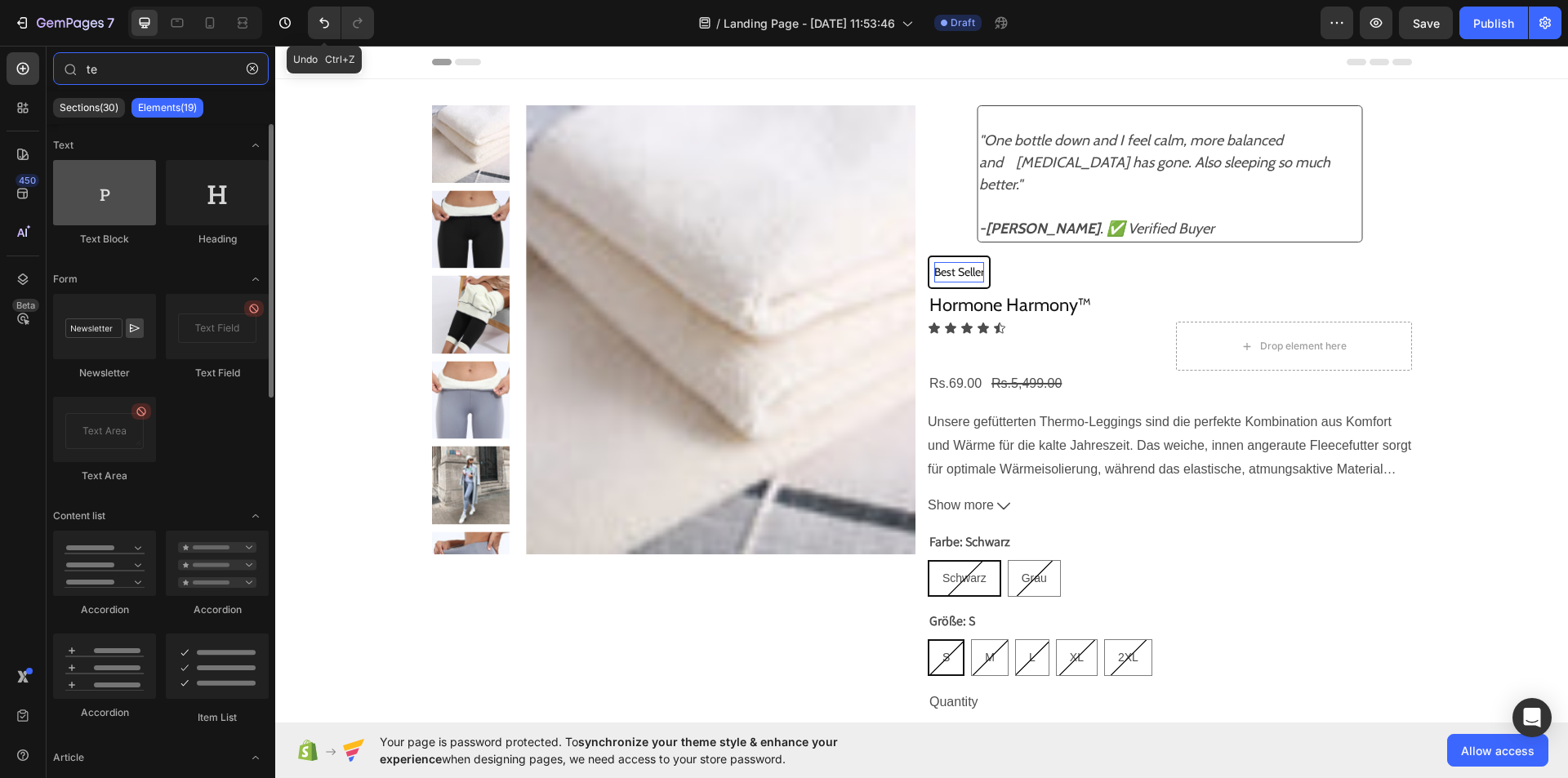
type input "te"
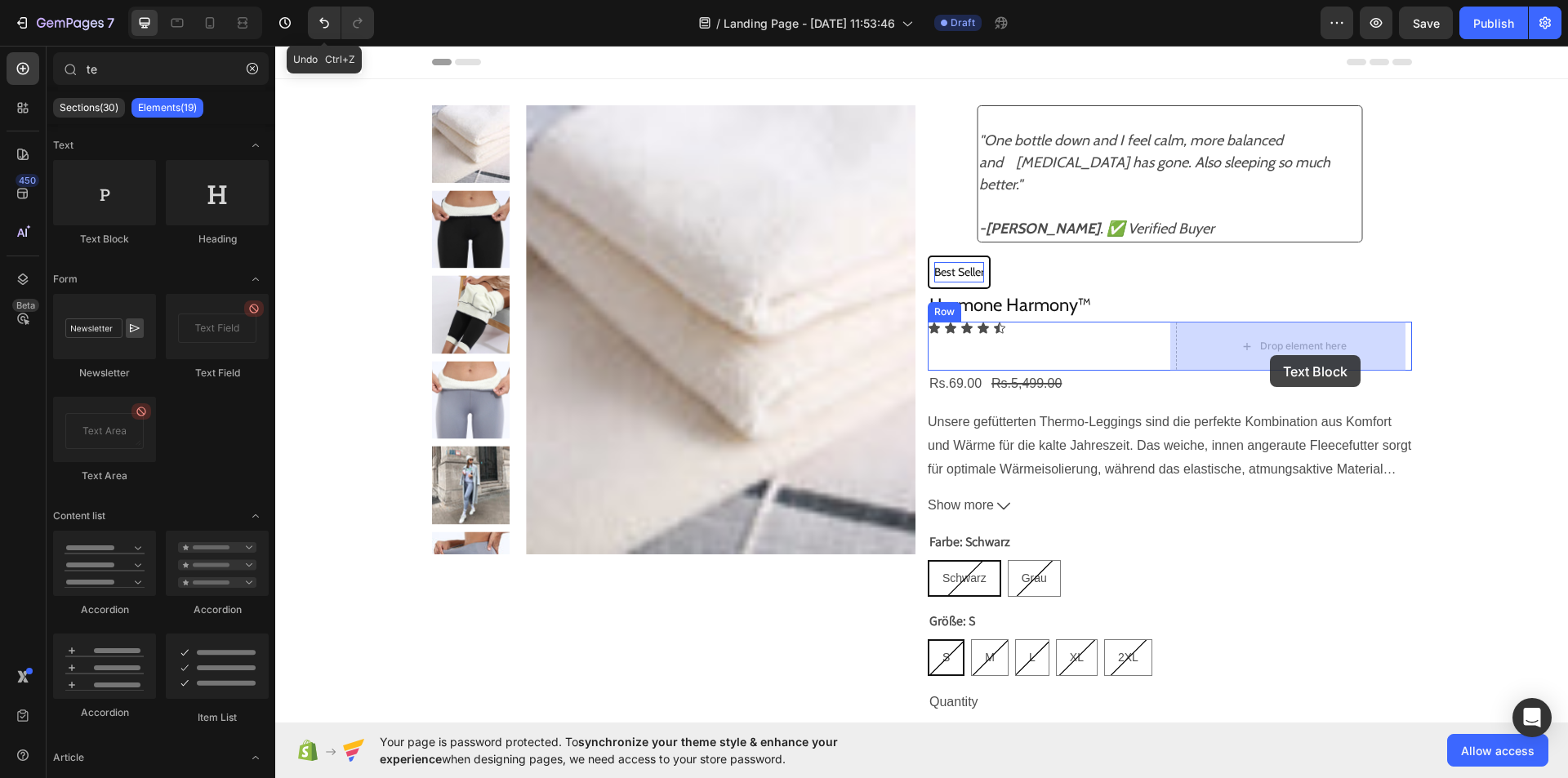
drag, startPoint x: 362, startPoint y: 256, endPoint x: 1269, endPoint y: 355, distance: 912.4
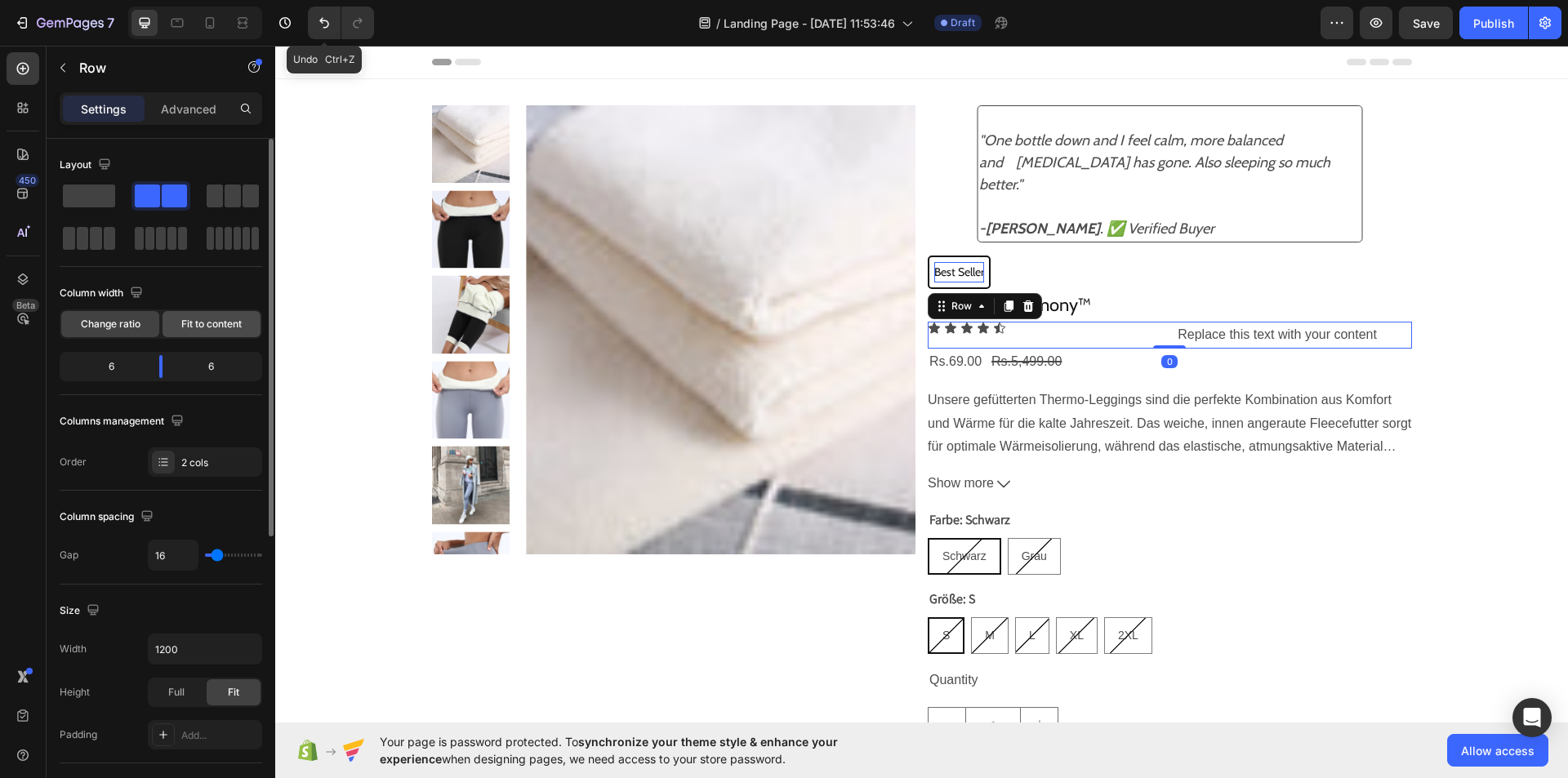
click at [237, 328] on span "Fit to content" at bounding box center [211, 325] width 61 height 15
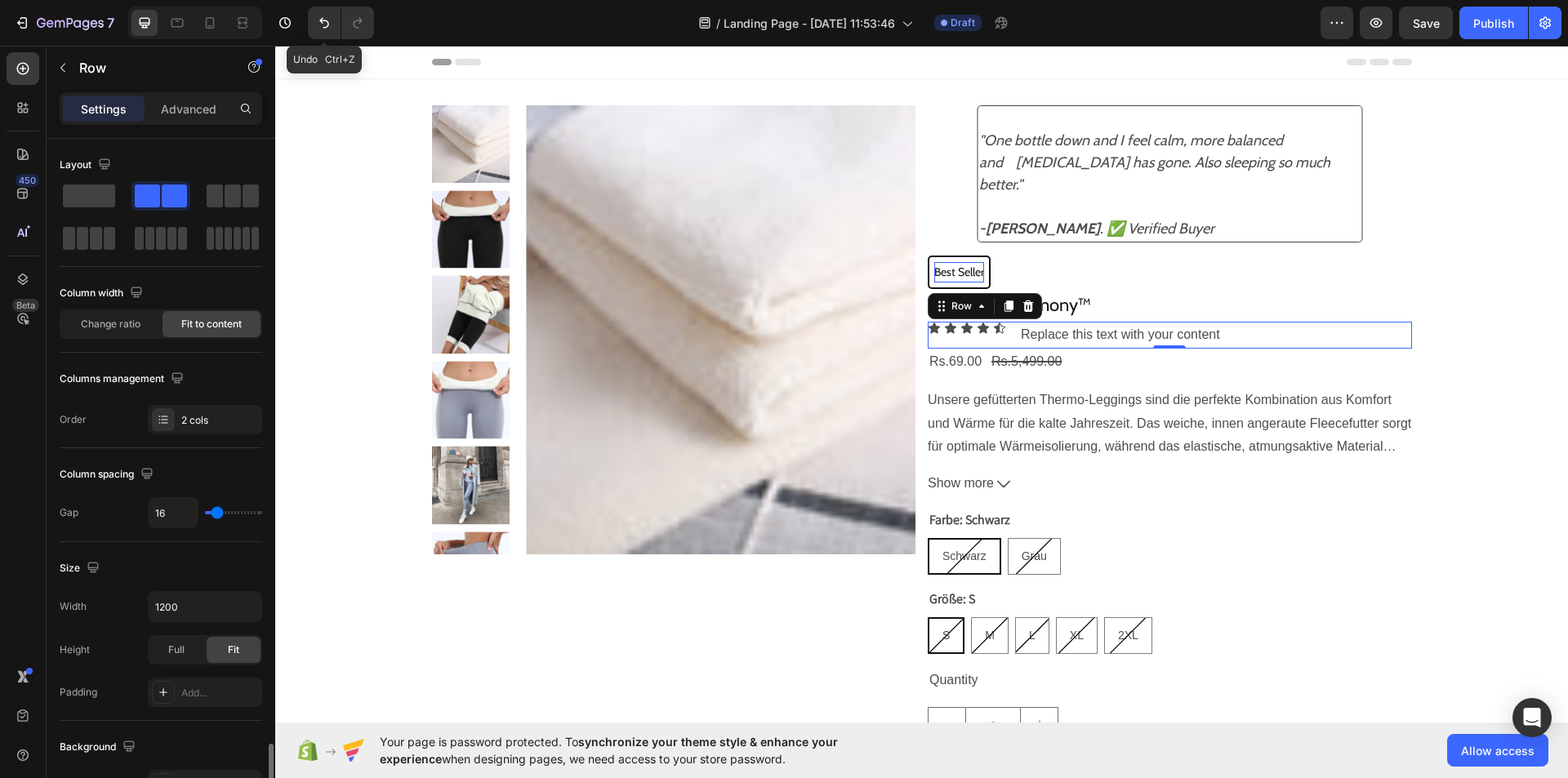
scroll to position [497, 0]
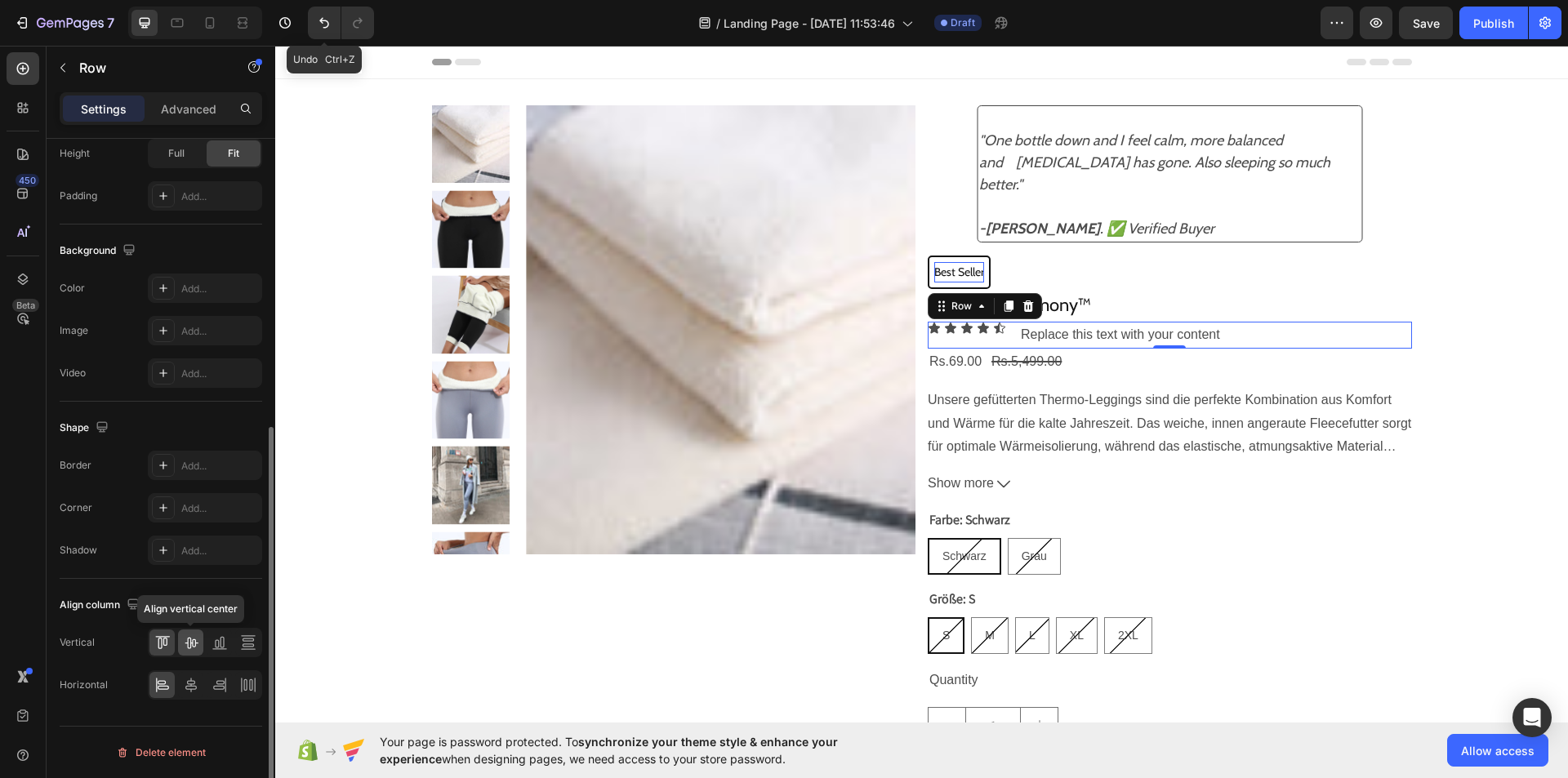
click at [185, 644] on icon at bounding box center [191, 643] width 17 height 17
click at [274, 568] on div at bounding box center [269, 482] width 12 height 686
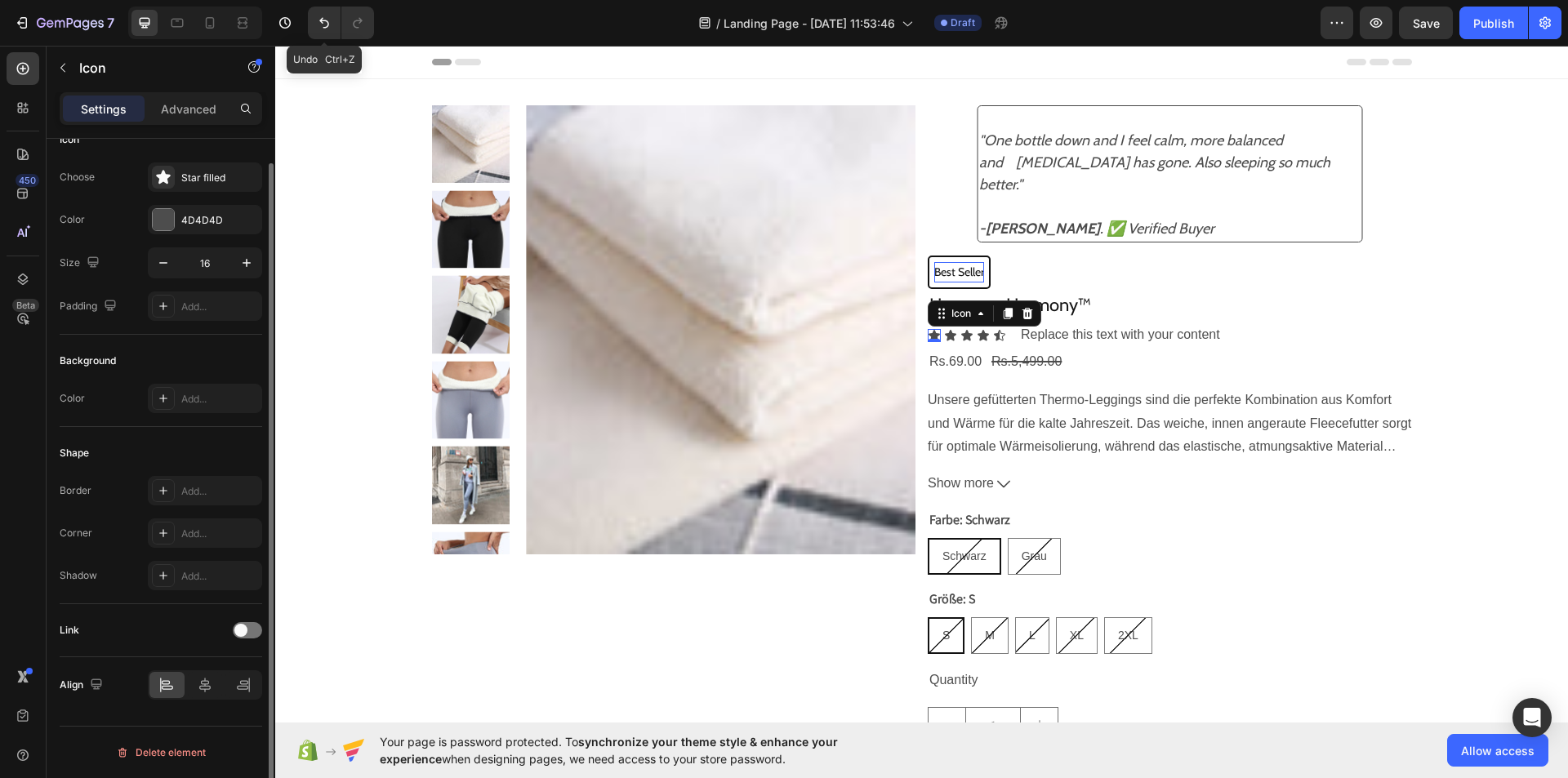
scroll to position [0, 0]
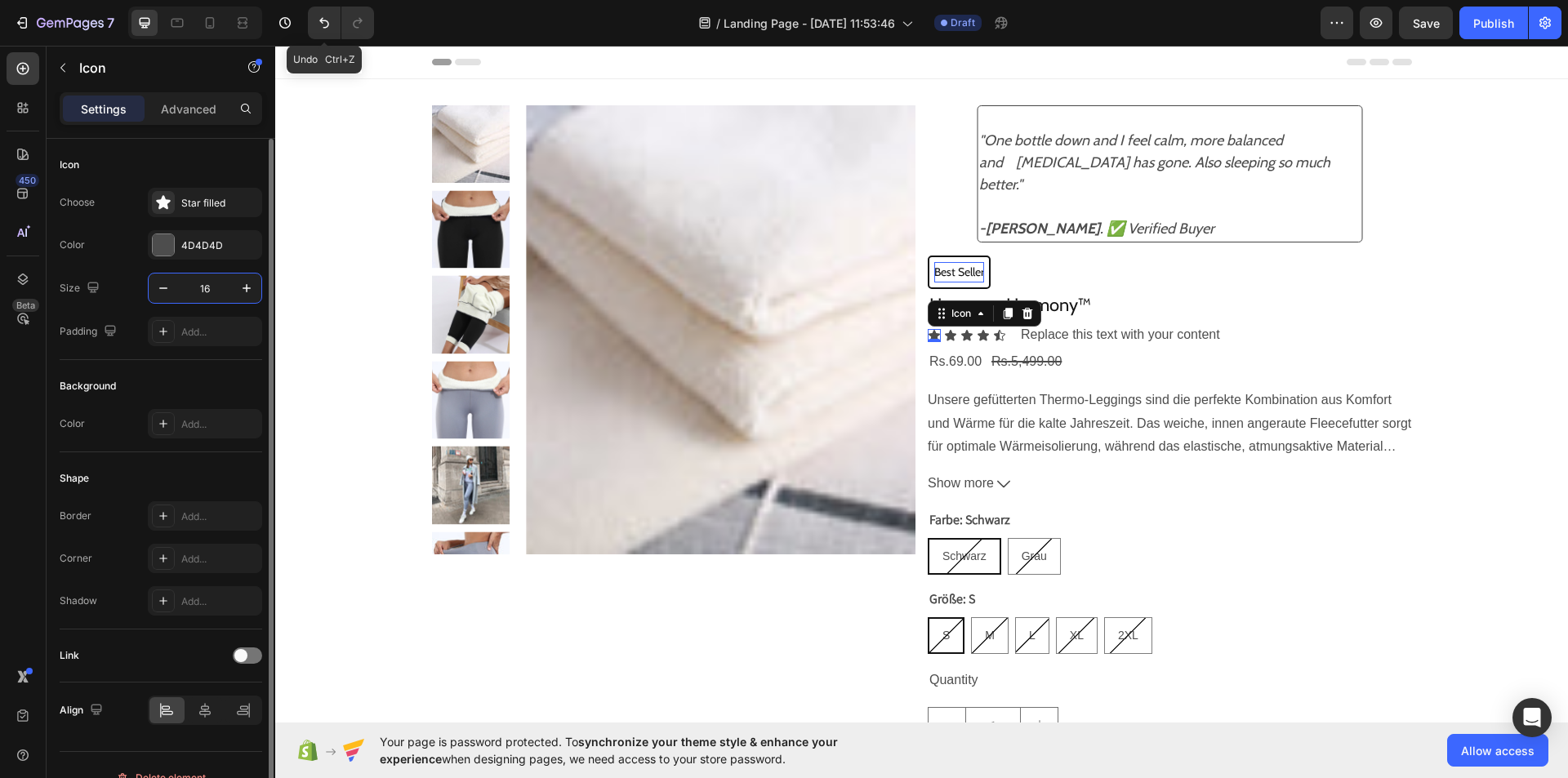
click at [228, 285] on input "16" at bounding box center [205, 288] width 54 height 29
type input "20"
click at [164, 250] on div at bounding box center [164, 245] width 22 height 22
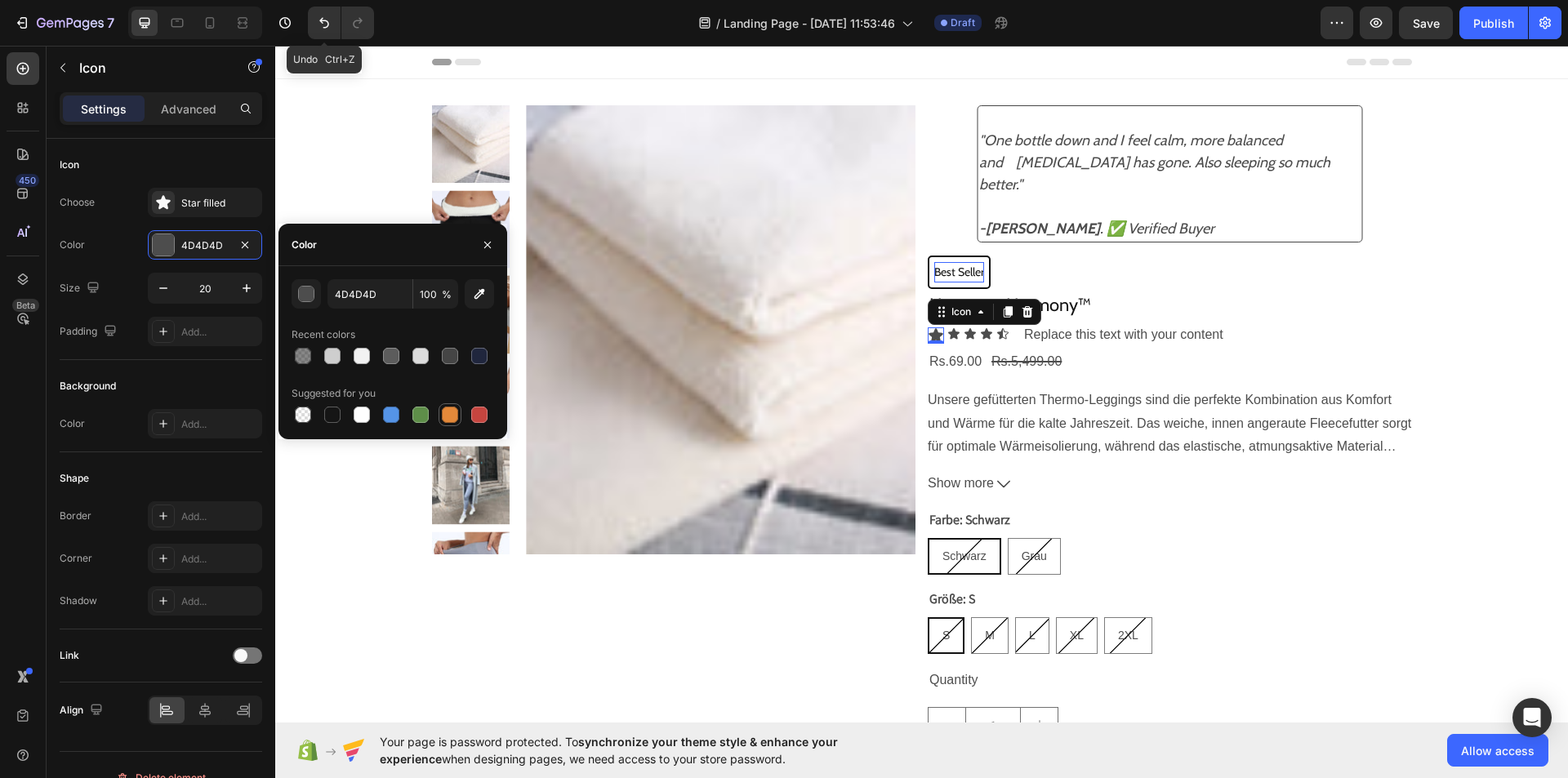
click at [445, 411] on div at bounding box center [450, 415] width 17 height 17
type input "E4893A"
click at [376, 305] on input "E4893A" at bounding box center [370, 294] width 85 height 29
paste input "#ffb829"
type input "FFB829"
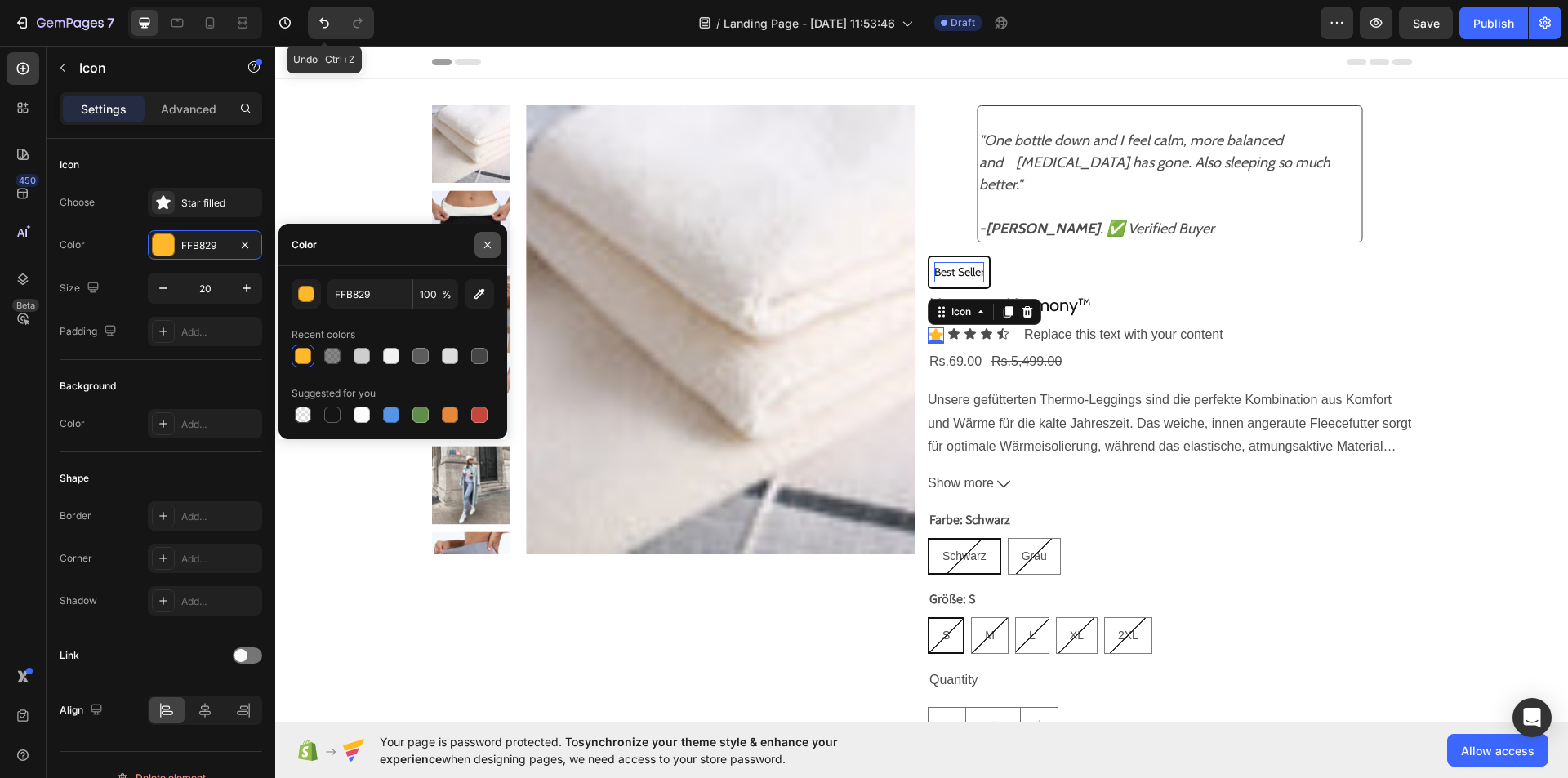
click at [496, 242] on button "button" at bounding box center [487, 245] width 26 height 26
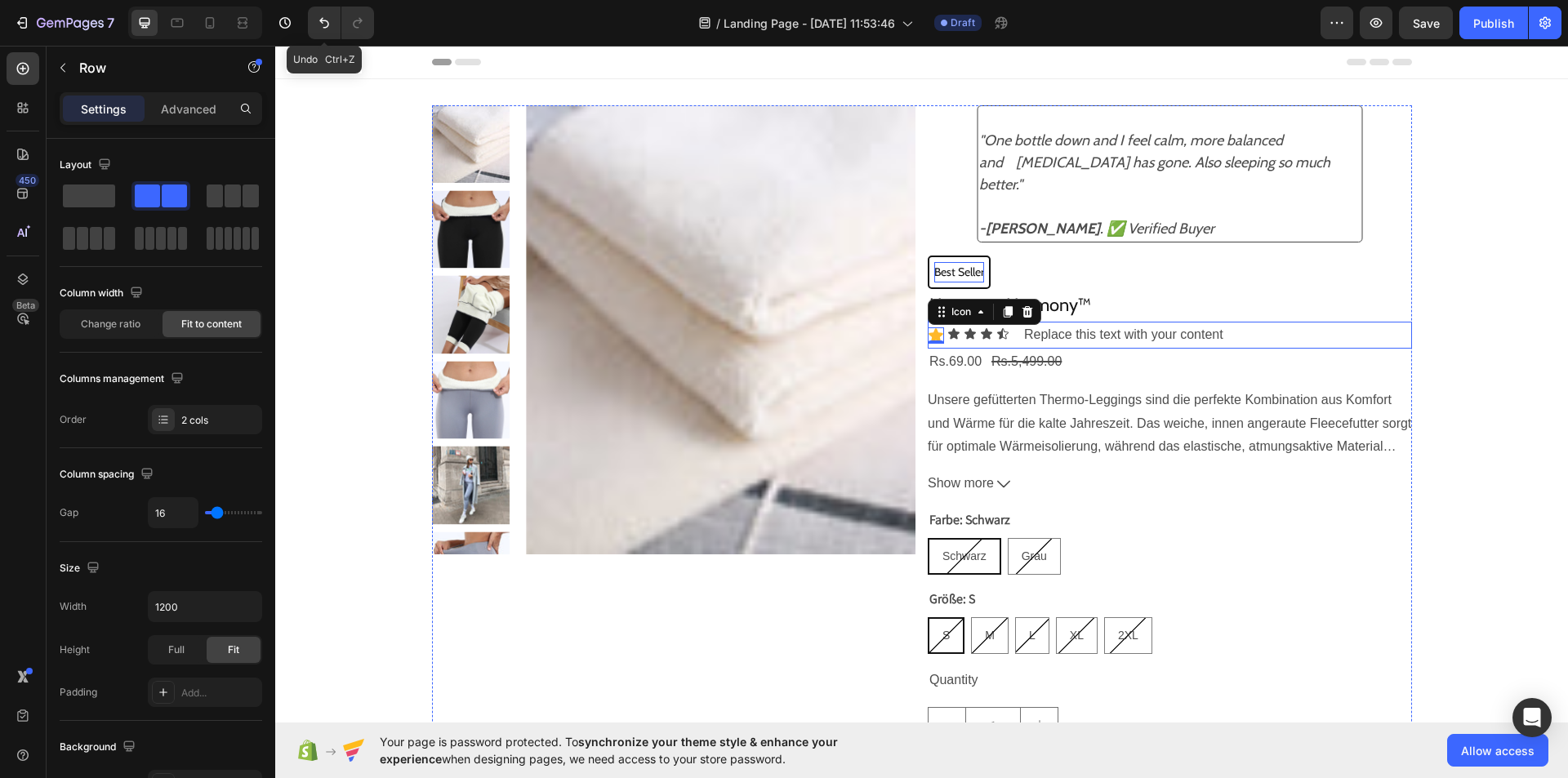
click at [1006, 343] on div "Icon 0 Icon Icon Icon Icon Icon List Replace this text with your content Text B…" at bounding box center [1170, 335] width 484 height 27
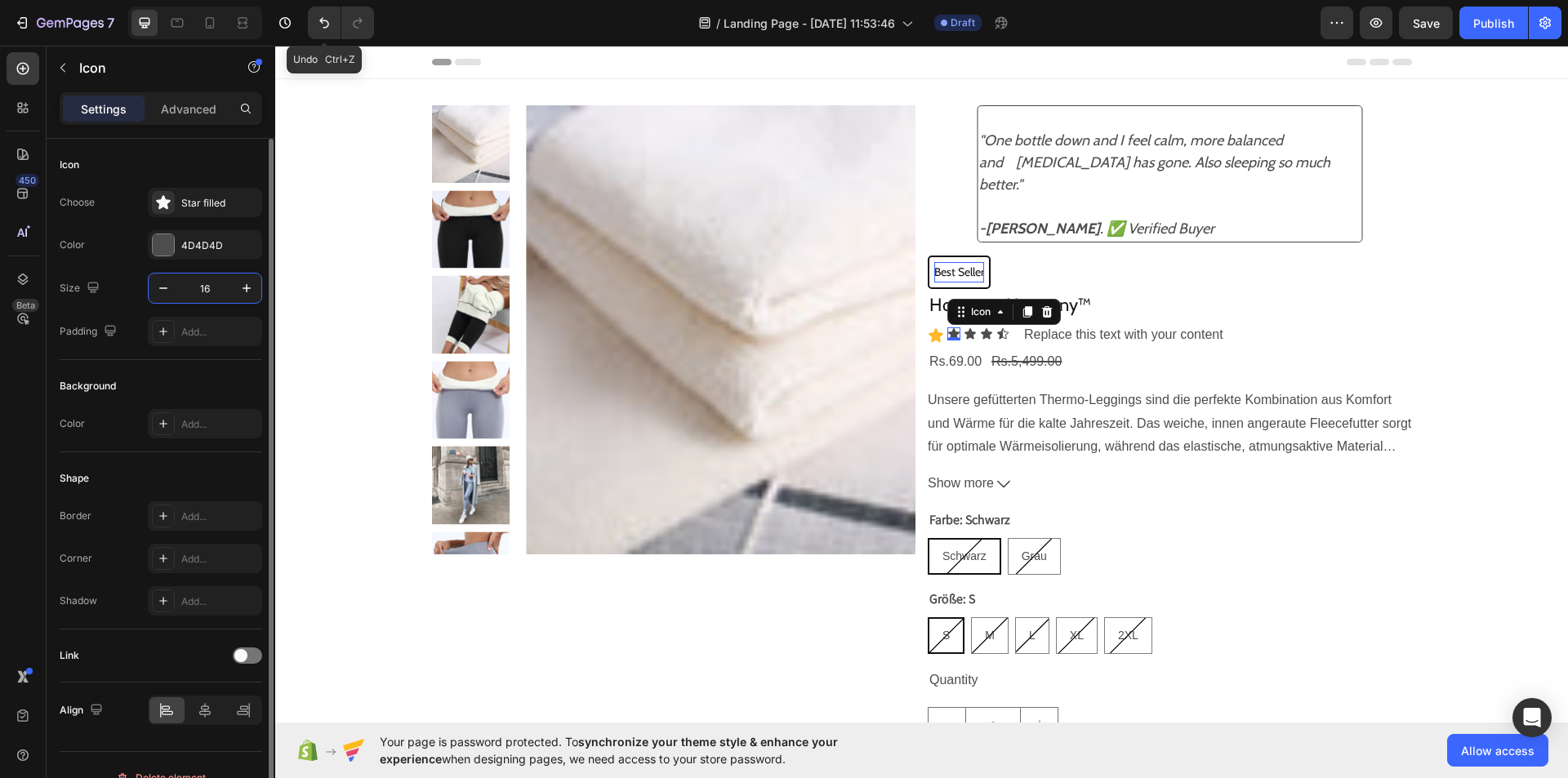
click at [216, 291] on input "16" at bounding box center [205, 288] width 54 height 29
type input "20"
click at [157, 242] on div at bounding box center [164, 245] width 22 height 22
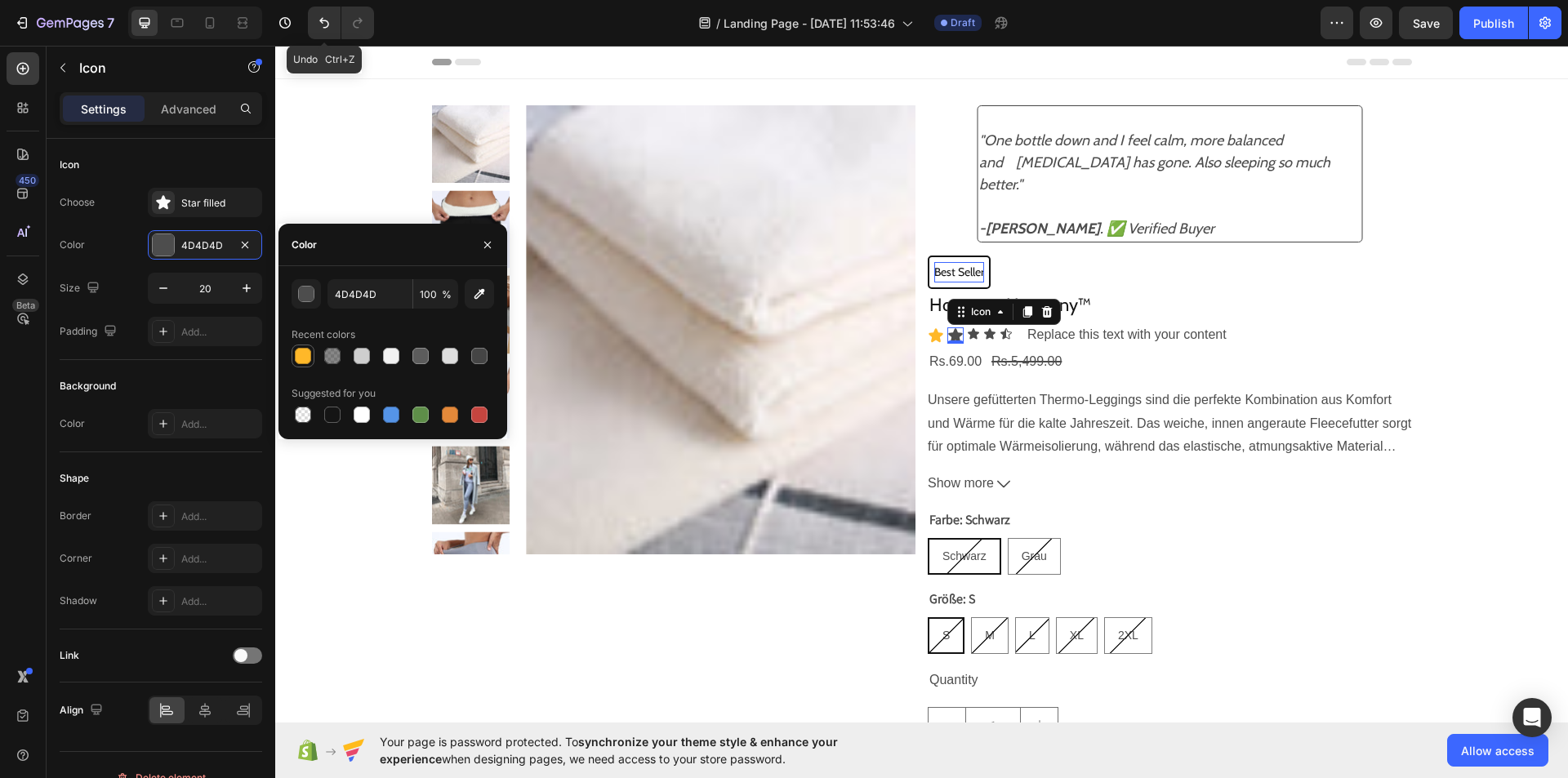
click at [302, 355] on div at bounding box center [303, 356] width 17 height 17
type input "FFB829"
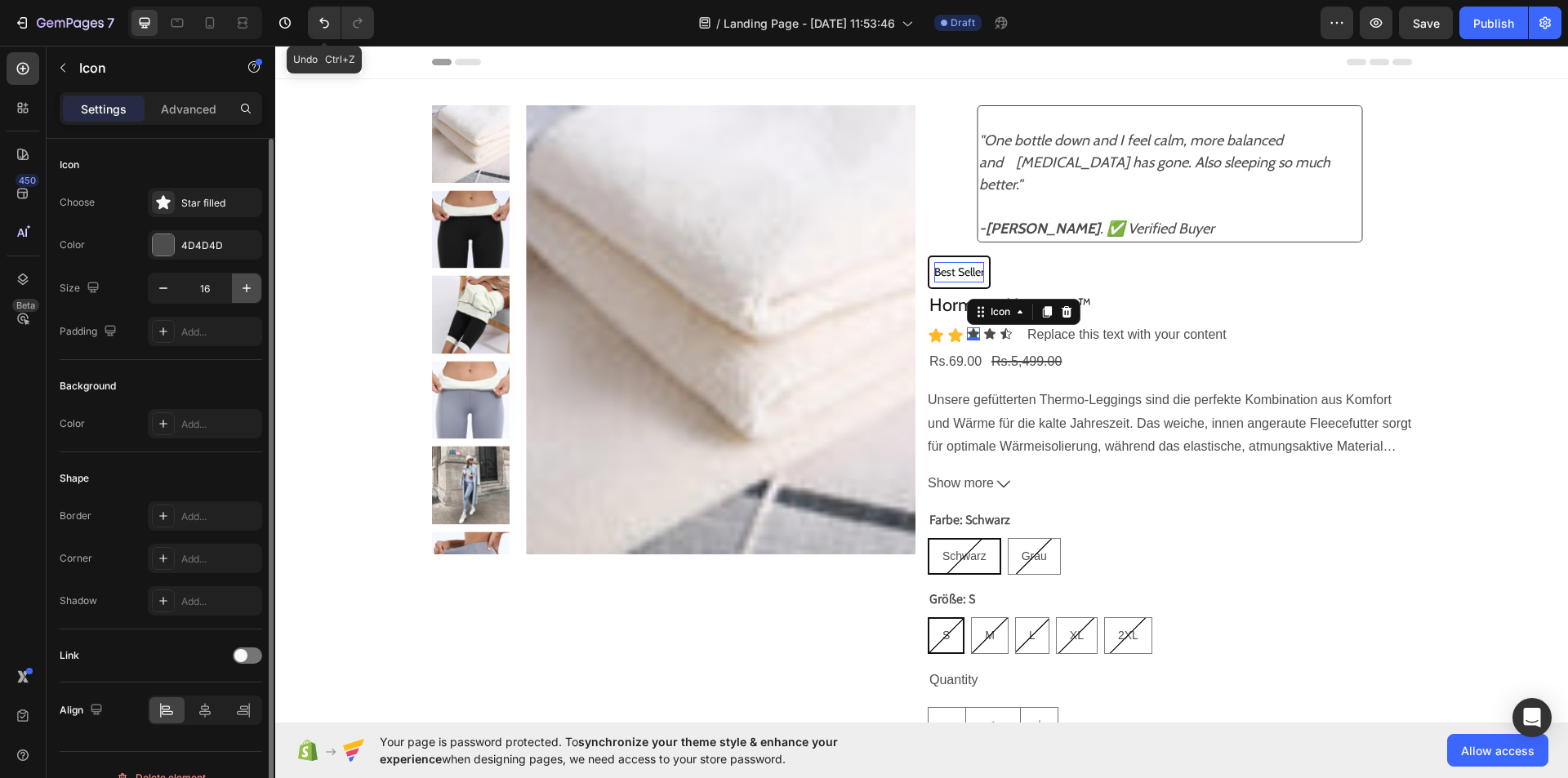
click at [240, 284] on icon "button" at bounding box center [247, 289] width 17 height 17
type input "20"
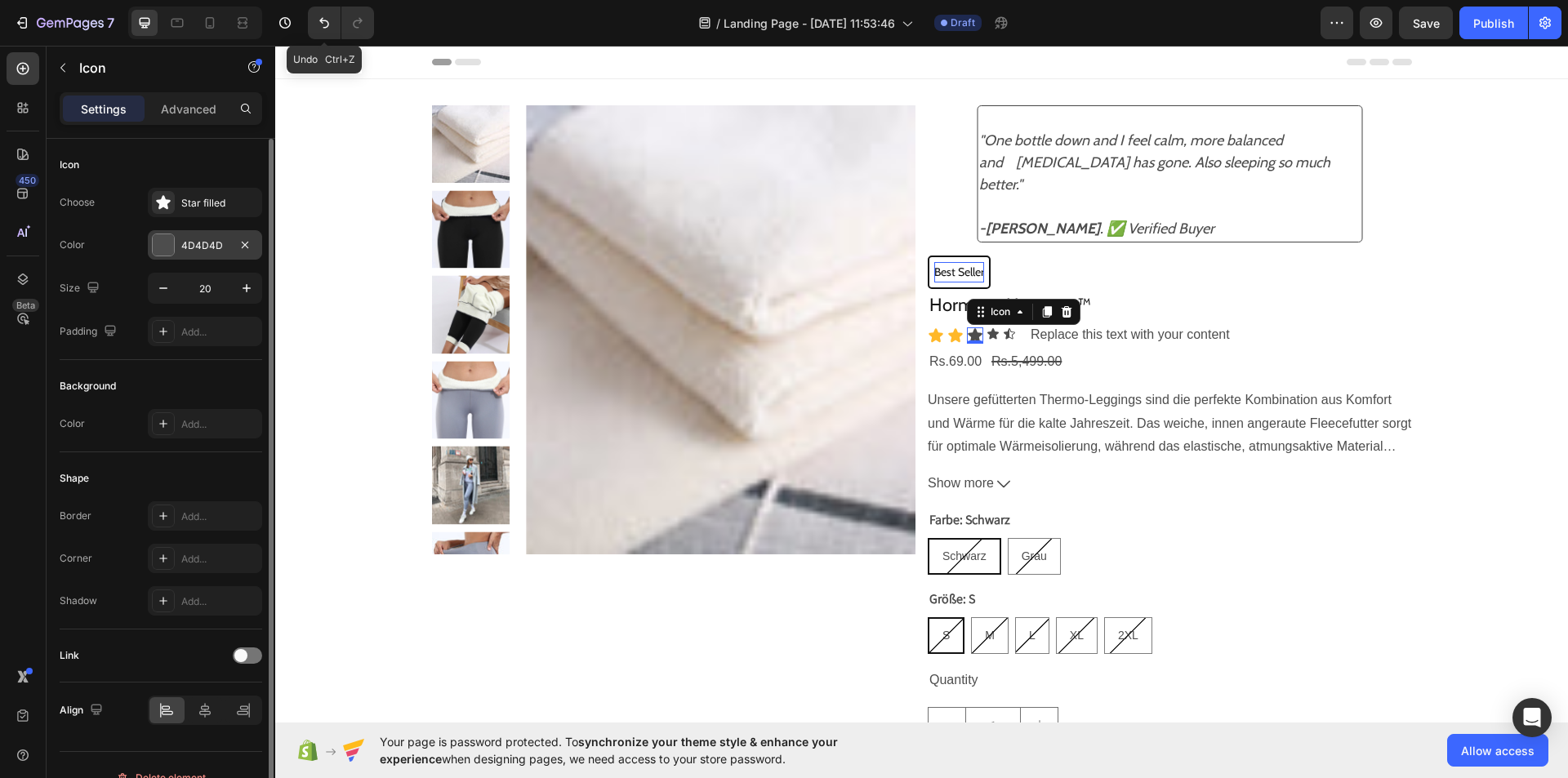
click at [161, 253] on div at bounding box center [164, 245] width 22 height 22
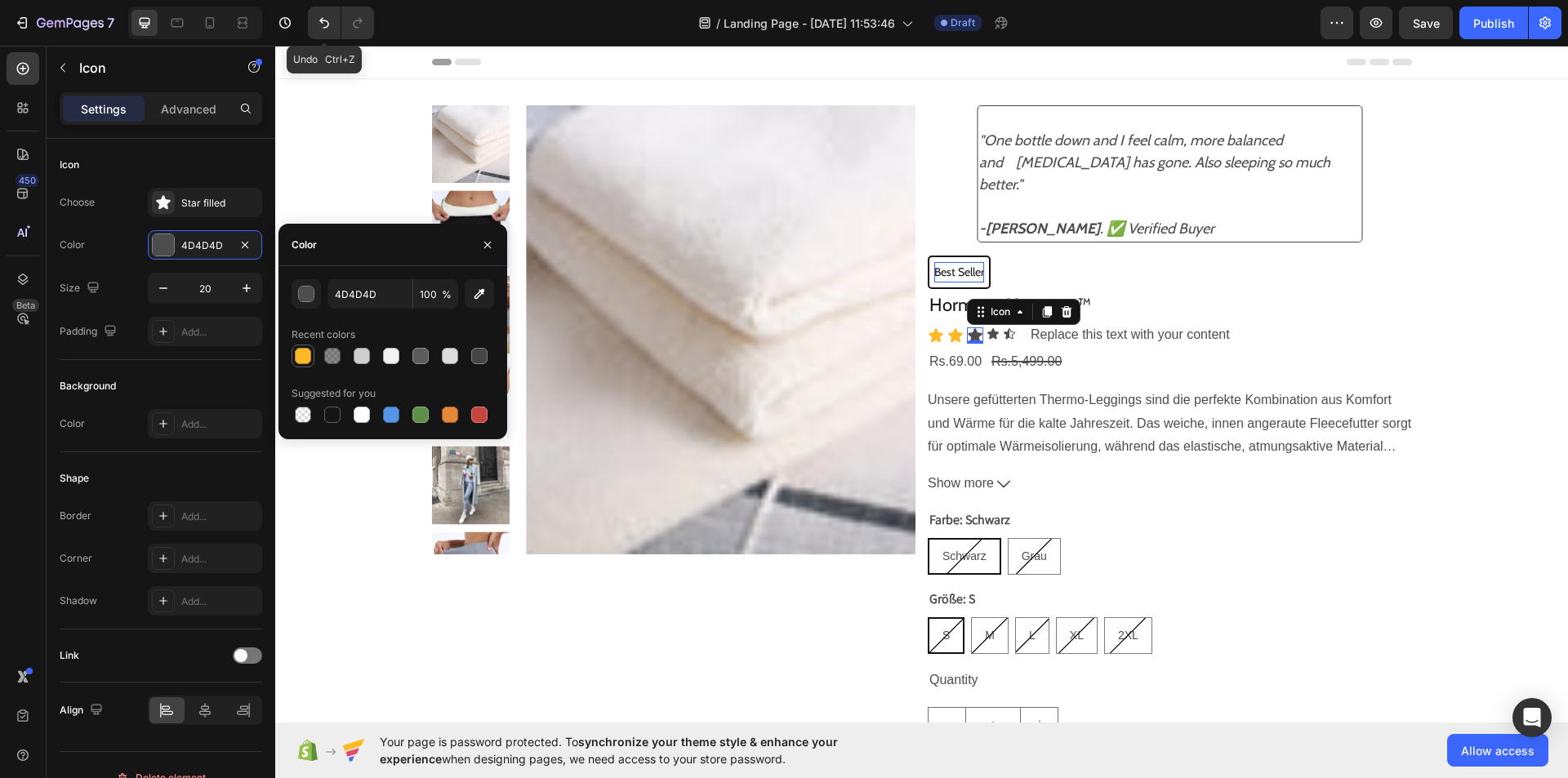
click at [310, 351] on div at bounding box center [303, 356] width 17 height 17
type input "FFB829"
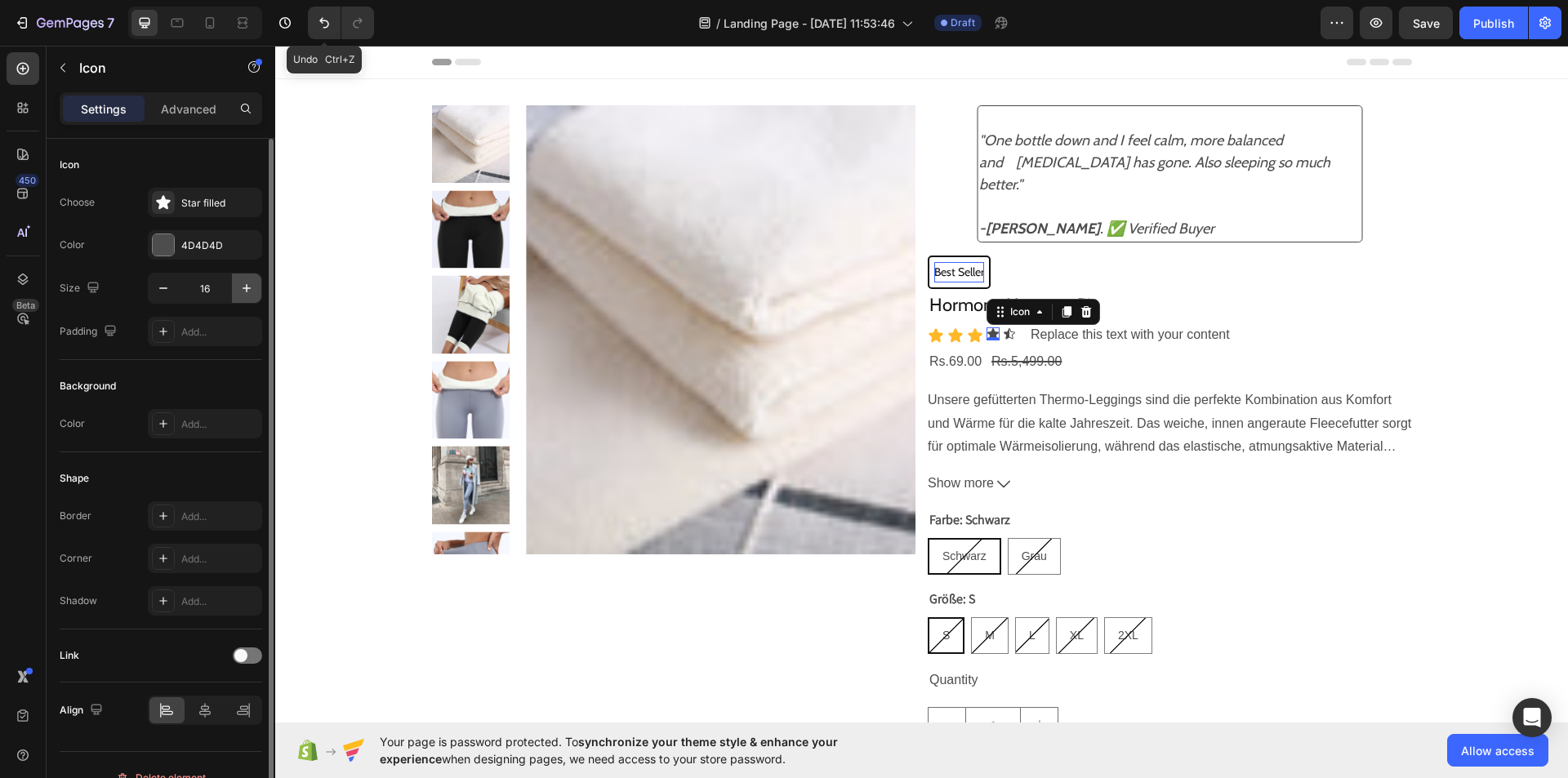
click at [246, 291] on icon "button" at bounding box center [247, 289] width 8 height 8
type input "20"
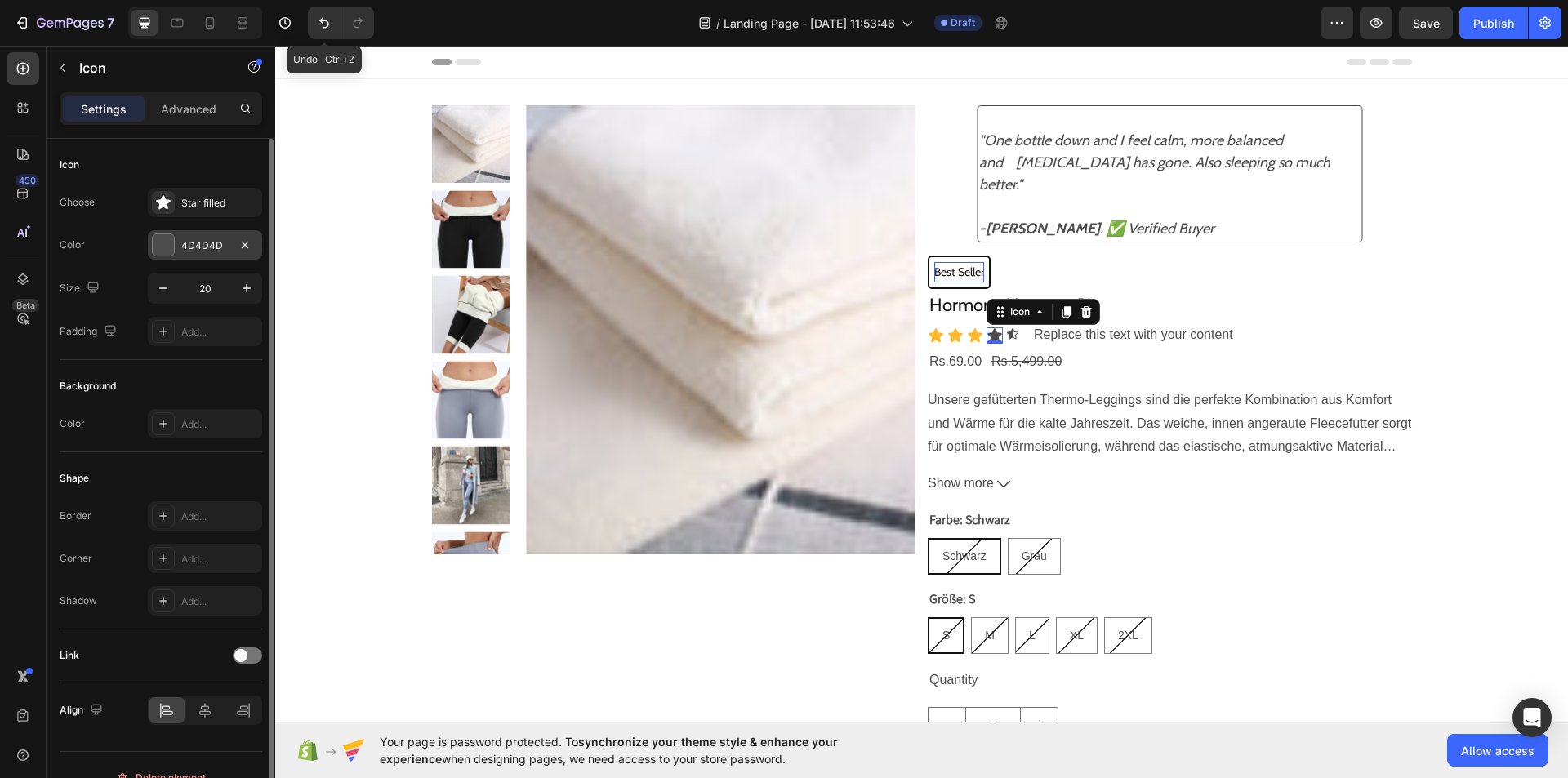
click at [159, 242] on div at bounding box center [164, 245] width 22 height 22
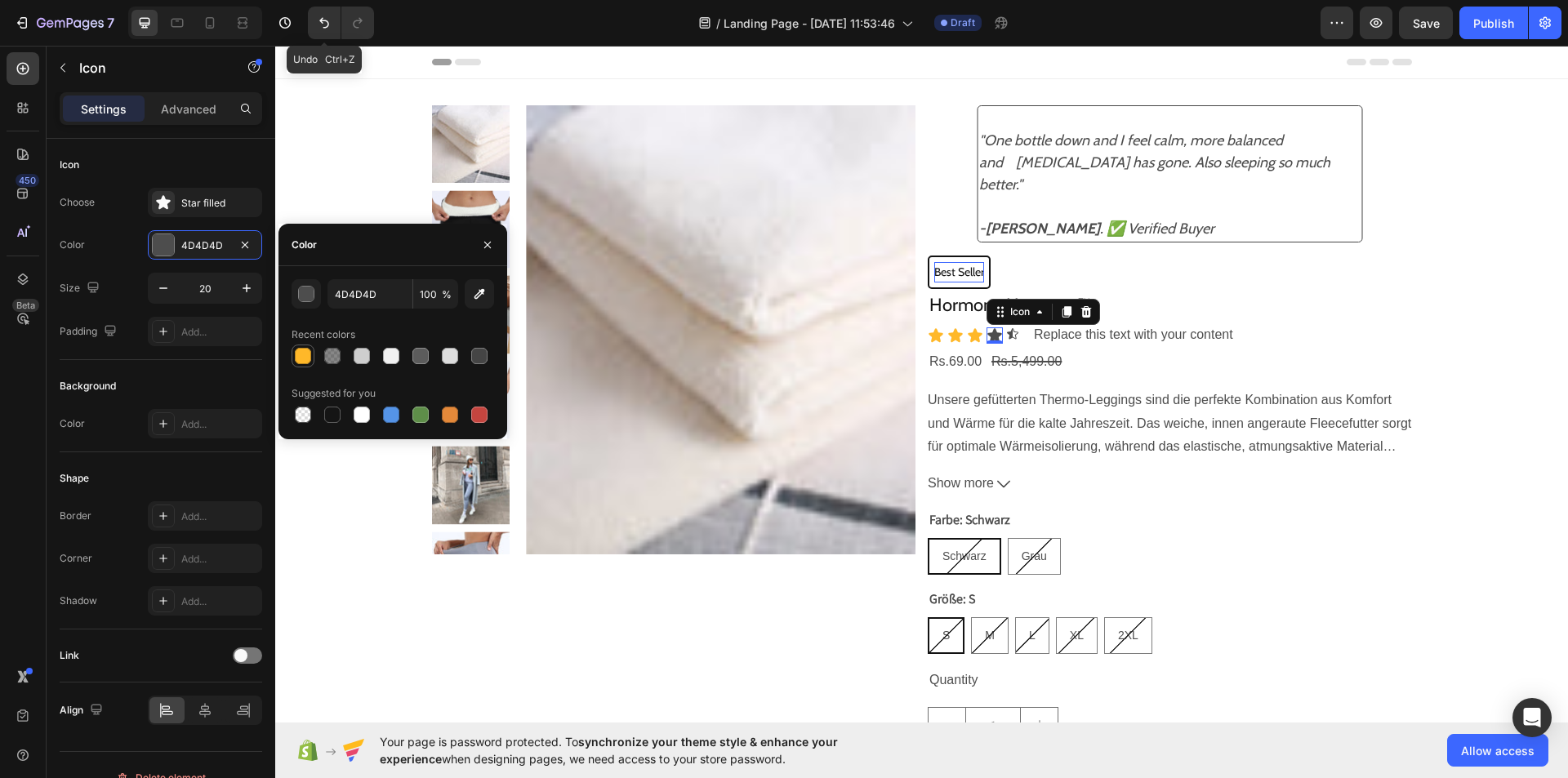
click at [298, 350] on div at bounding box center [303, 356] width 17 height 17
type input "FFB829"
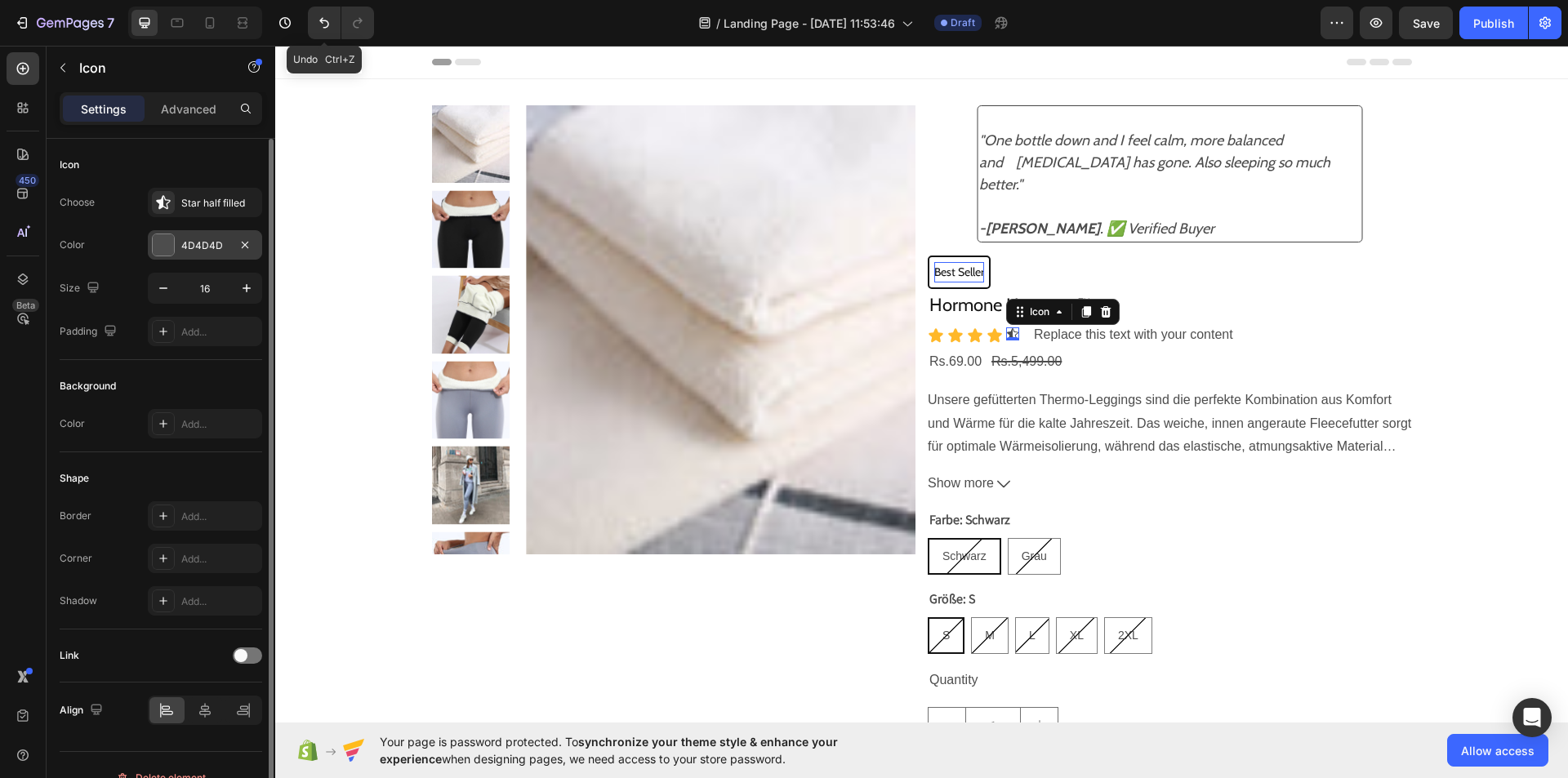
click at [161, 252] on div at bounding box center [164, 245] width 22 height 22
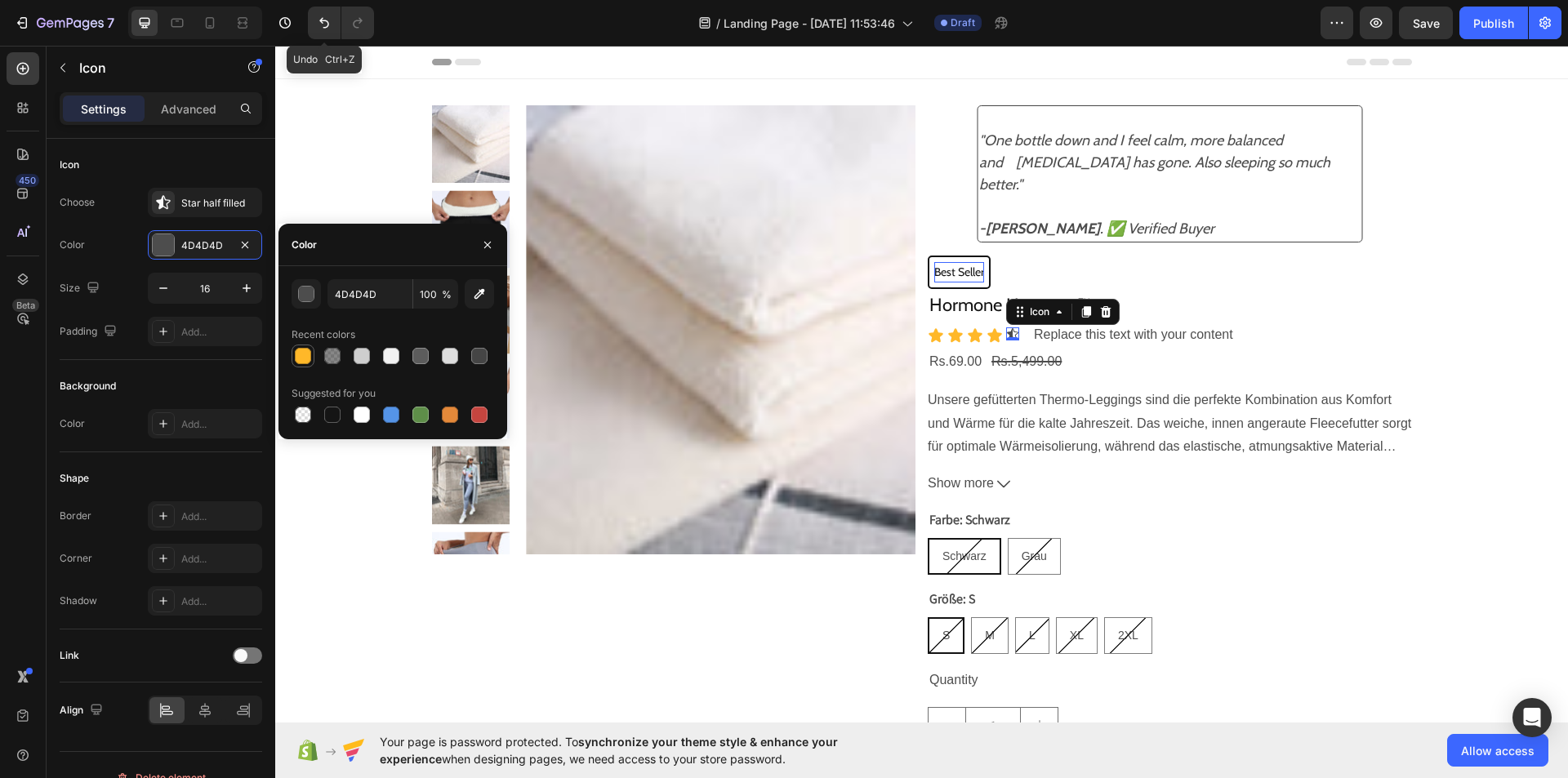
click at [303, 355] on div at bounding box center [303, 356] width 17 height 17
type input "FFB829"
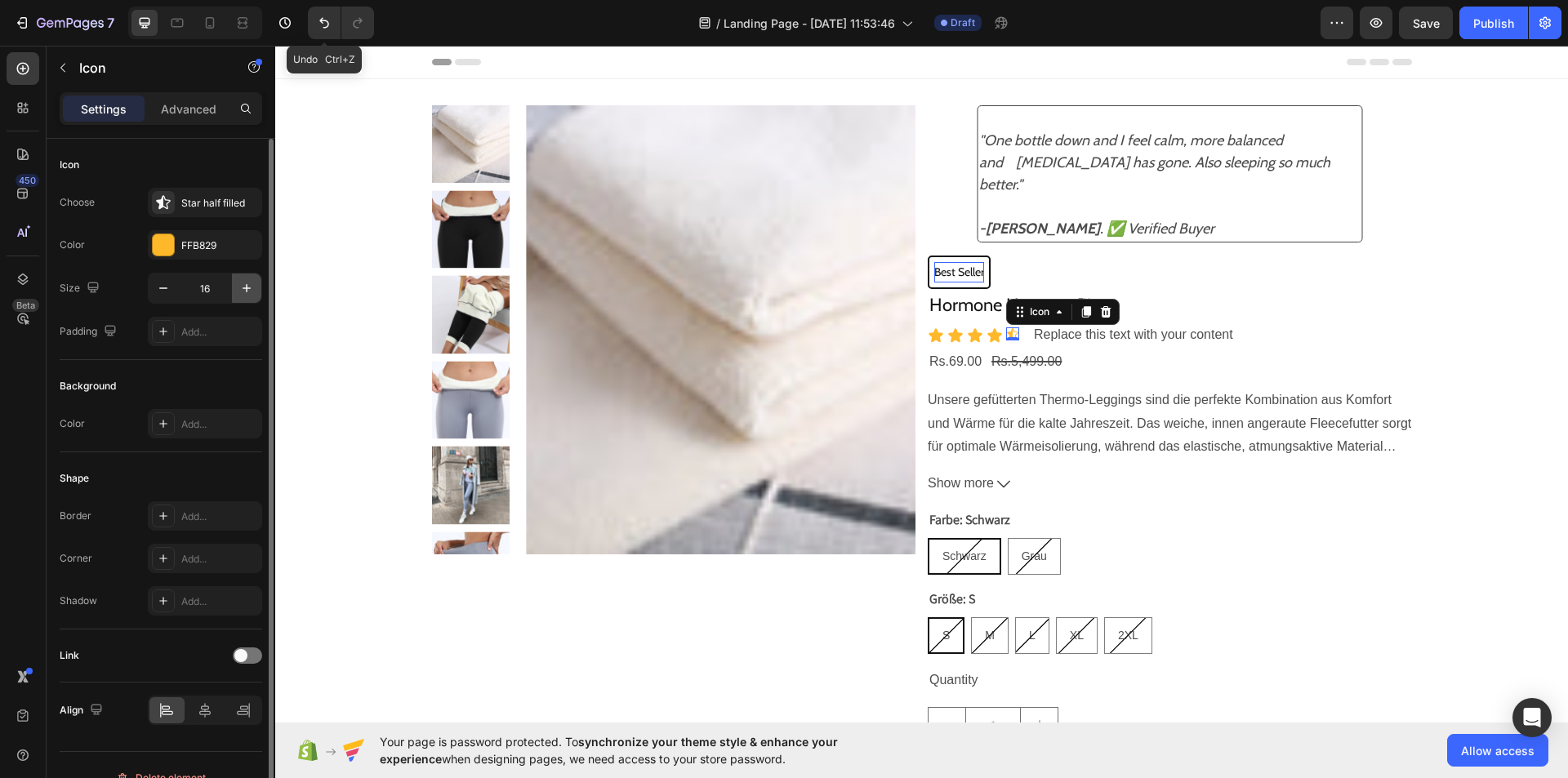
click at [249, 276] on button "button" at bounding box center [246, 288] width 29 height 29
type input "20"
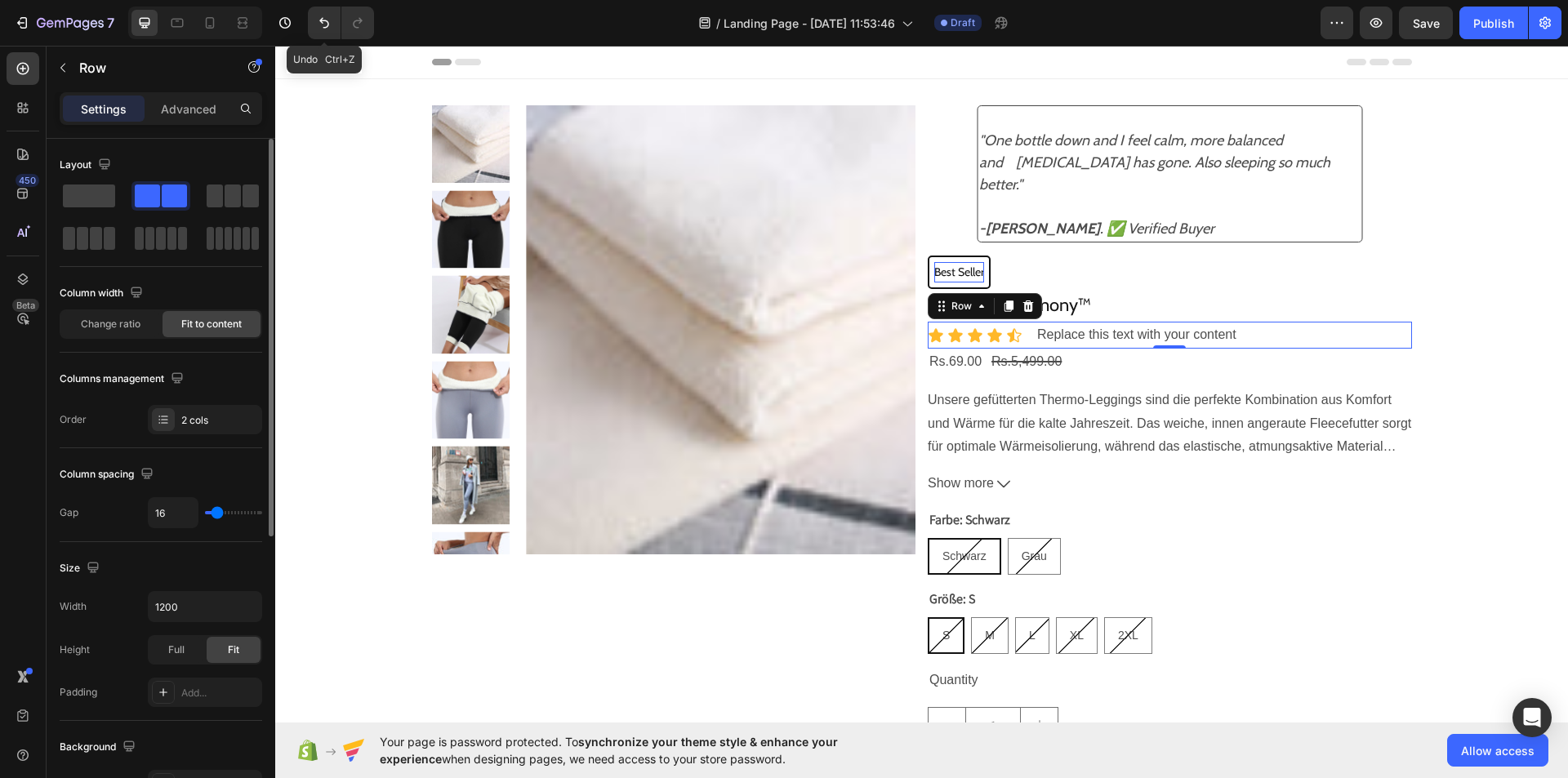
type input "0"
drag, startPoint x: 215, startPoint y: 516, endPoint x: 187, endPoint y: 522, distance: 28.6
type input "0"
click at [205, 514] on input "range" at bounding box center [233, 513] width 57 height 3
click at [126, 316] on div "Change ratio" at bounding box center [111, 324] width 98 height 26
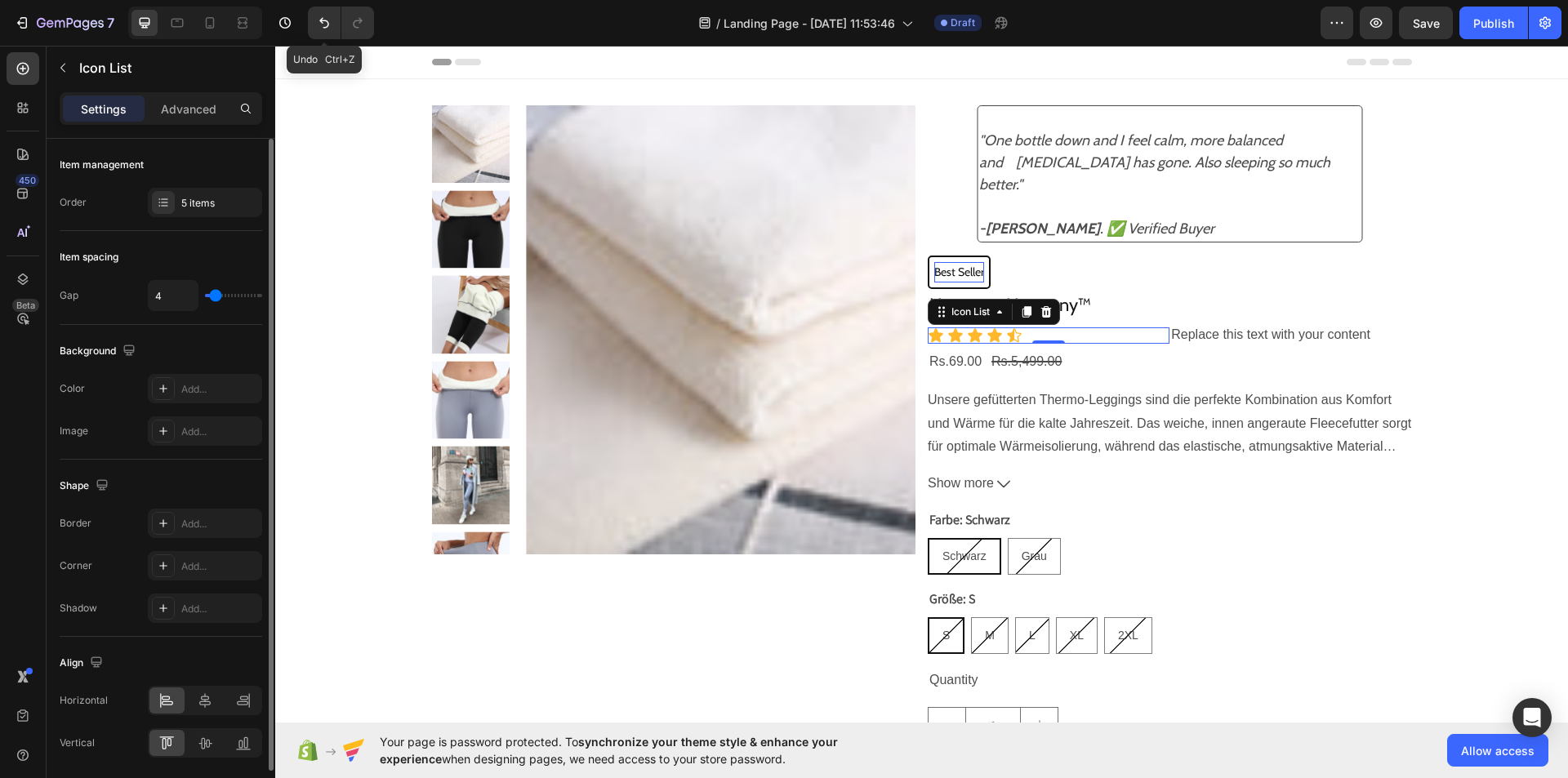
type input "0"
drag, startPoint x: 214, startPoint y: 295, endPoint x: 182, endPoint y: 298, distance: 32.1
type input "0"
click at [205, 297] on input "range" at bounding box center [233, 295] width 57 height 3
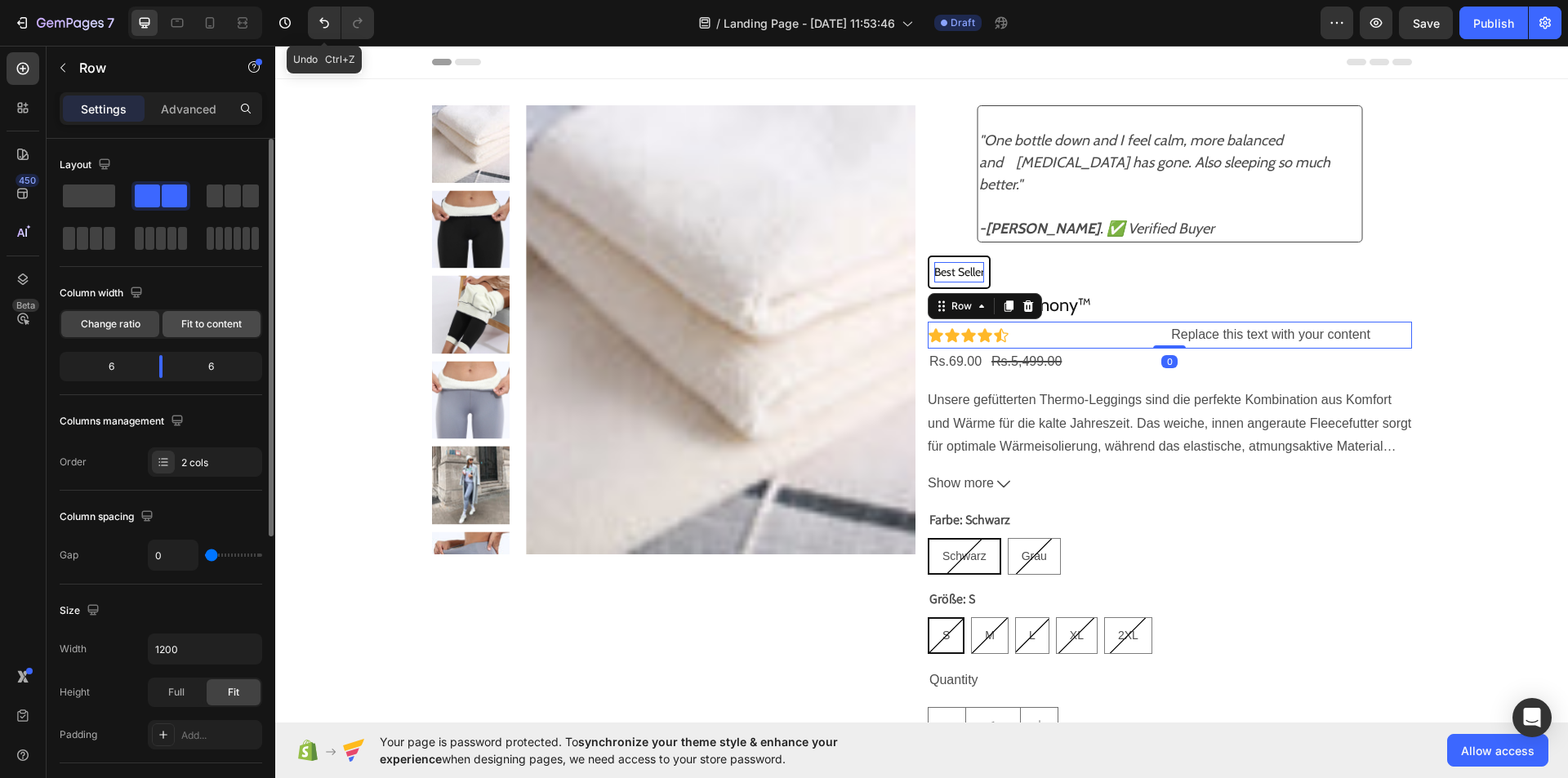
click at [190, 324] on span "Fit to content" at bounding box center [211, 325] width 61 height 15
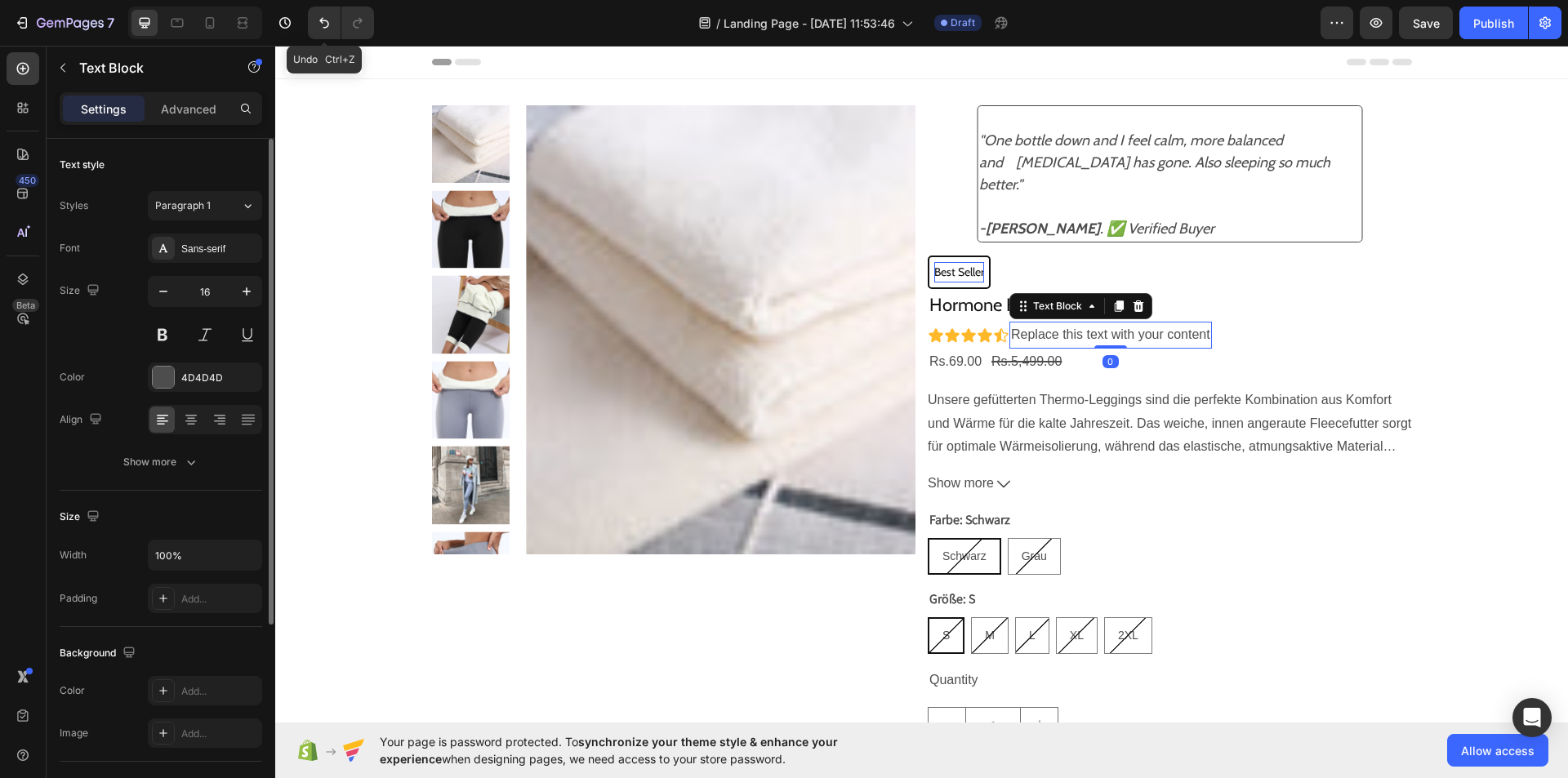
click at [1201, 331] on div "Replace this text with your content" at bounding box center [1110, 335] width 202 height 27
click at [1201, 331] on p "Replace this text with your content" at bounding box center [1110, 335] width 199 height 23
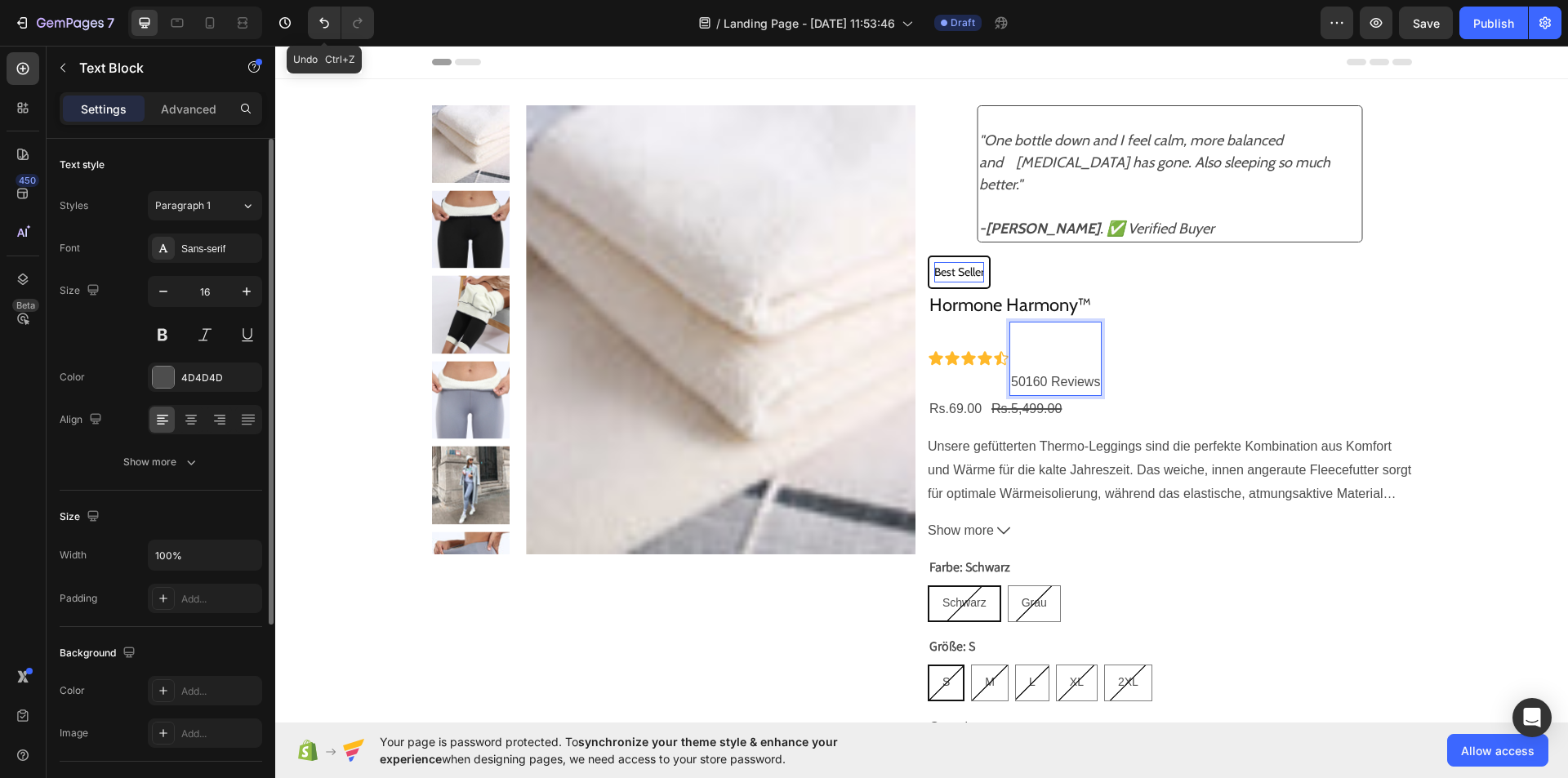
click at [1011, 371] on p "50160 Reviews" at bounding box center [1055, 383] width 89 height 23
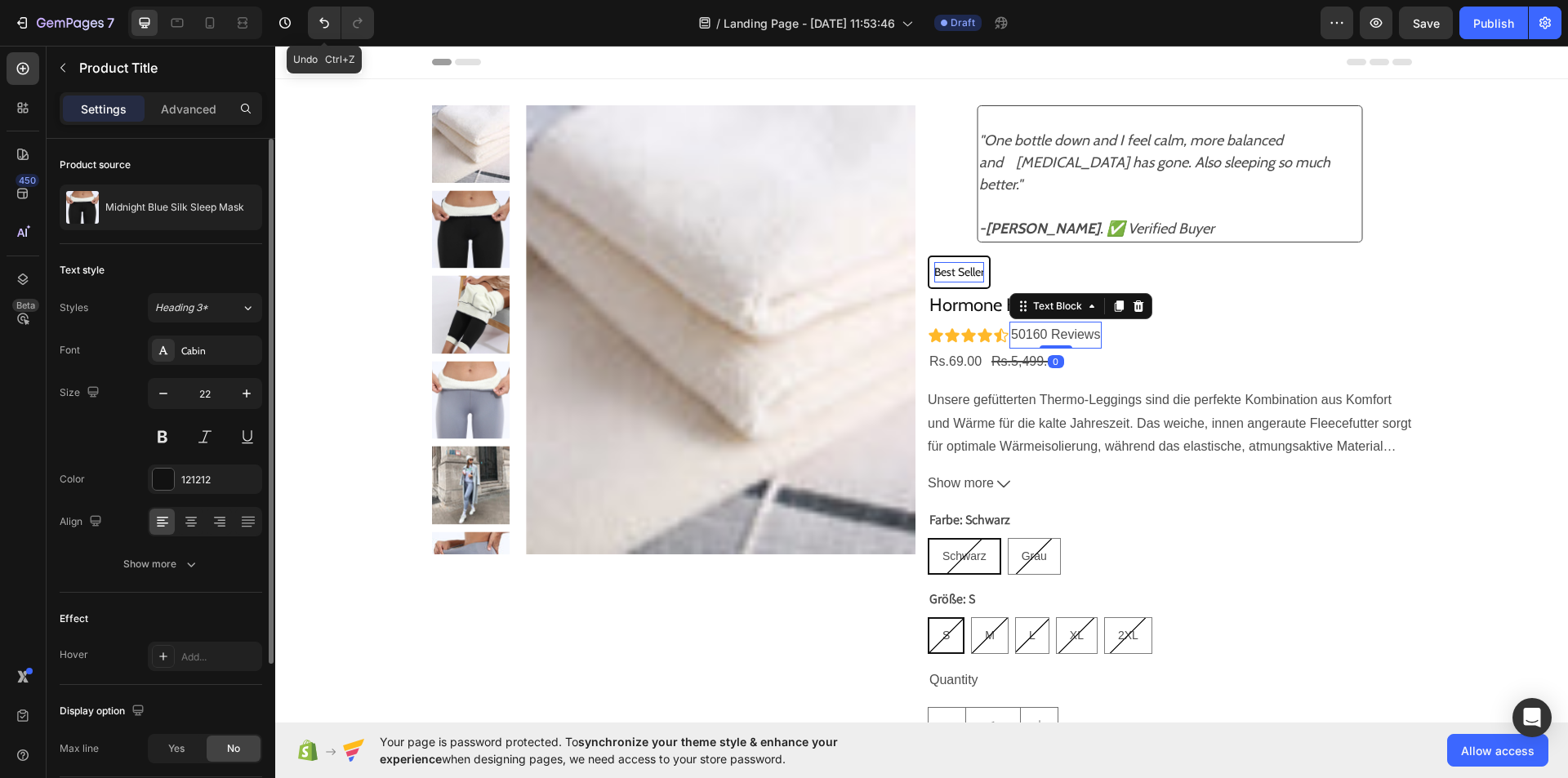
click at [1011, 334] on p "50160 Reviews" at bounding box center [1055, 335] width 89 height 23
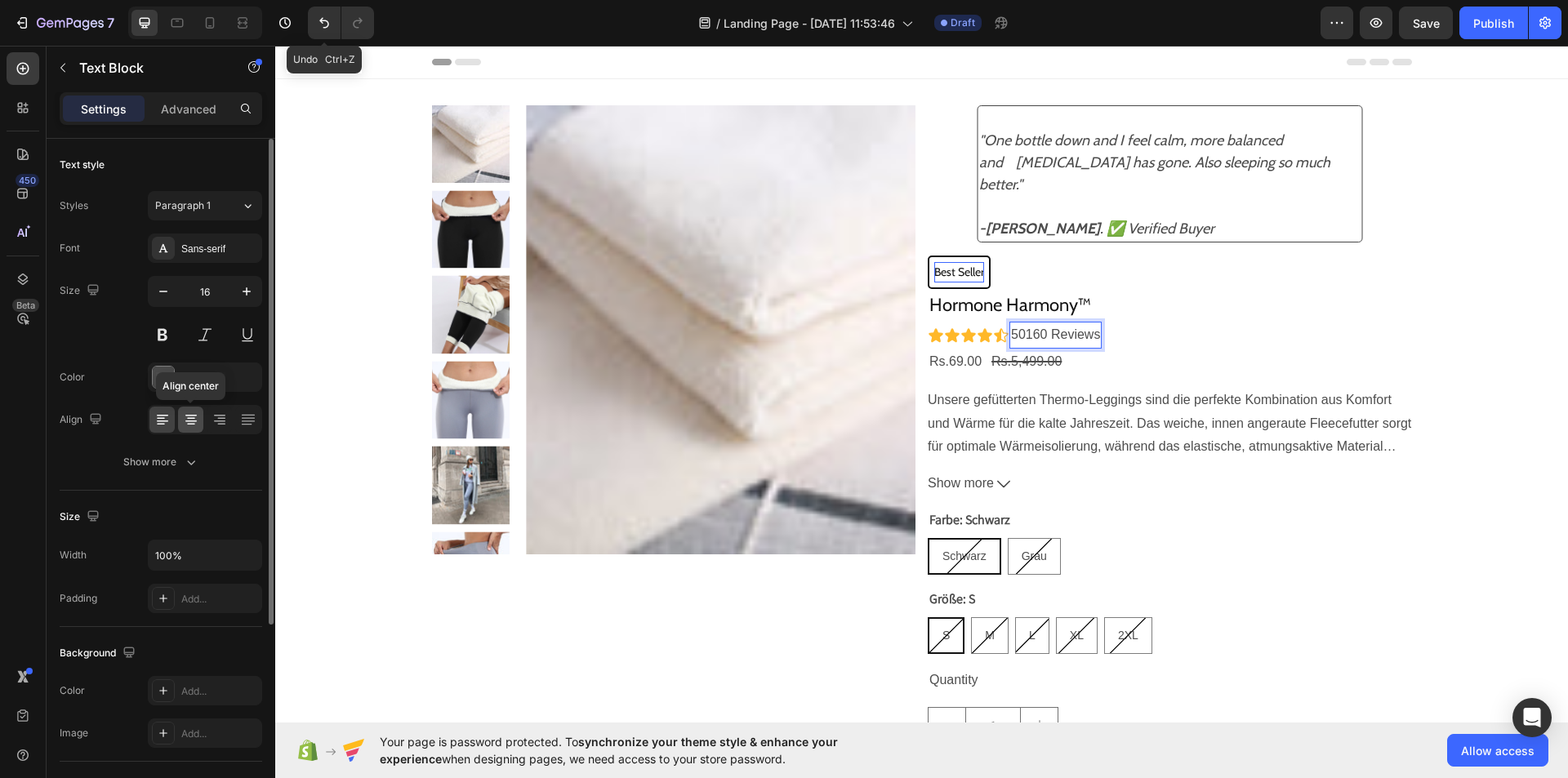
click at [190, 426] on icon at bounding box center [191, 420] width 17 height 17
click at [167, 420] on icon at bounding box center [163, 420] width 17 height 17
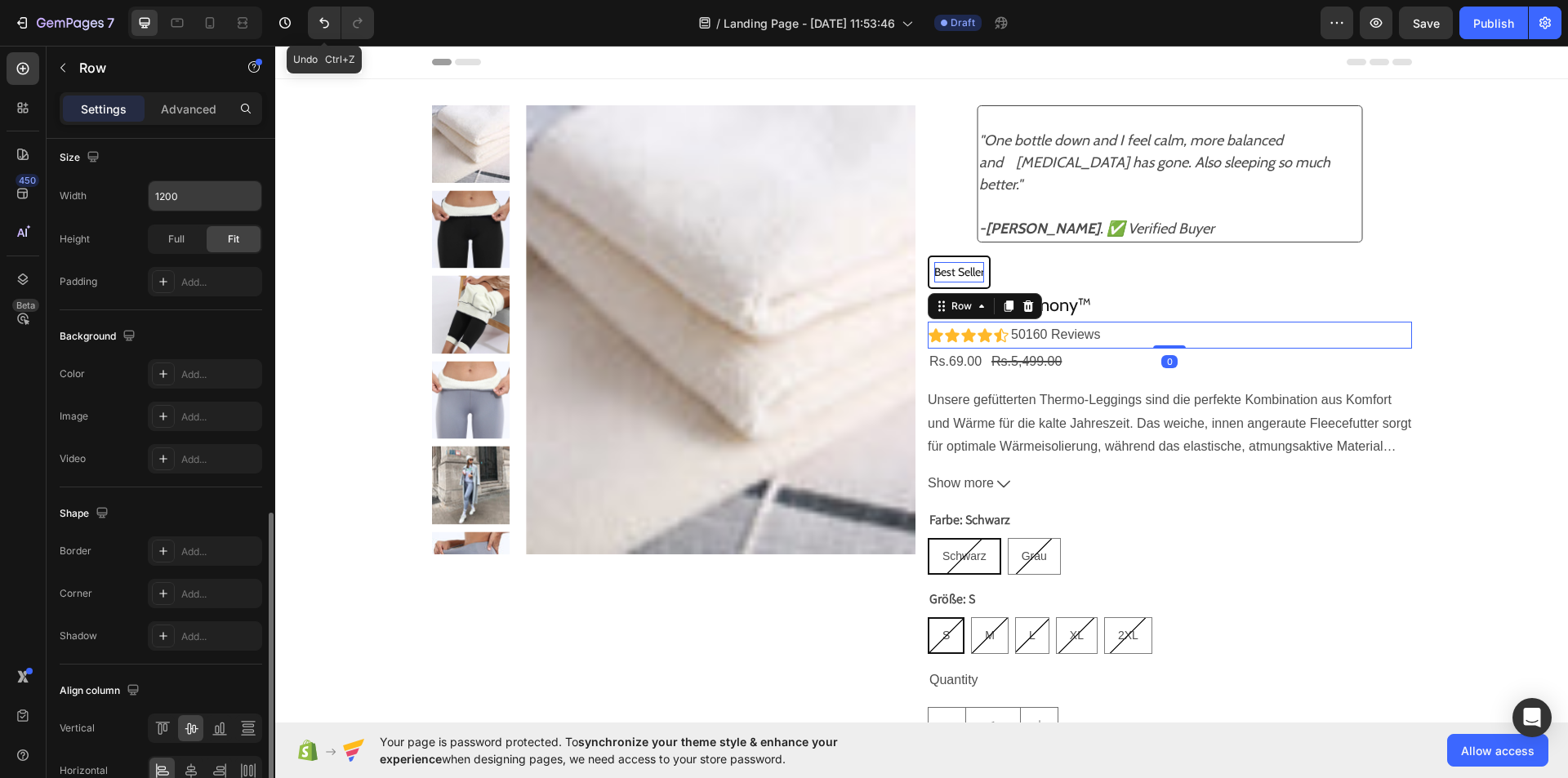
scroll to position [497, 0]
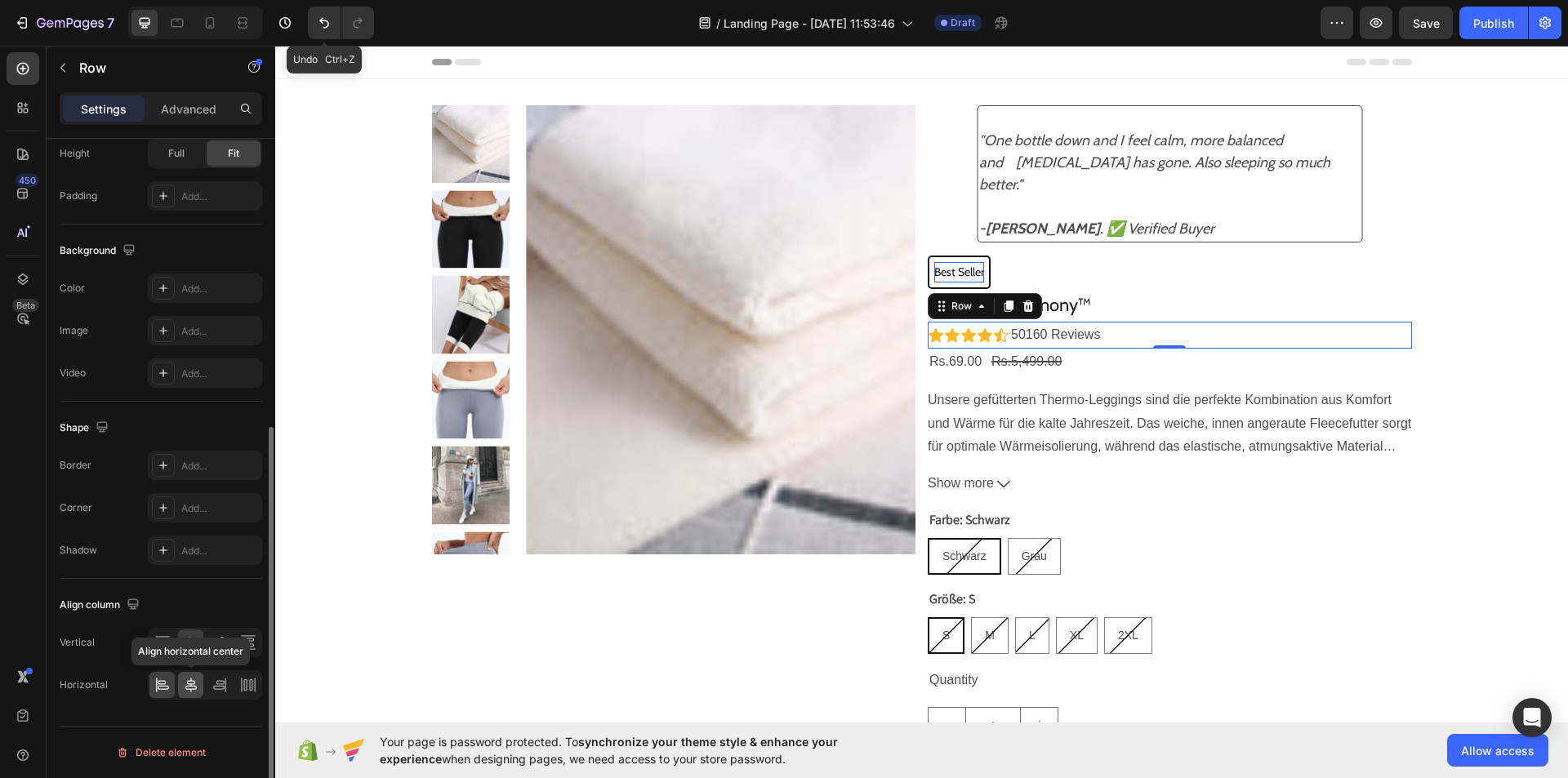
click at [199, 686] on icon at bounding box center [191, 686] width 17 height 17
click at [149, 648] on div at bounding box center [205, 642] width 114 height 29
click at [156, 688] on icon at bounding box center [163, 686] width 17 height 17
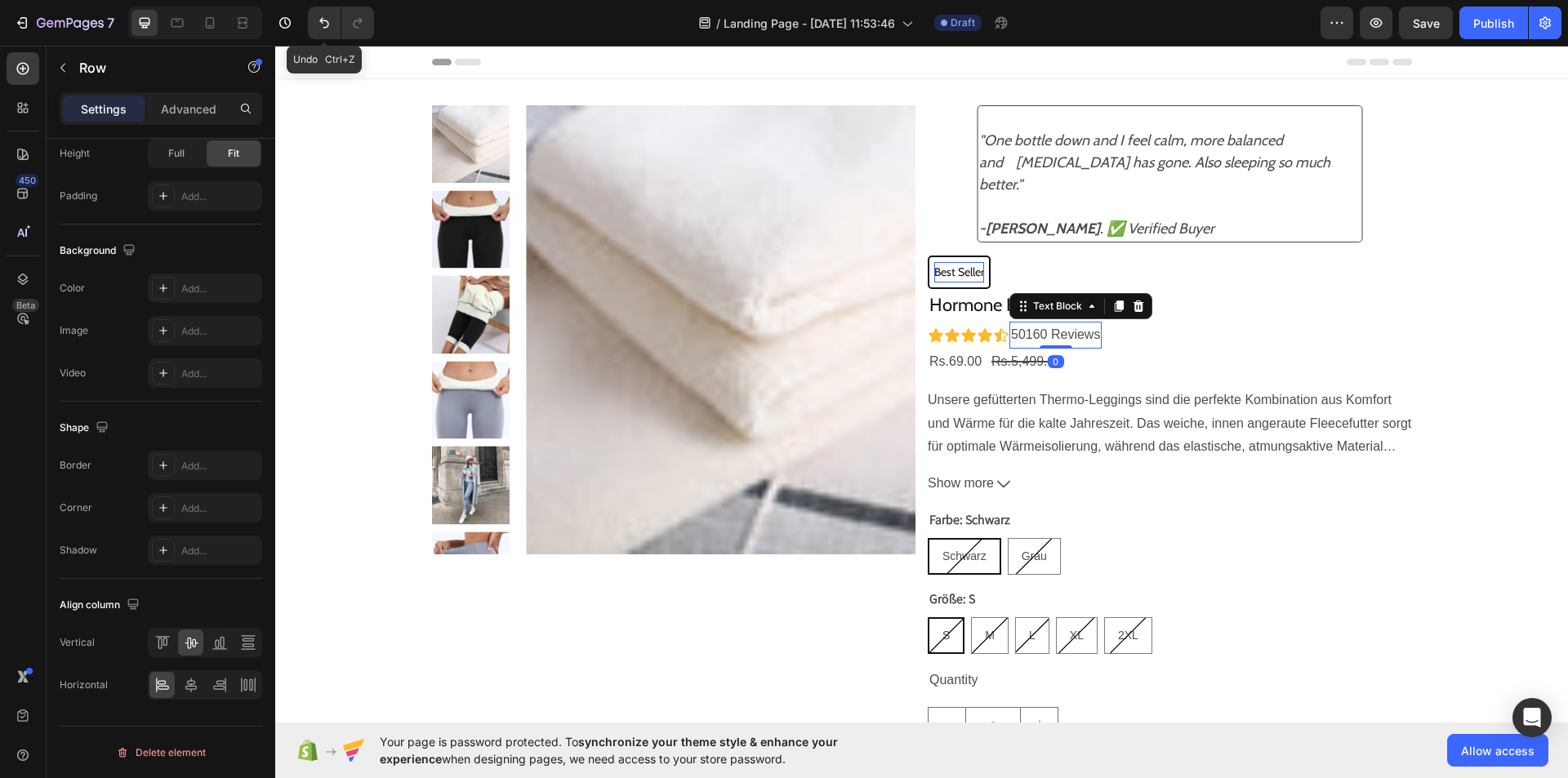
scroll to position [0, 0]
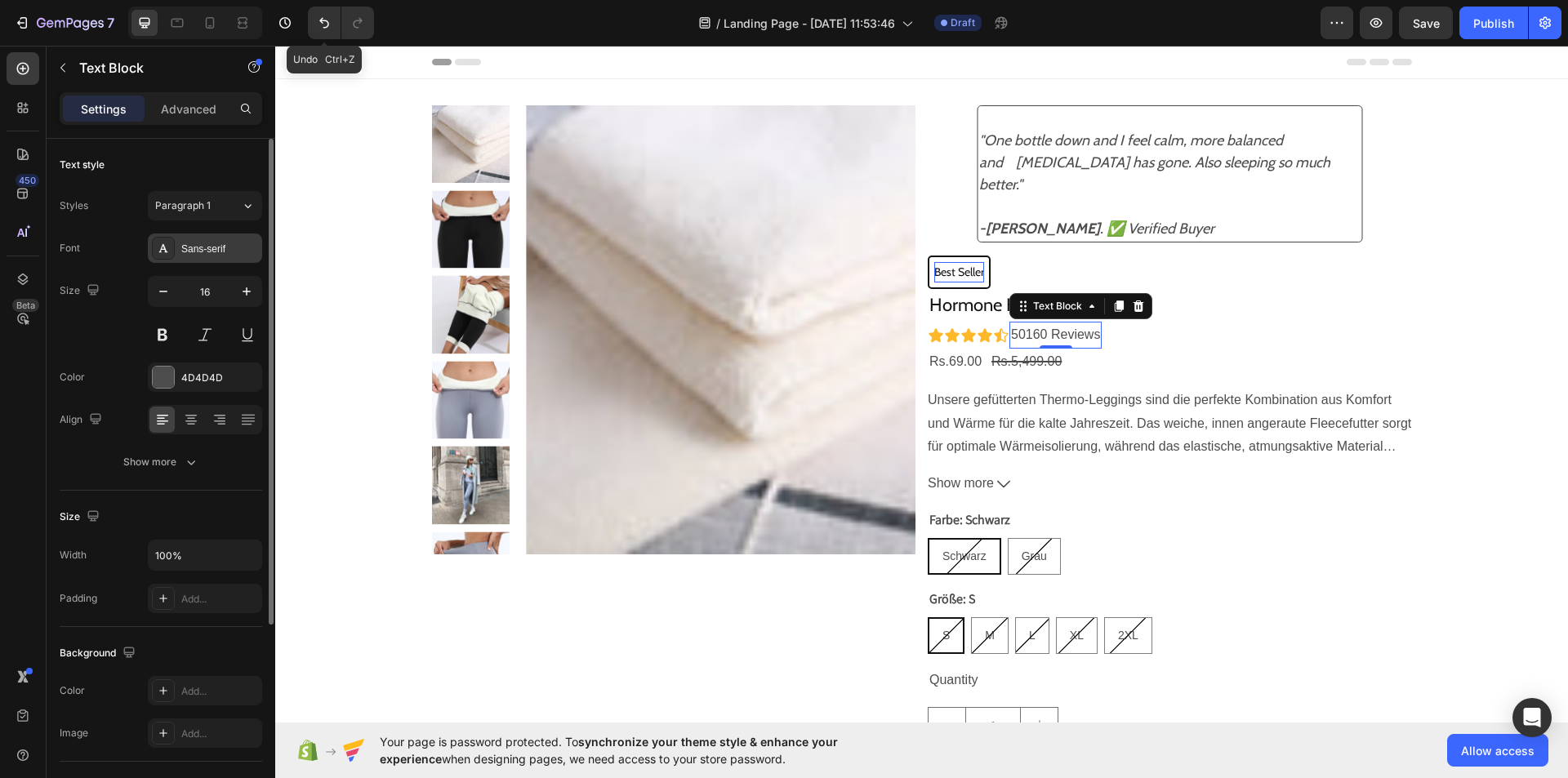
click at [243, 246] on div "Sans-serif" at bounding box center [220, 250] width 77 height 15
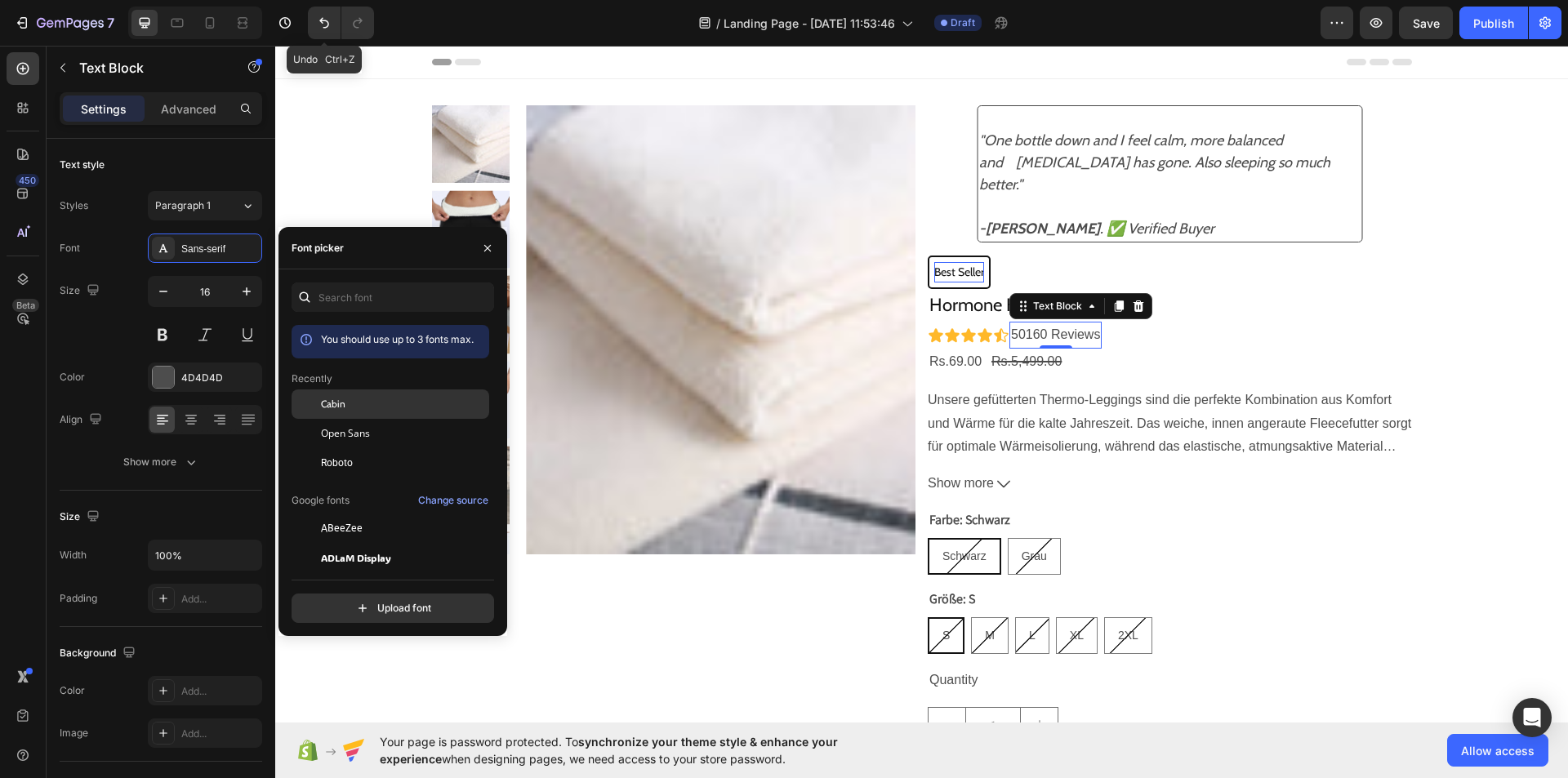
click at [324, 404] on span "Cabin" at bounding box center [333, 404] width 24 height 15
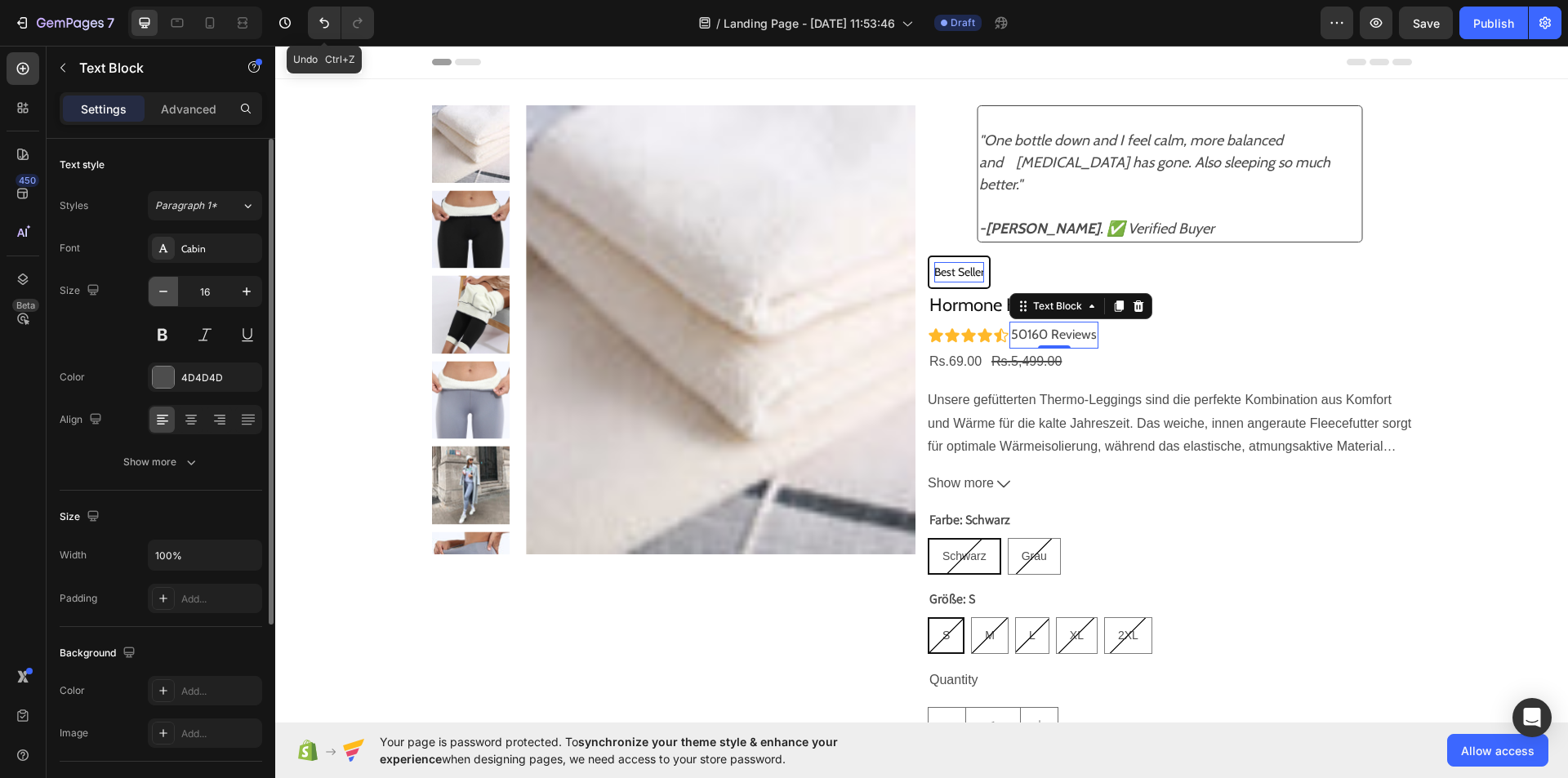
click at [171, 295] on button "button" at bounding box center [163, 291] width 29 height 29
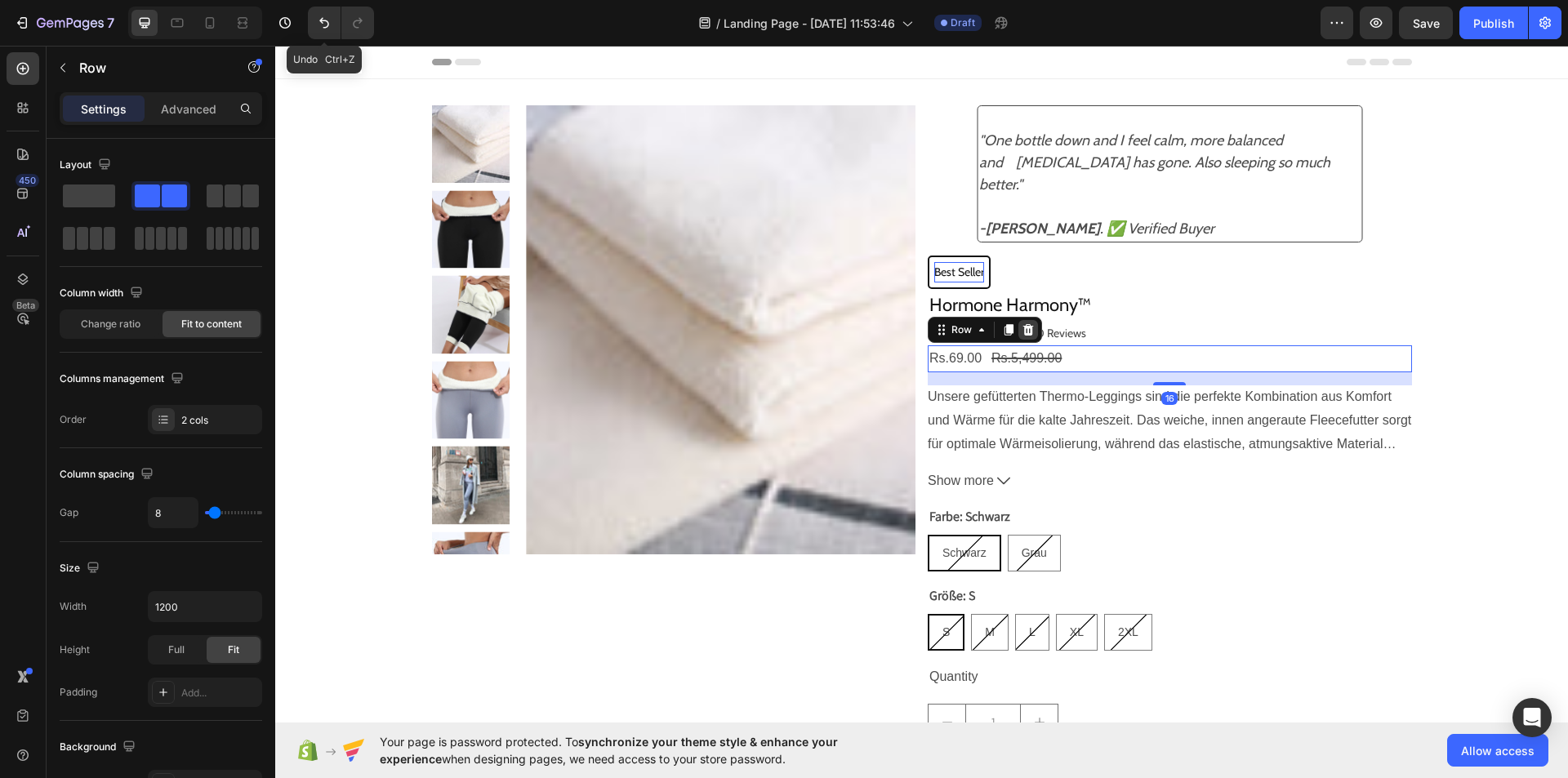
click at [1024, 331] on icon at bounding box center [1028, 330] width 11 height 12
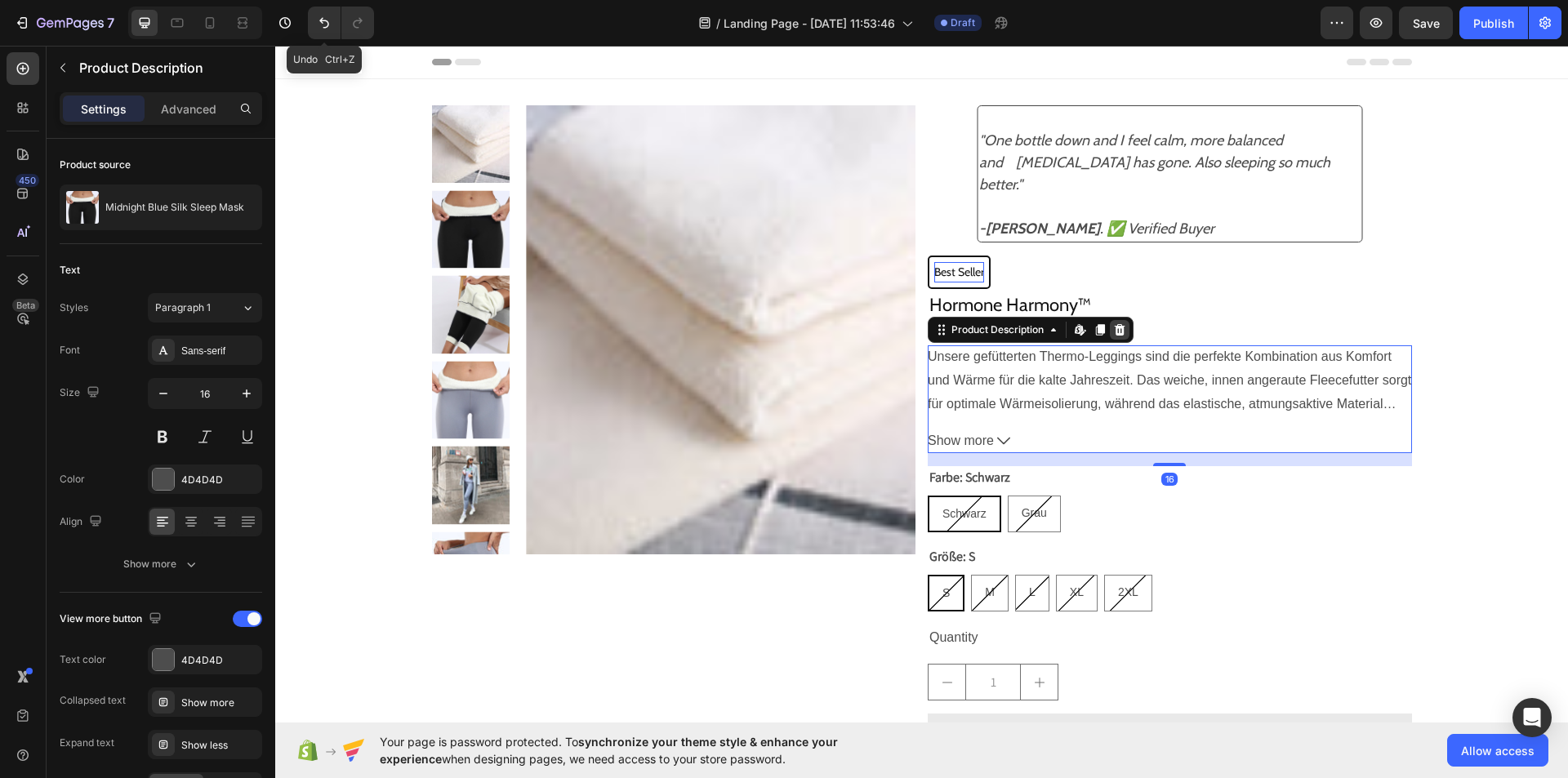
click at [1114, 324] on icon at bounding box center [1120, 330] width 13 height 13
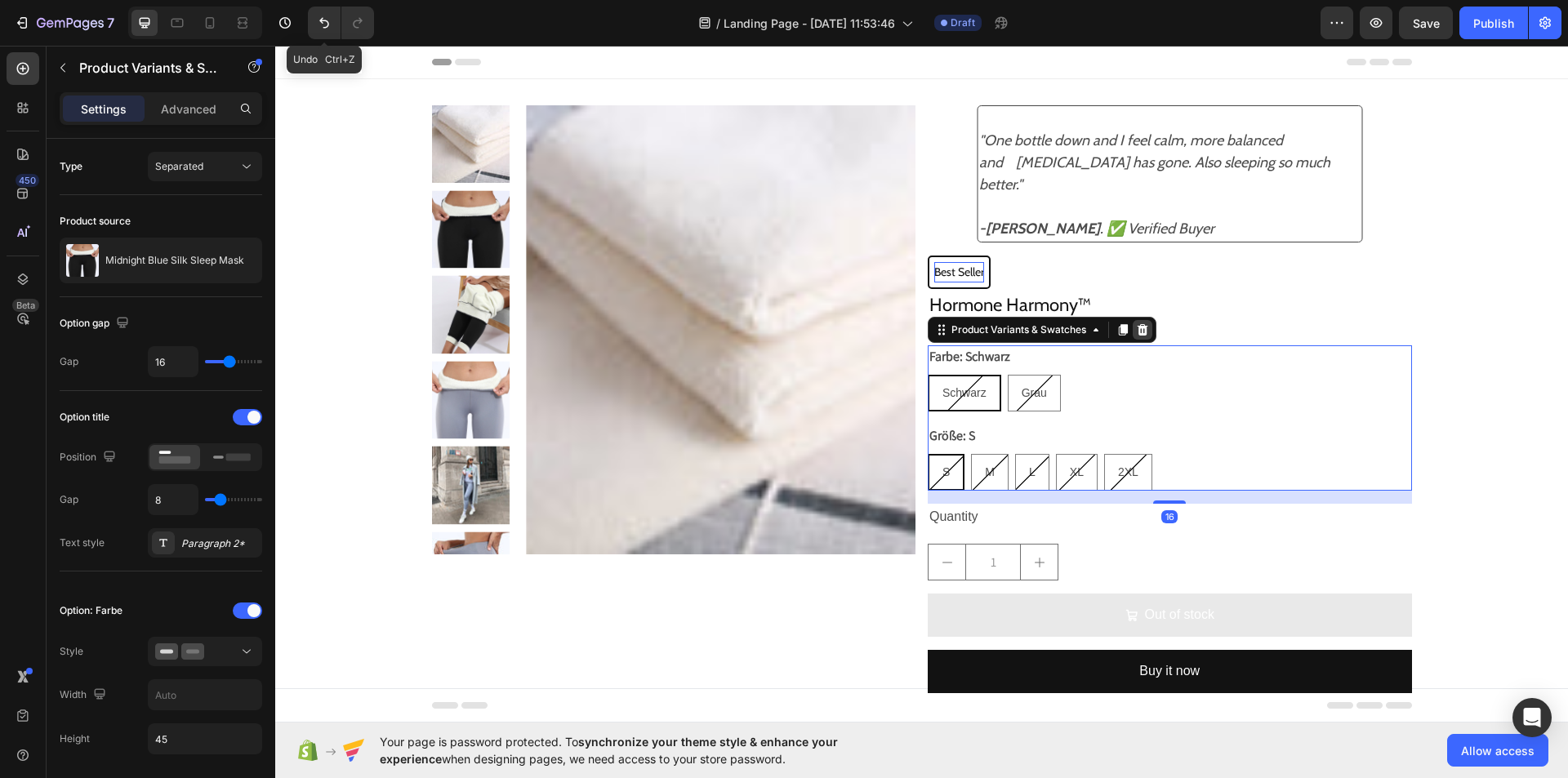
click at [1138, 336] on icon at bounding box center [1142, 330] width 13 height 13
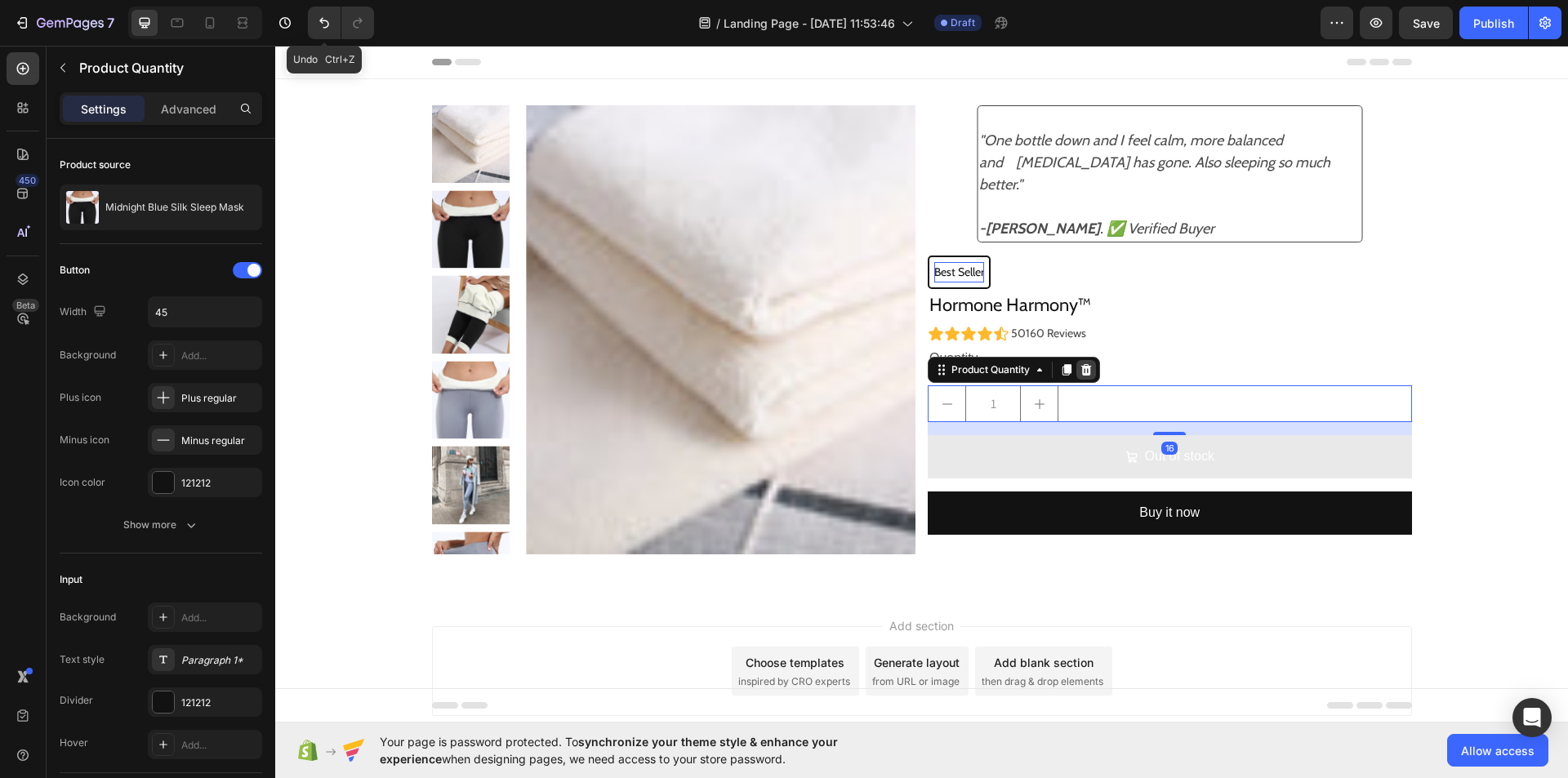
click at [1080, 379] on div at bounding box center [1086, 370] width 20 height 20
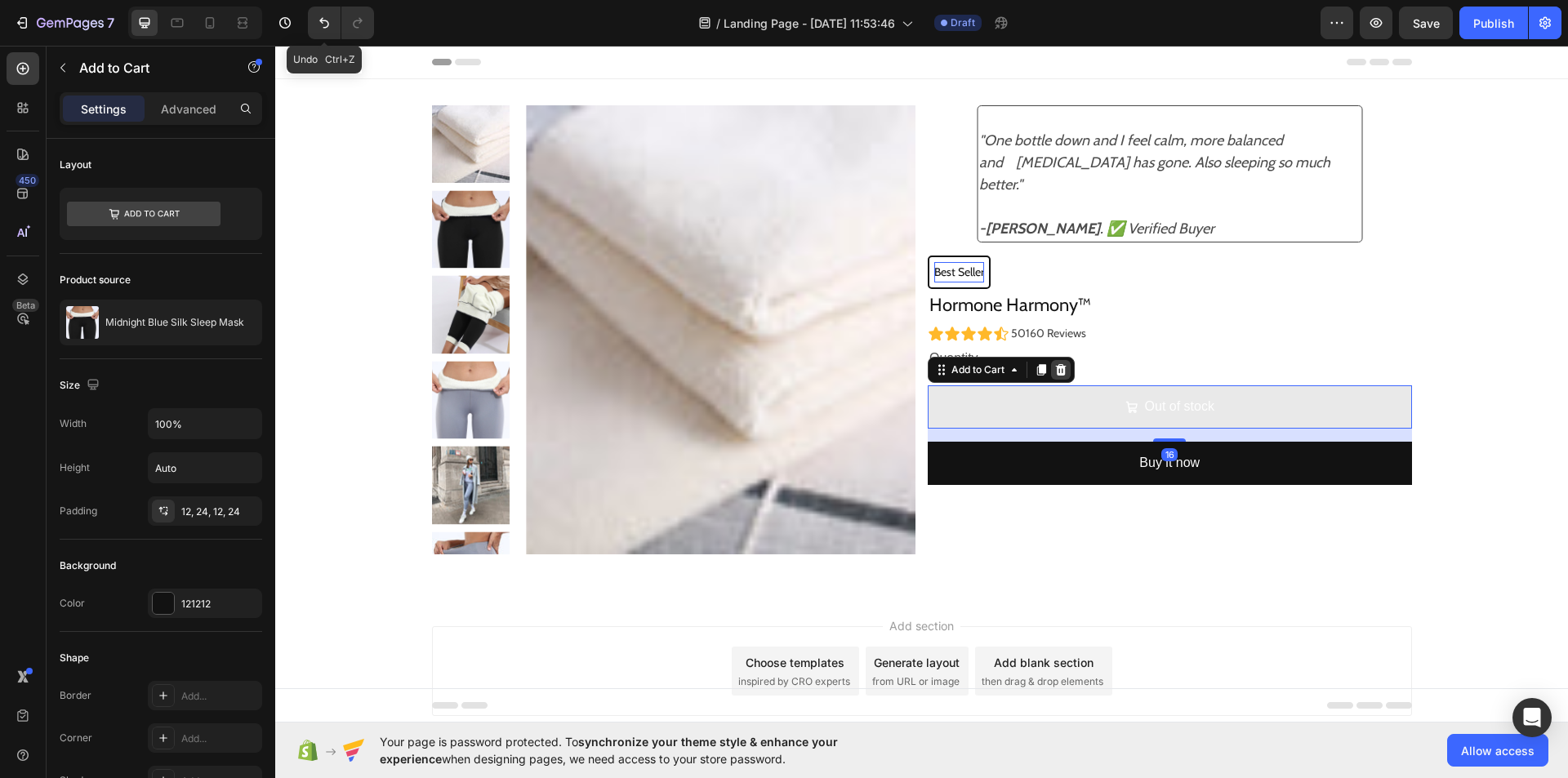
click at [1056, 368] on icon at bounding box center [1061, 370] width 11 height 12
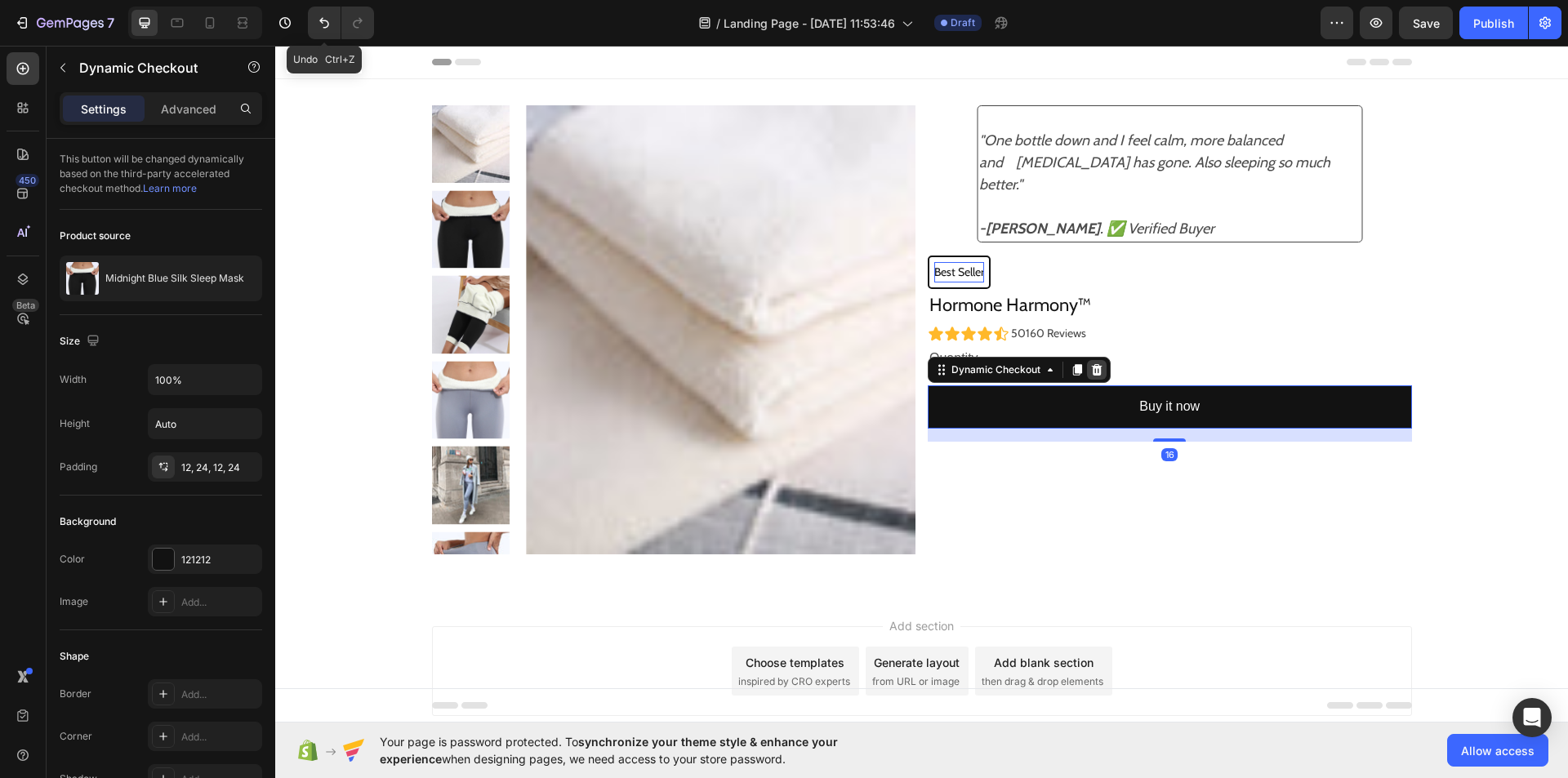
click at [1094, 373] on icon at bounding box center [1096, 370] width 11 height 12
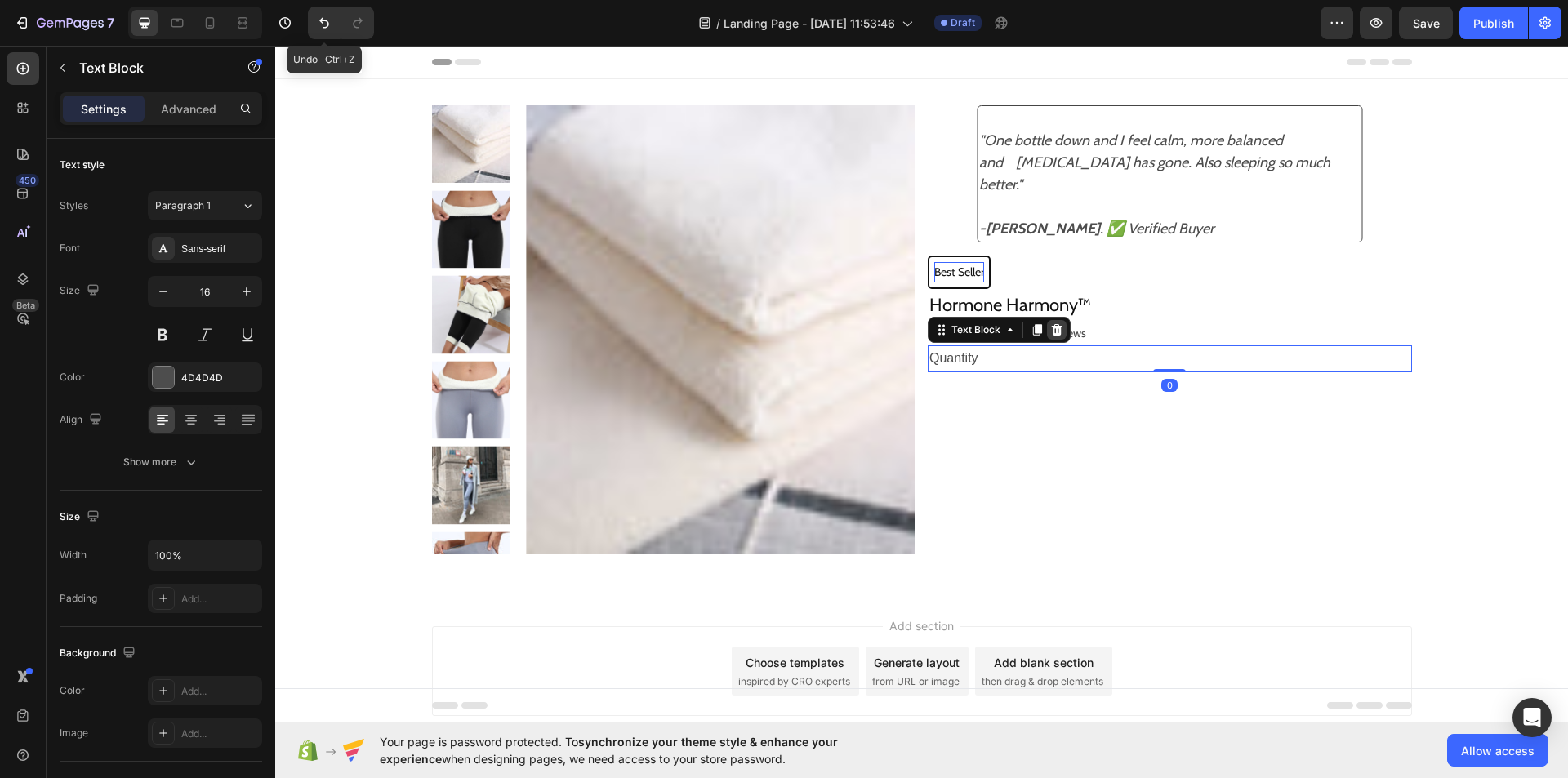
click at [1051, 332] on icon at bounding box center [1056, 330] width 11 height 12
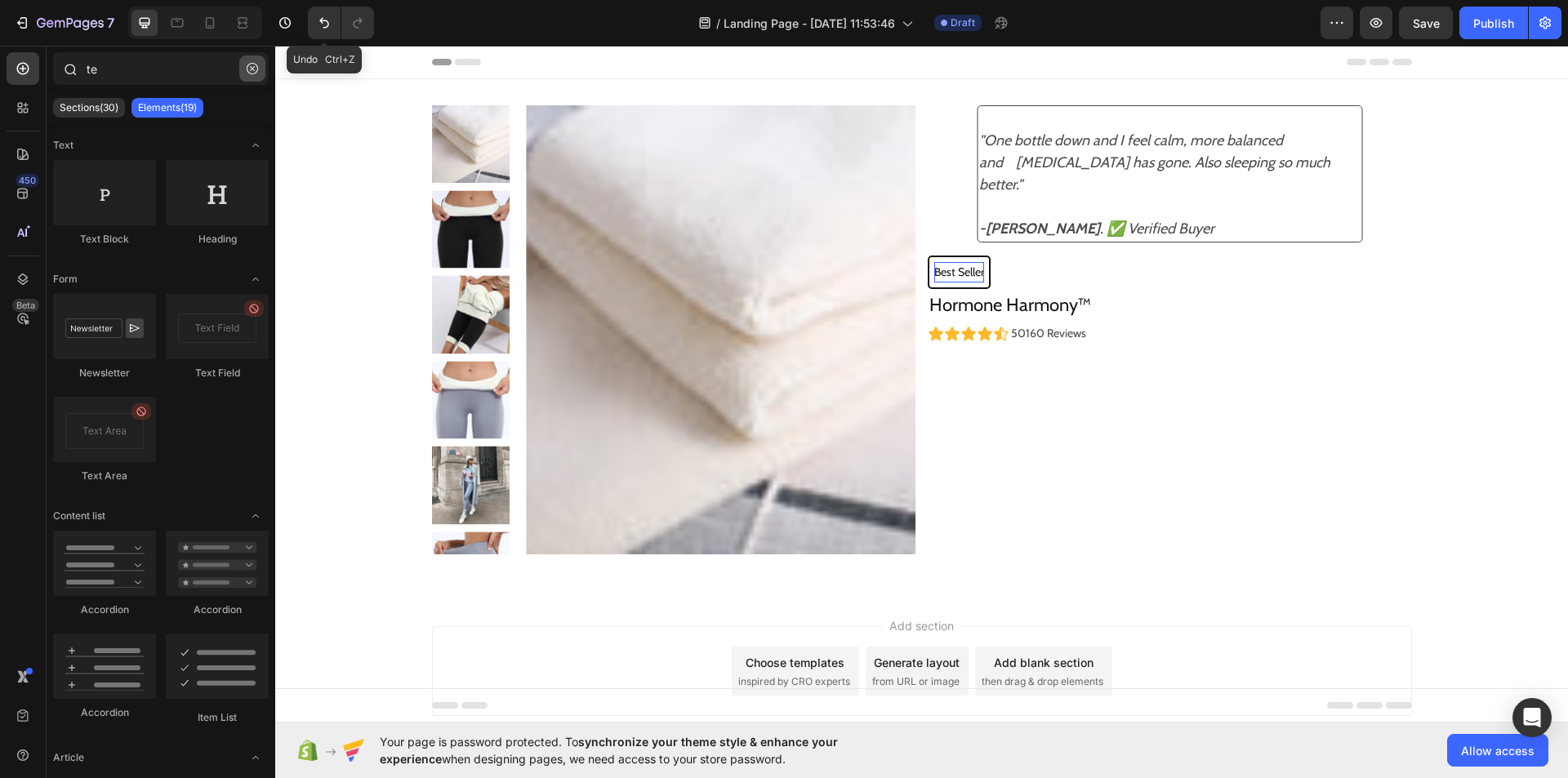
click at [255, 64] on icon "button" at bounding box center [252, 69] width 12 height 12
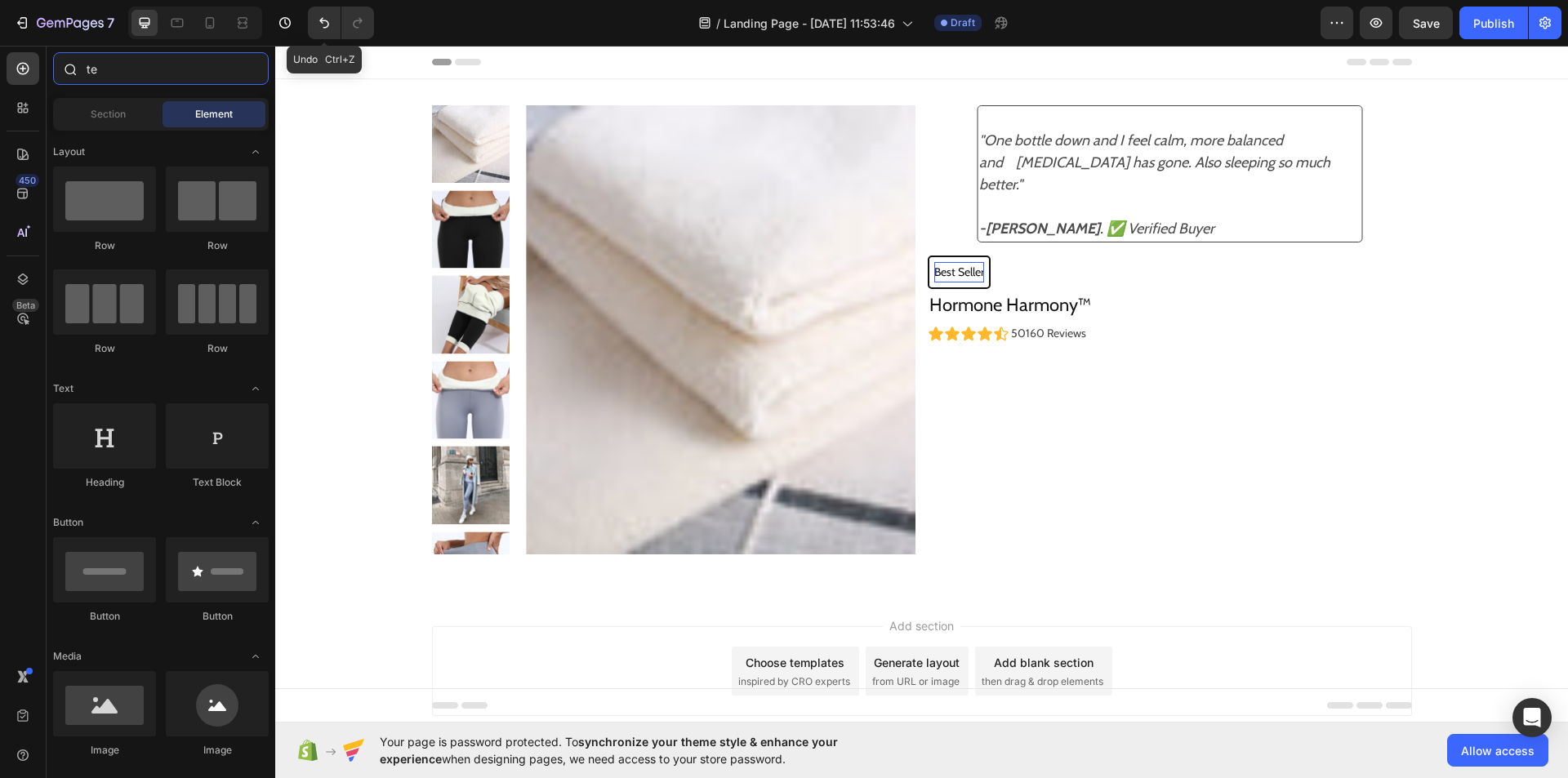
click at [206, 67] on input "te" at bounding box center [161, 68] width 215 height 32
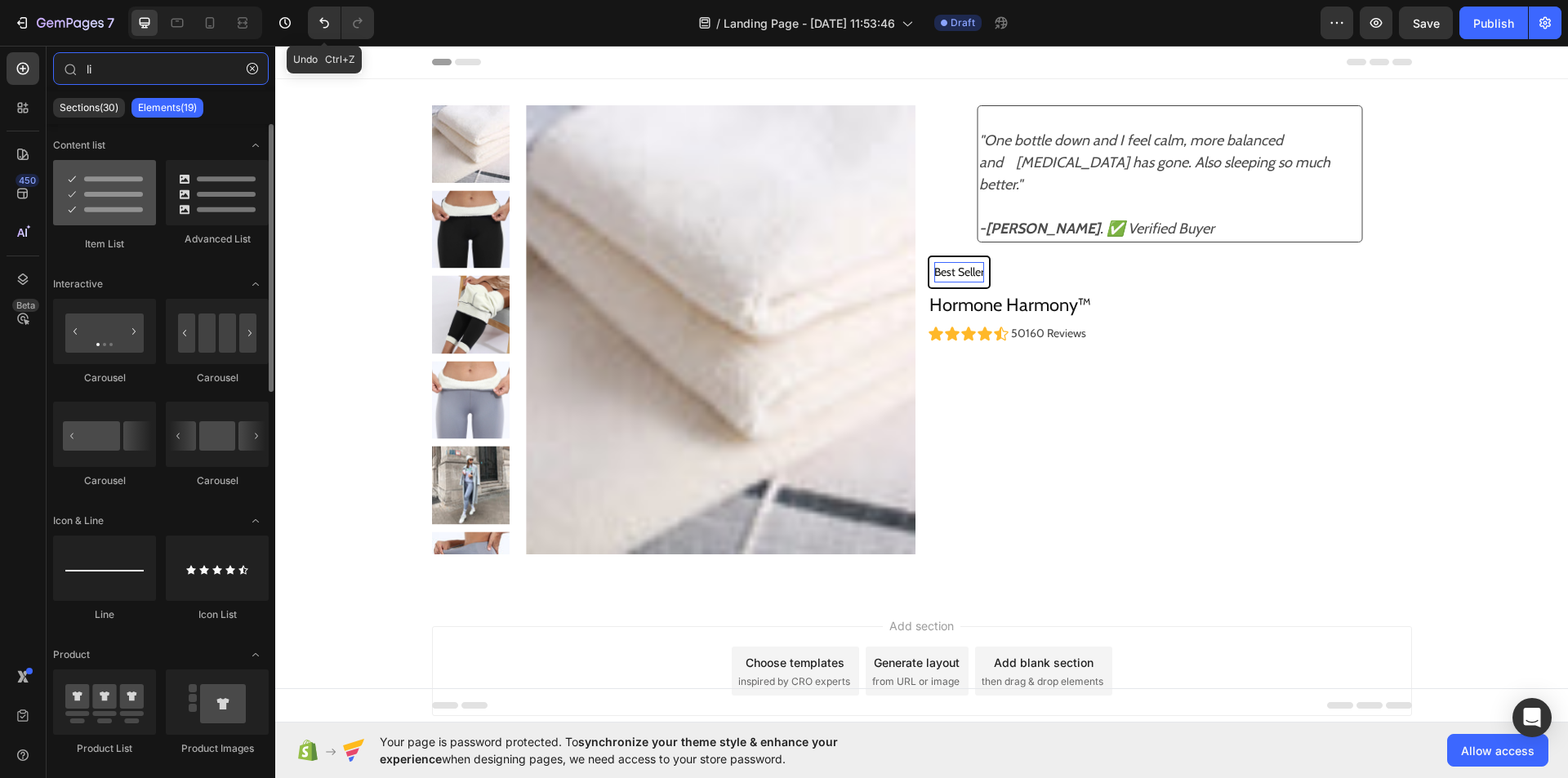
type input "li"
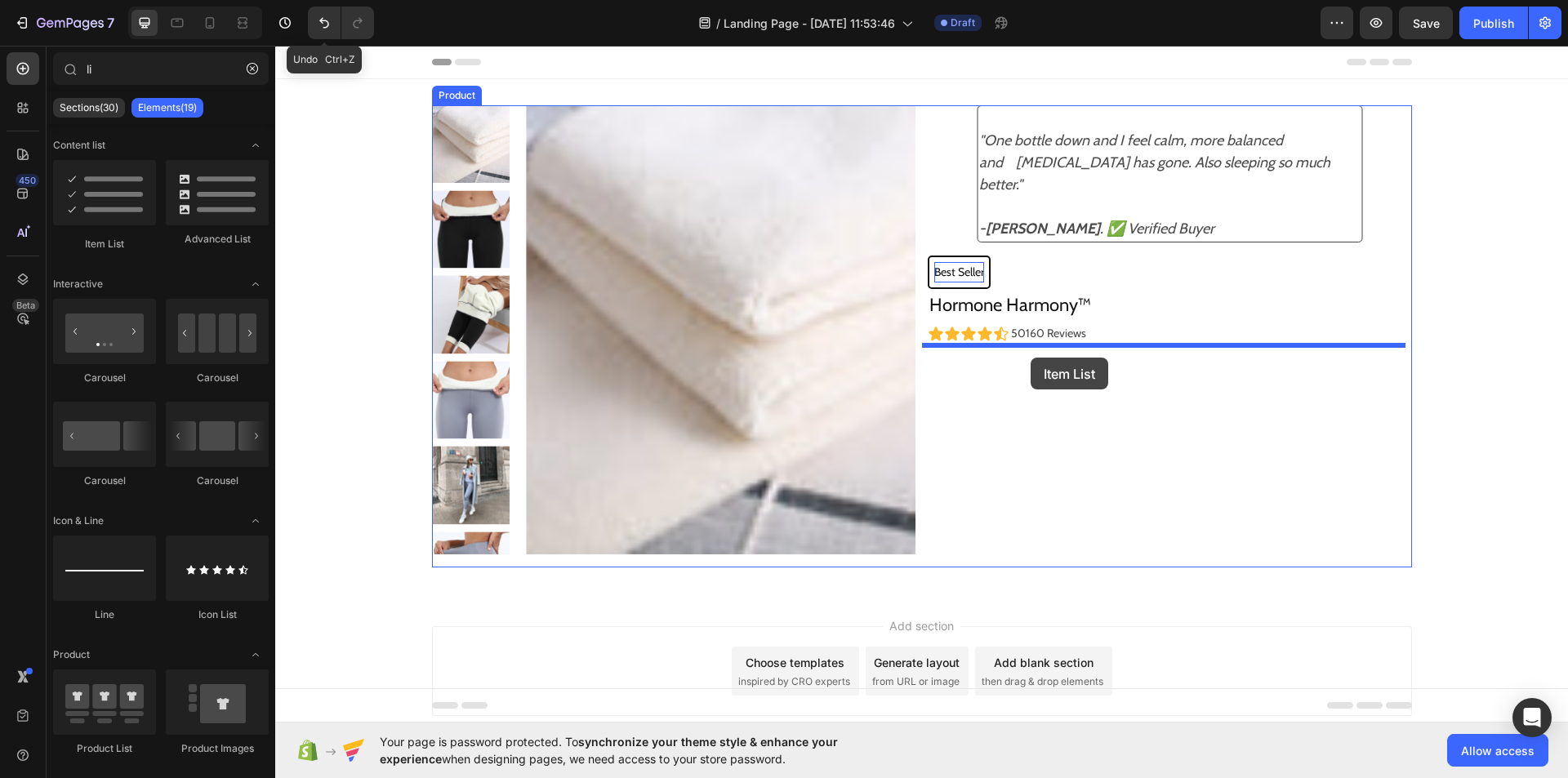
drag, startPoint x: 373, startPoint y: 254, endPoint x: 1031, endPoint y: 358, distance: 666.2
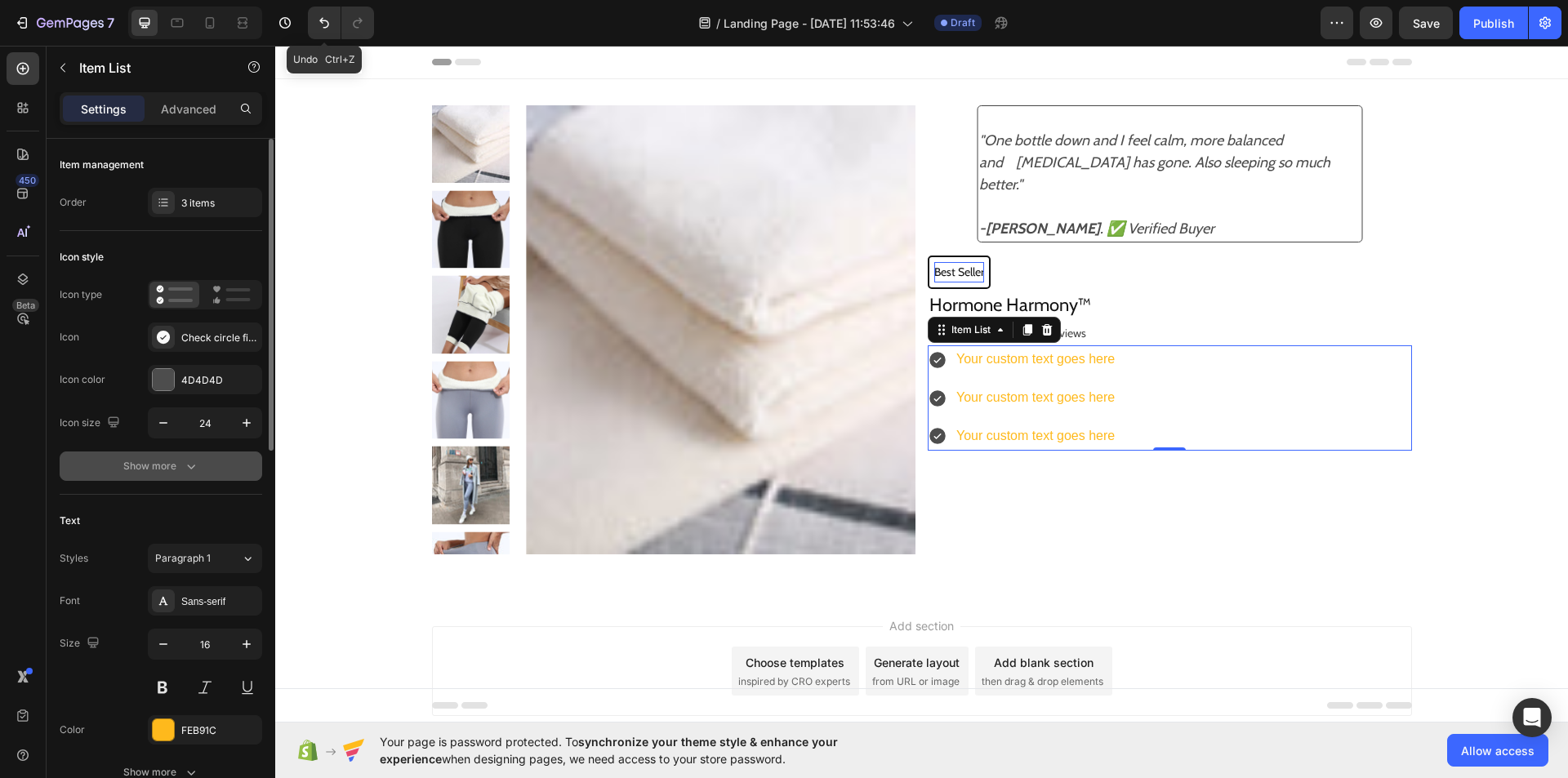
click at [177, 473] on div "Show more" at bounding box center [161, 467] width 76 height 17
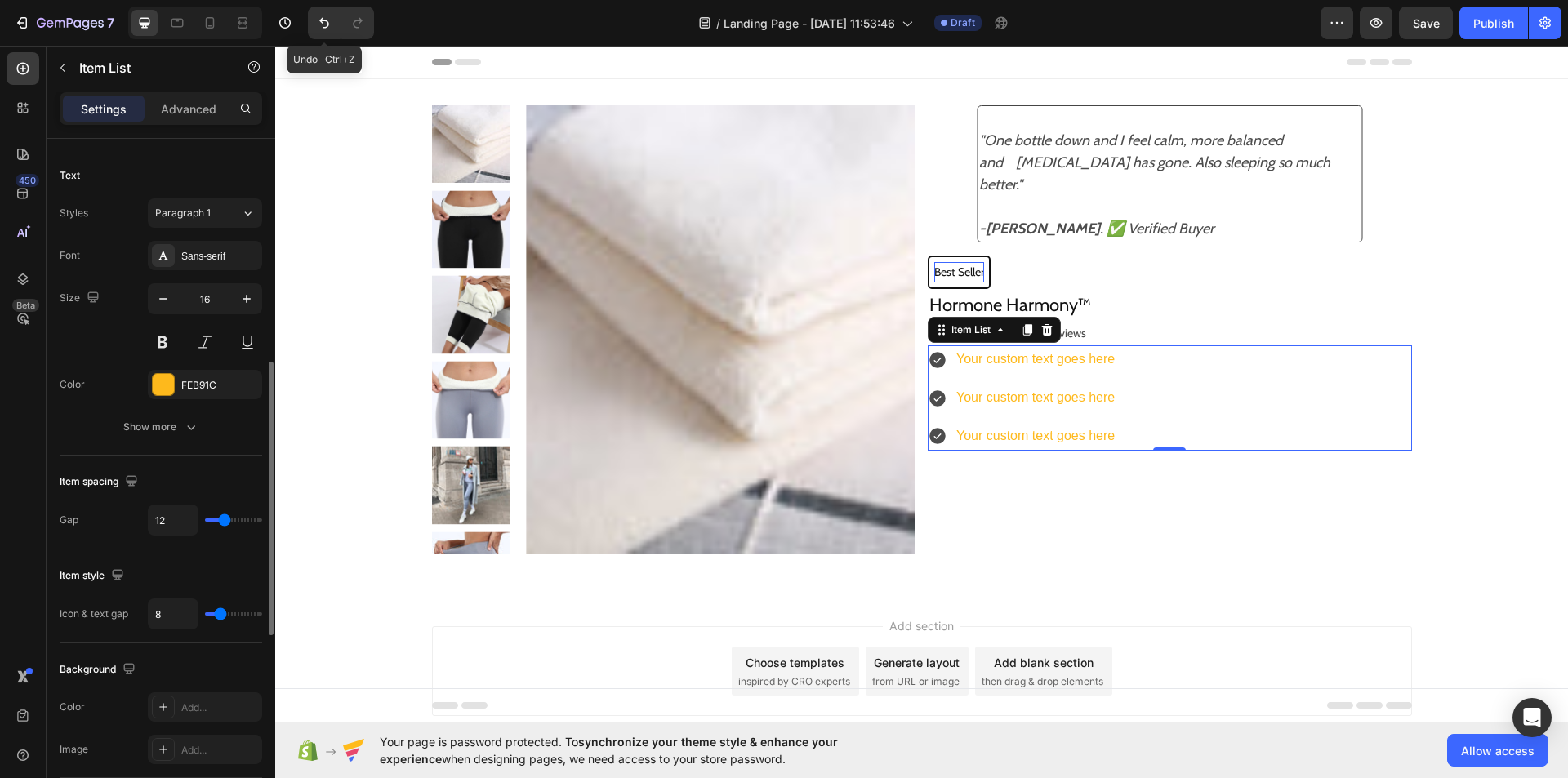
scroll to position [557, 0]
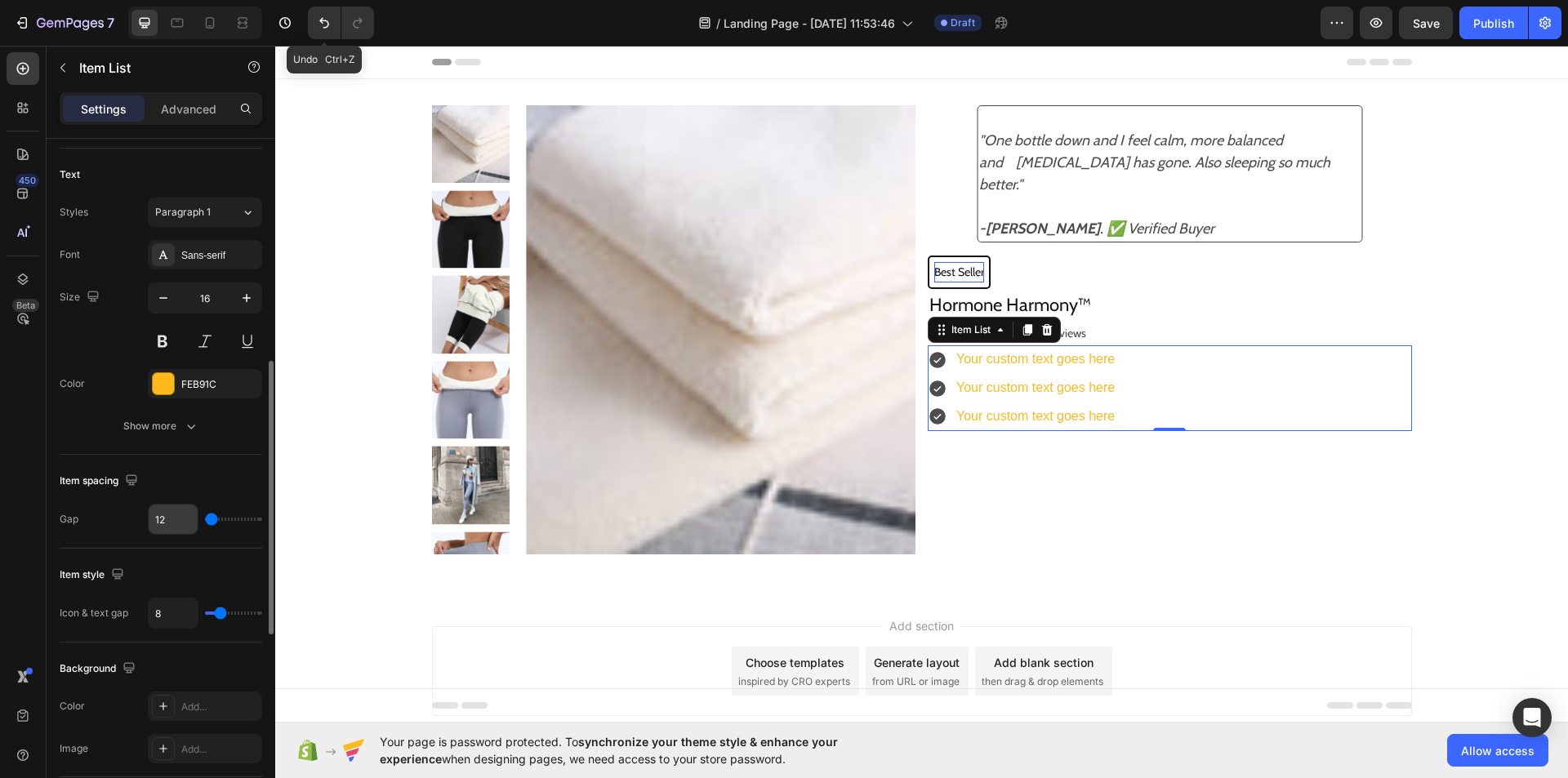
drag, startPoint x: 228, startPoint y: 518, endPoint x: 186, endPoint y: 535, distance: 45.3
type input "0"
click at [205, 521] on input "range" at bounding box center [233, 519] width 57 height 3
type input "4"
click at [216, 615] on input "range" at bounding box center [233, 613] width 57 height 3
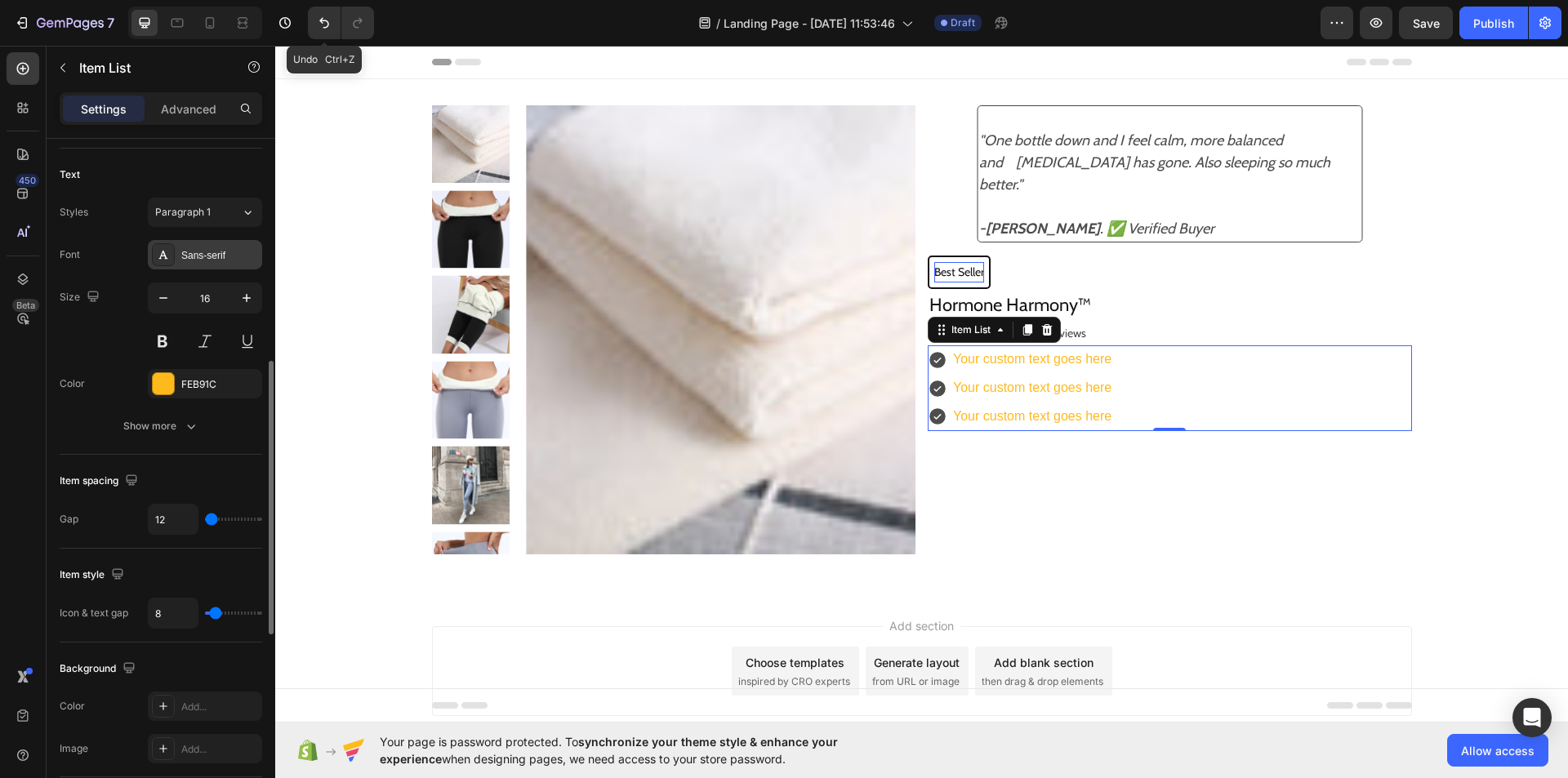
click at [254, 248] on div "Sans-serif" at bounding box center [220, 255] width 77 height 15
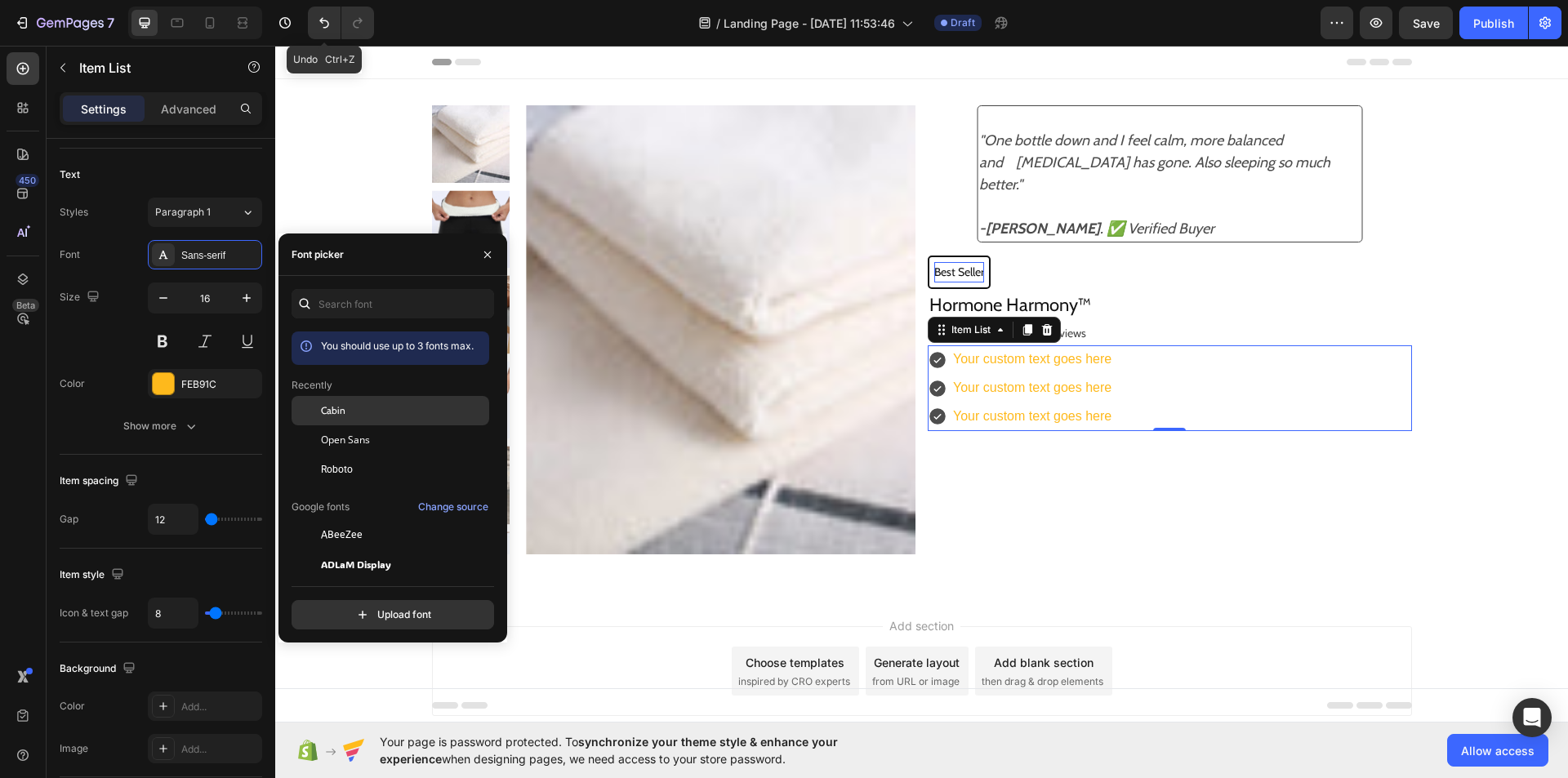
click at [373, 414] on div "Cabin" at bounding box center [403, 411] width 165 height 15
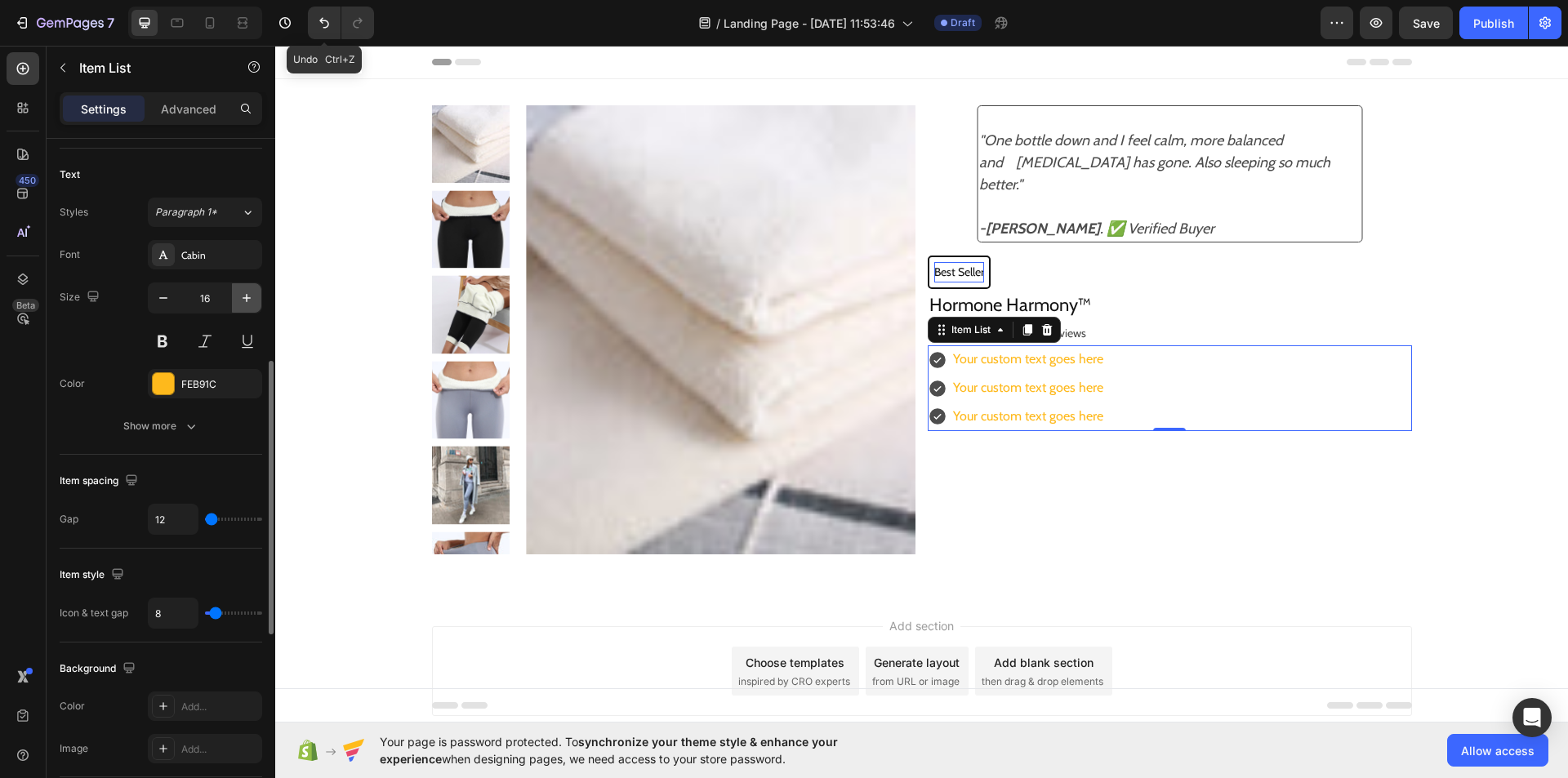
click at [240, 302] on icon "button" at bounding box center [247, 298] width 17 height 17
click at [160, 378] on div at bounding box center [164, 384] width 22 height 22
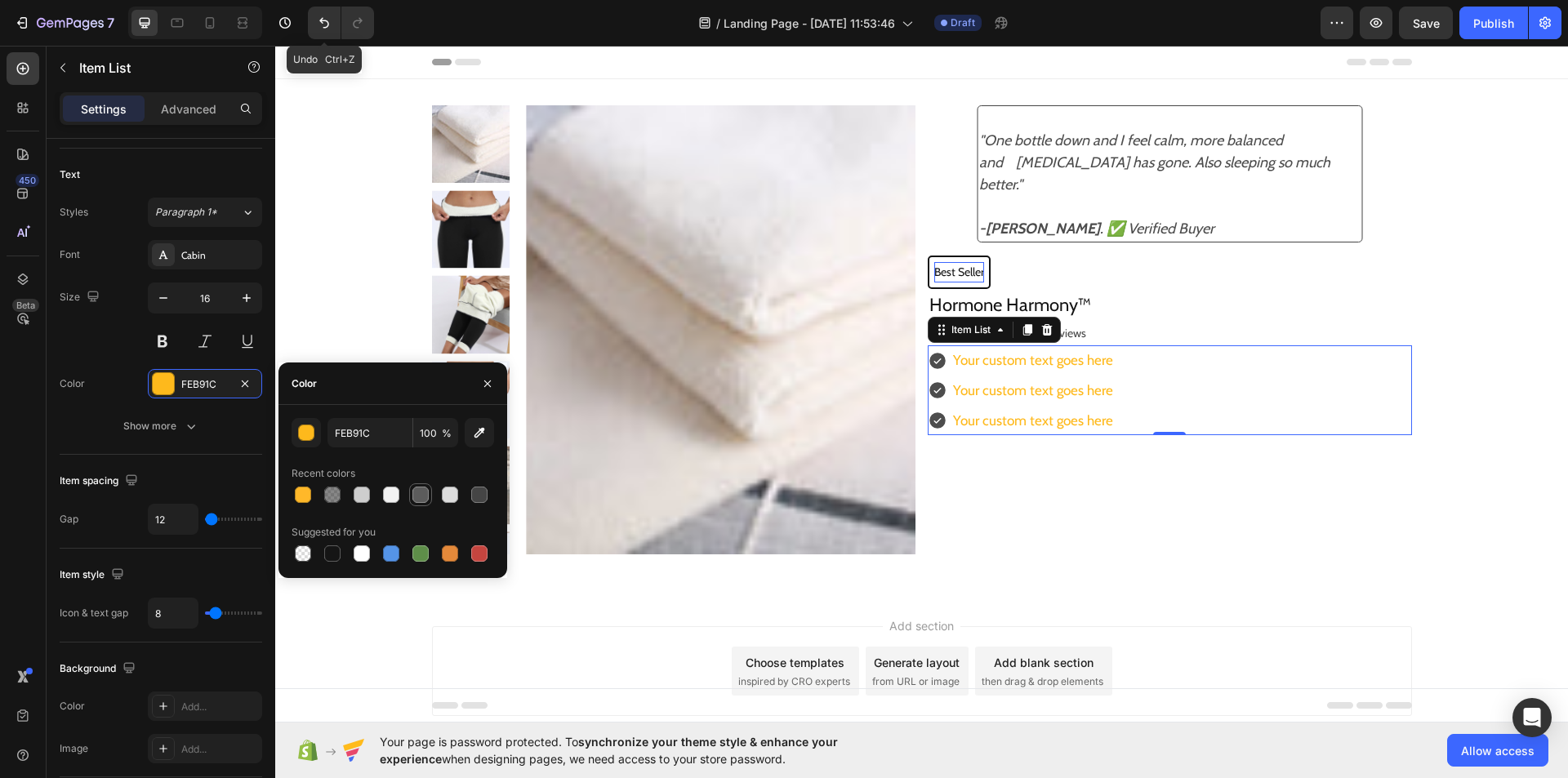
click at [415, 498] on div at bounding box center [421, 495] width 17 height 17
click at [478, 497] on div at bounding box center [479, 495] width 17 height 17
click at [484, 375] on button "button" at bounding box center [487, 384] width 26 height 26
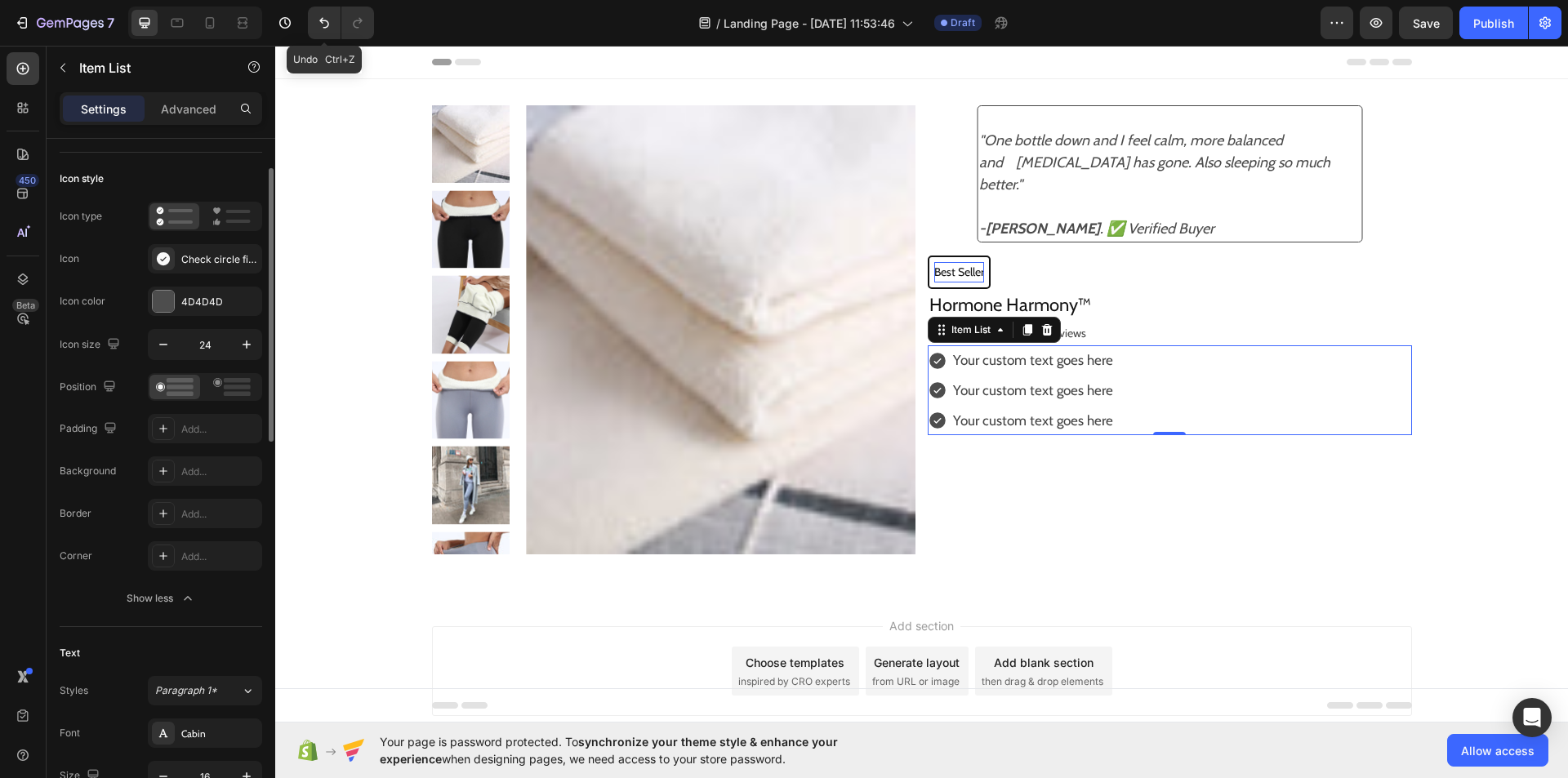
scroll to position [77, 0]
click at [167, 250] on div at bounding box center [163, 259] width 22 height 22
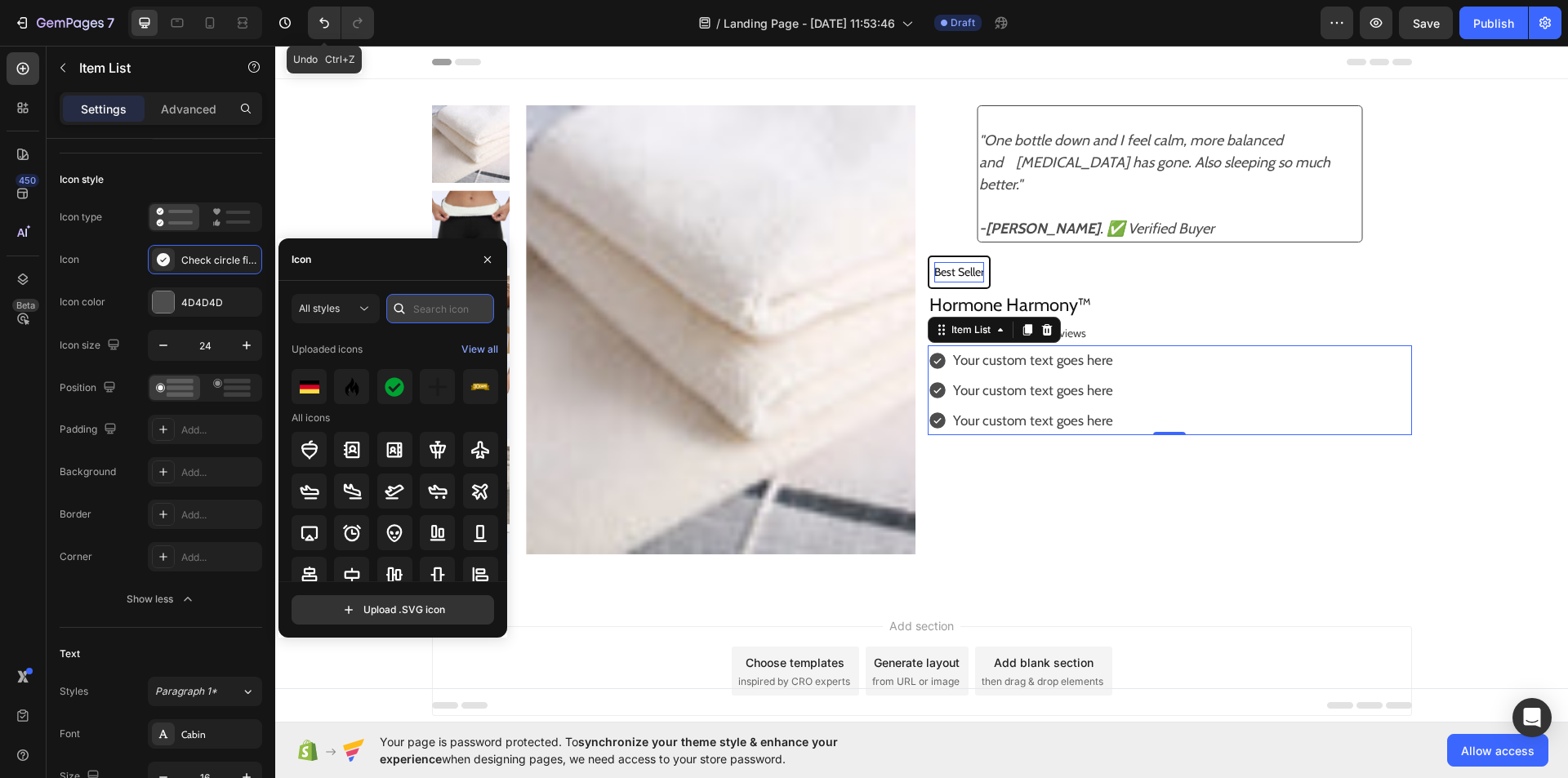
click at [437, 317] on input "text" at bounding box center [440, 308] width 108 height 29
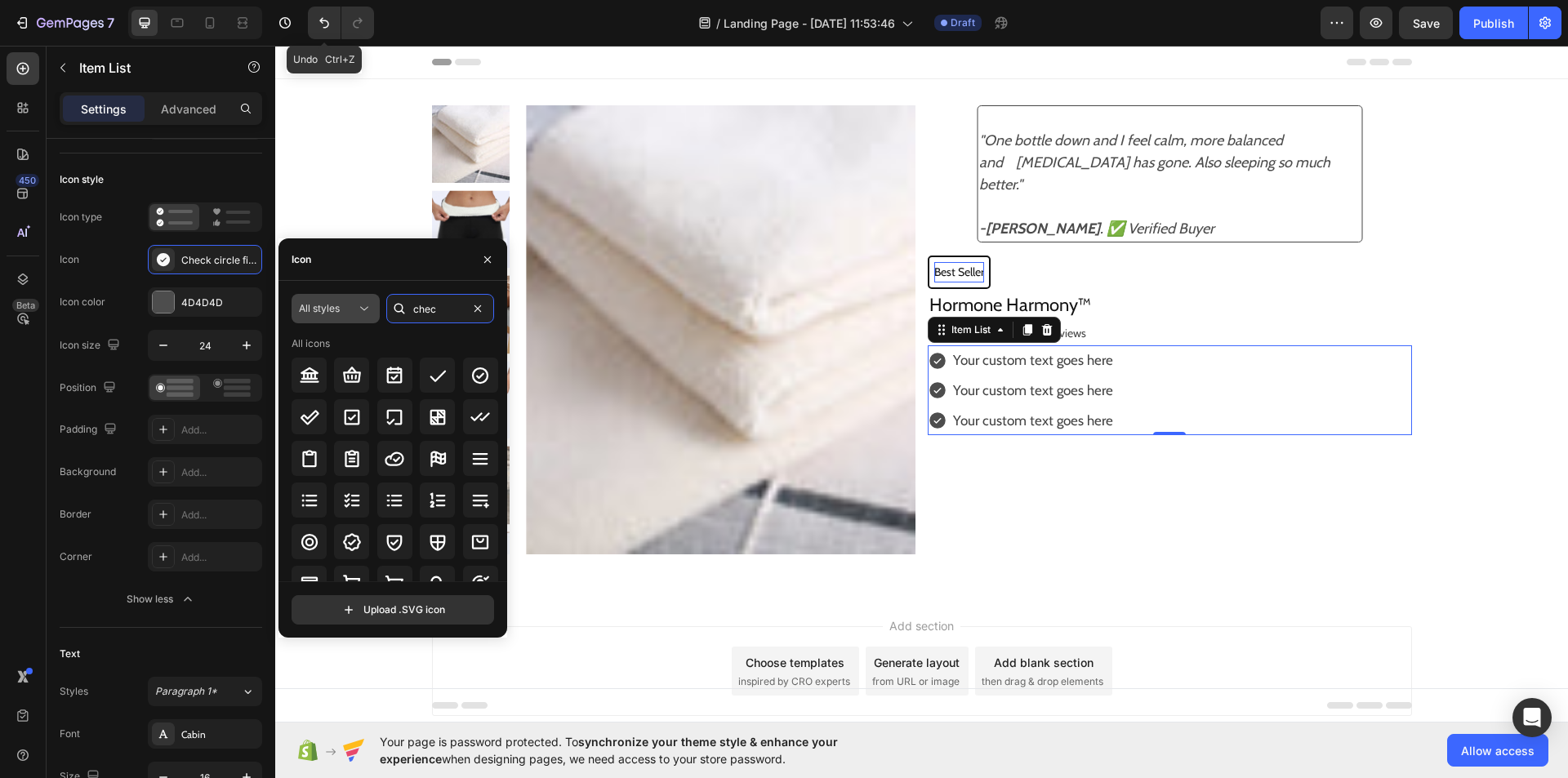
type input "chec"
click at [350, 316] on div "All styles" at bounding box center [335, 309] width 73 height 17
click at [329, 467] on p "Filled" at bounding box center [319, 473] width 93 height 17
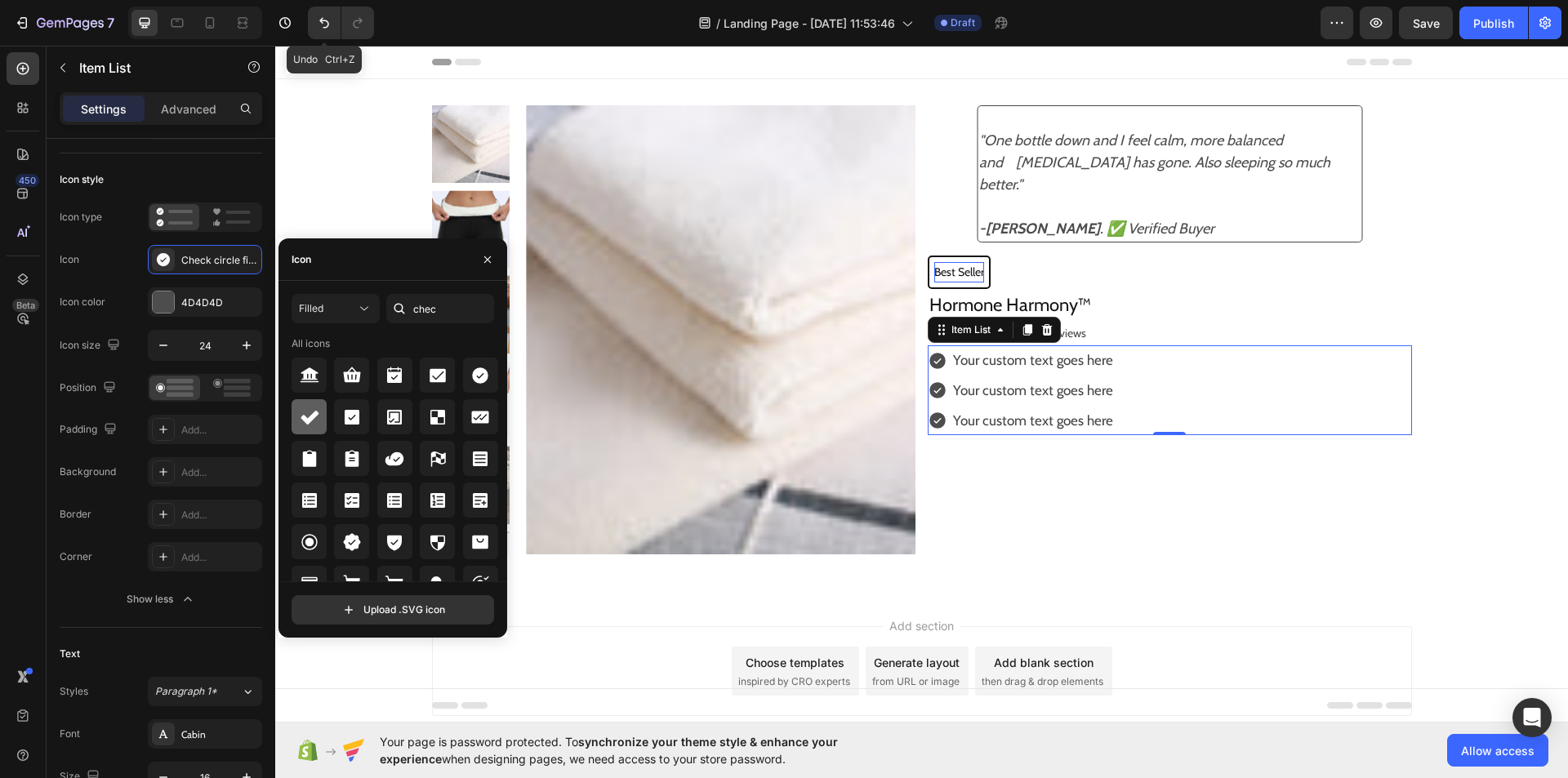
click at [318, 420] on icon at bounding box center [309, 418] width 20 height 20
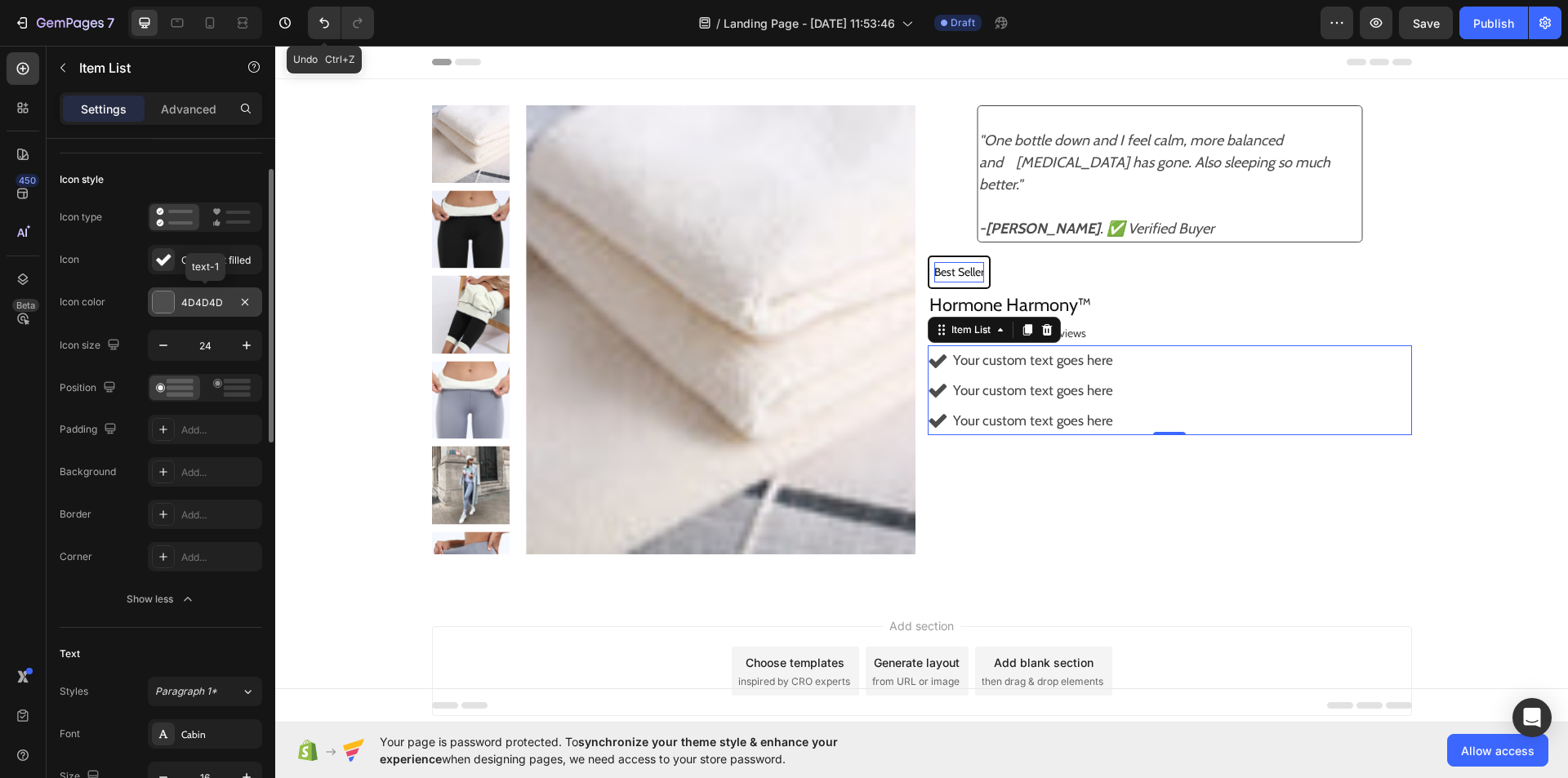
click at [161, 305] on div at bounding box center [164, 302] width 22 height 22
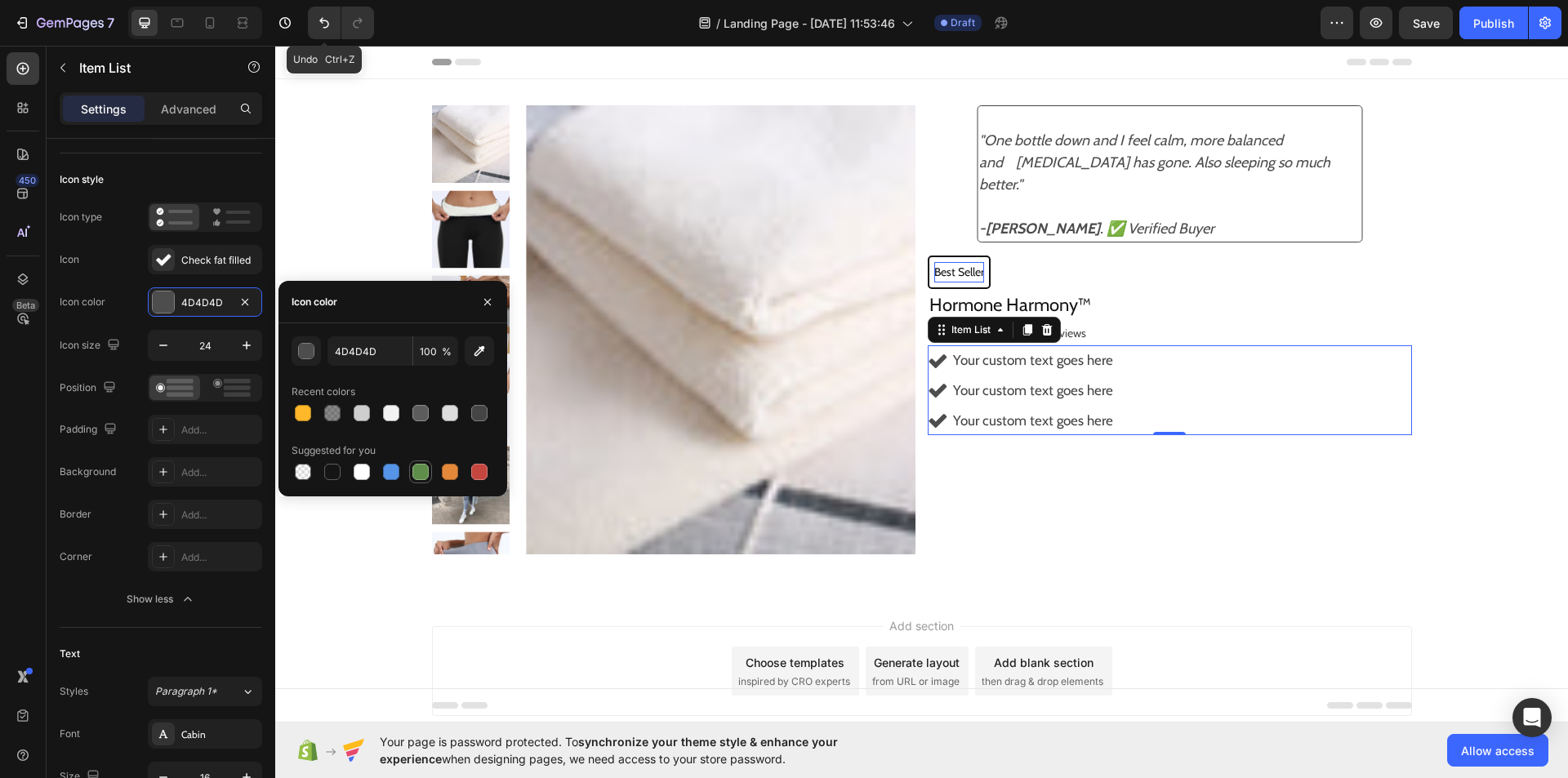
click at [421, 478] on div at bounding box center [421, 473] width 17 height 17
click at [295, 409] on div at bounding box center [303, 414] width 17 height 17
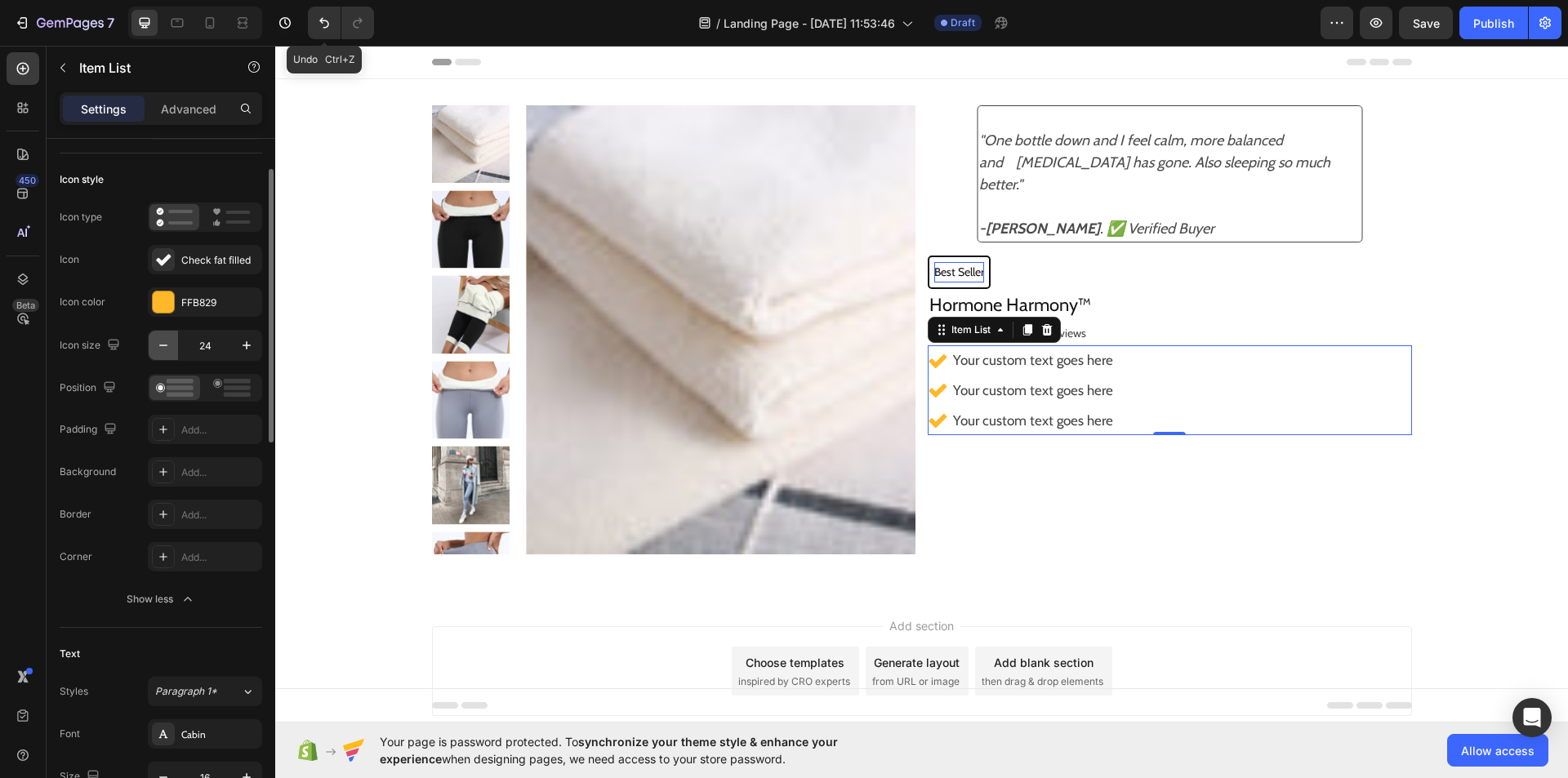
click at [169, 352] on icon "button" at bounding box center [163, 345] width 17 height 17
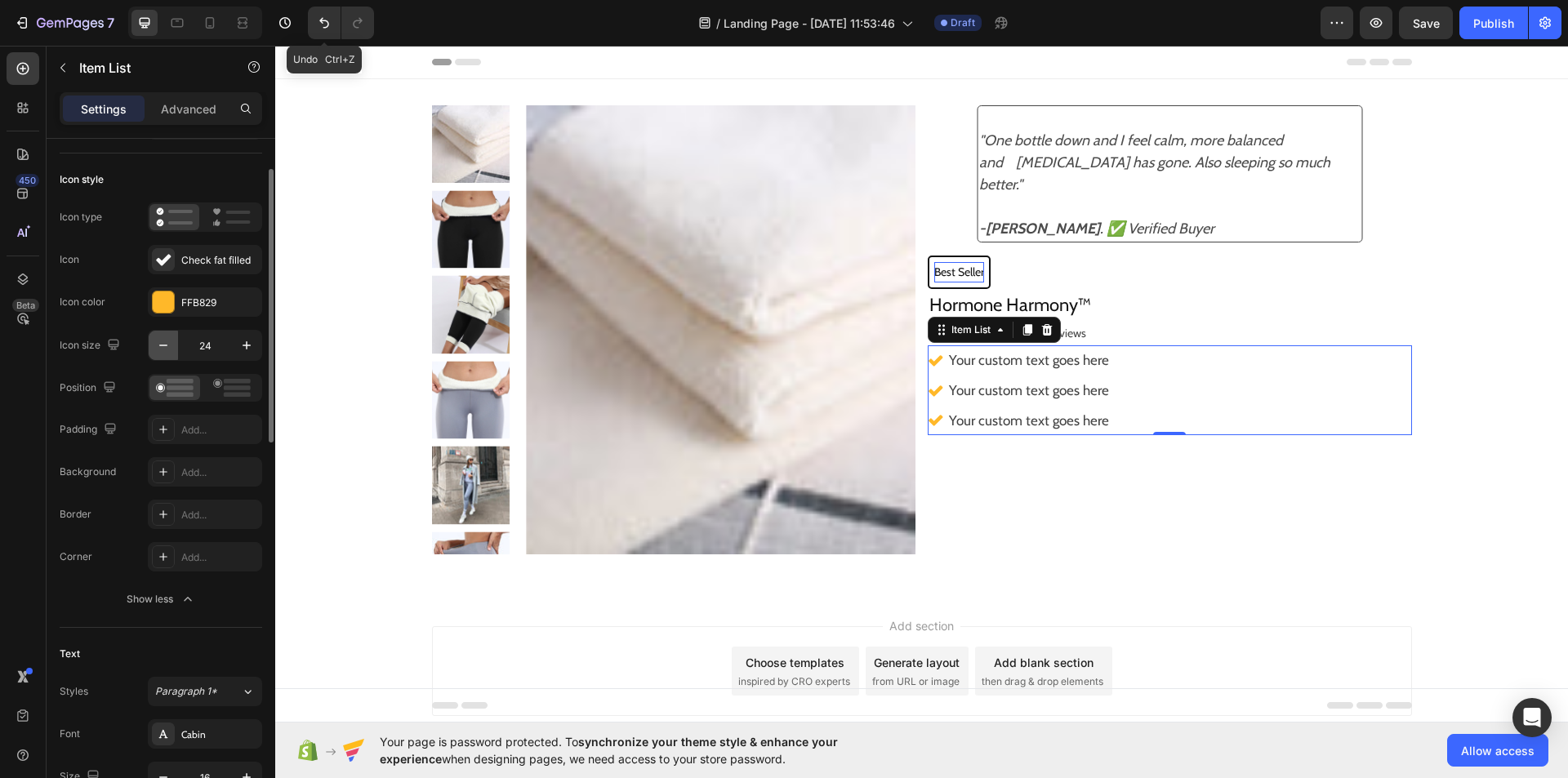
click at [169, 352] on icon "button" at bounding box center [163, 345] width 17 height 17
click at [233, 332] on button "button" at bounding box center [246, 345] width 29 height 29
click at [232, 389] on rect at bounding box center [237, 388] width 27 height 5
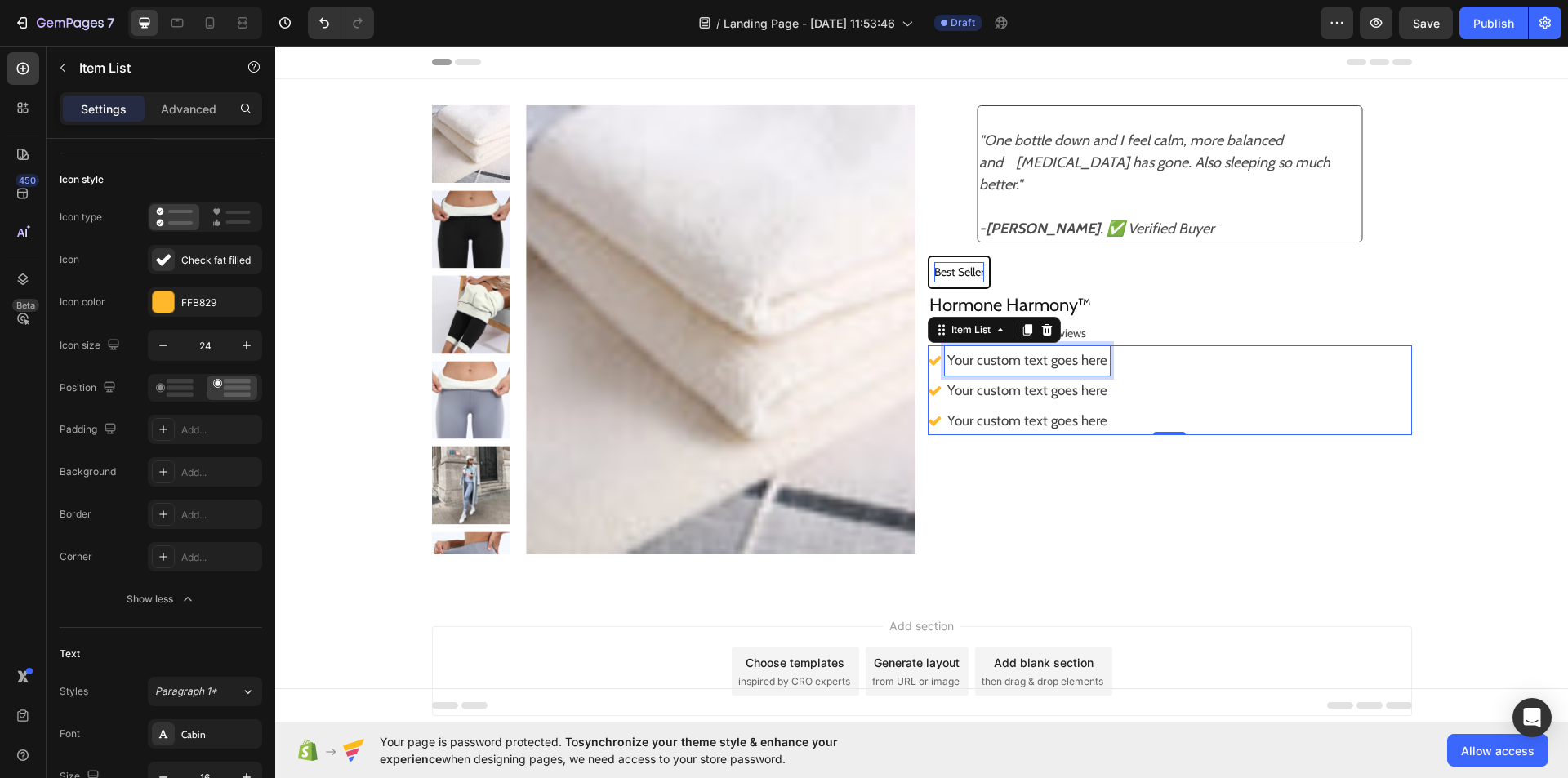
click at [1093, 359] on div "Your custom text goes here" at bounding box center [1027, 360] width 165 height 30
click at [1093, 359] on p "Your custom text goes here" at bounding box center [1027, 360] width 160 height 25
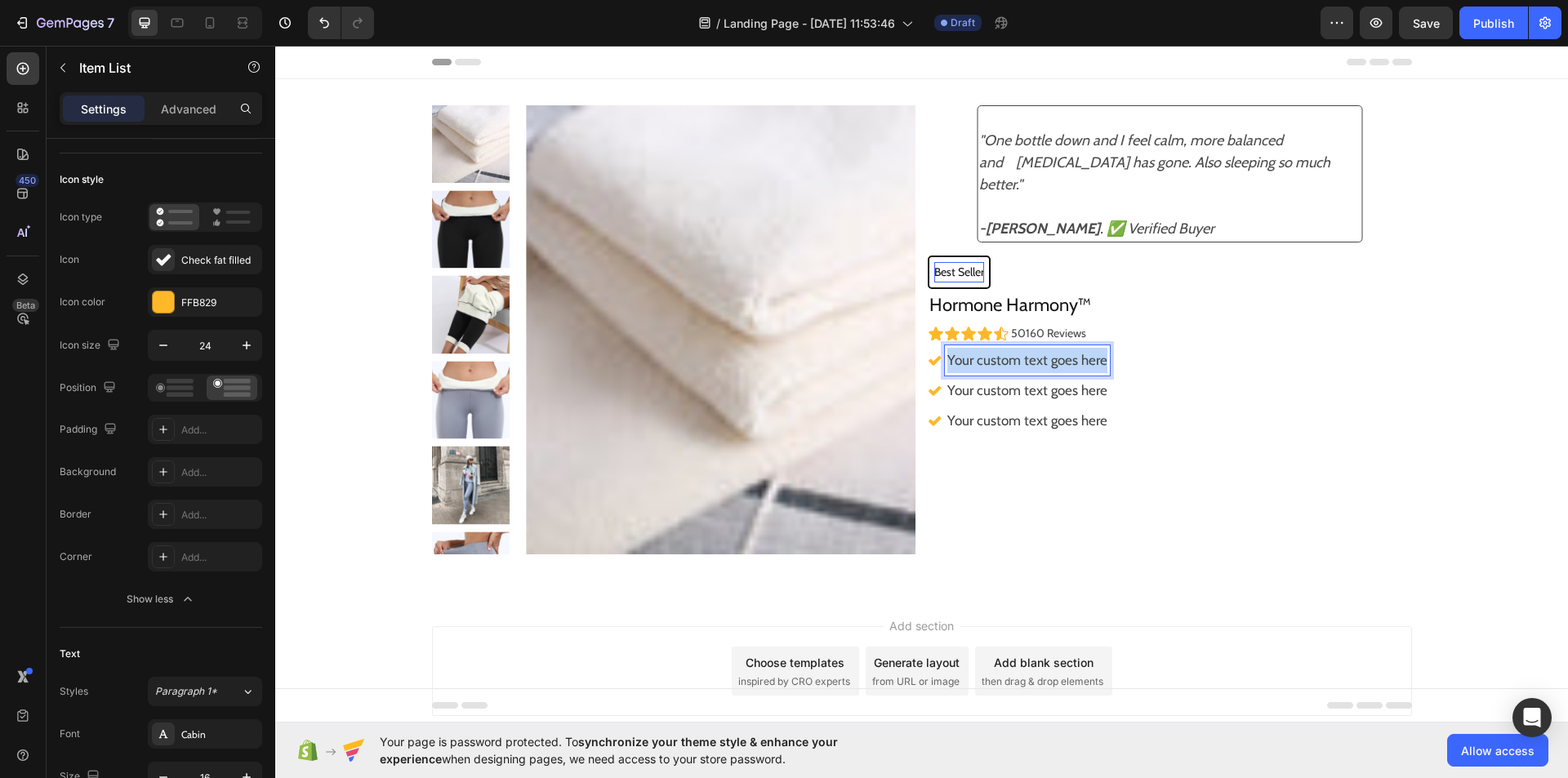
click at [1093, 359] on p "Your custom text goes here" at bounding box center [1027, 360] width 160 height 25
click at [1102, 384] on p "Your custom text goes here" at bounding box center [1048, 390] width 202 height 25
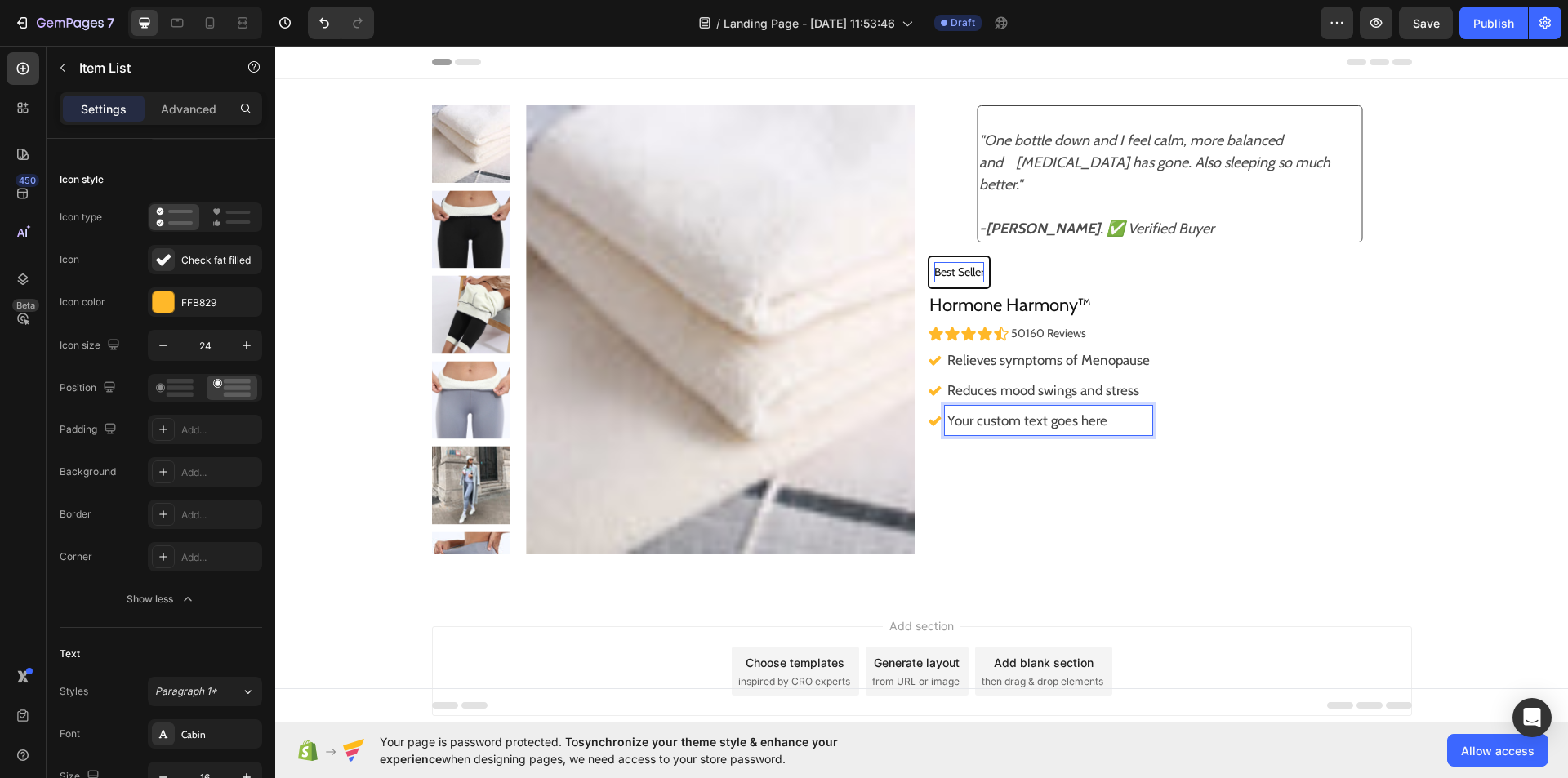
click at [1108, 418] on p "Your custom text goes here" at bounding box center [1048, 421] width 202 height 25
click at [947, 447] on p "Relieves bloating, flatulence and indigestion" at bounding box center [1126, 434] width 358 height 50
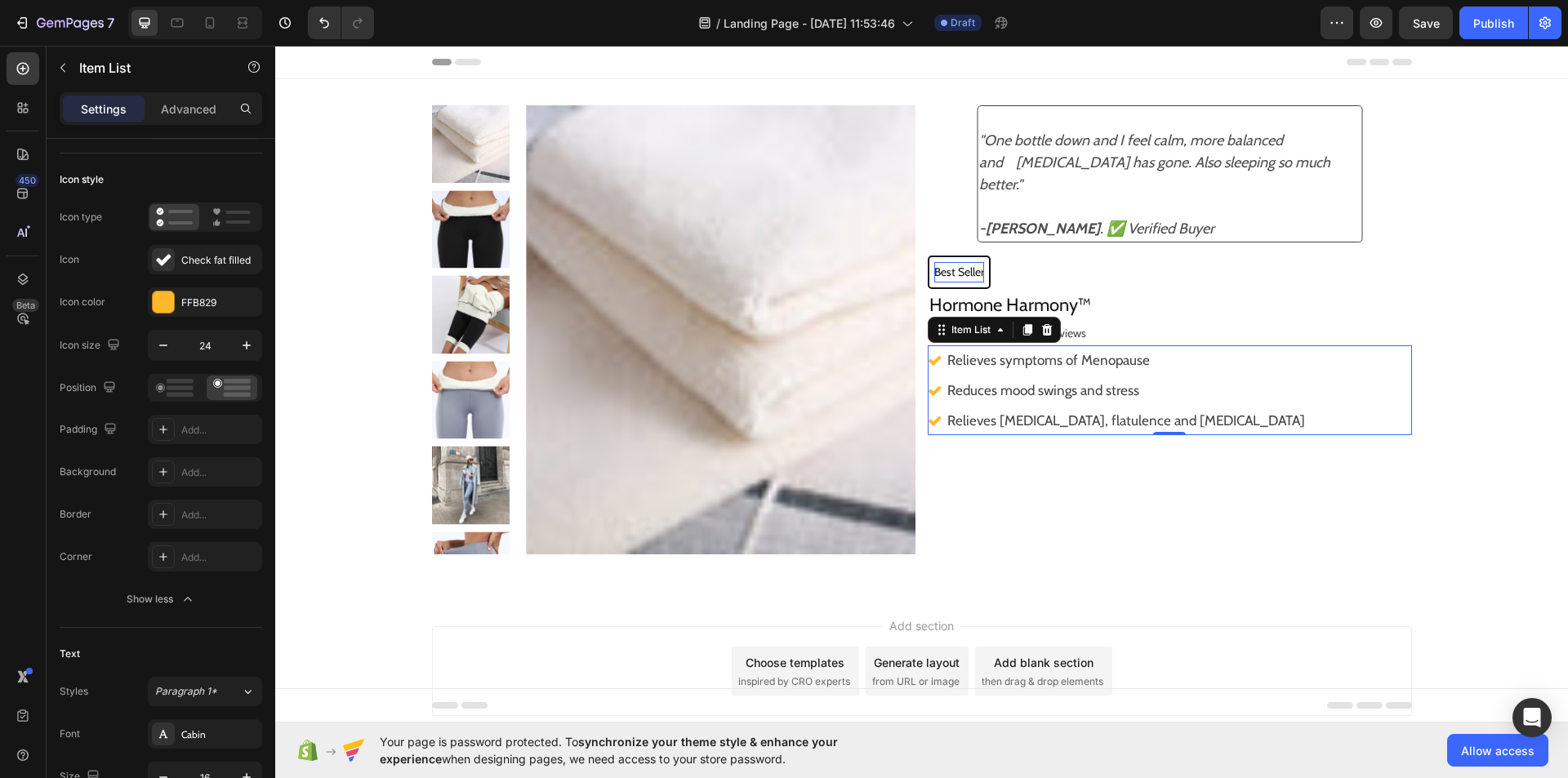
click at [928, 362] on icon at bounding box center [934, 361] width 12 height 10
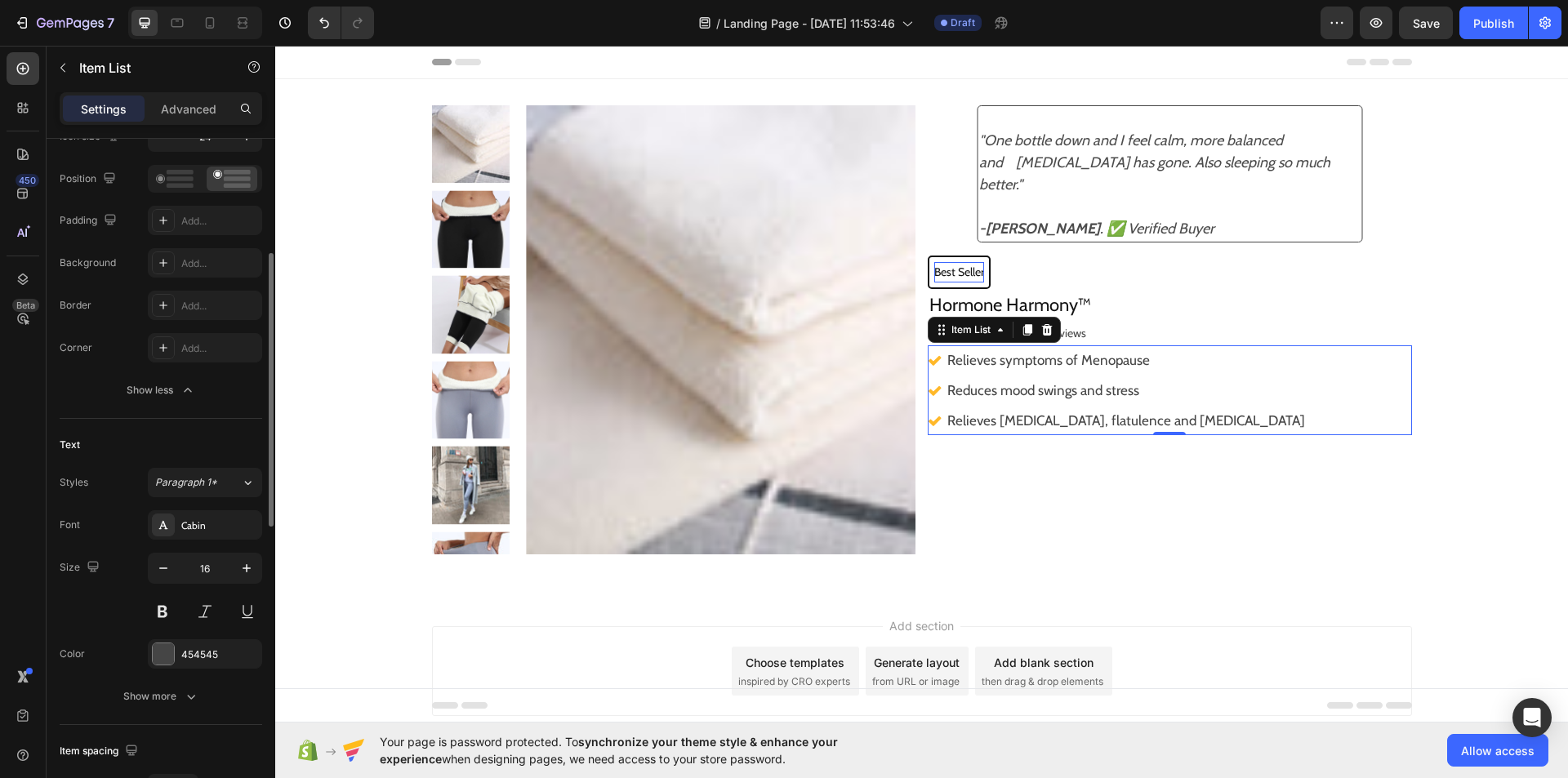
scroll to position [0, 0]
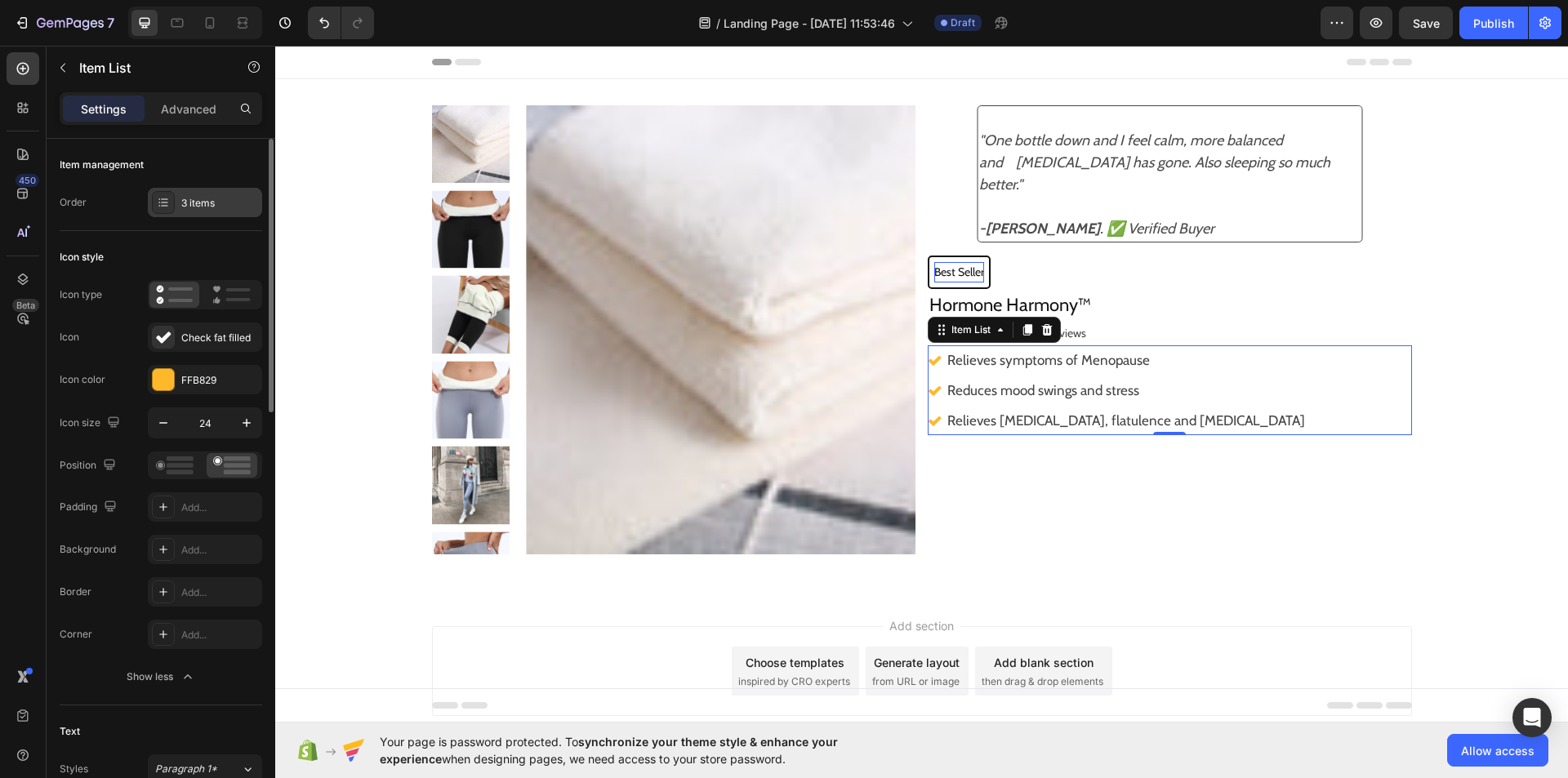
click at [237, 207] on div "3 items" at bounding box center [220, 204] width 77 height 15
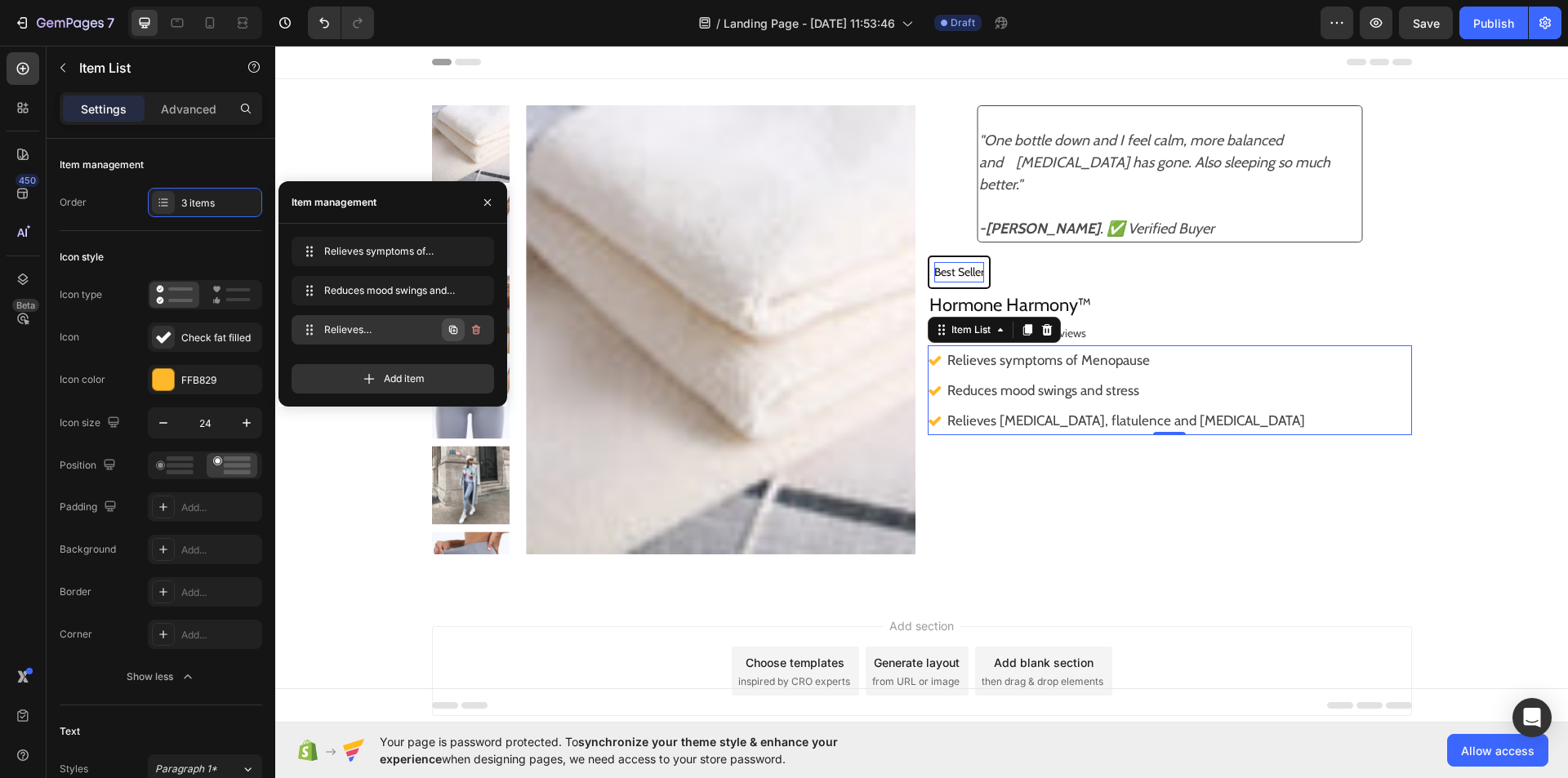
click at [453, 330] on icon "button" at bounding box center [453, 330] width 13 height 13
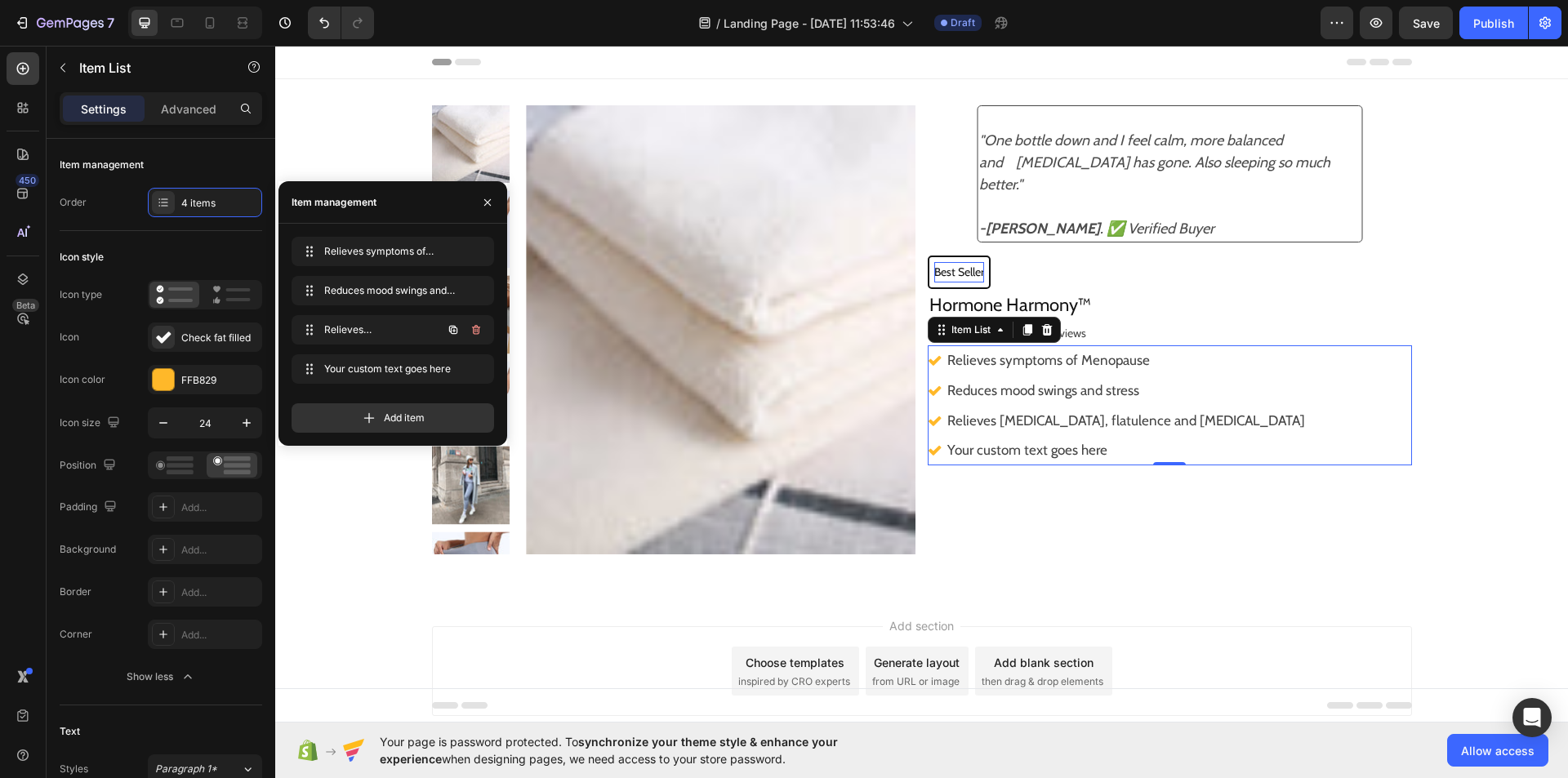
click at [453, 330] on icon "button" at bounding box center [453, 330] width 13 height 13
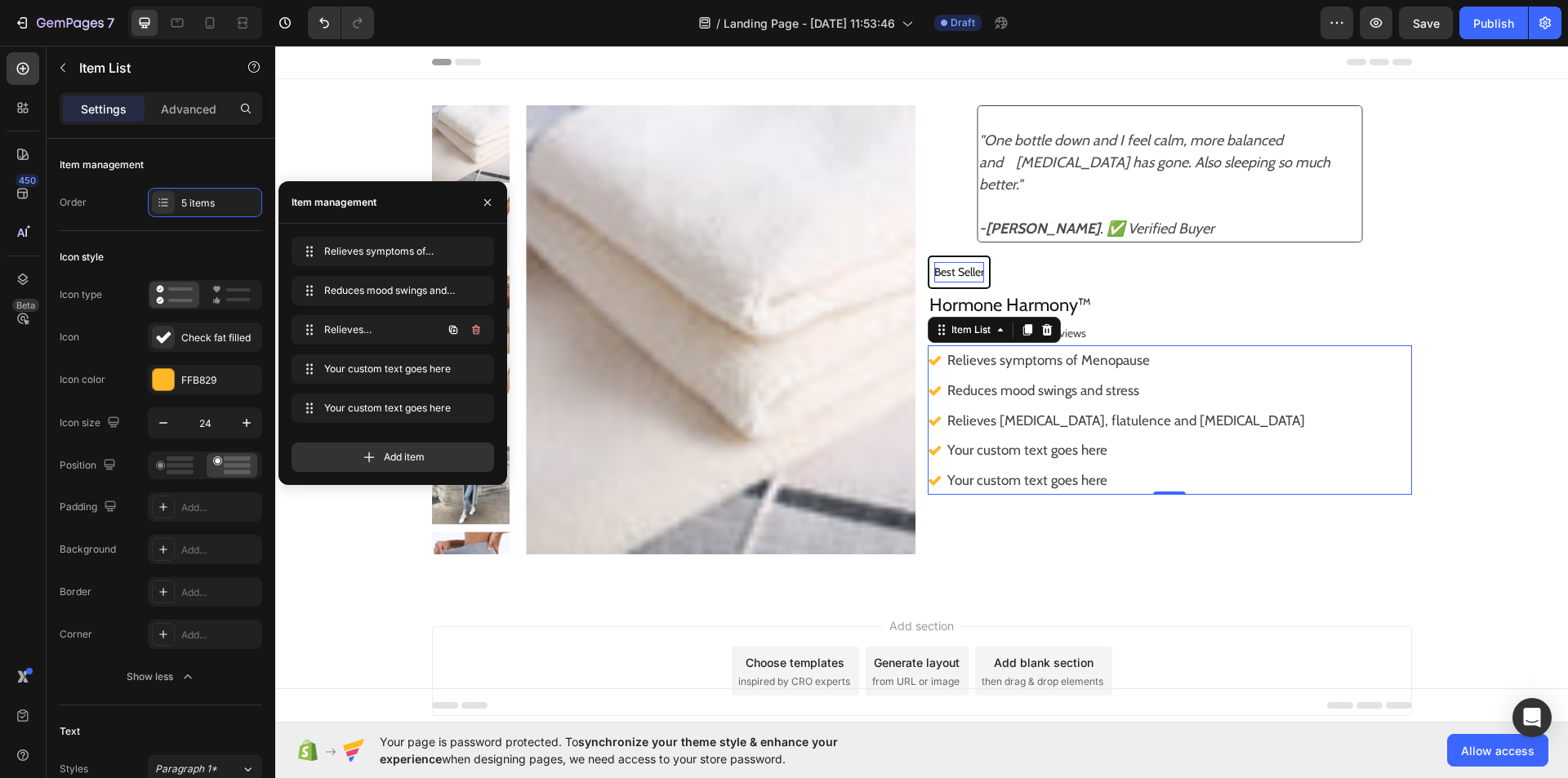
click at [453, 330] on icon "button" at bounding box center [453, 330] width 13 height 13
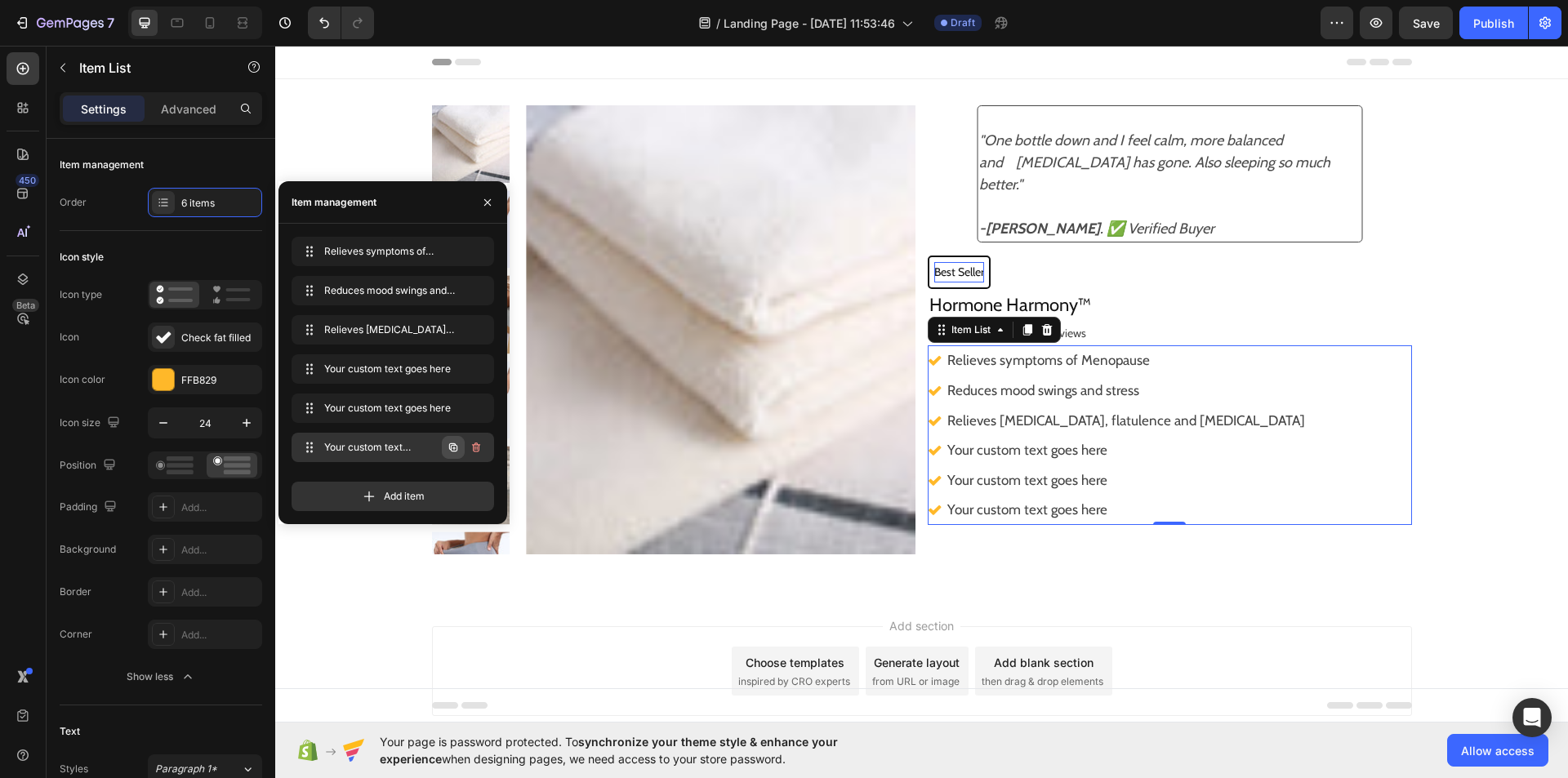
click at [445, 457] on button "button" at bounding box center [453, 447] width 22 height 22
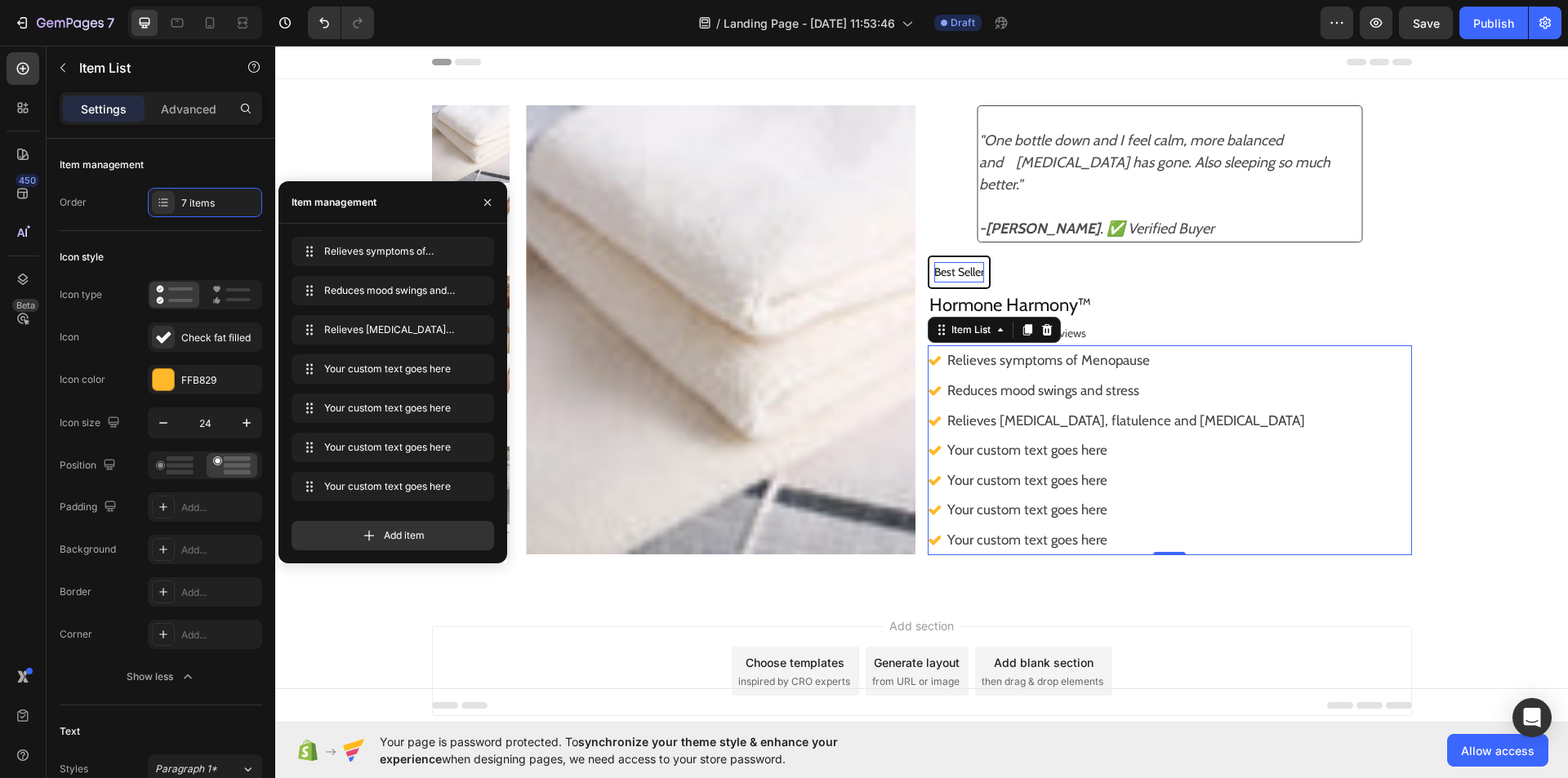
click at [1125, 452] on div "Your custom text goes here" at bounding box center [1126, 450] width 363 height 30
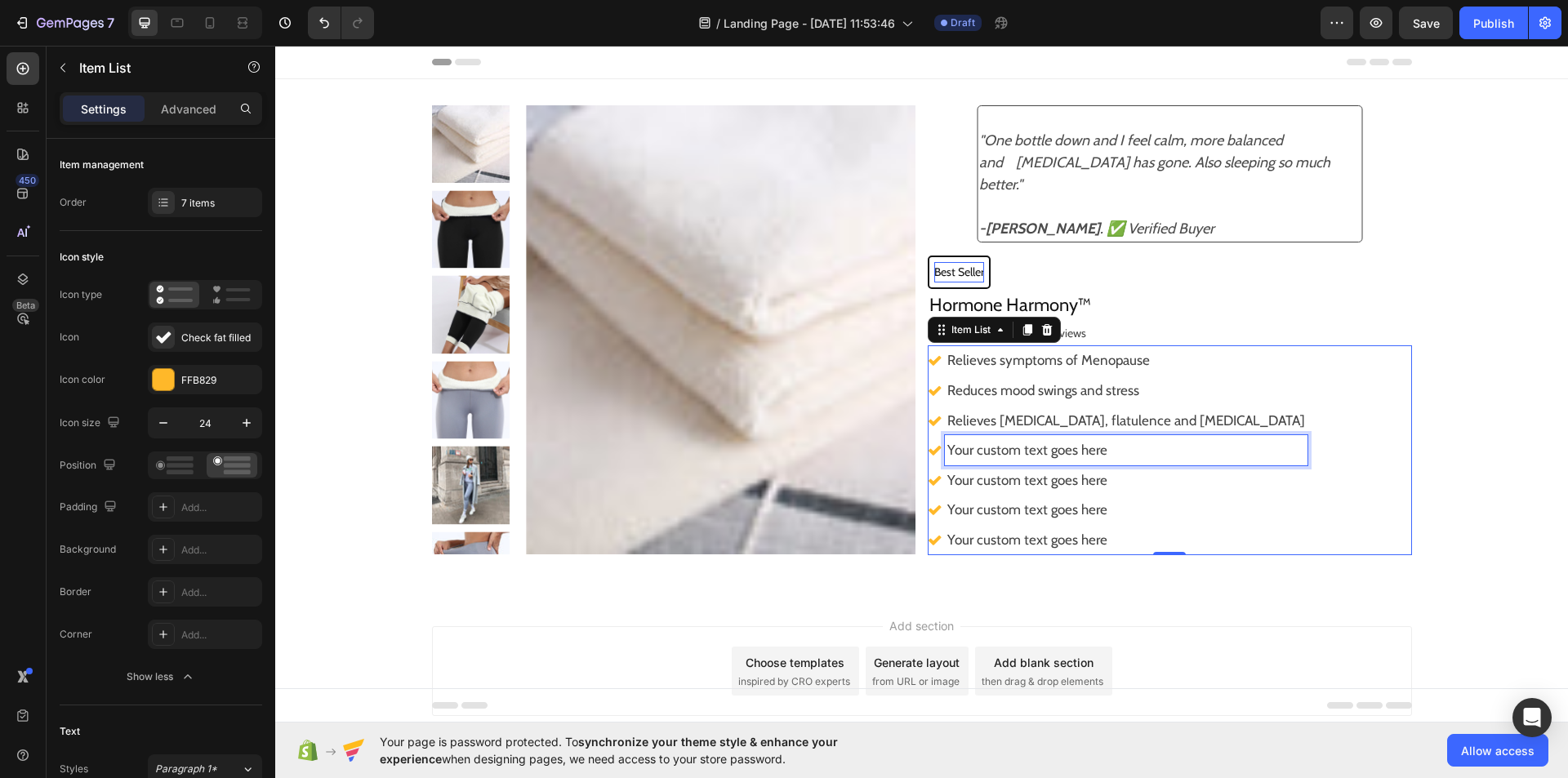
click at [1125, 452] on p "Your custom text goes here" at bounding box center [1126, 450] width 358 height 25
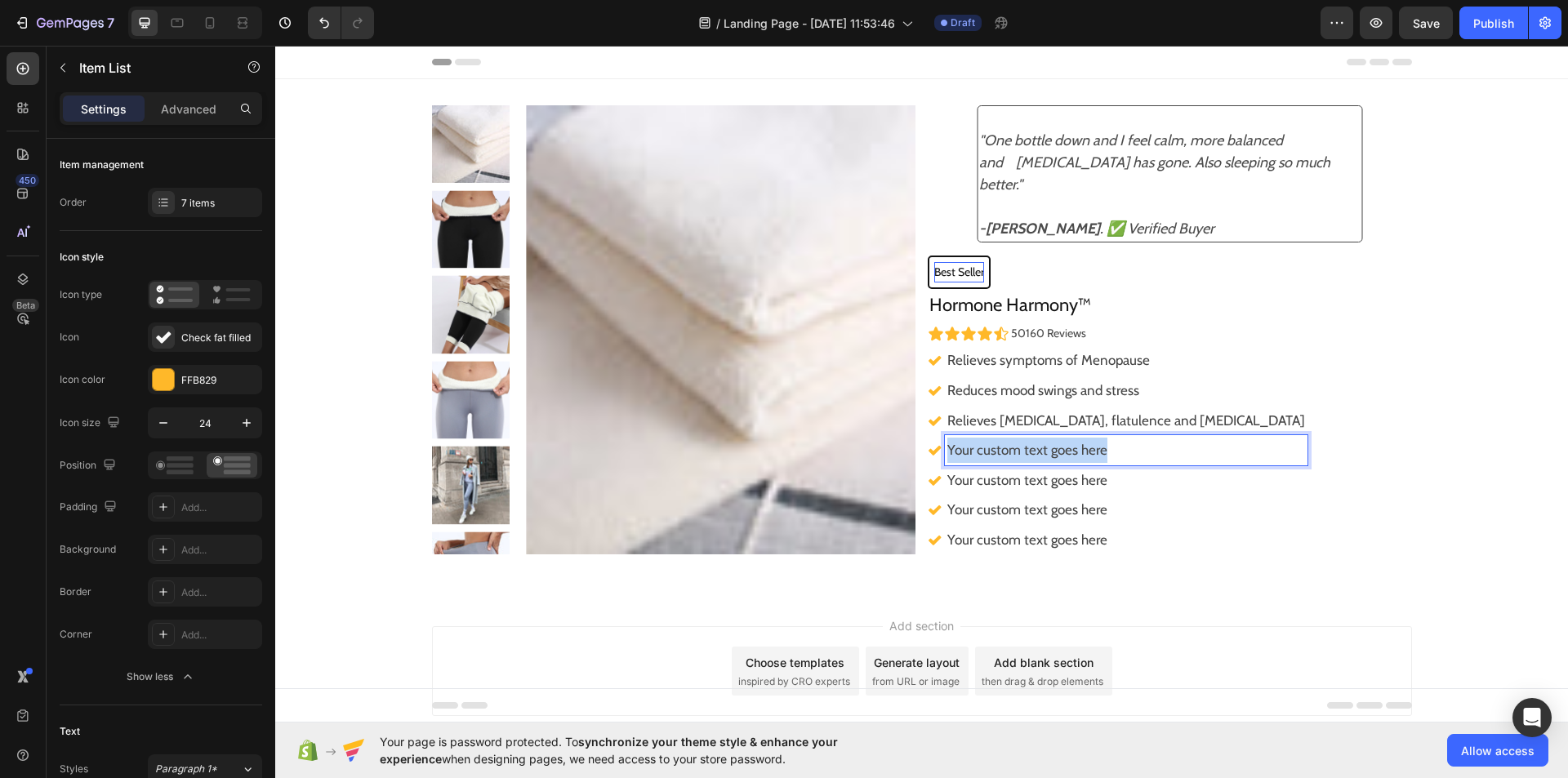
click at [1125, 452] on p "Your custom text goes here" at bounding box center [1126, 450] width 358 height 25
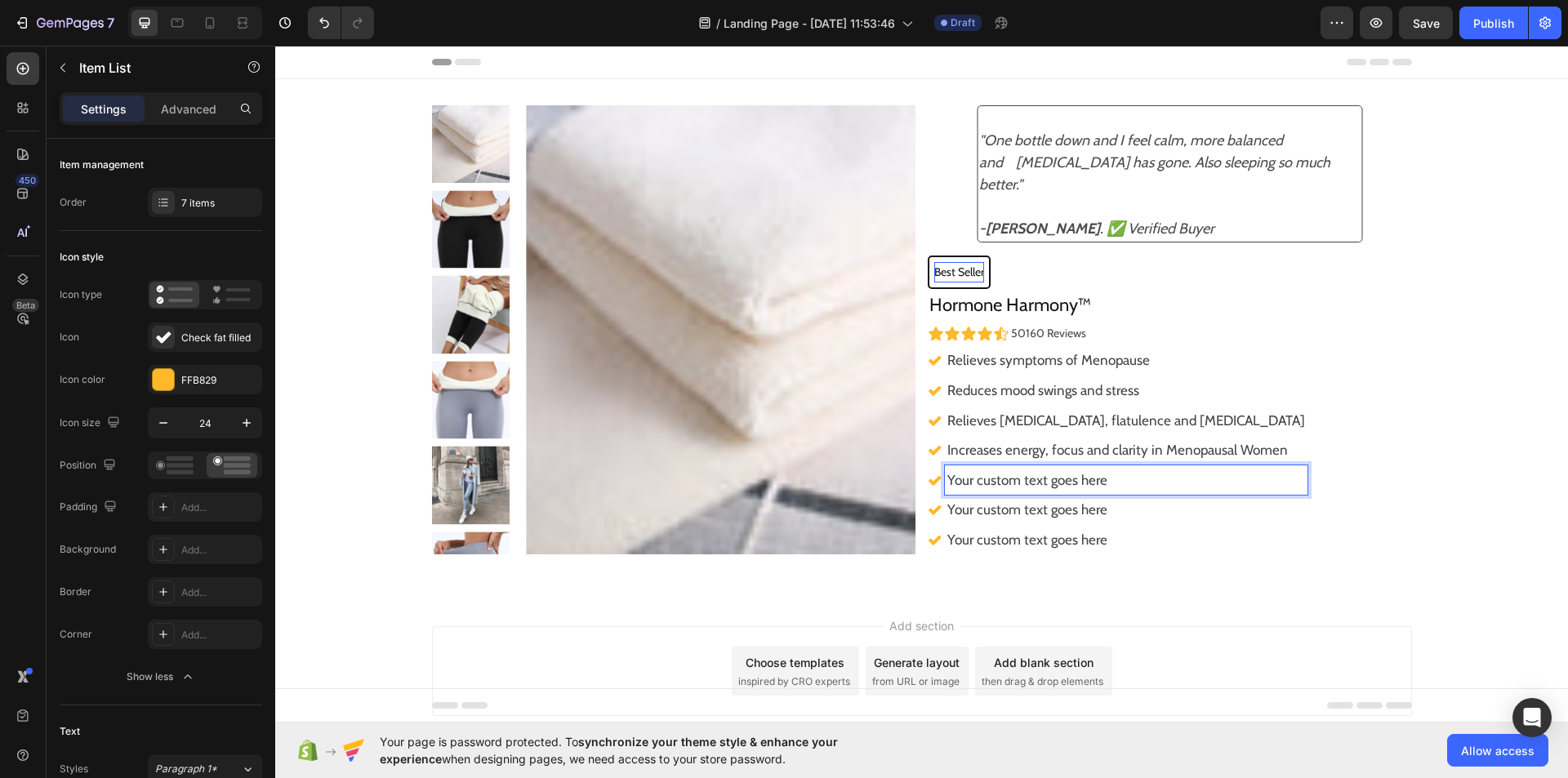
click at [1089, 478] on p "Your custom text goes here" at bounding box center [1126, 480] width 358 height 25
click at [1099, 507] on p "Your custom text goes here" at bounding box center [1126, 510] width 358 height 25
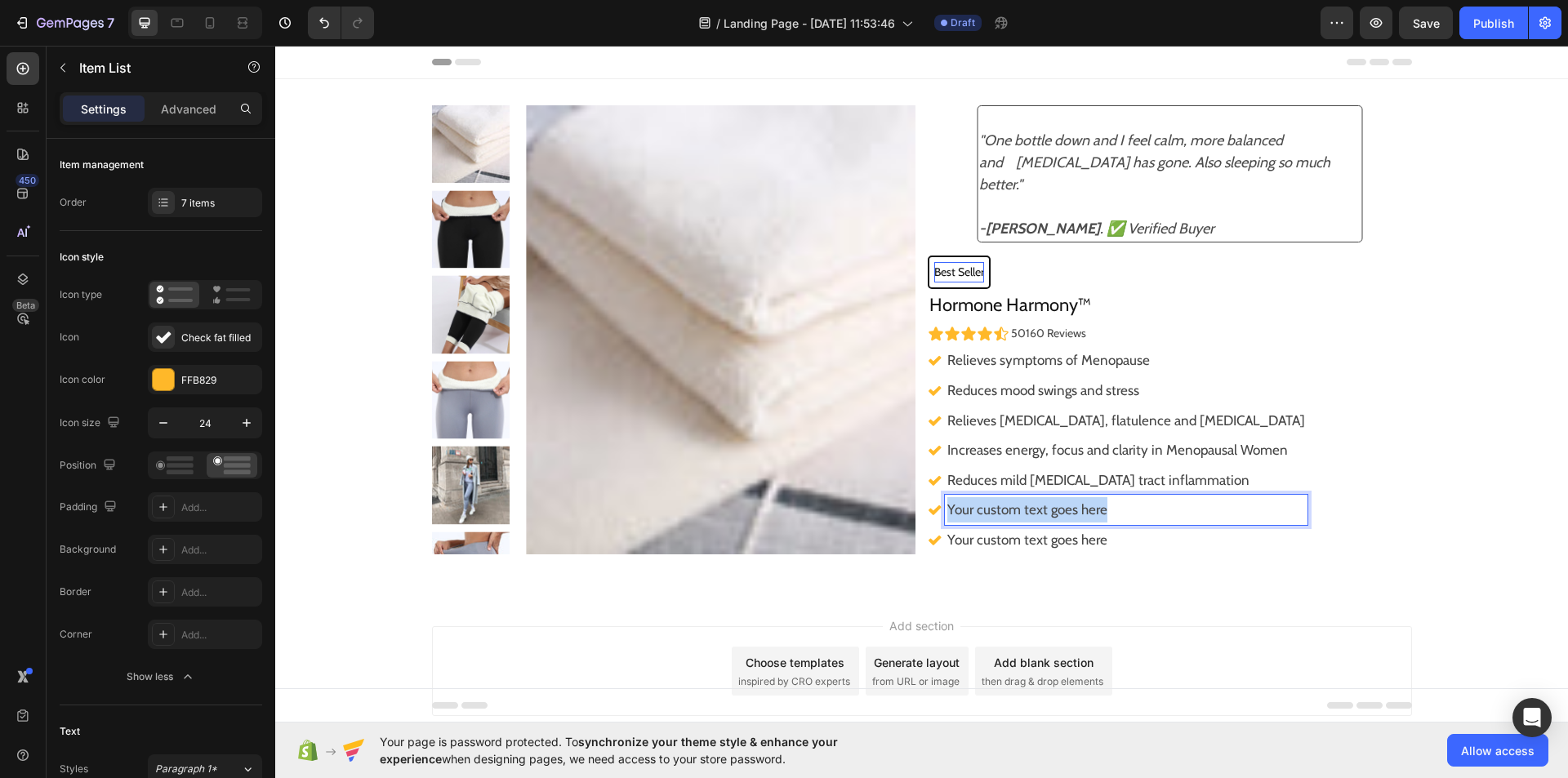
click at [1099, 507] on p "Your custom text goes here" at bounding box center [1126, 510] width 358 height 25
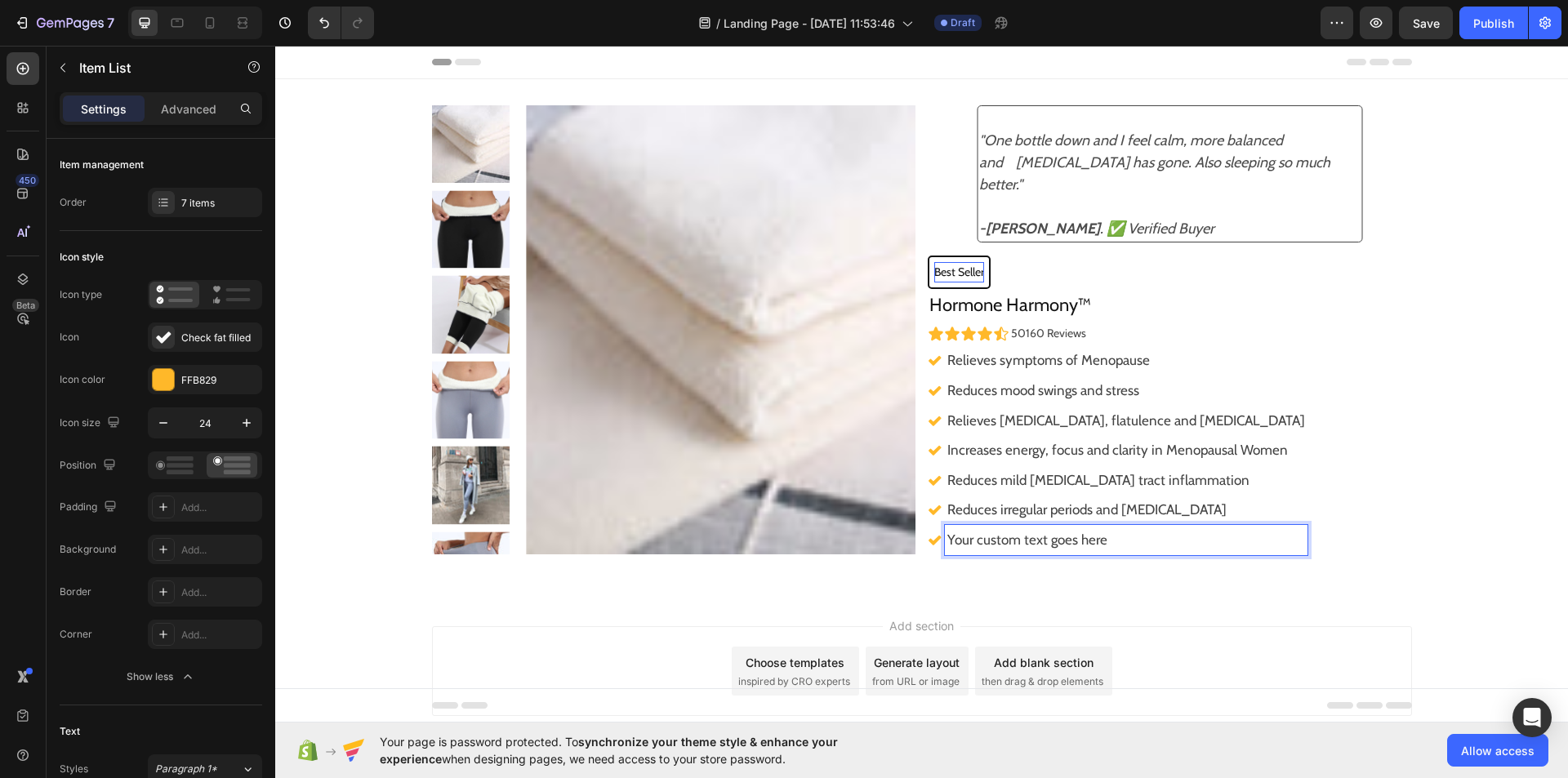
click at [1103, 545] on p "Your custom text goes here" at bounding box center [1126, 540] width 358 height 25
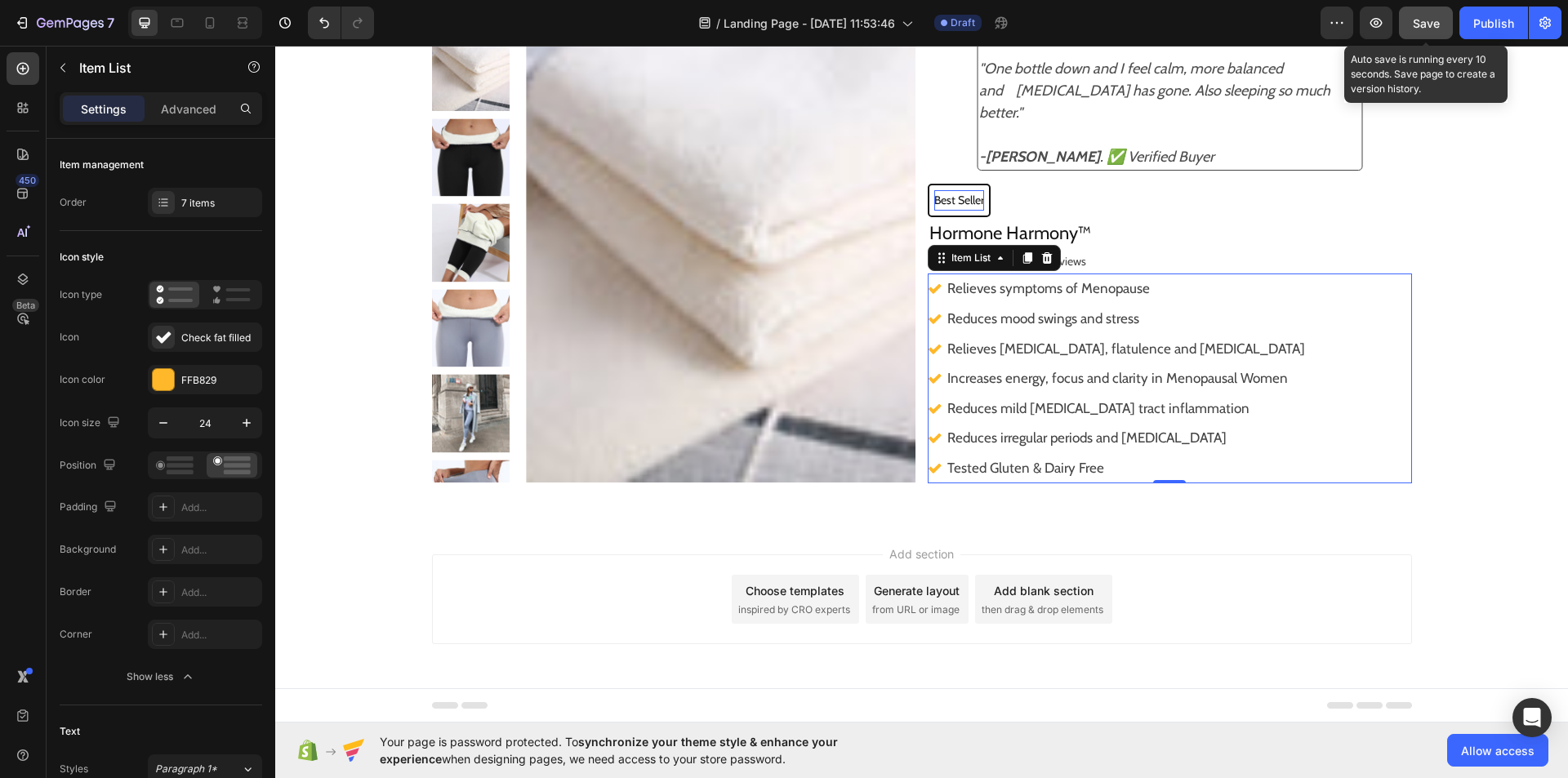
click at [1422, 17] on span "Save" at bounding box center [1426, 23] width 27 height 14
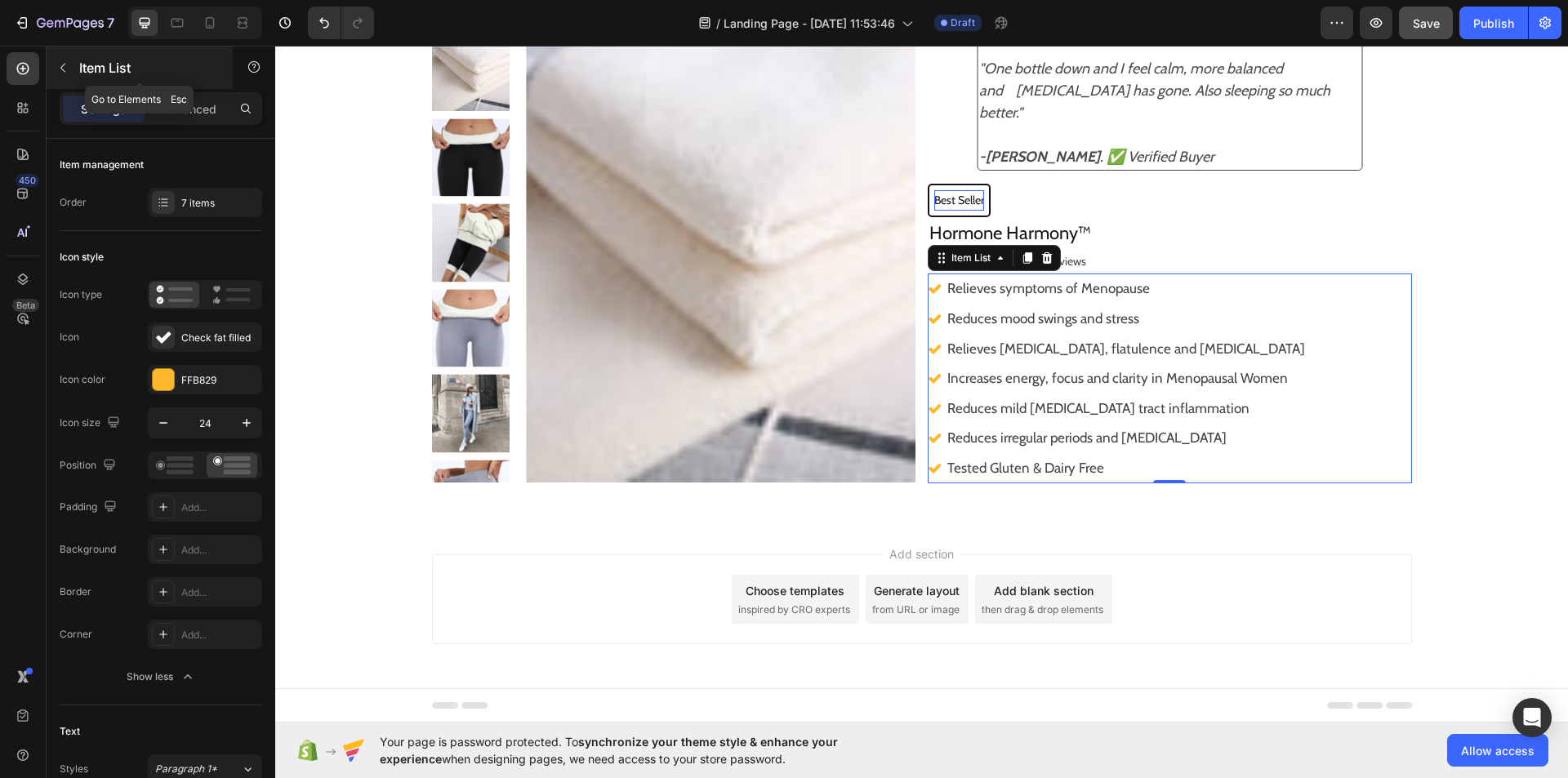
click at [70, 63] on button "button" at bounding box center [62, 67] width 26 height 26
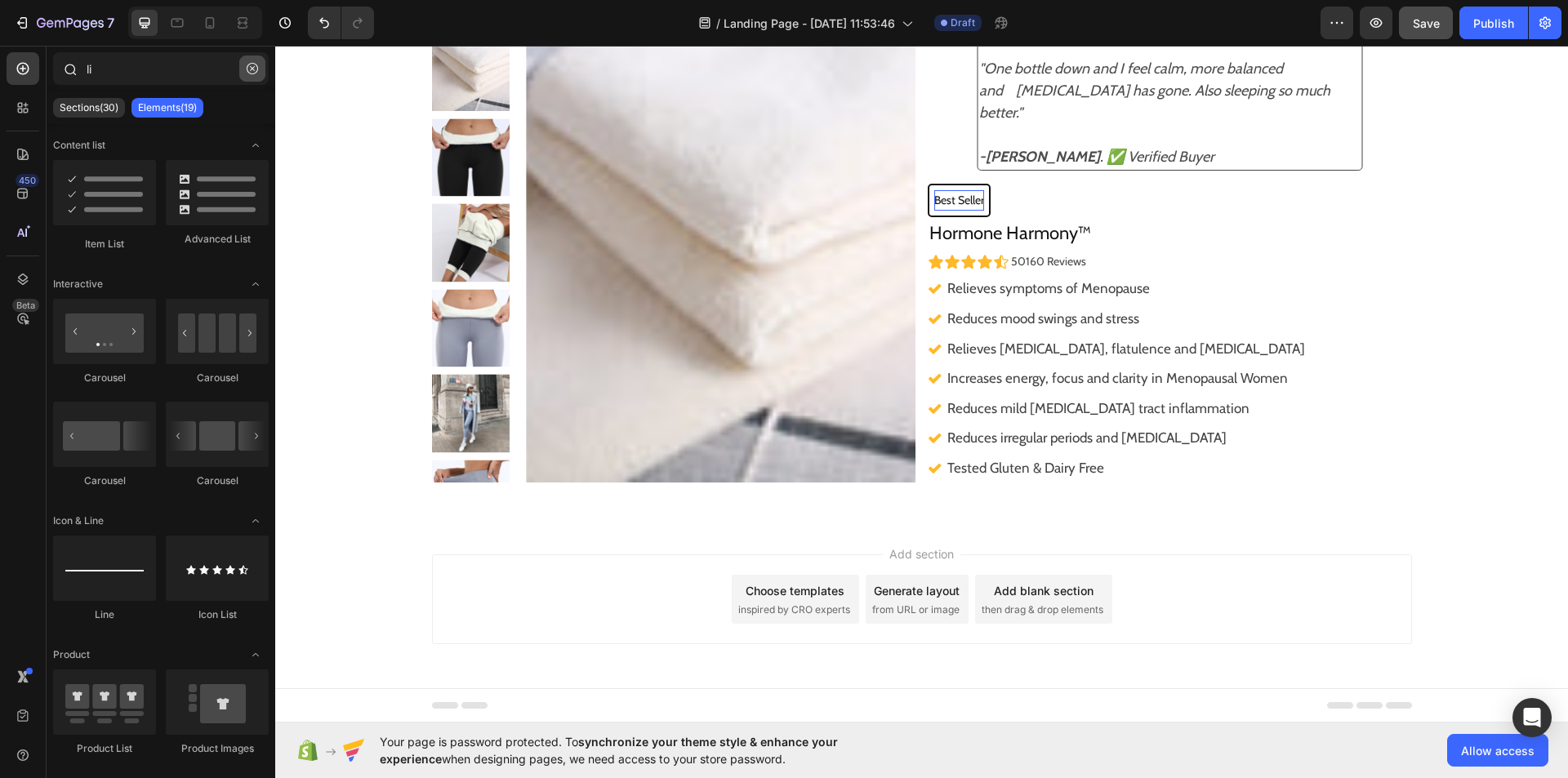
click at [252, 72] on icon "button" at bounding box center [252, 69] width 12 height 12
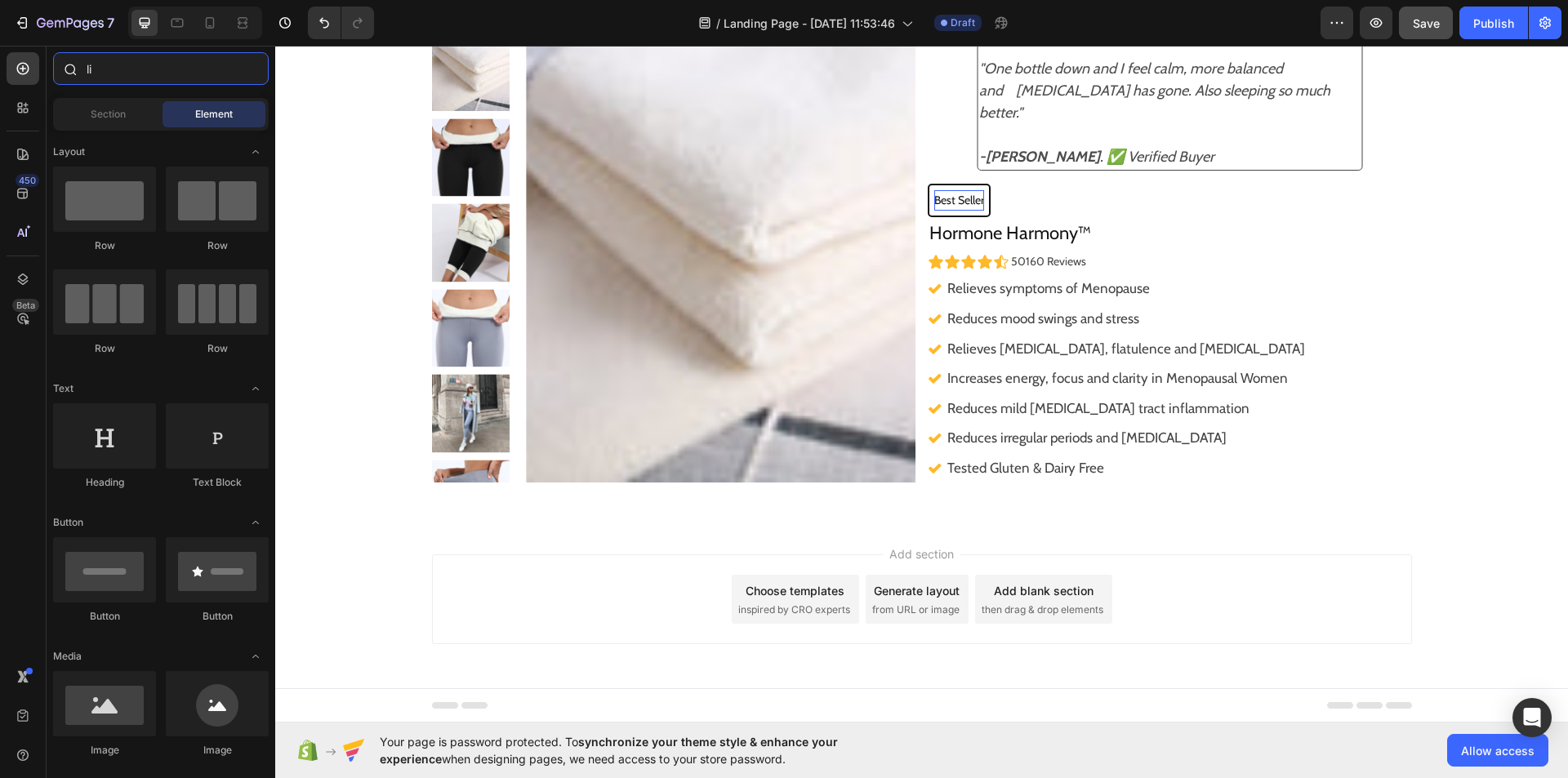
click at [170, 58] on input "li" at bounding box center [161, 68] width 215 height 32
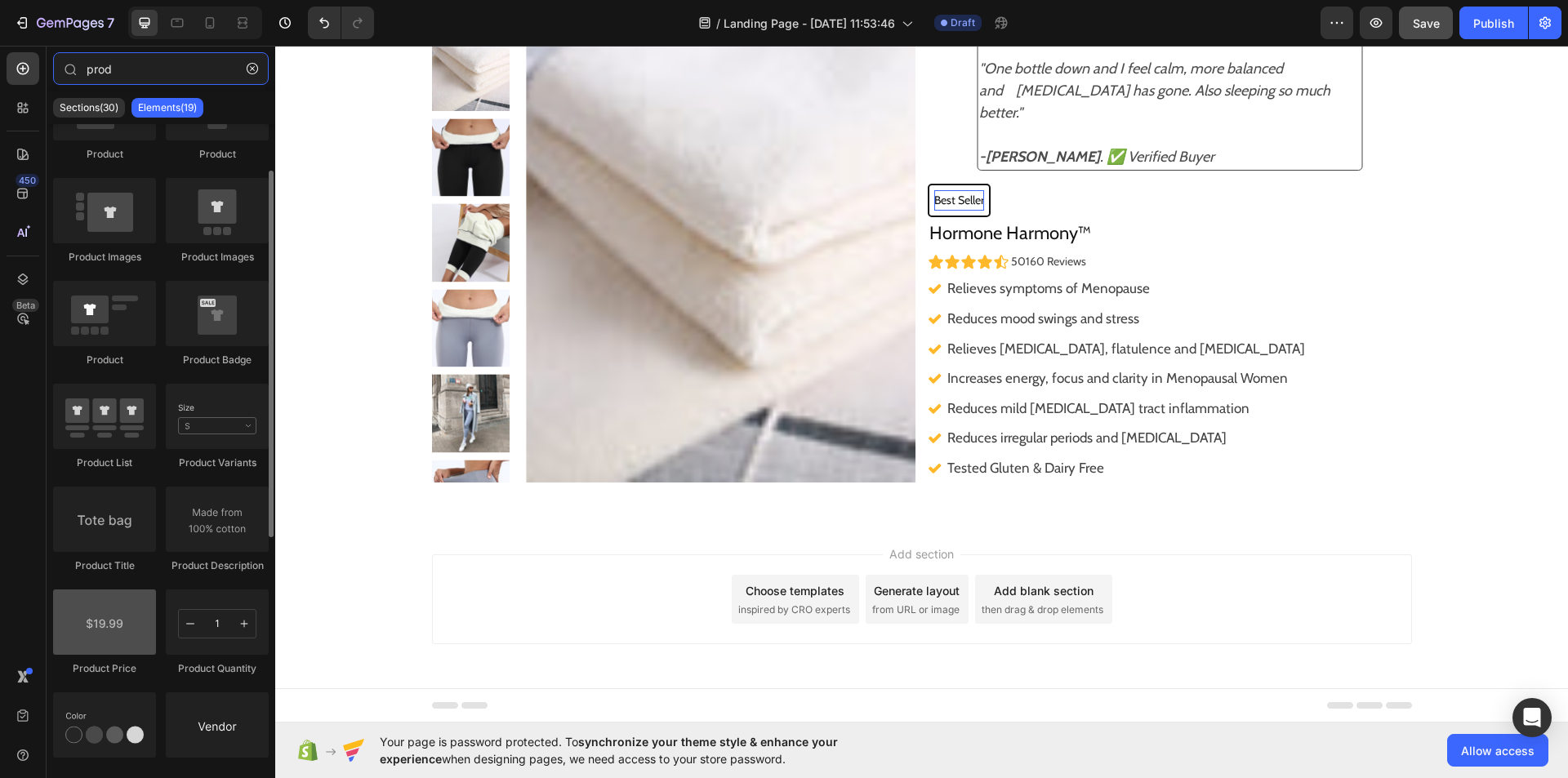
scroll to position [84, 0]
type input "prod"
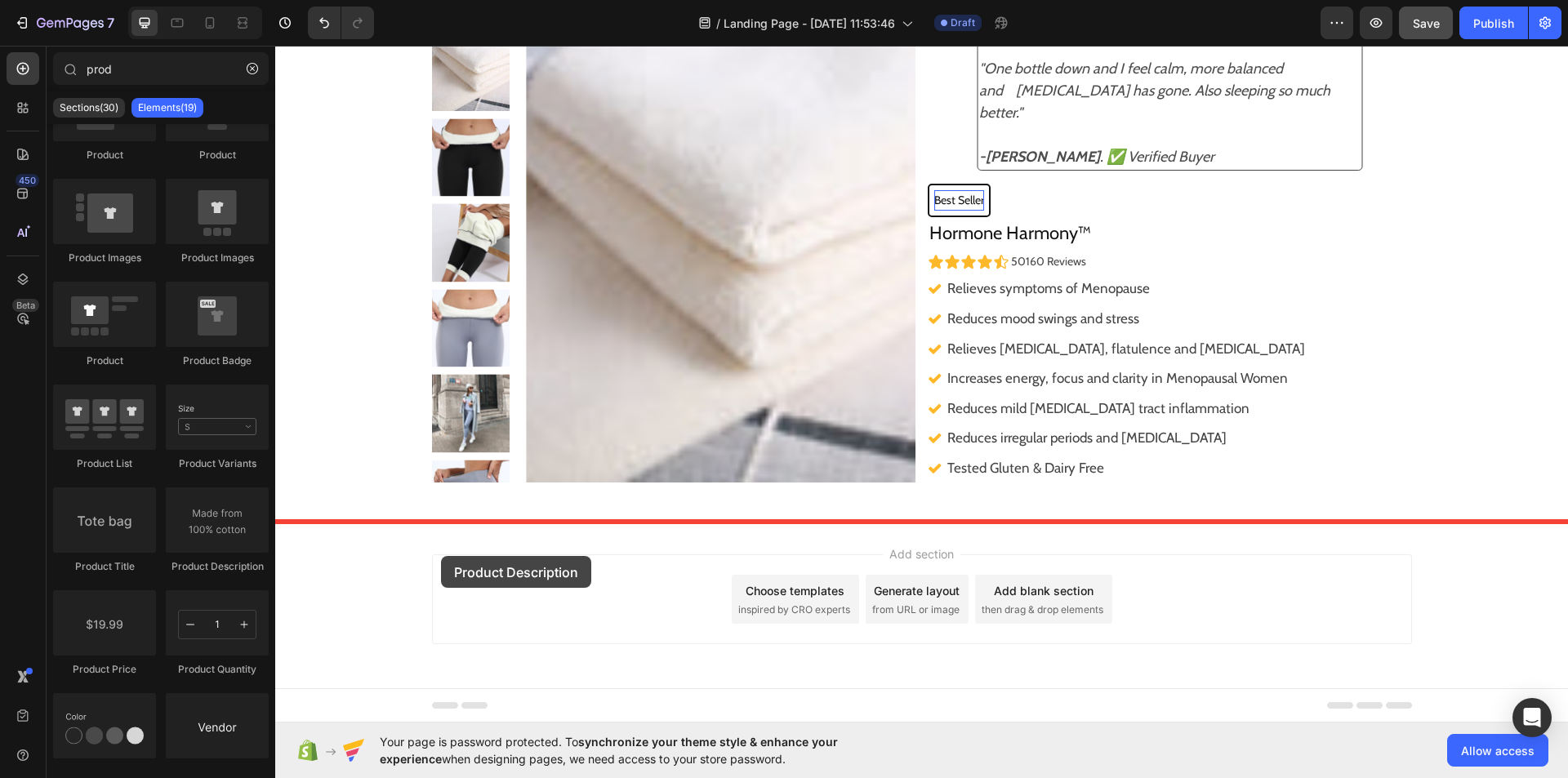
drag, startPoint x: 472, startPoint y: 595, endPoint x: 441, endPoint y: 553, distance: 52.2
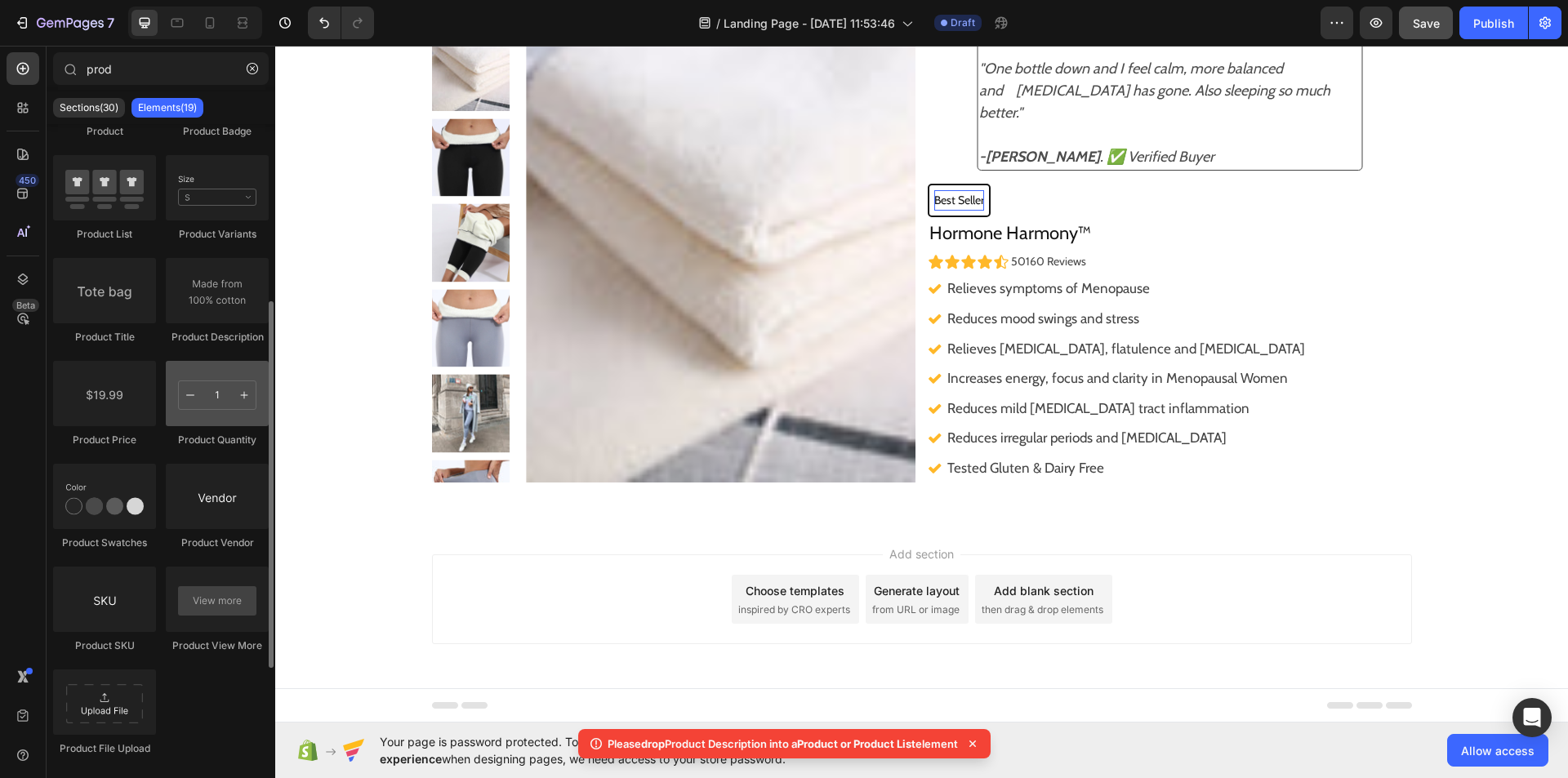
scroll to position [315, 0]
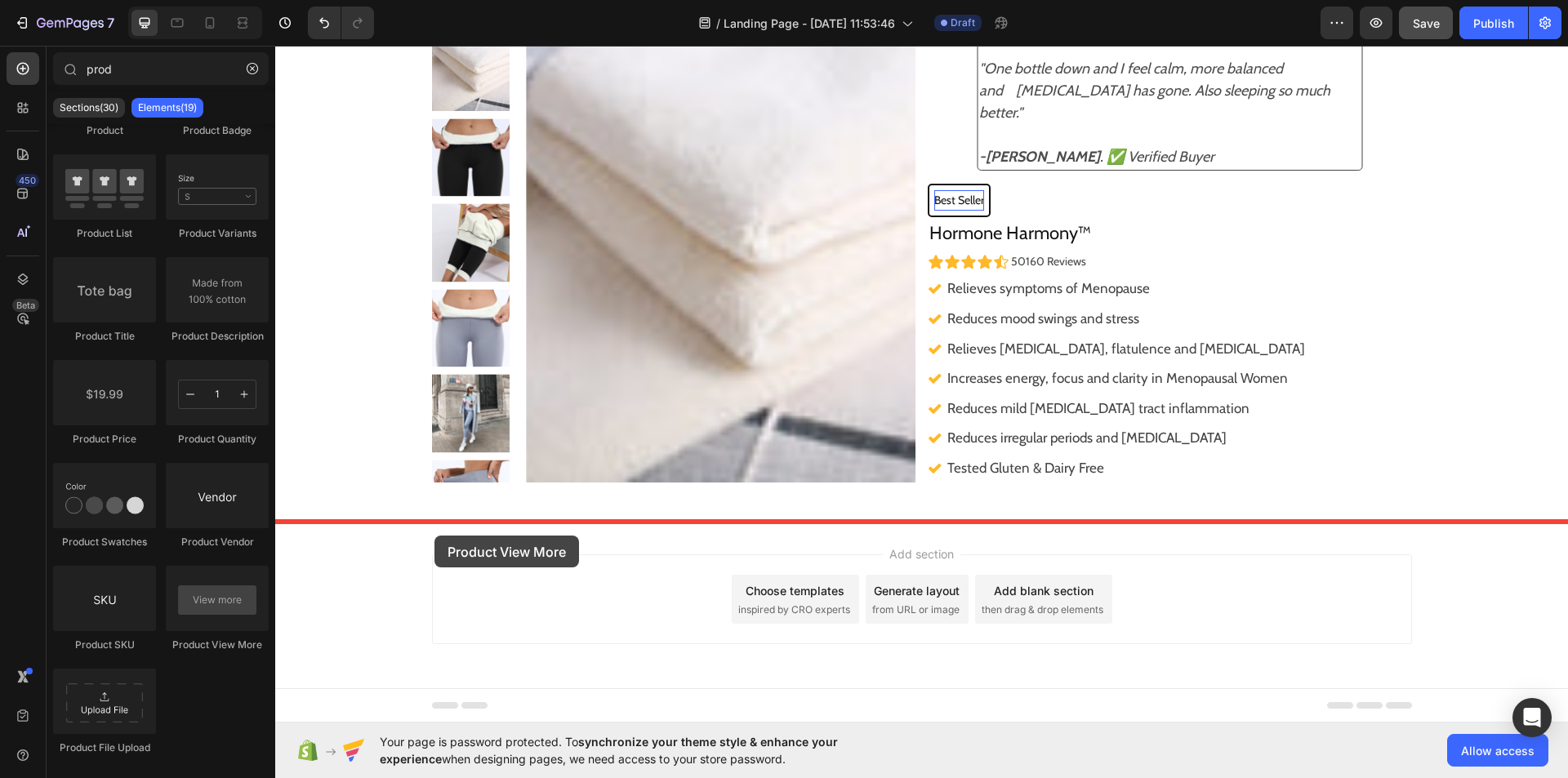
drag, startPoint x: 492, startPoint y: 646, endPoint x: 434, endPoint y: 536, distance: 124.4
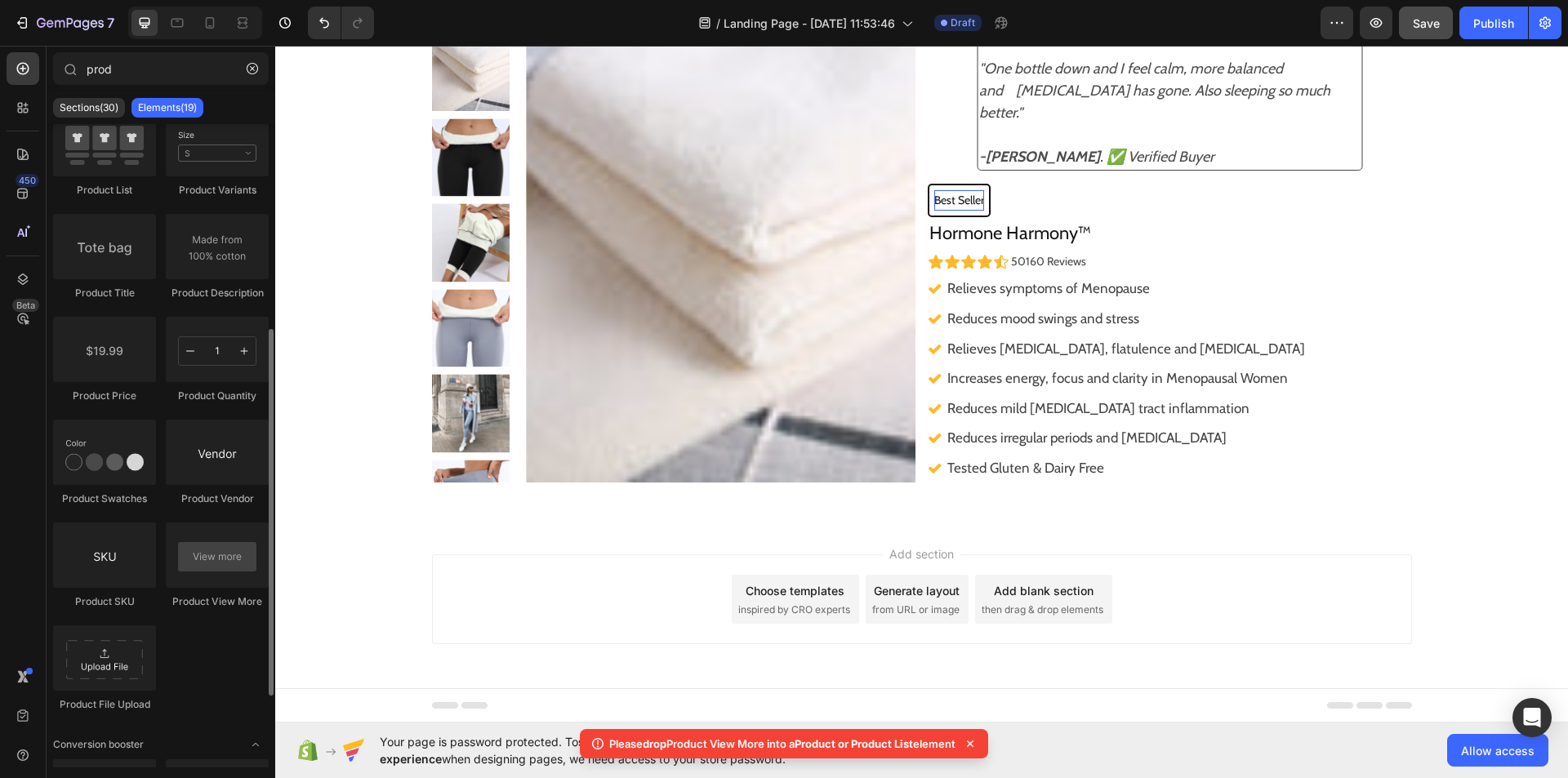
scroll to position [359, 0]
click at [106, 662] on div at bounding box center [105, 657] width 103 height 66
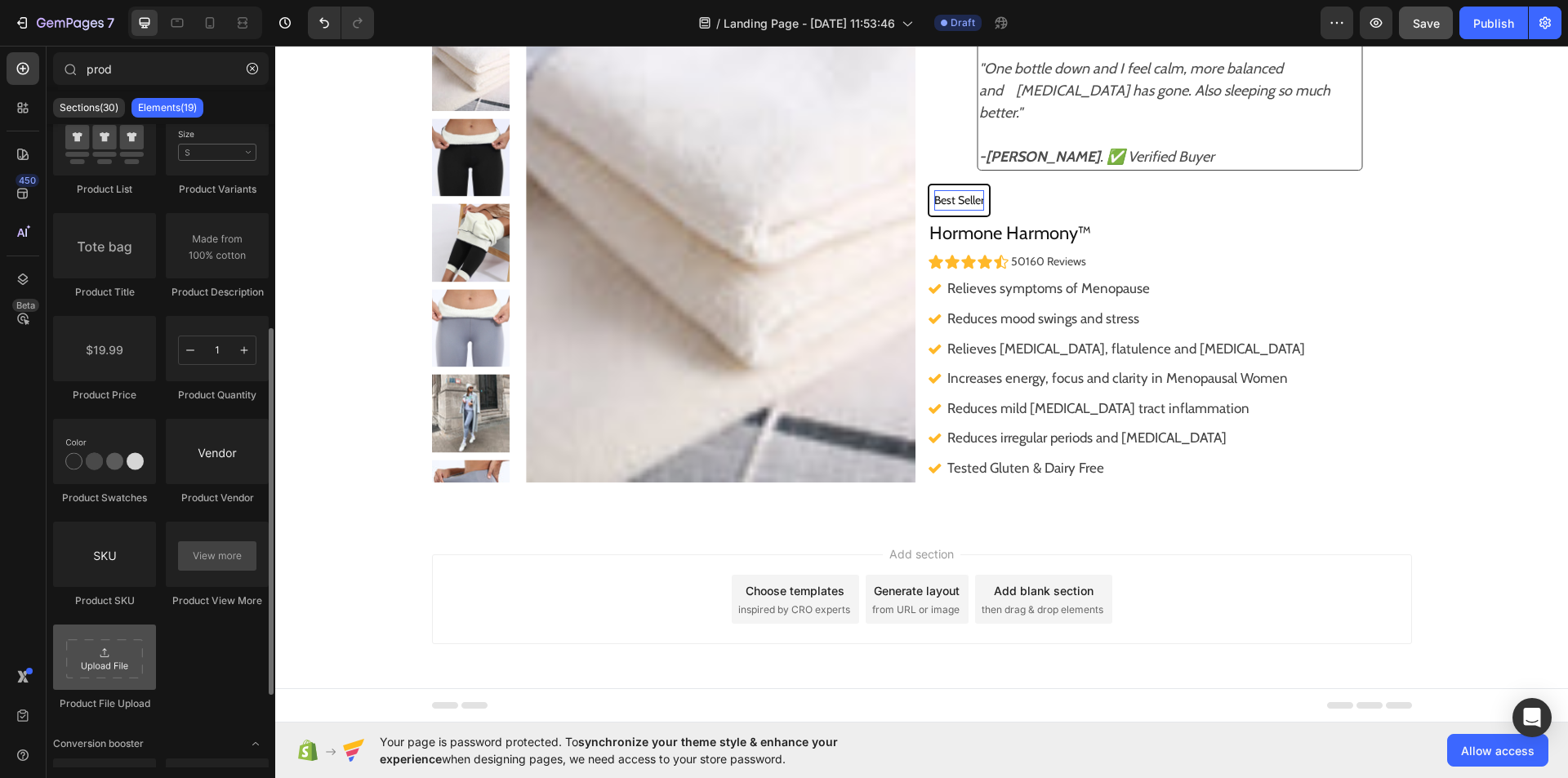
click at [104, 681] on div at bounding box center [105, 657] width 103 height 66
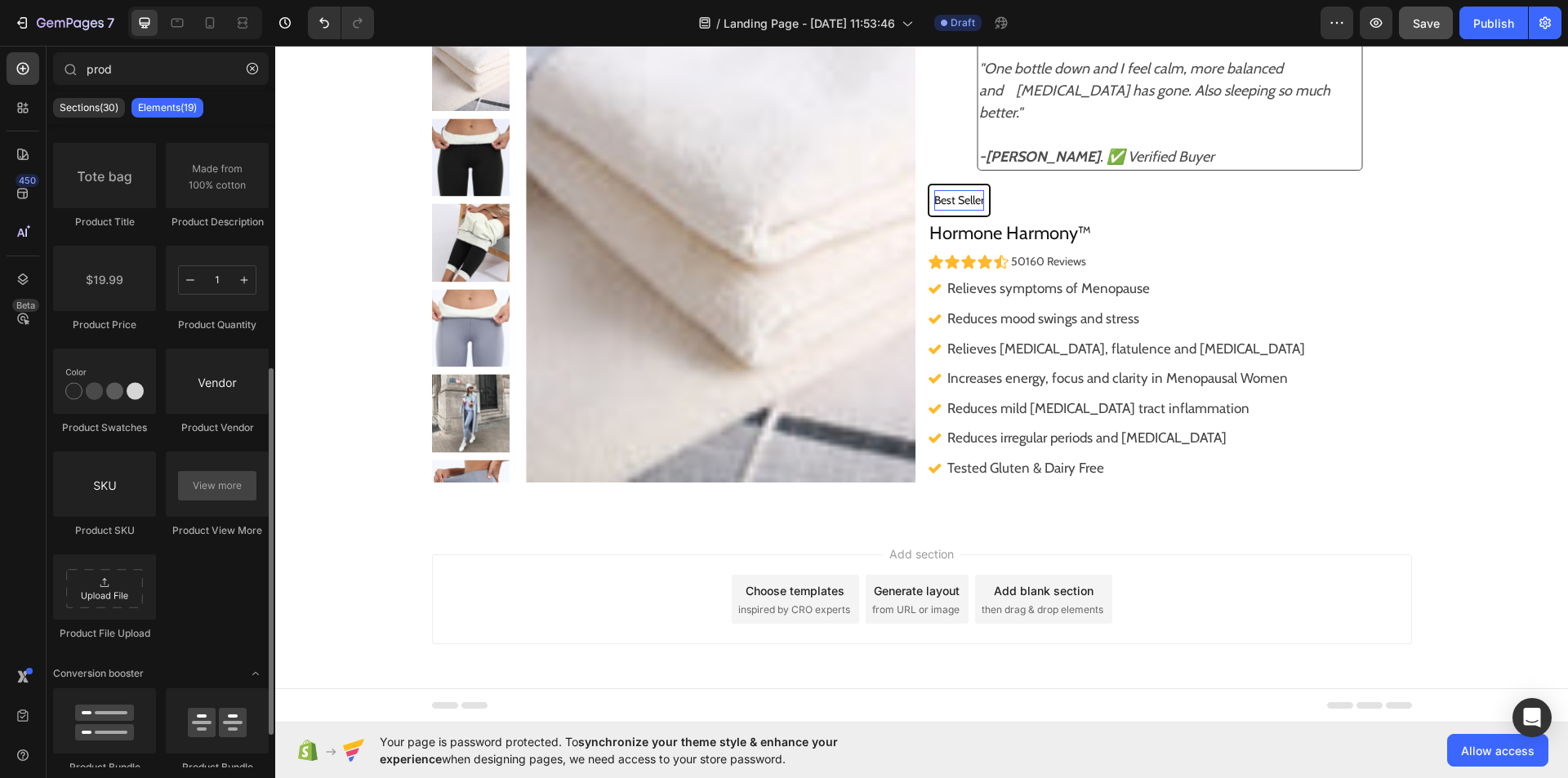
scroll to position [485, 0]
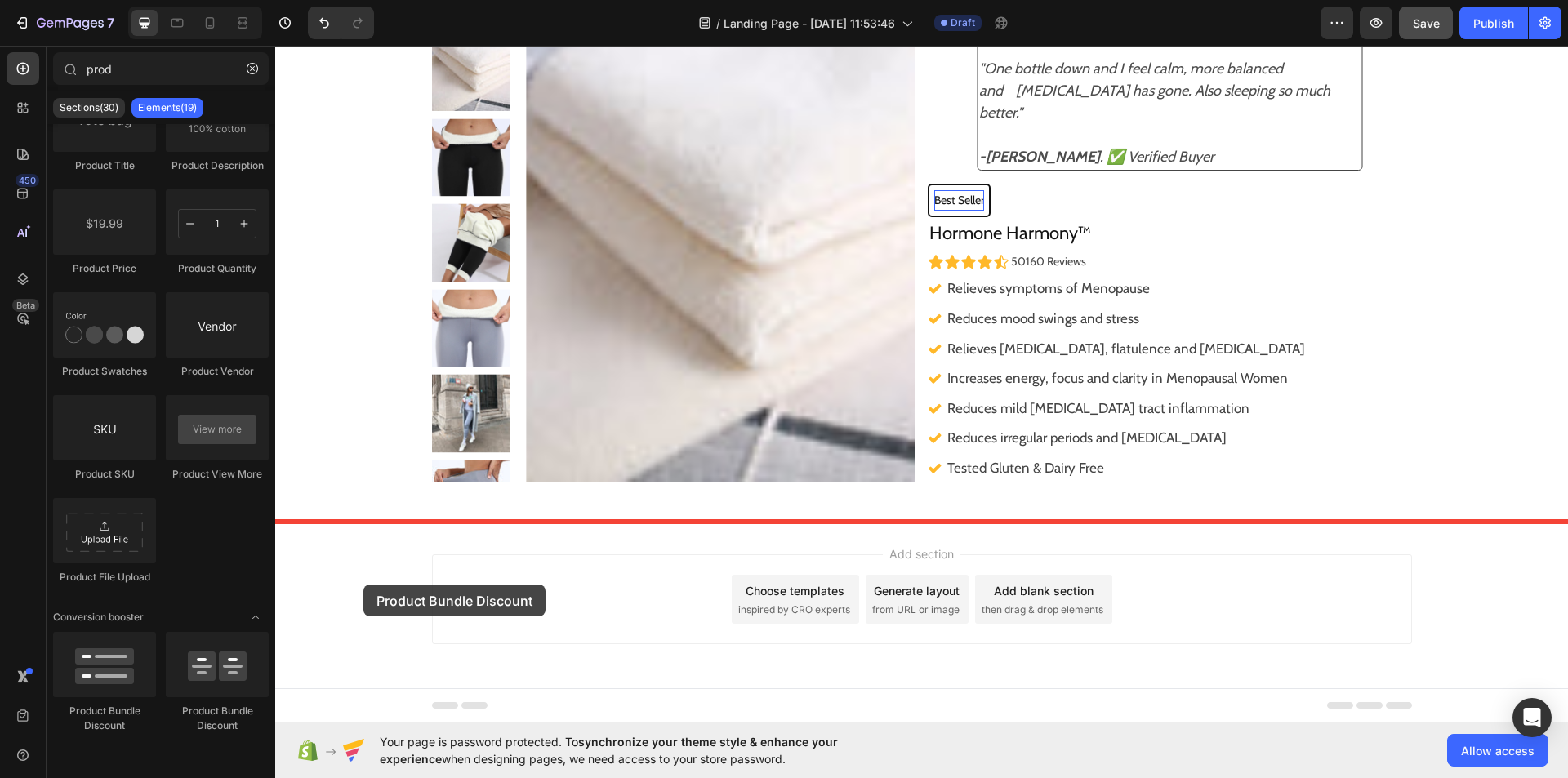
drag, startPoint x: 379, startPoint y: 722, endPoint x: 364, endPoint y: 580, distance: 142.8
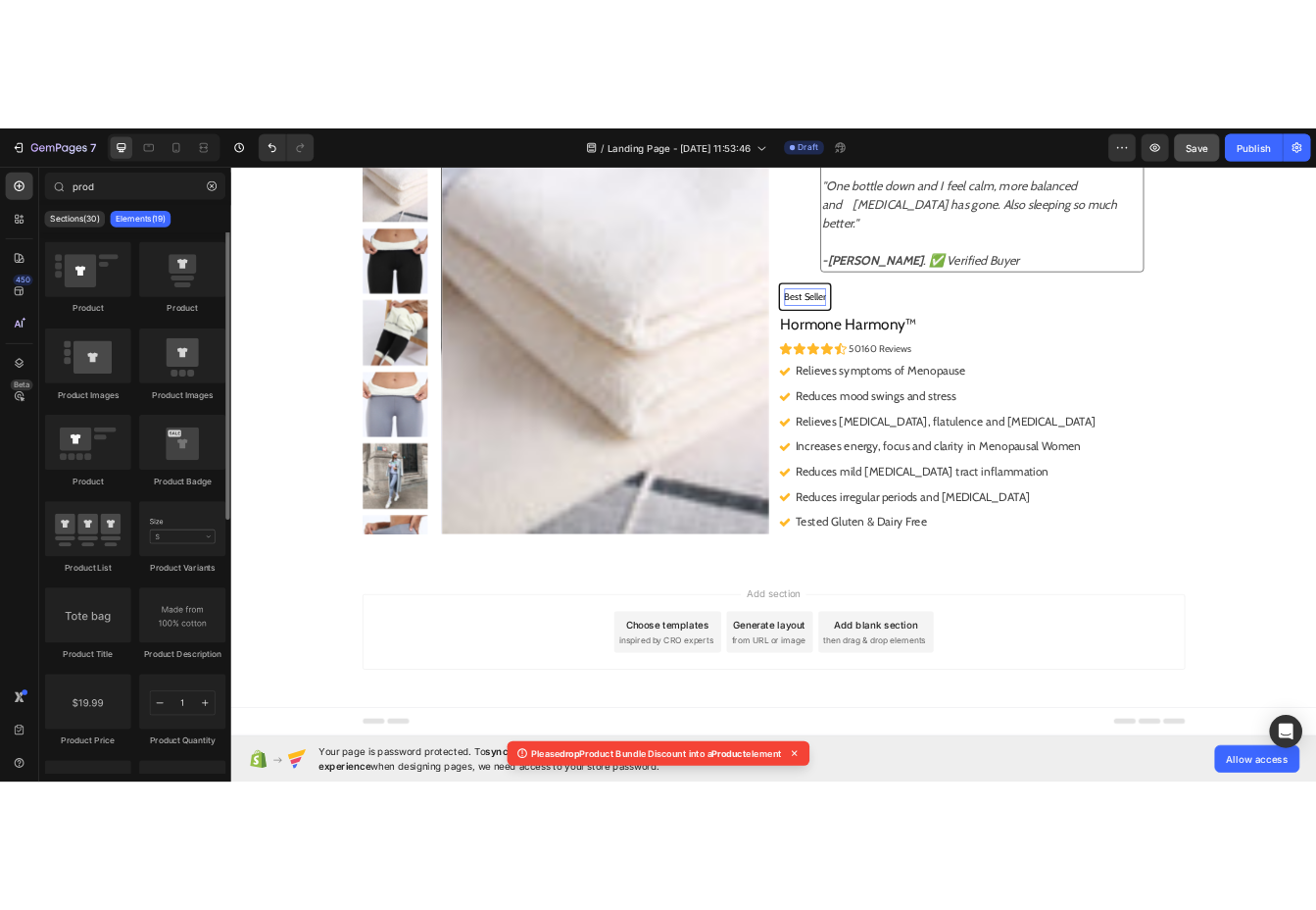
scroll to position [0, 0]
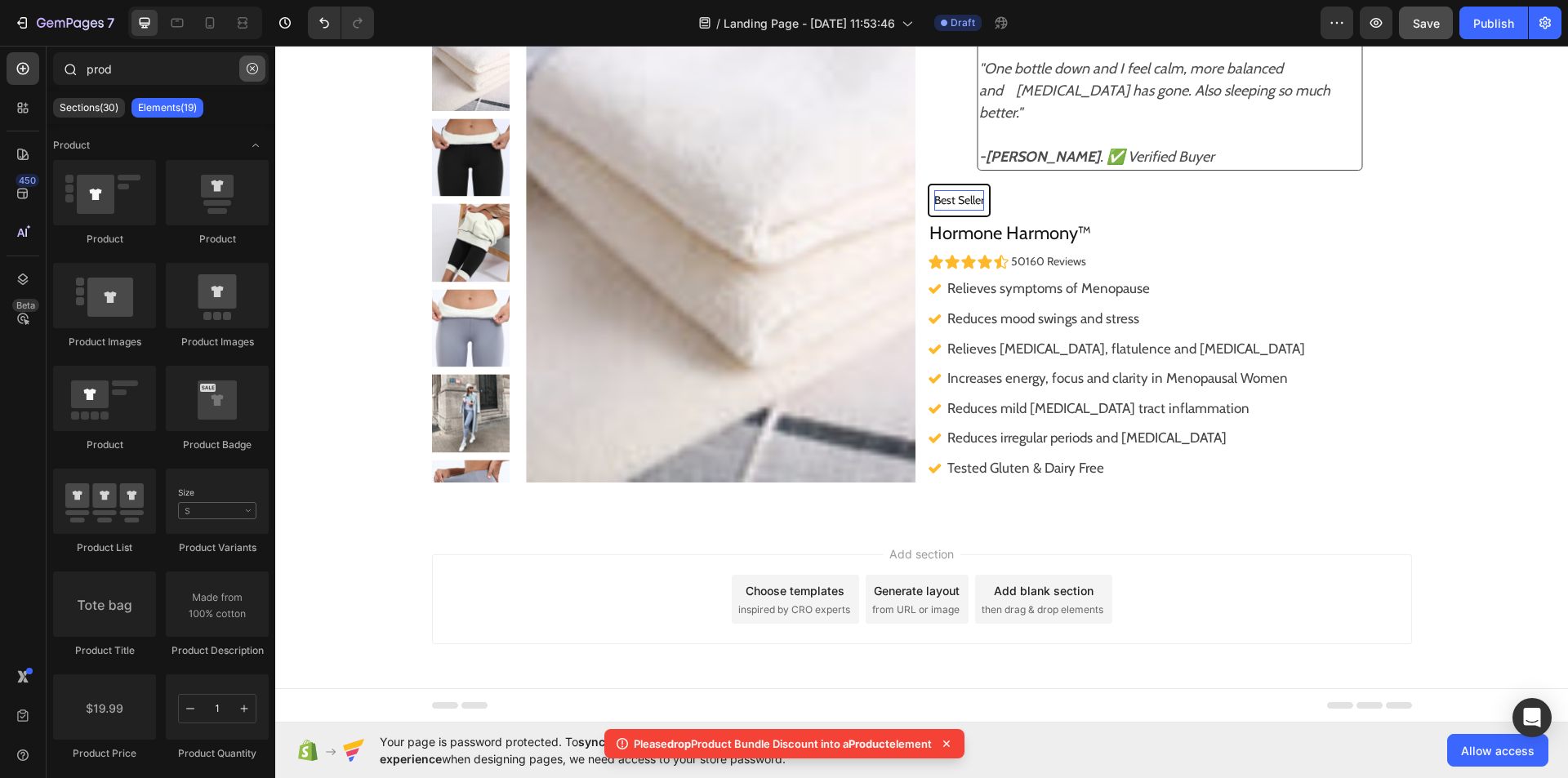
click at [252, 73] on icon "button" at bounding box center [252, 69] width 12 height 12
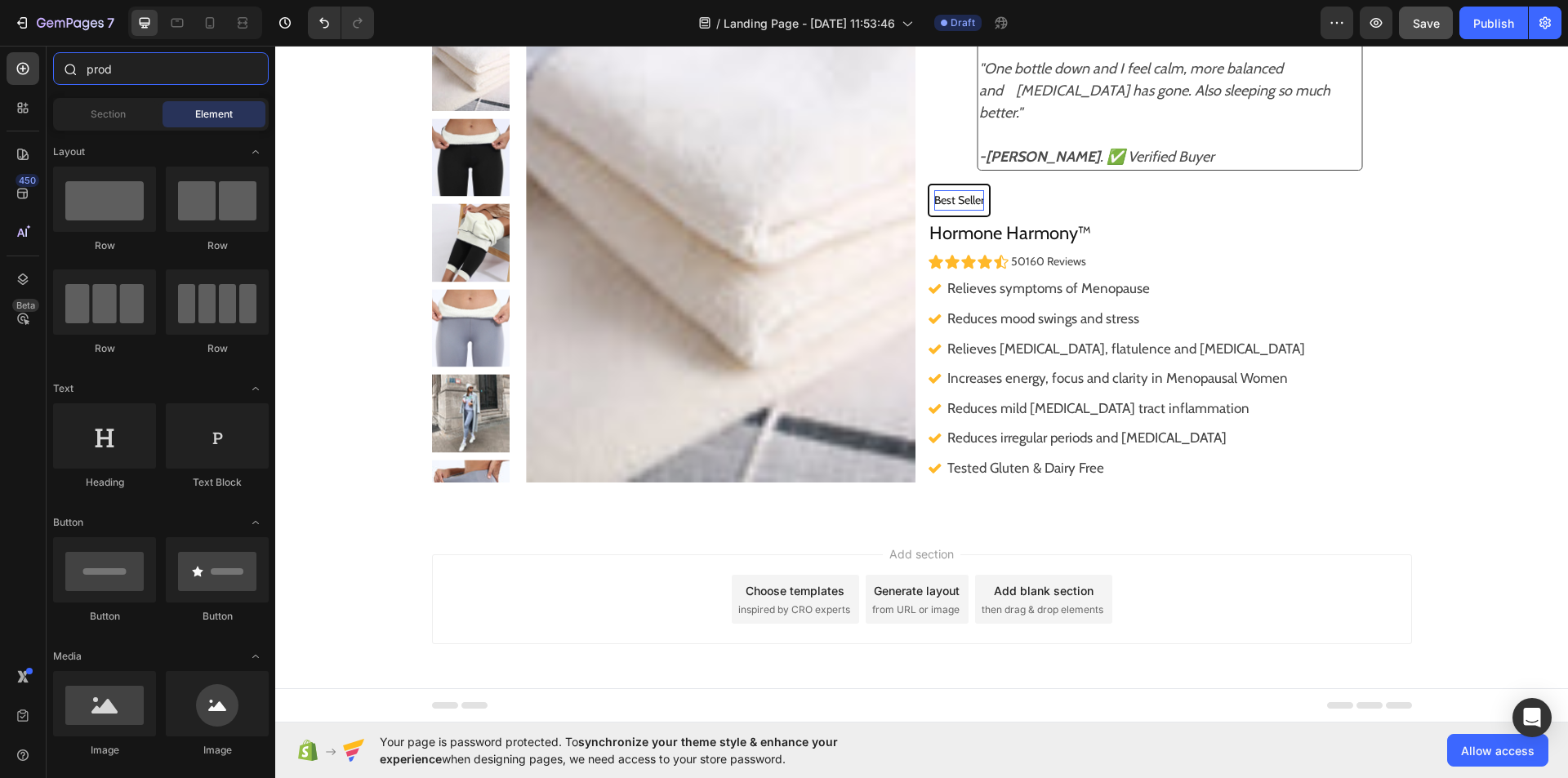
click at [120, 63] on input "prod" at bounding box center [161, 68] width 215 height 32
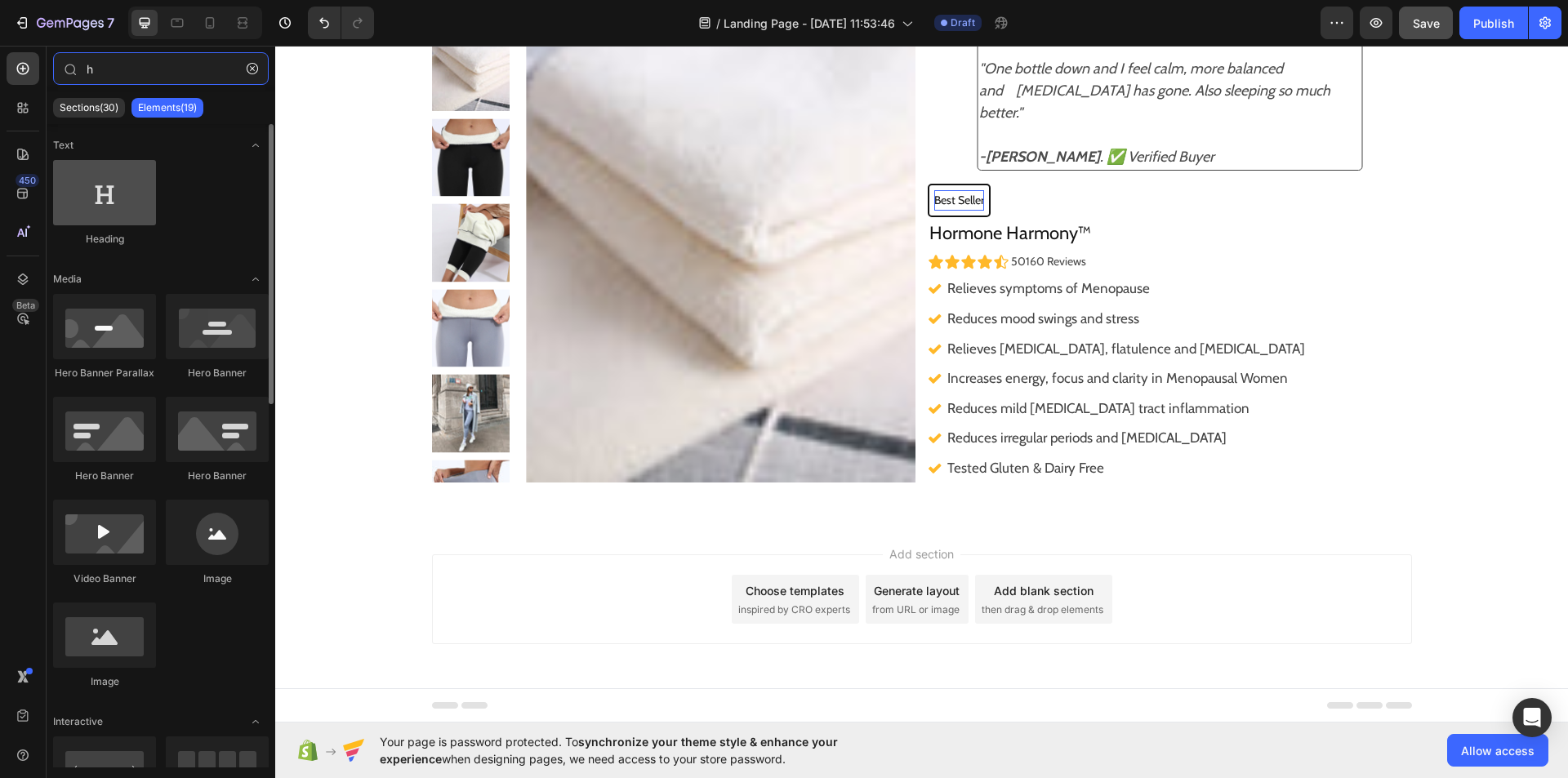
type input "h"
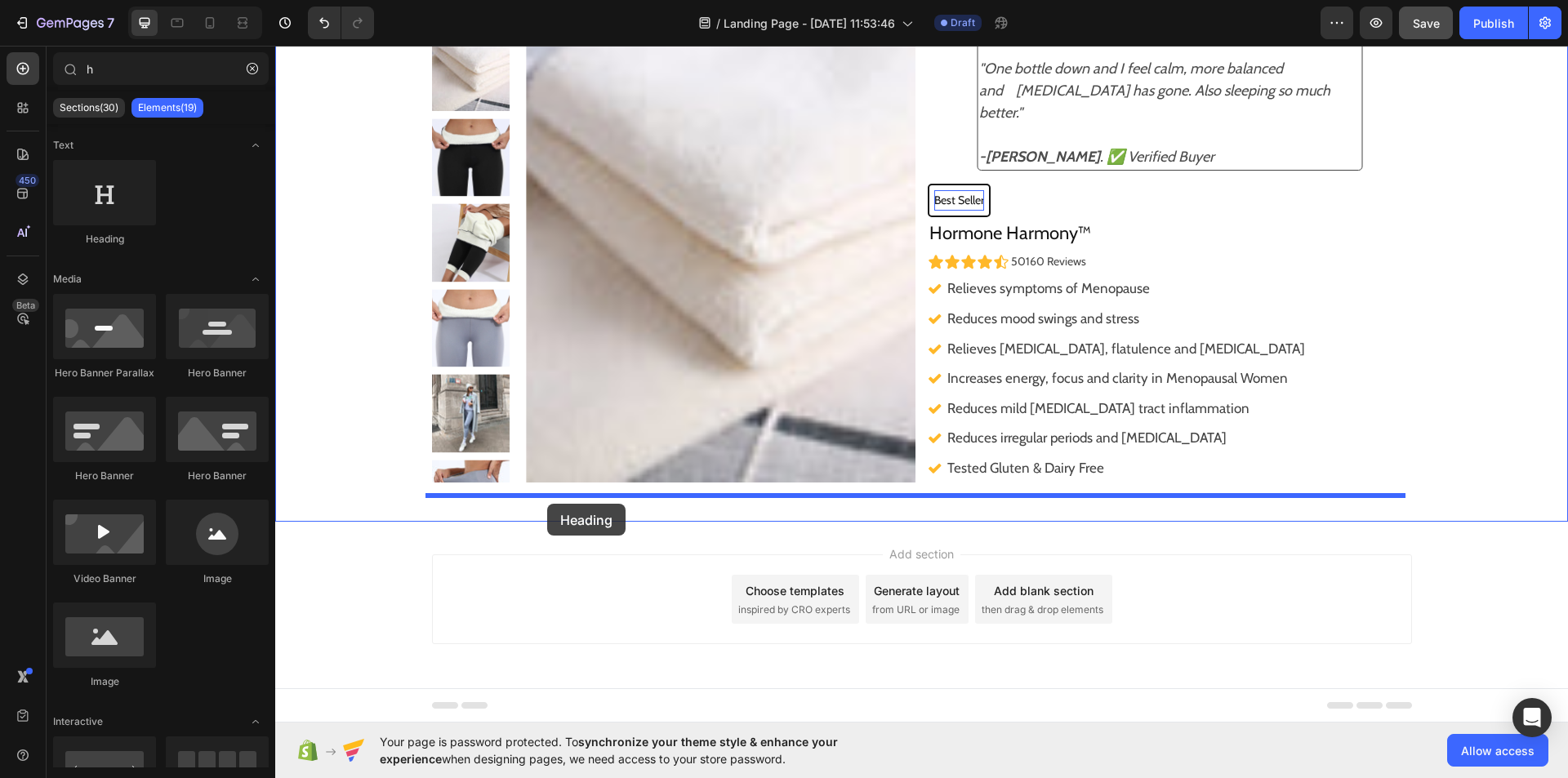
drag, startPoint x: 371, startPoint y: 242, endPoint x: 547, endPoint y: 504, distance: 315.6
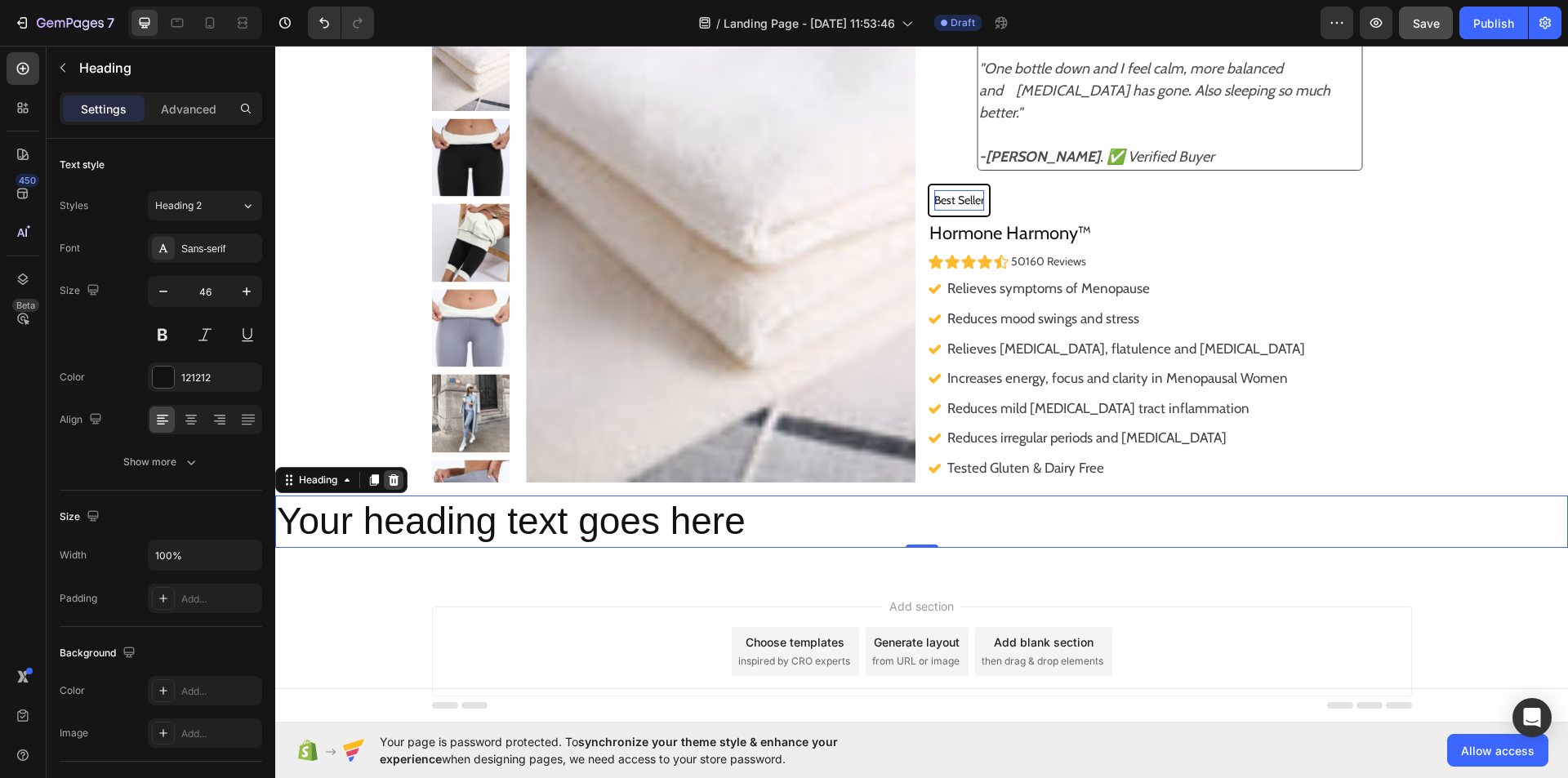
click at [391, 479] on icon at bounding box center [393, 480] width 11 height 12
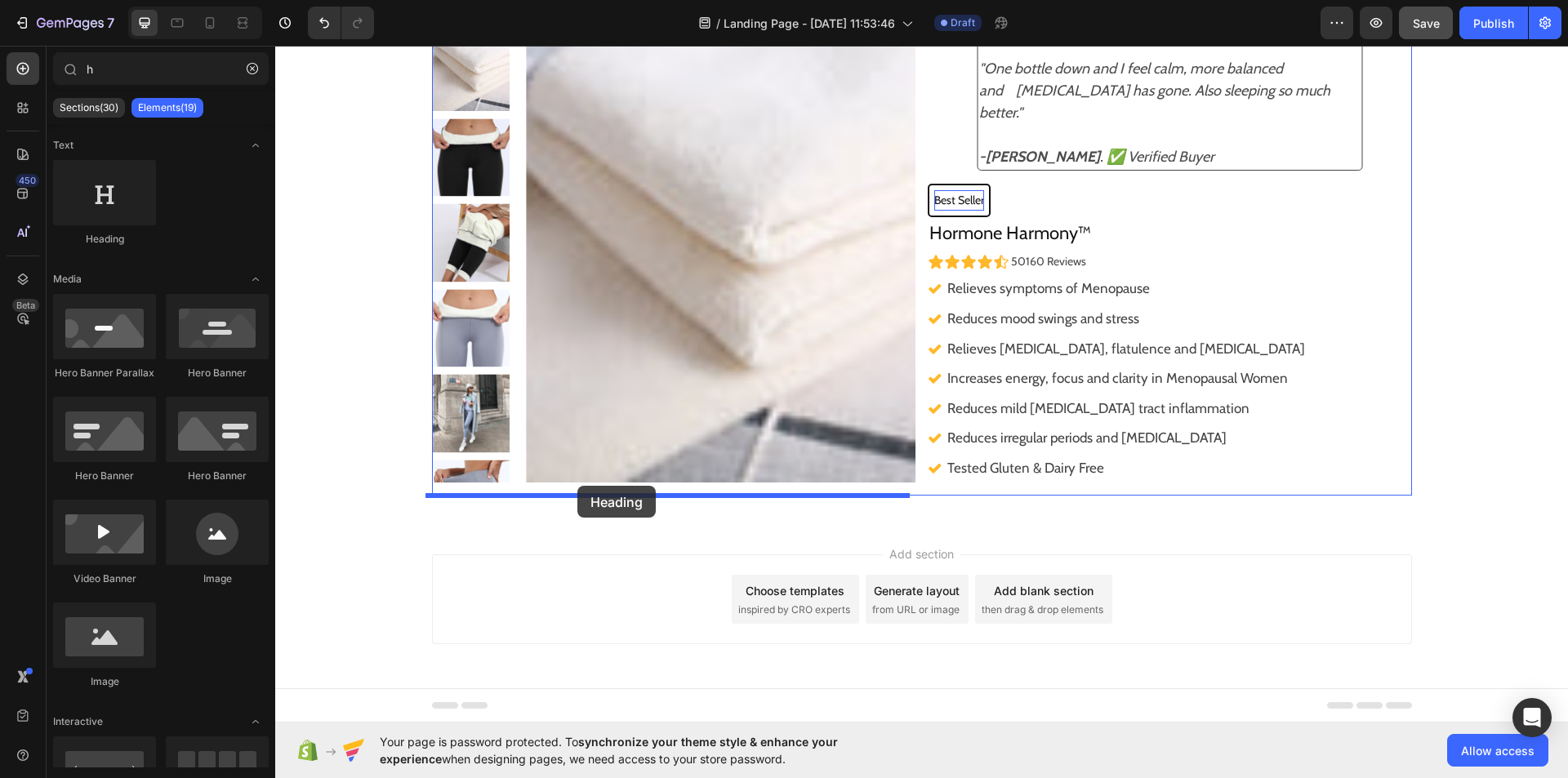
drag, startPoint x: 370, startPoint y: 231, endPoint x: 577, endPoint y: 486, distance: 328.4
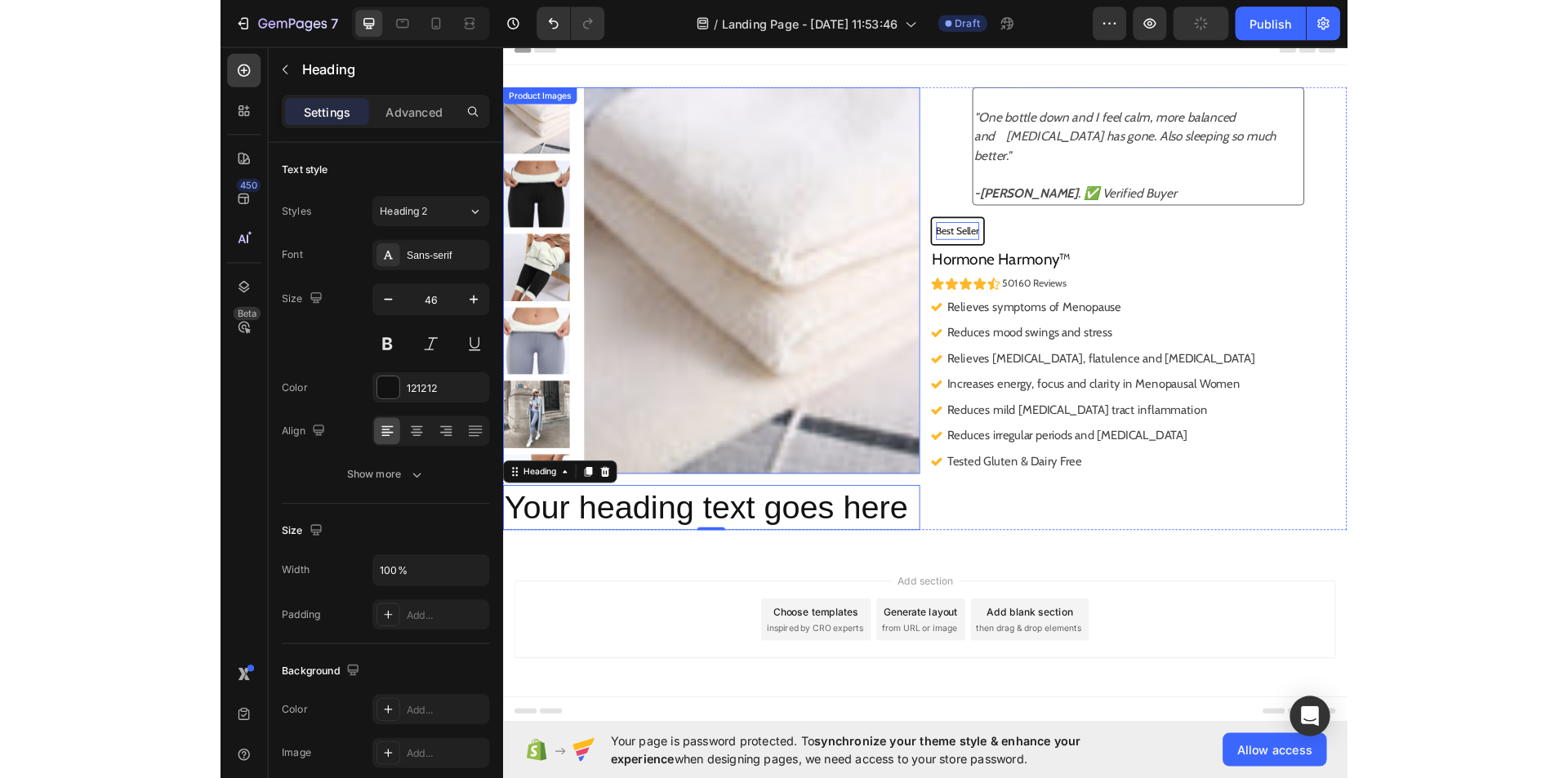
scroll to position [7, 0]
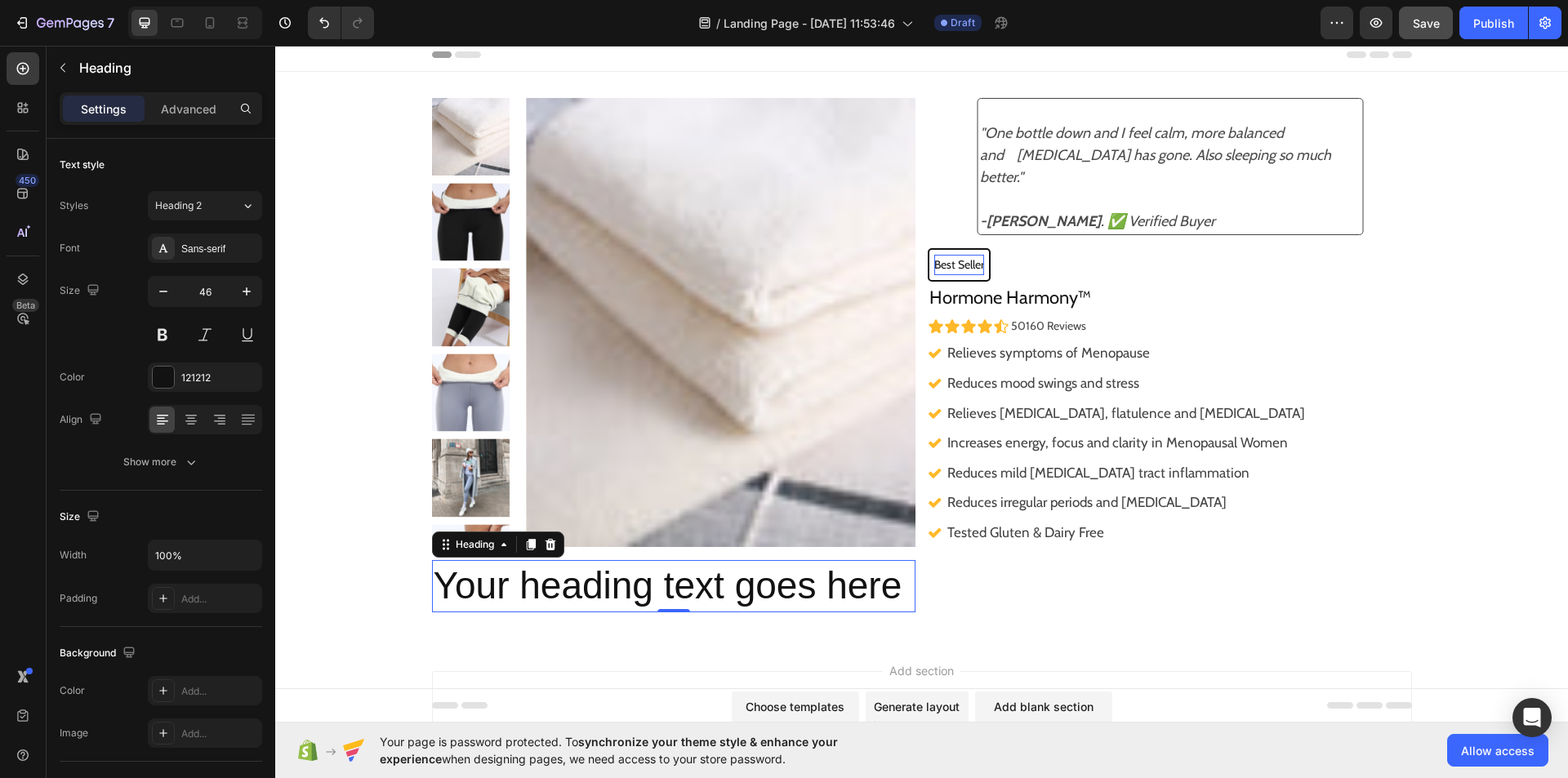
click at [890, 589] on h2 "Your heading text goes here" at bounding box center [674, 586] width 484 height 52
click at [890, 589] on p "Your heading text goes here" at bounding box center [674, 586] width 481 height 49
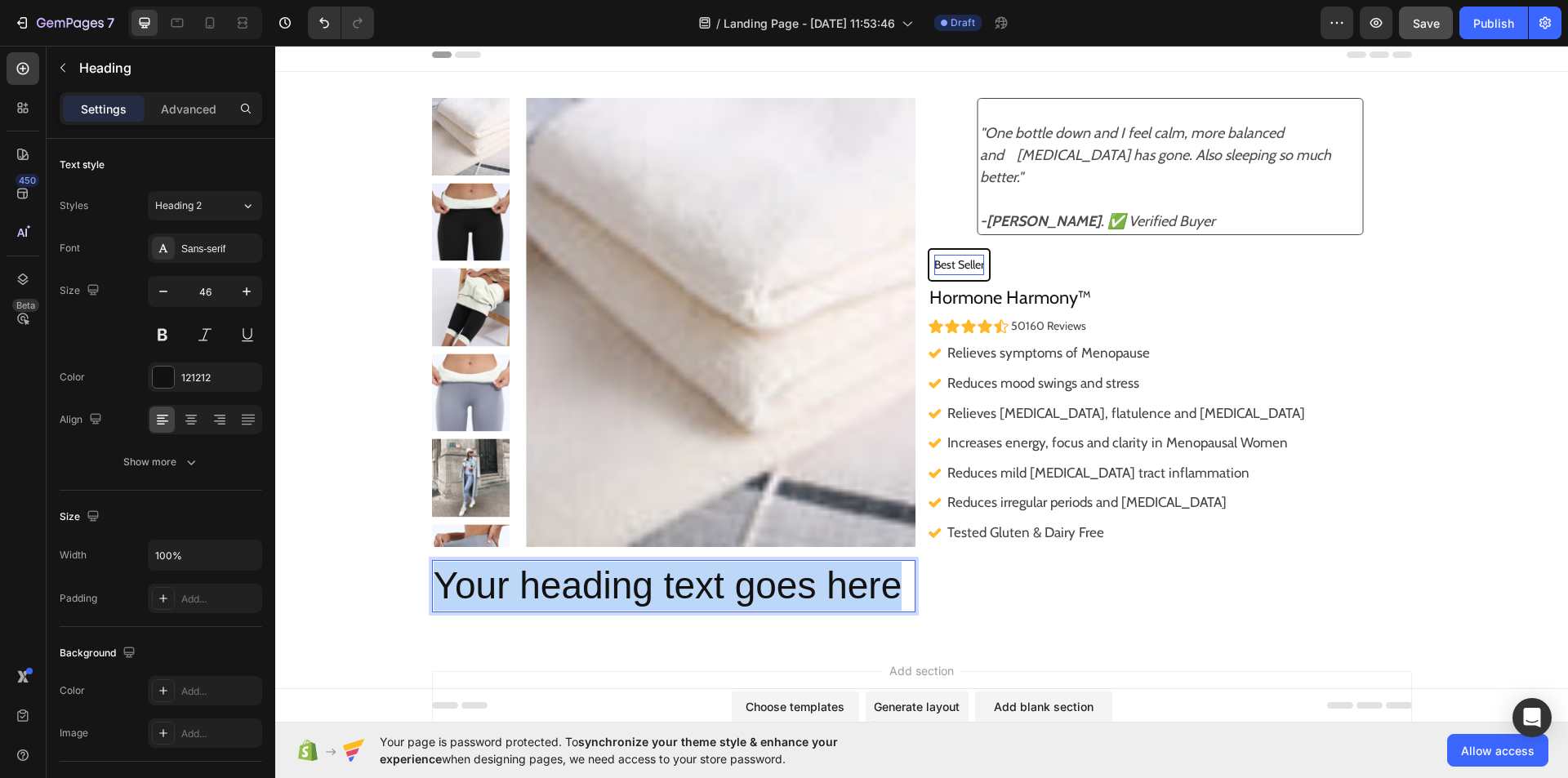
click at [890, 589] on p "Your heading text goes here" at bounding box center [674, 586] width 481 height 49
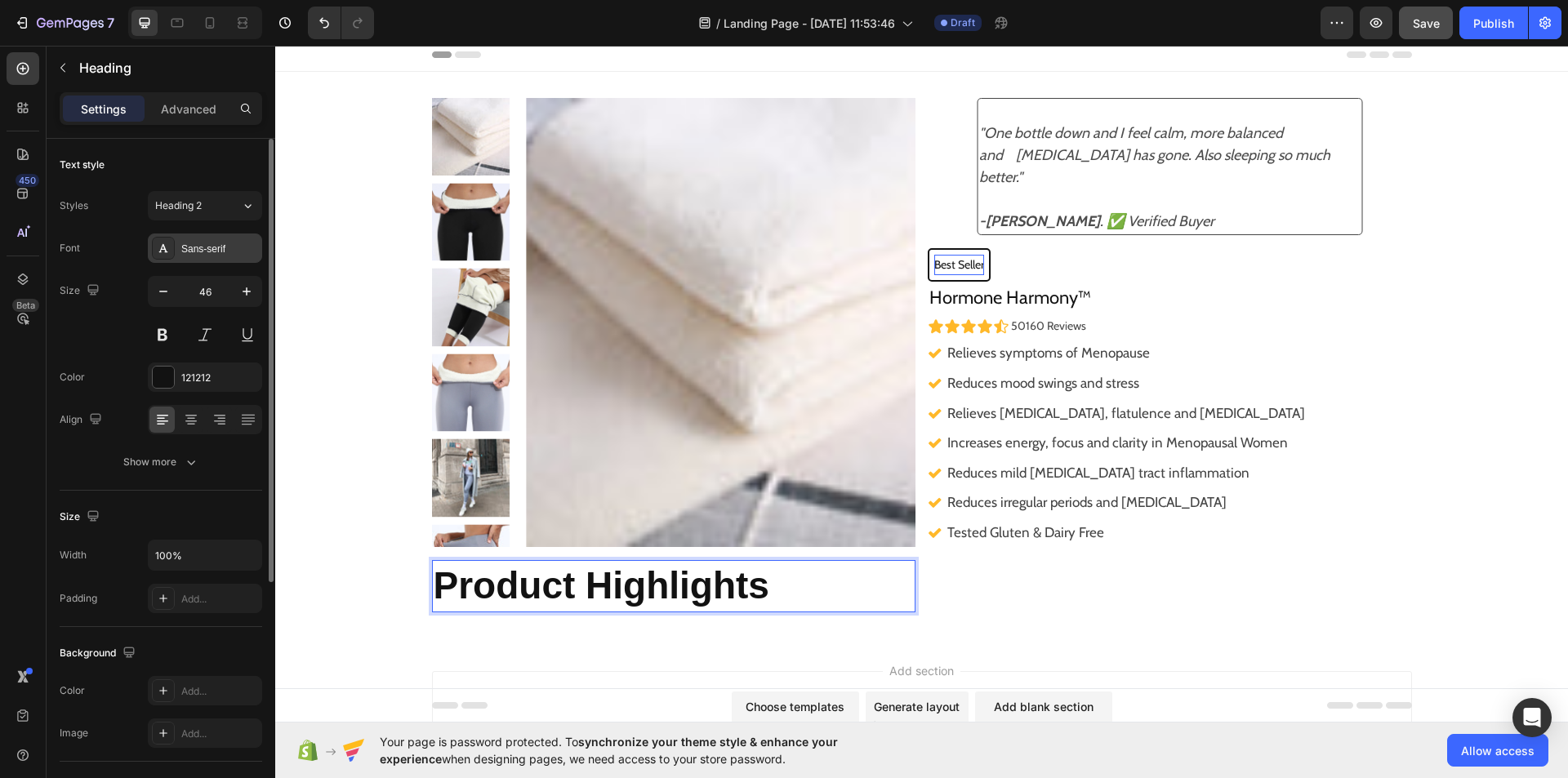
click at [240, 242] on div "Sans-serif" at bounding box center [220, 250] width 77 height 15
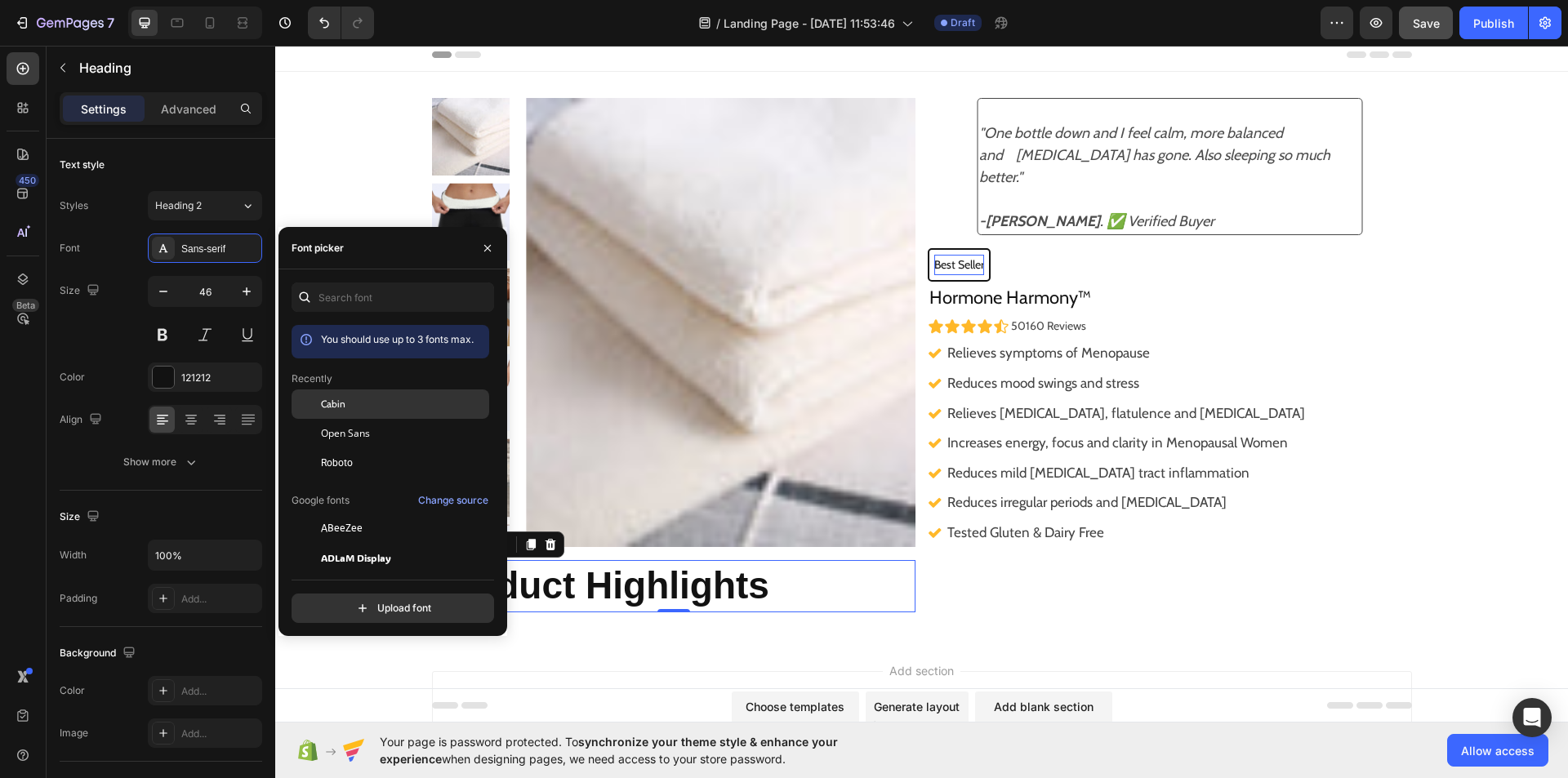
click at [350, 405] on div "Cabin" at bounding box center [403, 404] width 165 height 15
click at [498, 237] on button "button" at bounding box center [487, 248] width 26 height 26
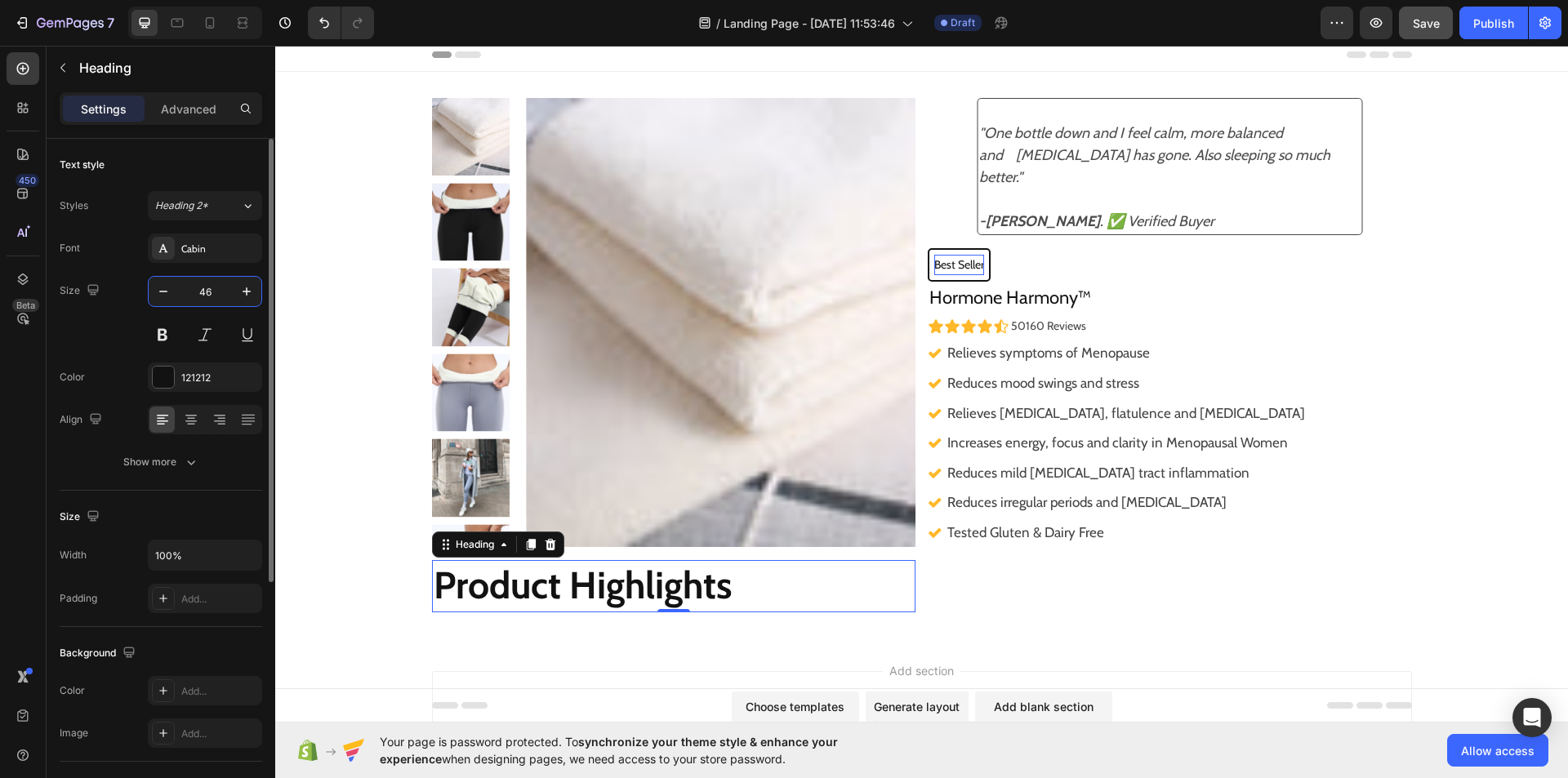
click at [218, 289] on input "46" at bounding box center [205, 291] width 54 height 29
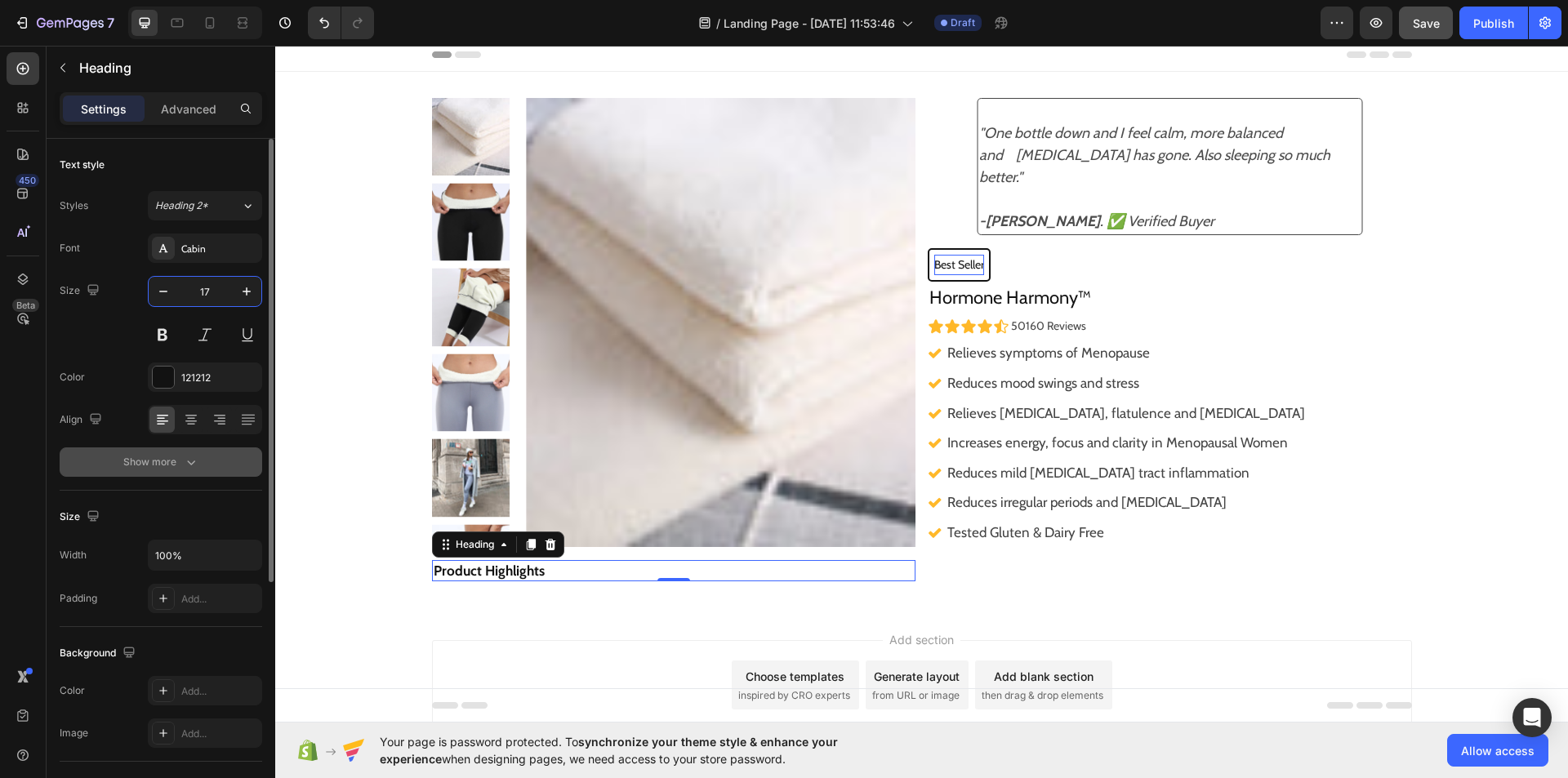
type input "17"
click at [193, 453] on button "Show more" at bounding box center [161, 462] width 202 height 29
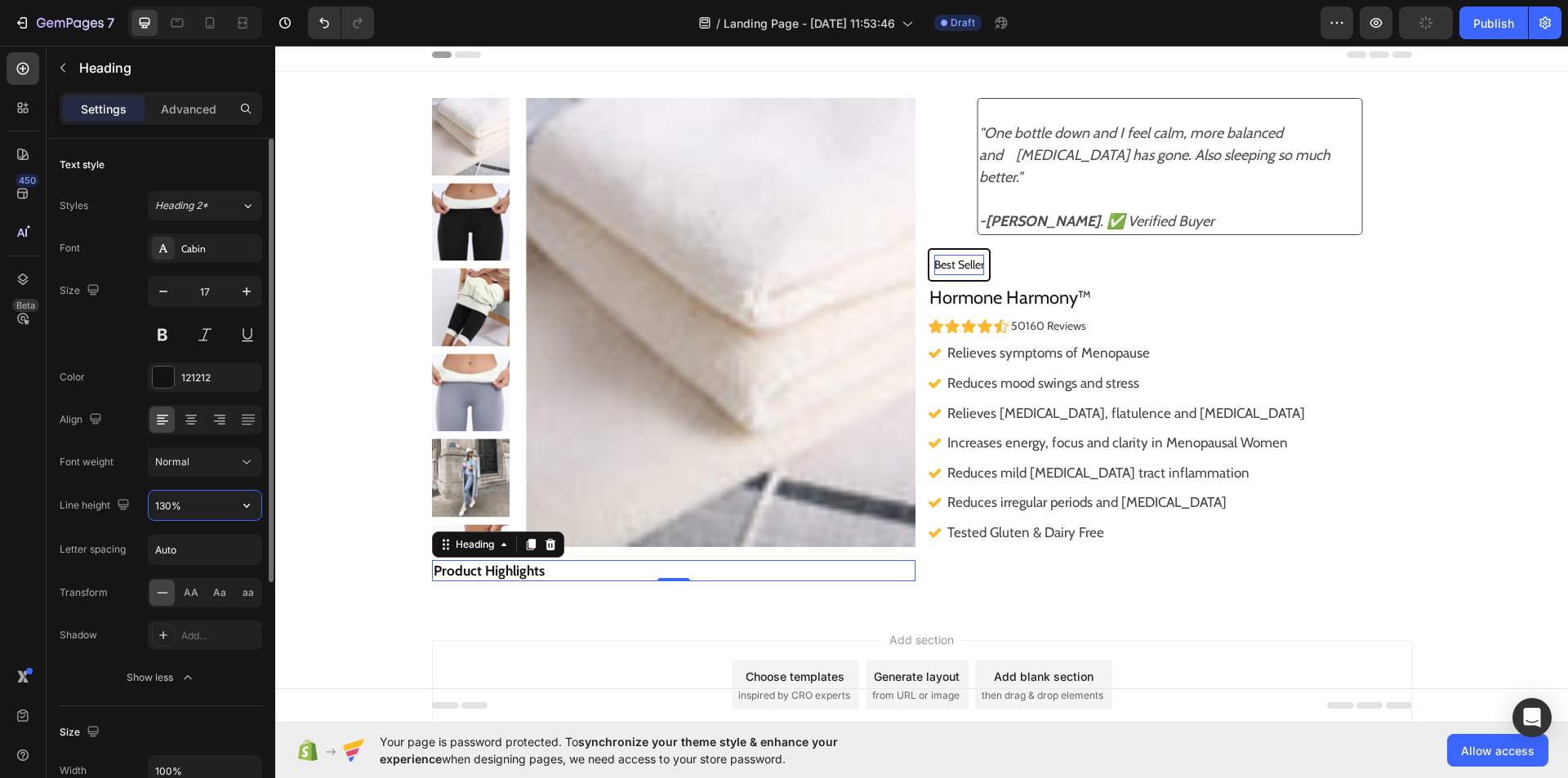
click at [204, 499] on input "130%" at bounding box center [205, 505] width 112 height 29
type input "28 px"
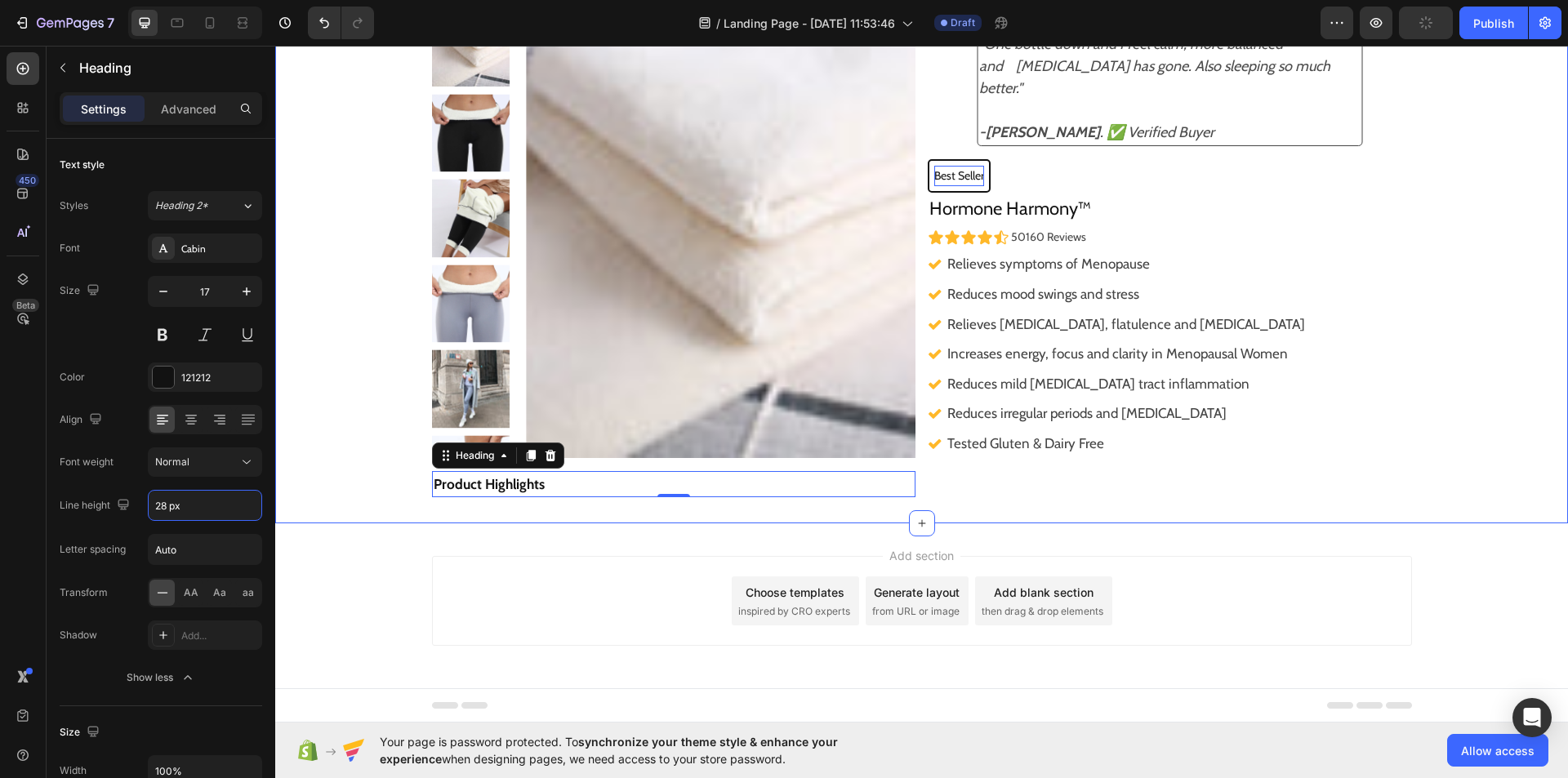
scroll to position [98, 0]
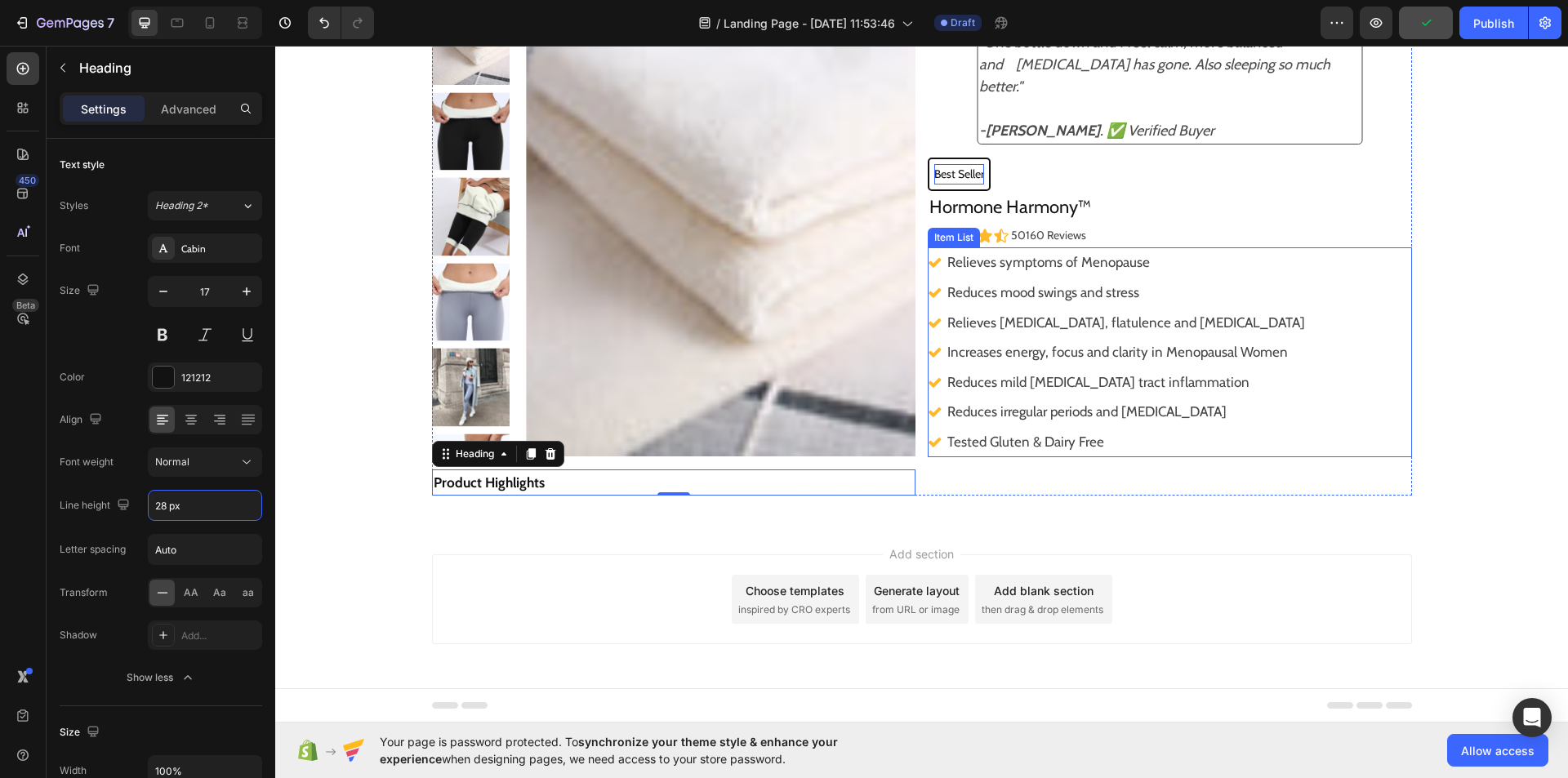
click at [1296, 308] on div "Relieves symptoms of Menopause Reduces mood swings and stress Relieves bloating…" at bounding box center [1170, 351] width 484 height 209
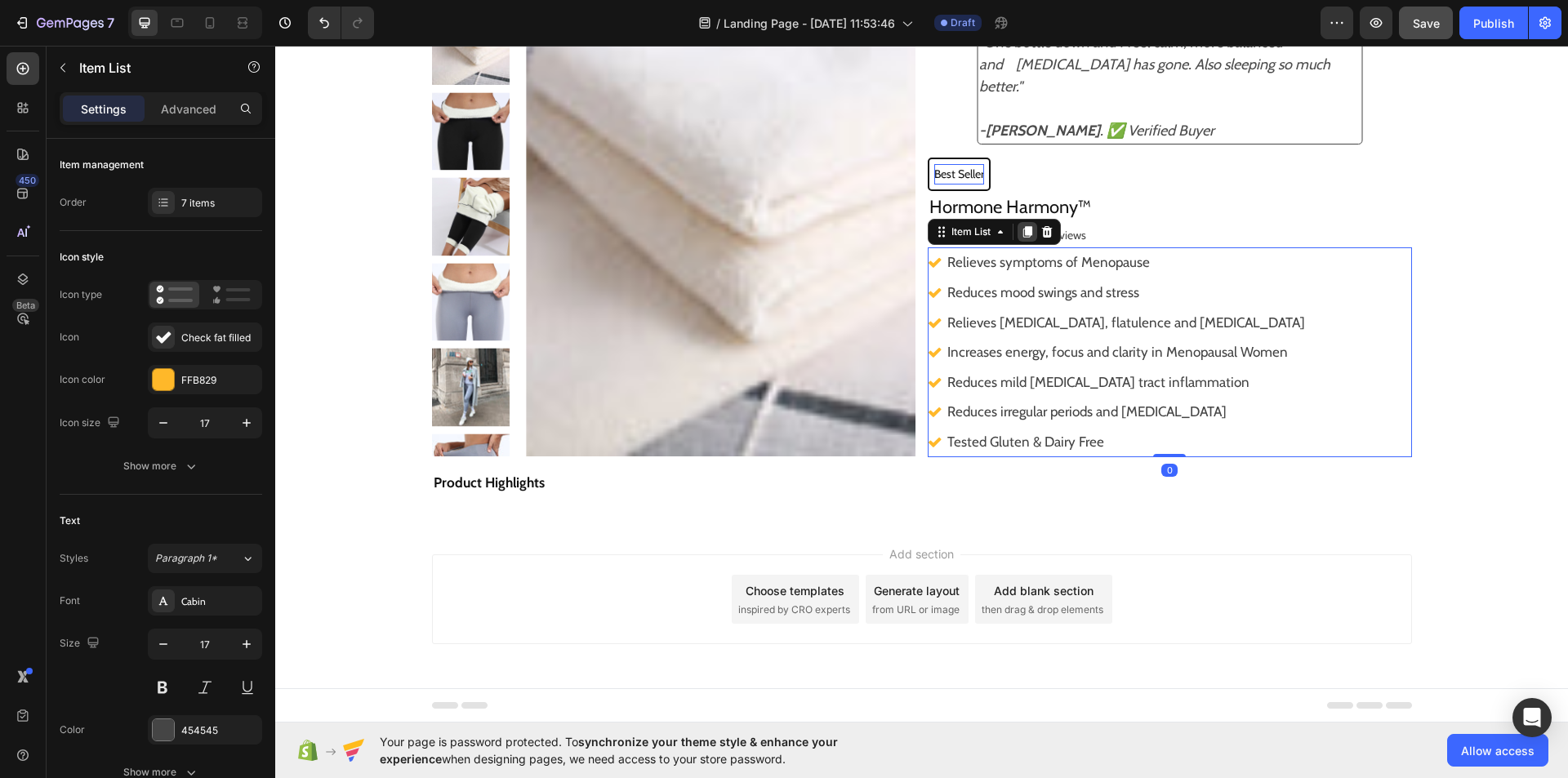
click at [1023, 225] on icon at bounding box center [1027, 232] width 13 height 13
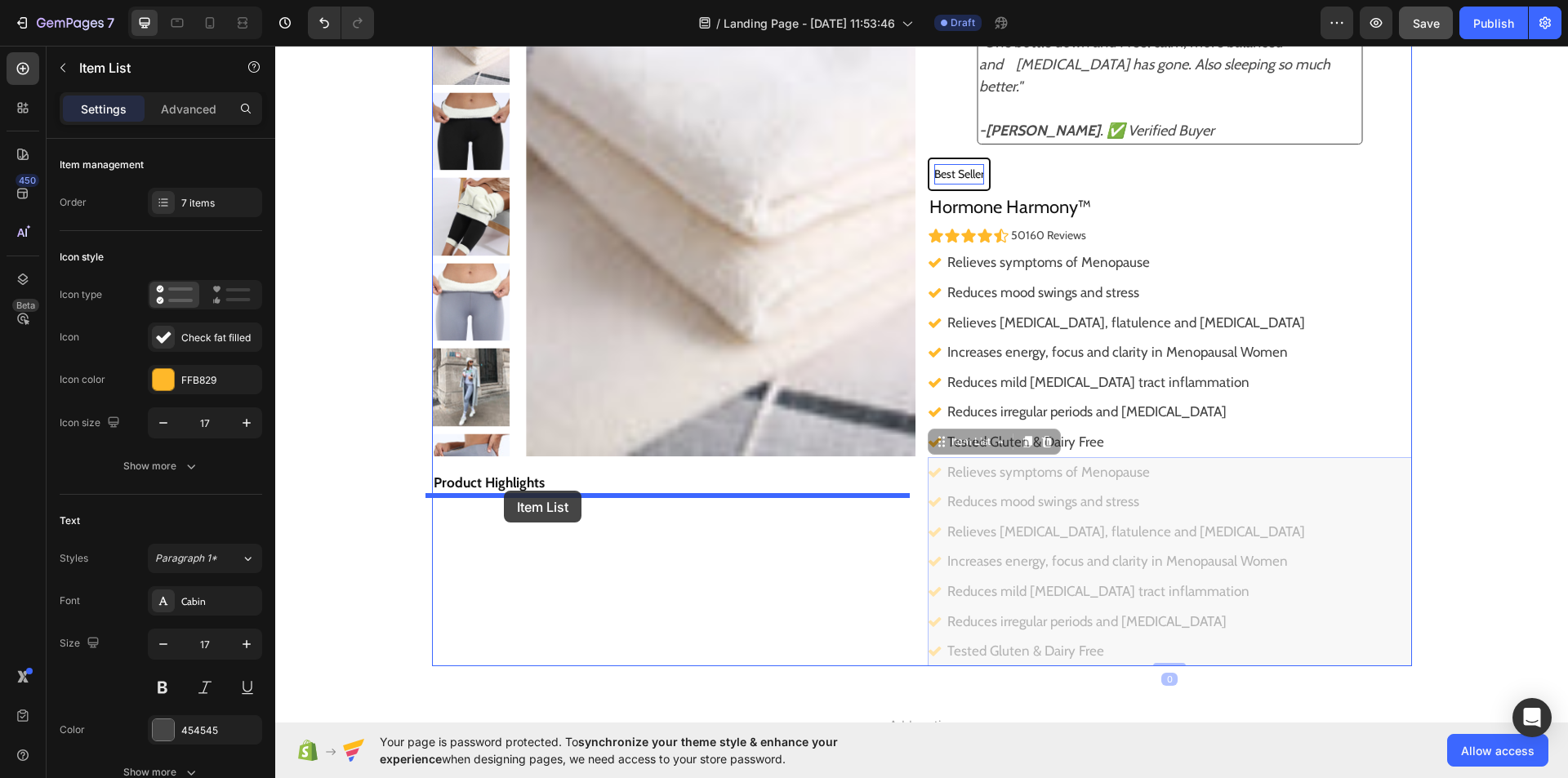
drag, startPoint x: 935, startPoint y: 443, endPoint x: 504, endPoint y: 491, distance: 433.7
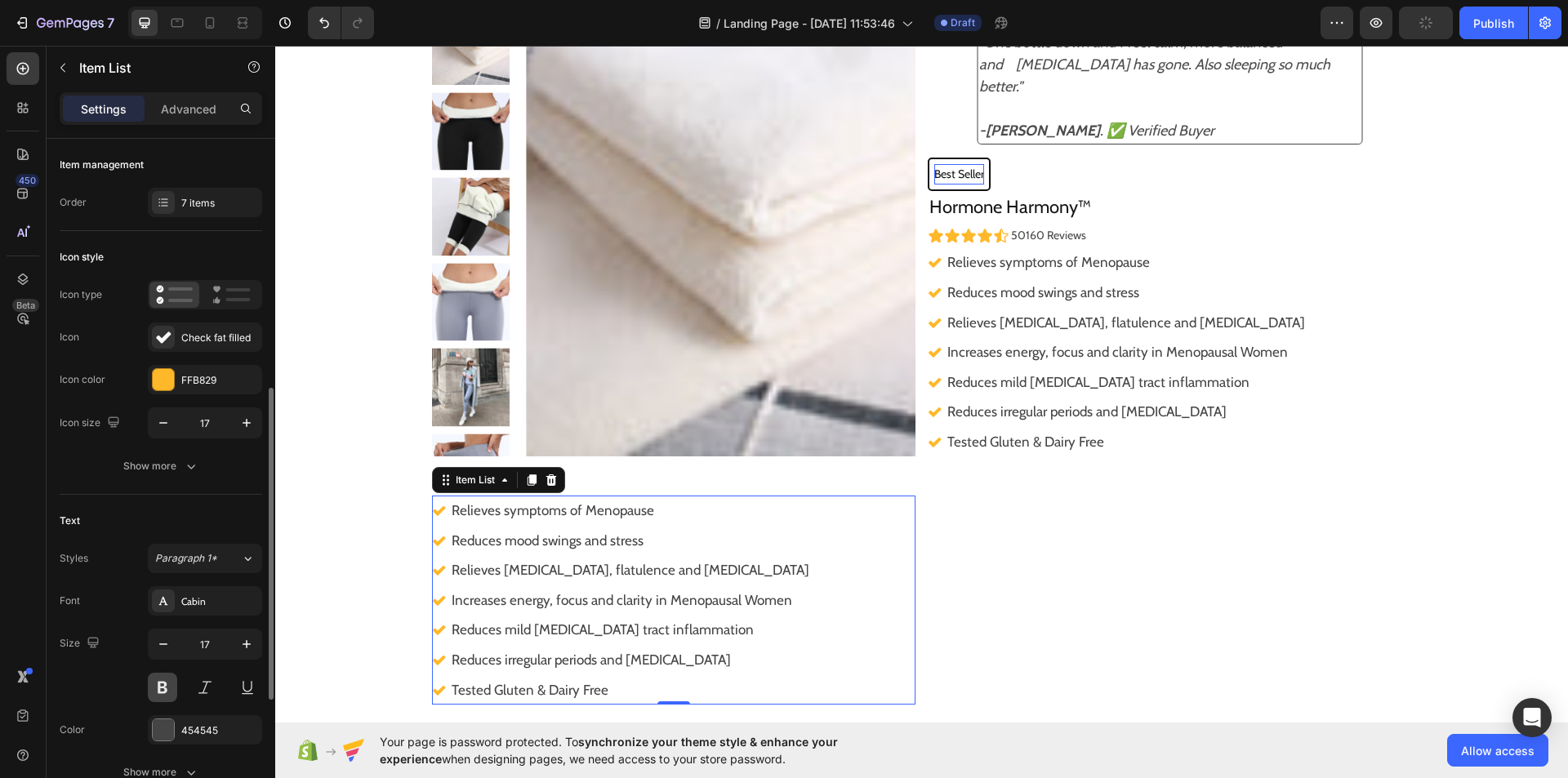
scroll to position [191, 0]
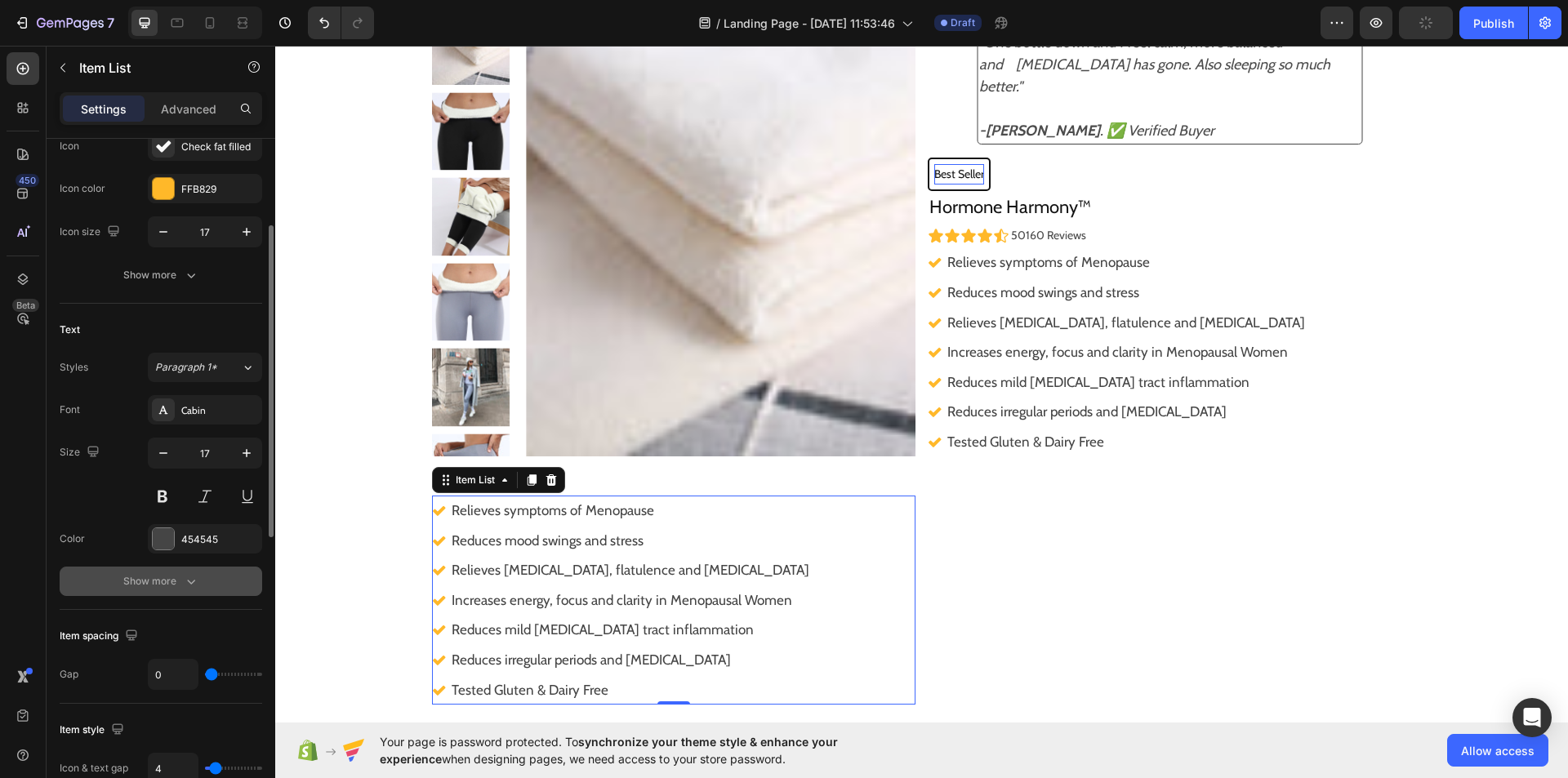
click at [181, 593] on button "Show more" at bounding box center [161, 581] width 202 height 29
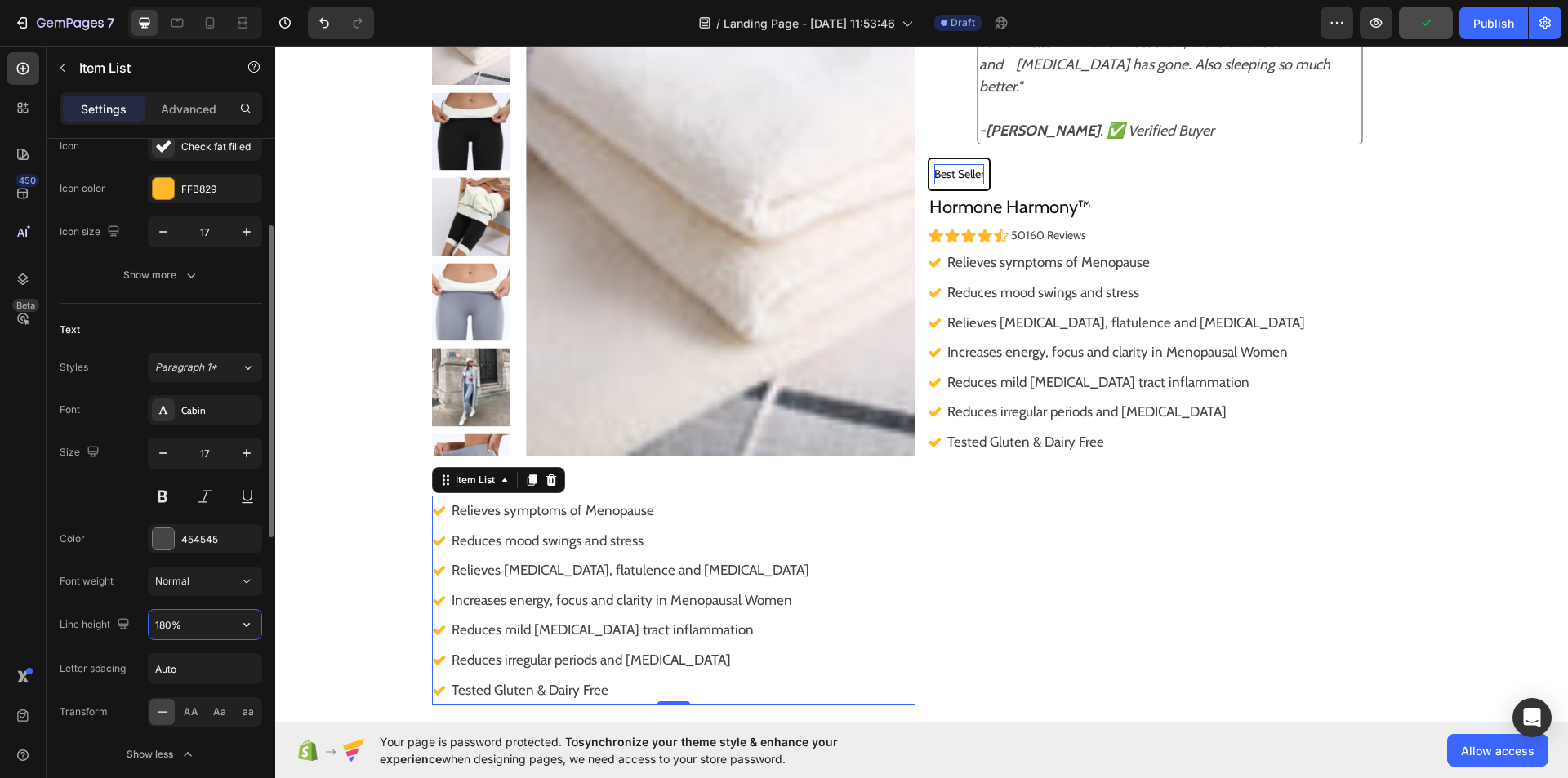
click at [182, 627] on input "180%" at bounding box center [205, 624] width 112 height 29
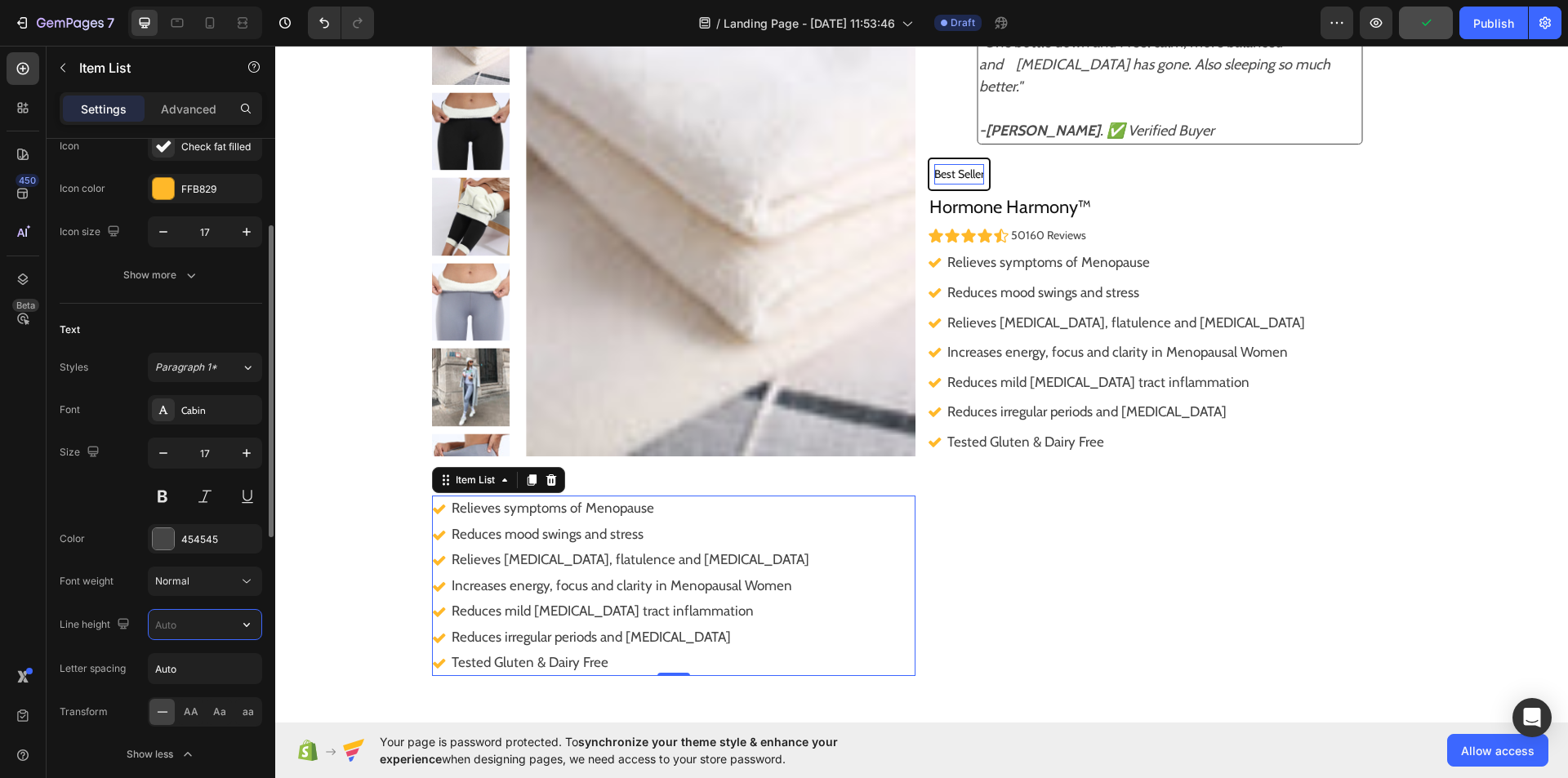
type input "2"
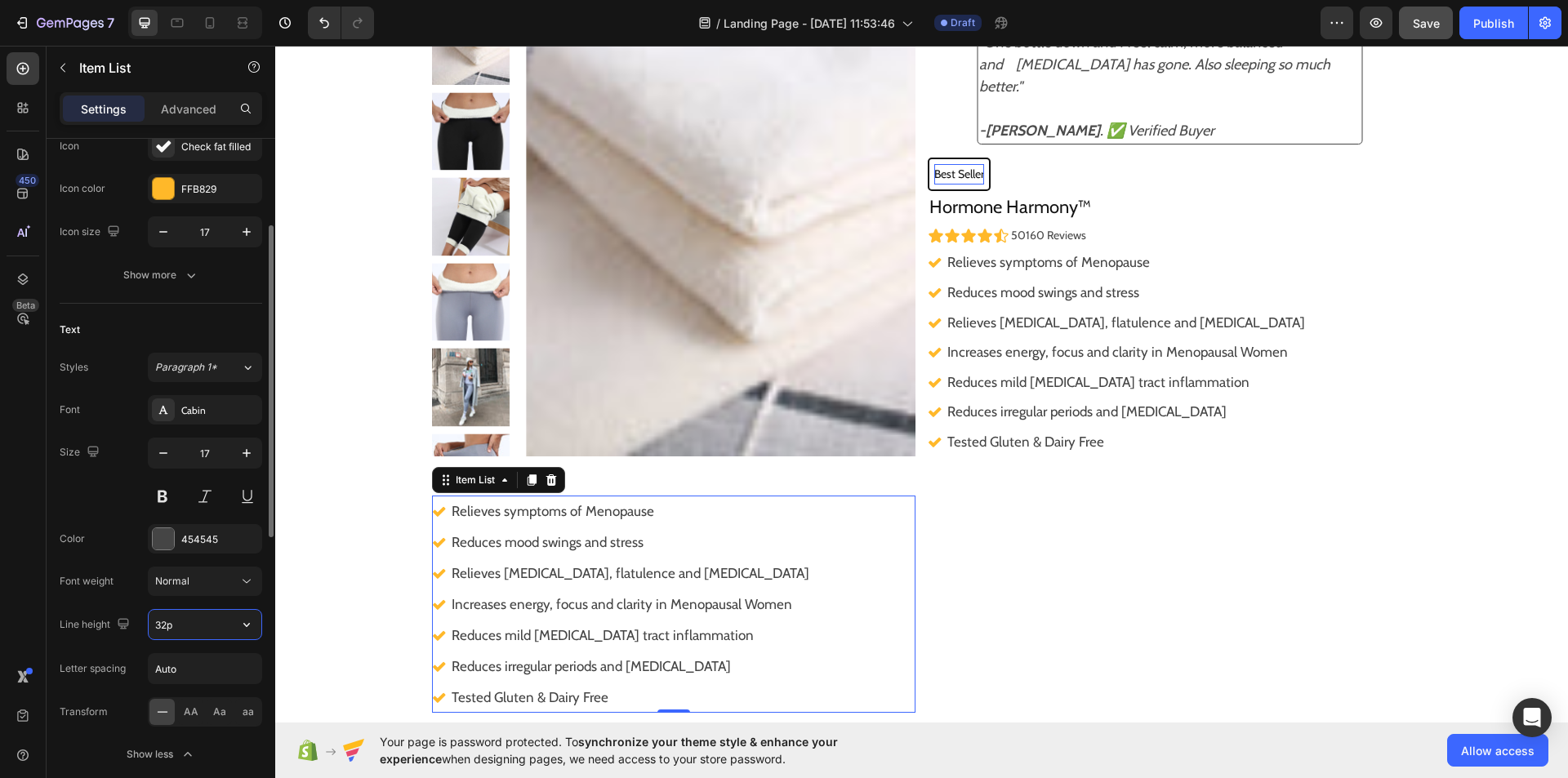
type input "32px"
click at [1304, 303] on div "Relieves symptoms of Menopause Reduces mood swings and stress Relieves bloating…" at bounding box center [1170, 351] width 484 height 209
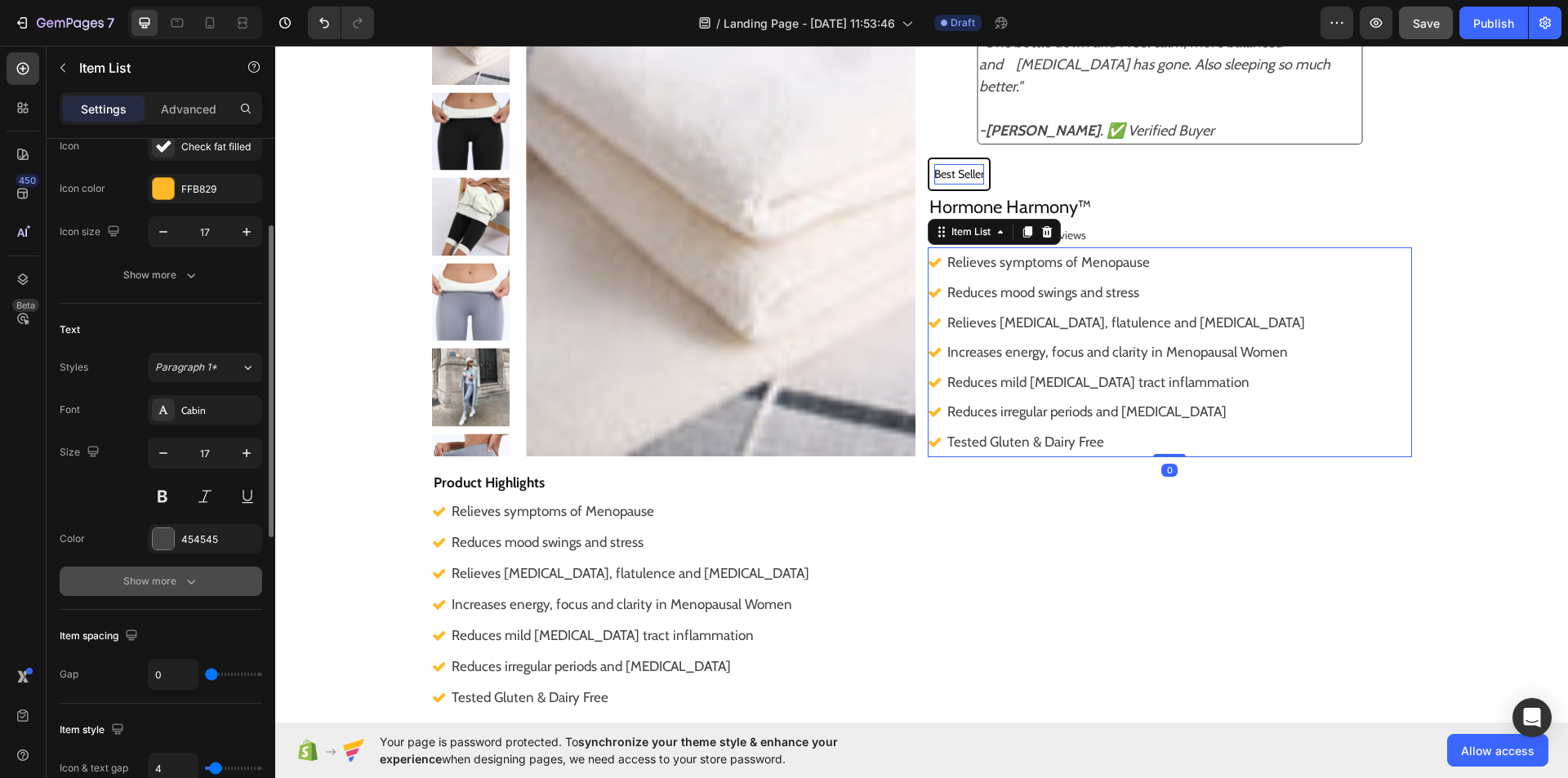
click at [185, 590] on button "Show more" at bounding box center [161, 581] width 202 height 29
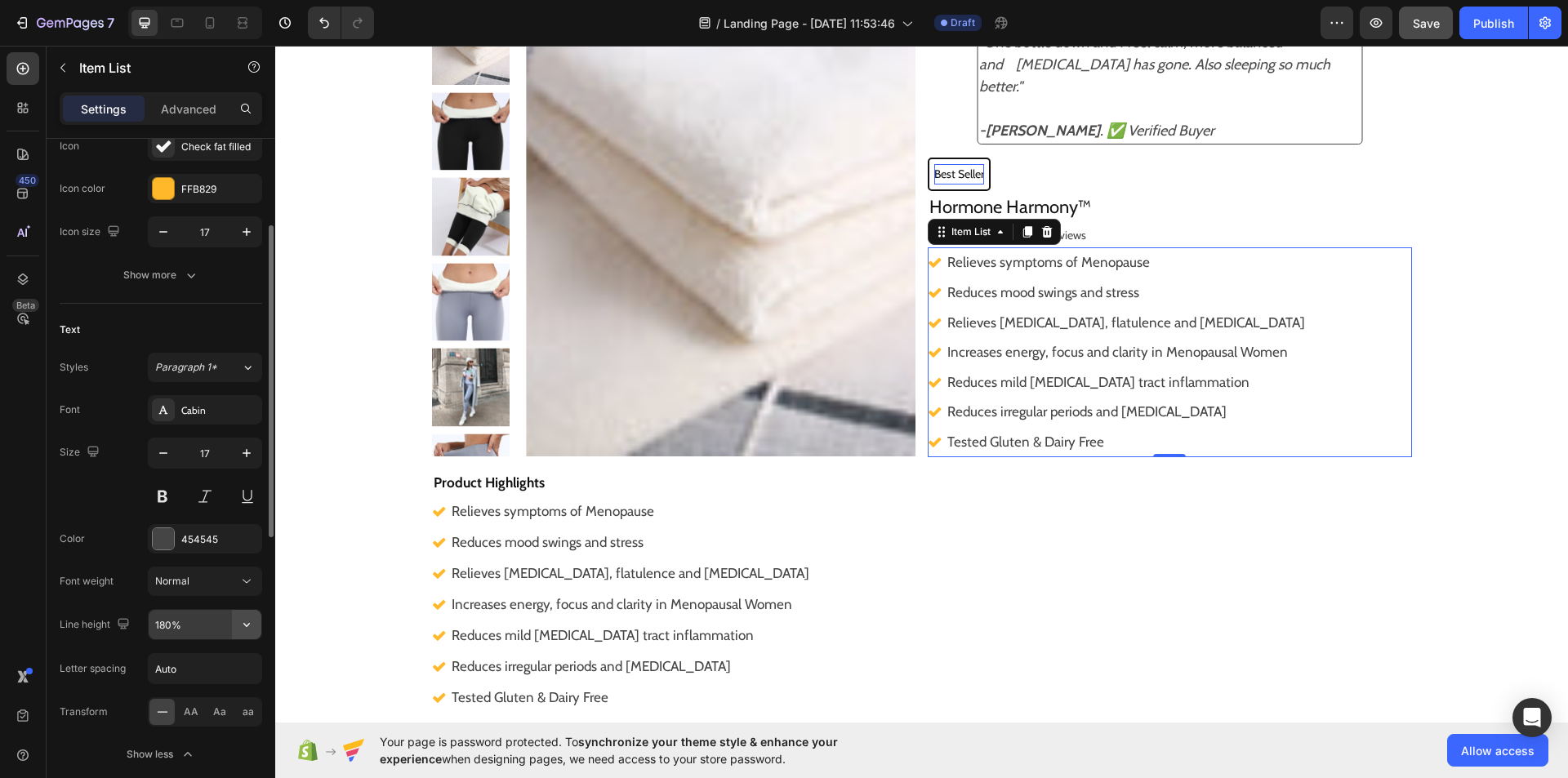
click at [248, 633] on button "button" at bounding box center [246, 624] width 29 height 29
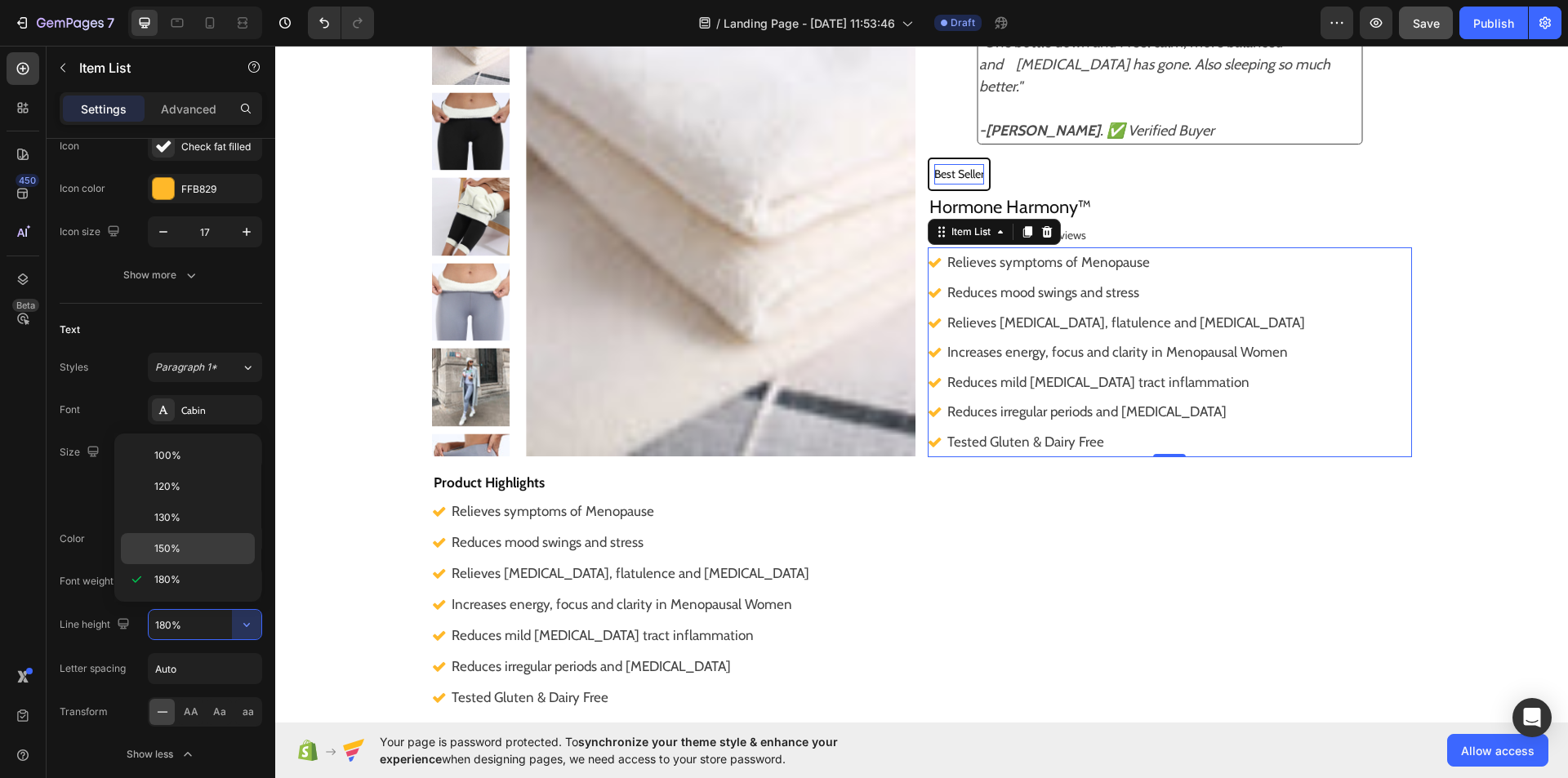
click at [220, 549] on p "150%" at bounding box center [201, 549] width 93 height 15
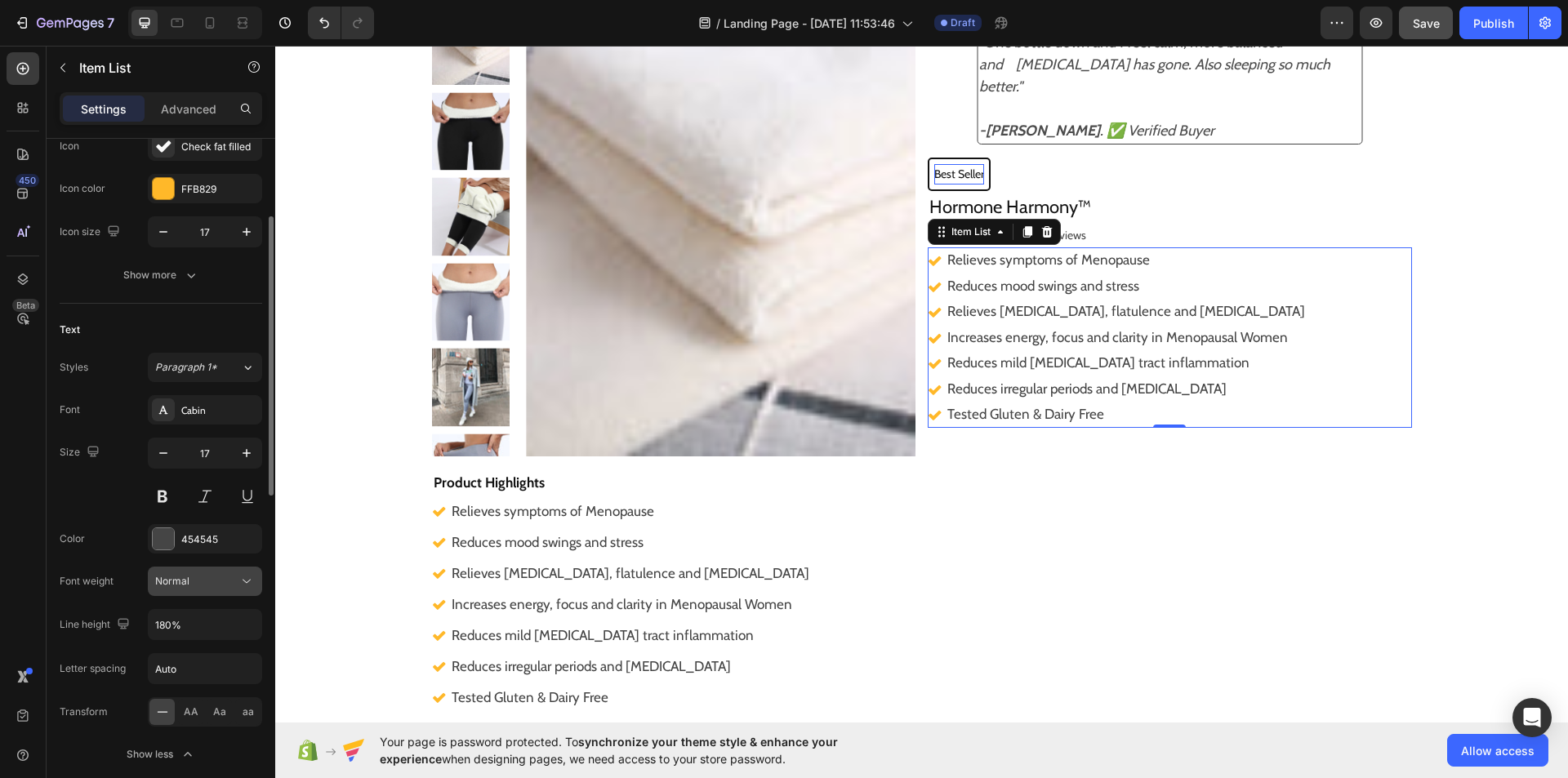
click at [247, 584] on icon at bounding box center [247, 582] width 17 height 17
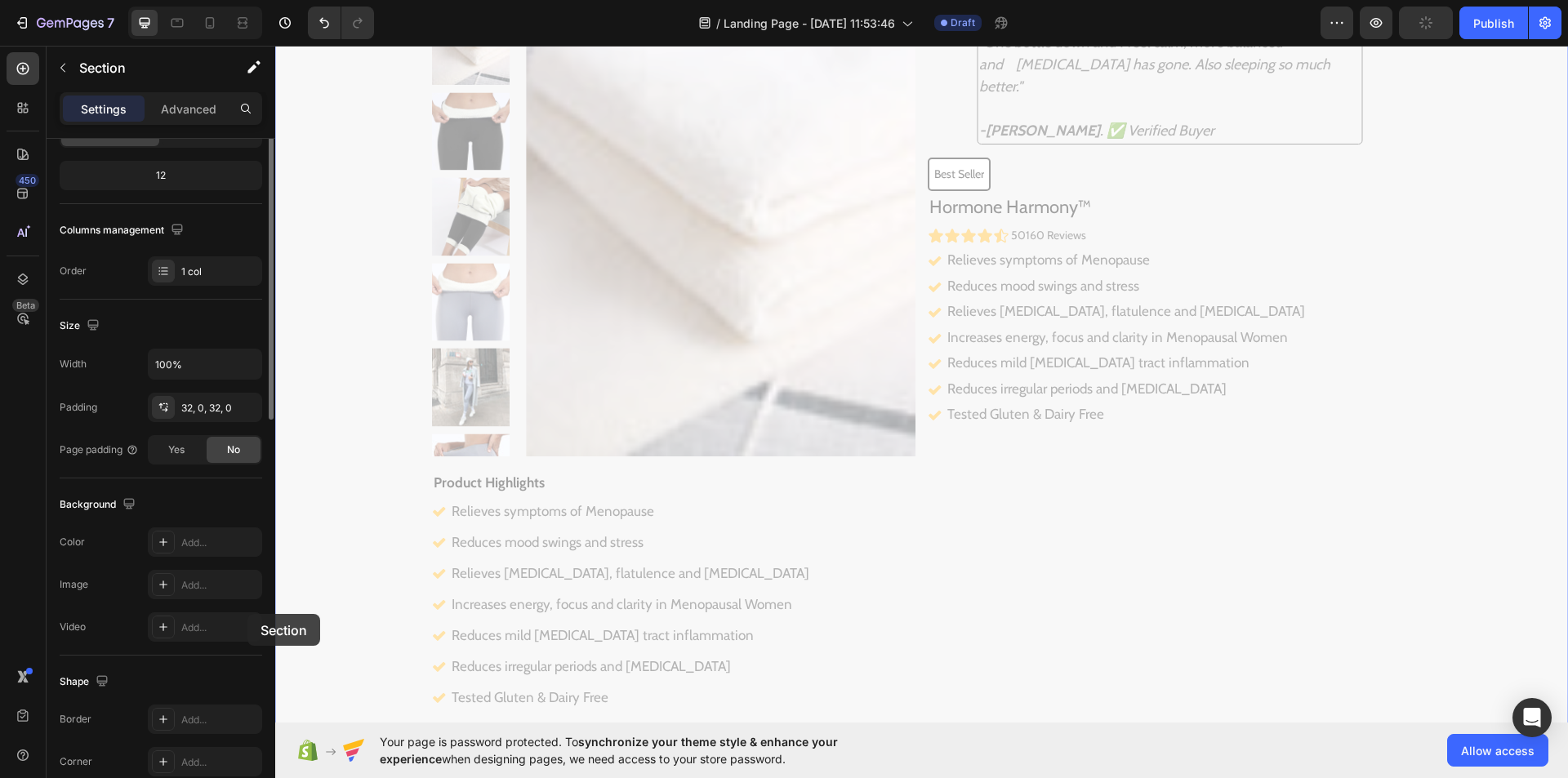
scroll to position [0, 0]
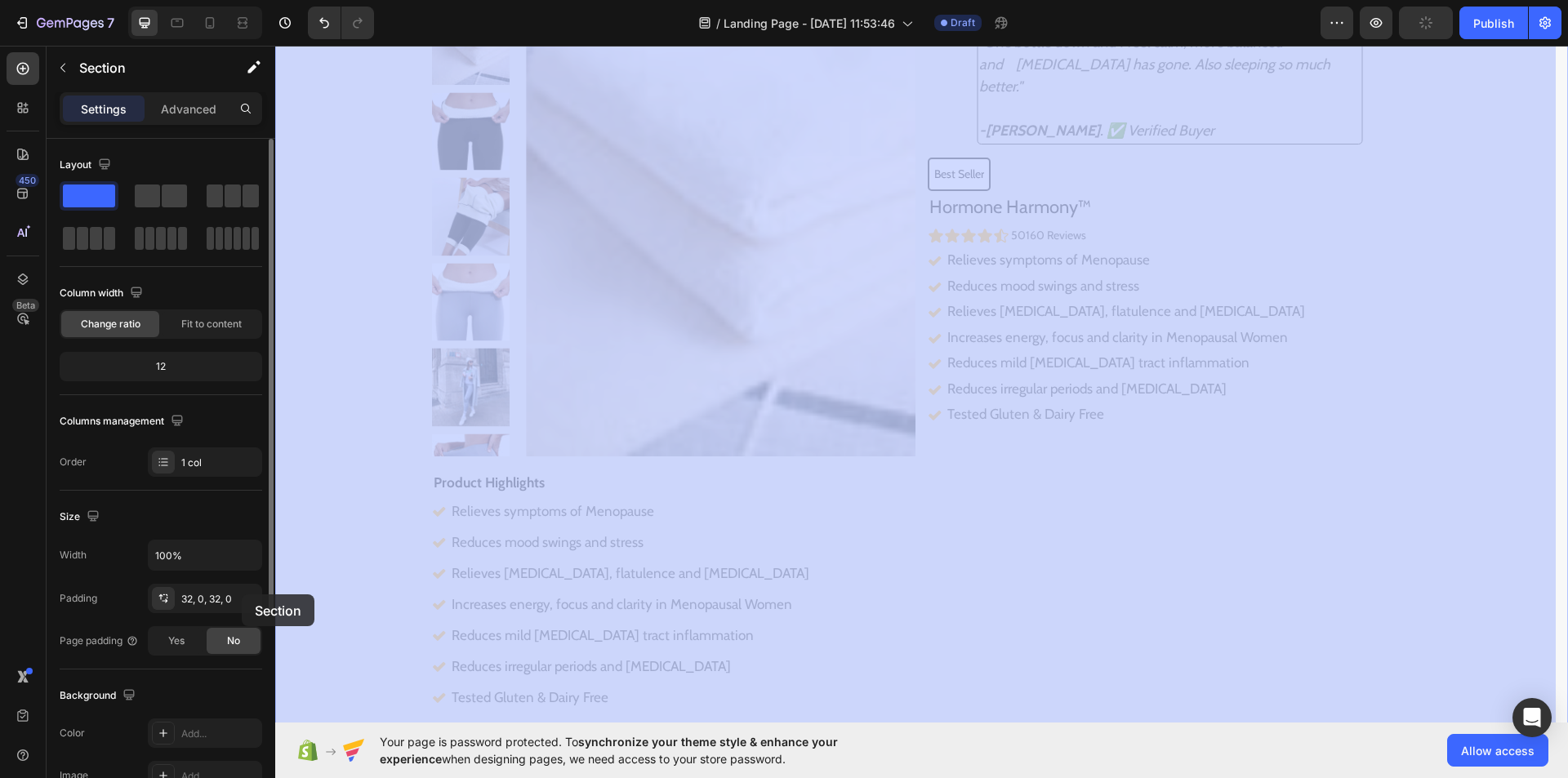
drag, startPoint x: 317, startPoint y: 587, endPoint x: 241, endPoint y: 595, distance: 76.4
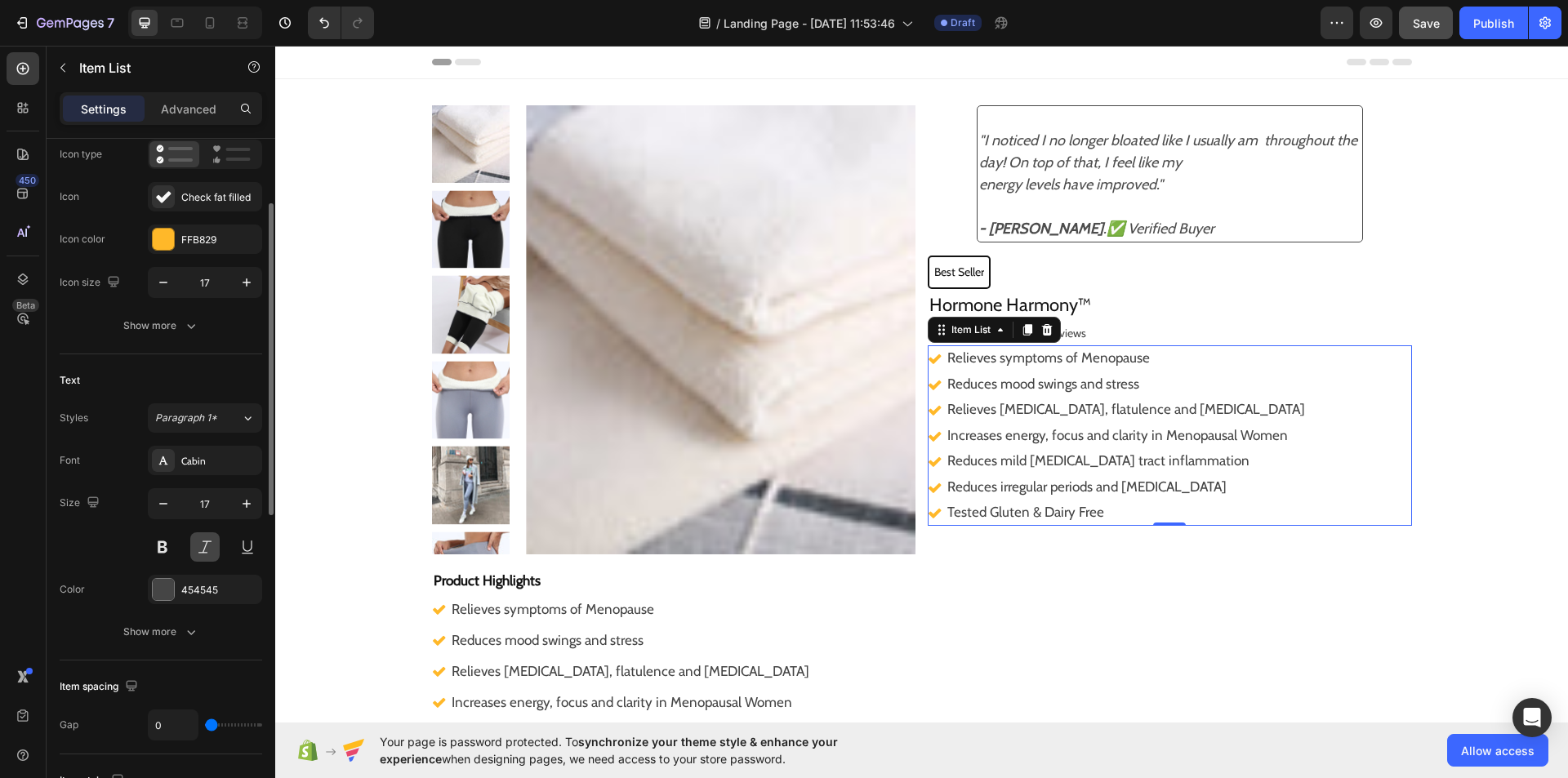
scroll to position [141, 0]
click at [189, 630] on icon "button" at bounding box center [191, 632] width 17 height 17
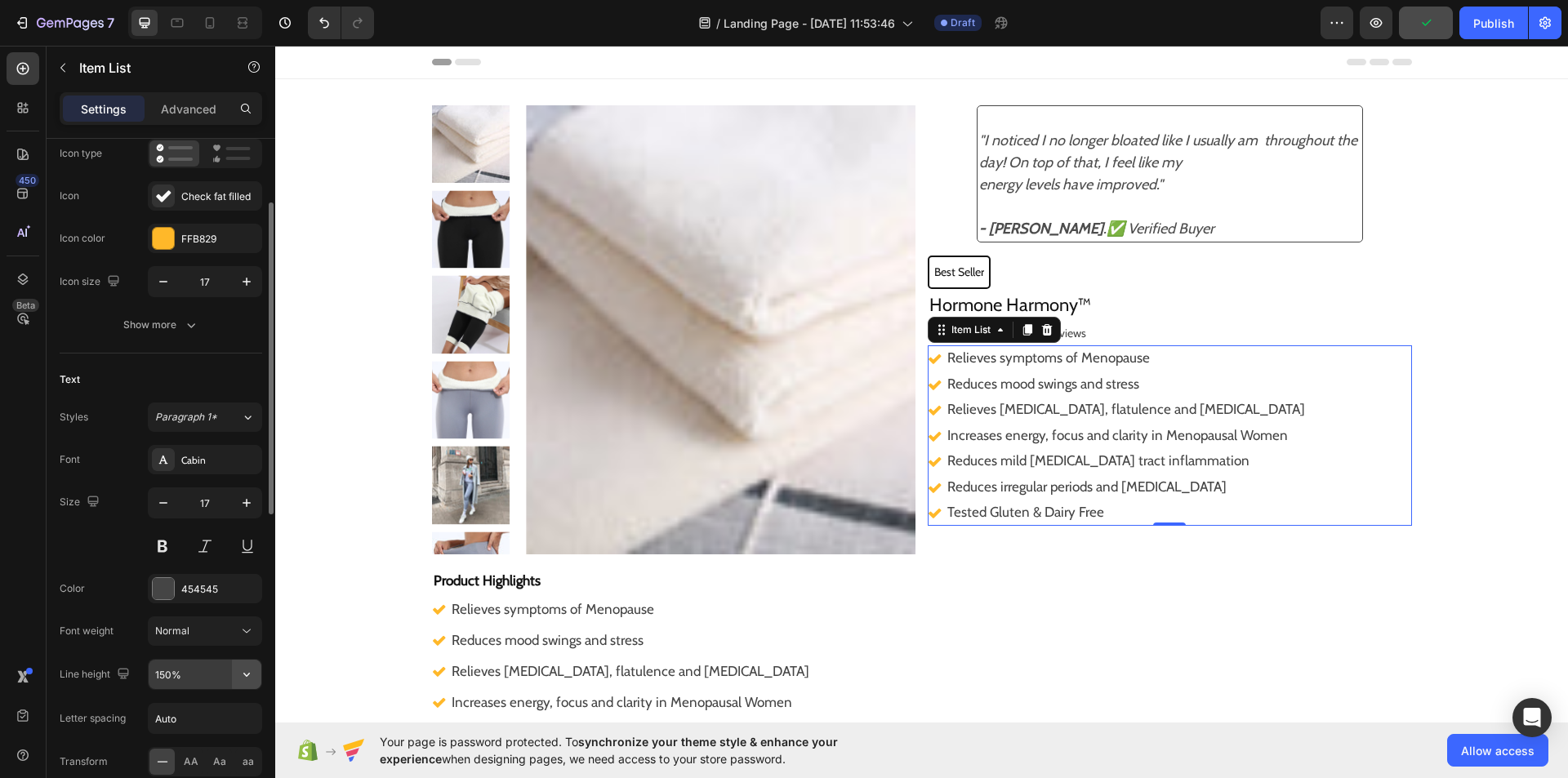
click at [254, 673] on icon "button" at bounding box center [247, 675] width 17 height 17
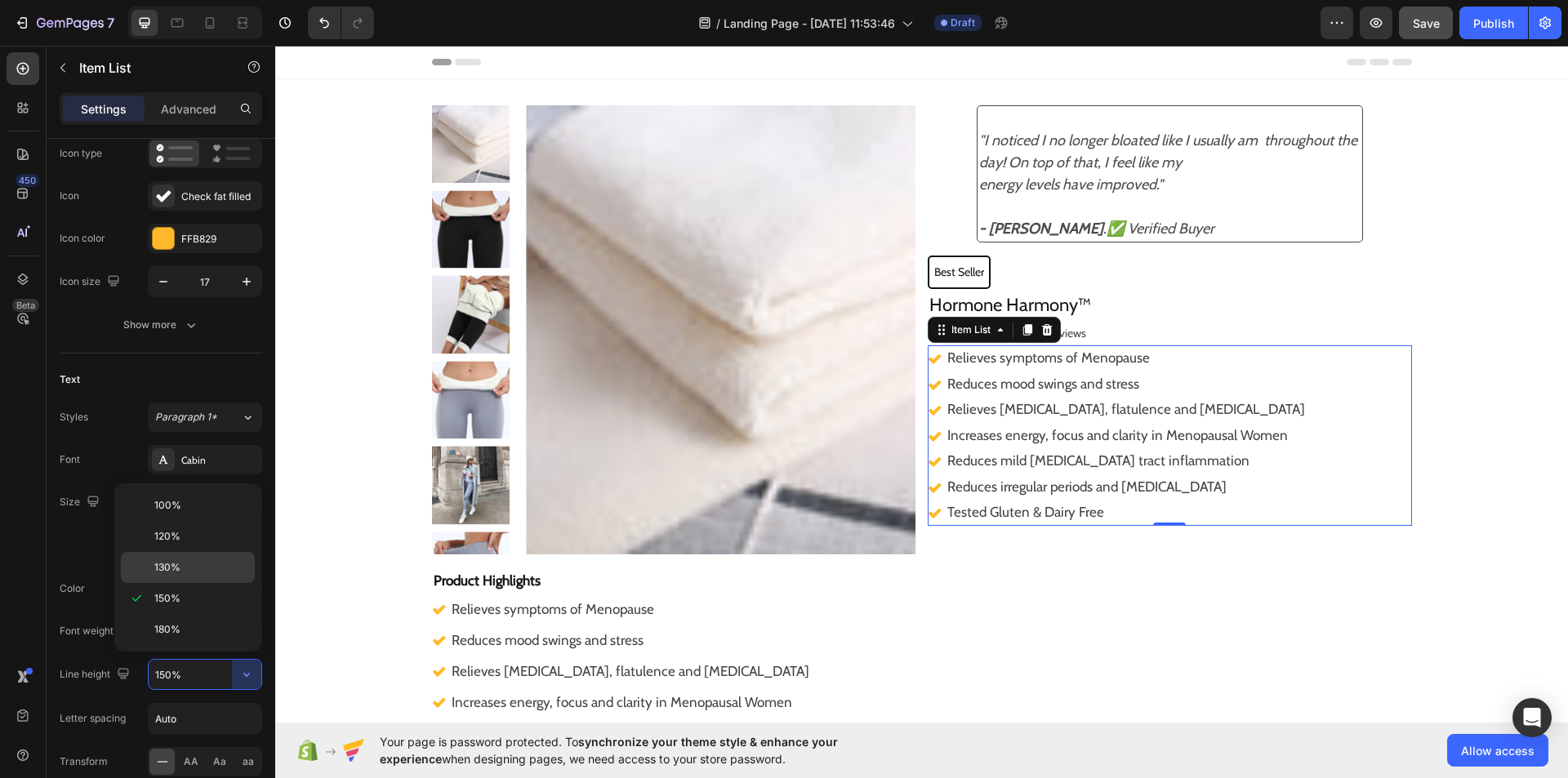
click at [215, 568] on p "130%" at bounding box center [201, 567] width 93 height 15
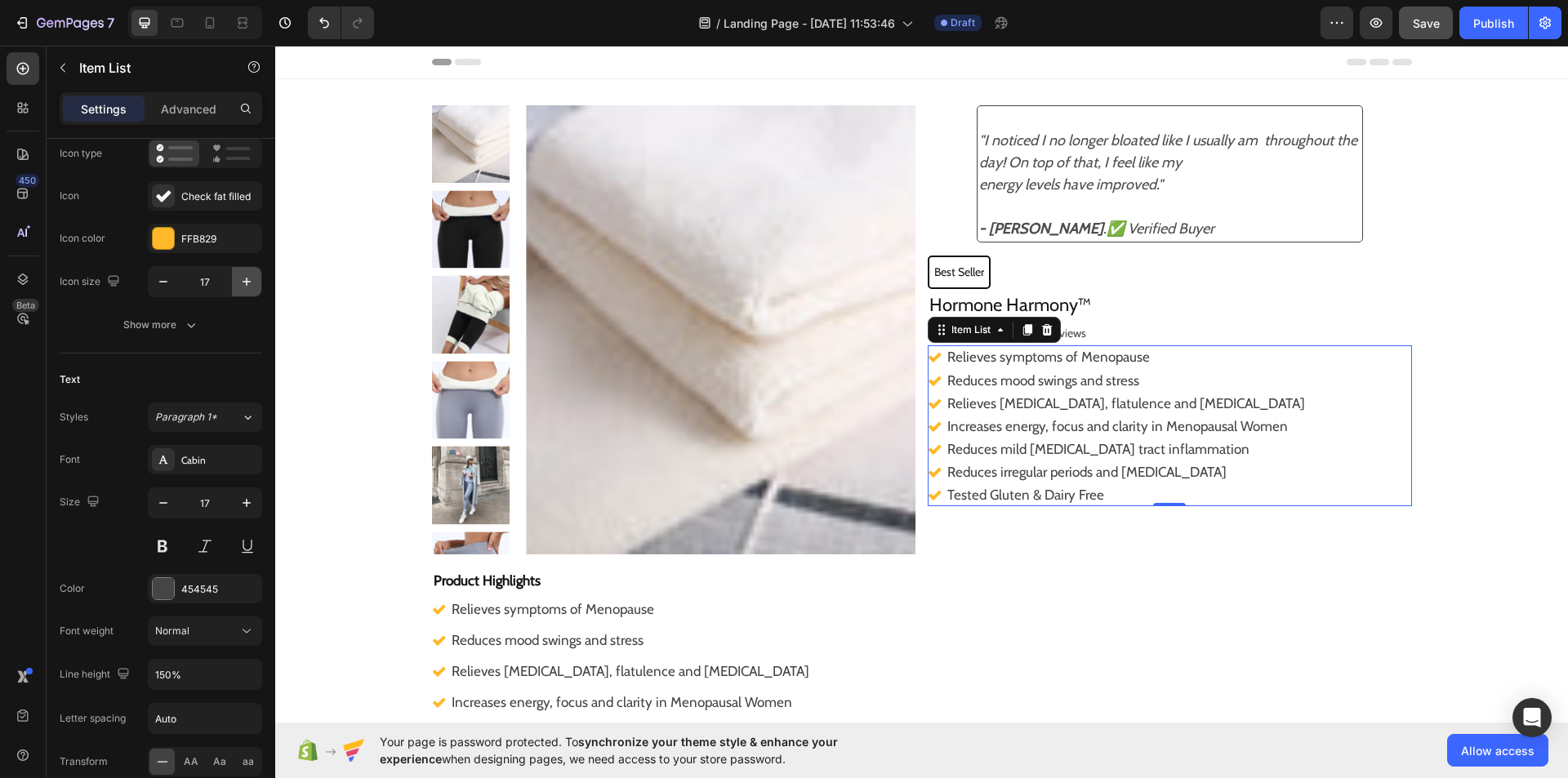
click at [246, 275] on icon "button" at bounding box center [247, 282] width 17 height 17
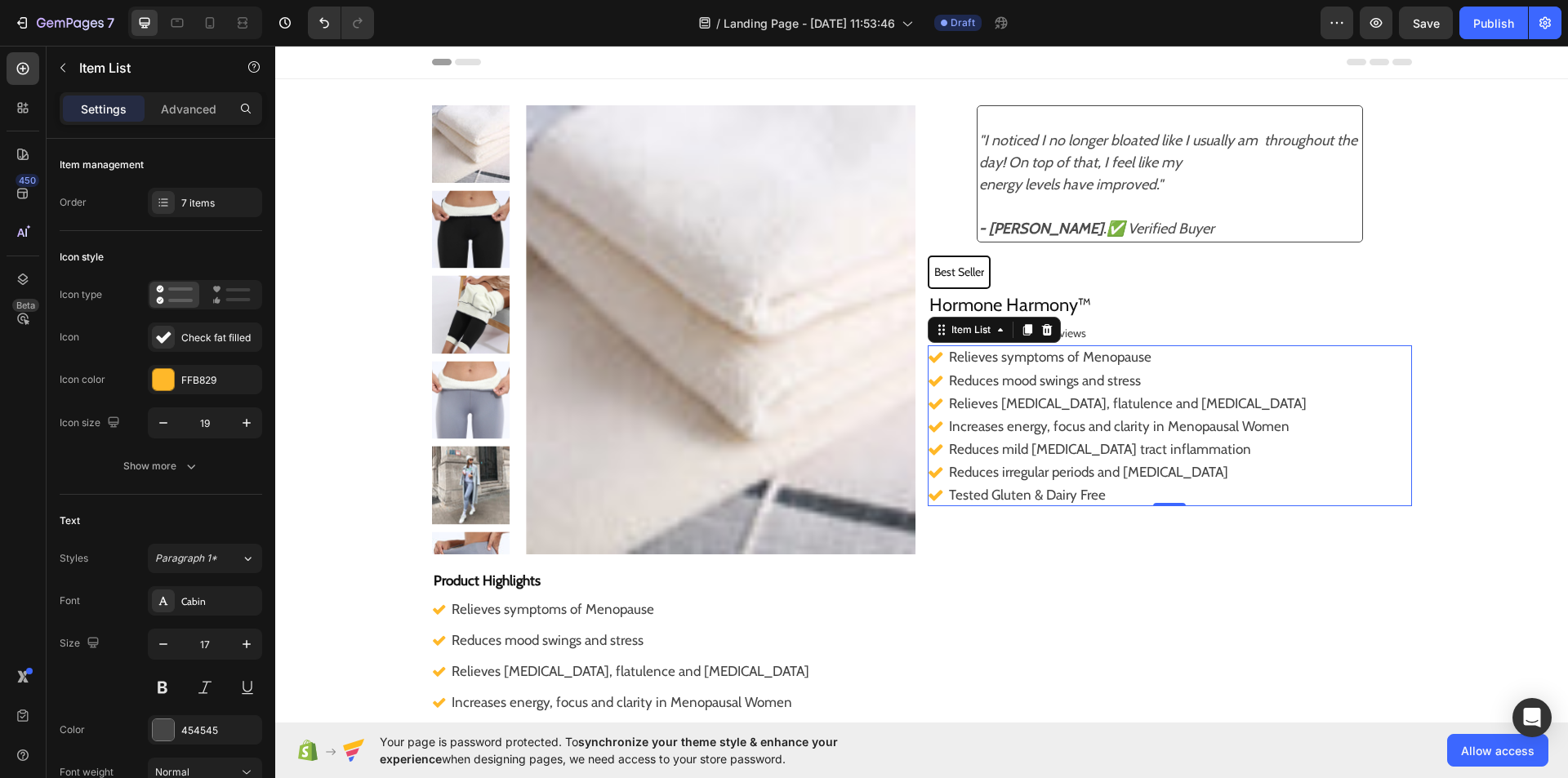
scroll to position [141, 0]
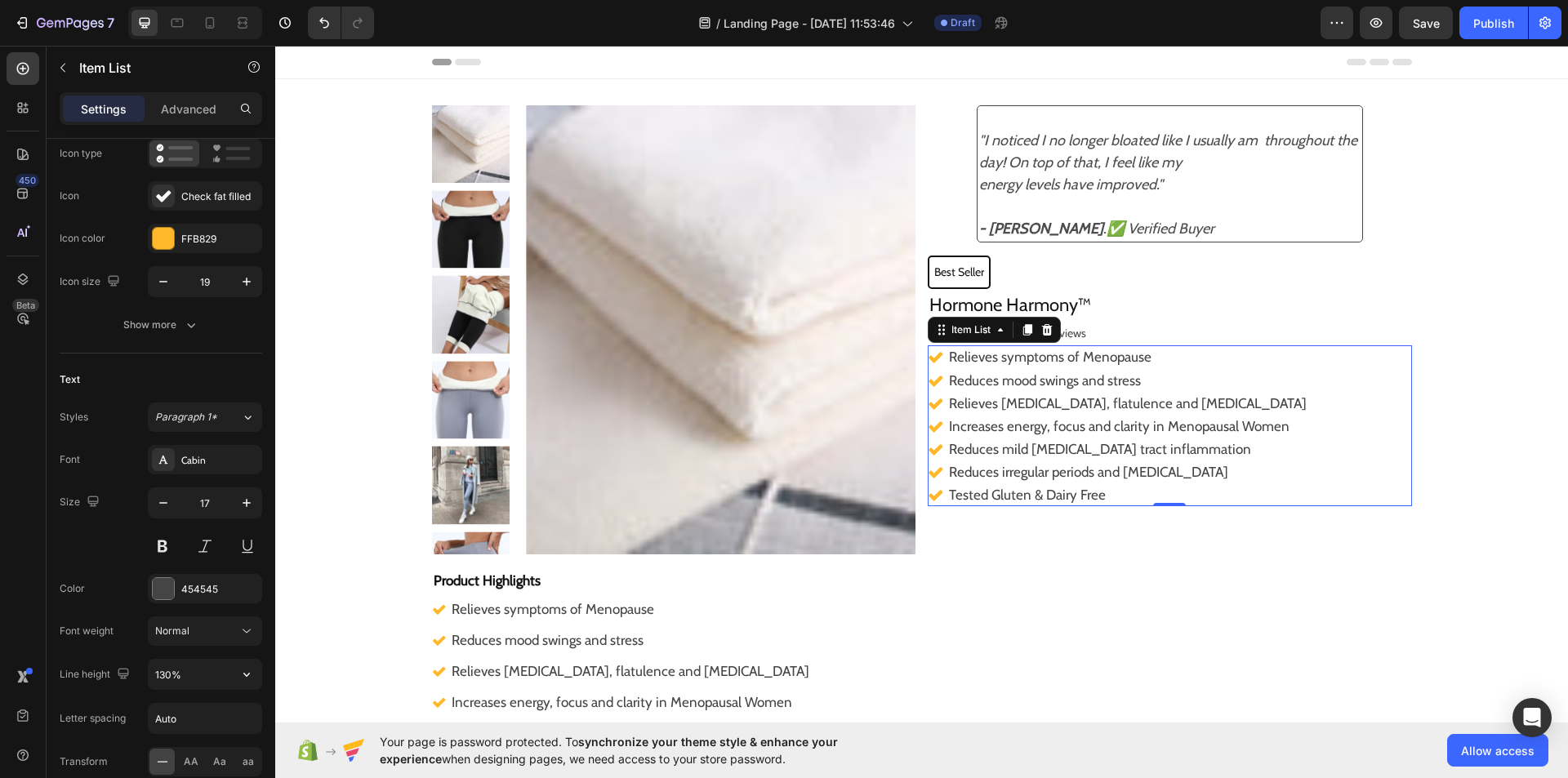
click at [245, 678] on icon "button" at bounding box center [247, 675] width 17 height 17
click at [193, 594] on p "150%" at bounding box center [201, 599] width 93 height 15
type input "150%"
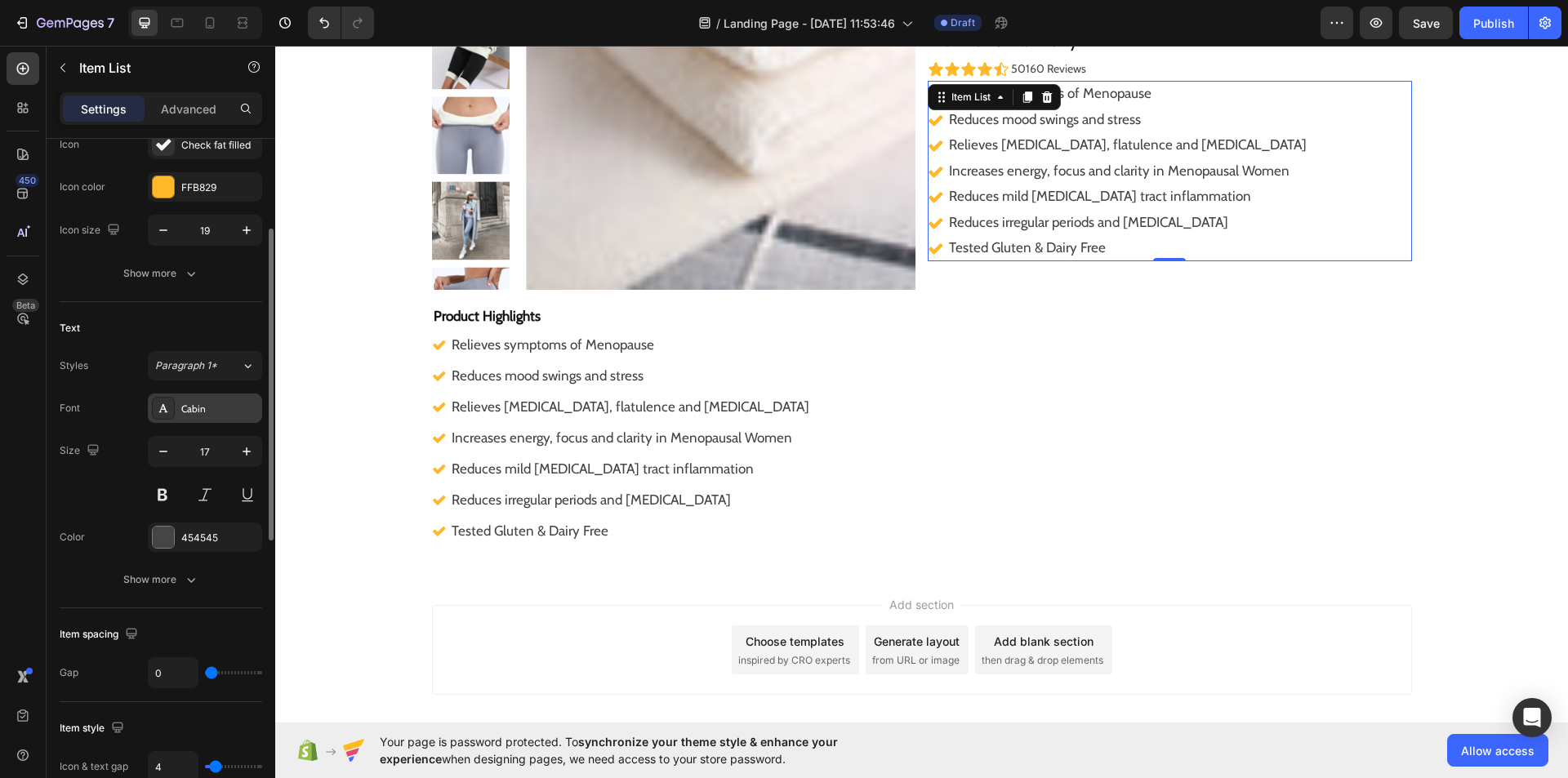
scroll to position [197, 0]
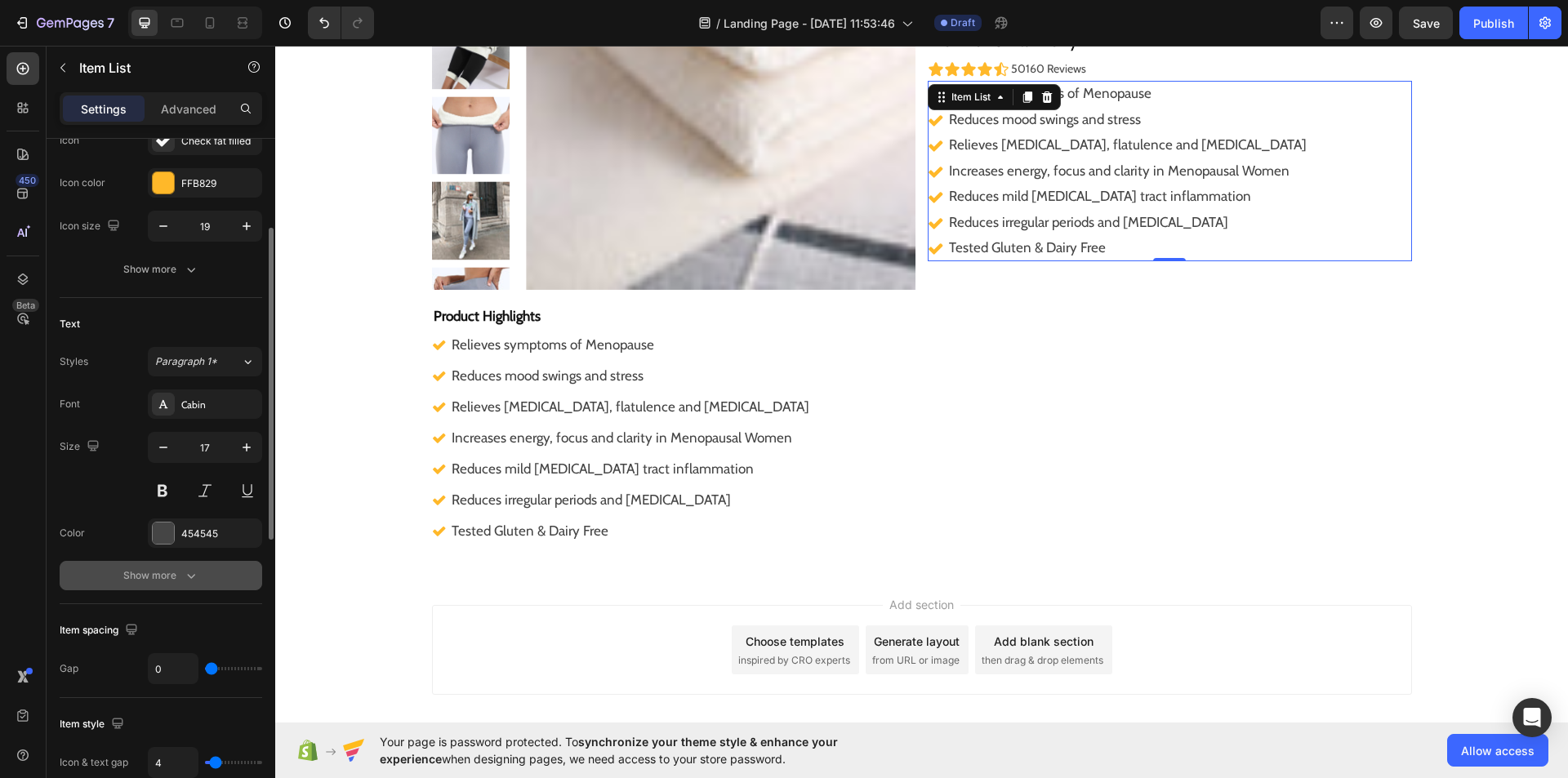
drag, startPoint x: 184, startPoint y: 574, endPoint x: 195, endPoint y: 588, distance: 17.8
click at [195, 588] on button "Show more" at bounding box center [161, 575] width 202 height 29
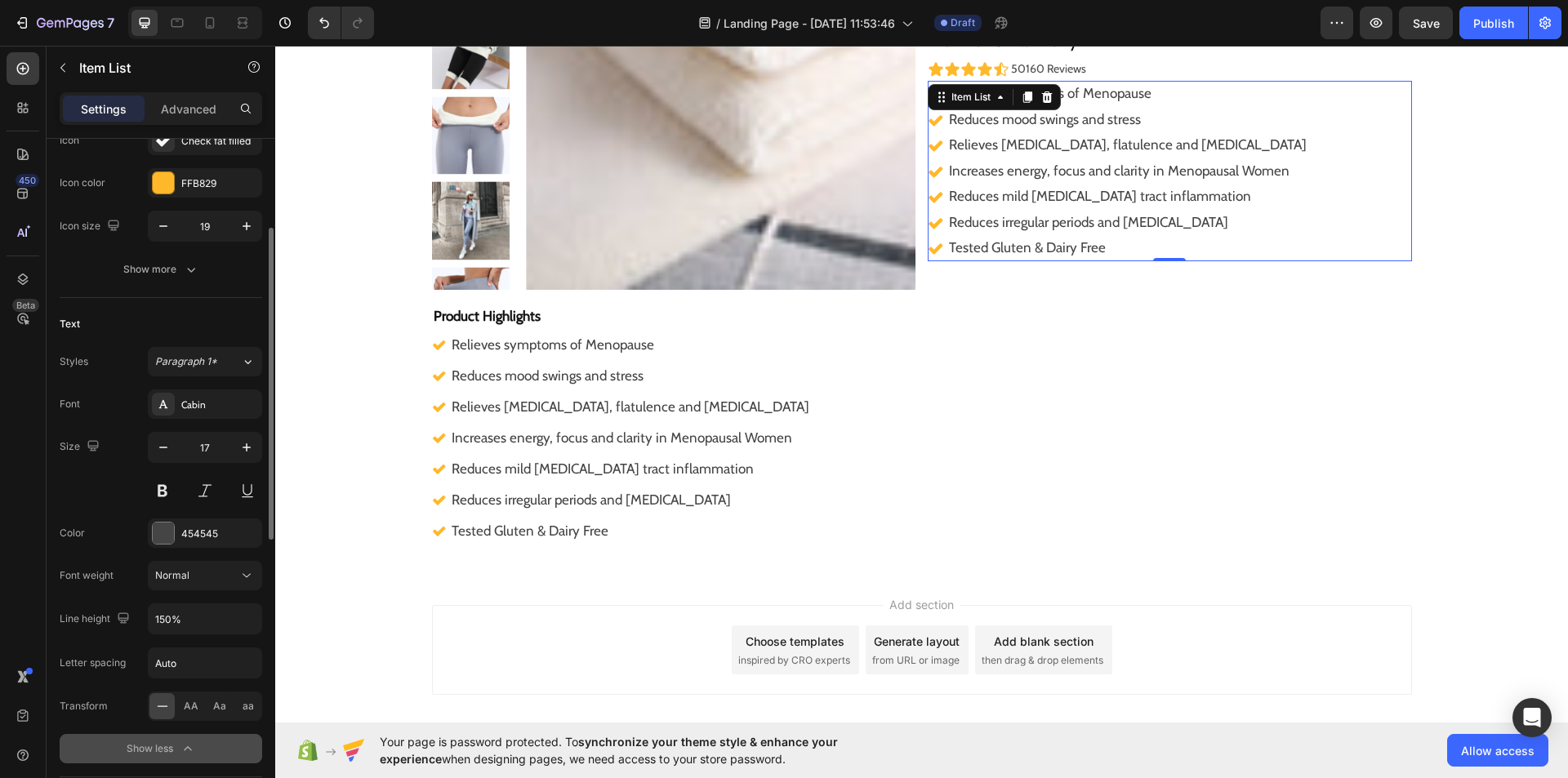
click at [195, 588] on button "Normal" at bounding box center [205, 575] width 114 height 29
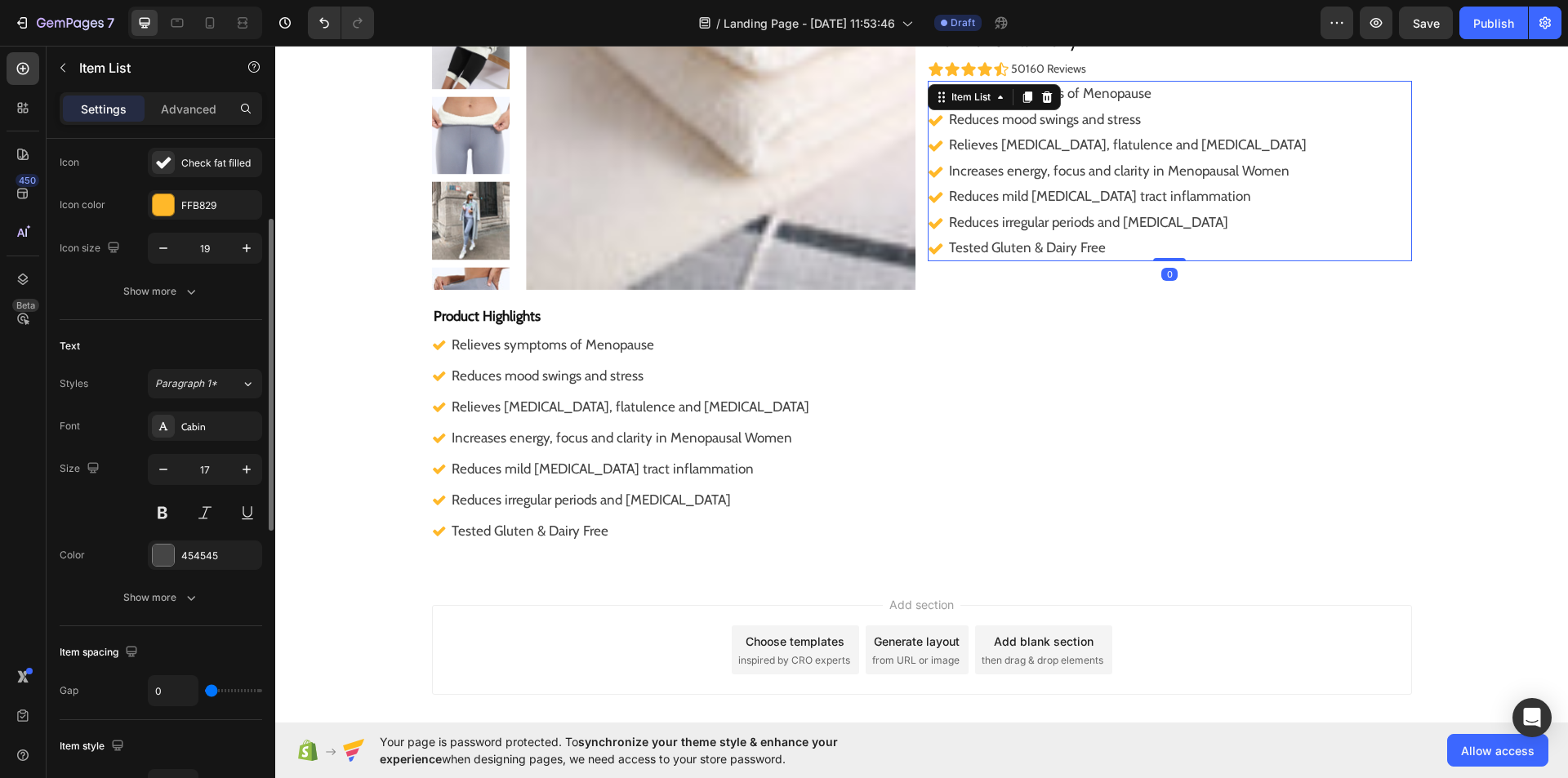
scroll to position [176, 0]
click at [198, 604] on icon "button" at bounding box center [191, 597] width 17 height 17
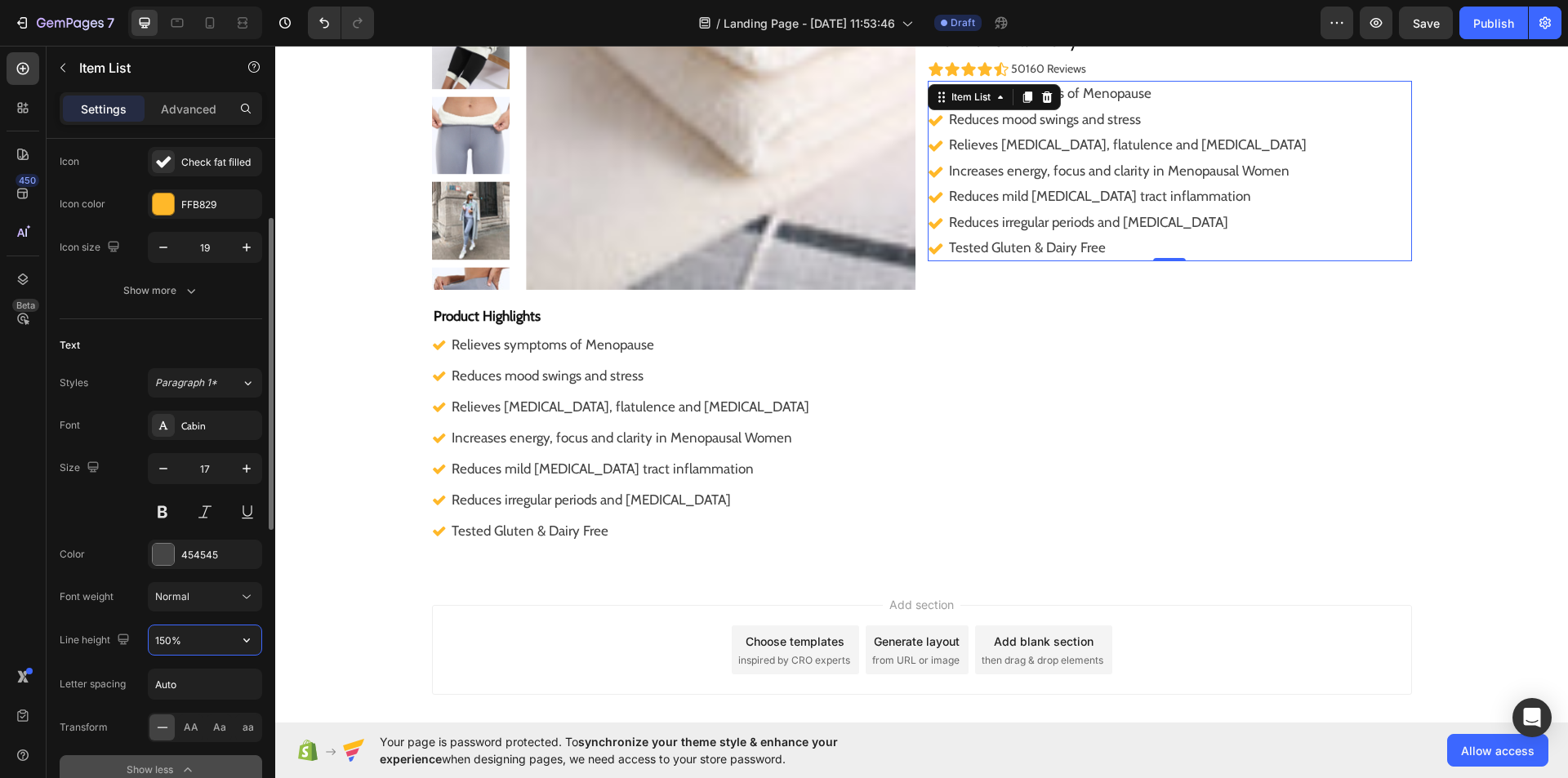
click at [201, 637] on input "150%" at bounding box center [205, 640] width 112 height 29
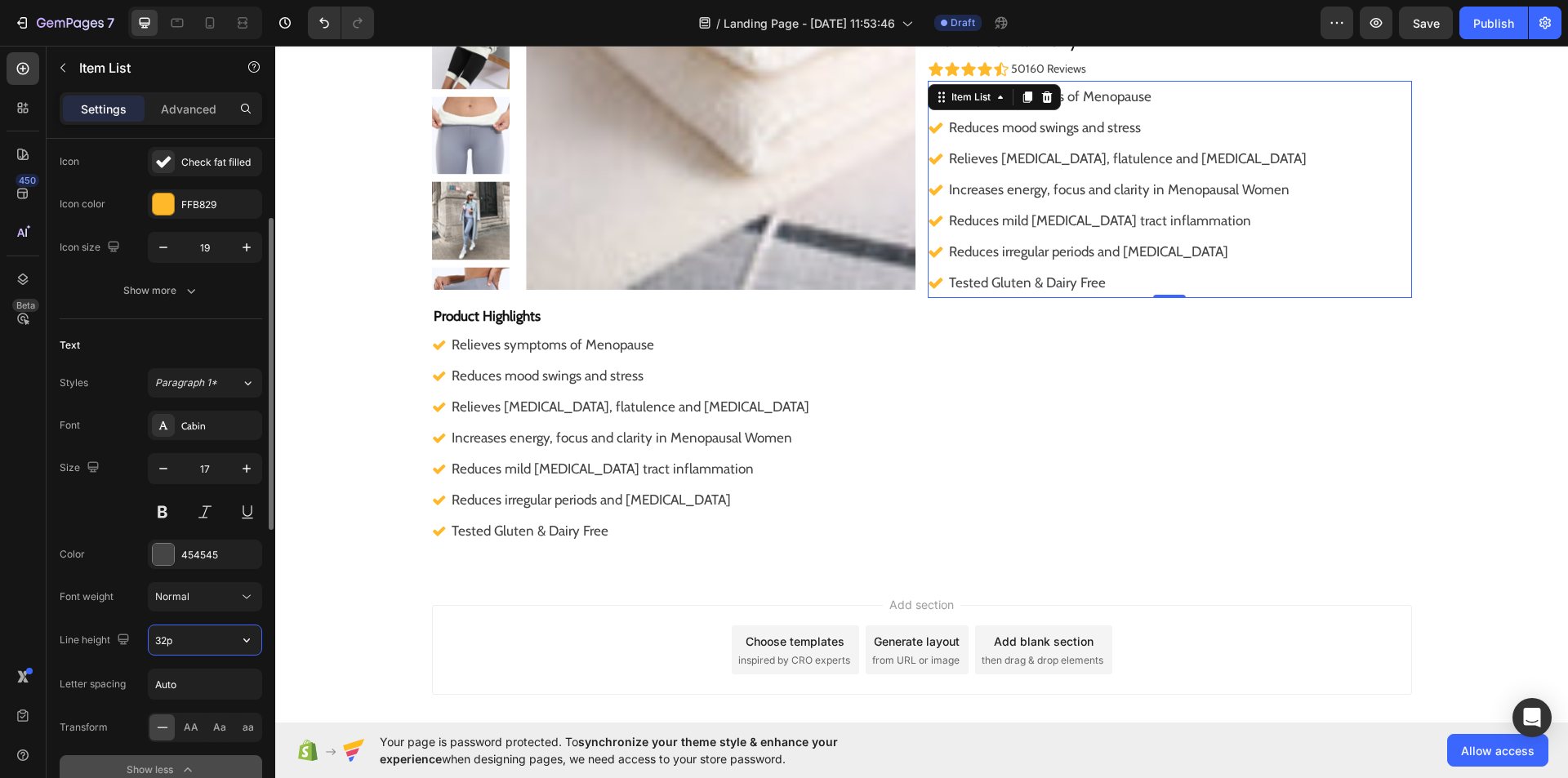
type input "32px"
click at [1289, 321] on div ""I noticed I no longer bloated like I usually am throughout the day! On top of …" at bounding box center [1170, 194] width 484 height 706
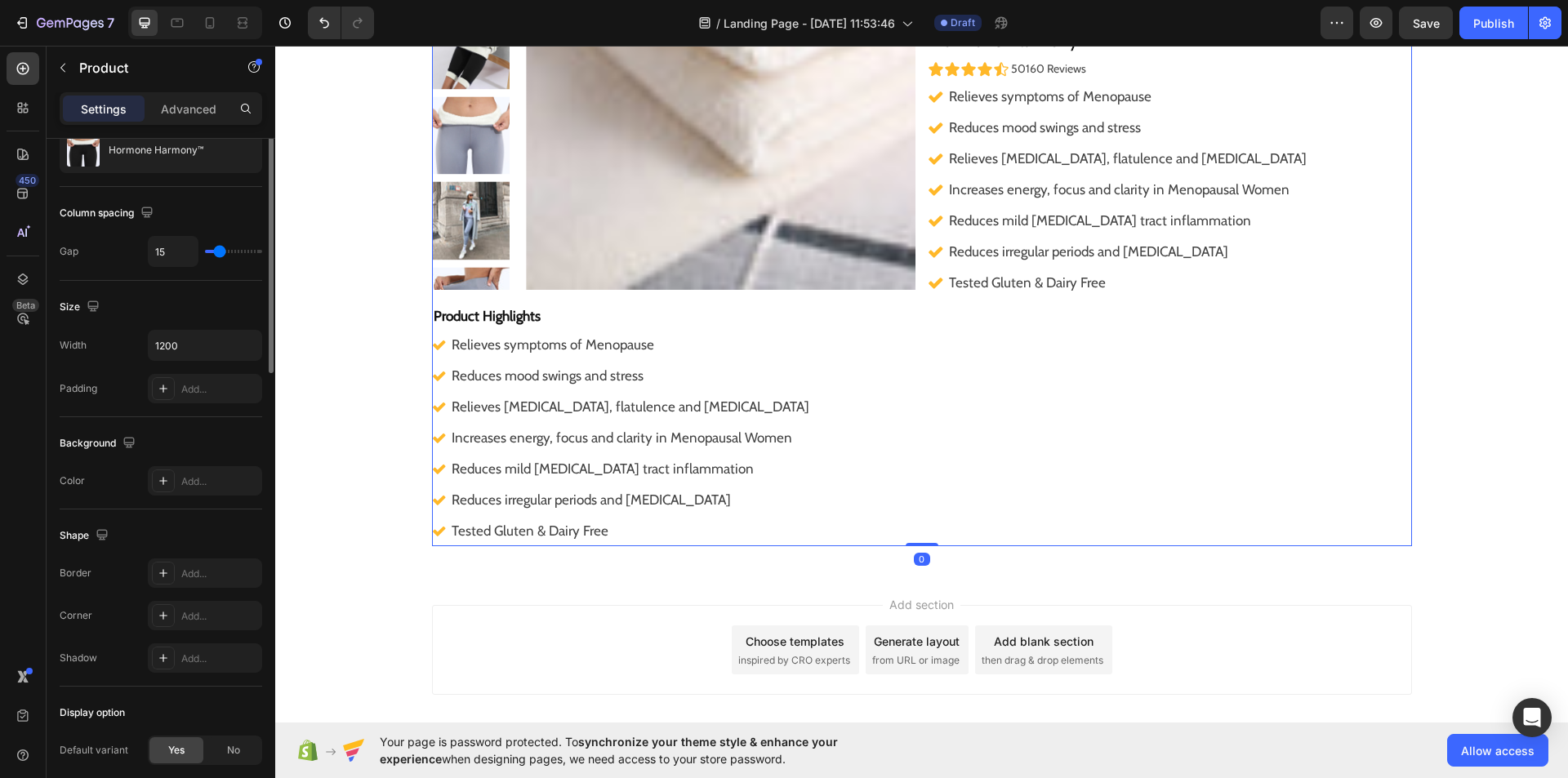
scroll to position [0, 0]
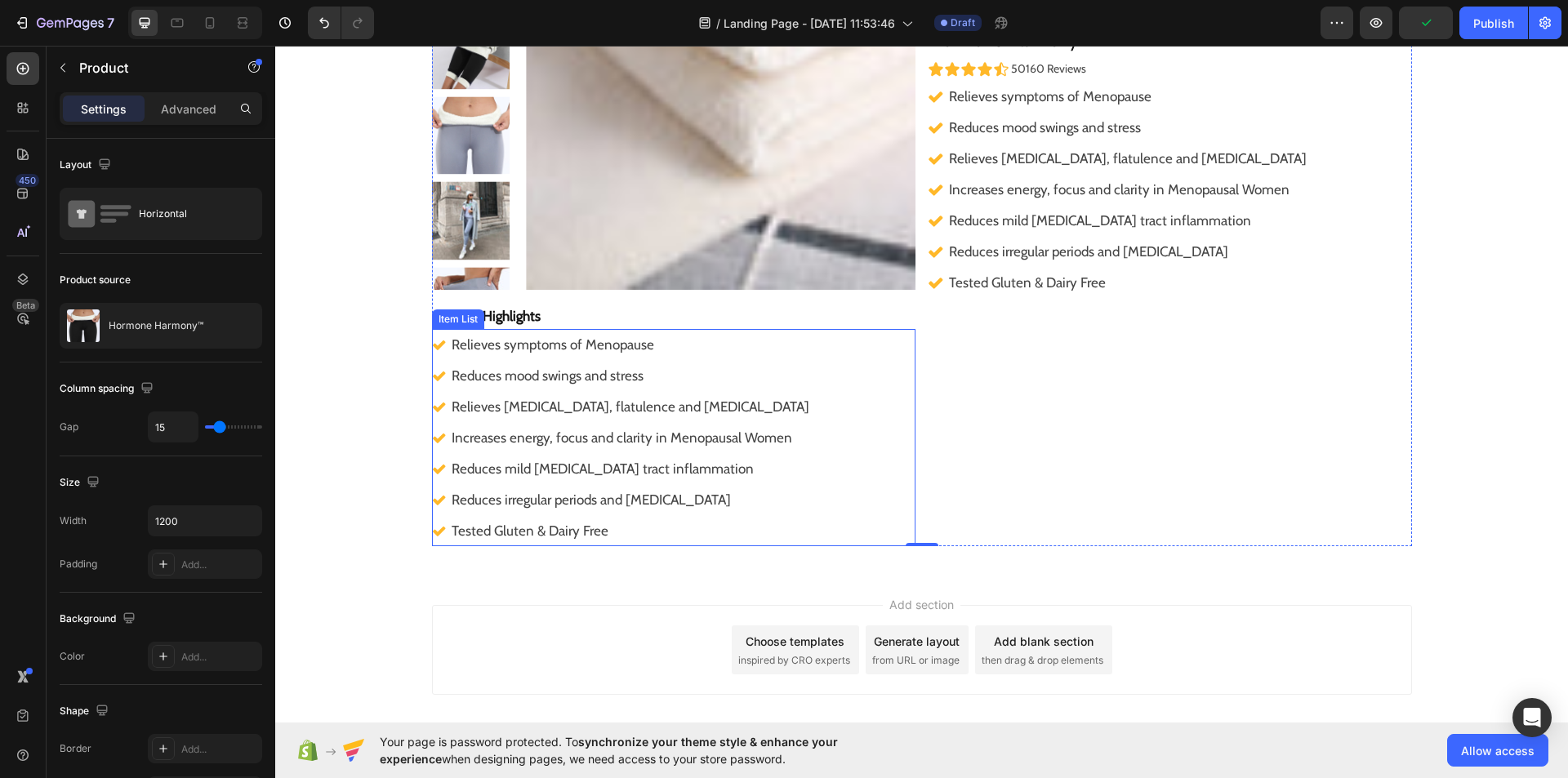
click at [617, 344] on p "Relieves symptoms of Menopause" at bounding box center [631, 344] width 358 height 26
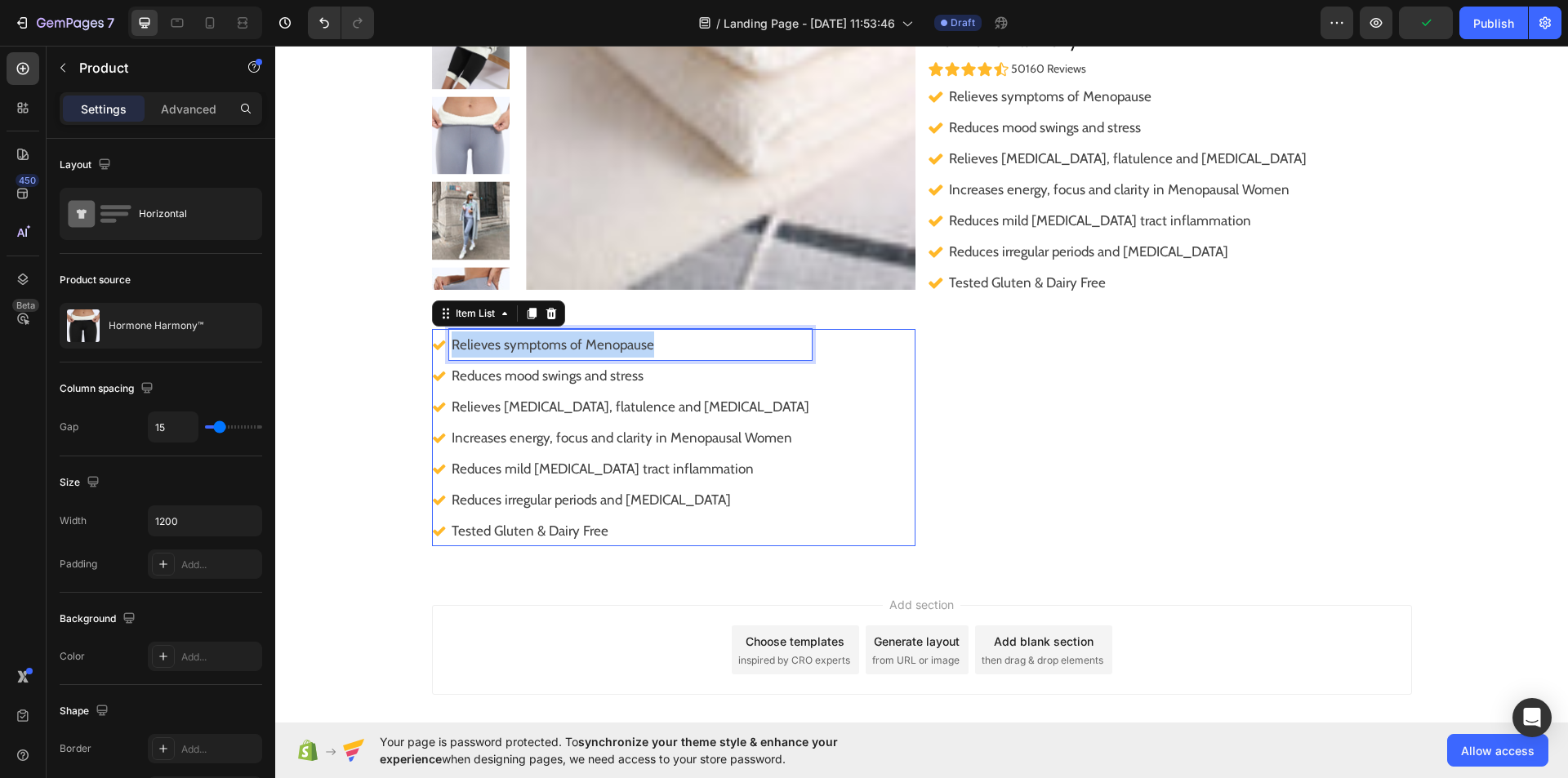
click at [617, 344] on p "Relieves symptoms of Menopause" at bounding box center [631, 344] width 358 height 26
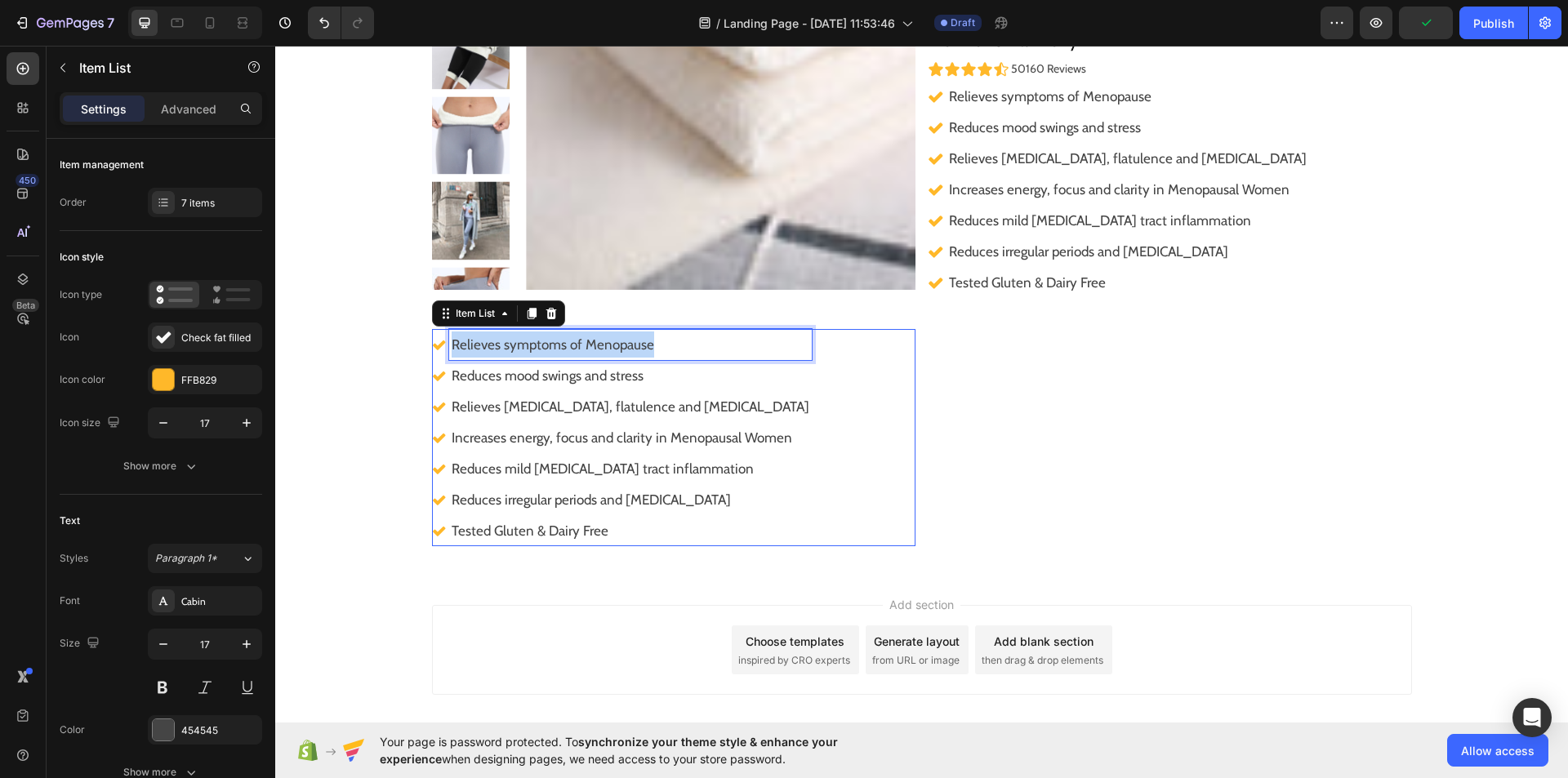
click at [617, 344] on p "Relieves symptoms of Menopause" at bounding box center [631, 344] width 358 height 26
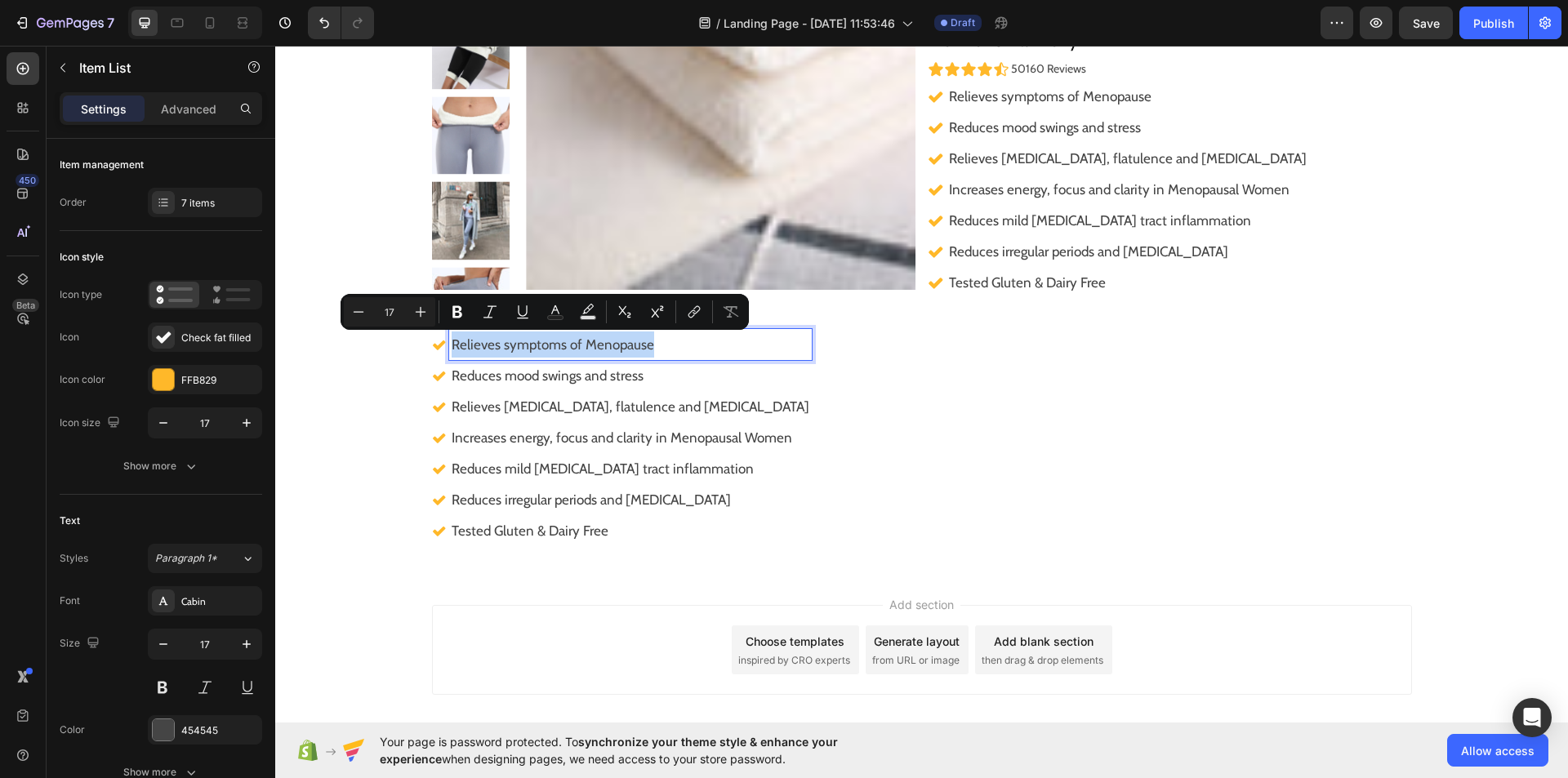
click at [617, 344] on p "Relieves symptoms of Menopause" at bounding box center [631, 344] width 358 height 26
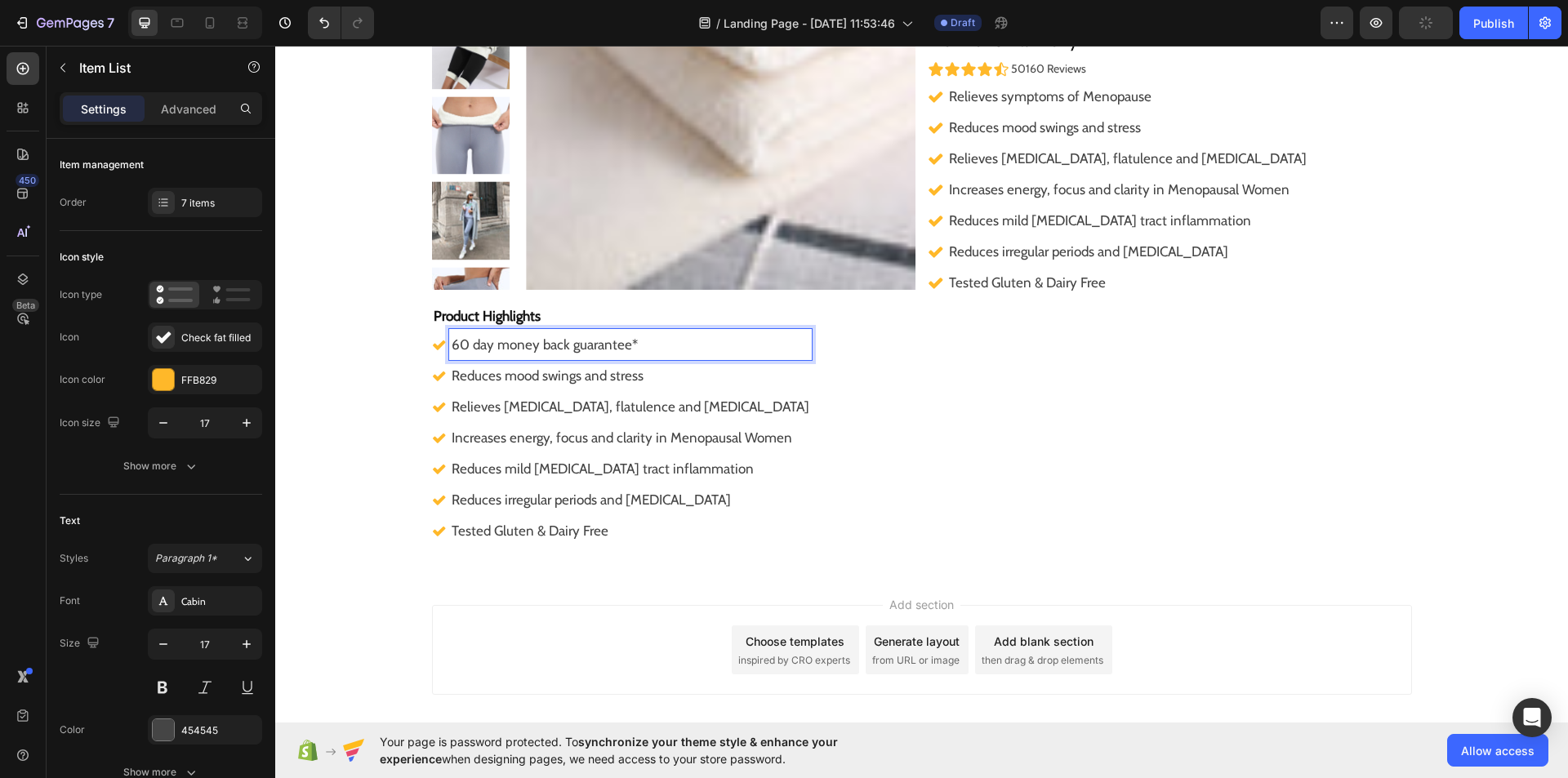
click at [636, 388] on p "Reduces mood swings and stress" at bounding box center [631, 375] width 358 height 26
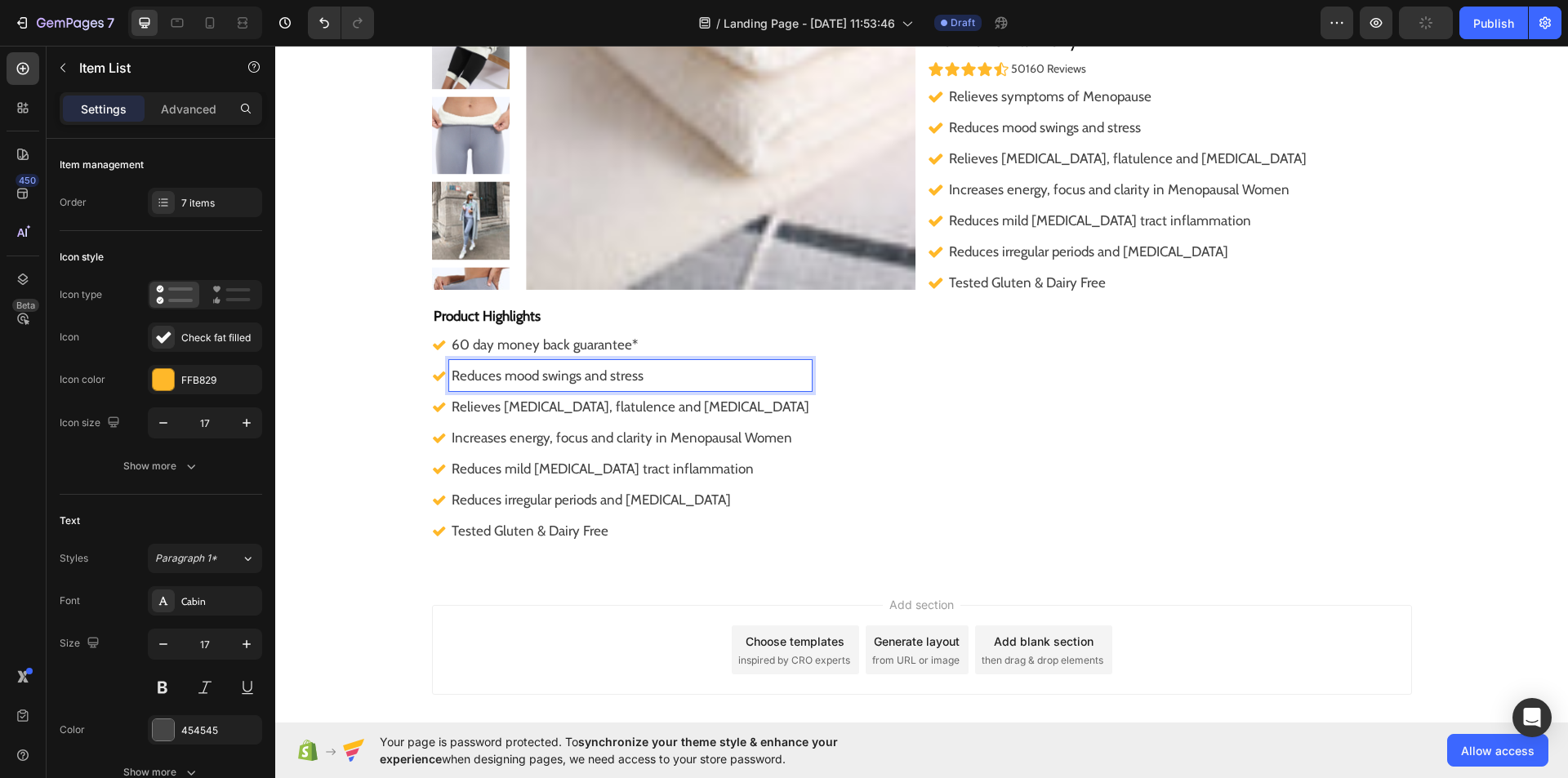
click at [636, 388] on p "Reduces mood swings and stress" at bounding box center [631, 375] width 358 height 26
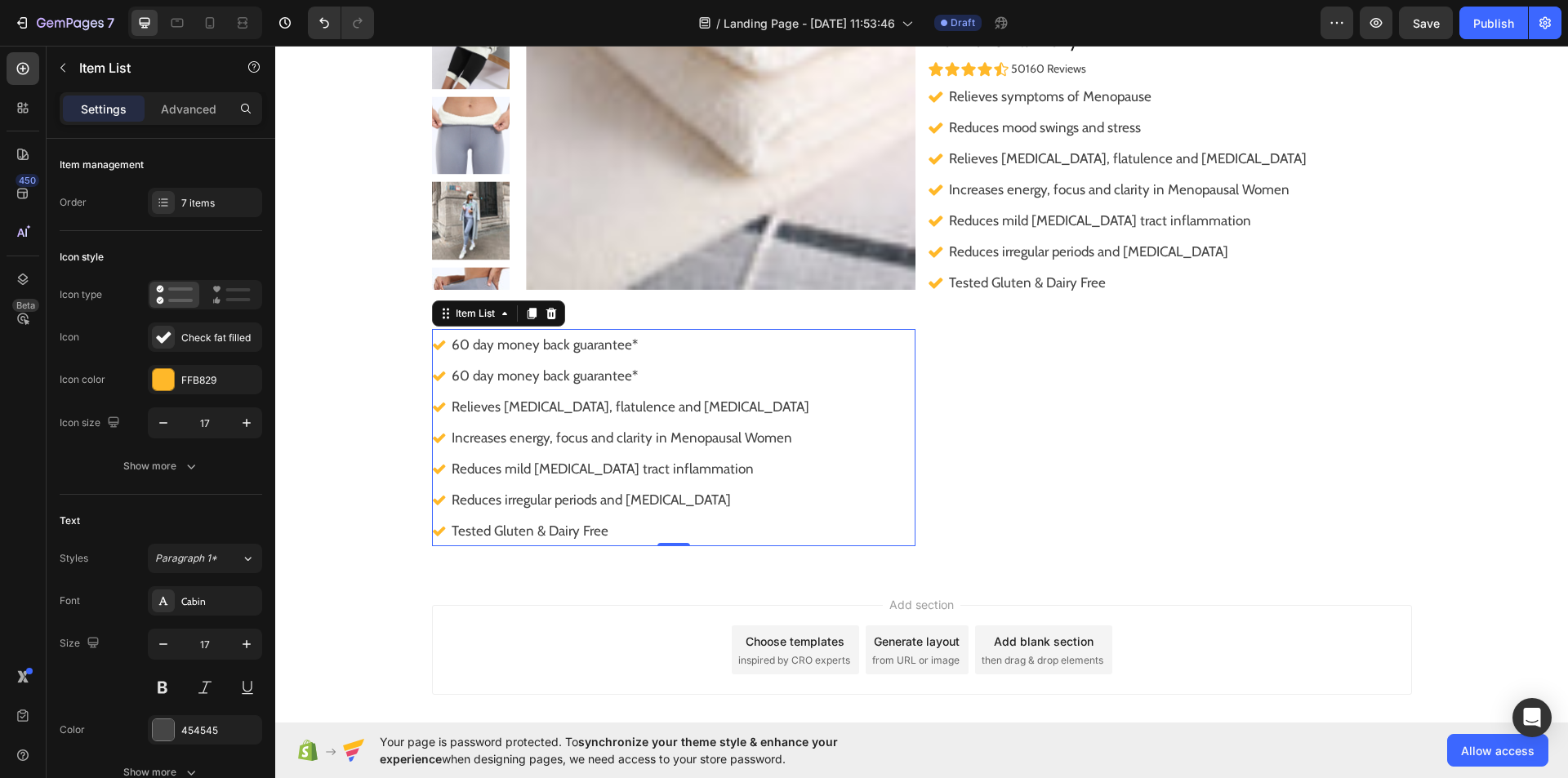
click at [452, 375] on p "60 day money back guarantee*" at bounding box center [631, 375] width 358 height 26
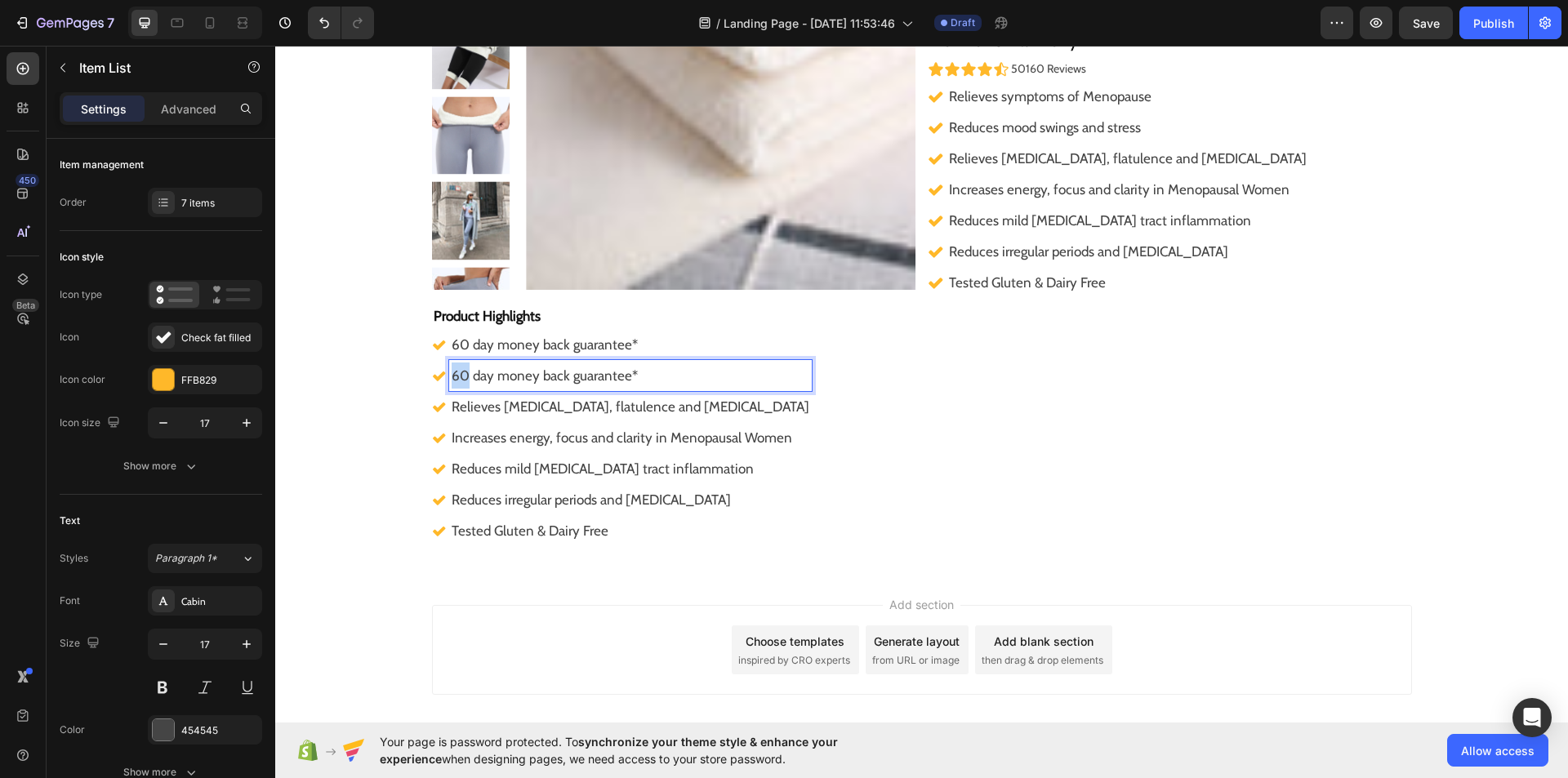
click at [452, 375] on p "60 day money back guarantee*" at bounding box center [631, 375] width 358 height 26
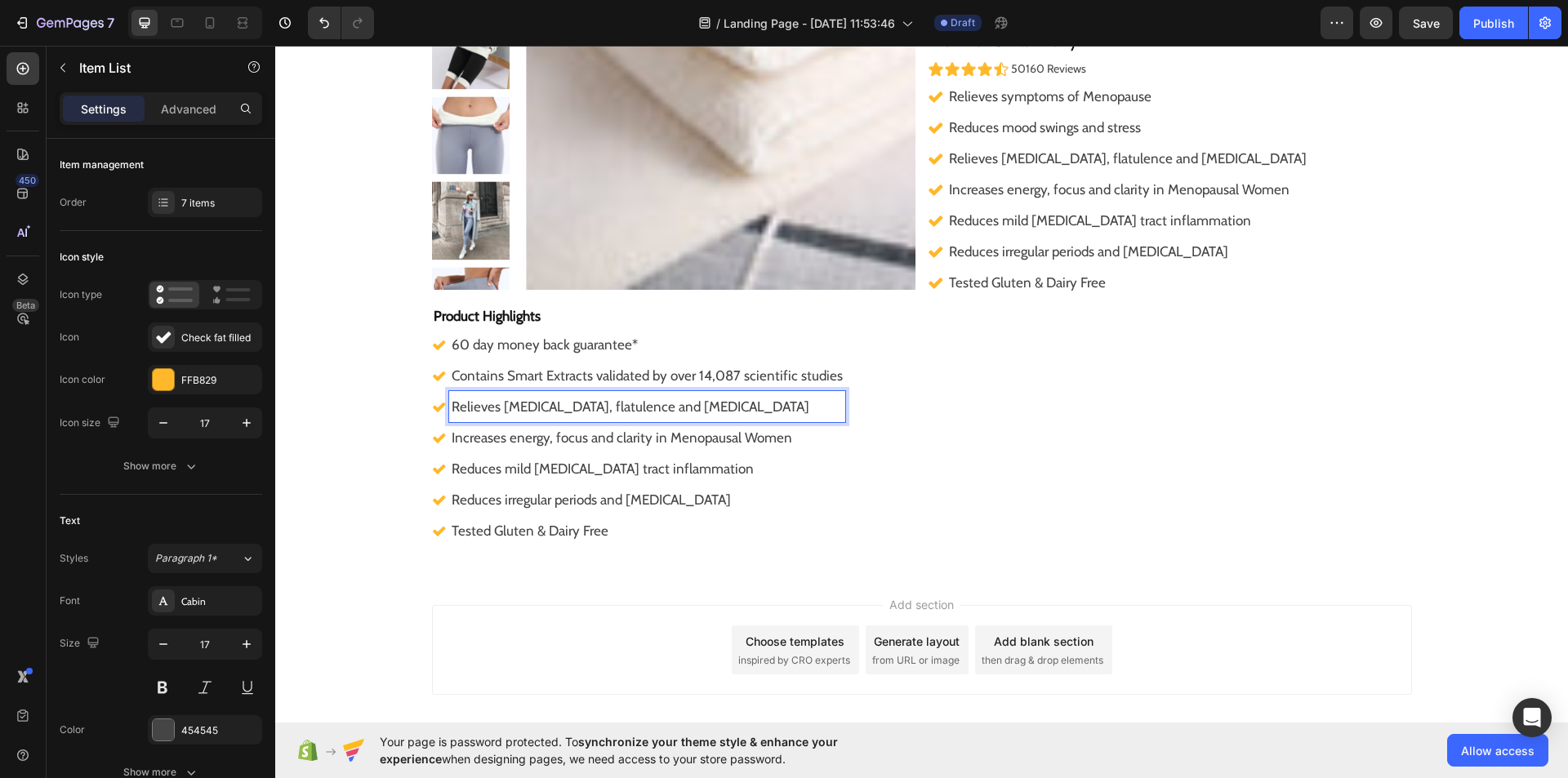
click at [695, 410] on p "Relieves bloating, flatulence and indigestion" at bounding box center [647, 406] width 391 height 26
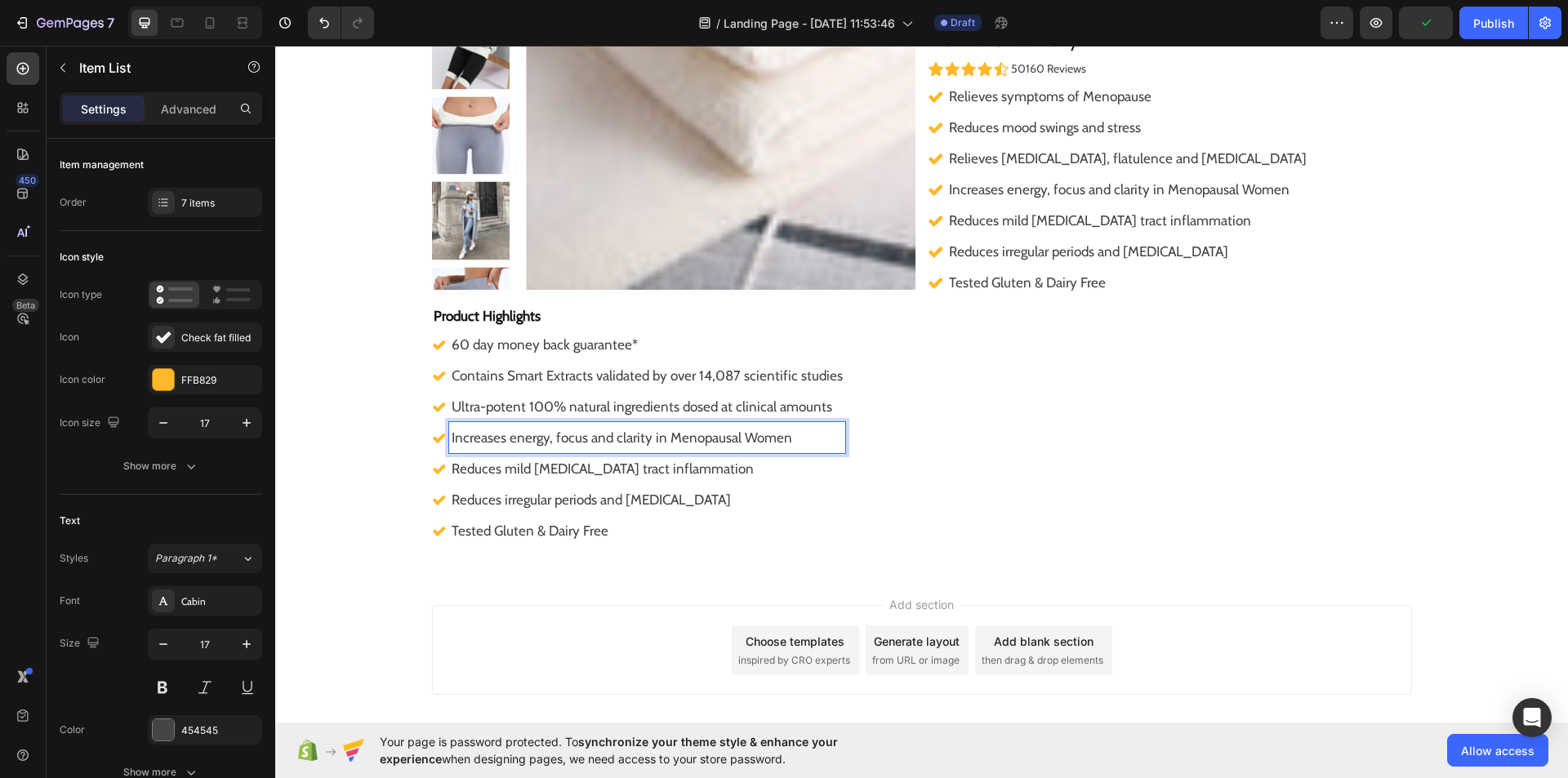
click at [768, 439] on p "Increases energy, focus and clarity in Menopausal Women" at bounding box center [647, 437] width 391 height 26
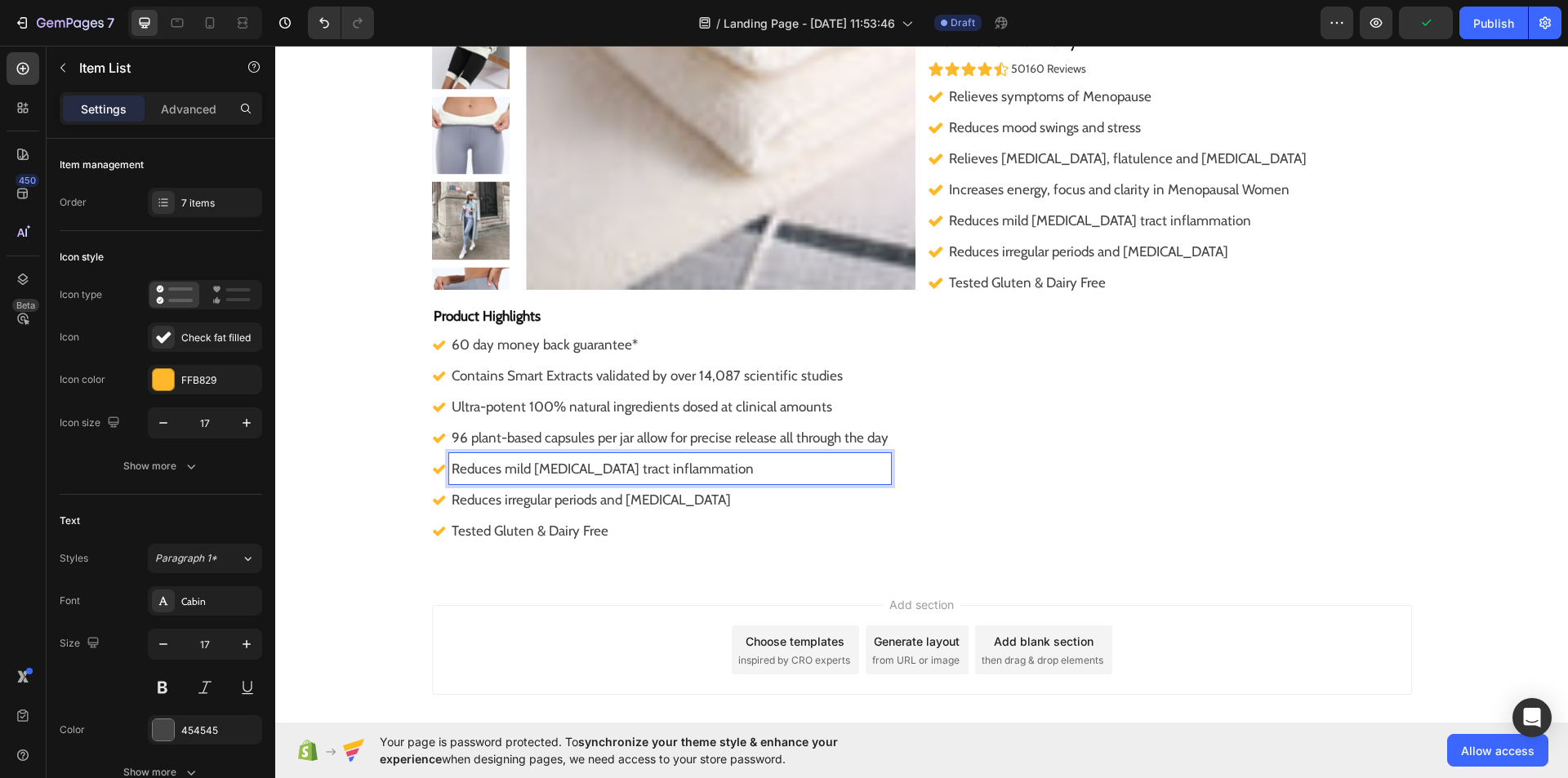
click at [743, 473] on p "Reduces mild gastrointestinal tract inflammation" at bounding box center [670, 468] width 437 height 26
click at [716, 498] on p "Reduces irregular periods and menstrual pain" at bounding box center [670, 499] width 437 height 26
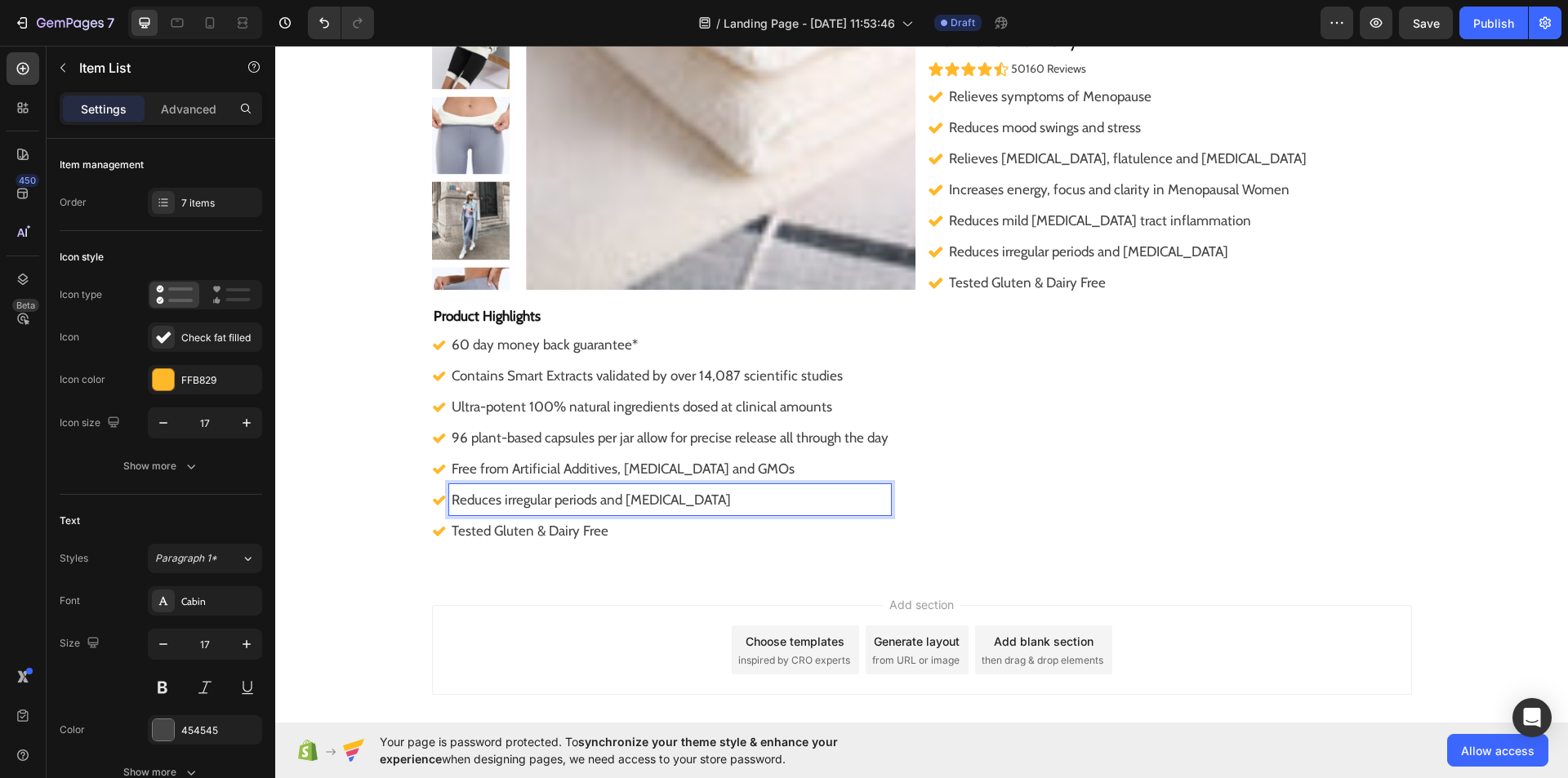
click at [716, 498] on p "Reduces irregular periods and menstrual pain" at bounding box center [670, 499] width 437 height 26
click at [824, 494] on p "Free from Artificial Additives, Magnesium Stearate and GMOs" at bounding box center [670, 499] width 437 height 26
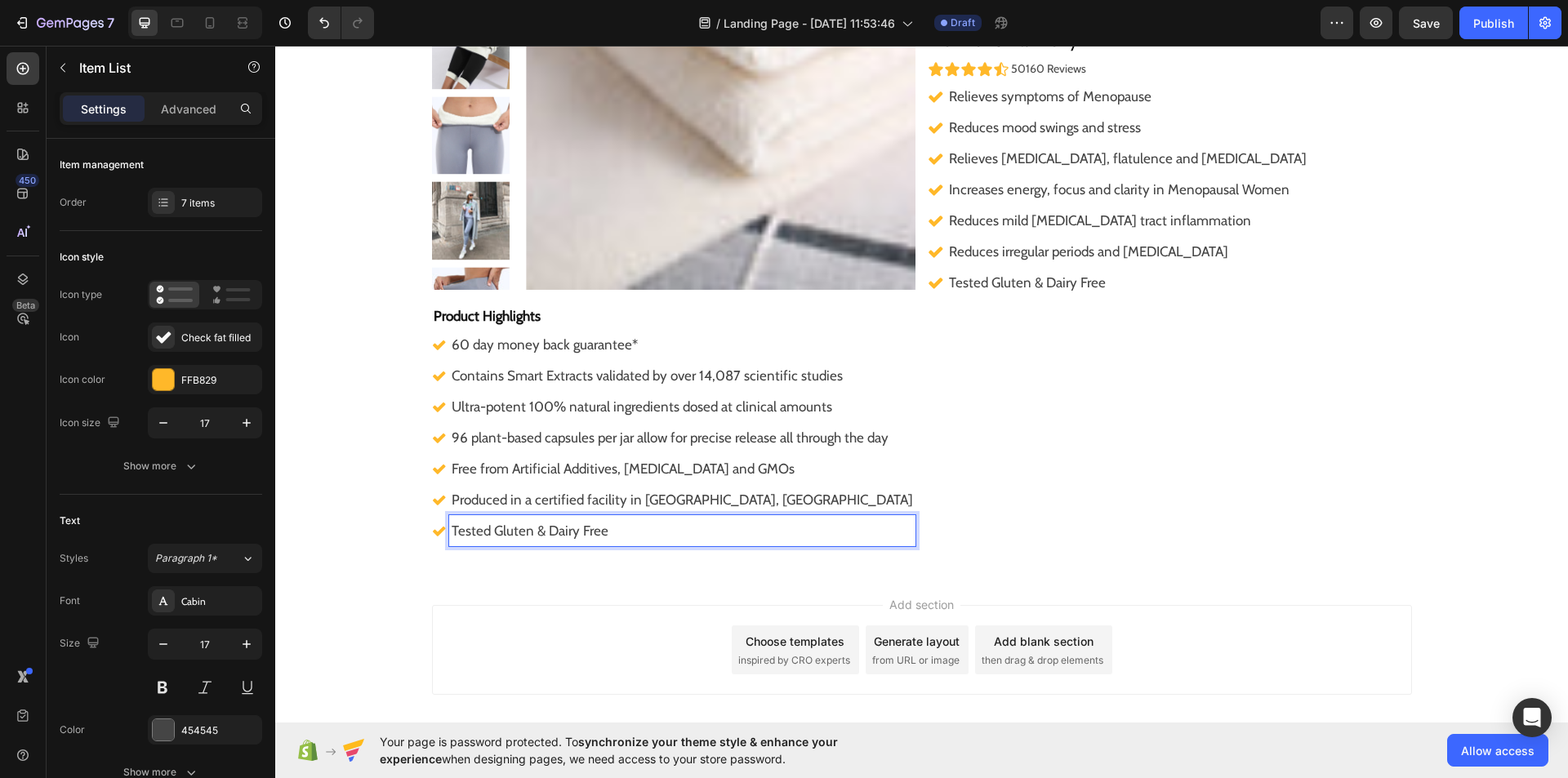
click at [635, 536] on p "Tested Gluten & Dairy Free" at bounding box center [682, 530] width 462 height 26
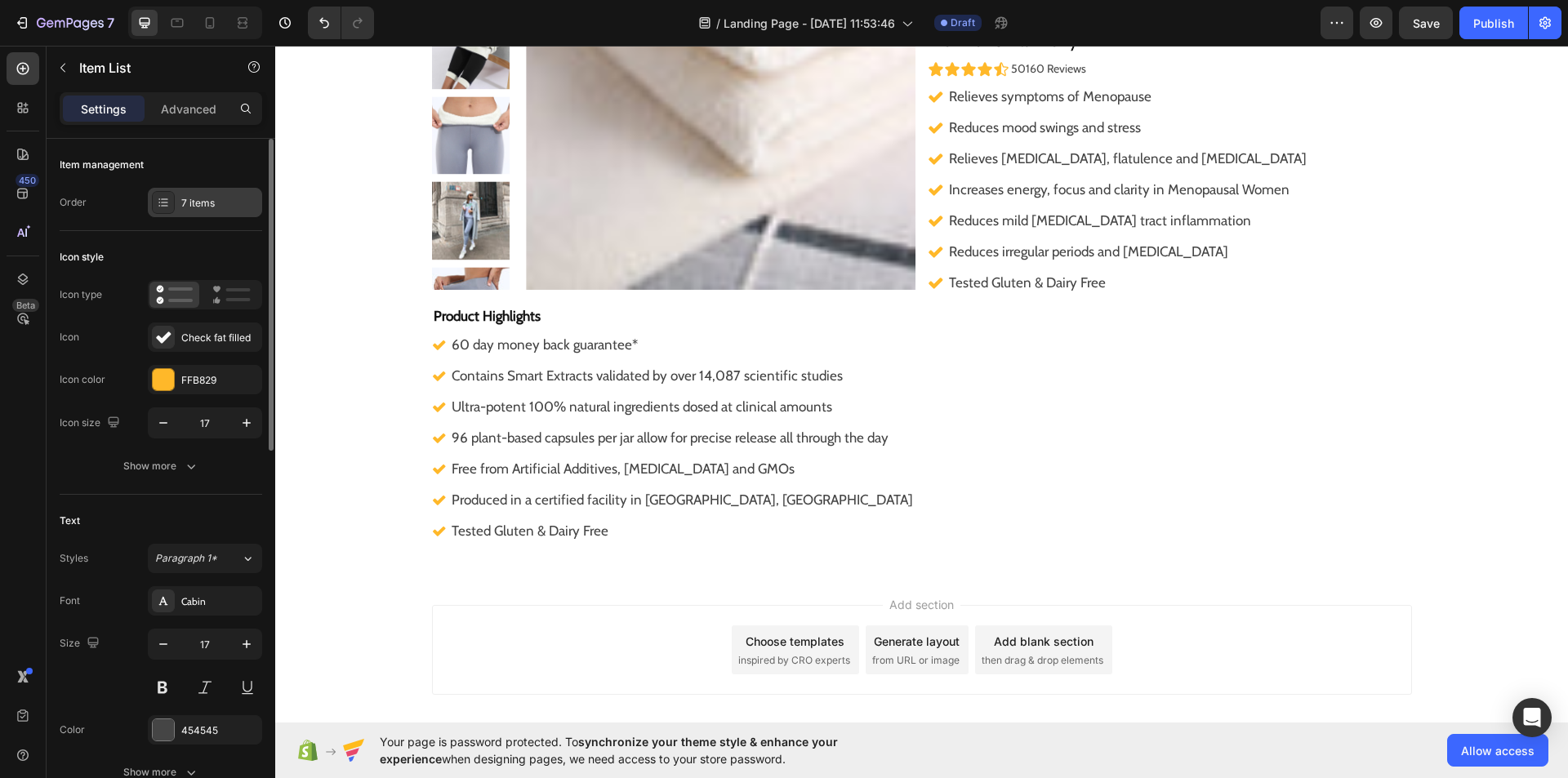
click at [240, 199] on div "7 items" at bounding box center [220, 204] width 77 height 15
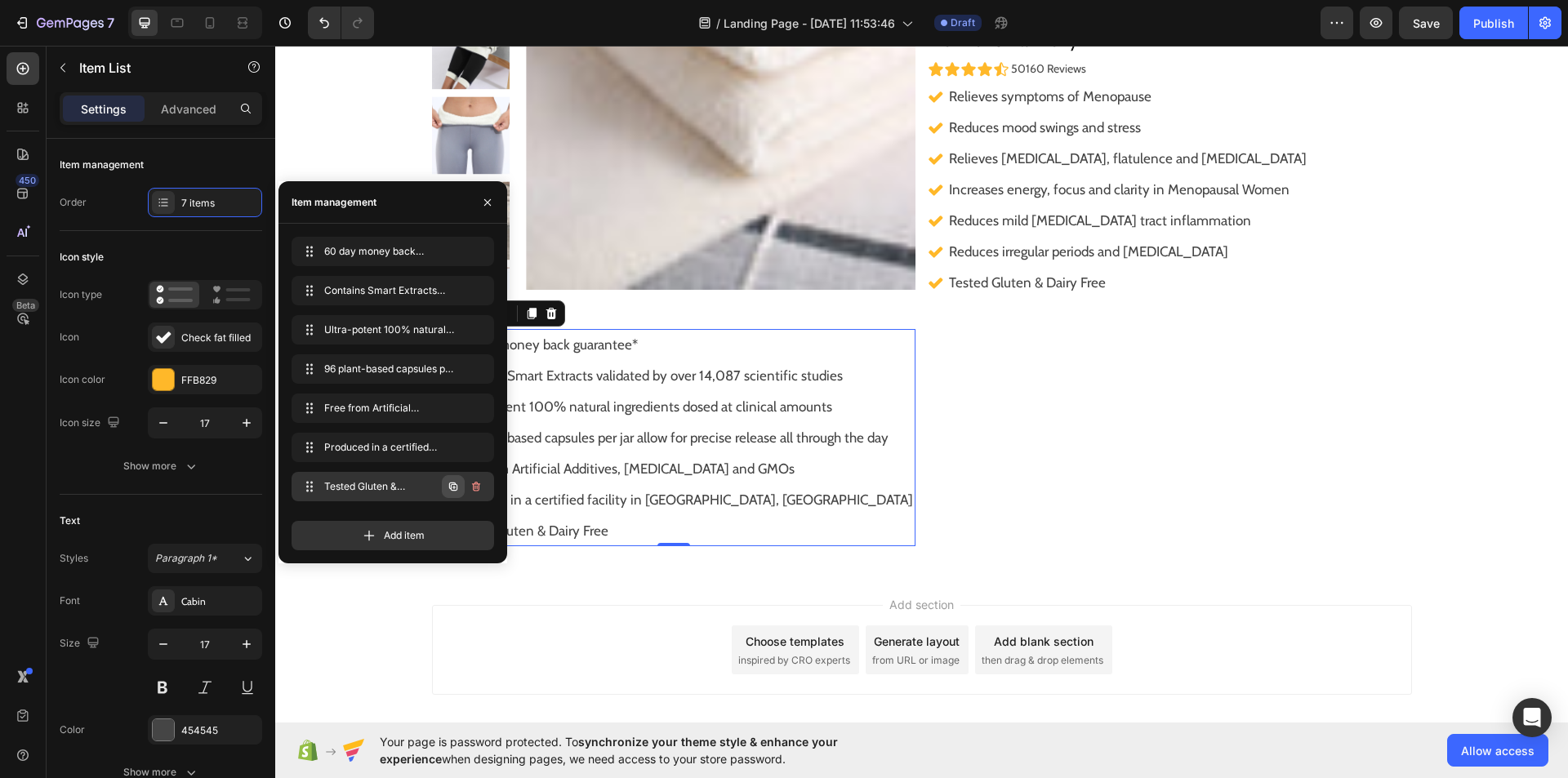
scroll to position [349, 0]
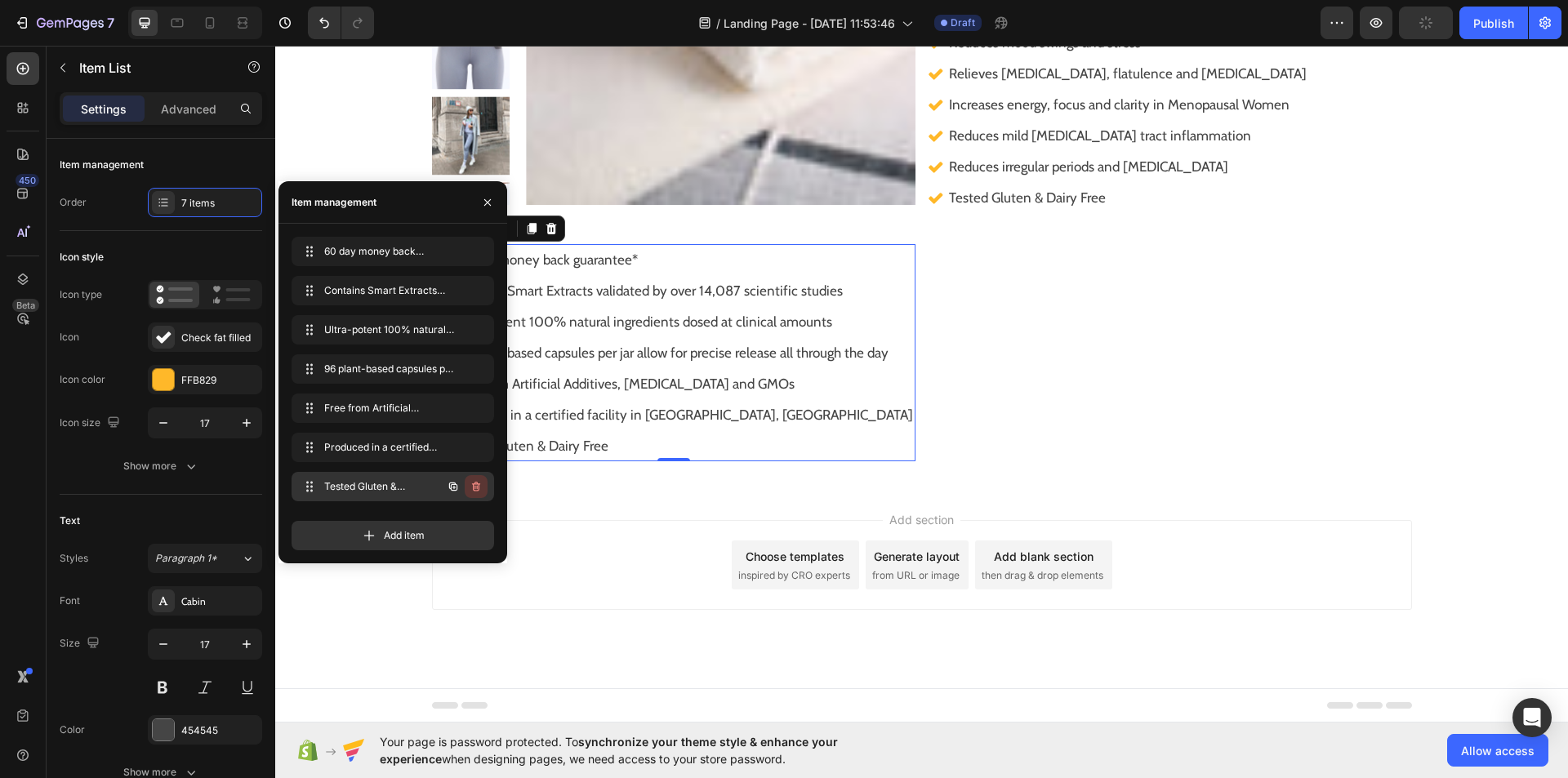
click at [476, 487] on icon "button" at bounding box center [476, 487] width 13 height 13
click at [476, 487] on div "Delete" at bounding box center [465, 487] width 30 height 15
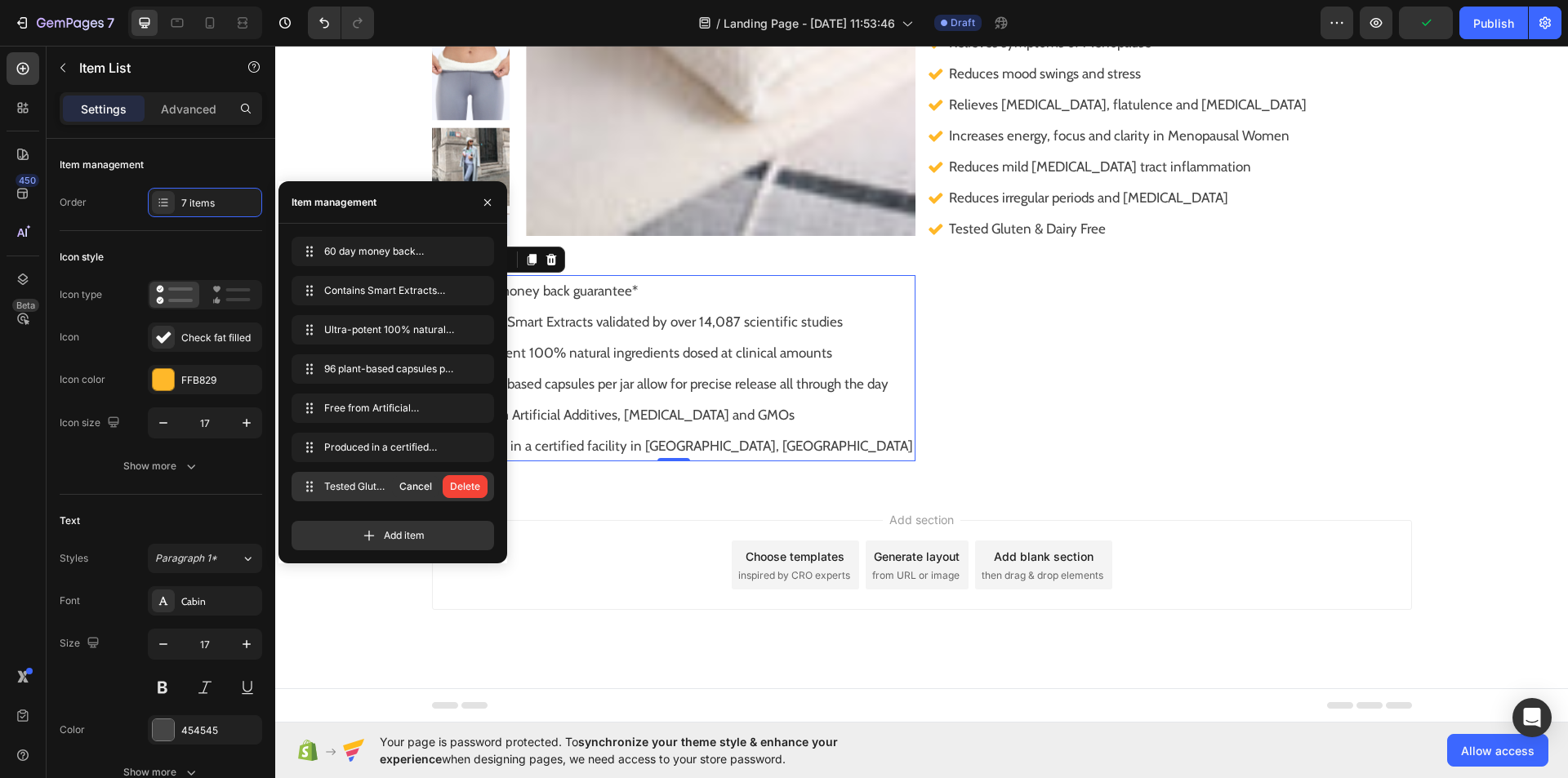
scroll to position [319, 0]
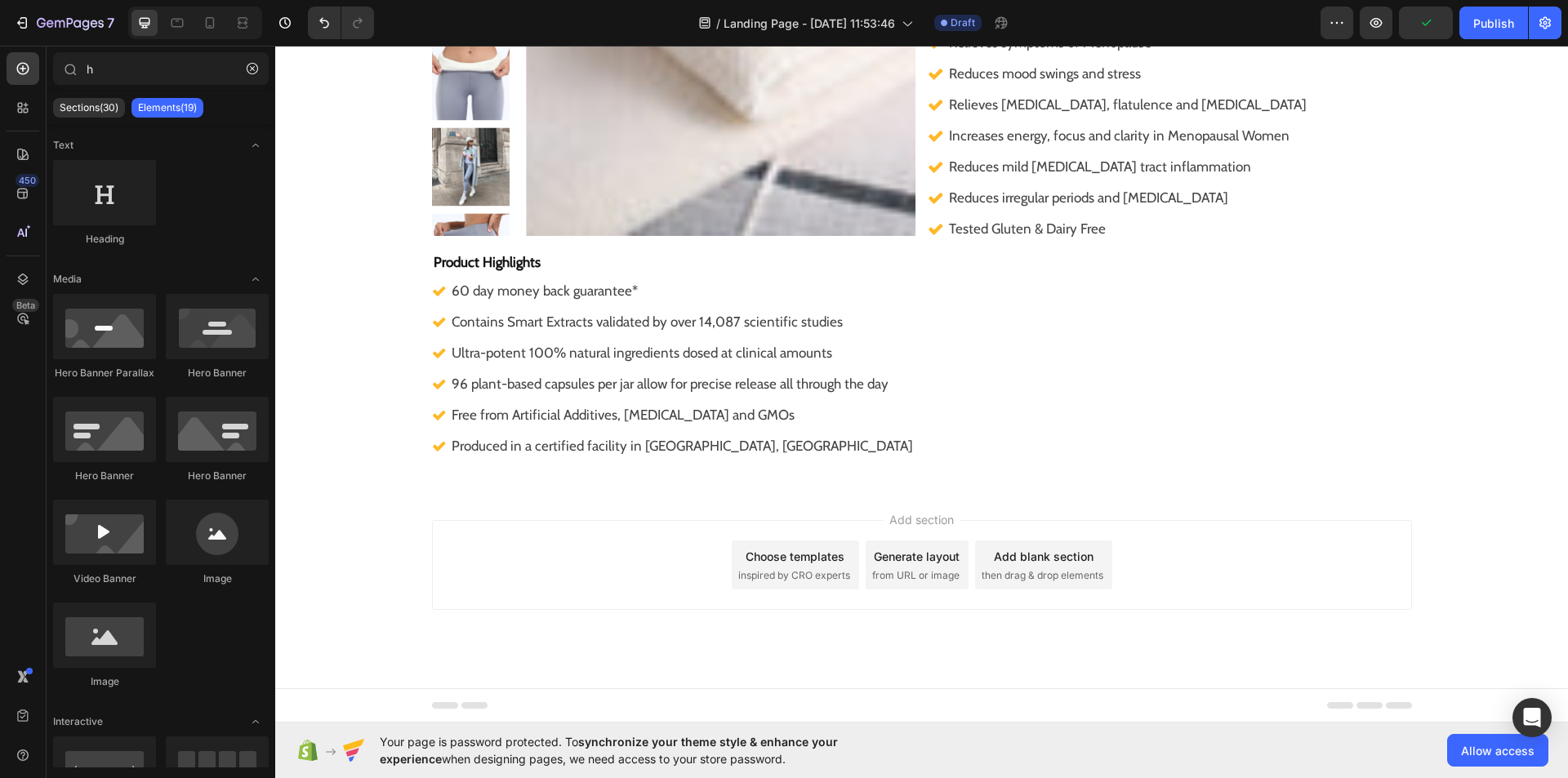
click at [606, 534] on div "Add section Choose templates inspired by CRO experts Generate layout from URL o…" at bounding box center [922, 565] width 980 height 90
click at [198, 46] on div "7 Version history / Landing Page - Aug 27, 11:53:46 Draft Preview Save Publish" at bounding box center [784, 23] width 1568 height 47
click at [257, 81] on button "button" at bounding box center [252, 68] width 26 height 26
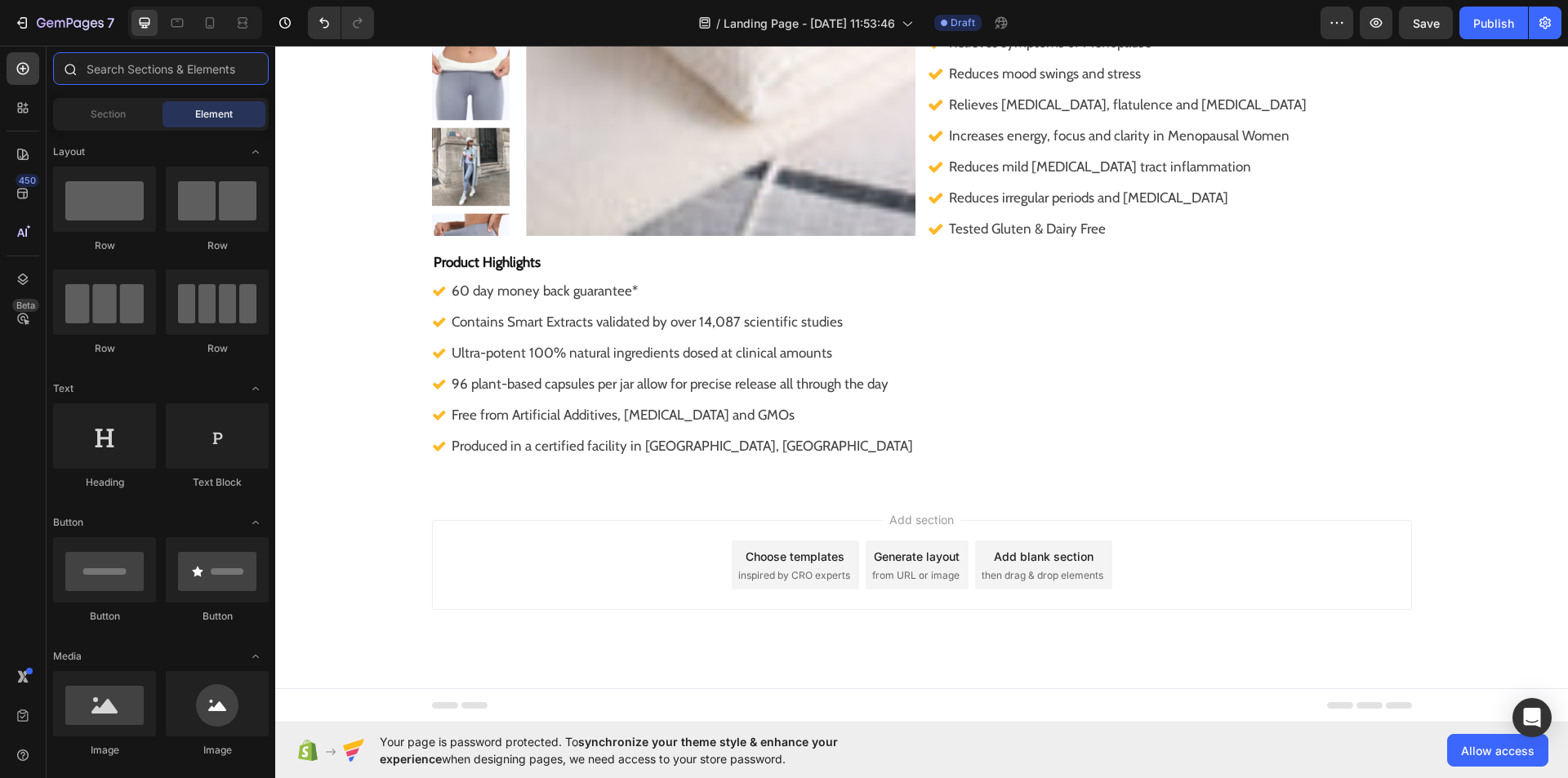
click at [130, 53] on input "text" at bounding box center [161, 68] width 215 height 32
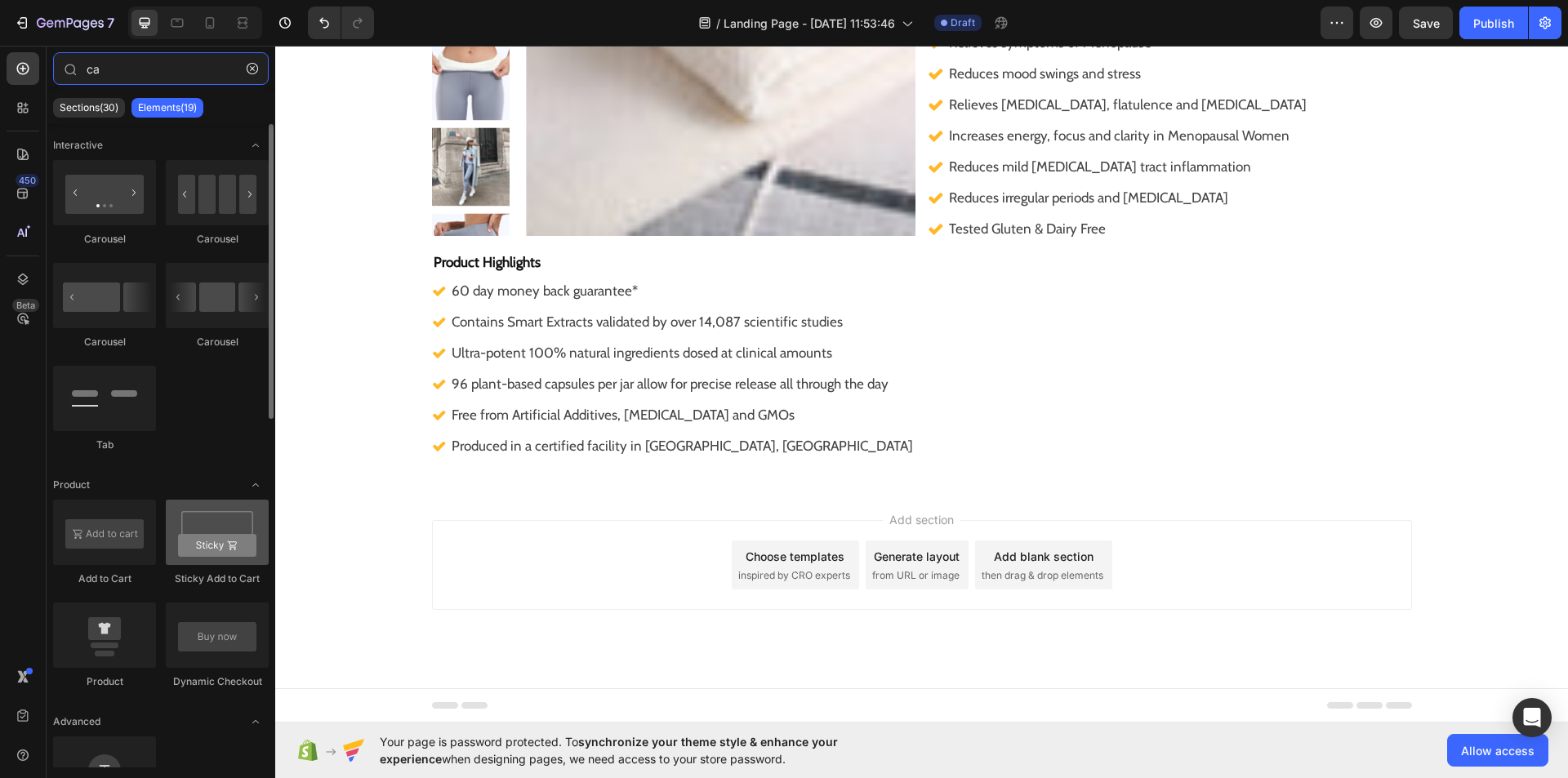
type input "ca"
click at [210, 543] on div at bounding box center [217, 533] width 103 height 66
click at [199, 541] on div at bounding box center [217, 533] width 103 height 66
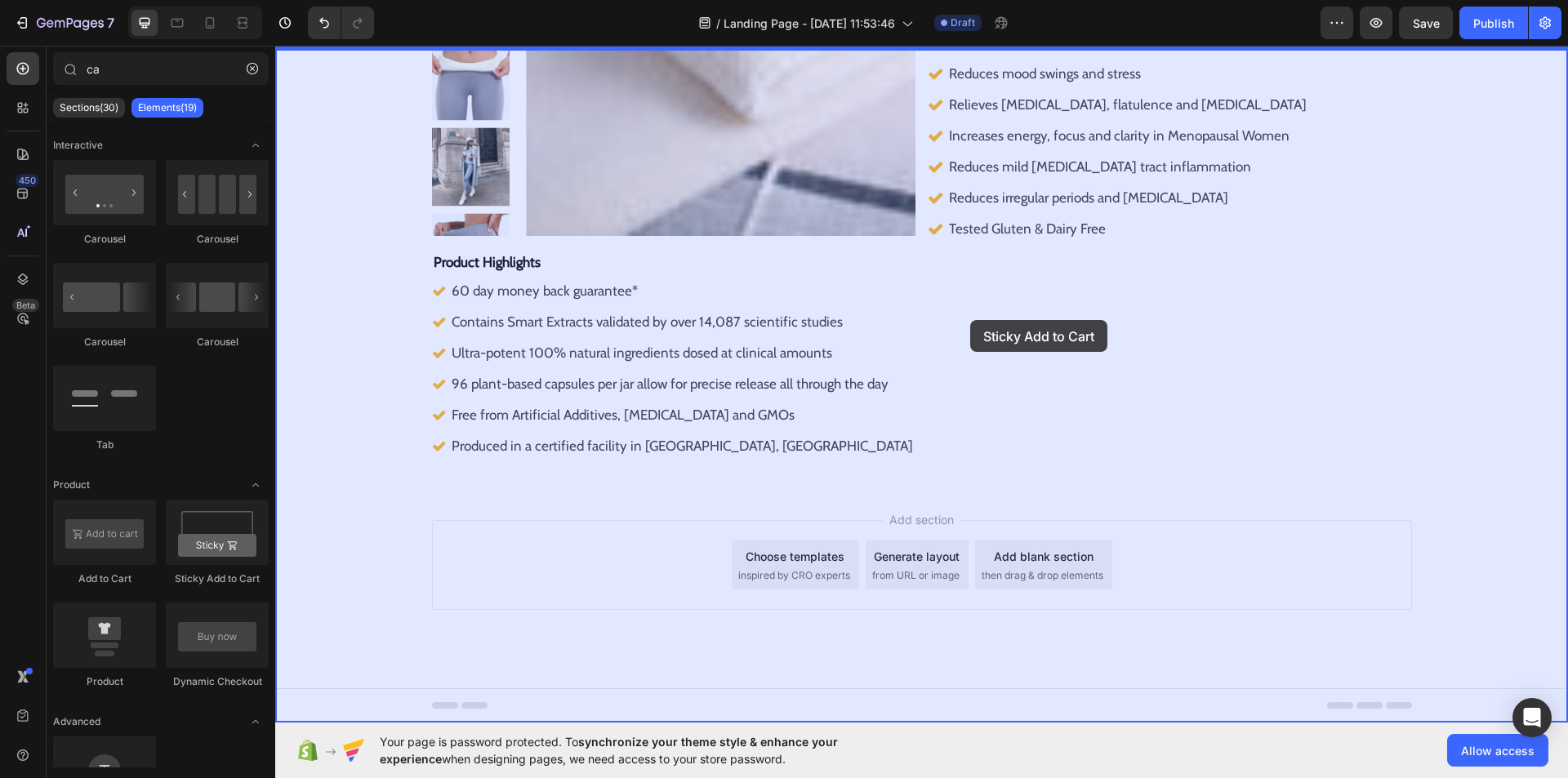
drag, startPoint x: 467, startPoint y: 593, endPoint x: 999, endPoint y: 320, distance: 598.0
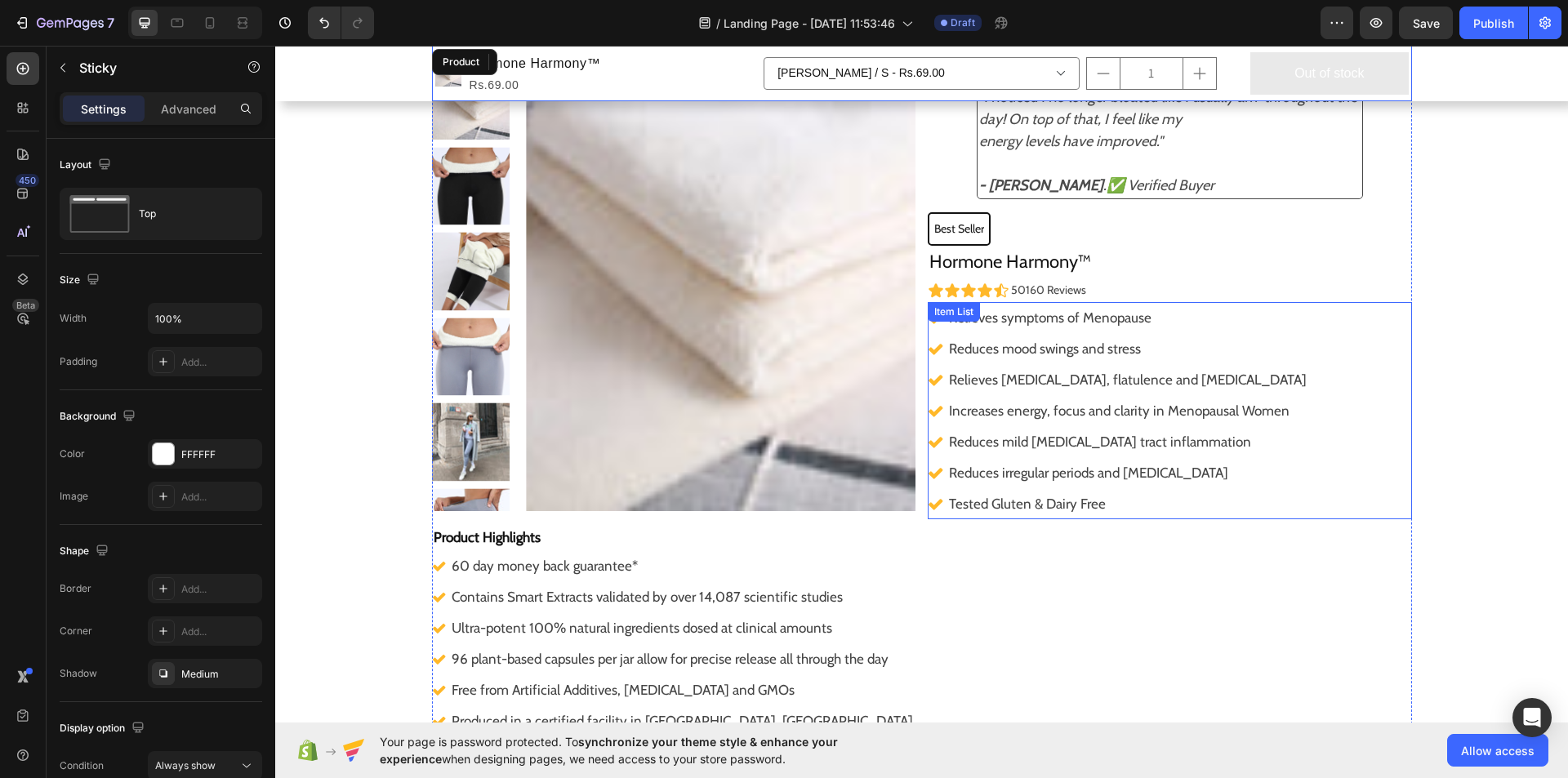
scroll to position [0, 0]
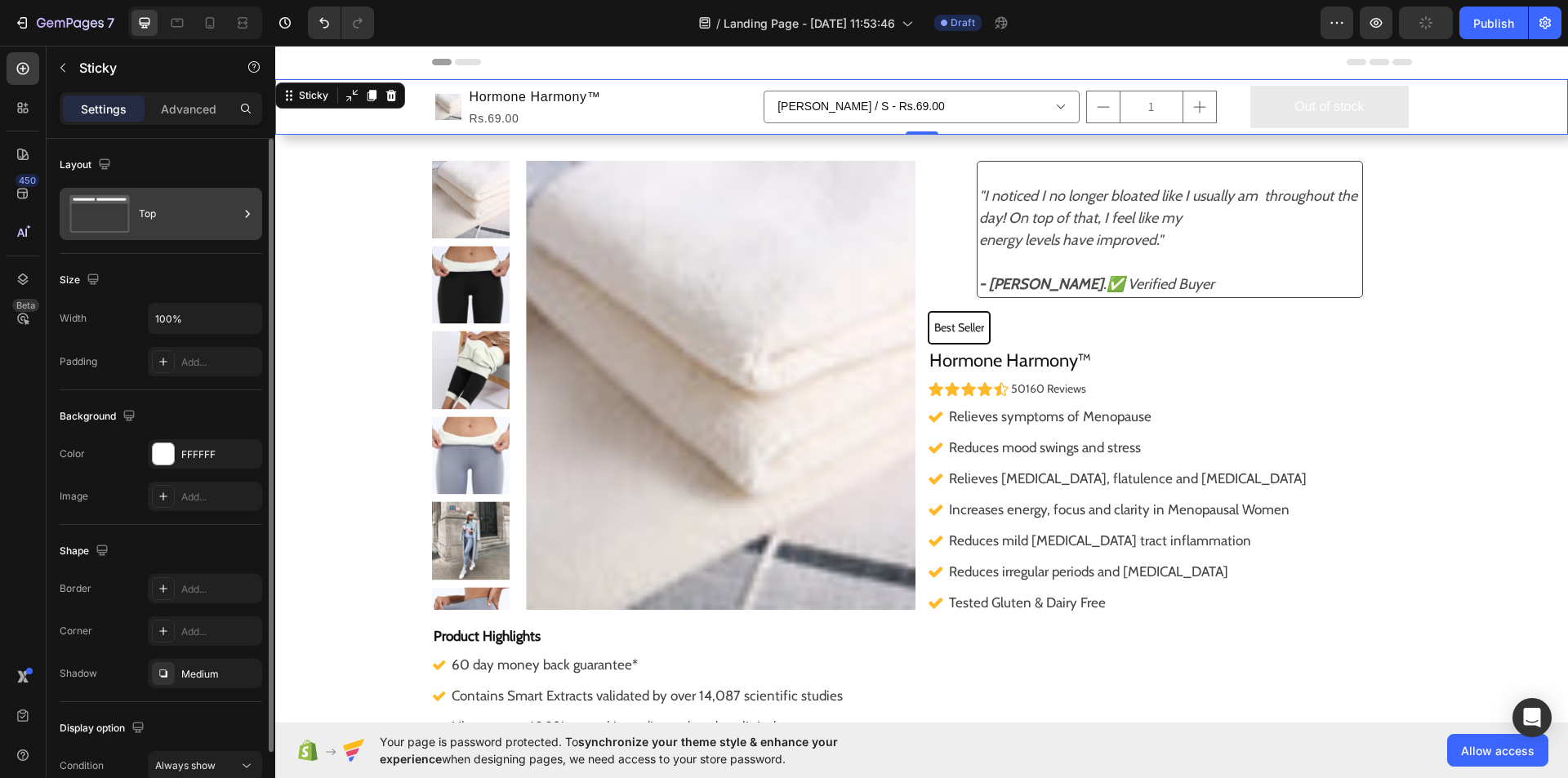
click at [202, 203] on div "Top" at bounding box center [189, 214] width 100 height 37
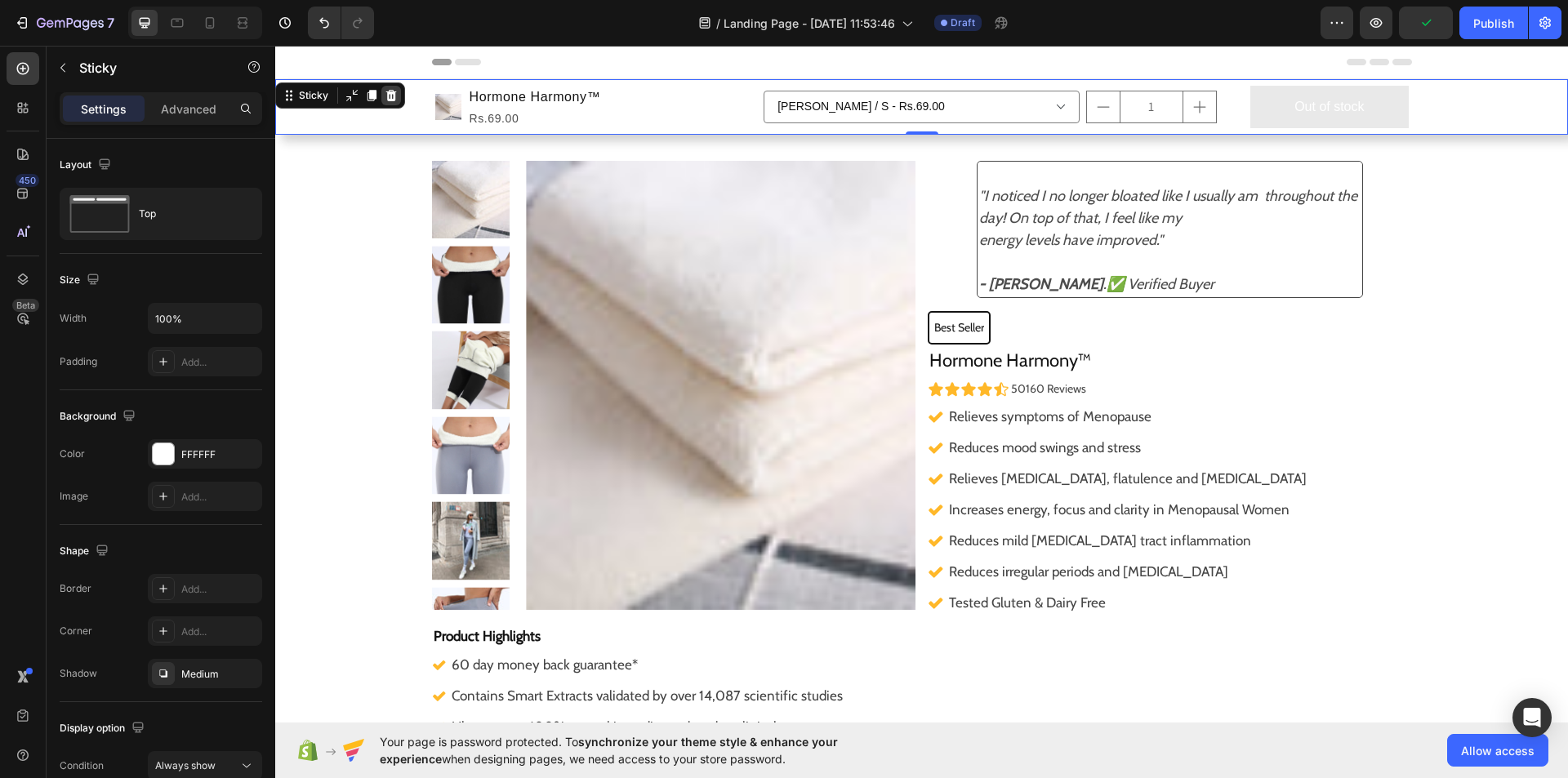
click at [387, 91] on icon at bounding box center [391, 96] width 13 height 13
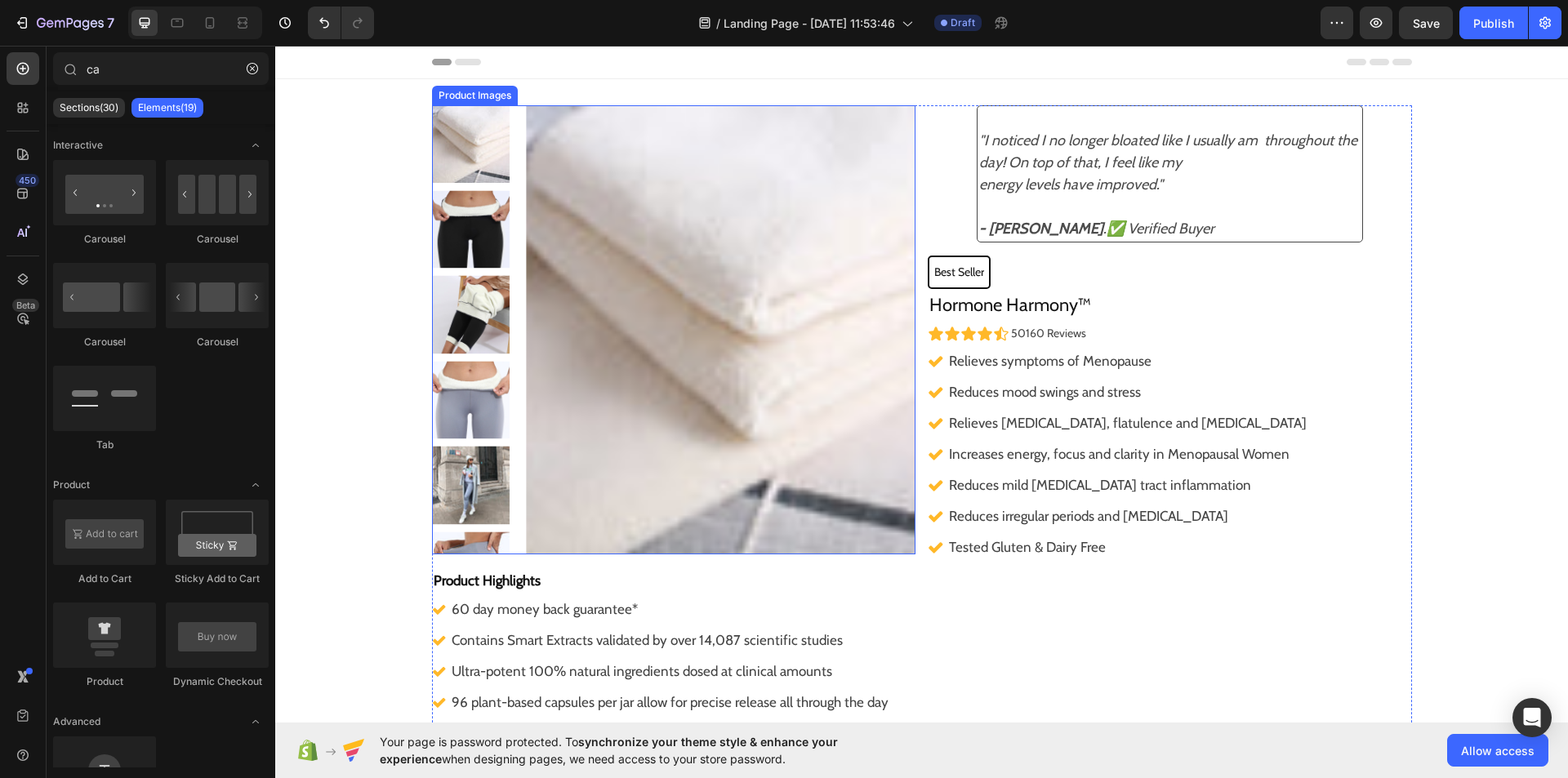
scroll to position [319, 0]
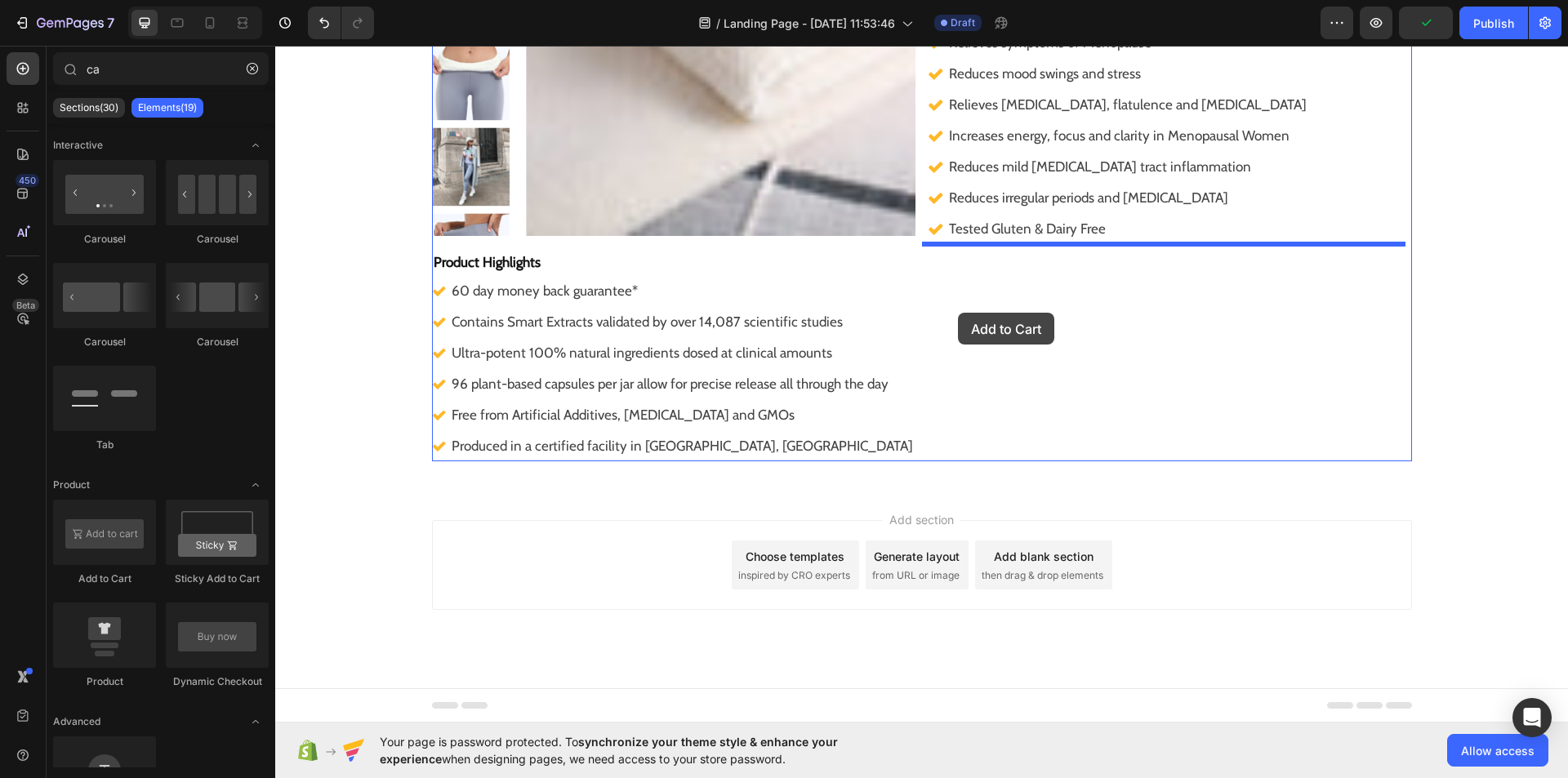
drag, startPoint x: 385, startPoint y: 582, endPoint x: 958, endPoint y: 304, distance: 636.9
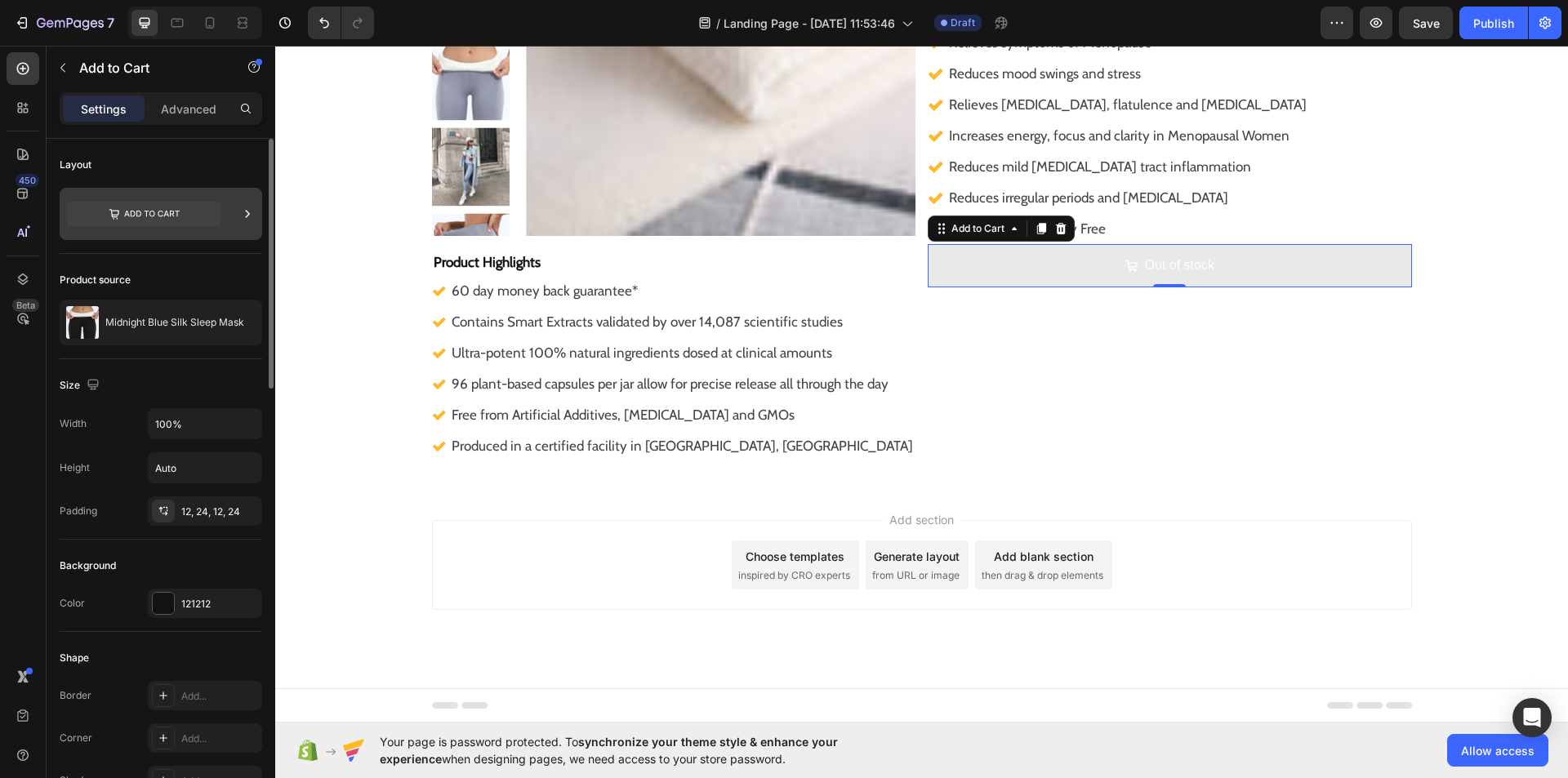
click at [237, 212] on div at bounding box center [161, 214] width 202 height 52
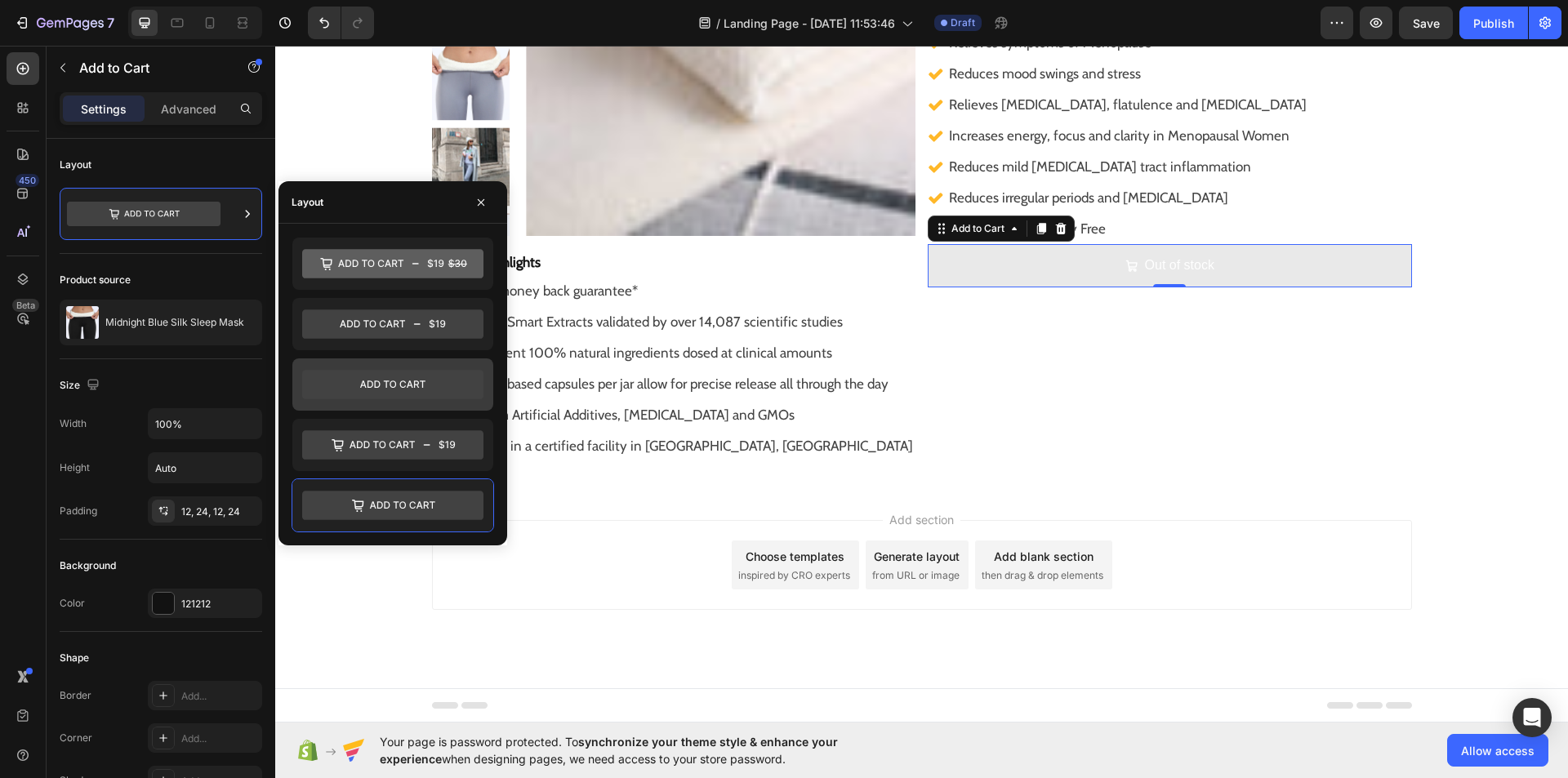
click at [383, 381] on icon at bounding box center [393, 384] width 181 height 29
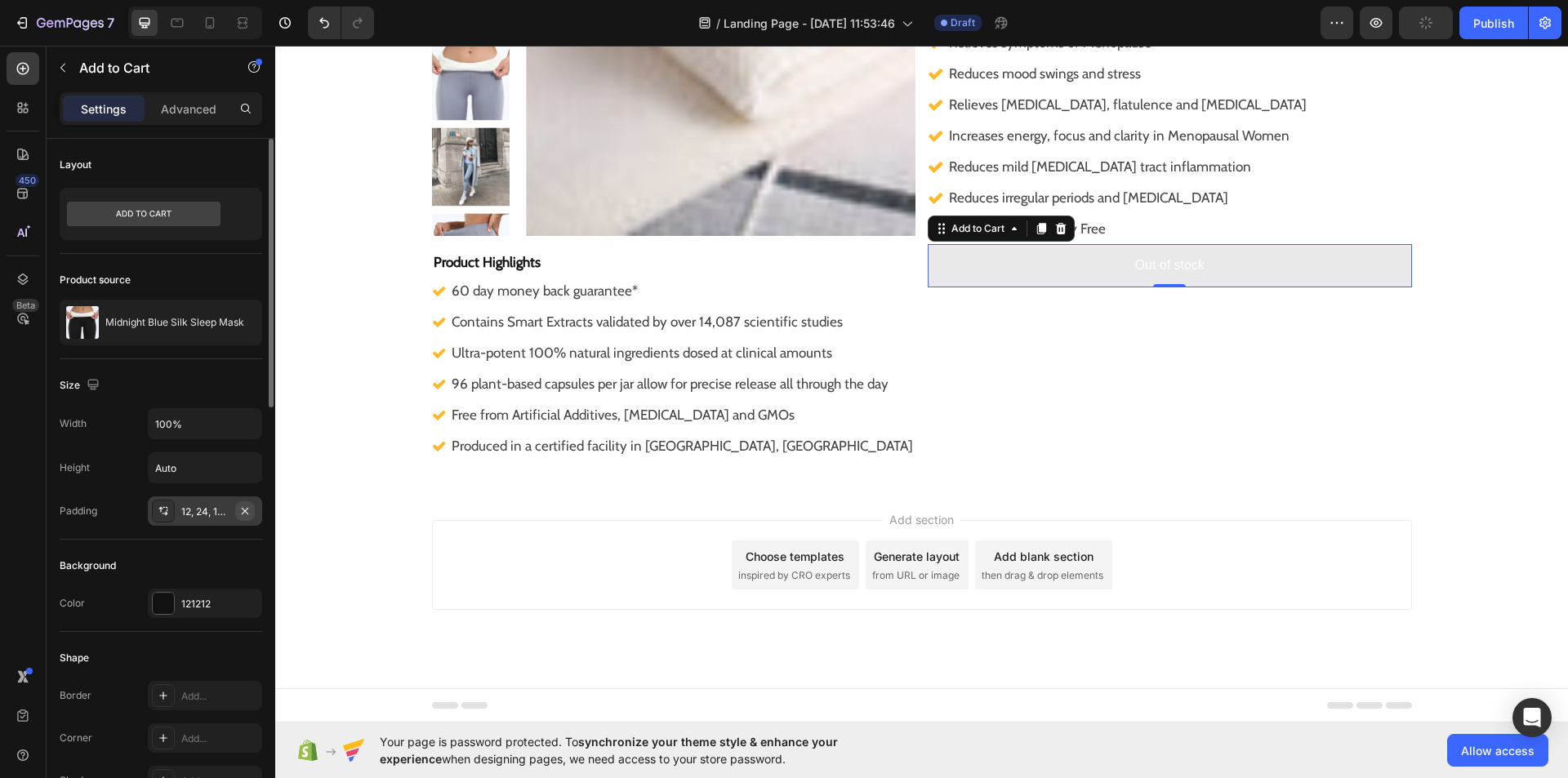
click at [251, 513] on button "button" at bounding box center [245, 512] width 20 height 20
click at [157, 517] on icon at bounding box center [163, 512] width 13 height 13
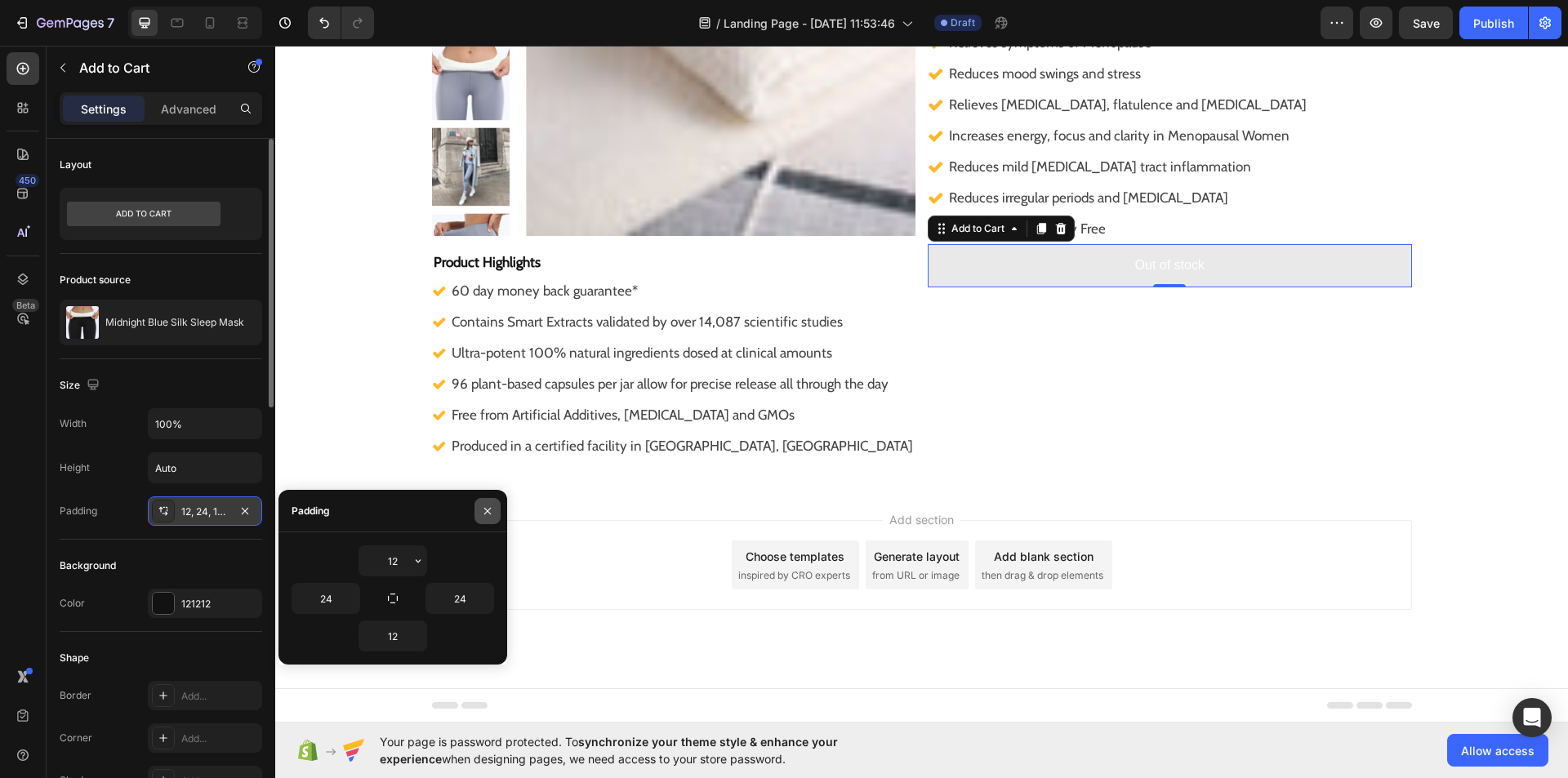
click at [491, 510] on icon "button" at bounding box center [487, 512] width 13 height 13
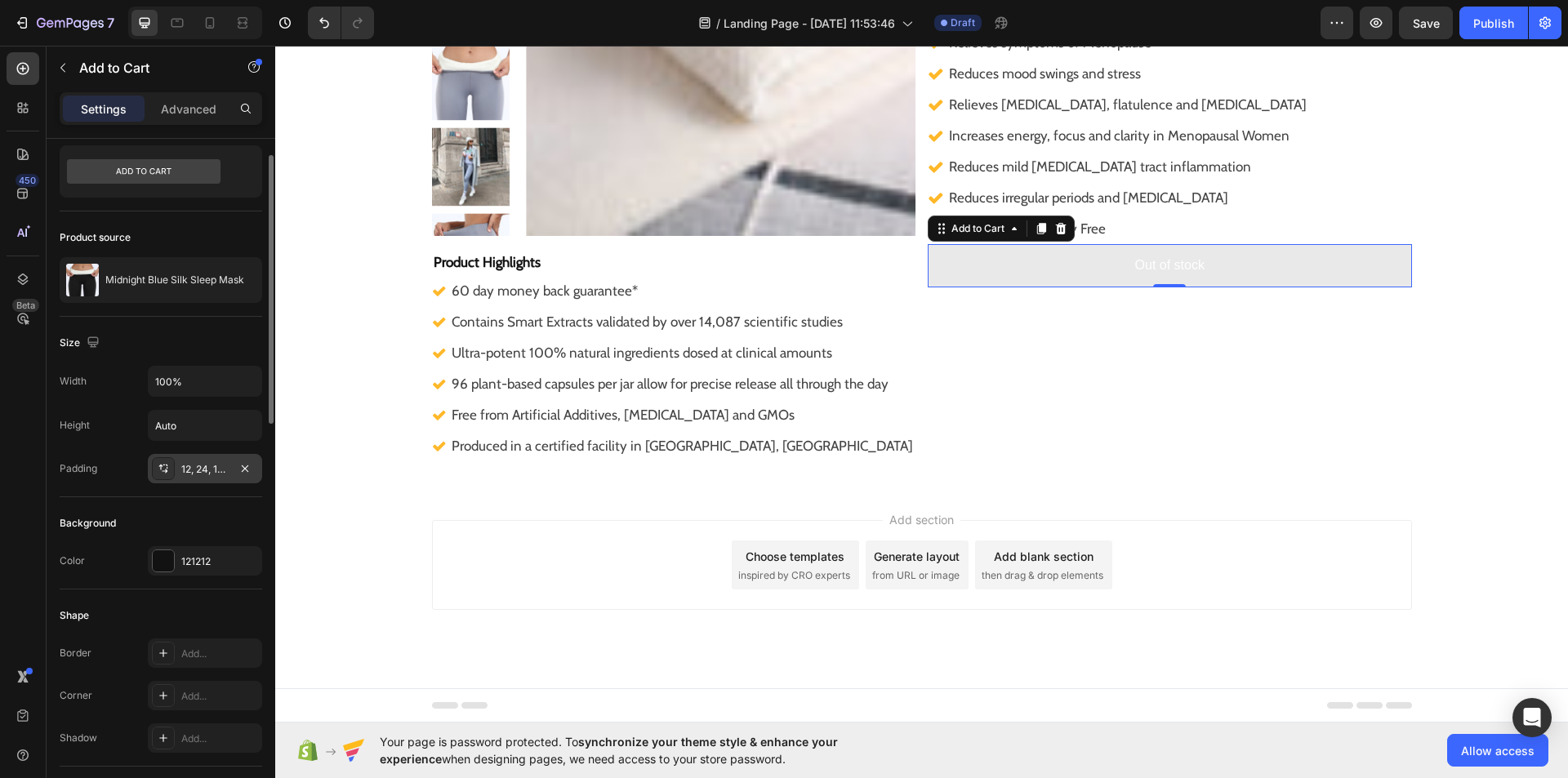
scroll to position [43, 0]
click at [166, 557] on div at bounding box center [164, 561] width 22 height 22
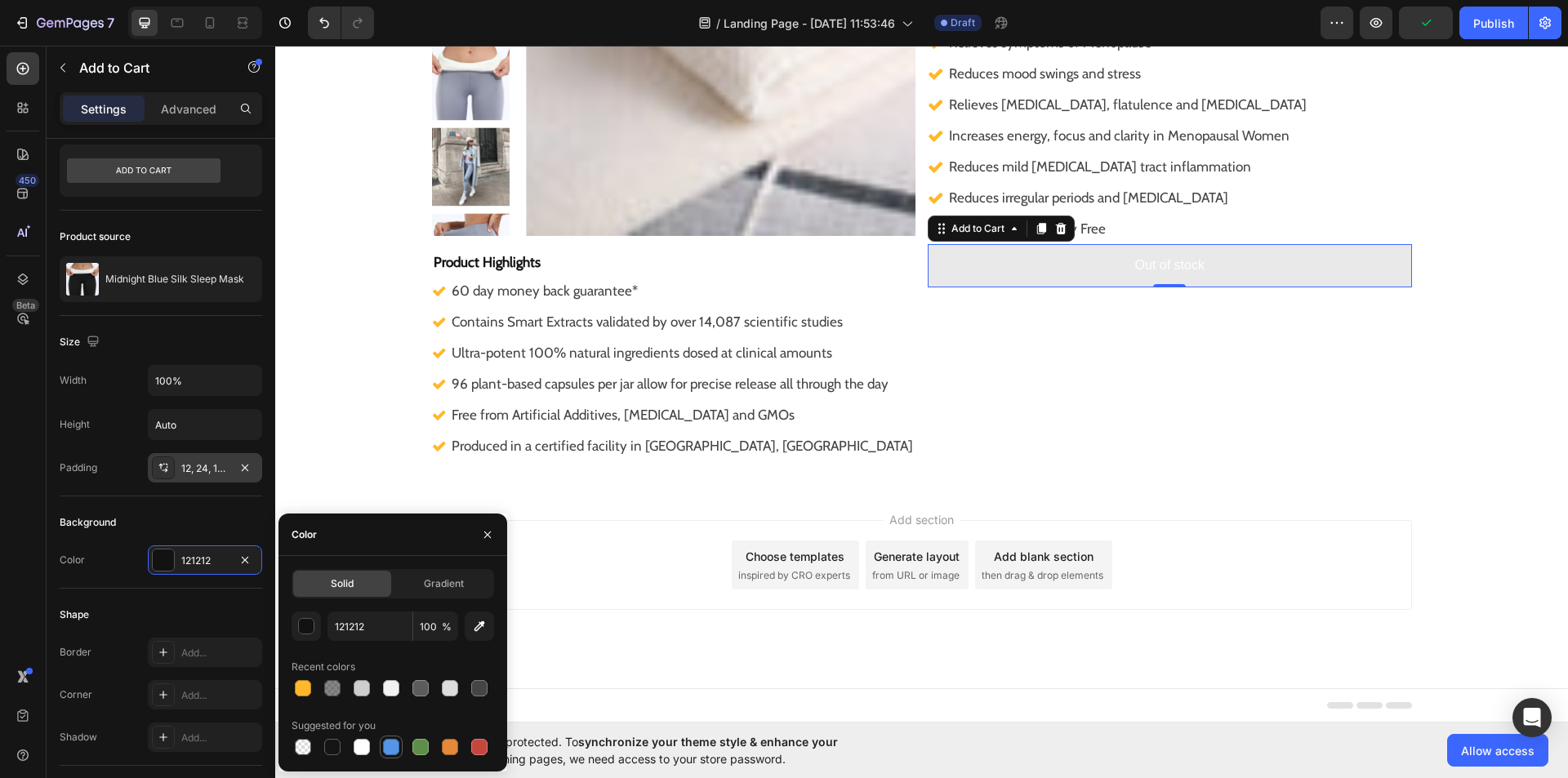
click at [385, 745] on div at bounding box center [391, 747] width 17 height 17
type input "5594E7"
click at [473, 549] on div at bounding box center [487, 534] width 39 height 42
click at [244, 554] on icon "button" at bounding box center [245, 560] width 13 height 13
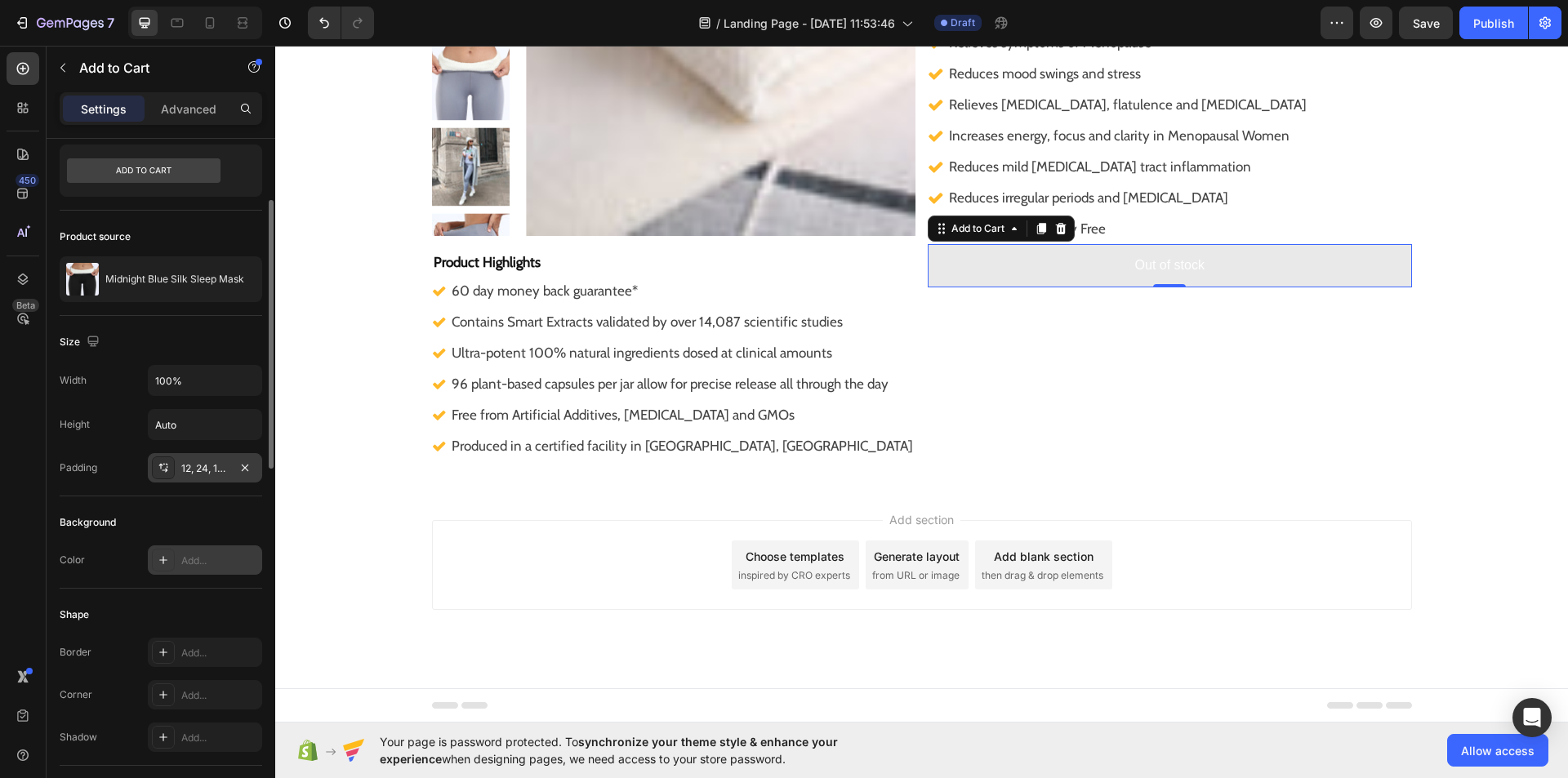
scroll to position [77, 0]
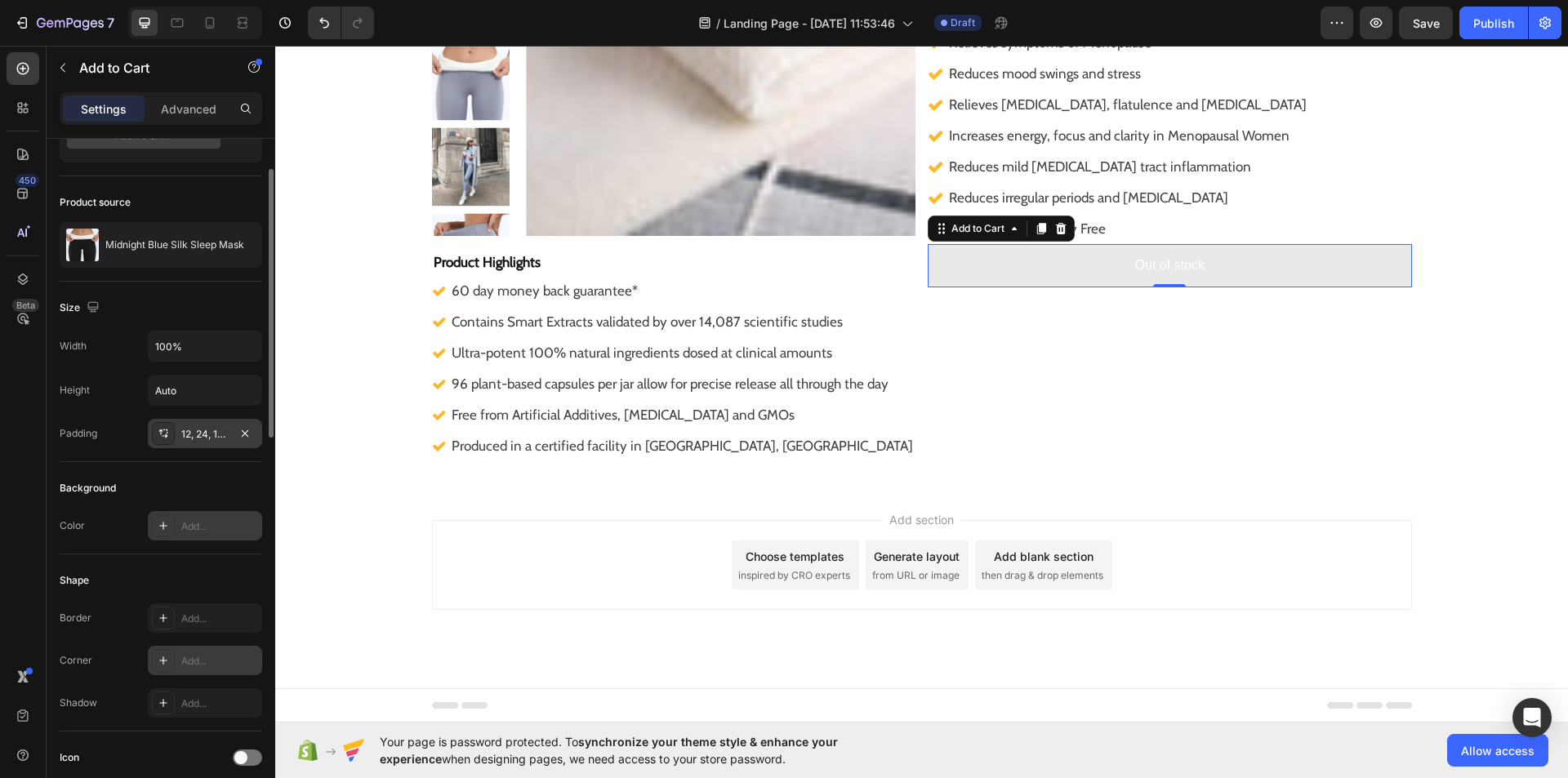
click at [166, 657] on icon at bounding box center [163, 661] width 13 height 13
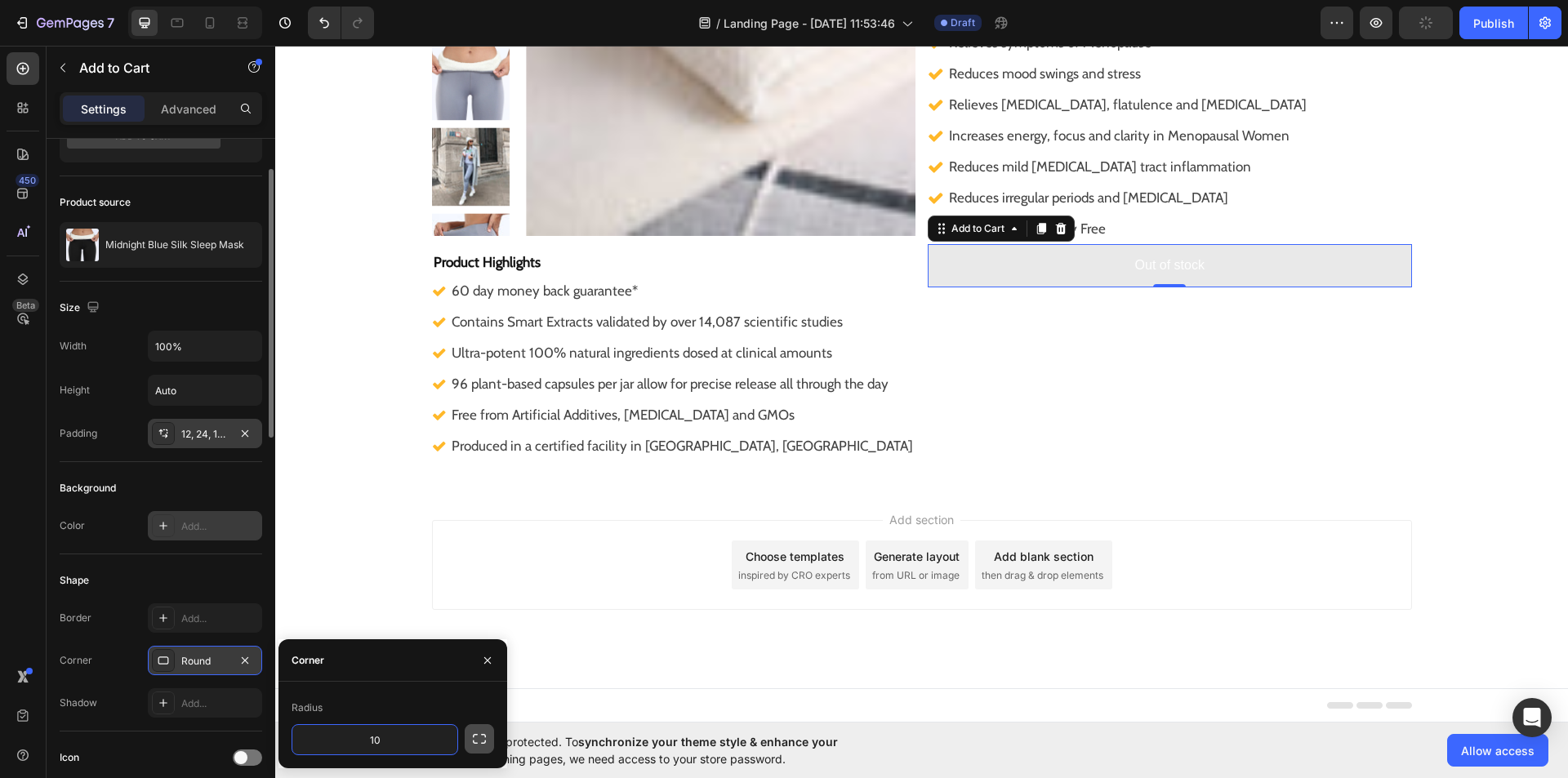
type input "10"
click at [467, 741] on button "button" at bounding box center [478, 739] width 29 height 29
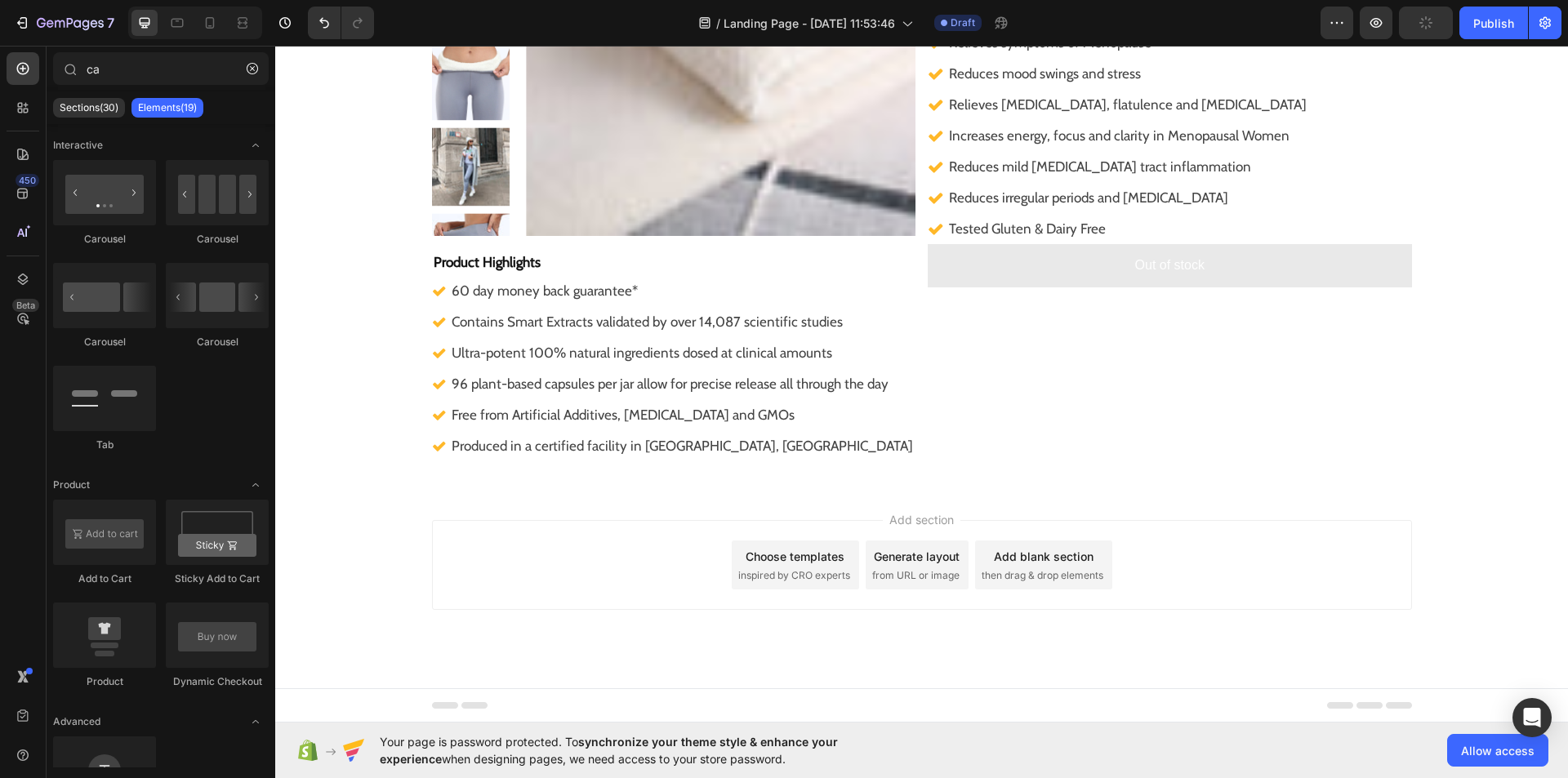
click at [672, 532] on div "Add section Choose templates inspired by CRO experts Generate layout from URL o…" at bounding box center [922, 565] width 980 height 90
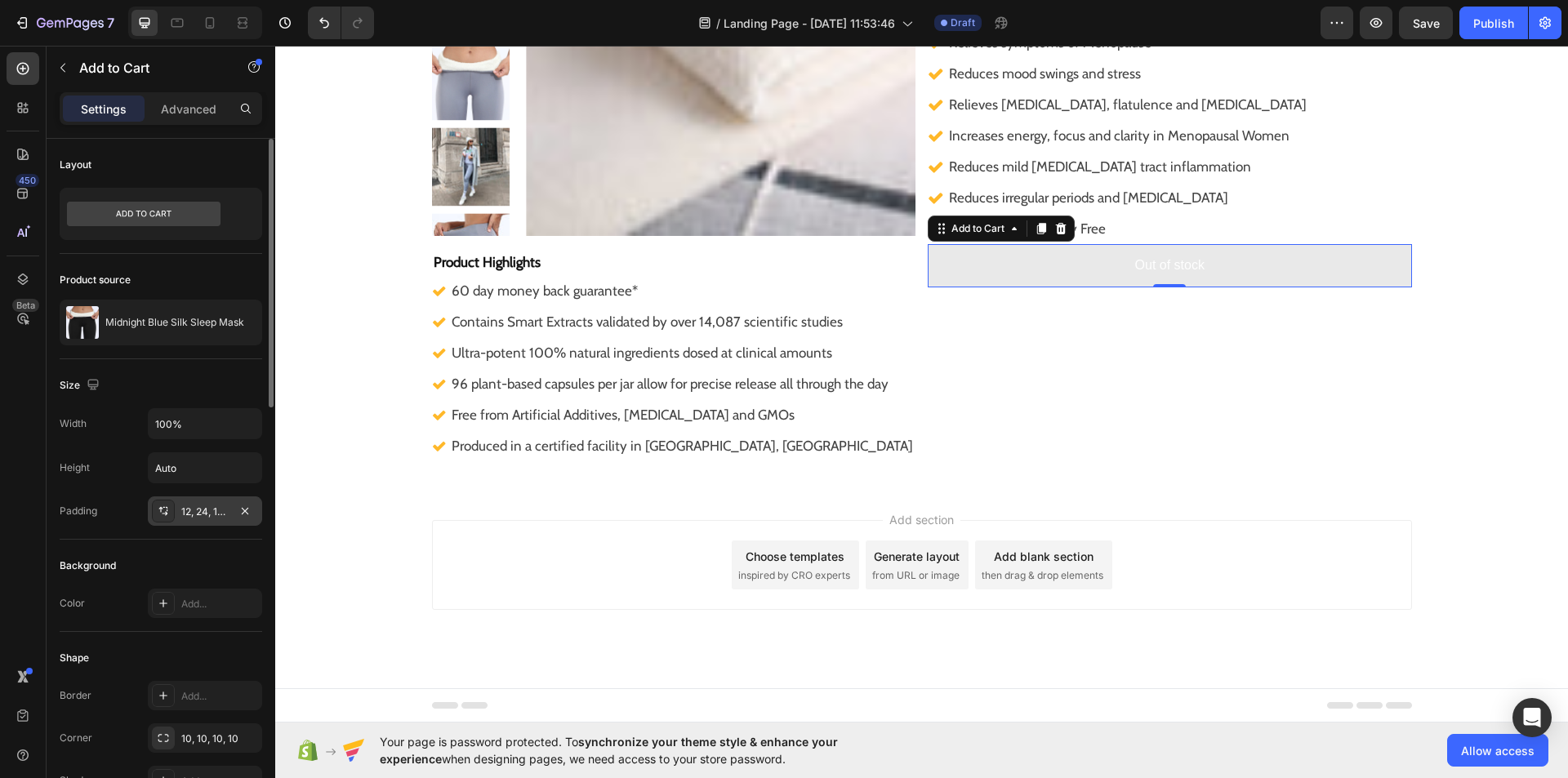
click at [169, 506] on icon at bounding box center [163, 512] width 13 height 13
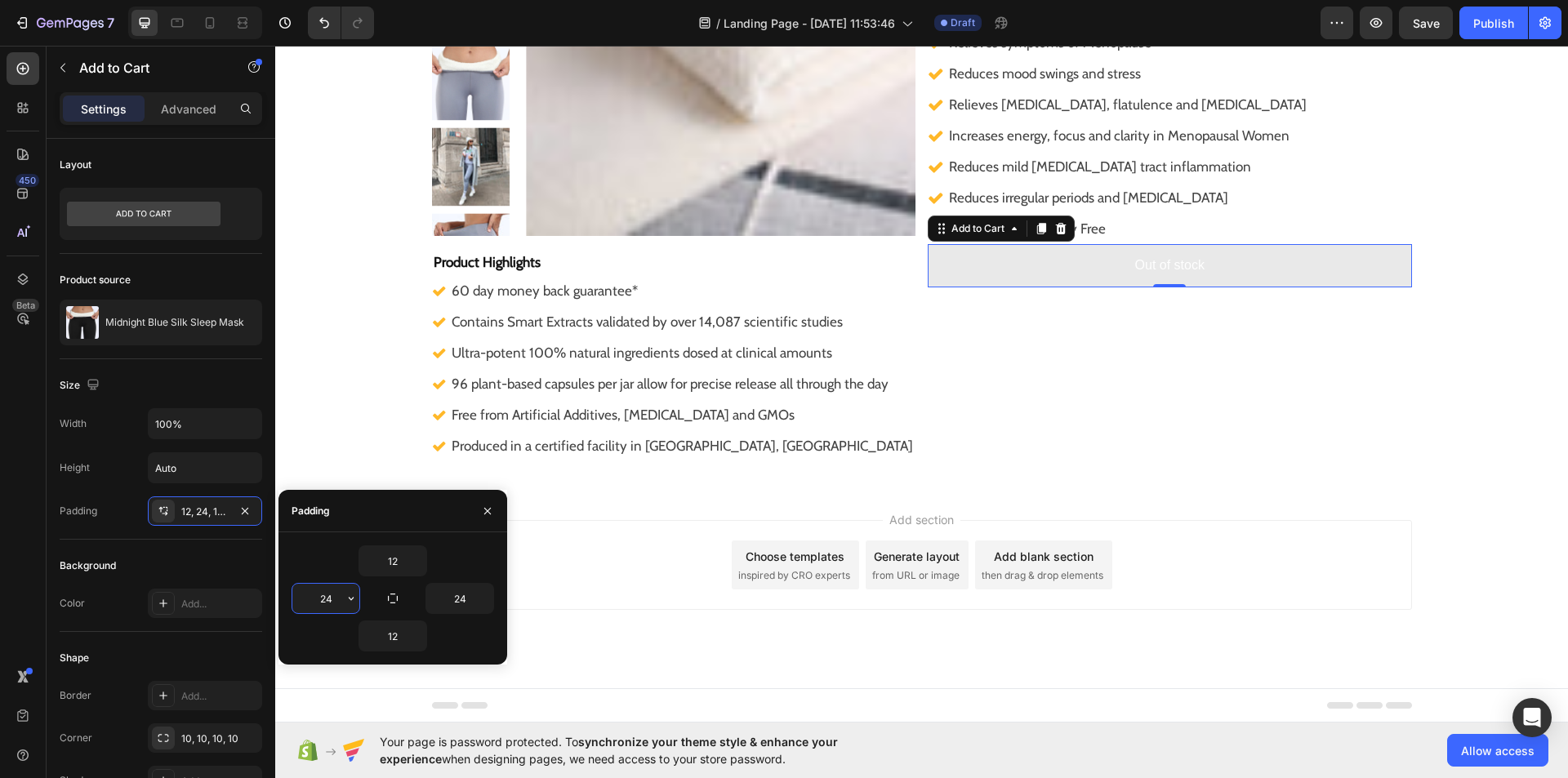
click at [341, 604] on input "24" at bounding box center [325, 598] width 67 height 29
click at [352, 599] on icon "button" at bounding box center [351, 598] width 5 height 3
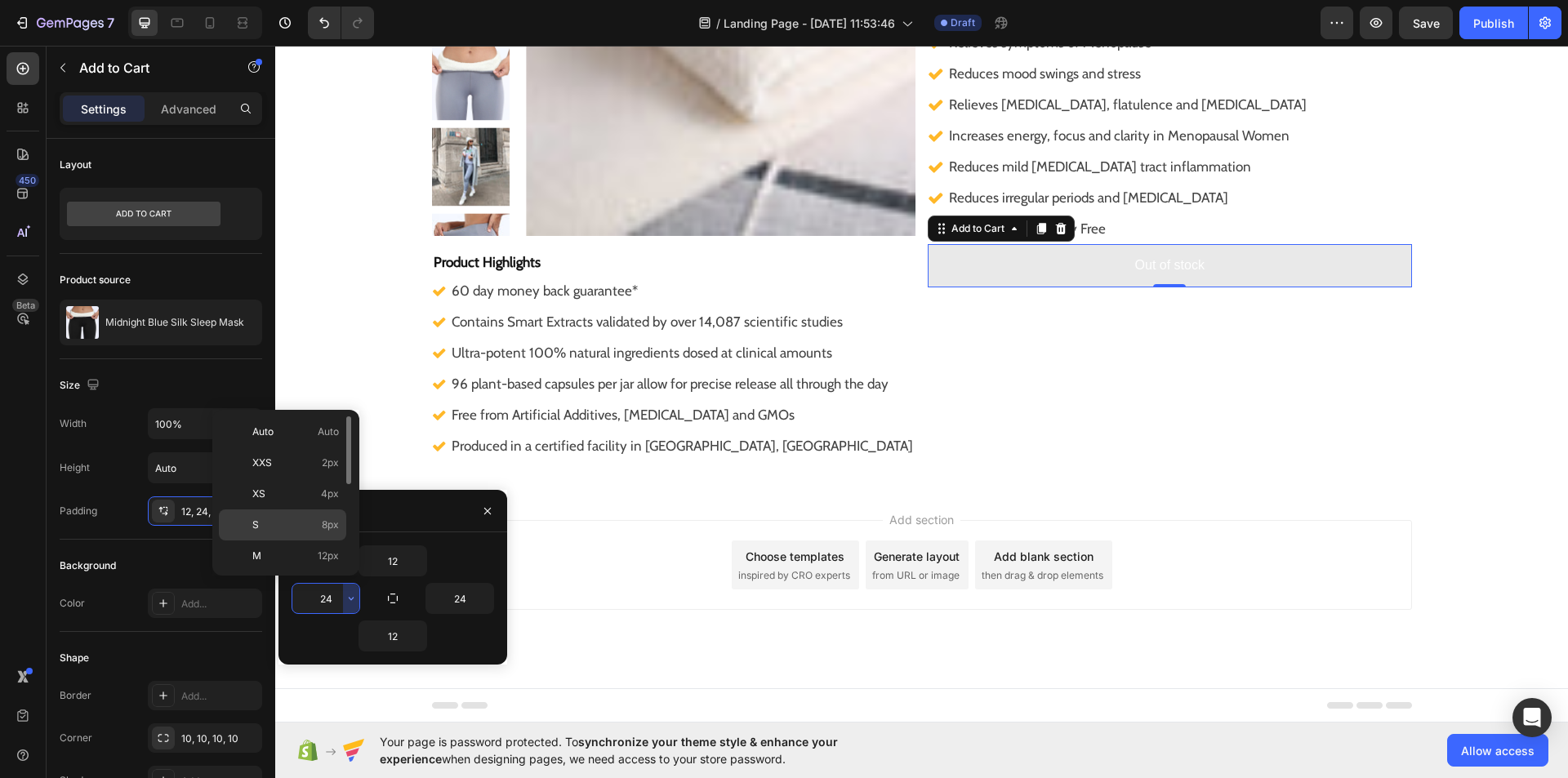
click at [330, 530] on span "8px" at bounding box center [330, 525] width 17 height 15
type input "8"
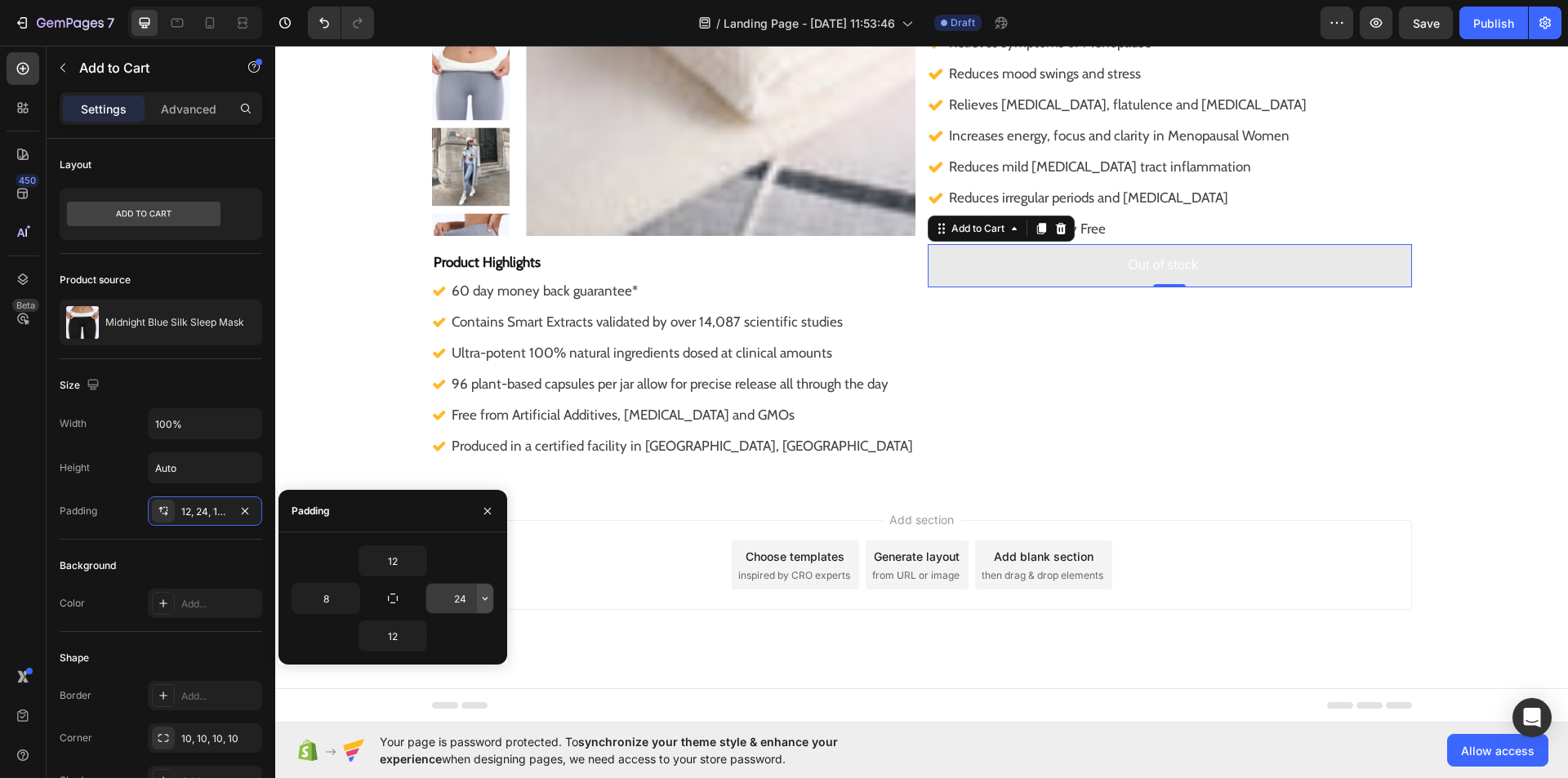
click at [484, 602] on icon "button" at bounding box center [485, 599] width 13 height 13
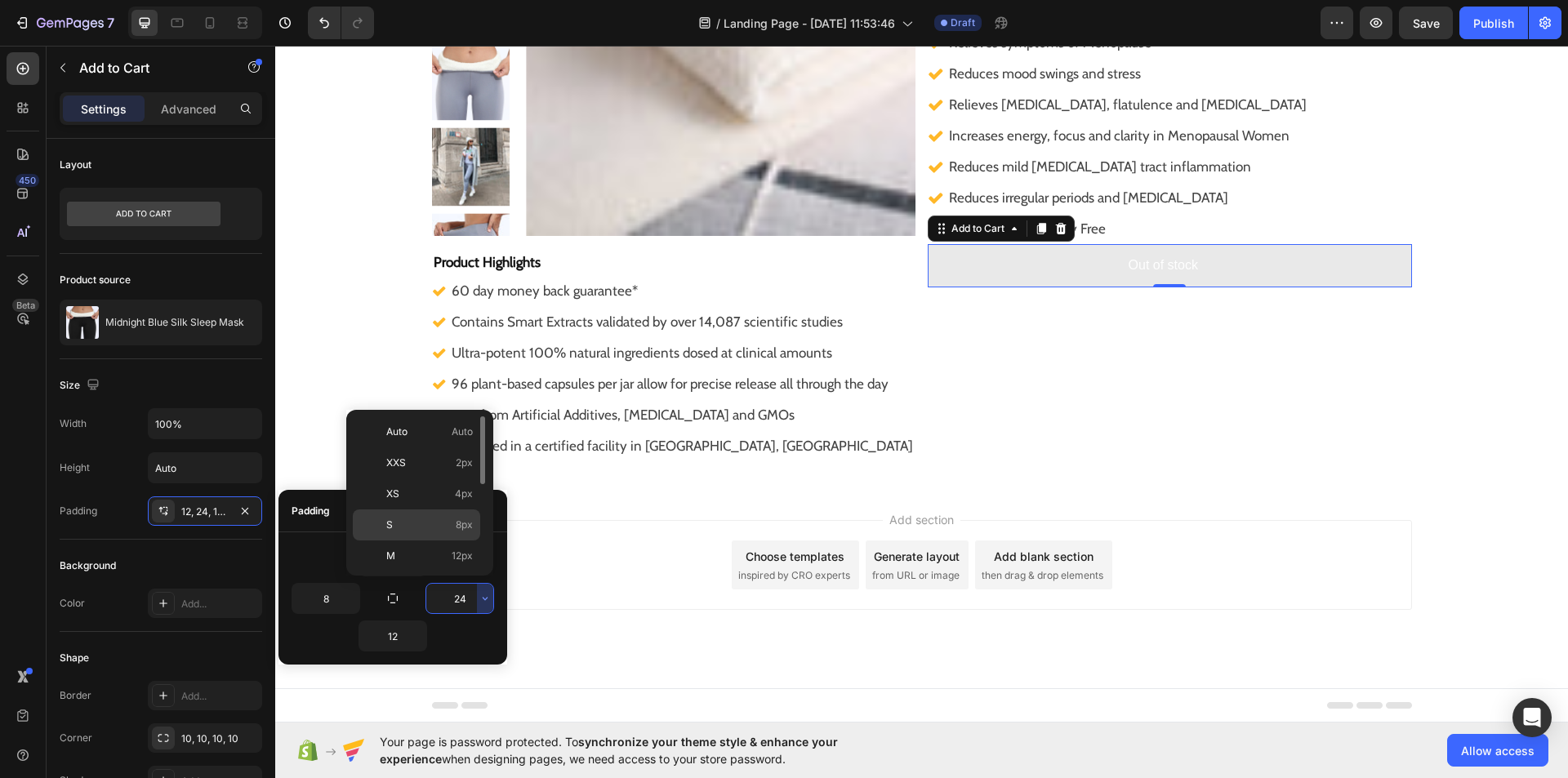
click at [453, 541] on div "S 8px" at bounding box center [416, 556] width 127 height 31
type input "8"
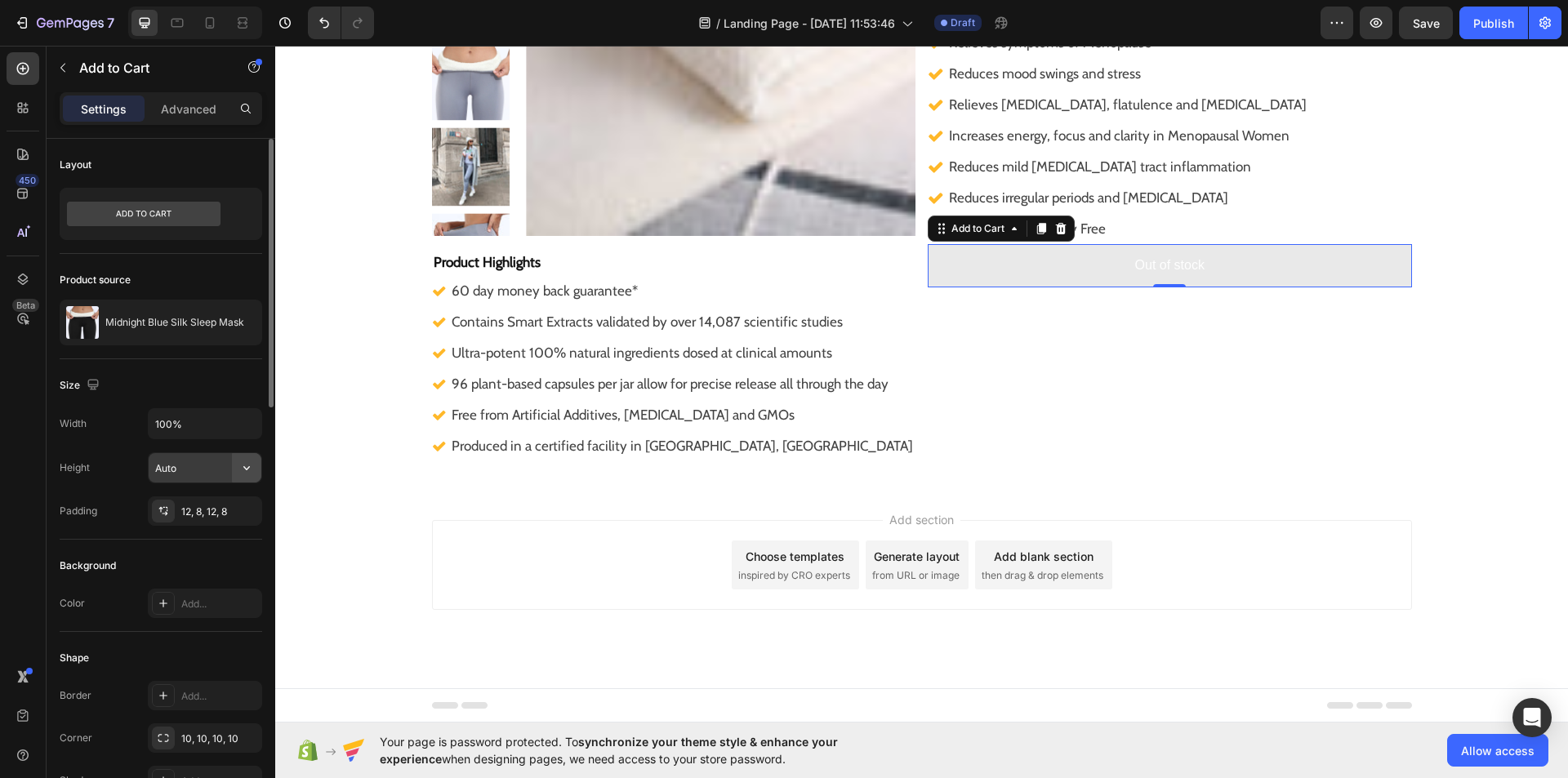
click at [246, 478] on button "button" at bounding box center [246, 468] width 29 height 29
click at [240, 497] on div "Fit content Auto" at bounding box center [187, 509] width 134 height 31
click at [248, 428] on icon "button" at bounding box center [247, 424] width 17 height 17
click at [237, 459] on span "Auto" at bounding box center [237, 466] width 22 height 15
type input "Auto"
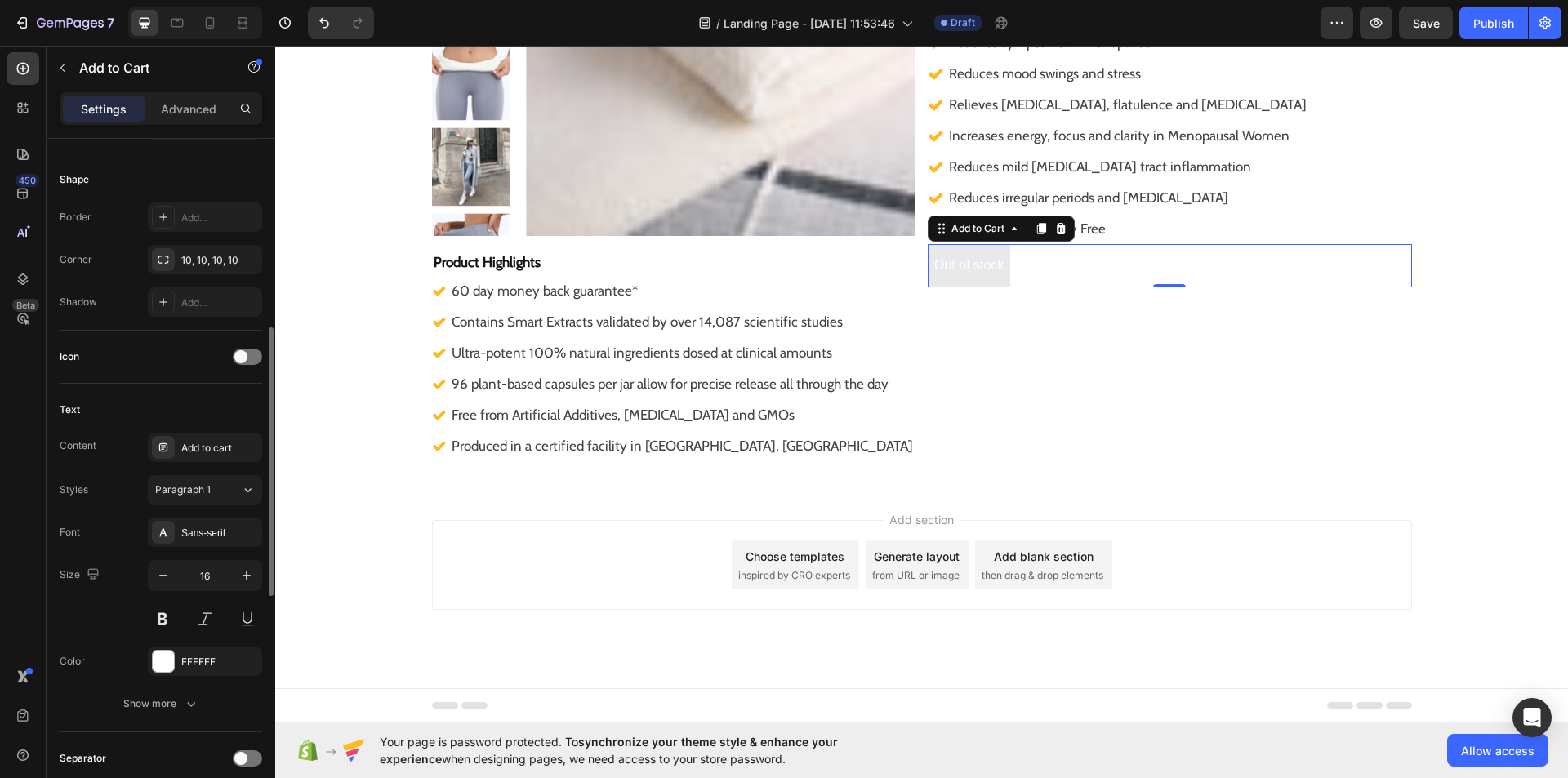
scroll to position [479, 0]
click at [185, 696] on icon "button" at bounding box center [191, 703] width 17 height 17
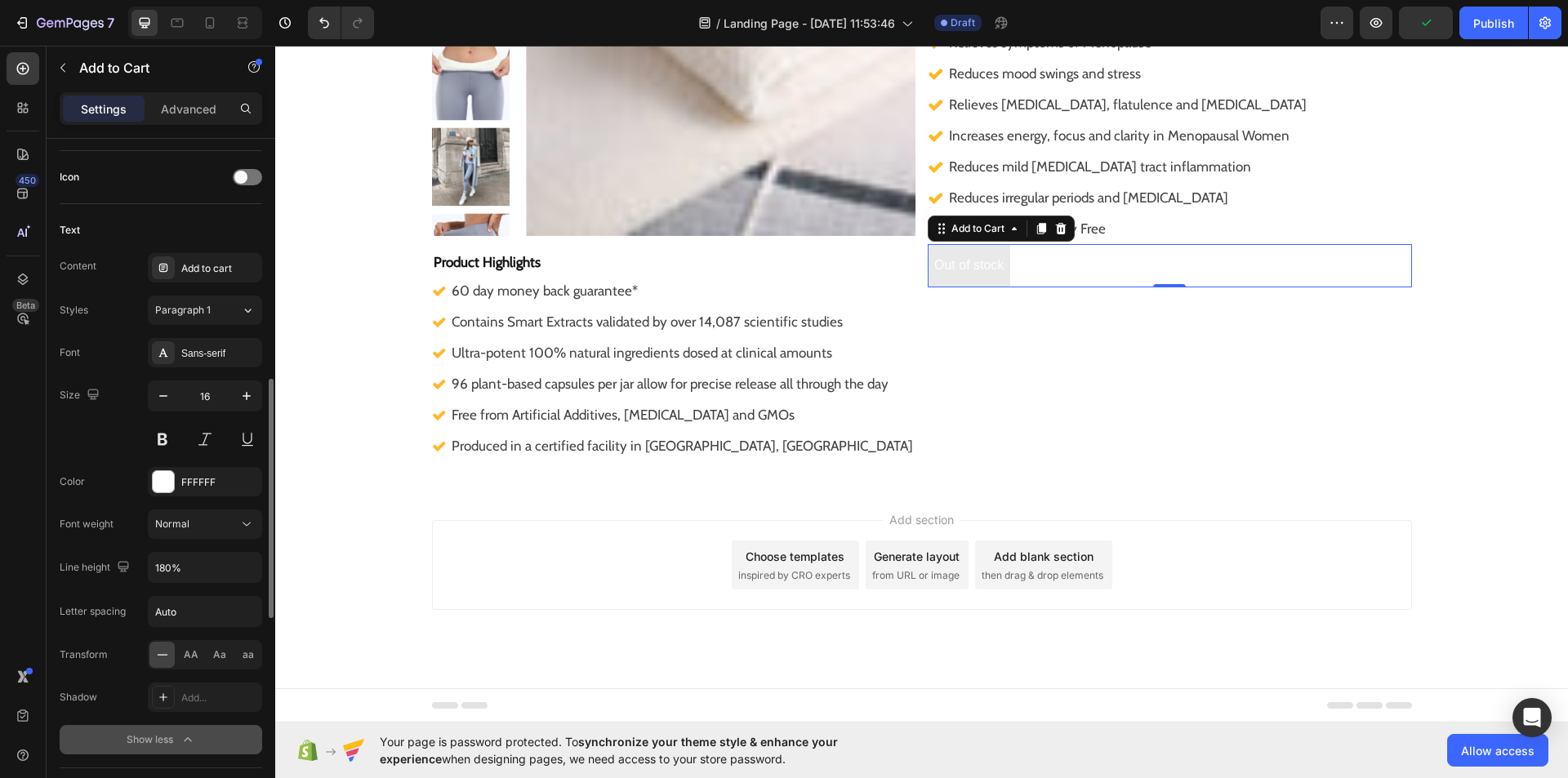
scroll to position [659, 0]
click at [243, 360] on div "Sans-serif" at bounding box center [205, 351] width 114 height 29
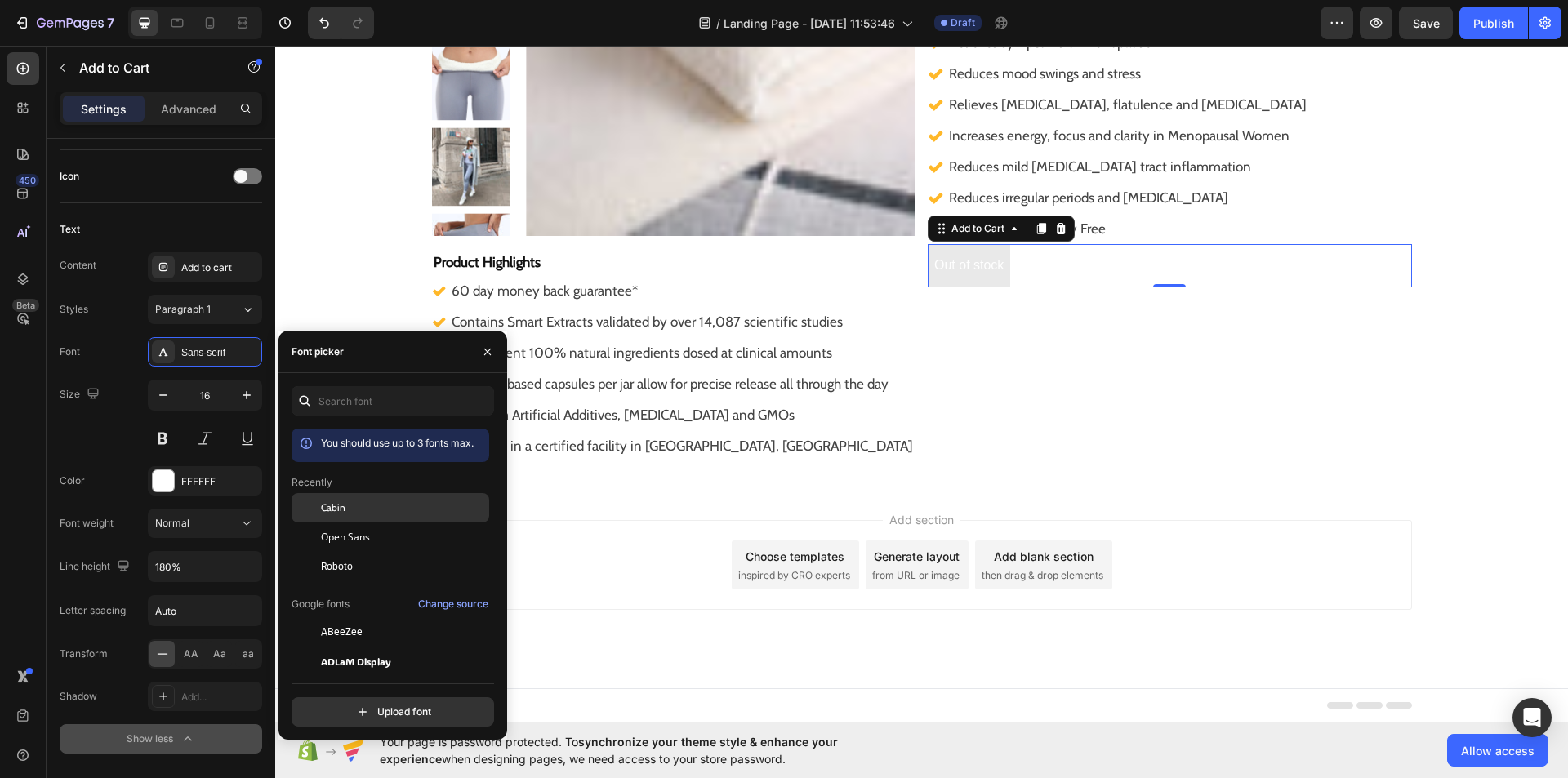
click at [322, 617] on div "Cabin" at bounding box center [390, 632] width 198 height 29
click at [499, 343] on button "button" at bounding box center [487, 351] width 26 height 26
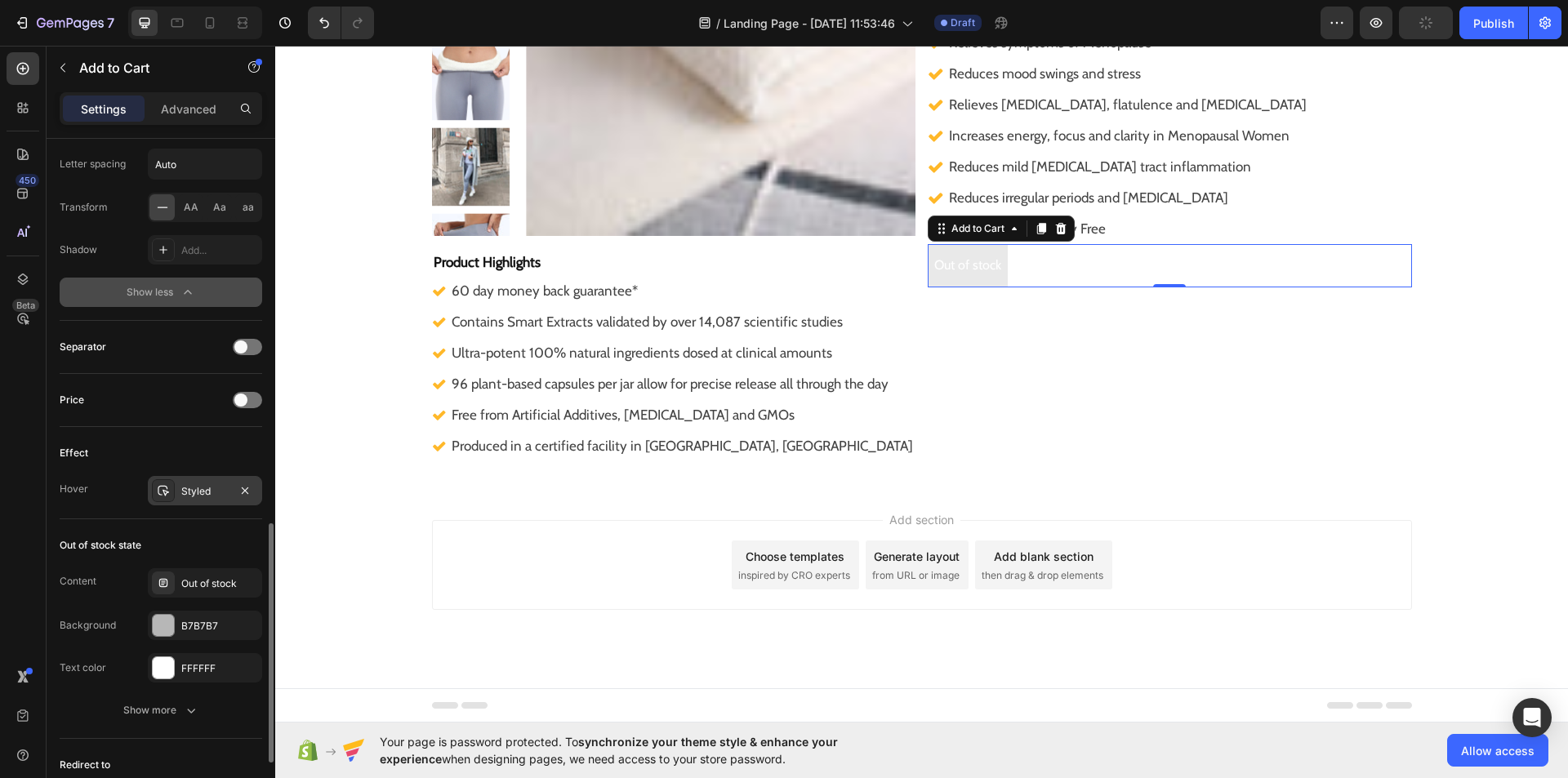
scroll to position [1108, 0]
click at [238, 623] on button "button" at bounding box center [245, 624] width 20 height 20
click at [161, 623] on icon at bounding box center [163, 624] width 13 height 13
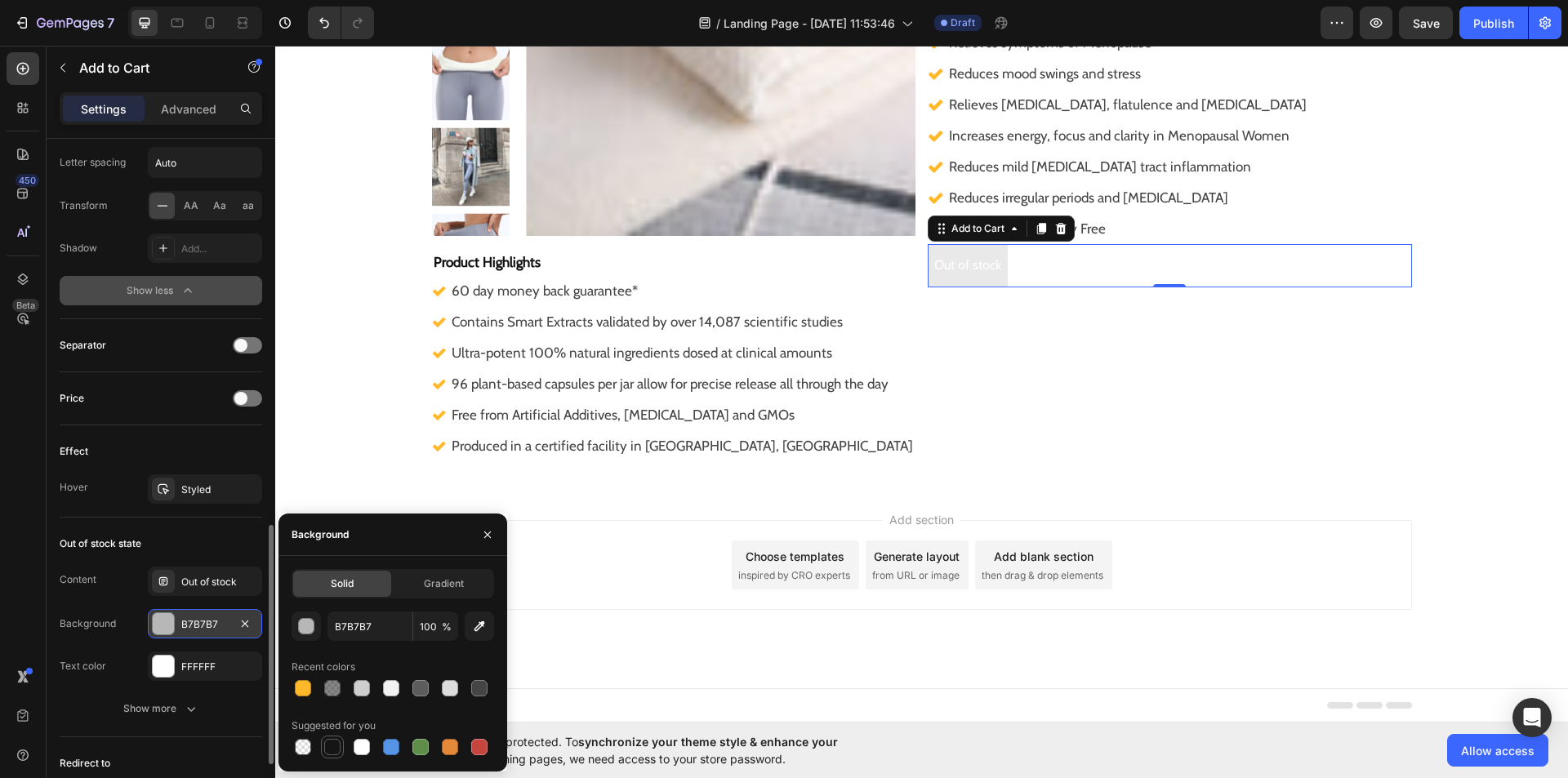
click at [337, 746] on div at bounding box center [333, 747] width 17 height 17
type input "151515"
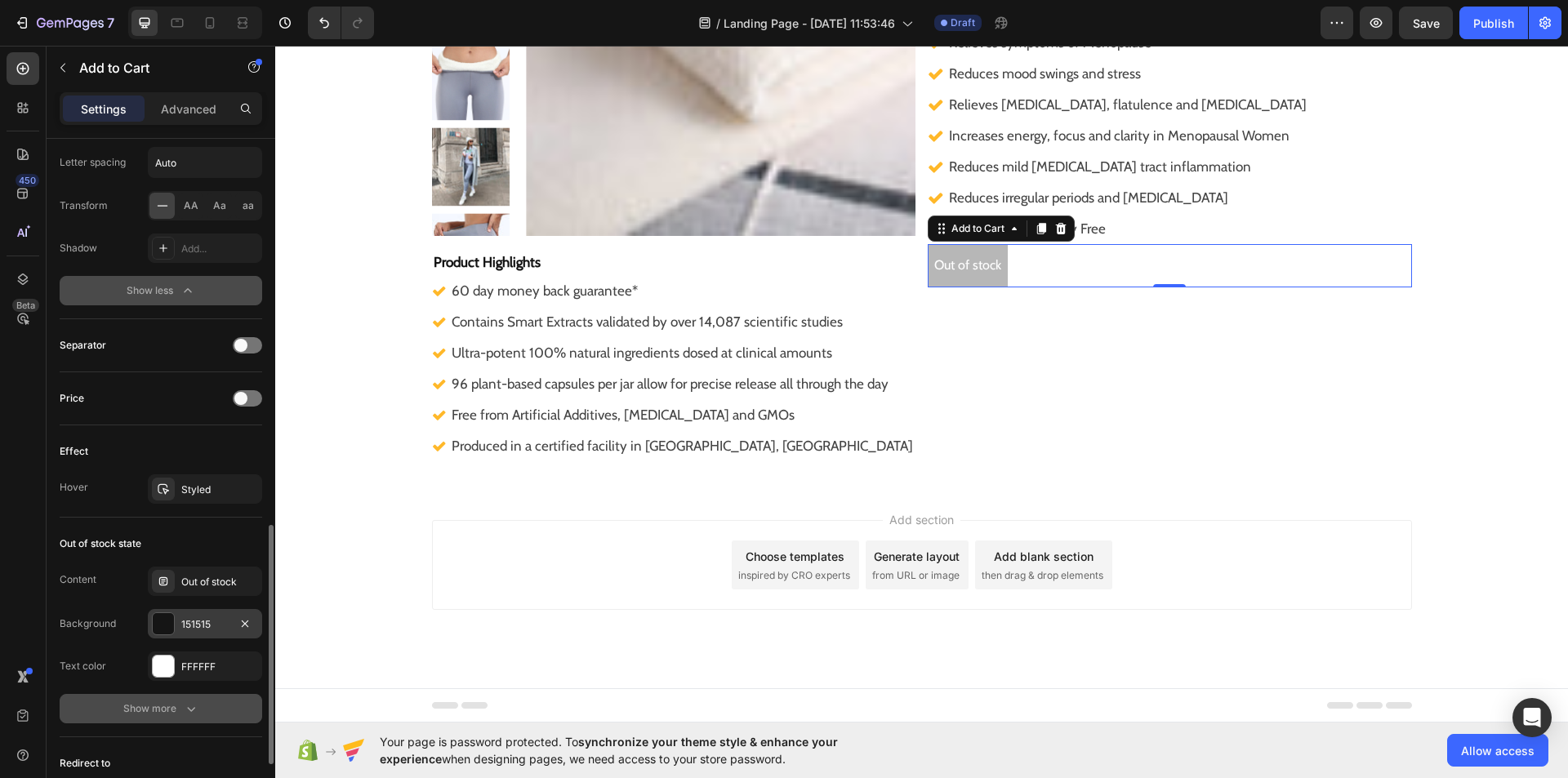
click at [188, 704] on icon "button" at bounding box center [191, 709] width 17 height 17
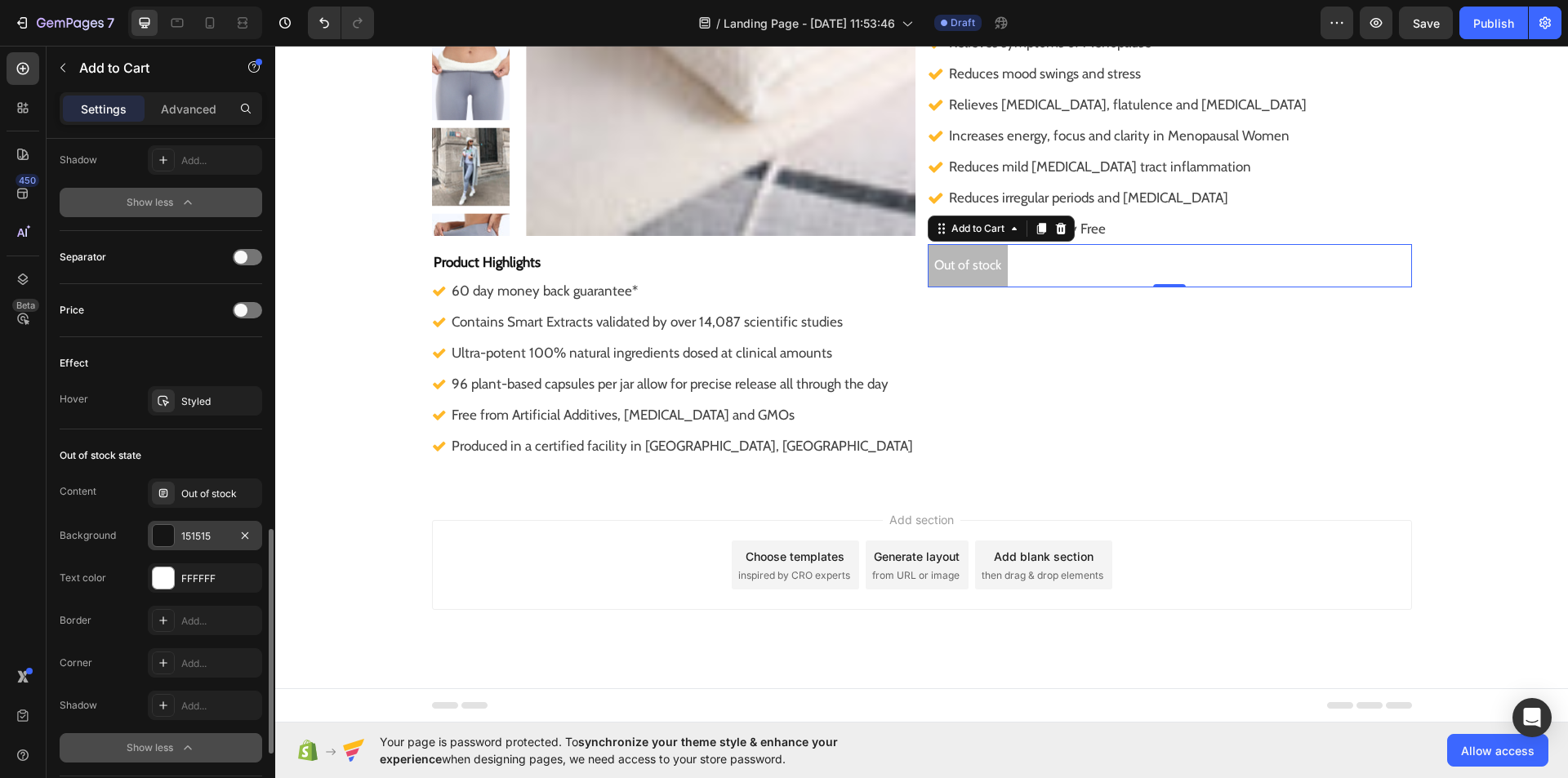
scroll to position [1195, 0]
click at [164, 617] on icon at bounding box center [163, 622] width 13 height 13
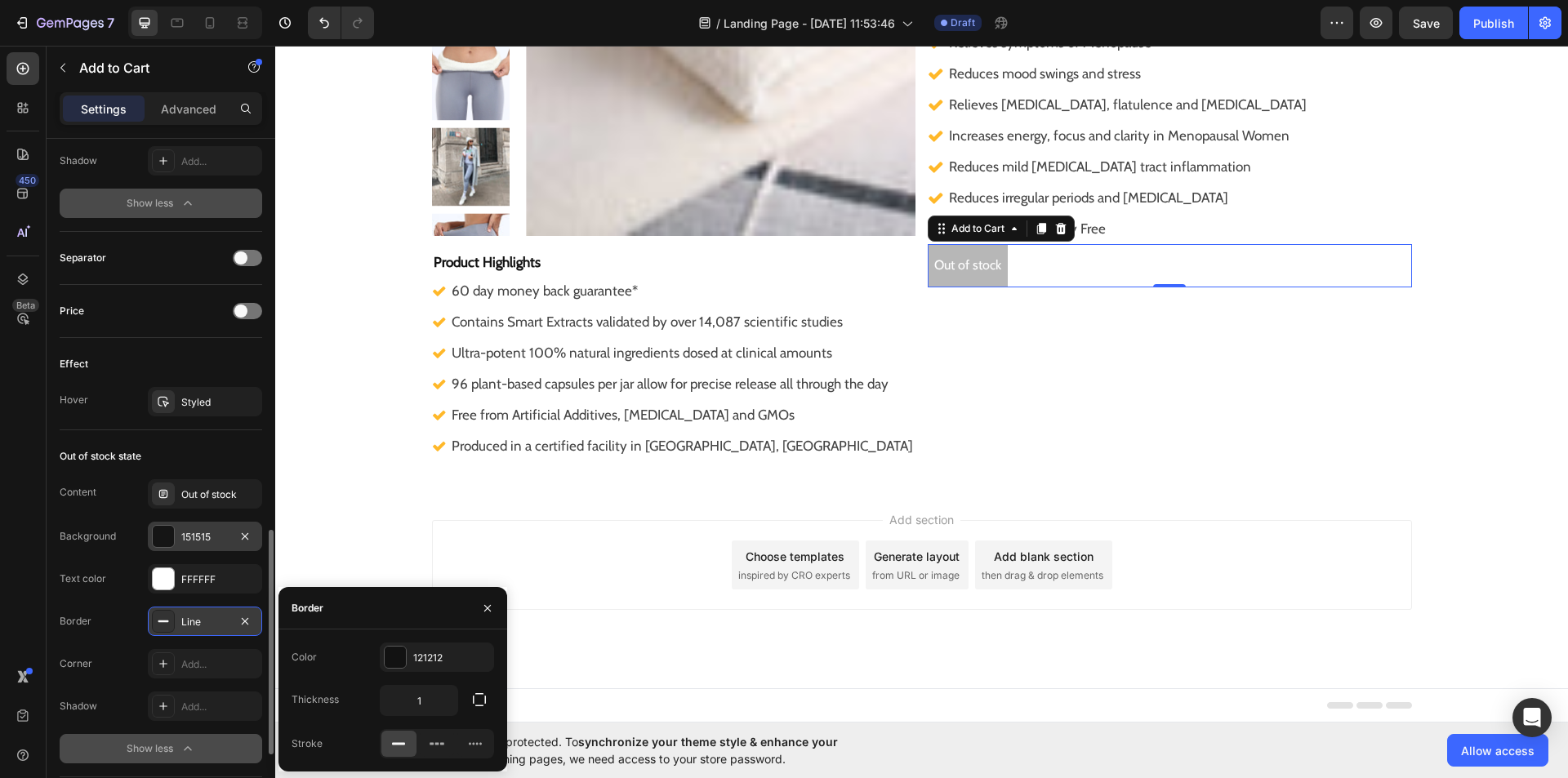
click at [499, 596] on div at bounding box center [487, 608] width 39 height 42
click at [249, 616] on icon "button" at bounding box center [245, 622] width 13 height 13
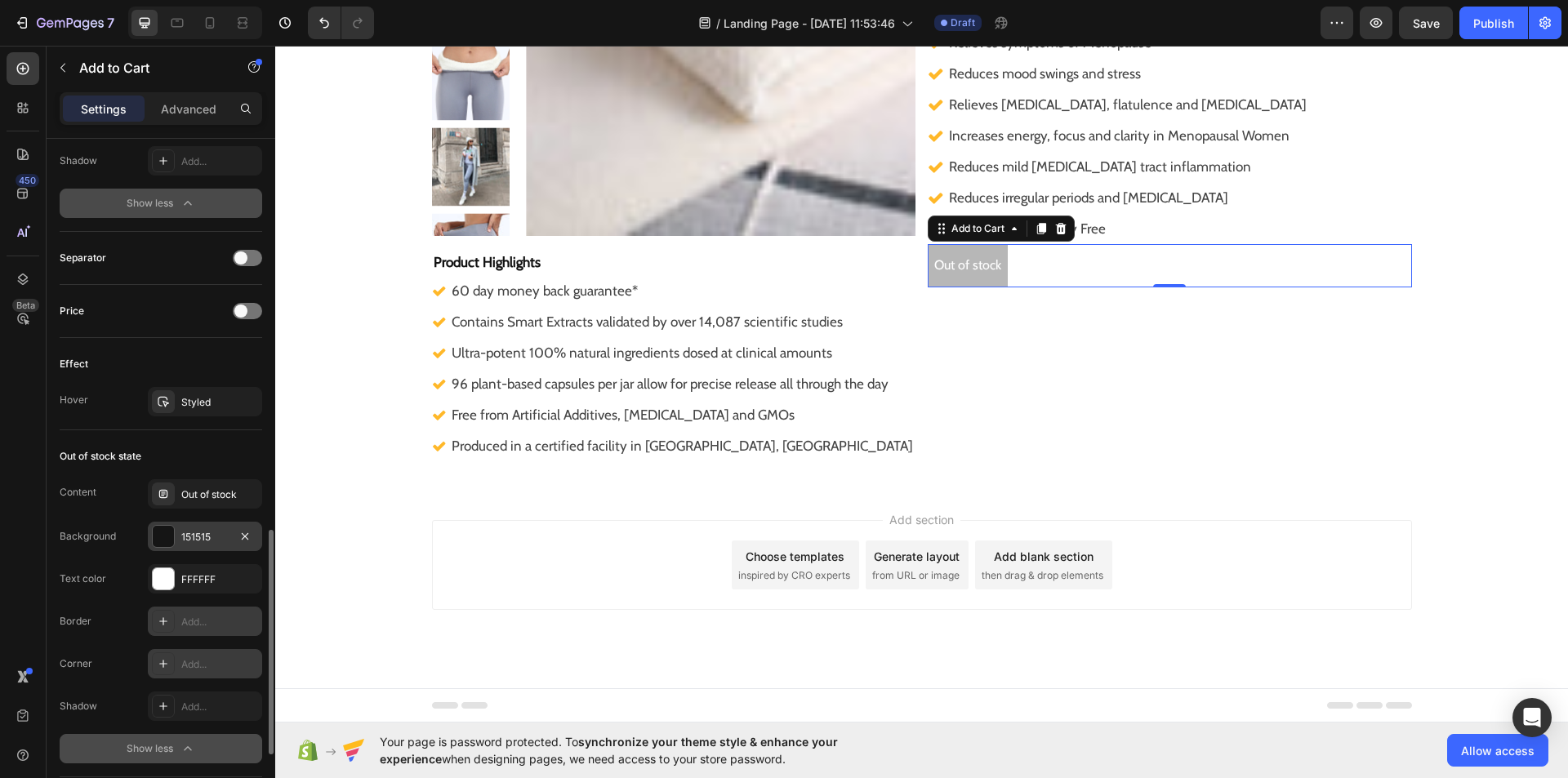
click at [159, 667] on icon at bounding box center [163, 664] width 13 height 13
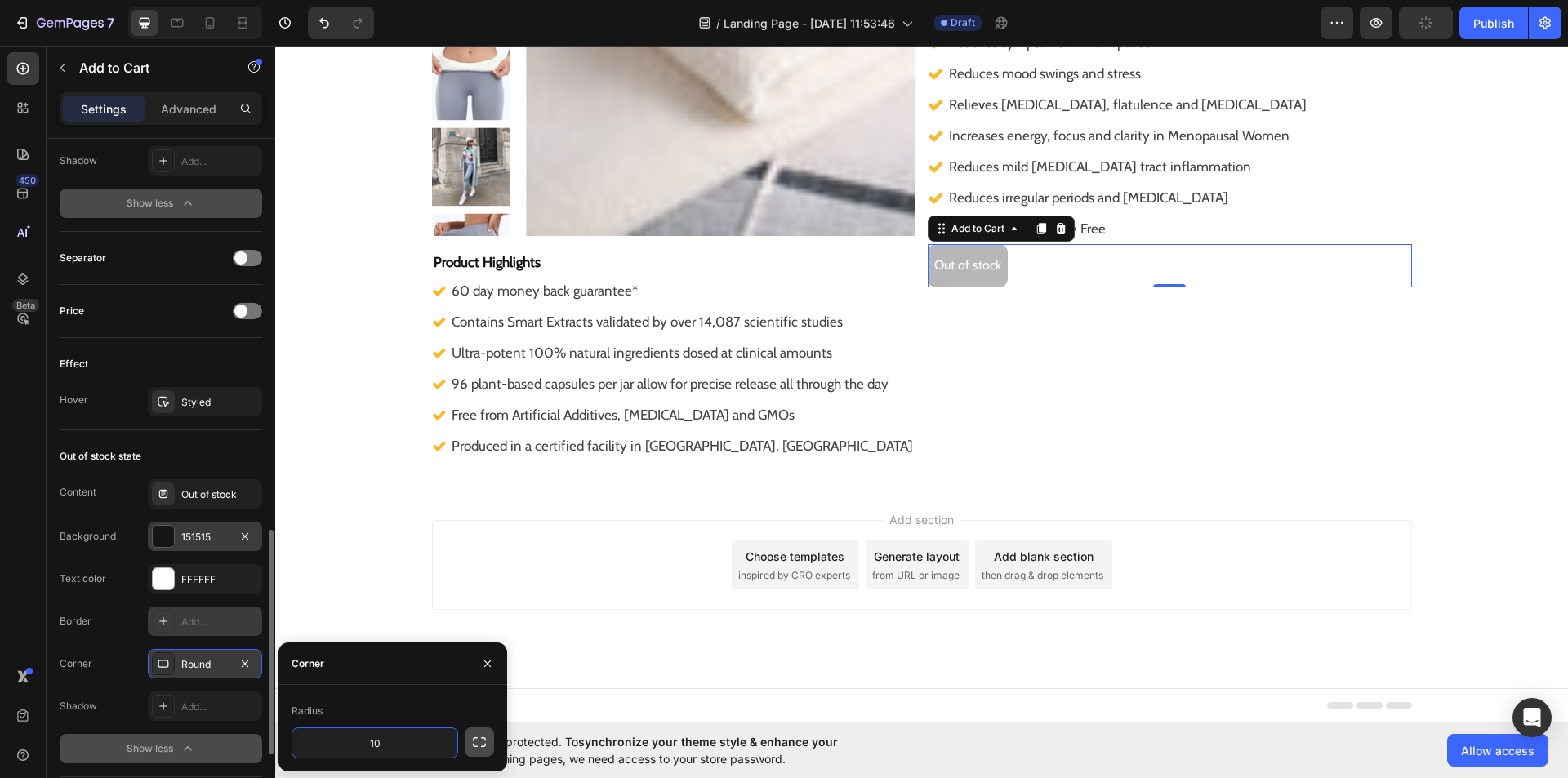
type input "10"
click at [478, 735] on icon "button" at bounding box center [479, 742] width 17 height 17
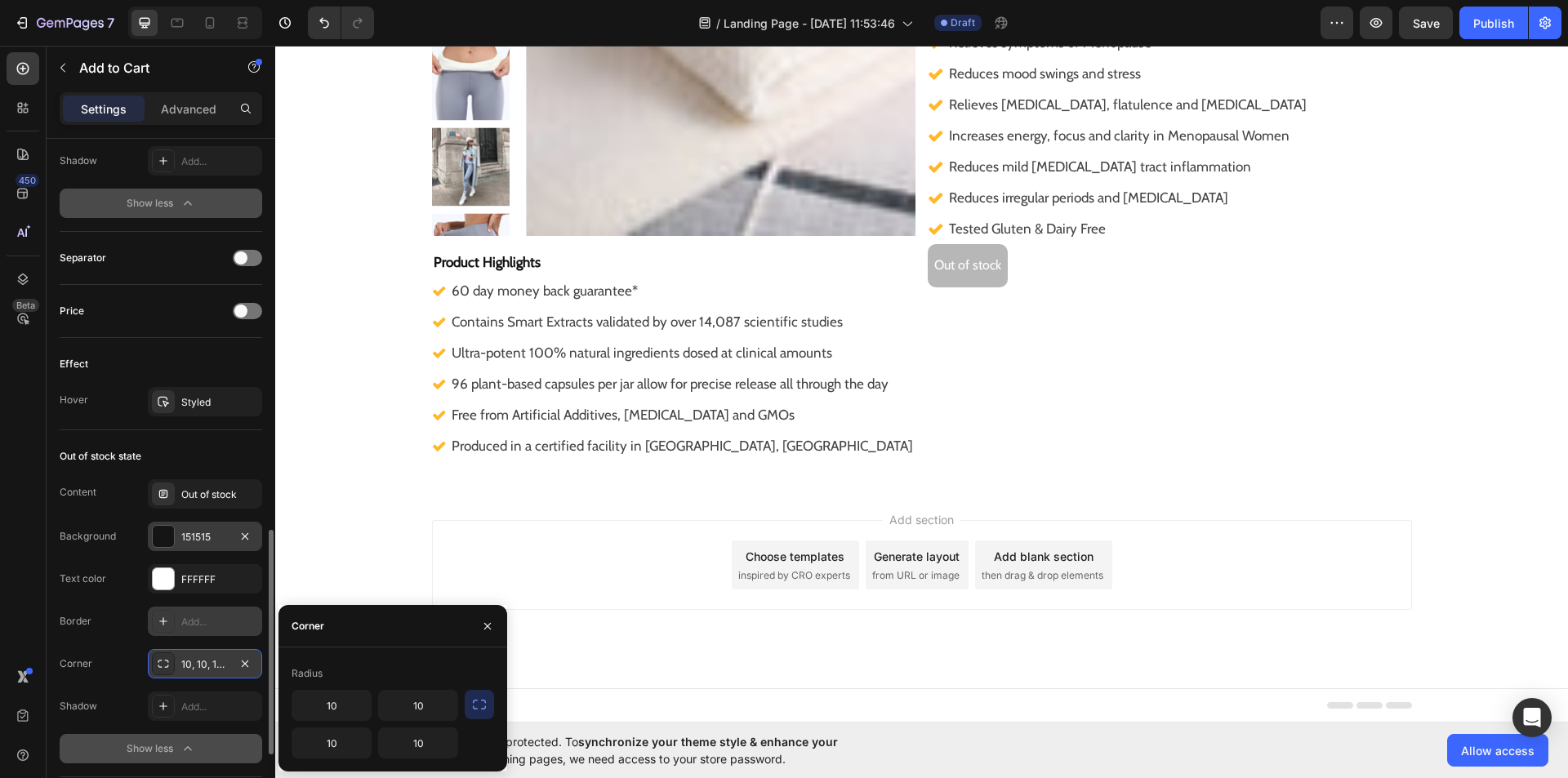
click at [571, 622] on div "Add section Choose templates inspired by CRO experts Generate layout from URL o…" at bounding box center [922, 587] width 1293 height 201
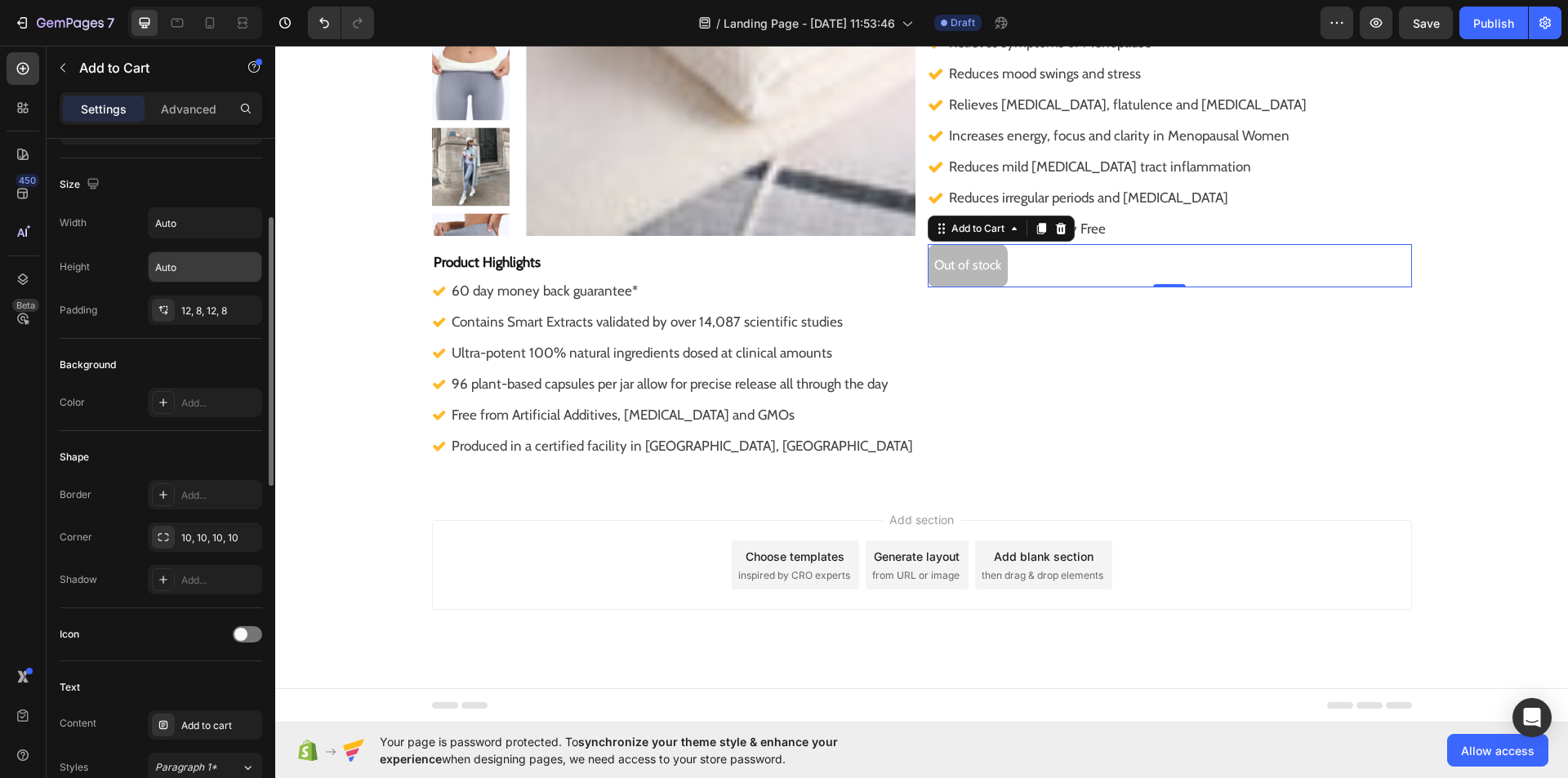
scroll to position [200, 0]
click at [245, 234] on button "button" at bounding box center [246, 223] width 29 height 29
click at [186, 228] on input "Auto" at bounding box center [205, 223] width 112 height 29
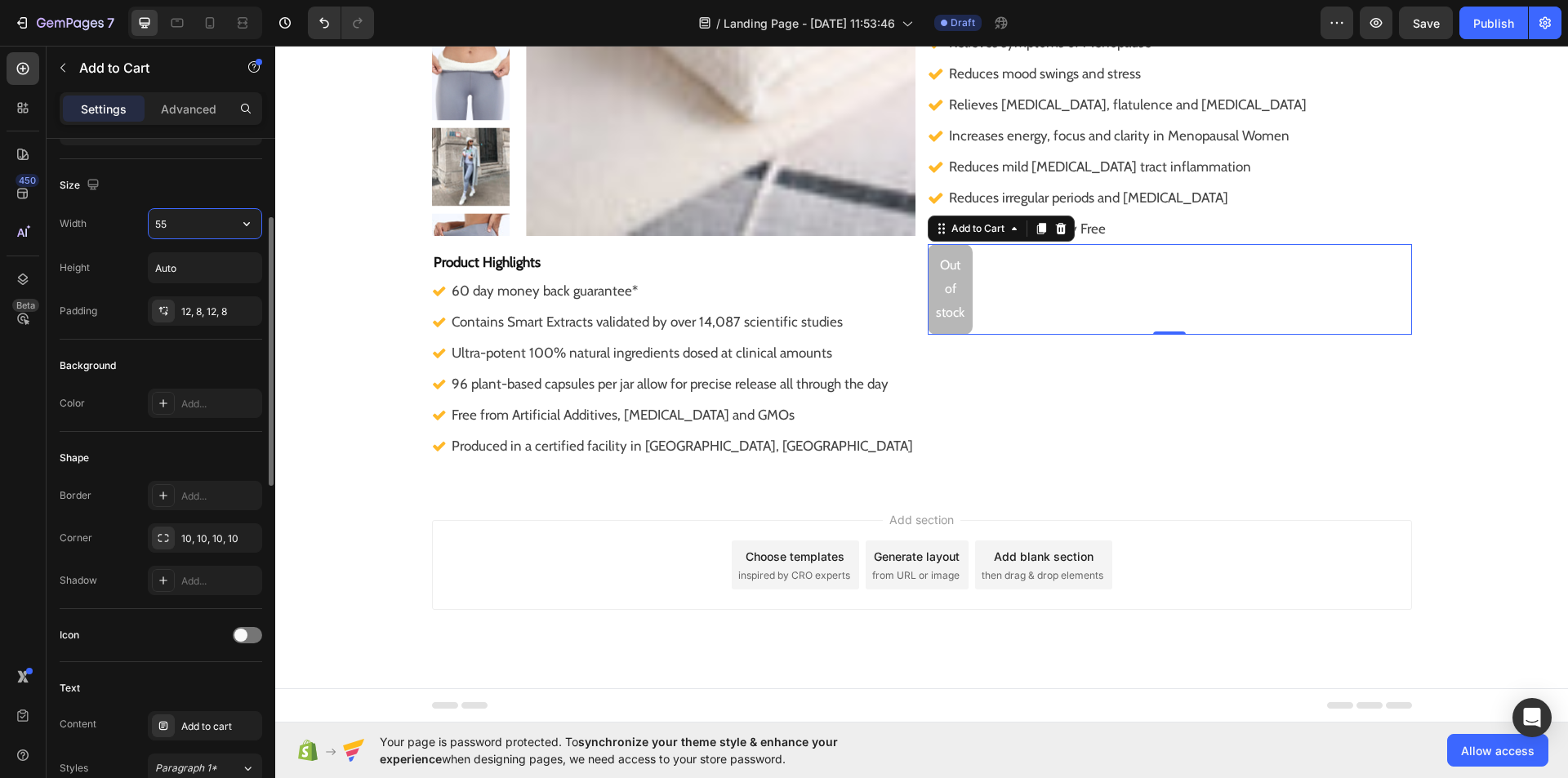
type input "5"
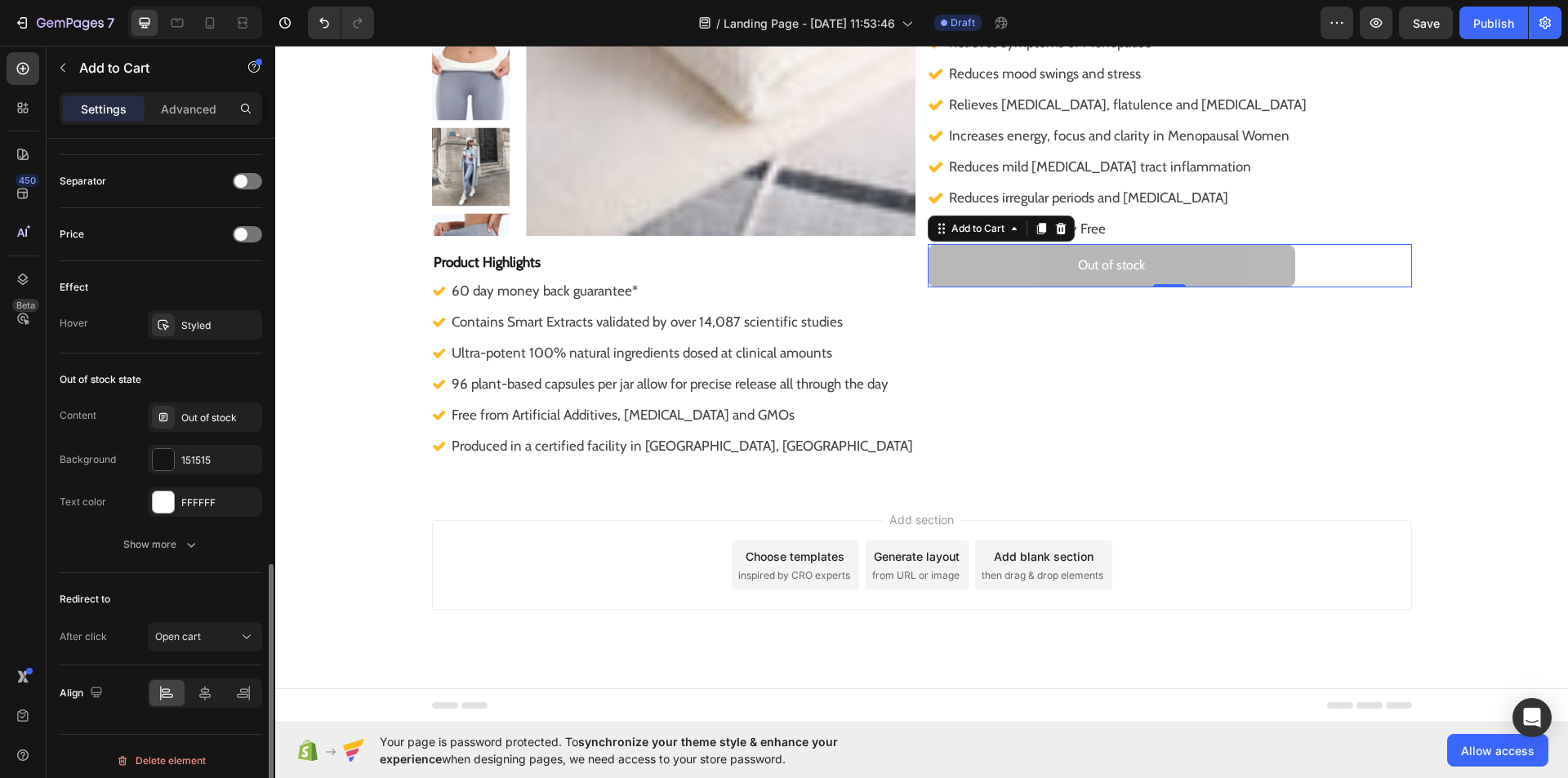
scroll to position [1064, 0]
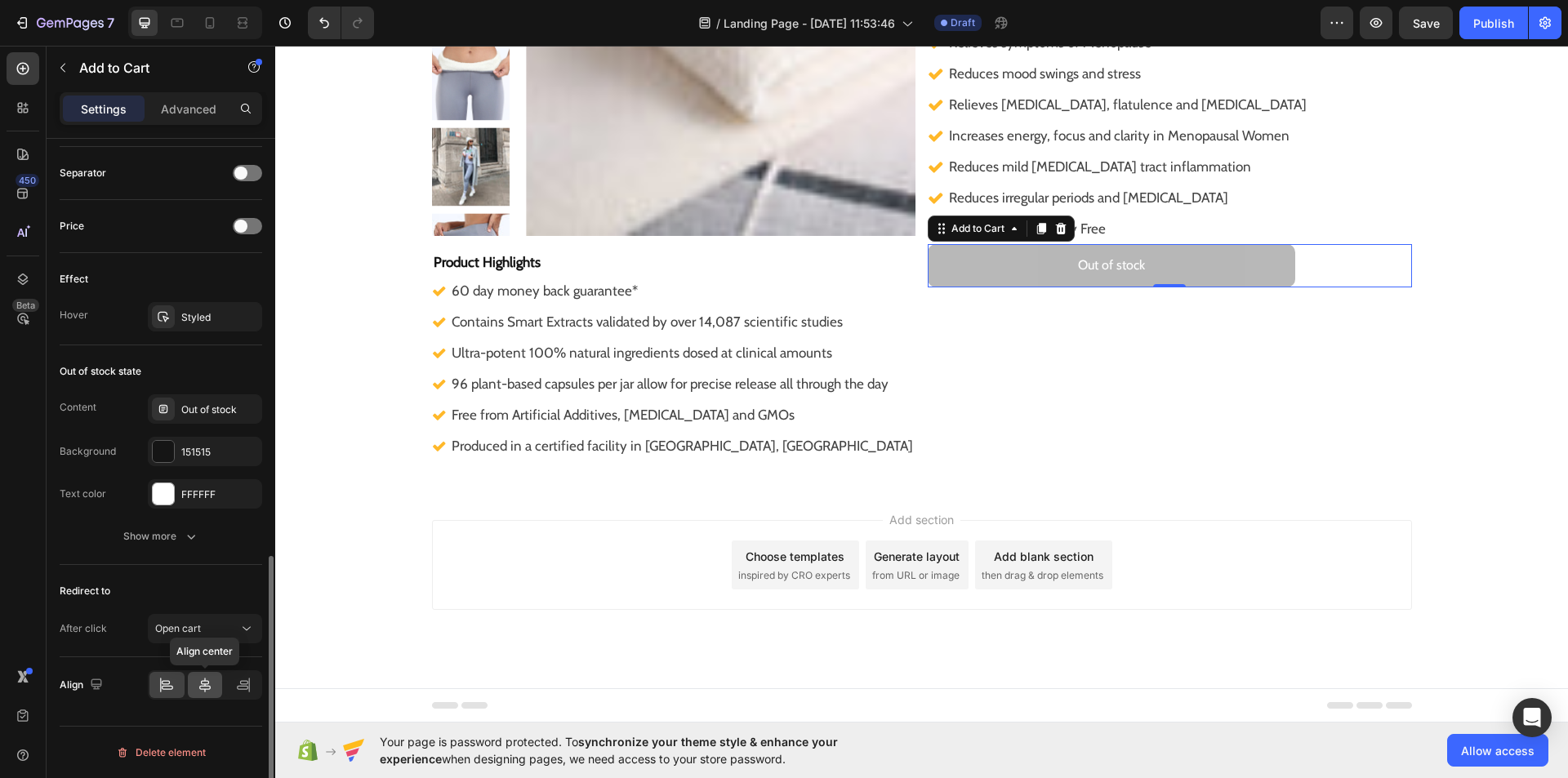
type input "450"
click at [204, 688] on icon at bounding box center [205, 686] width 17 height 17
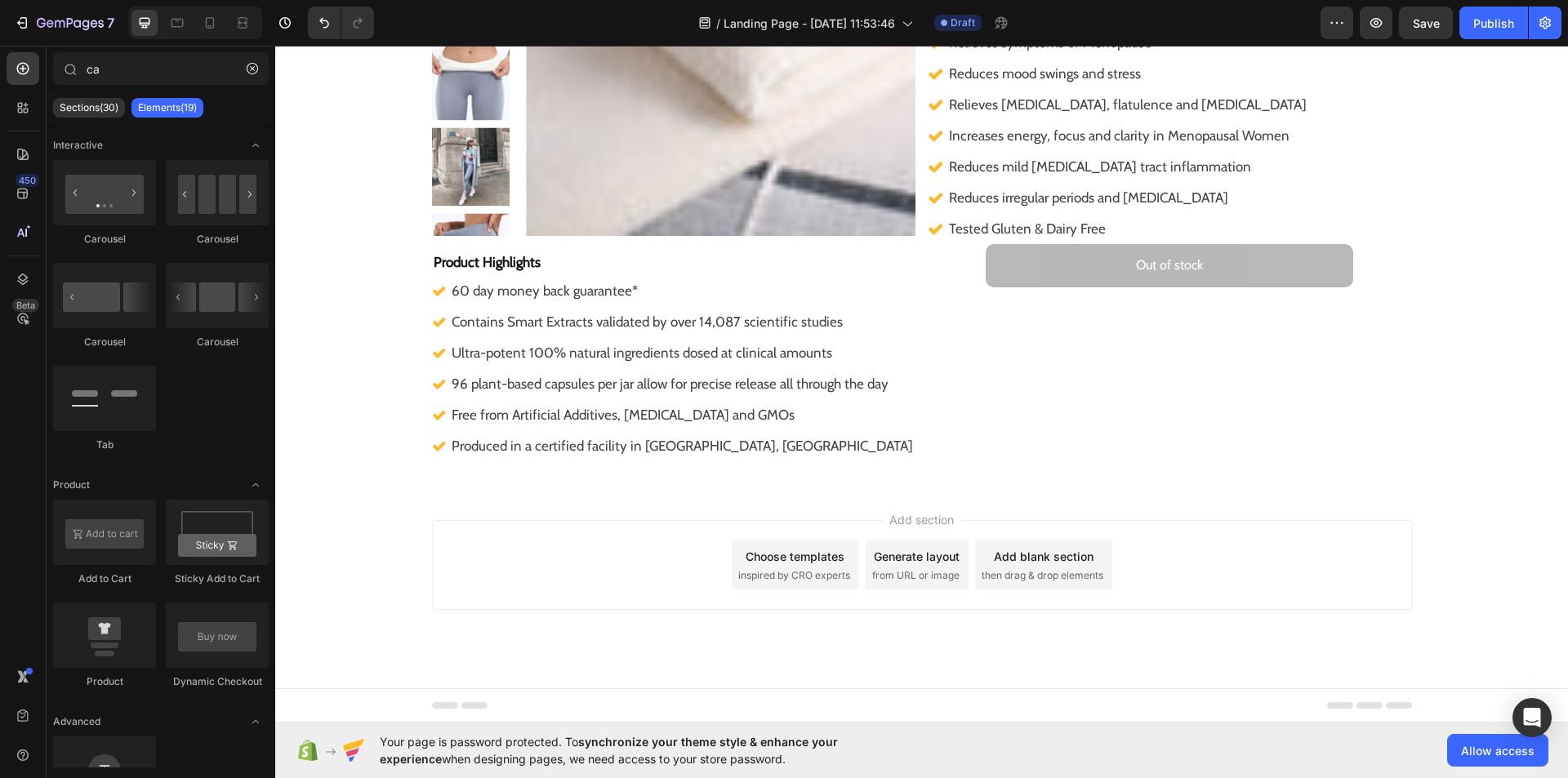
click at [293, 641] on div "Add section Choose templates inspired by CRO experts Generate layout from URL o…" at bounding box center [922, 587] width 1293 height 201
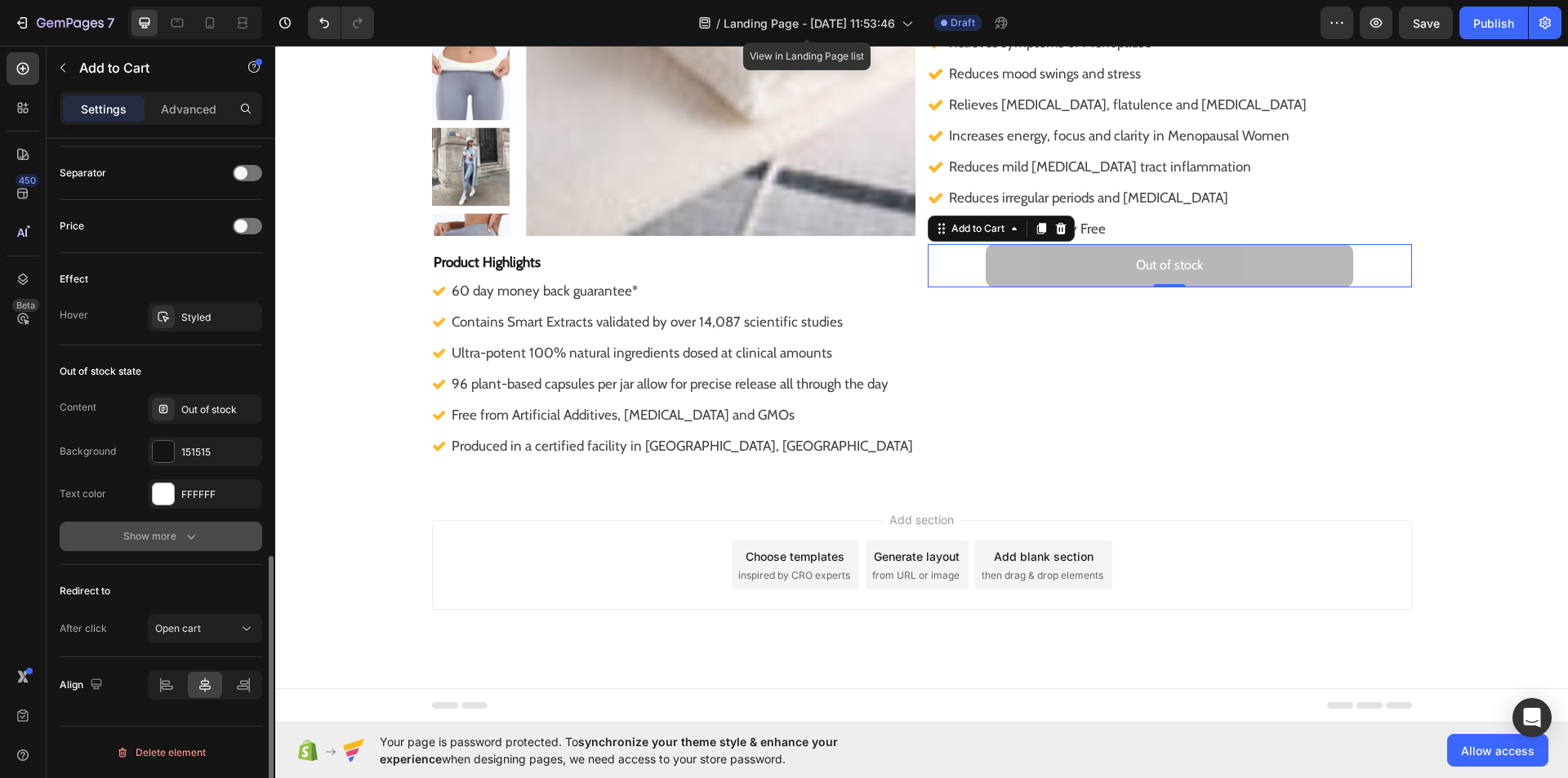
click at [180, 531] on div "Show more" at bounding box center [161, 537] width 76 height 17
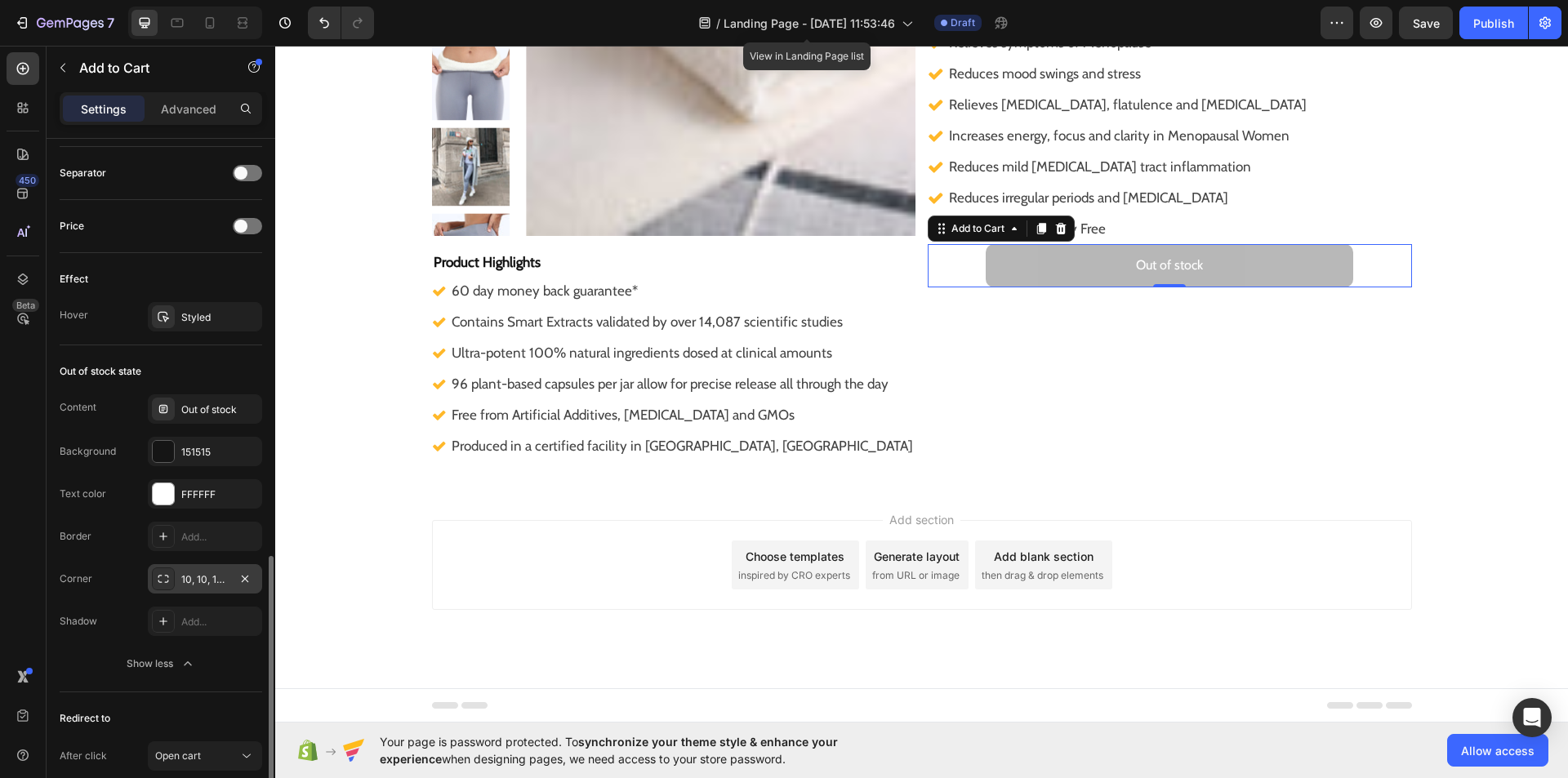
click at [167, 587] on div at bounding box center [163, 578] width 22 height 22
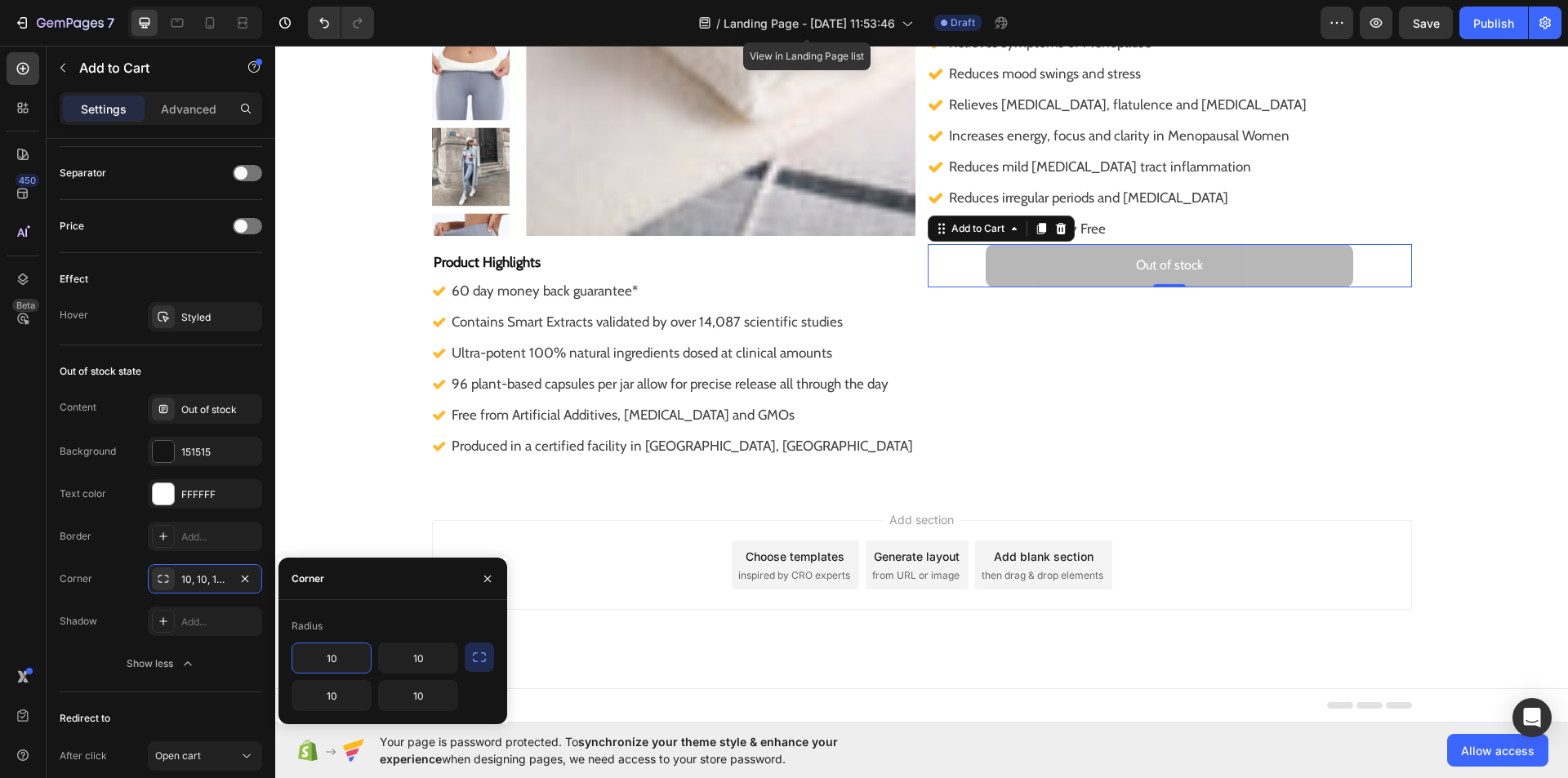
click at [361, 665] on input "10" at bounding box center [331, 657] width 78 height 29
type input "5"
click at [477, 662] on icon "button" at bounding box center [479, 657] width 17 height 17
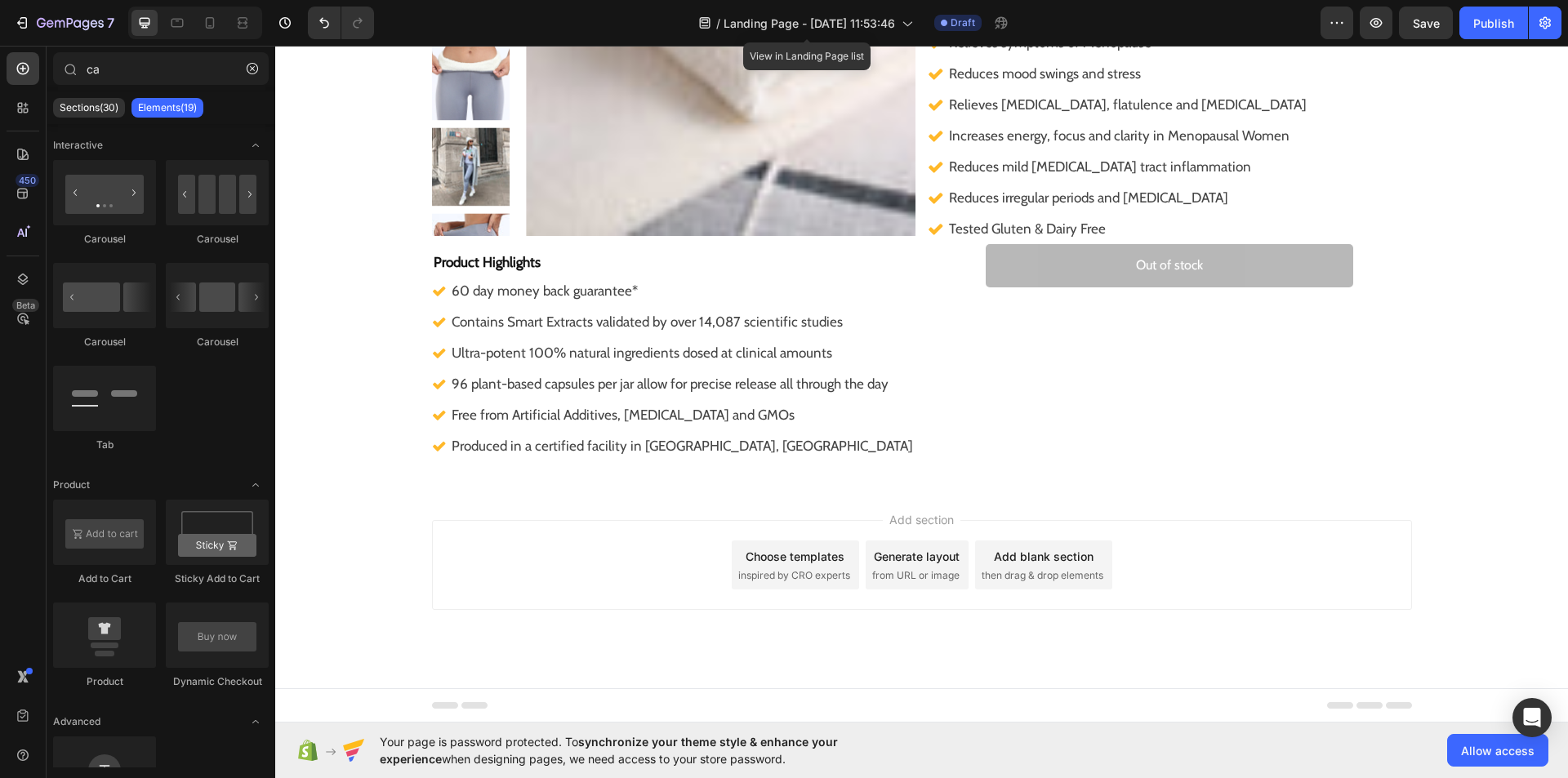
click at [682, 599] on div "Add section Choose templates inspired by CRO experts Generate layout from URL o…" at bounding box center [922, 565] width 980 height 90
click at [1169, 265] on div "Out of stock" at bounding box center [1169, 265] width 67 height 23
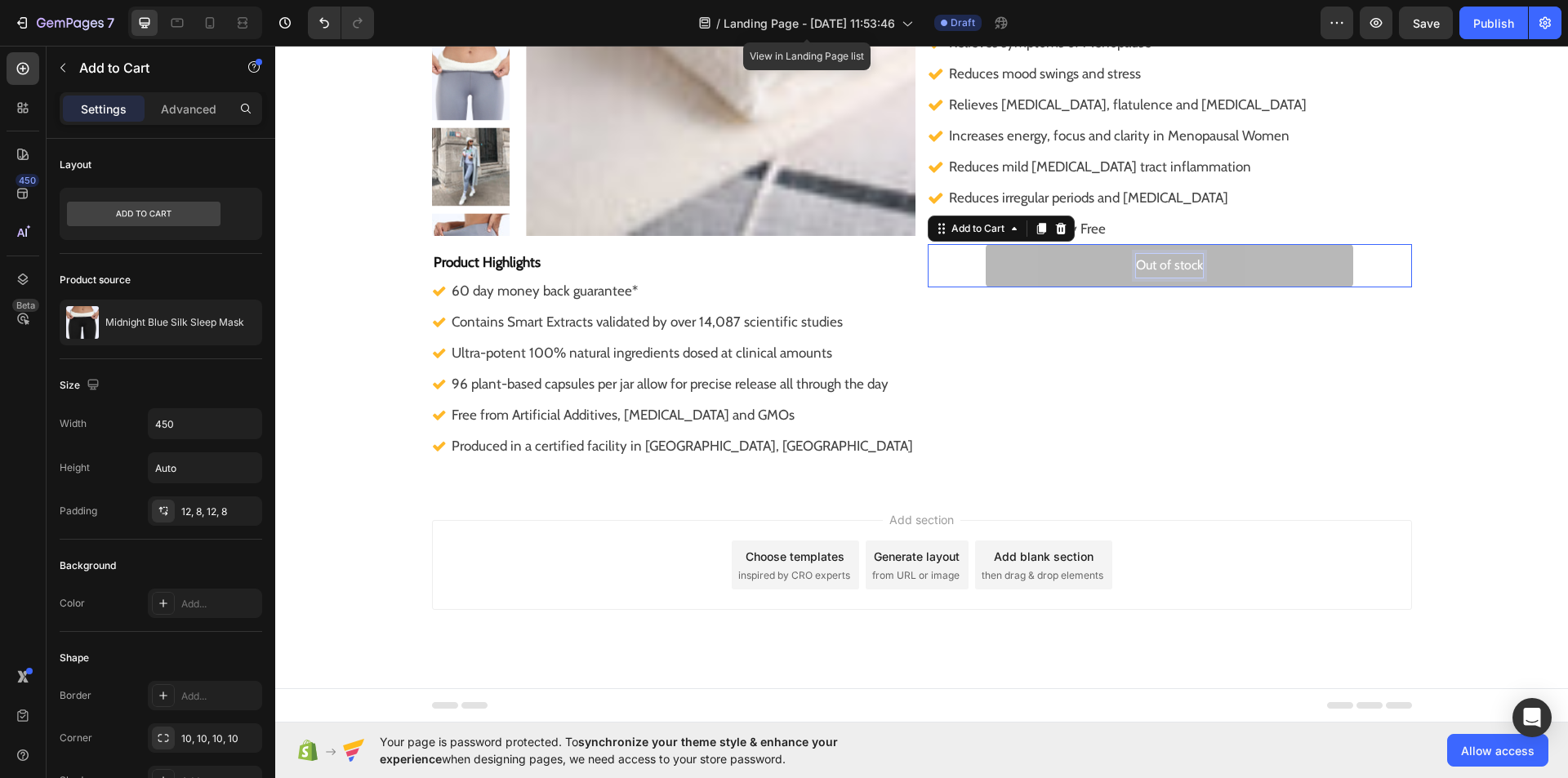
click at [1169, 265] on div "Out of stock" at bounding box center [1169, 265] width 67 height 23
click at [1169, 265] on p "Out of stock" at bounding box center [1169, 265] width 67 height 23
click at [986, 244] on button "ADD" at bounding box center [1170, 265] width 368 height 43
click at [986, 244] on button "ADD TO" at bounding box center [1170, 265] width 368 height 43
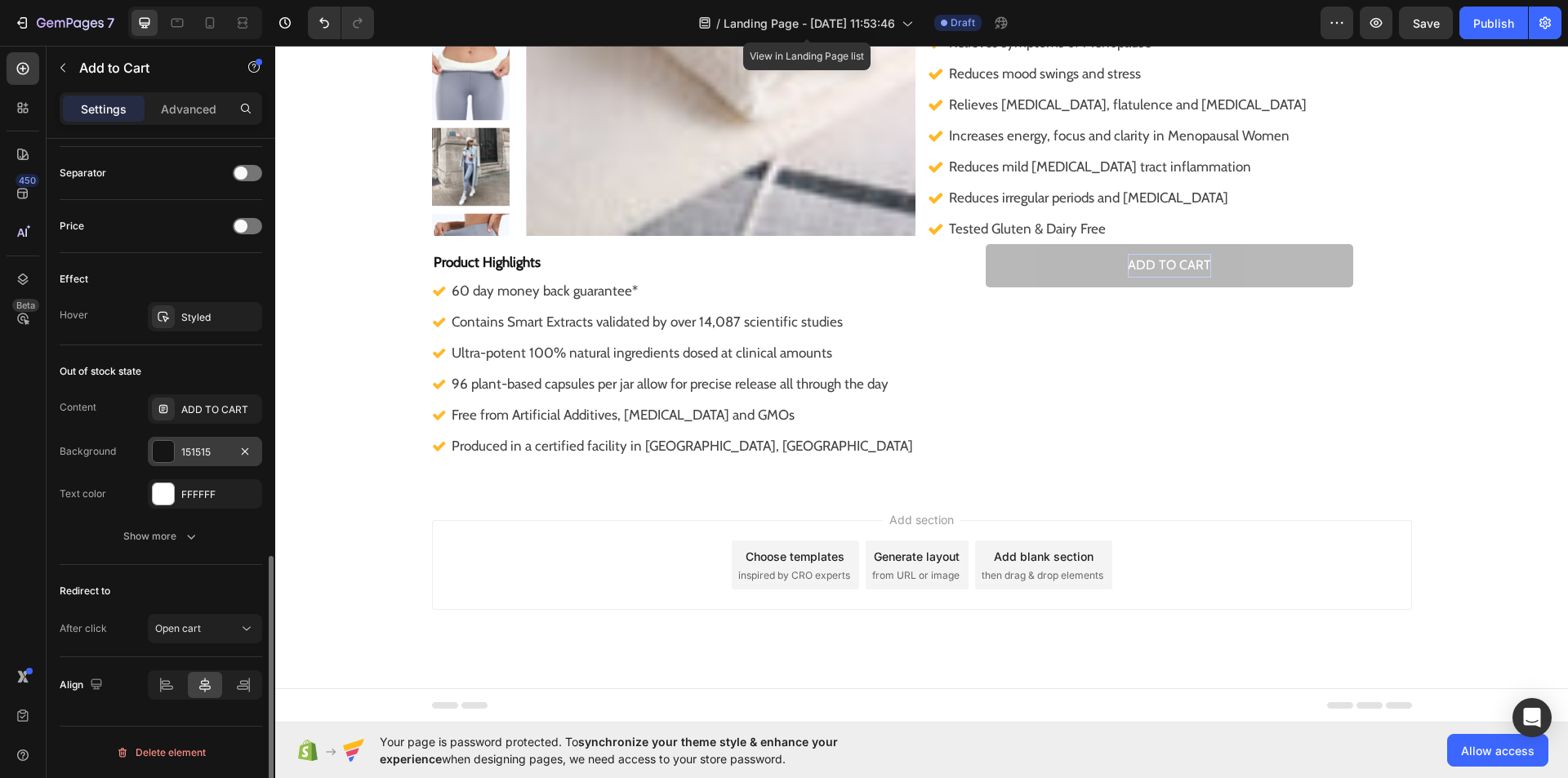
click at [161, 462] on div at bounding box center [164, 452] width 22 height 22
click at [161, 498] on div at bounding box center [164, 494] width 22 height 22
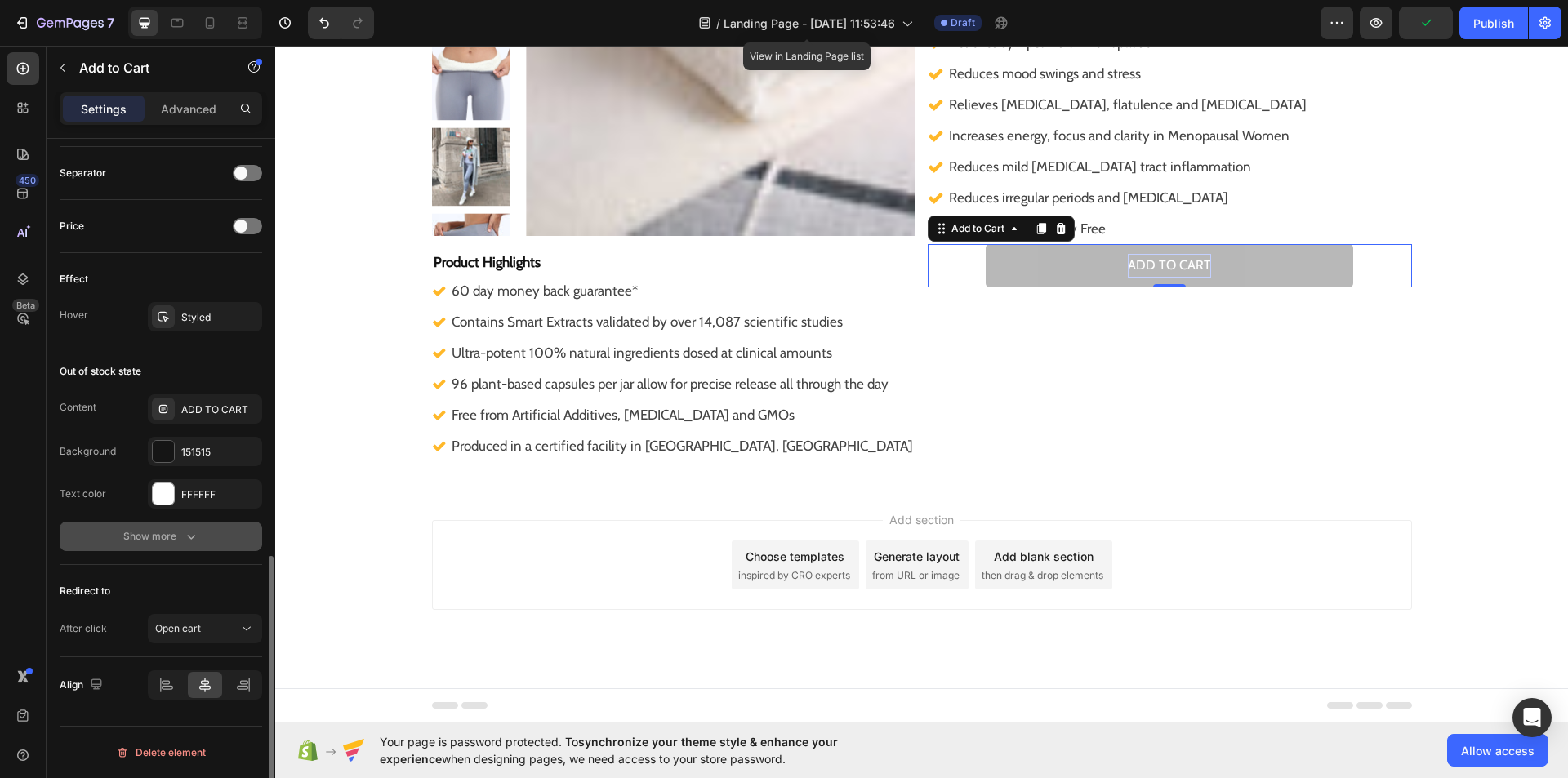
click at [195, 547] on button "Show more" at bounding box center [161, 536] width 202 height 29
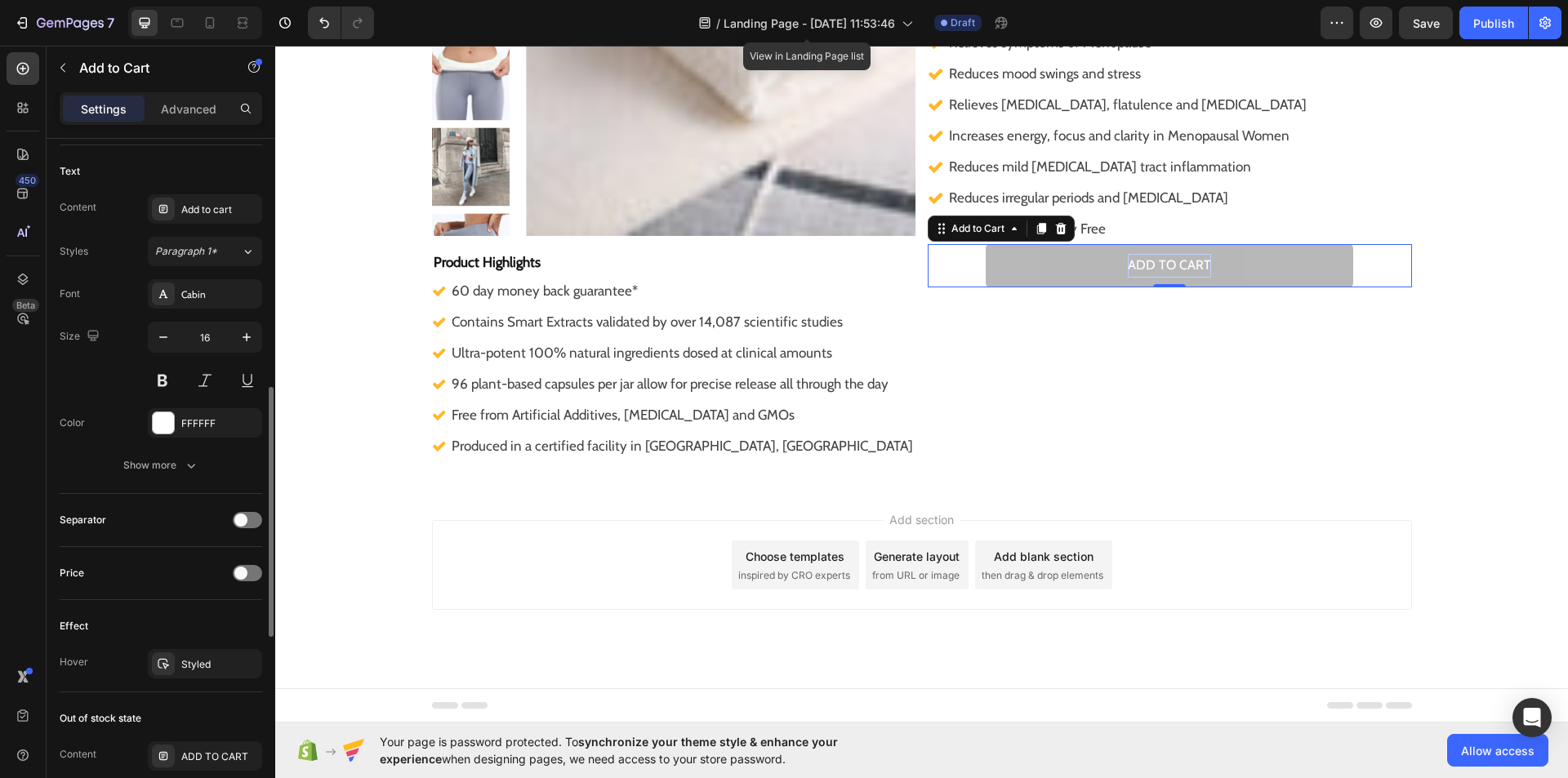
scroll to position [706, 0]
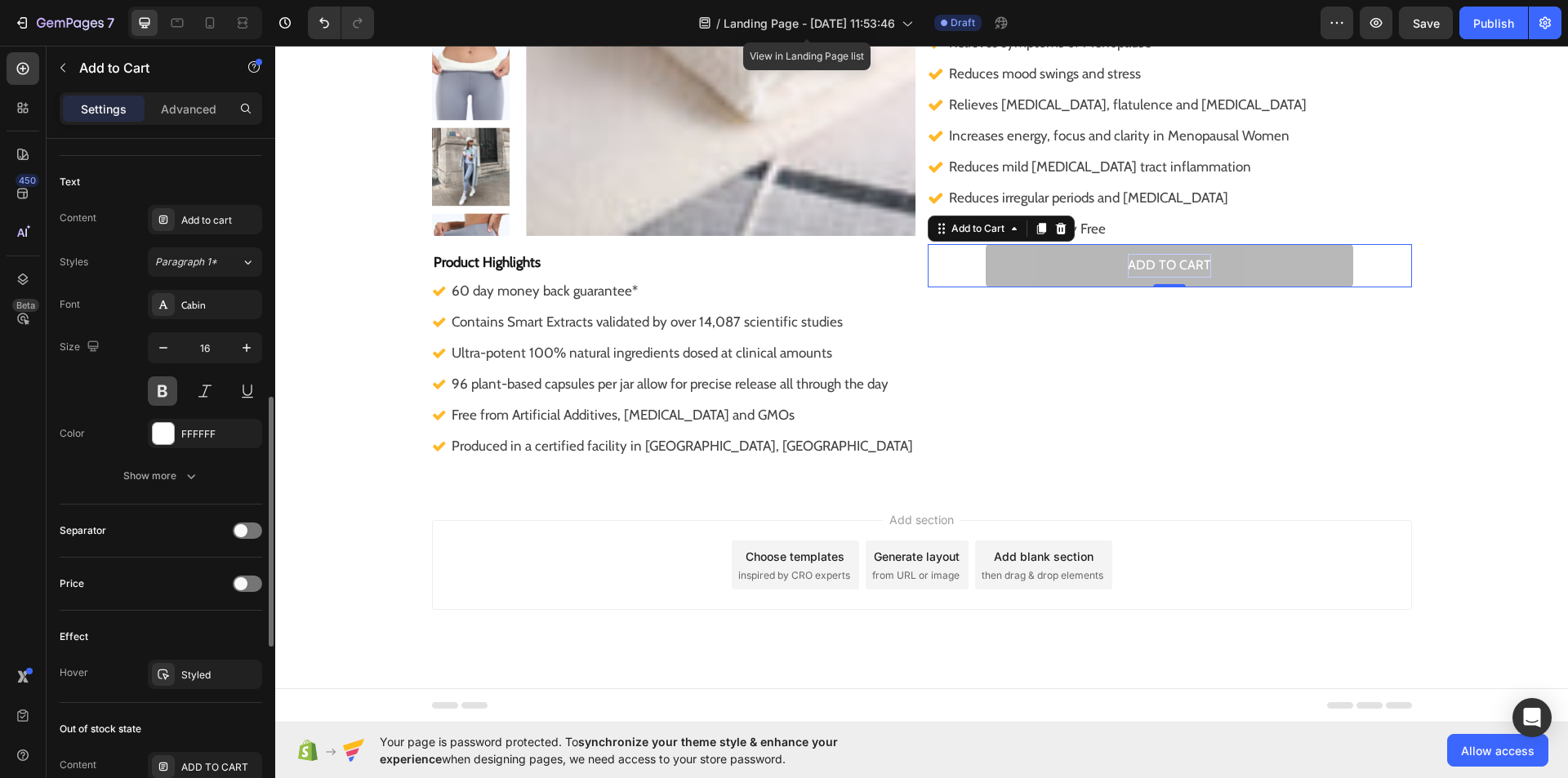
click at [161, 391] on button at bounding box center [162, 390] width 29 height 29
click at [151, 392] on button at bounding box center [162, 390] width 29 height 29
click at [253, 351] on icon "button" at bounding box center [247, 348] width 17 height 17
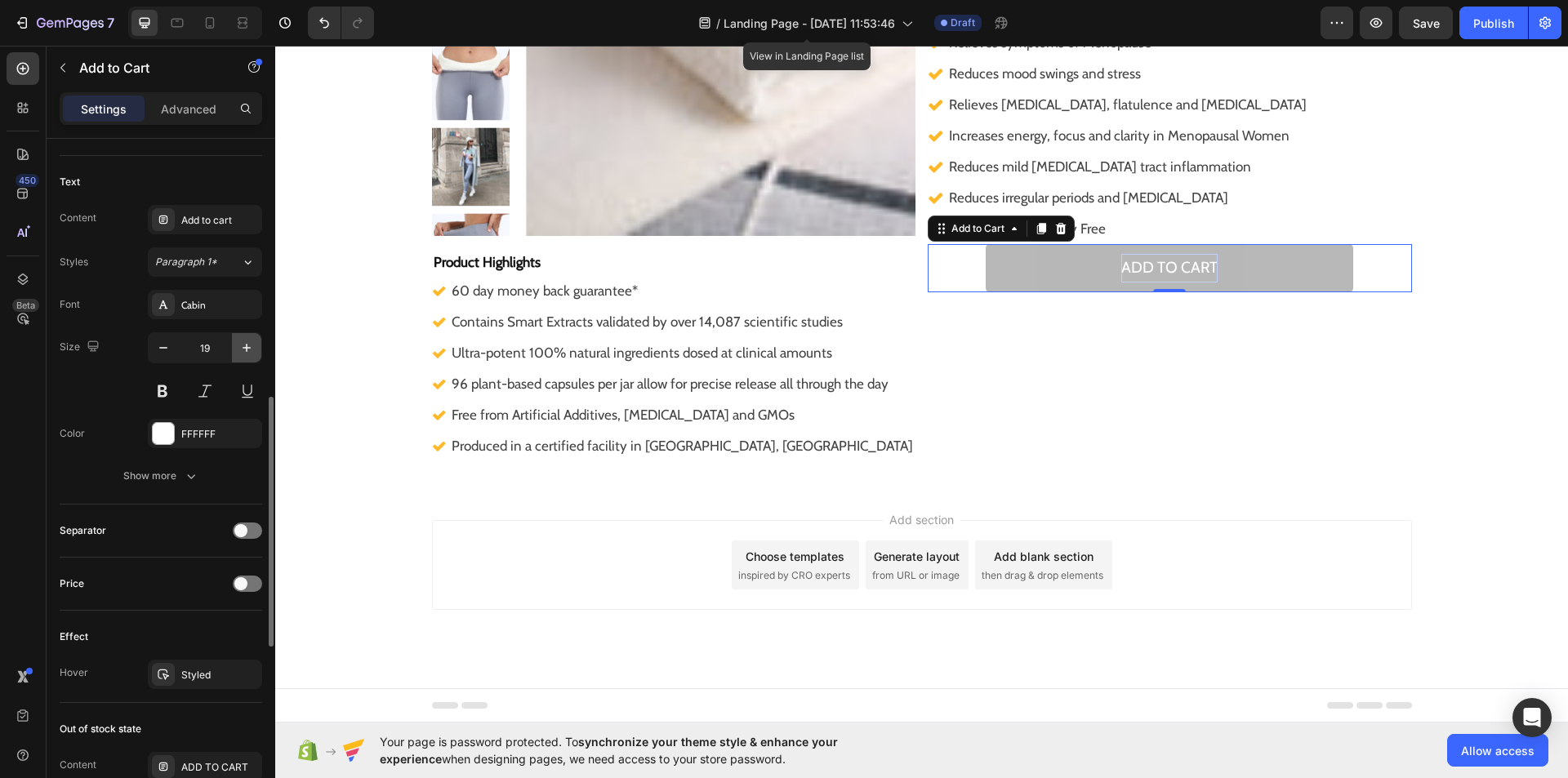
click at [253, 351] on icon "button" at bounding box center [247, 348] width 17 height 17
type input "20"
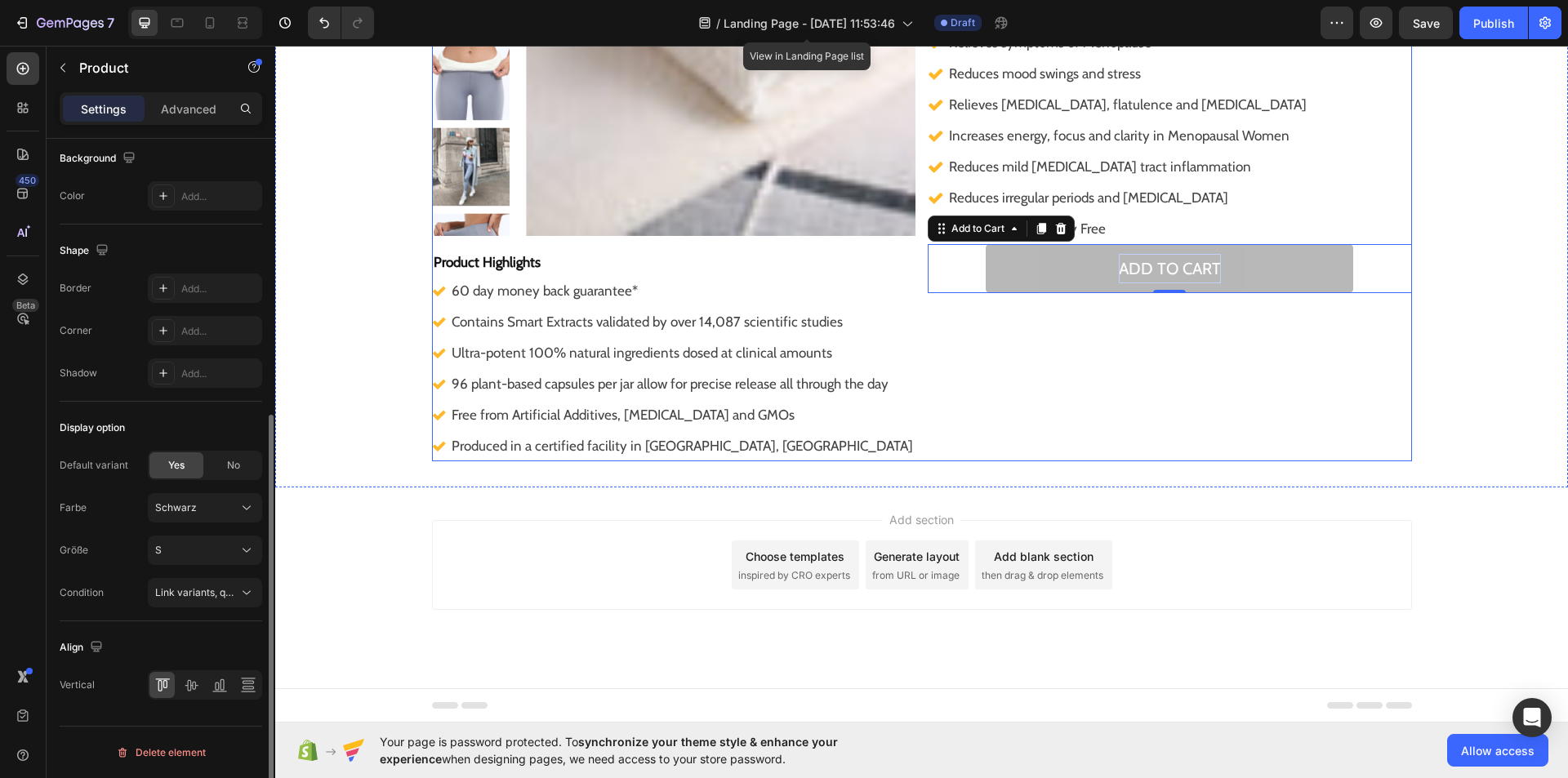
click at [1293, 376] on div ""I noticed I no longer bloated like I usually am throughout the day! On top of …" at bounding box center [1170, 124] width 484 height 675
